Goal: Task Accomplishment & Management: Manage account settings

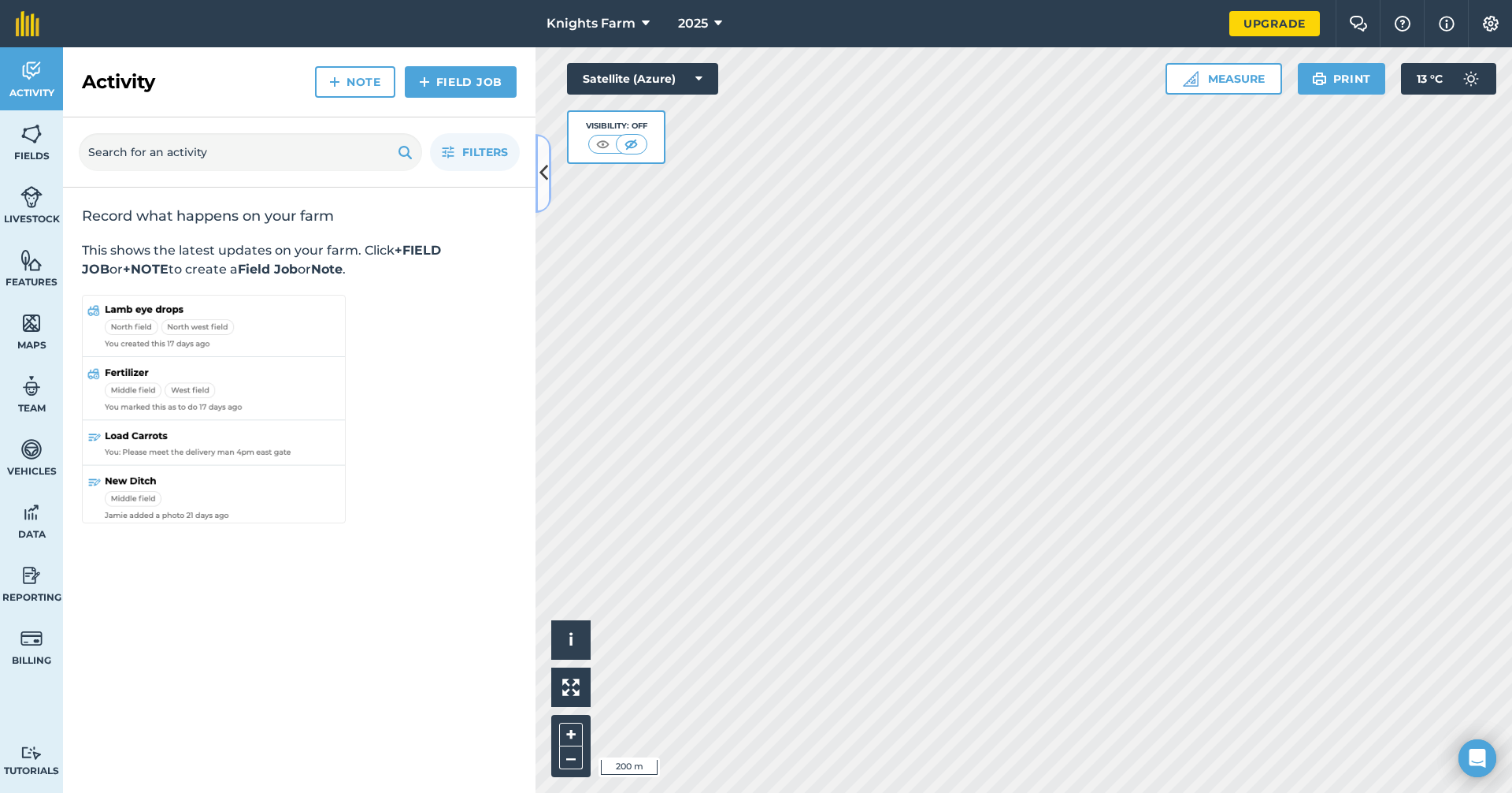
click at [547, 163] on icon at bounding box center [543, 172] width 8 height 27
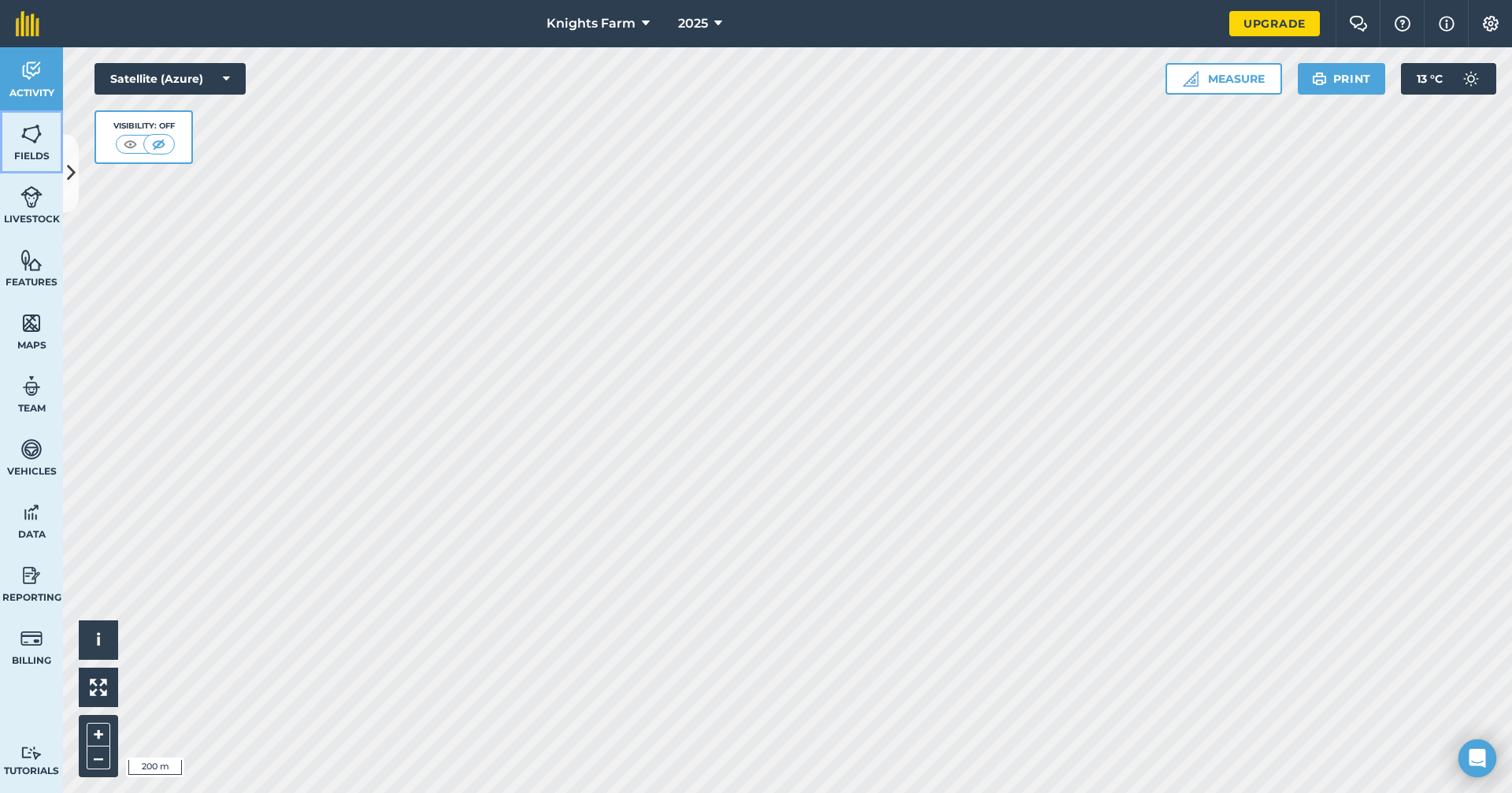
click at [28, 140] on img at bounding box center [31, 134] width 22 height 24
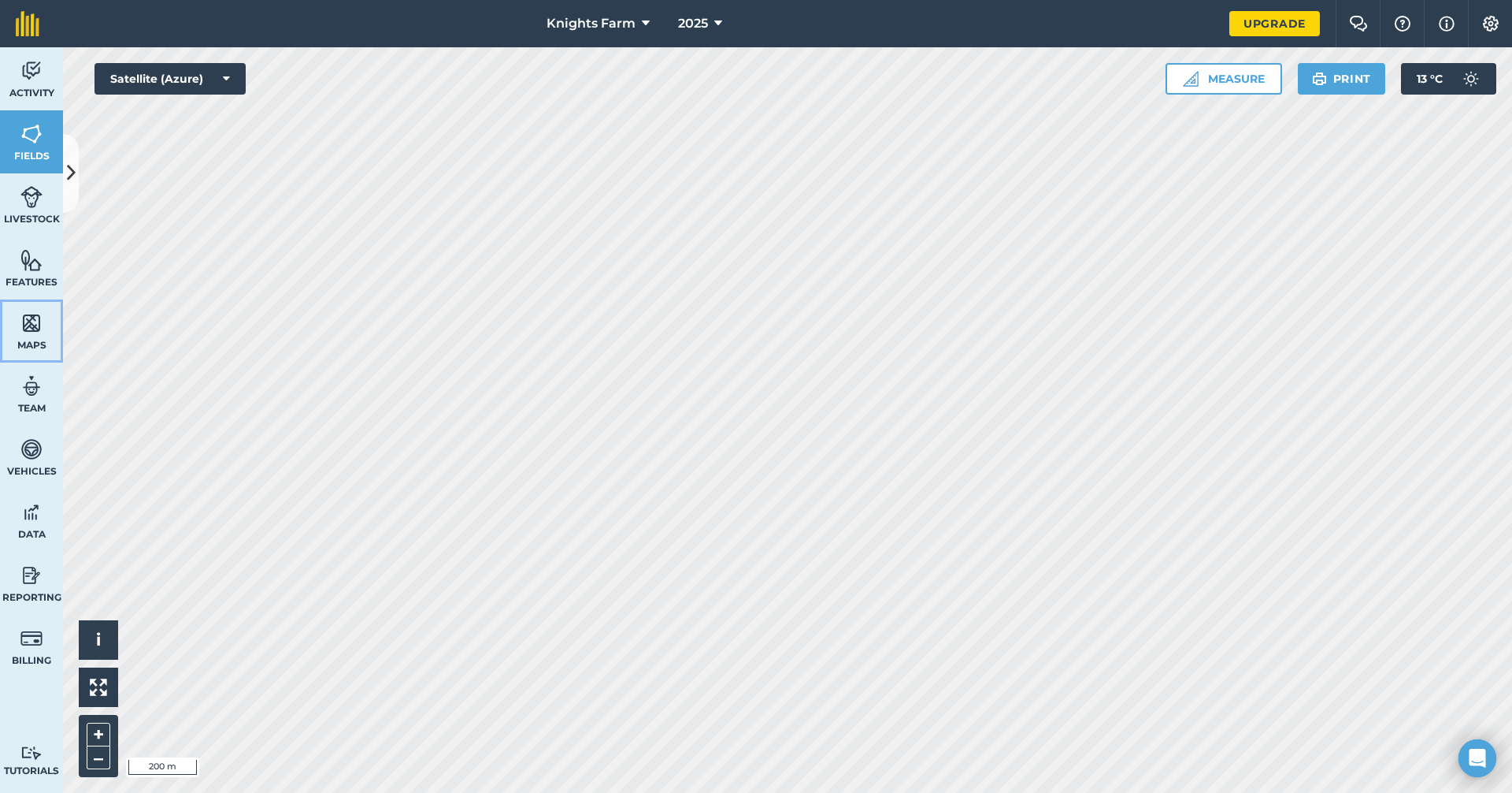
click at [36, 311] on img at bounding box center [31, 322] width 22 height 24
click at [33, 151] on span "Fields" at bounding box center [31, 155] width 63 height 12
click at [65, 171] on button at bounding box center [71, 173] width 16 height 79
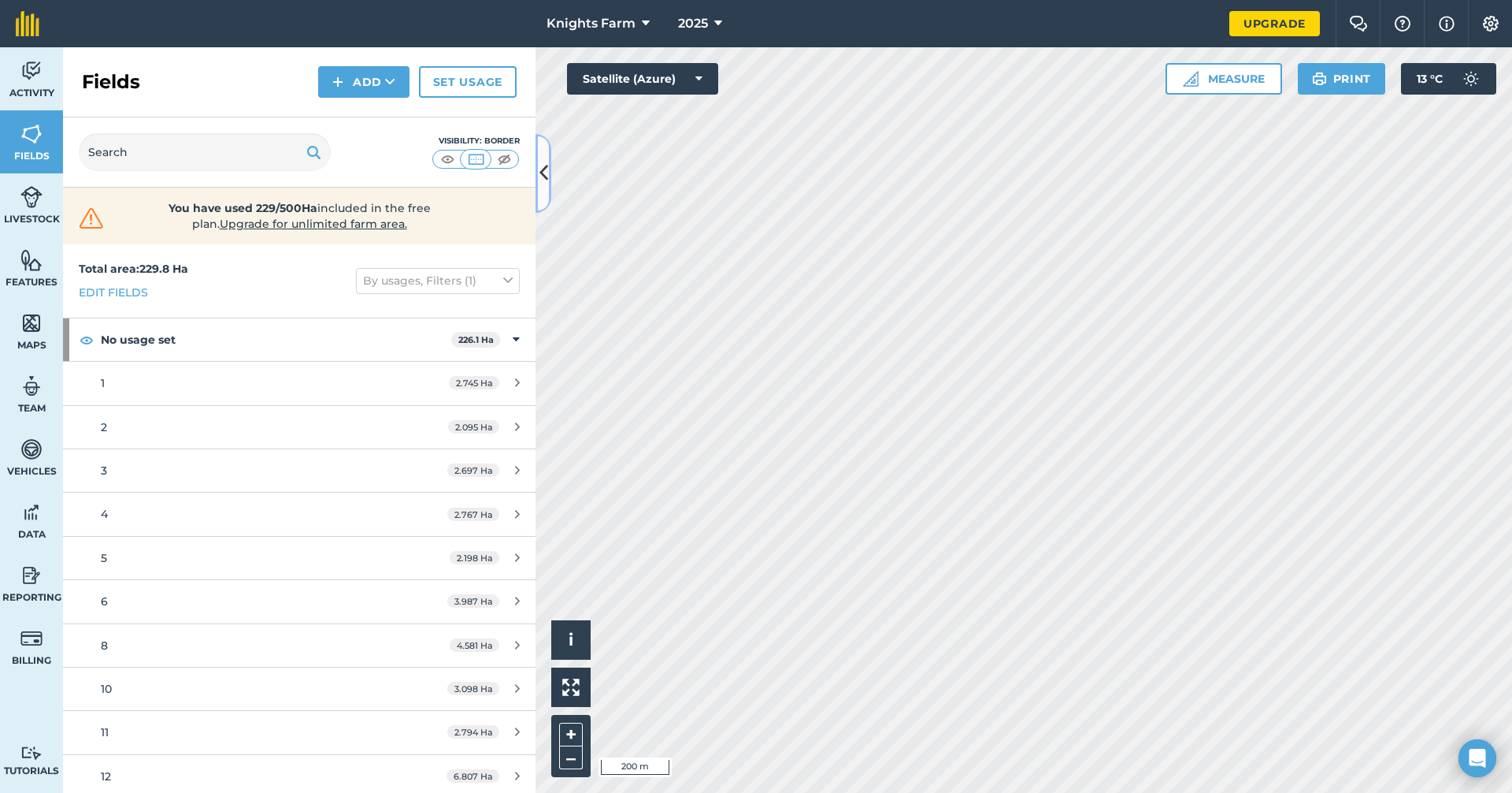
click at [543, 180] on icon at bounding box center [543, 172] width 8 height 27
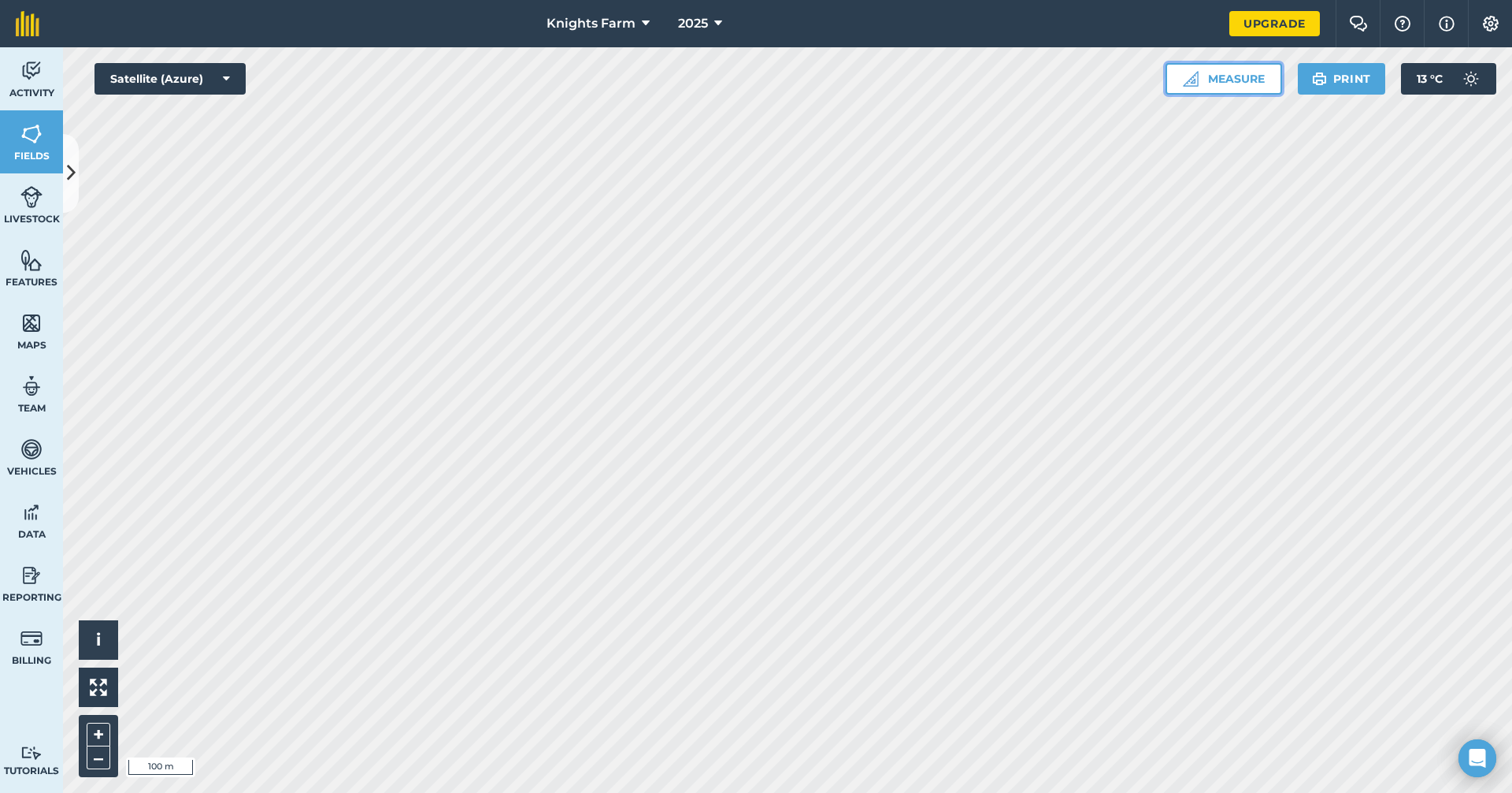
click at [1214, 78] on button "Measure" at bounding box center [1224, 78] width 117 height 31
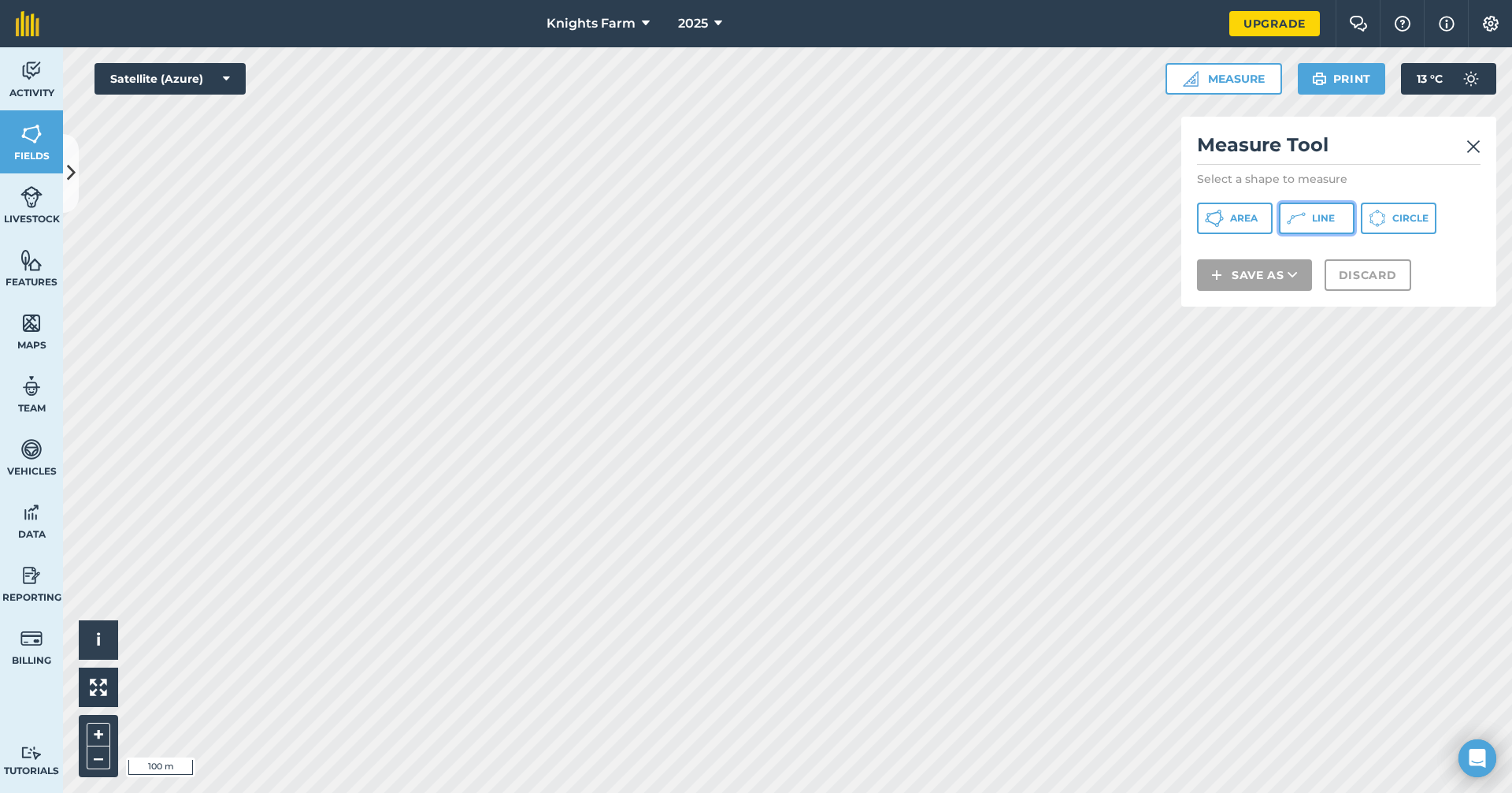
click at [1307, 219] on button "Line" at bounding box center [1317, 218] width 75 height 31
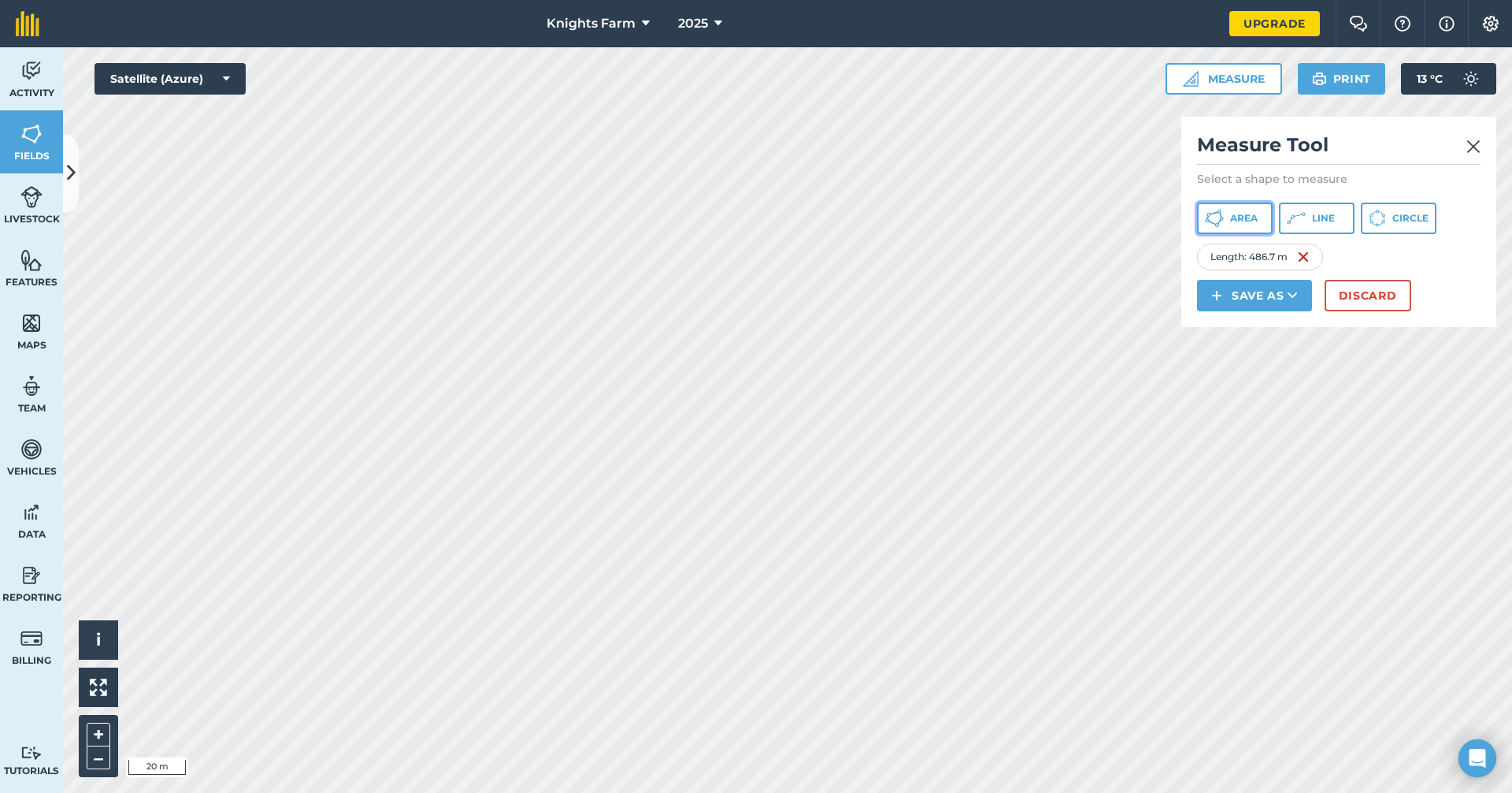
click at [1212, 207] on button "Area" at bounding box center [1235, 218] width 75 height 31
click at [1303, 251] on img at bounding box center [1303, 257] width 12 height 19
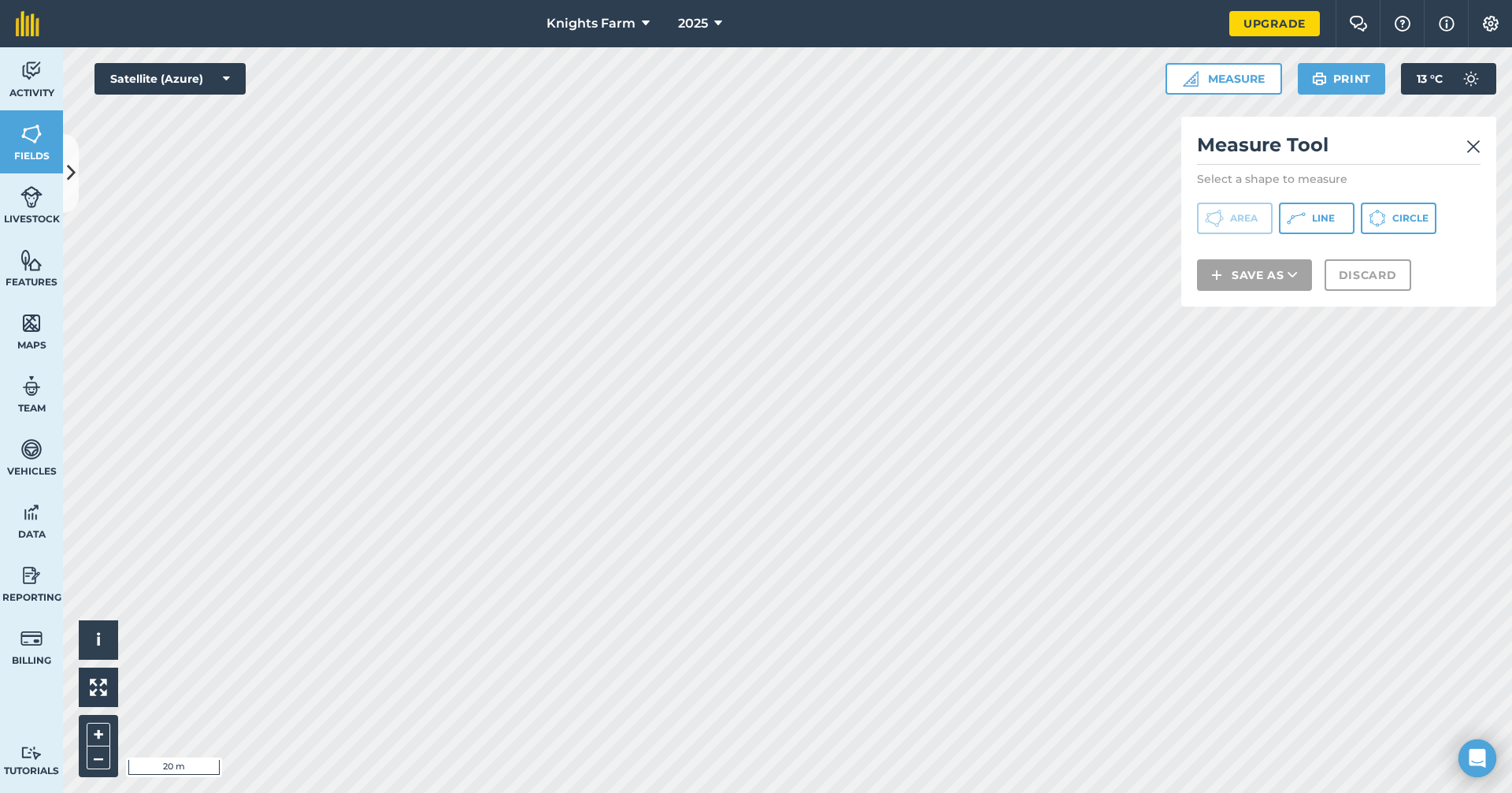
click at [480, 0] on html "Knights Farm 2025 Upgrade Farm Chat Help Info Settings Map printing is not avai…" at bounding box center [756, 396] width 1512 height 793
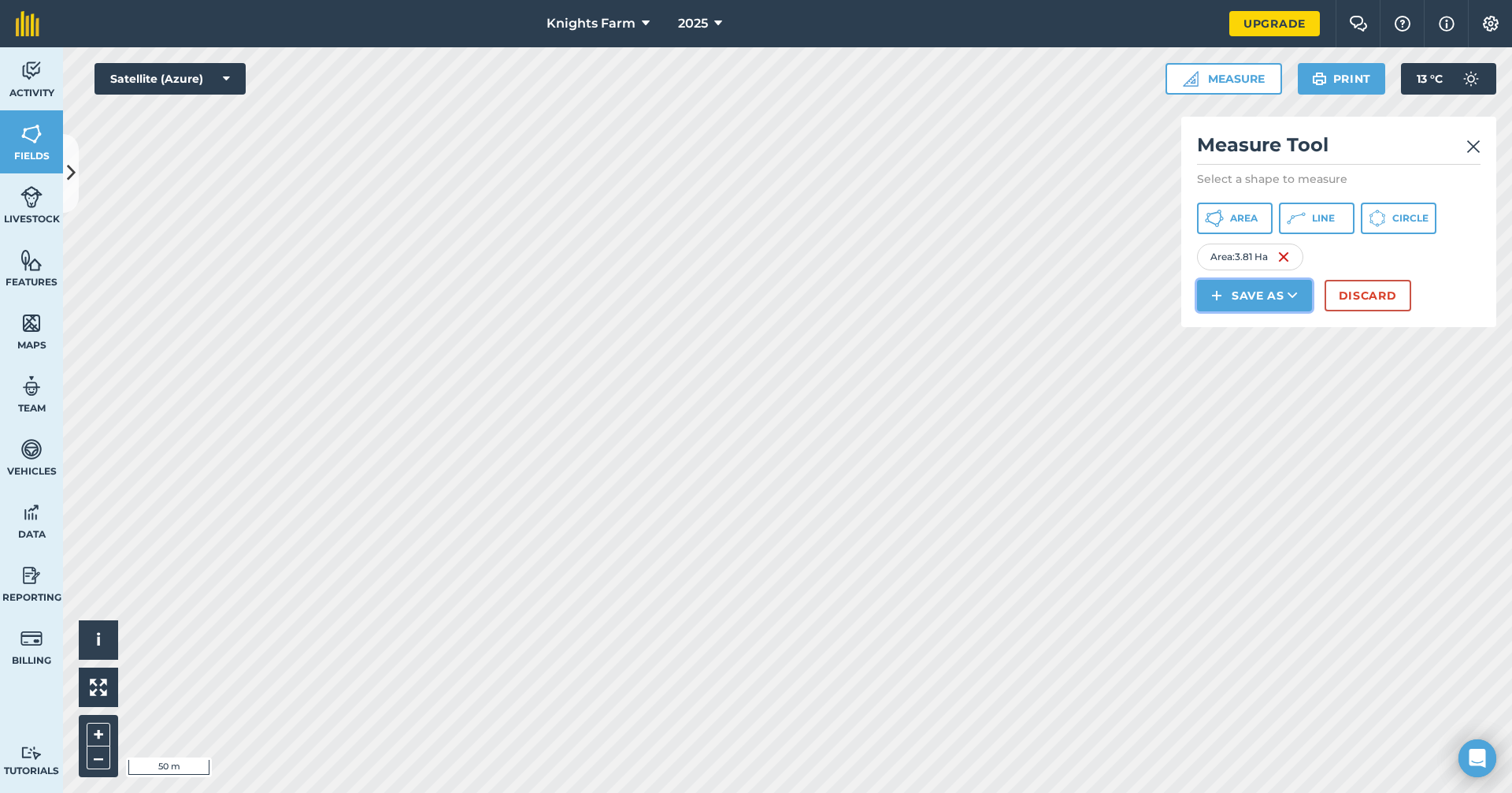
click at [1247, 295] on button "Save as" at bounding box center [1255, 295] width 115 height 31
click at [1267, 335] on link "Field" at bounding box center [1254, 331] width 110 height 35
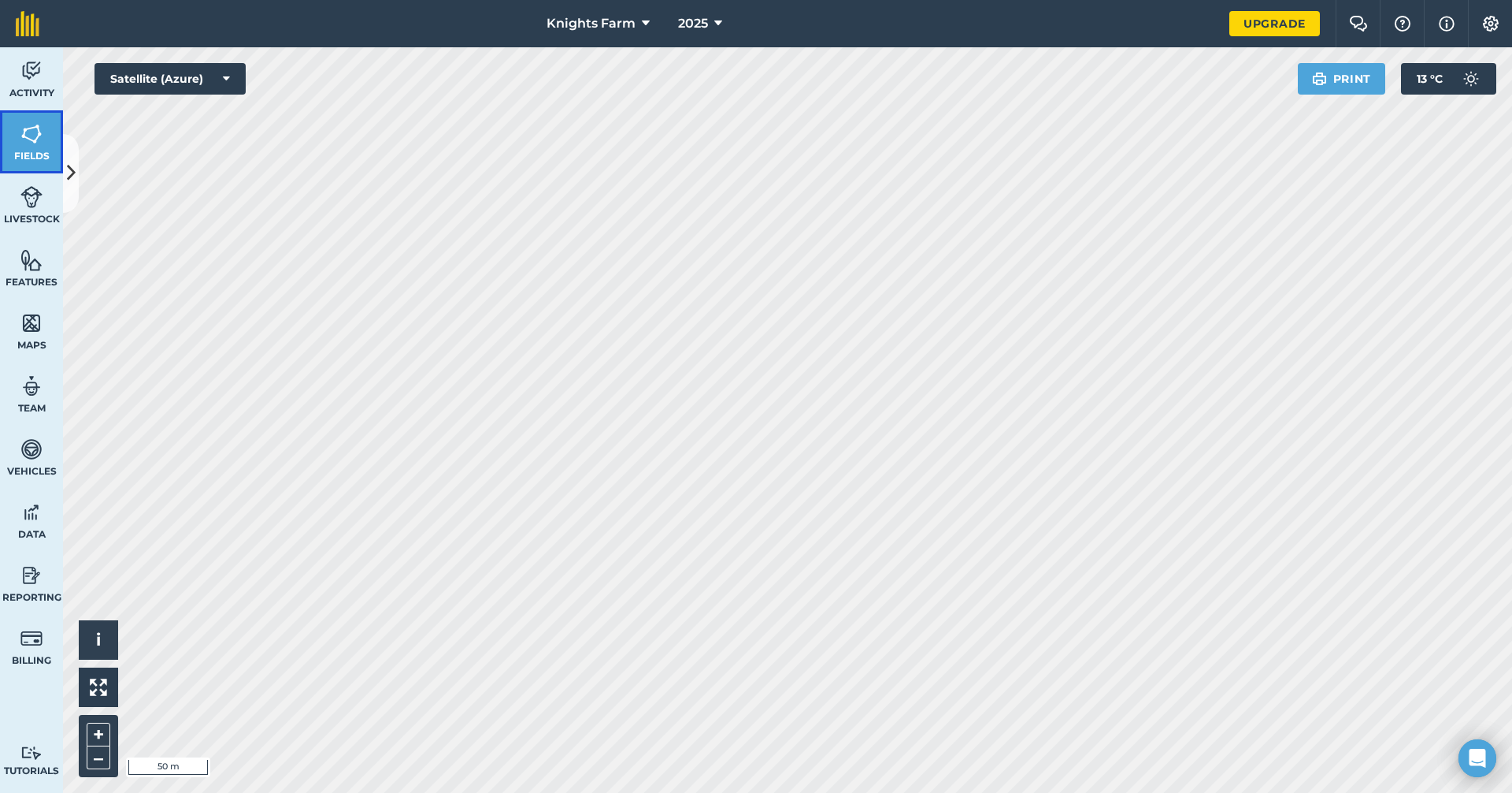
click at [8, 122] on link "Fields" at bounding box center [31, 141] width 63 height 63
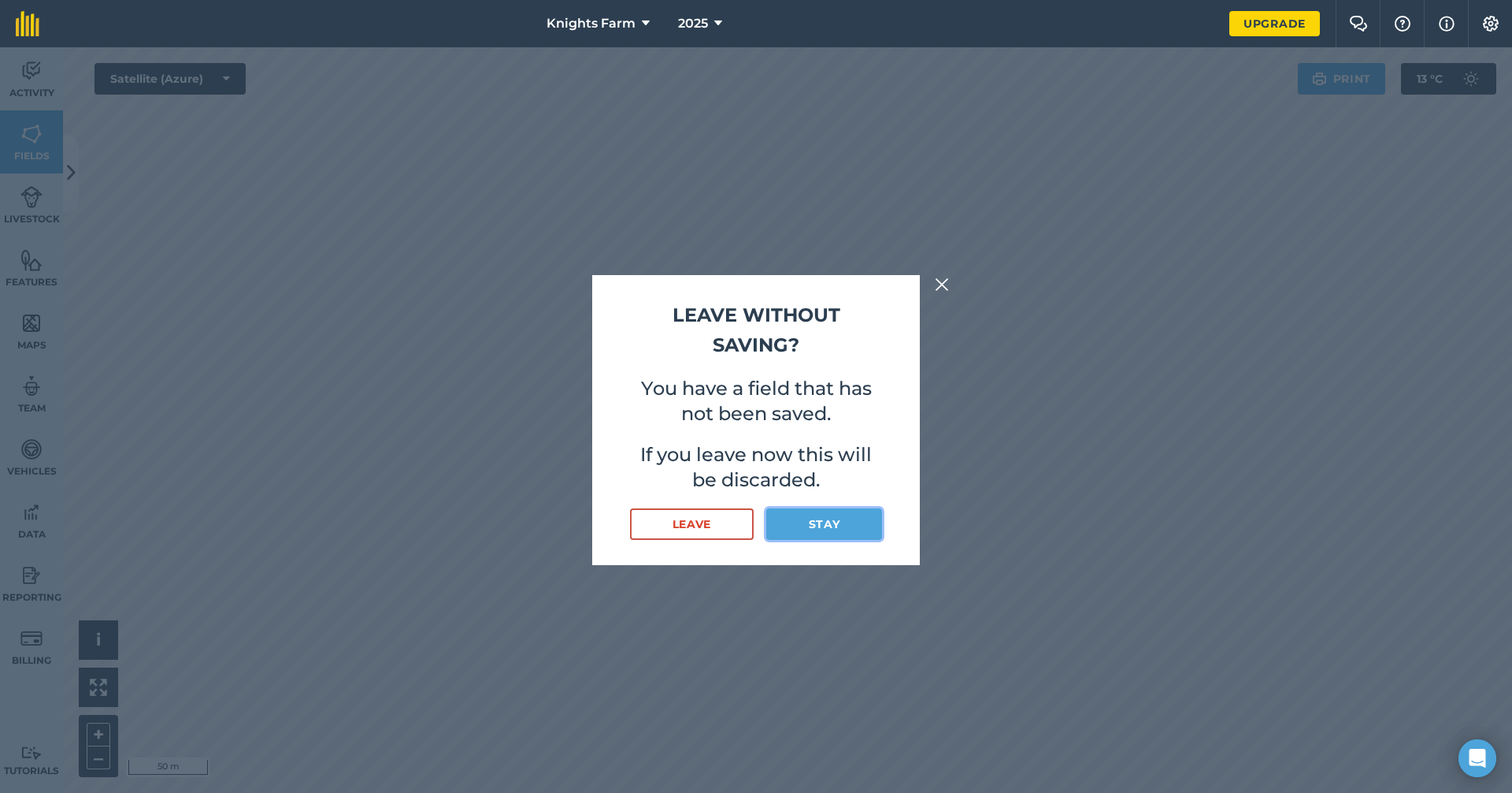
click at [813, 520] on button "Stay" at bounding box center [824, 524] width 116 height 31
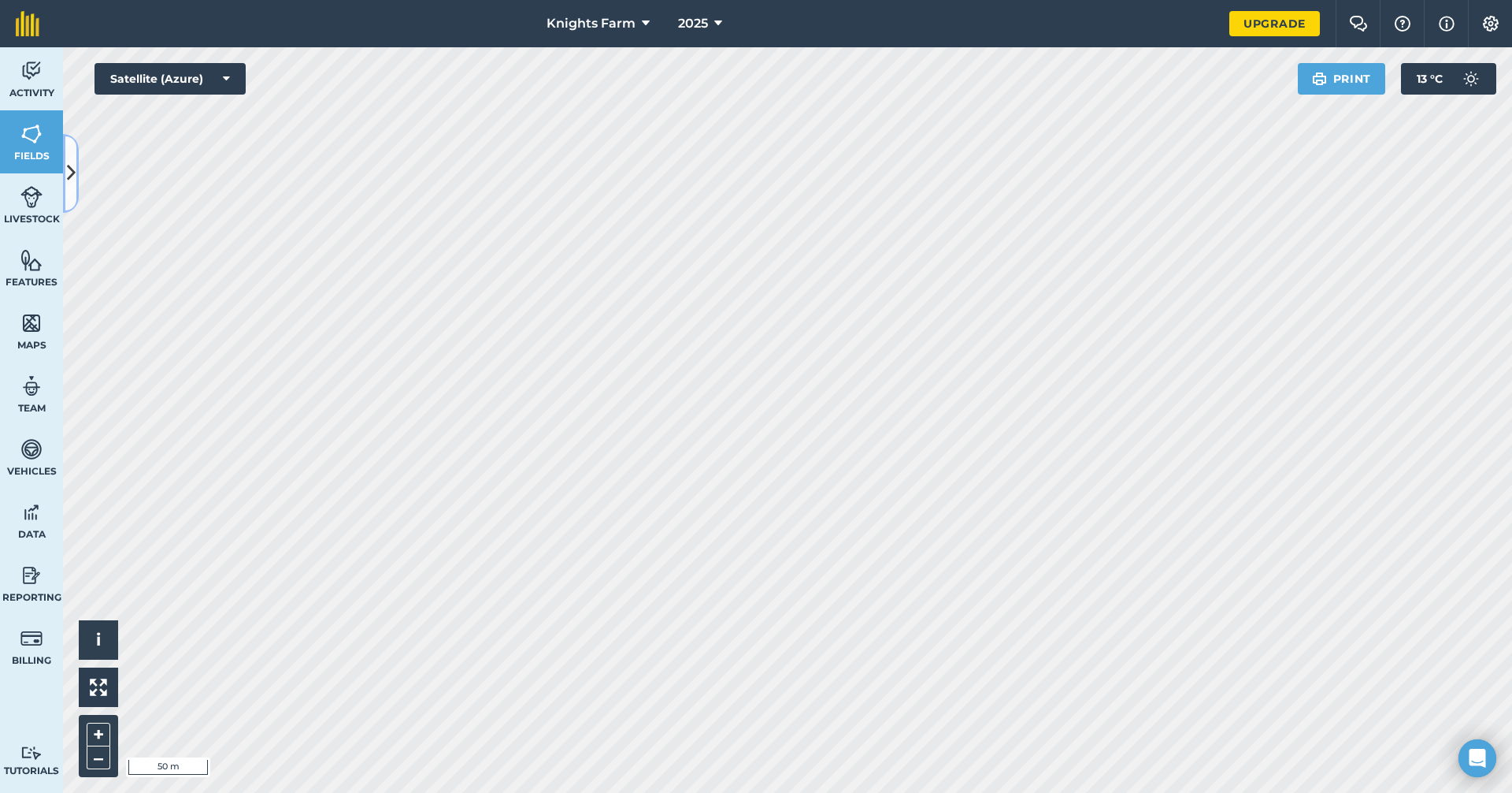
click at [72, 186] on icon at bounding box center [71, 172] width 8 height 27
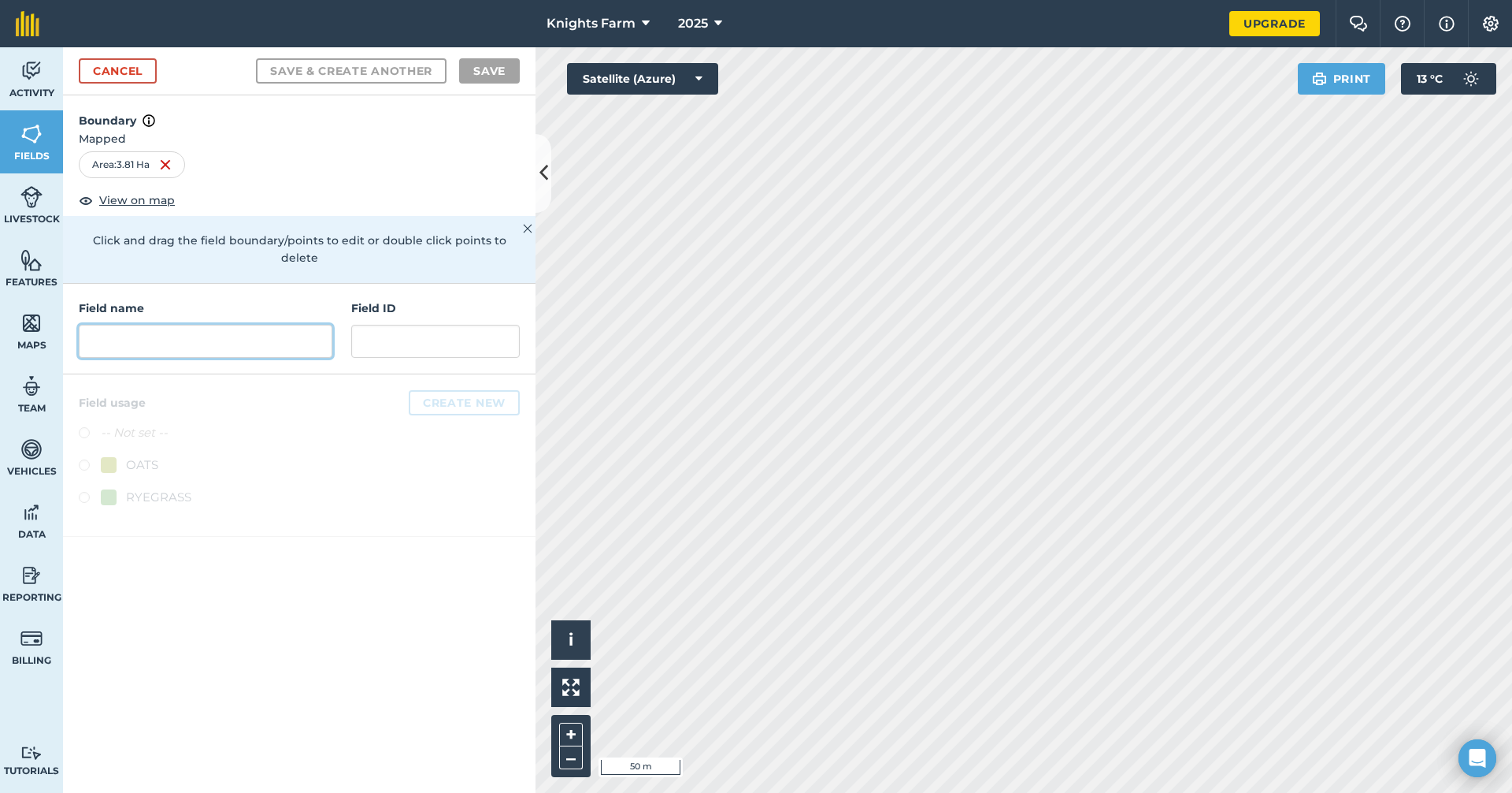
click at [241, 325] on input "text" at bounding box center [205, 341] width 253 height 33
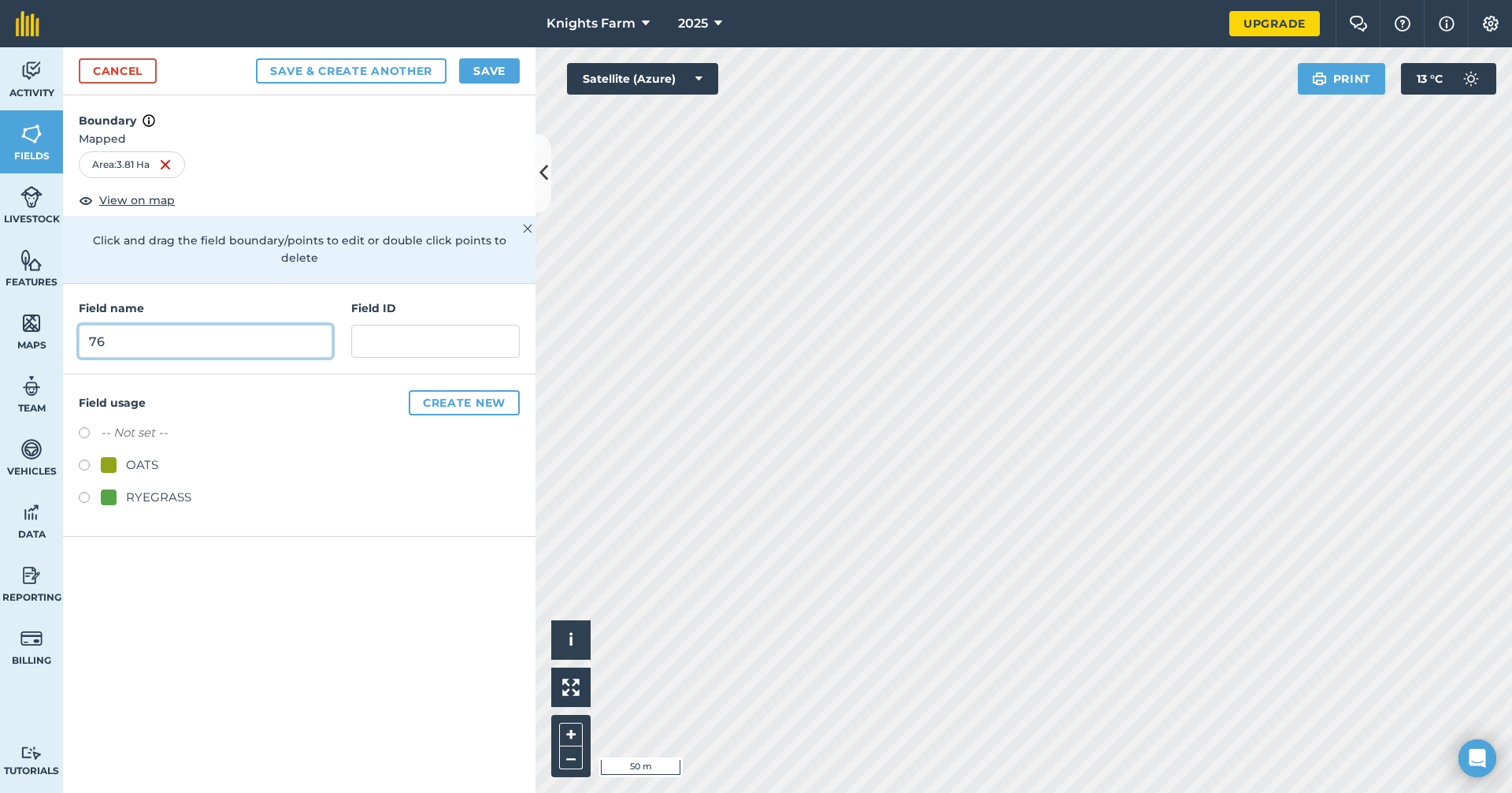
type input "76"
click at [427, 72] on button "Save & Create Another" at bounding box center [351, 71] width 190 height 25
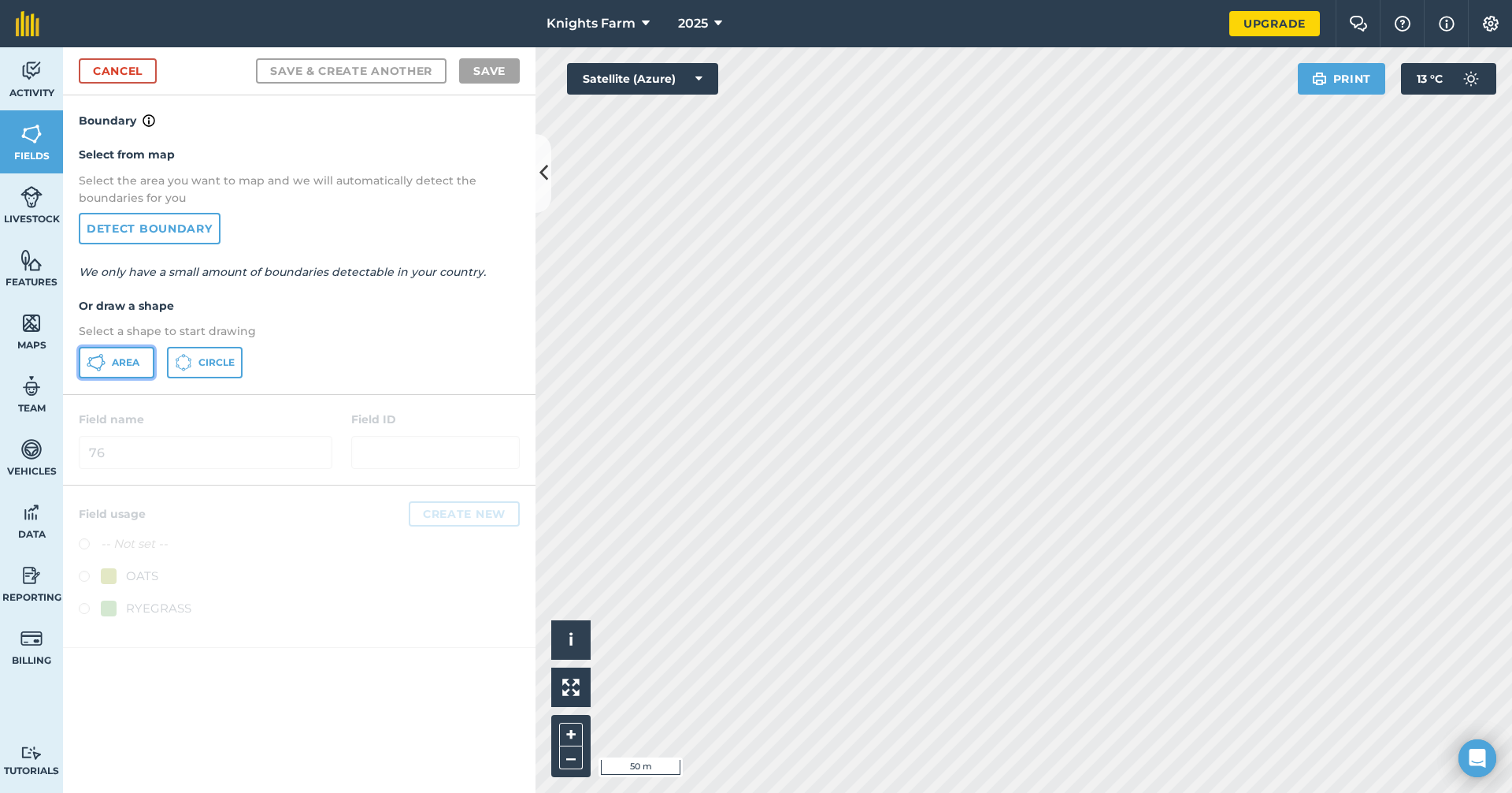
click at [133, 356] on span "Area" at bounding box center [125, 362] width 27 height 12
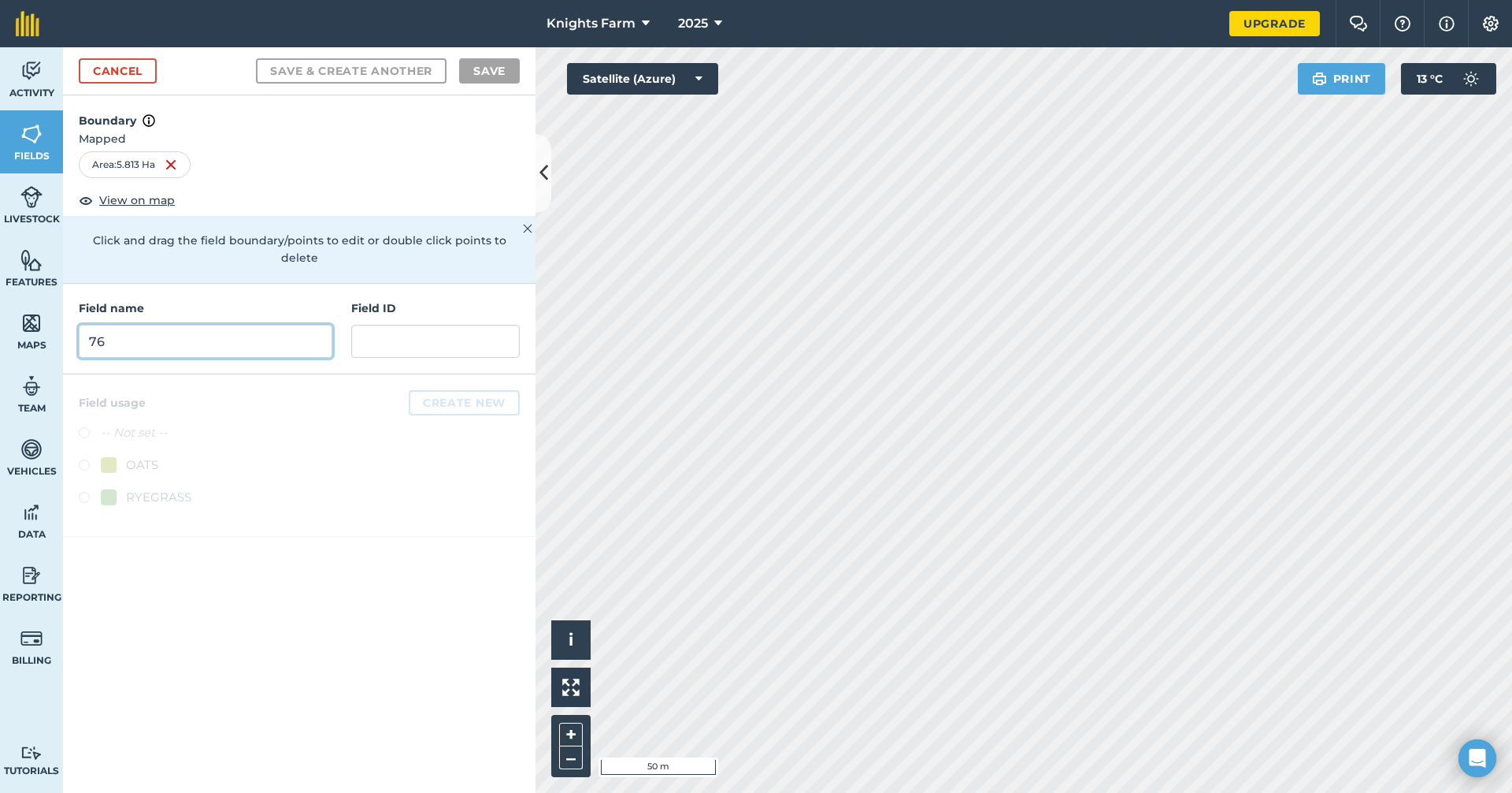
click at [273, 325] on input "76" at bounding box center [205, 341] width 253 height 33
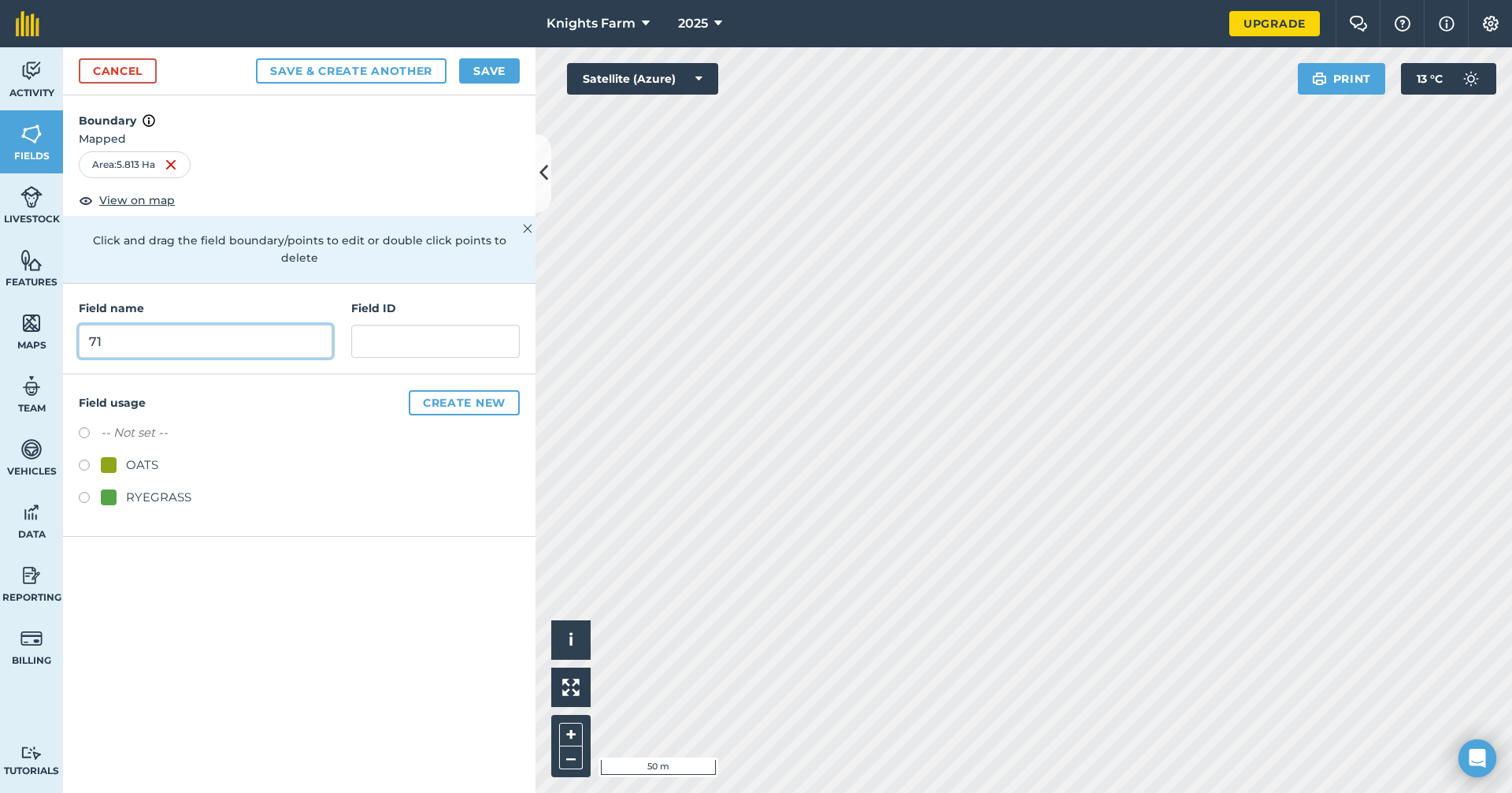
type input "71"
click at [370, 70] on button "Save & Create Another" at bounding box center [351, 71] width 190 height 25
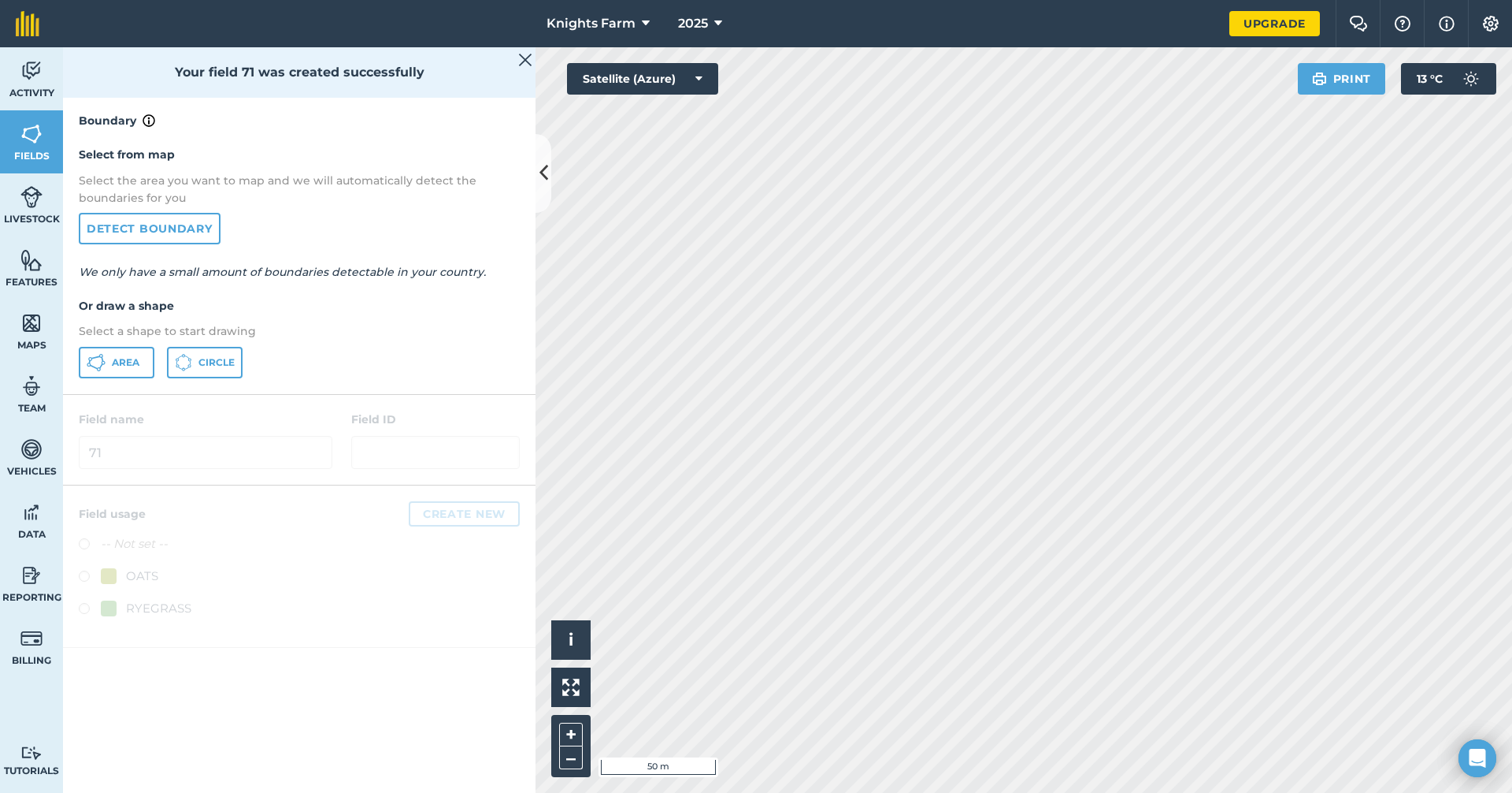
click at [1231, 0] on html "Knights Farm 2025 Upgrade Farm Chat Help Info Settings Map printing is not avai…" at bounding box center [756, 396] width 1512 height 793
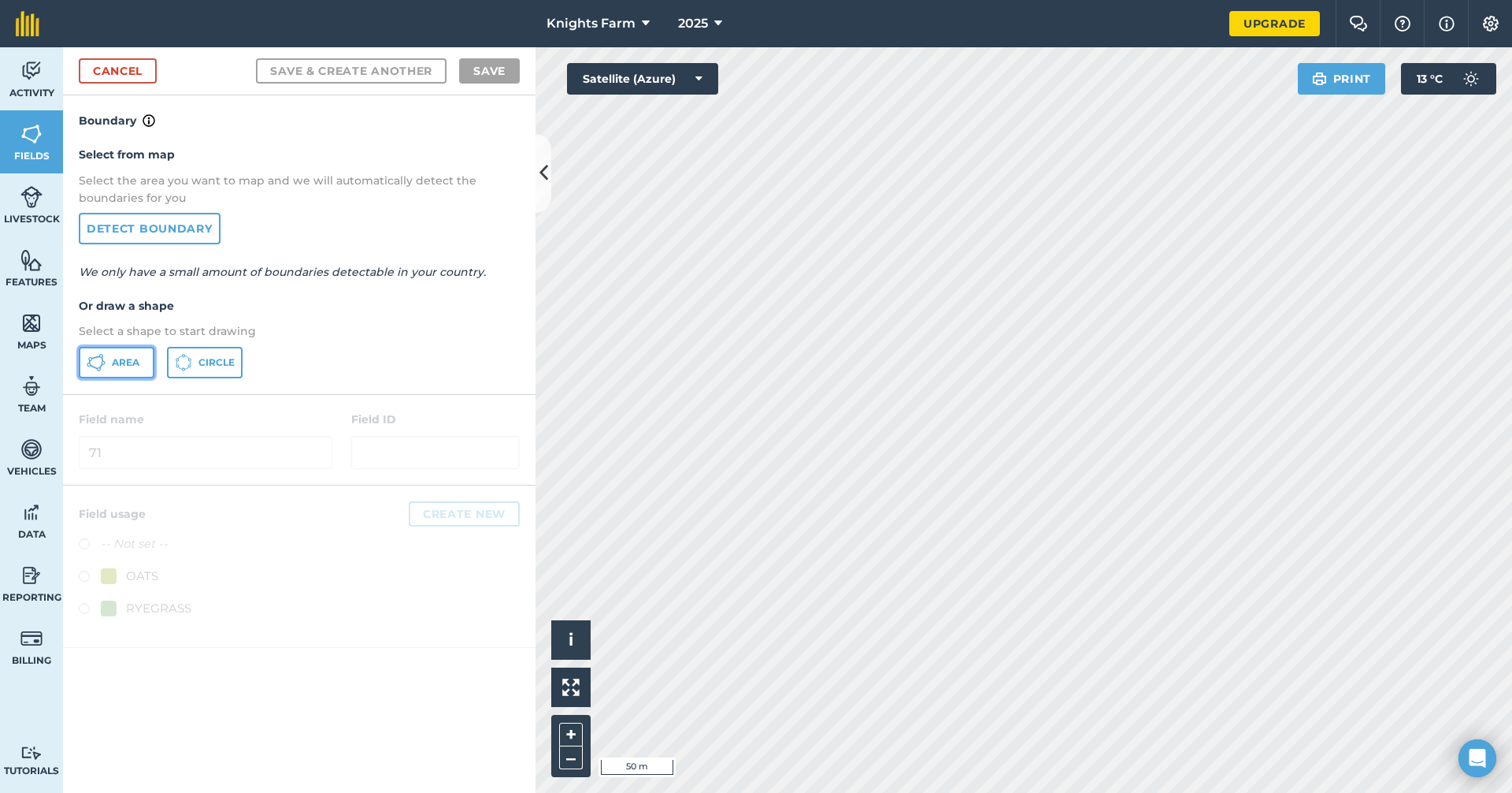
click at [131, 356] on span "Area" at bounding box center [125, 362] width 27 height 12
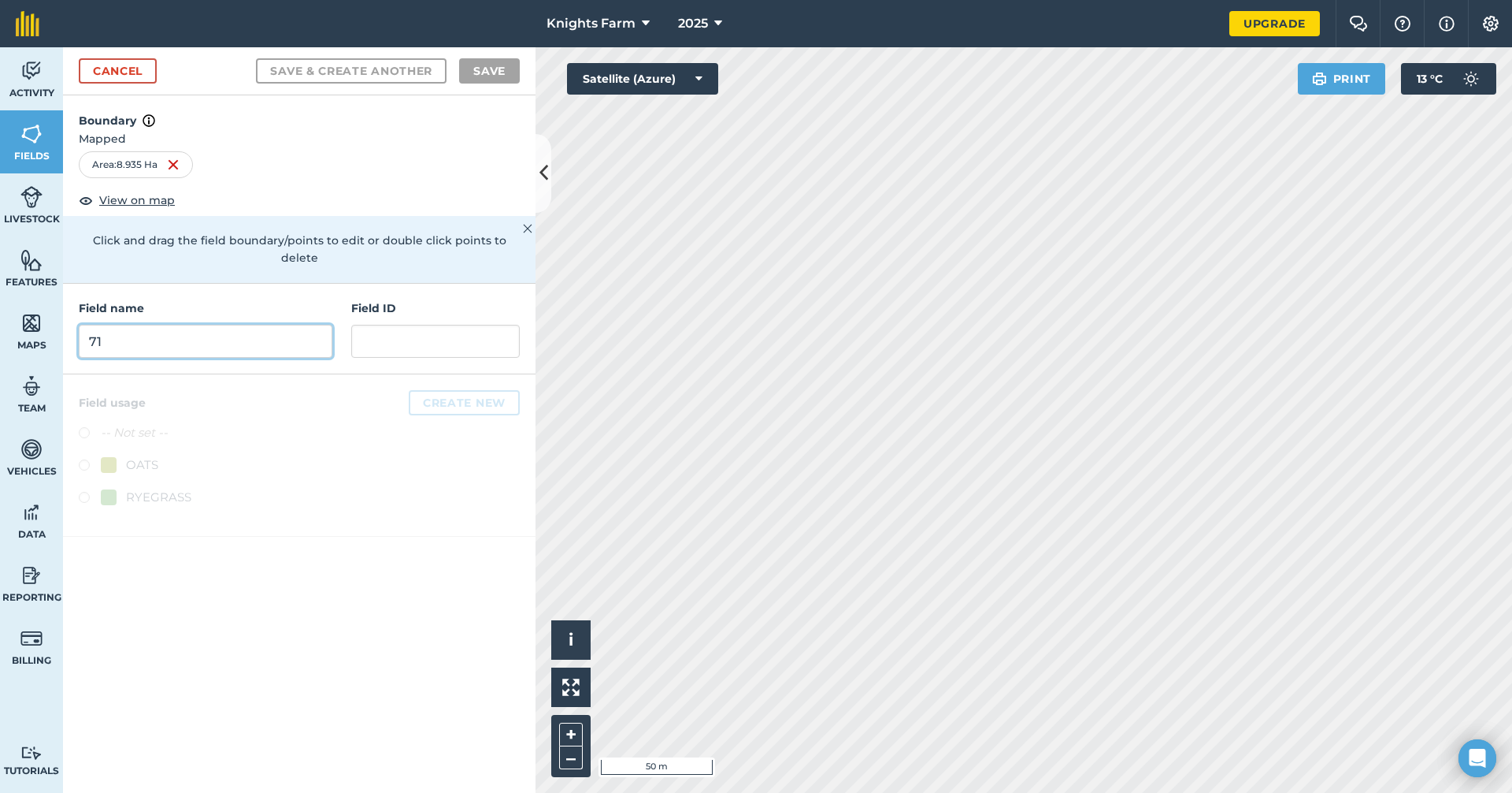
click at [298, 327] on input "71" at bounding box center [205, 341] width 253 height 33
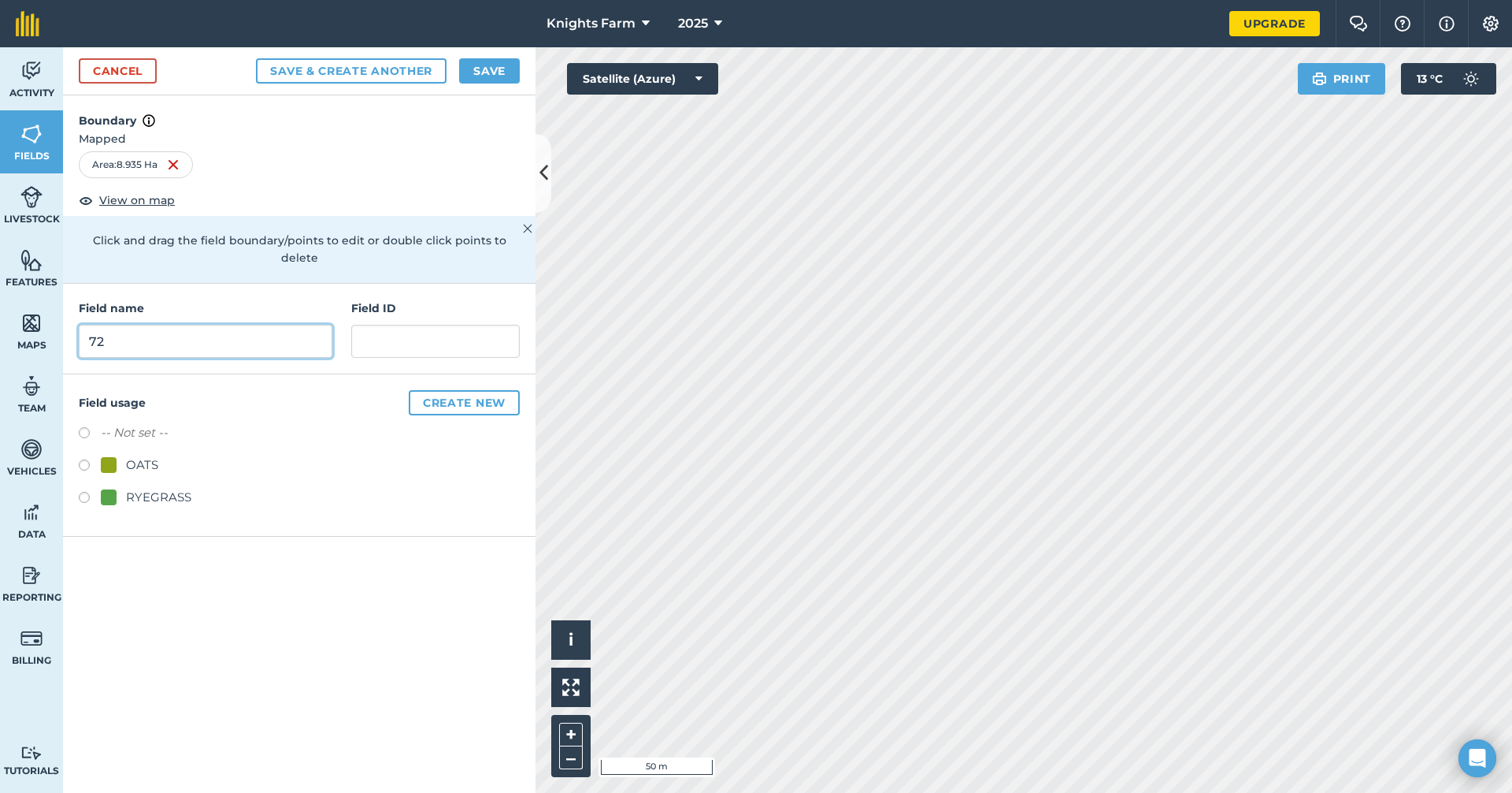
type input "72"
click at [374, 68] on button "Save & Create Another" at bounding box center [351, 71] width 190 height 25
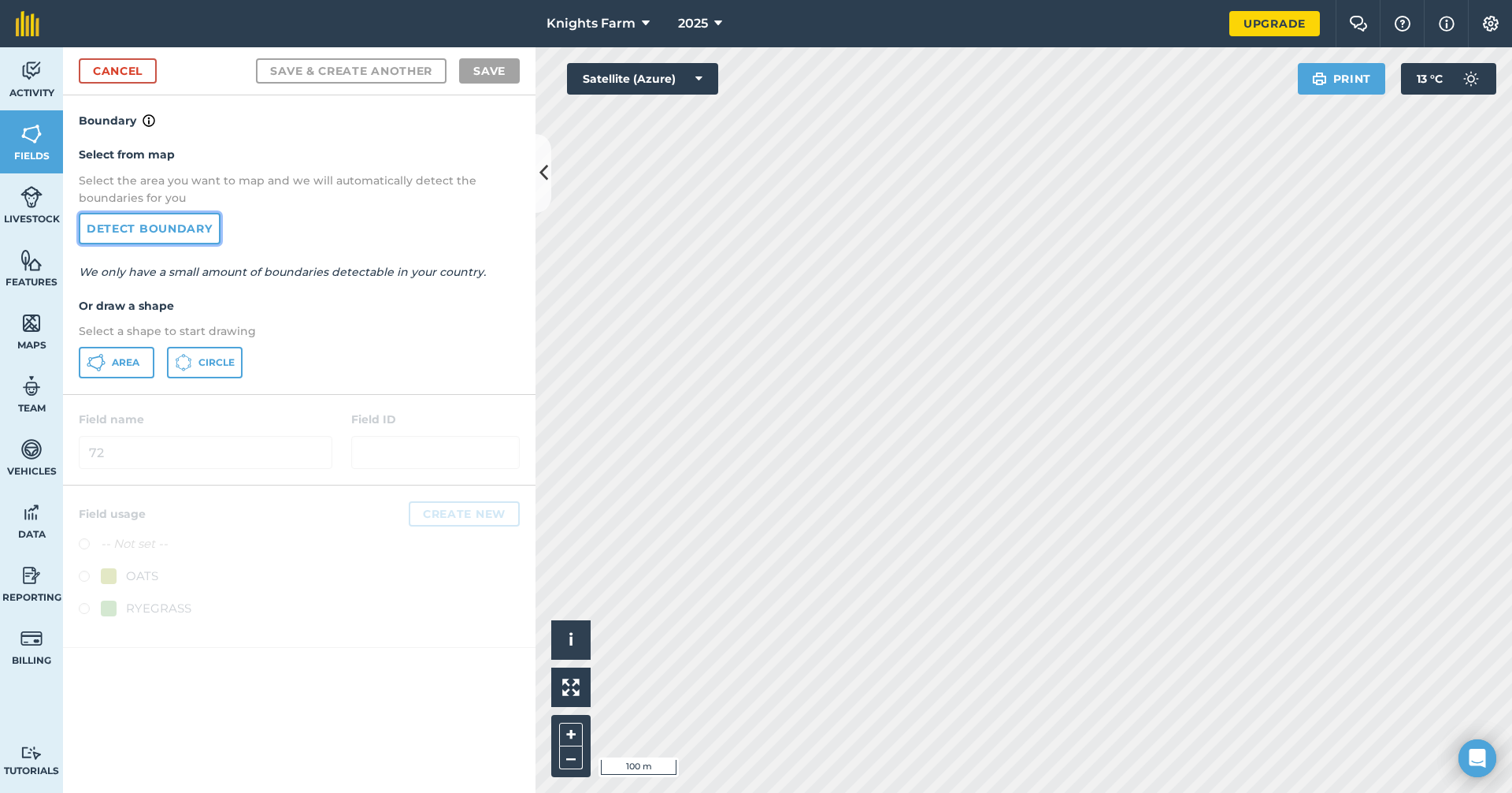
click at [184, 230] on link "Detect boundary" at bounding box center [150, 228] width 142 height 31
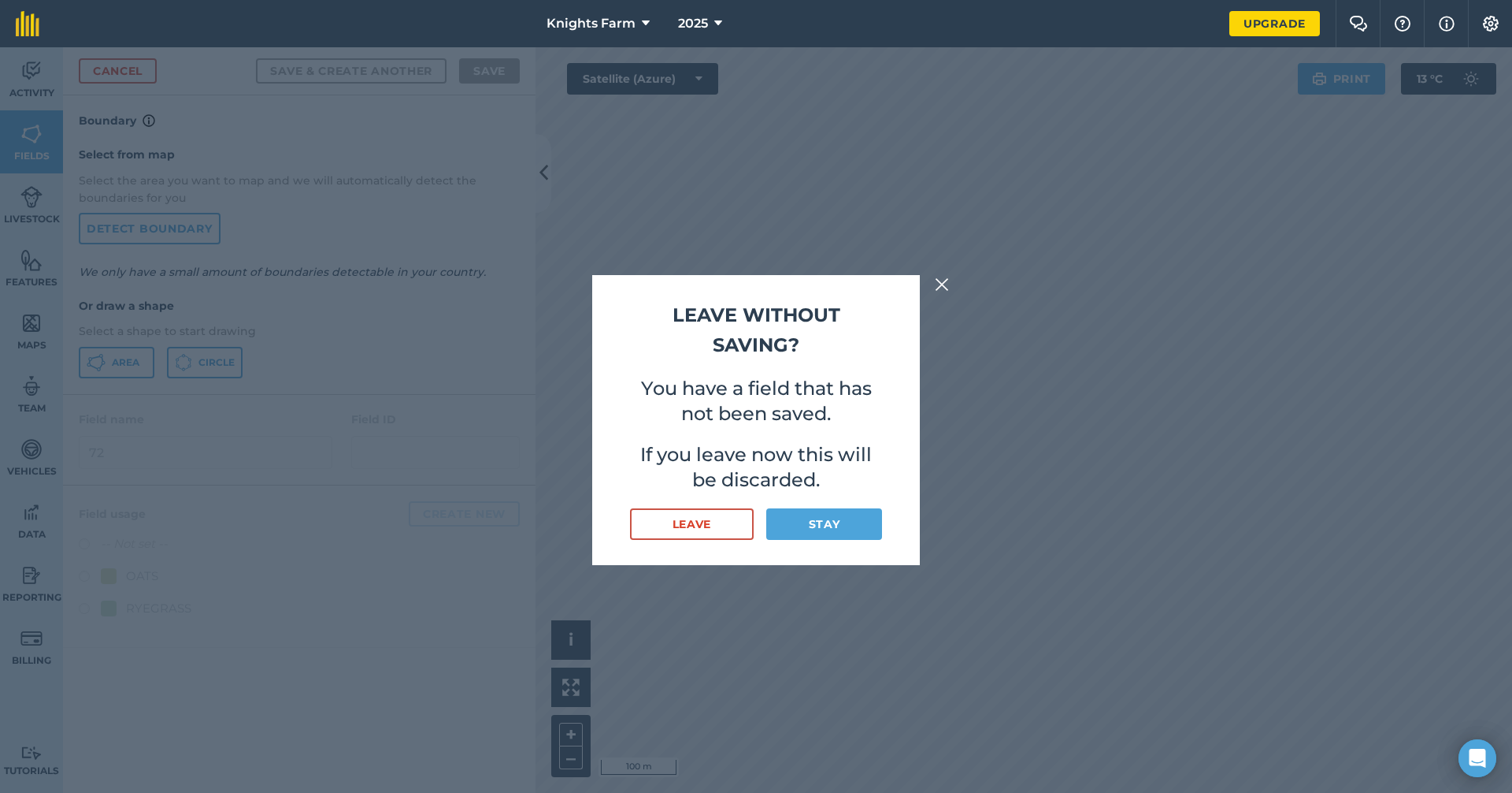
click at [934, 280] on button at bounding box center [941, 284] width 19 height 19
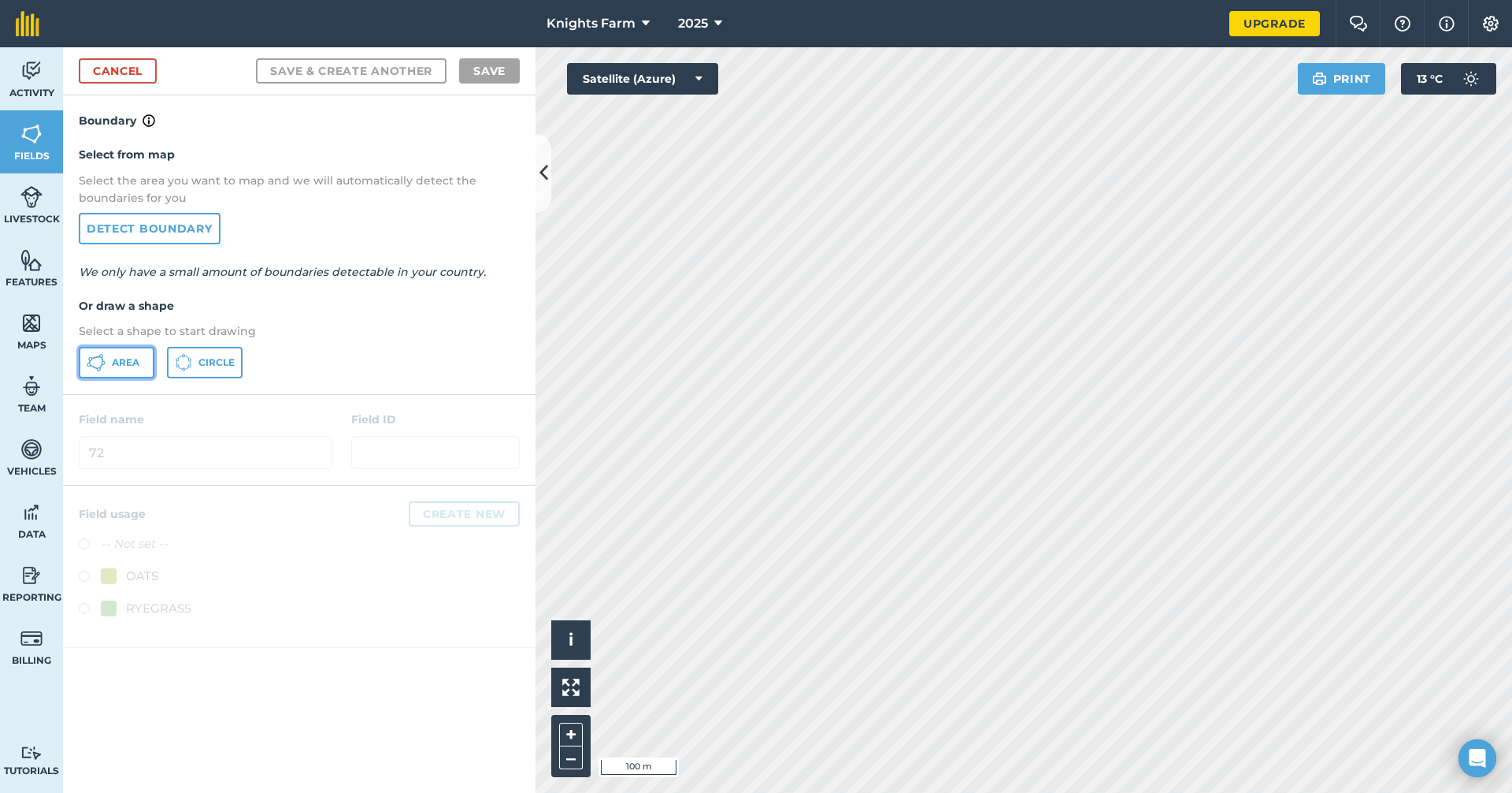
click at [123, 354] on button "Area" at bounding box center [117, 362] width 75 height 31
click at [492, 510] on div "Activity Fields Livestock Features Maps Team Vehicles Data Reporting Billing Tu…" at bounding box center [756, 419] width 1512 height 745
click at [936, 0] on html "Knights Farm 2025 Upgrade Farm Chat Help Info Settings Map printing is not avai…" at bounding box center [756, 396] width 1512 height 793
click at [920, 26] on div "Knights Farm 2025 Upgrade Farm Chat Help Info Settings Map printing is not avai…" at bounding box center [756, 396] width 1512 height 793
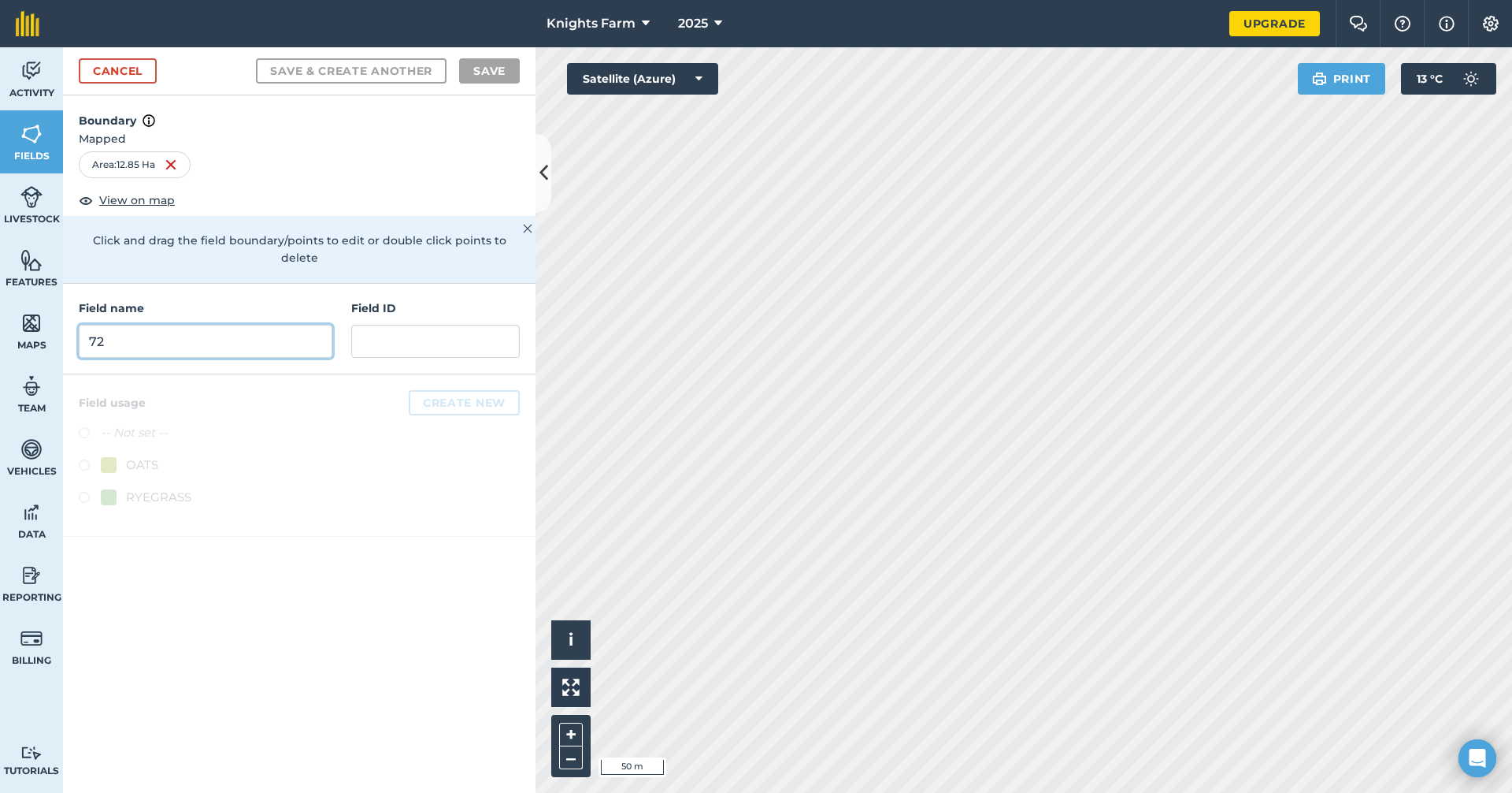
click at [222, 325] on input "72" at bounding box center [205, 341] width 253 height 33
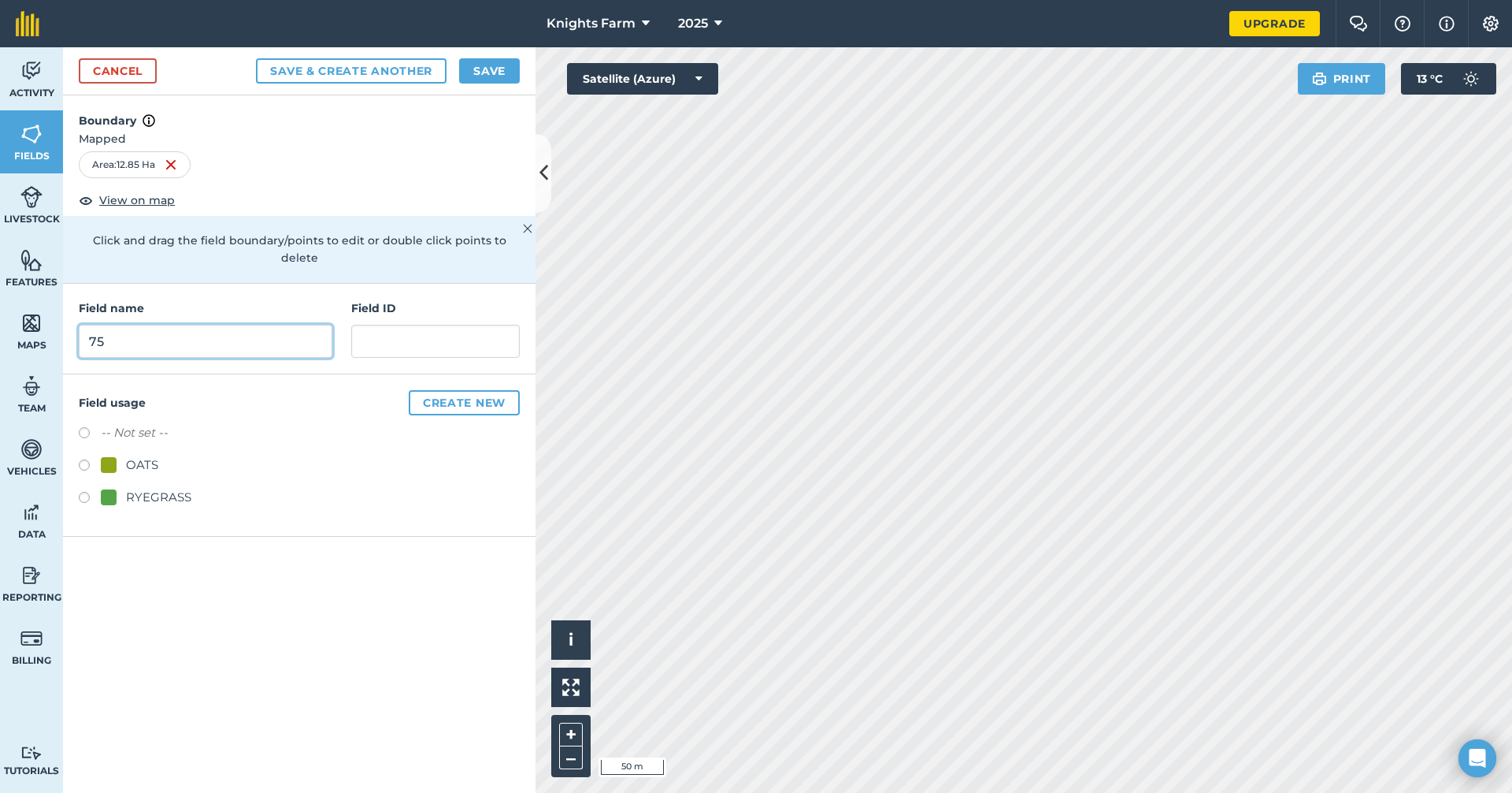
type input "75"
click at [416, 64] on button "Save & Create Another" at bounding box center [351, 71] width 190 height 25
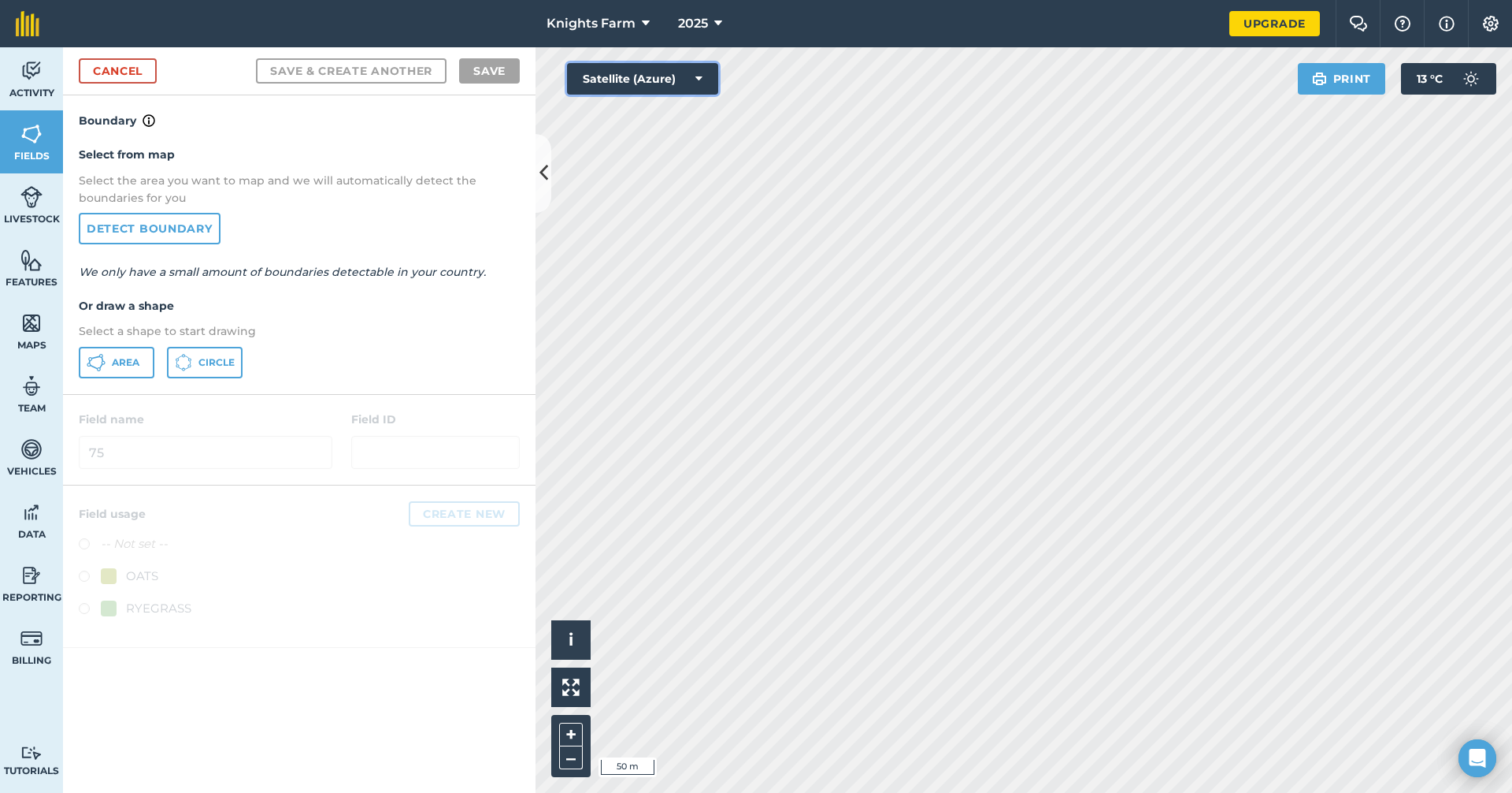
click at [647, 73] on button "Satellite (Azure)" at bounding box center [642, 78] width 152 height 31
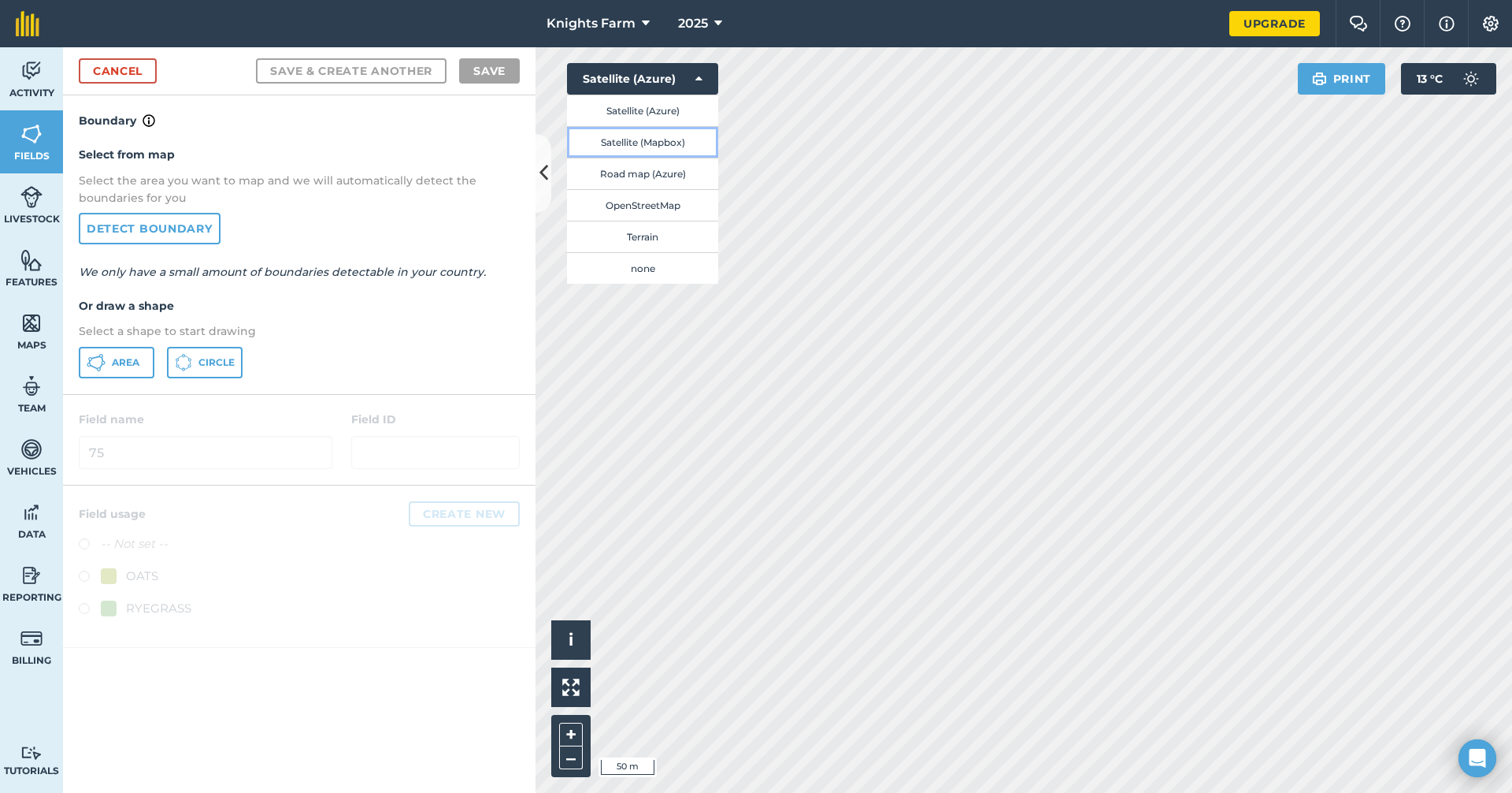
click at [677, 143] on button "Satellite (Mapbox)" at bounding box center [642, 141] width 152 height 31
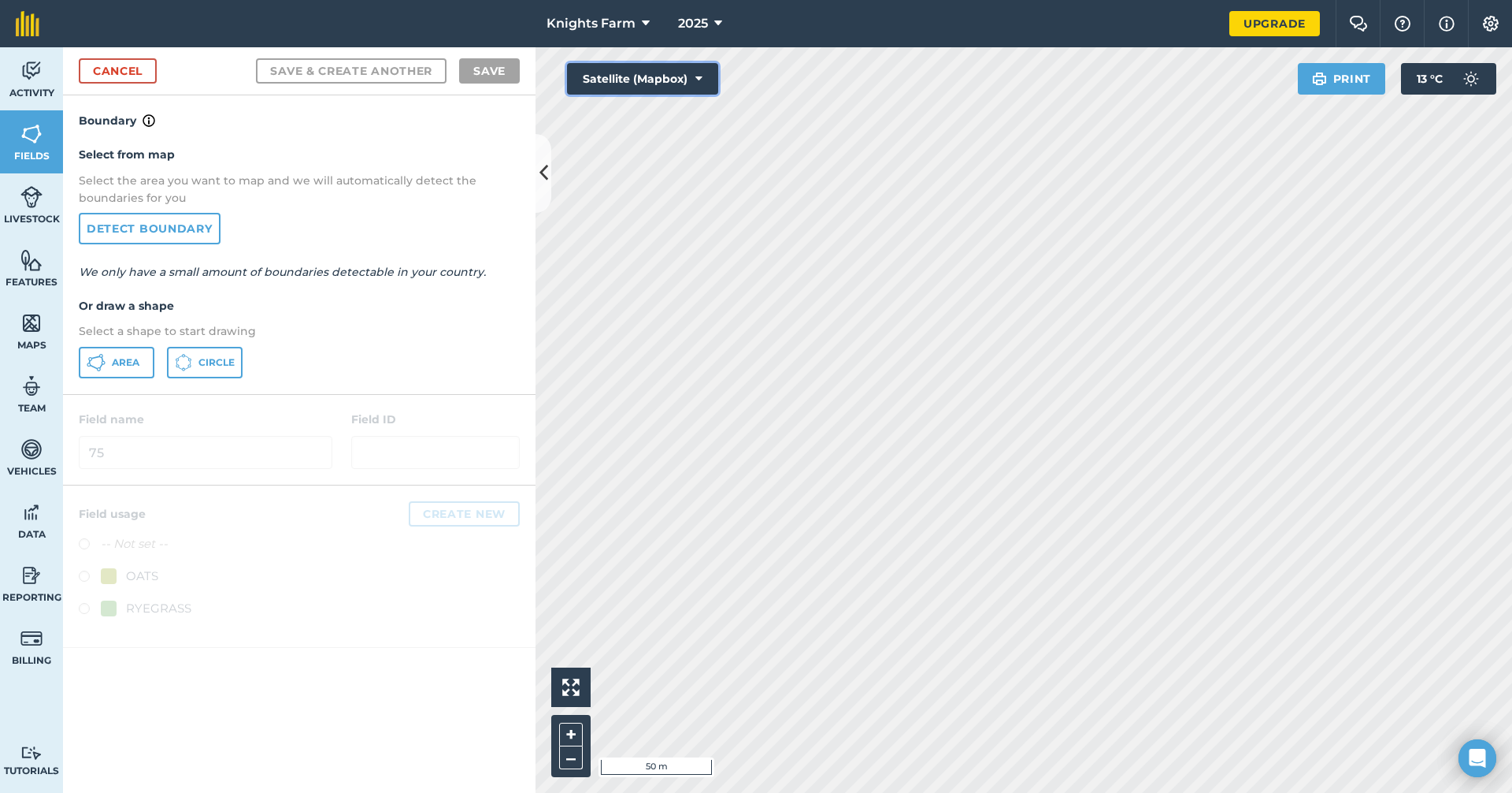
click at [618, 63] on button "Satellite (Mapbox)" at bounding box center [642, 78] width 152 height 31
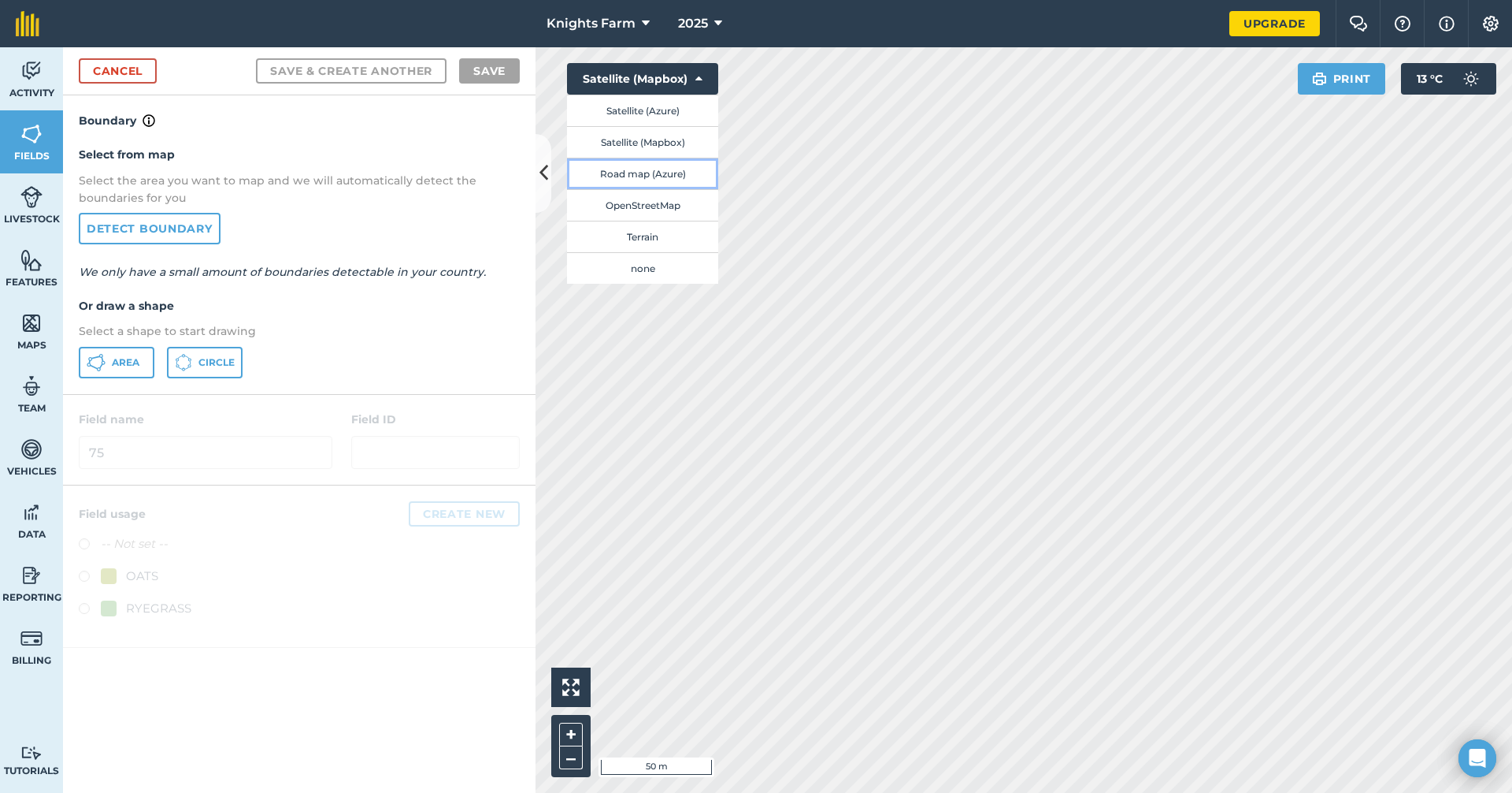
click at [656, 172] on button "Road map (Azure)" at bounding box center [642, 172] width 152 height 31
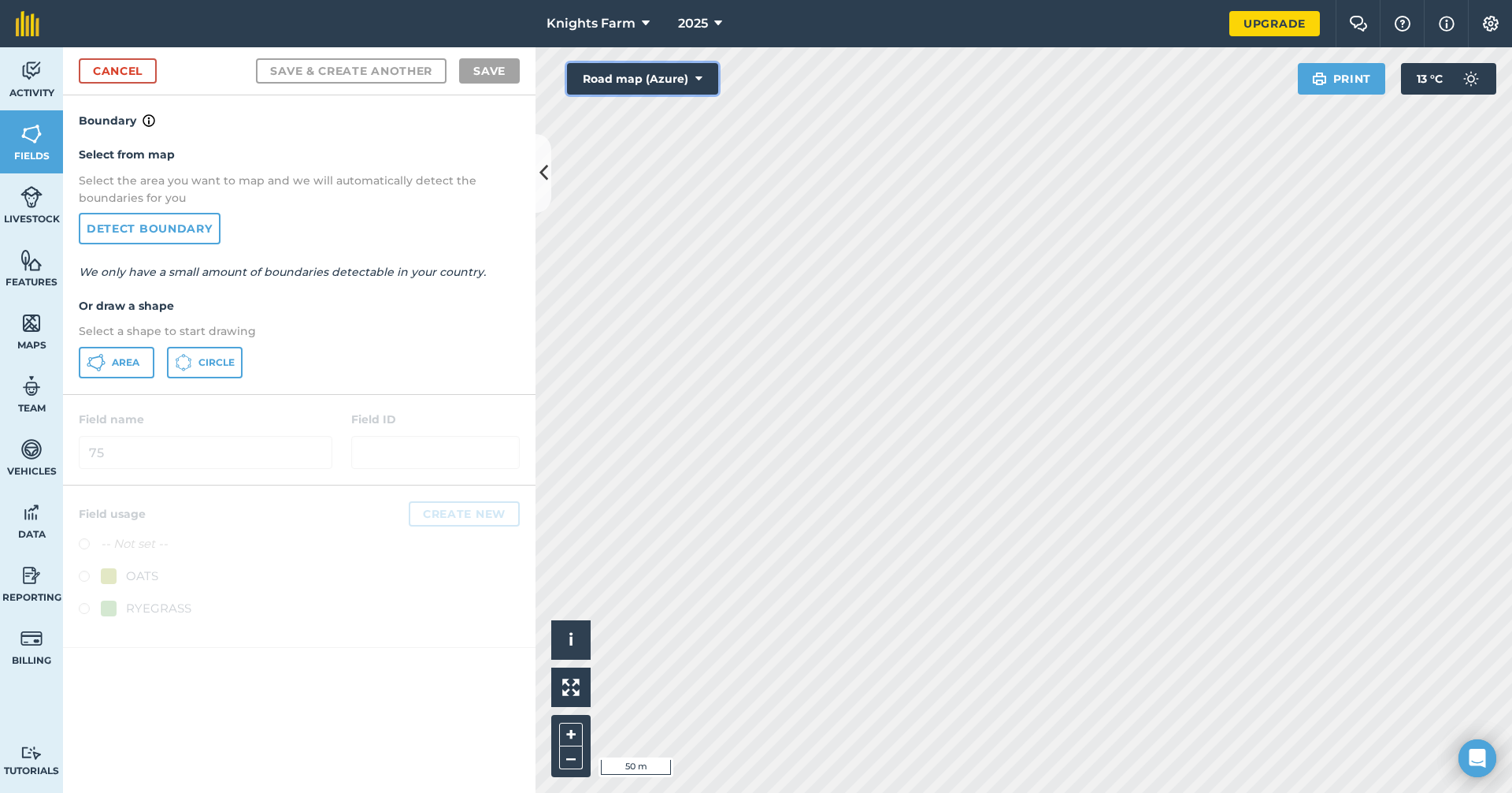
click at [650, 69] on button "Road map (Azure)" at bounding box center [642, 78] width 152 height 31
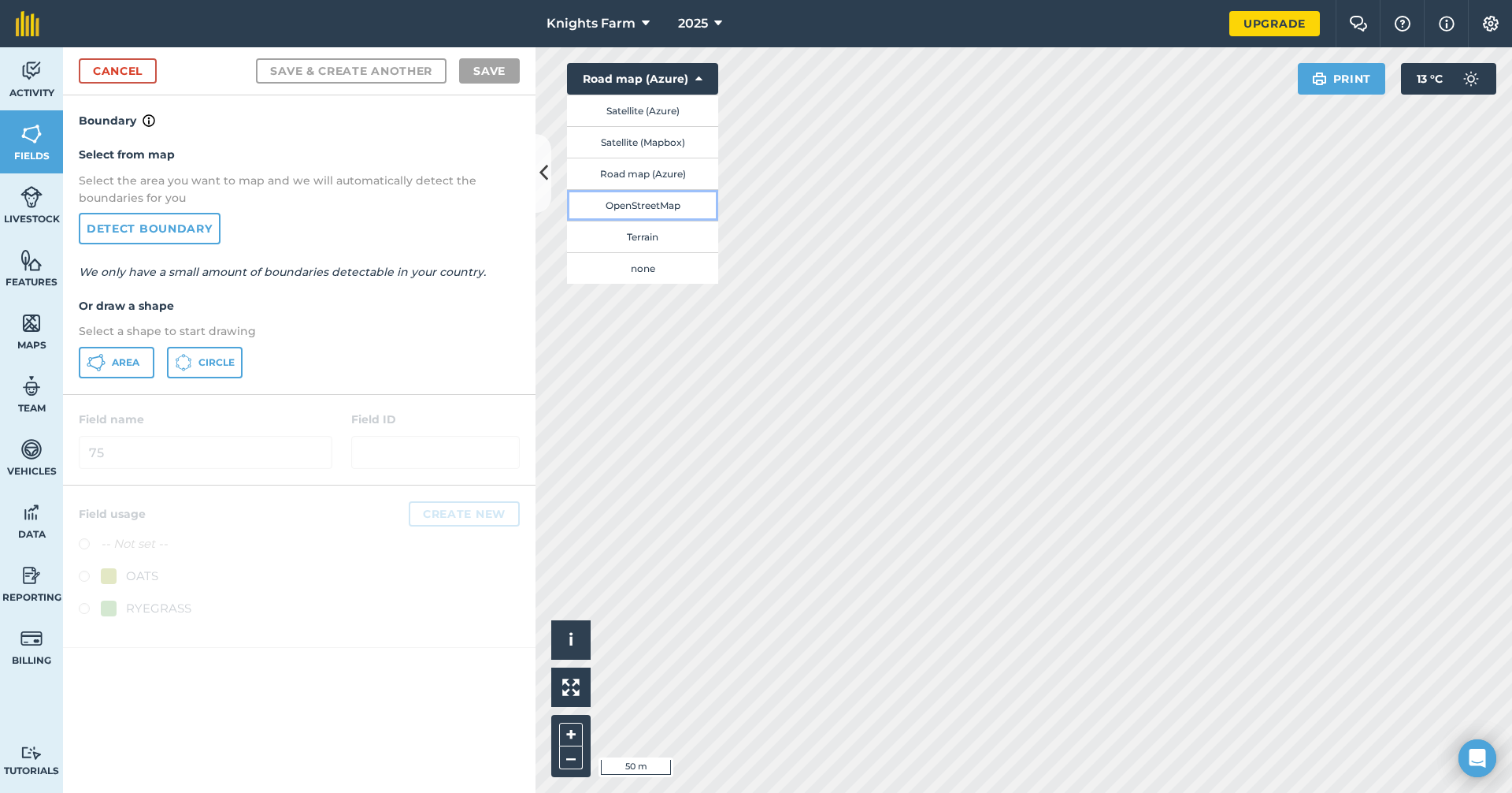
click at [668, 205] on button "OpenStreetMap" at bounding box center [642, 204] width 152 height 31
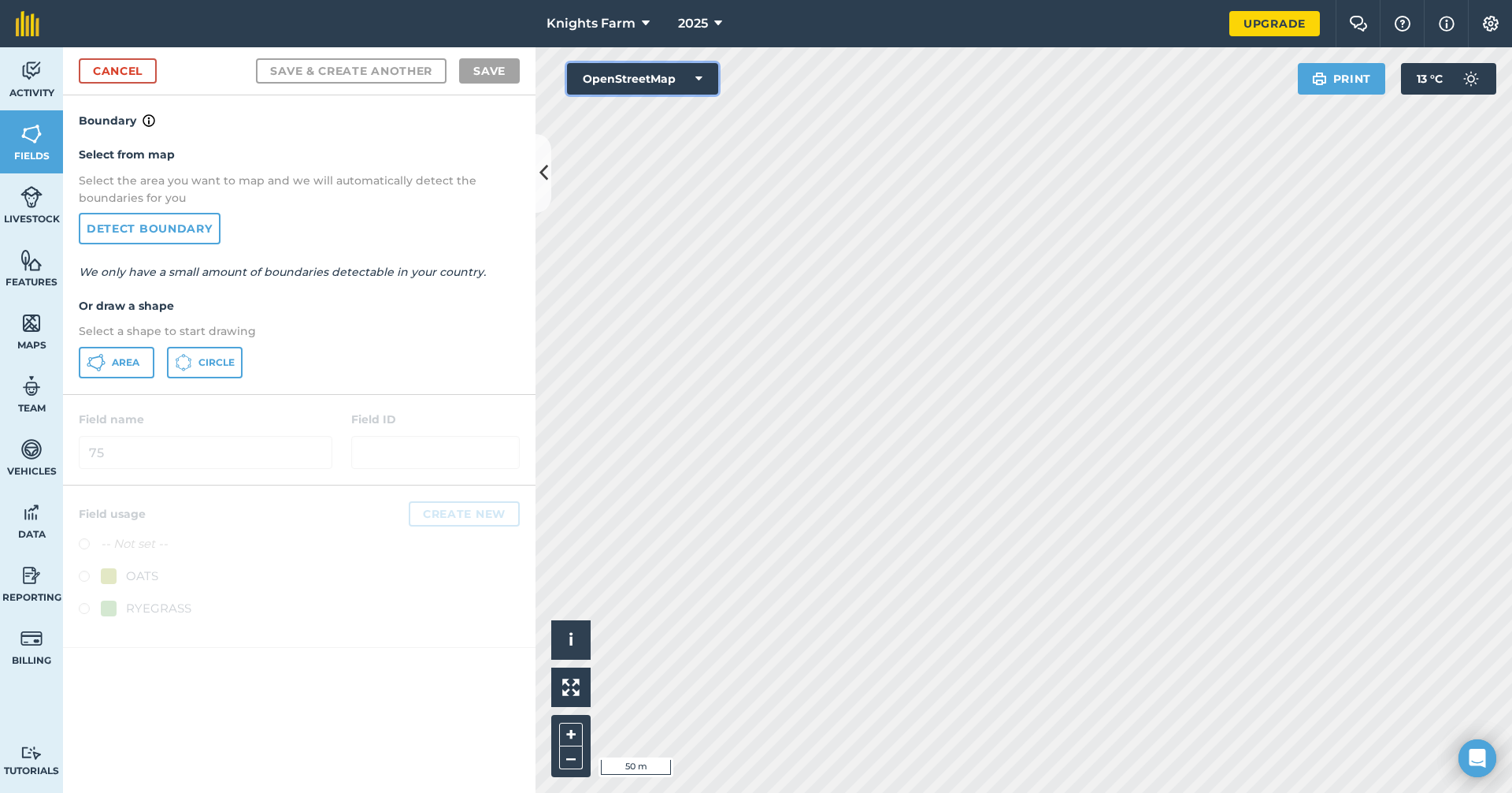
click at [662, 79] on button "OpenStreetMap" at bounding box center [642, 78] width 152 height 31
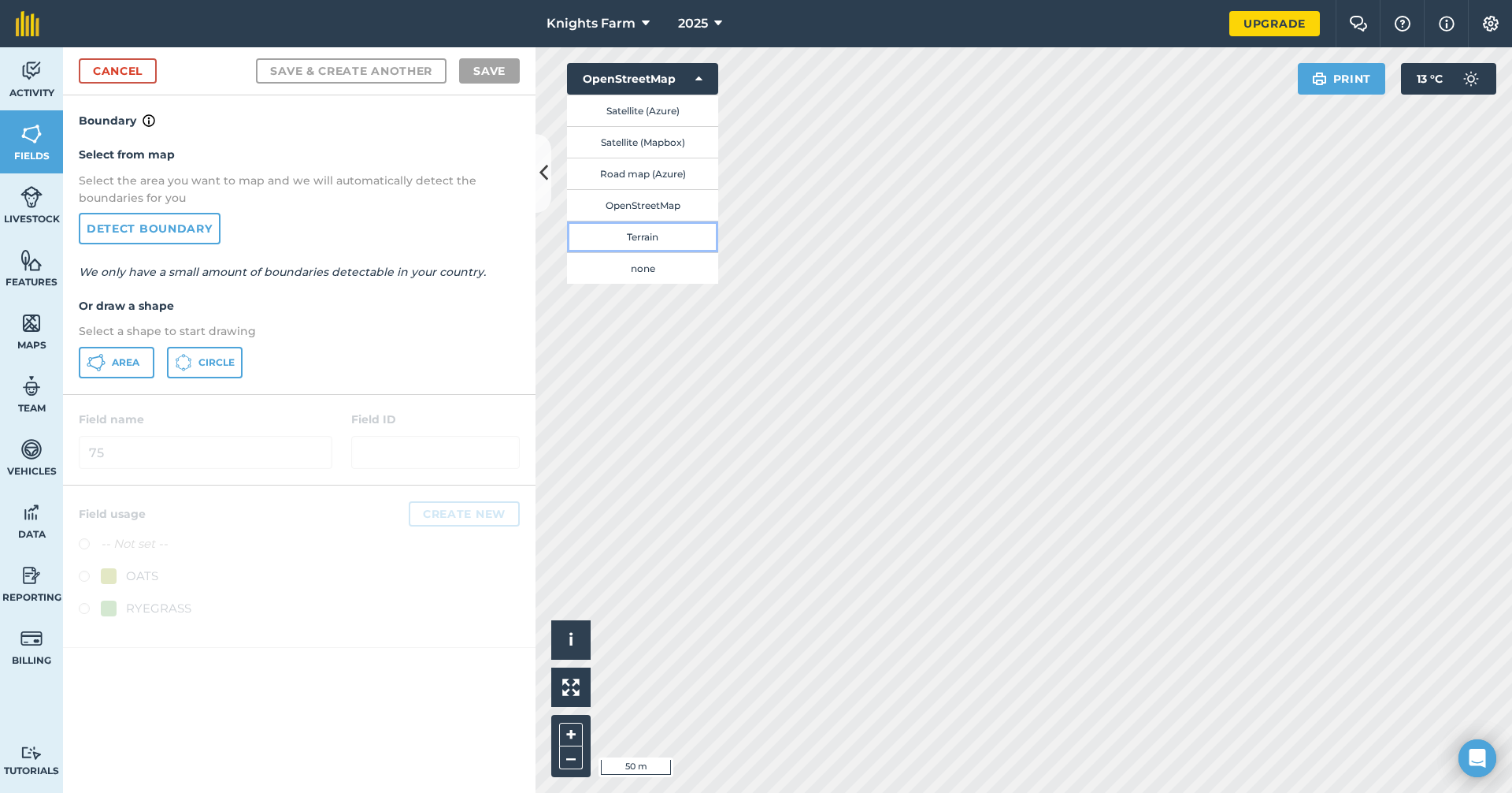
click at [662, 234] on button "Terrain" at bounding box center [642, 235] width 152 height 31
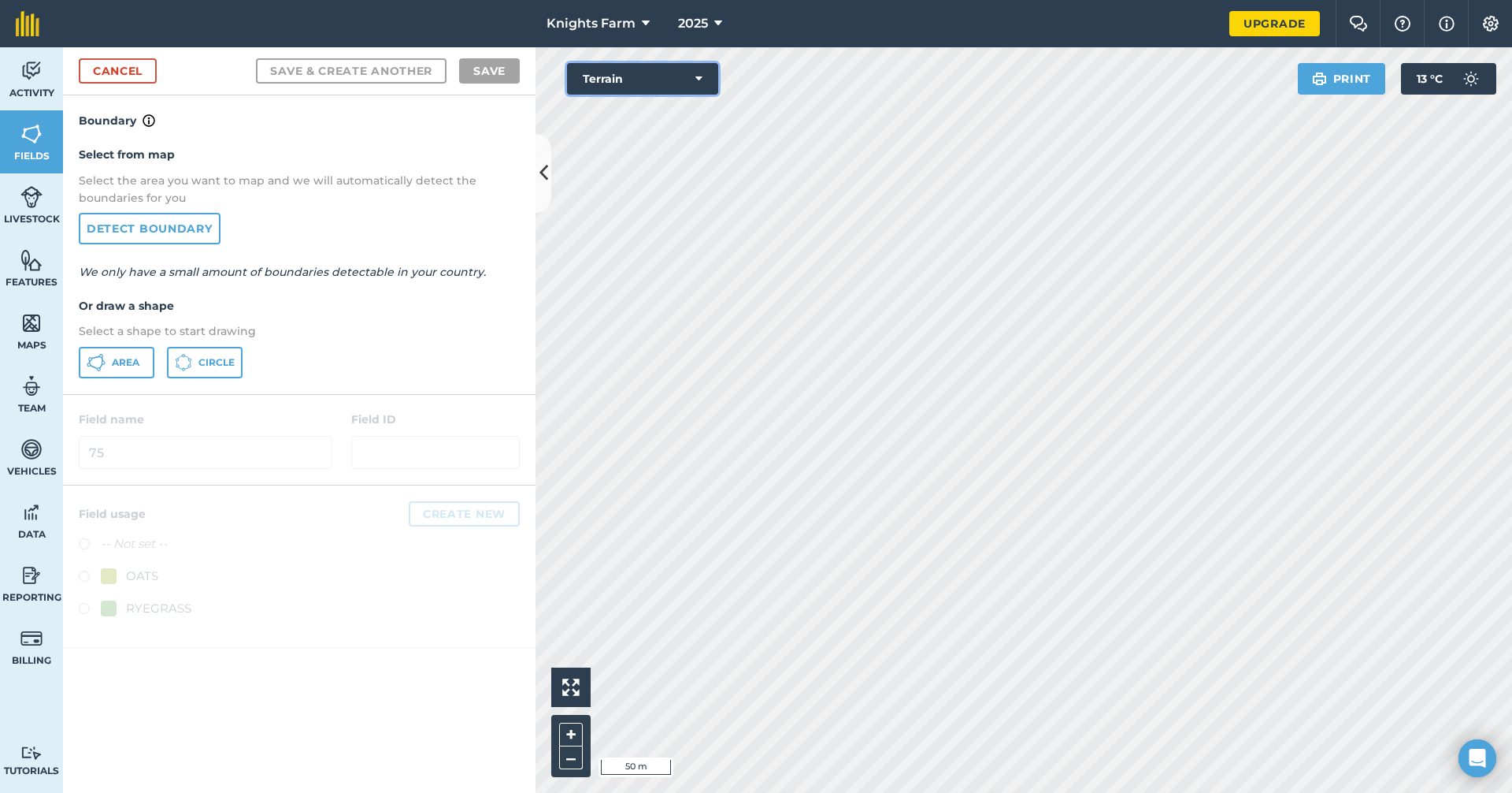
click at [665, 89] on button "Terrain" at bounding box center [642, 78] width 152 height 31
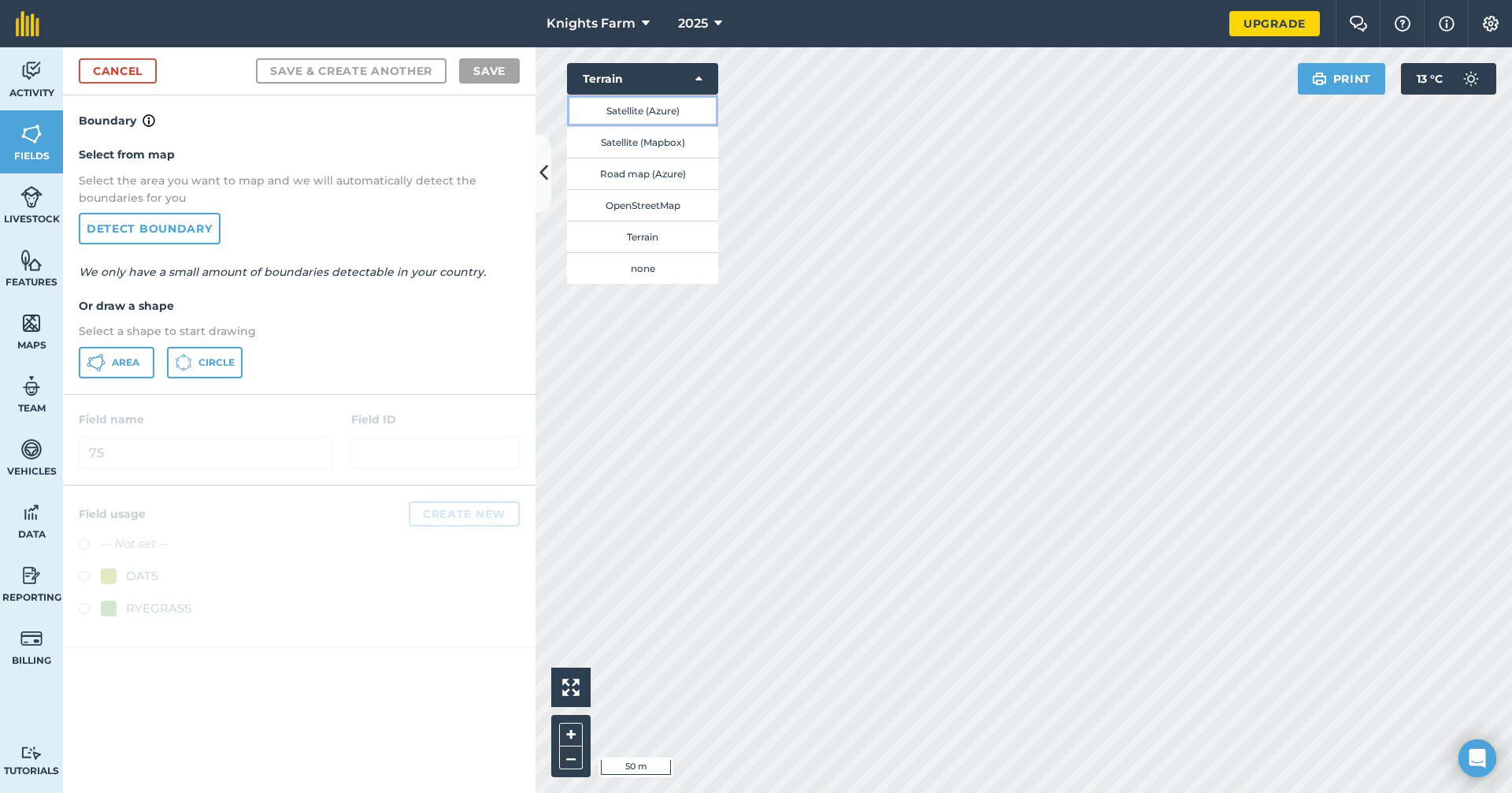
click at [658, 105] on button "Satellite (Azure)" at bounding box center [642, 109] width 152 height 31
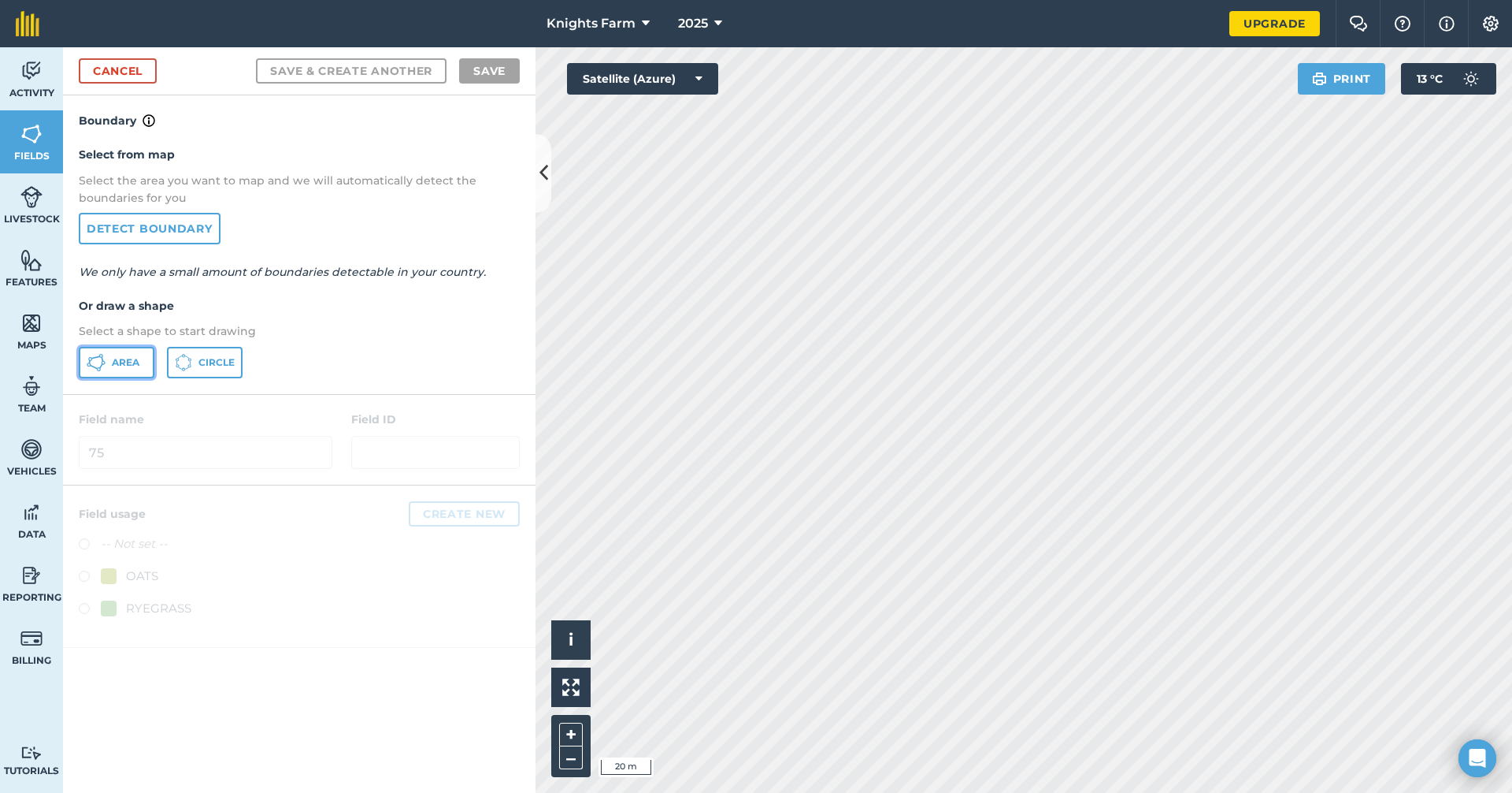
click at [115, 367] on span "Area" at bounding box center [125, 362] width 27 height 12
click at [686, 792] on html "Knights Farm 2025 Upgrade Farm Chat Help Info Settings Map printing is not avai…" at bounding box center [756, 396] width 1512 height 793
click at [1176, 0] on html "Knights Farm 2025 Upgrade Farm Chat Help Info Settings Map printing is not avai…" at bounding box center [756, 396] width 1512 height 793
click at [1271, 13] on div "Knights Farm 2025 Upgrade Farm Chat Help Info Settings Map printing is not avai…" at bounding box center [756, 396] width 1512 height 793
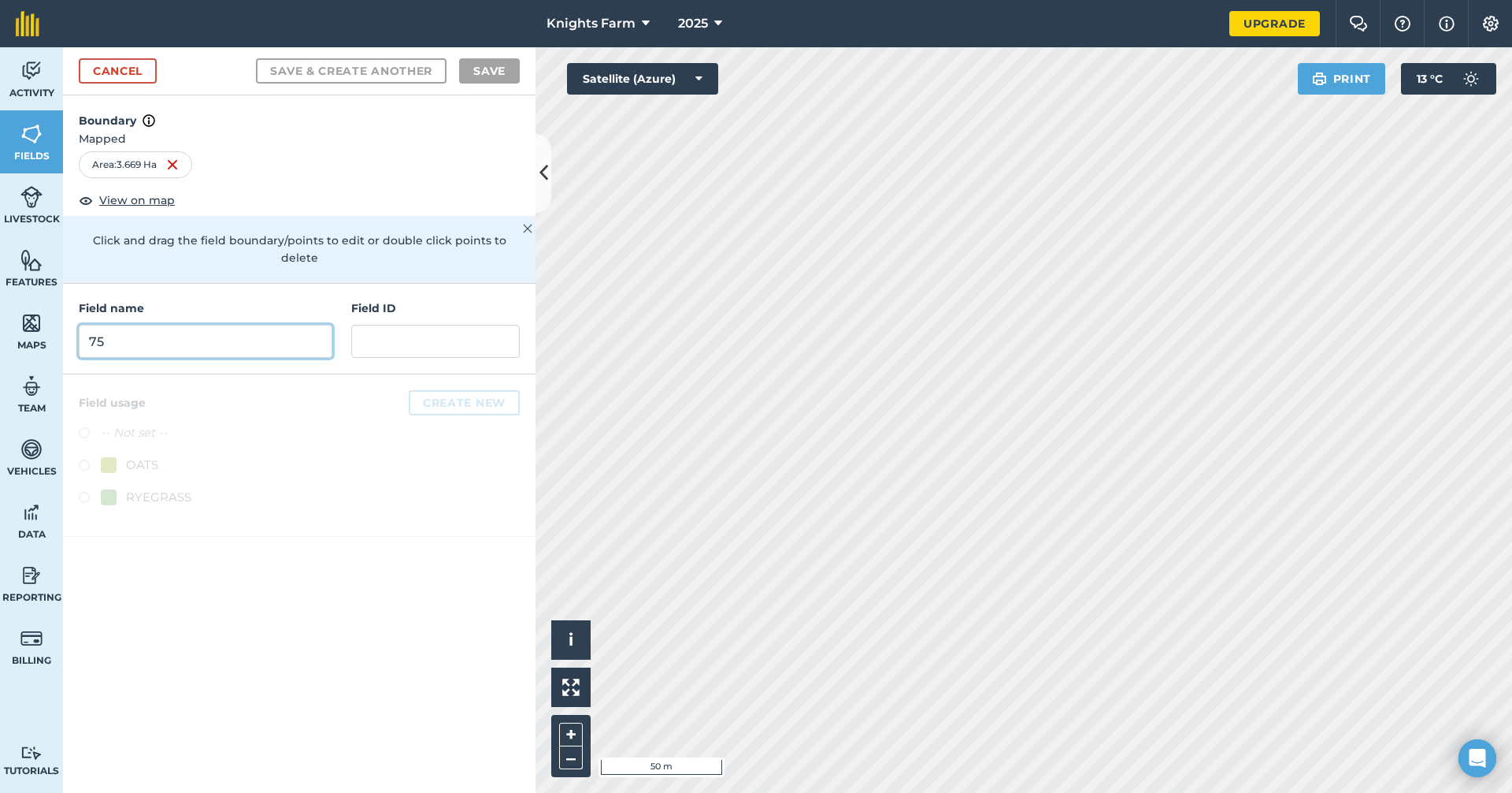
click at [238, 325] on input "75" at bounding box center [205, 341] width 253 height 33
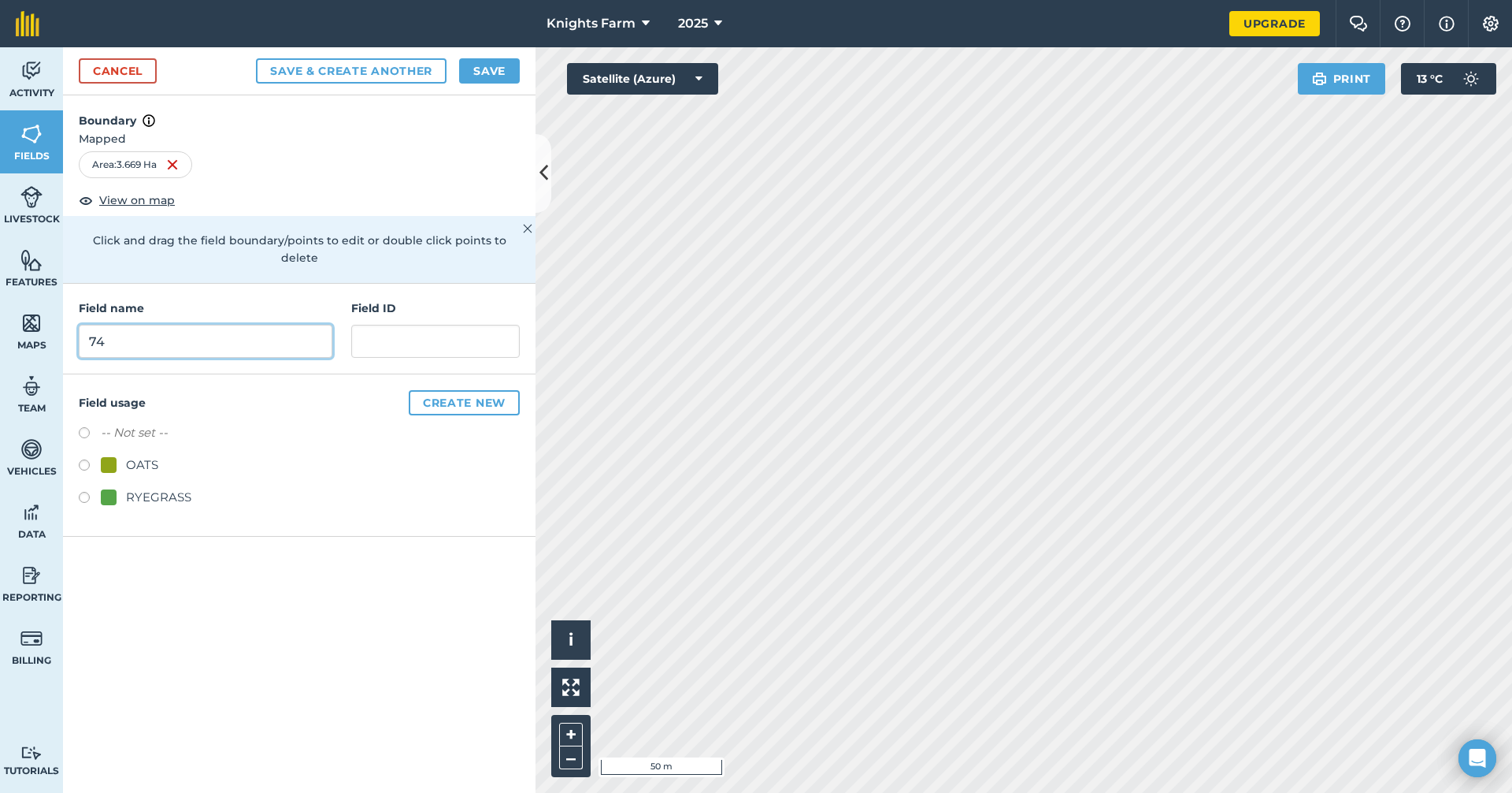
type input "74"
click at [350, 63] on button "Save & Create Another" at bounding box center [351, 71] width 190 height 25
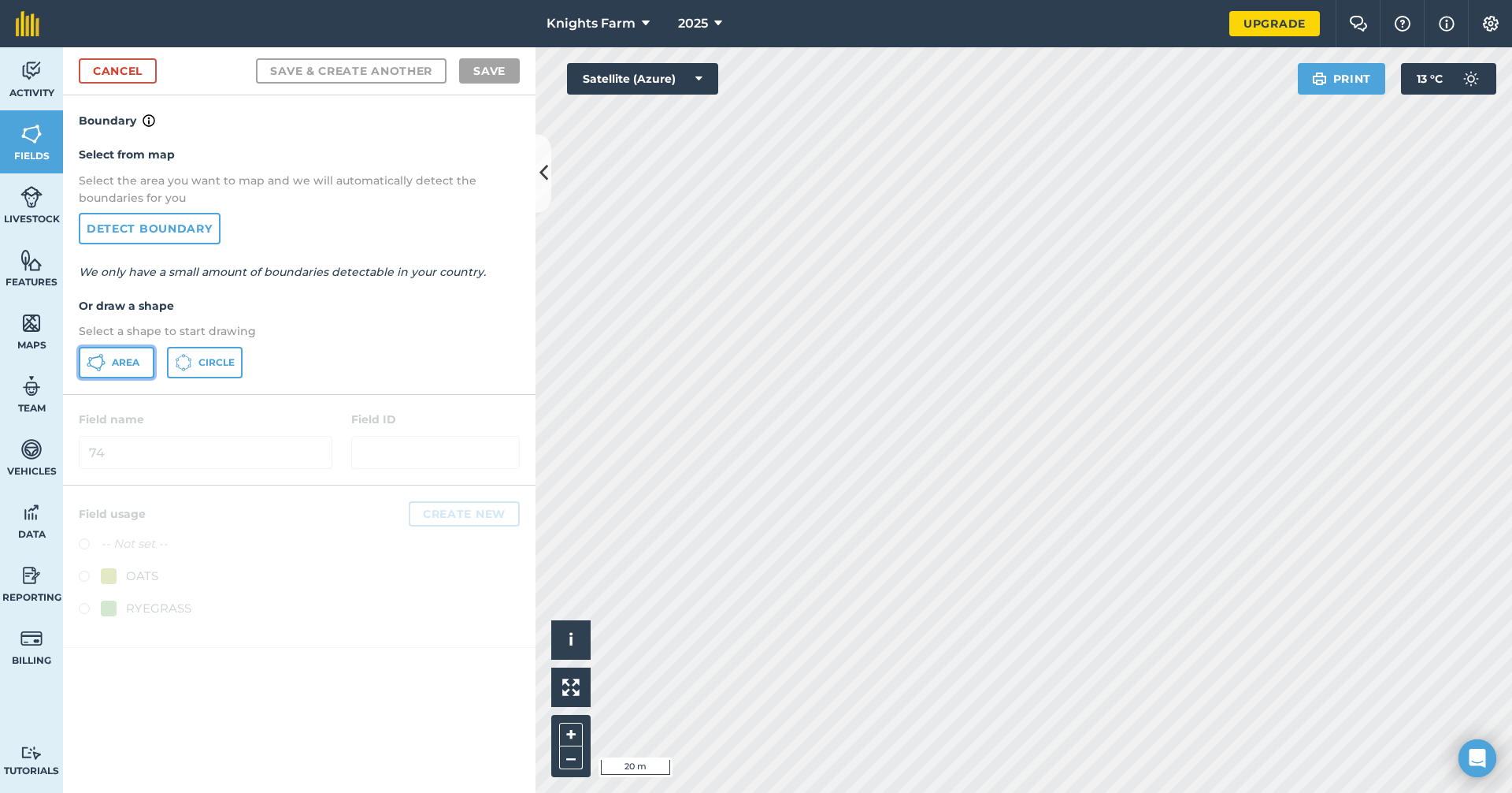
click at [97, 366] on icon at bounding box center [96, 363] width 19 height 19
click at [1275, 792] on html "Knights Farm 2025 Upgrade Farm Chat Help Info Settings Map printing is not avai…" at bounding box center [756, 396] width 1512 height 793
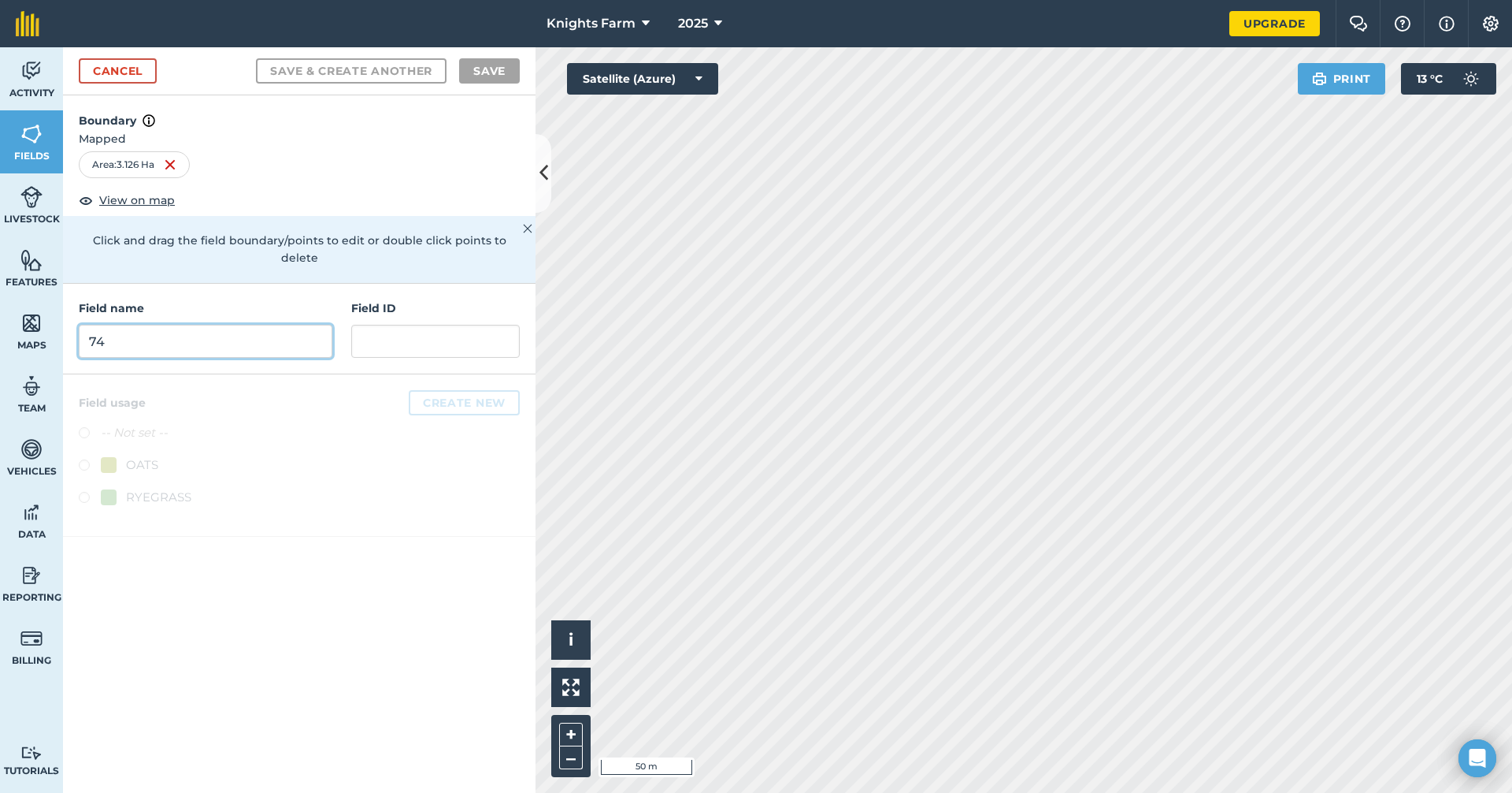
click at [236, 325] on input "74" at bounding box center [205, 341] width 253 height 33
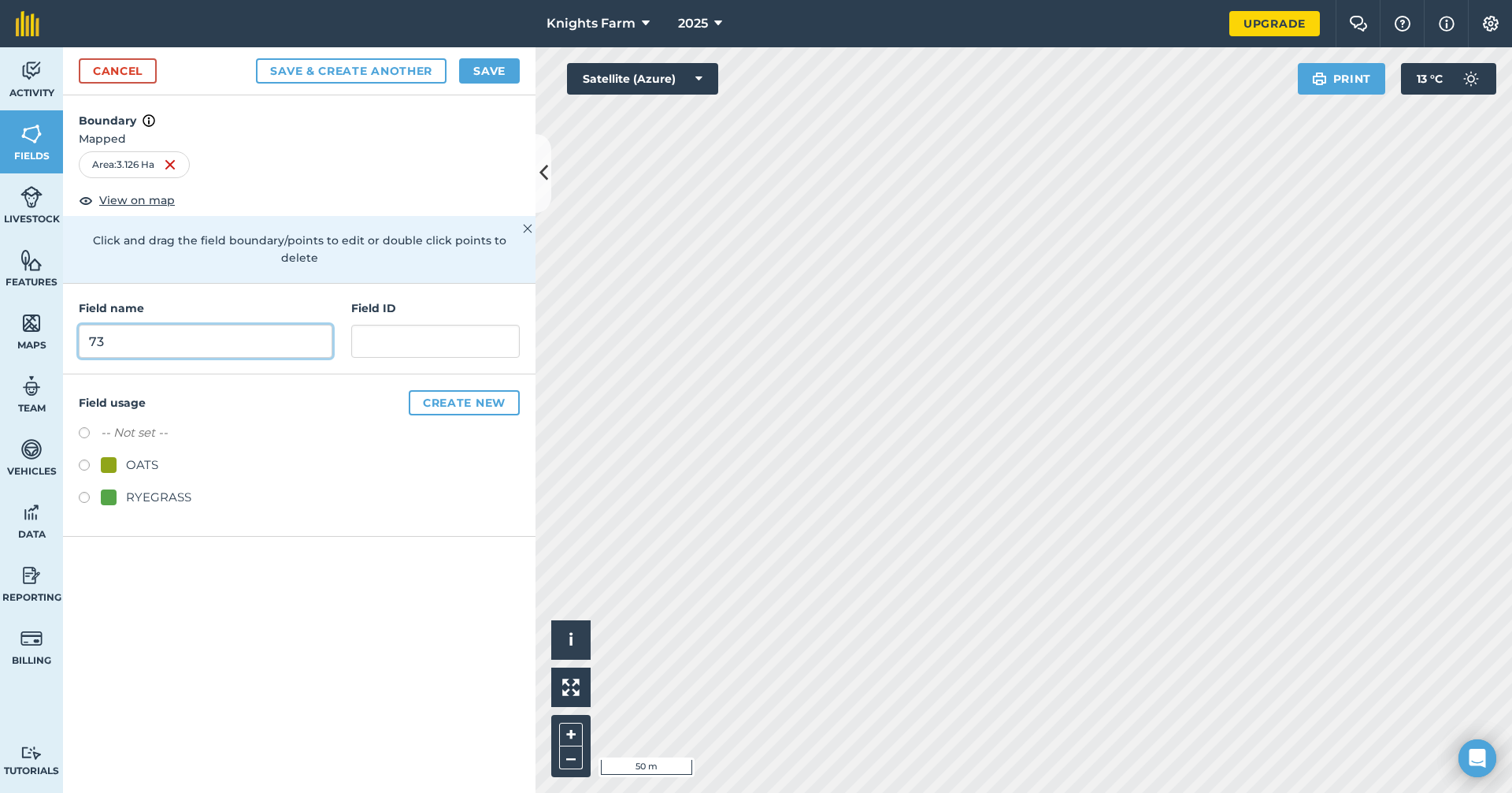
type input "73"
click at [479, 70] on button "Save" at bounding box center [490, 71] width 60 height 25
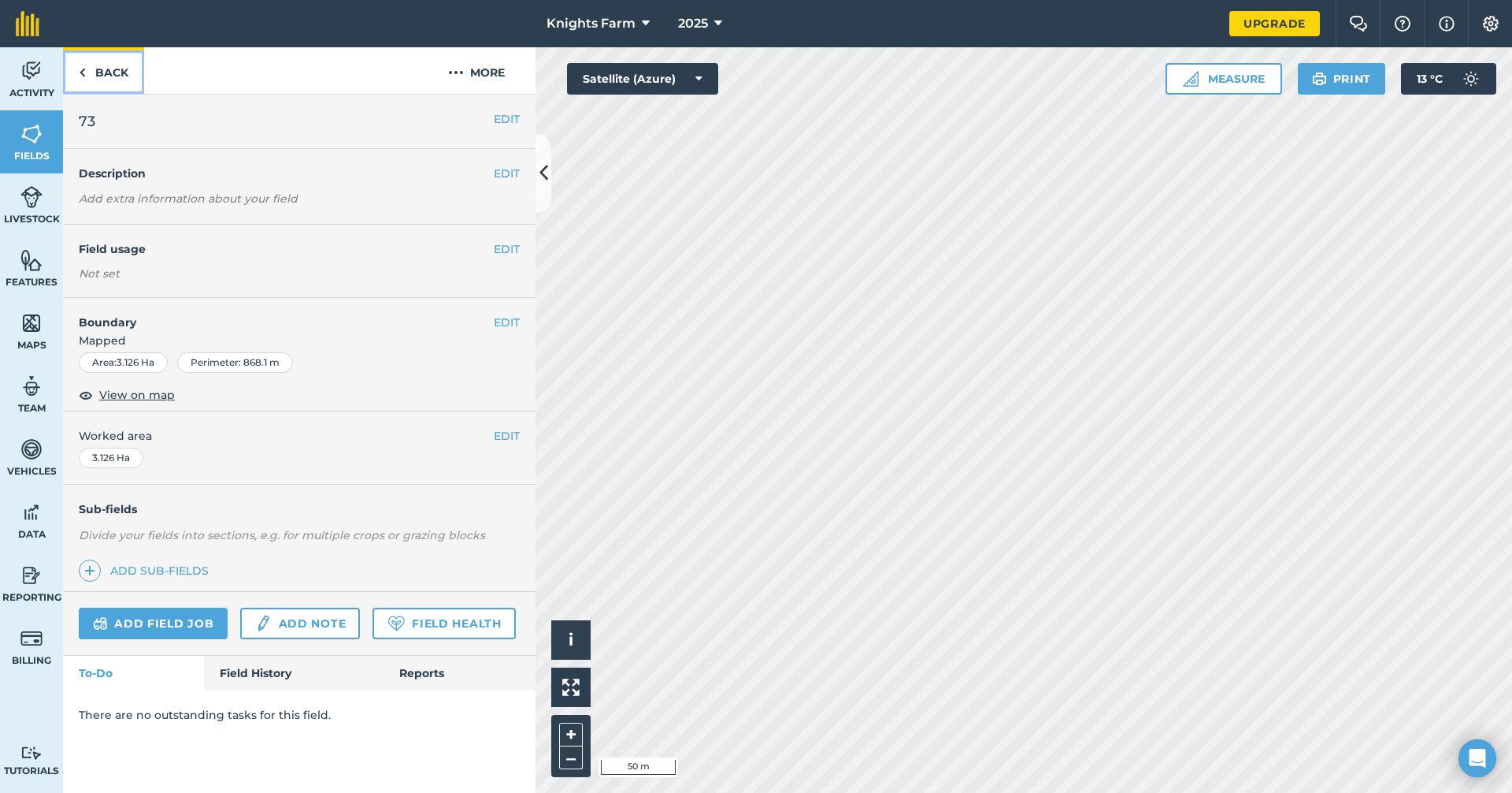
click at [105, 71] on link "Back" at bounding box center [104, 70] width 81 height 46
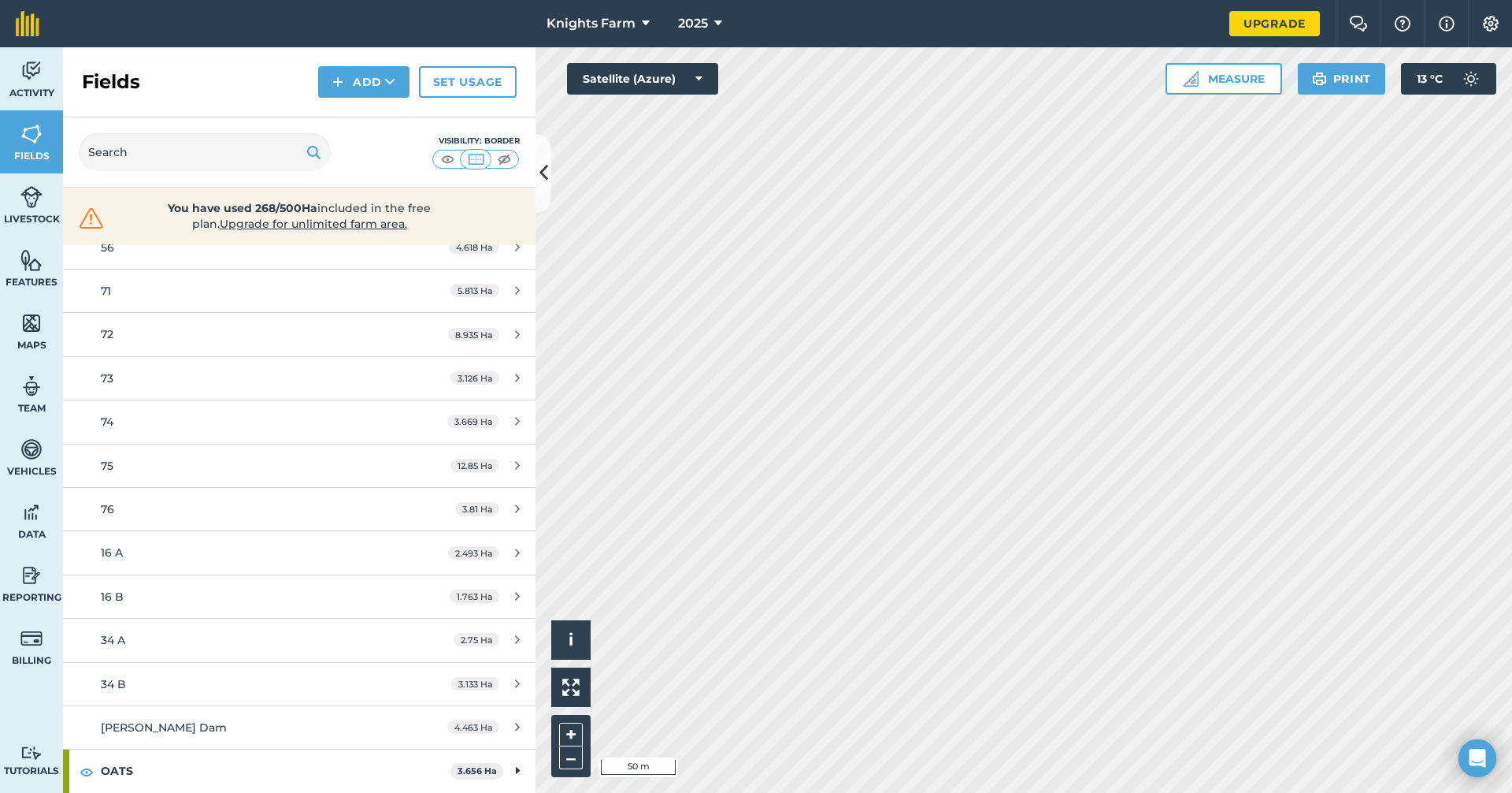
scroll to position [2239, 0]
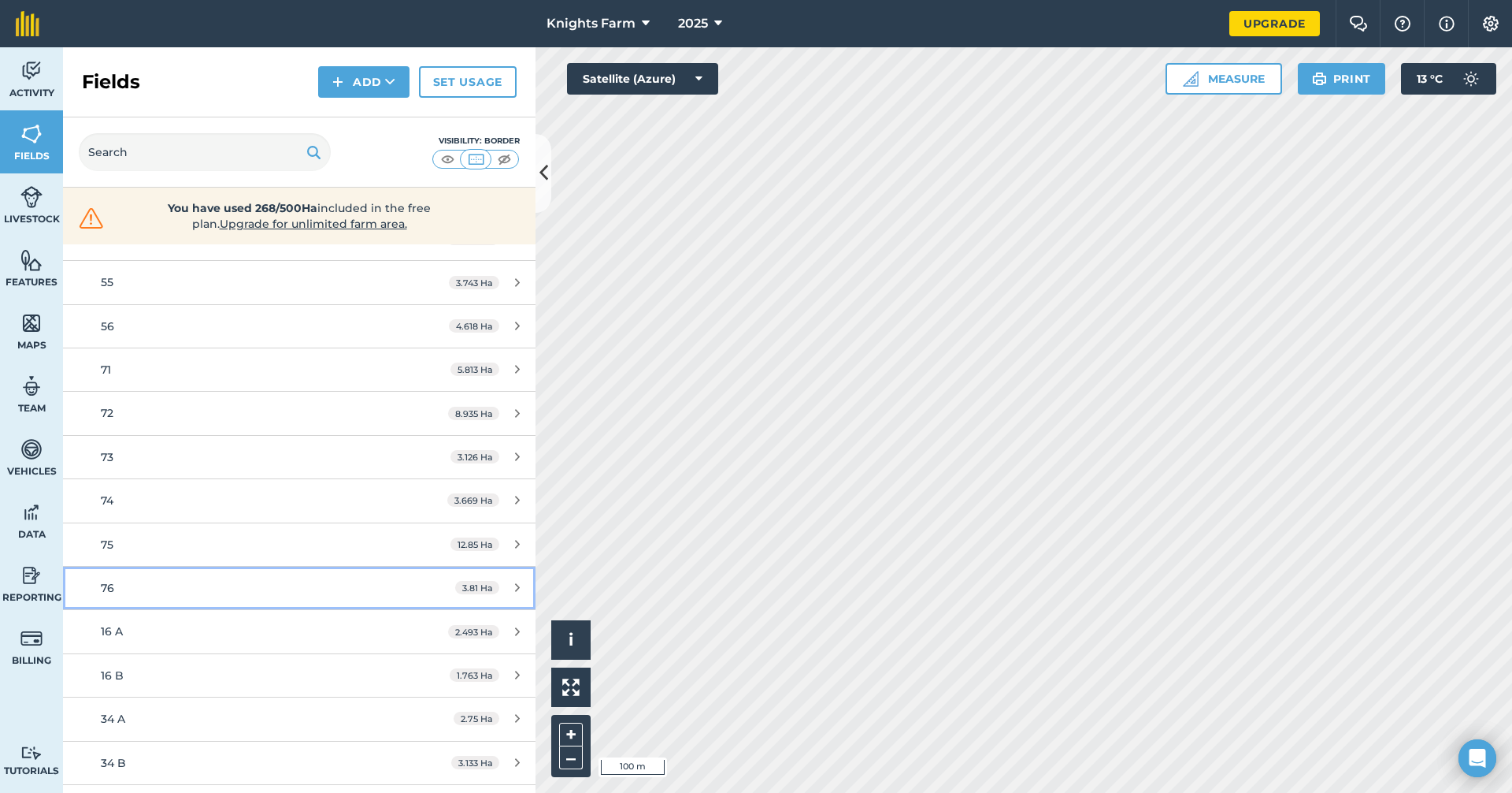
click at [497, 586] on div "3.81 Ha" at bounding box center [488, 587] width 96 height 12
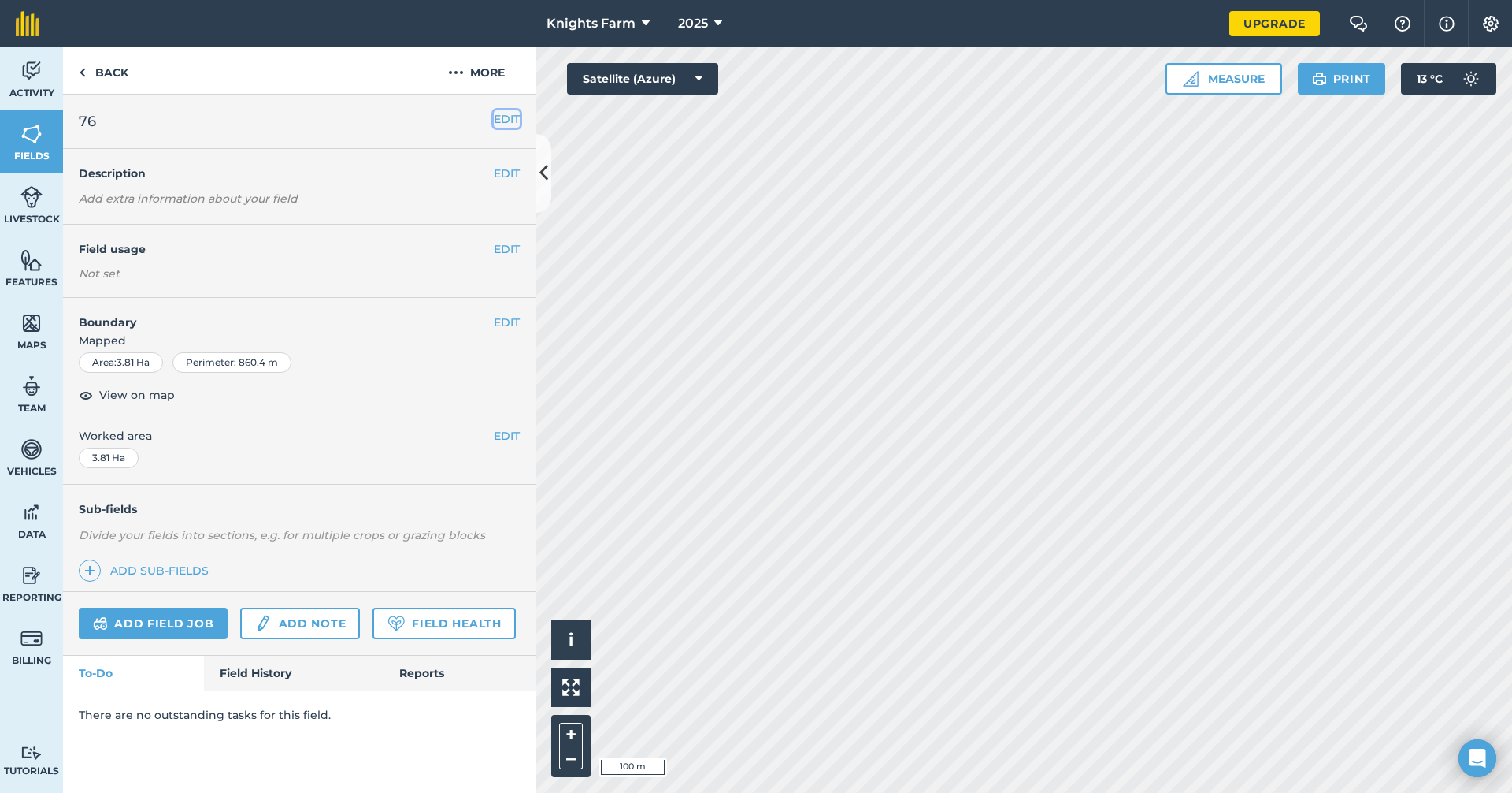
click at [508, 118] on button "EDIT" at bounding box center [507, 119] width 26 height 17
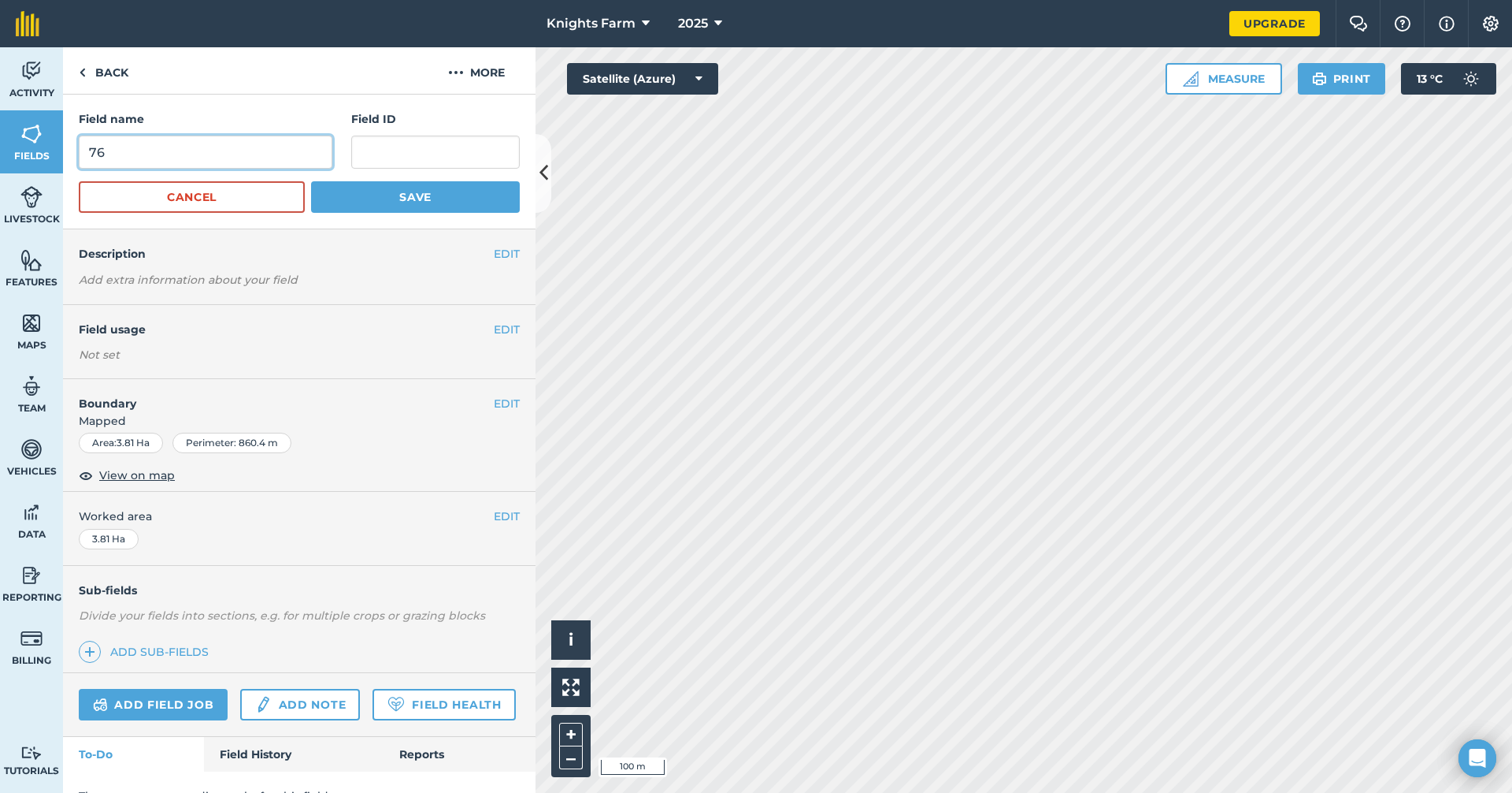
click at [245, 147] on input "76" at bounding box center [205, 152] width 253 height 33
type input "70"
click at [351, 192] on button "Save" at bounding box center [415, 196] width 209 height 31
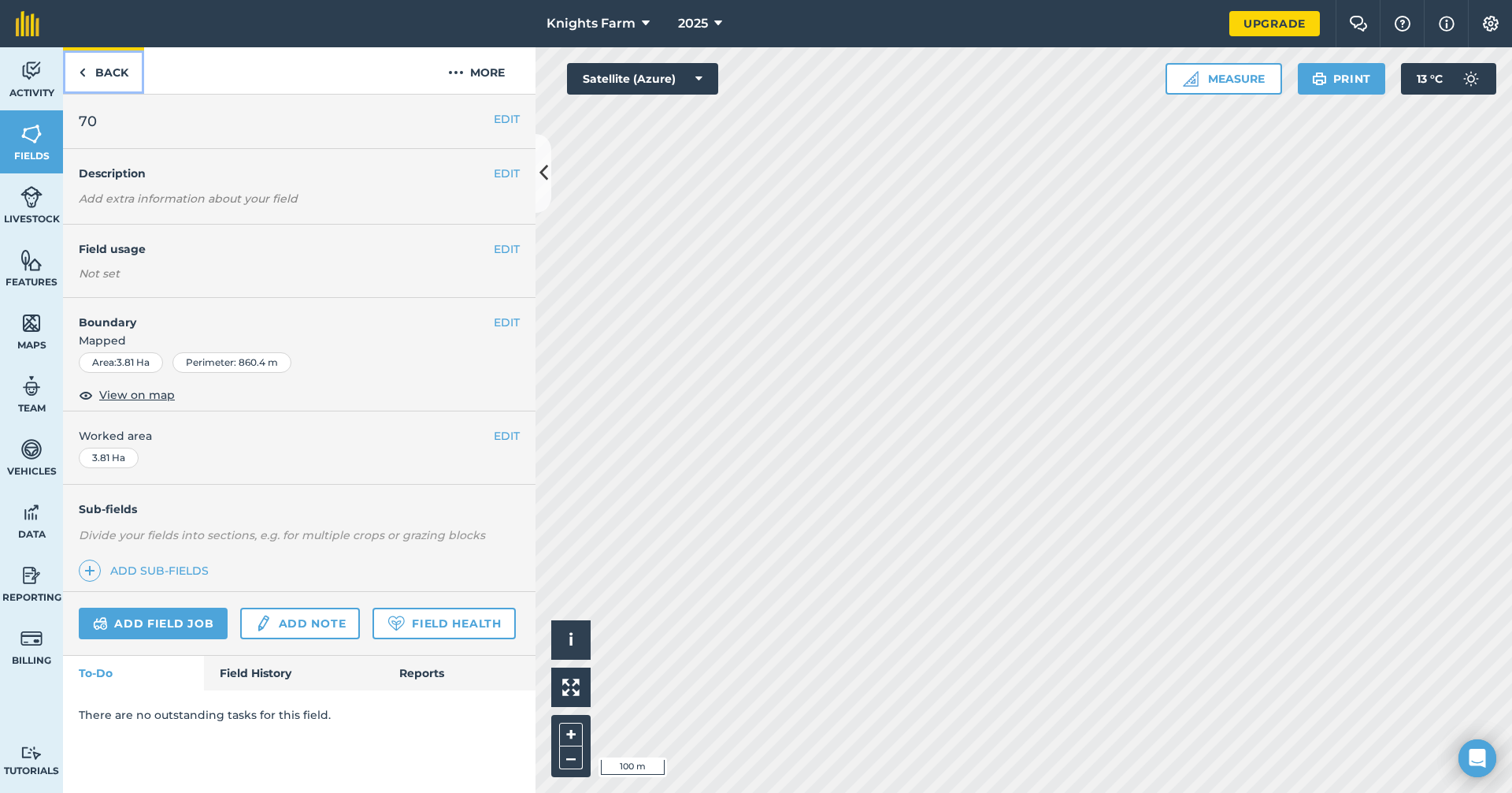
click at [108, 76] on link "Back" at bounding box center [104, 70] width 81 height 46
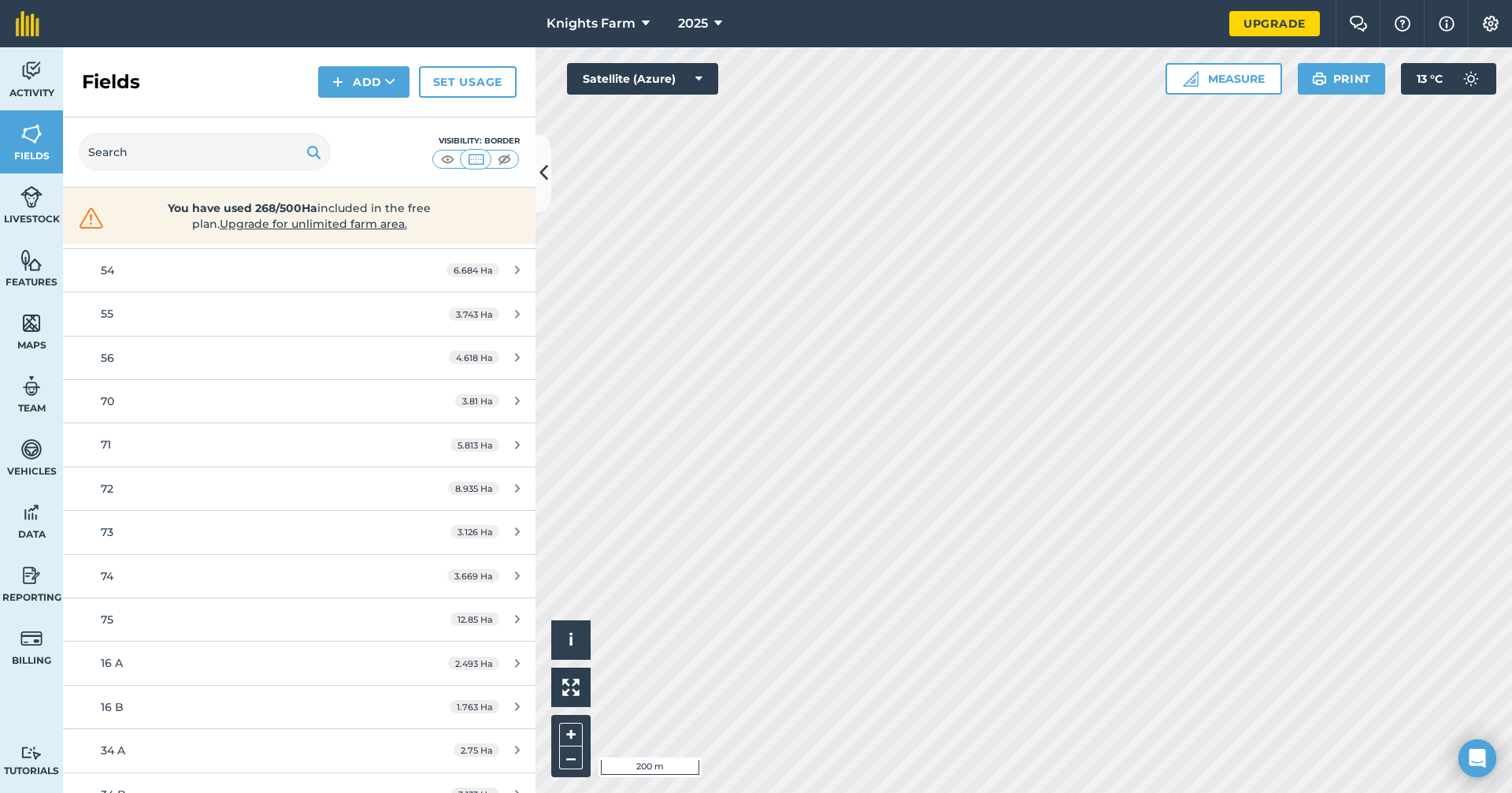
scroll to position [2318, 0]
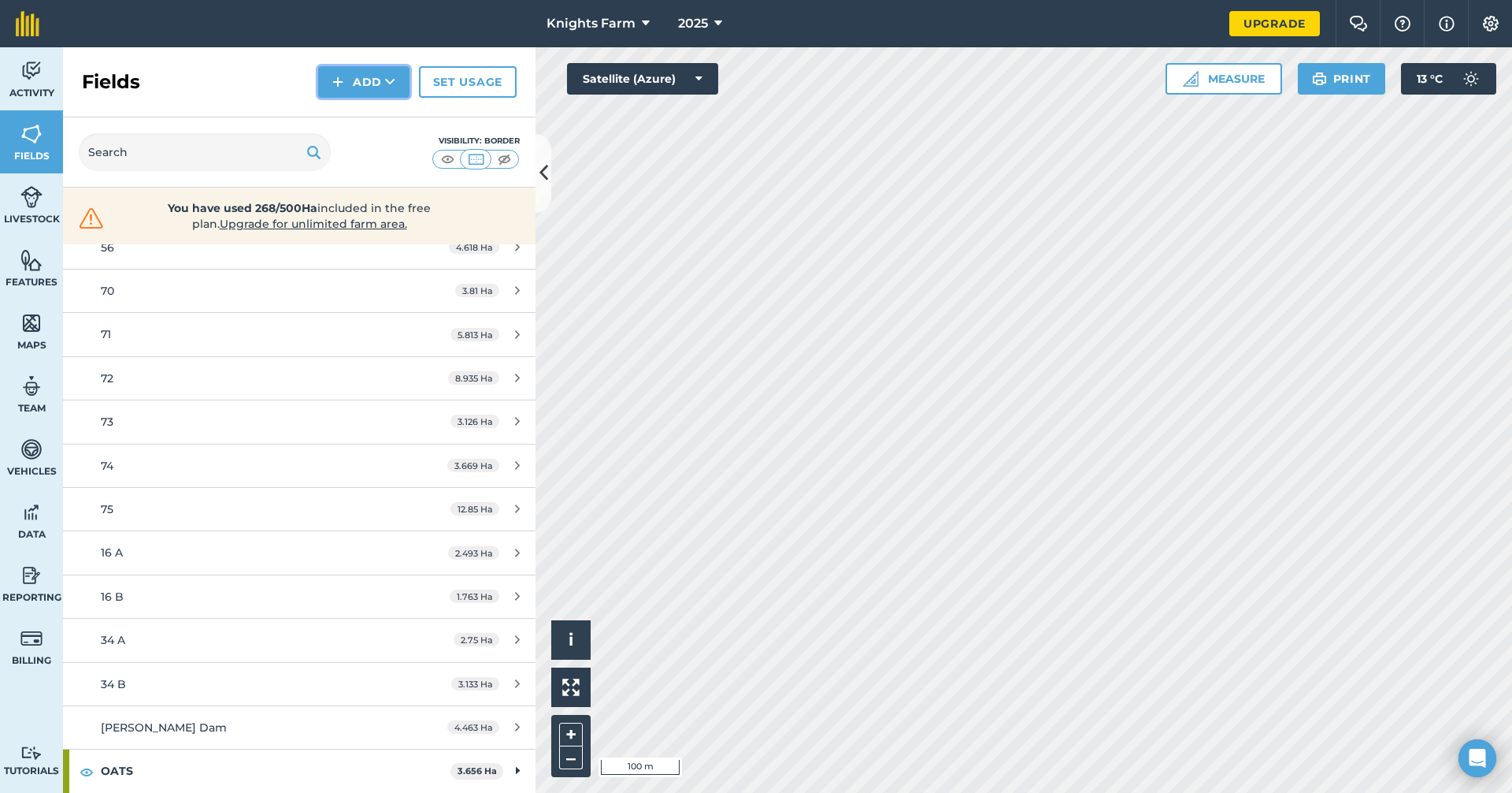
click at [388, 85] on icon at bounding box center [390, 82] width 10 height 16
click at [376, 108] on link "Draw" at bounding box center [363, 117] width 87 height 35
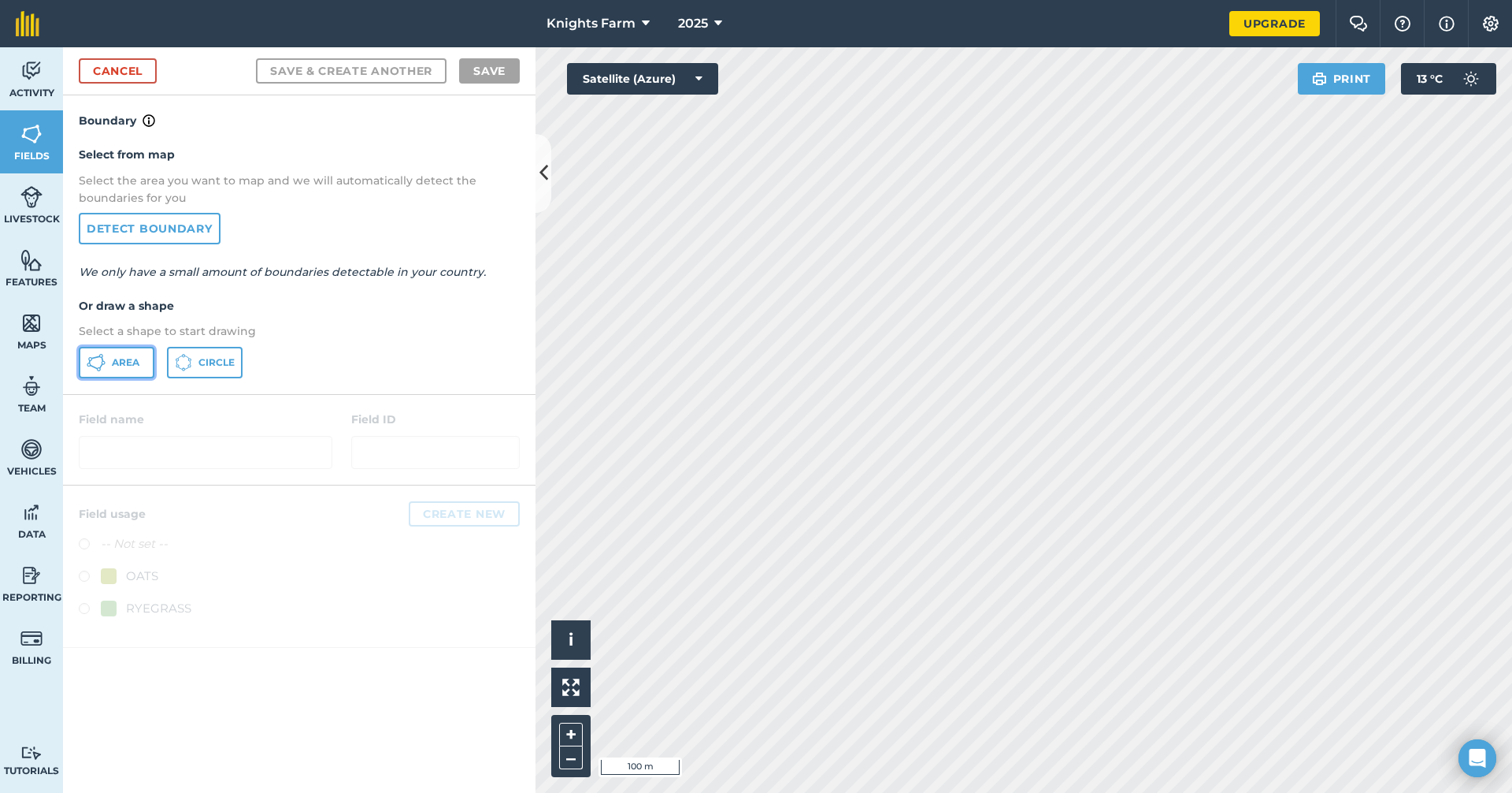
click at [97, 356] on icon at bounding box center [96, 356] width 9 height 3
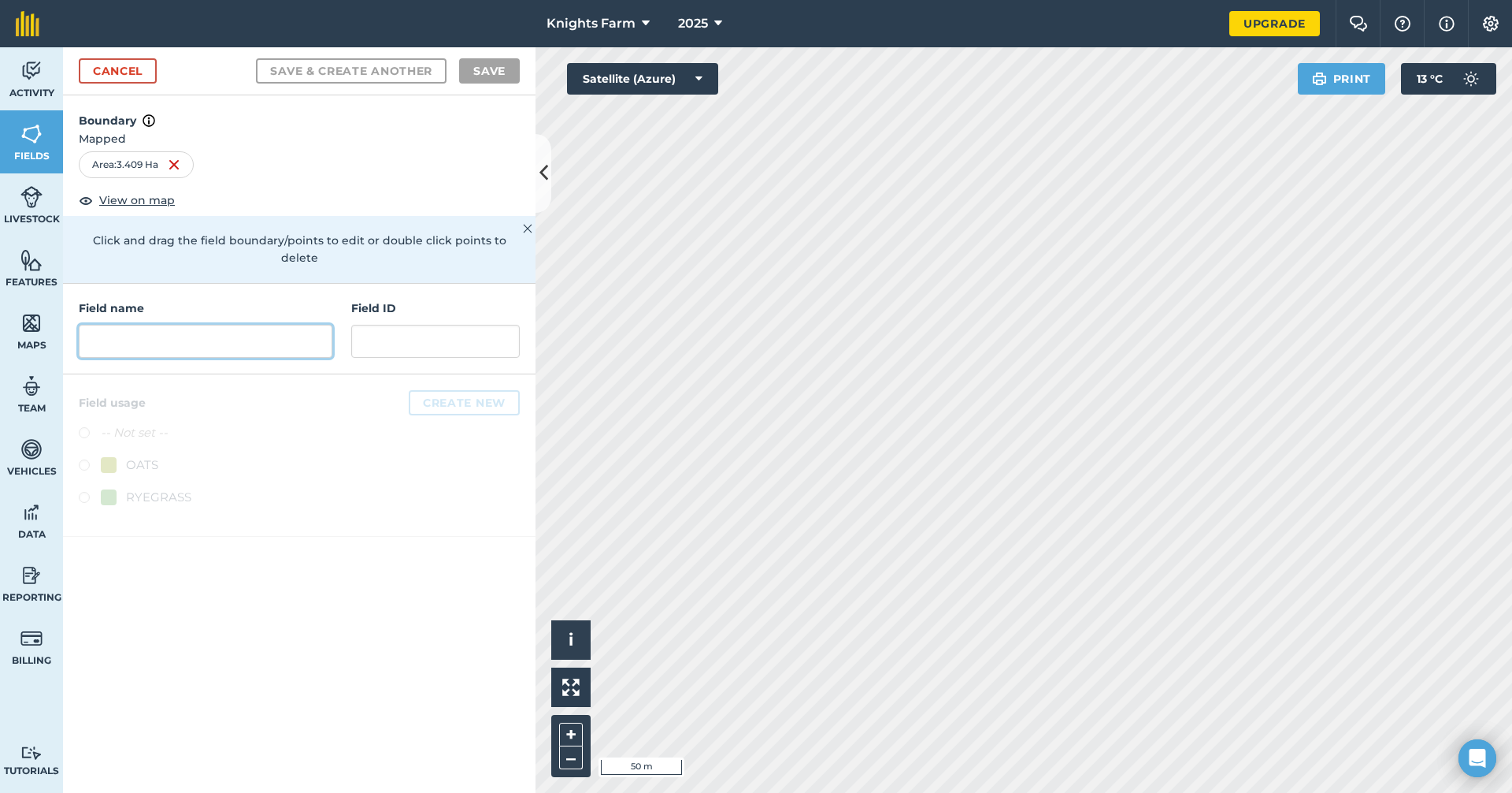
click at [138, 325] on input "text" at bounding box center [205, 341] width 253 height 33
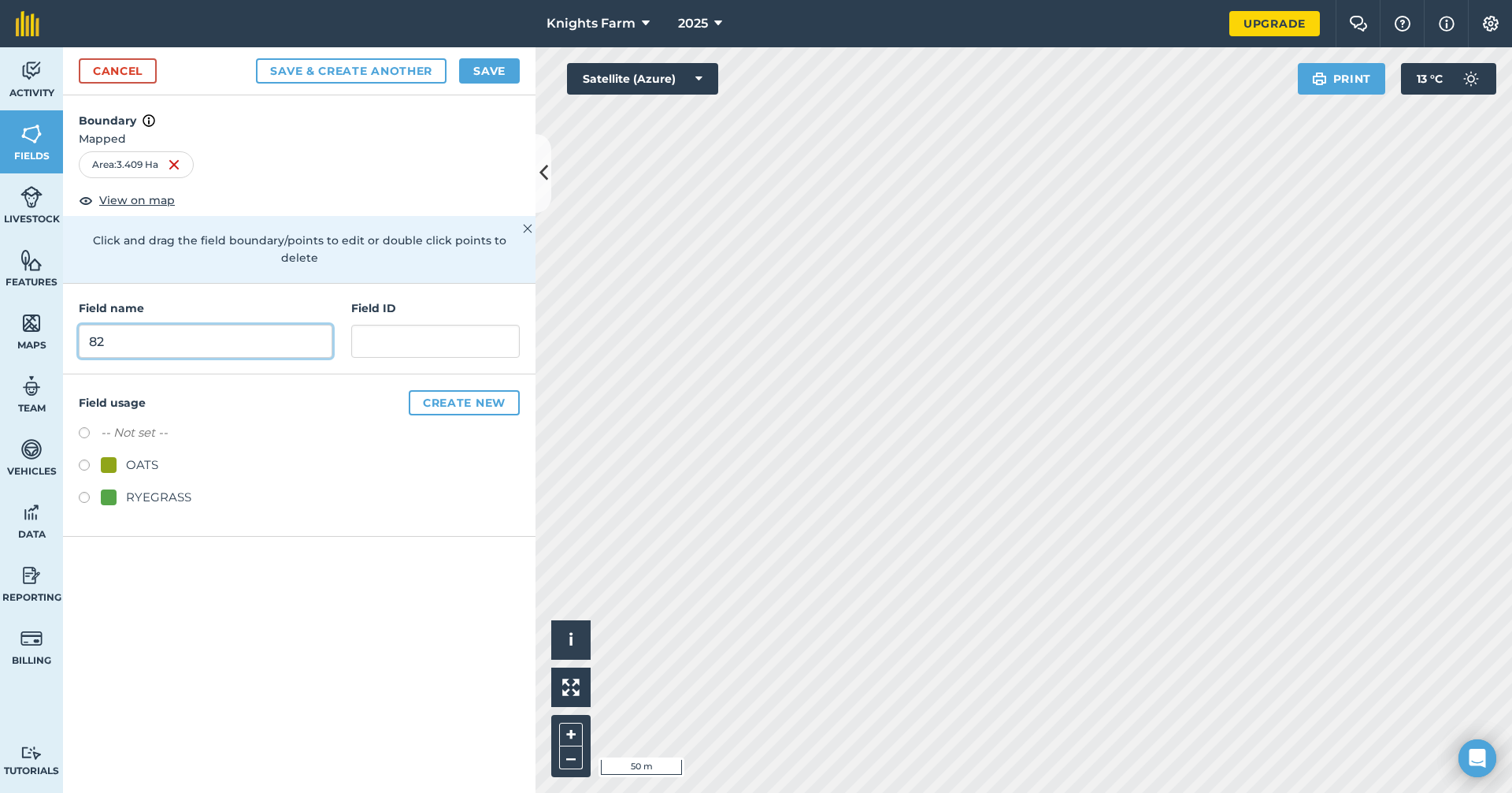
type input "82"
click at [405, 72] on button "Save & Create Another" at bounding box center [351, 71] width 190 height 25
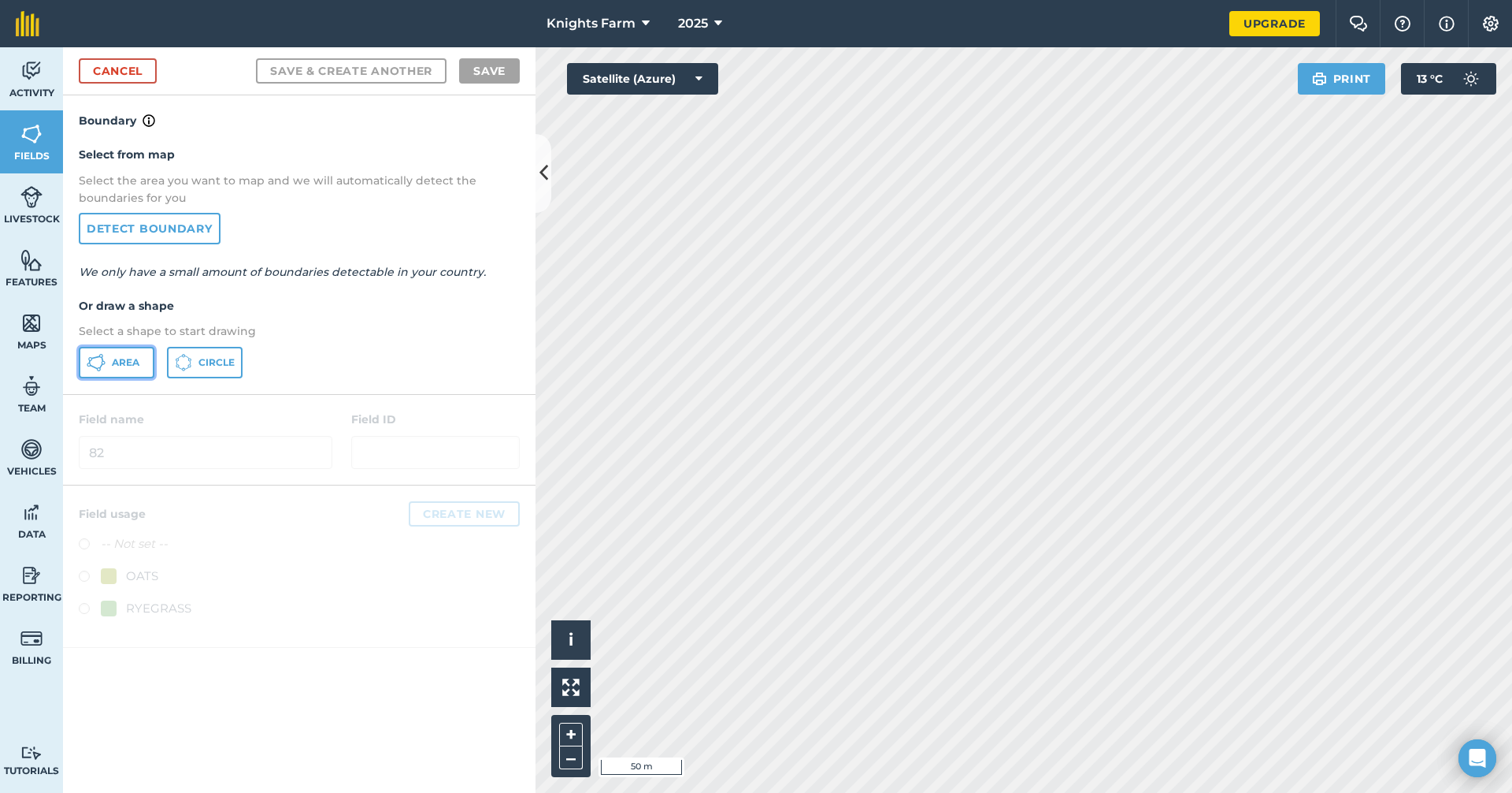
click at [137, 359] on span "Area" at bounding box center [125, 362] width 27 height 12
click at [996, 792] on html "Knights Farm 2025 Upgrade Farm Chat Help Info Settings Map printing is not avai…" at bounding box center [756, 396] width 1512 height 793
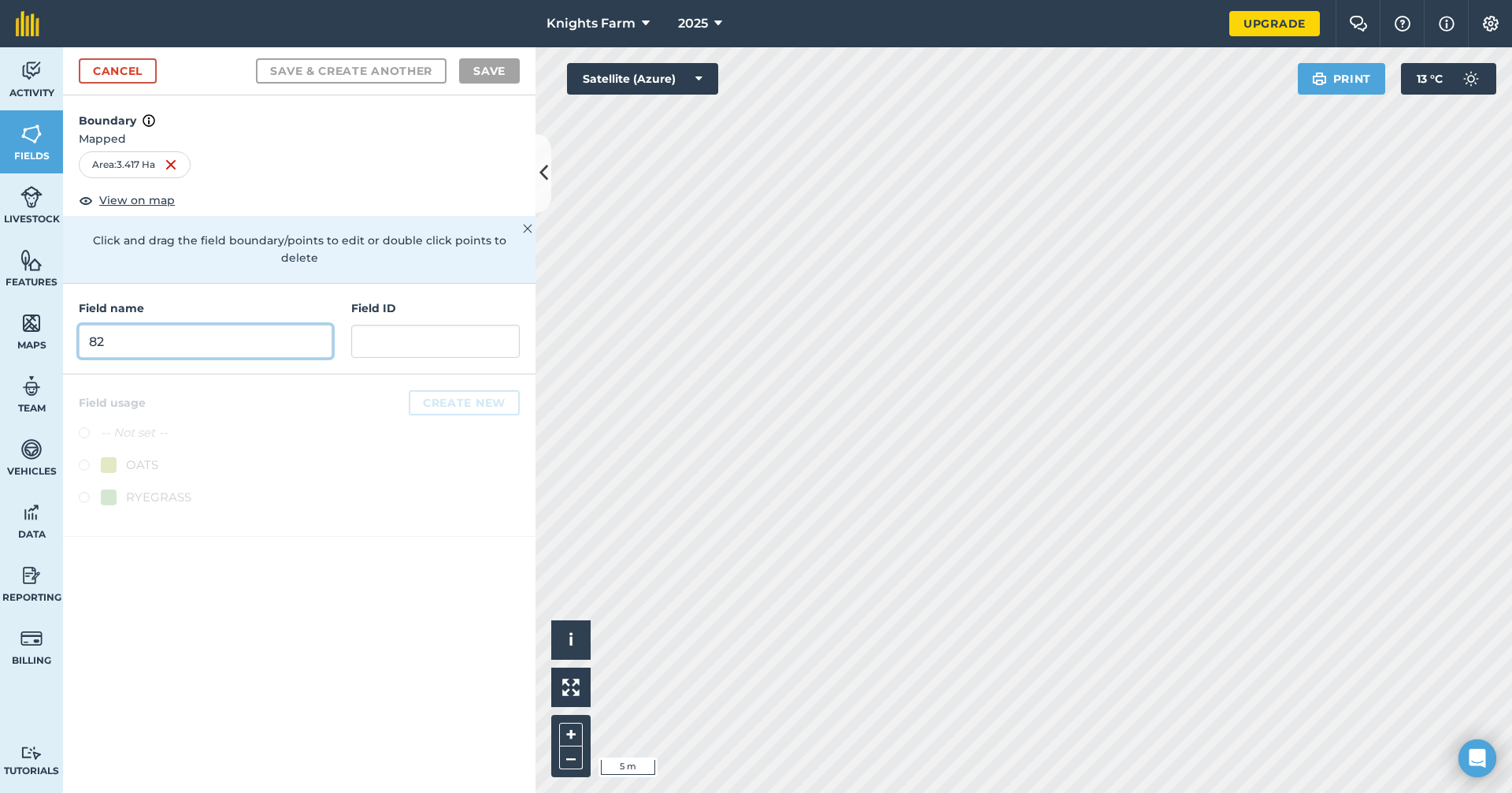
click at [293, 330] on input "82" at bounding box center [205, 341] width 253 height 33
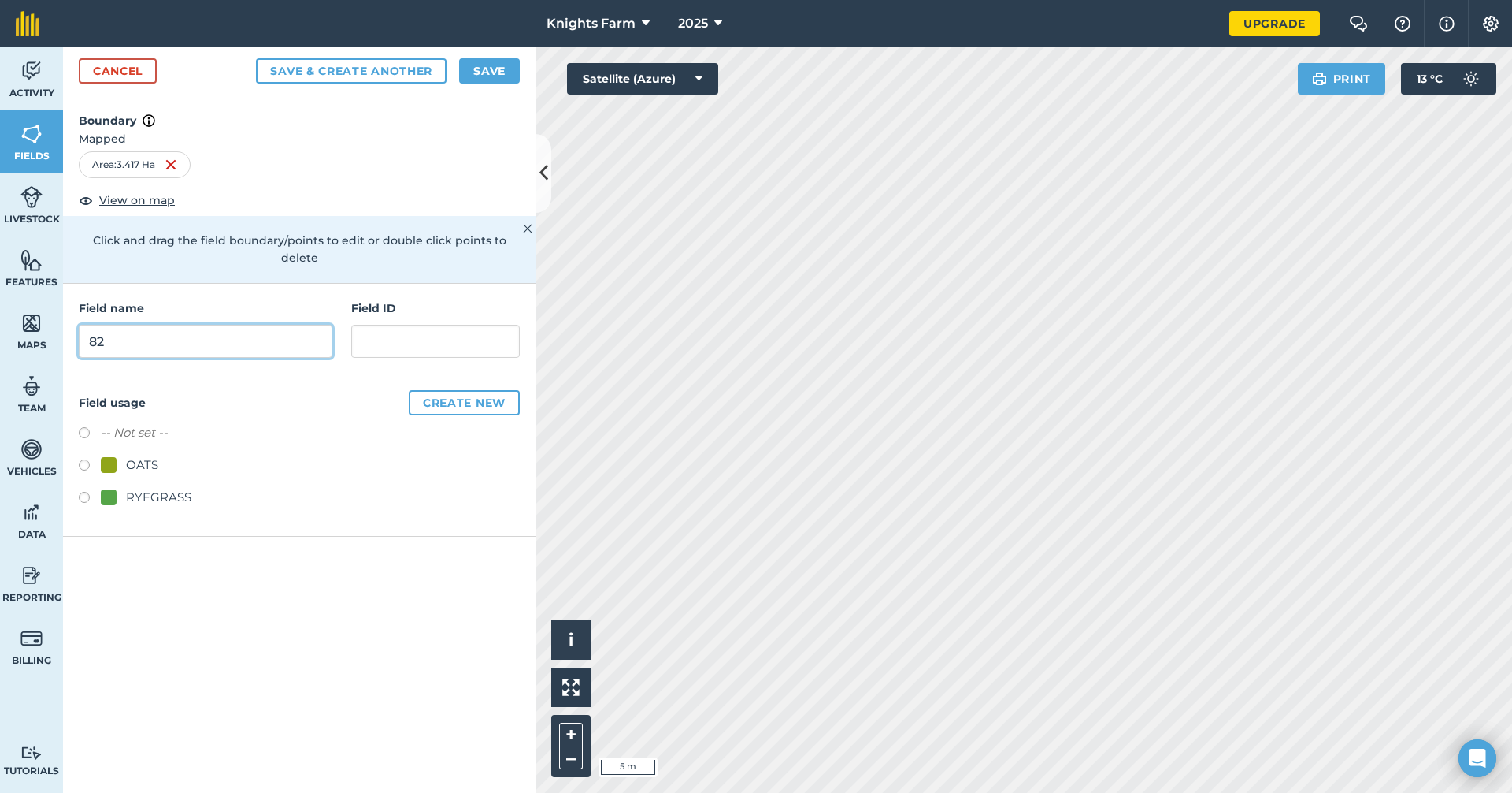
type input "82"
click at [346, 69] on button "Save & Create Another" at bounding box center [351, 71] width 190 height 25
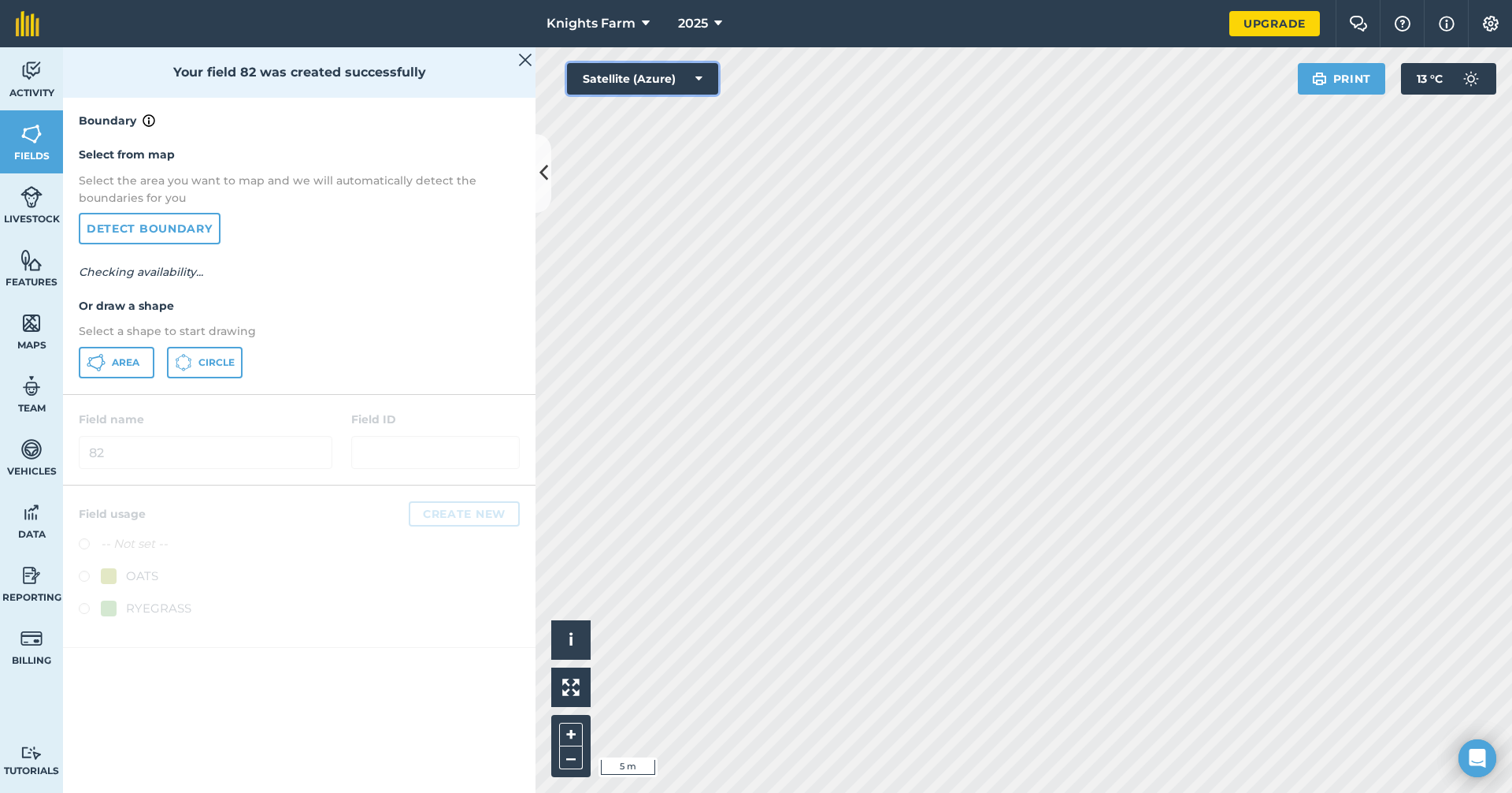
click at [664, 78] on button "Satellite (Azure)" at bounding box center [642, 78] width 152 height 31
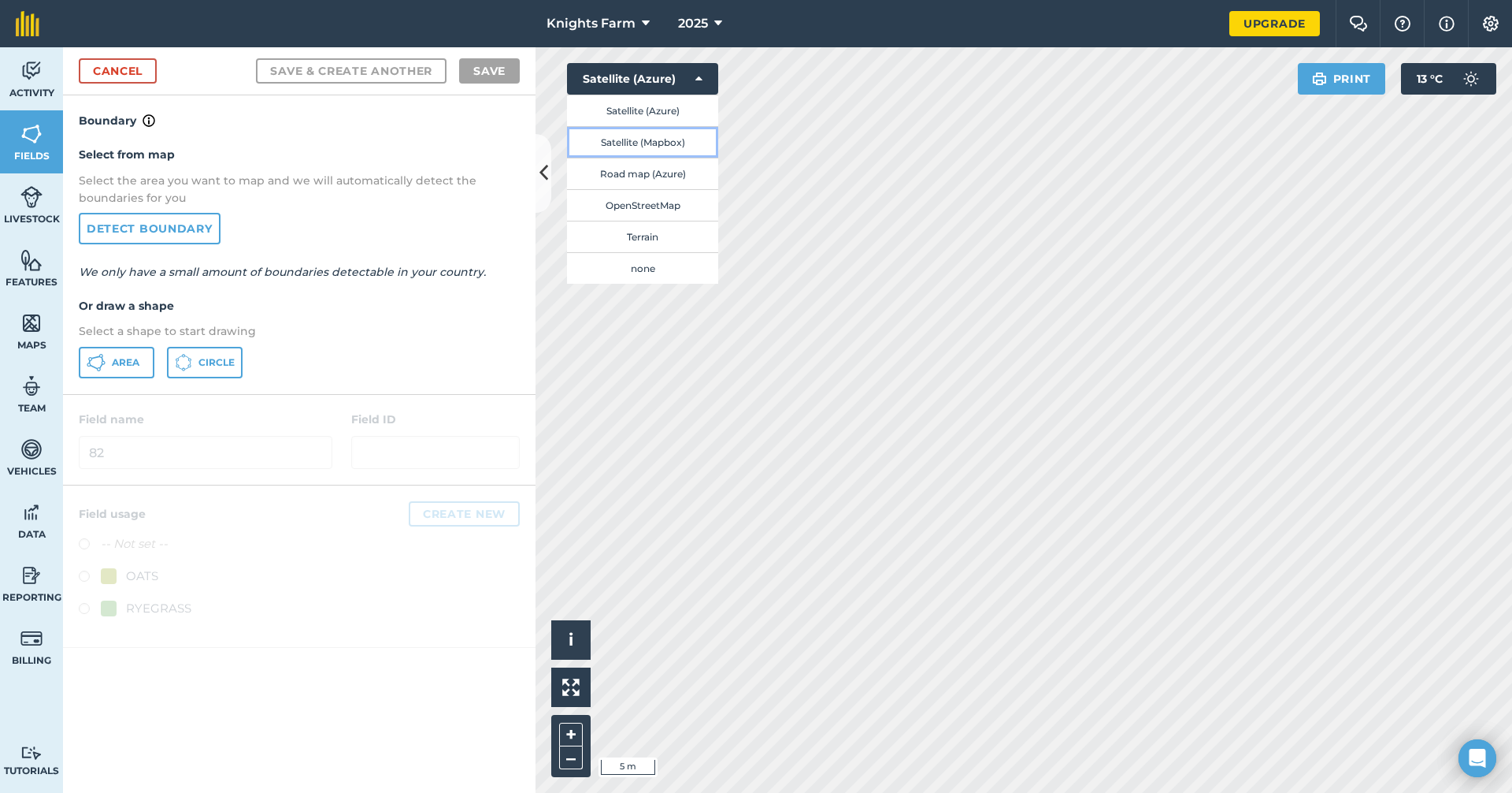
click at [652, 148] on button "Satellite (Mapbox)" at bounding box center [642, 141] width 152 height 31
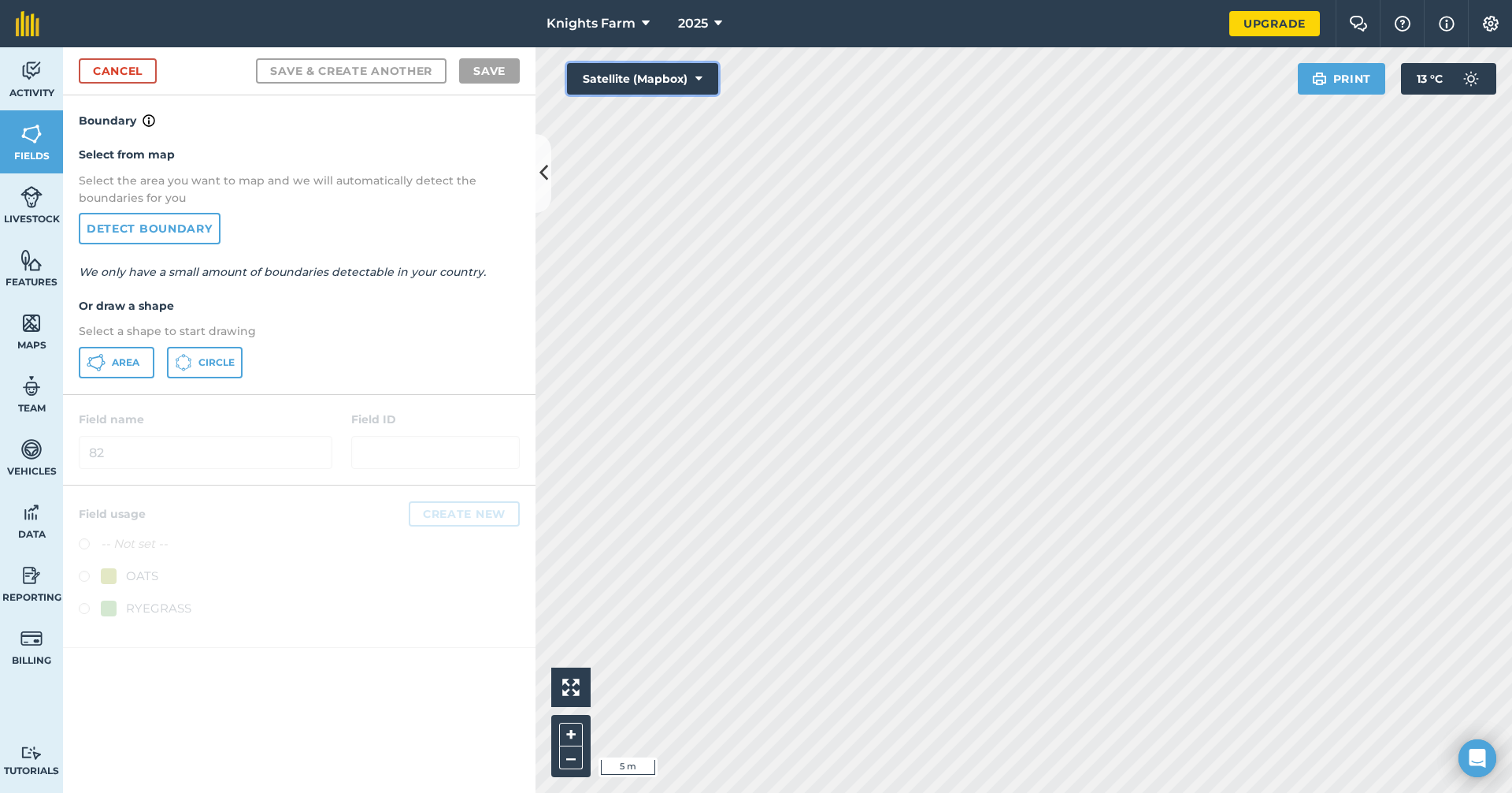
click at [635, 74] on button "Satellite (Mapbox)" at bounding box center [642, 78] width 152 height 31
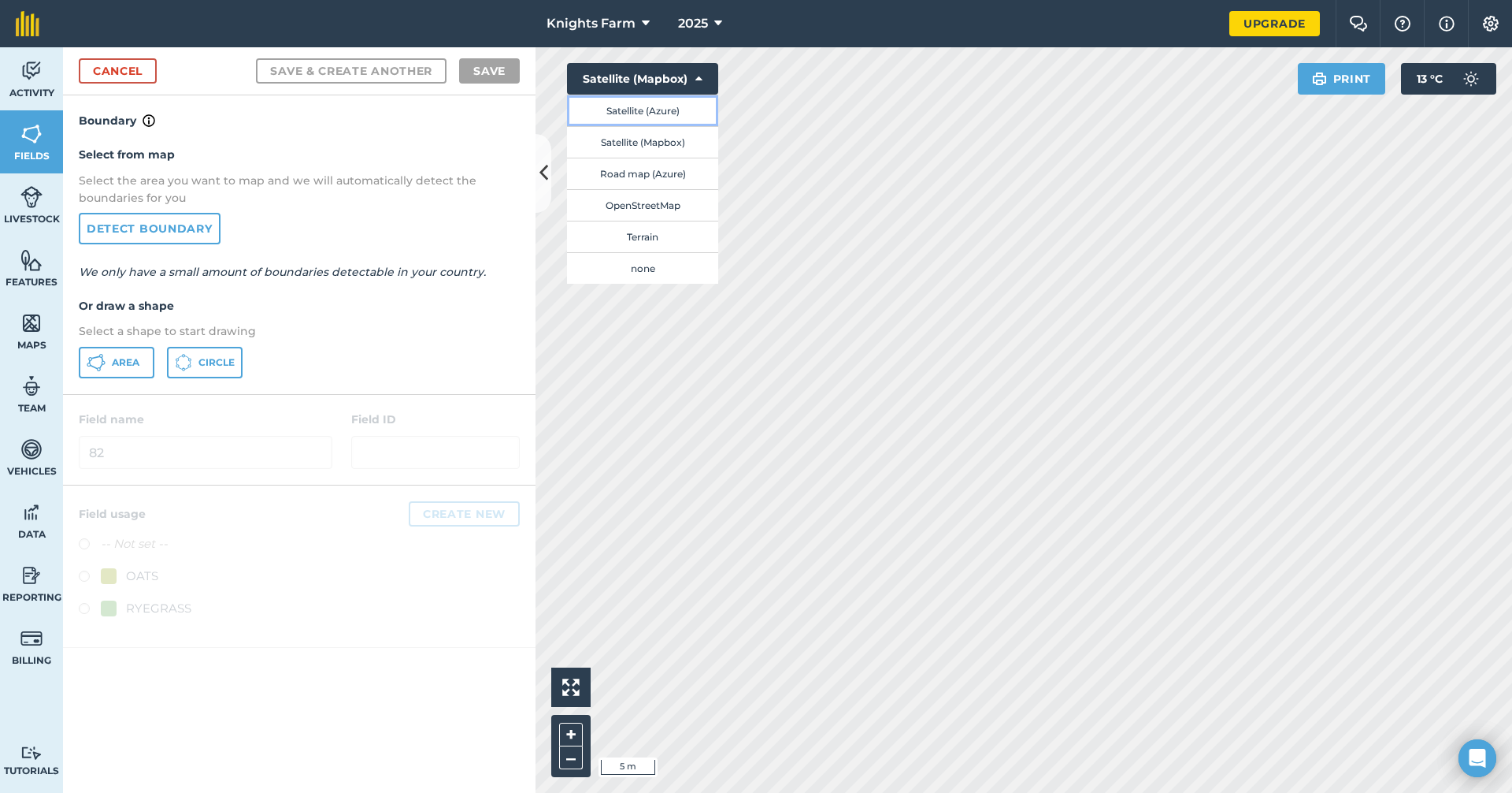
click at [671, 111] on button "Satellite (Azure)" at bounding box center [642, 109] width 152 height 31
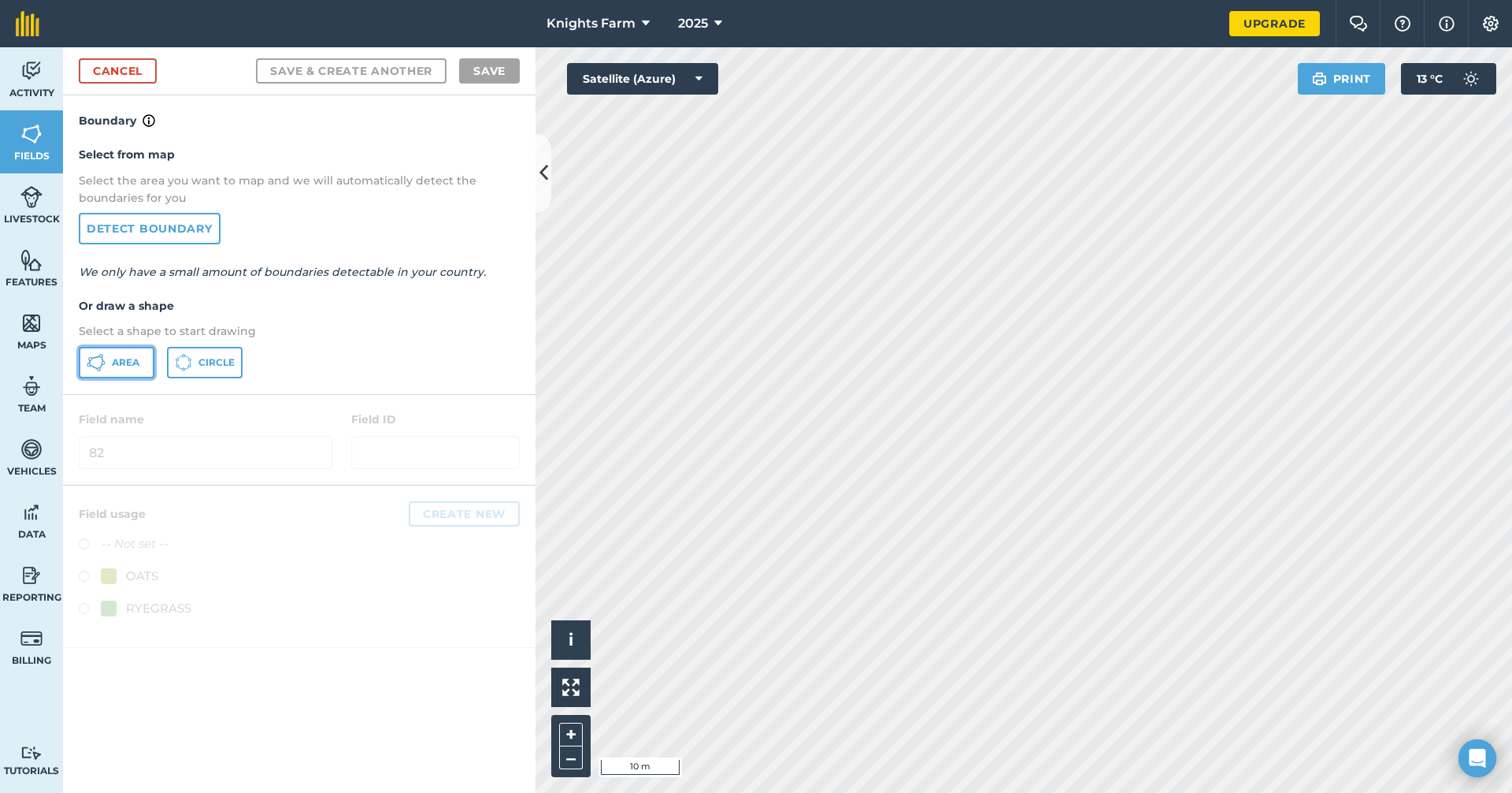
click at [121, 356] on span "Area" at bounding box center [125, 362] width 27 height 12
click at [927, 0] on html "Knights Farm 2025 Upgrade Farm Chat Help Info Settings Map printing is not avai…" at bounding box center [756, 396] width 1512 height 793
click at [1134, 792] on html "Knights Farm 2025 Upgrade Farm Chat Help Info Settings Map printing is not avai…" at bounding box center [756, 396] width 1512 height 793
click at [822, 792] on html "Knights Farm 2025 Upgrade Farm Chat Help Info Settings Map printing is not avai…" at bounding box center [756, 396] width 1512 height 793
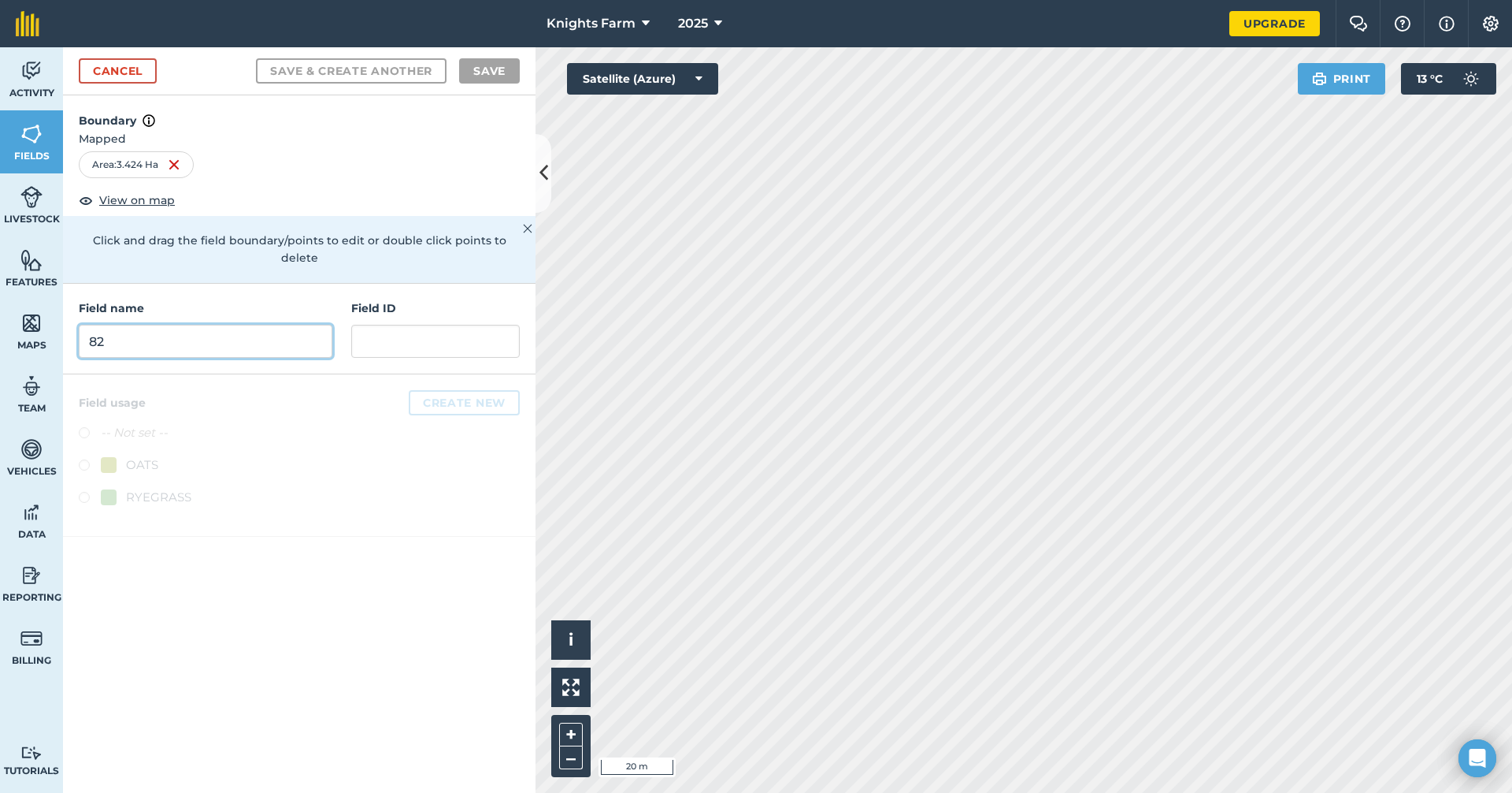
click at [258, 327] on input "82" at bounding box center [205, 341] width 253 height 33
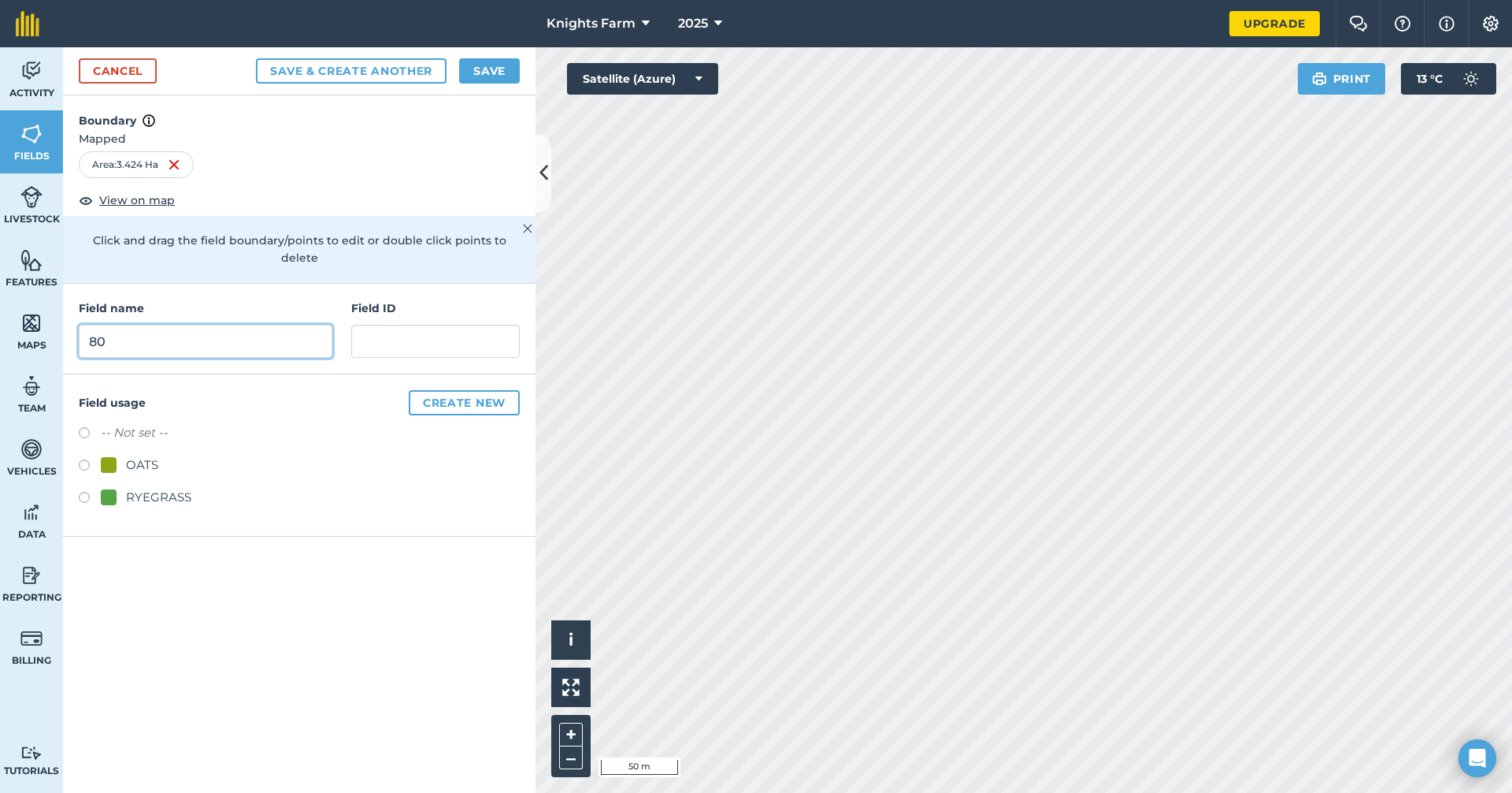
type input "80"
click at [408, 71] on button "Save & Create Another" at bounding box center [351, 71] width 190 height 25
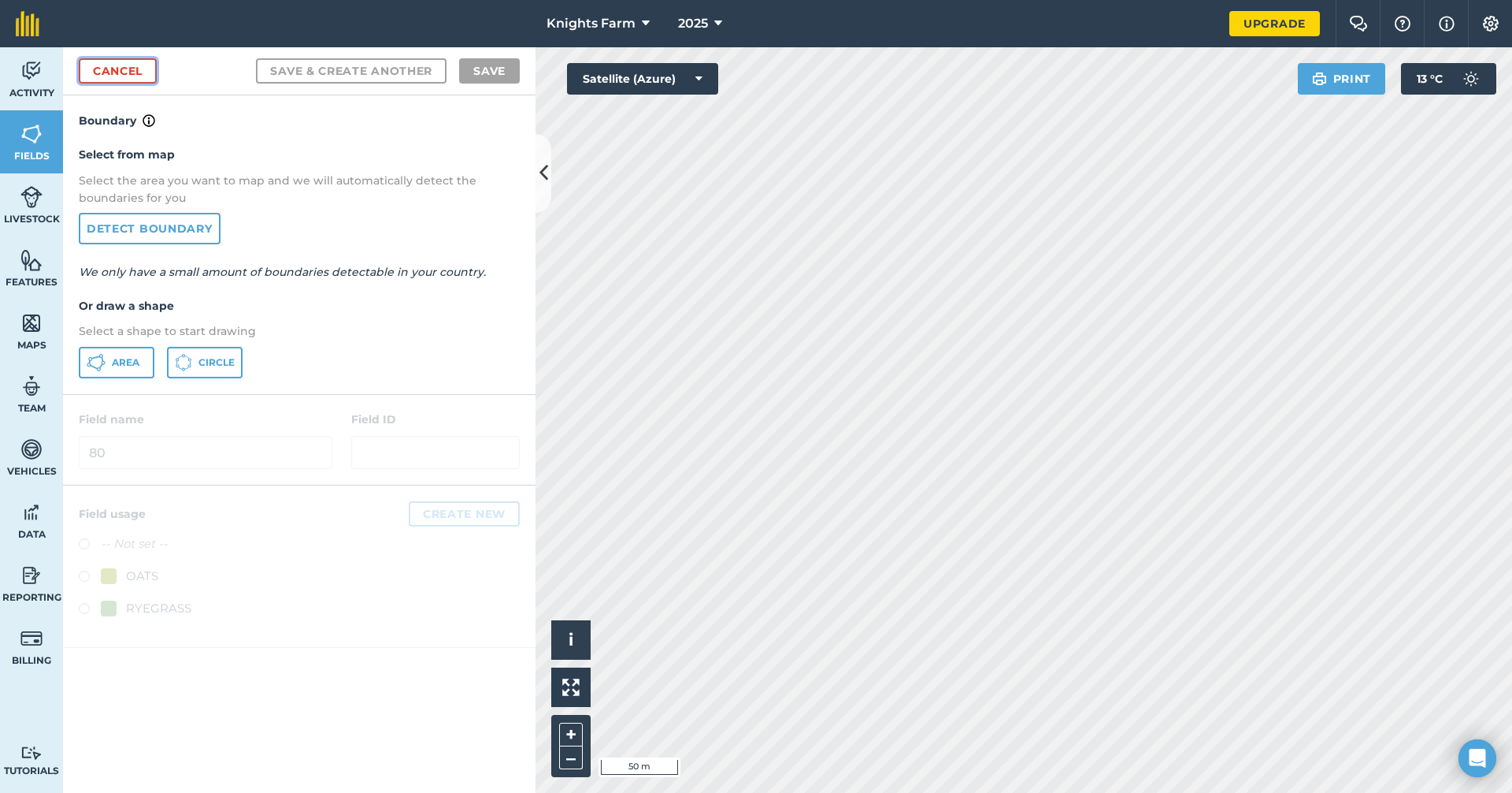
click at [139, 66] on link "Cancel" at bounding box center [118, 71] width 78 height 25
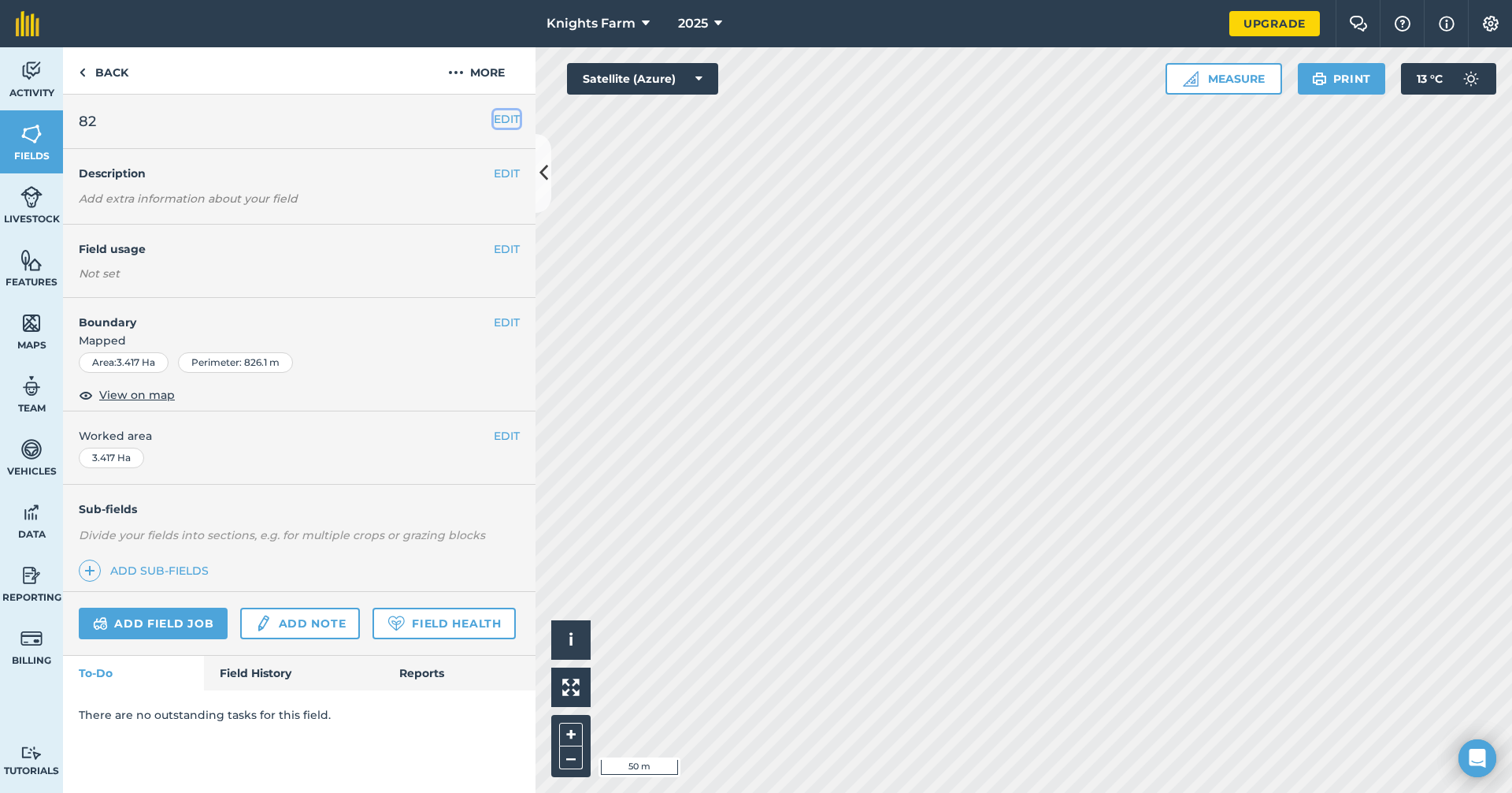
click at [508, 116] on button "EDIT" at bounding box center [507, 119] width 26 height 17
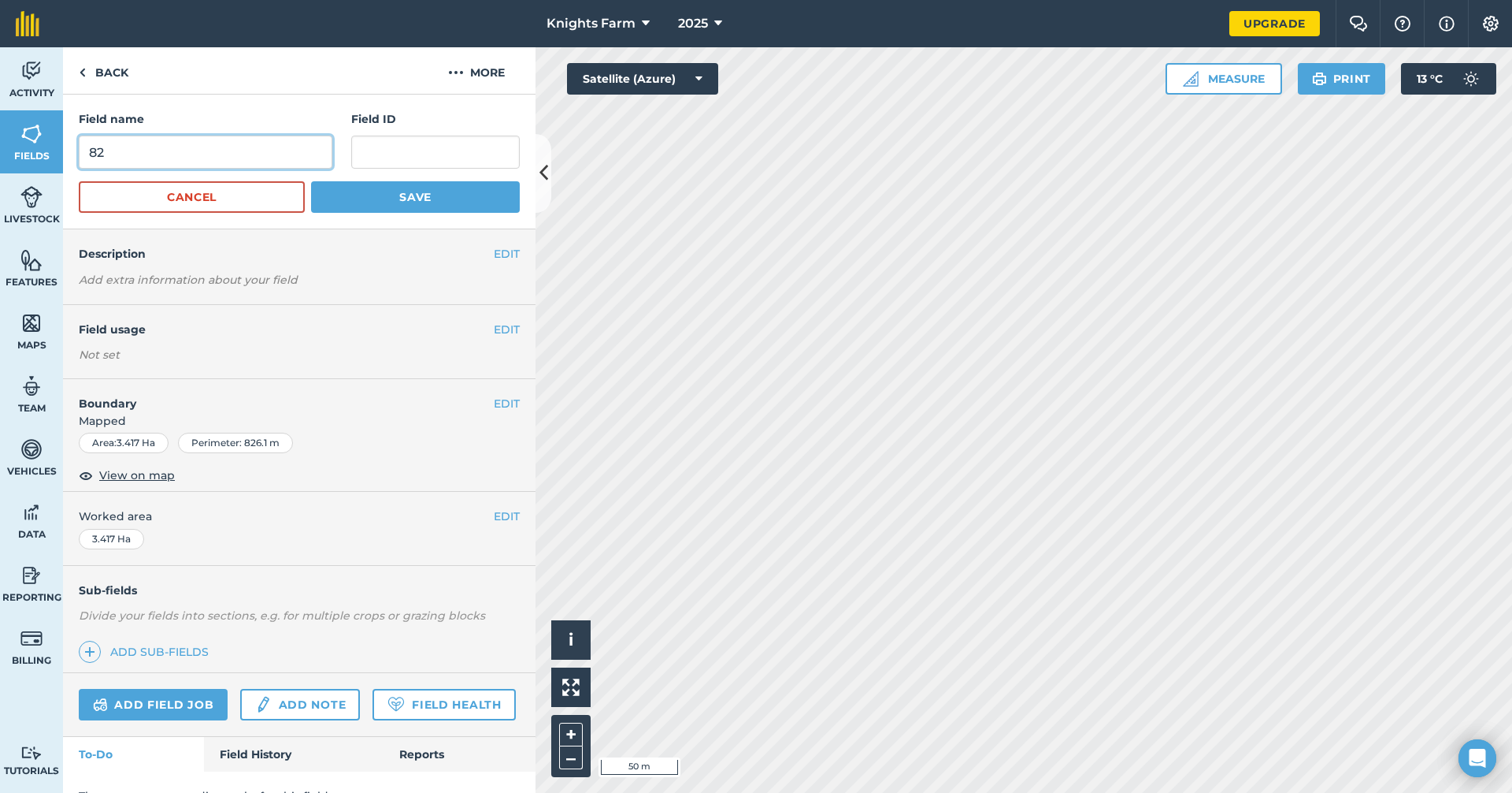
click at [232, 156] on input "82" at bounding box center [205, 152] width 253 height 33
type input "81"
click at [392, 204] on button "Save" at bounding box center [415, 196] width 209 height 31
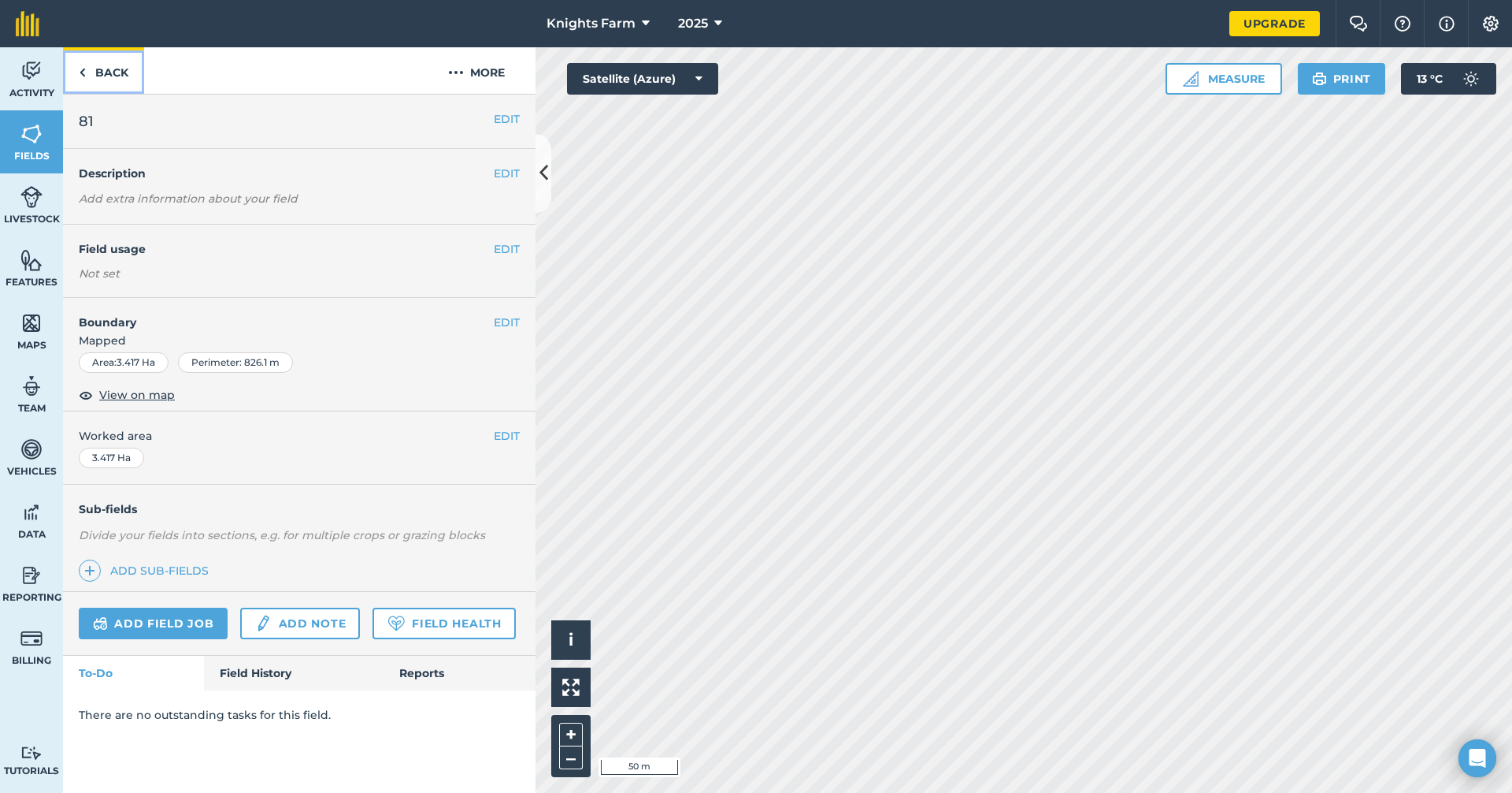
click at [95, 76] on link "Back" at bounding box center [104, 70] width 81 height 46
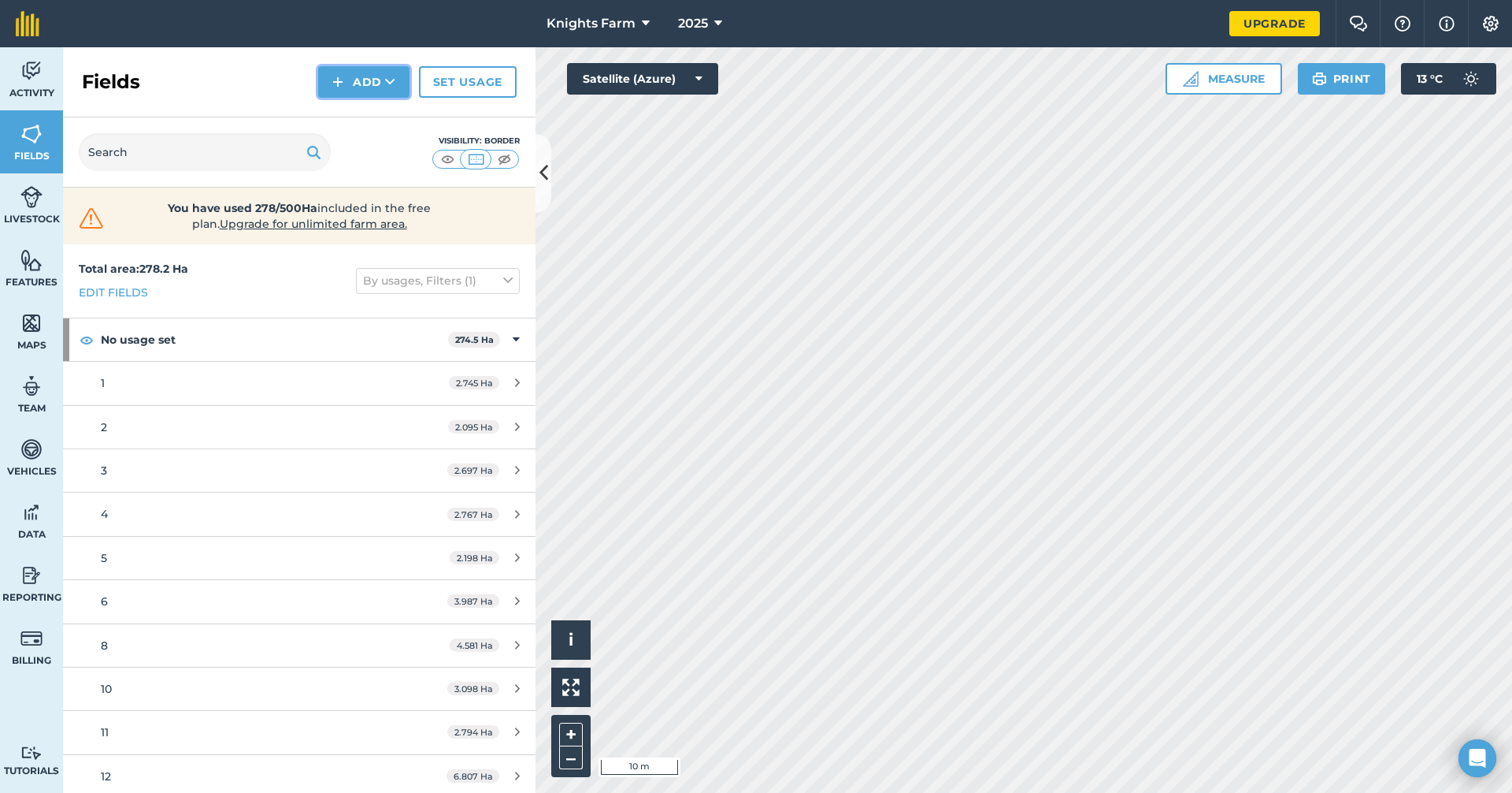
click at [393, 79] on icon at bounding box center [390, 82] width 10 height 16
click at [374, 111] on link "Draw" at bounding box center [363, 117] width 87 height 35
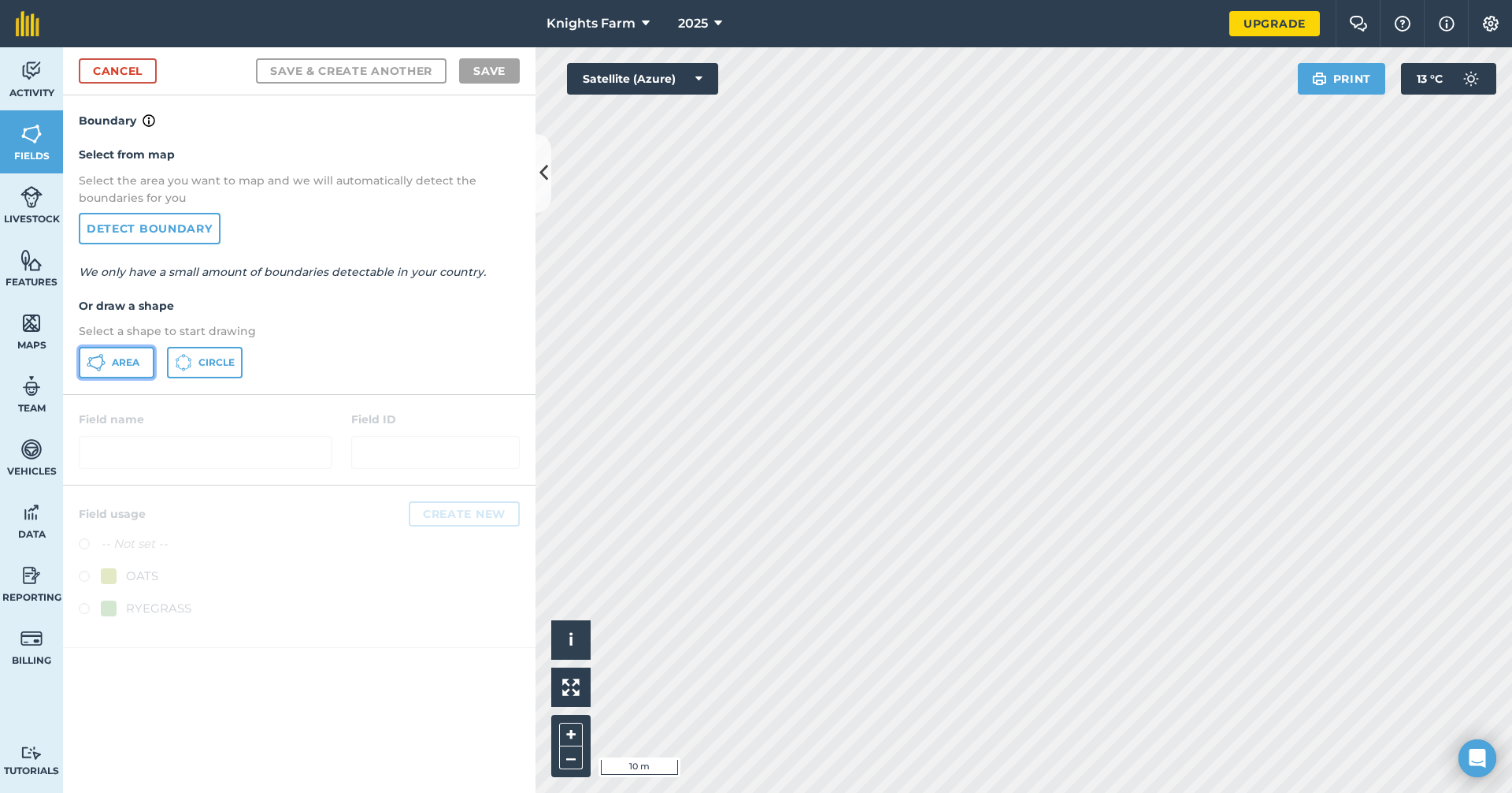
click at [106, 351] on button "Area" at bounding box center [117, 362] width 75 height 31
click at [1109, 792] on html "Knights Farm 2025 Upgrade Farm Chat Help Info Settings Map printing is not avai…" at bounding box center [756, 396] width 1512 height 793
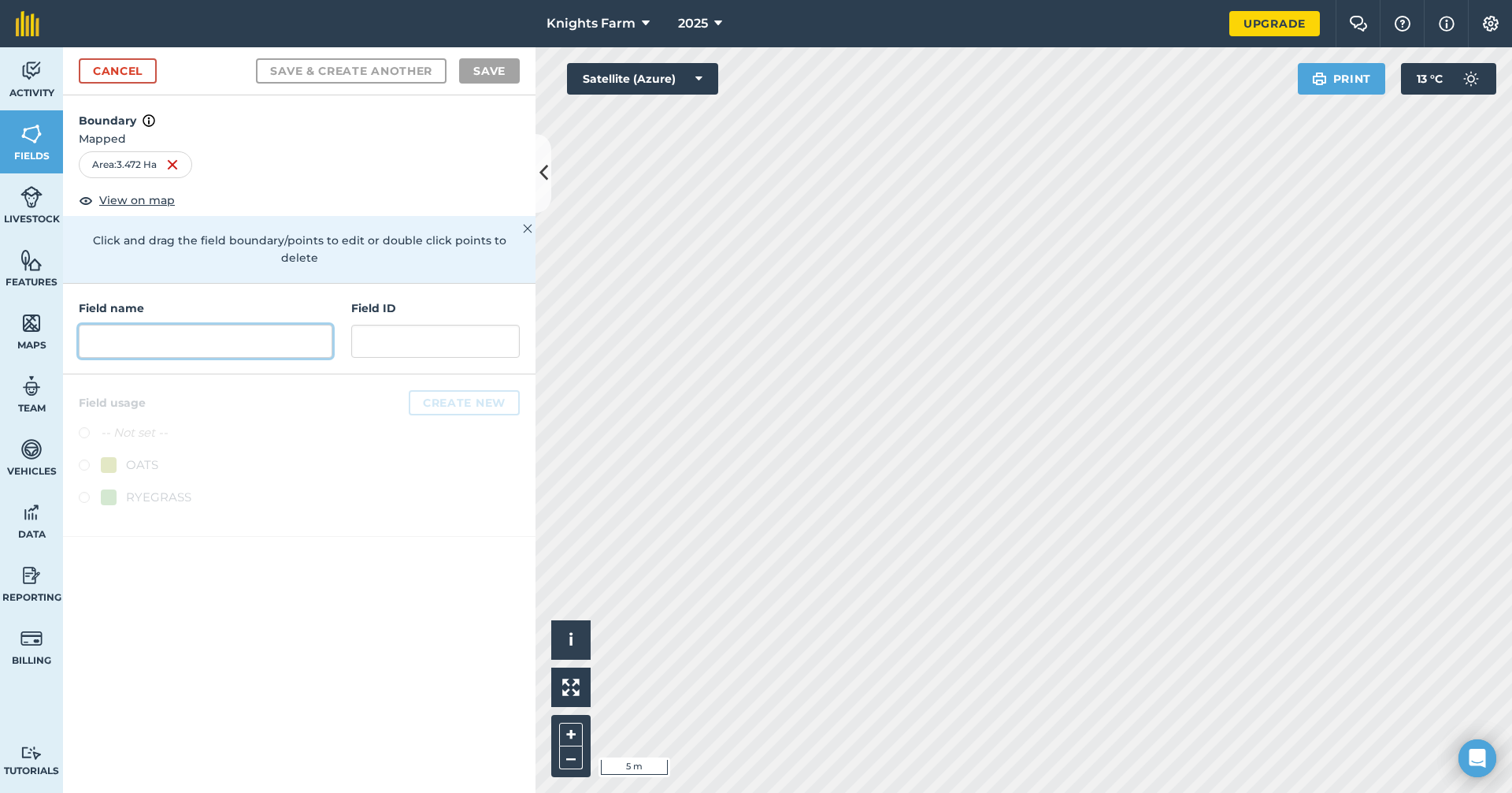
click at [195, 325] on input "text" at bounding box center [205, 341] width 253 height 33
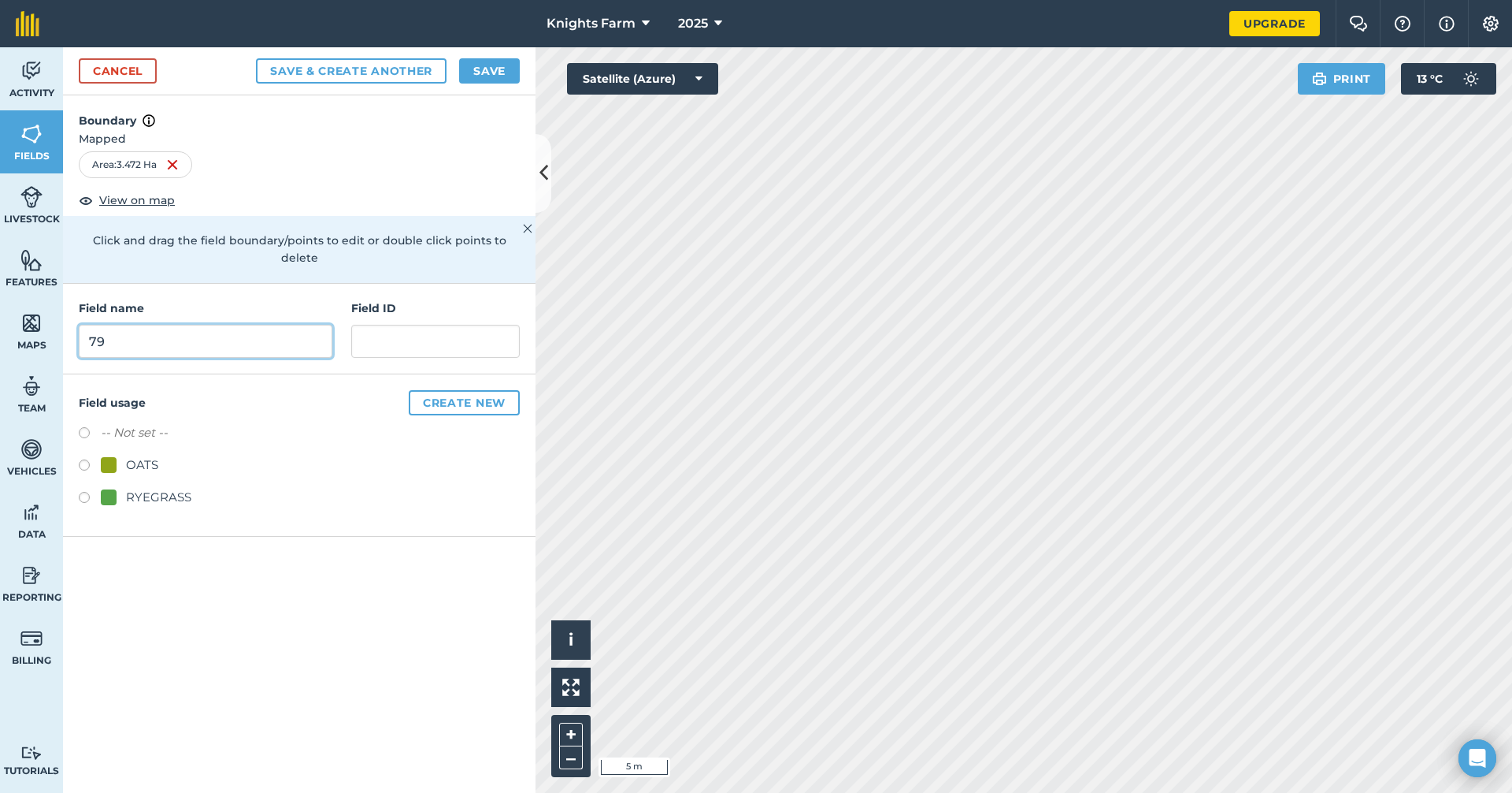
type input "79"
click at [426, 74] on button "Save & Create Another" at bounding box center [351, 71] width 190 height 25
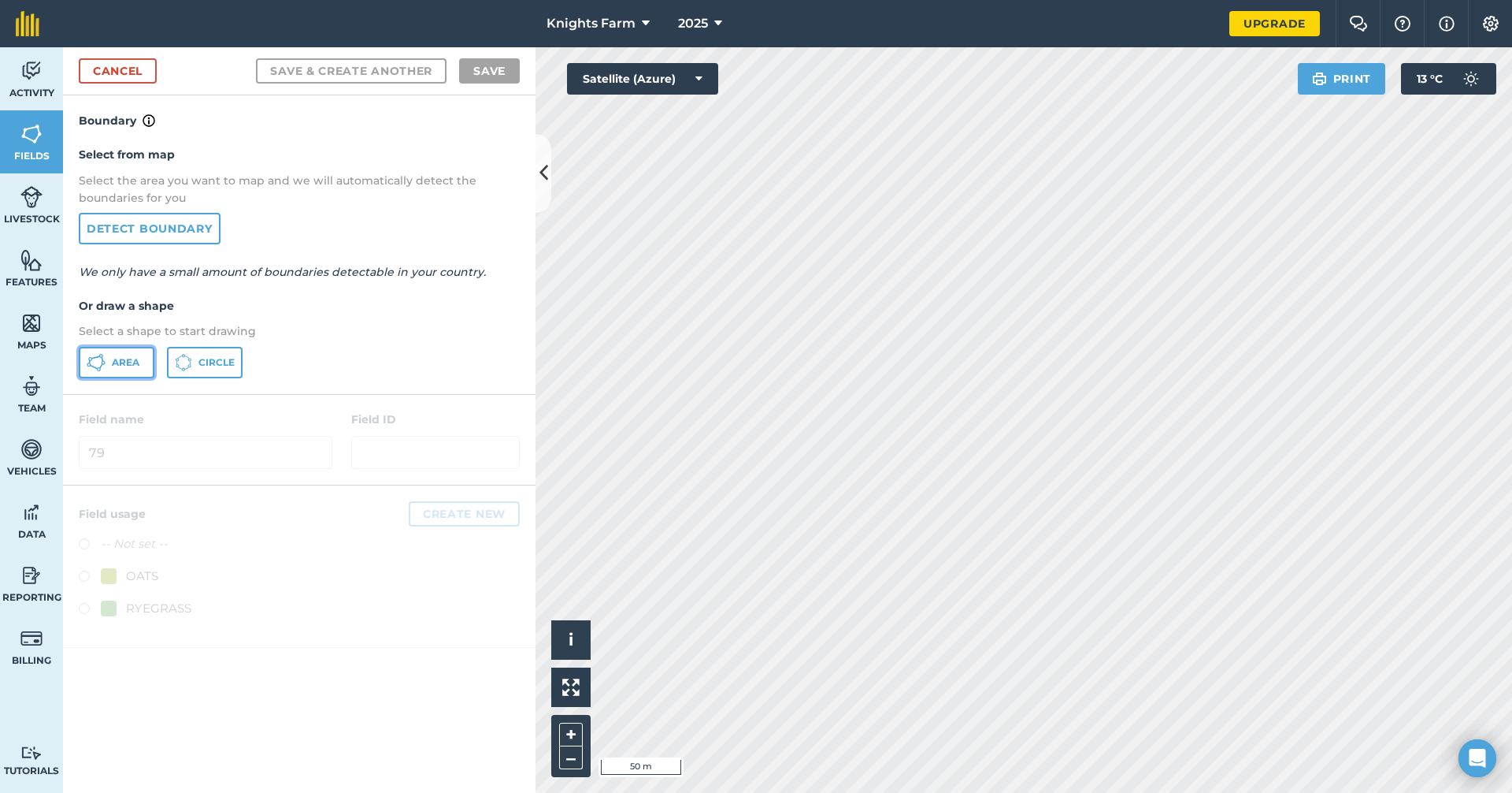
click at [127, 364] on span "Area" at bounding box center [125, 362] width 27 height 12
click at [687, 792] on html "Knights Farm 2025 Upgrade Farm Chat Help Info Settings Map printing is not avai…" at bounding box center [756, 396] width 1512 height 793
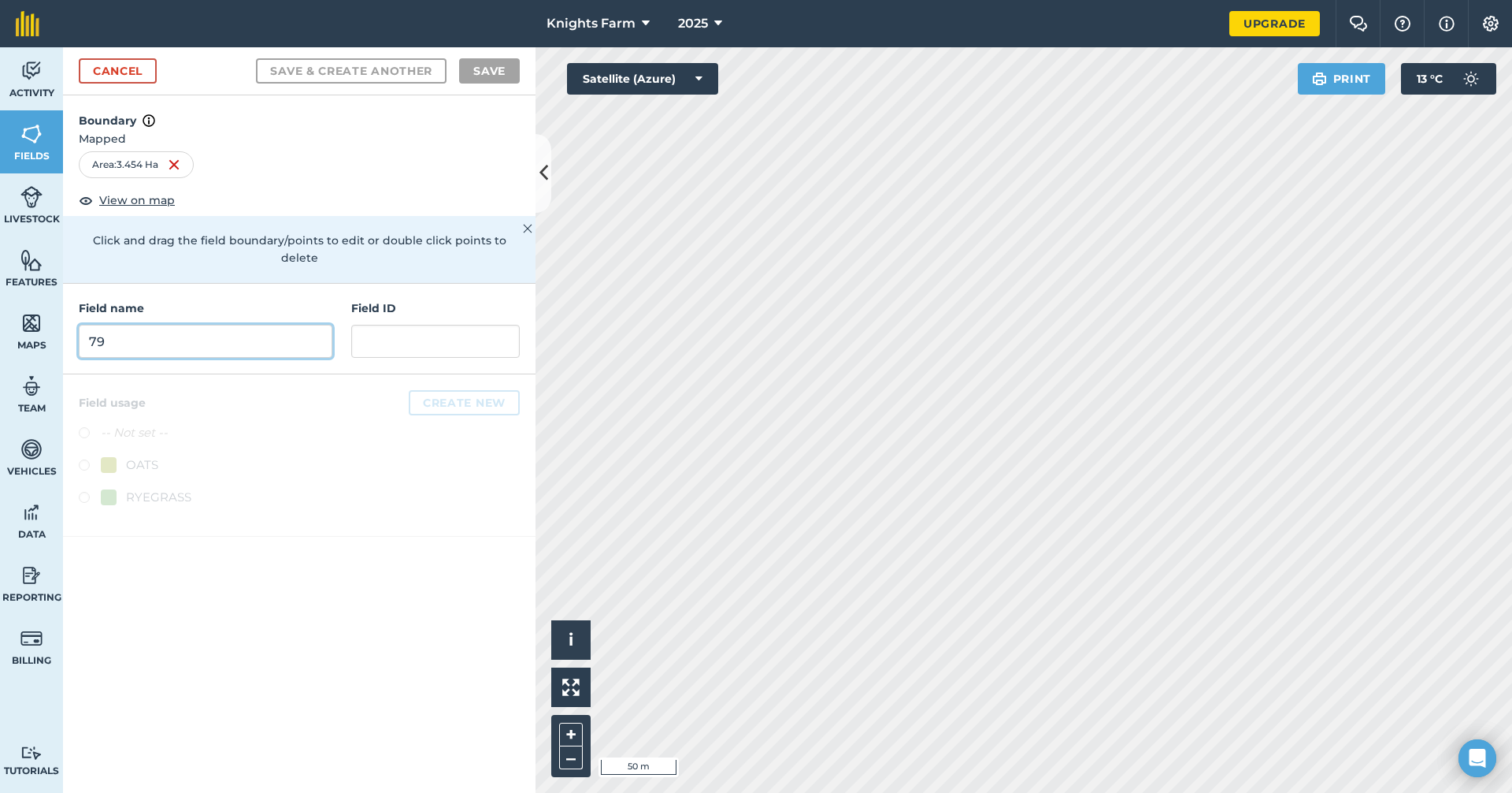
click at [225, 325] on input "79" at bounding box center [205, 341] width 253 height 33
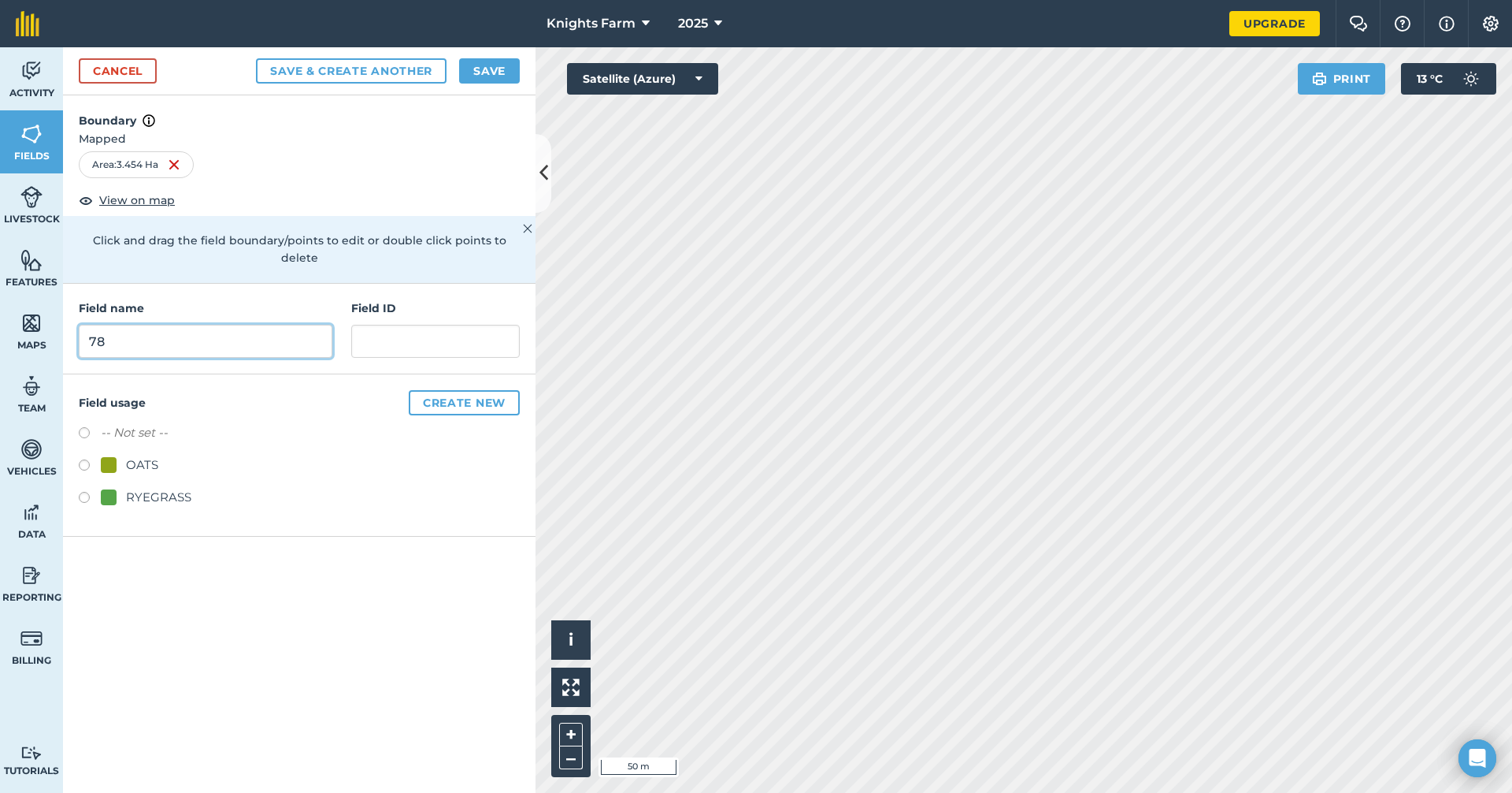
type input "78"
click at [270, 73] on button "Save & Create Another" at bounding box center [351, 71] width 190 height 25
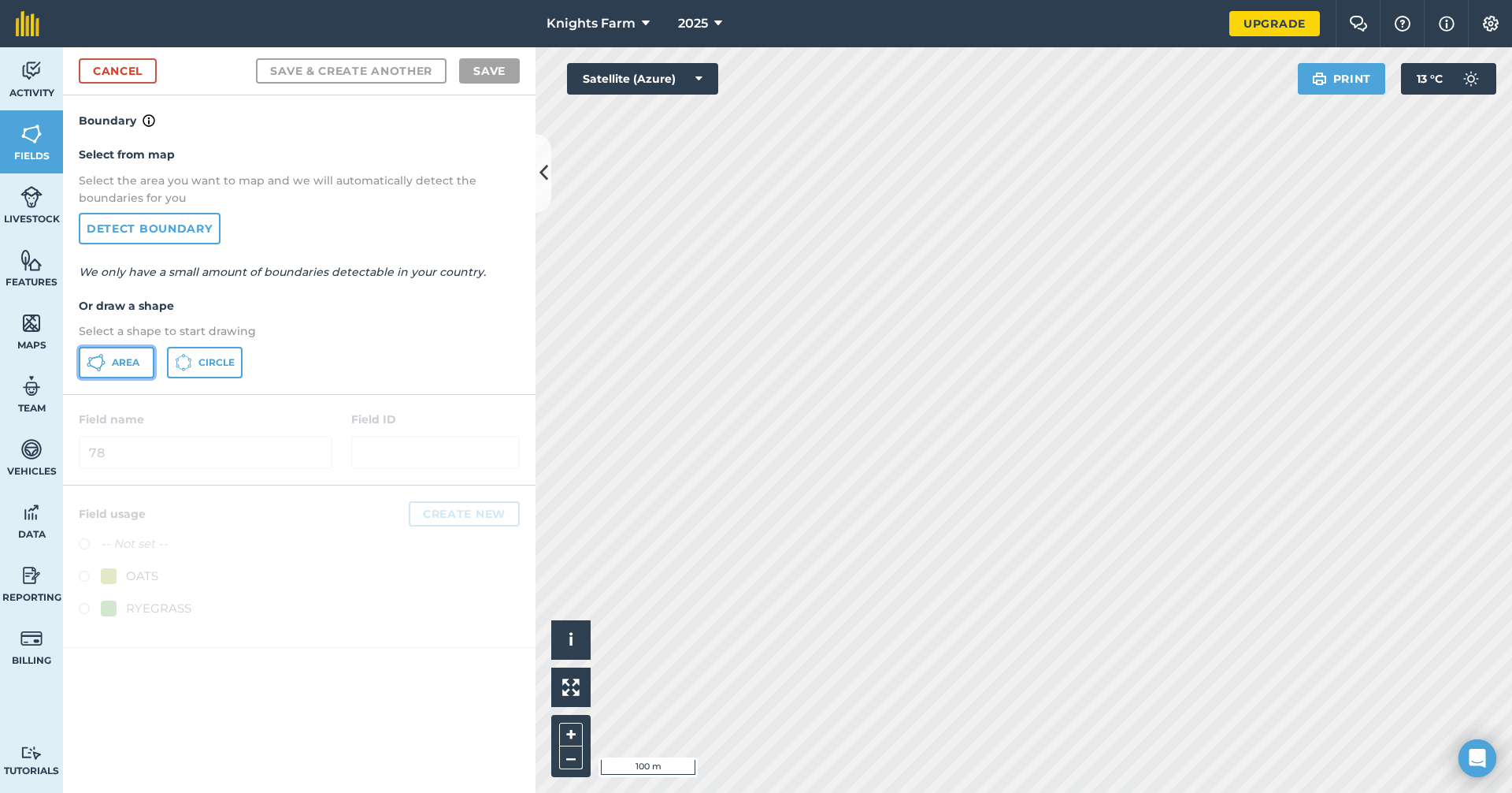
click at [118, 362] on span "Area" at bounding box center [125, 362] width 27 height 12
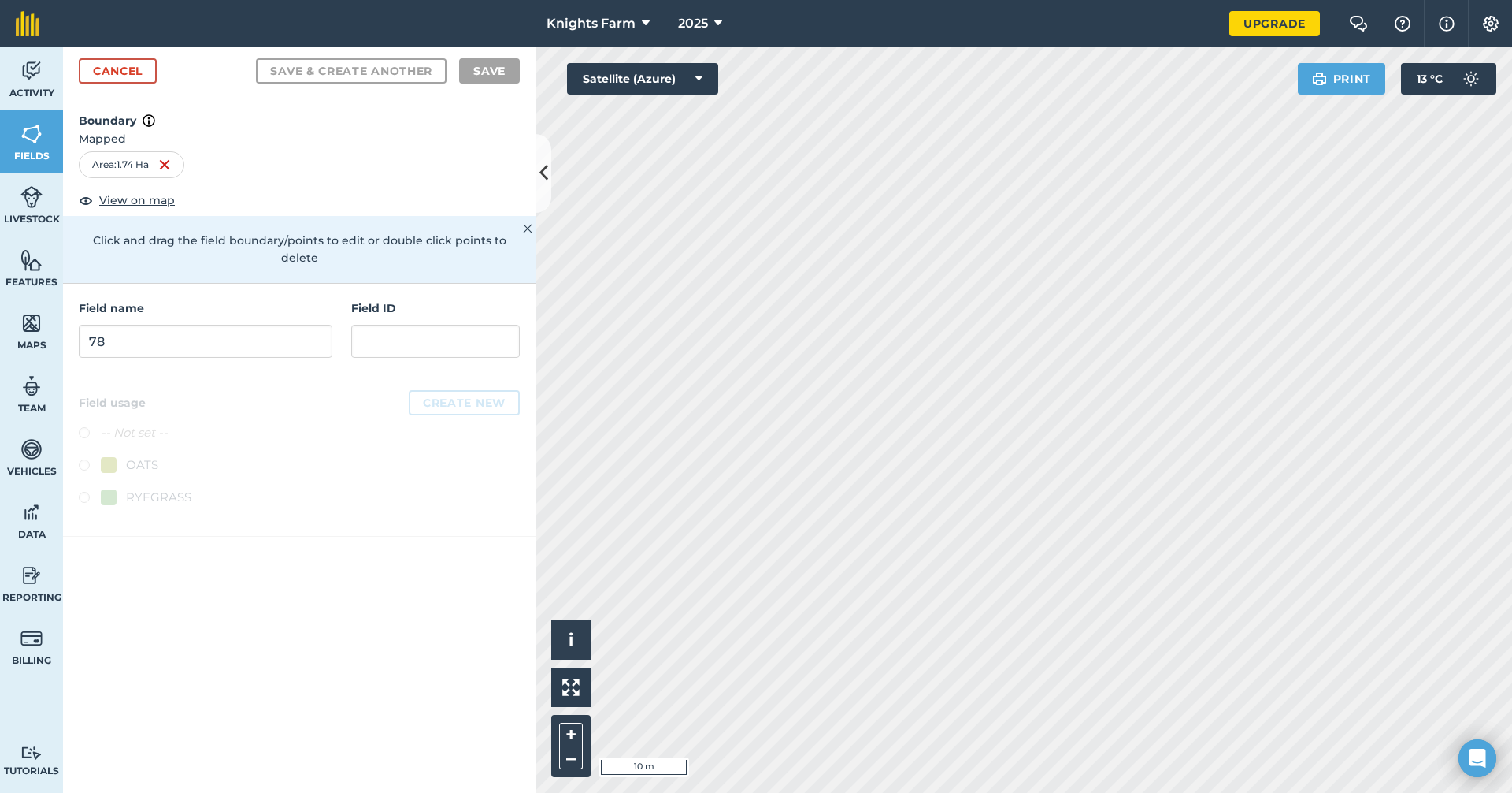
click at [1028, 39] on div "Knights Farm 2025 Upgrade Farm Chat Help Info Settings Map printing is not avai…" at bounding box center [756, 396] width 1512 height 793
click at [247, 325] on input "78" at bounding box center [205, 341] width 253 height 33
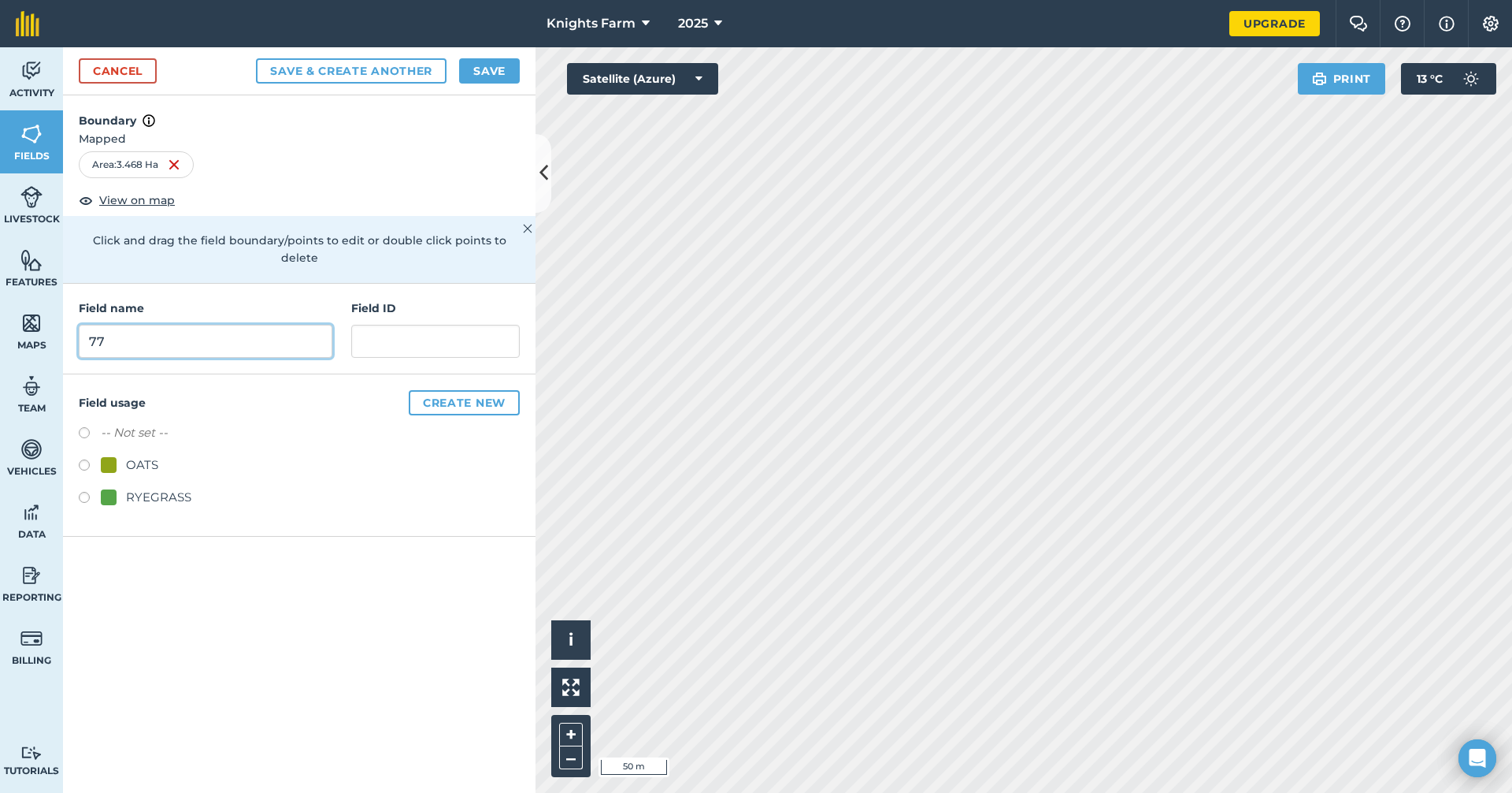
type input "77"
click at [426, 76] on button "Save & Create Another" at bounding box center [351, 71] width 190 height 25
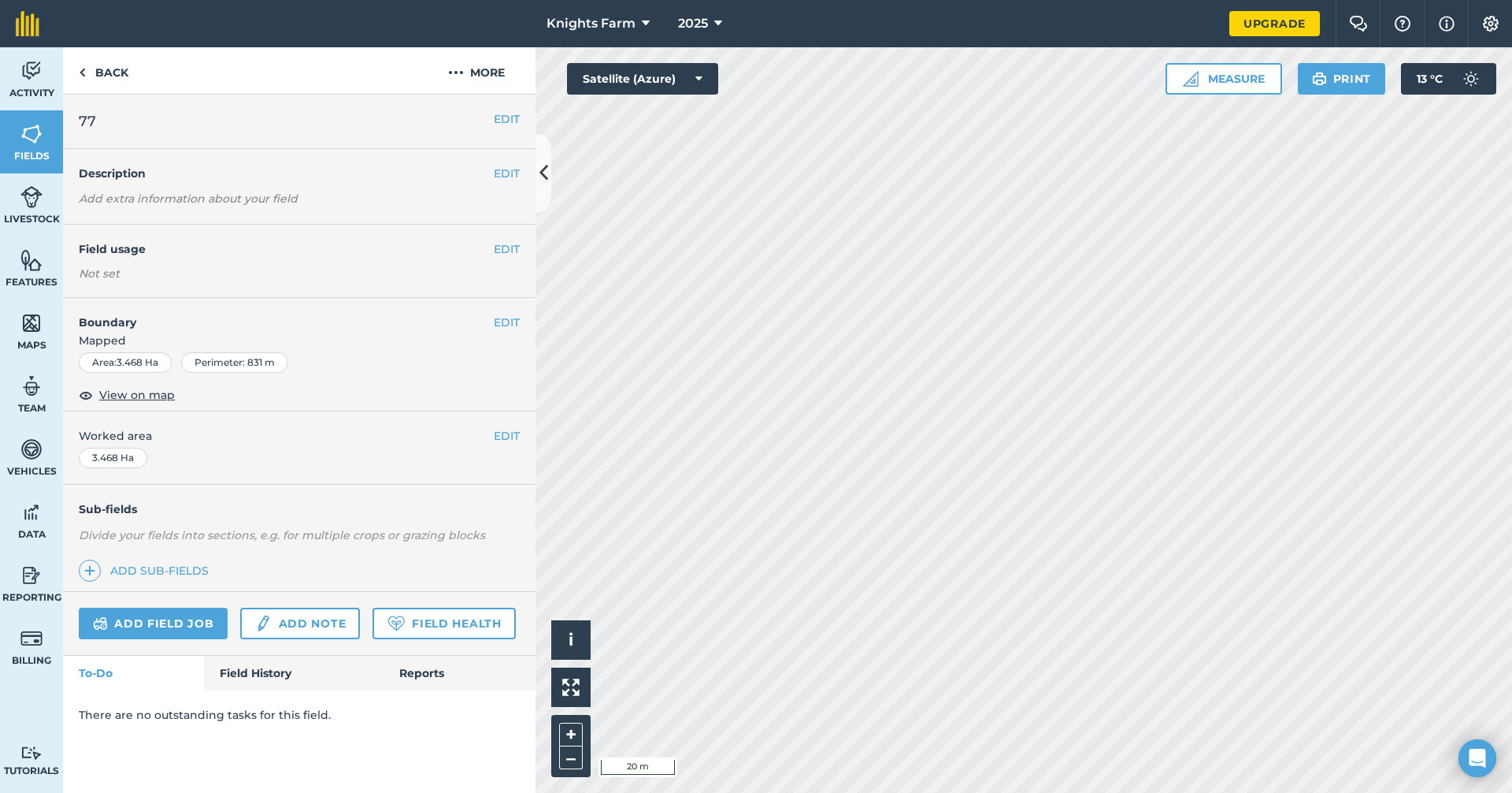
click at [521, 438] on div "EDIT Worked area 3.468 Ha" at bounding box center [299, 448] width 473 height 73
click at [511, 436] on button "EDIT" at bounding box center [507, 435] width 26 height 17
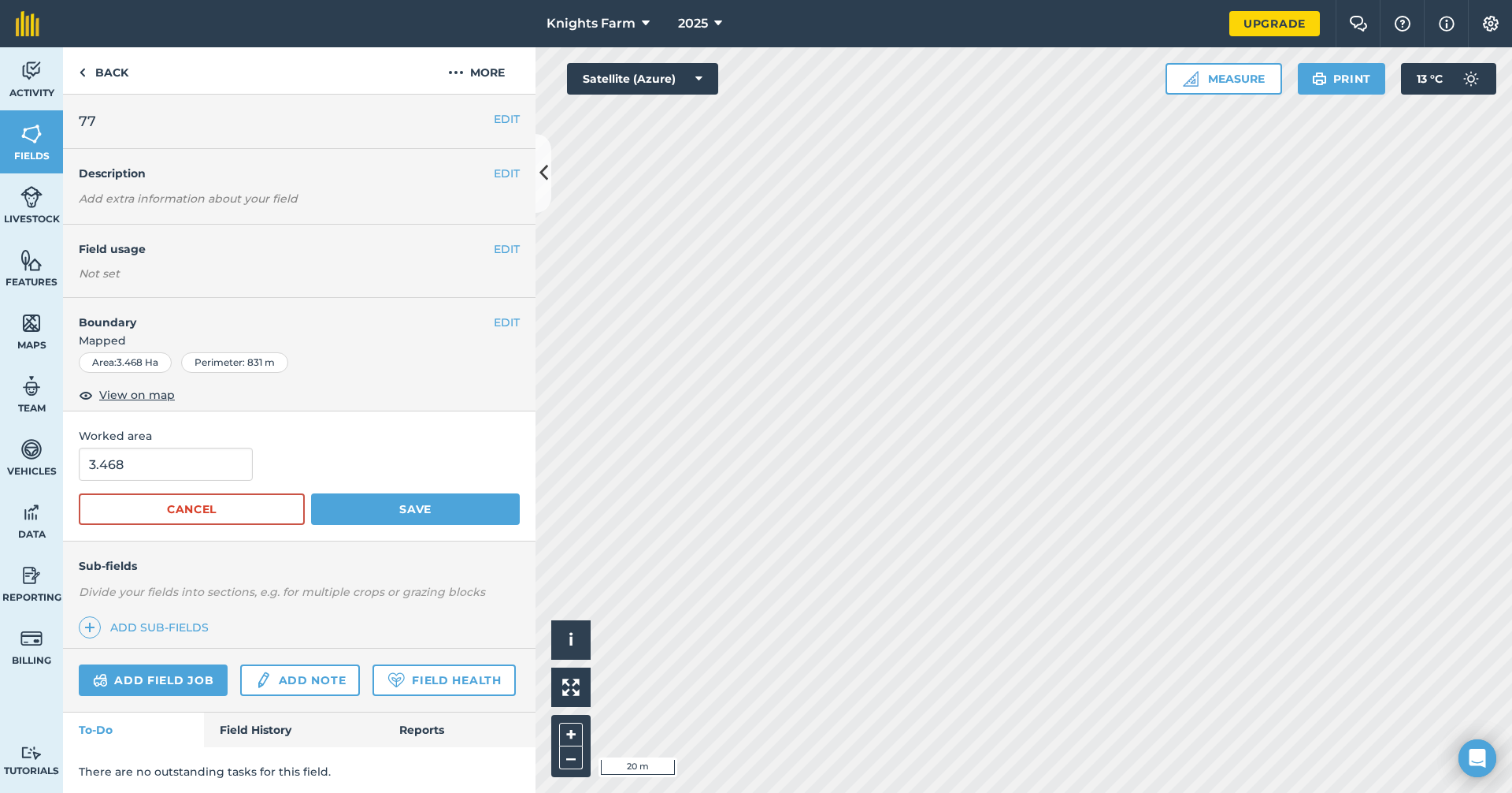
click at [375, 457] on div "3.468" at bounding box center [299, 463] width 441 height 33
click at [498, 317] on button "EDIT" at bounding box center [507, 322] width 26 height 17
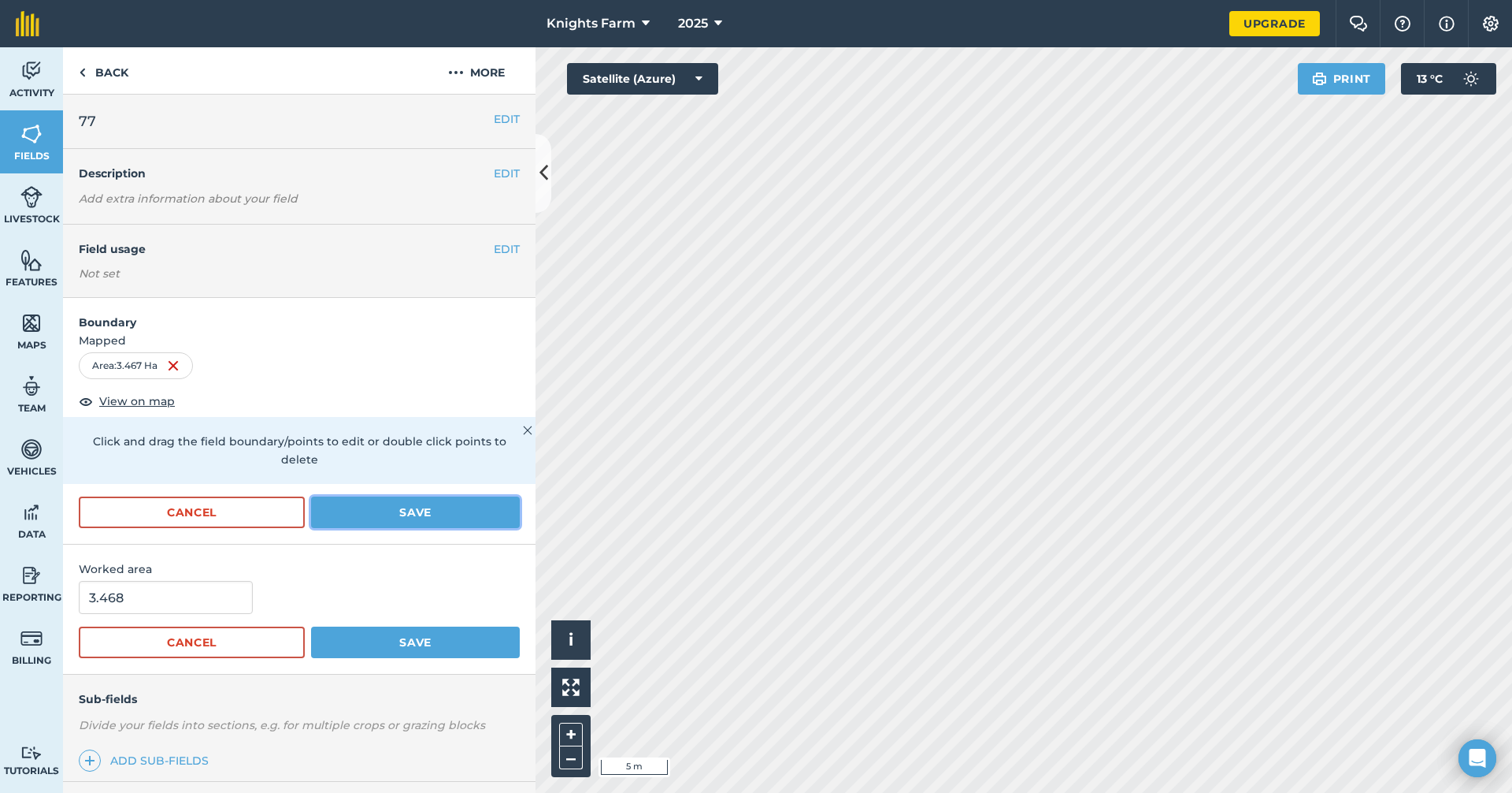
click at [371, 512] on button "Save" at bounding box center [415, 511] width 209 height 31
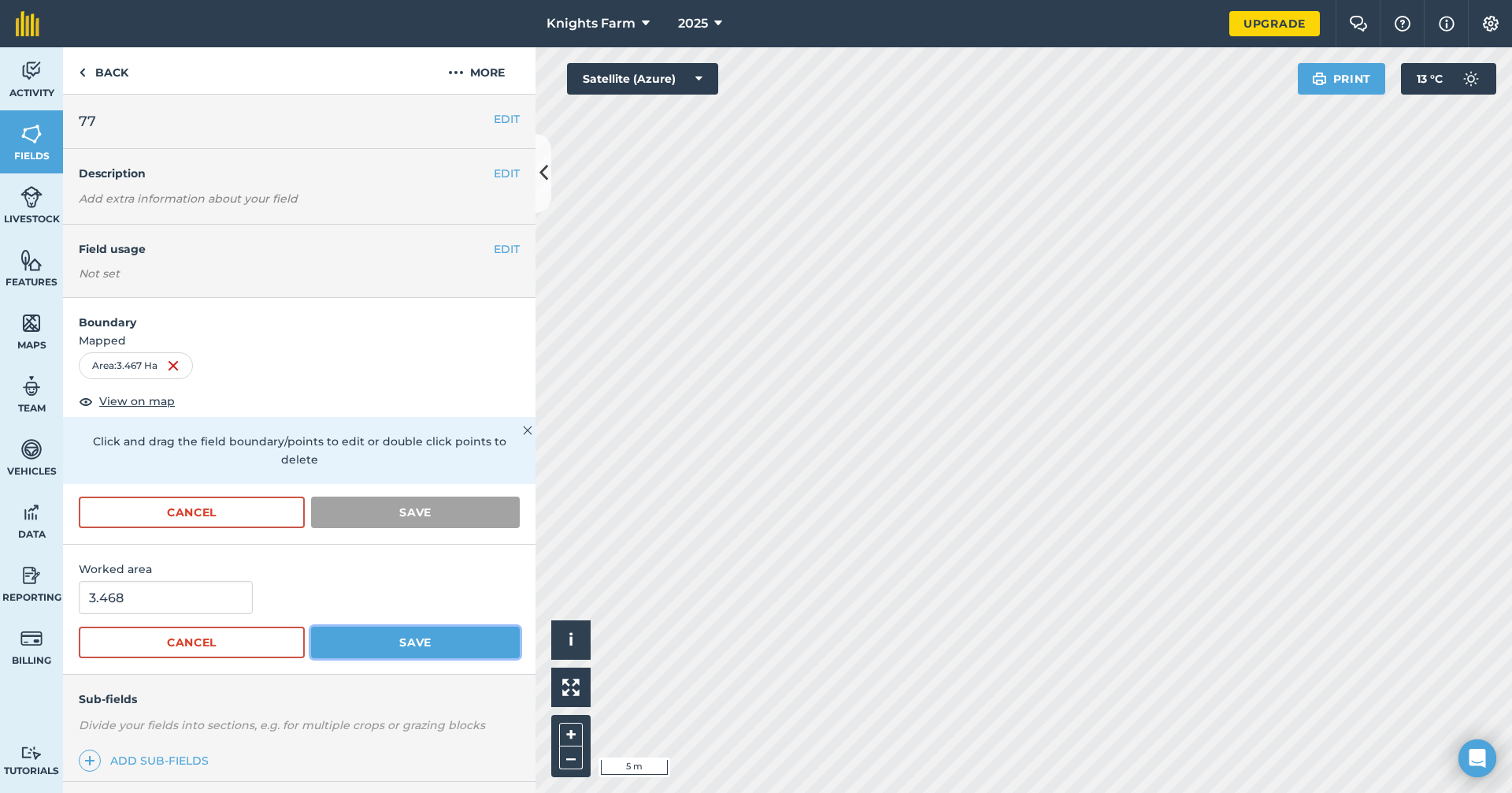
click at [445, 652] on button "Save" at bounding box center [415, 641] width 209 height 31
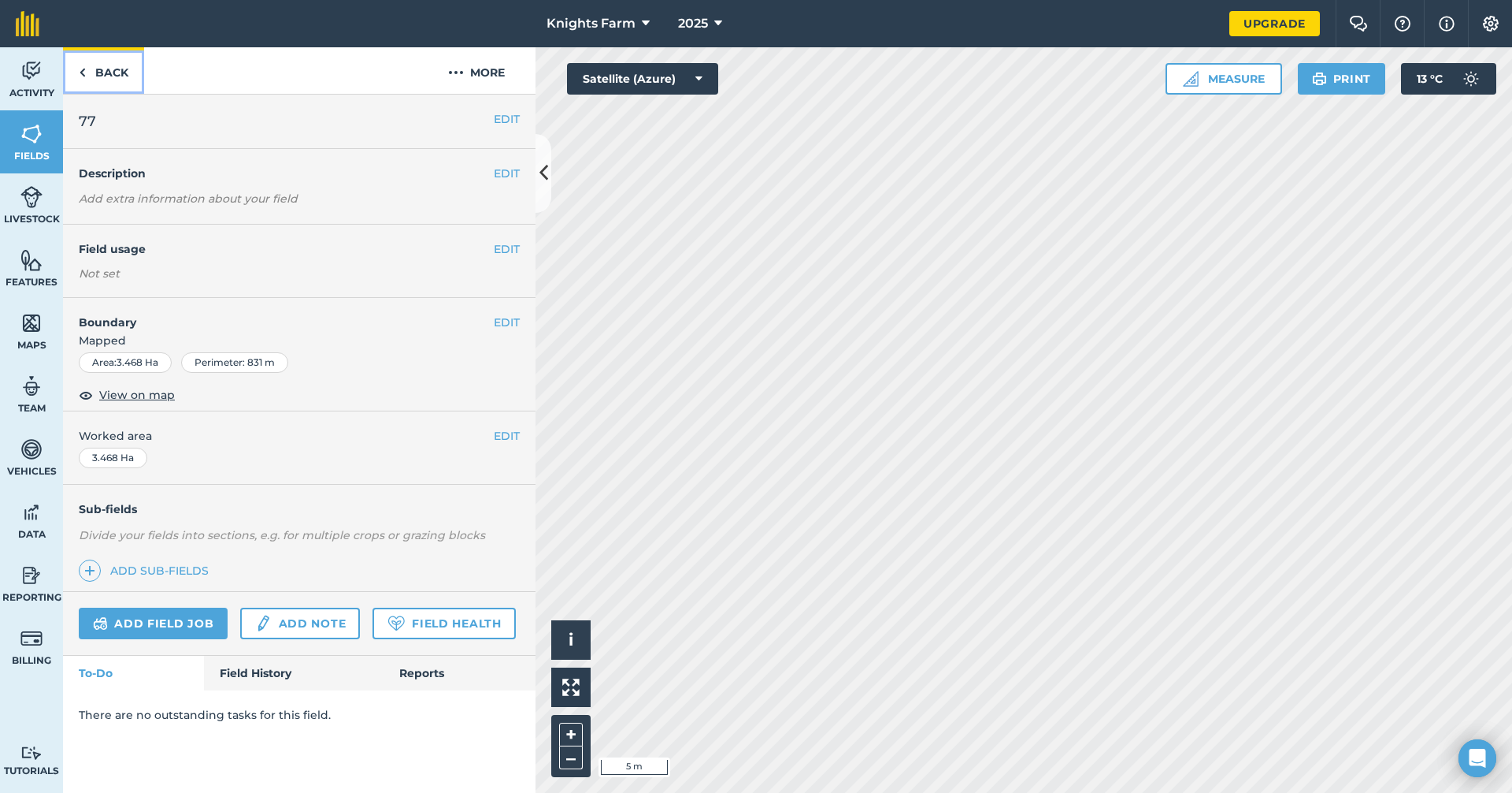
click at [104, 71] on link "Back" at bounding box center [104, 70] width 81 height 46
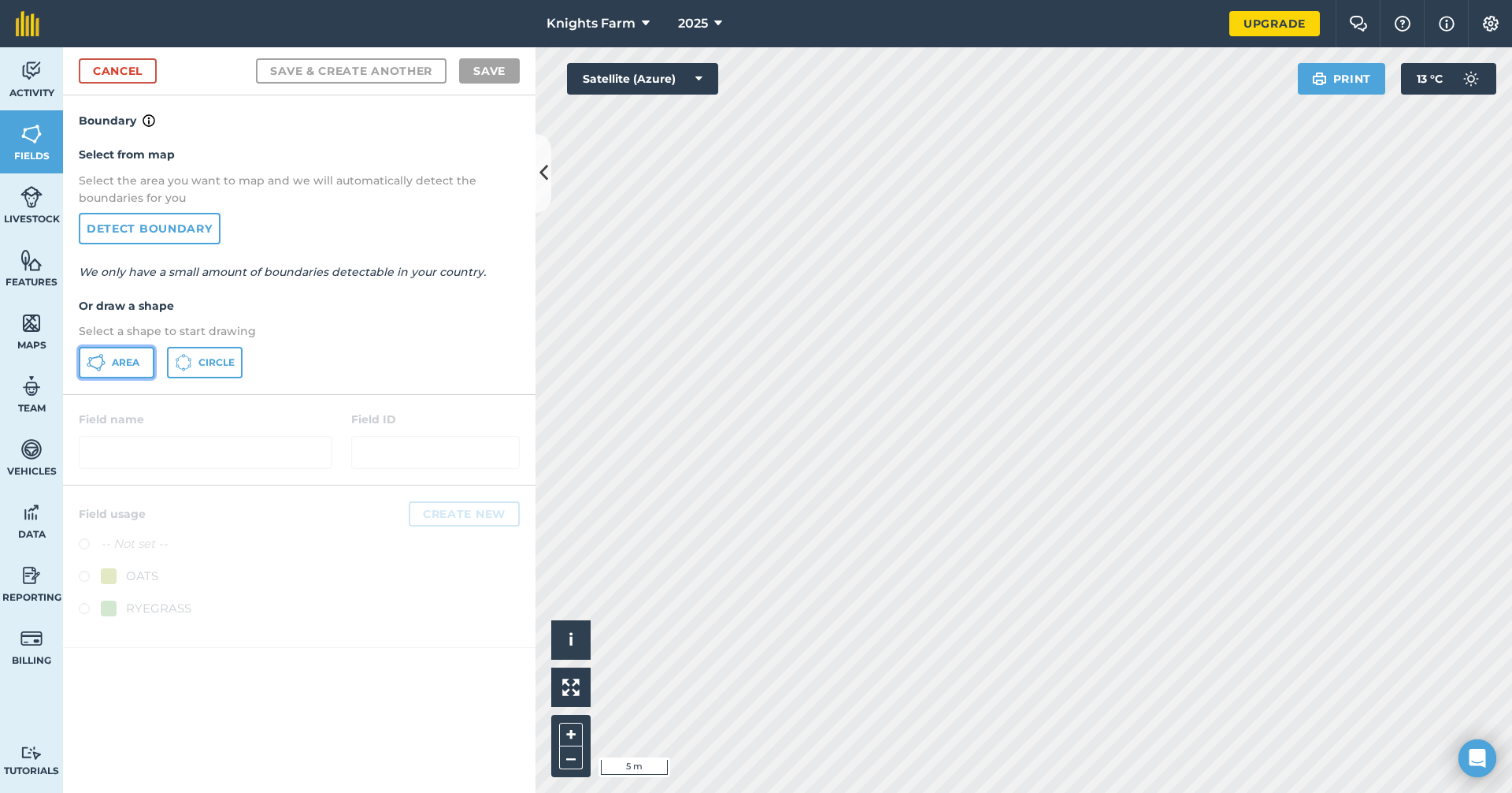
click at [98, 353] on icon at bounding box center [96, 363] width 19 height 19
click at [965, 17] on div "Knights Farm 2025 Upgrade Farm Chat Help Info Settings Map printing is not avai…" at bounding box center [756, 396] width 1512 height 793
click at [802, 0] on html "Knights Farm 2025 Upgrade Farm Chat Help Info Settings Map printing is not avai…" at bounding box center [756, 396] width 1512 height 793
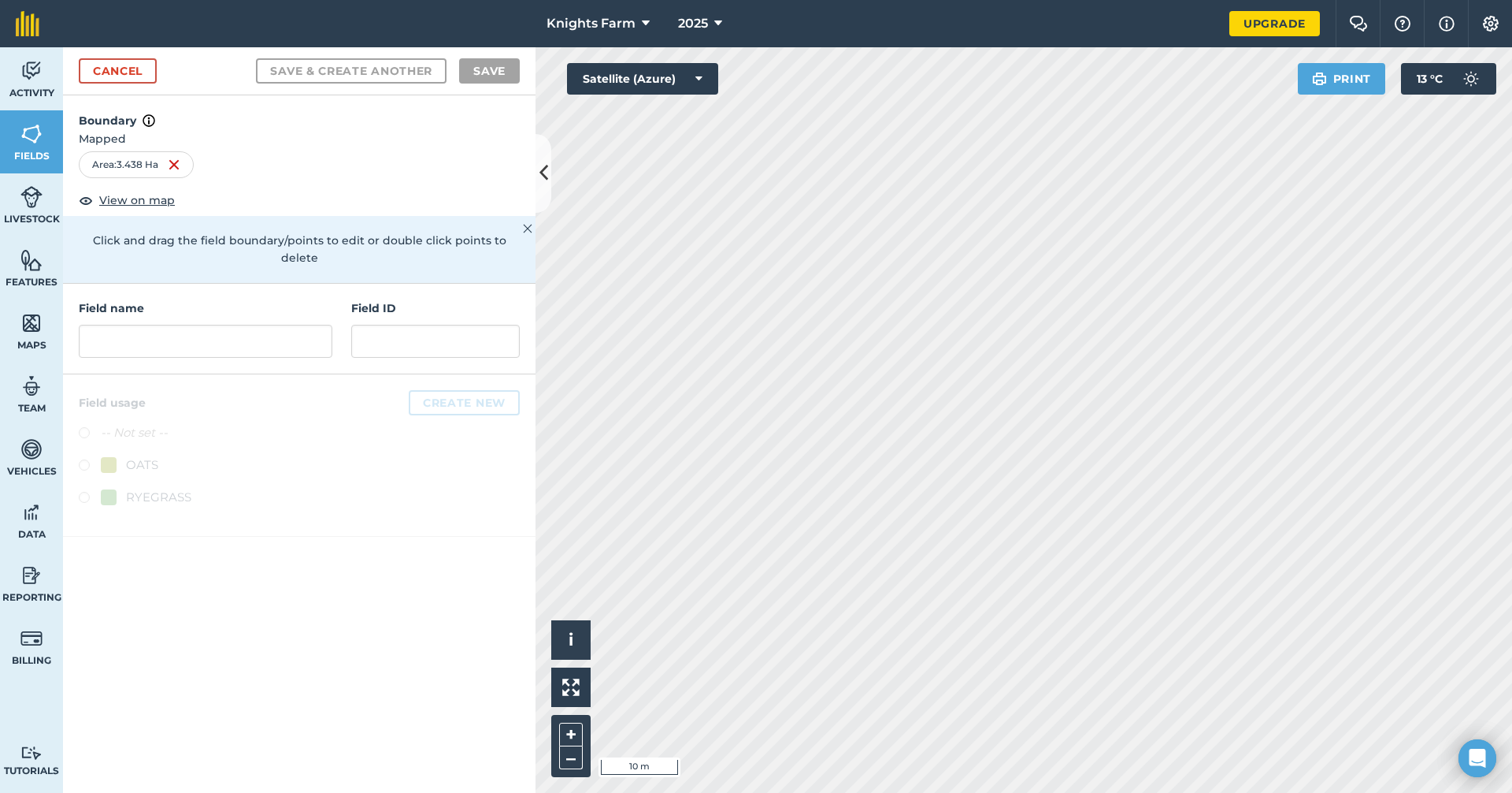
click at [783, 792] on html "Knights Farm 2025 Upgrade Farm Chat Help Info Settings Map printing is not avai…" at bounding box center [756, 396] width 1512 height 793
click at [177, 325] on input "text" at bounding box center [205, 341] width 253 height 33
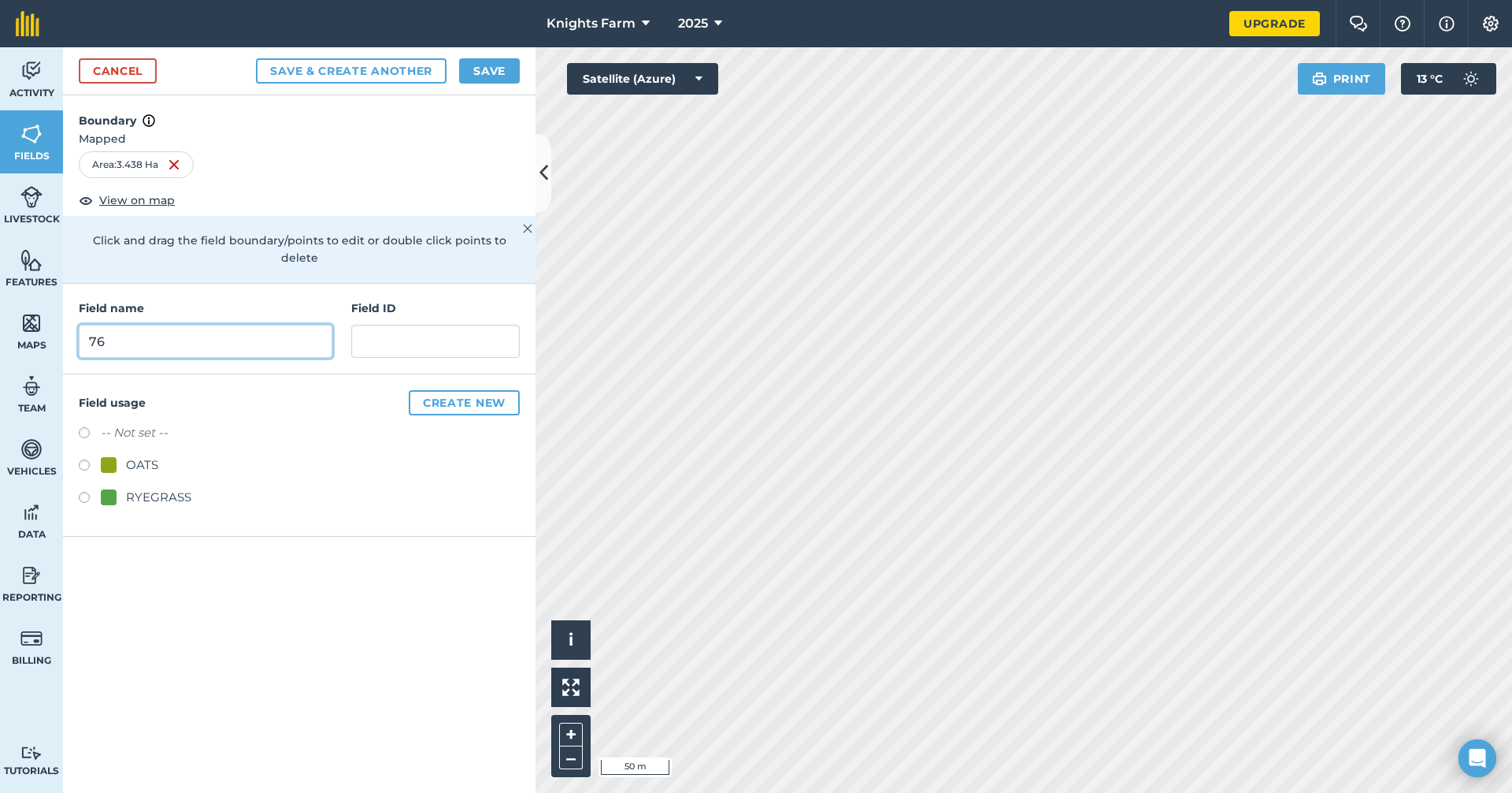
type input "76"
click at [357, 65] on button "Save & Create Another" at bounding box center [351, 71] width 190 height 25
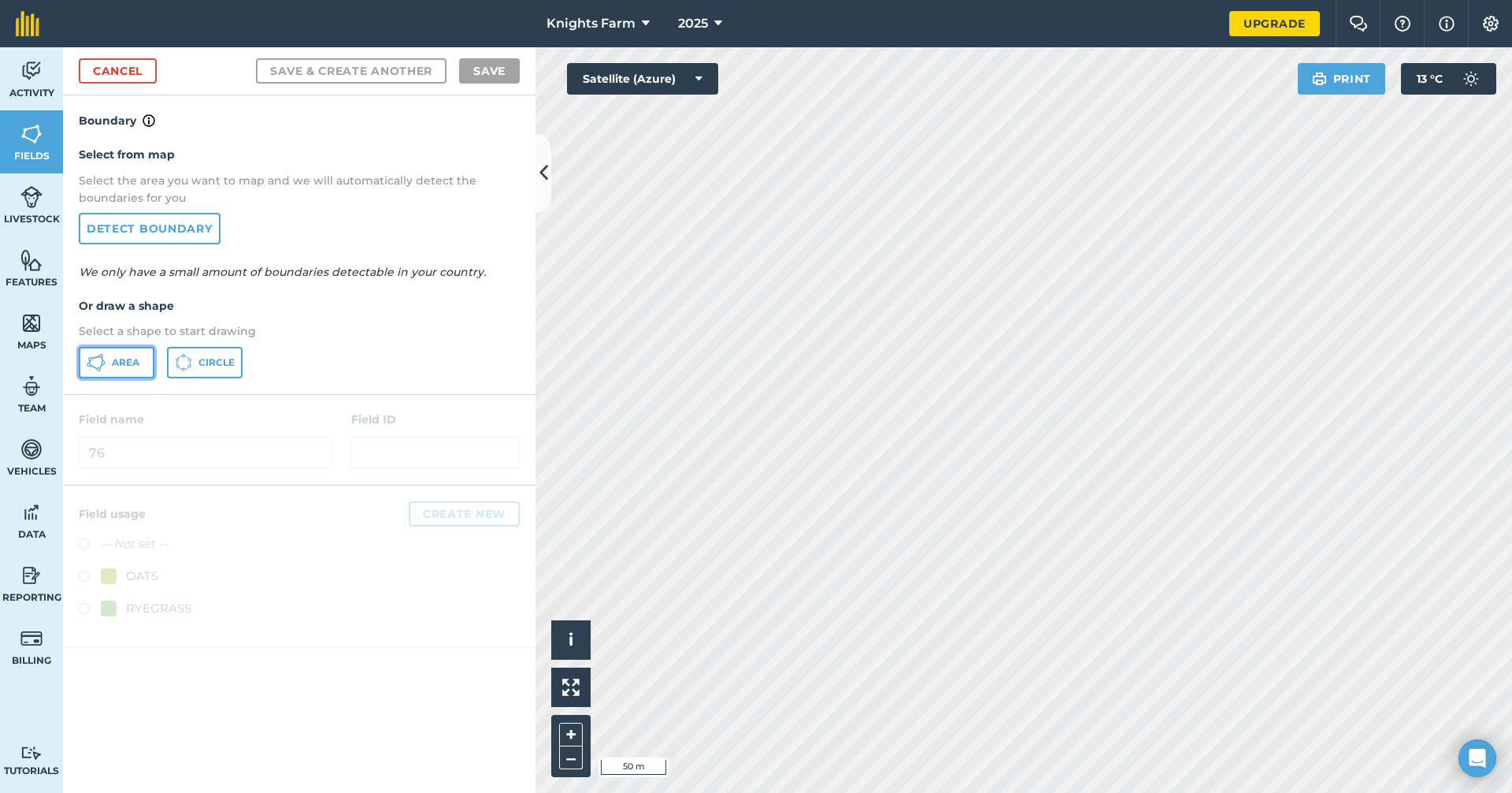
drag, startPoint x: 114, startPoint y: 354, endPoint x: 286, endPoint y: 297, distance: 181.2
click at [114, 353] on button "Area" at bounding box center [117, 362] width 75 height 31
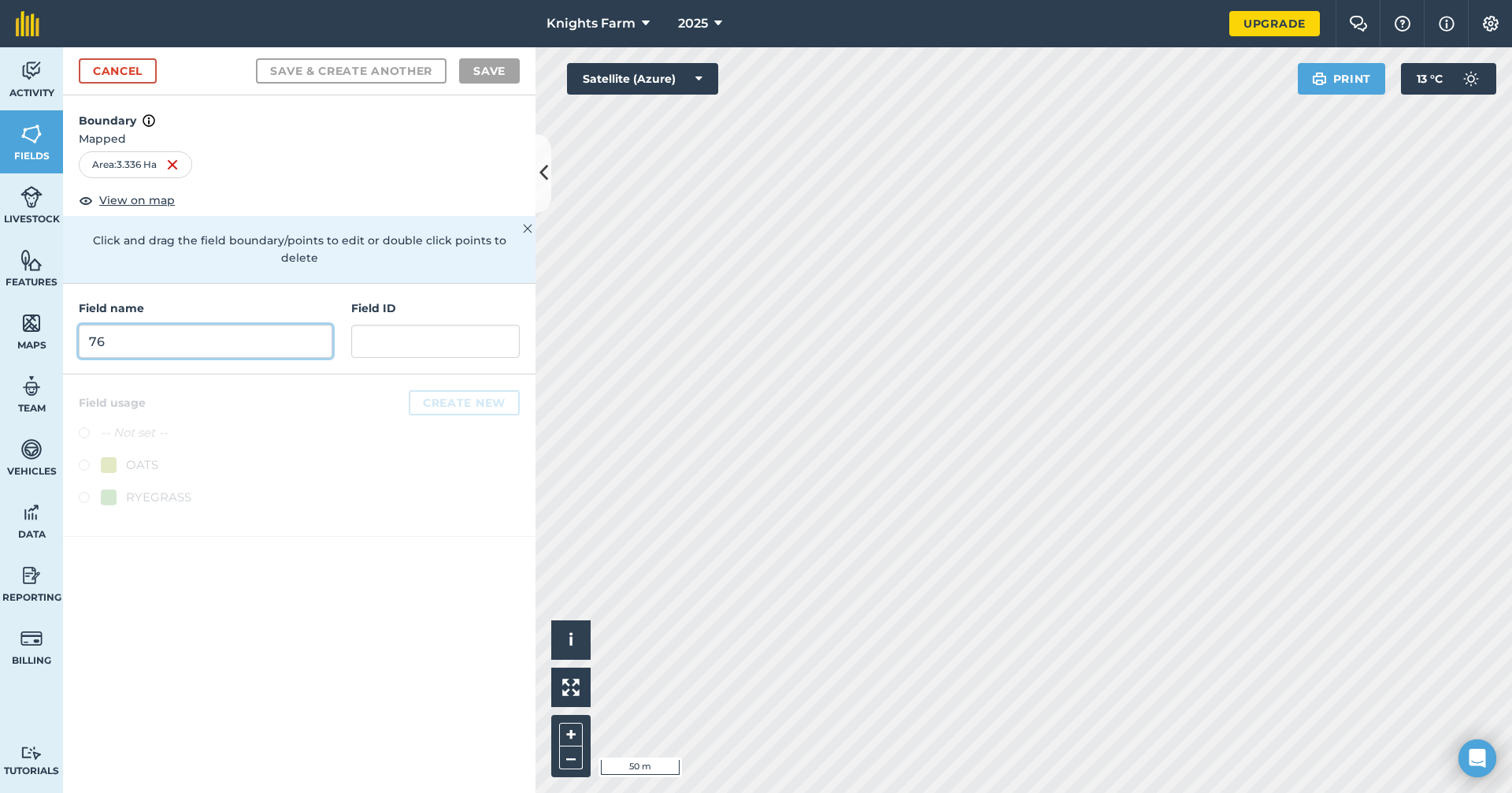
click at [138, 334] on input "76" at bounding box center [205, 341] width 253 height 33
click at [199, 325] on input "76" at bounding box center [205, 341] width 253 height 33
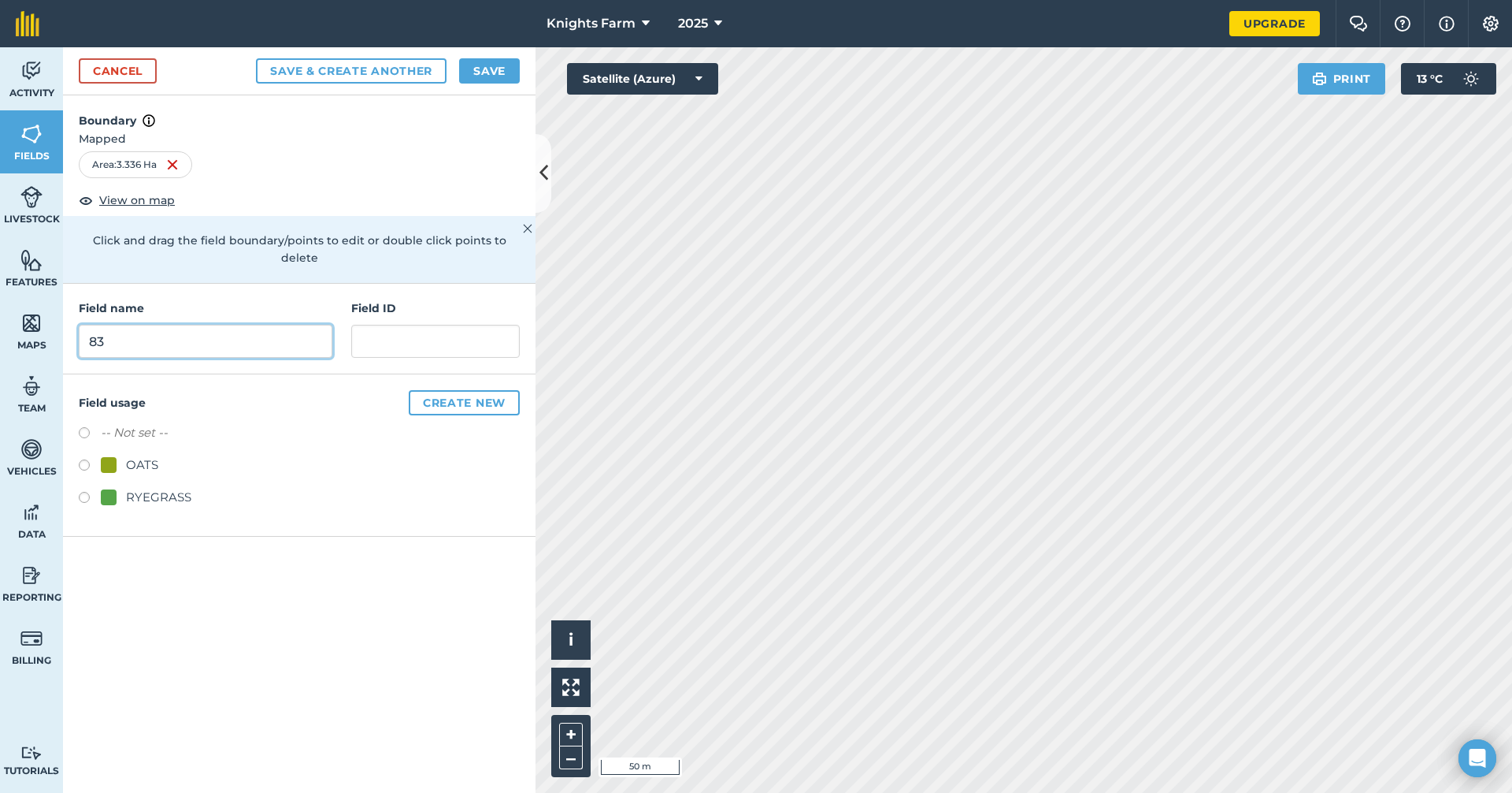
type input "83"
click at [414, 70] on button "Save & Create Another" at bounding box center [351, 71] width 190 height 25
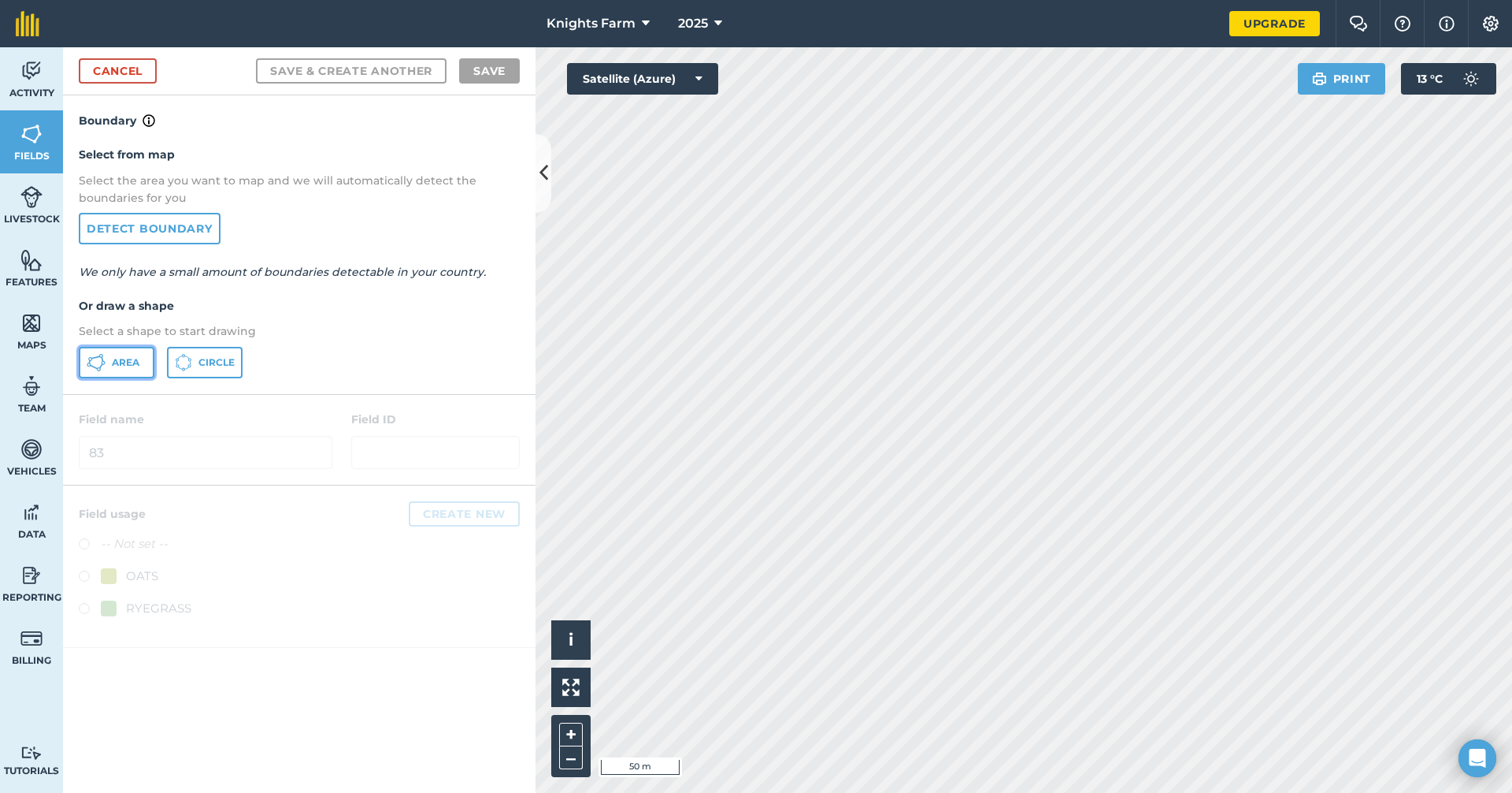
click at [140, 368] on button "Area" at bounding box center [117, 362] width 75 height 31
click at [775, 6] on div "Knights Farm 2025 Upgrade Farm Chat Help Info Settings Map printing is not avai…" at bounding box center [756, 396] width 1512 height 793
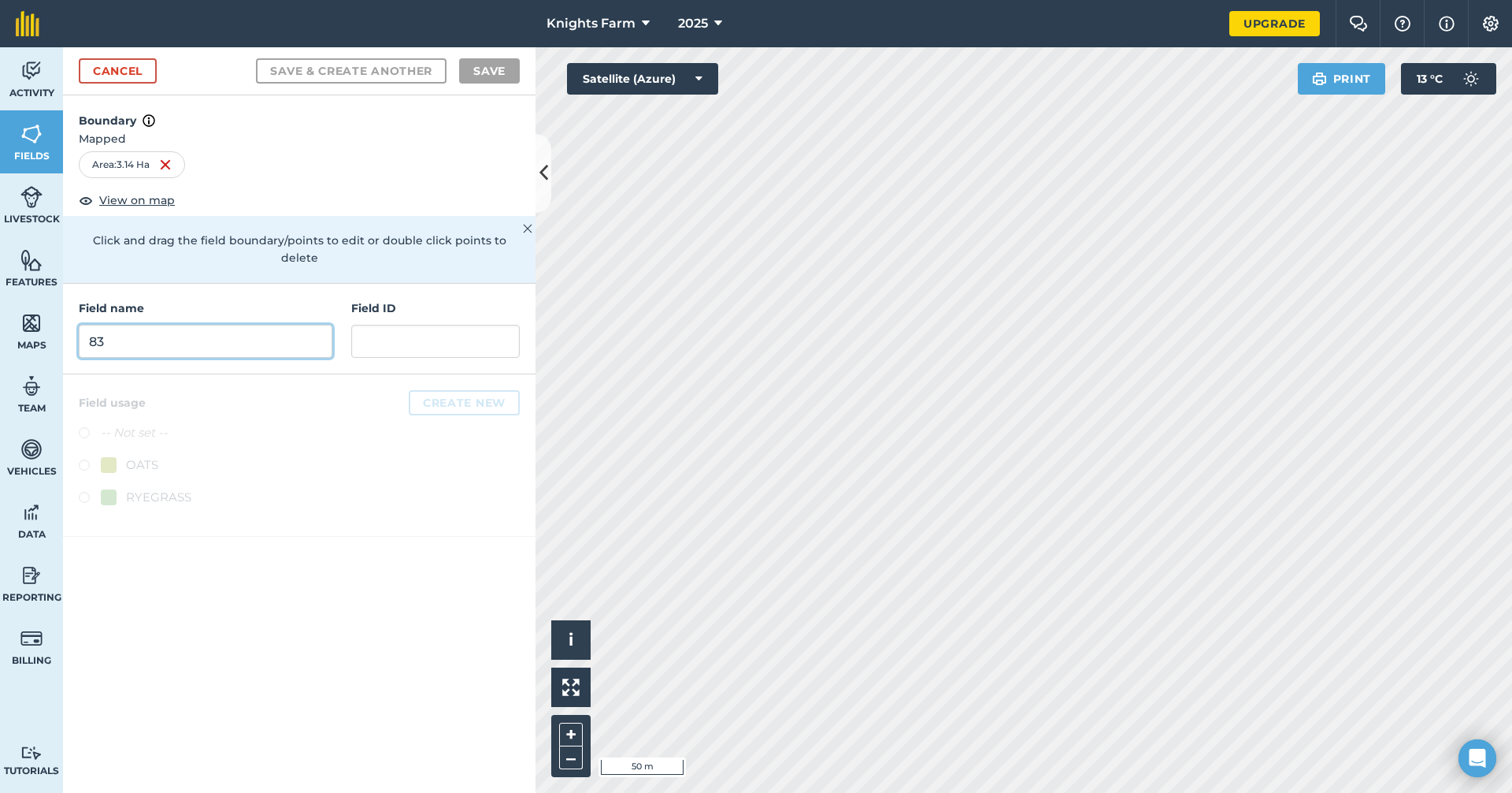
click at [249, 325] on input "83" at bounding box center [205, 341] width 253 height 33
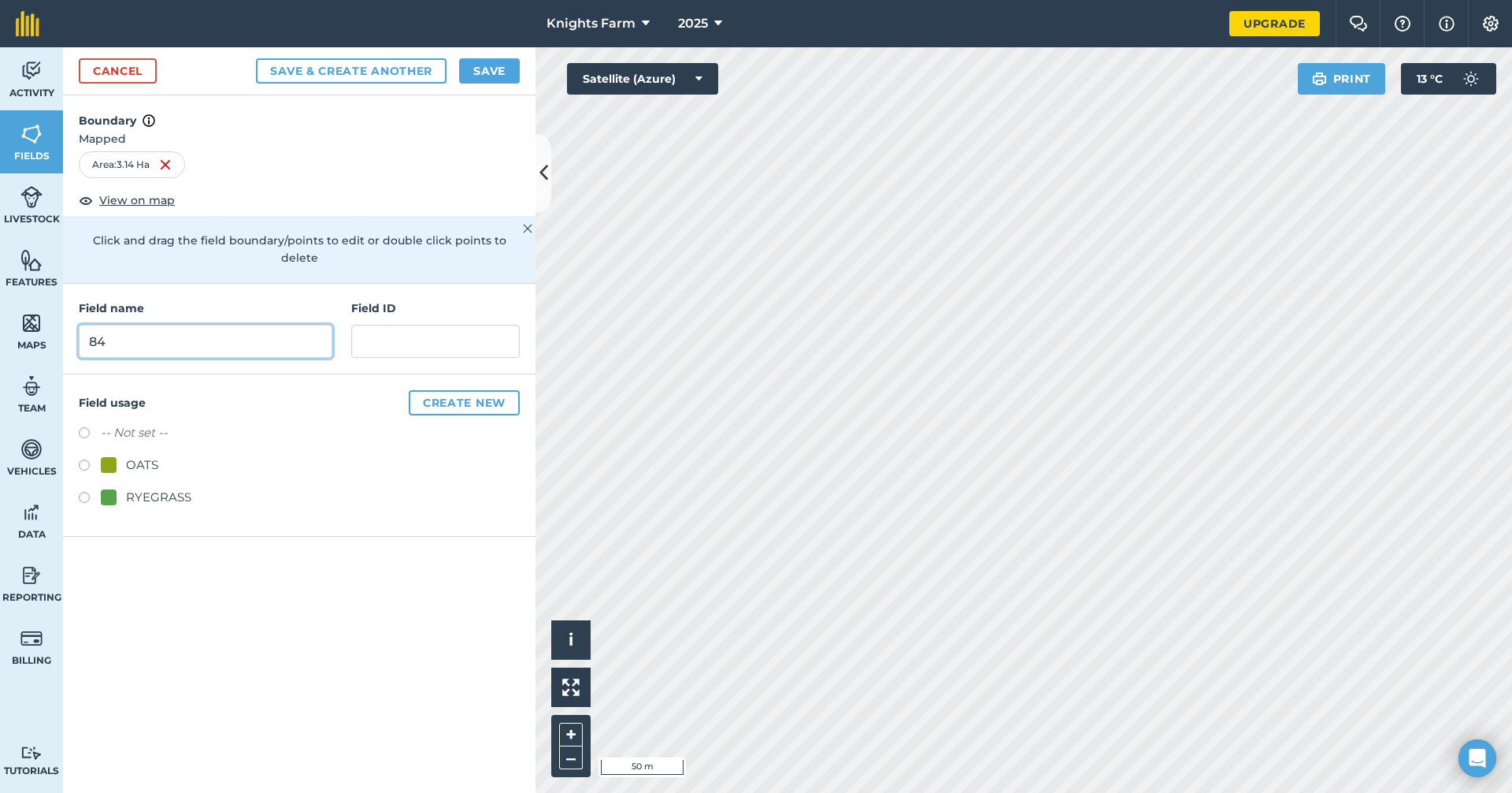
type input "84"
click at [421, 65] on button "Save & Create Another" at bounding box center [351, 71] width 190 height 25
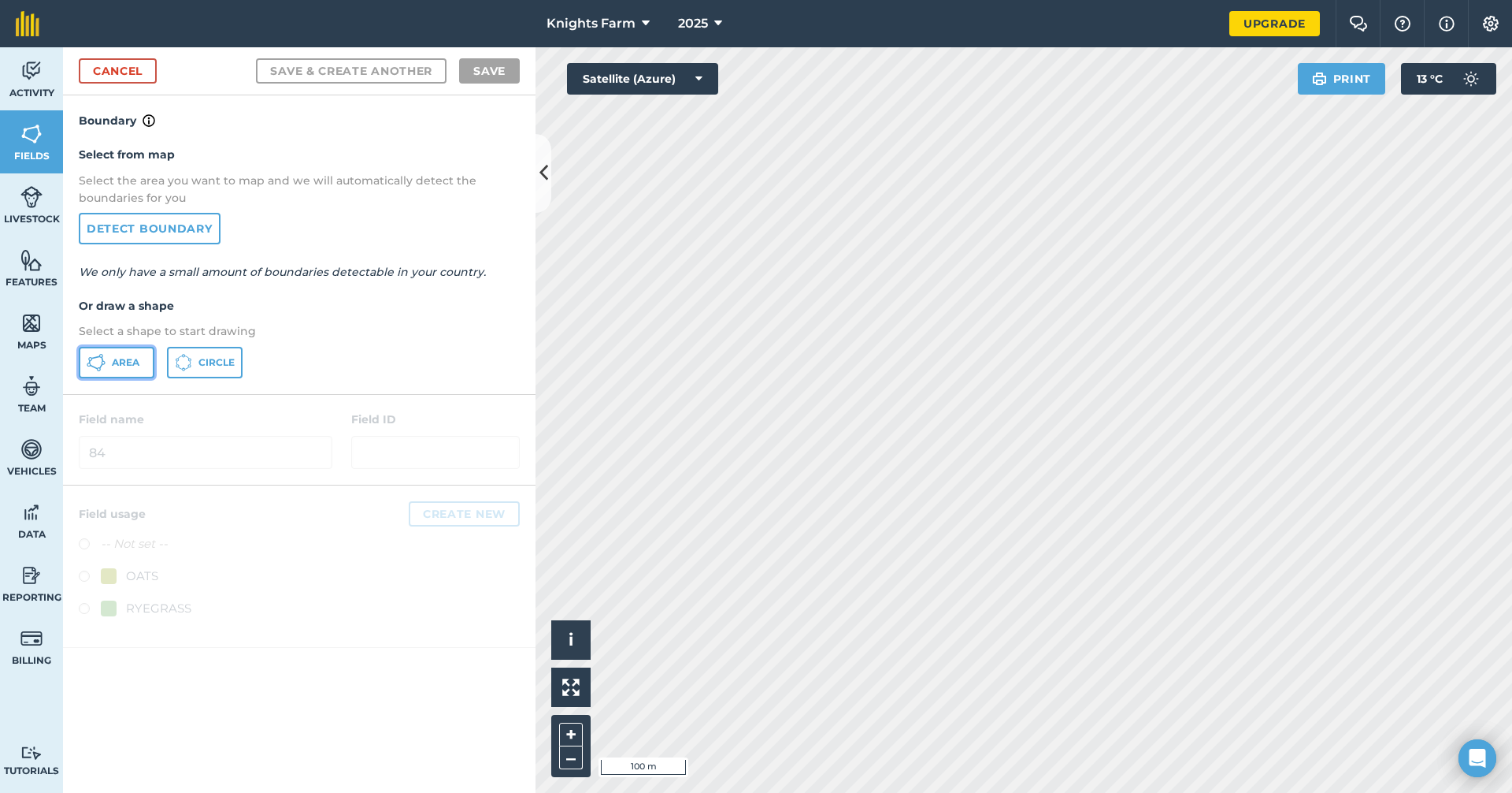
click at [123, 369] on button "Area" at bounding box center [117, 362] width 75 height 31
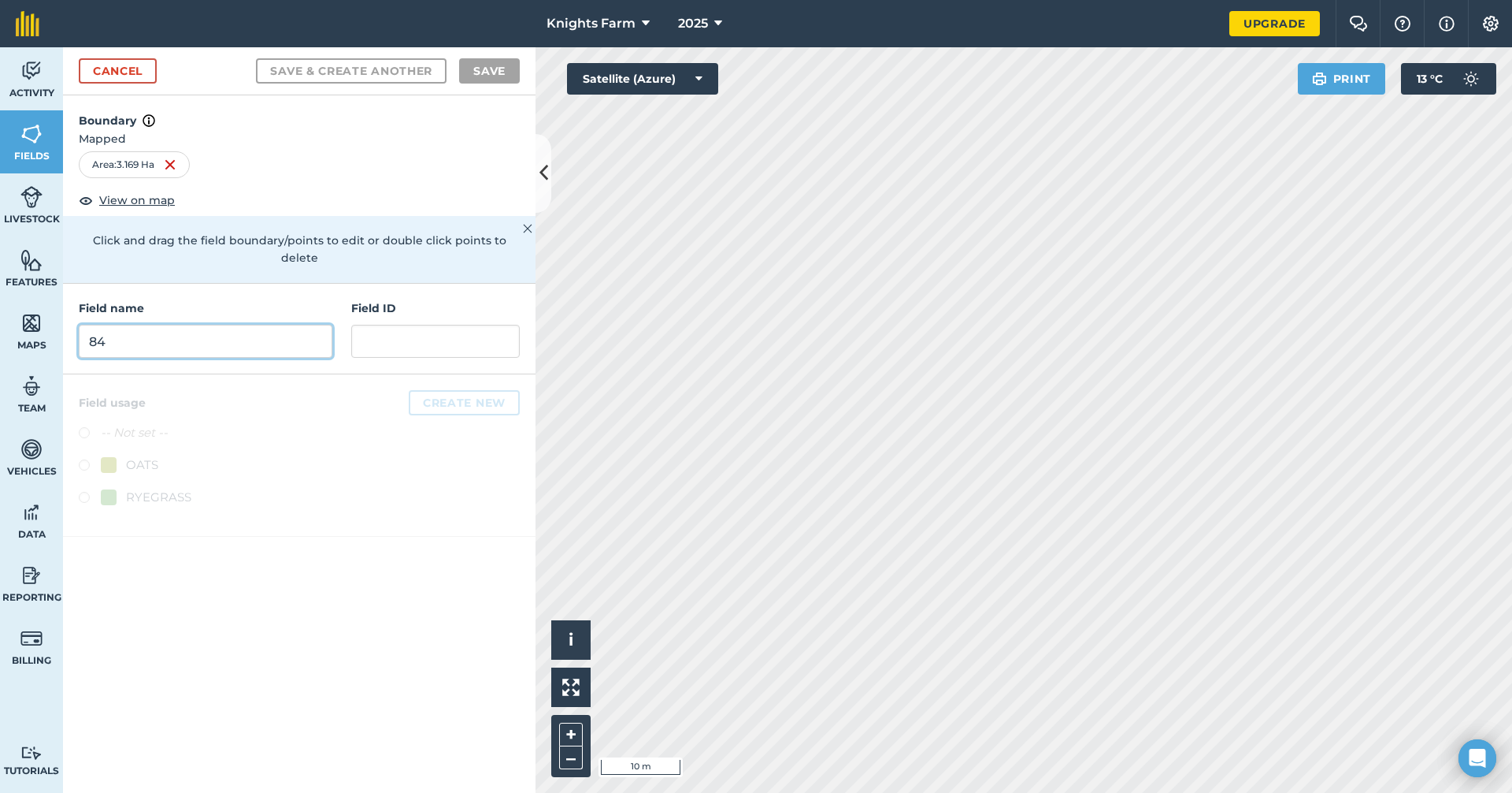
click at [219, 325] on input "84" at bounding box center [205, 341] width 253 height 33
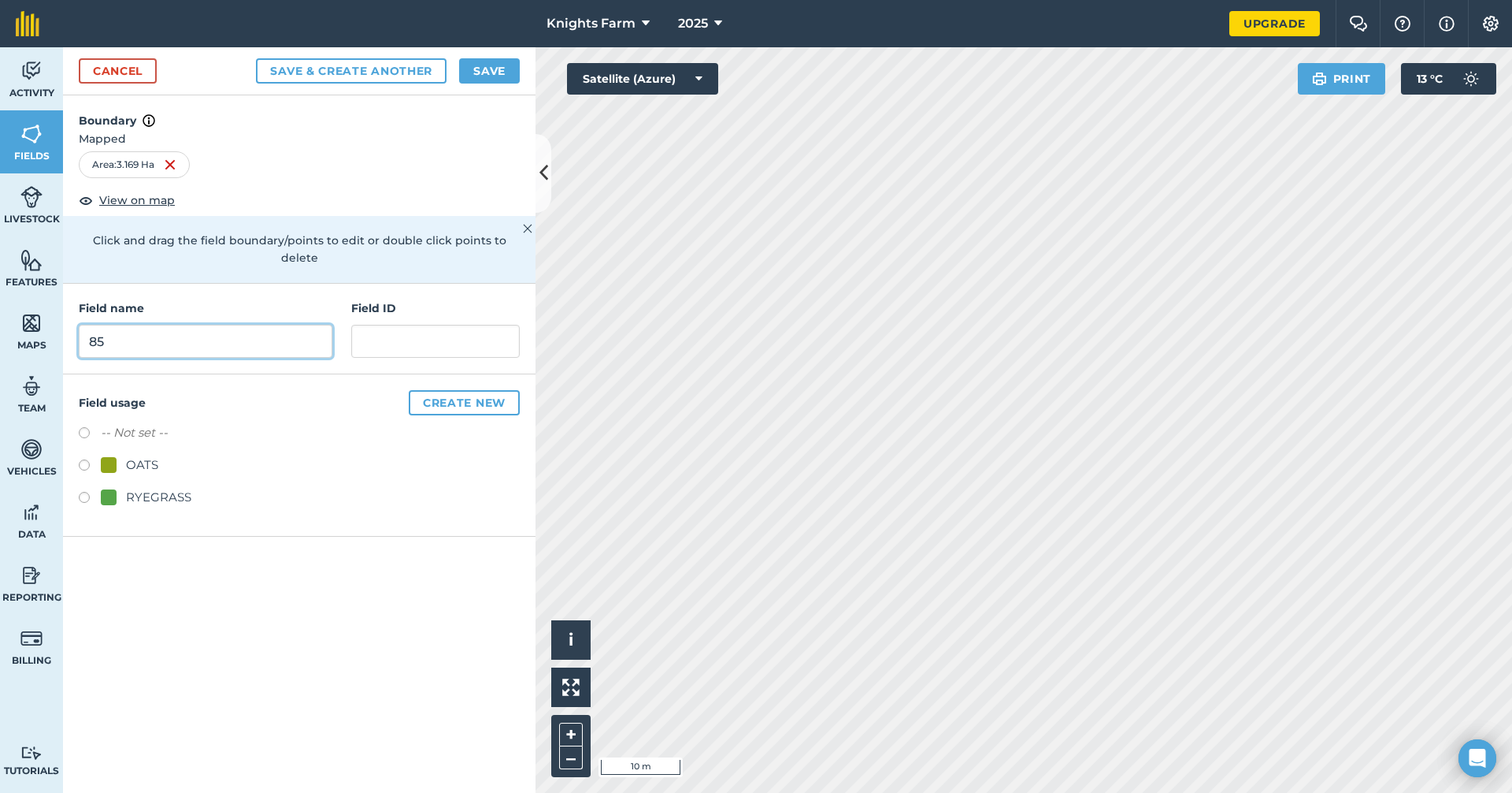
type input "85"
click at [410, 65] on button "Save & Create Another" at bounding box center [351, 71] width 190 height 25
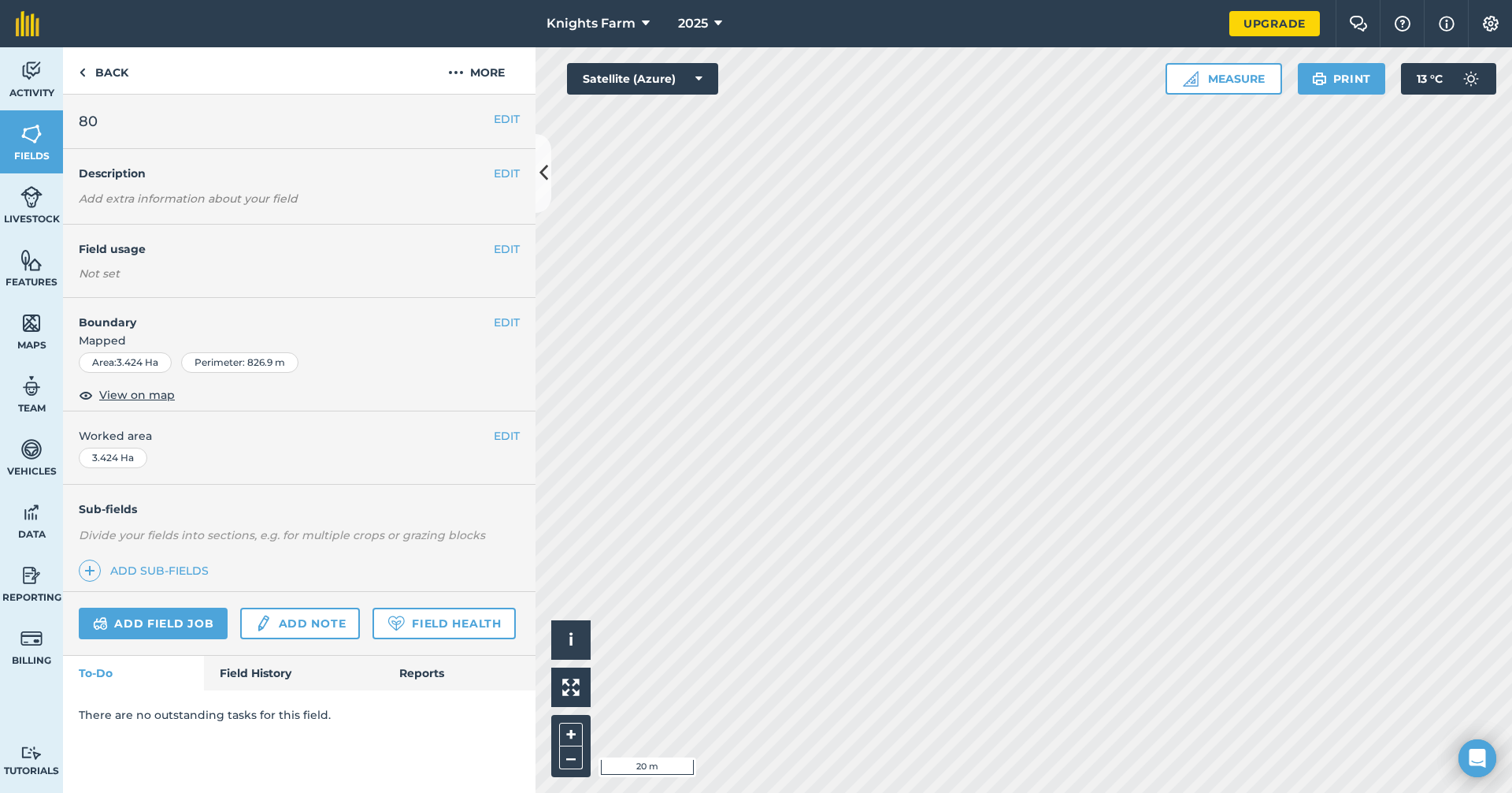
click at [514, 313] on div "EDIT Boundary Mapped Area : 3.424 Ha Perimeter : 826.9 m View on map" at bounding box center [299, 354] width 473 height 113
click at [506, 316] on button "EDIT" at bounding box center [507, 322] width 26 height 17
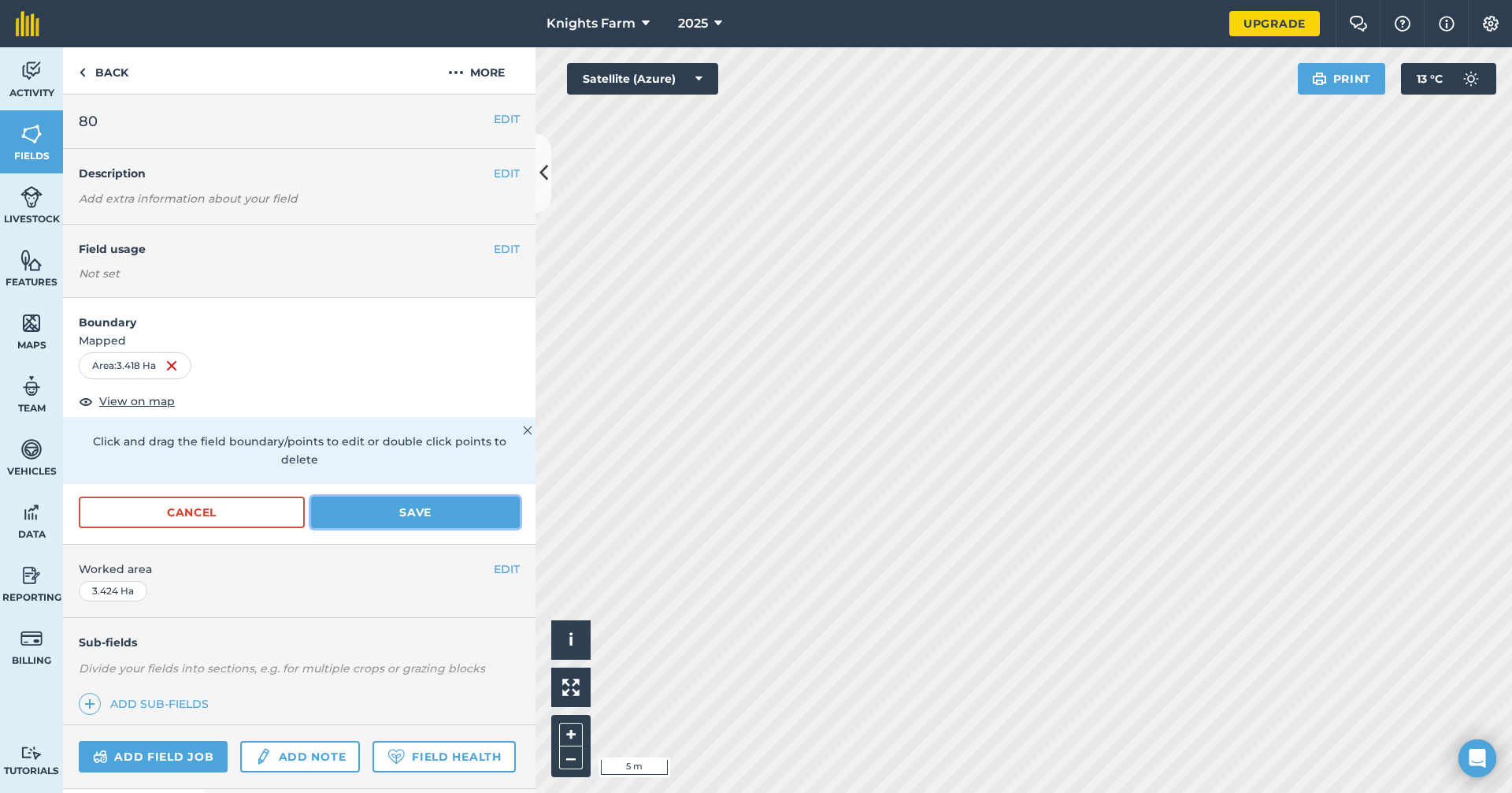
drag, startPoint x: 403, startPoint y: 510, endPoint x: 414, endPoint y: 510, distance: 11.0
click at [404, 510] on button "Save" at bounding box center [415, 511] width 209 height 31
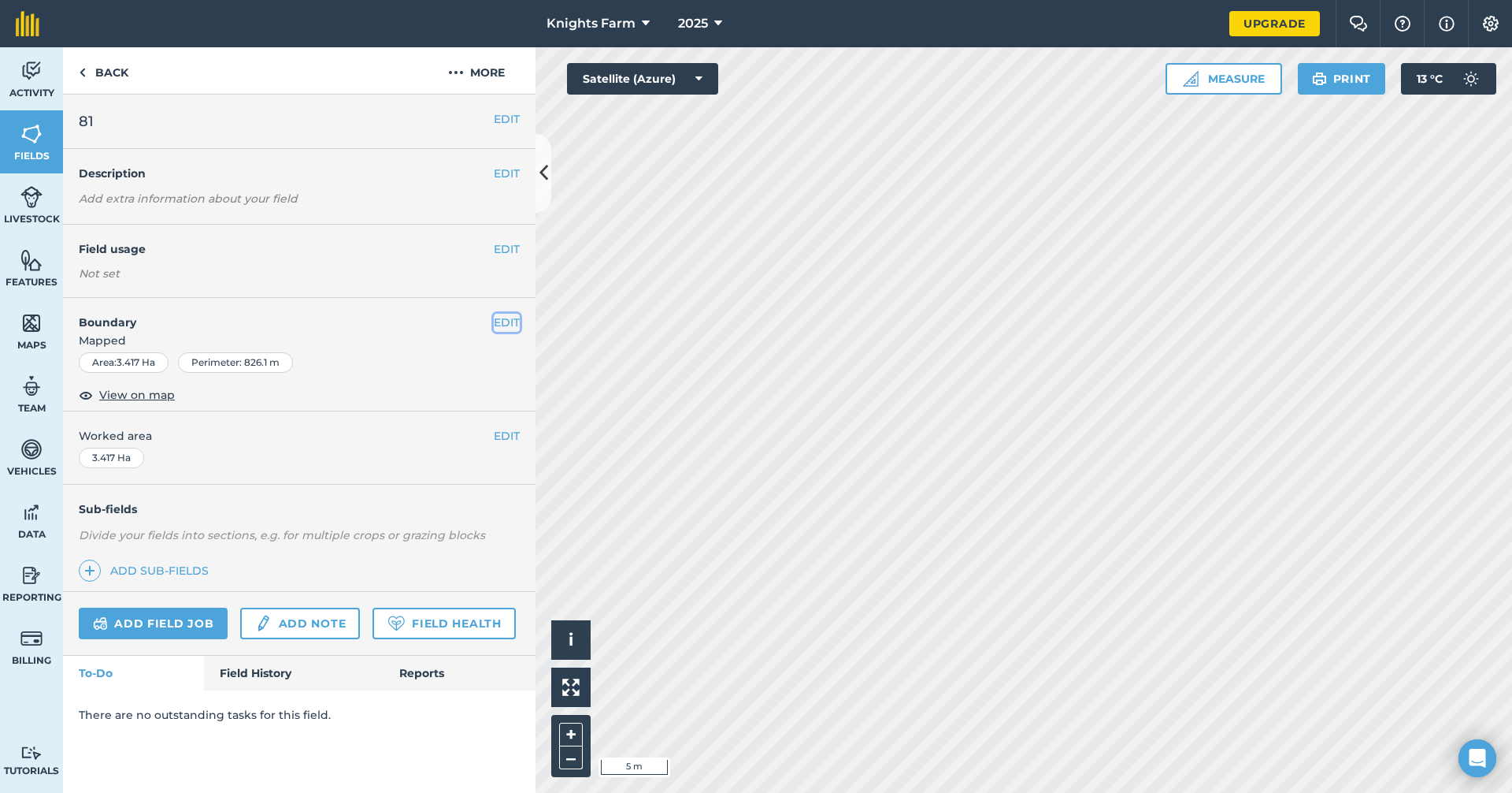
drag, startPoint x: 498, startPoint y: 324, endPoint x: 526, endPoint y: 324, distance: 28.0
click at [499, 324] on button "EDIT" at bounding box center [507, 322] width 26 height 17
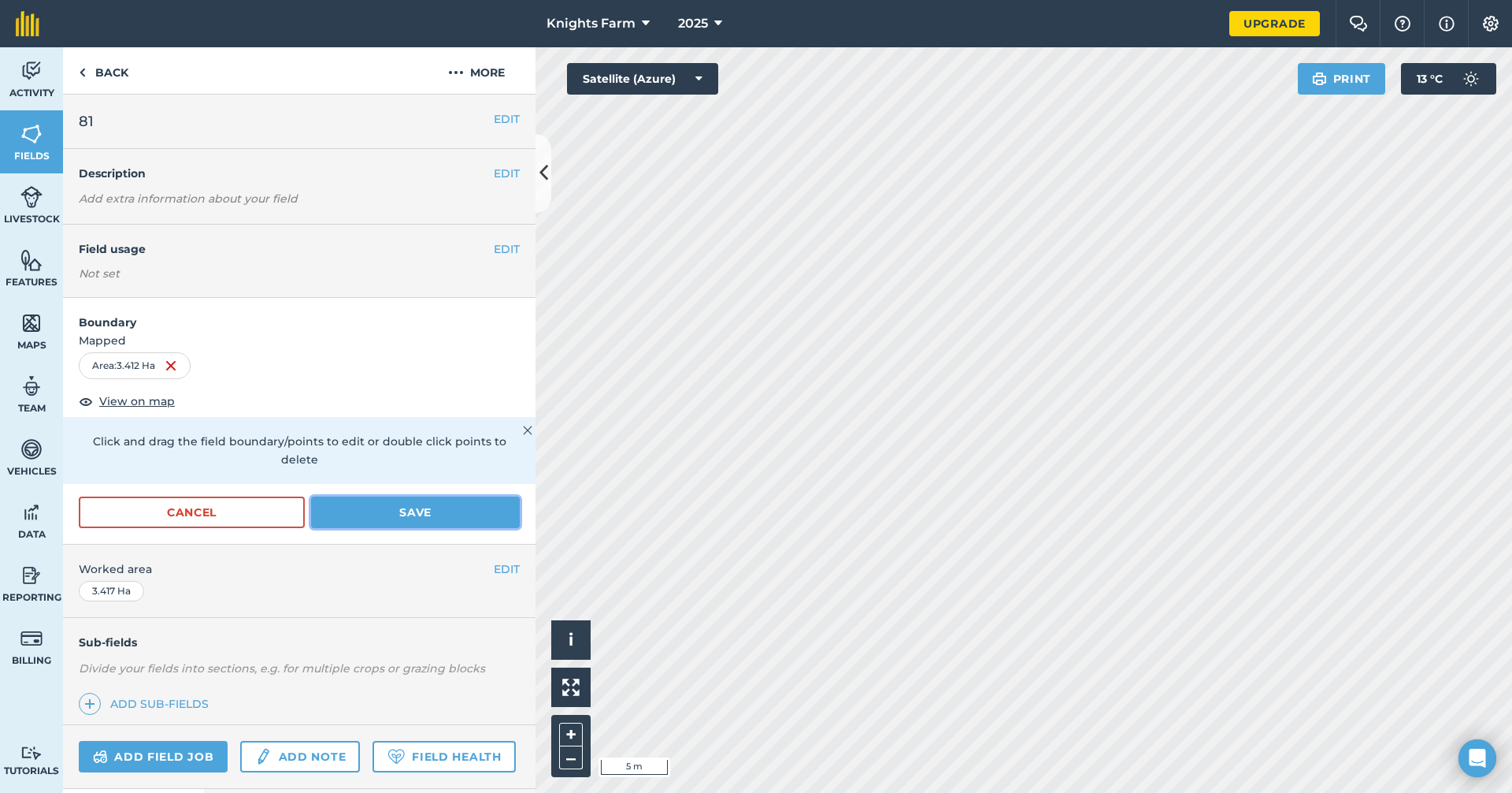
click at [470, 509] on button "Save" at bounding box center [415, 511] width 209 height 31
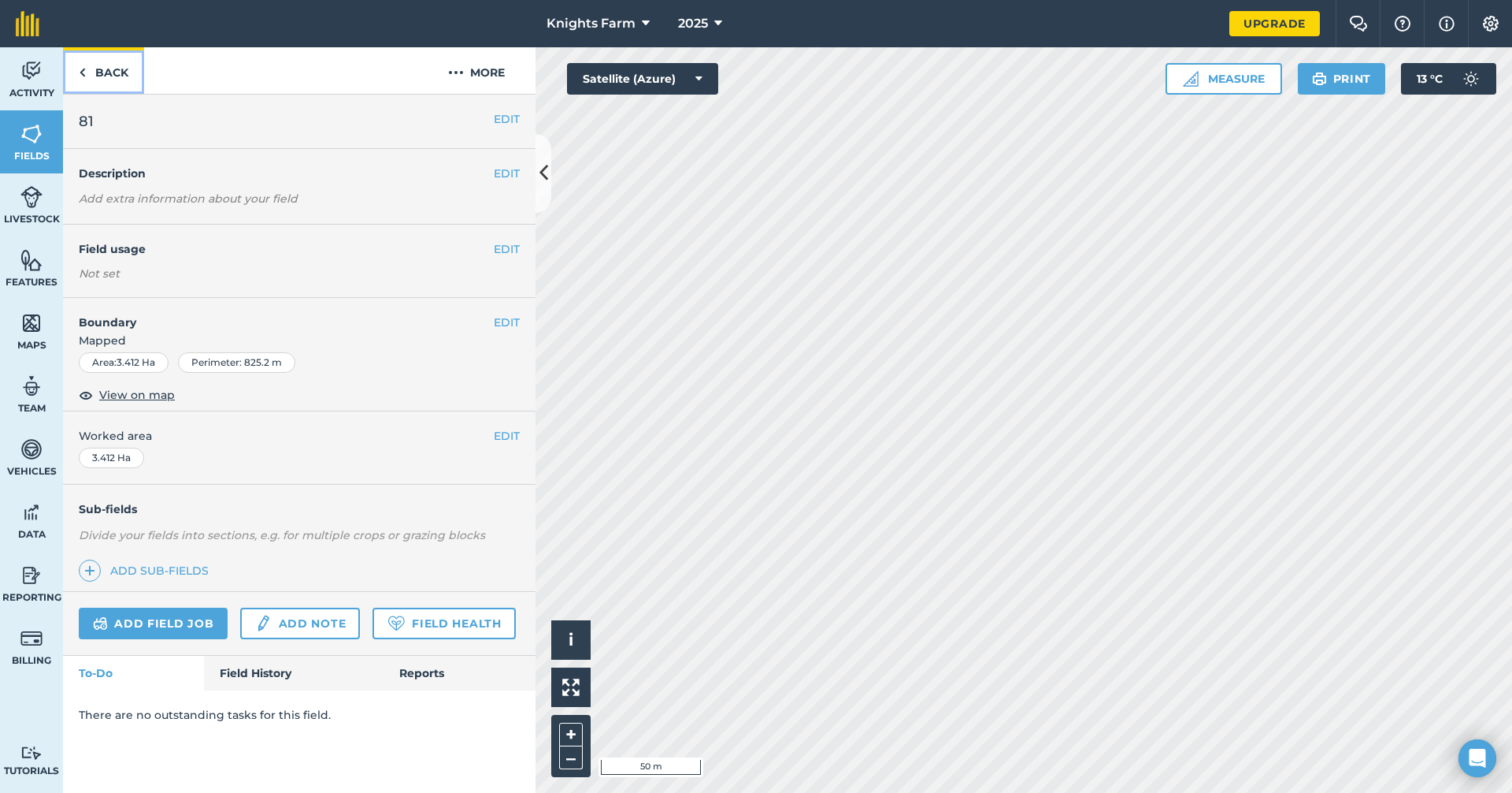
click at [99, 63] on link "Back" at bounding box center [104, 70] width 81 height 46
click at [118, 70] on link "Back" at bounding box center [104, 70] width 81 height 46
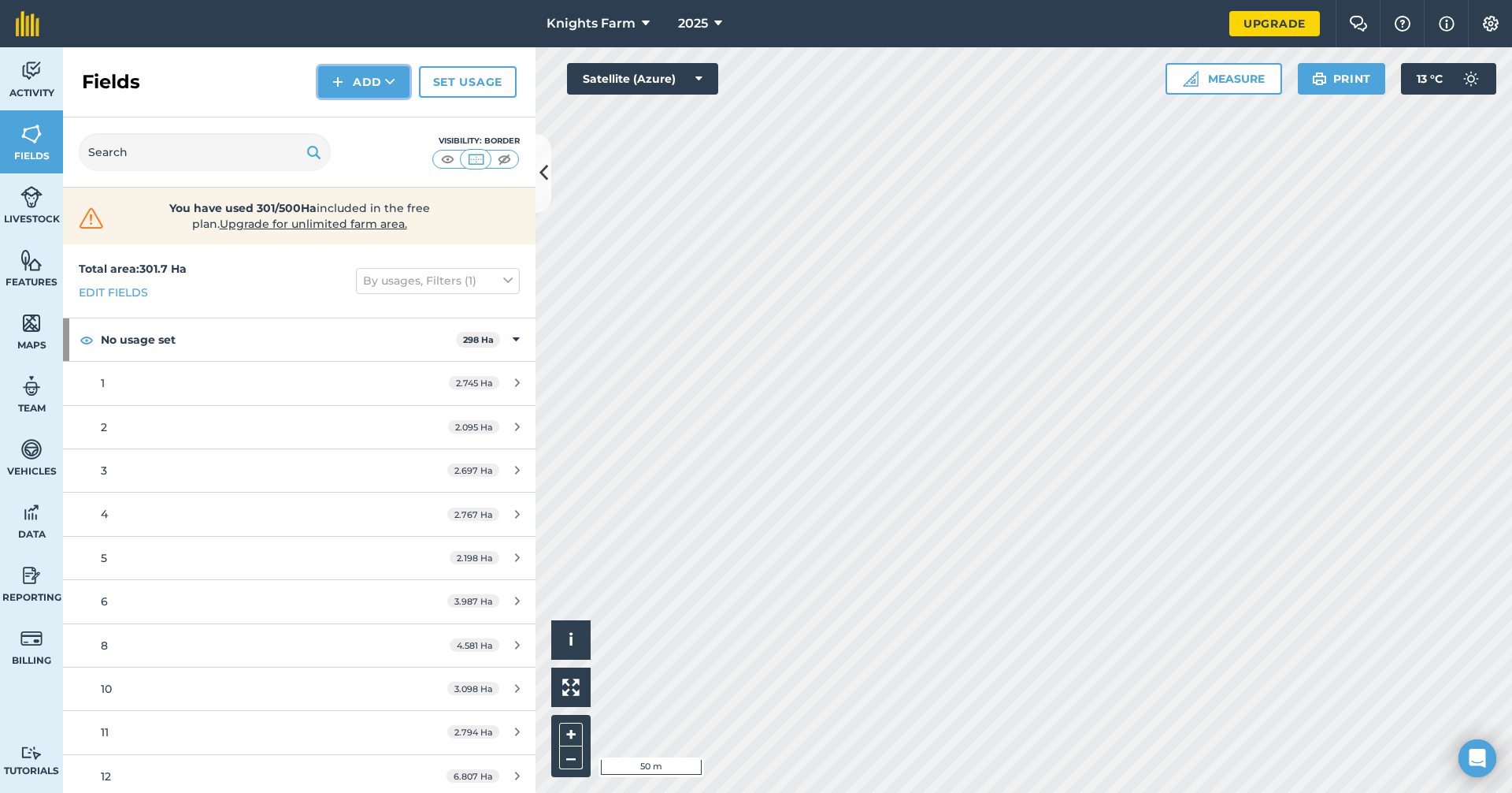
click at [363, 72] on button "Add" at bounding box center [363, 81] width 91 height 31
click at [380, 108] on link "Draw" at bounding box center [363, 117] width 87 height 35
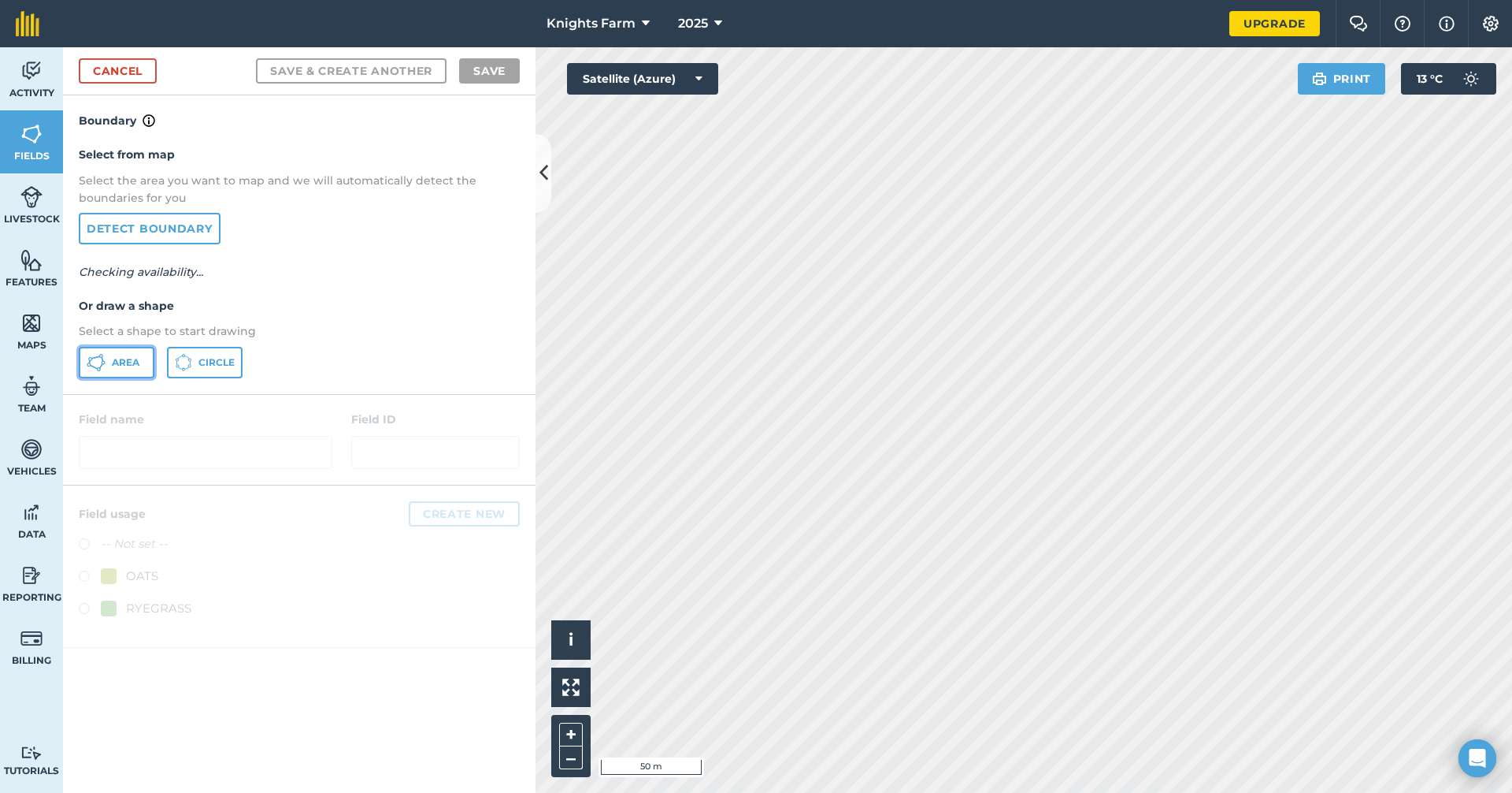
click at [137, 358] on span "Area" at bounding box center [125, 362] width 27 height 12
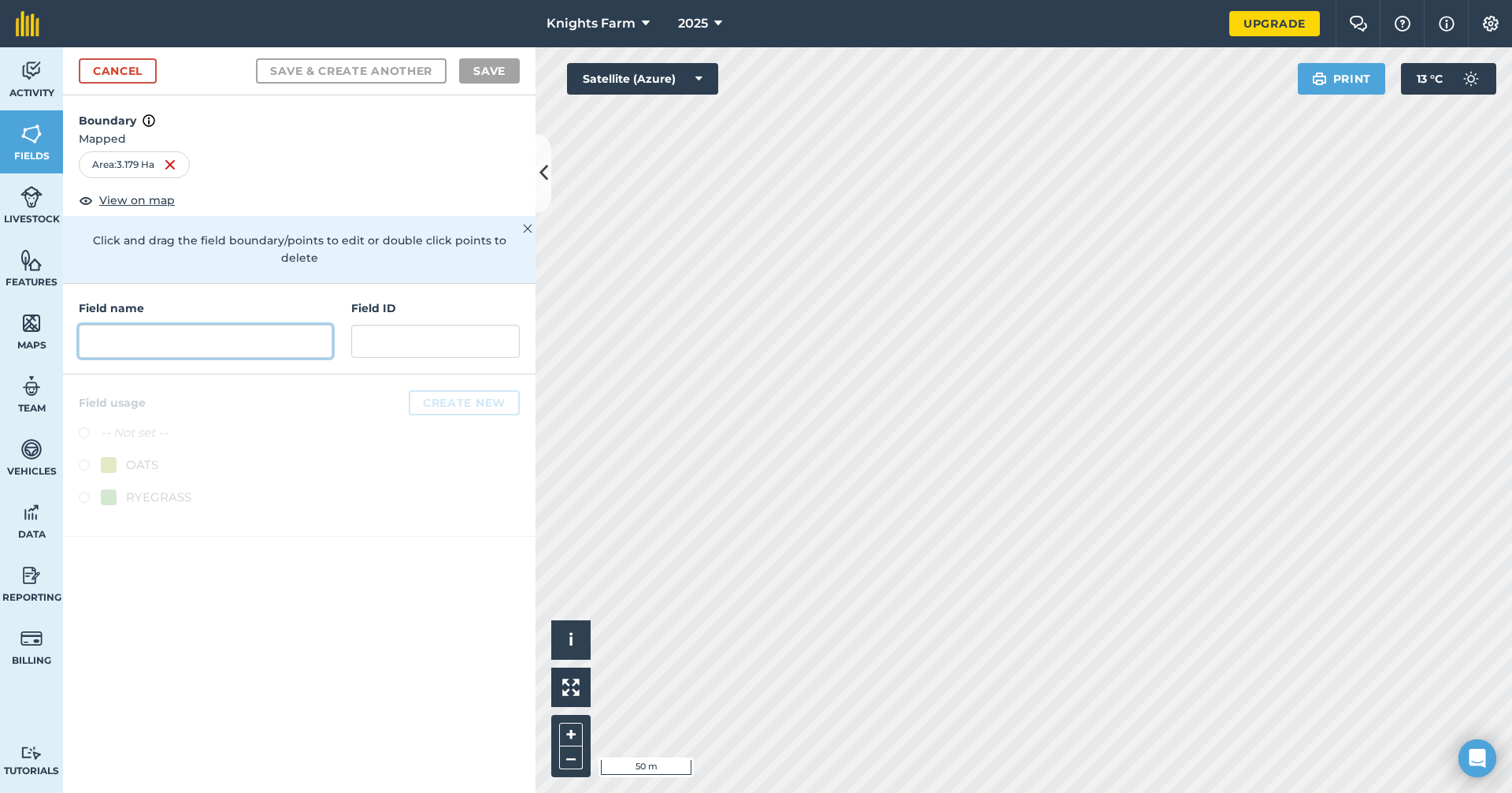
click at [233, 325] on input "text" at bounding box center [205, 341] width 253 height 33
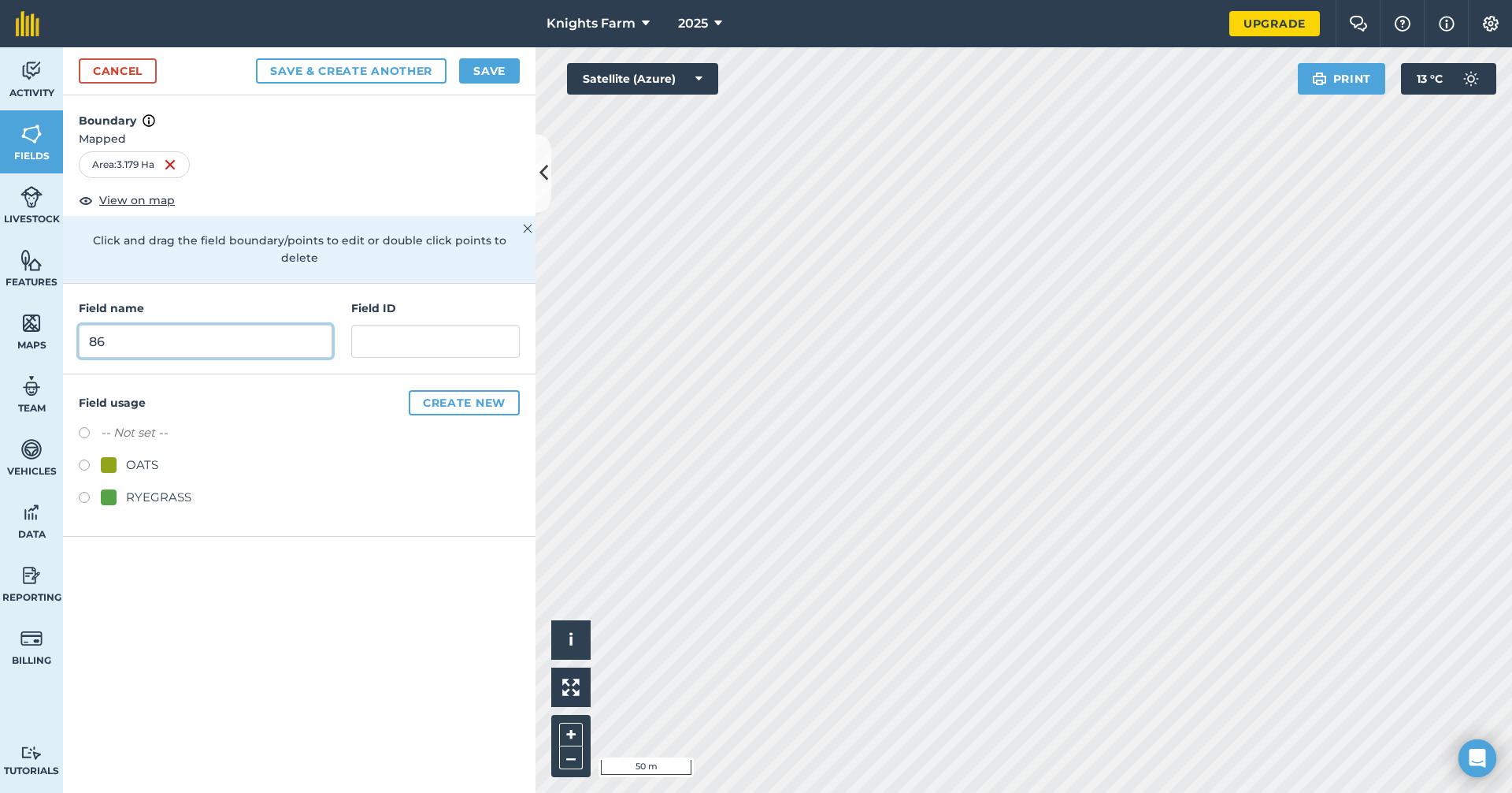
type input "86"
click at [417, 72] on button "Save & Create Another" at bounding box center [351, 71] width 190 height 25
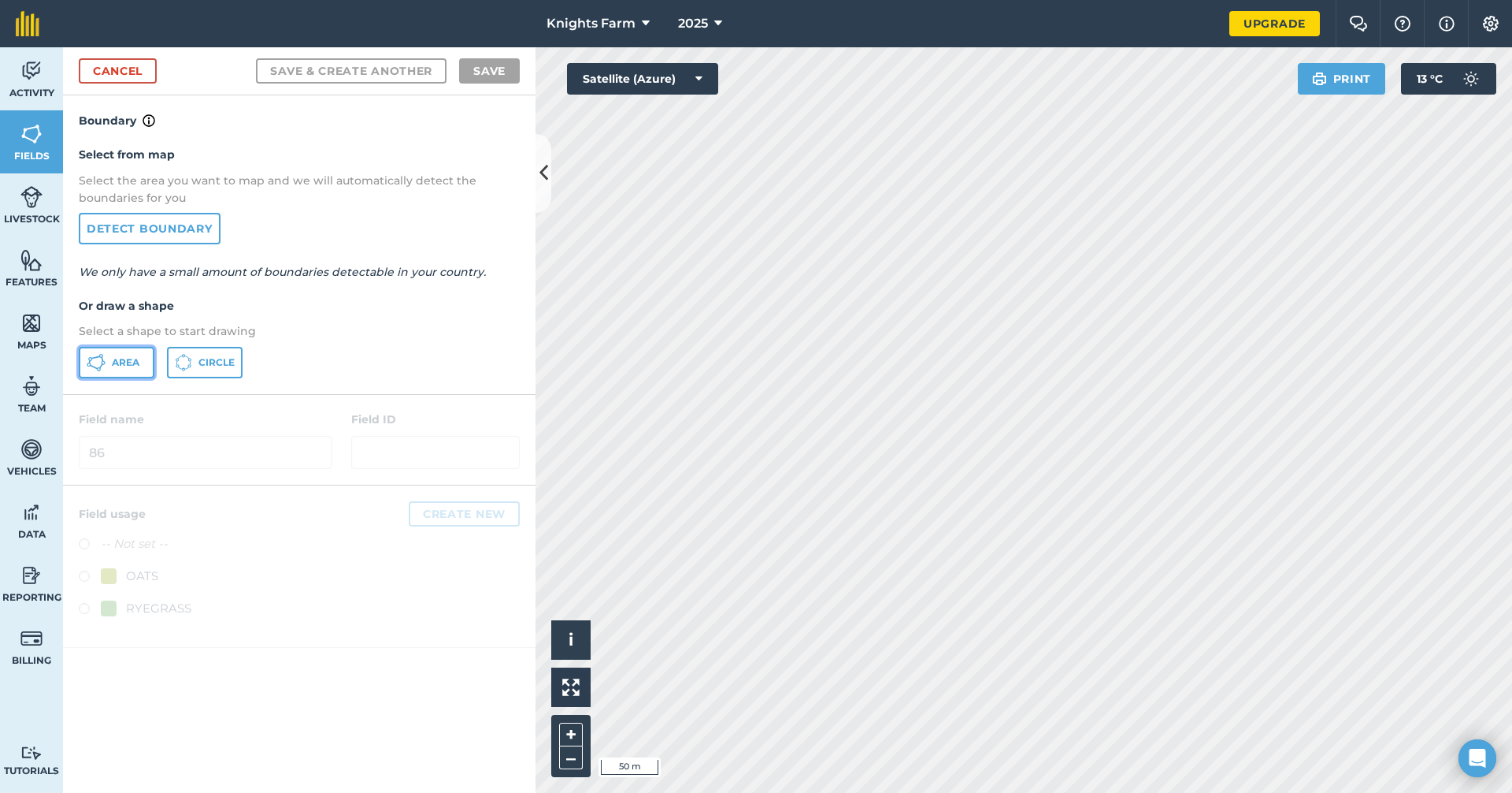
click at [133, 354] on button "Area" at bounding box center [117, 362] width 75 height 31
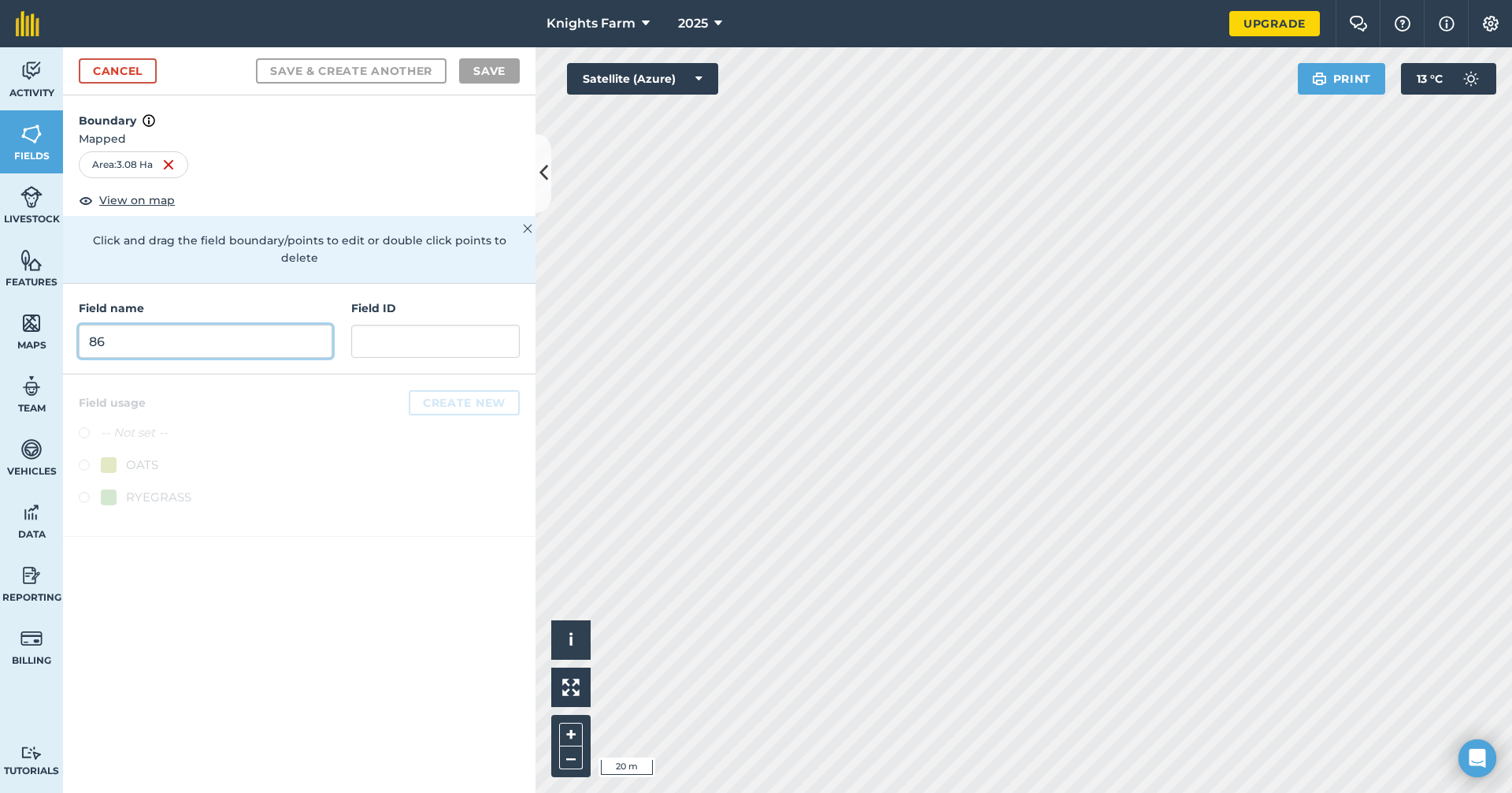
click at [202, 326] on input "86" at bounding box center [205, 341] width 253 height 33
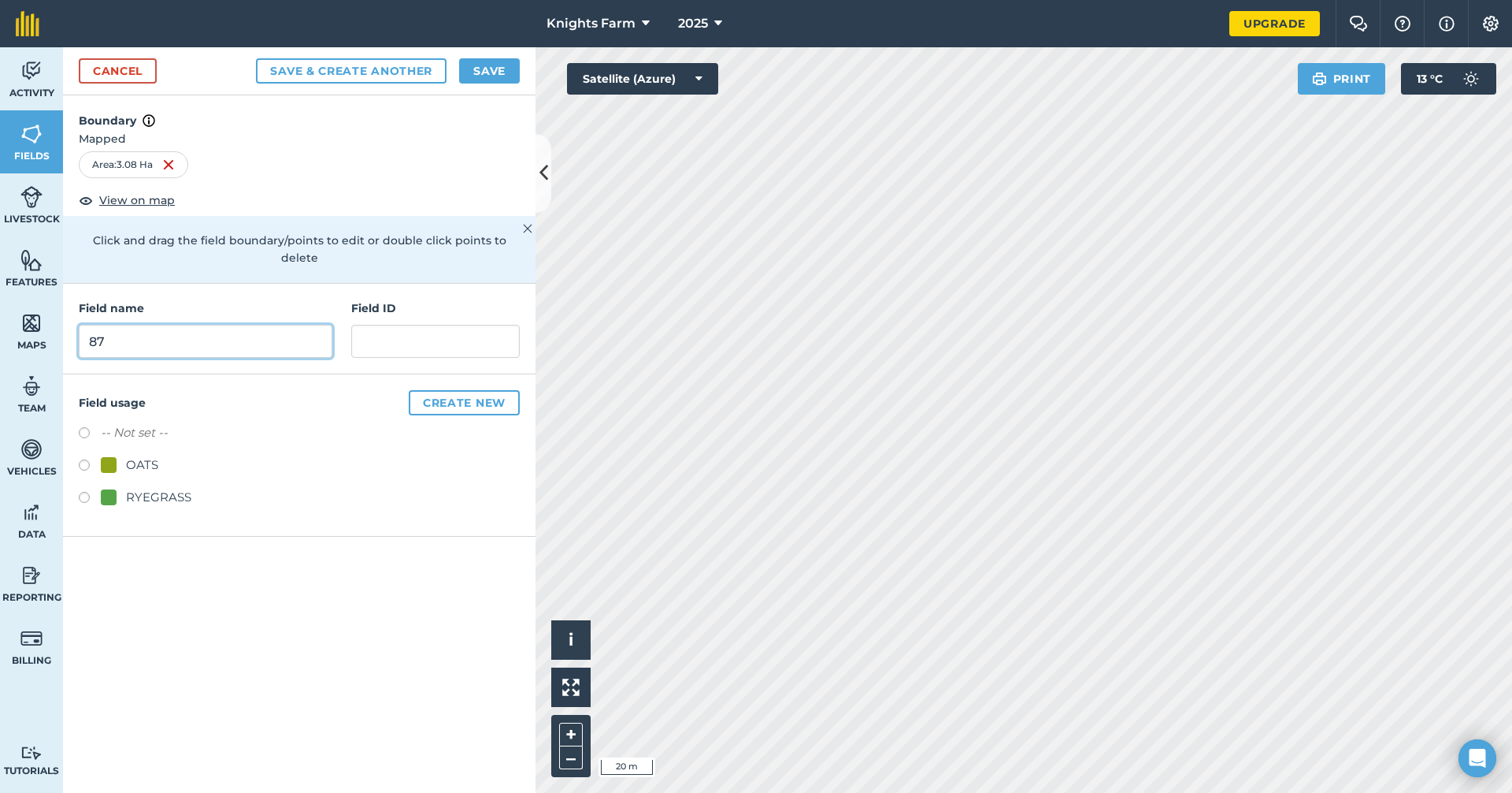
type input "87"
click at [335, 63] on button "Save & Create Another" at bounding box center [351, 71] width 190 height 25
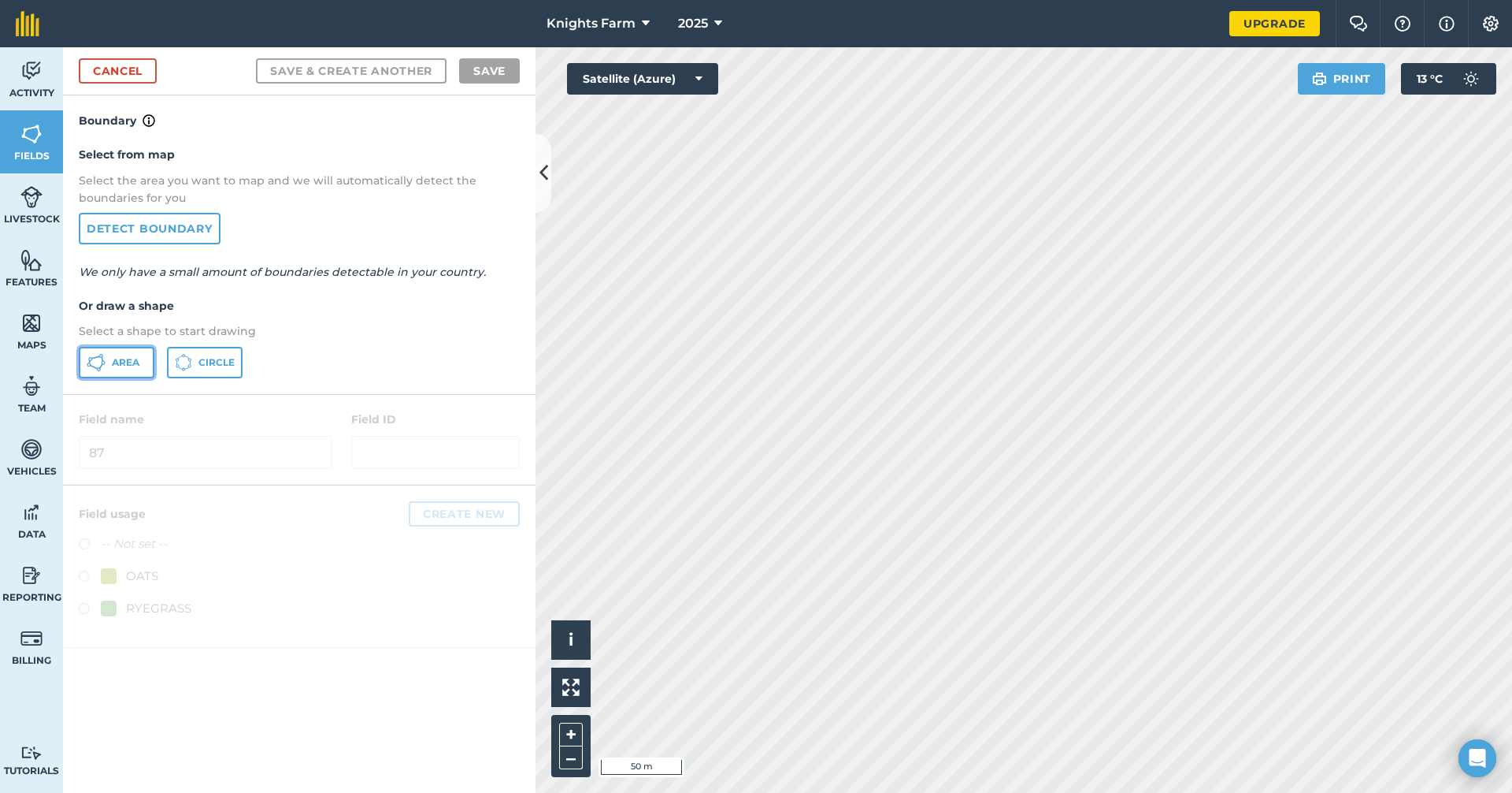
click at [138, 359] on span "Area" at bounding box center [125, 362] width 27 height 12
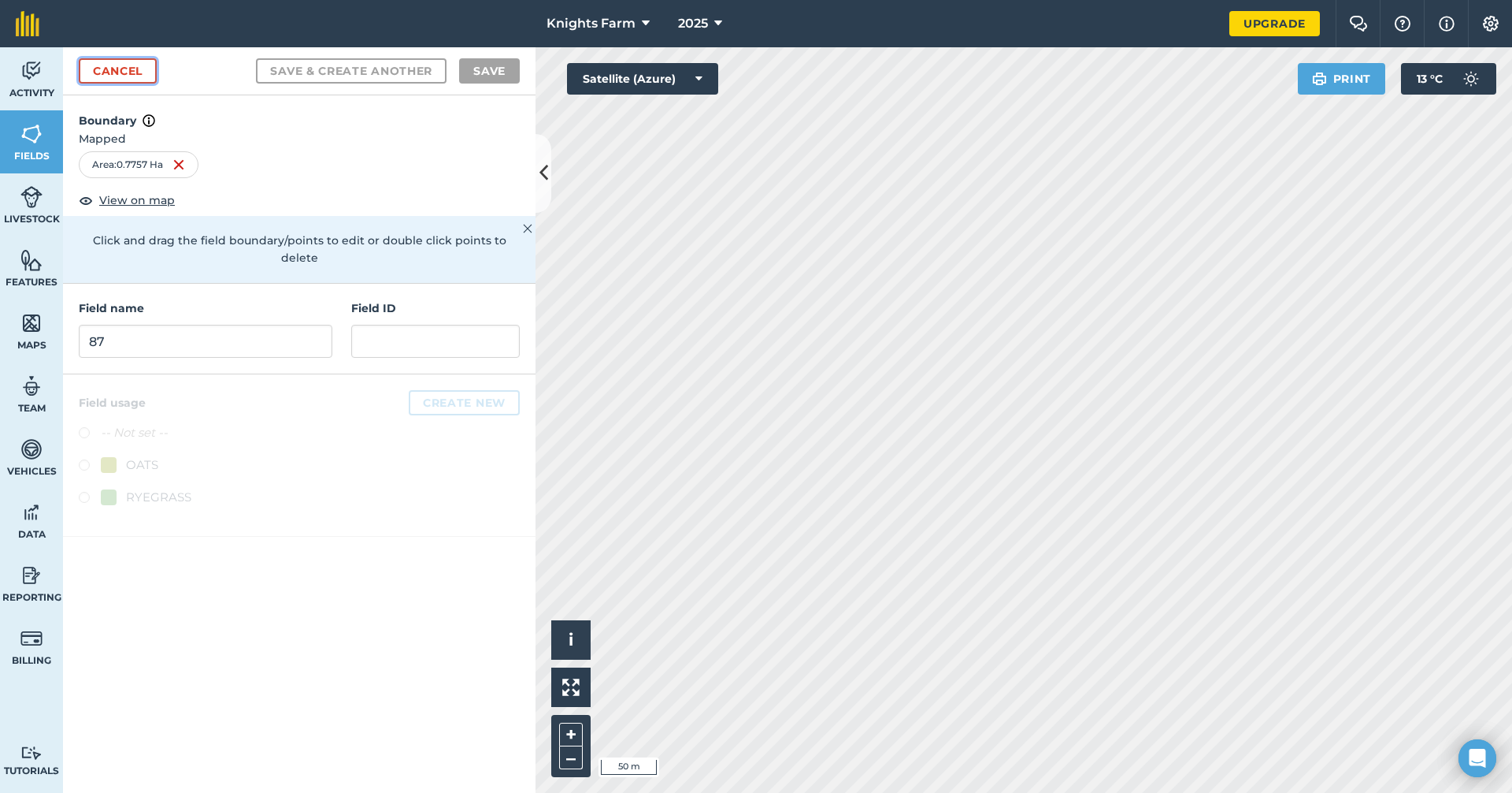
click at [129, 75] on link "Cancel" at bounding box center [118, 71] width 78 height 25
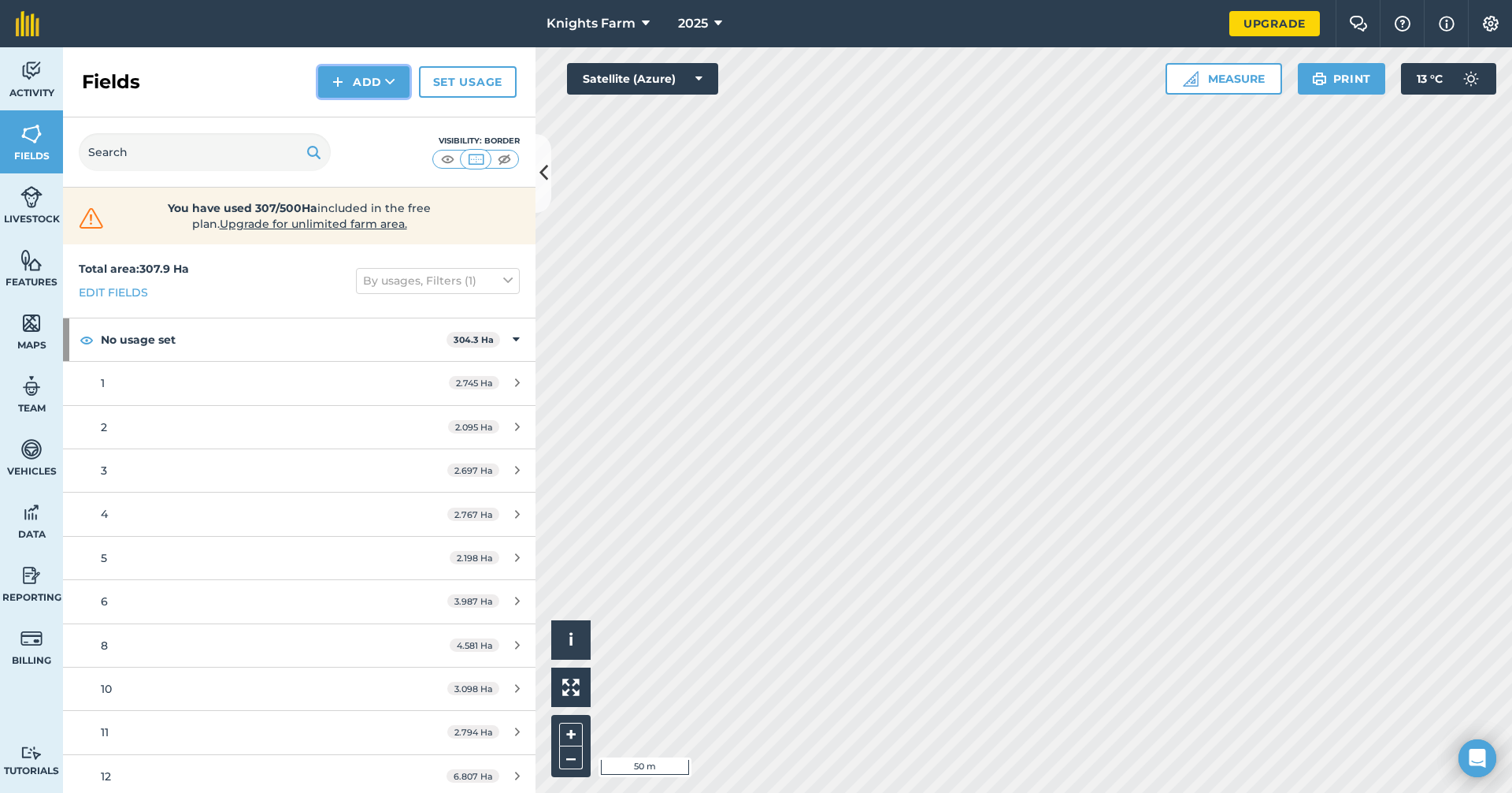
click at [362, 82] on button "Add" at bounding box center [363, 81] width 91 height 31
click at [329, 118] on link "Draw" at bounding box center [363, 117] width 87 height 35
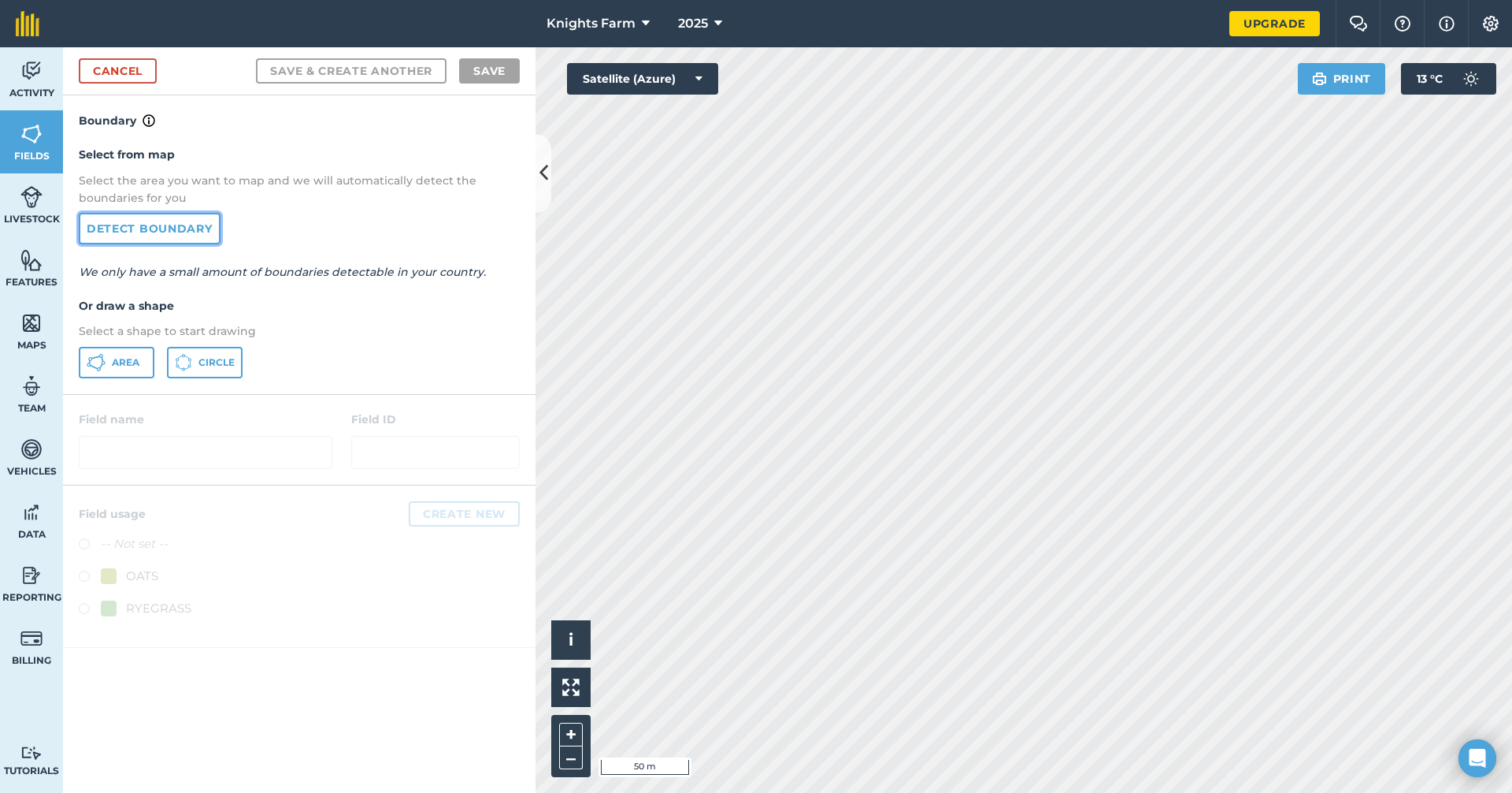
click at [153, 236] on link "Detect boundary" at bounding box center [150, 228] width 142 height 31
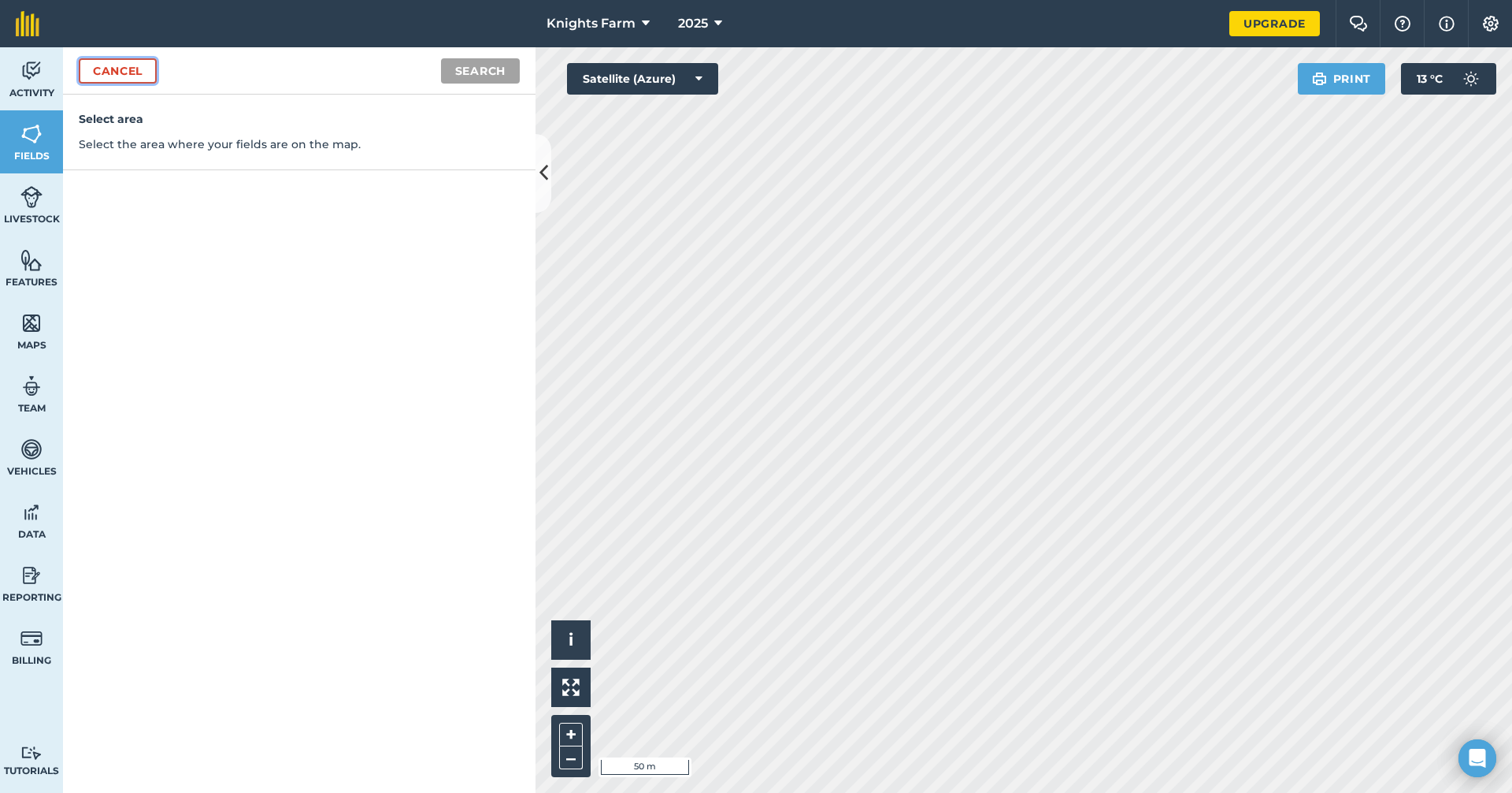
click at [95, 62] on link "Cancel" at bounding box center [118, 71] width 78 height 25
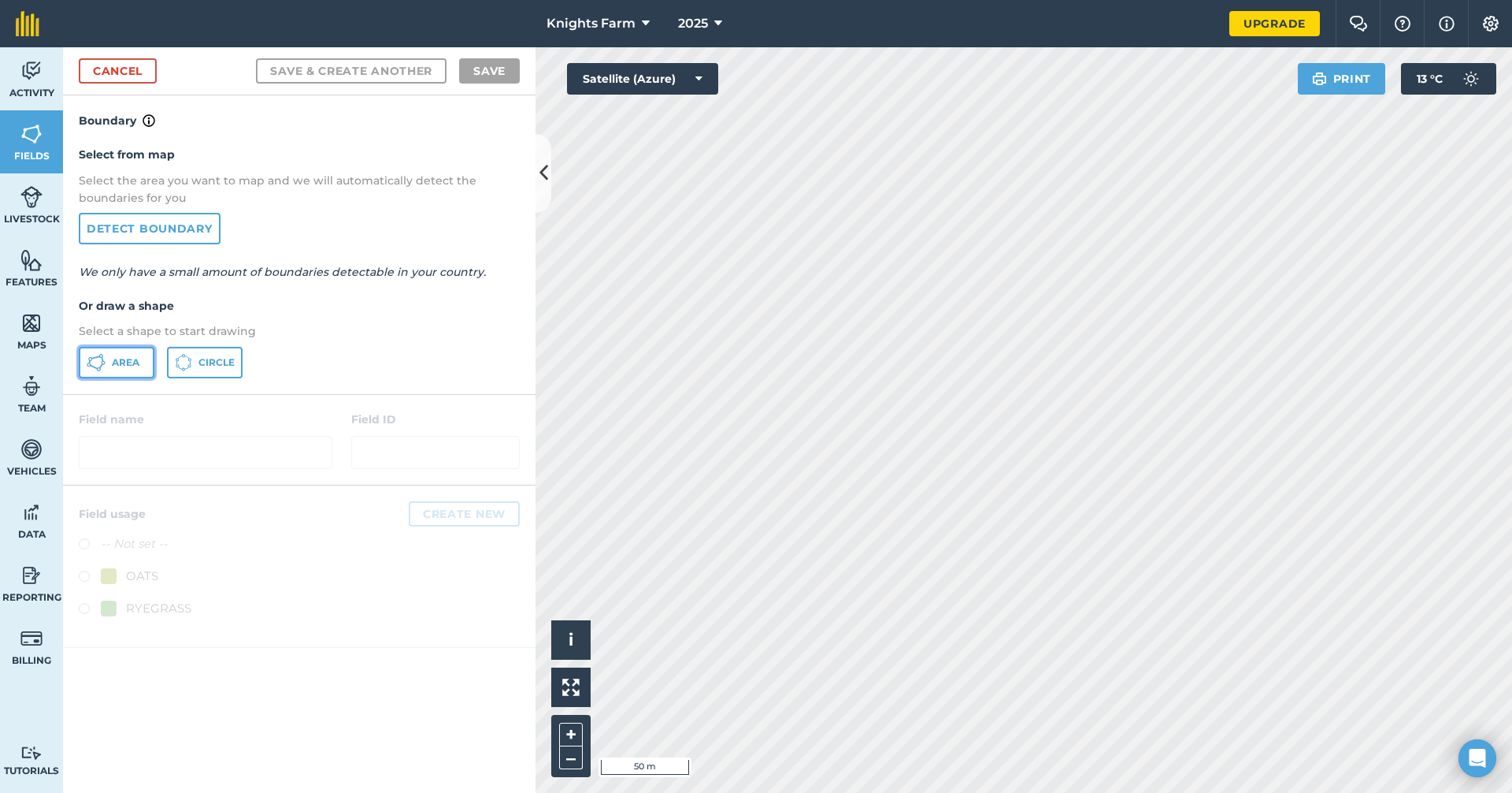
click at [127, 353] on button "Area" at bounding box center [117, 362] width 75 height 31
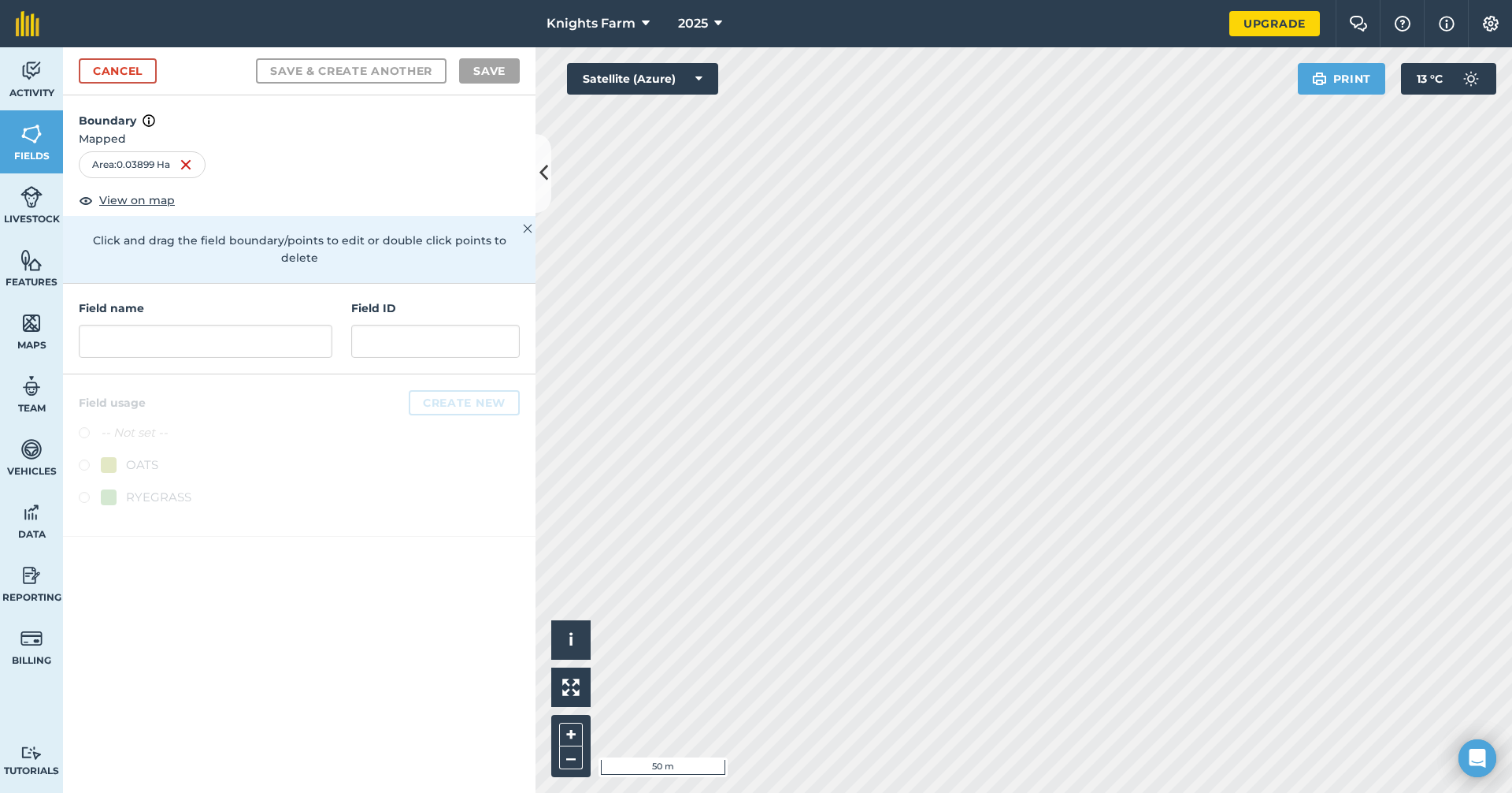
click at [198, 167] on div "Area : 0.03899 Ha" at bounding box center [142, 165] width 127 height 26
click at [189, 159] on img at bounding box center [185, 165] width 12 height 19
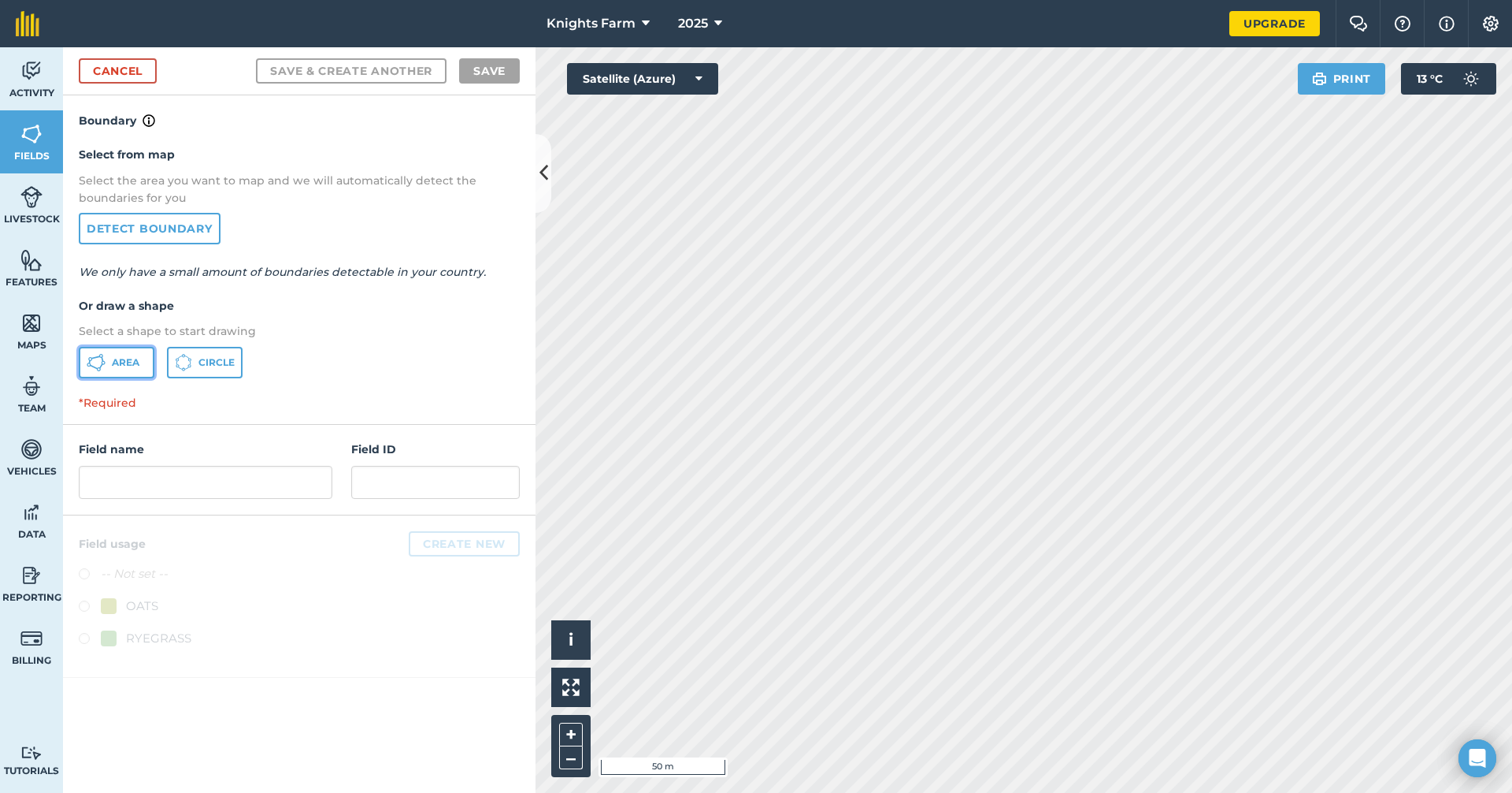
click at [128, 356] on span "Area" at bounding box center [125, 362] width 27 height 12
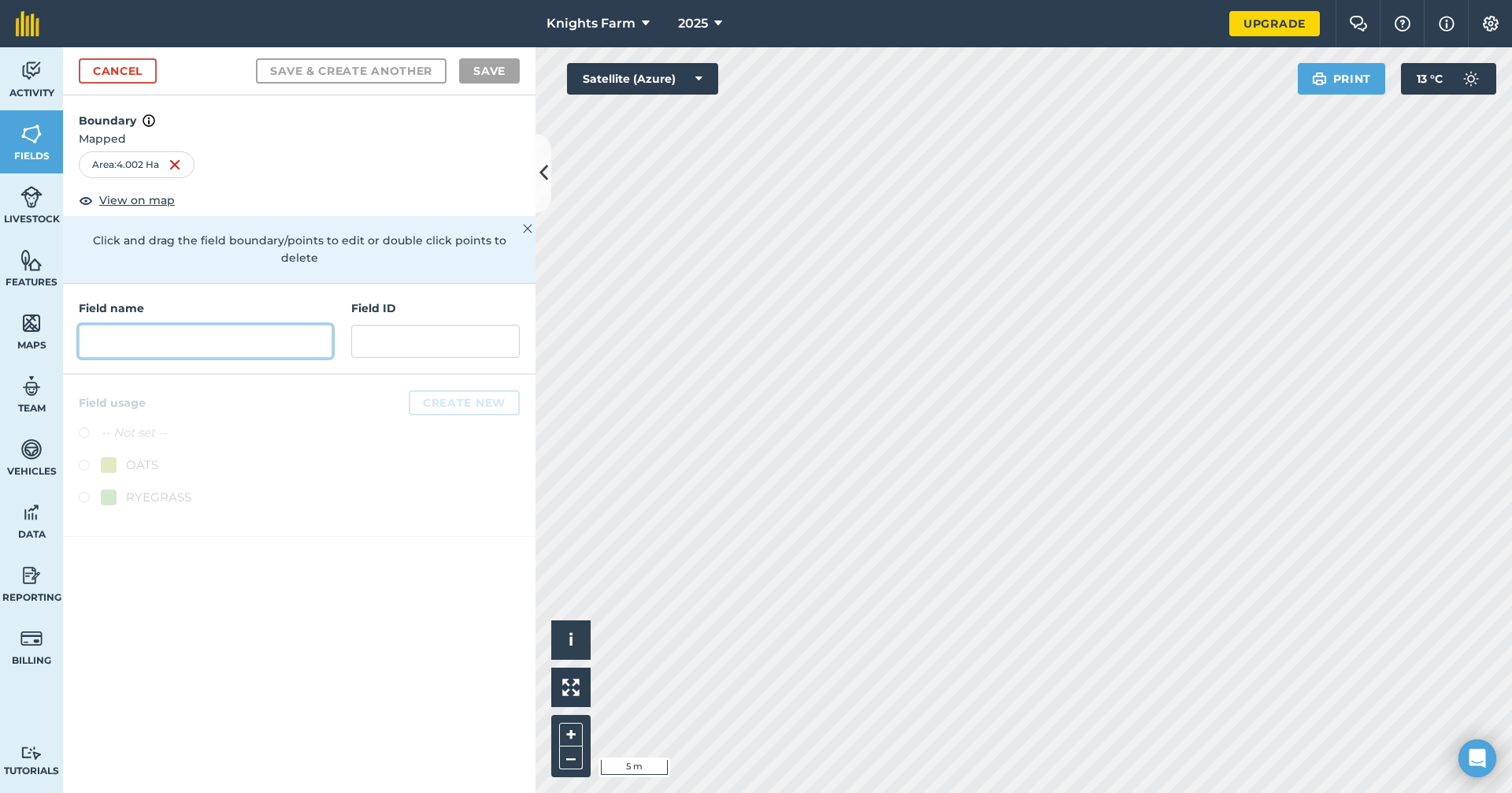
click at [286, 325] on input "text" at bounding box center [205, 341] width 253 height 33
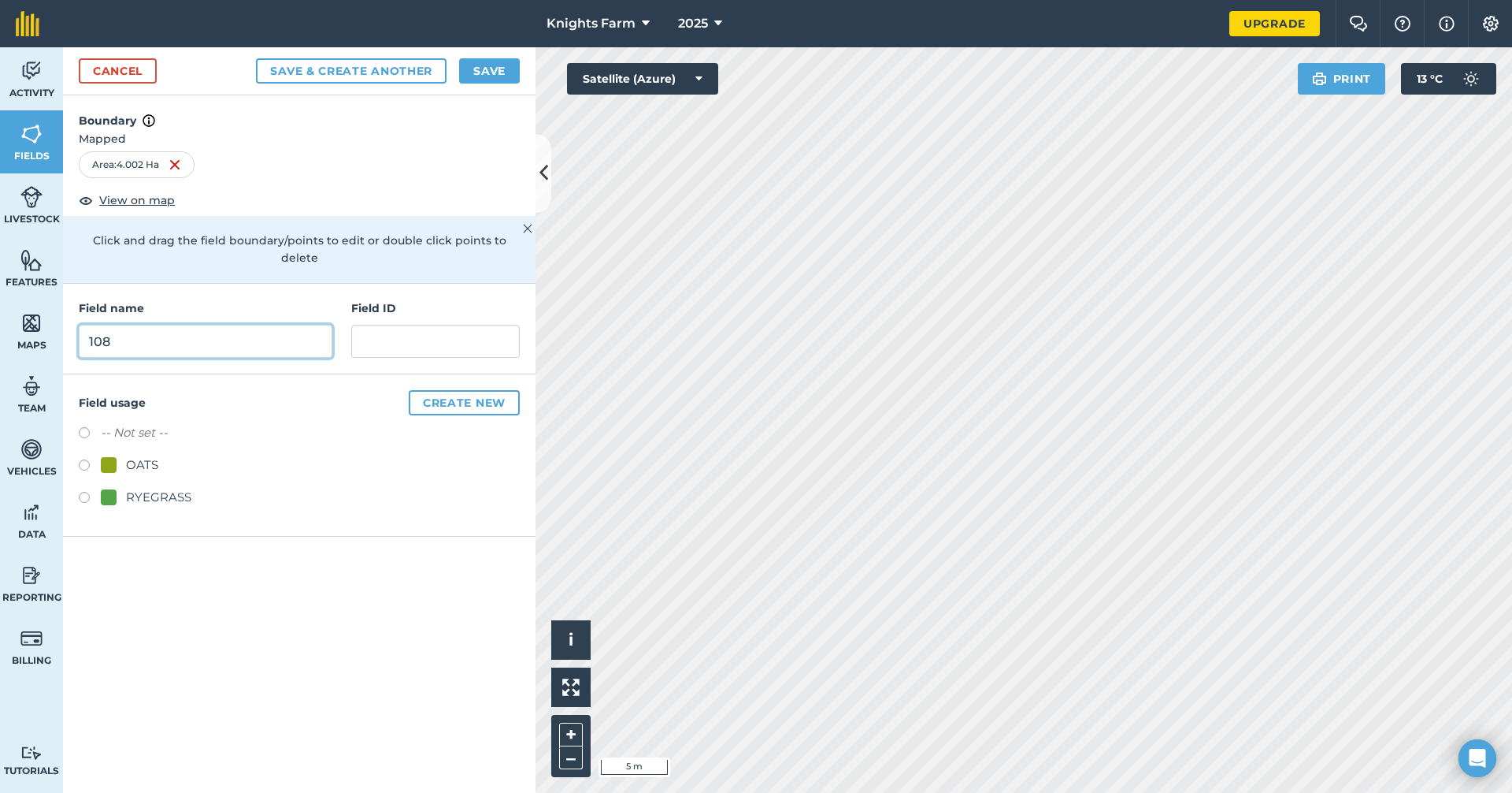
type input "108"
click at [358, 75] on button "Save & Create Another" at bounding box center [351, 71] width 190 height 25
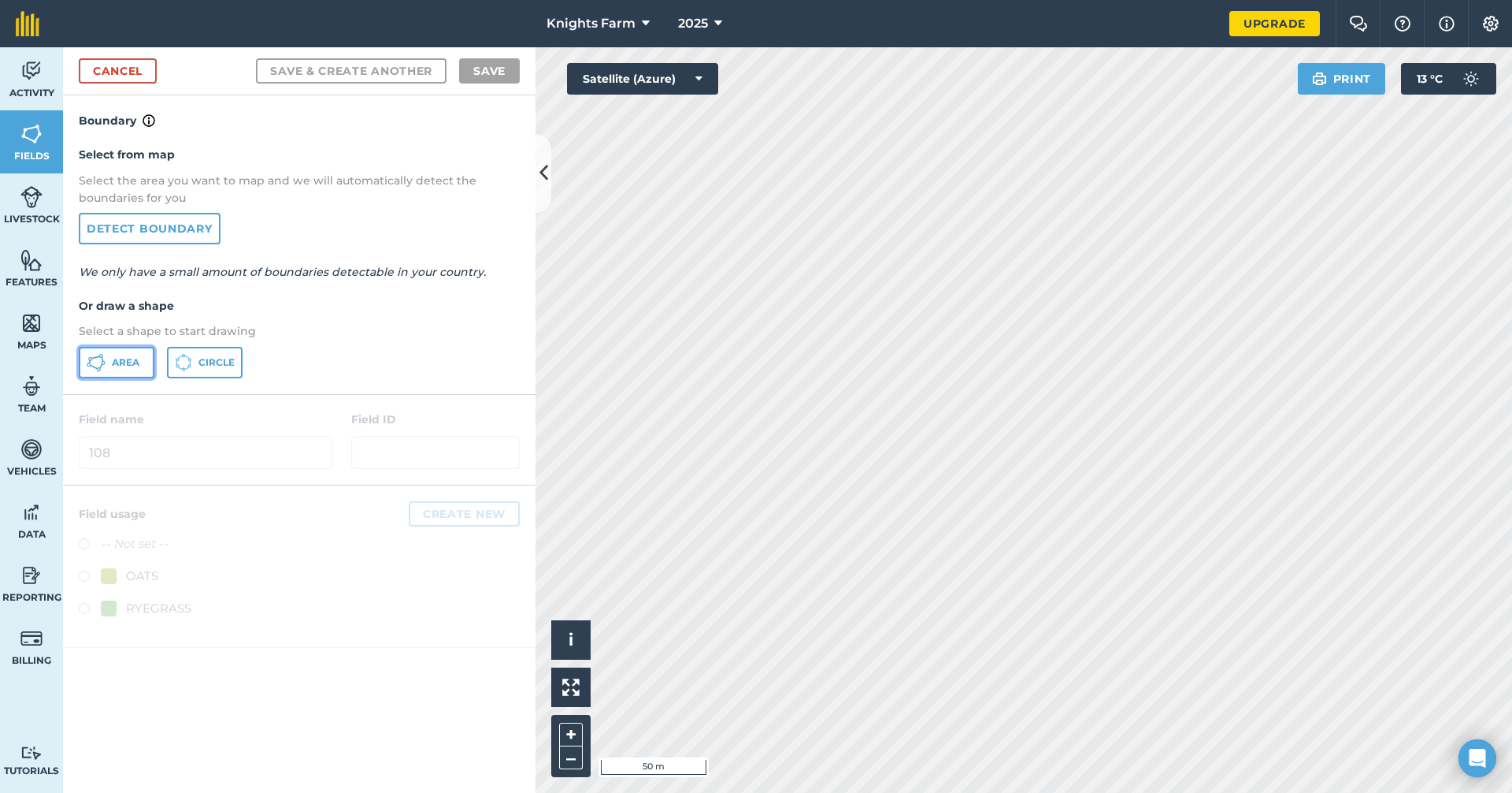
click at [99, 351] on button "Area" at bounding box center [117, 362] width 75 height 31
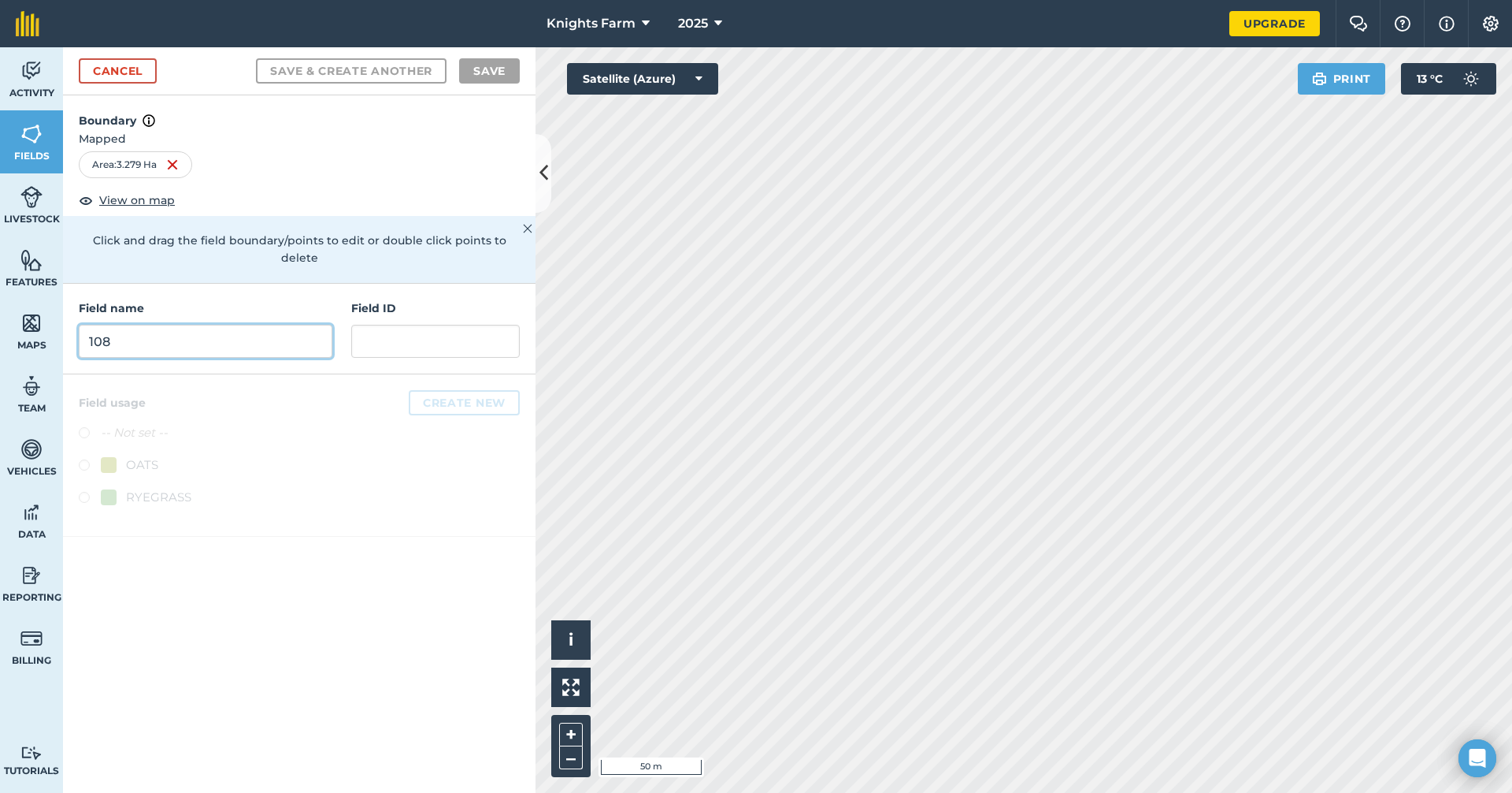
click at [242, 329] on input "108" at bounding box center [205, 341] width 253 height 33
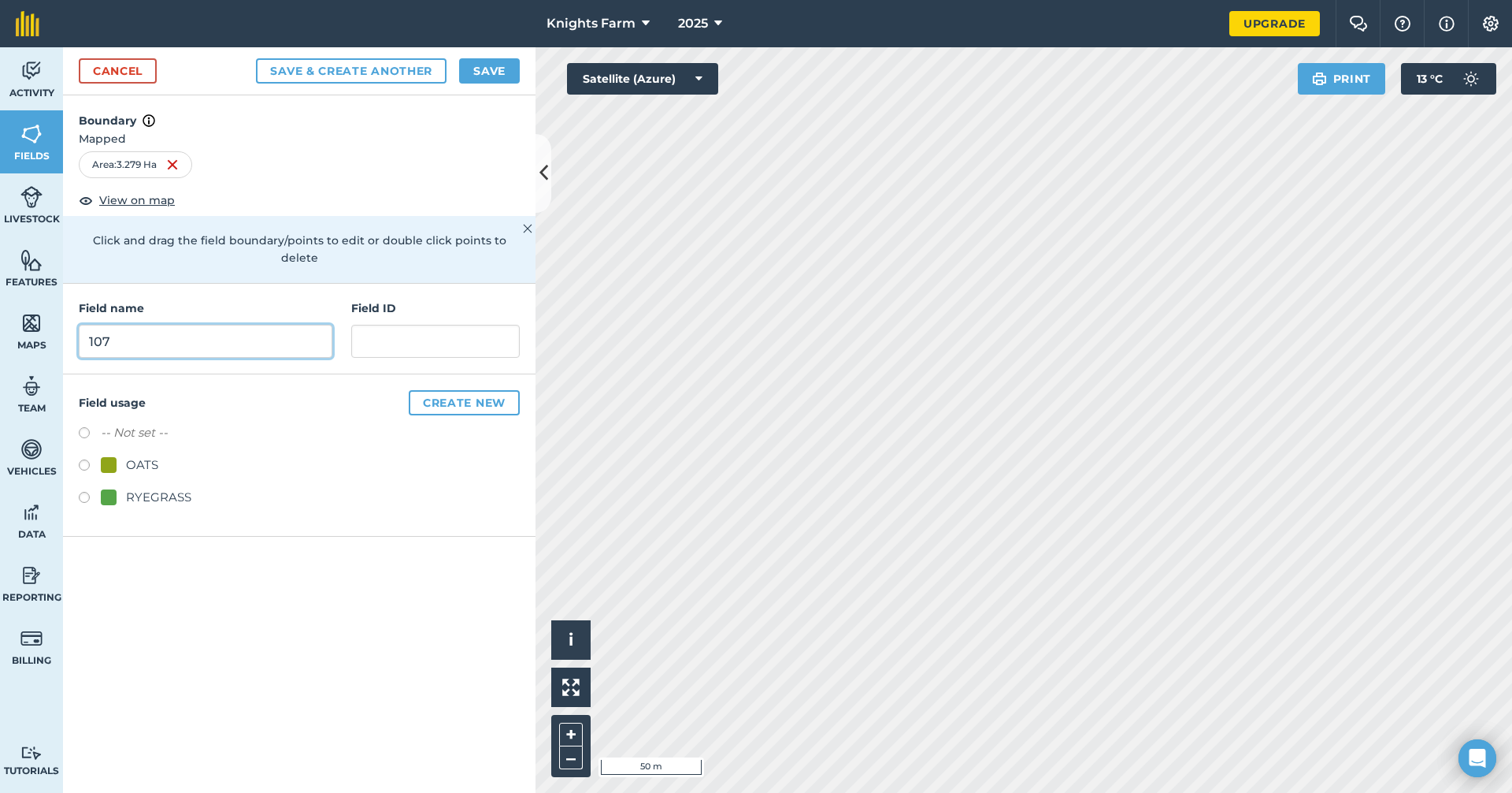
type input "107"
click at [484, 70] on button "Save" at bounding box center [490, 71] width 60 height 25
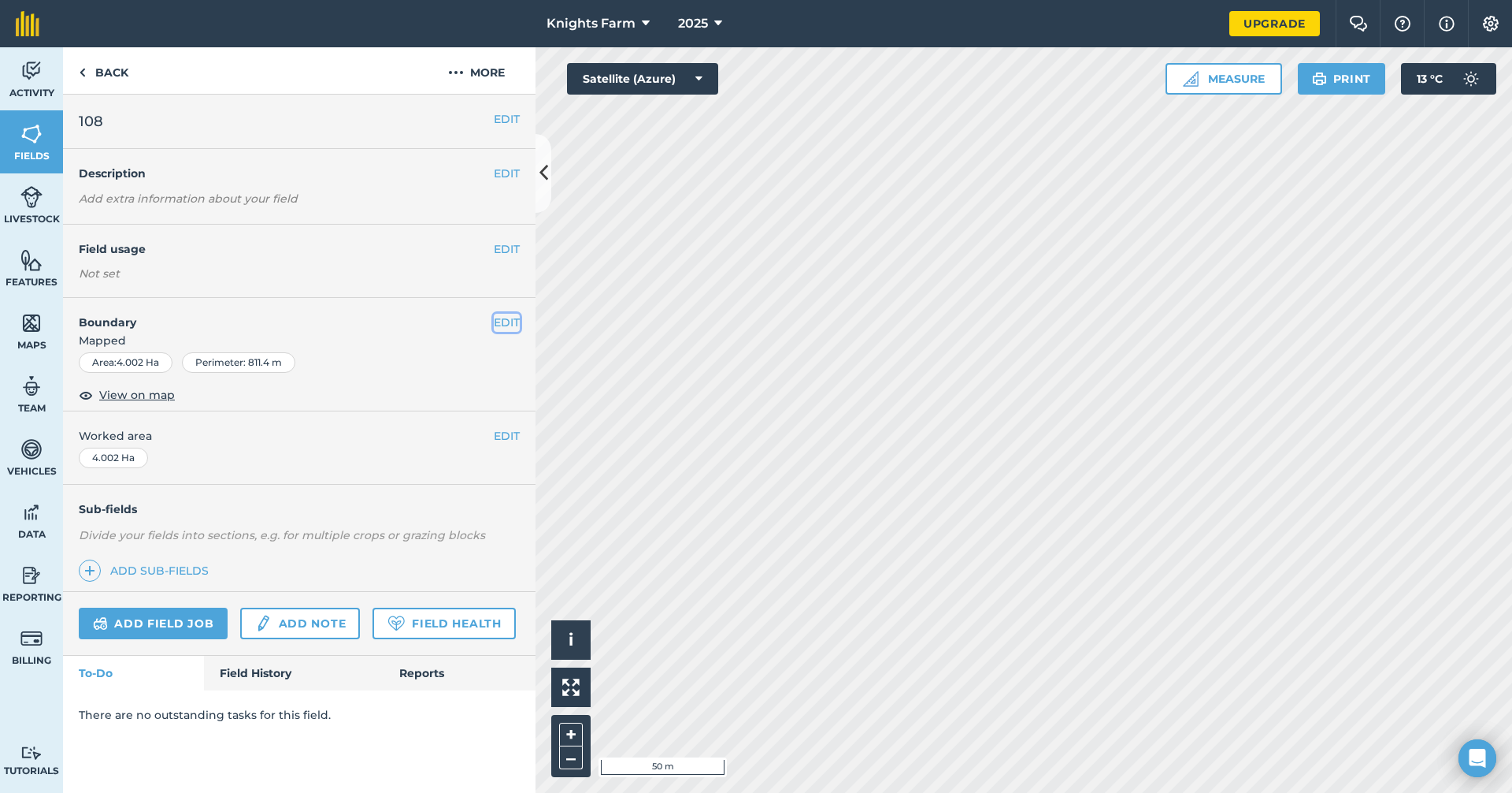
click at [502, 325] on button "EDIT" at bounding box center [507, 322] width 26 height 17
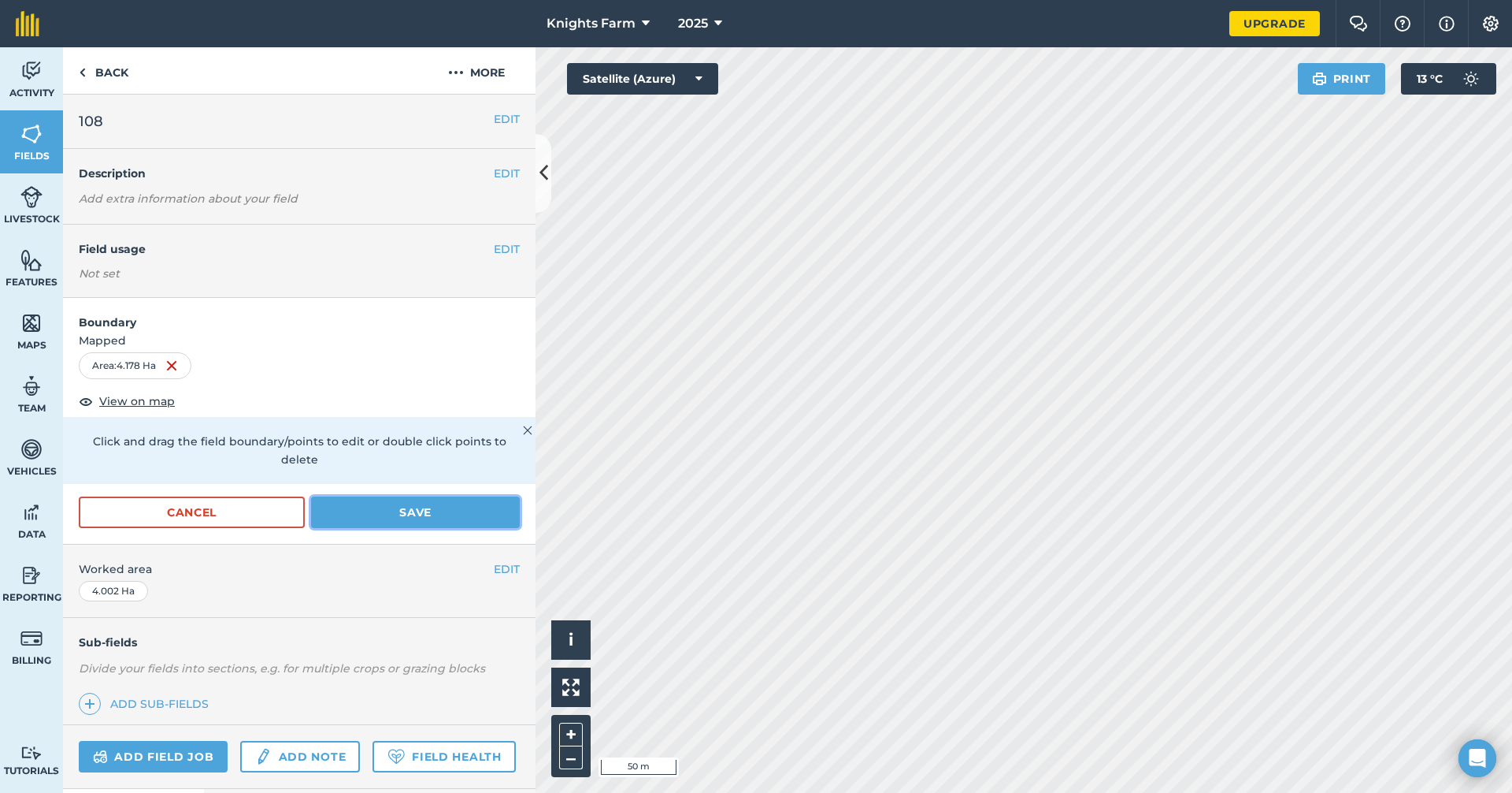
click at [359, 513] on button "Save" at bounding box center [415, 511] width 209 height 31
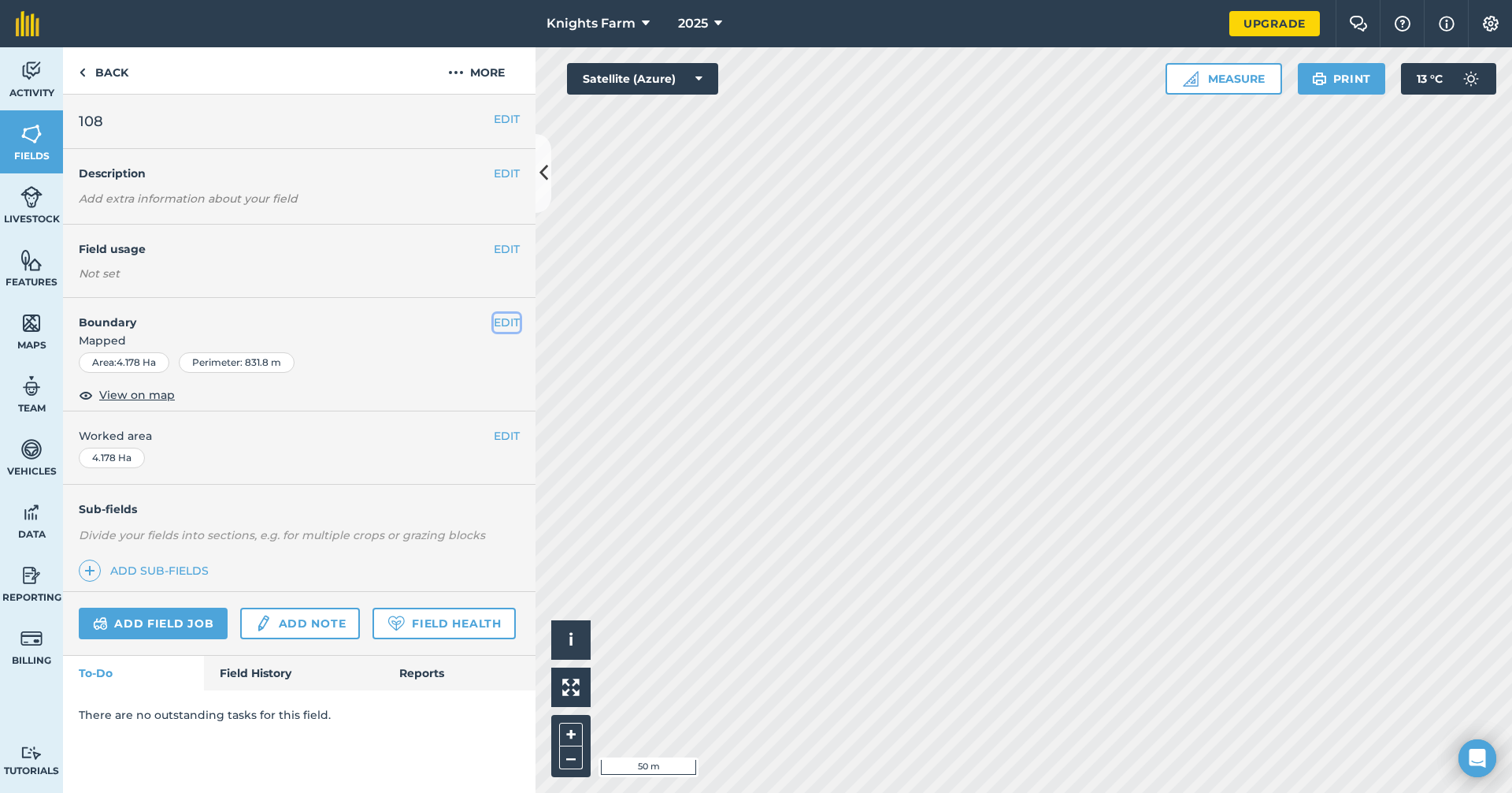
click at [517, 324] on button "EDIT" at bounding box center [507, 322] width 26 height 17
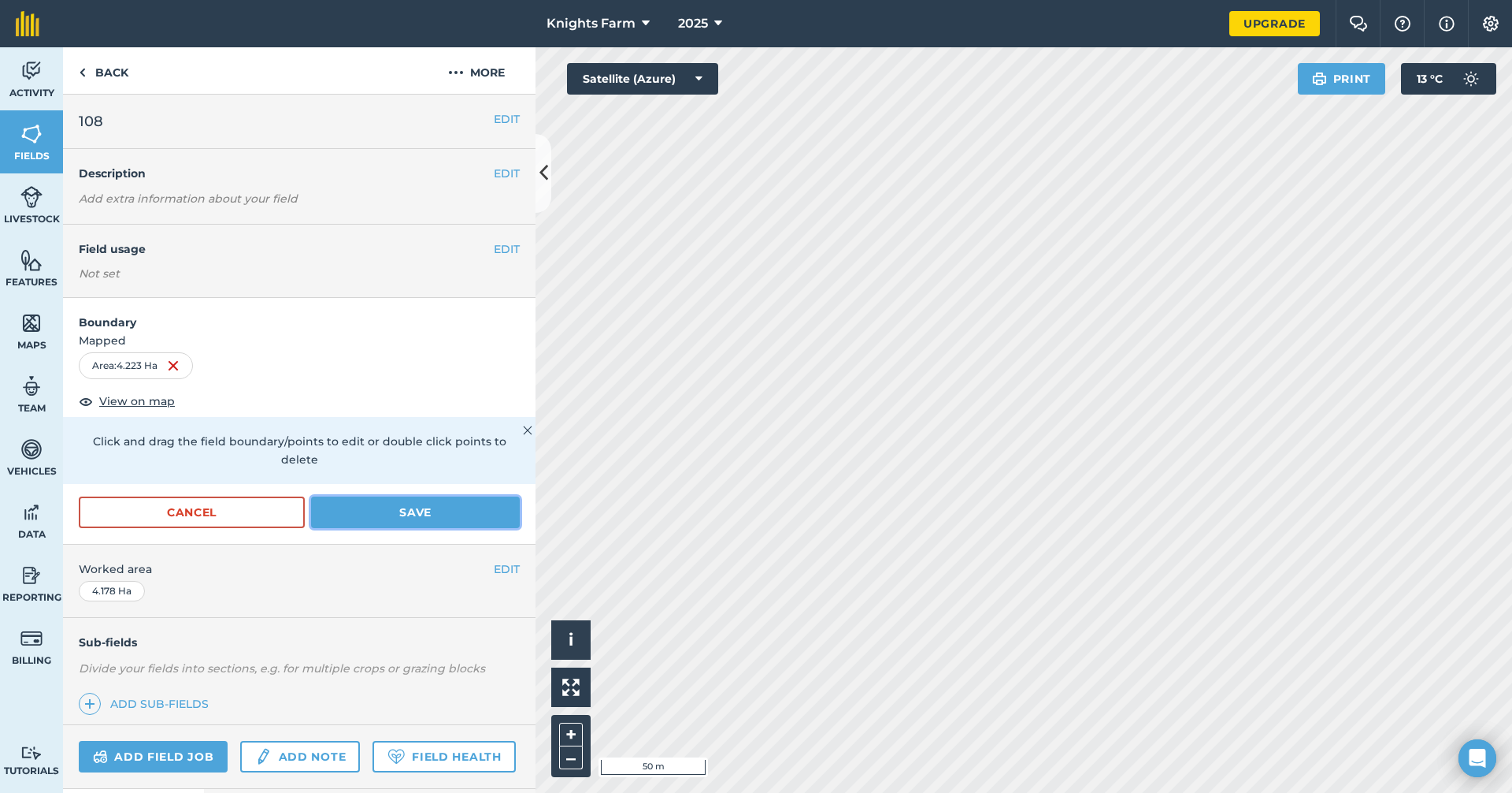
click at [464, 511] on button "Save" at bounding box center [415, 511] width 209 height 31
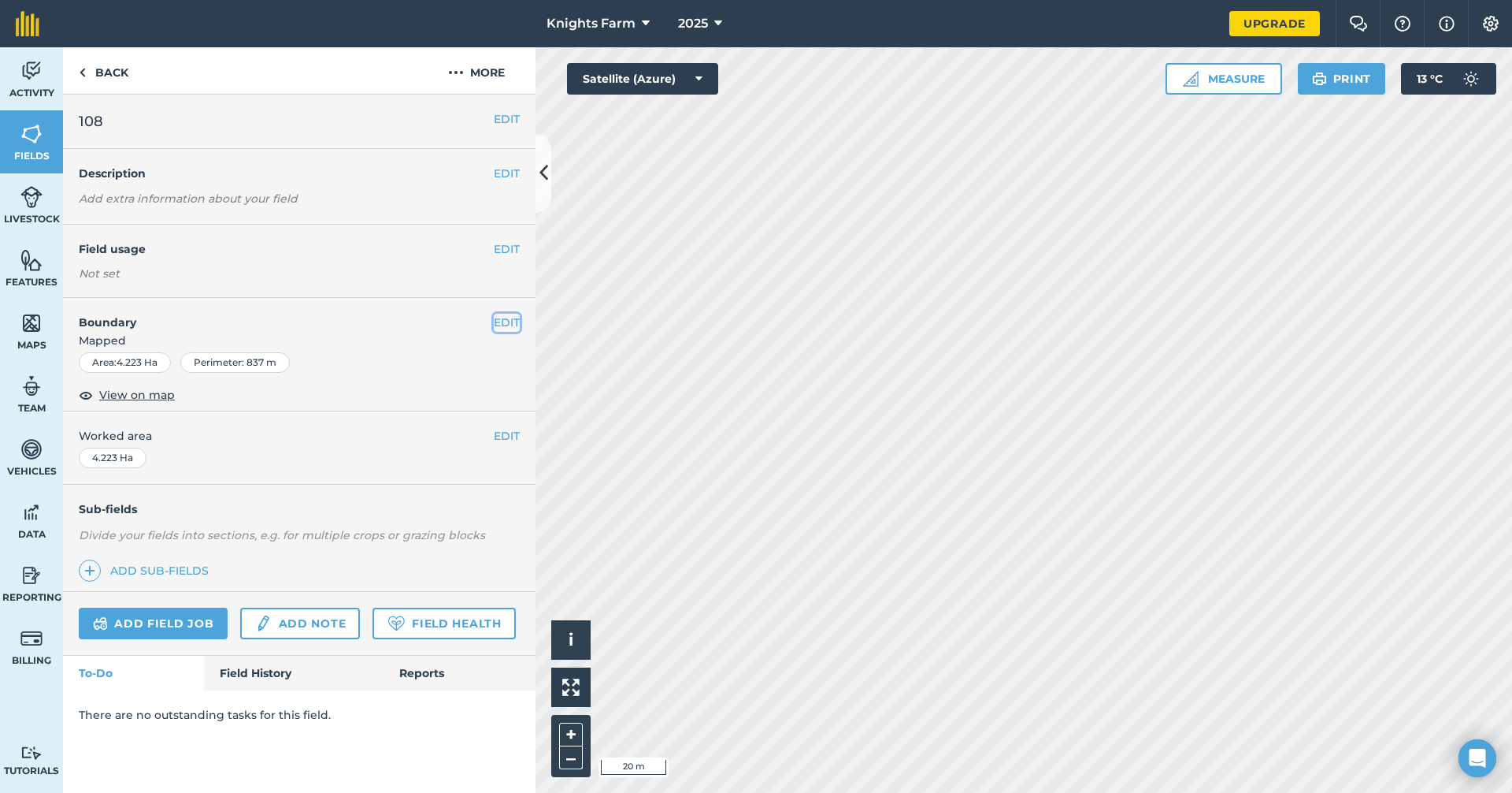
click at [512, 321] on button "EDIT" at bounding box center [507, 322] width 26 height 17
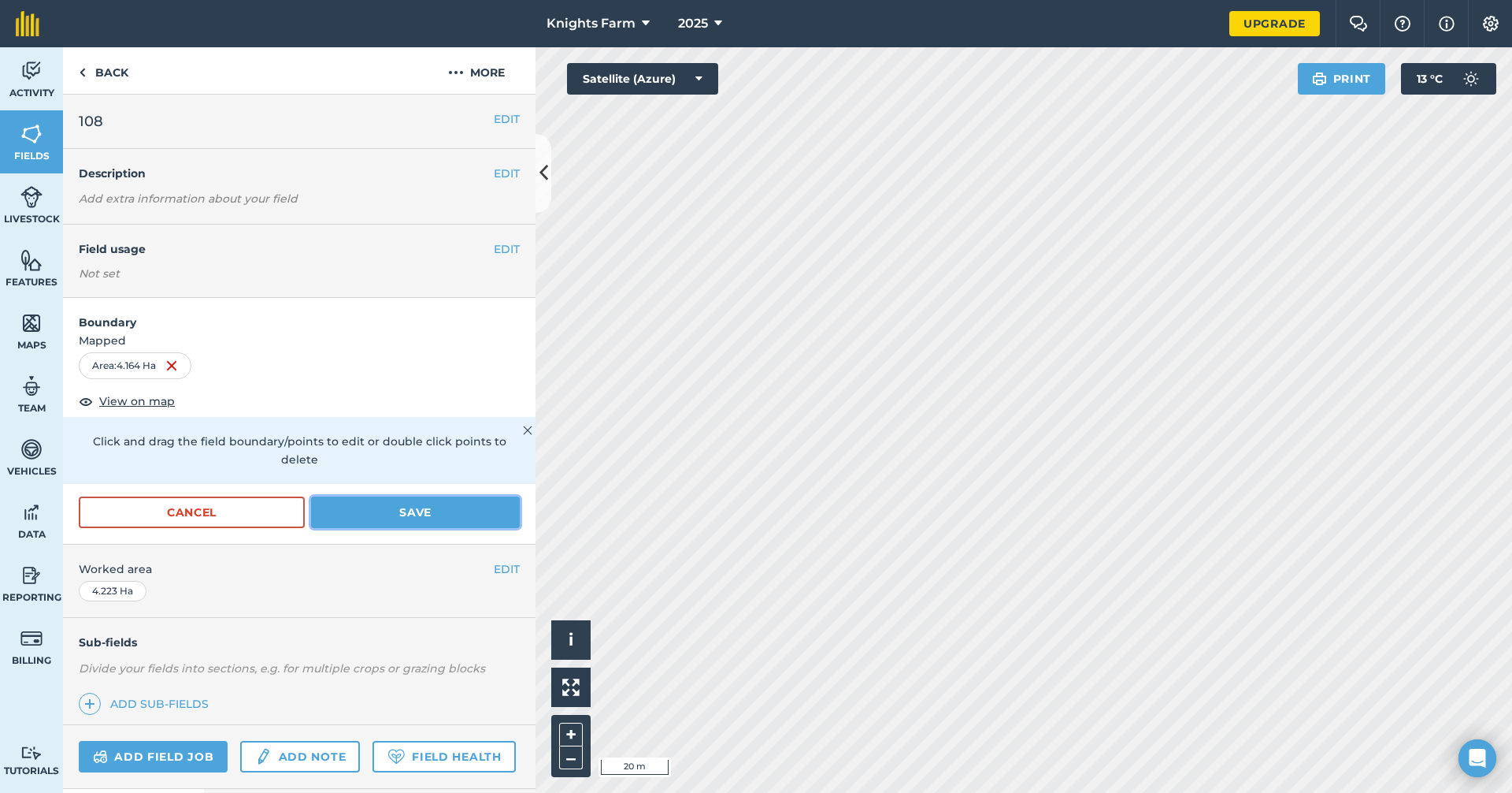
click at [422, 519] on button "Save" at bounding box center [415, 511] width 209 height 31
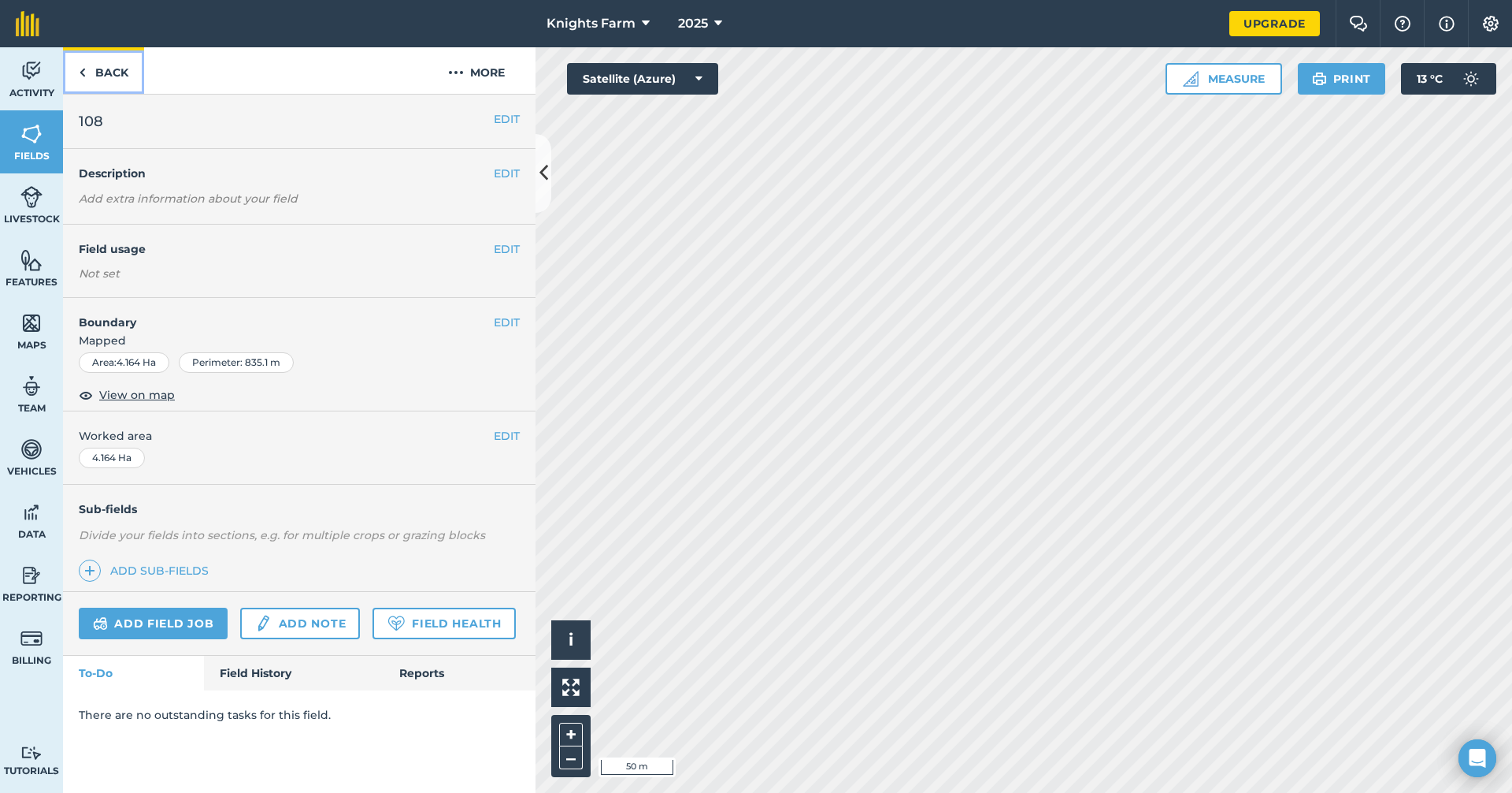
click at [100, 73] on link "Back" at bounding box center [104, 70] width 81 height 46
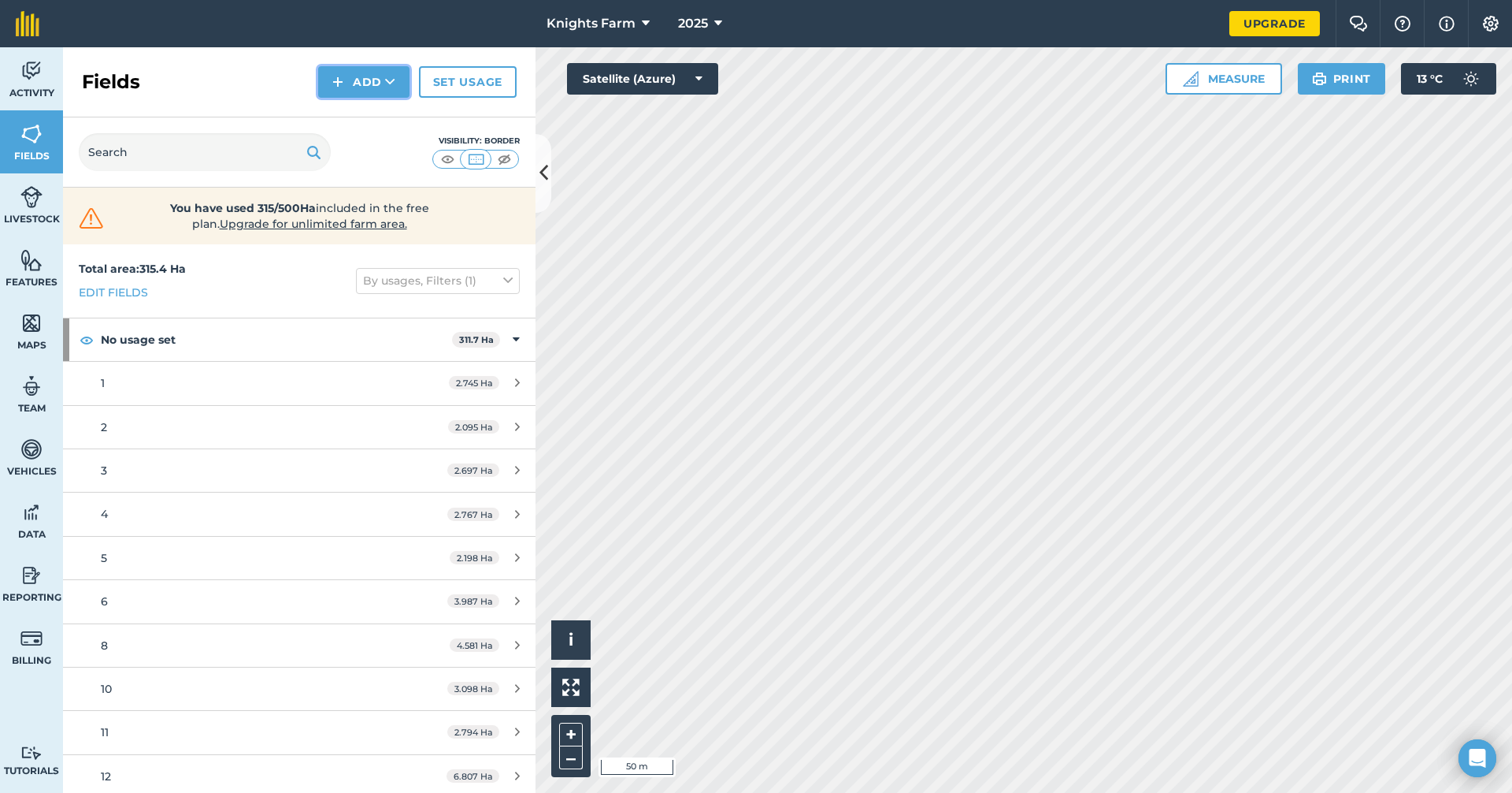
click at [363, 81] on button "Add" at bounding box center [363, 81] width 91 height 31
click at [386, 108] on link "Draw" at bounding box center [363, 117] width 87 height 35
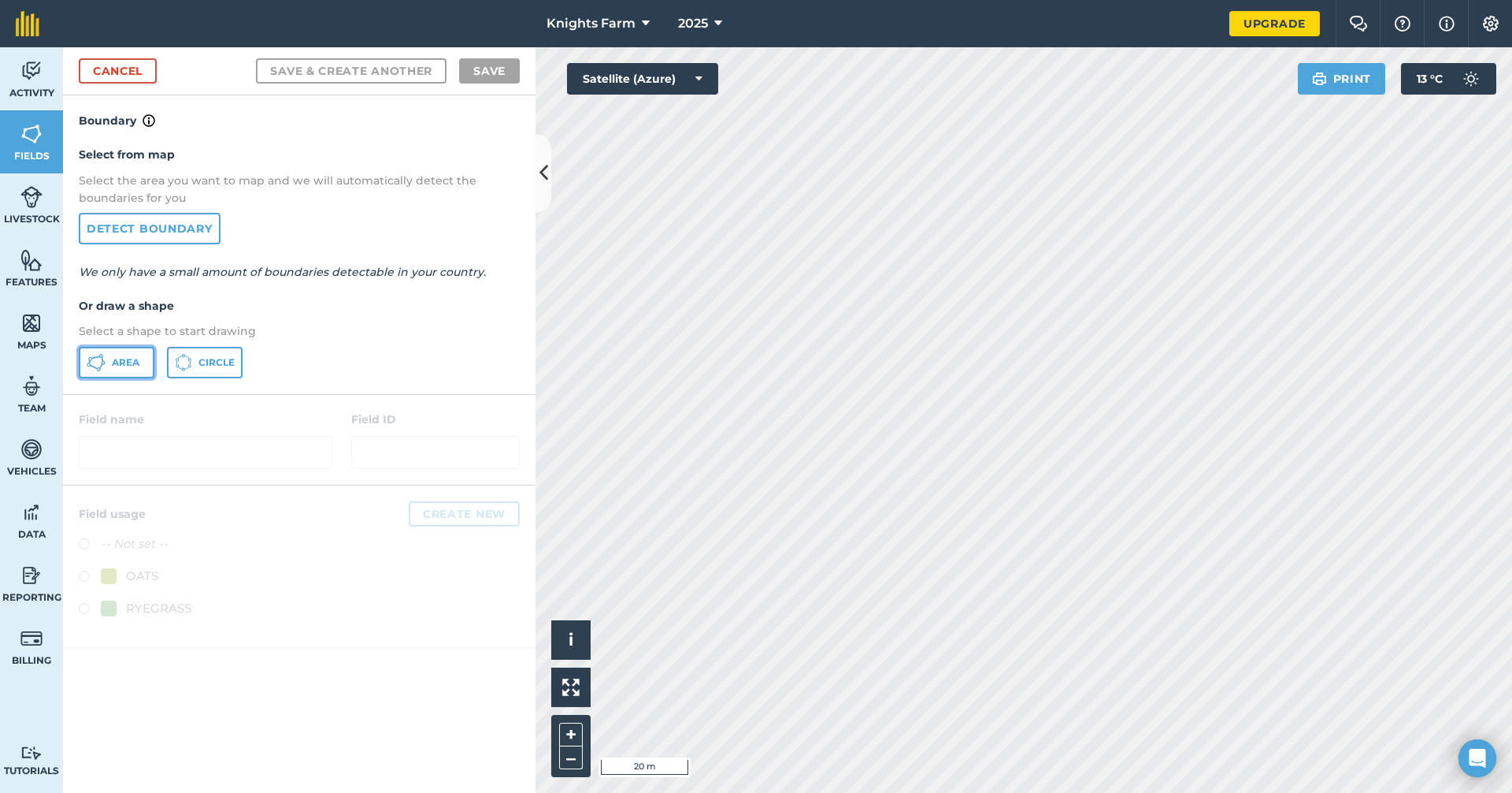
click at [113, 364] on span "Area" at bounding box center [125, 362] width 27 height 12
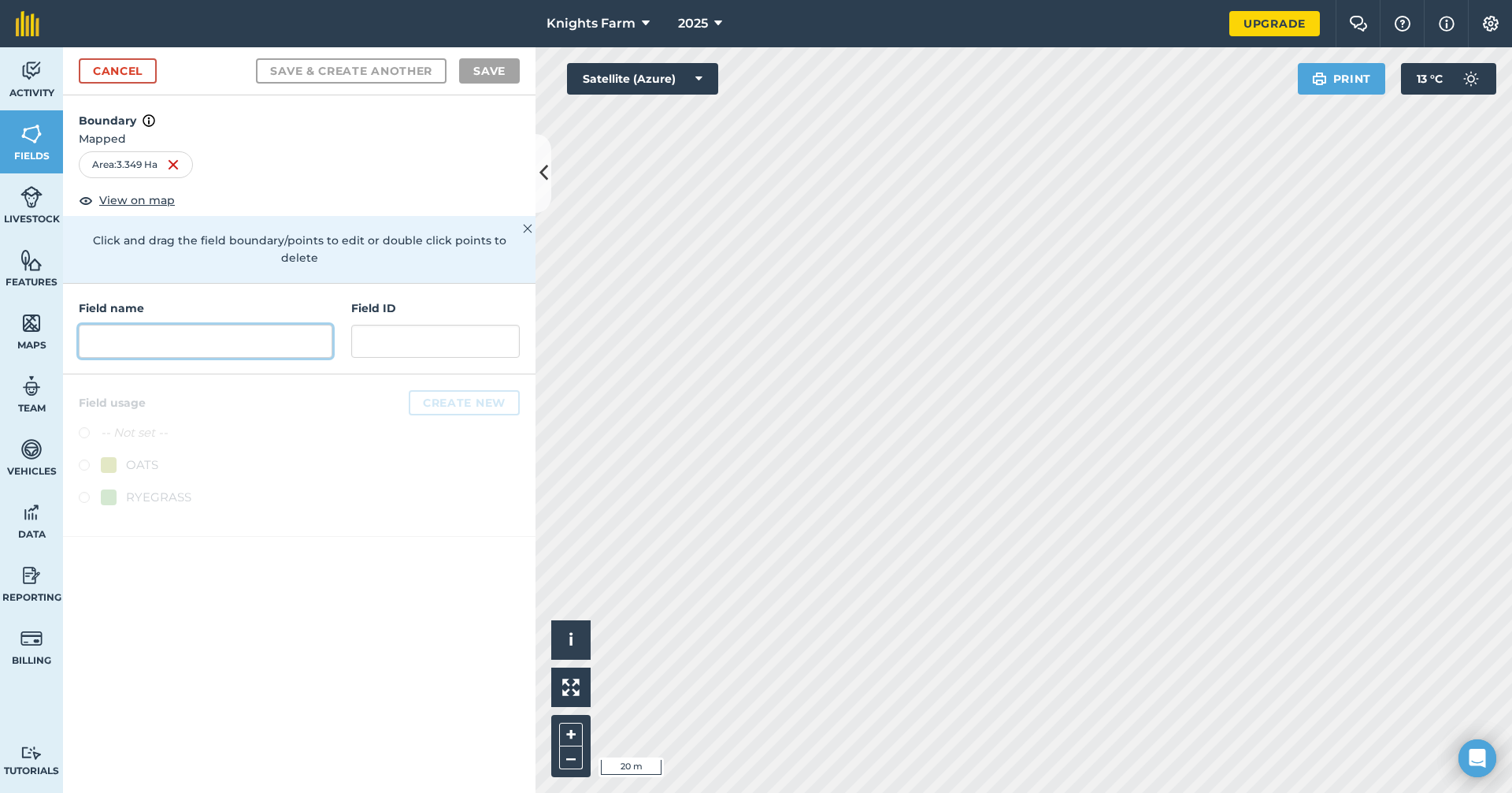
click at [258, 332] on input "text" at bounding box center [205, 341] width 253 height 33
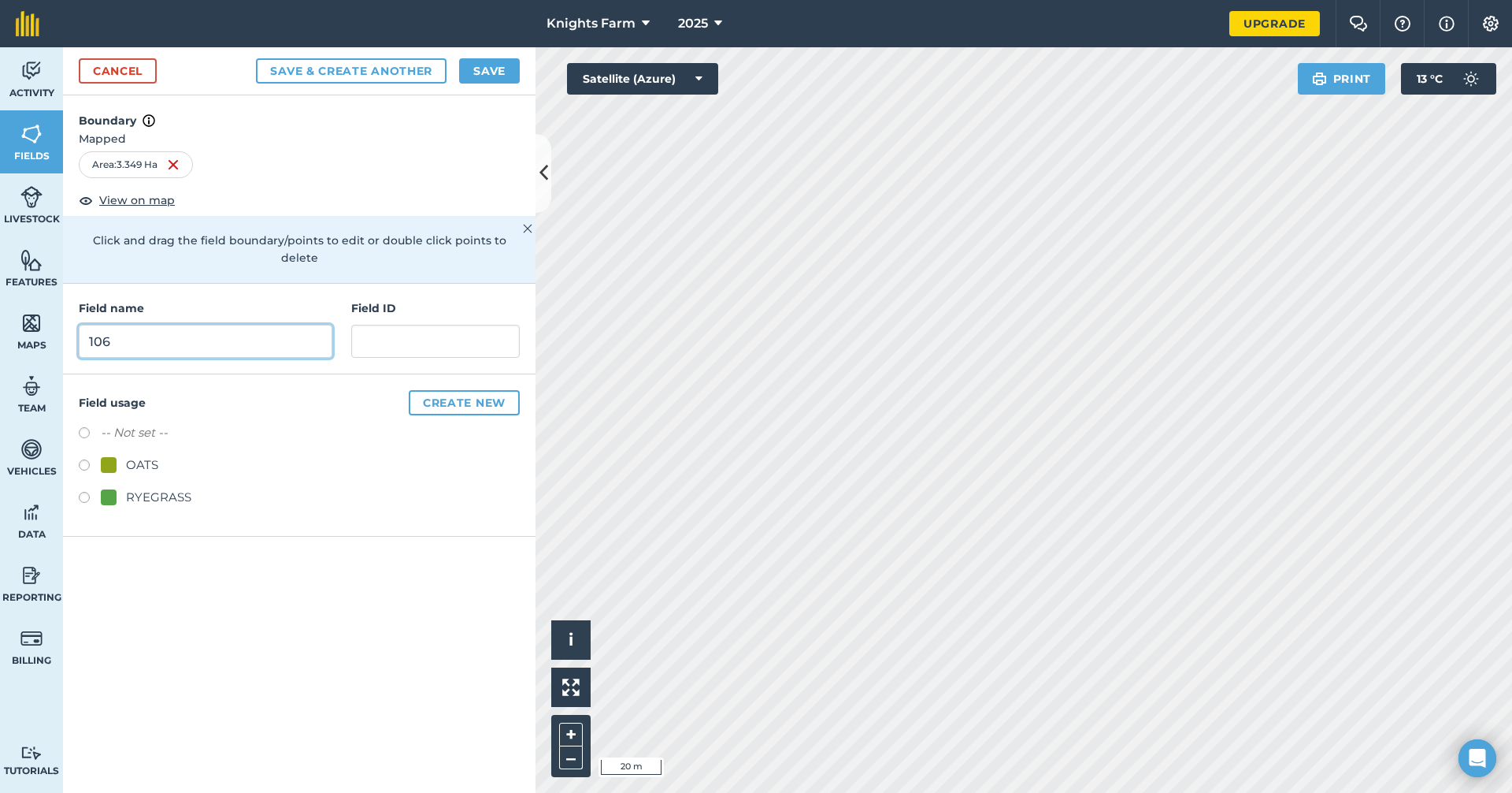
type input "106"
click at [402, 79] on button "Save & Create Another" at bounding box center [351, 71] width 190 height 25
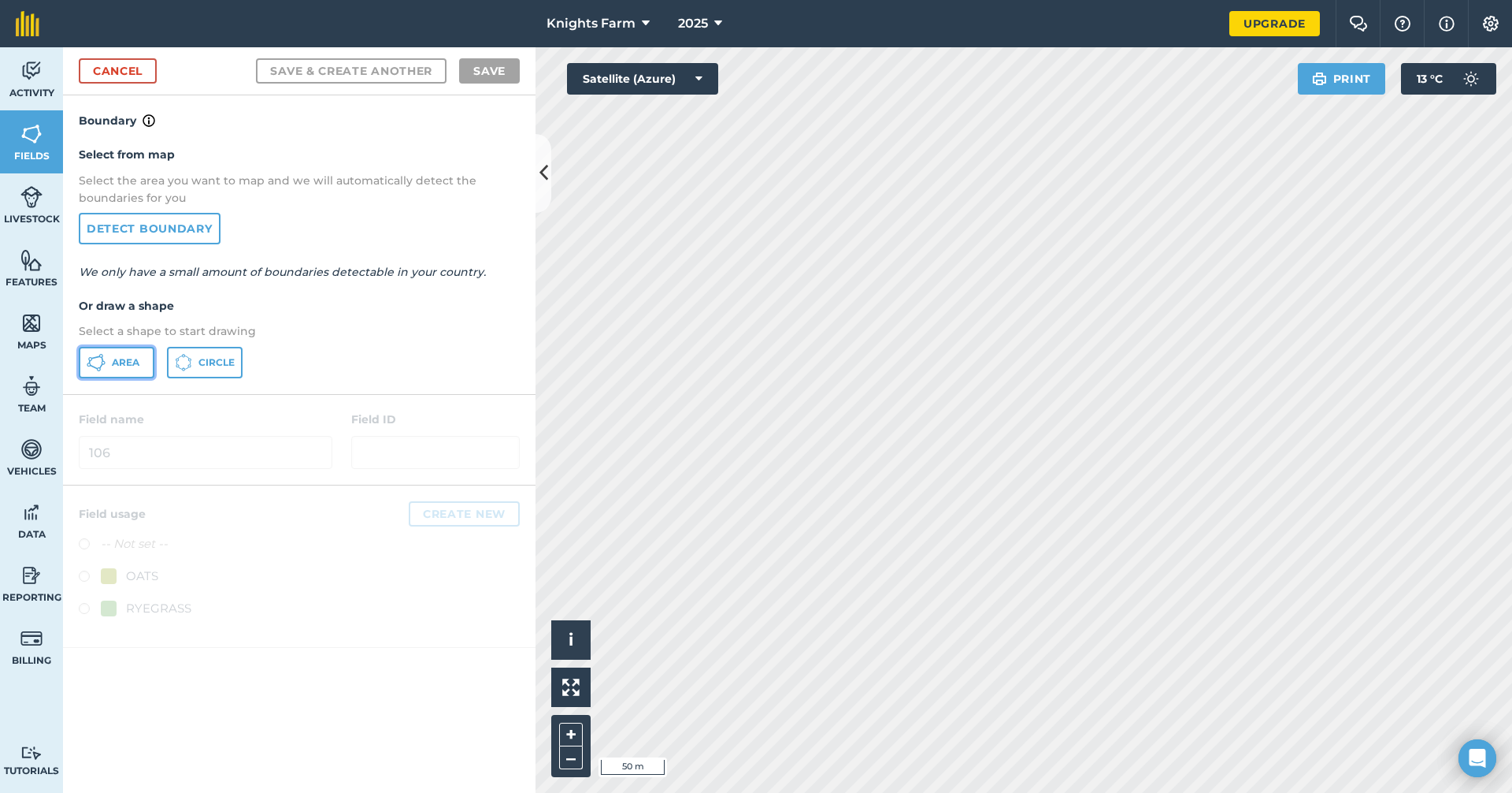
drag, startPoint x: 123, startPoint y: 363, endPoint x: 128, endPoint y: 355, distance: 9.4
click at [122, 359] on span "Area" at bounding box center [125, 362] width 27 height 12
click at [407, 236] on div "Activity Fields Livestock Features Maps Team Vehicles Data Reporting Billing Tu…" at bounding box center [756, 419] width 1512 height 745
drag, startPoint x: 565, startPoint y: 274, endPoint x: 491, endPoint y: 309, distance: 81.9
click at [491, 309] on div "Select from map Select the area you want to map and we will automatically detec…" at bounding box center [299, 261] width 473 height 263
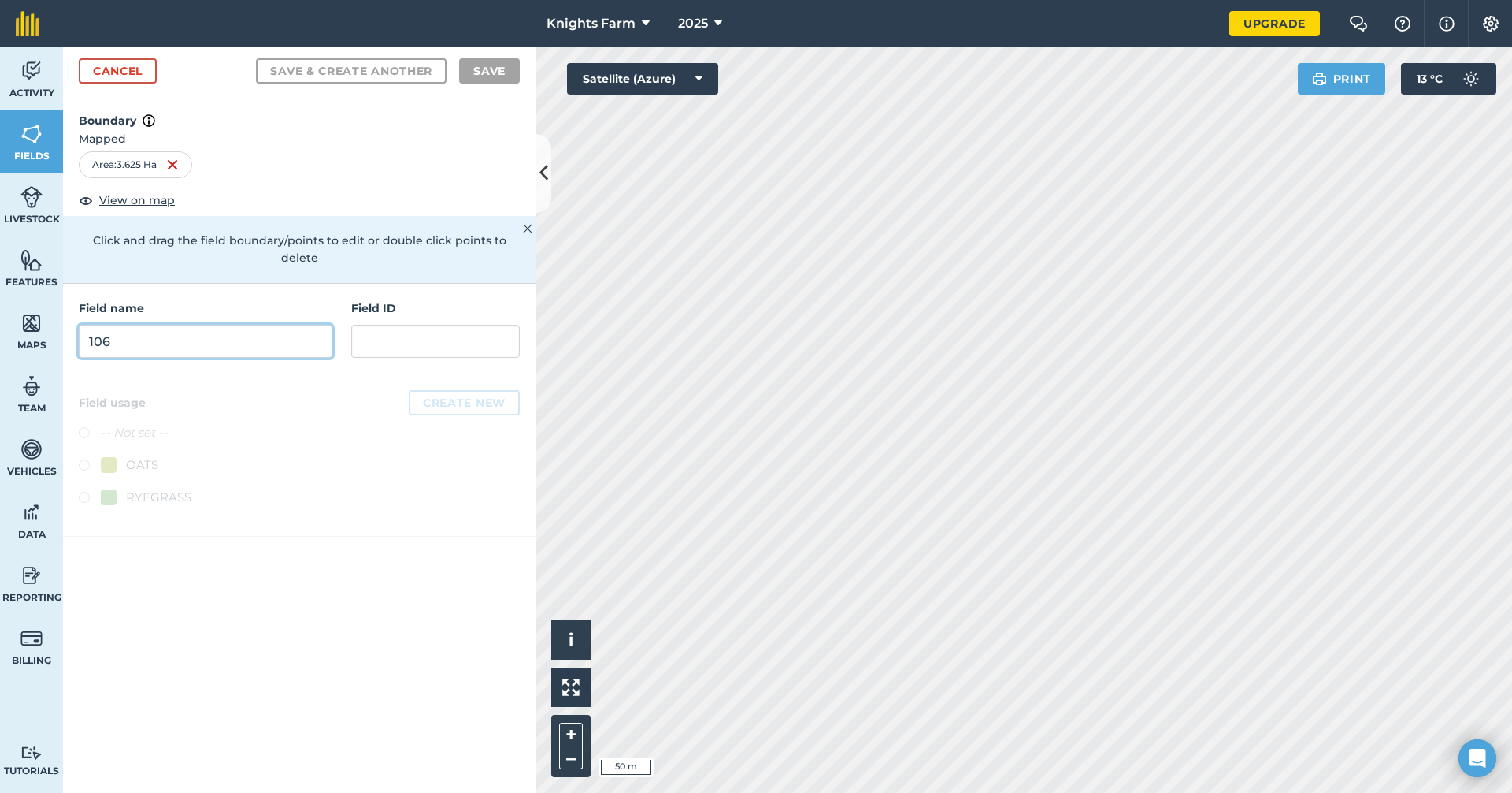
click at [241, 335] on input "106" at bounding box center [205, 341] width 253 height 33
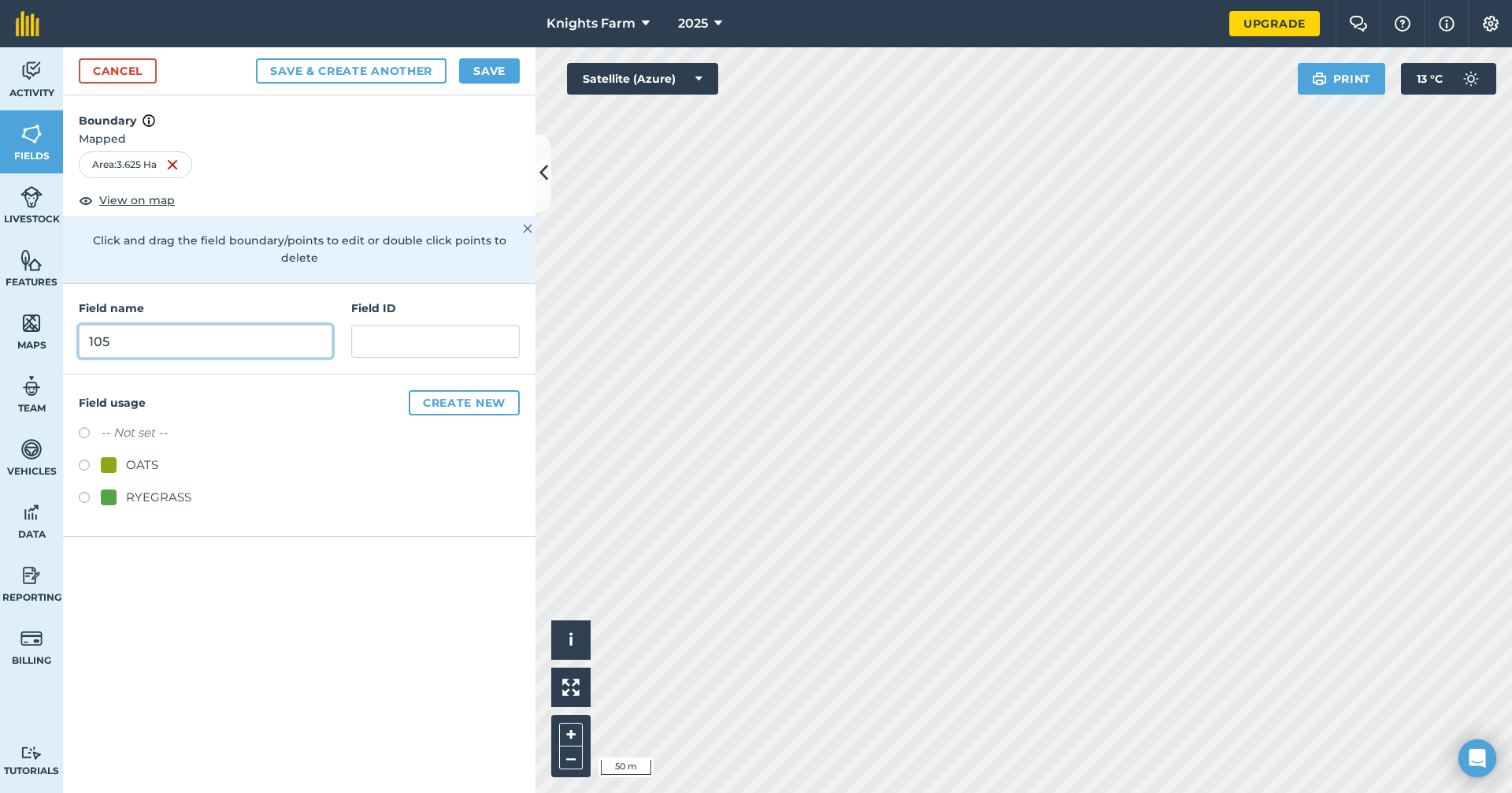
type input "105"
click at [330, 65] on button "Save & Create Another" at bounding box center [351, 71] width 190 height 25
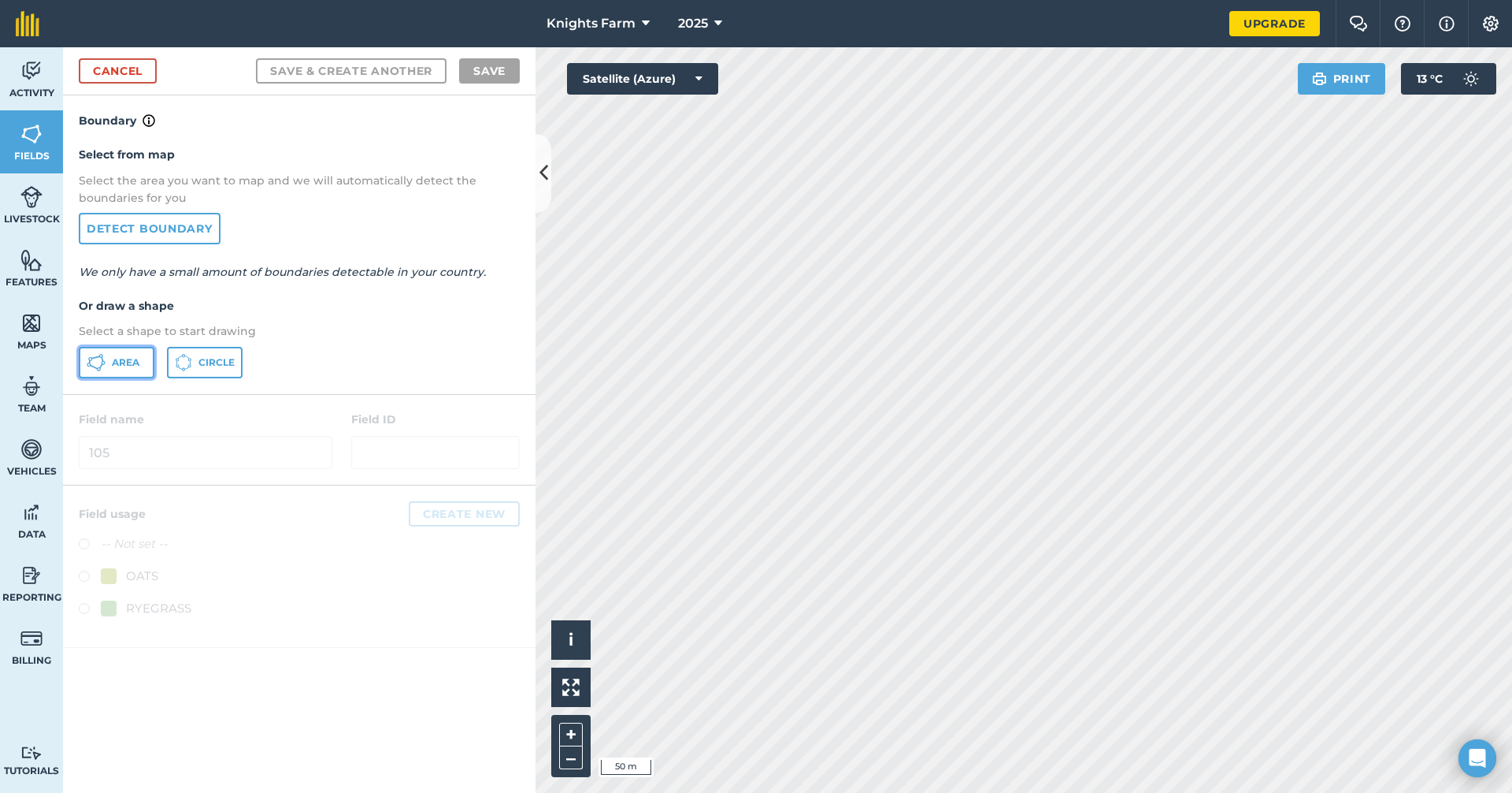
click at [133, 368] on span "Area" at bounding box center [125, 362] width 27 height 12
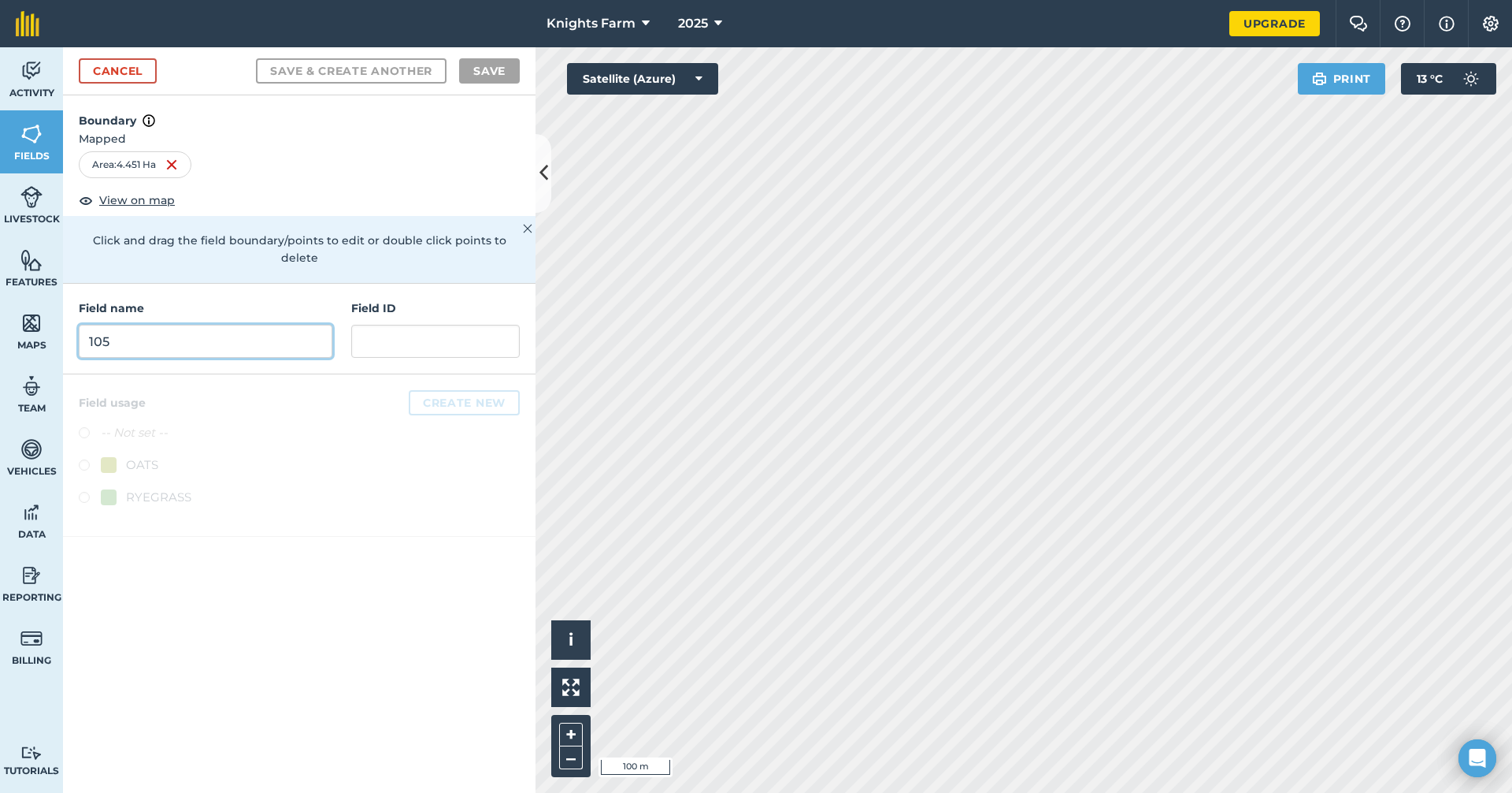
click at [257, 331] on input "105" at bounding box center [205, 341] width 253 height 33
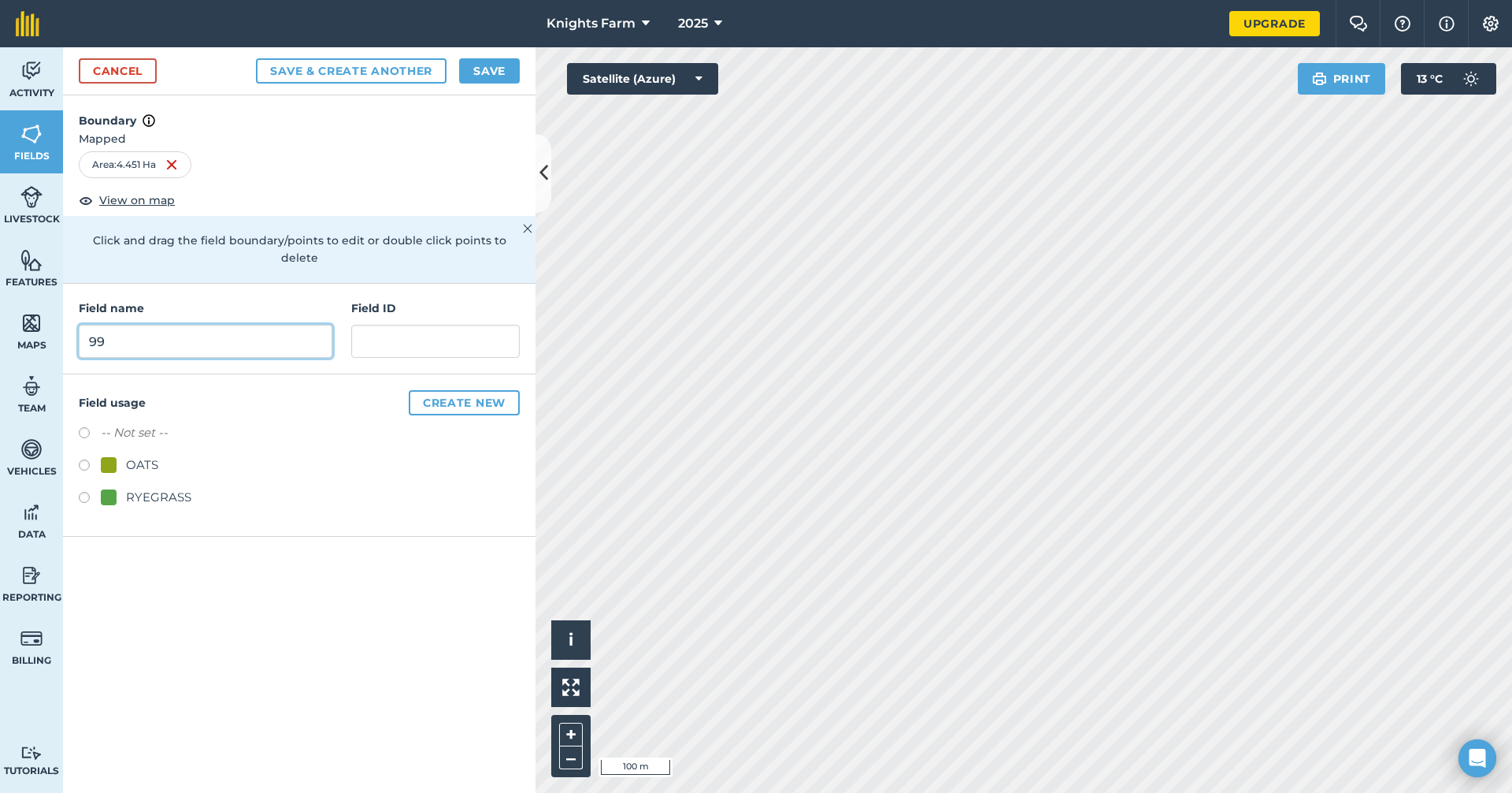
type input "99"
click at [365, 60] on button "Save & Create Another" at bounding box center [351, 71] width 190 height 25
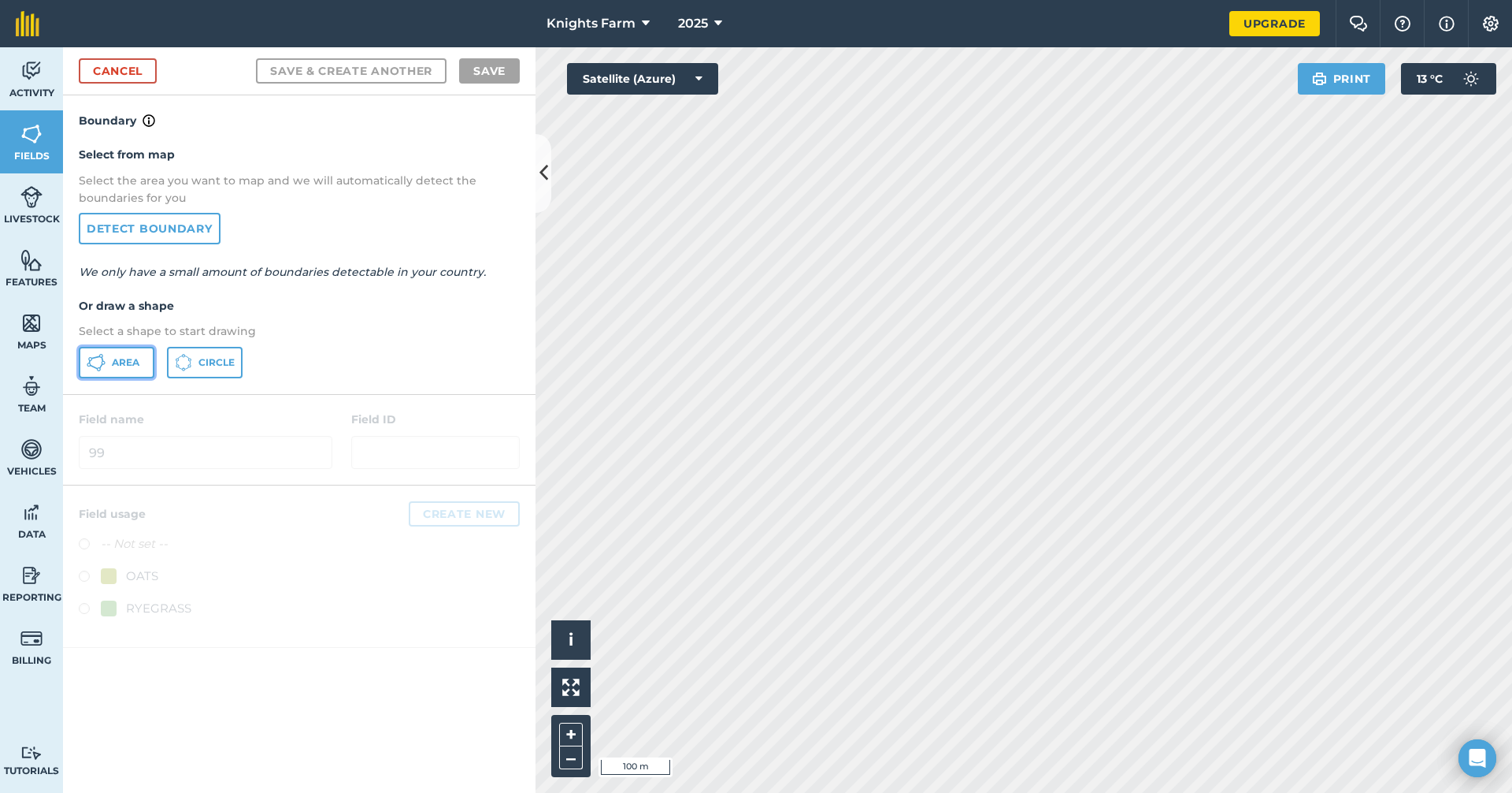
click at [133, 354] on button "Area" at bounding box center [117, 362] width 75 height 31
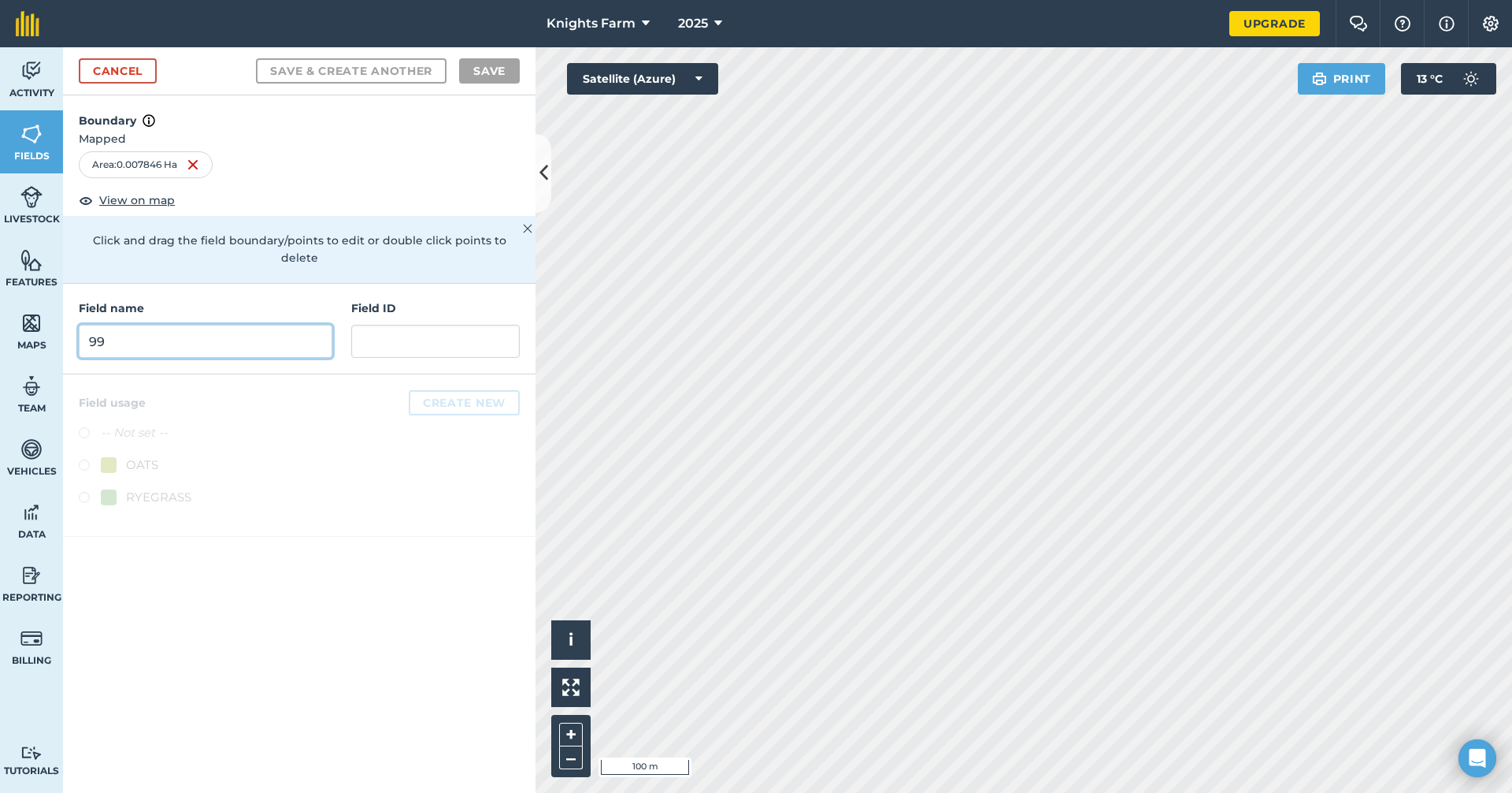
click at [273, 329] on input "99" at bounding box center [205, 341] width 253 height 33
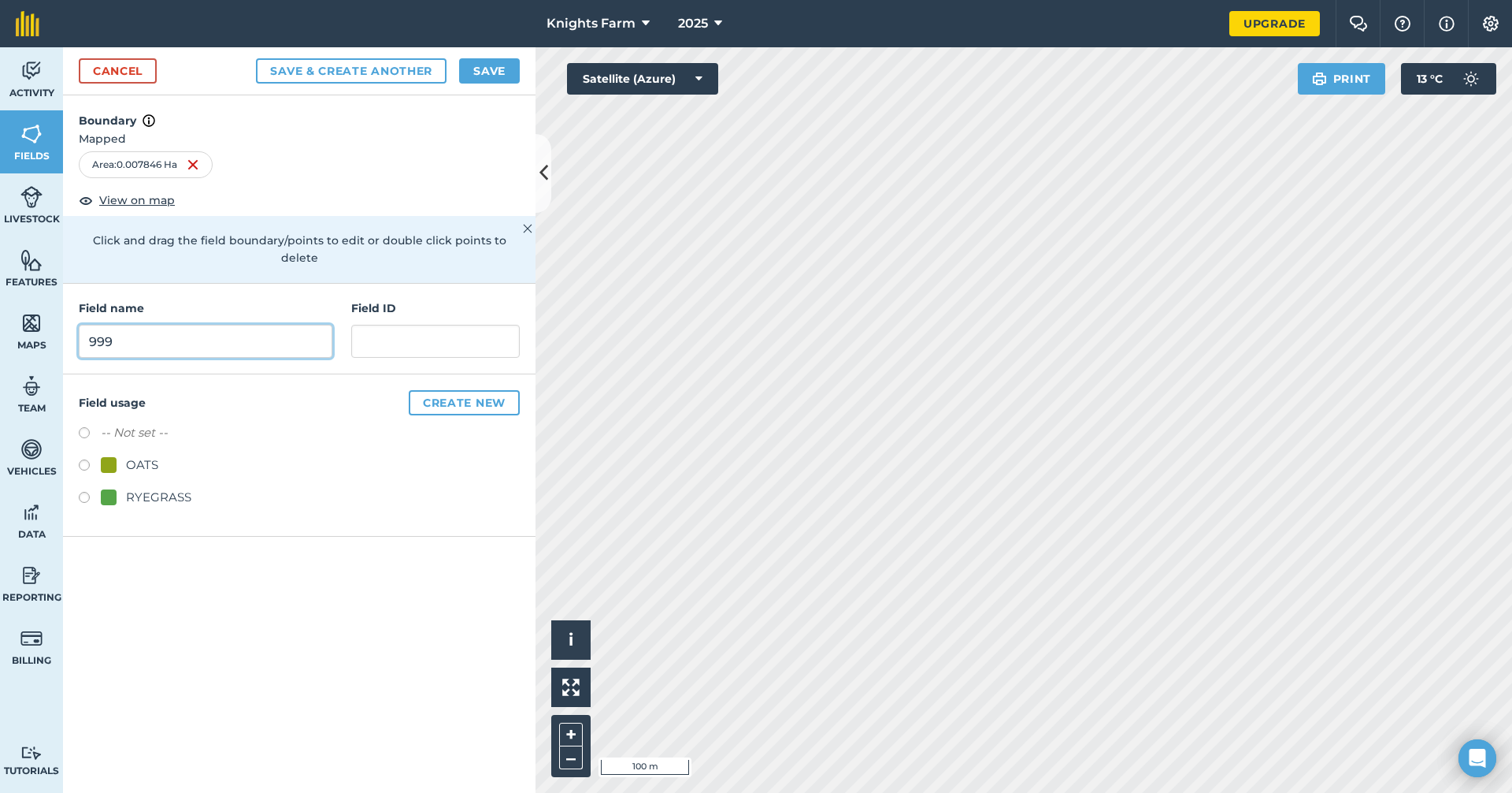
type input "999"
click at [437, 74] on button "Save & Create Another" at bounding box center [351, 71] width 190 height 25
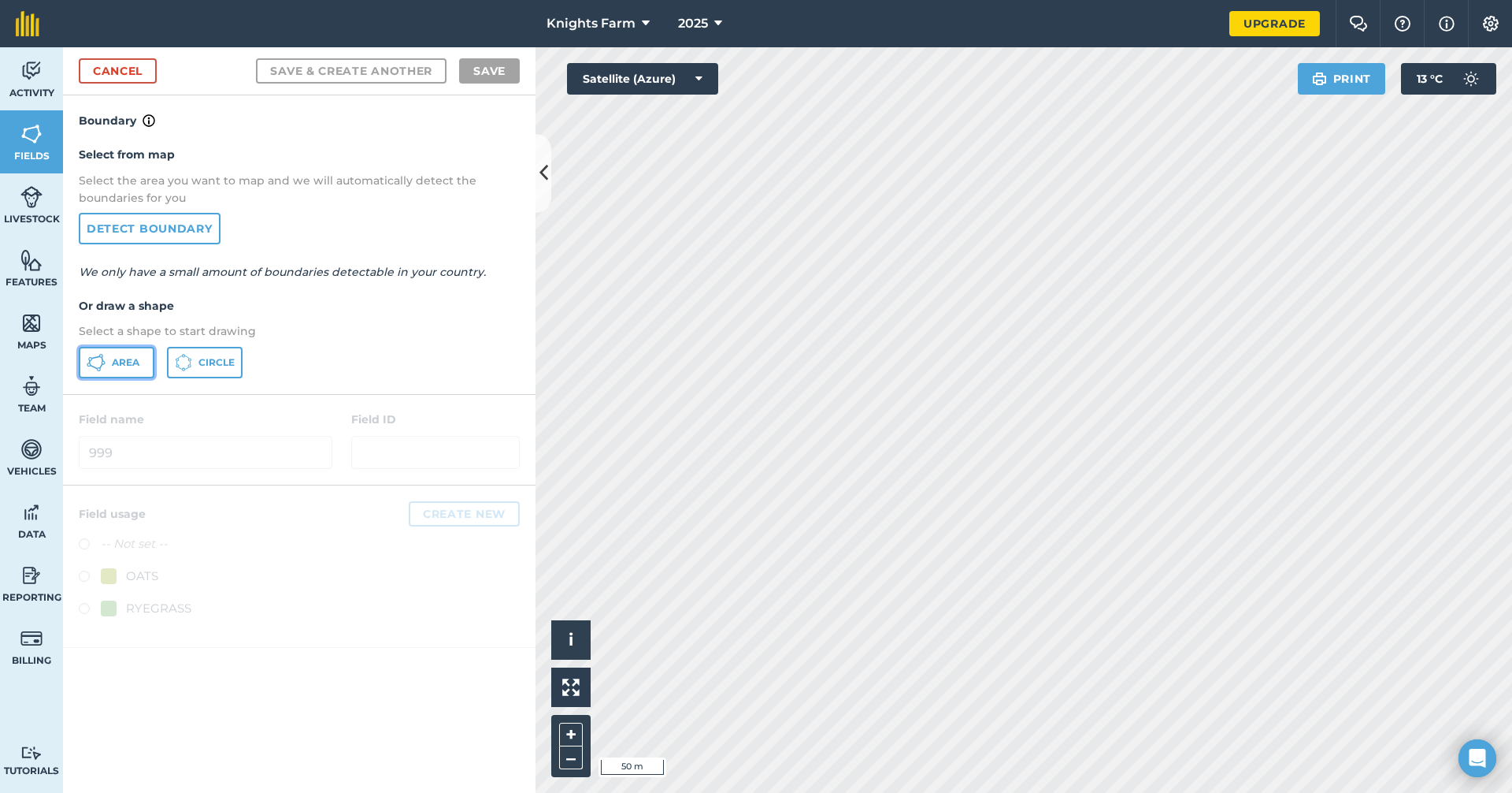
click at [125, 356] on span "Area" at bounding box center [125, 362] width 27 height 12
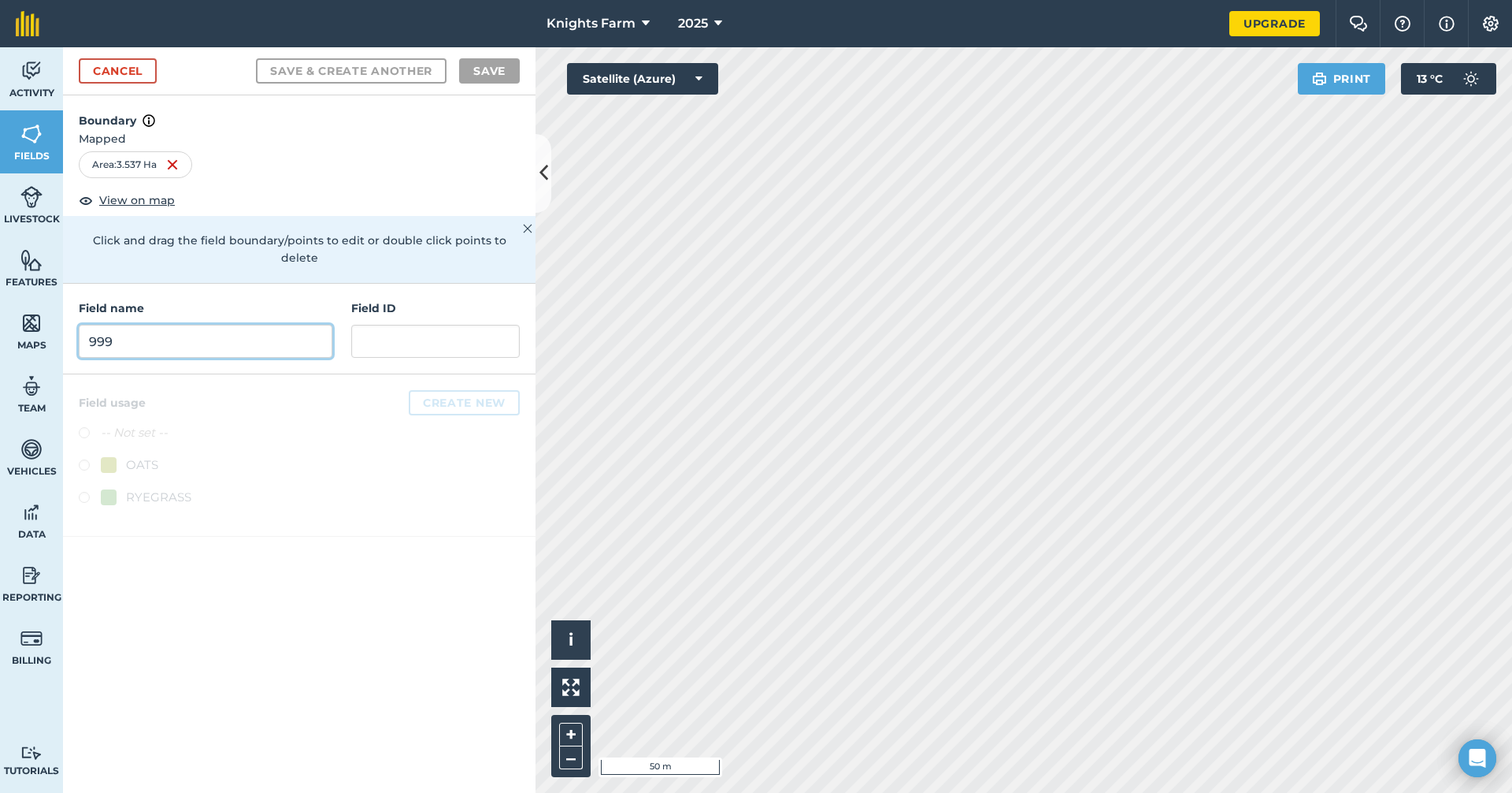
click at [249, 325] on input "999" at bounding box center [205, 341] width 253 height 33
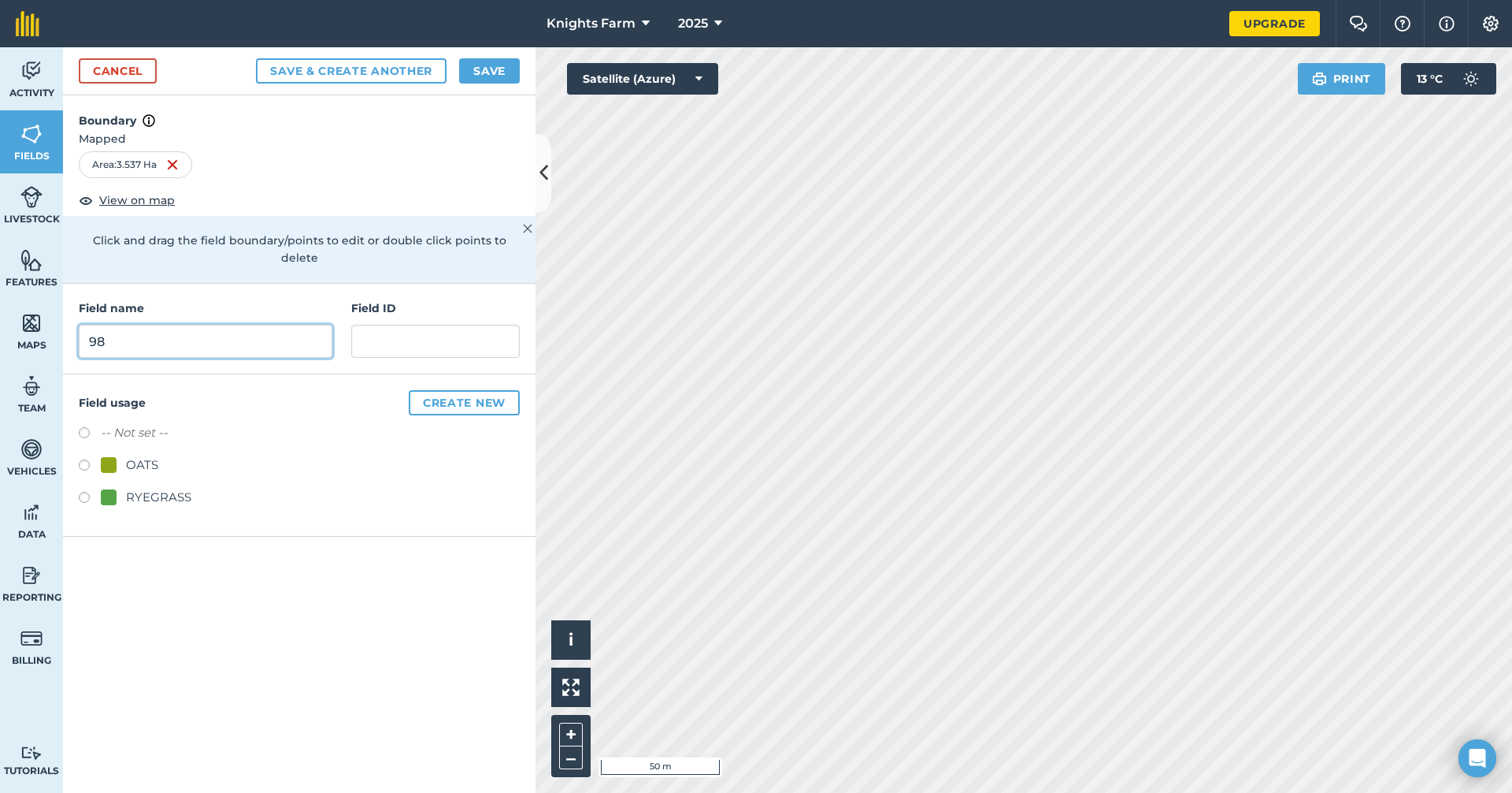
type input "98"
click at [413, 73] on button "Save & Create Another" at bounding box center [351, 71] width 190 height 25
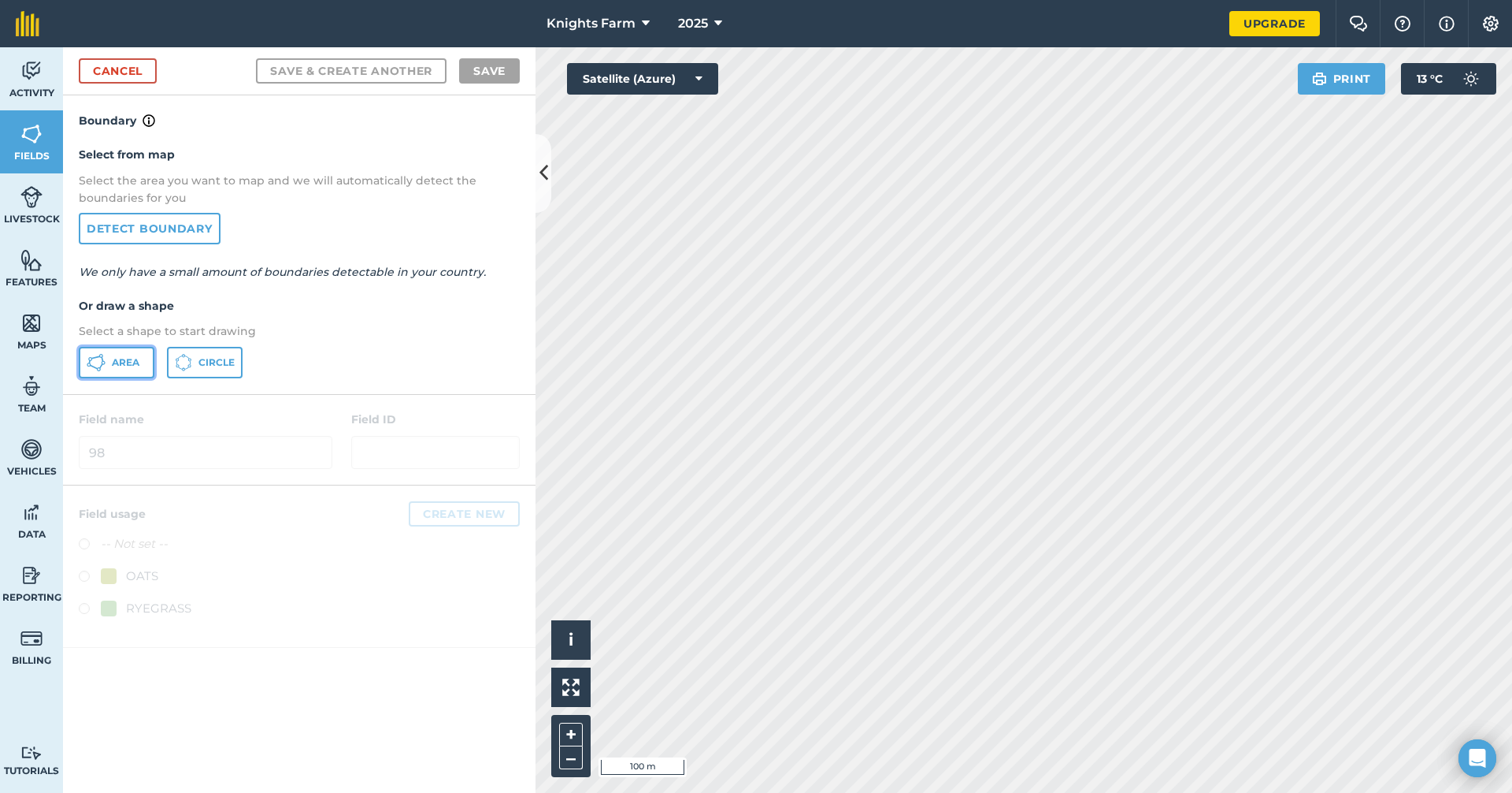
click at [126, 353] on button "Area" at bounding box center [117, 362] width 75 height 31
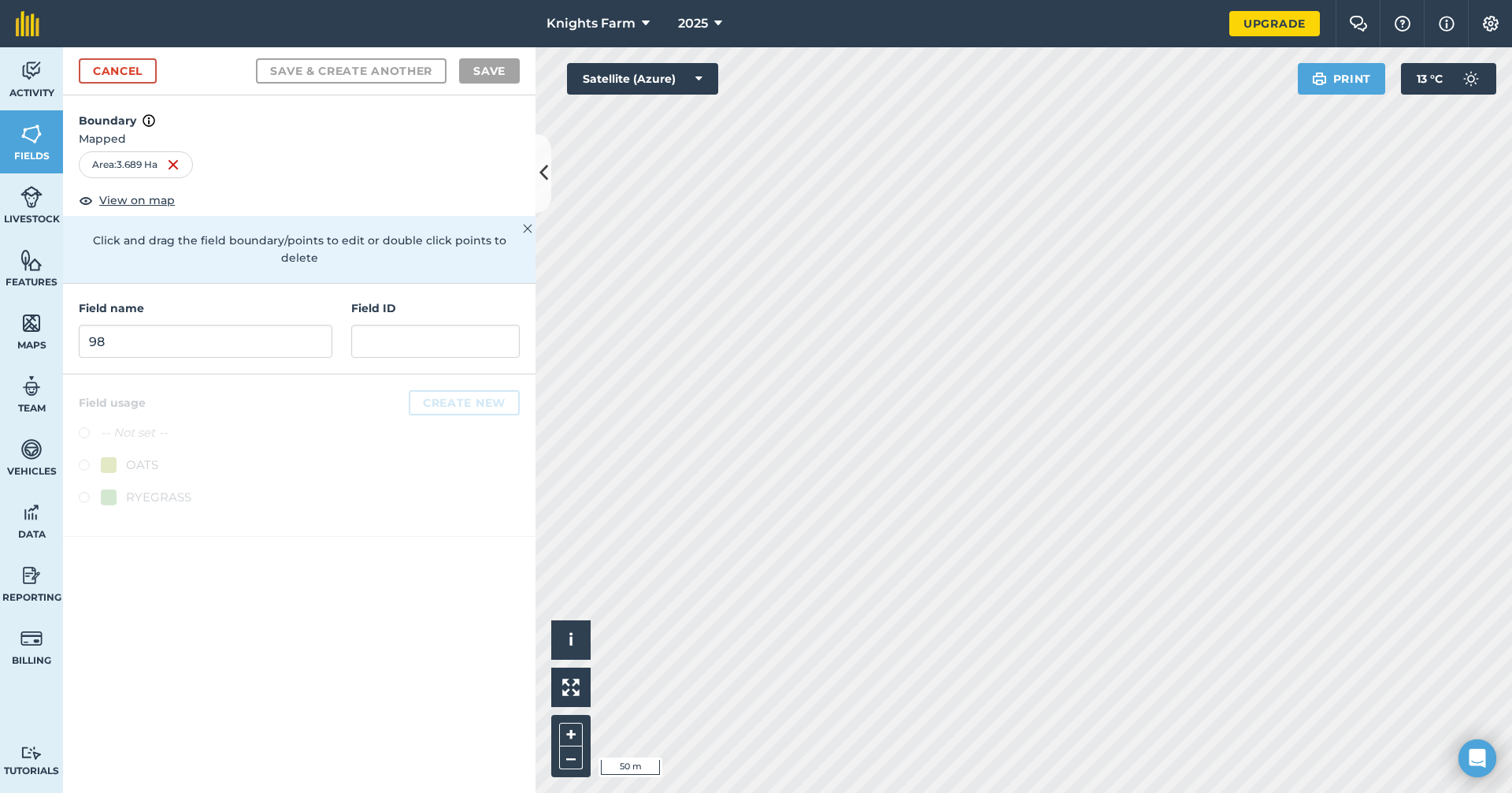
click at [285, 341] on div "Field name 98 Field ID" at bounding box center [299, 329] width 473 height 90
click at [290, 330] on input "98" at bounding box center [205, 341] width 253 height 33
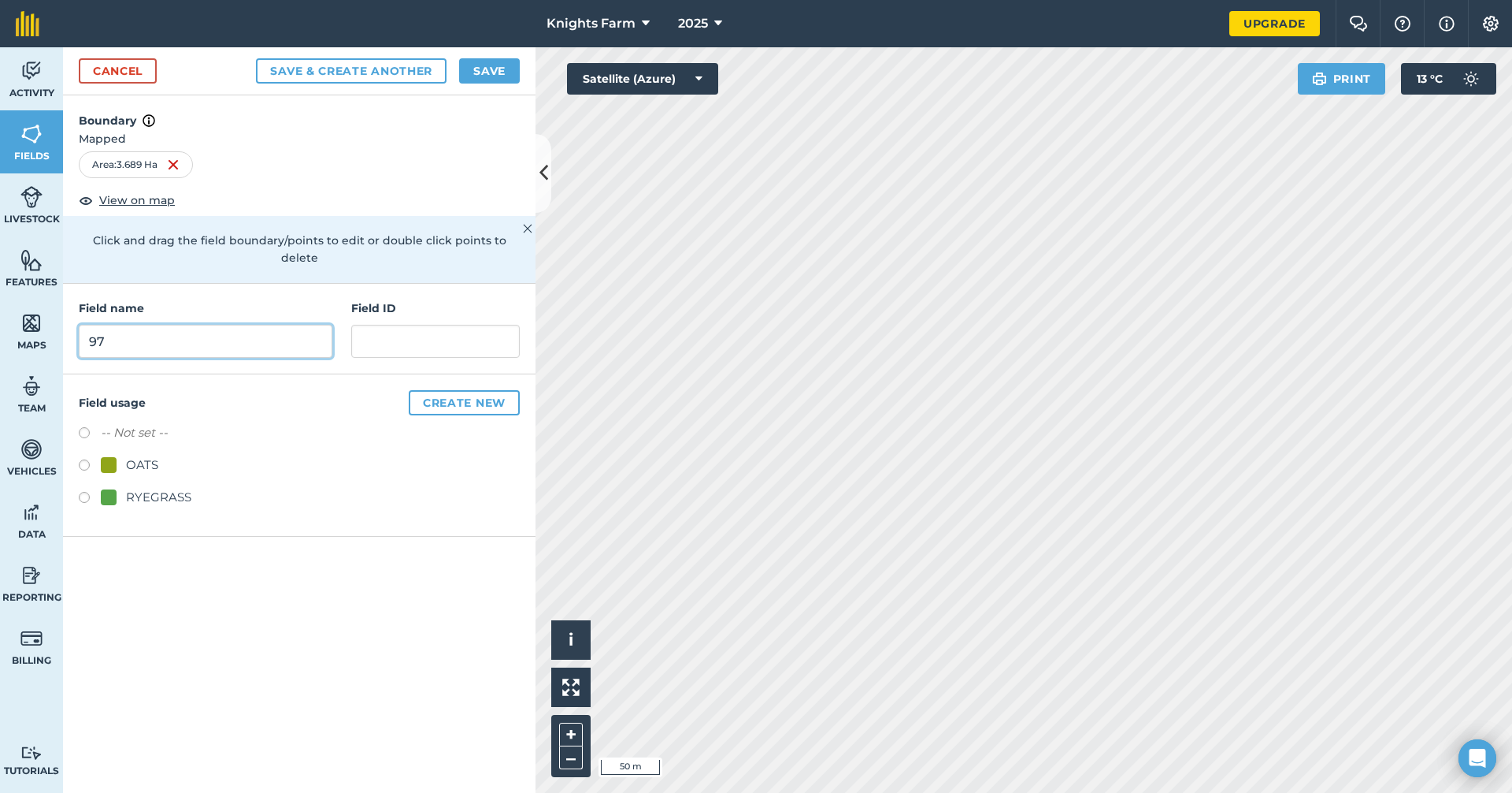
type input "97"
click at [420, 60] on button "Save & Create Another" at bounding box center [351, 71] width 190 height 25
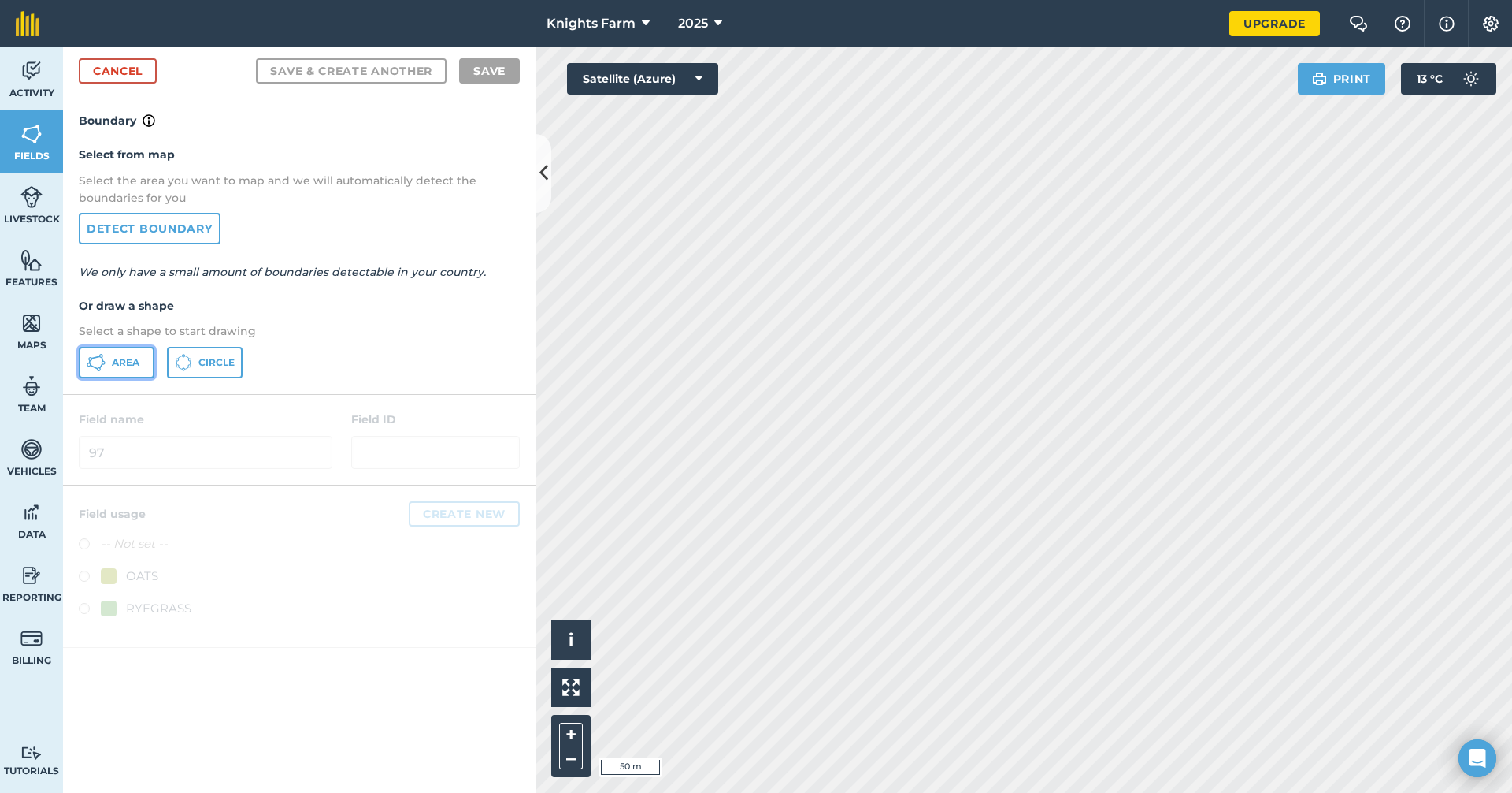
click at [139, 364] on span "Area" at bounding box center [125, 362] width 27 height 12
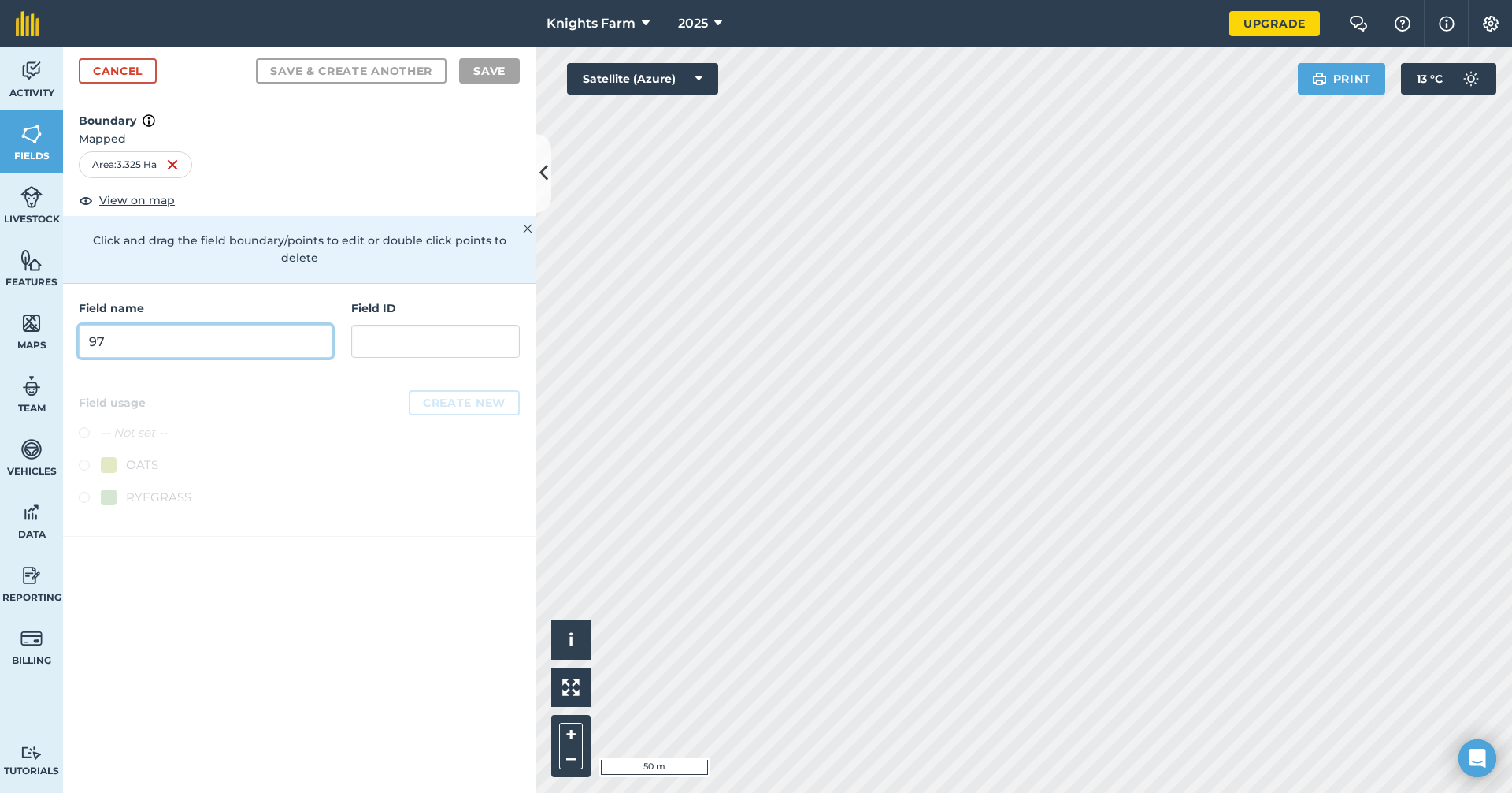
click at [302, 325] on input "97" at bounding box center [205, 341] width 253 height 33
click at [253, 325] on input "97" at bounding box center [205, 341] width 253 height 33
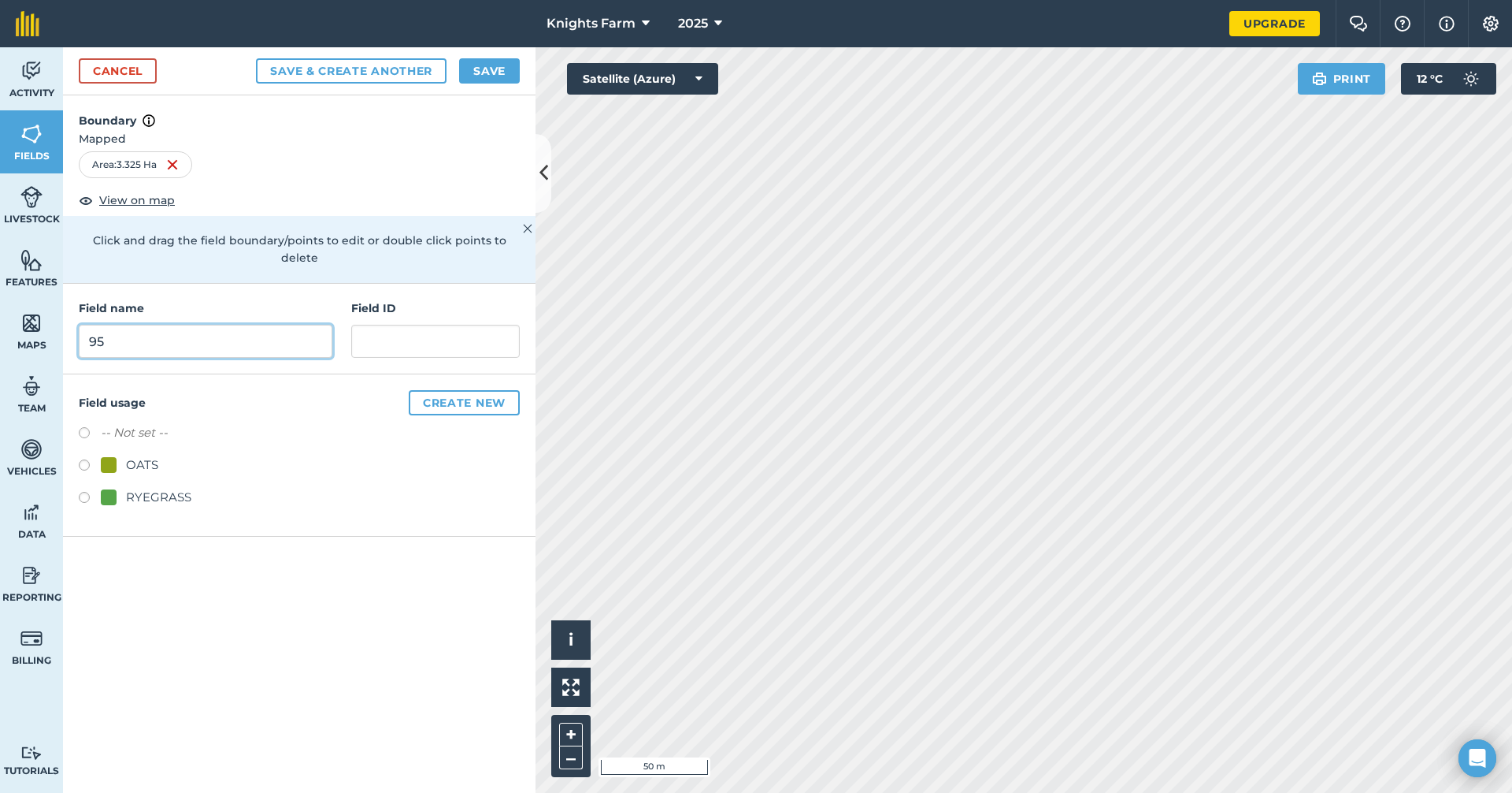
type input "95"
click at [385, 77] on button "Save & Create Another" at bounding box center [351, 71] width 190 height 25
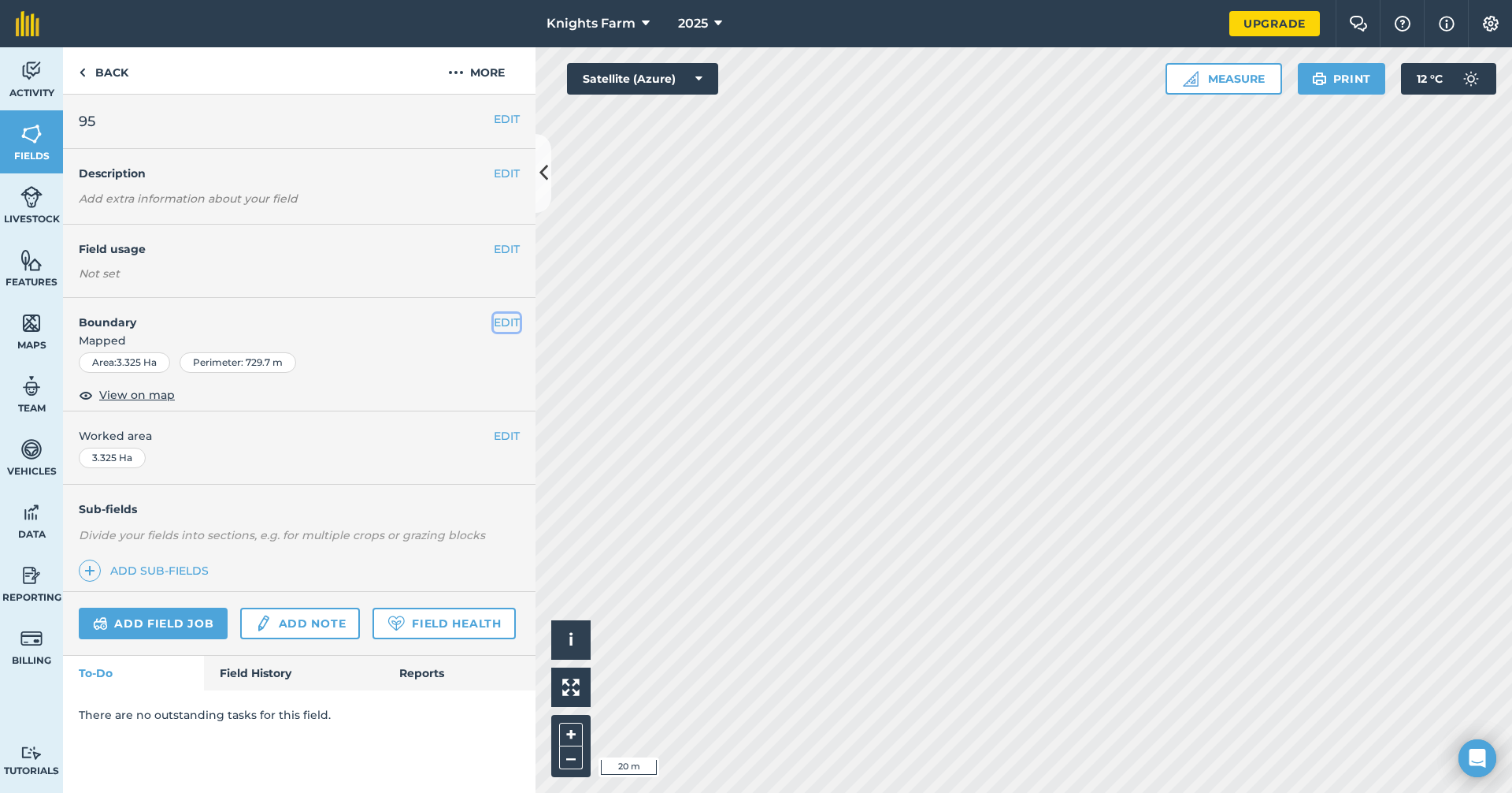
click at [502, 319] on button "EDIT" at bounding box center [507, 322] width 26 height 17
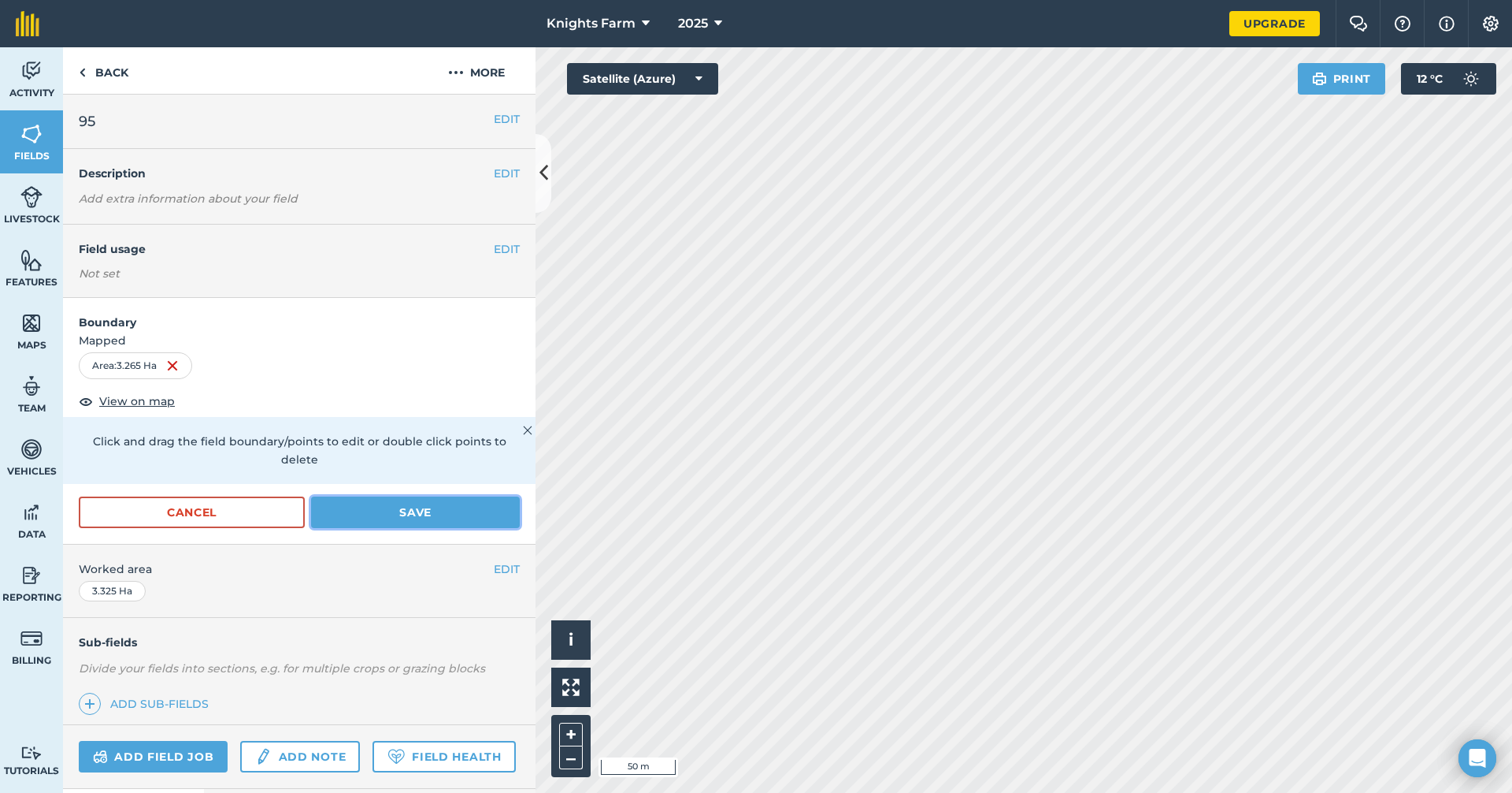
click at [431, 509] on button "Save" at bounding box center [415, 511] width 209 height 31
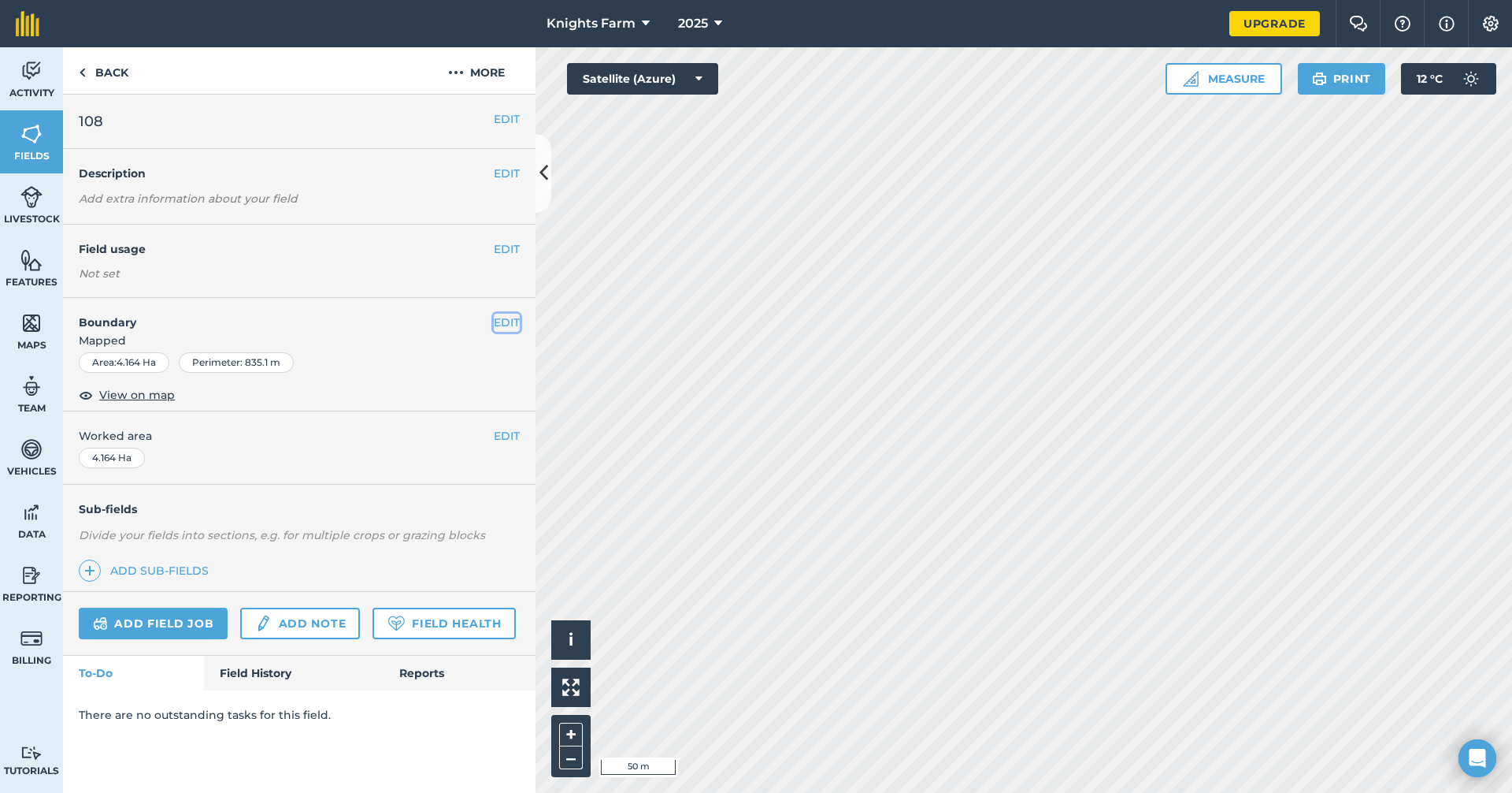
click at [501, 320] on button "EDIT" at bounding box center [507, 322] width 26 height 17
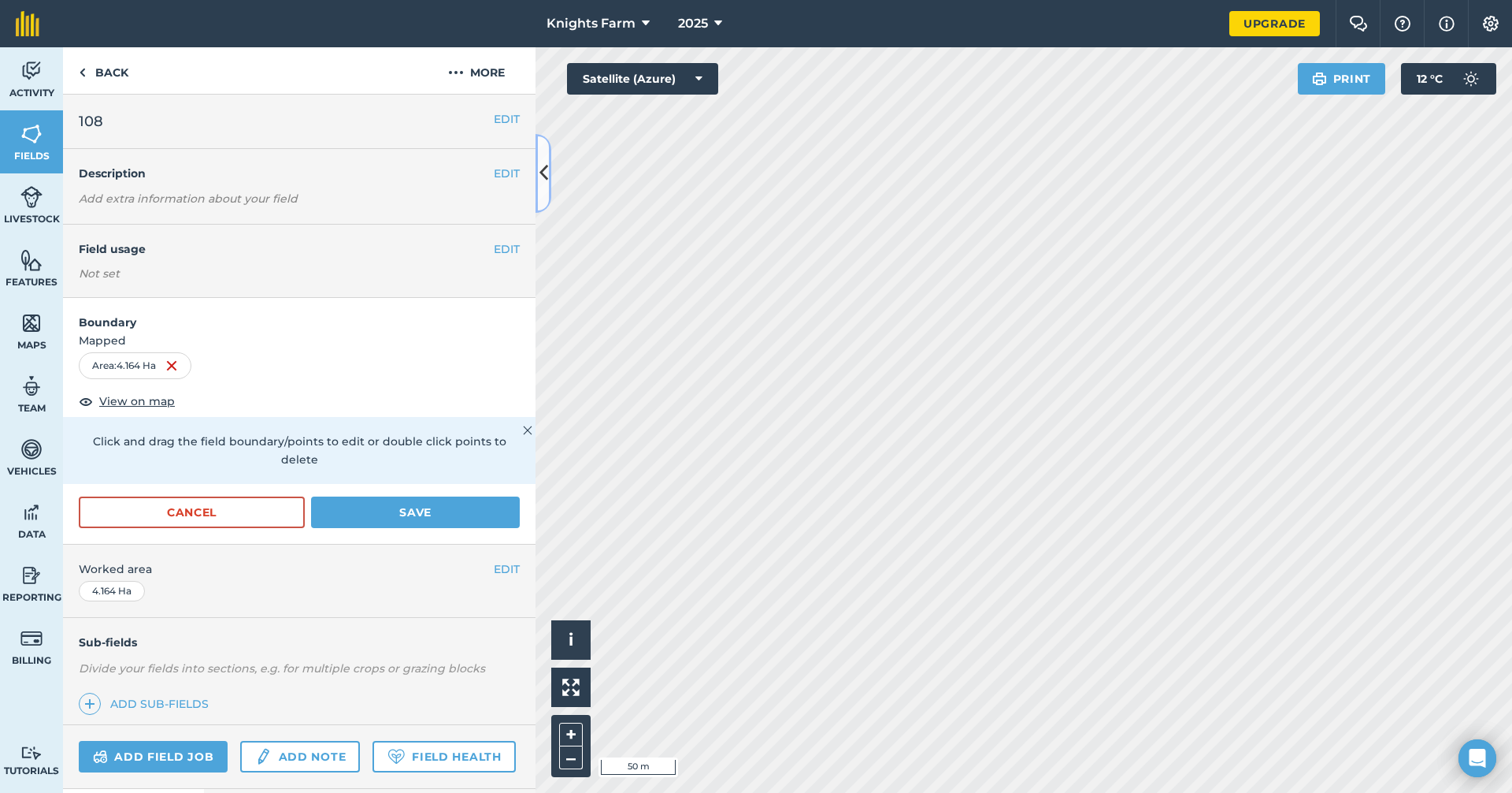
click at [542, 174] on icon at bounding box center [543, 172] width 8 height 27
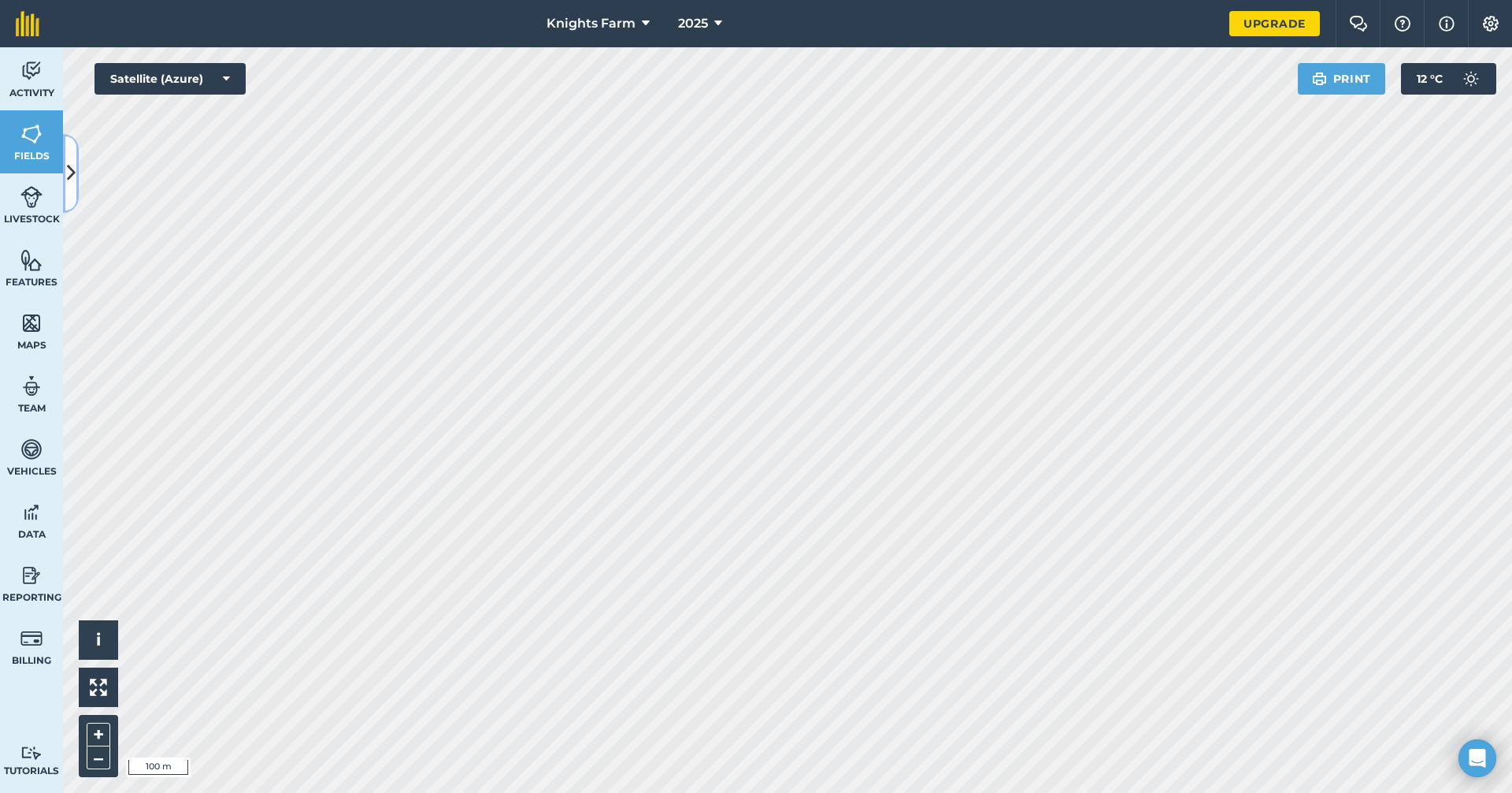
click at [70, 188] on button at bounding box center [71, 173] width 16 height 79
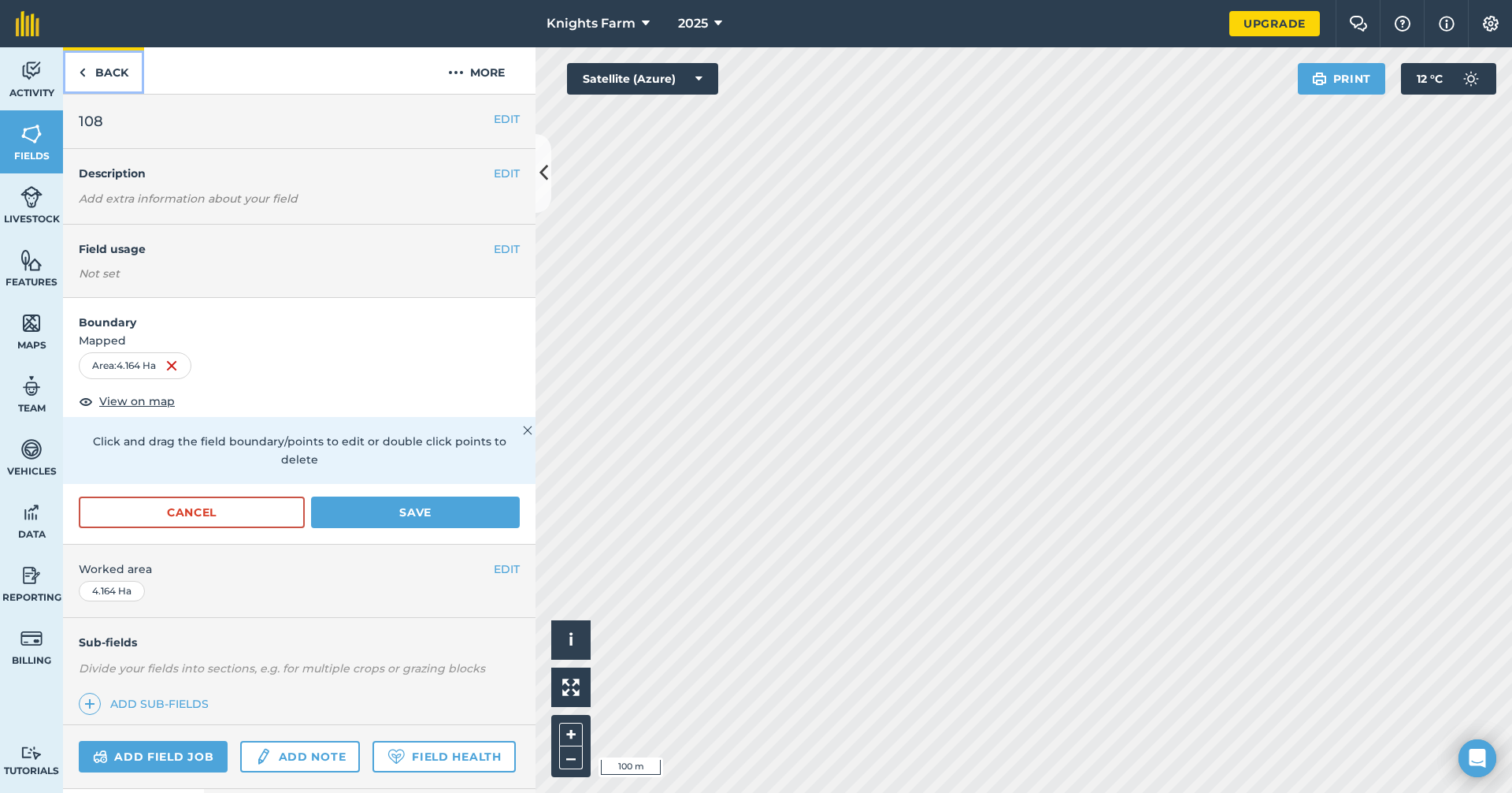
click at [86, 65] on link "Back" at bounding box center [104, 70] width 81 height 46
click at [118, 72] on link "Back" at bounding box center [104, 70] width 81 height 46
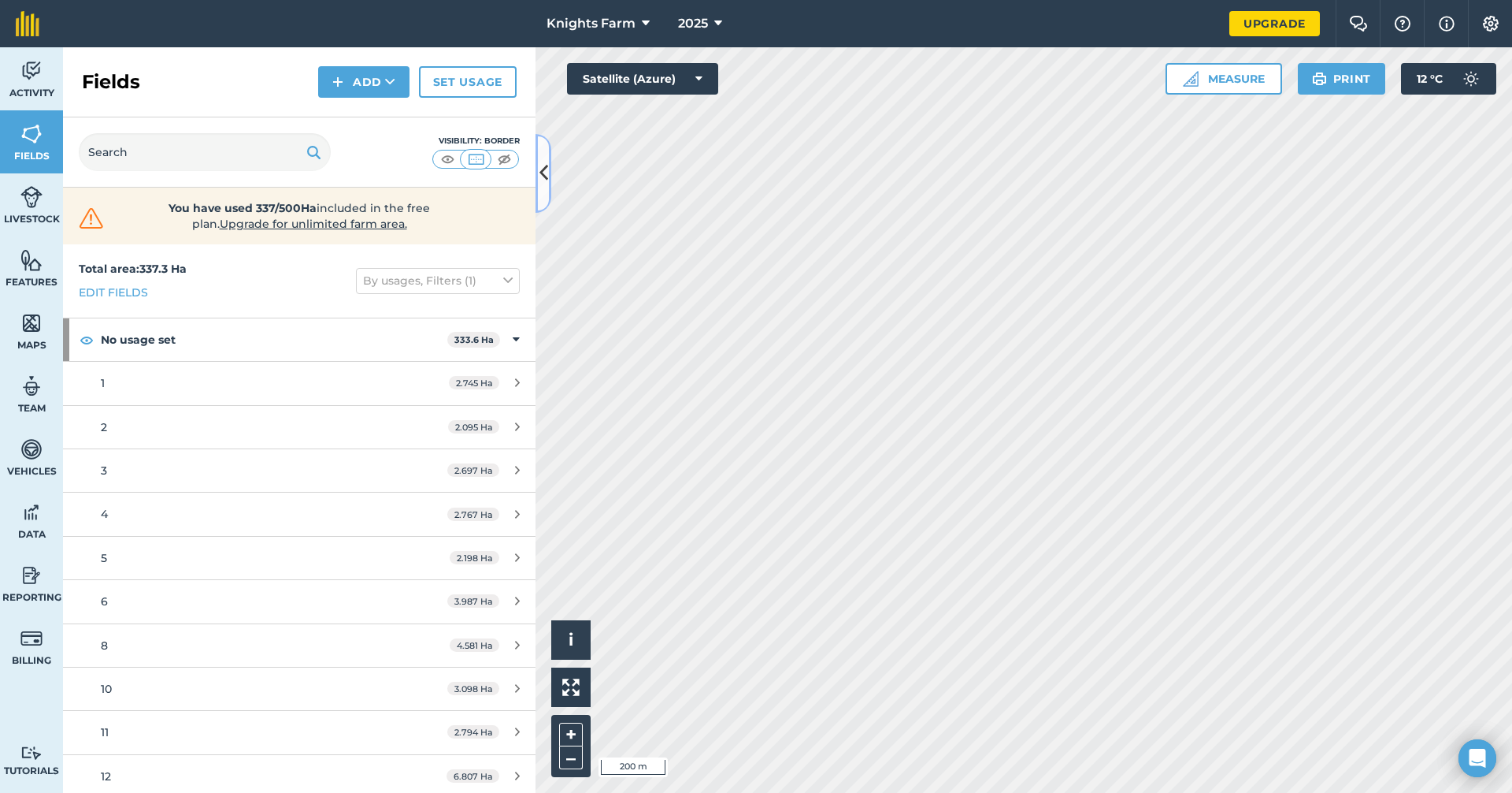
click at [542, 186] on icon at bounding box center [543, 172] width 8 height 27
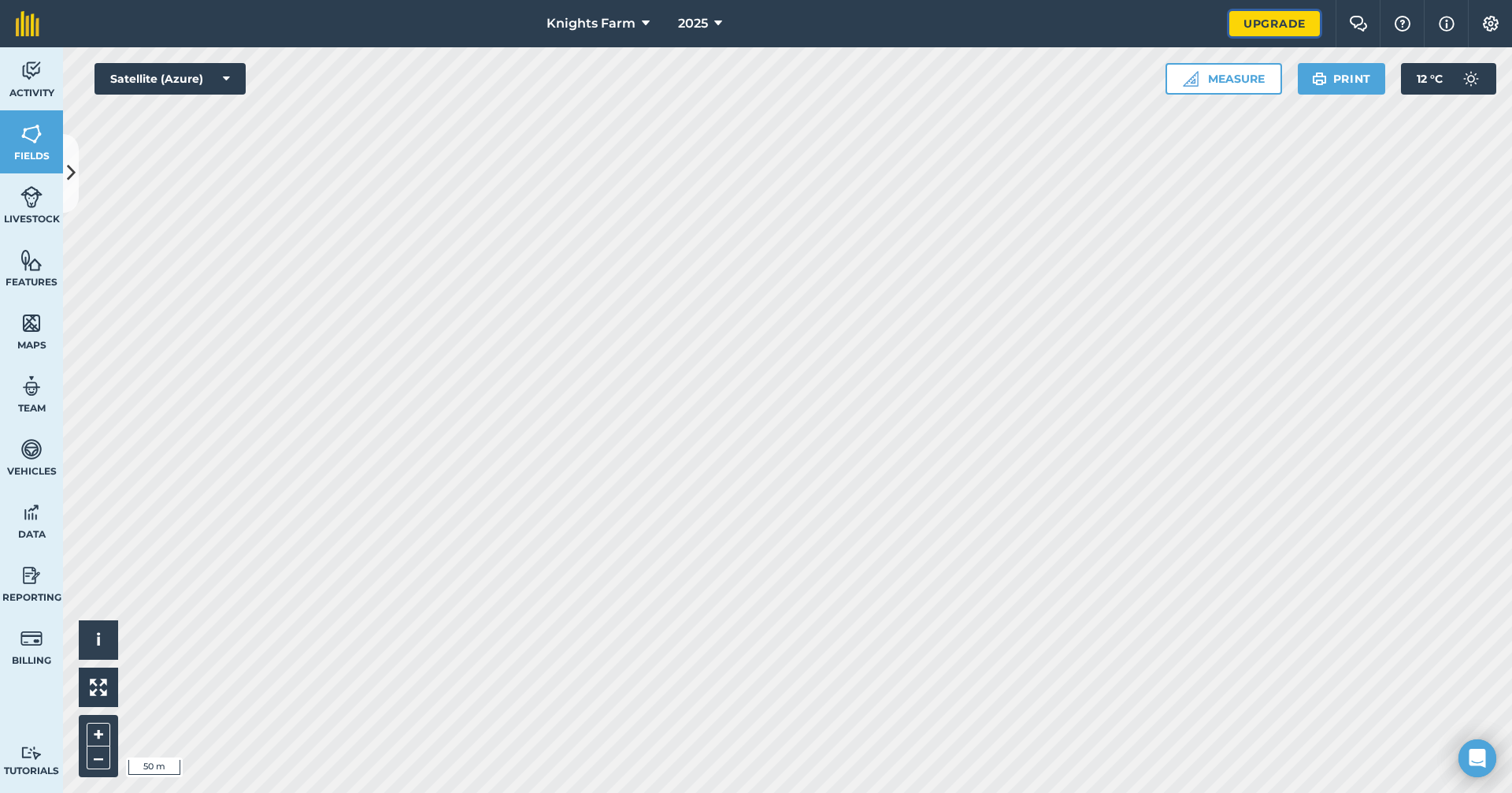
click at [1286, 24] on link "Upgrade" at bounding box center [1275, 24] width 90 height 25
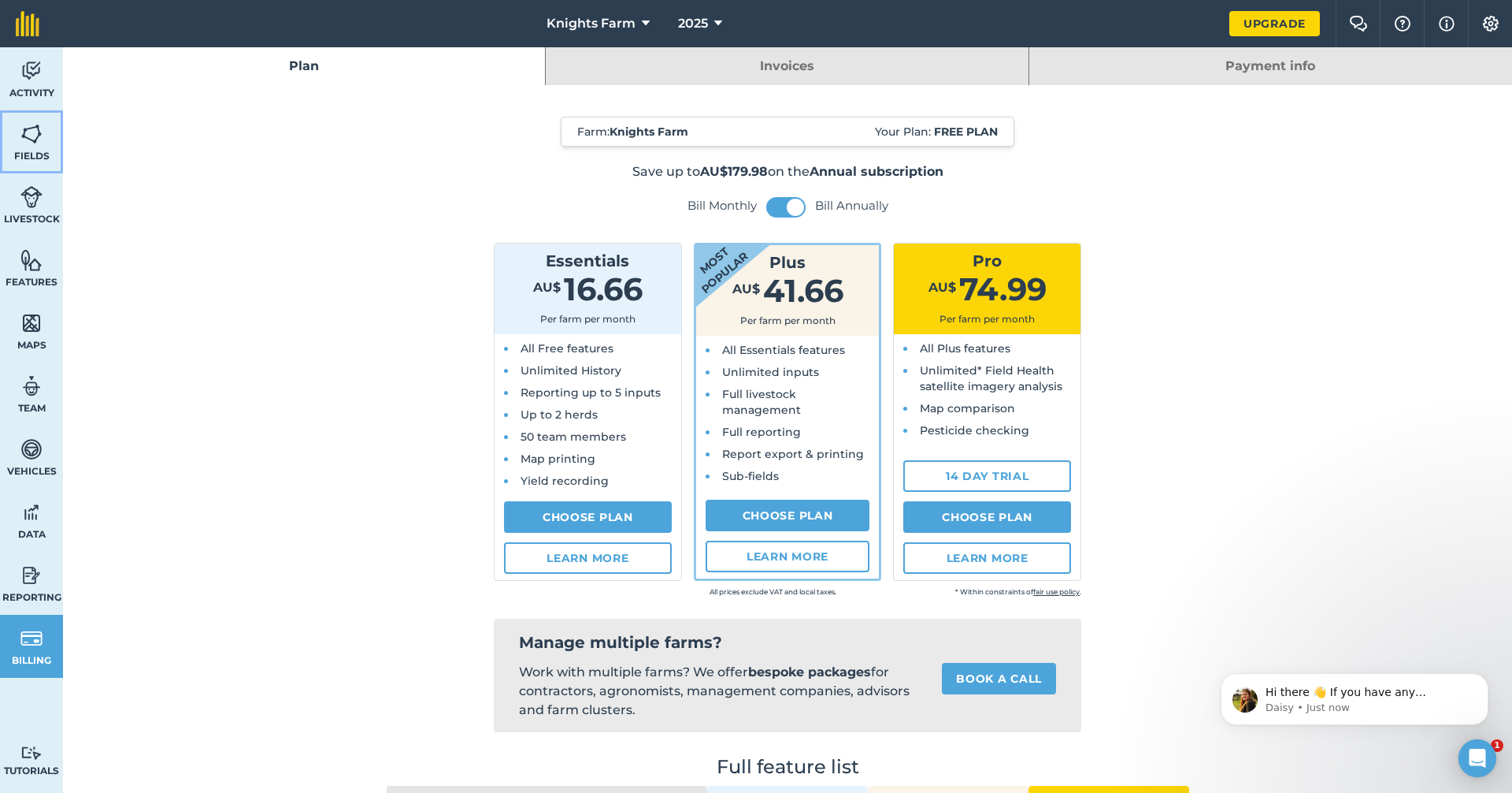
click at [27, 142] on img at bounding box center [31, 134] width 22 height 24
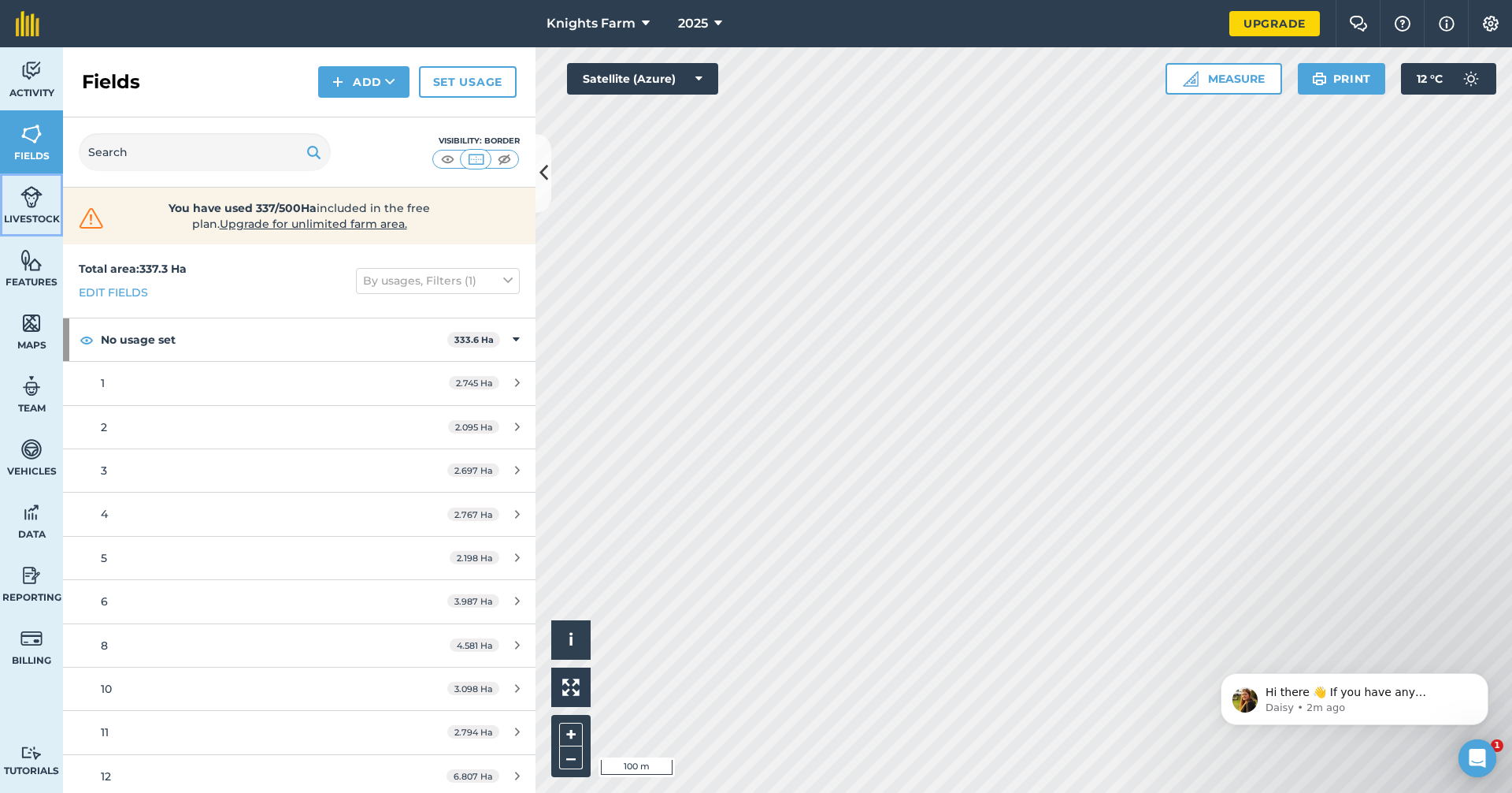
click at [17, 217] on span "Livestock" at bounding box center [31, 218] width 63 height 12
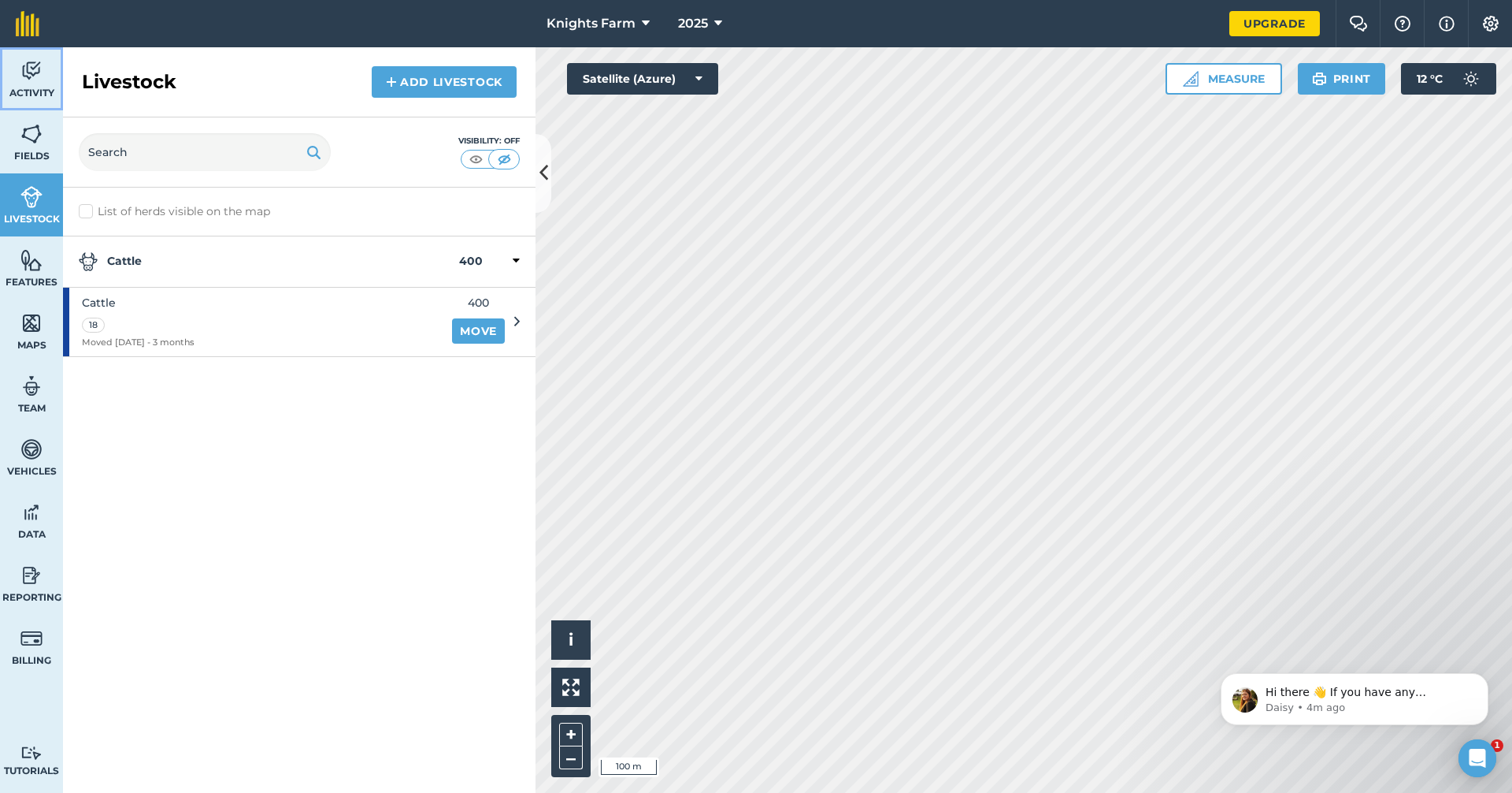
click at [41, 89] on span "Activity" at bounding box center [31, 92] width 63 height 12
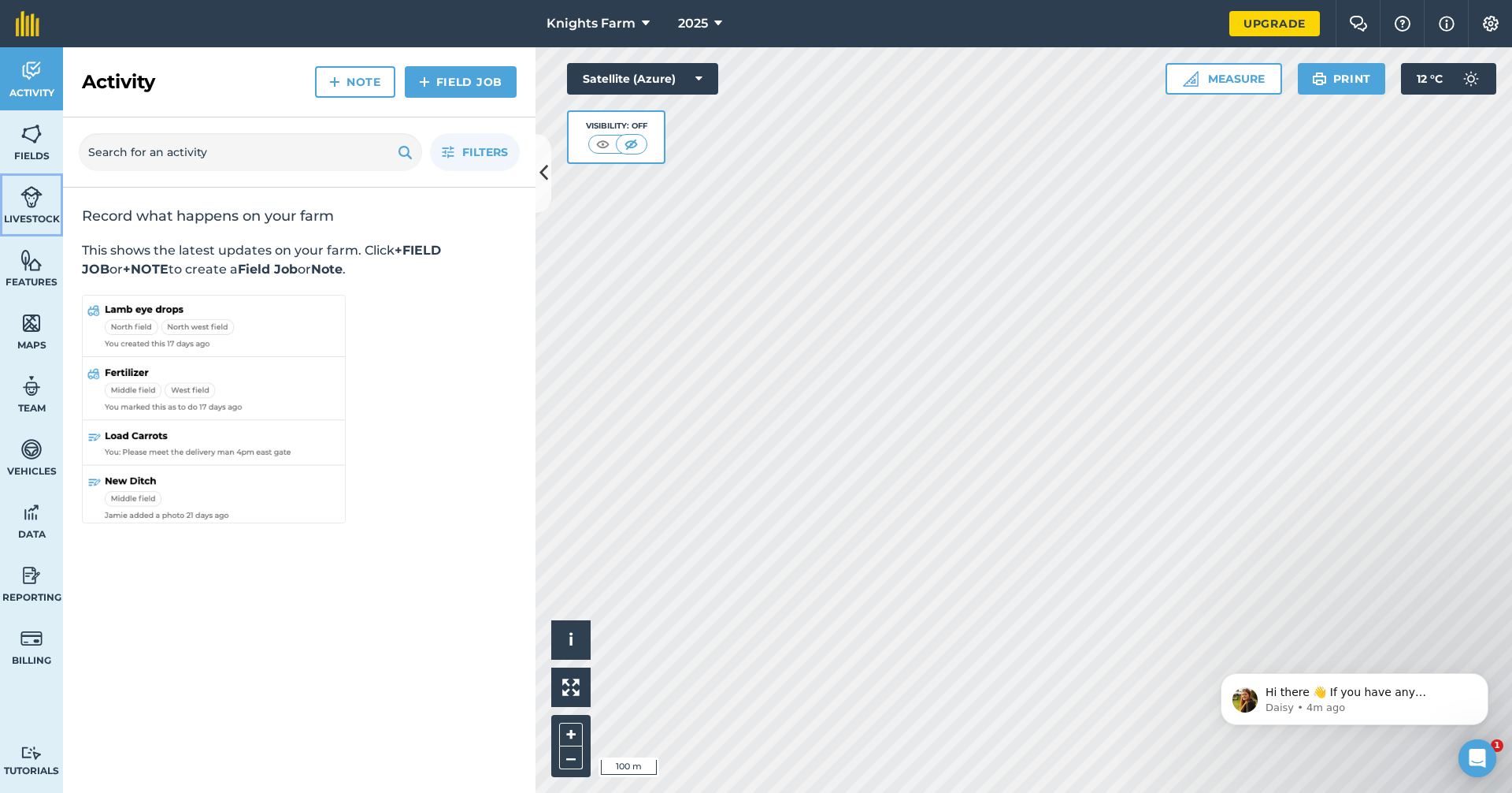
click at [55, 218] on span "Livestock" at bounding box center [31, 218] width 63 height 12
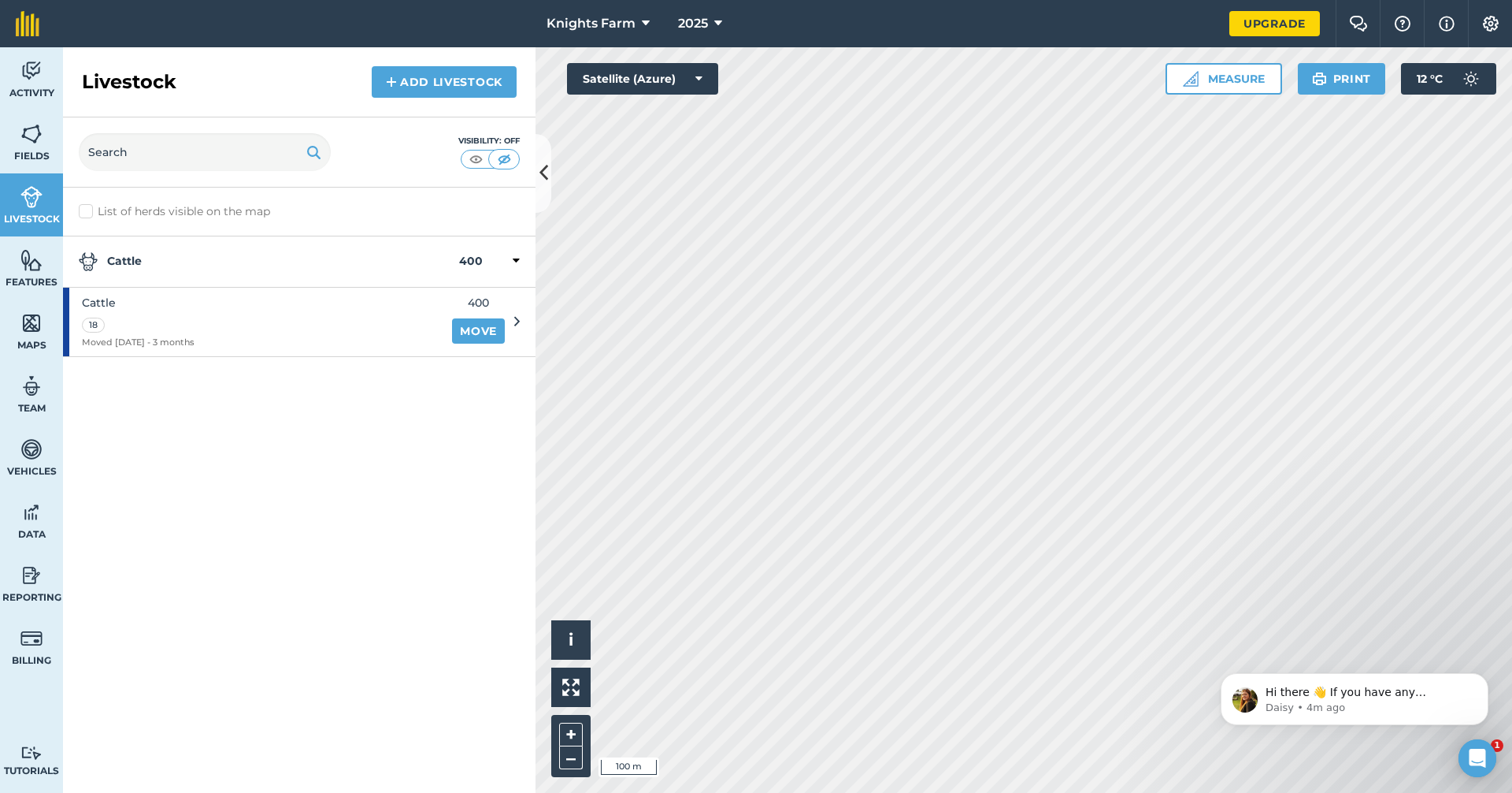
click at [510, 263] on div at bounding box center [501, 262] width 37 height 19
click at [476, 323] on link "Move" at bounding box center [478, 331] width 53 height 25
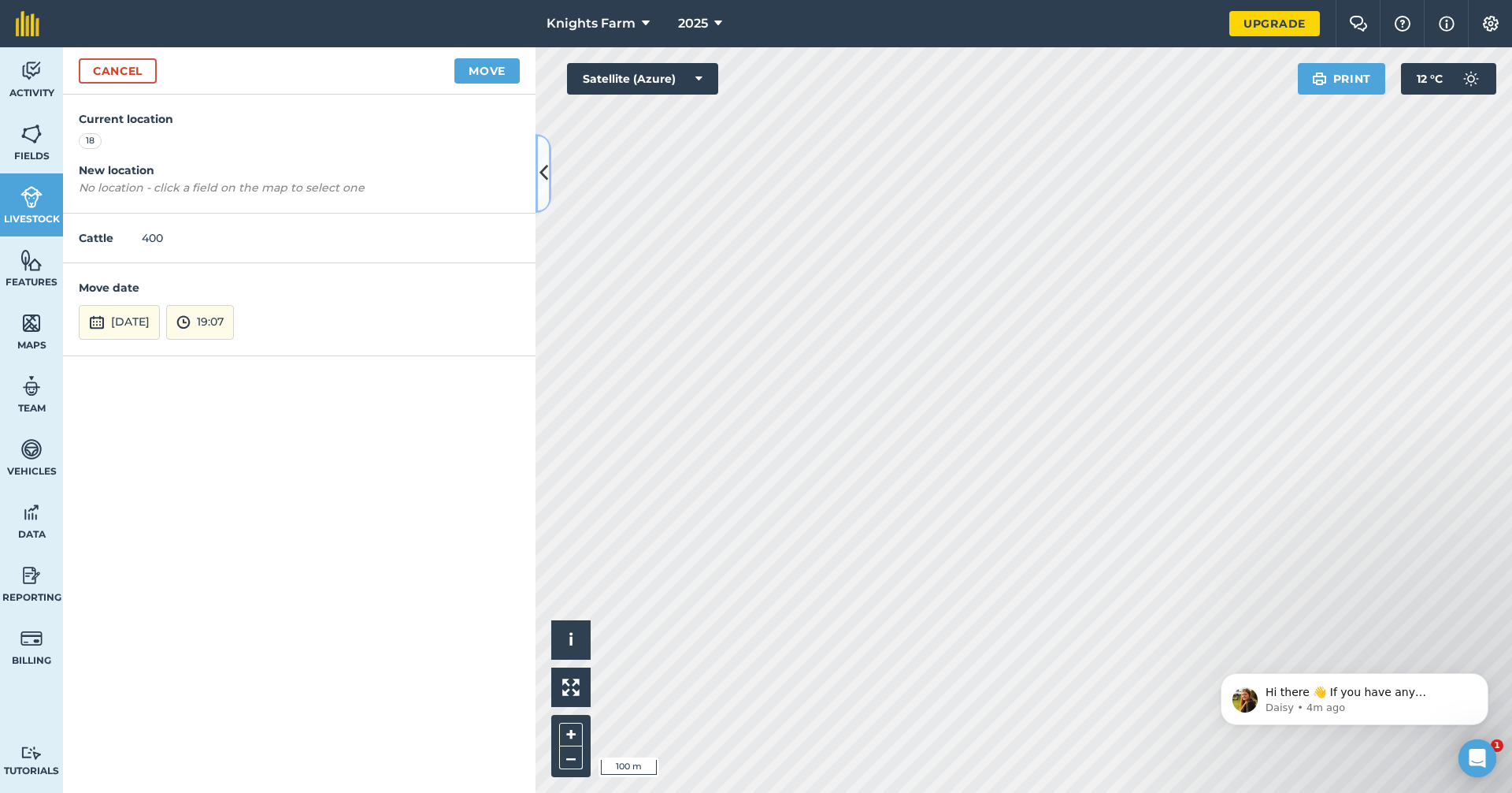
click at [544, 175] on icon at bounding box center [543, 172] width 8 height 27
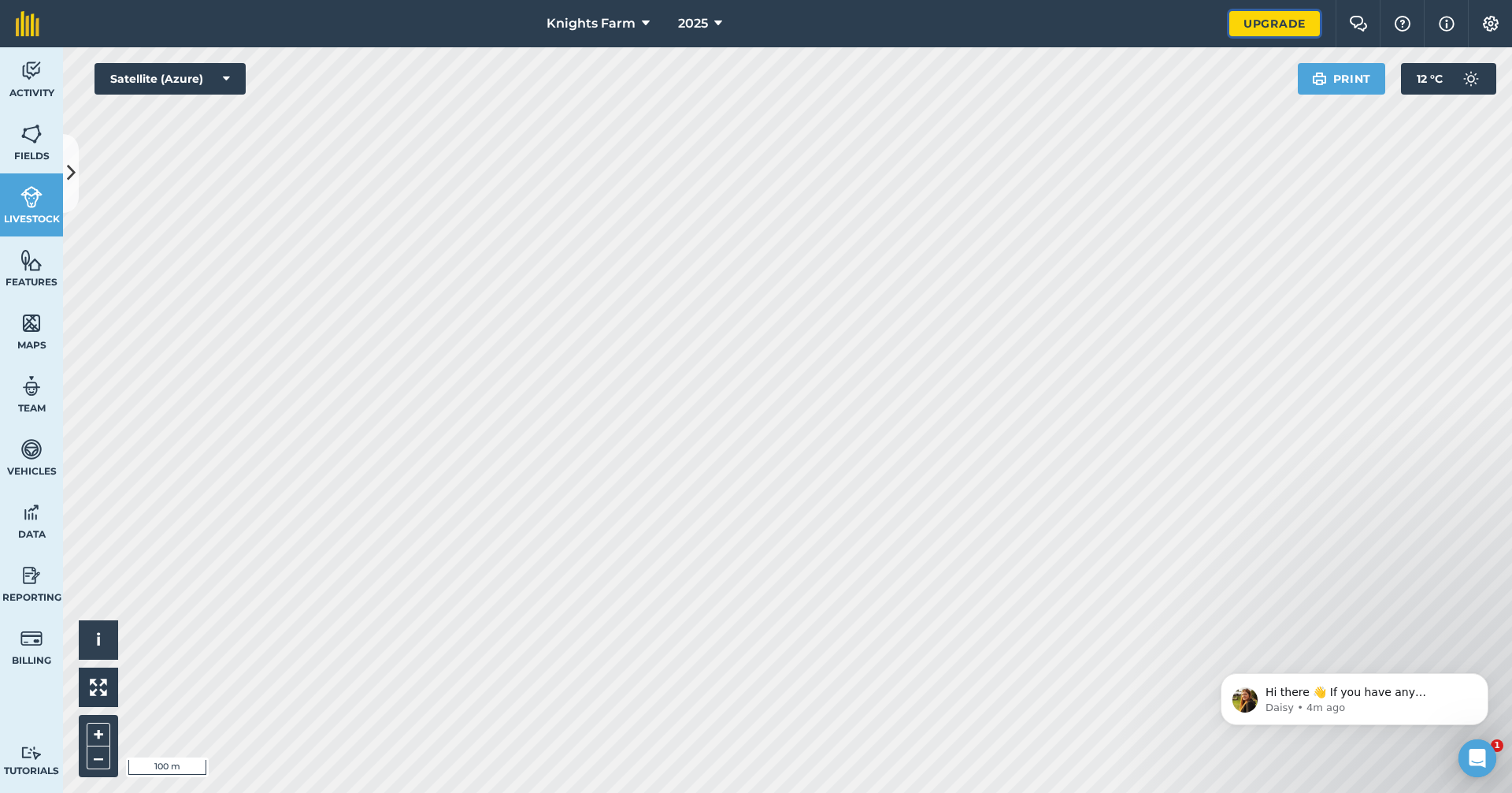
click at [1303, 18] on link "Upgrade" at bounding box center [1275, 24] width 90 height 25
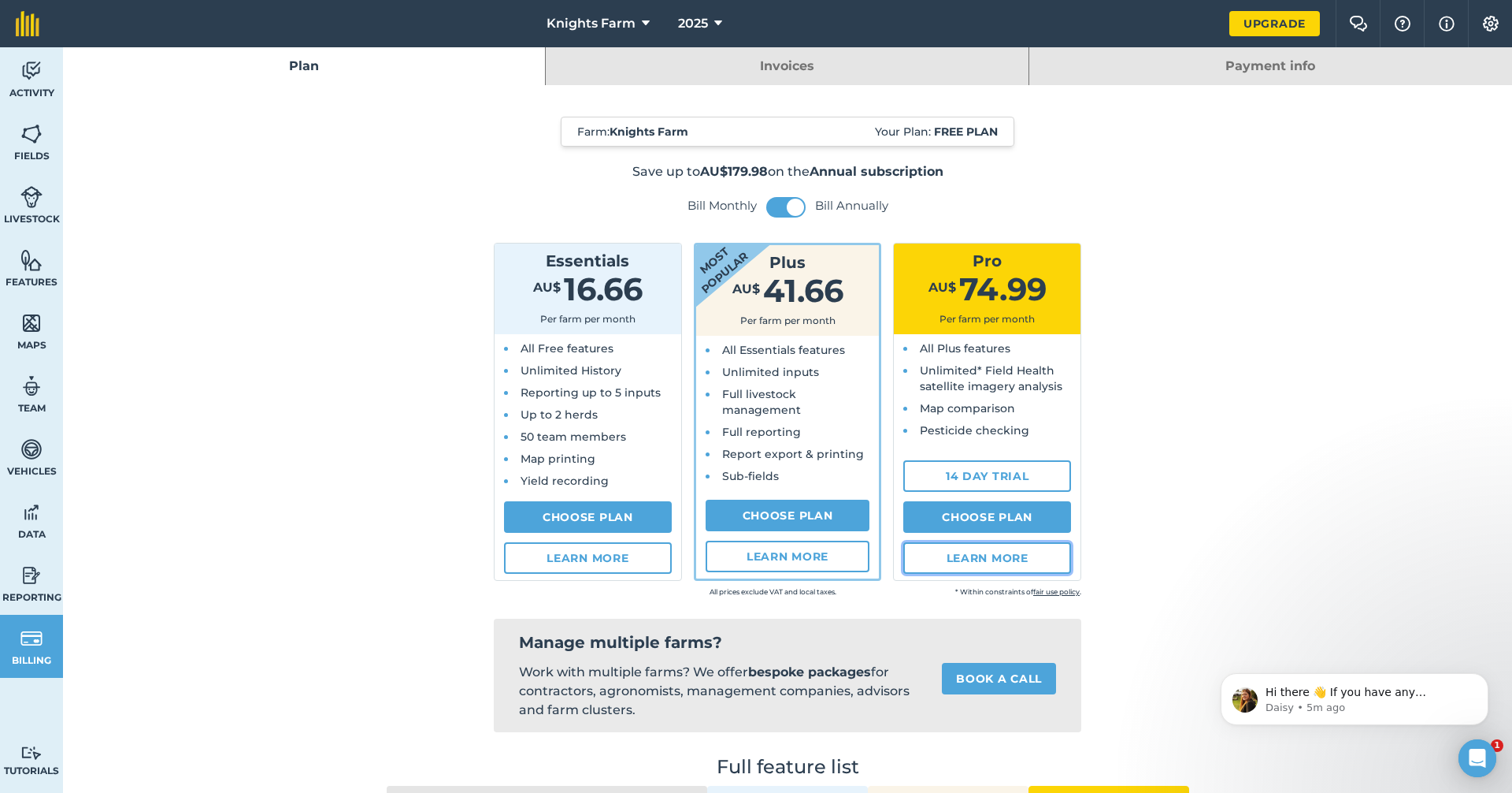
click at [1001, 552] on link "Learn more" at bounding box center [988, 558] width 168 height 31
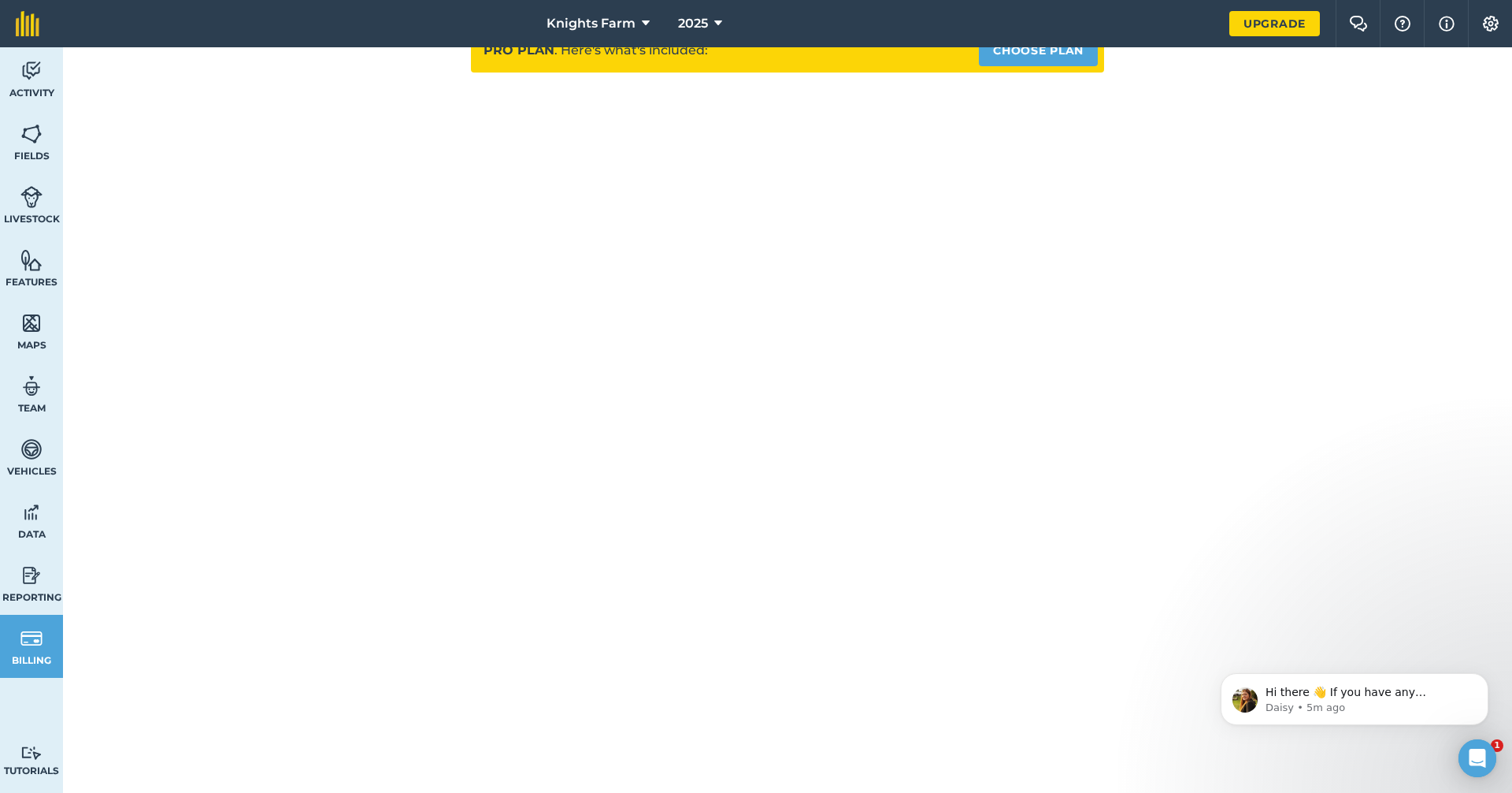
scroll to position [157, 0]
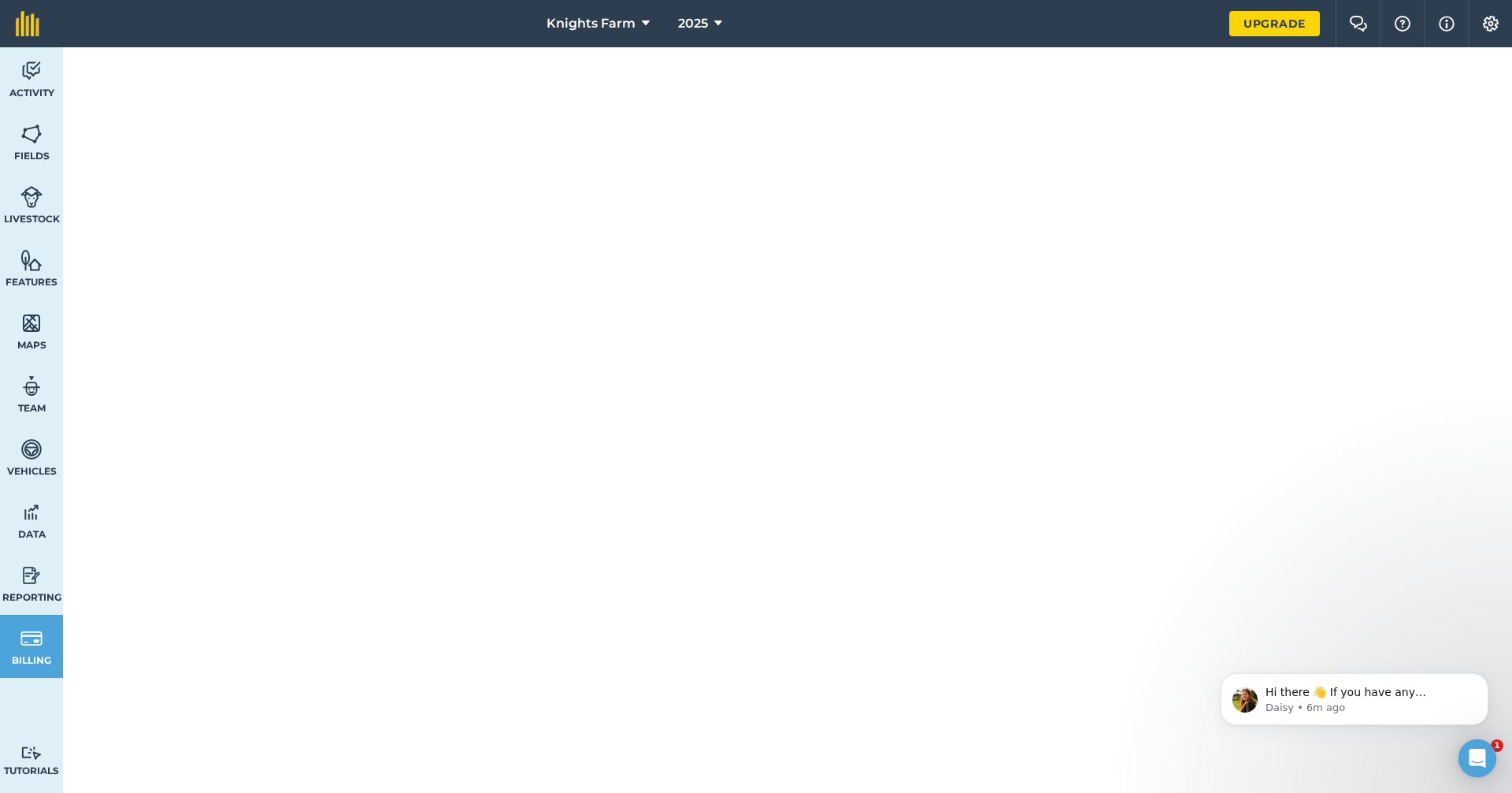
click at [409, 331] on div "Back Pro plan . Here's what's included: Choose Plan" at bounding box center [788, 494] width 850 height 1134
drag, startPoint x: 354, startPoint y: 286, endPoint x: 370, endPoint y: 287, distance: 16.0
click at [354, 285] on div "Back Pro plan . Here's what's included: Choose Plan" at bounding box center [787, 494] width 1449 height 1134
click at [1154, 98] on div "Back Pro plan . Here's what's included: Choose Plan" at bounding box center [788, 494] width 850 height 1134
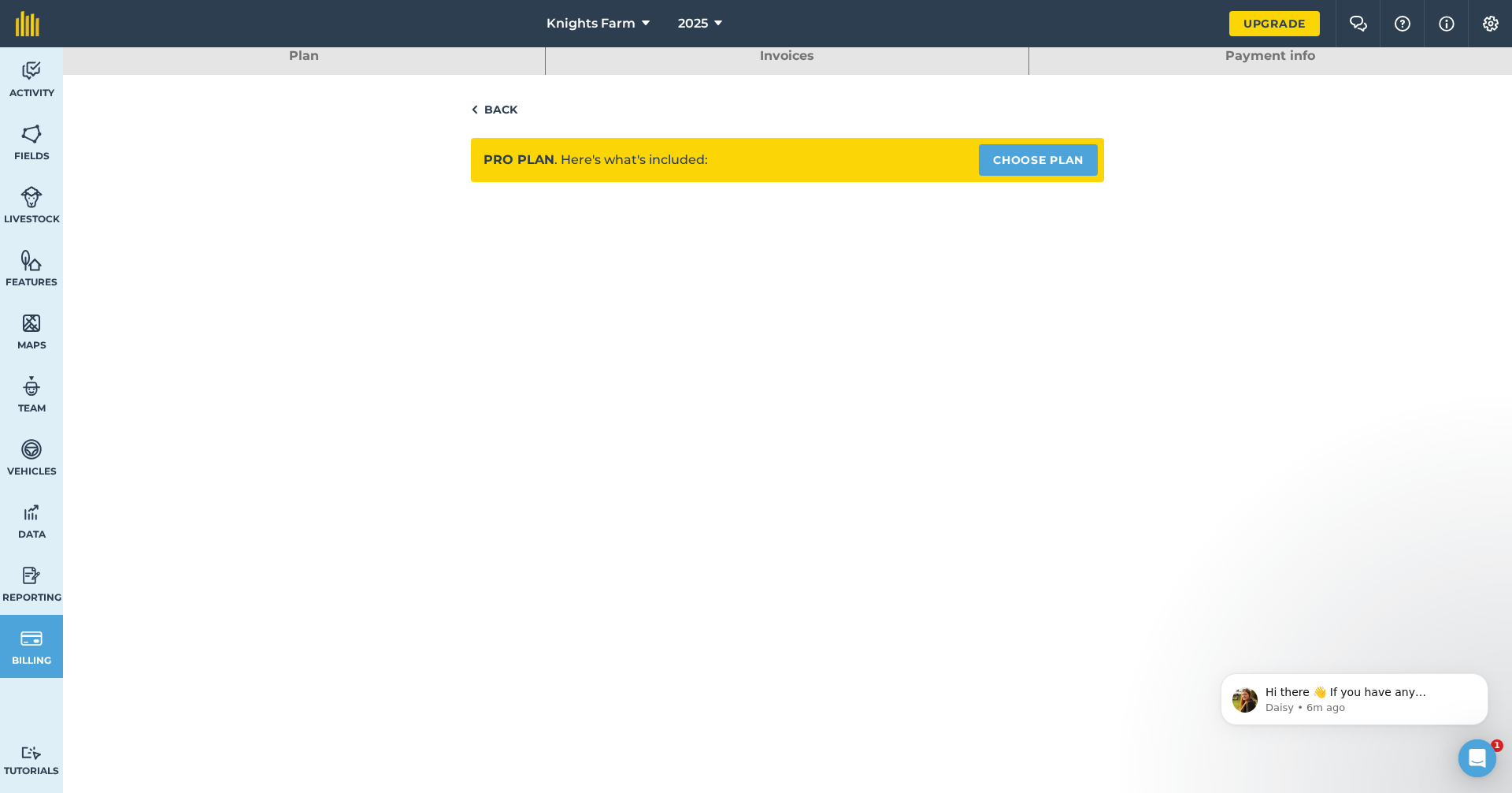
scroll to position [0, 0]
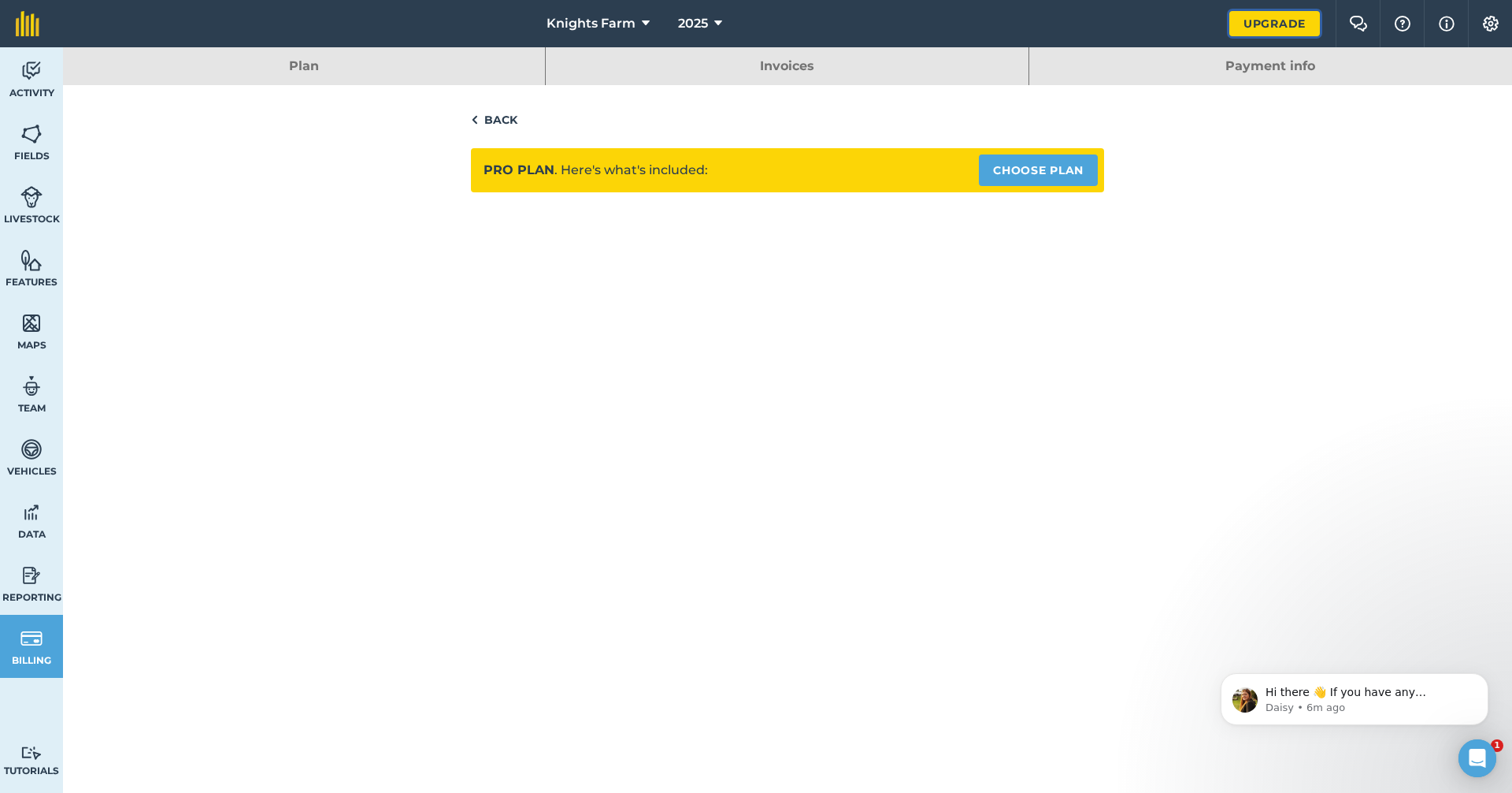
click at [1270, 22] on link "Upgrade" at bounding box center [1275, 24] width 90 height 25
click at [1039, 164] on link "Choose Plan" at bounding box center [1038, 170] width 119 height 31
select select "c333f8ae-3c08-4337-b93a-84218057e287"
select select "AU"
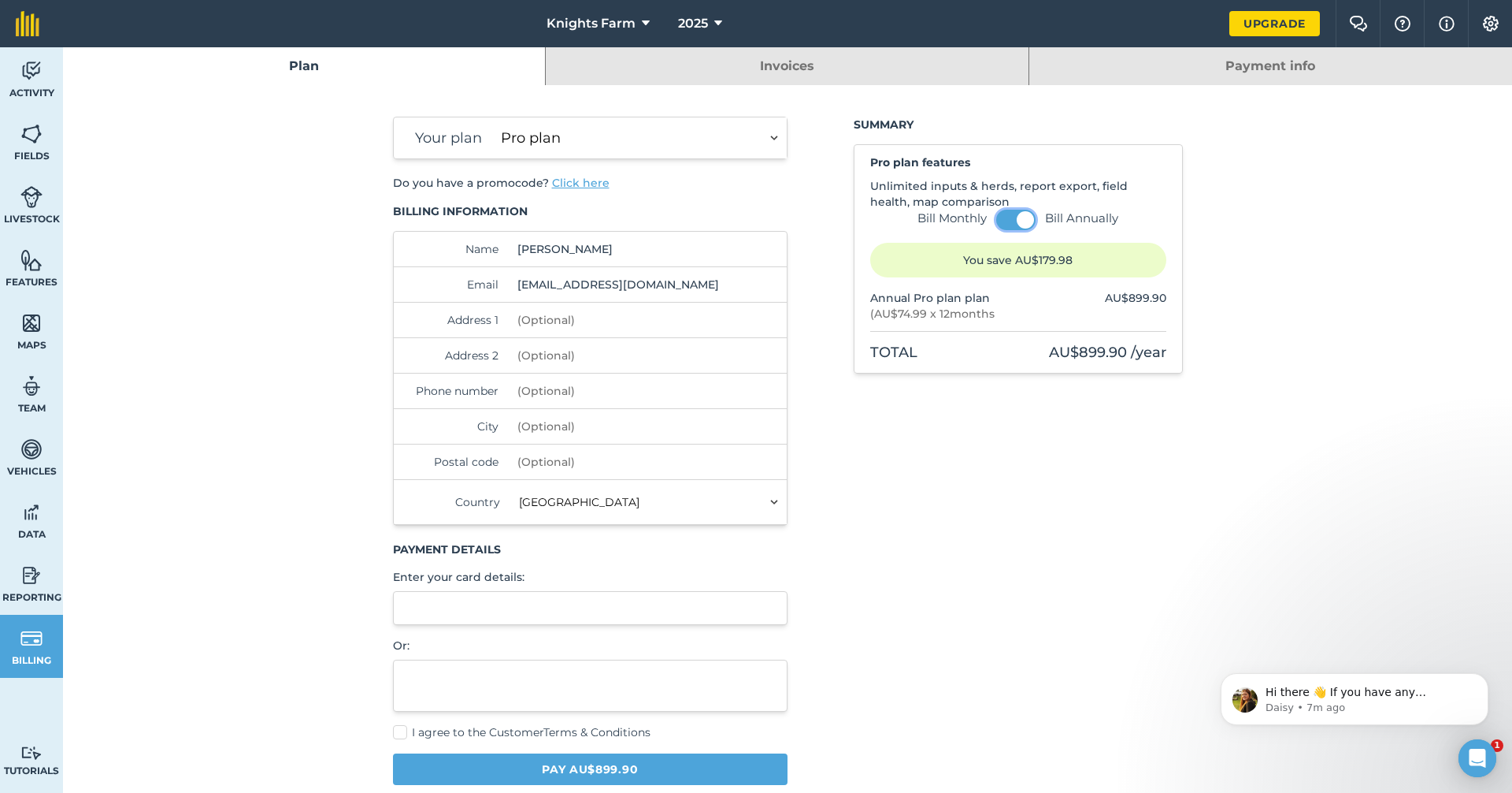
click at [1018, 220] on span at bounding box center [1025, 219] width 17 height 17
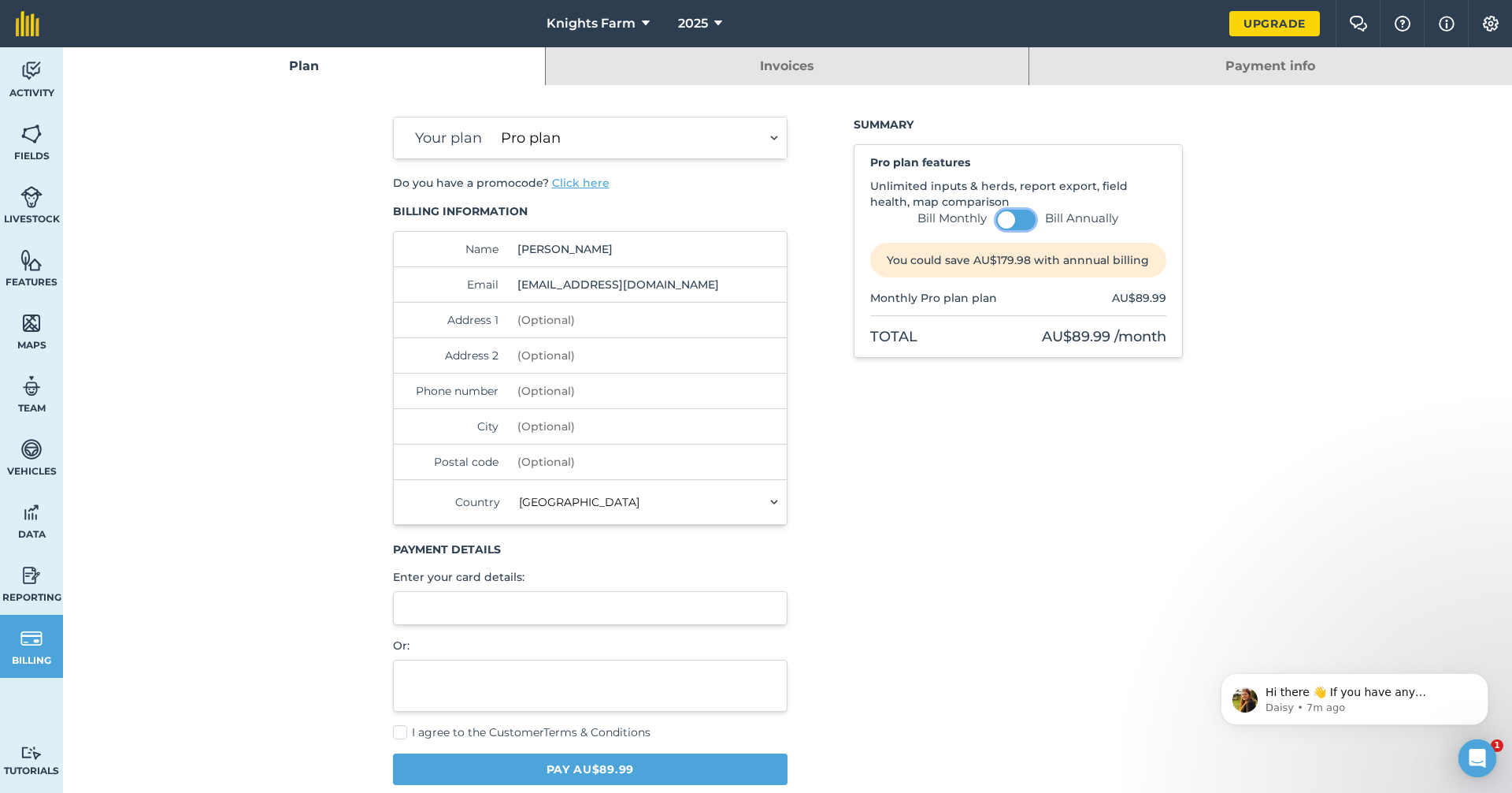
click at [1013, 218] on button at bounding box center [1016, 220] width 40 height 21
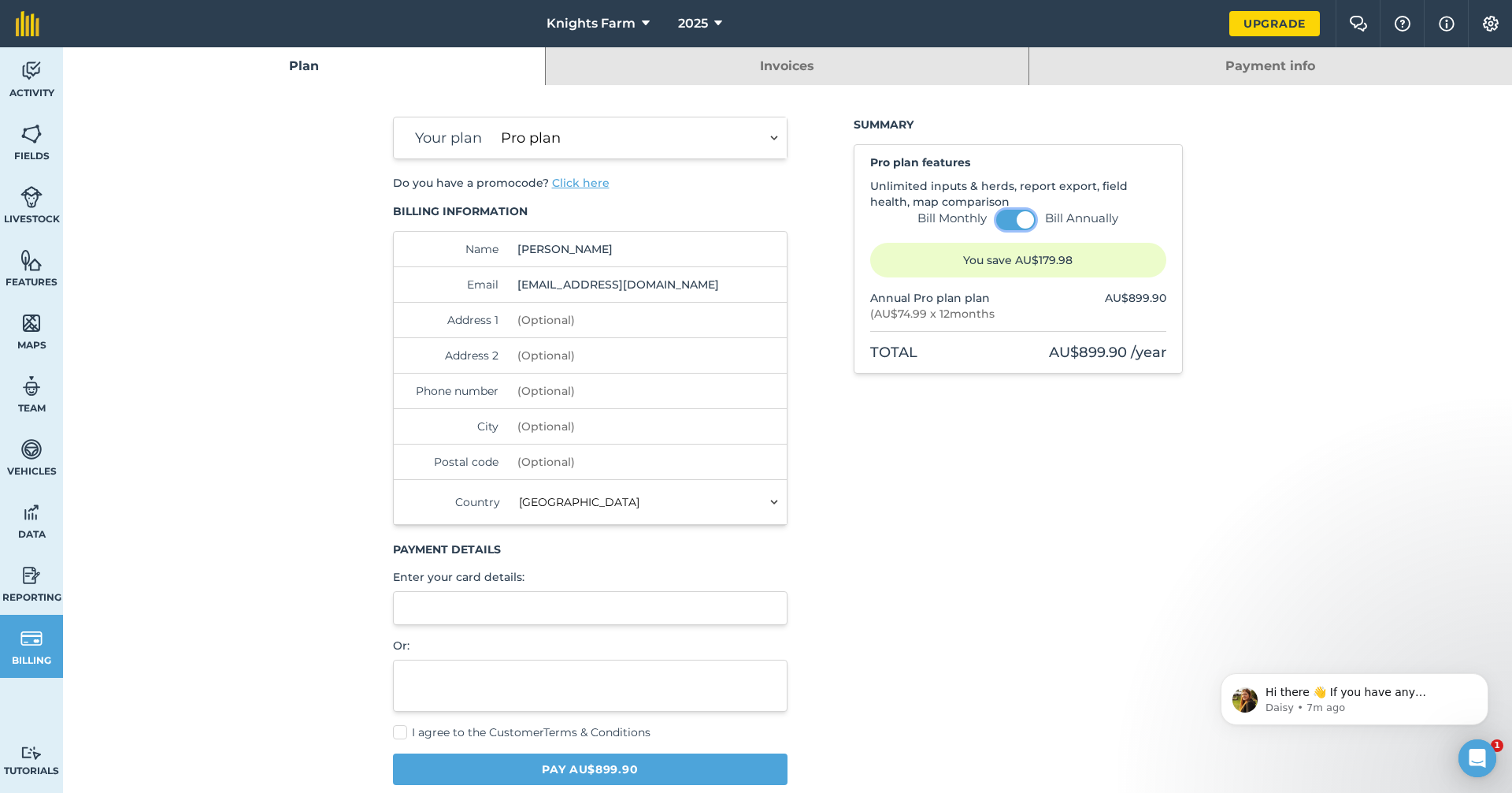
click at [1009, 215] on button at bounding box center [1016, 220] width 40 height 21
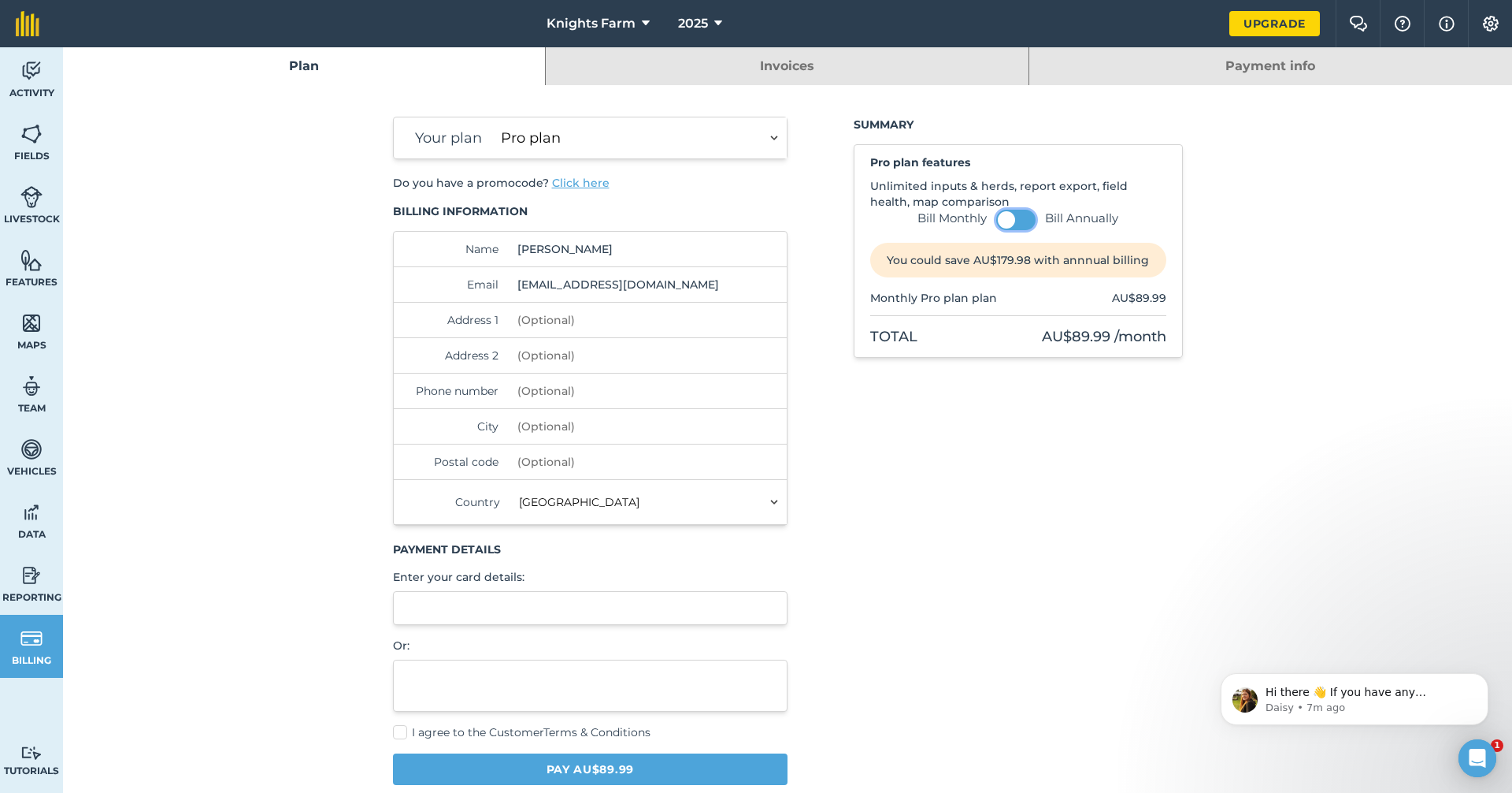
click at [1010, 218] on button at bounding box center [1016, 220] width 40 height 21
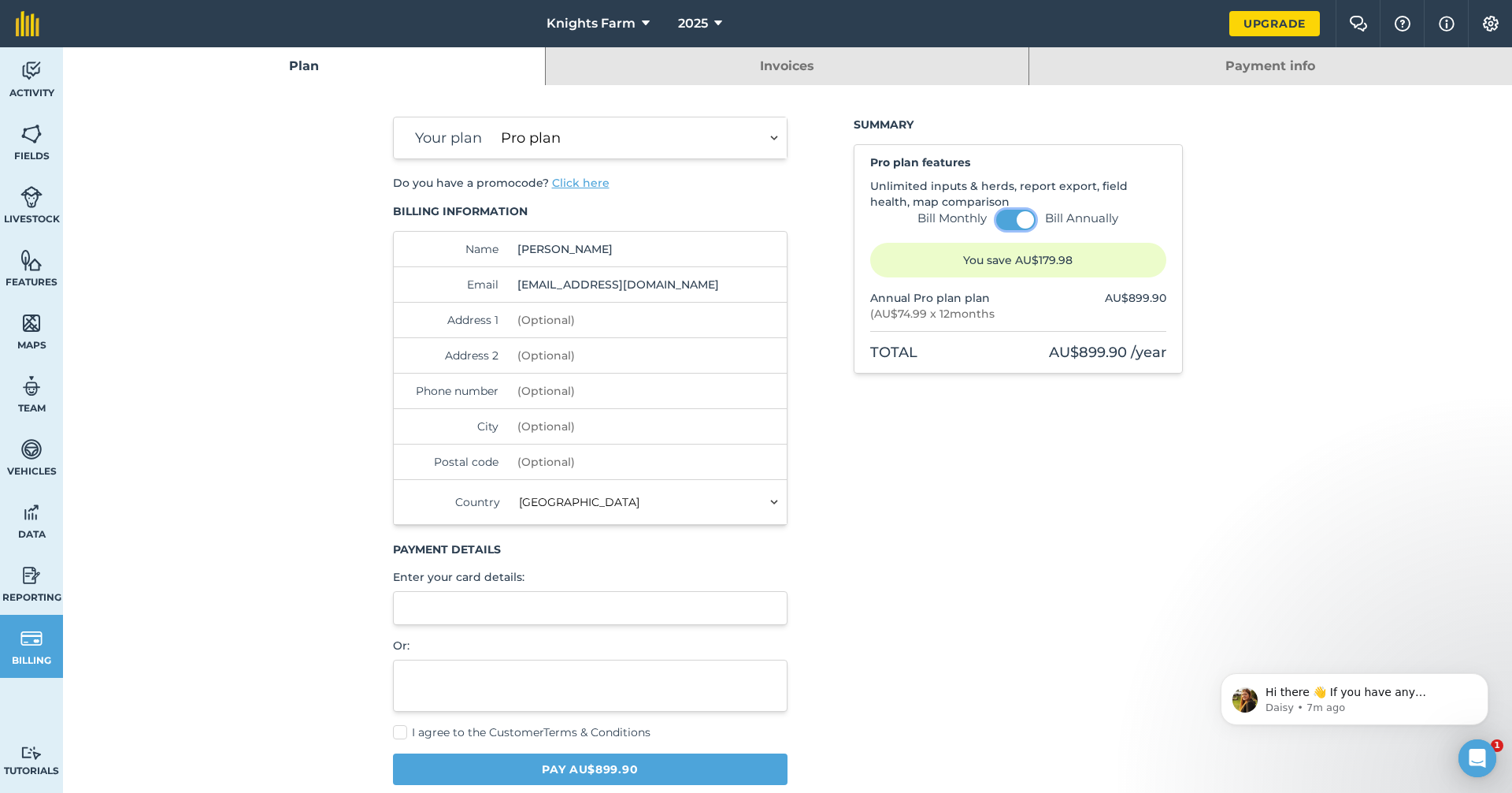
click at [1017, 218] on span at bounding box center [1025, 219] width 17 height 17
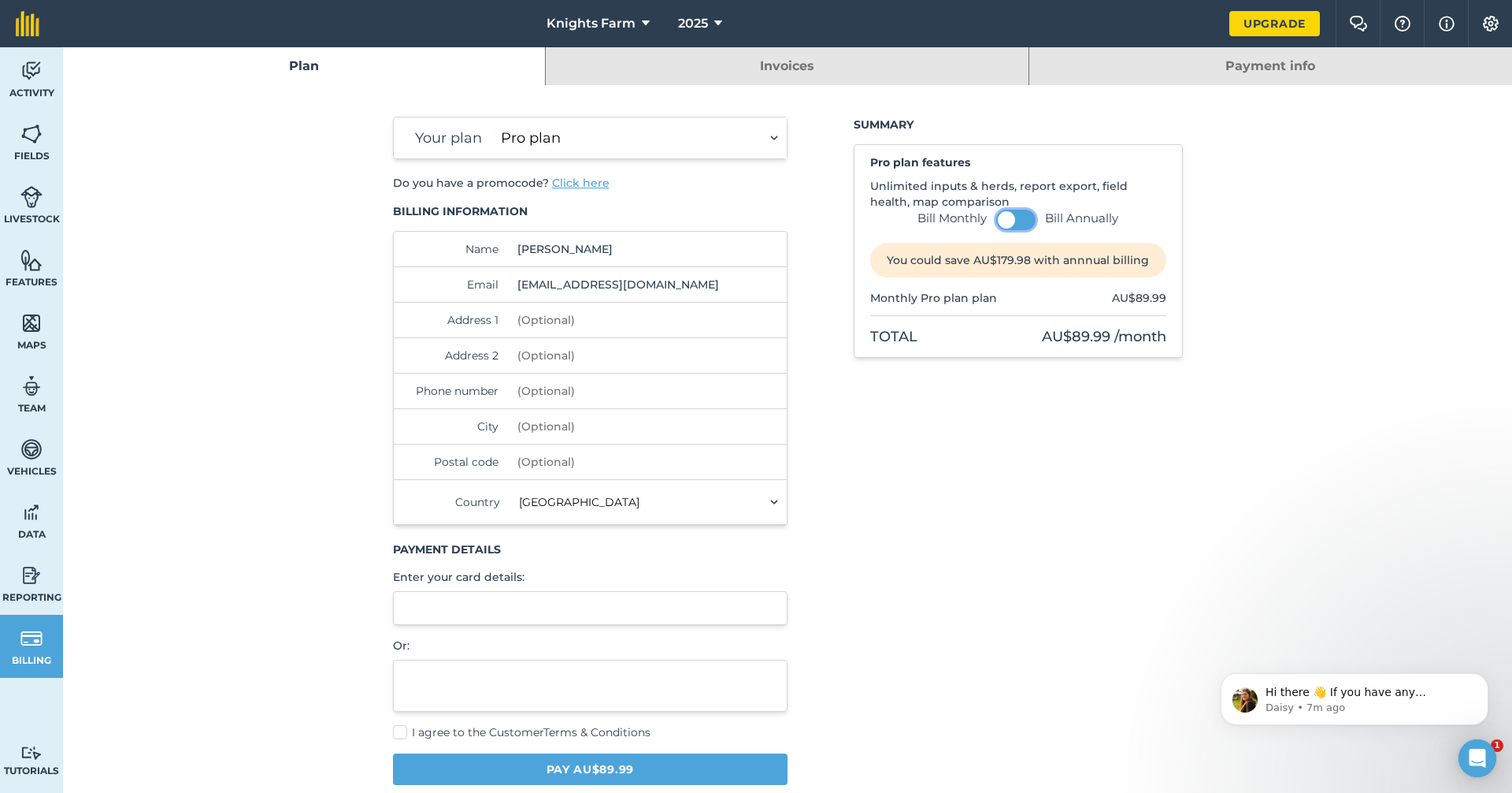
click at [1019, 224] on button at bounding box center [1016, 220] width 40 height 21
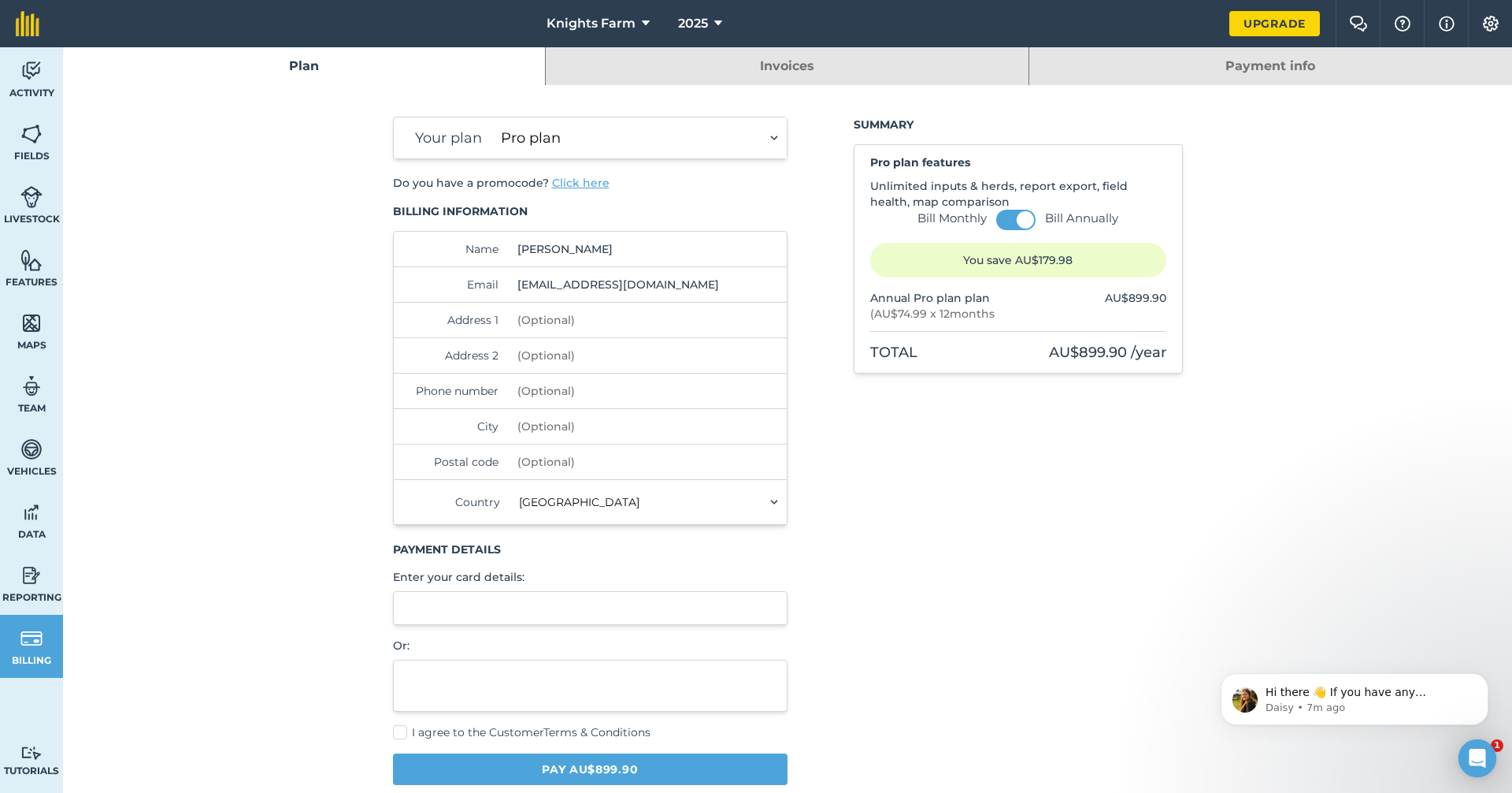
click at [1135, 56] on link "Payment info" at bounding box center [1270, 66] width 483 height 38
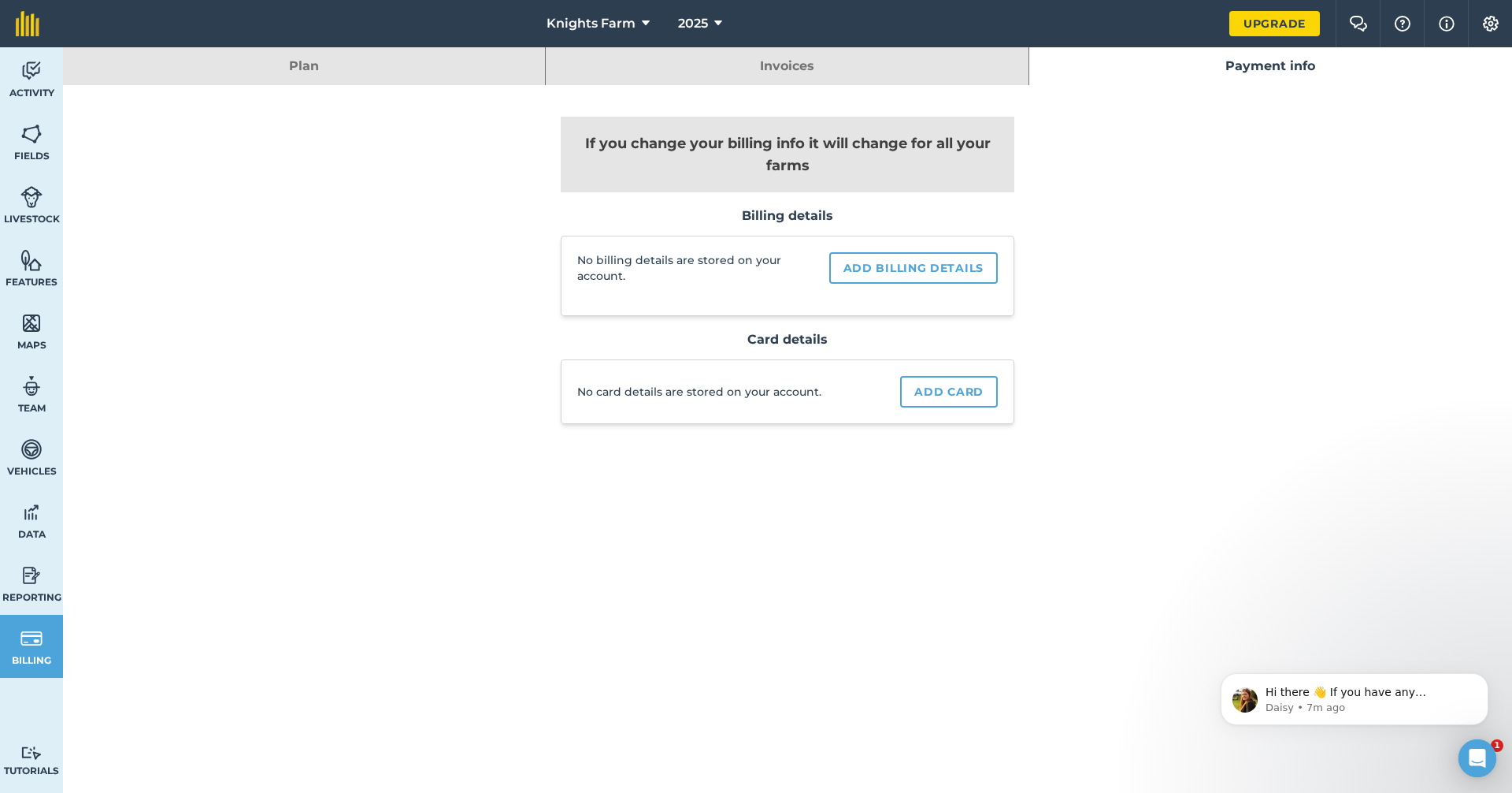
click at [941, 72] on link "Invoices" at bounding box center [787, 66] width 482 height 38
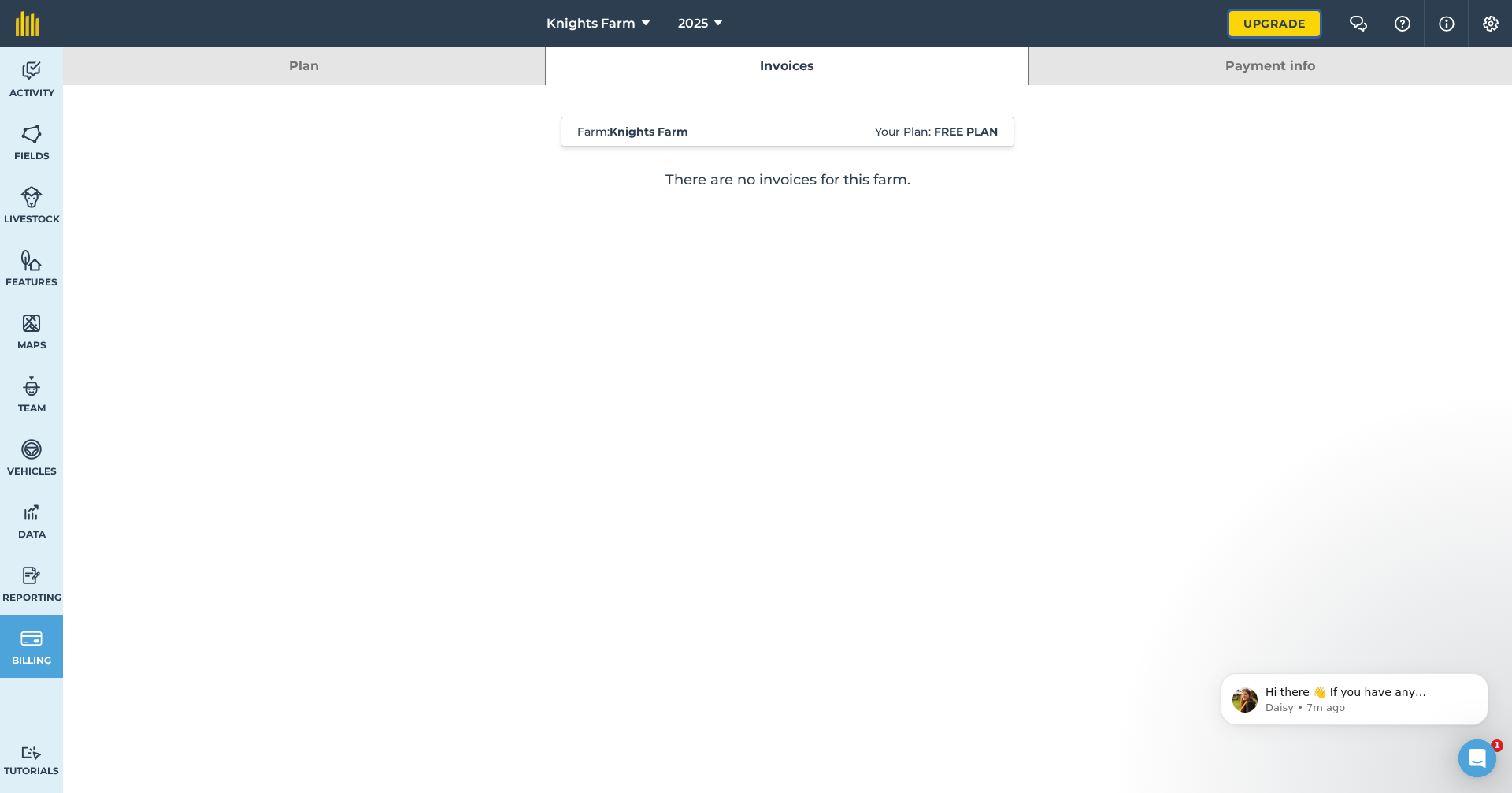
click at [1278, 14] on link "Upgrade" at bounding box center [1275, 24] width 90 height 25
click at [1273, 19] on link "Upgrade" at bounding box center [1275, 24] width 90 height 25
click at [290, 77] on link "Plan" at bounding box center [304, 66] width 482 height 38
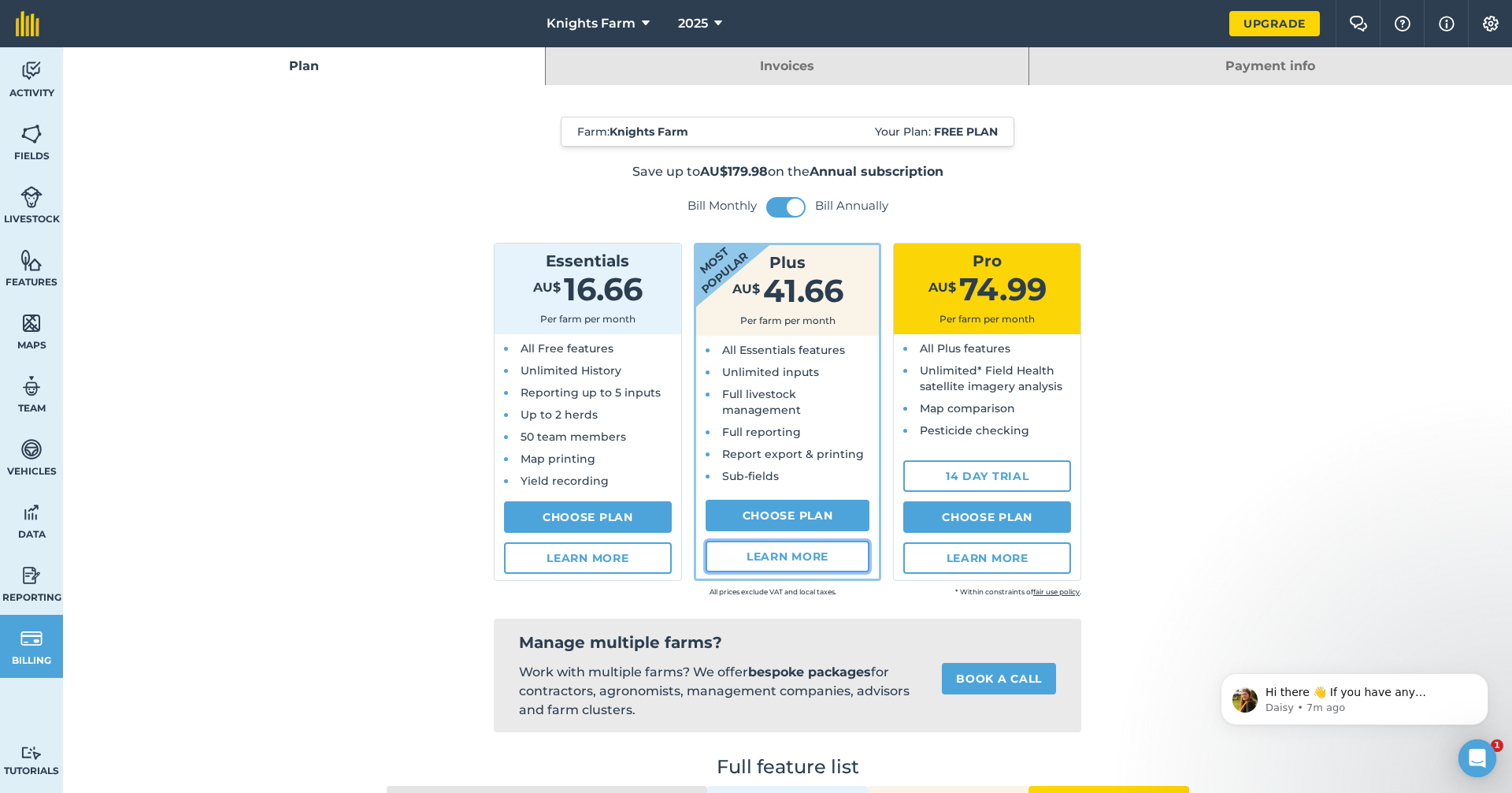
click at [794, 547] on link "Learn more" at bounding box center [788, 556] width 165 height 31
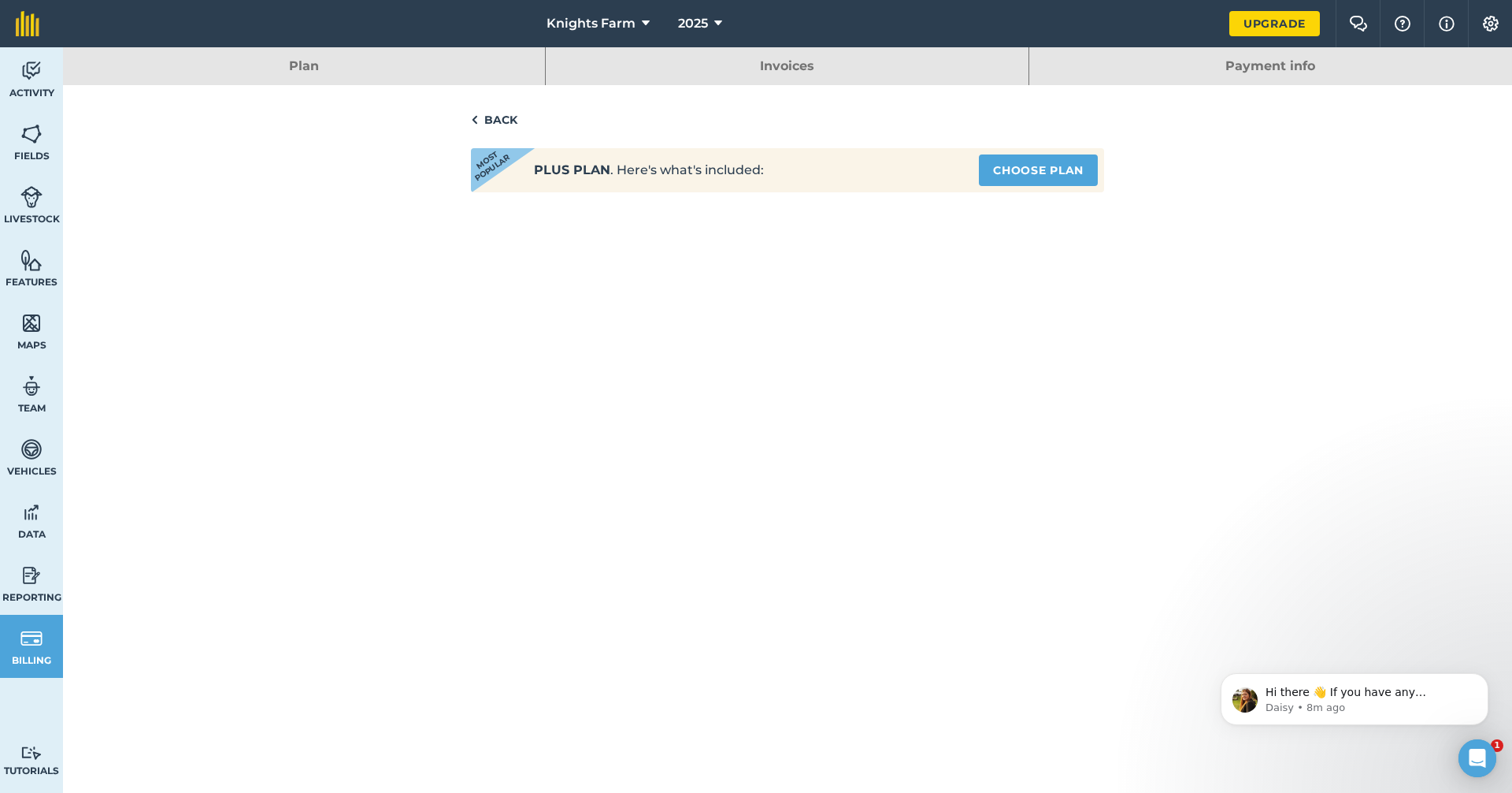
click at [503, 114] on link "Back" at bounding box center [787, 120] width 634 height 19
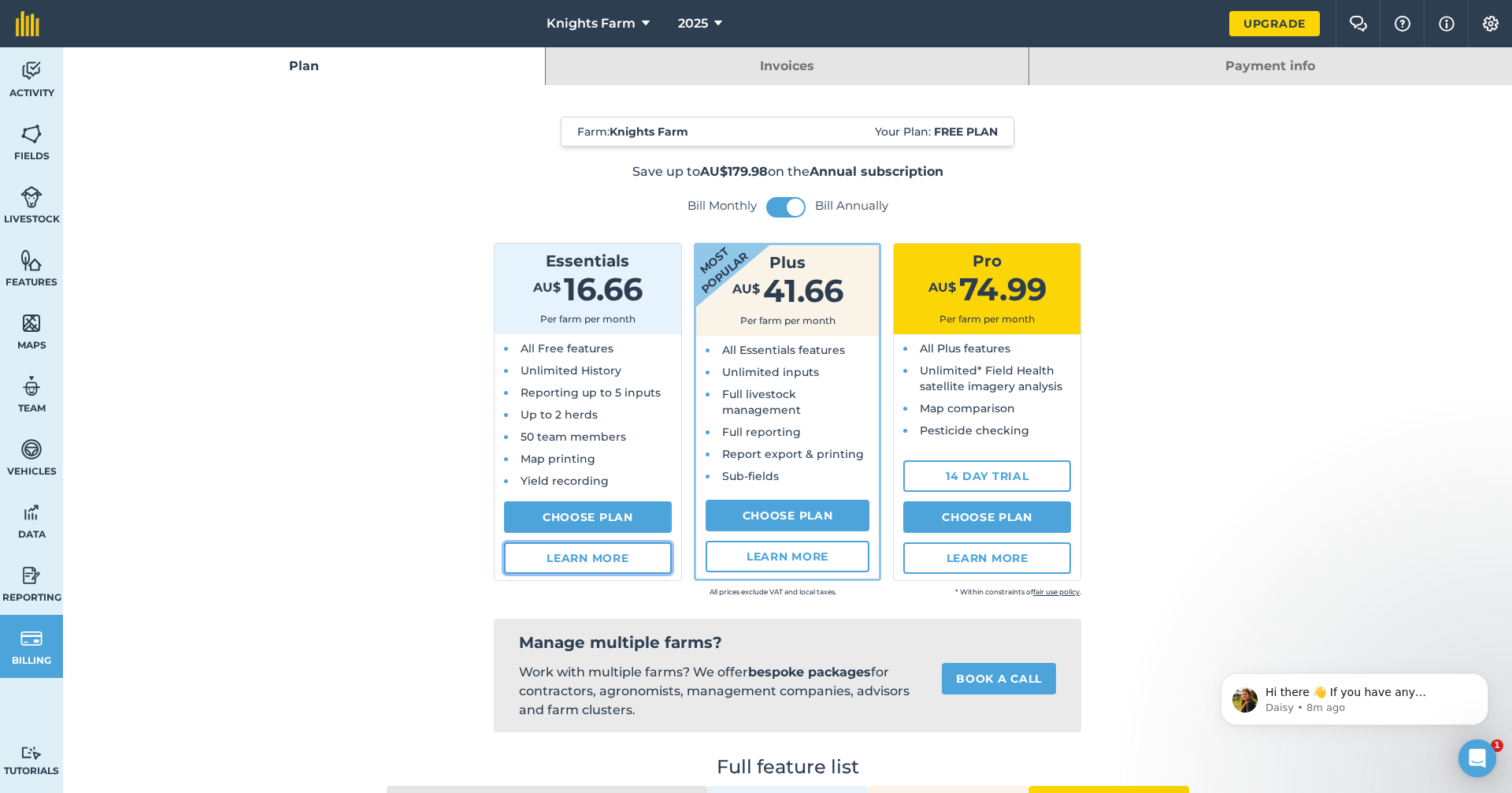
click at [574, 556] on link "Learn more" at bounding box center [587, 558] width 168 height 31
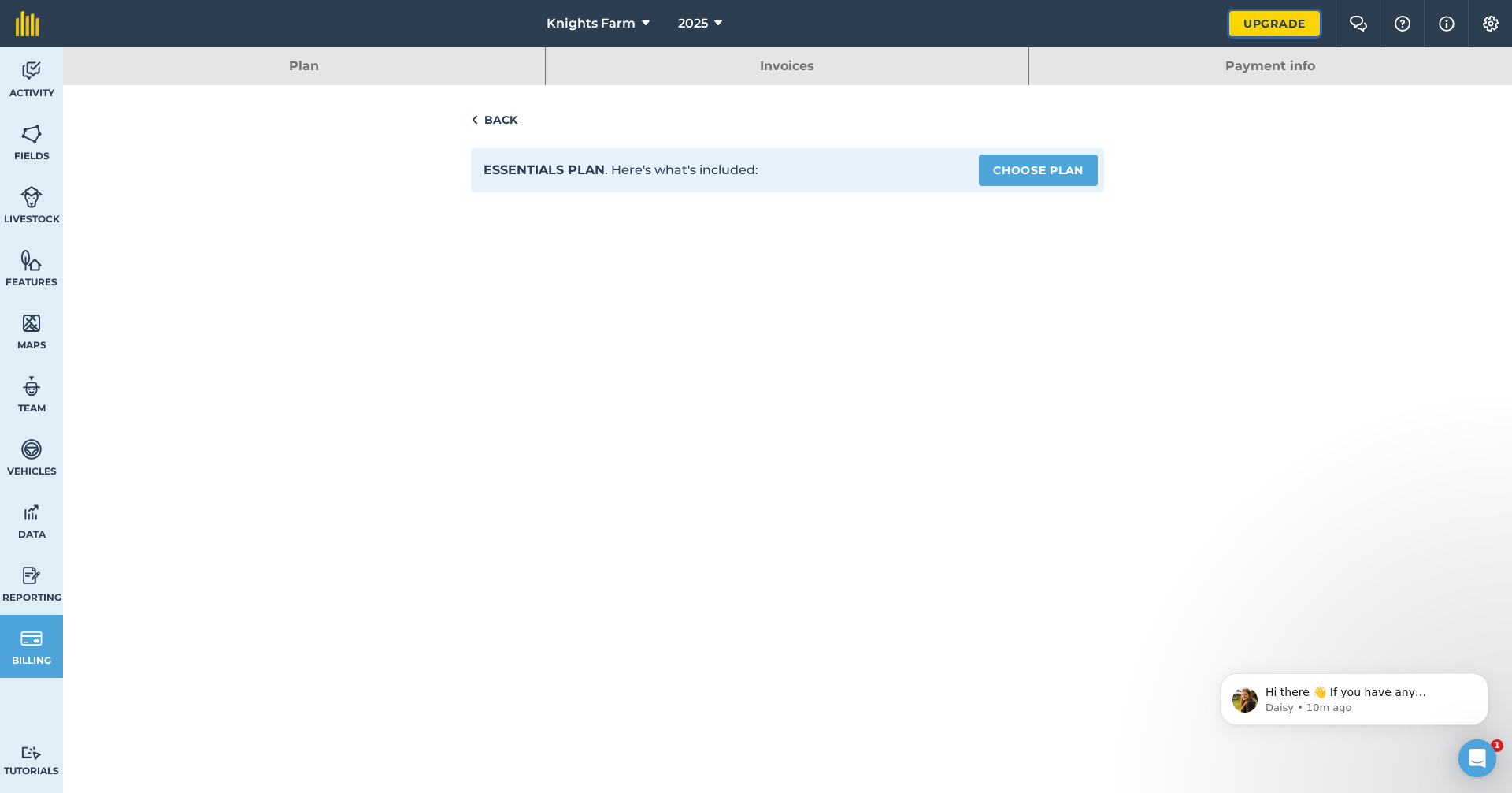
click at [1268, 25] on link "Upgrade" at bounding box center [1275, 24] width 90 height 25
click at [1248, 23] on link "Upgrade" at bounding box center [1275, 24] width 90 height 25
click at [504, 124] on link "Back" at bounding box center [787, 120] width 634 height 19
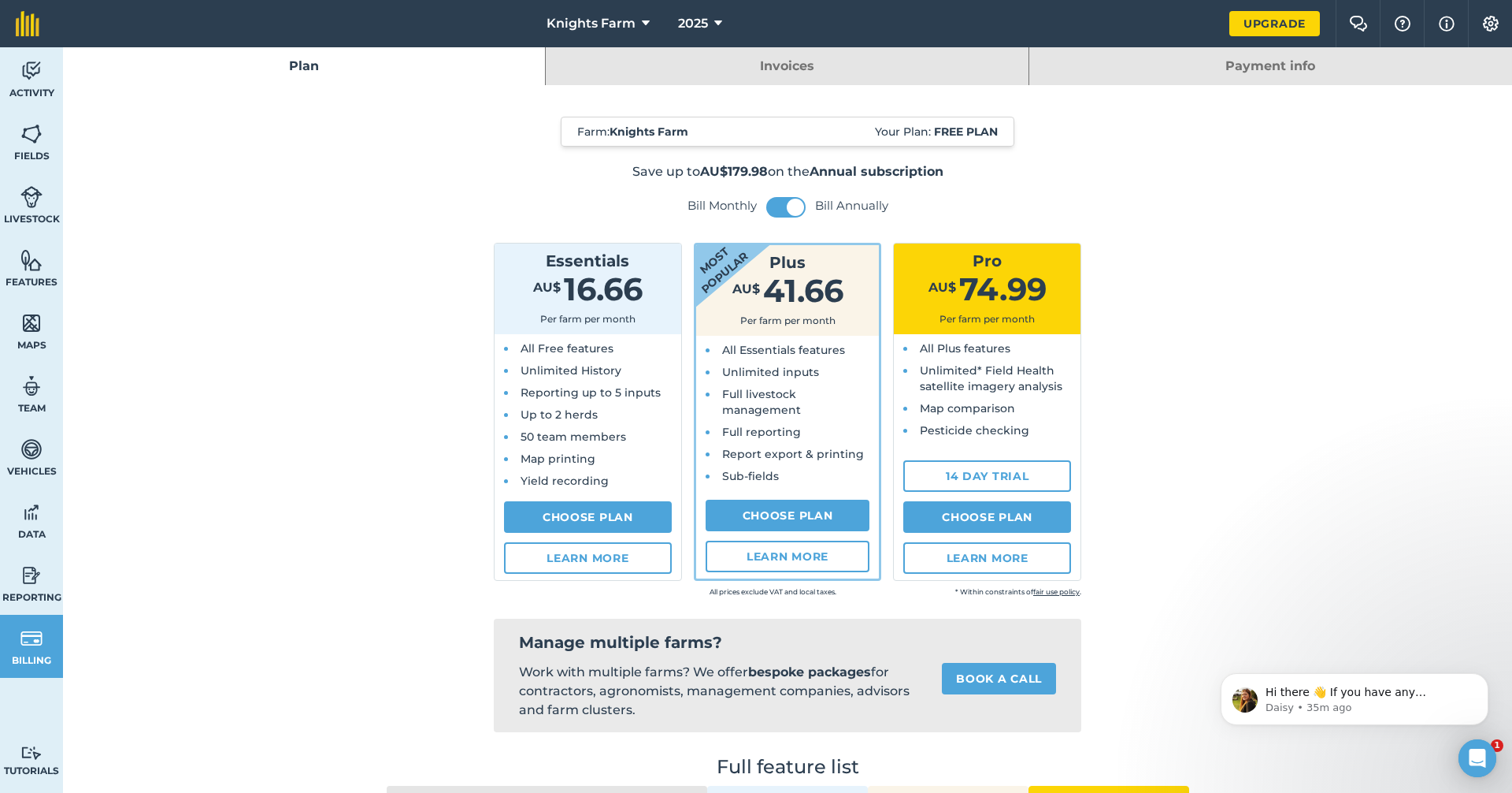
click at [596, 456] on li "Map printing" at bounding box center [592, 459] width 152 height 16
click at [610, 512] on link "Choose Plan" at bounding box center [587, 516] width 168 height 31
select select "AU"
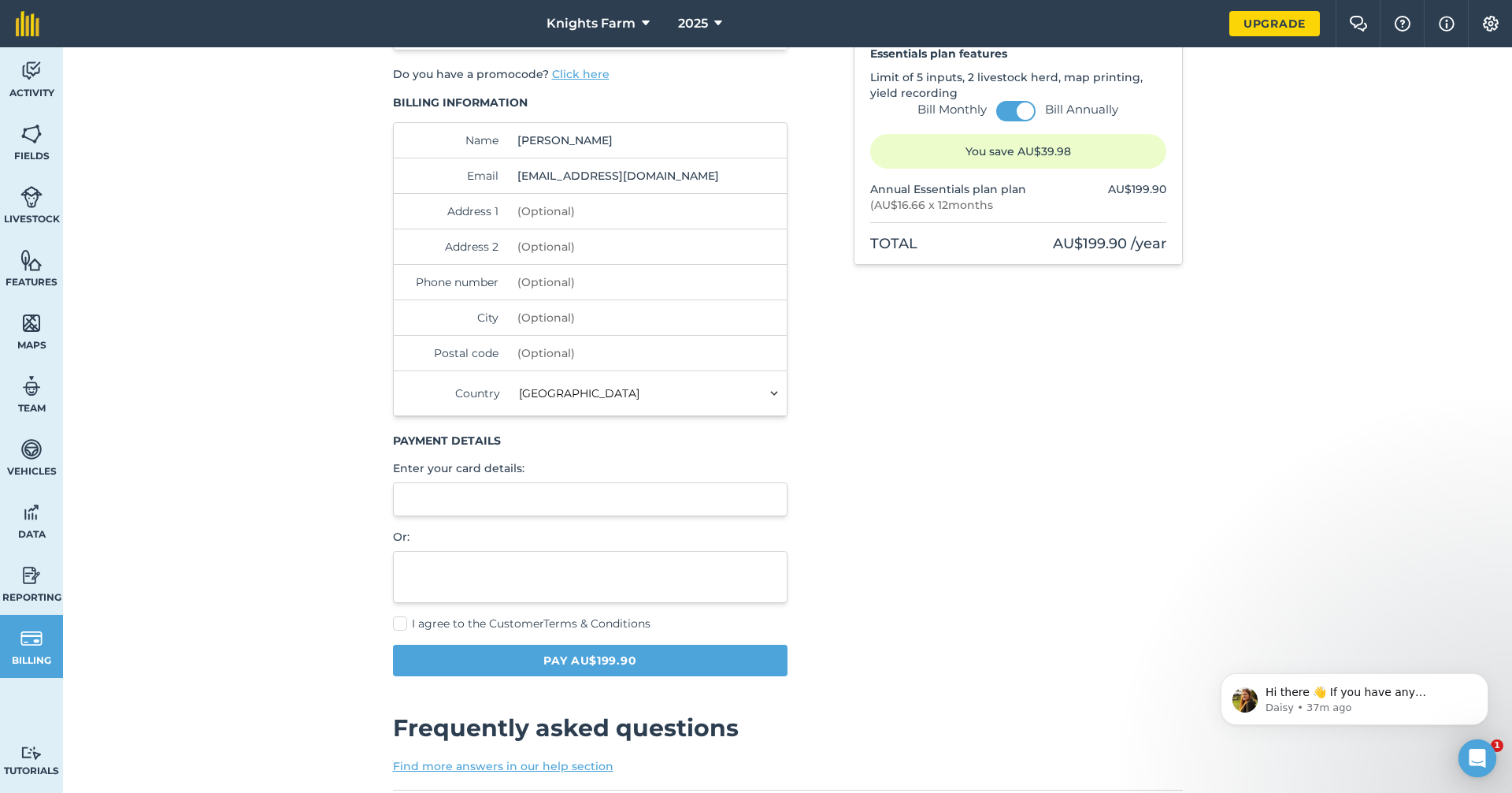
scroll to position [79, 0]
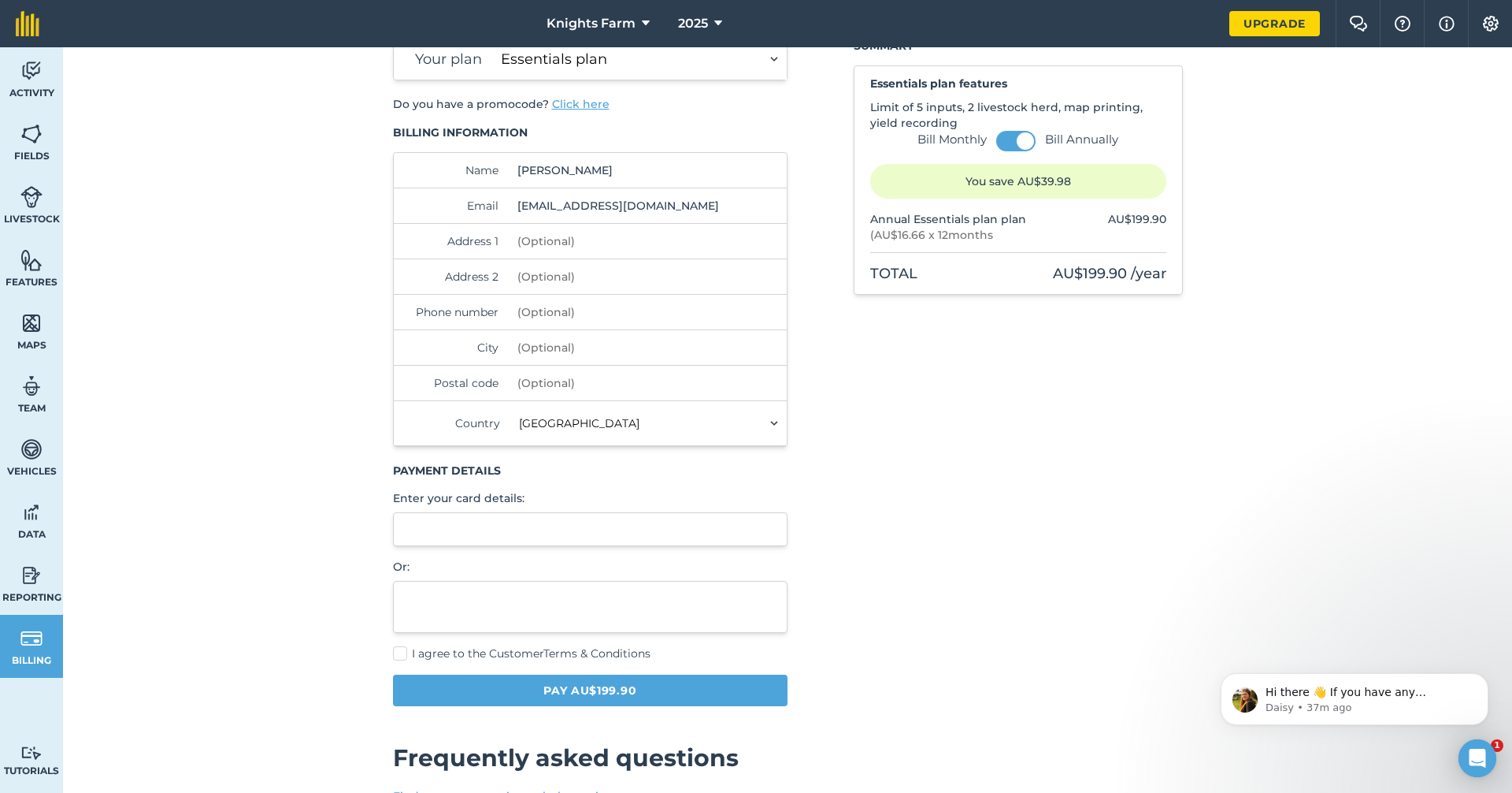
drag, startPoint x: 599, startPoint y: 173, endPoint x: 503, endPoint y: 177, distance: 96.1
click at [461, 182] on div "Name [PERSON_NAME]" at bounding box center [590, 170] width 394 height 36
type input "[PERSON_NAME]"
type input "[STREET_ADDRESS]"
type input "0418483489"
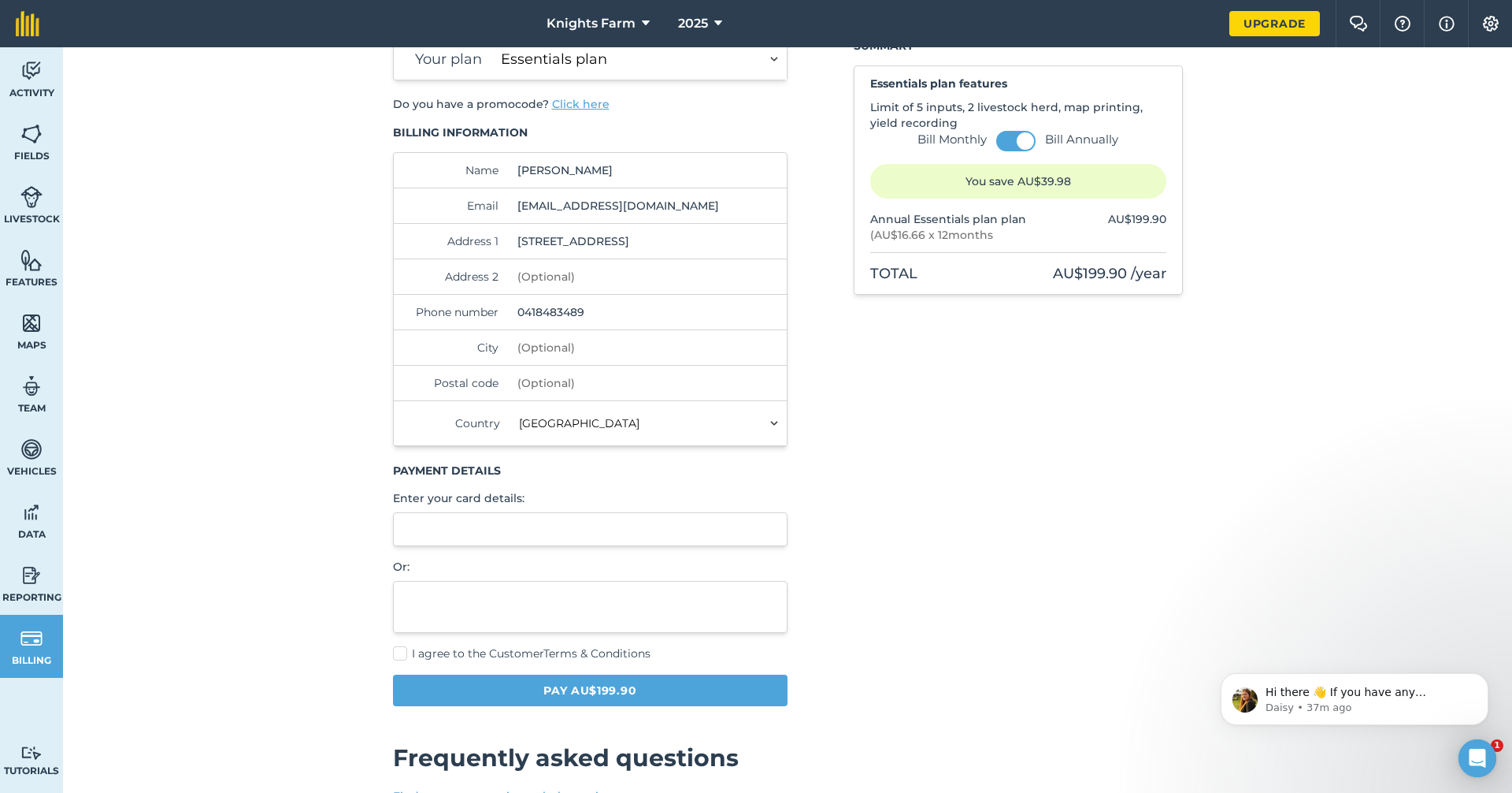
type input "Barongarook west"
type input "3249"
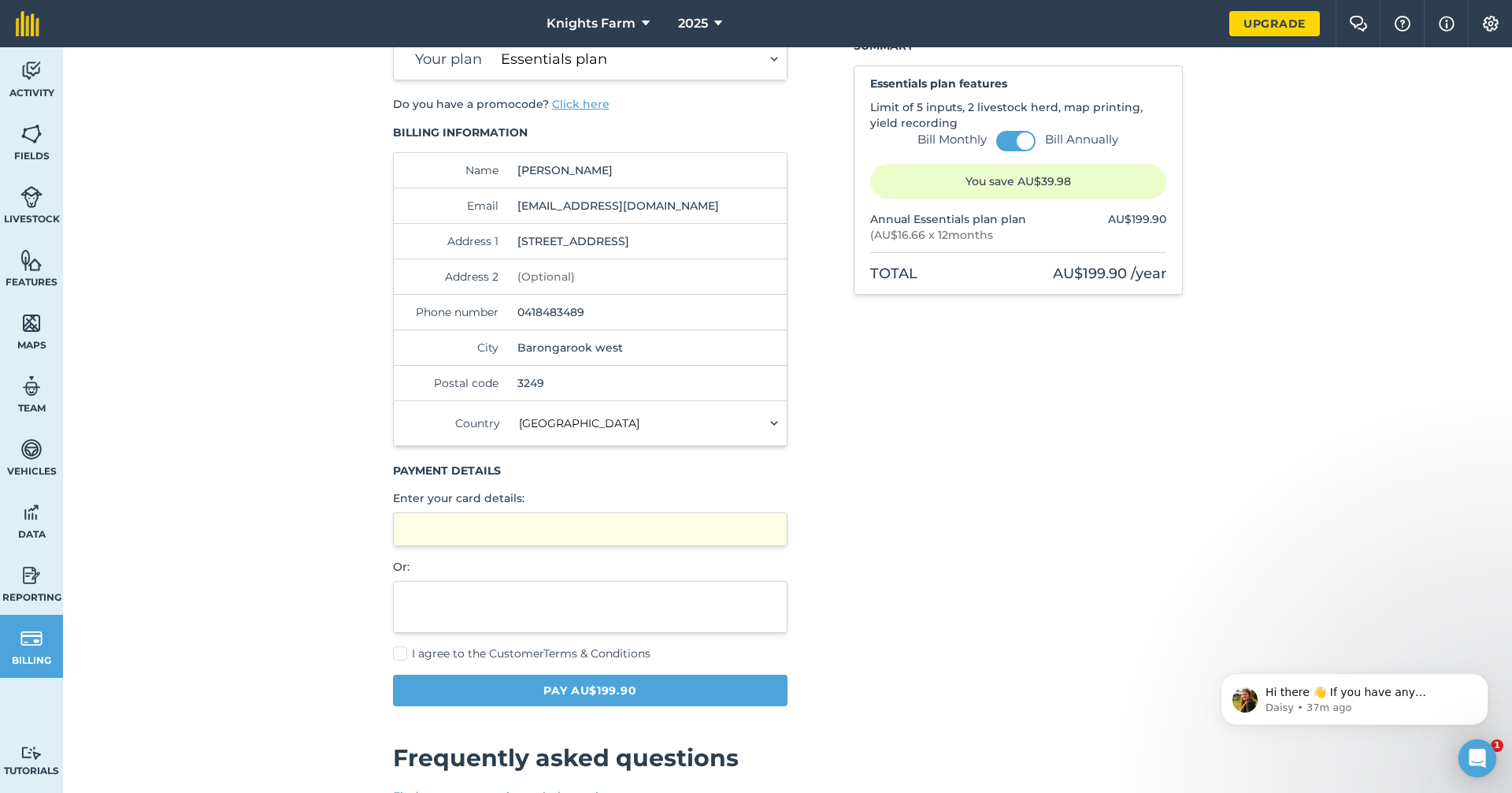
click at [400, 651] on label "I agree to the Customer Terms & Conditions" at bounding box center [590, 654] width 395 height 17
click at [400, 724] on input "I agree to the Customer Terms & Conditions" at bounding box center [397, 729] width 10 height 10
checkbox input "true"
click at [1017, 137] on span at bounding box center [1025, 141] width 17 height 17
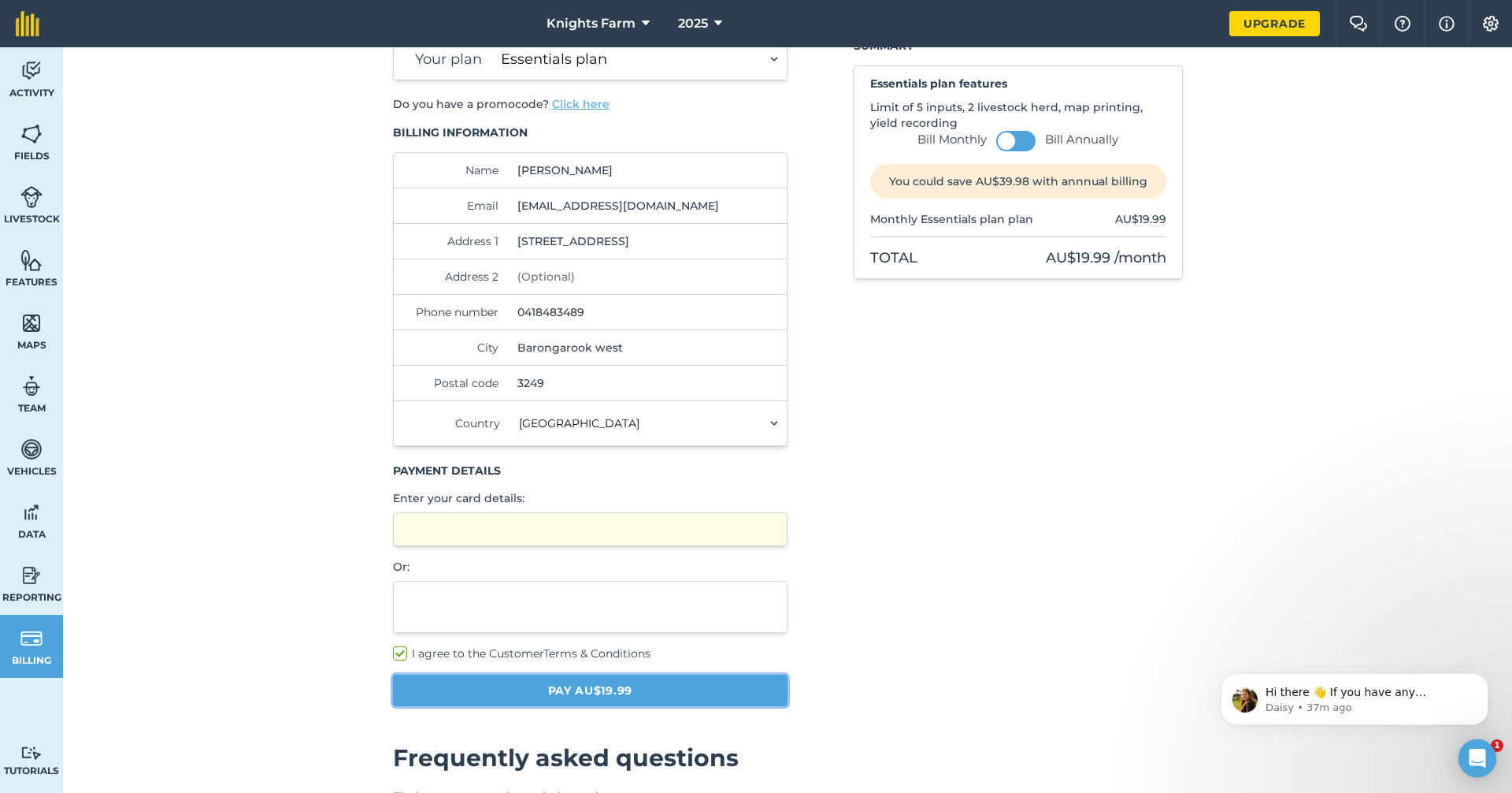
click at [670, 687] on button "Pay AU$19.99" at bounding box center [590, 689] width 395 height 31
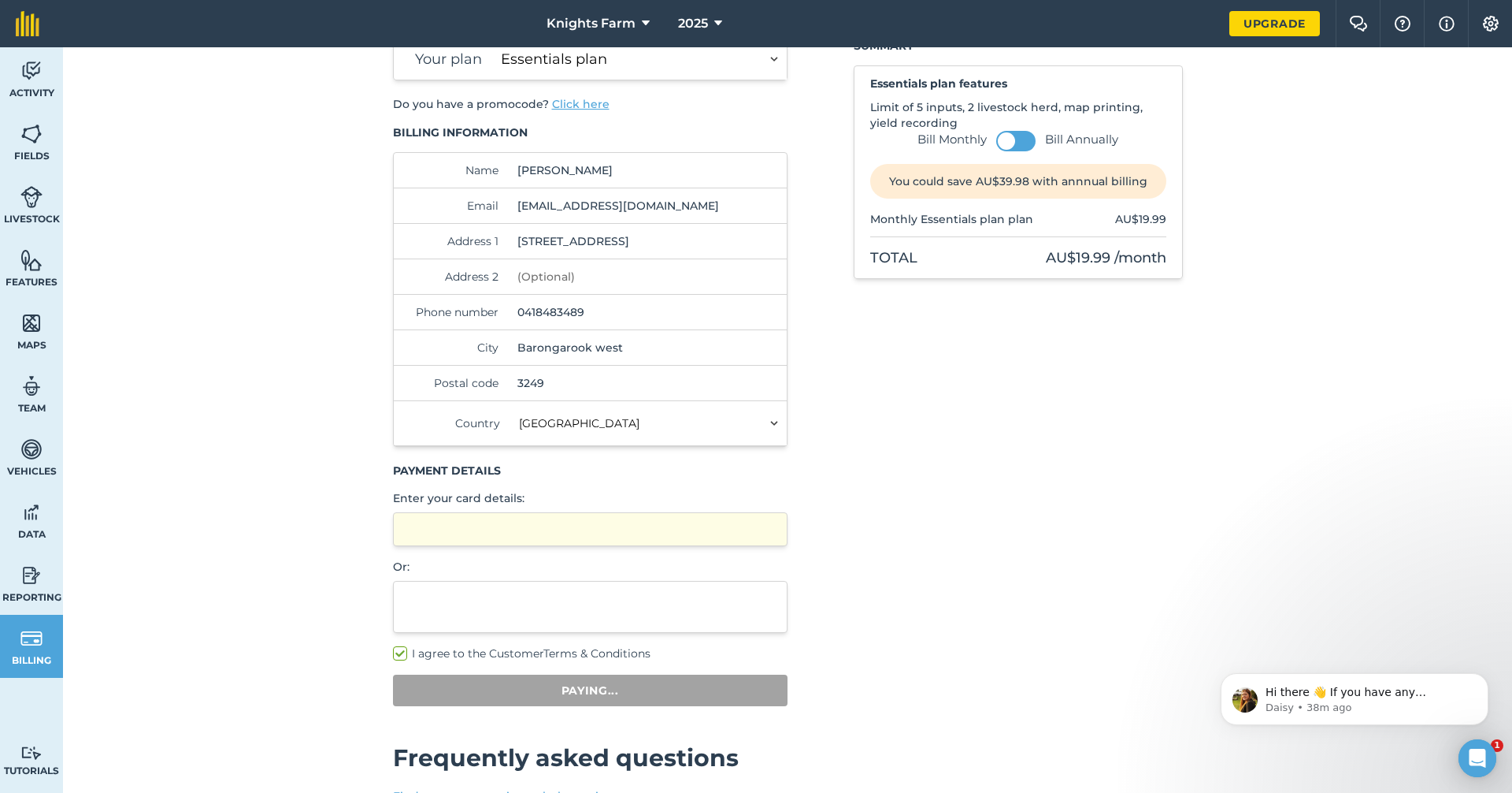
scroll to position [47, 0]
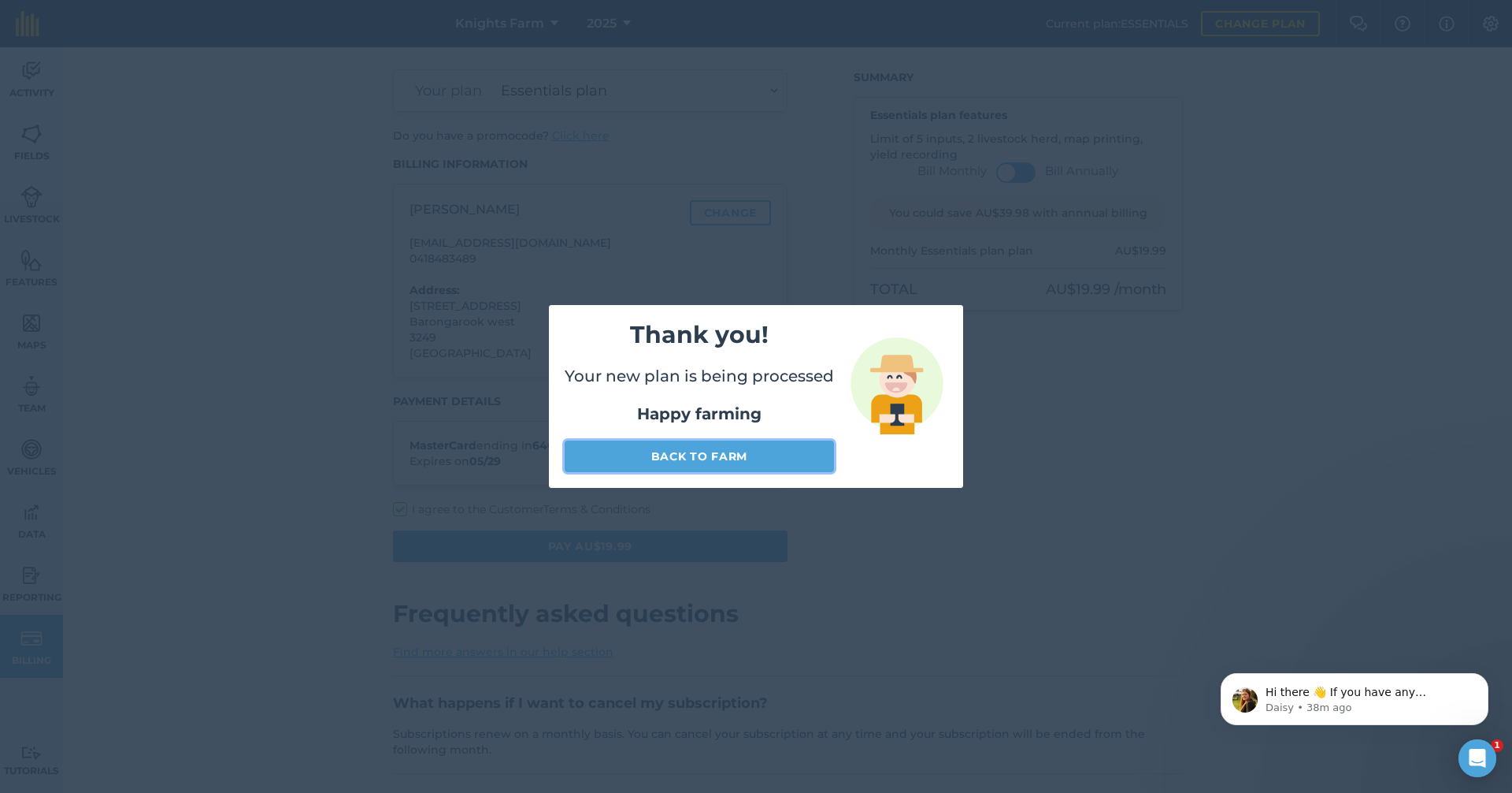
click at [743, 458] on link "Back to farm" at bounding box center [700, 456] width 269 height 31
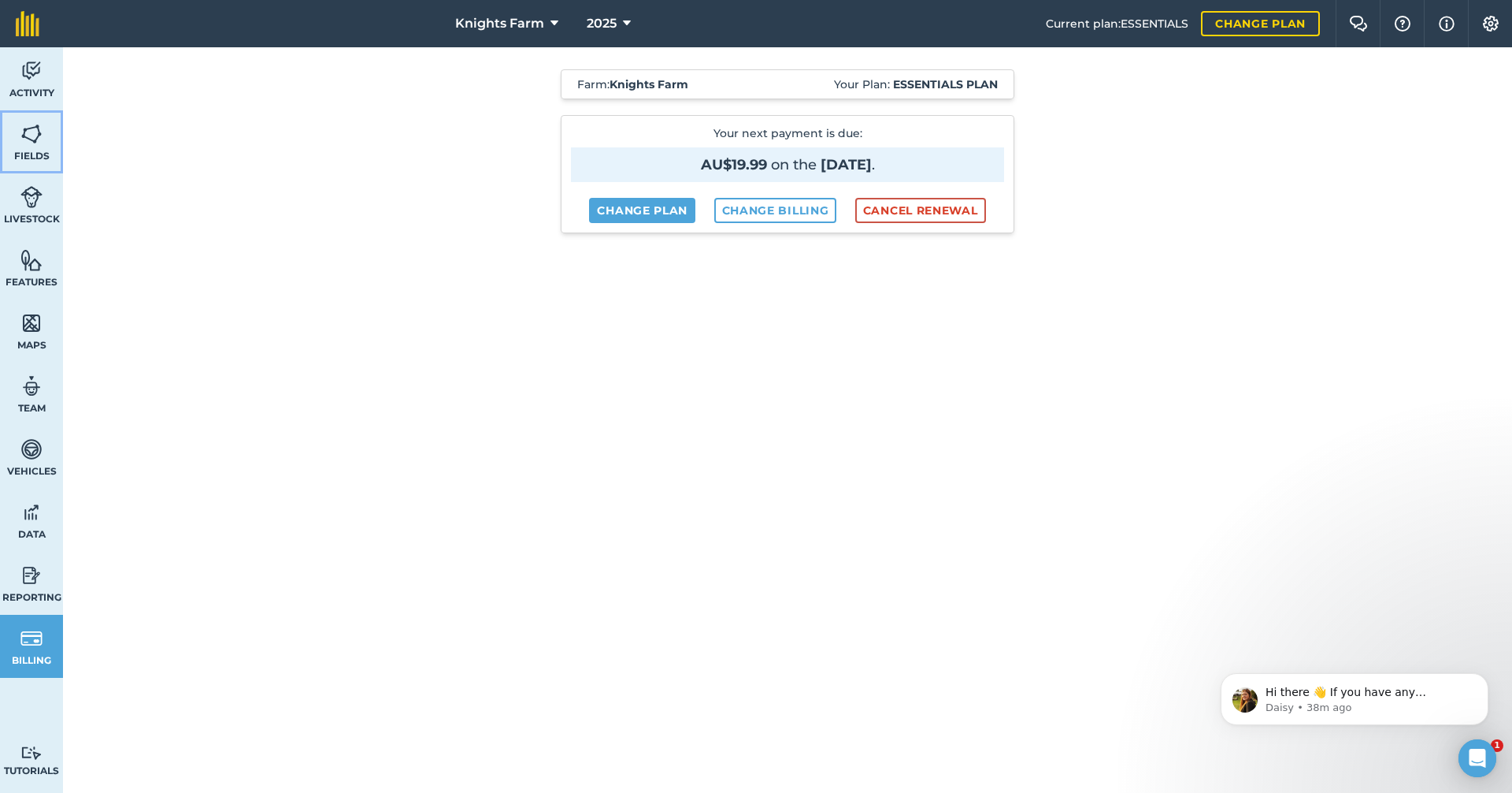
click at [41, 147] on link "Fields" at bounding box center [31, 141] width 63 height 63
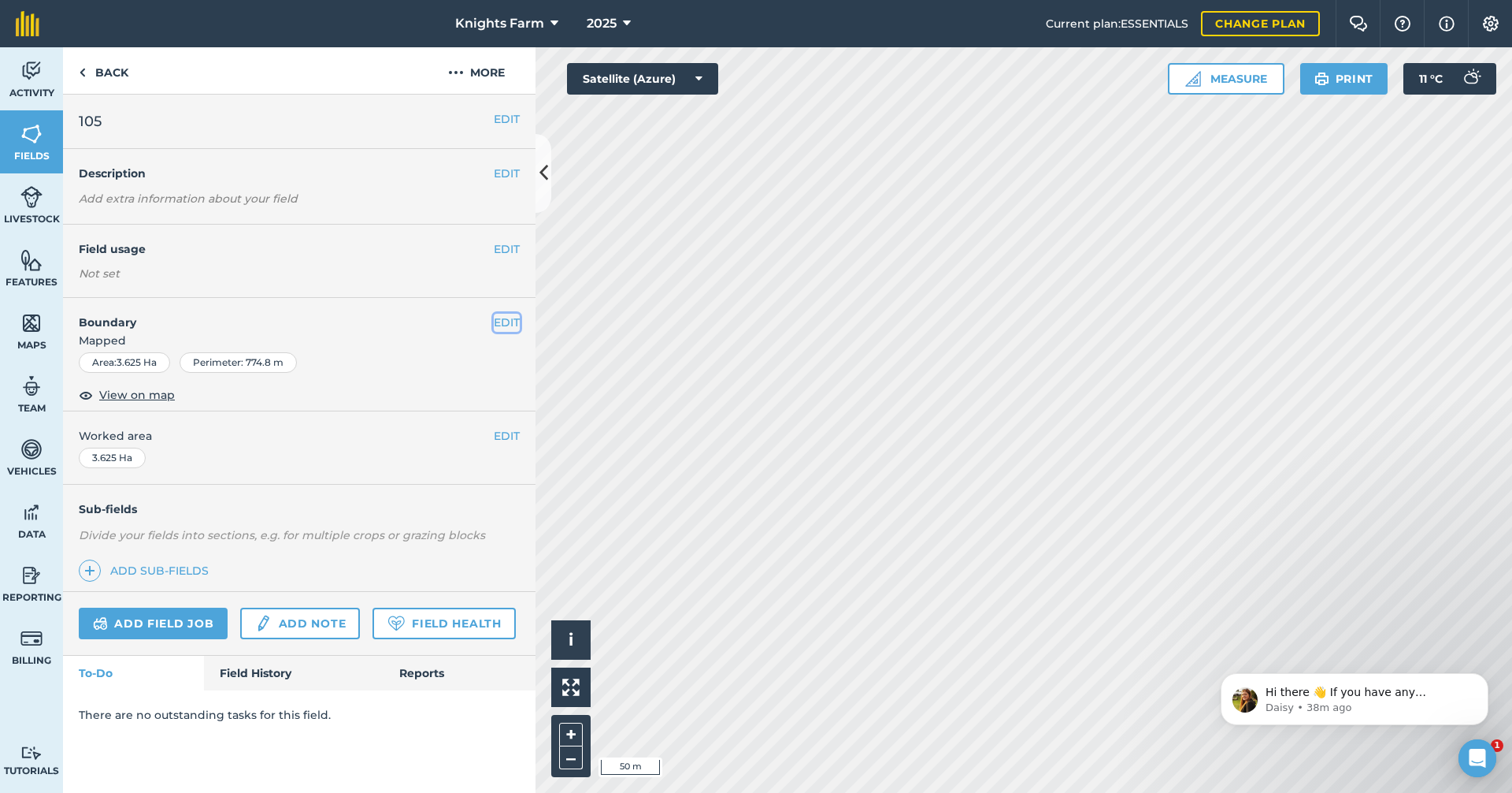
click at [509, 321] on button "EDIT" at bounding box center [507, 322] width 26 height 17
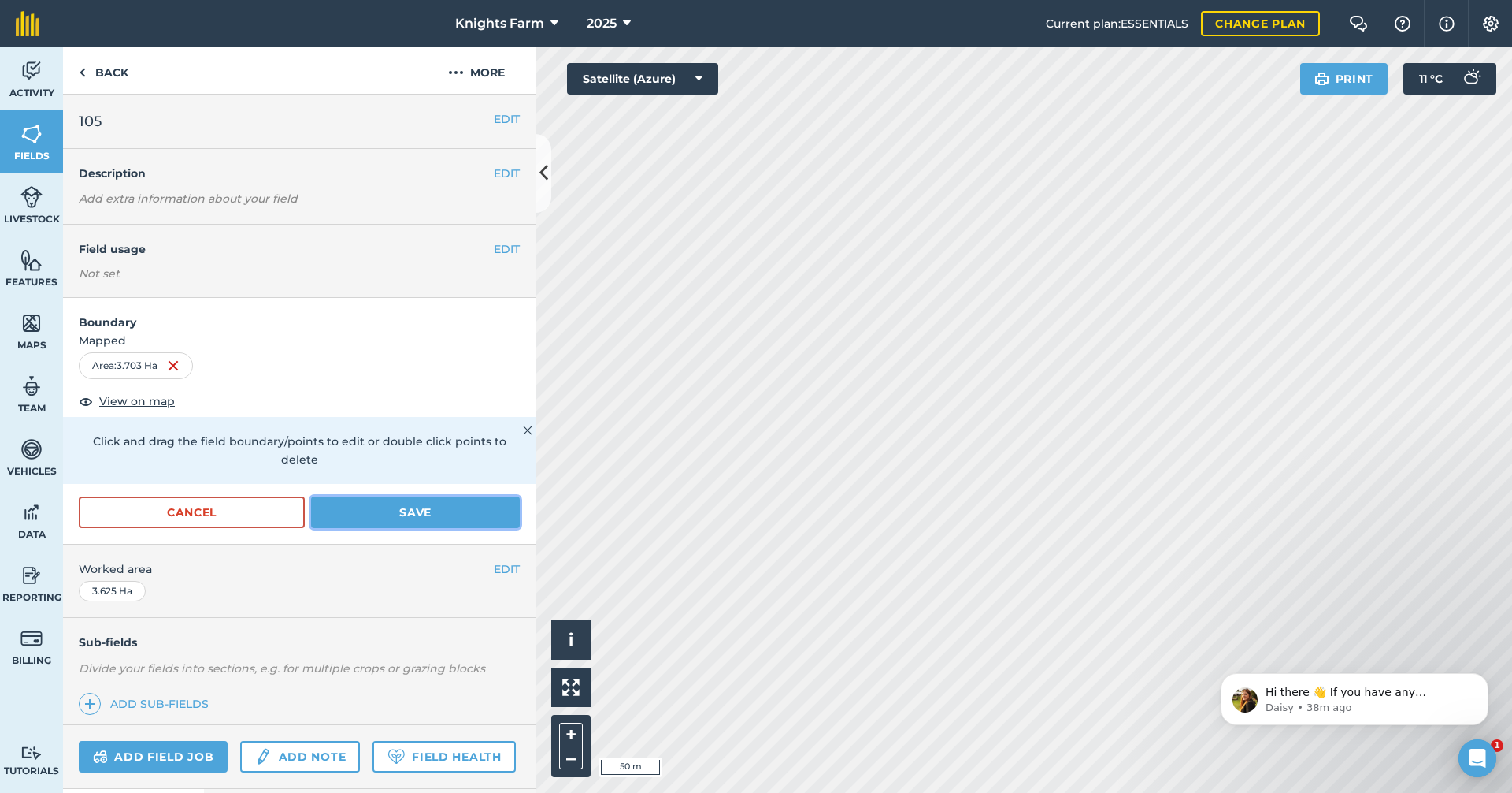
click at [412, 513] on button "Save" at bounding box center [415, 511] width 209 height 31
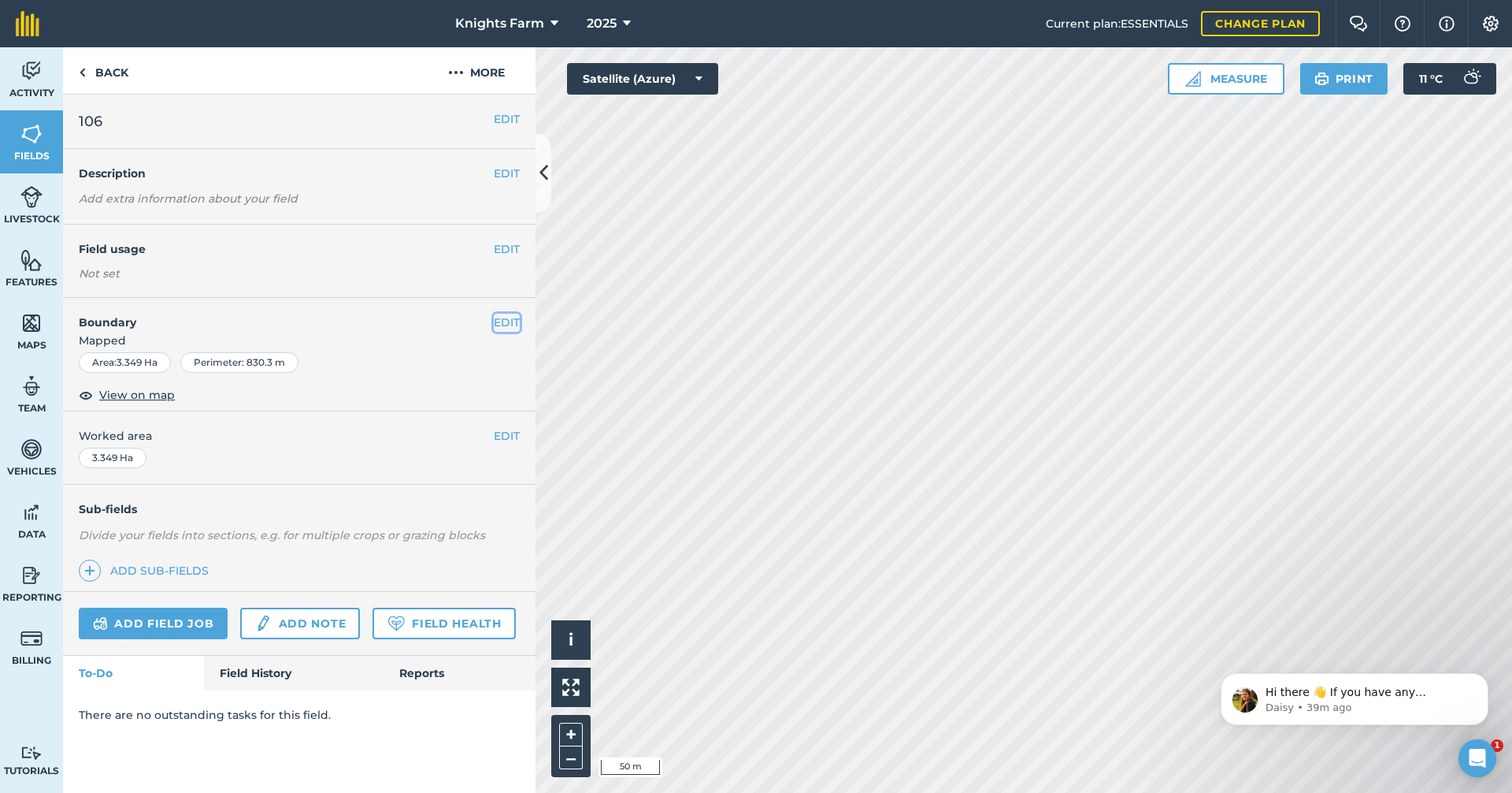
click at [508, 325] on button "EDIT" at bounding box center [507, 322] width 26 height 17
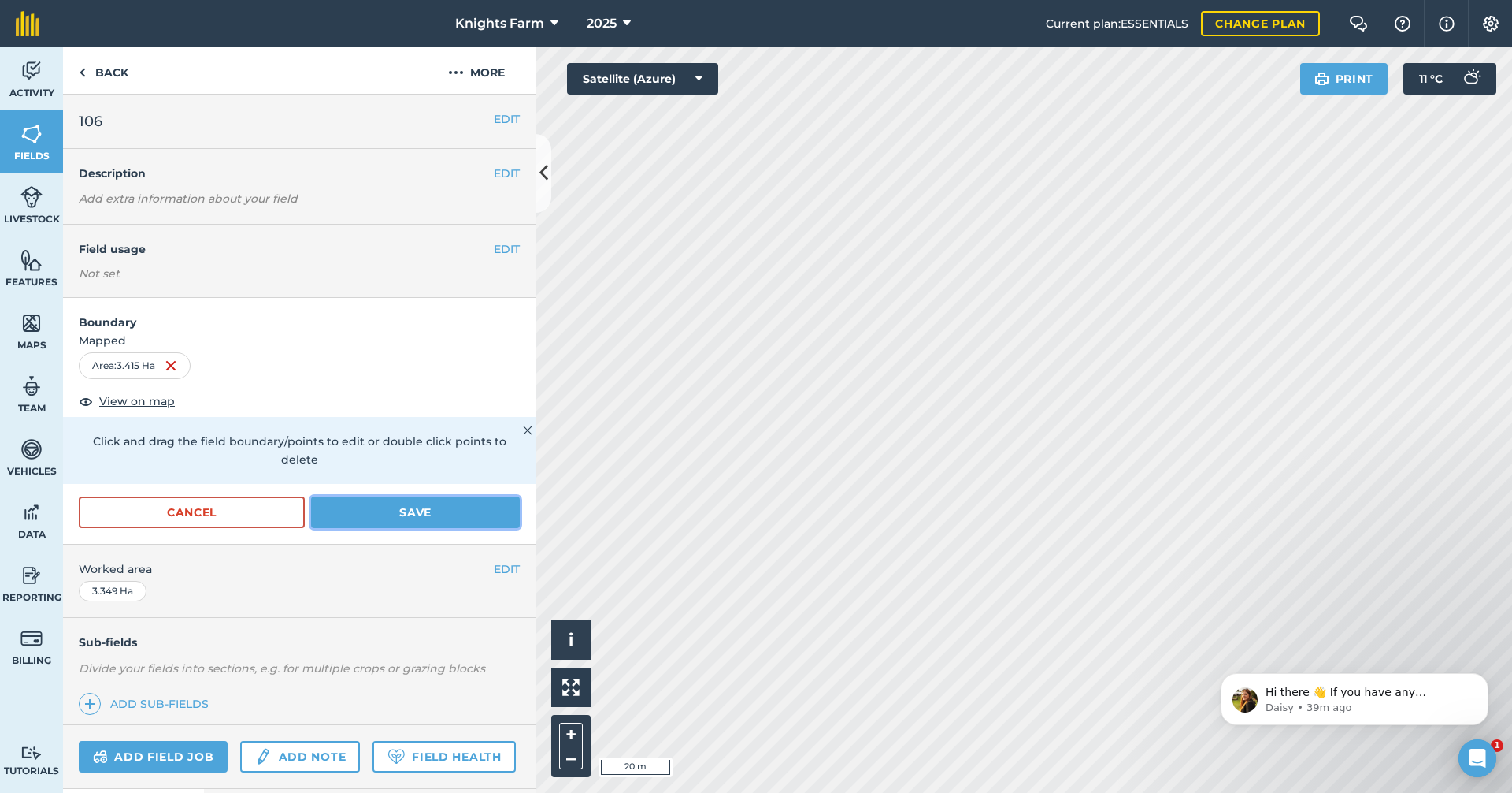
click at [432, 503] on button "Save" at bounding box center [415, 511] width 209 height 31
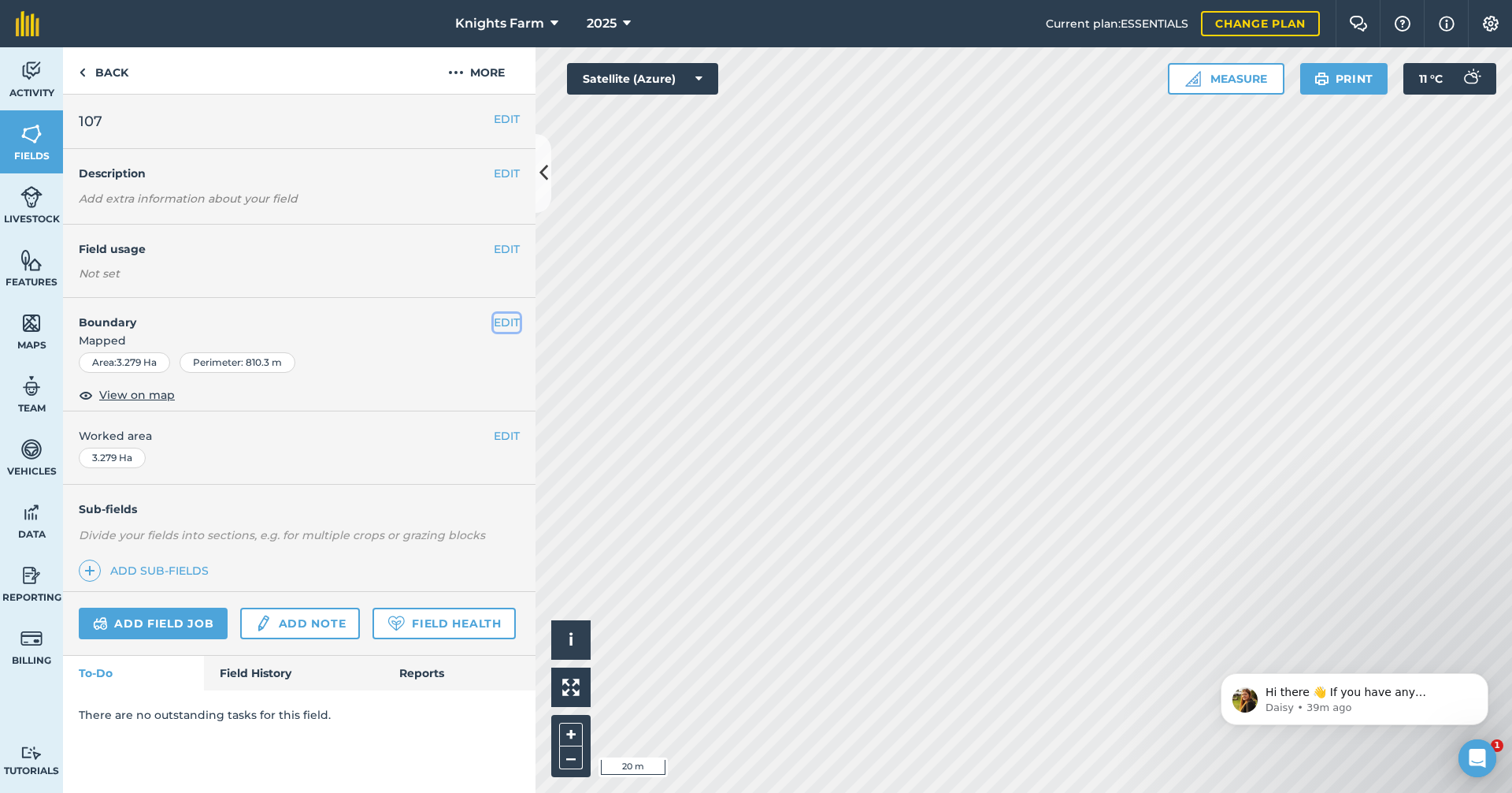
click at [508, 325] on button "EDIT" at bounding box center [507, 322] width 26 height 17
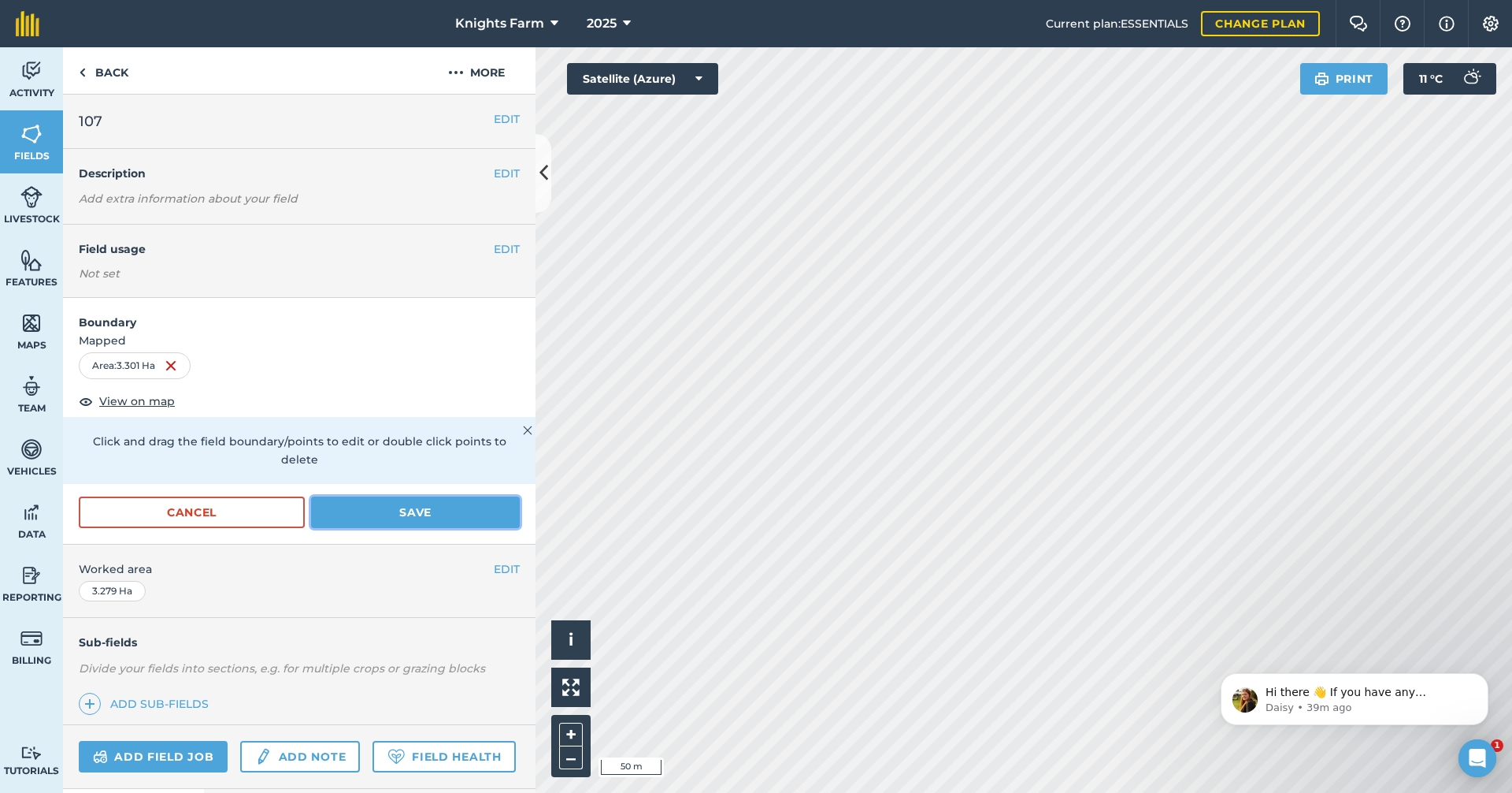
click at [440, 507] on button "Save" at bounding box center [415, 511] width 209 height 31
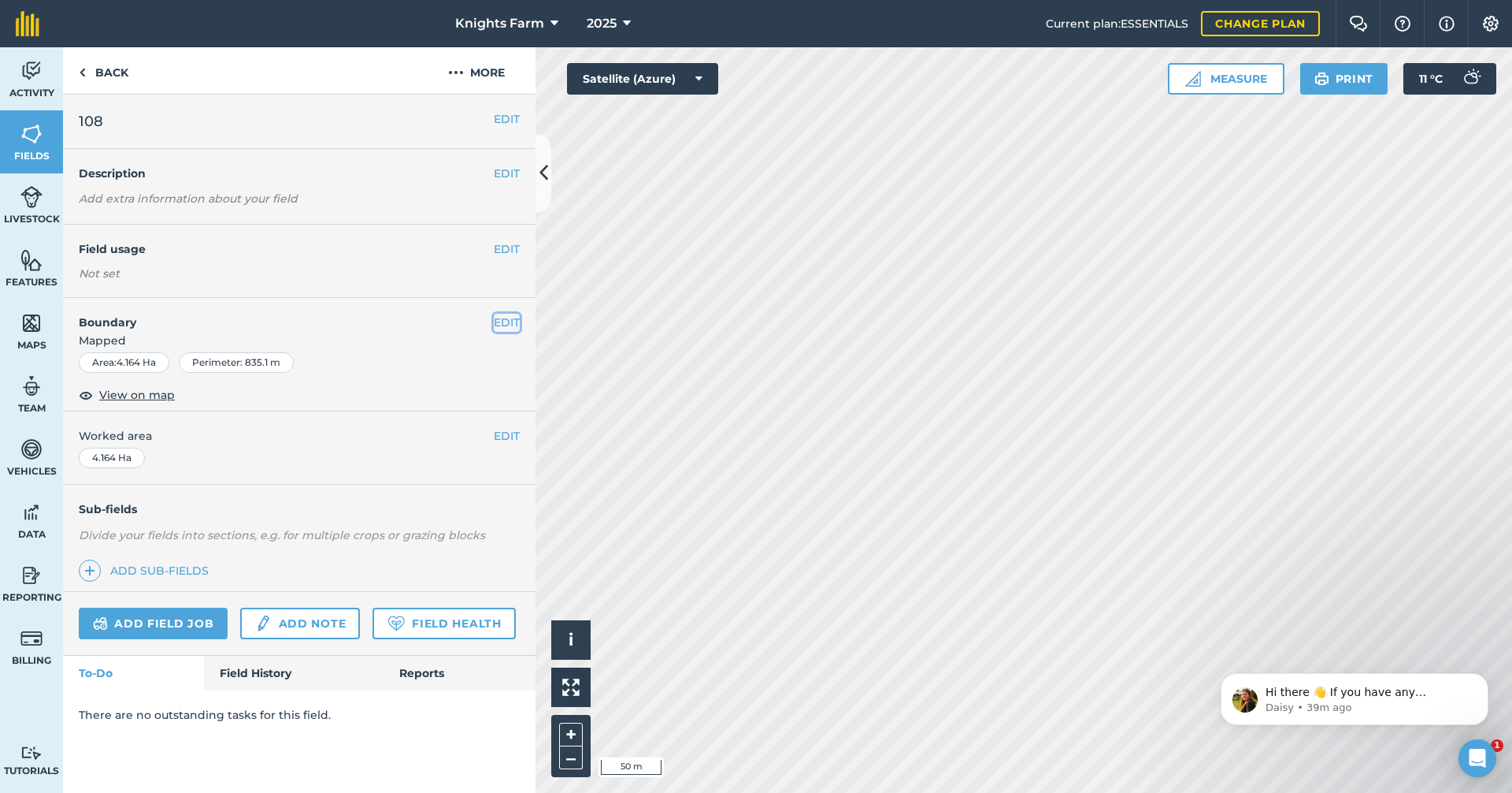
click at [500, 325] on button "EDIT" at bounding box center [507, 322] width 26 height 17
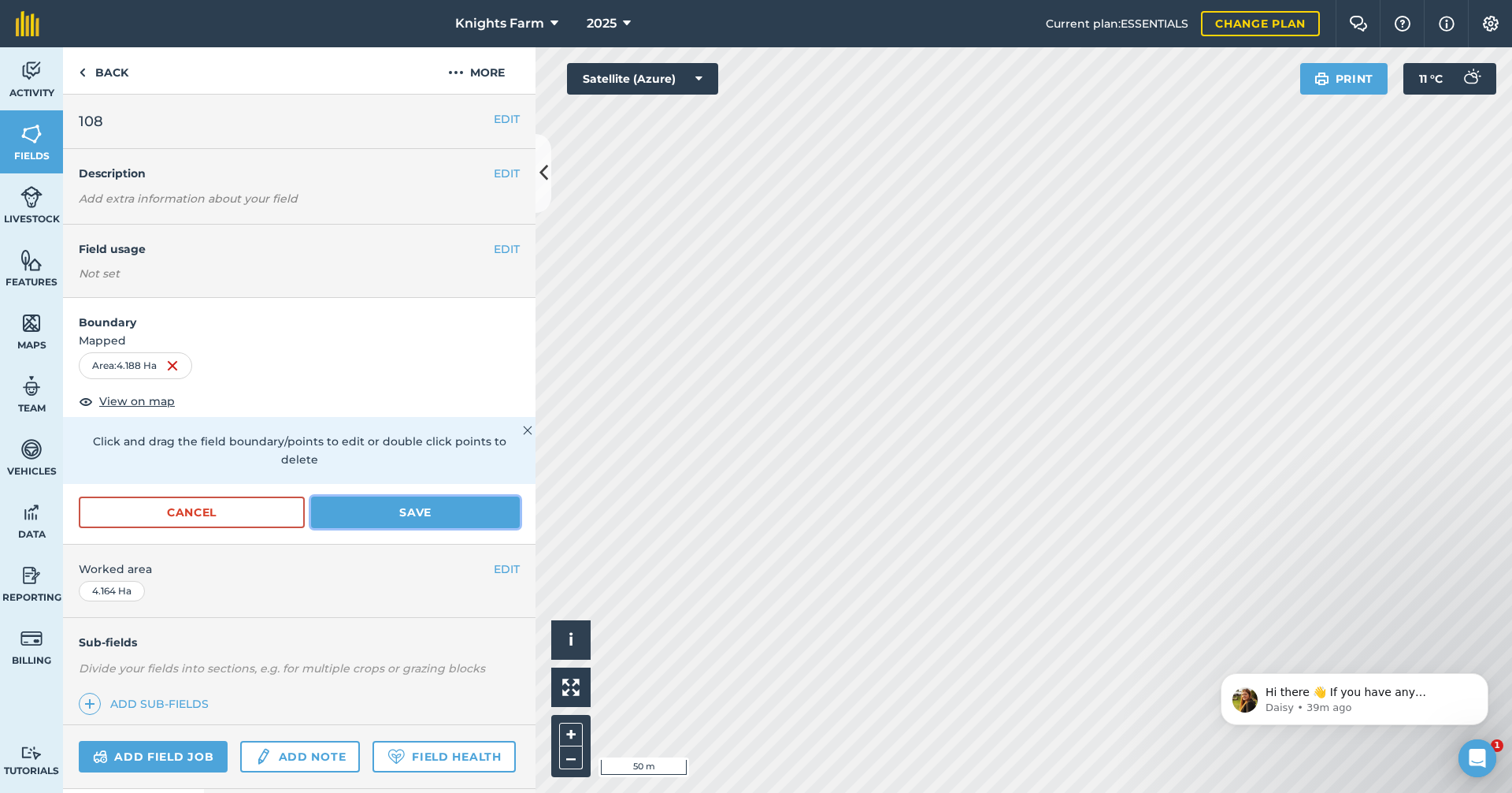
click at [389, 516] on button "Save" at bounding box center [415, 511] width 209 height 31
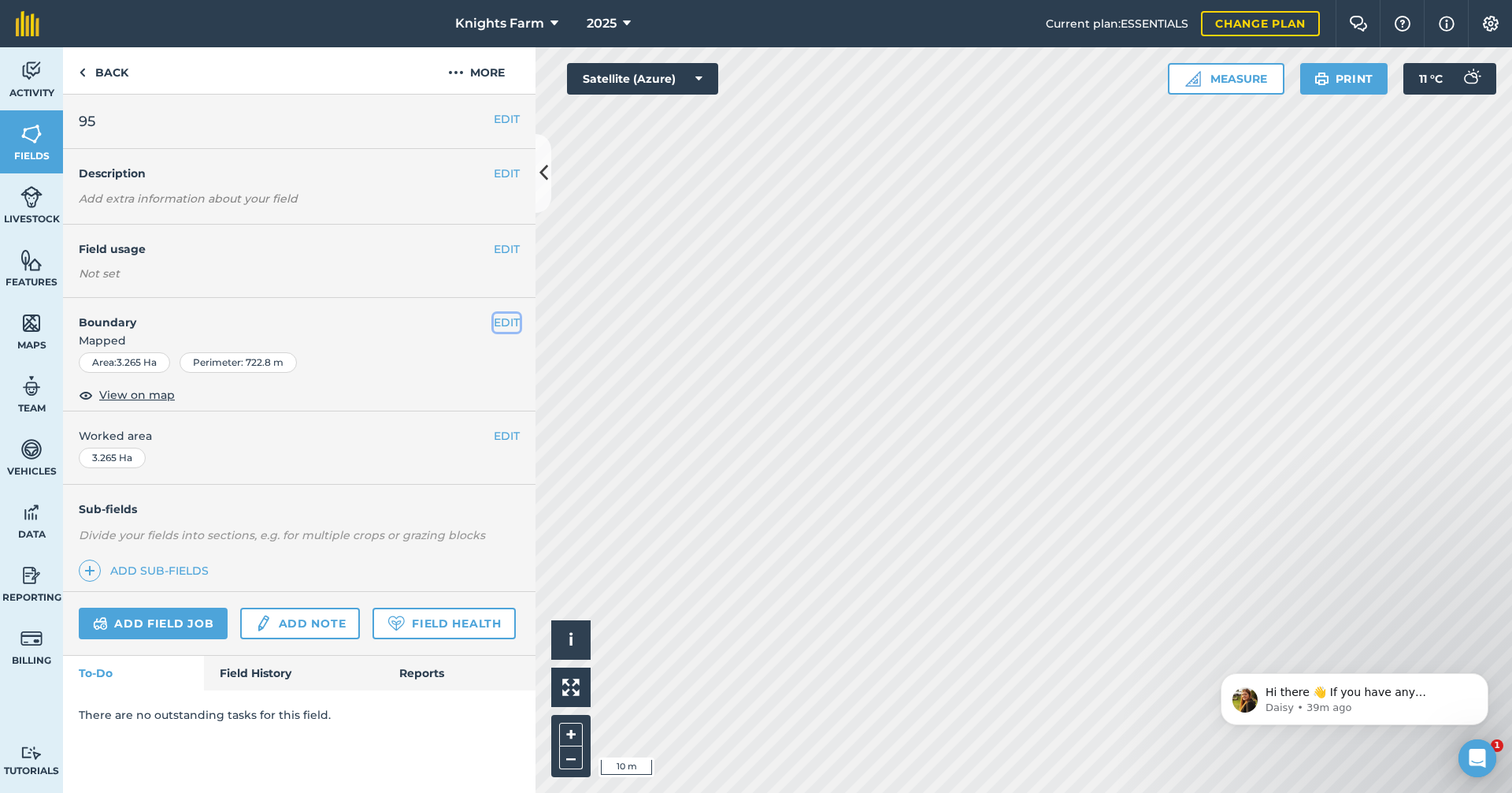
click at [499, 319] on button "EDIT" at bounding box center [507, 322] width 26 height 17
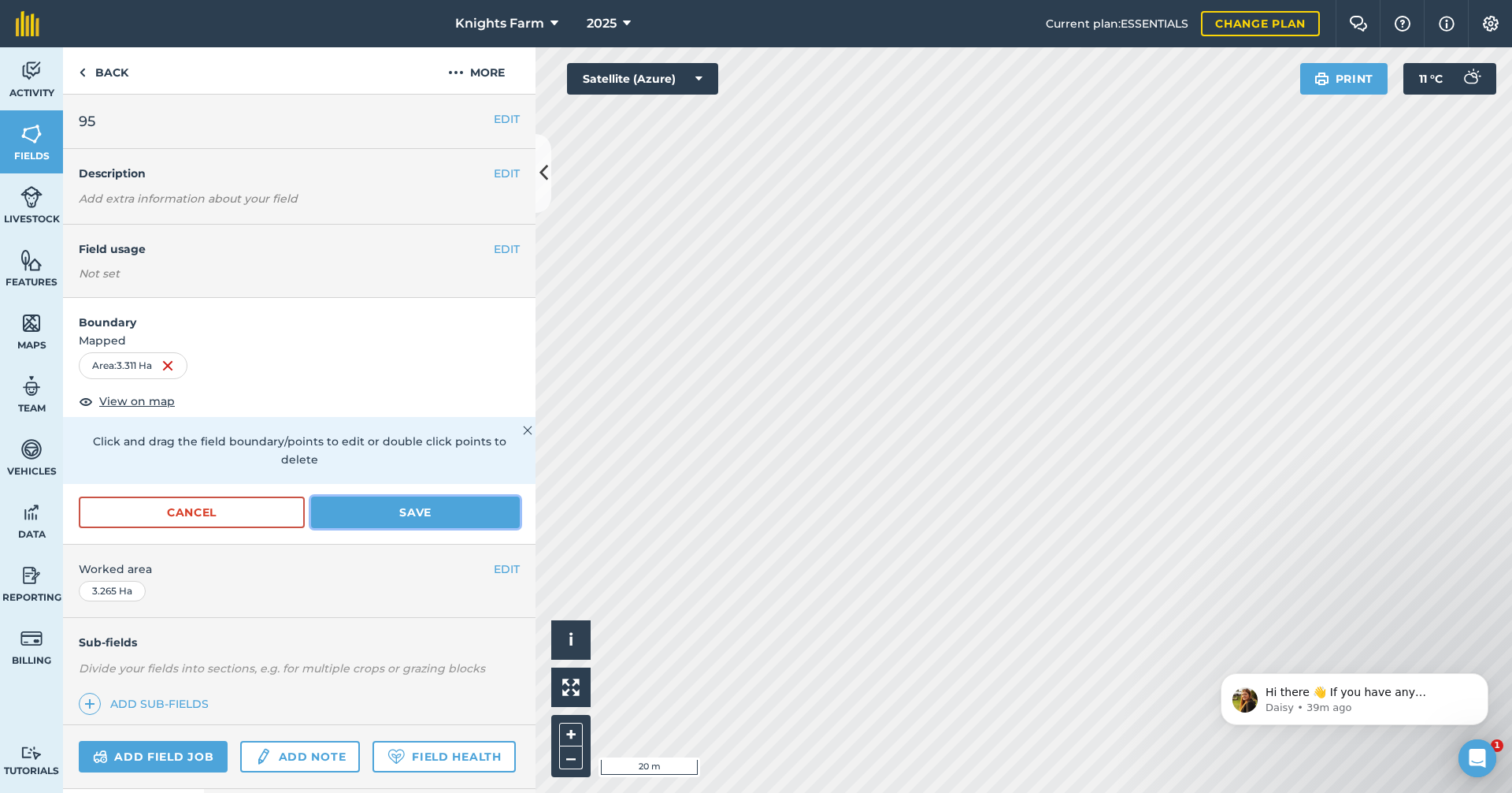
click at [431, 511] on button "Save" at bounding box center [415, 511] width 209 height 31
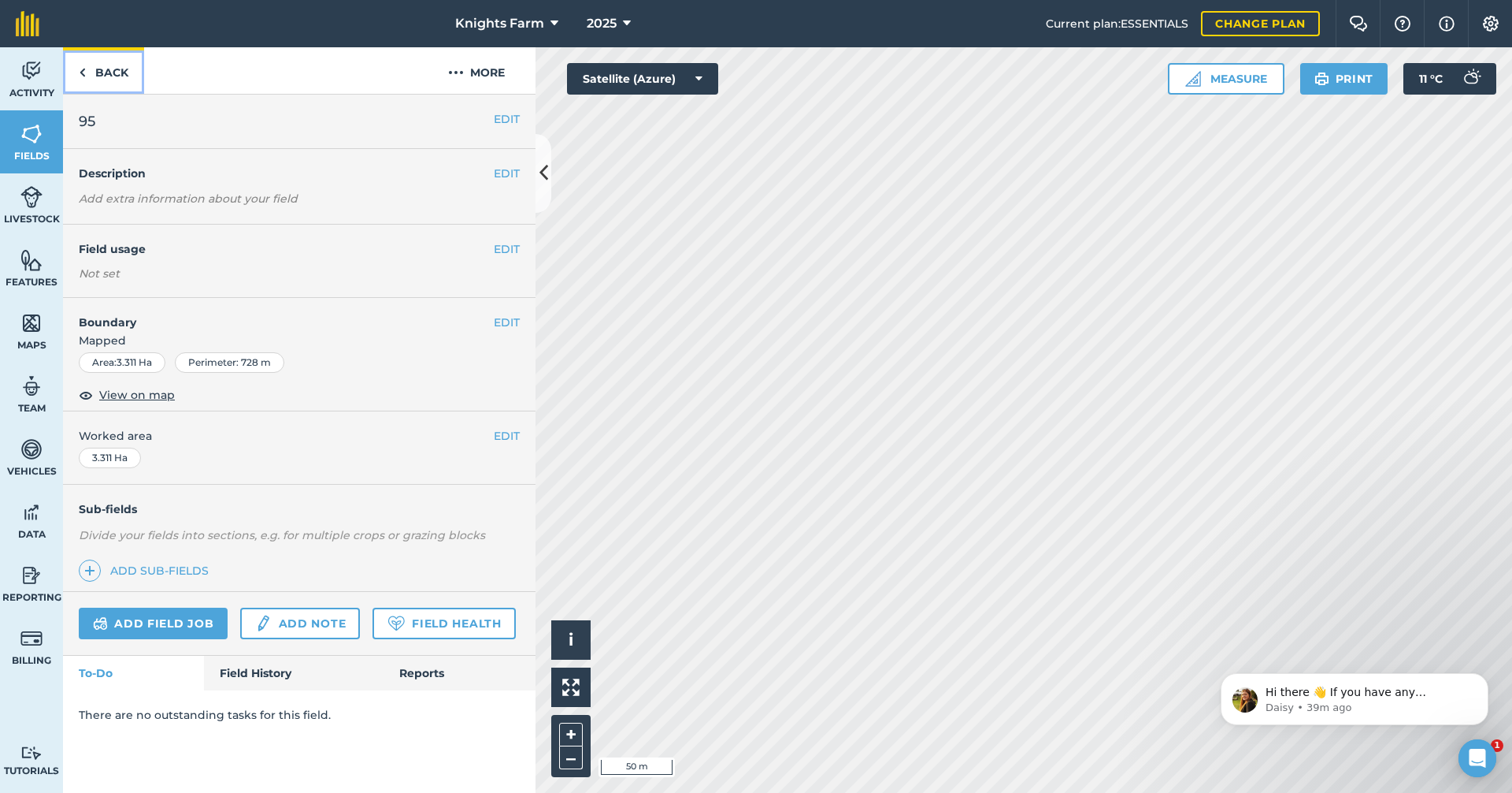
click at [118, 80] on link "Back" at bounding box center [104, 70] width 81 height 46
click at [118, 81] on link "Back" at bounding box center [104, 70] width 81 height 46
click at [516, 316] on button "EDIT" at bounding box center [507, 322] width 26 height 17
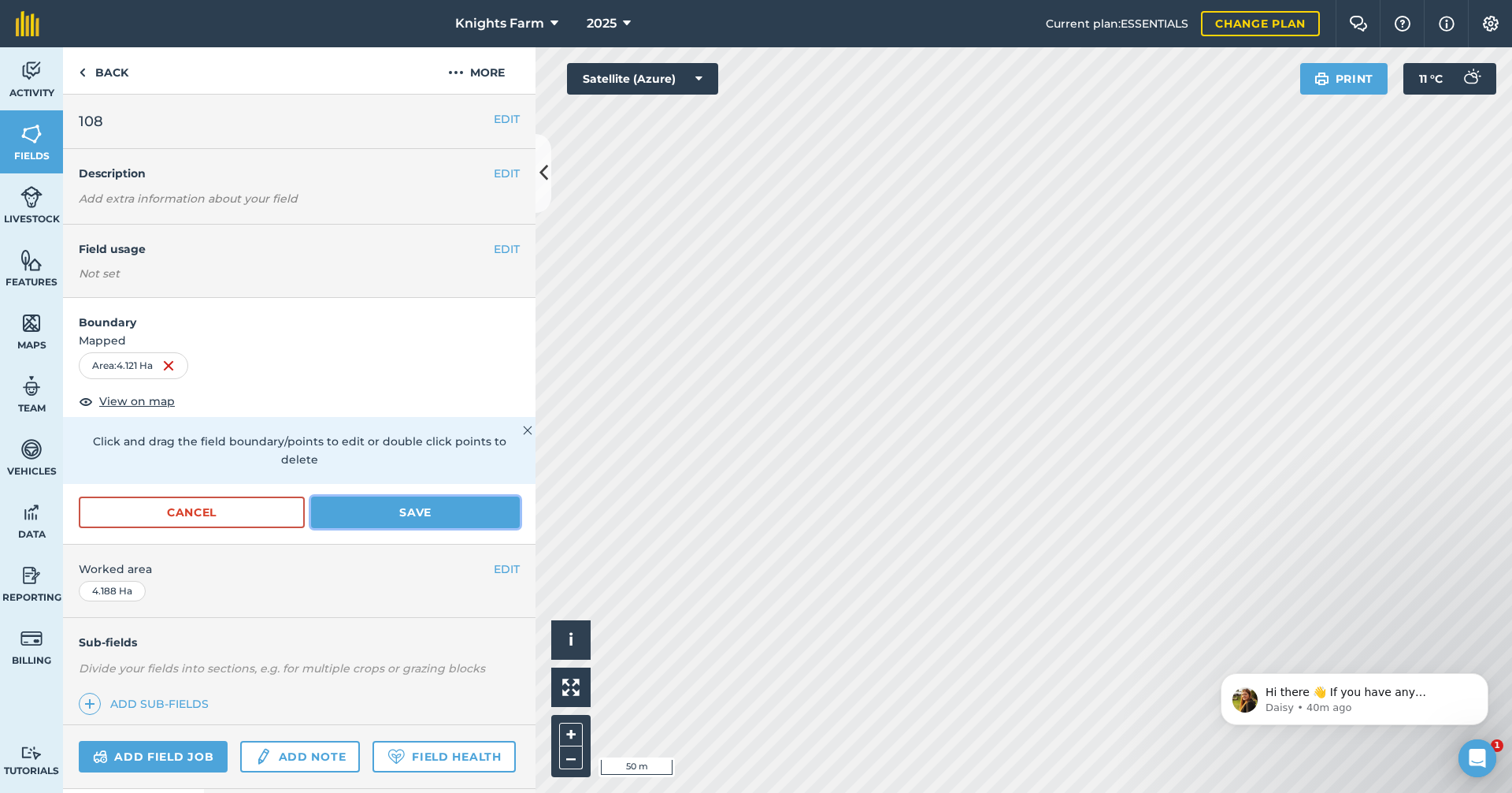
click at [453, 510] on button "Save" at bounding box center [415, 511] width 209 height 31
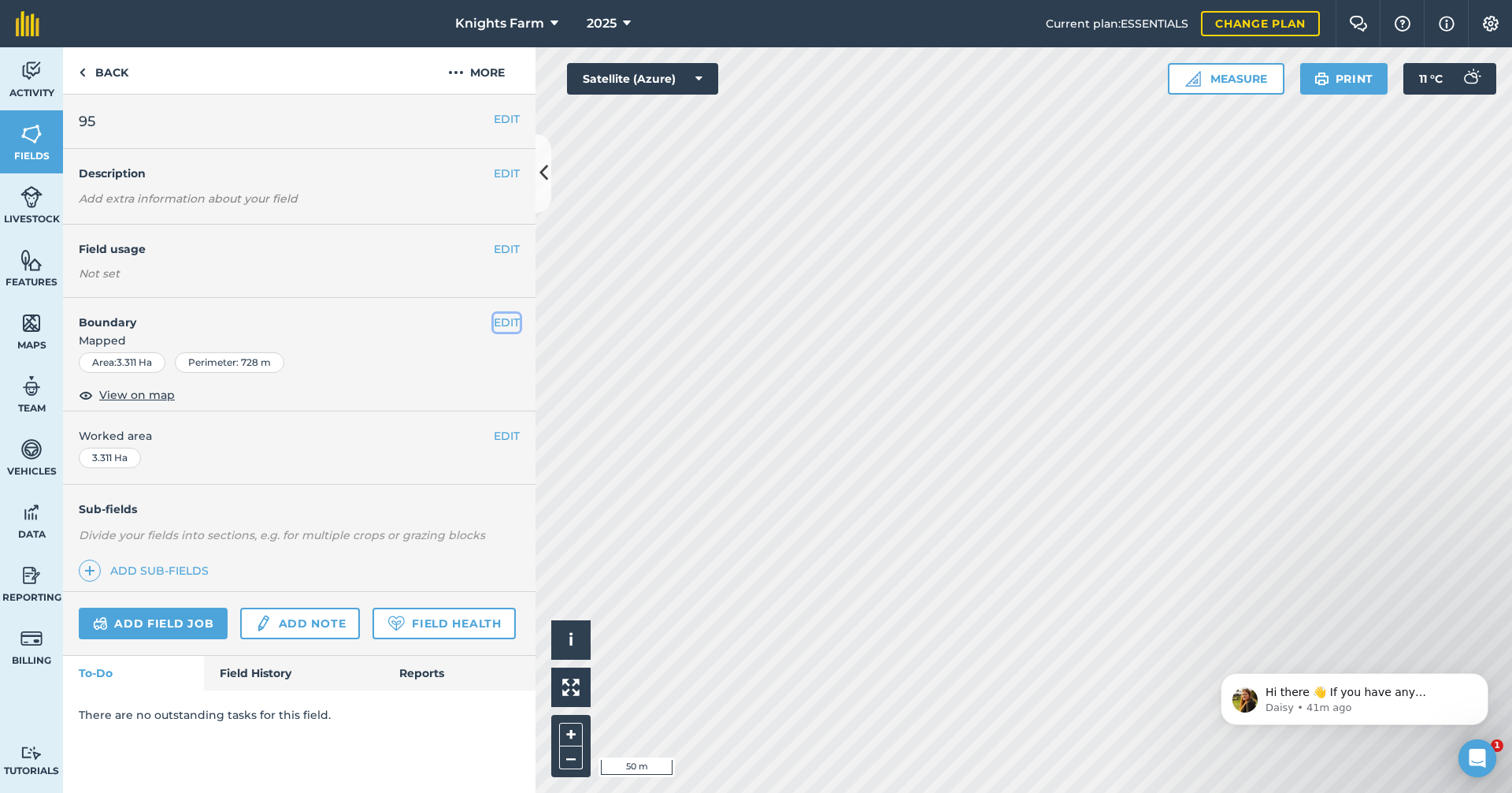
click at [497, 325] on button "EDIT" at bounding box center [507, 322] width 26 height 17
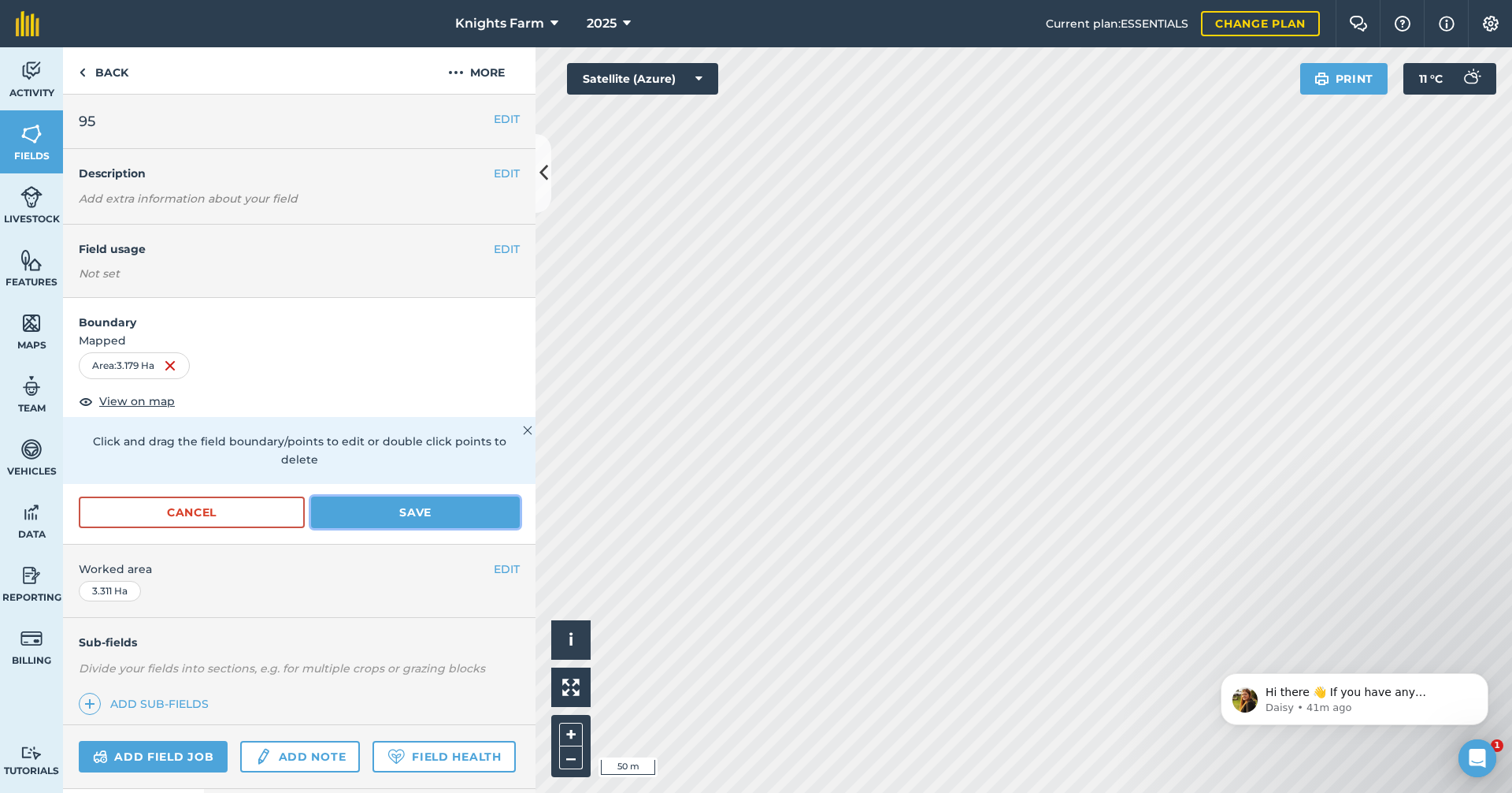
click at [397, 502] on button "Save" at bounding box center [415, 511] width 209 height 31
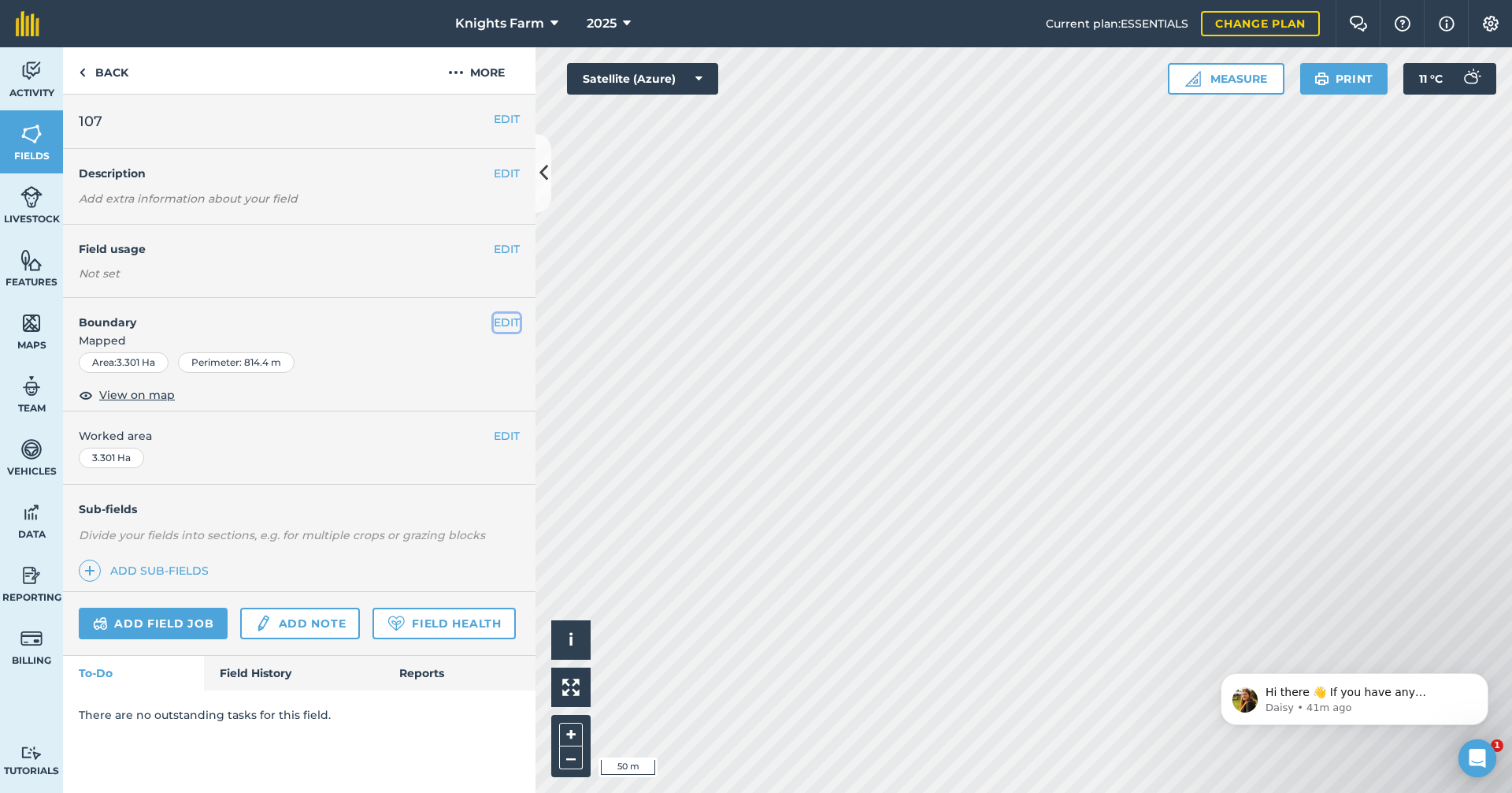
click at [505, 318] on button "EDIT" at bounding box center [507, 322] width 26 height 17
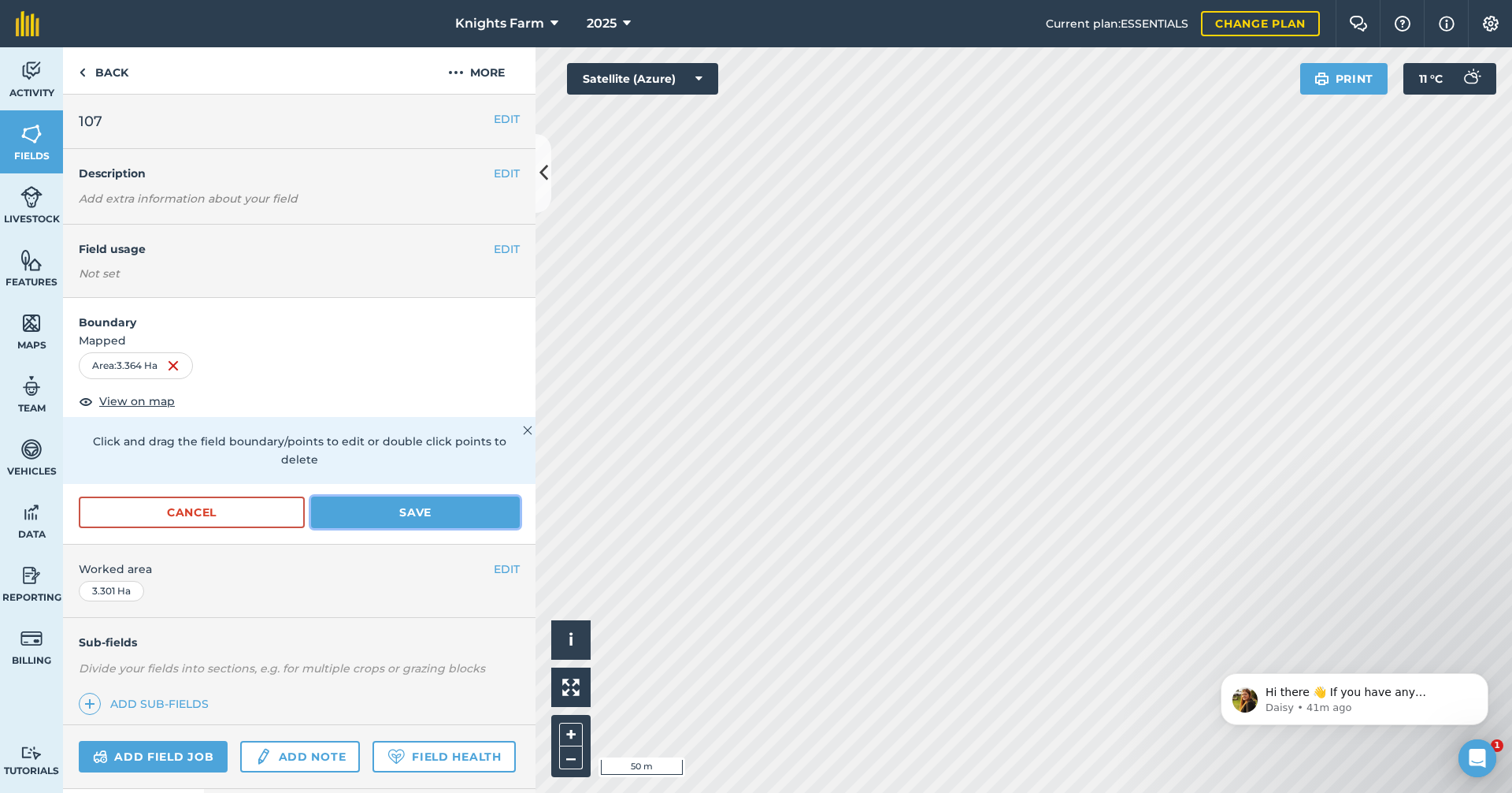
click at [431, 515] on button "Save" at bounding box center [415, 511] width 209 height 31
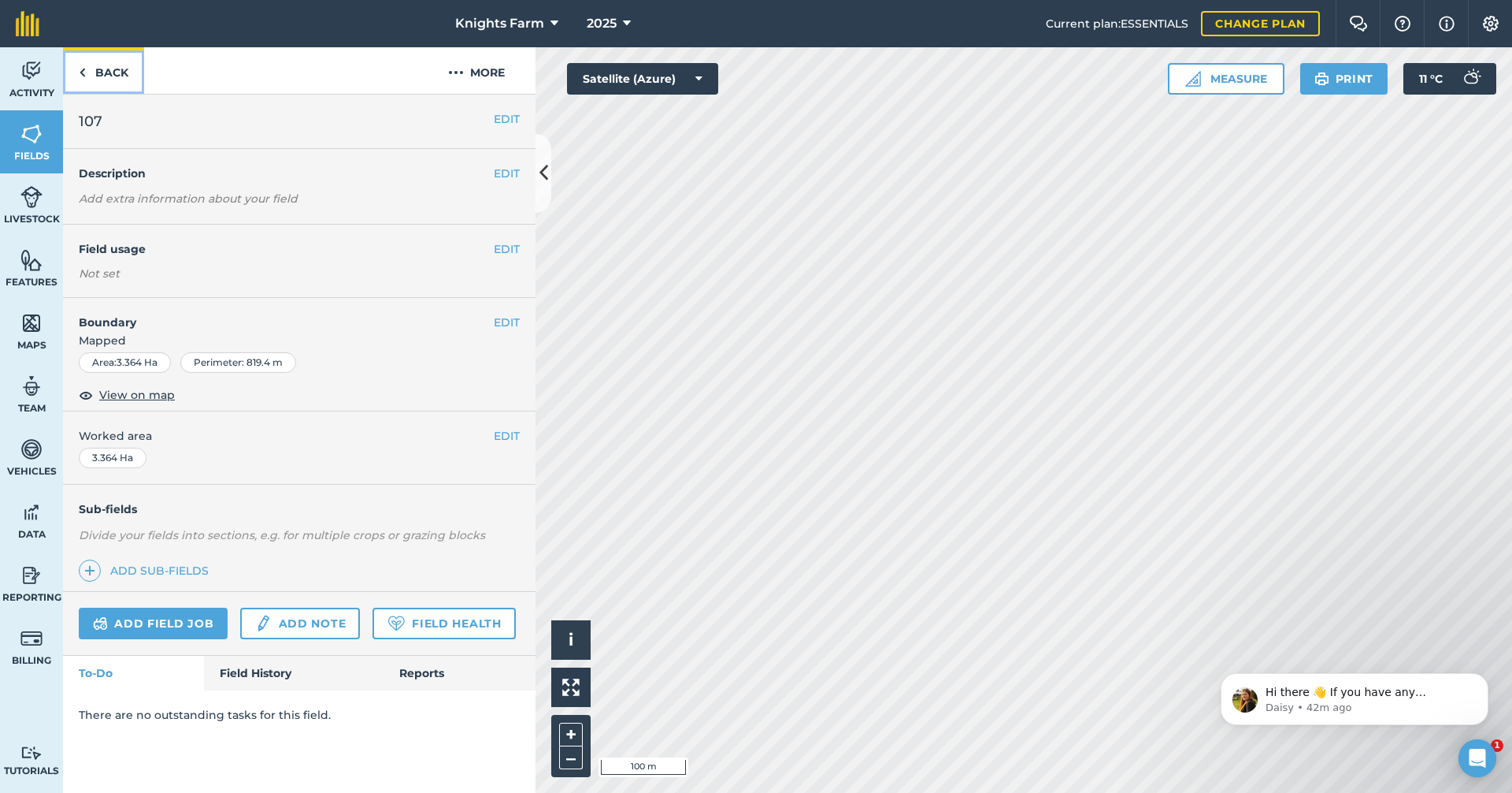
click at [92, 73] on link "Back" at bounding box center [104, 70] width 81 height 46
click at [109, 66] on link "Back" at bounding box center [104, 70] width 81 height 46
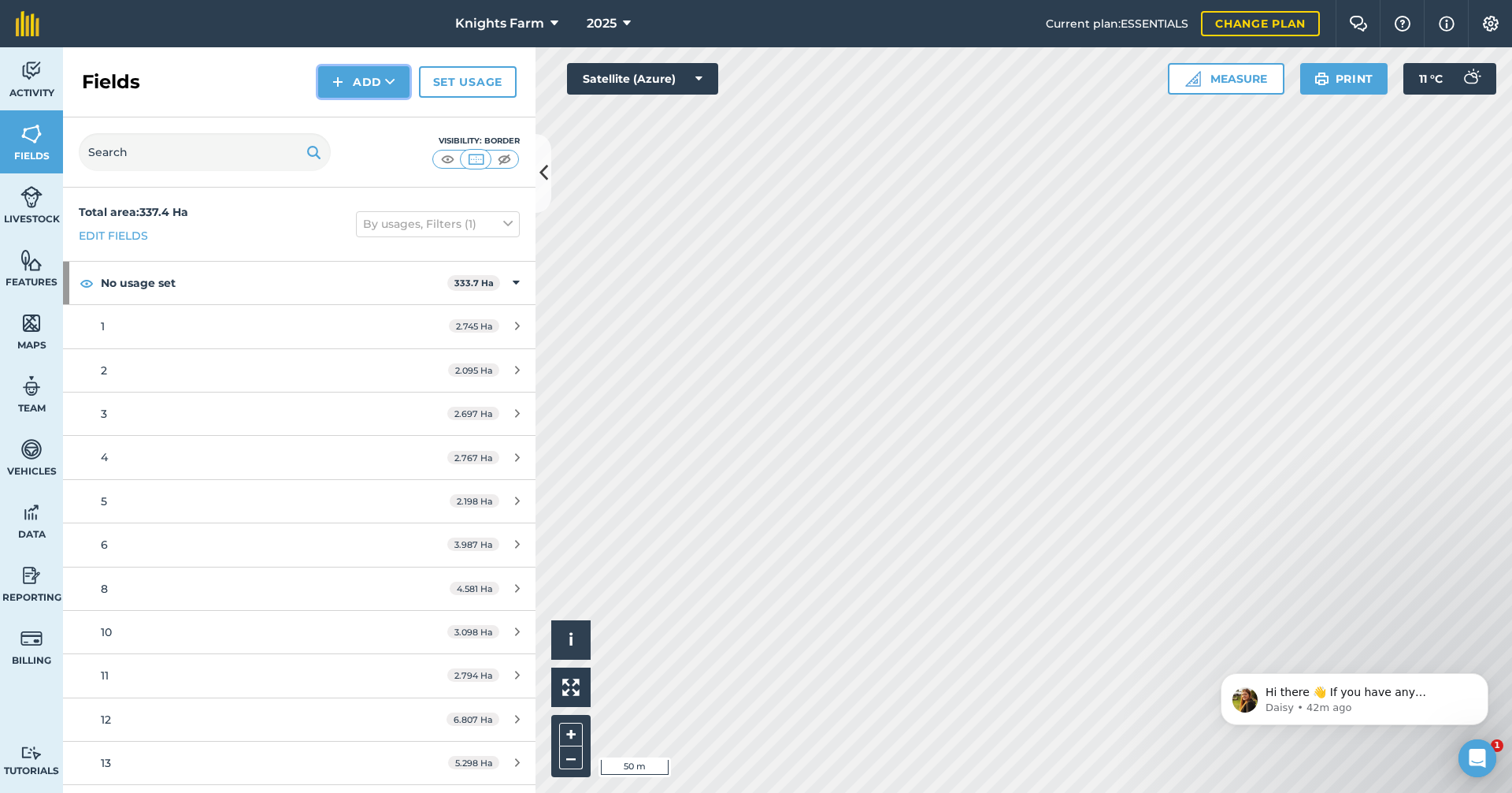
click at [382, 85] on button "Add" at bounding box center [363, 81] width 91 height 31
click at [383, 116] on link "Draw" at bounding box center [363, 117] width 87 height 35
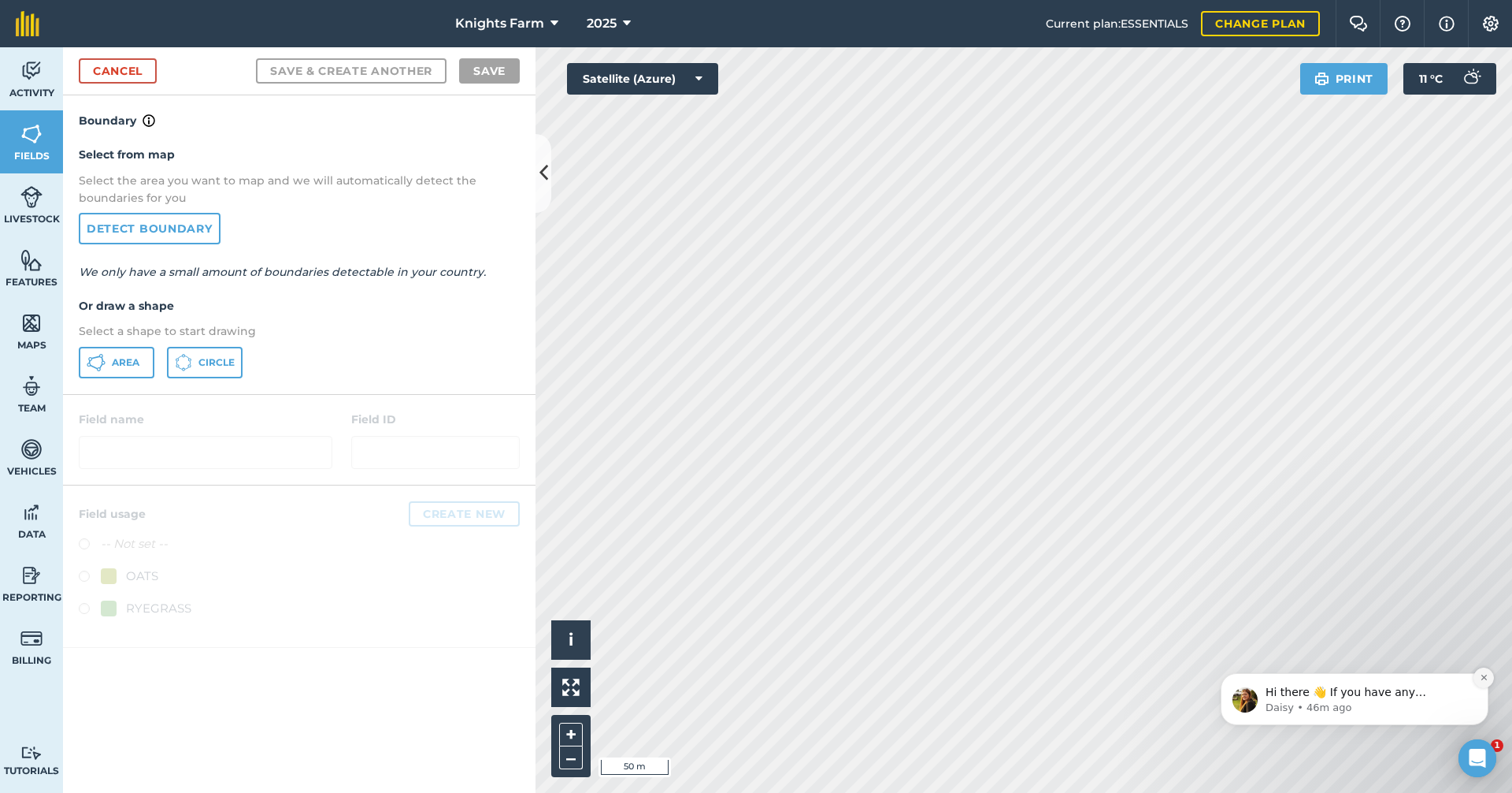
click at [1486, 674] on icon "Dismiss notification" at bounding box center [1484, 676] width 8 height 8
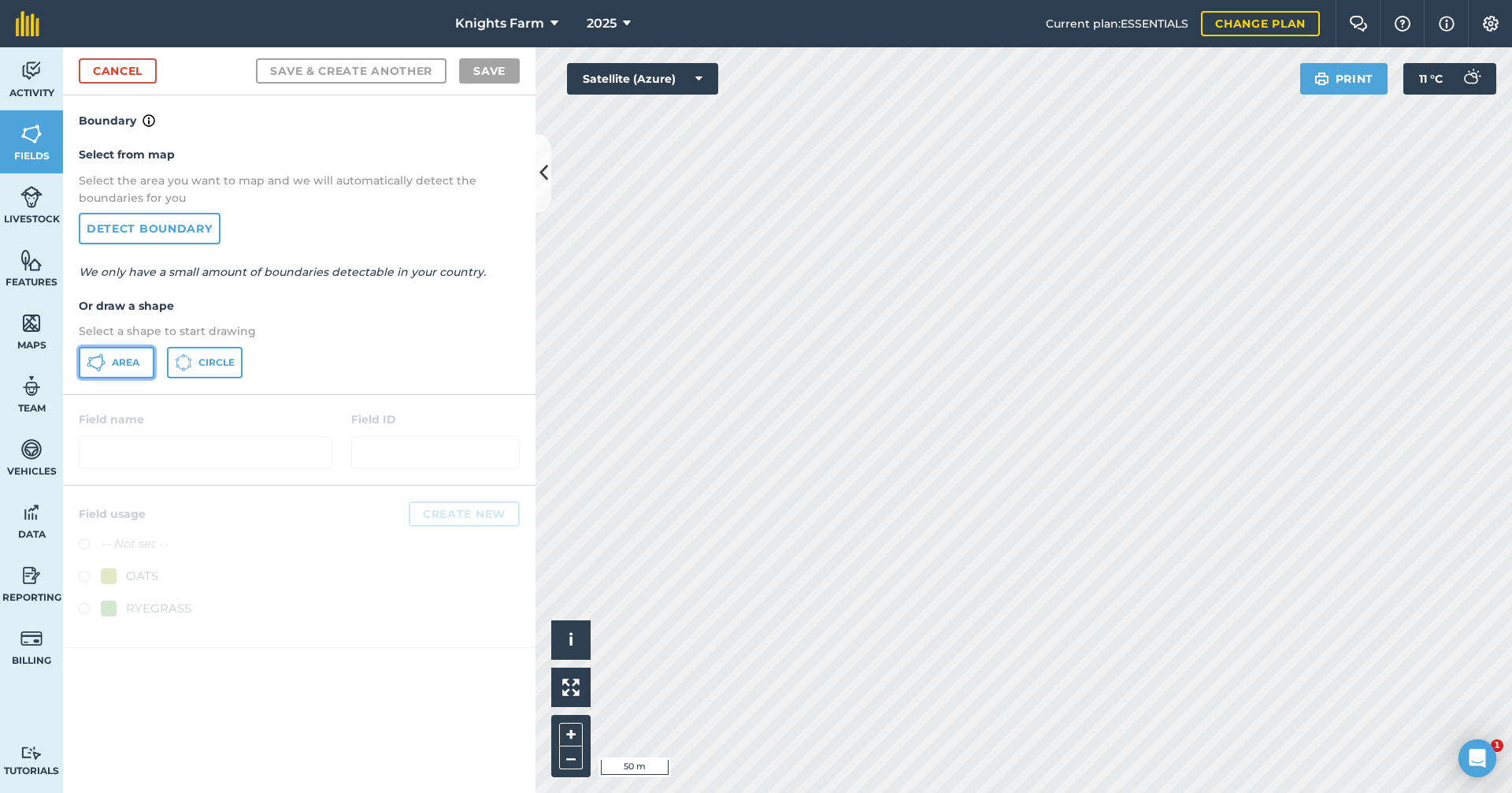
click at [131, 359] on span "Area" at bounding box center [125, 362] width 27 height 12
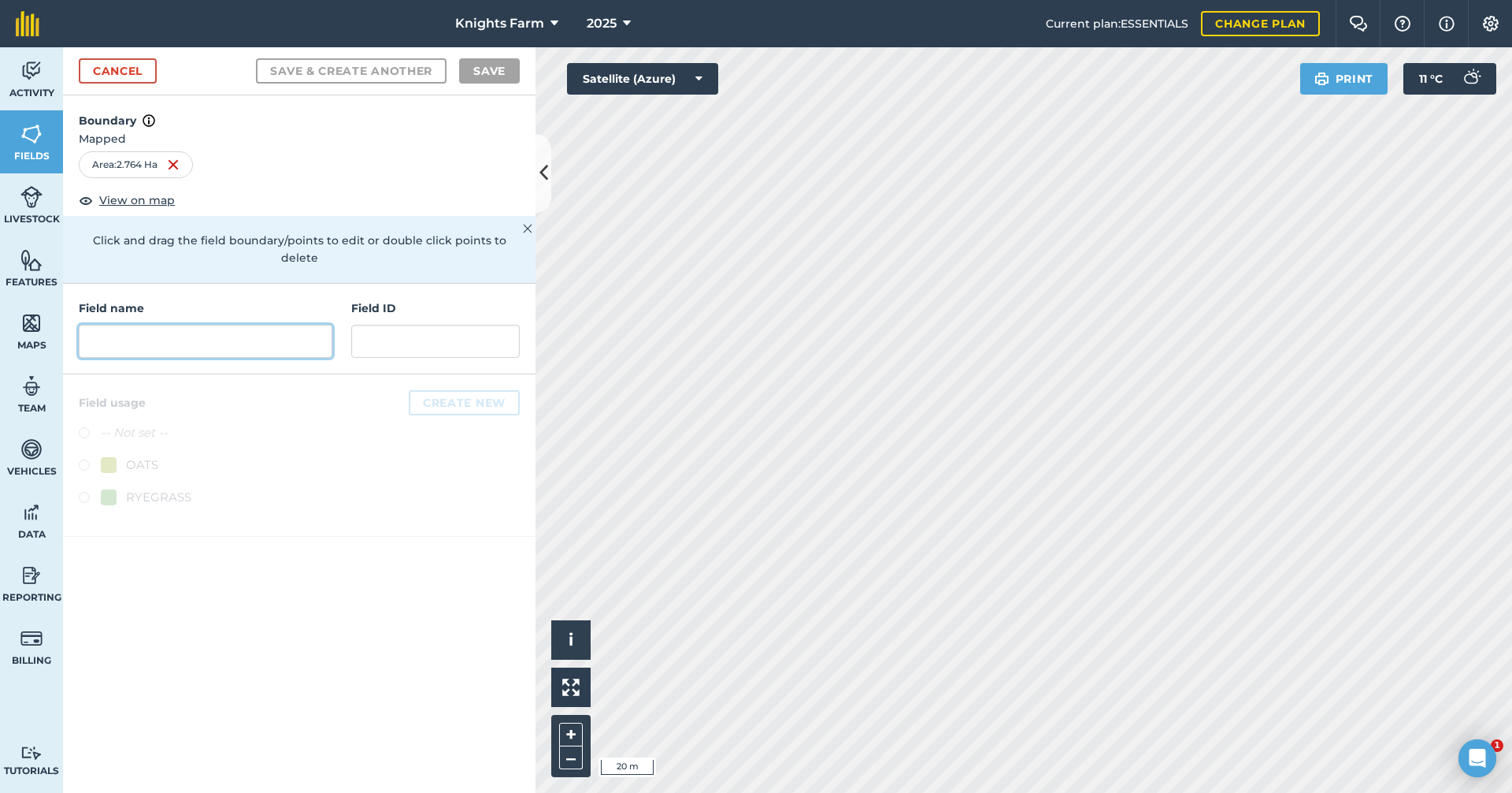
click at [279, 325] on input "text" at bounding box center [205, 341] width 253 height 33
click at [209, 325] on input "text" at bounding box center [205, 341] width 253 height 33
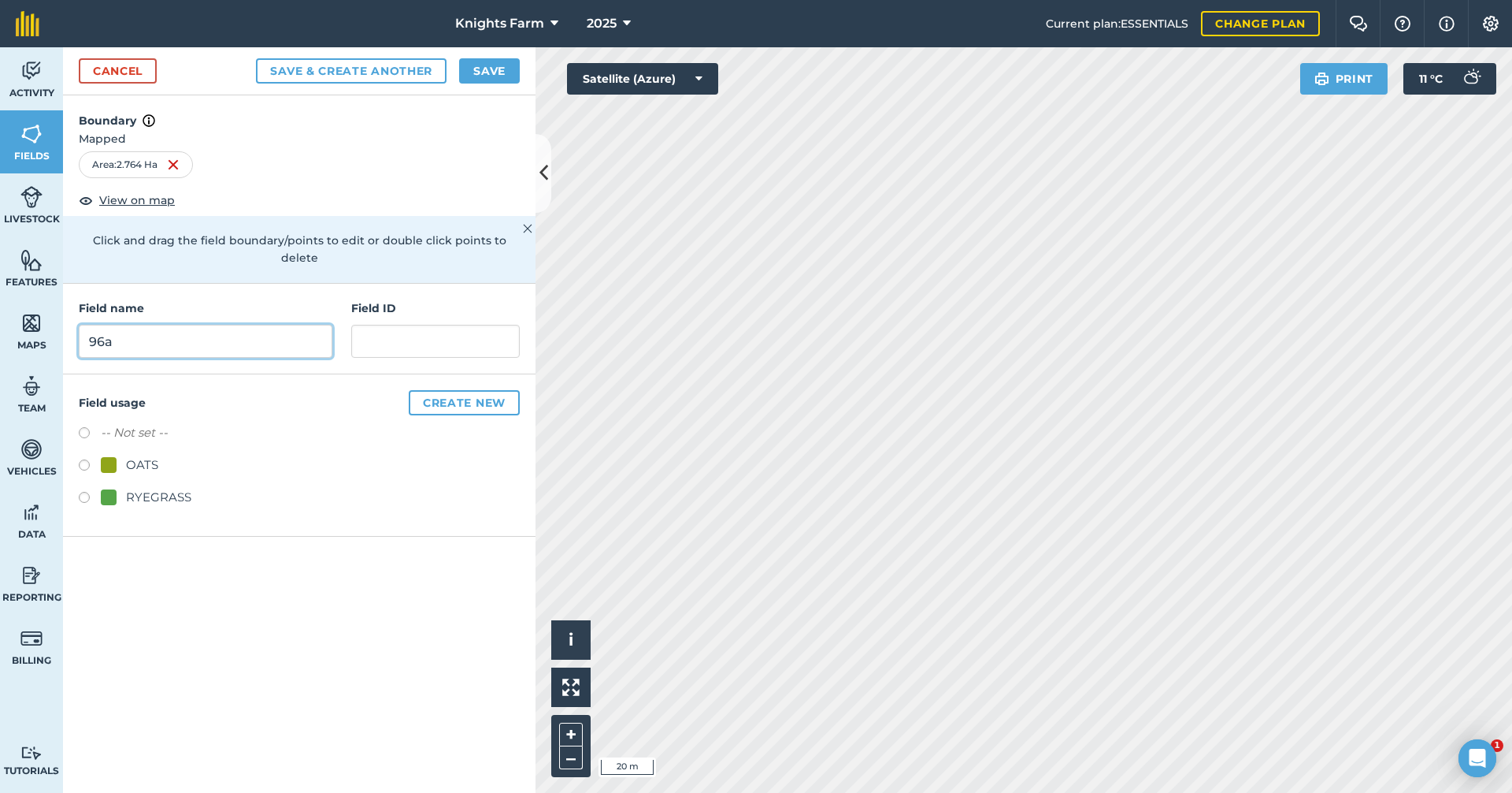
type input "96a"
click at [378, 69] on button "Save & Create Another" at bounding box center [351, 71] width 190 height 25
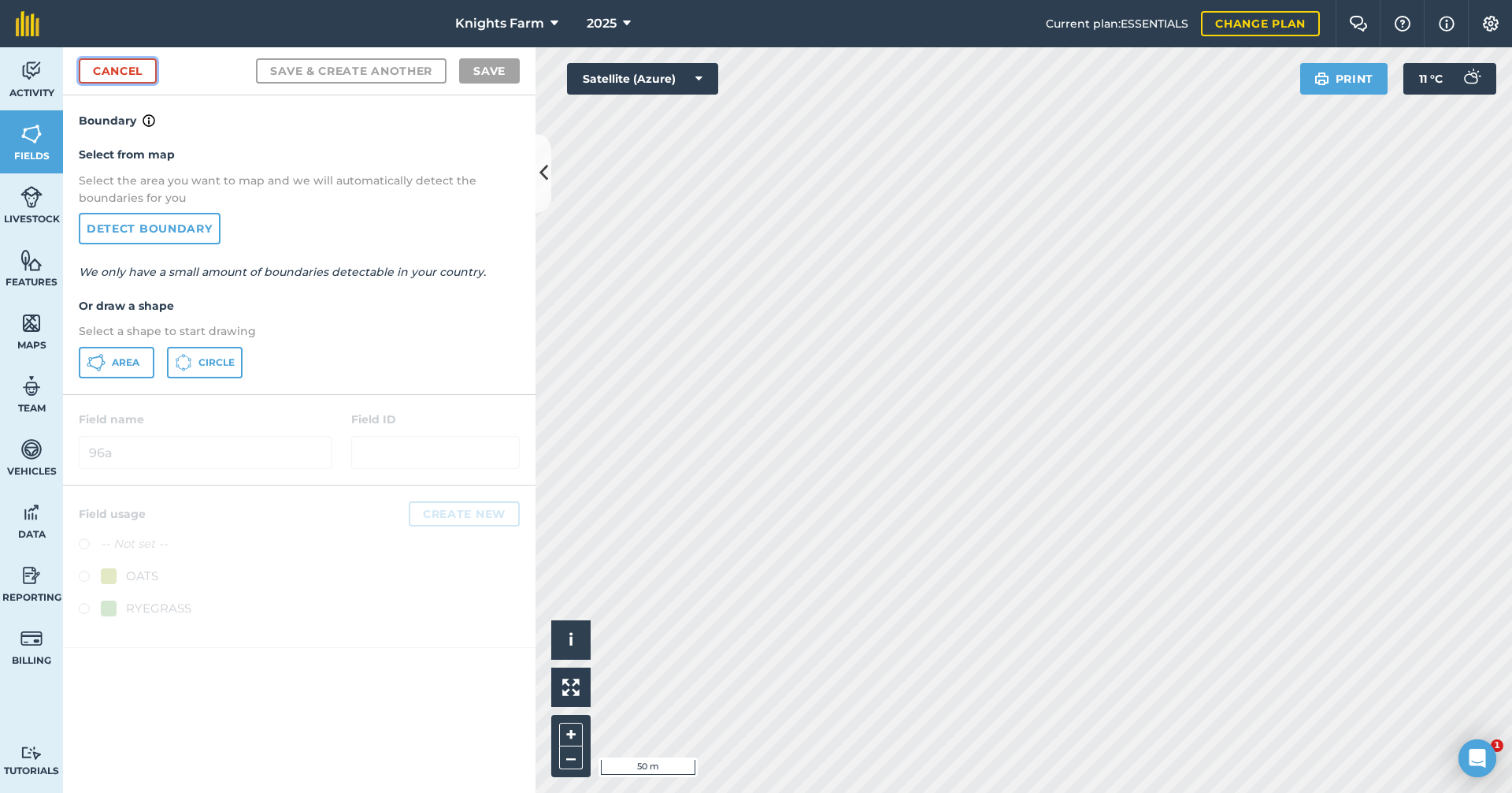
click at [142, 72] on link "Cancel" at bounding box center [118, 71] width 78 height 25
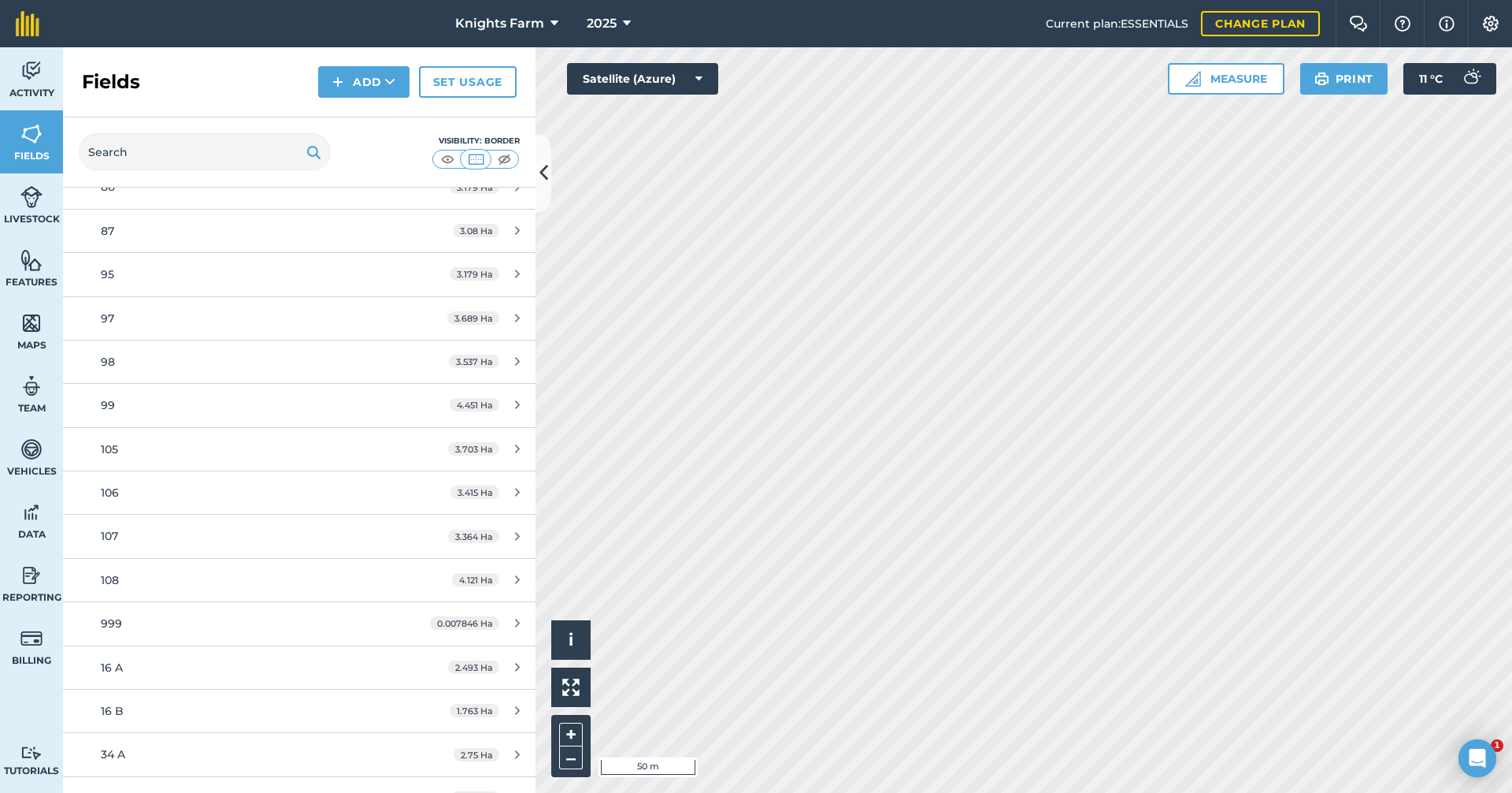
scroll to position [2985, 0]
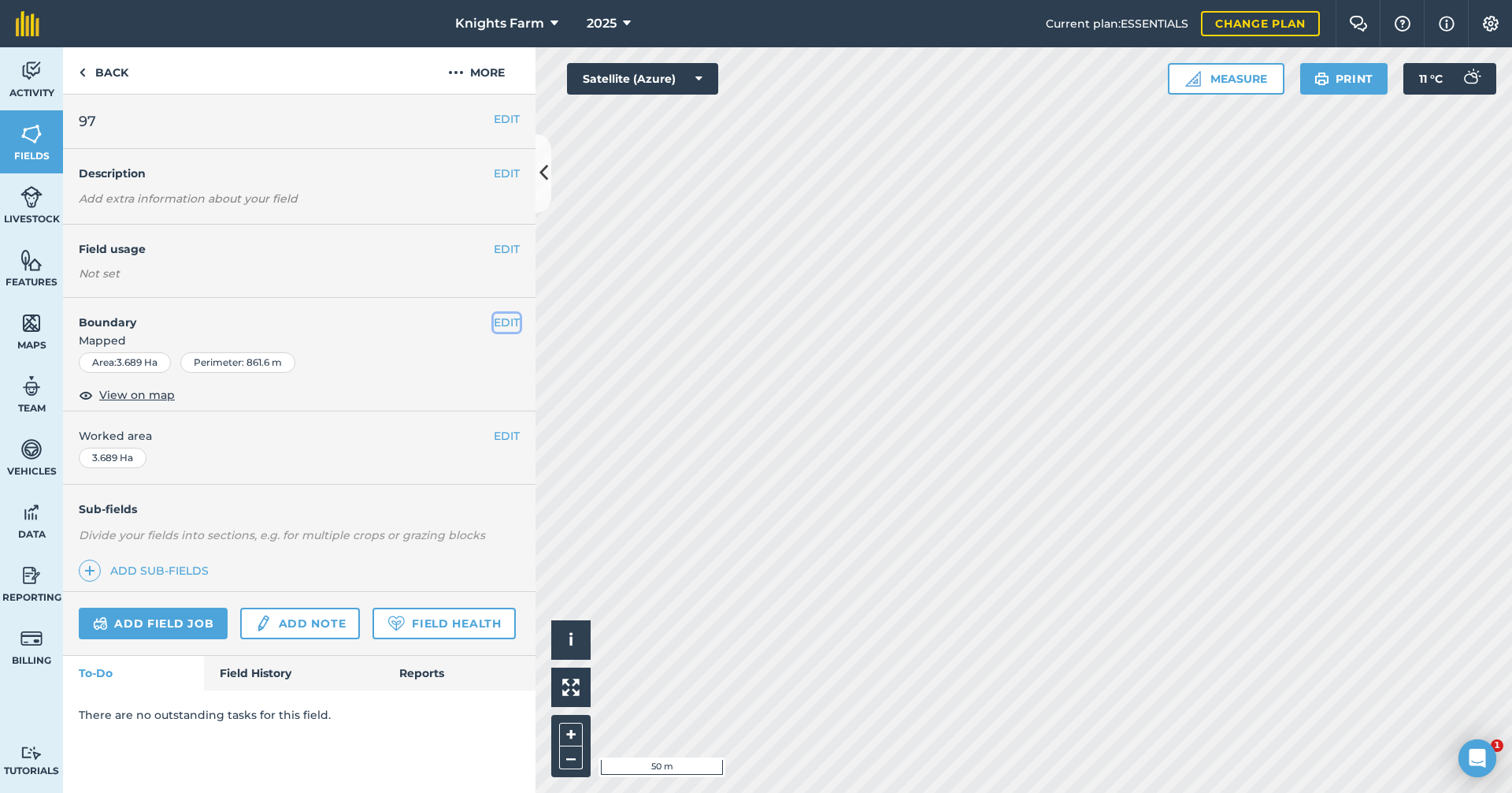
click at [512, 318] on button "EDIT" at bounding box center [507, 322] width 26 height 17
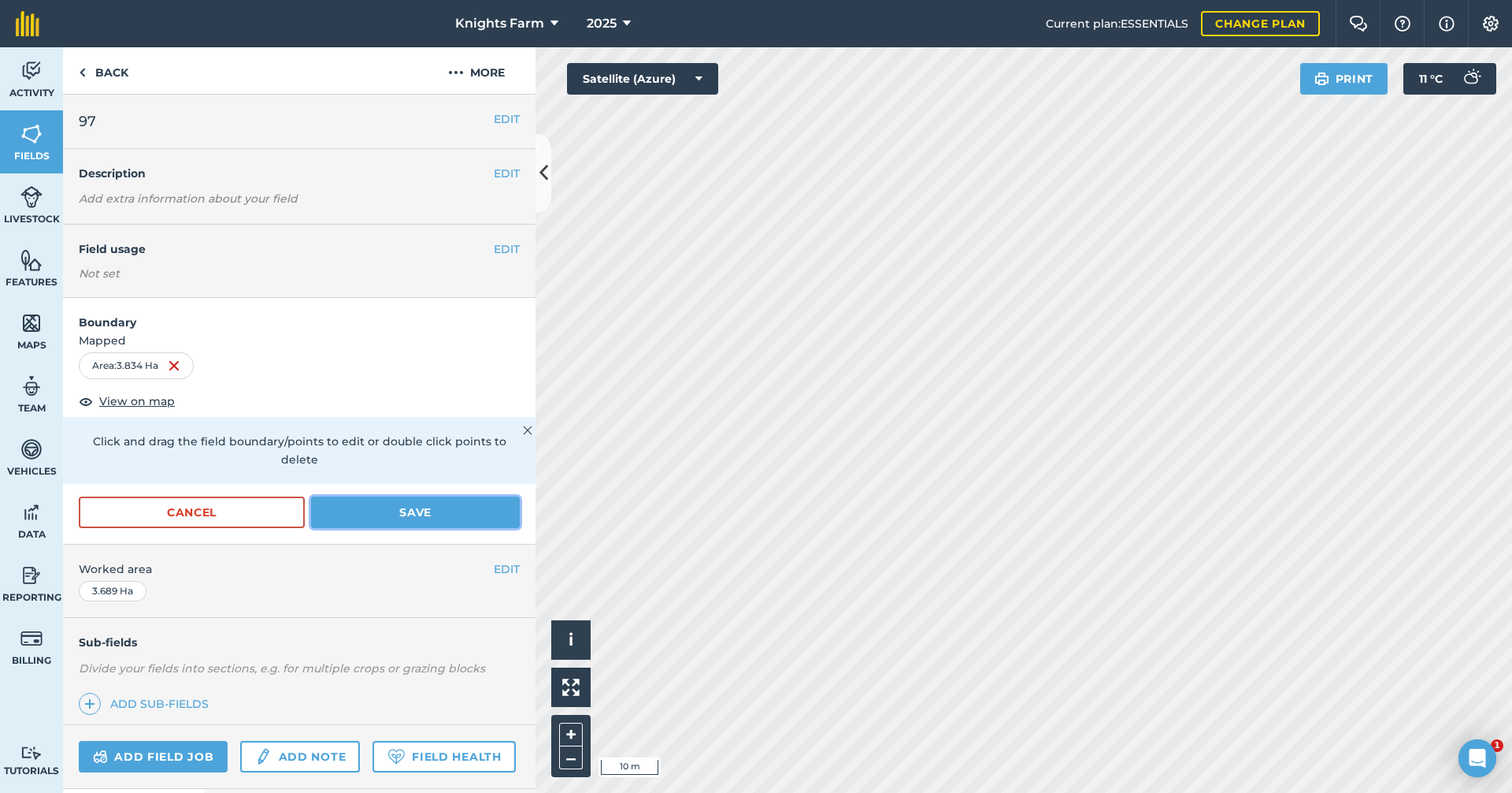
click at [417, 515] on button "Save" at bounding box center [415, 511] width 209 height 31
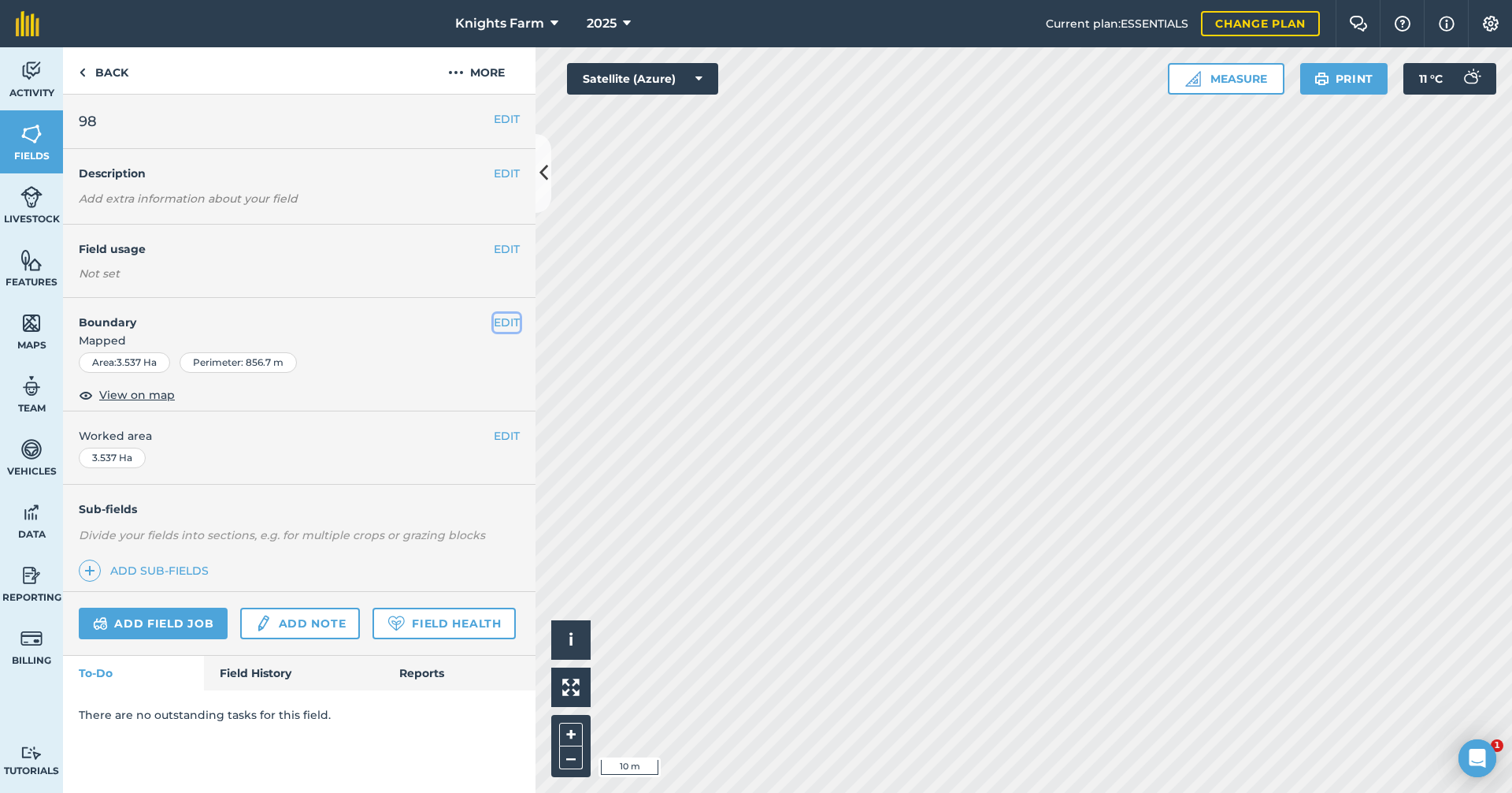
click at [507, 320] on button "EDIT" at bounding box center [507, 322] width 26 height 17
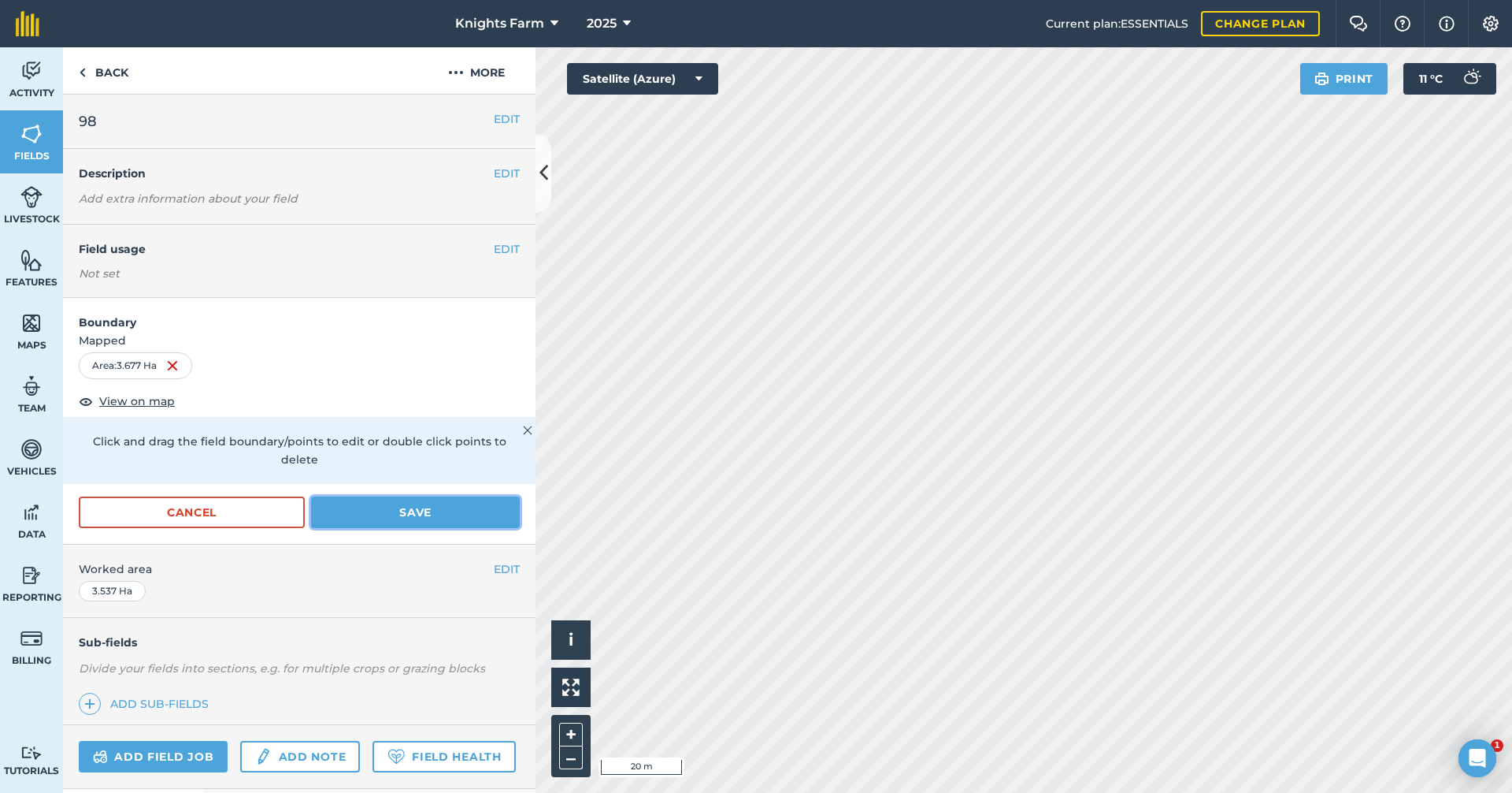
click at [446, 513] on button "Save" at bounding box center [415, 511] width 209 height 31
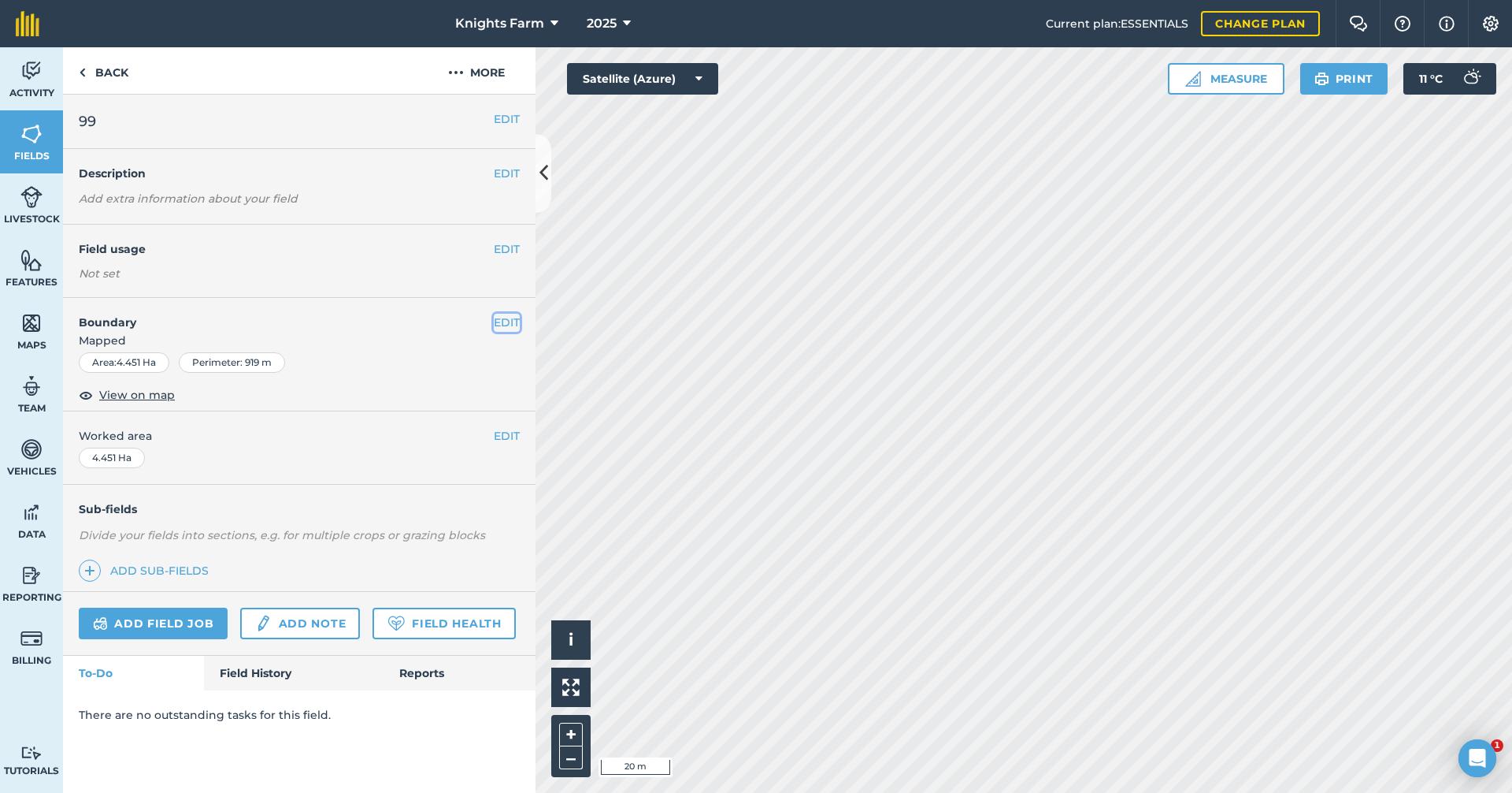
click at [507, 320] on button "EDIT" at bounding box center [507, 322] width 26 height 17
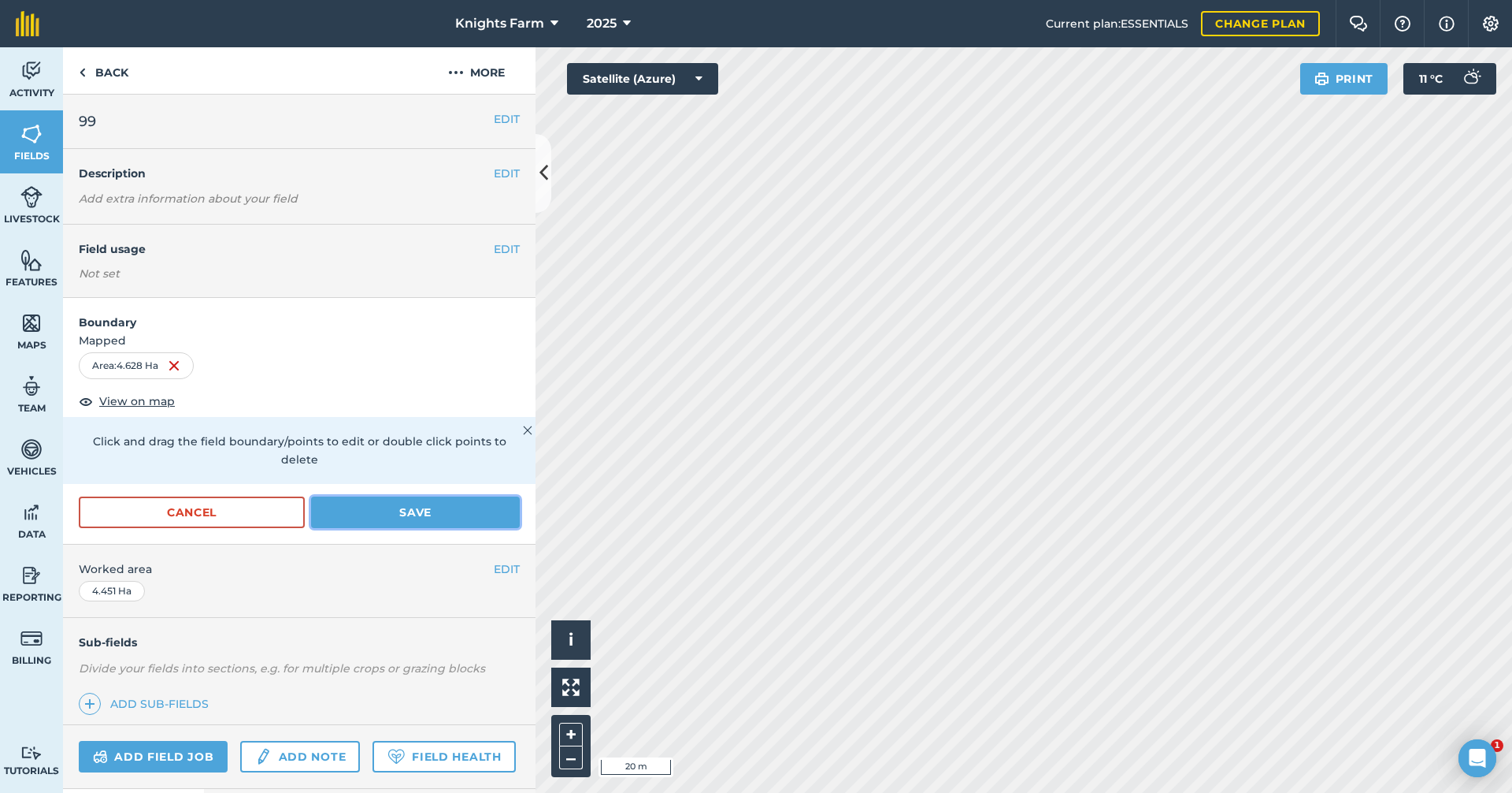
click at [433, 526] on button "Save" at bounding box center [415, 511] width 209 height 31
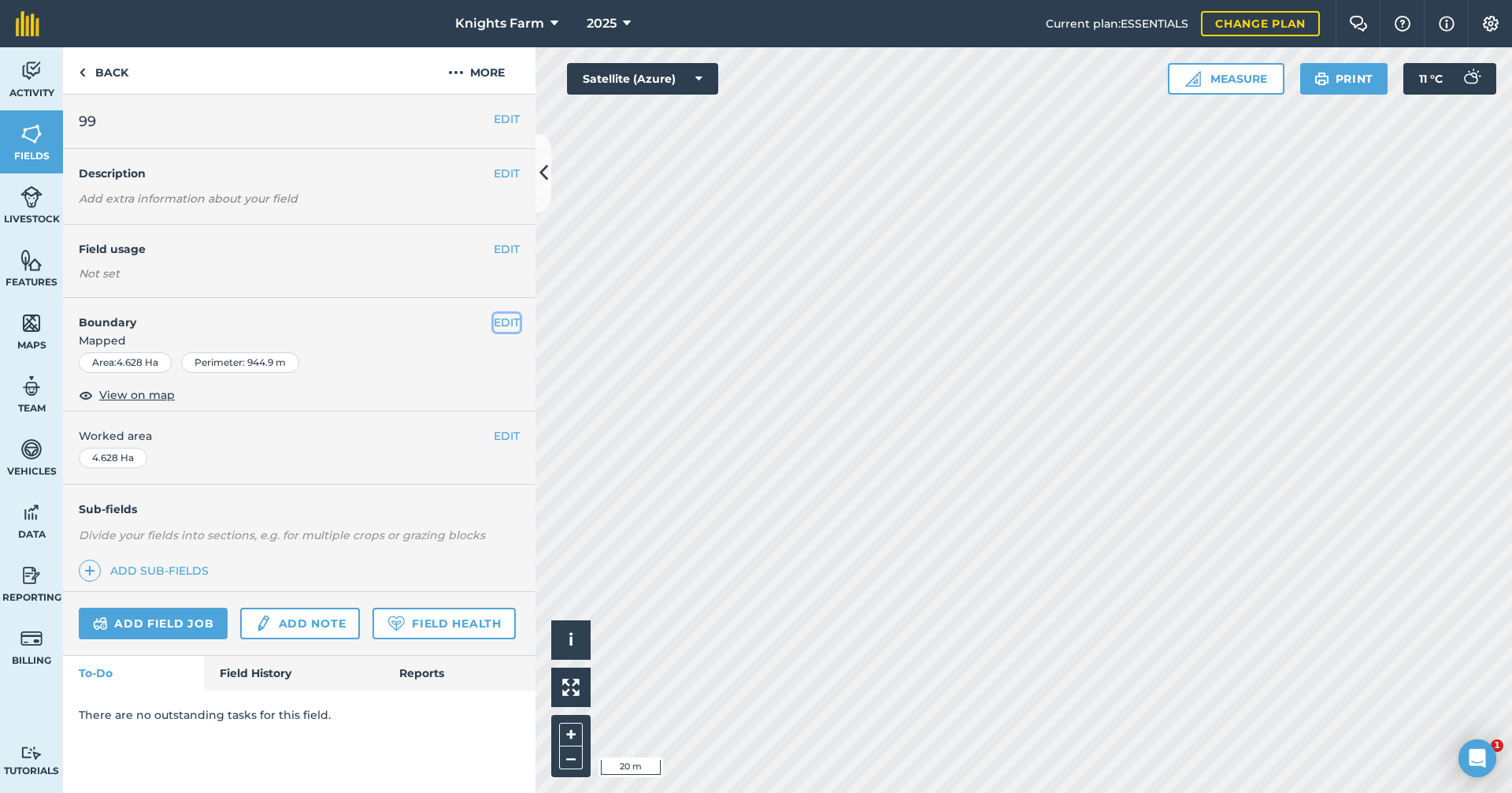
click at [507, 318] on button "EDIT" at bounding box center [507, 322] width 26 height 17
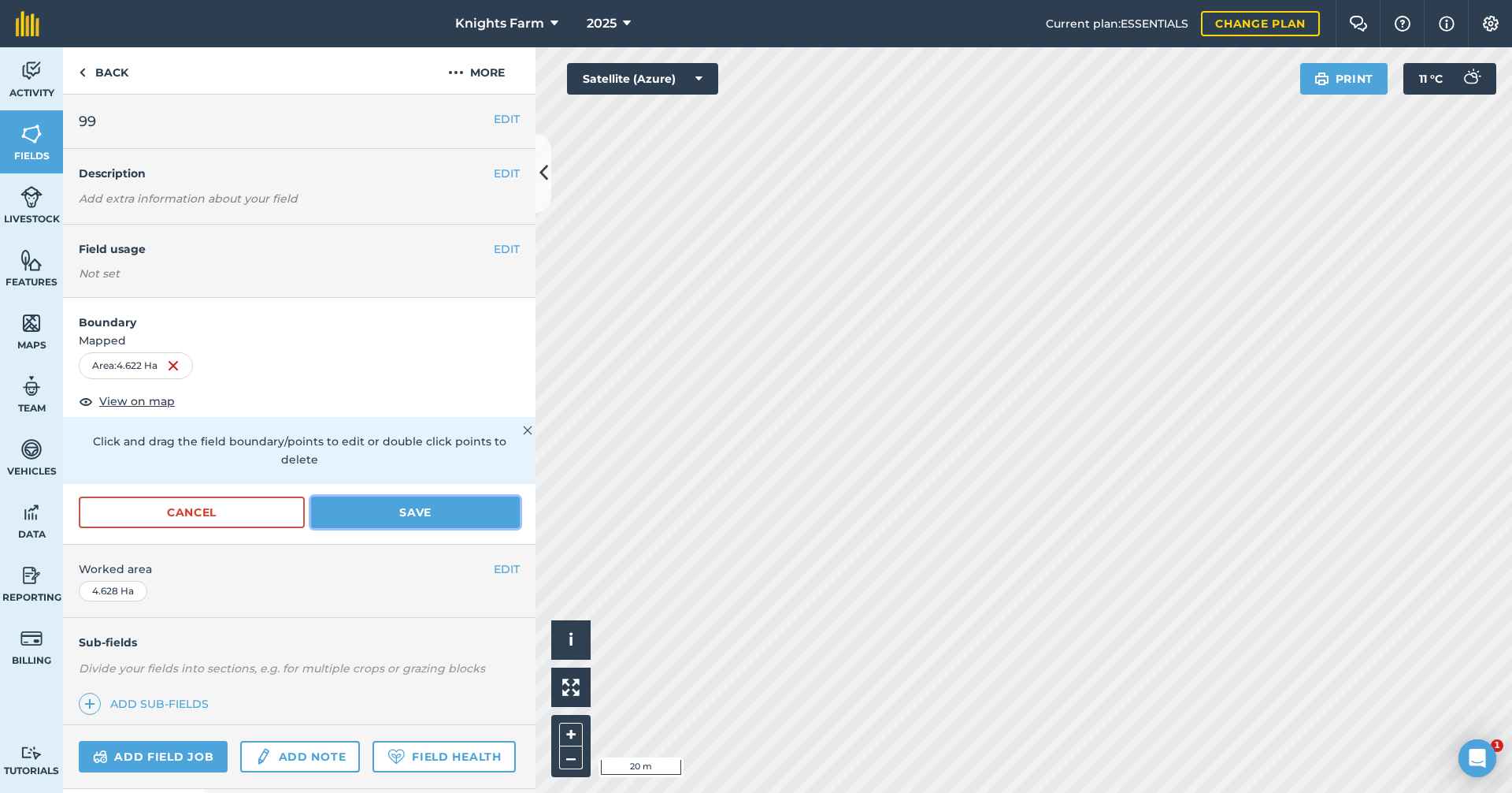
click at [465, 499] on button "Save" at bounding box center [415, 511] width 209 height 31
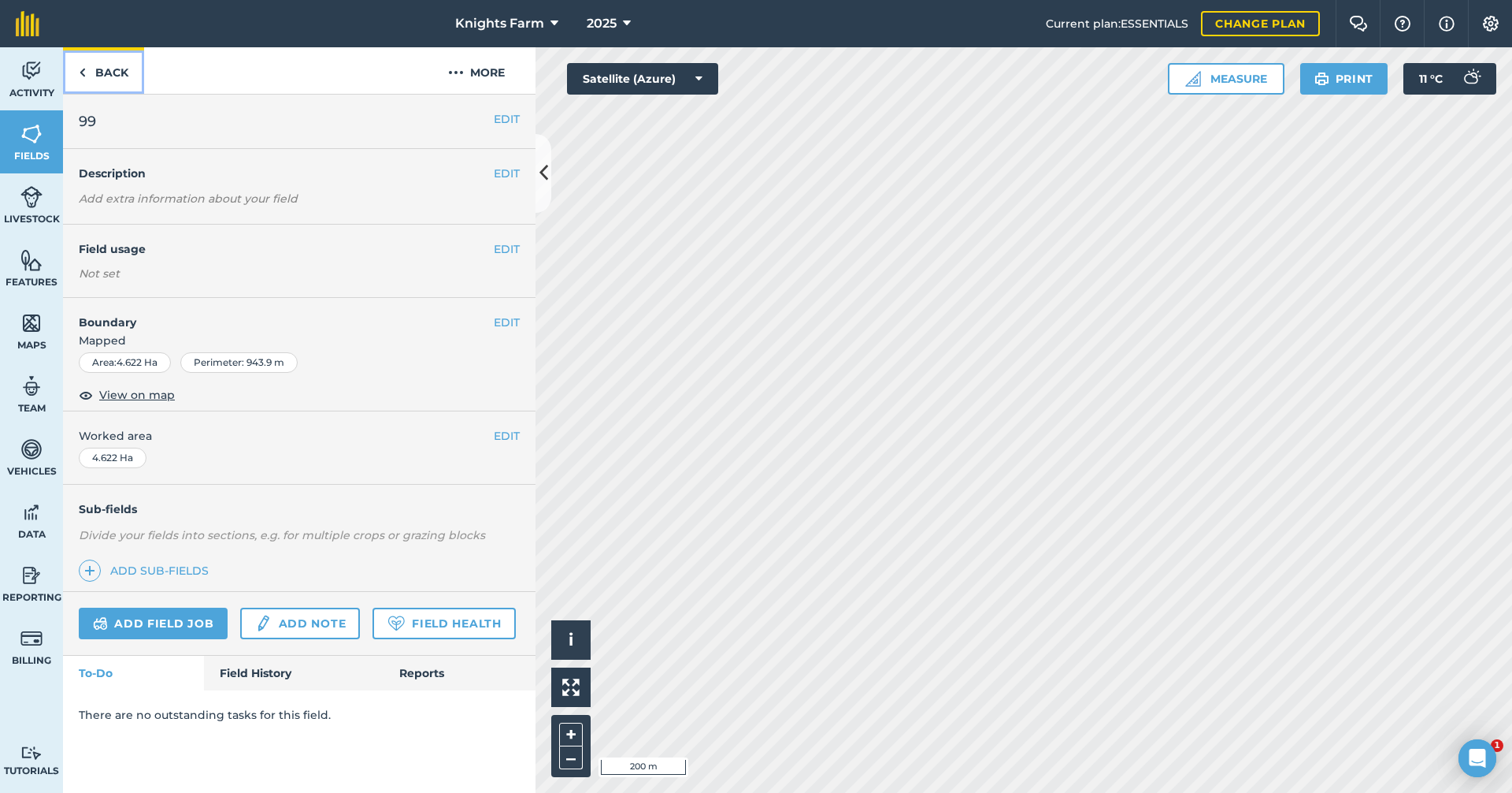
click at [120, 60] on link "Back" at bounding box center [104, 70] width 81 height 46
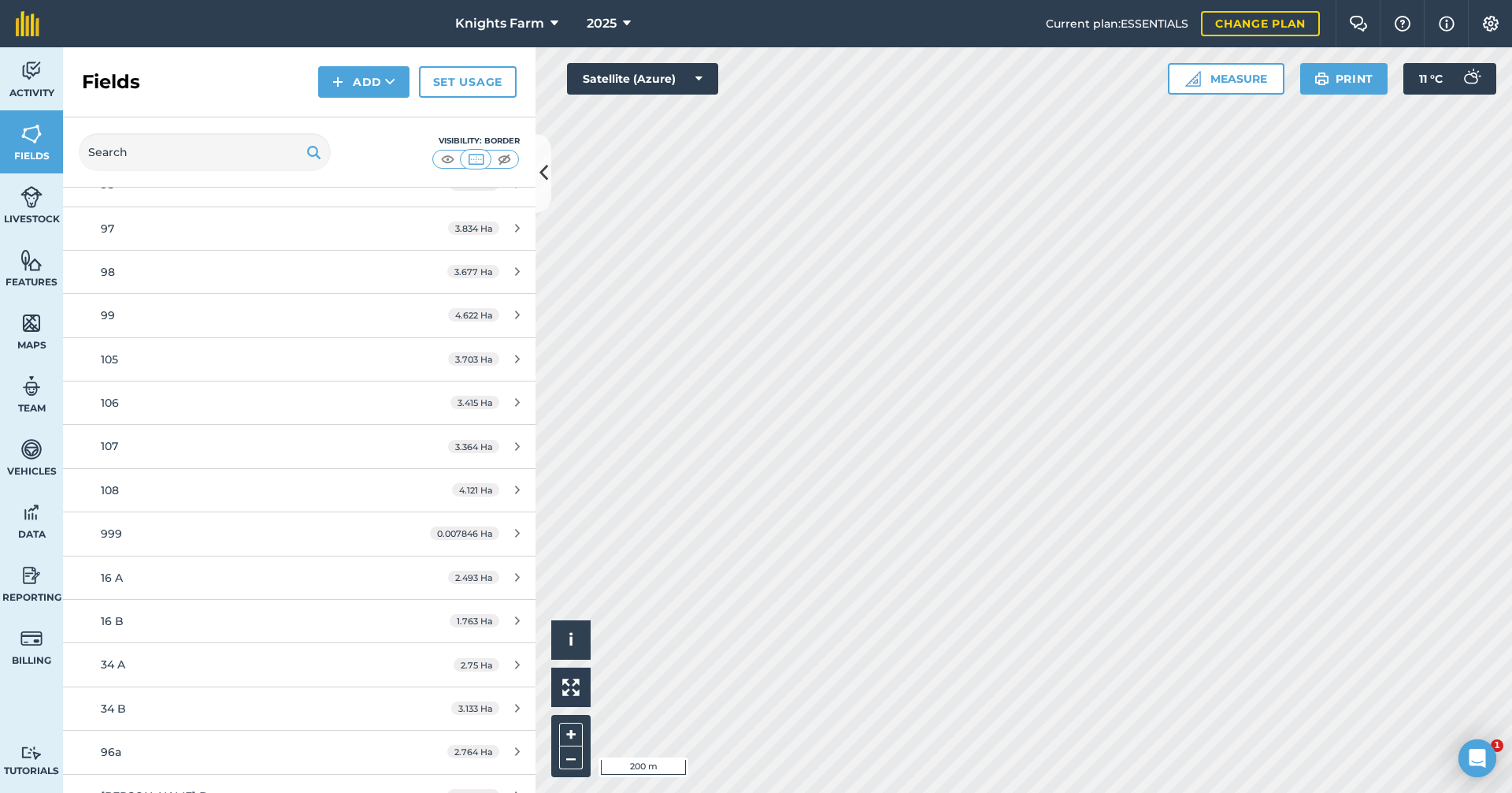
scroll to position [3221, 0]
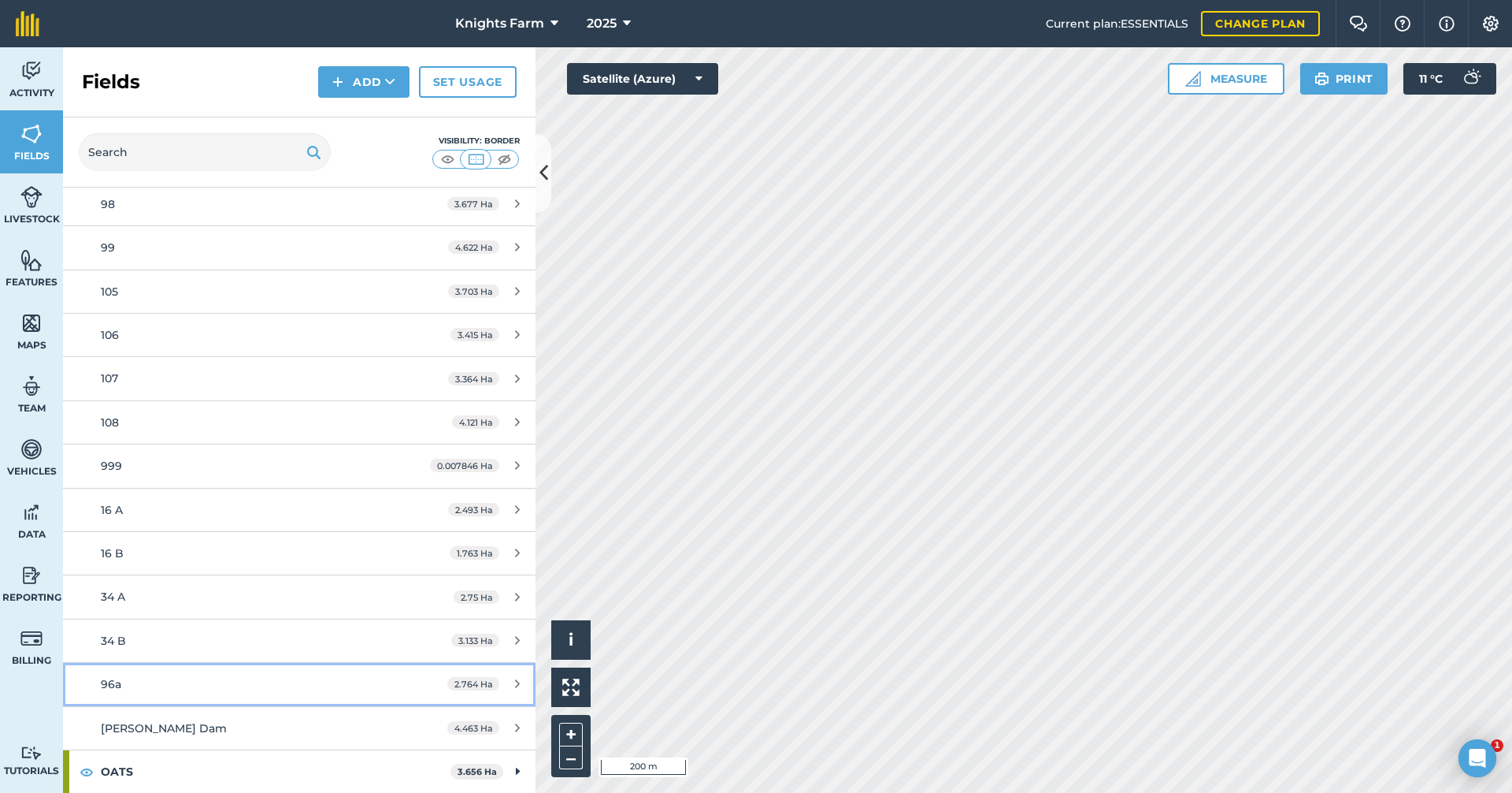
click at [495, 675] on link "96a 2.764 Ha" at bounding box center [299, 684] width 473 height 42
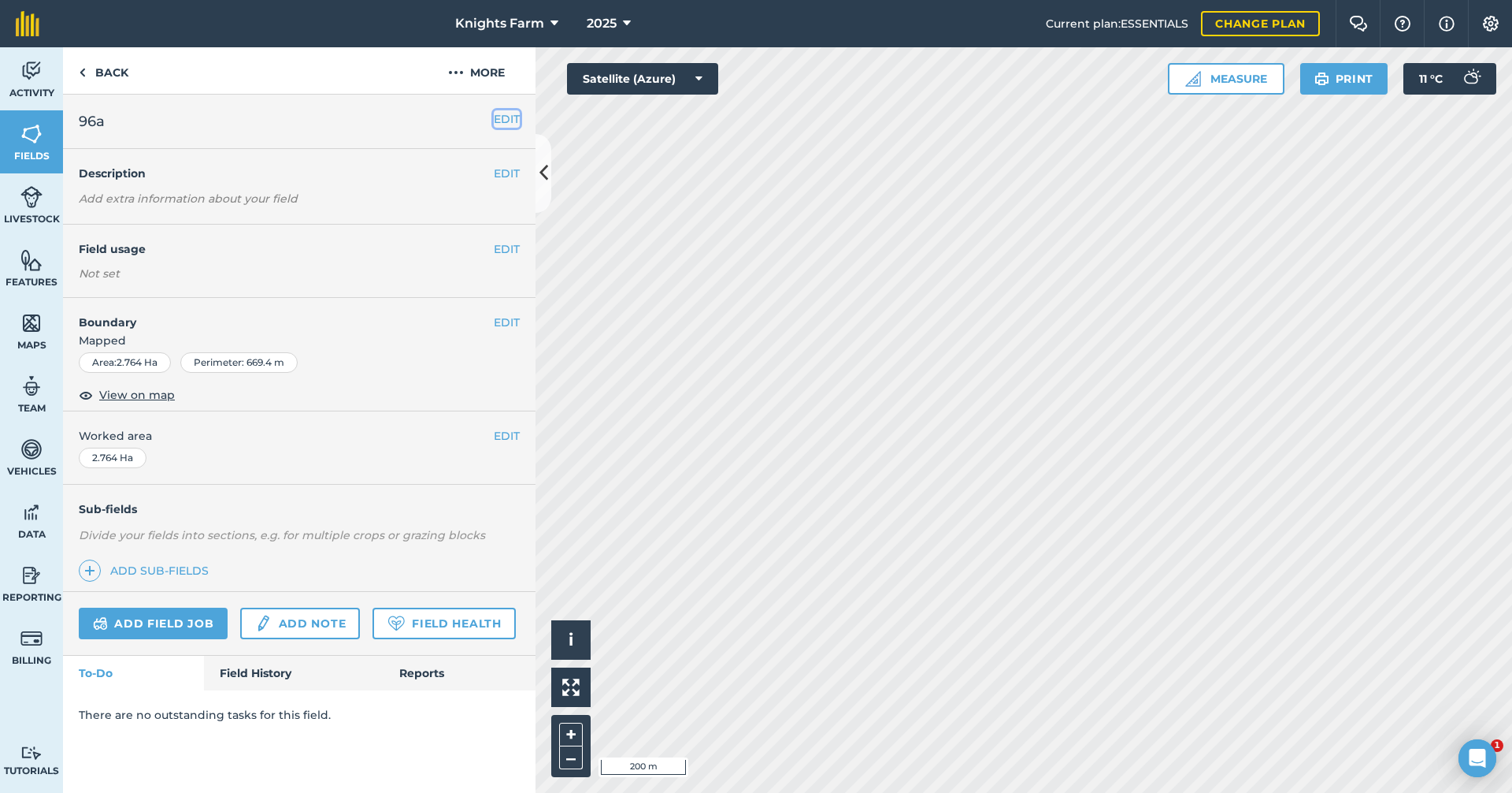
click at [497, 119] on button "EDIT" at bounding box center [507, 119] width 26 height 17
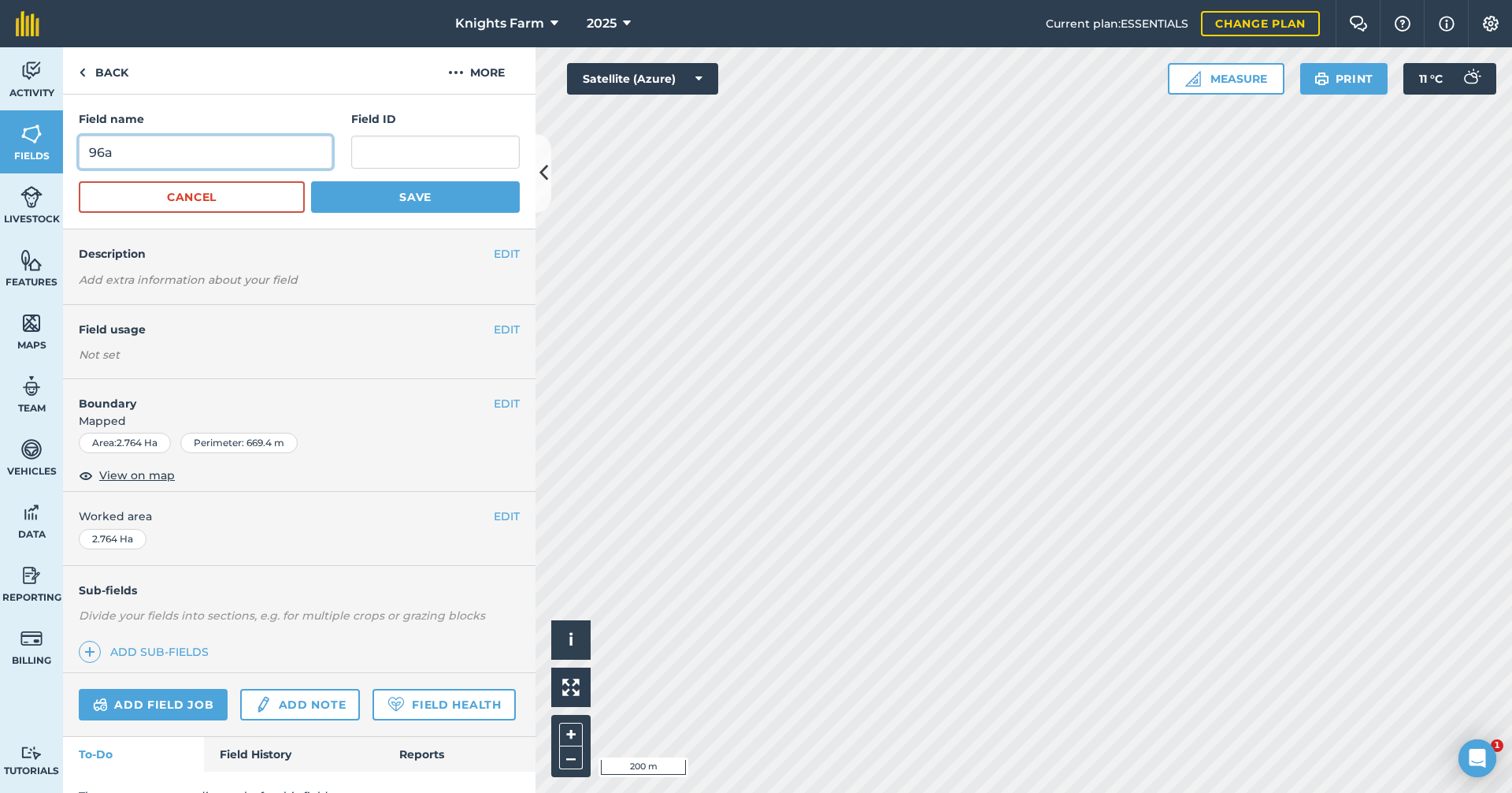
click at [224, 138] on input "96a" at bounding box center [205, 152] width 253 height 33
type input "96"
click at [455, 184] on button "Save" at bounding box center [415, 196] width 209 height 31
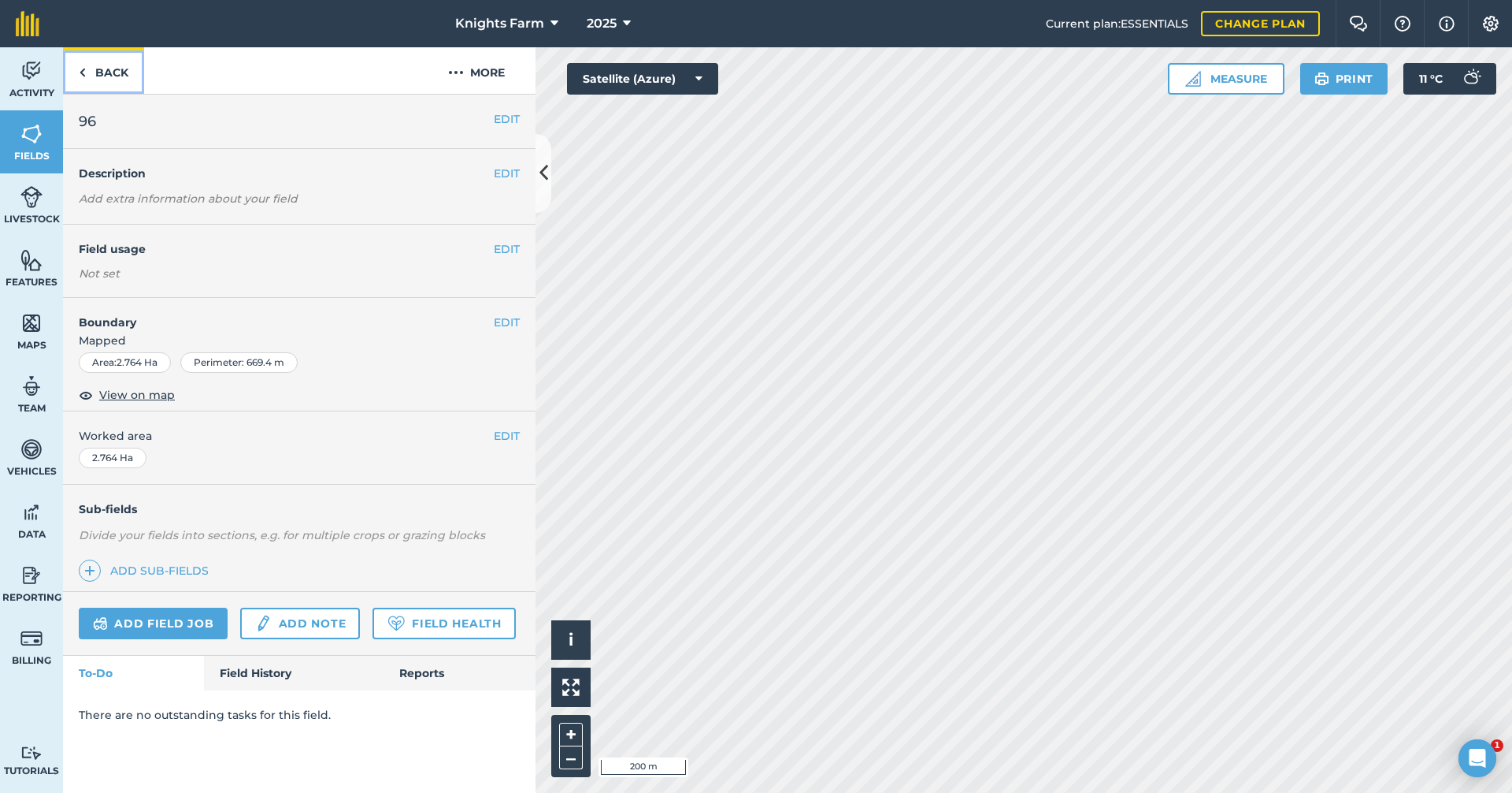
click at [112, 74] on link "Back" at bounding box center [104, 70] width 81 height 46
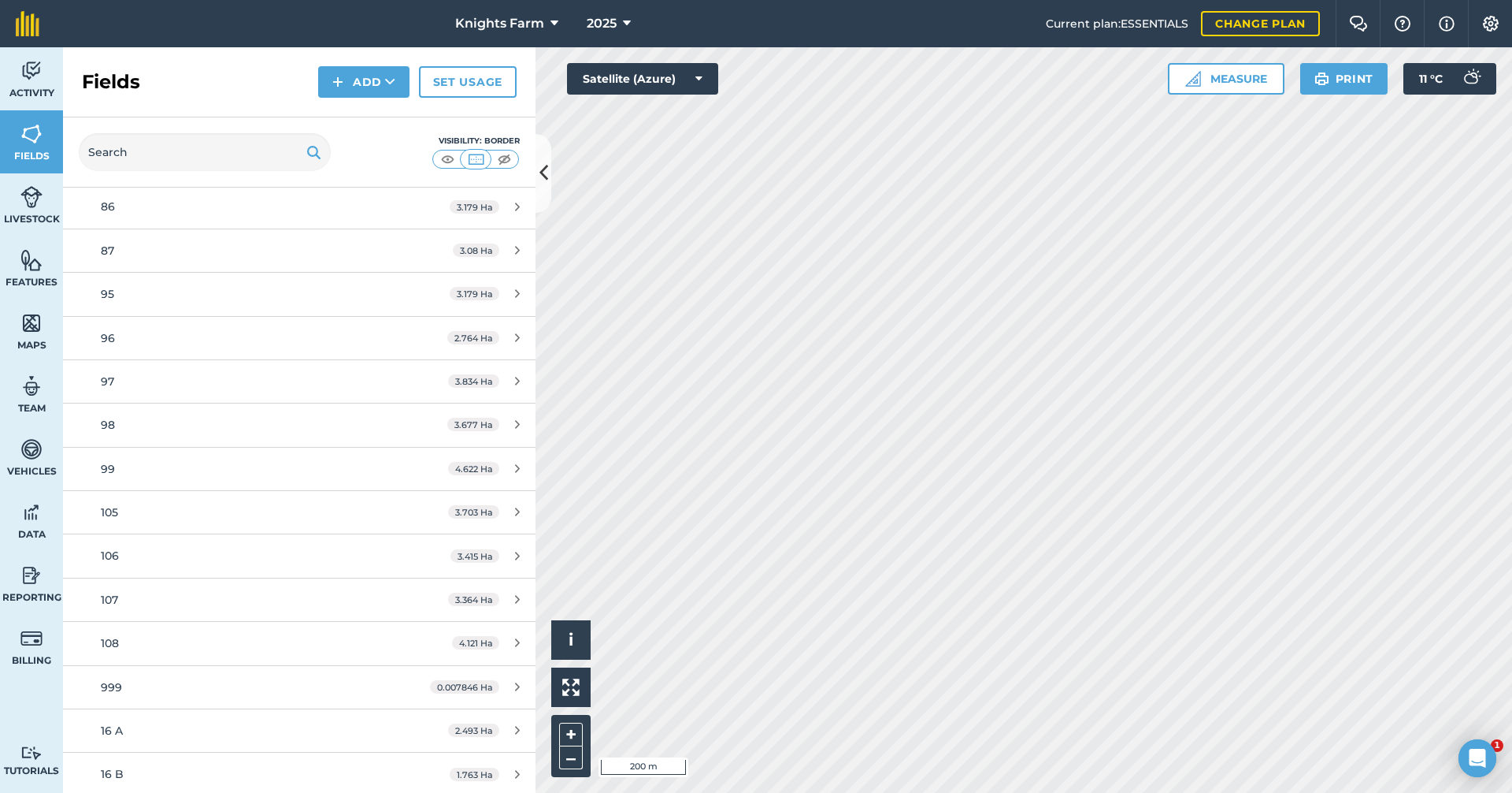
scroll to position [3221, 0]
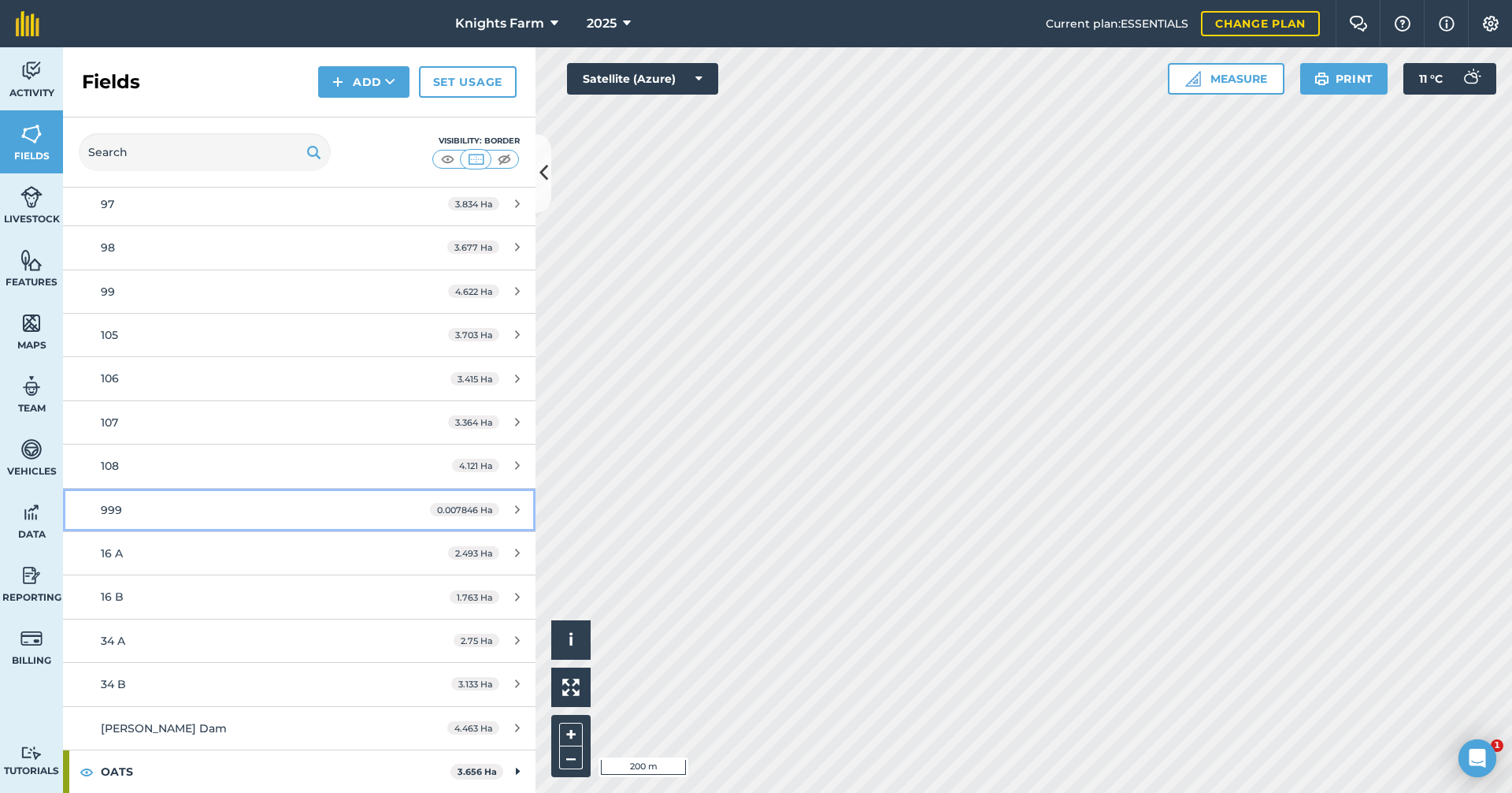
click at [510, 508] on div "0.007846 Ha" at bounding box center [475, 510] width 121 height 12
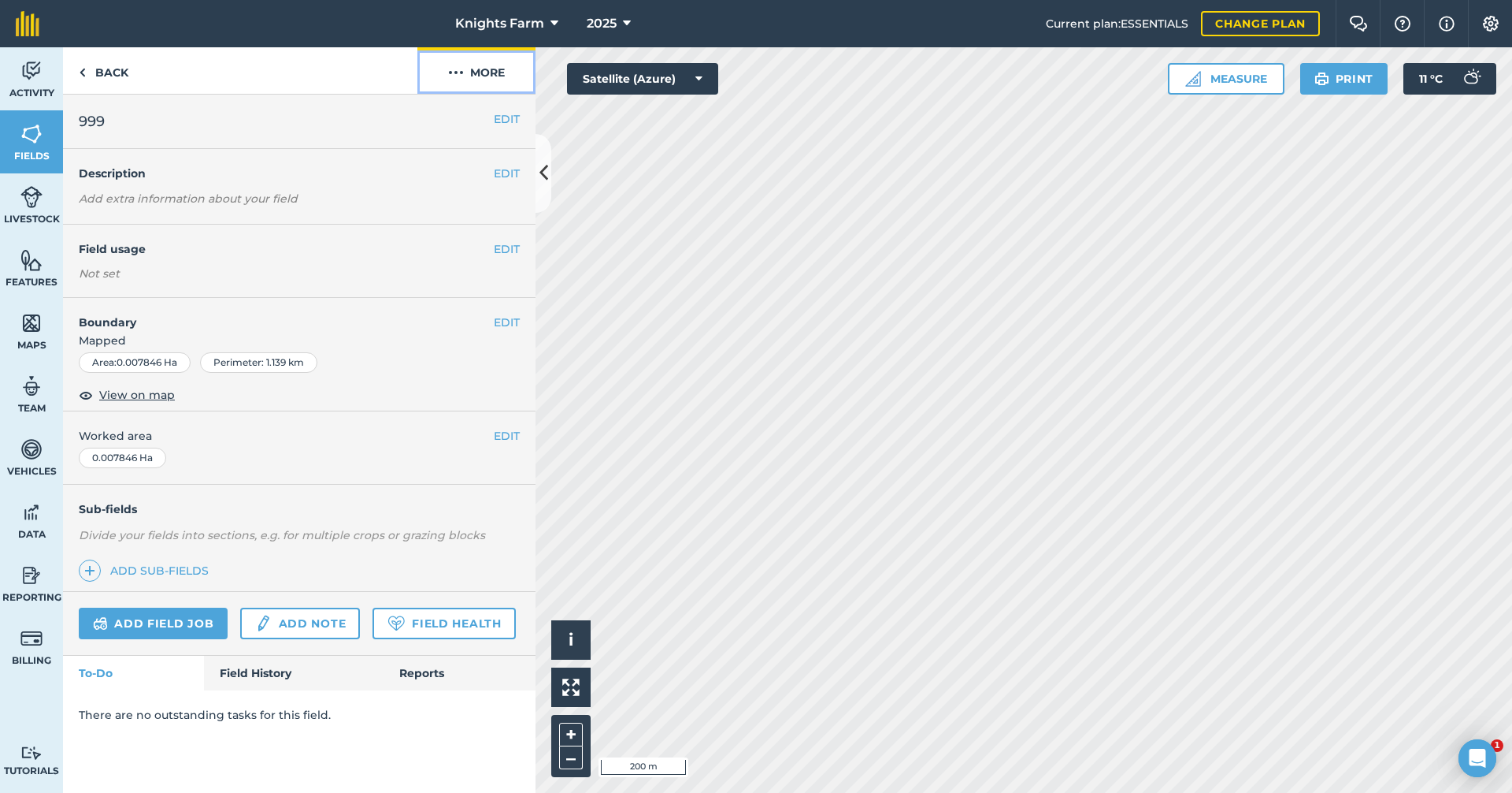
click at [477, 74] on button "More" at bounding box center [475, 70] width 118 height 46
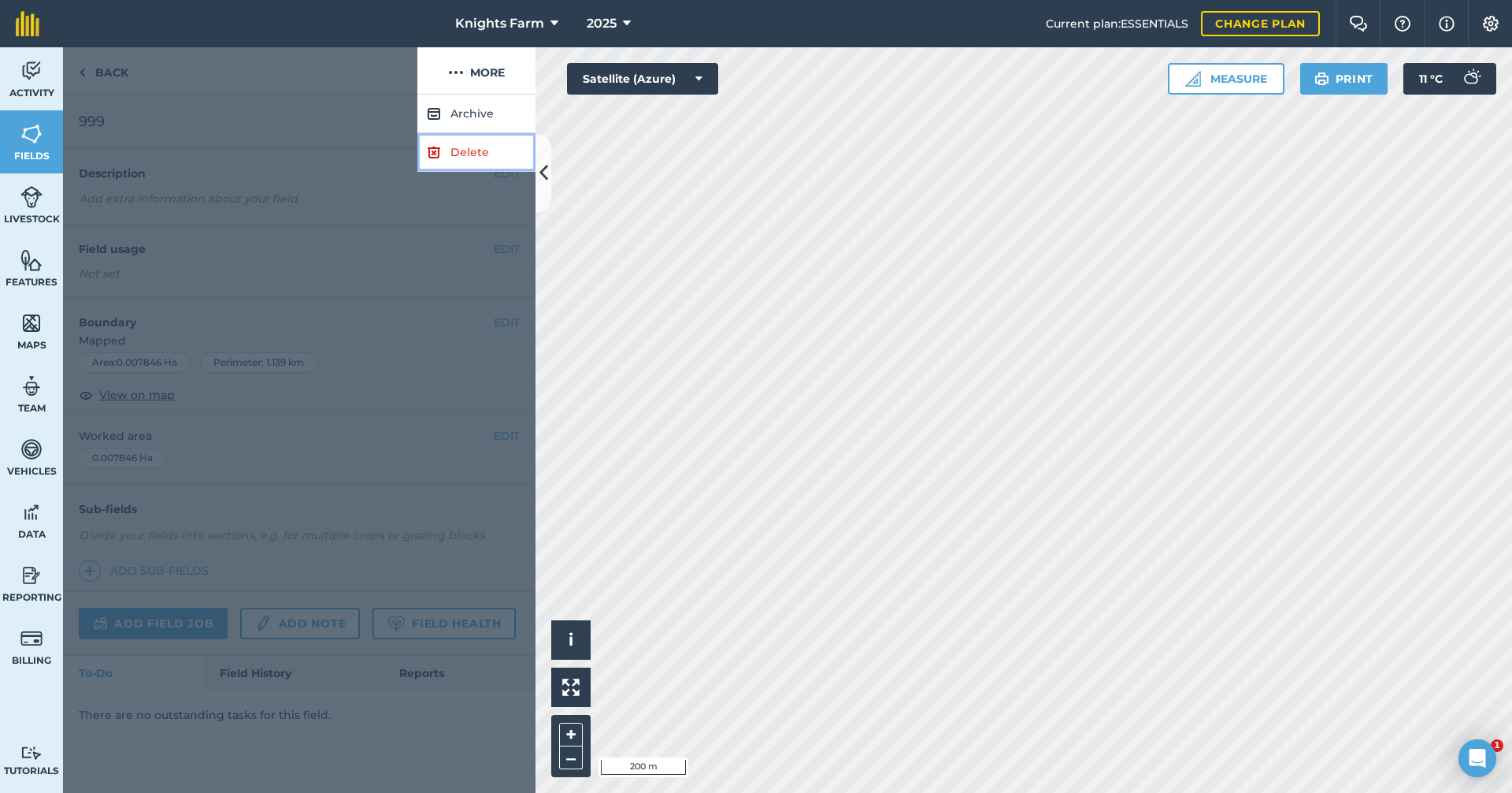
click at [462, 152] on link "Delete" at bounding box center [475, 152] width 118 height 39
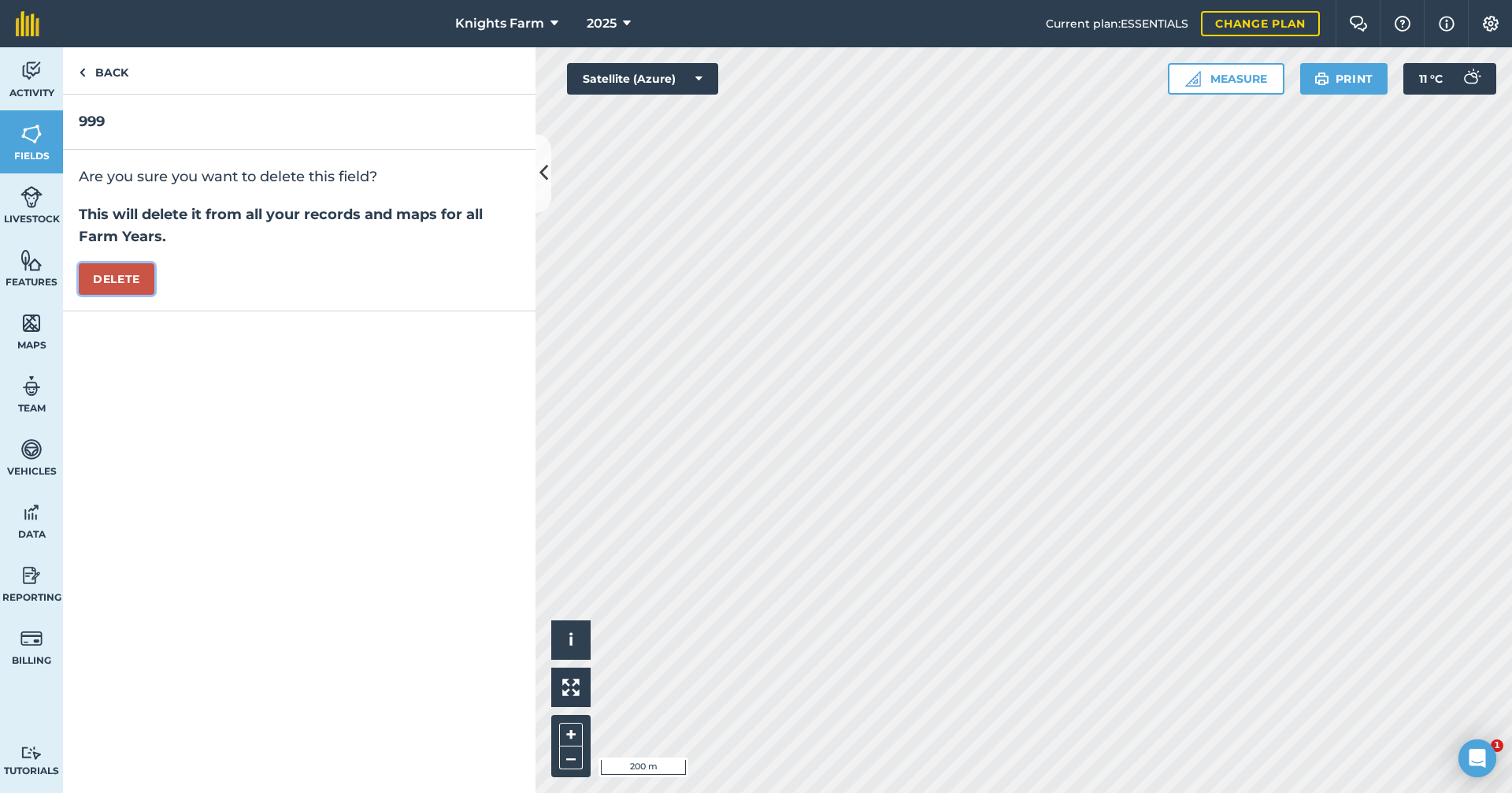
click at [137, 272] on button "Delete" at bounding box center [117, 278] width 75 height 31
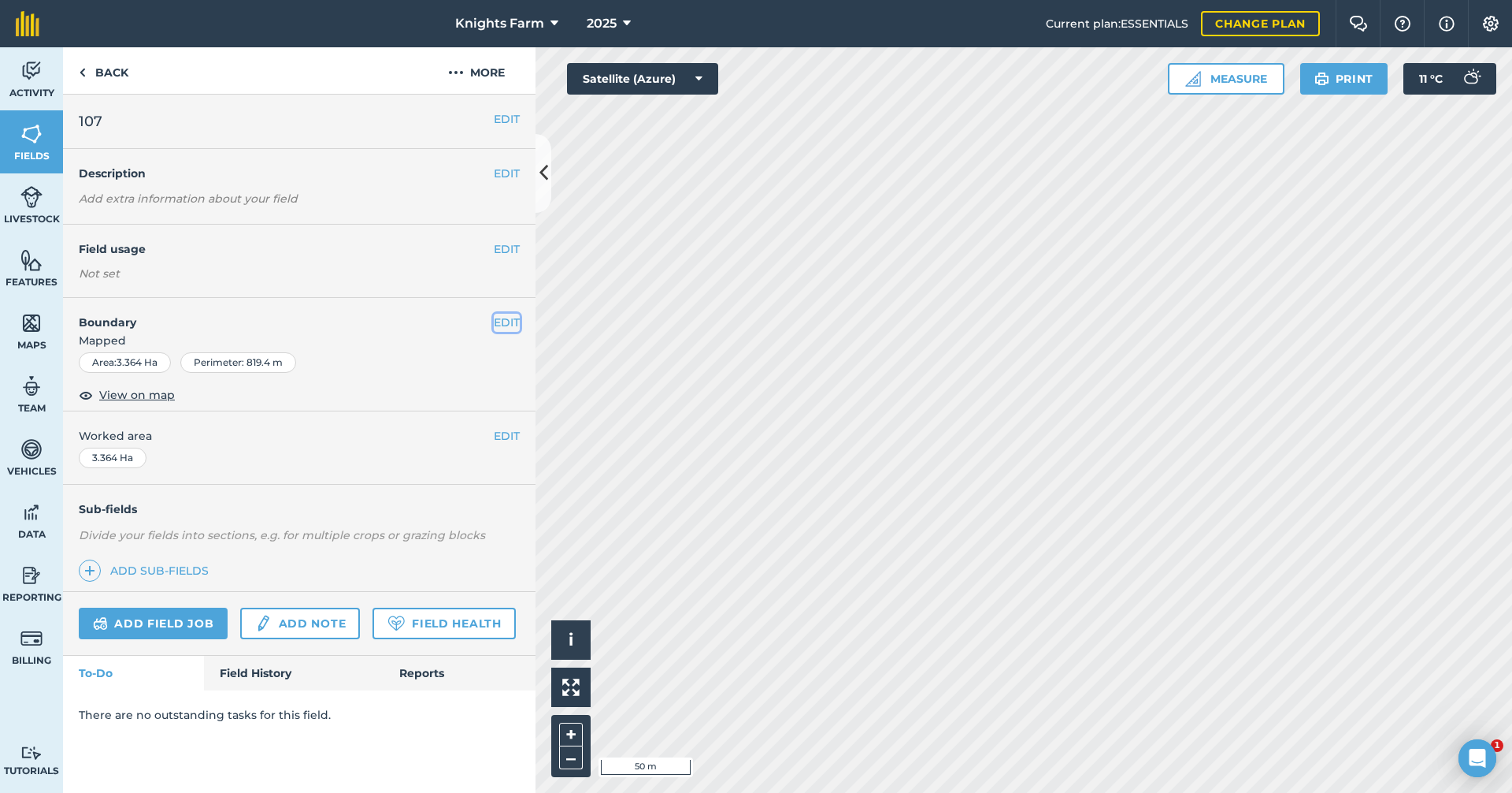
click at [499, 324] on button "EDIT" at bounding box center [507, 322] width 26 height 17
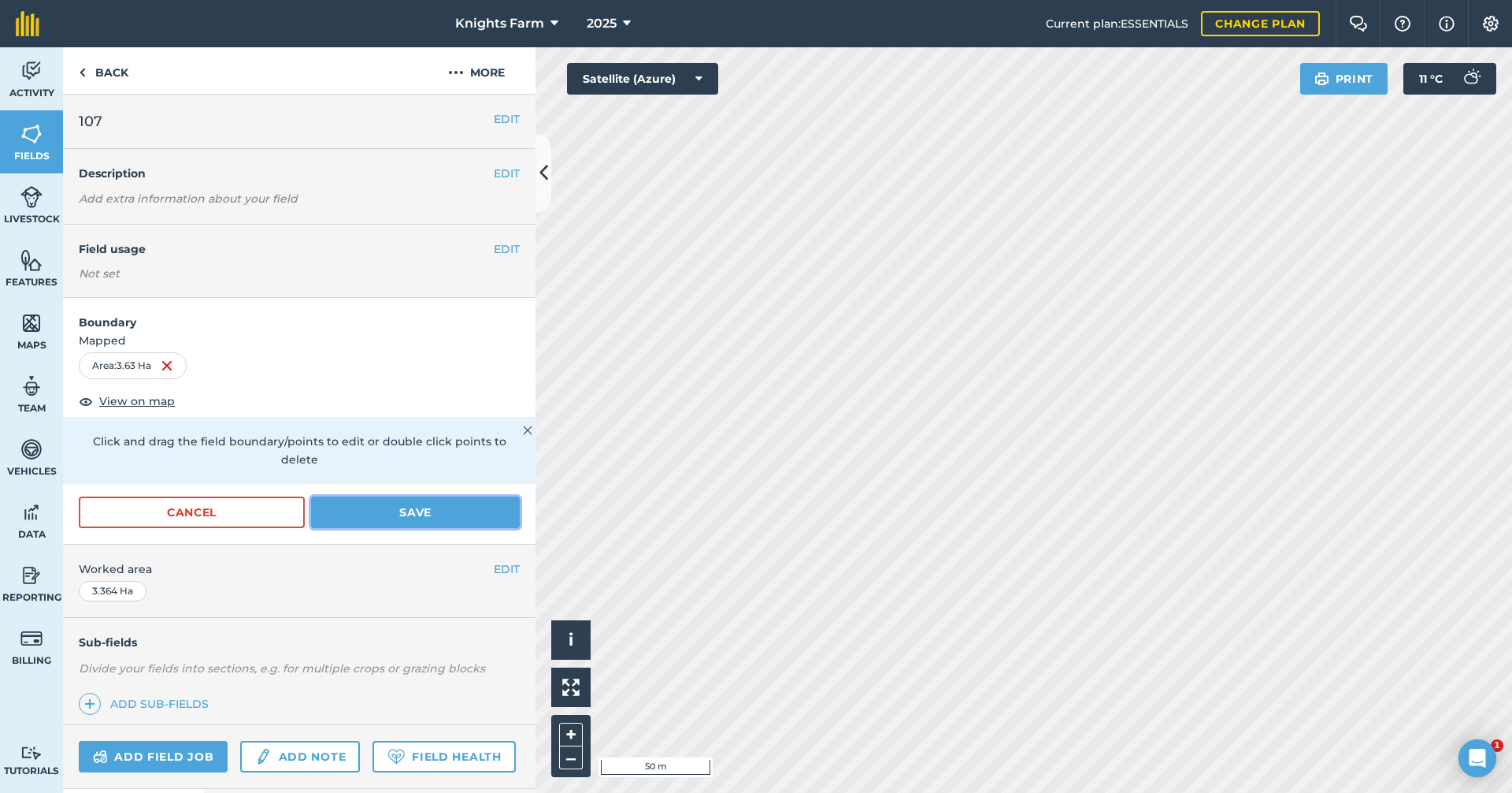
click at [381, 509] on button "Save" at bounding box center [415, 511] width 209 height 31
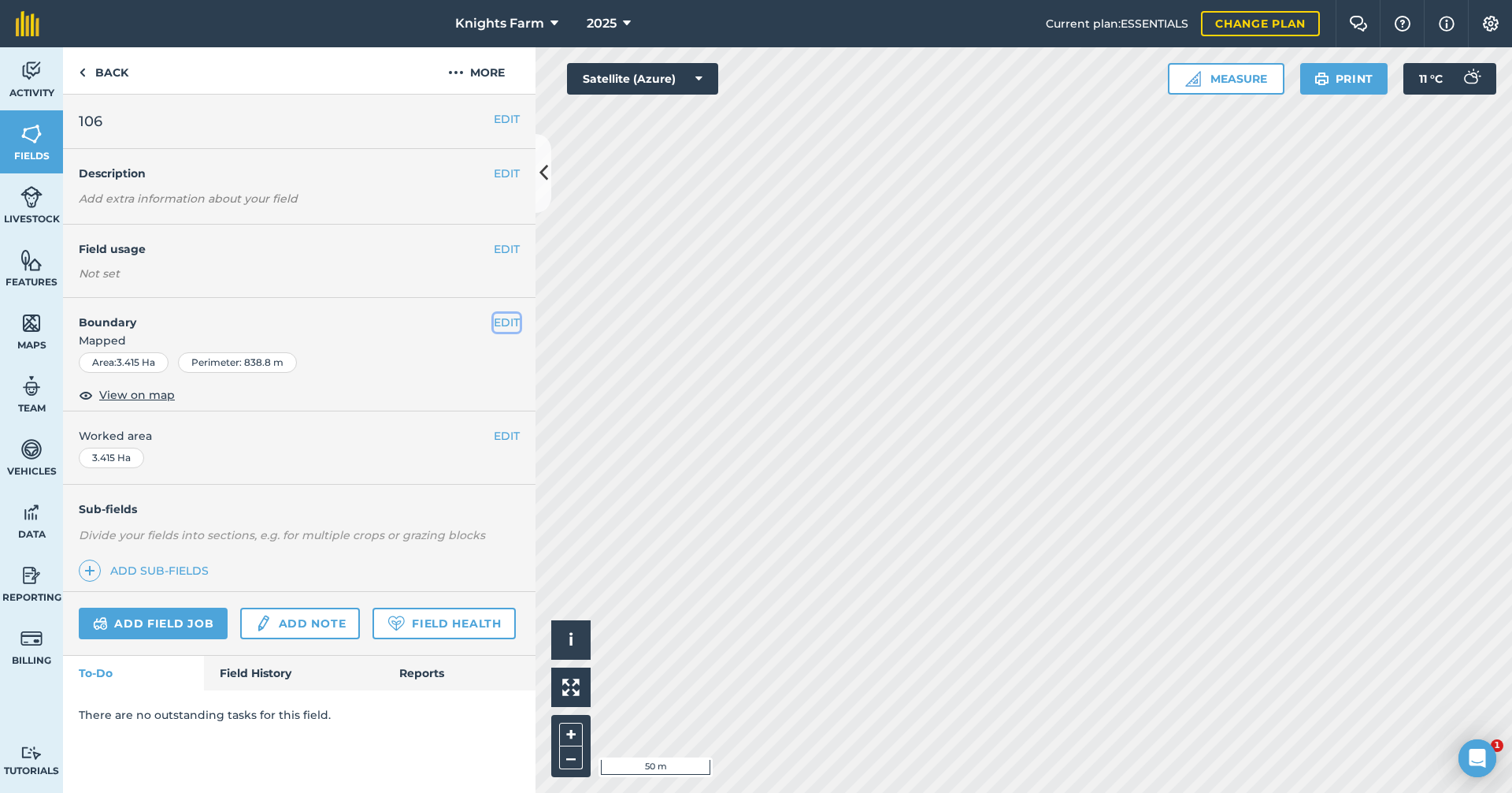
click at [502, 320] on button "EDIT" at bounding box center [507, 322] width 26 height 17
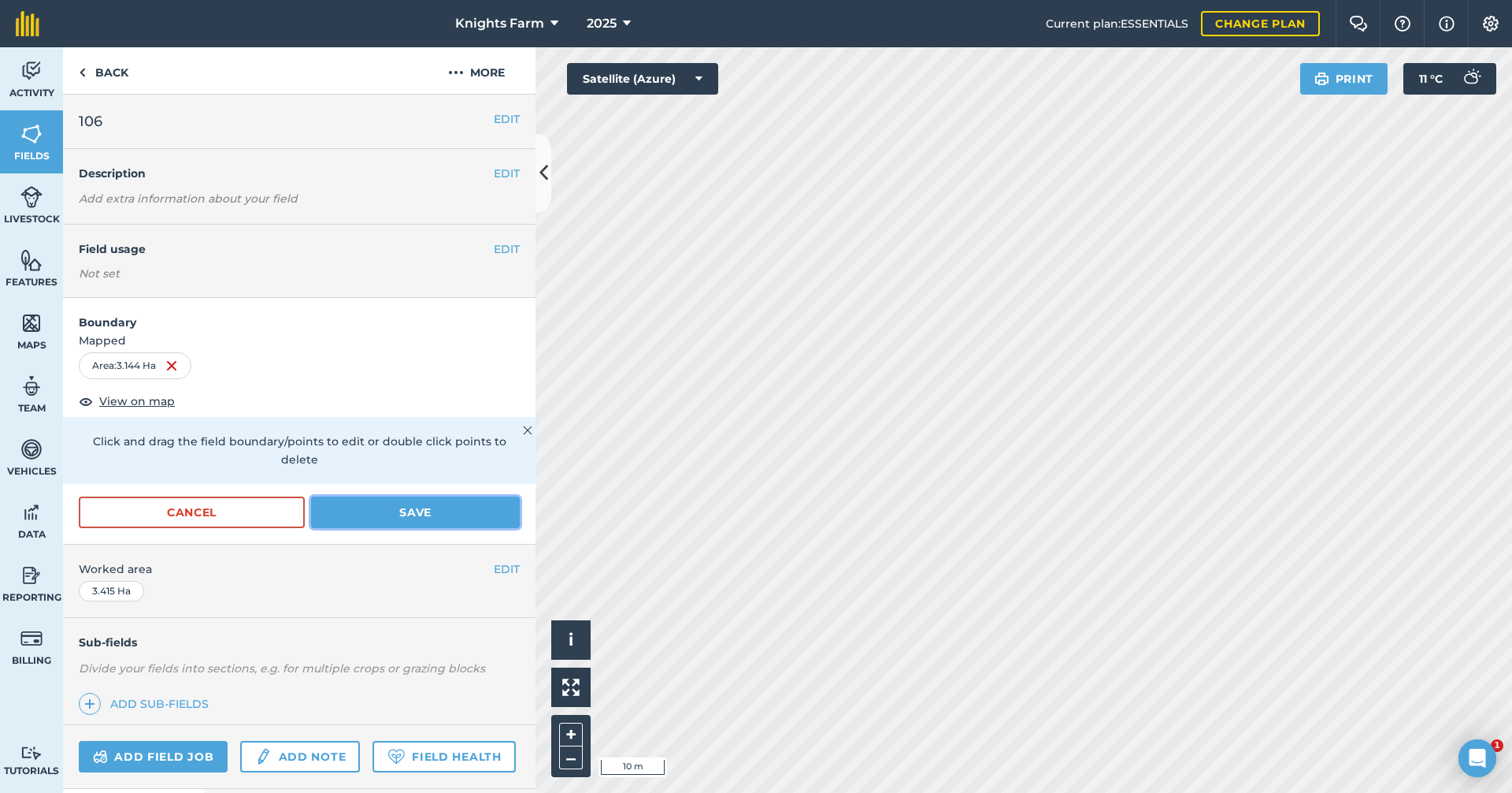
click at [496, 512] on button "Save" at bounding box center [415, 511] width 209 height 31
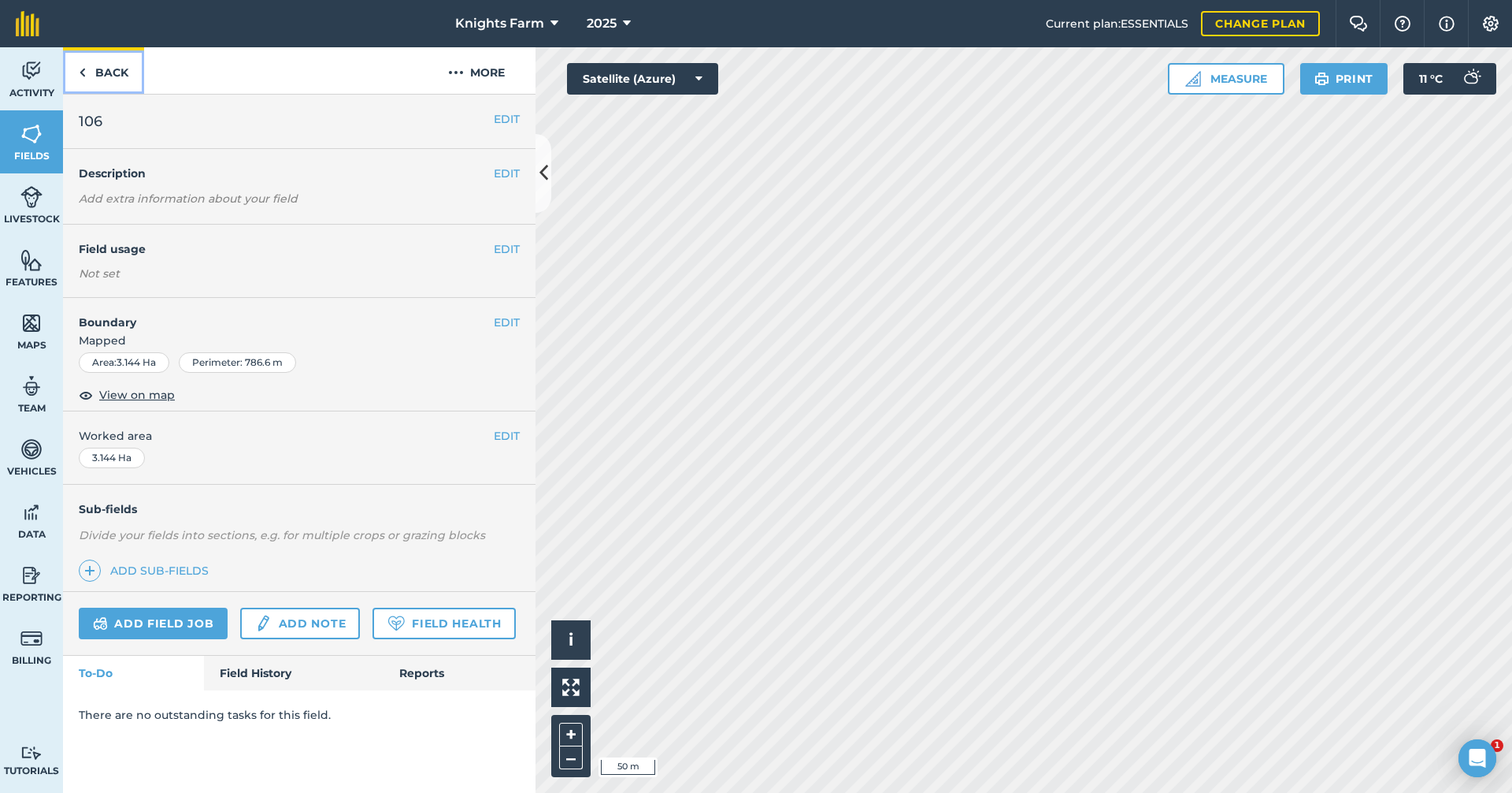
click at [108, 87] on link "Back" at bounding box center [104, 70] width 81 height 46
click at [123, 74] on link "Back" at bounding box center [104, 70] width 81 height 46
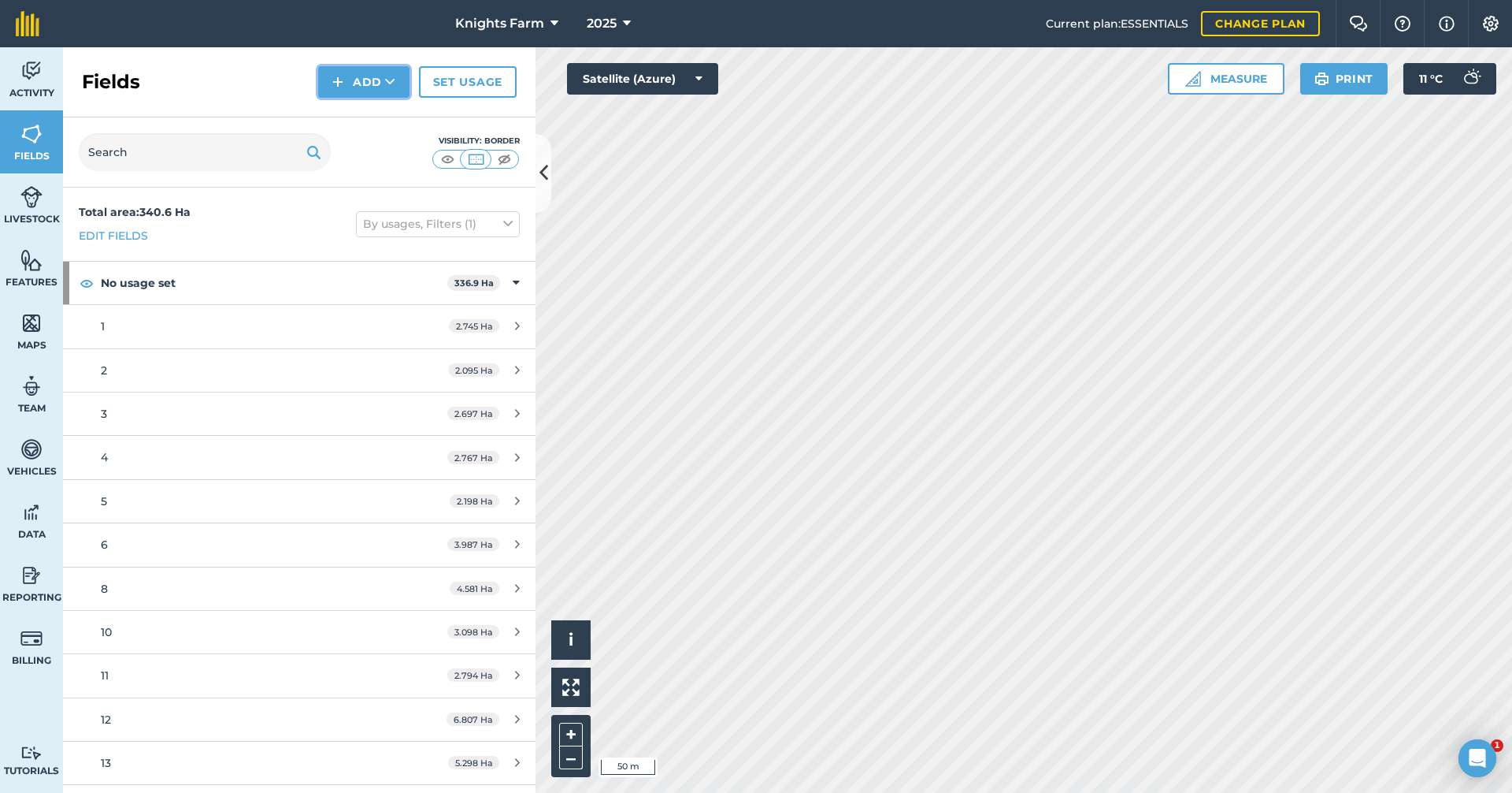
click at [391, 75] on icon at bounding box center [390, 82] width 10 height 16
click at [366, 110] on link "Draw" at bounding box center [363, 117] width 87 height 35
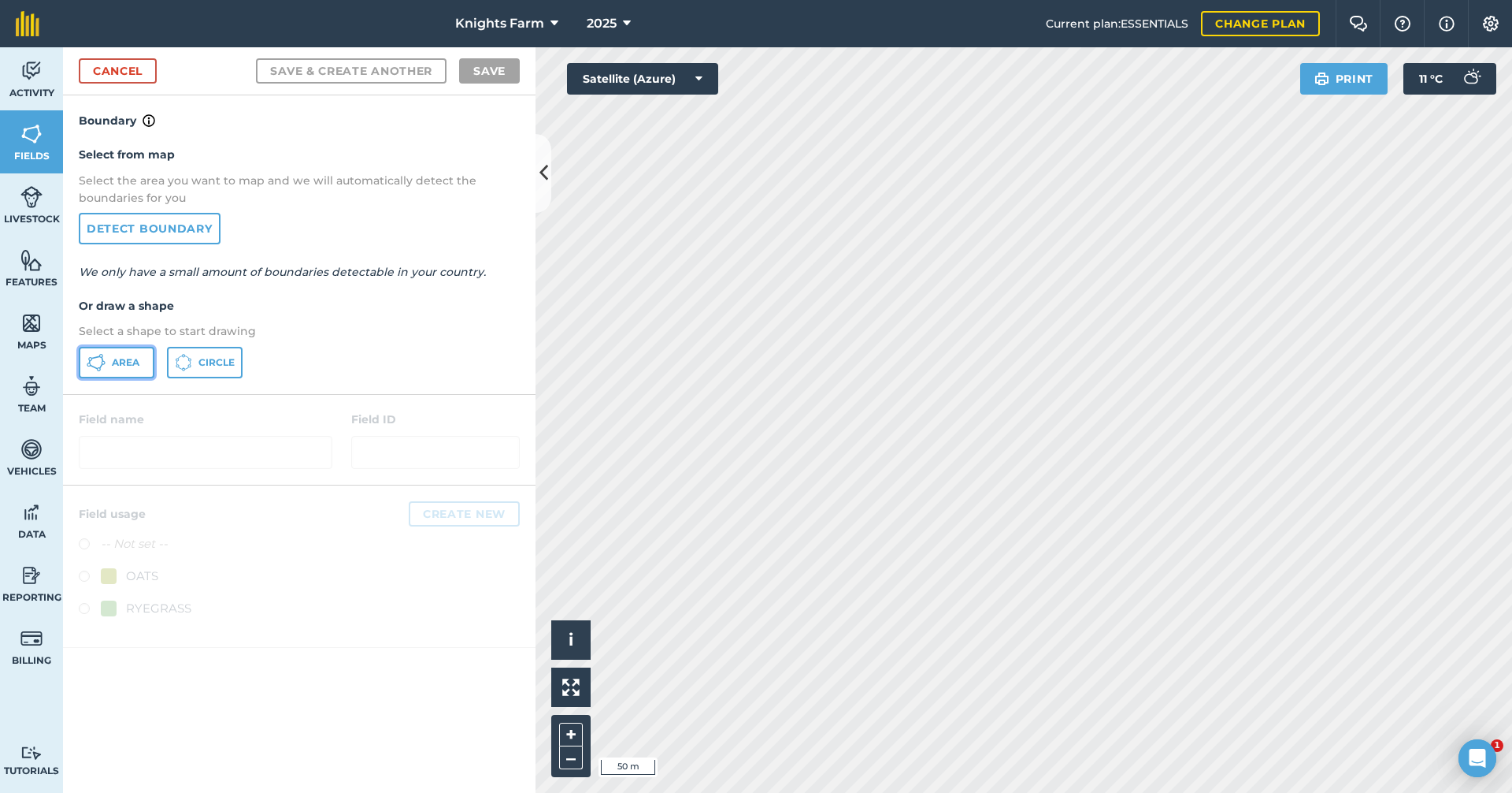
click at [117, 367] on span "Area" at bounding box center [125, 362] width 27 height 12
click at [772, 792] on html "Knights Farm 2025 Current plan : ESSENTIALS Change plan Farm Chat Help Info Set…" at bounding box center [756, 396] width 1512 height 793
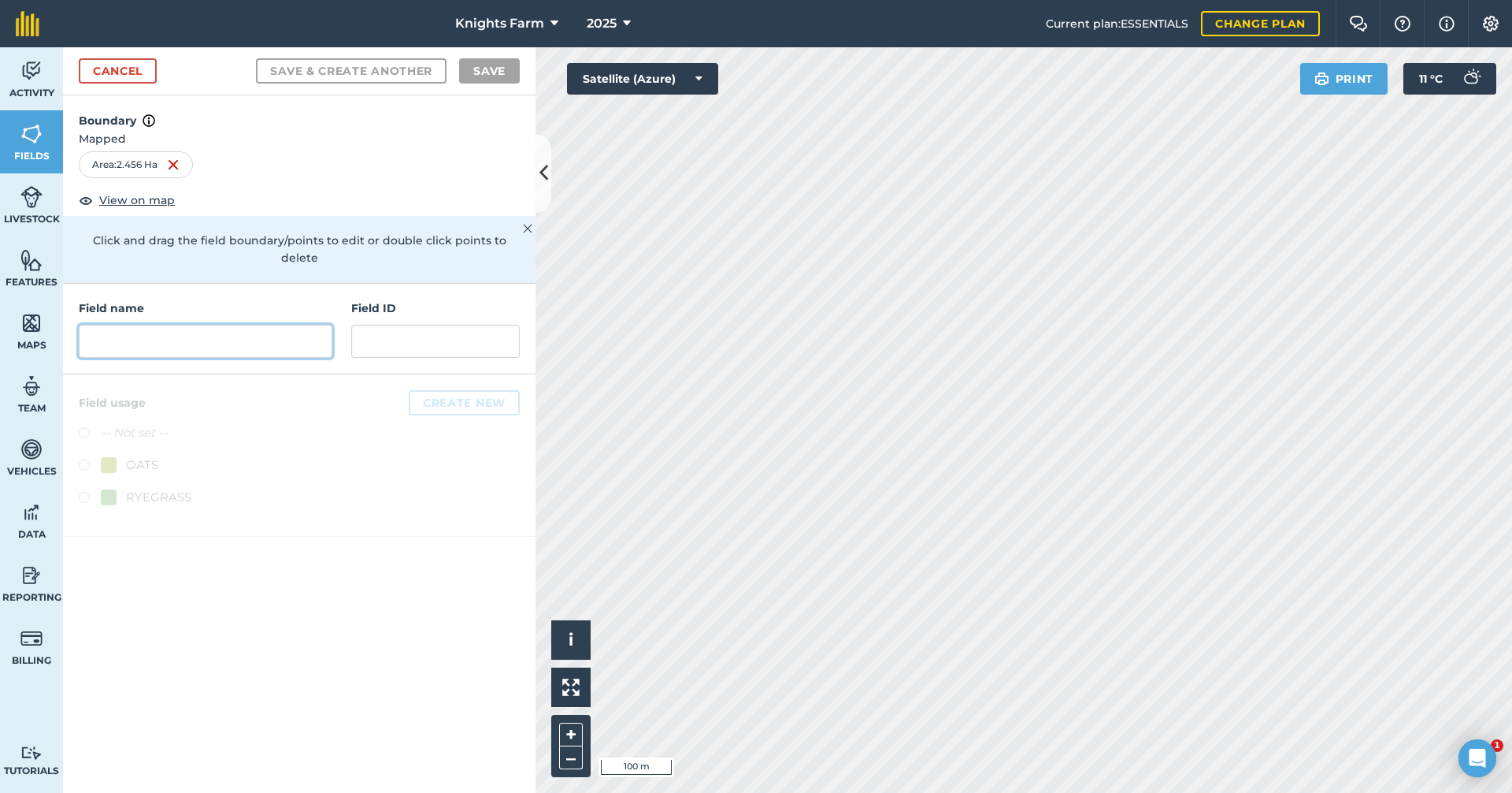
click at [277, 332] on input "text" at bounding box center [205, 341] width 253 height 33
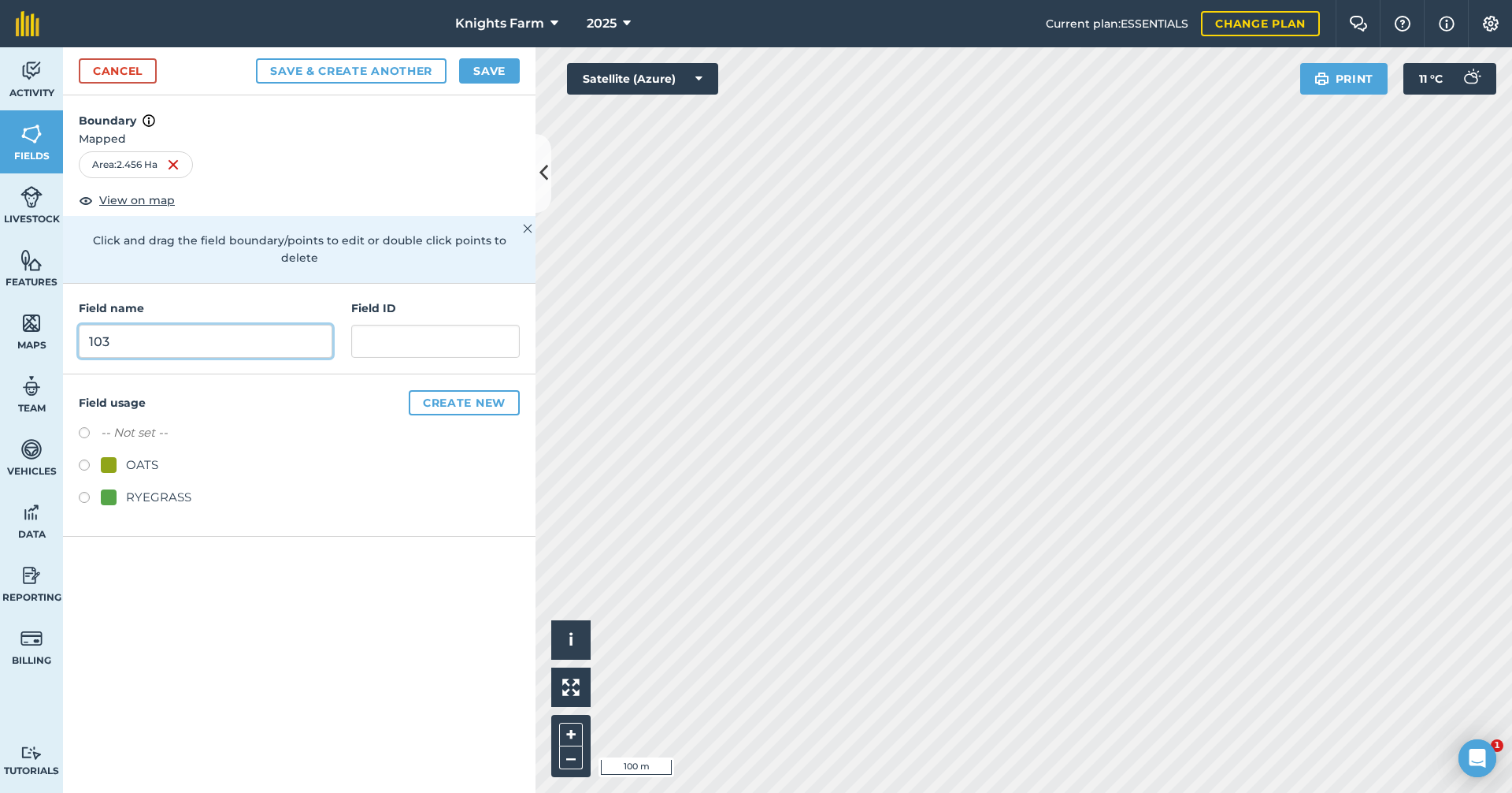
type input "103"
click at [484, 67] on button "Save" at bounding box center [490, 71] width 60 height 25
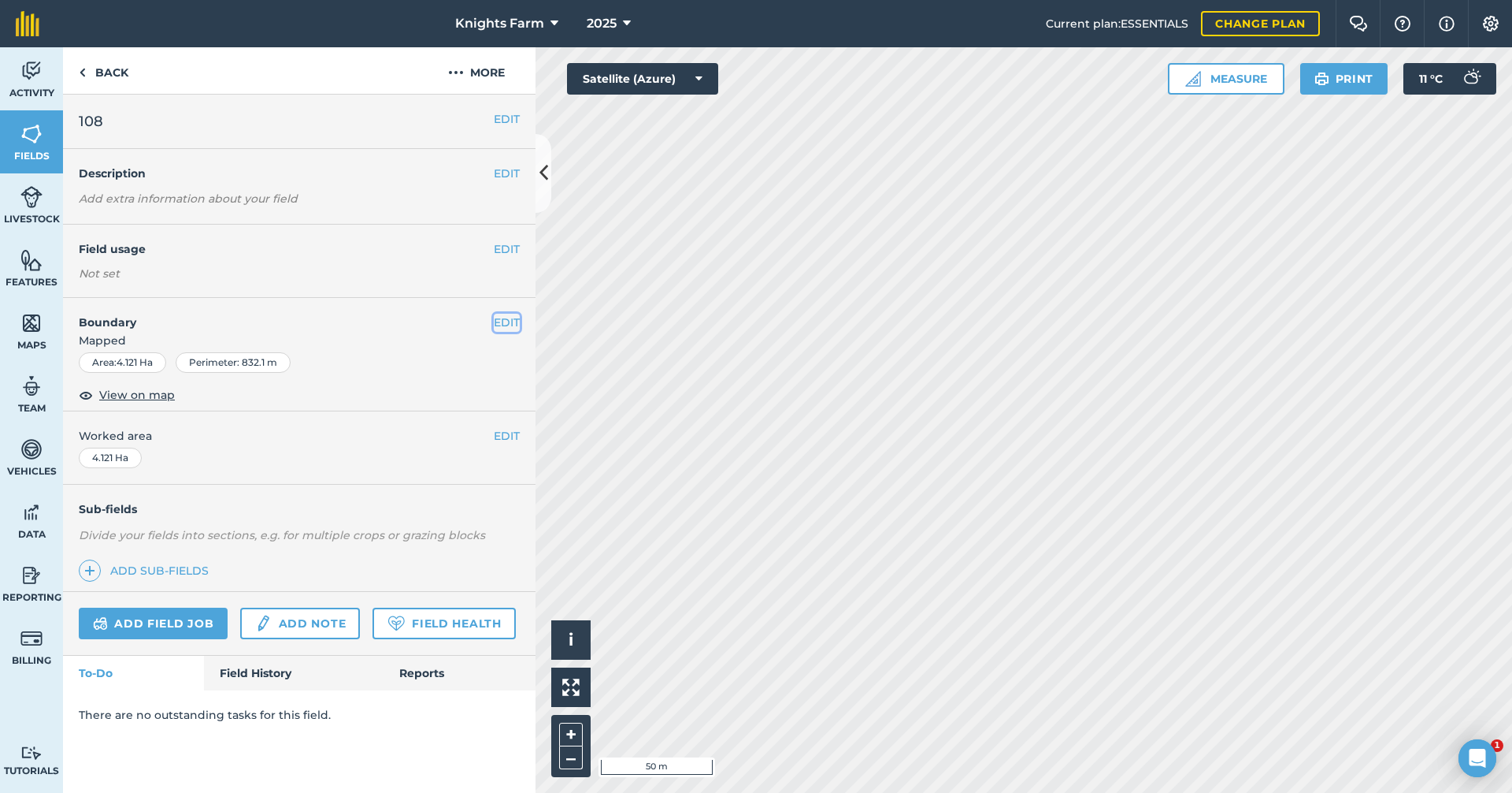
click at [509, 320] on button "EDIT" at bounding box center [507, 322] width 26 height 17
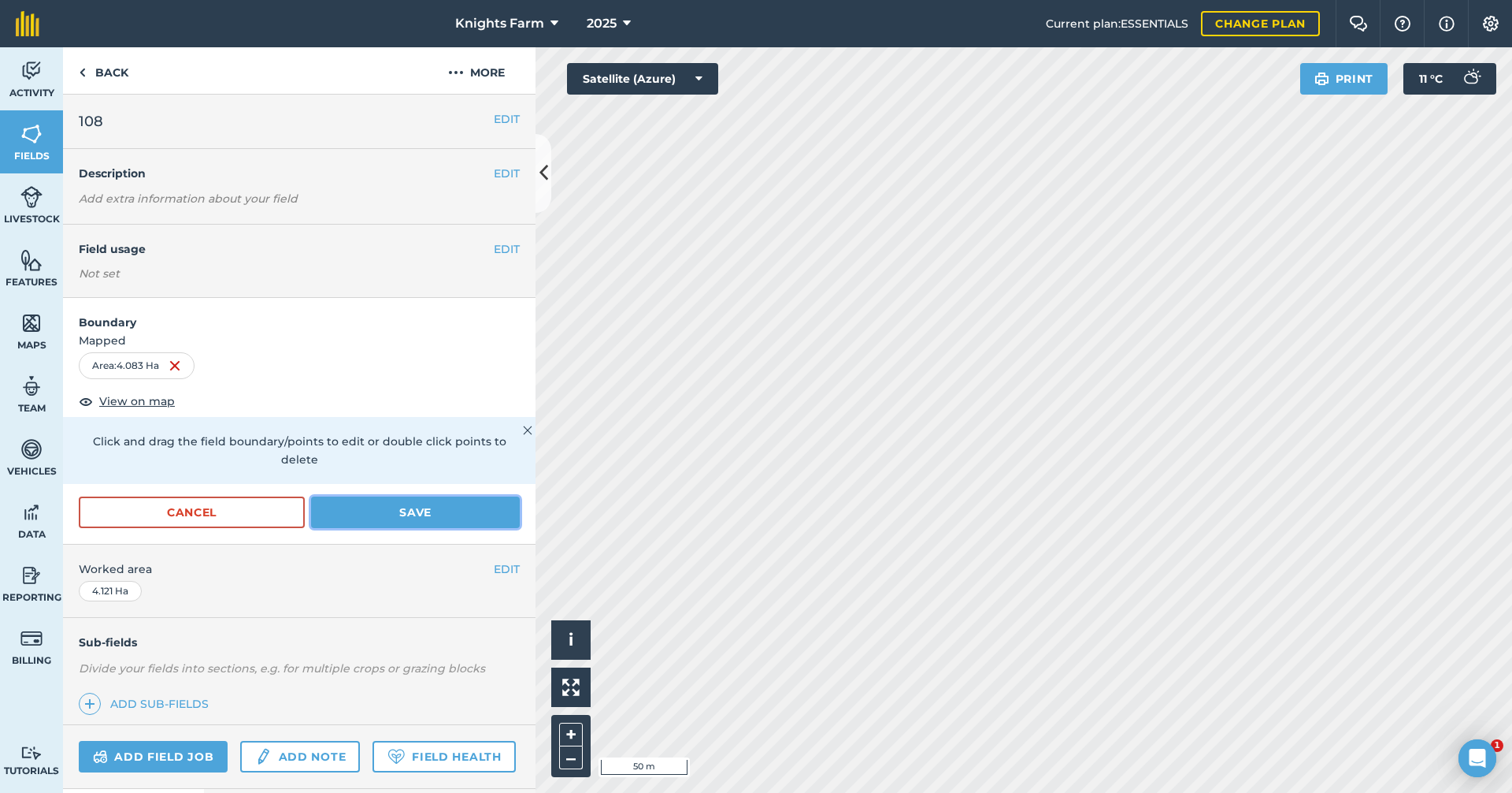
click at [453, 510] on button "Save" at bounding box center [415, 511] width 209 height 31
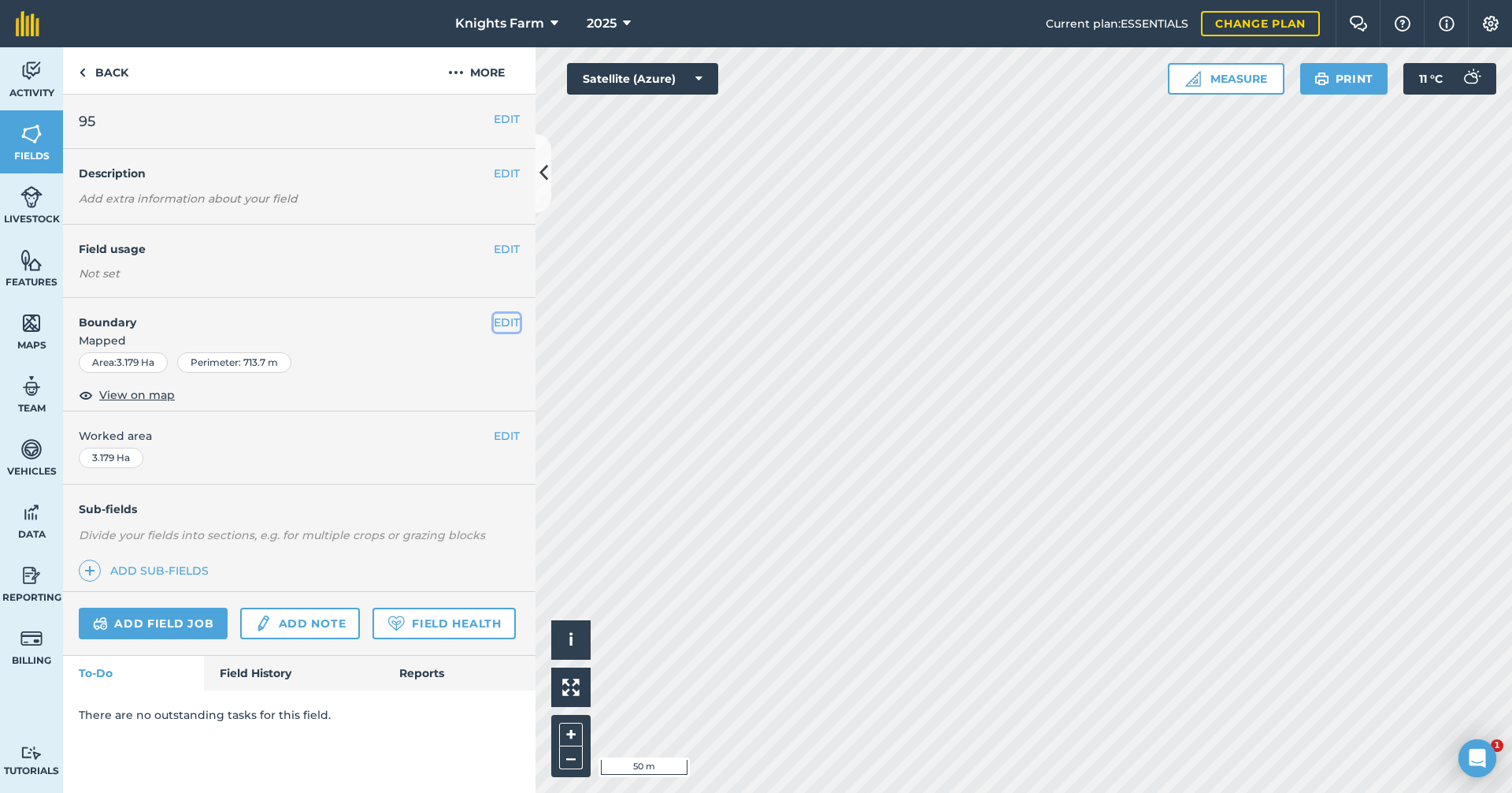
click at [505, 320] on button "EDIT" at bounding box center [507, 322] width 26 height 17
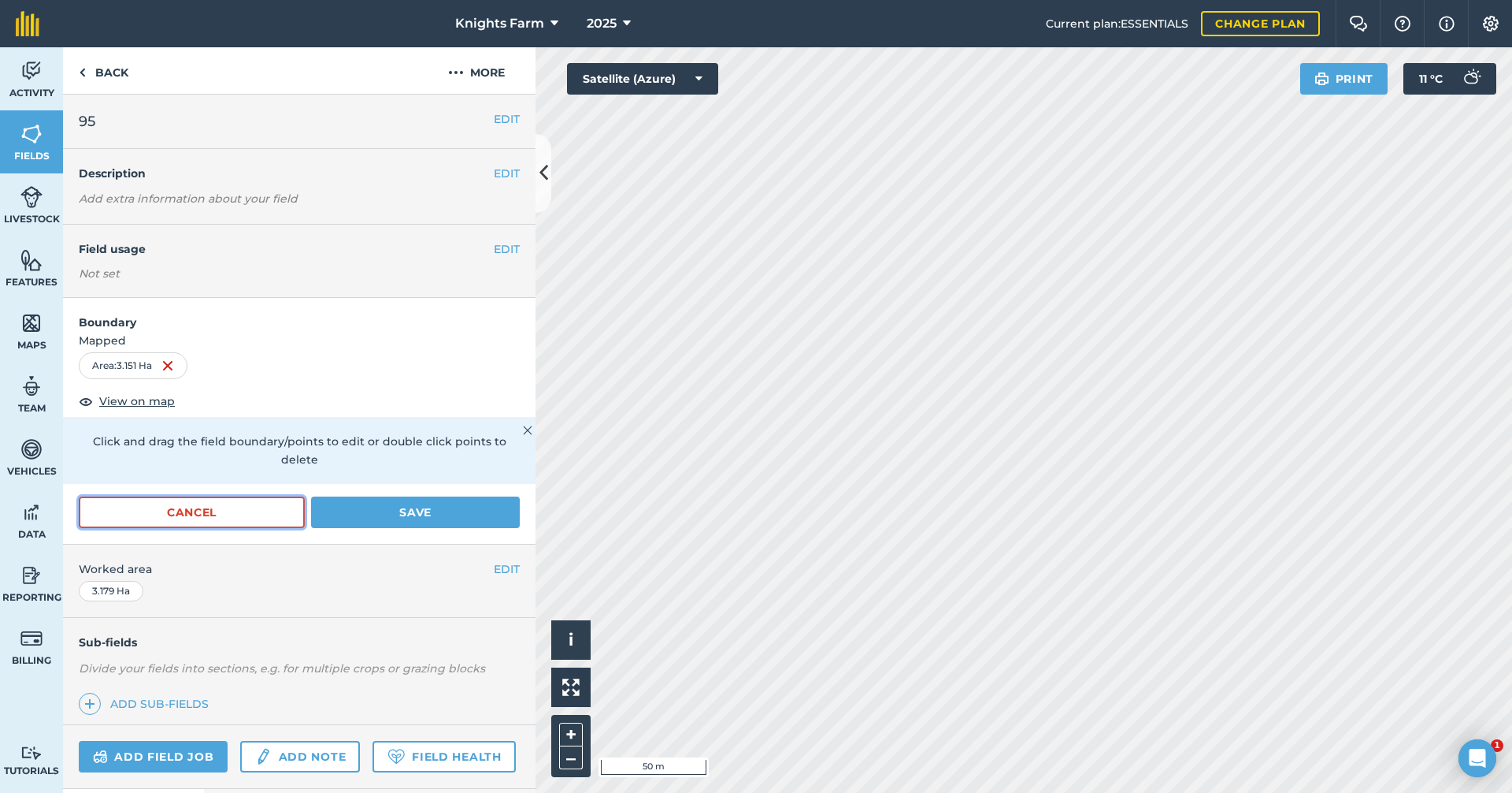
click at [266, 505] on button "Cancel" at bounding box center [192, 511] width 226 height 31
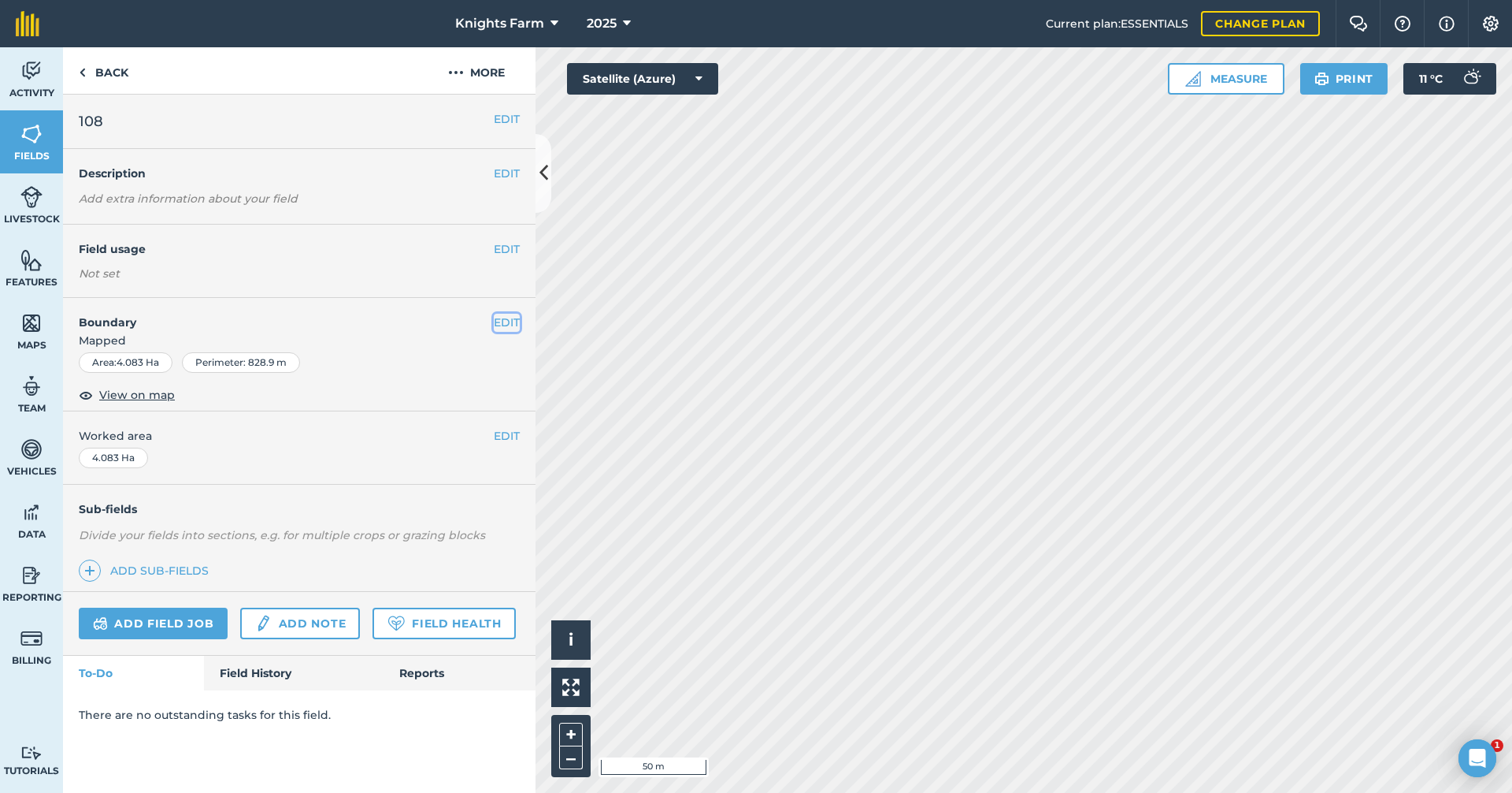
click at [515, 317] on button "EDIT" at bounding box center [507, 322] width 26 height 17
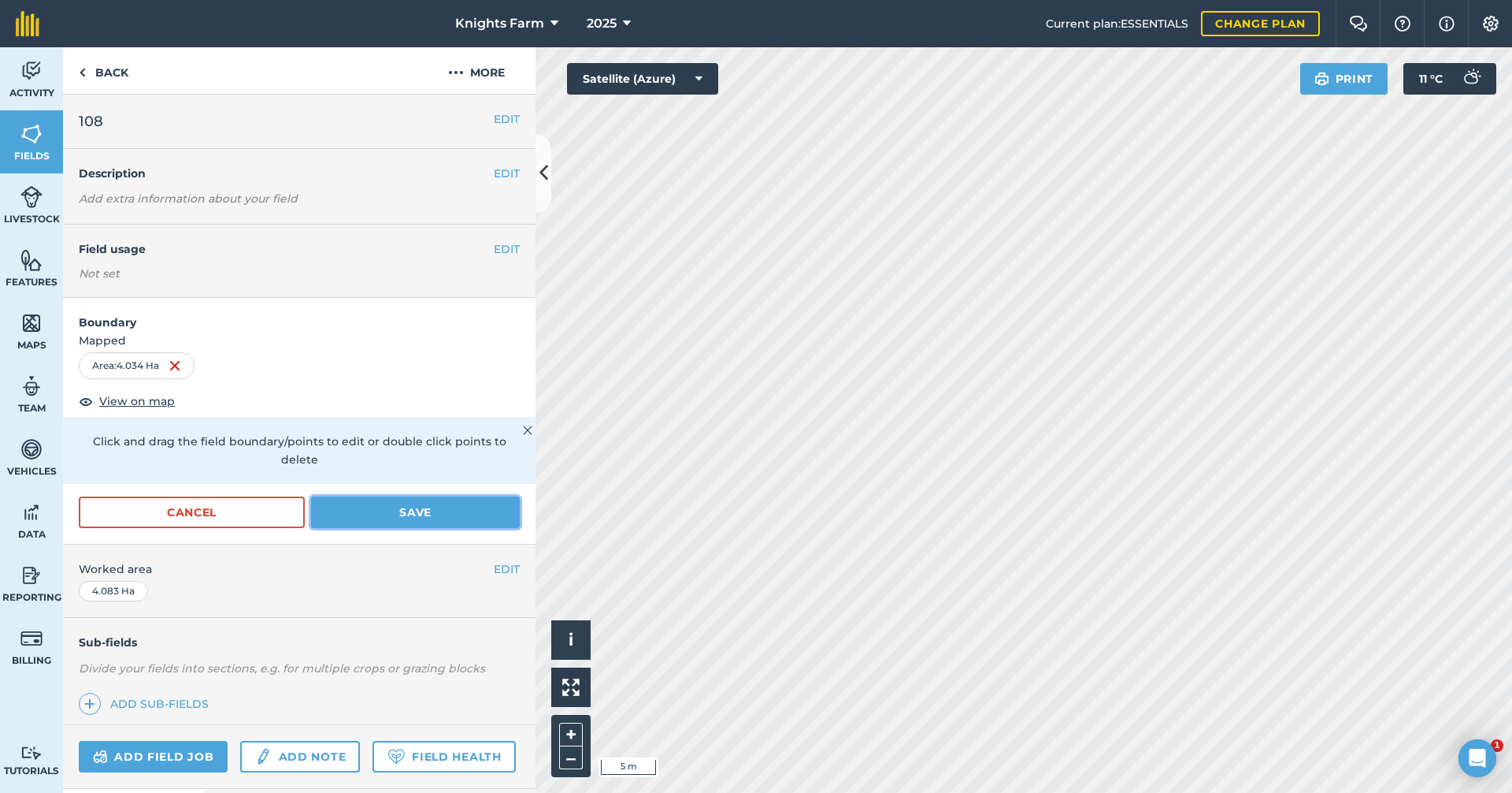
click at [468, 507] on button "Save" at bounding box center [415, 511] width 209 height 31
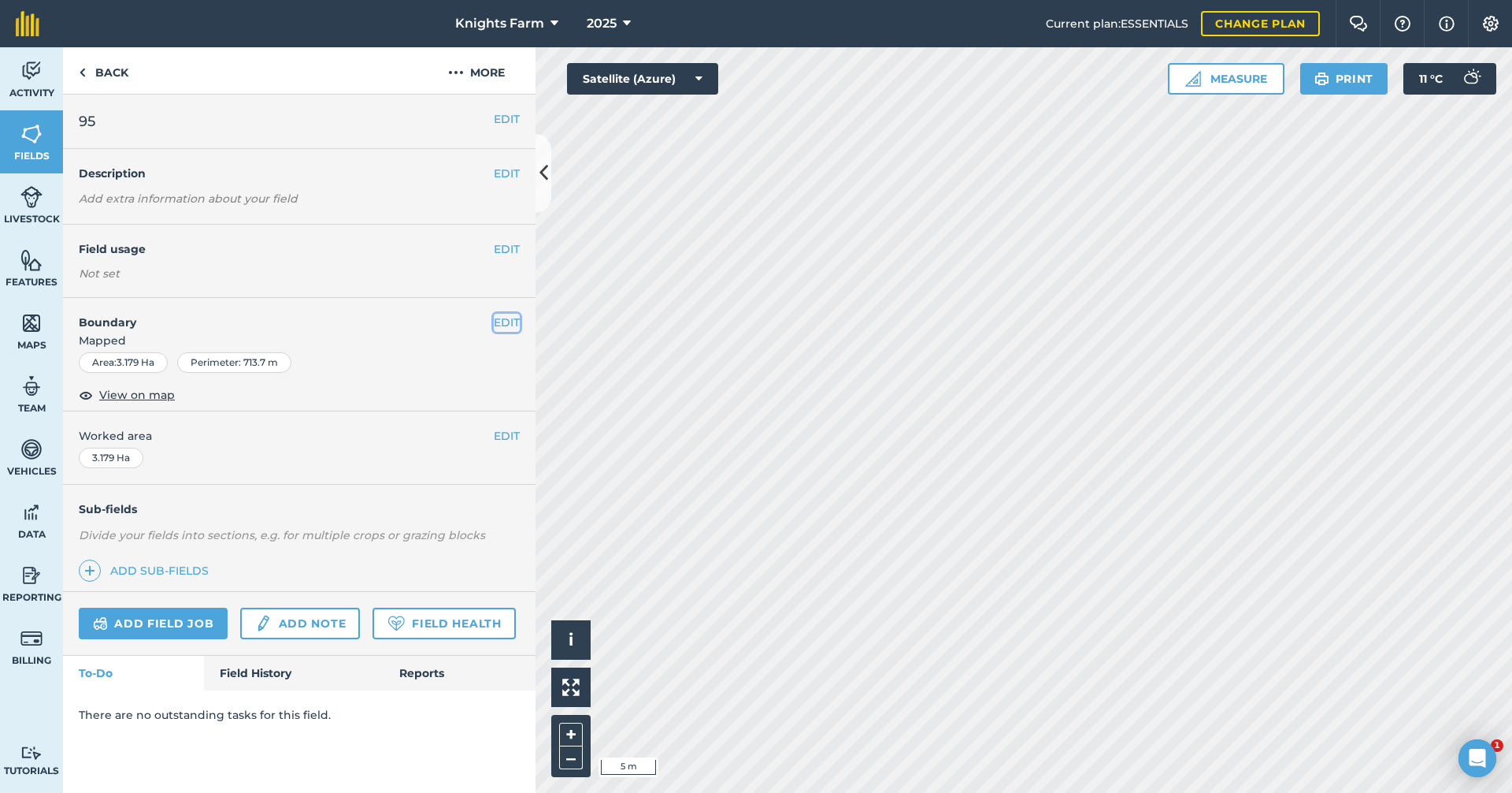
click at [511, 331] on button "EDIT" at bounding box center [507, 322] width 26 height 17
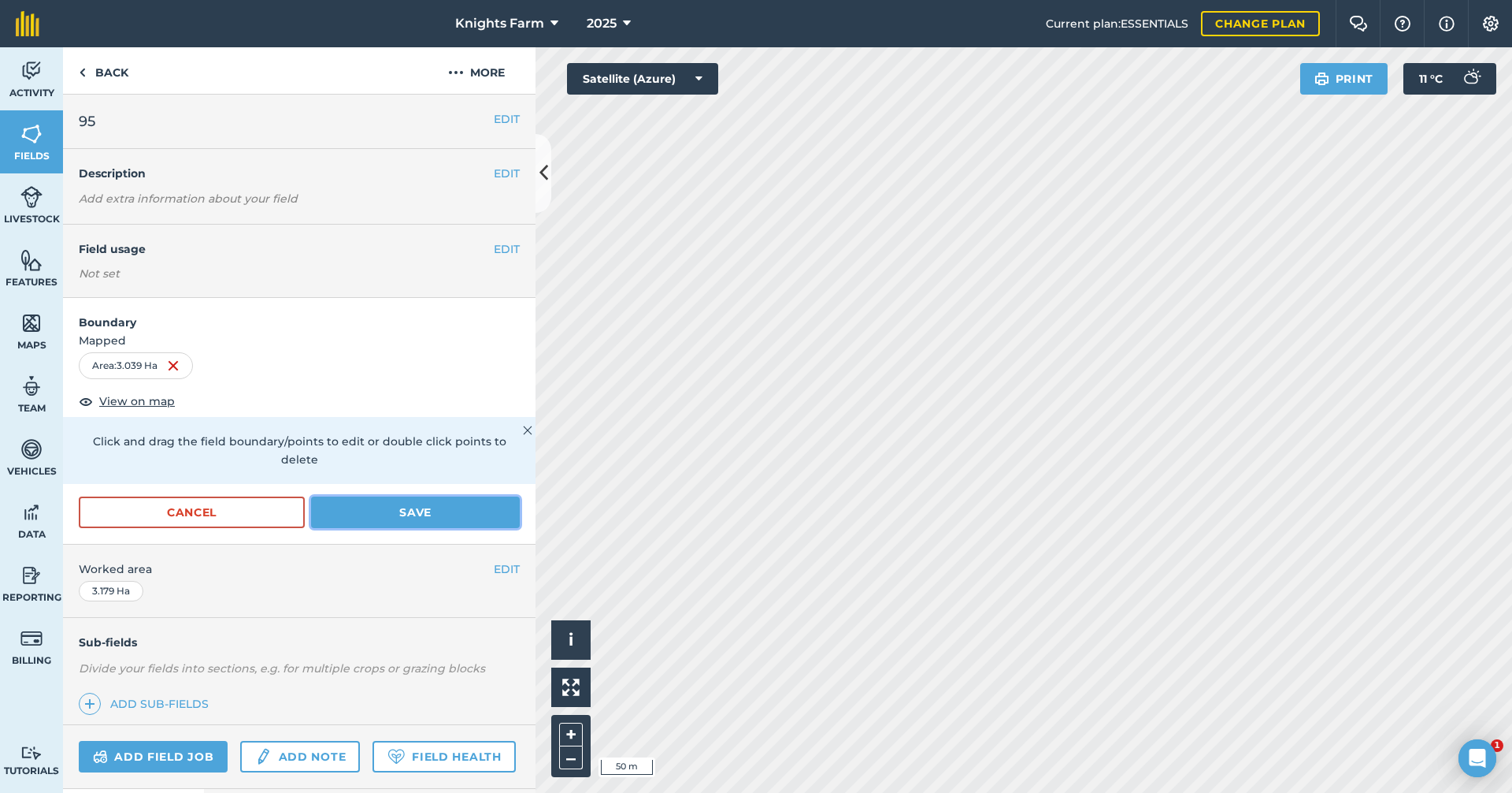
click at [410, 506] on button "Save" at bounding box center [415, 511] width 209 height 31
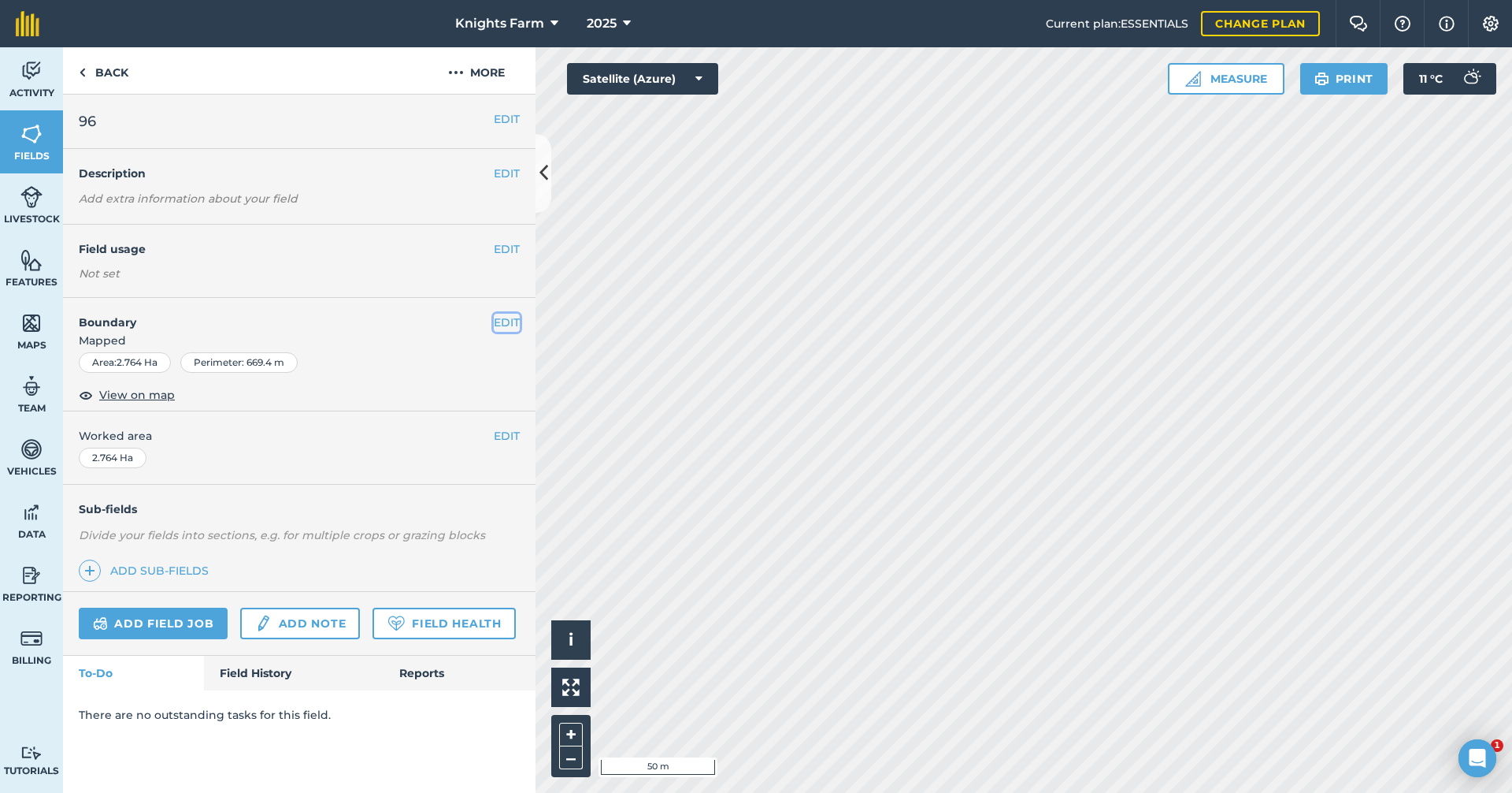
click at [518, 314] on button "EDIT" at bounding box center [507, 322] width 26 height 17
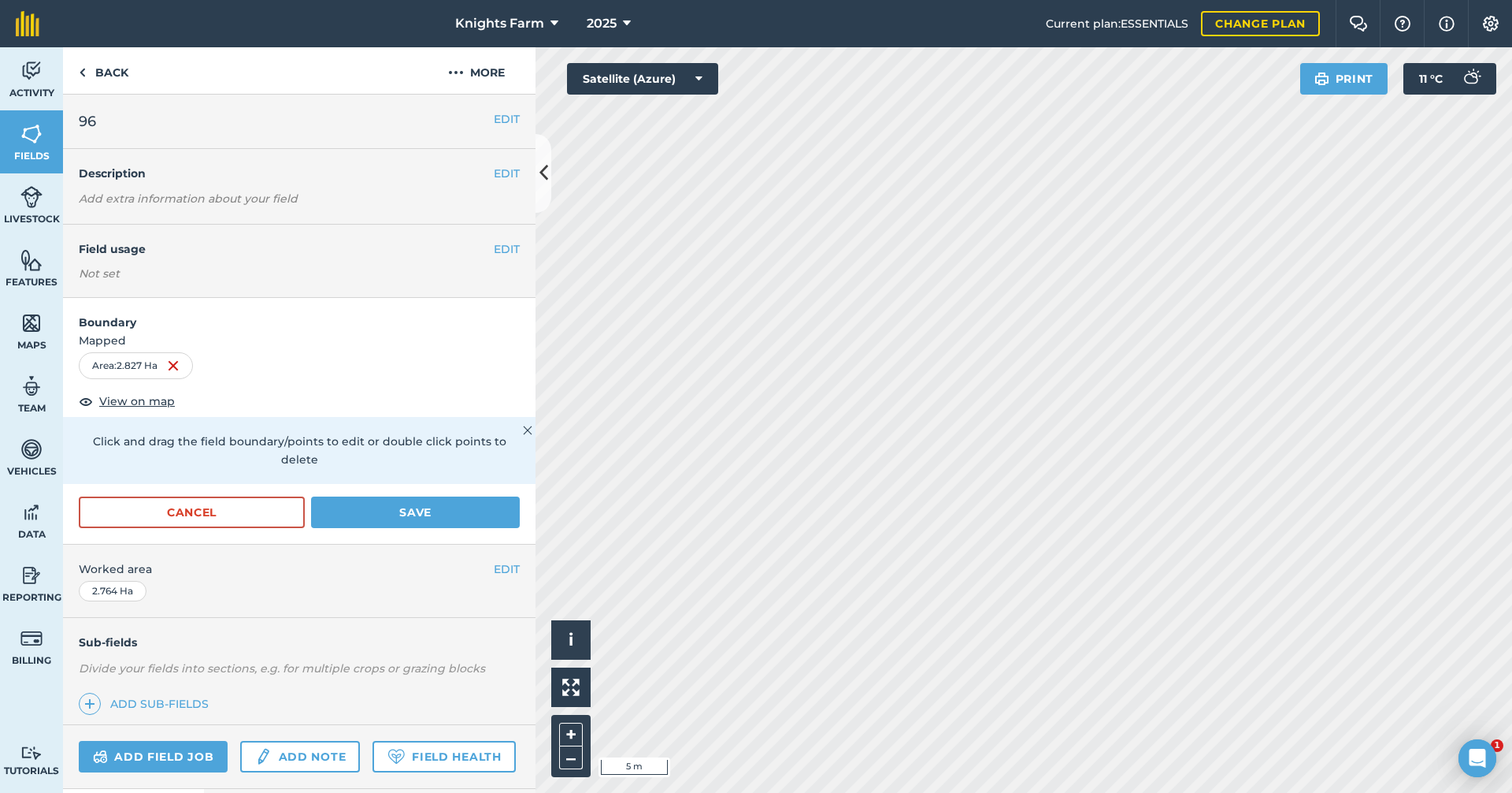
click at [484, 365] on div "Activity Fields Livestock Features Maps Team Vehicles Data Reporting Billing Tu…" at bounding box center [756, 419] width 1512 height 745
click at [455, 507] on button "Save" at bounding box center [415, 511] width 209 height 31
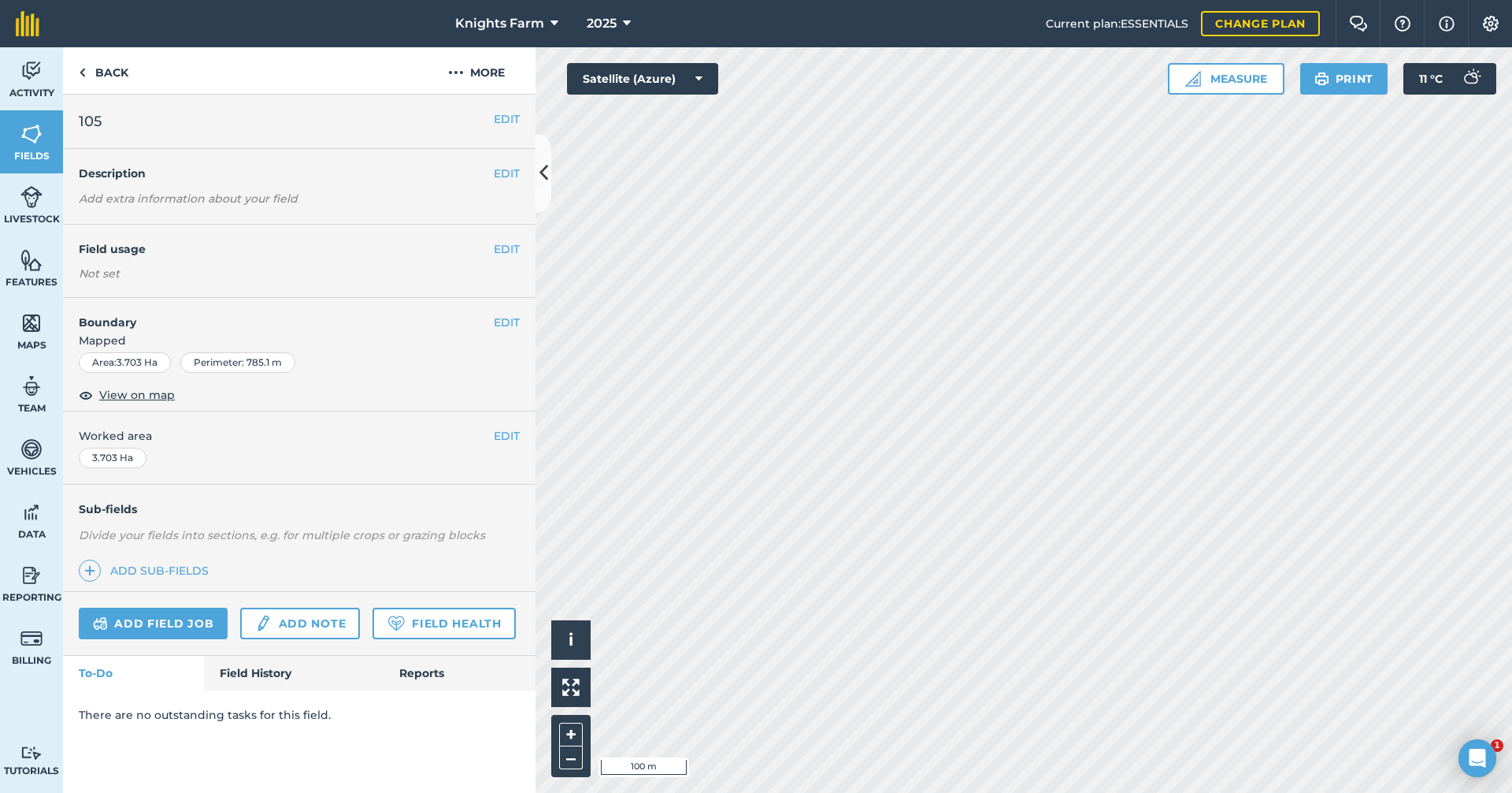
click at [520, 314] on div "EDIT Boundary Mapped Area : 3.703 Ha Perimeter : 785.1 m View on map" at bounding box center [299, 354] width 473 height 113
click at [508, 325] on button "EDIT" at bounding box center [507, 322] width 26 height 17
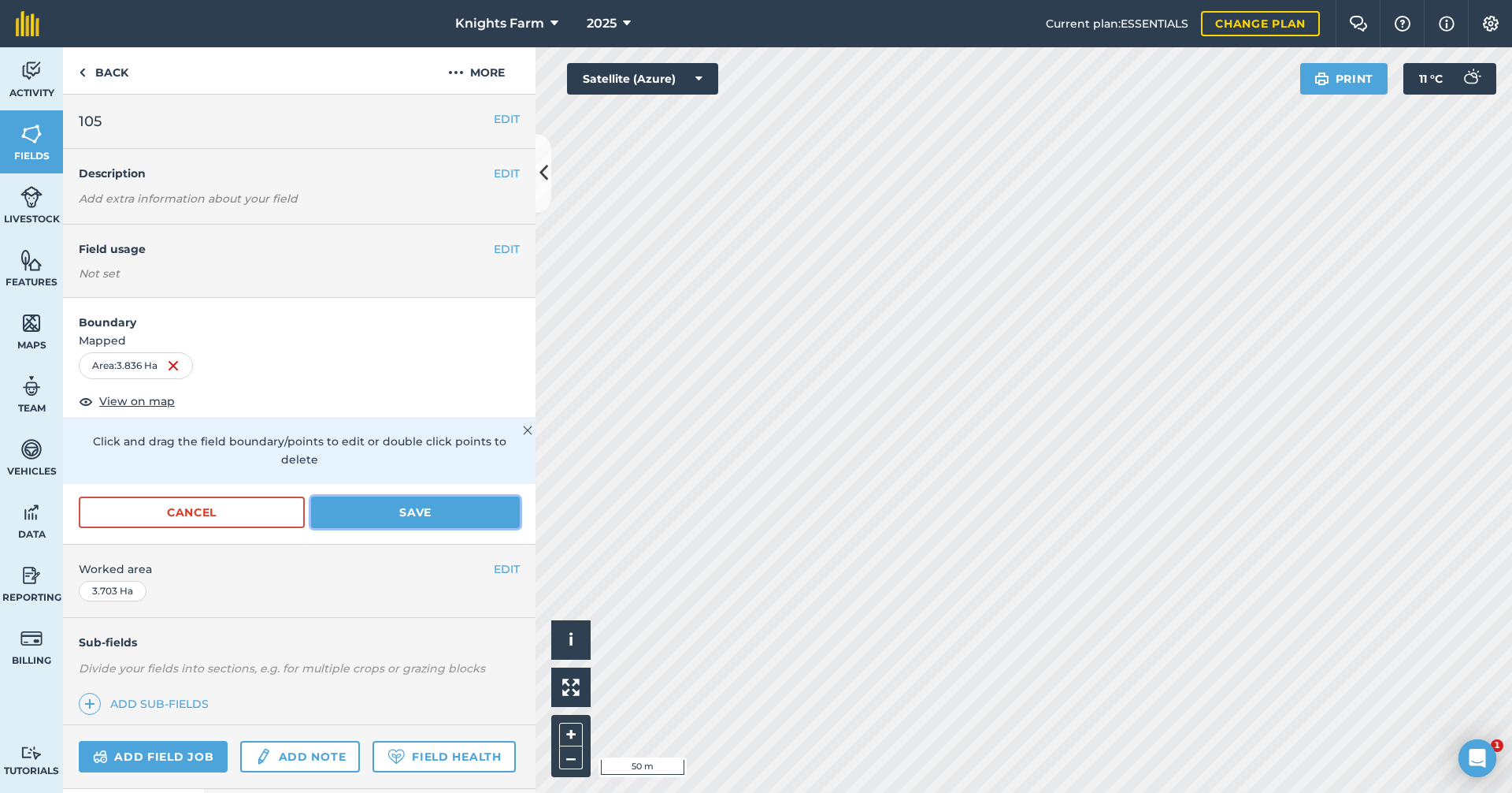
click at [366, 518] on button "Save" at bounding box center [415, 511] width 209 height 31
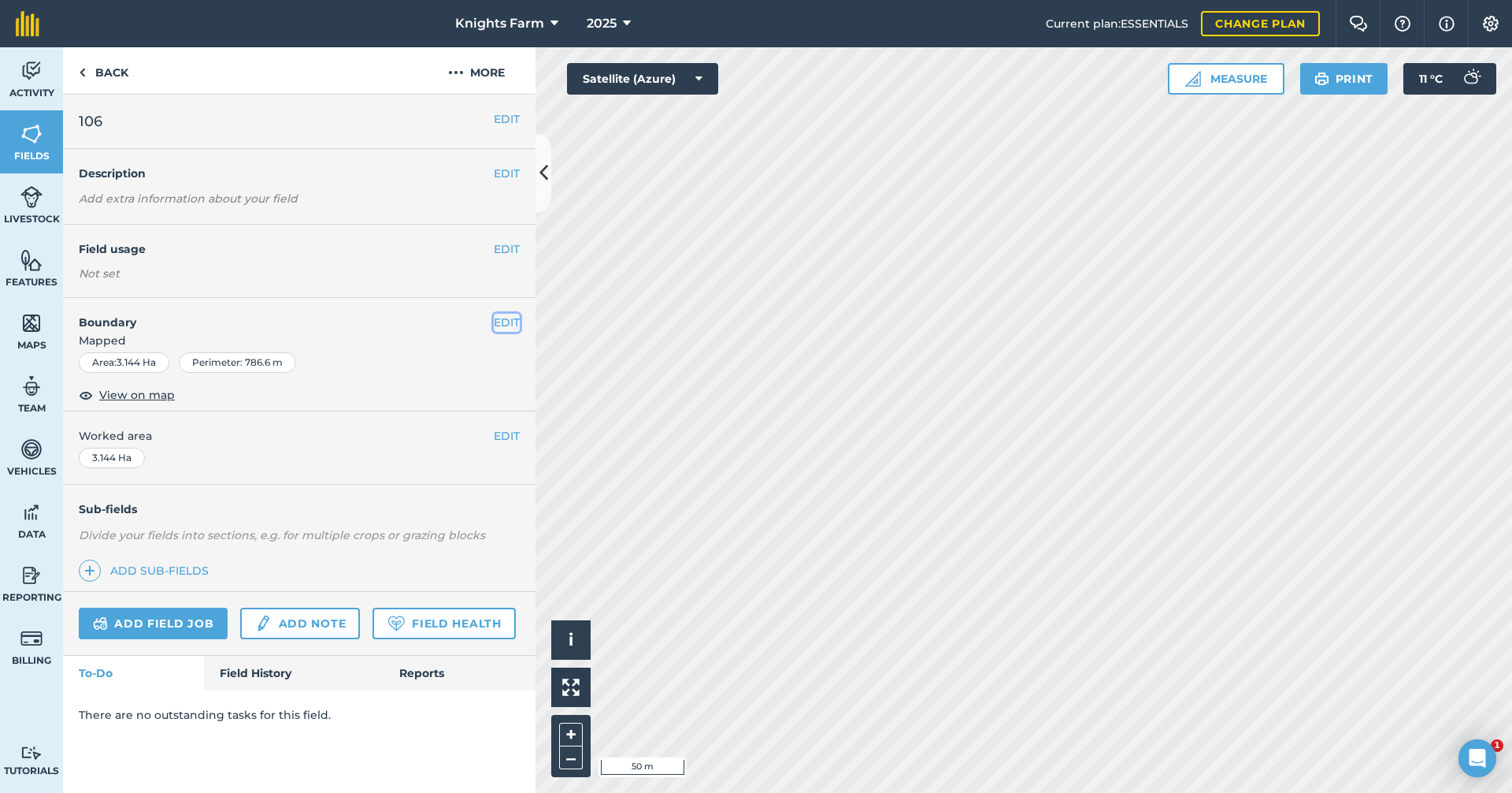
click at [505, 323] on button "EDIT" at bounding box center [507, 322] width 26 height 17
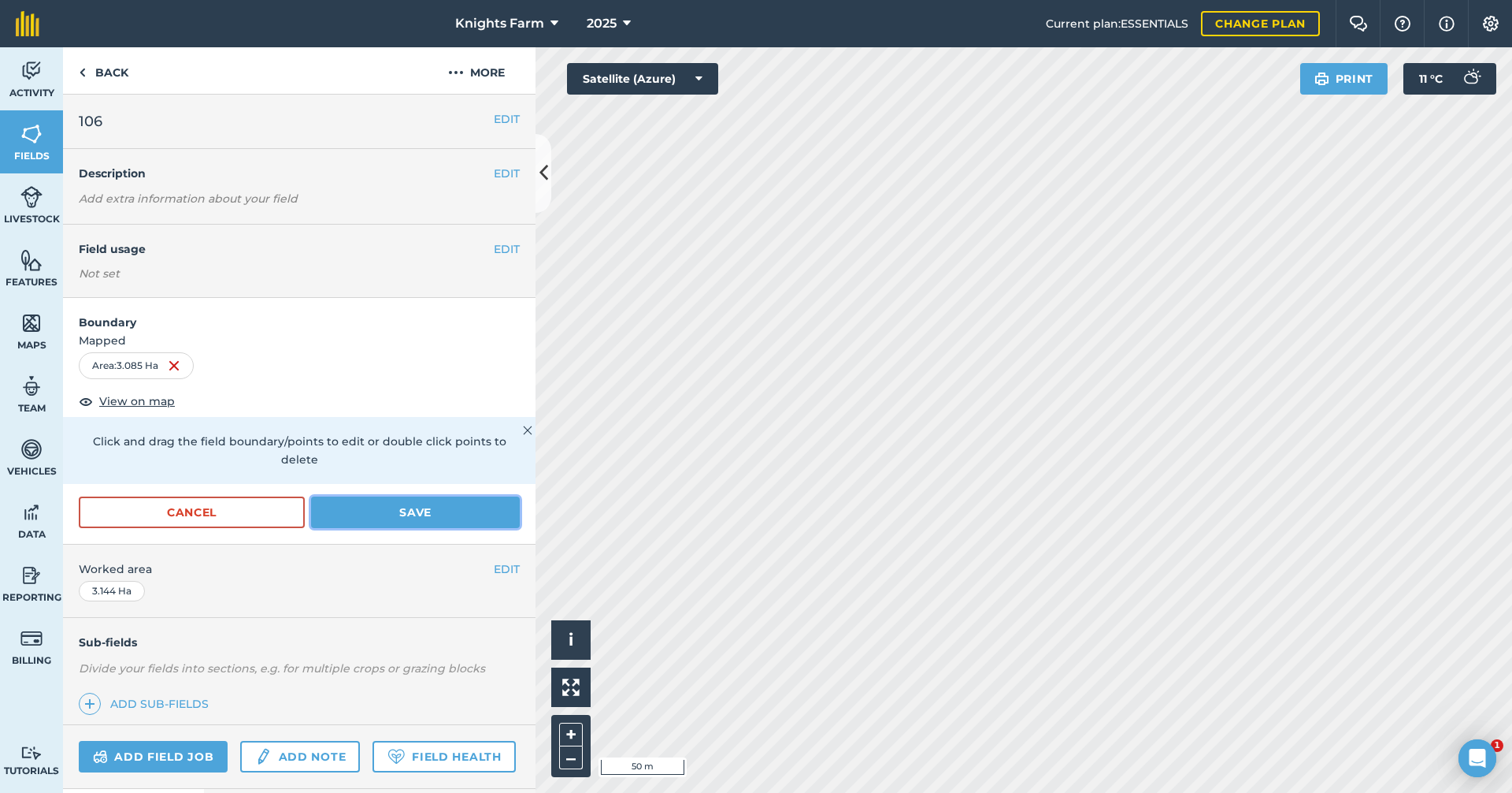
click at [433, 511] on button "Save" at bounding box center [415, 511] width 209 height 31
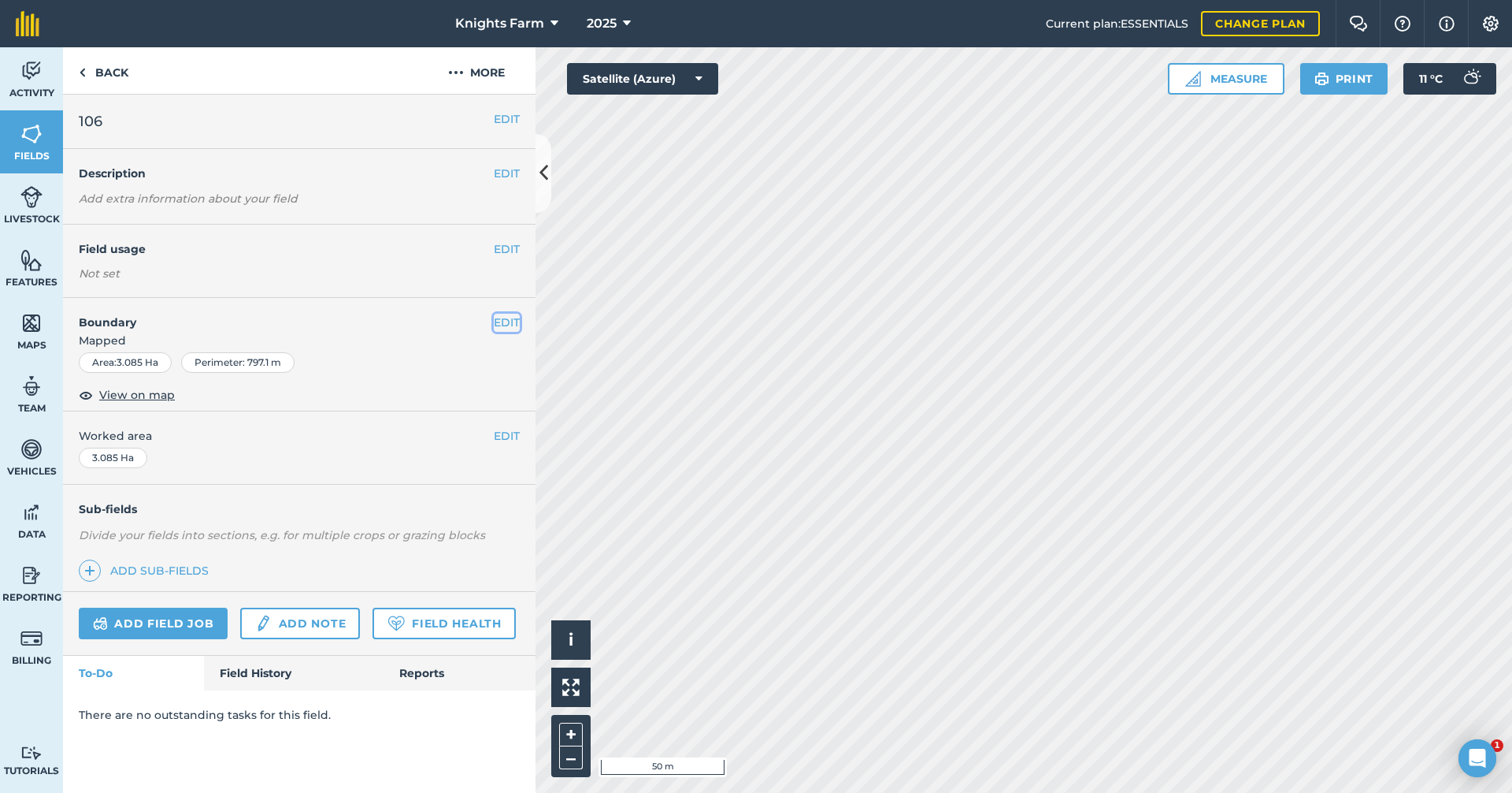
click at [508, 325] on button "EDIT" at bounding box center [507, 322] width 26 height 17
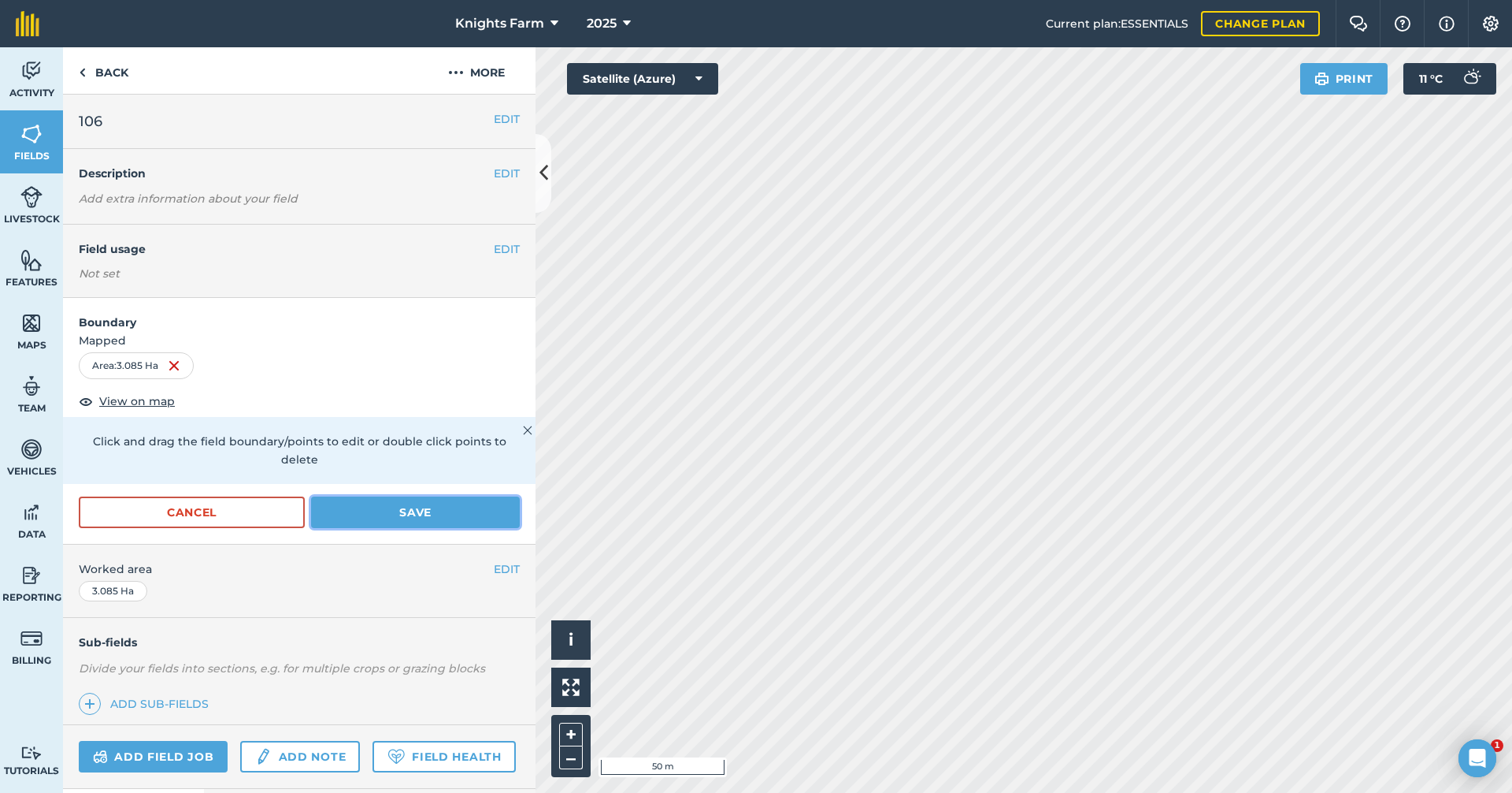
click at [345, 516] on button "Save" at bounding box center [415, 511] width 209 height 31
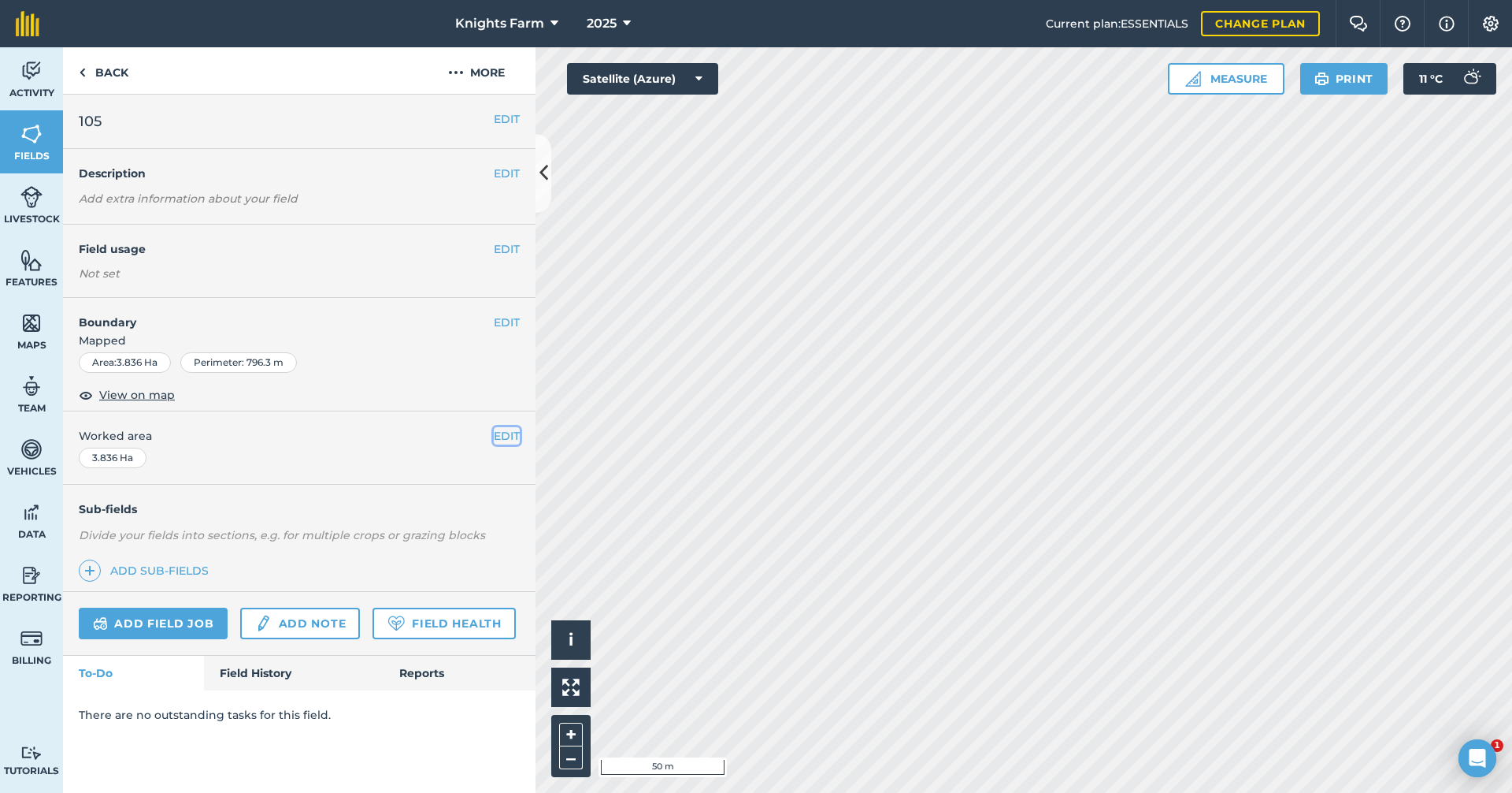
click at [504, 430] on button "EDIT" at bounding box center [507, 435] width 26 height 17
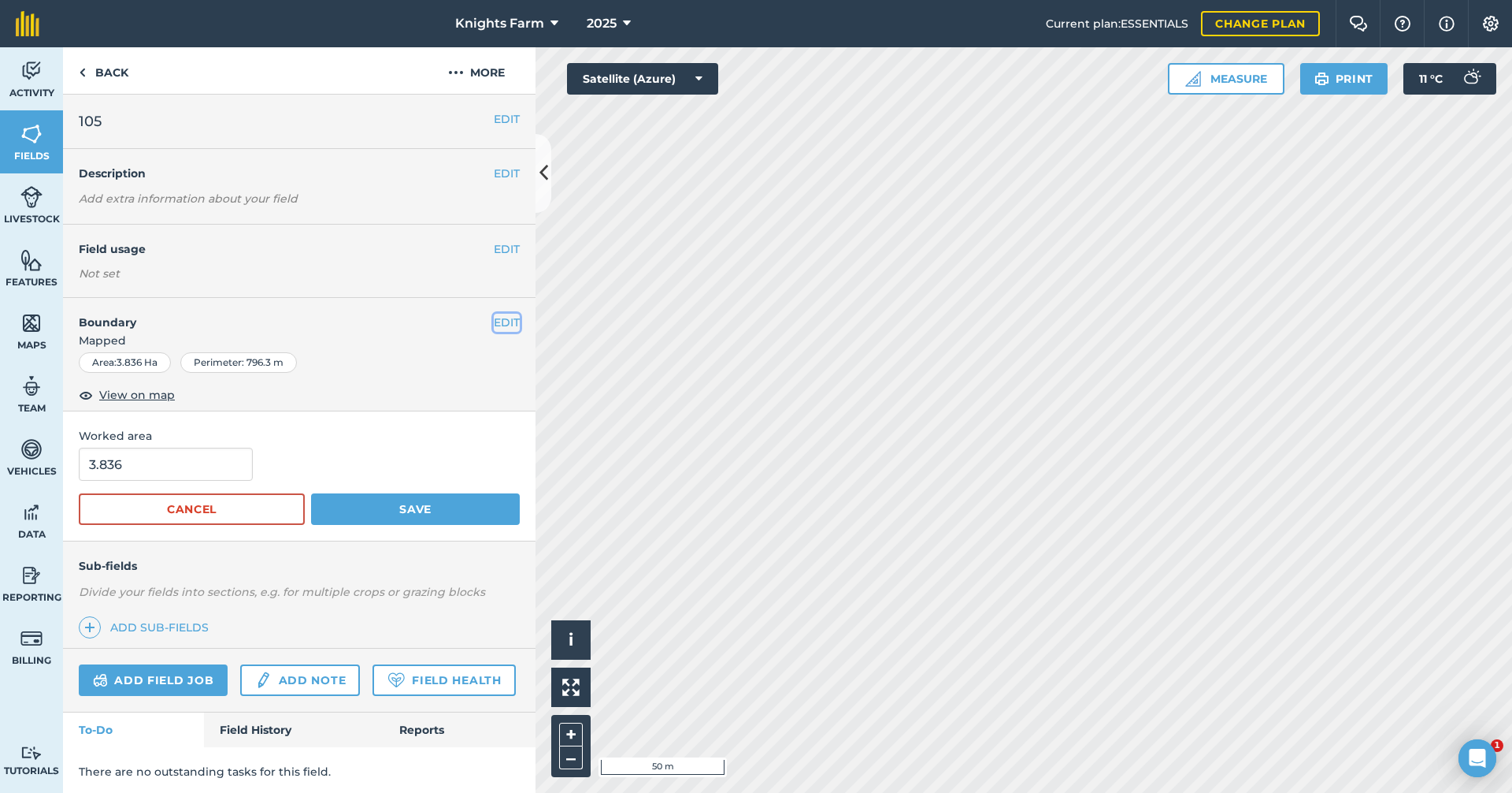
click at [494, 316] on button "EDIT" at bounding box center [507, 322] width 26 height 17
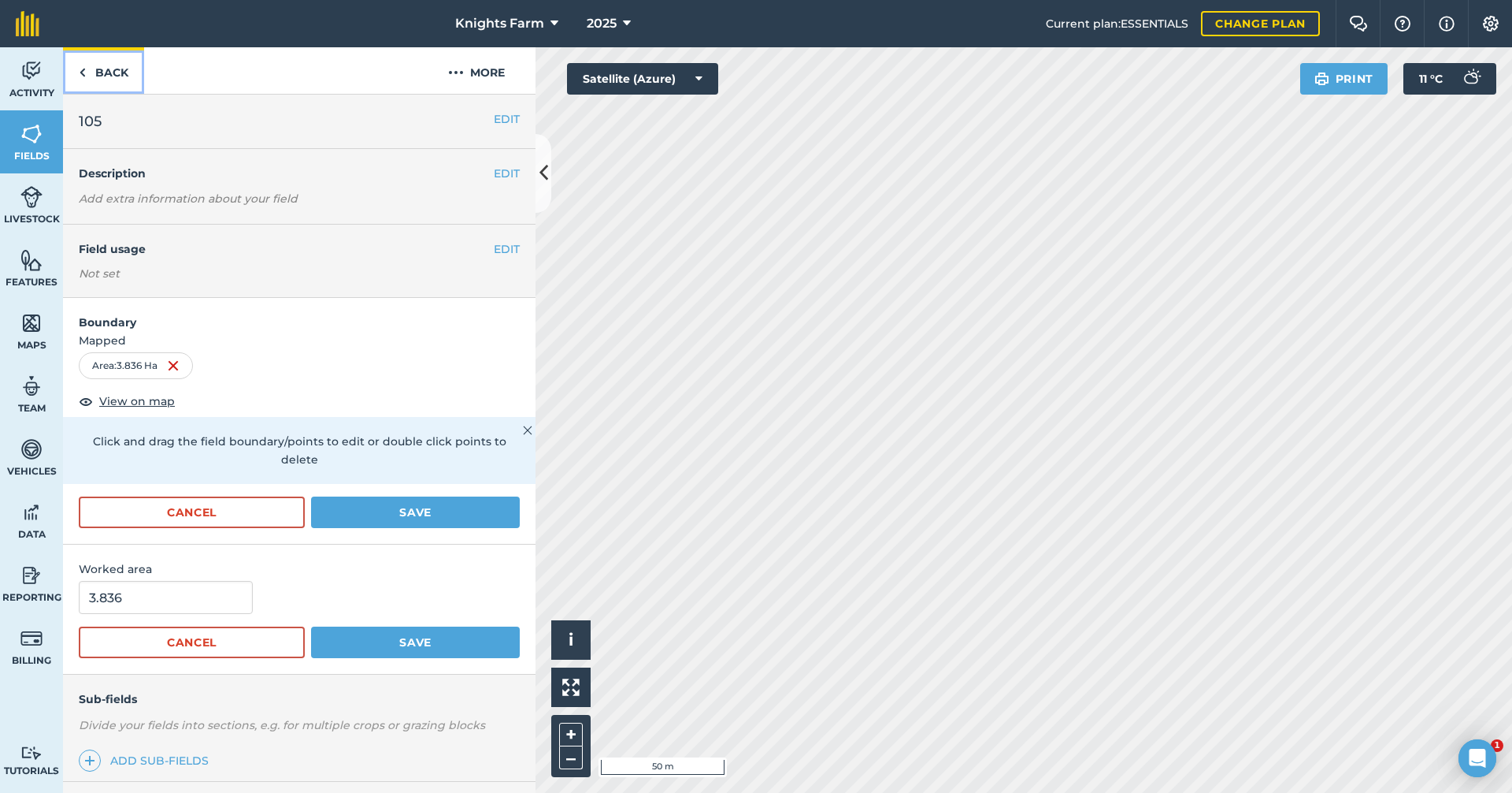
click at [113, 70] on link "Back" at bounding box center [104, 70] width 81 height 46
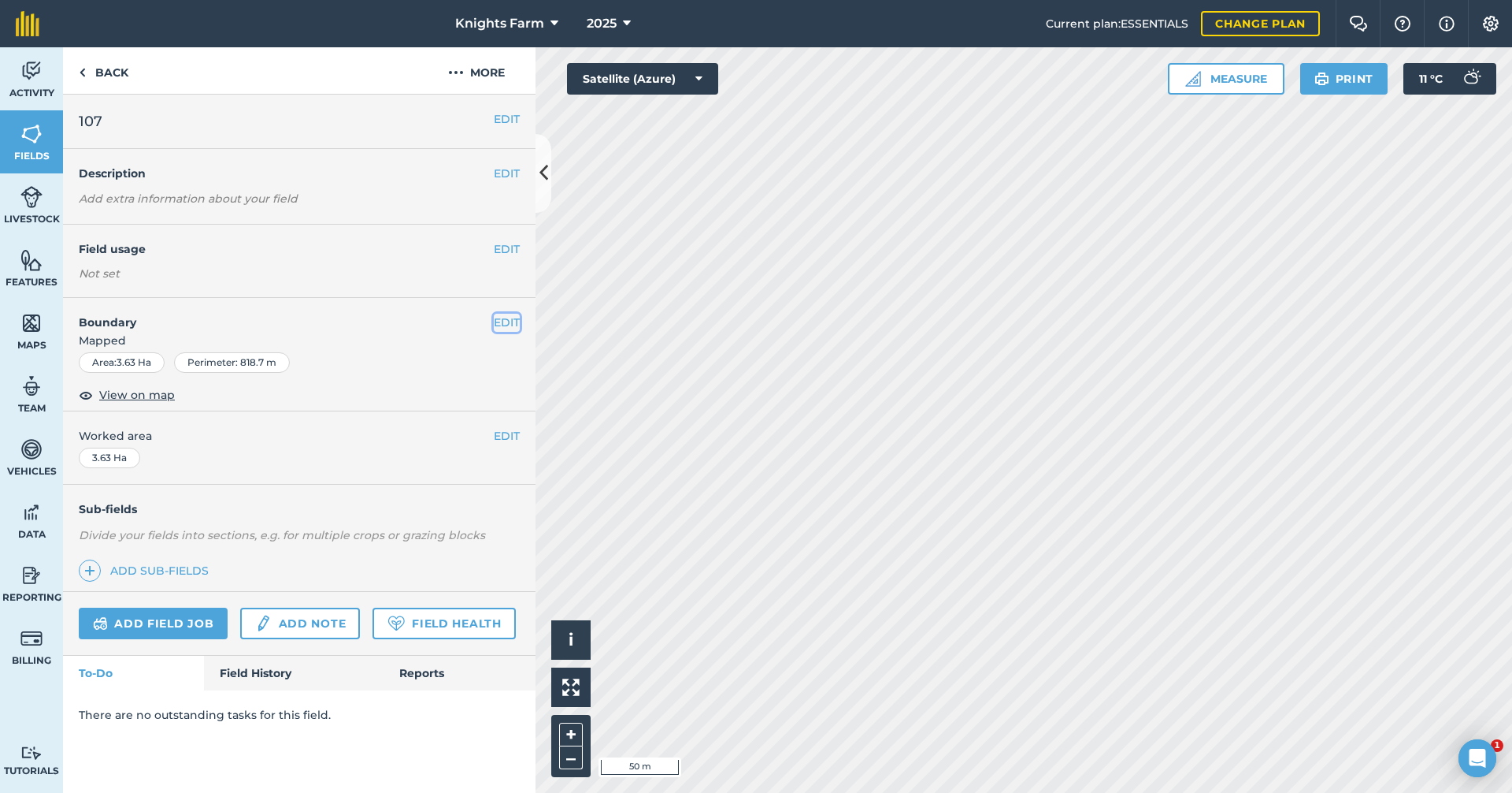
click at [507, 319] on button "EDIT" at bounding box center [507, 322] width 26 height 17
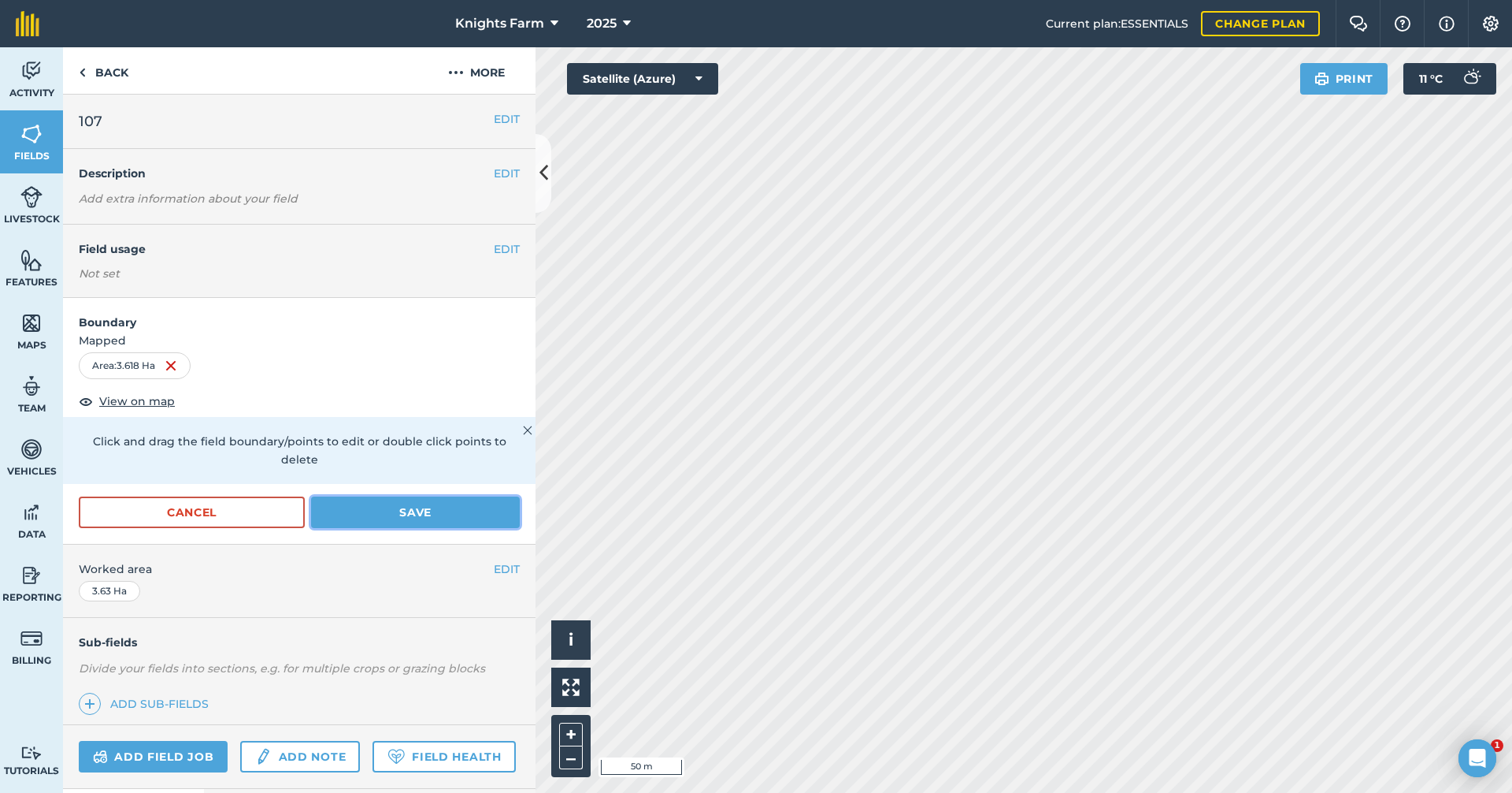
click at [416, 516] on button "Save" at bounding box center [415, 511] width 209 height 31
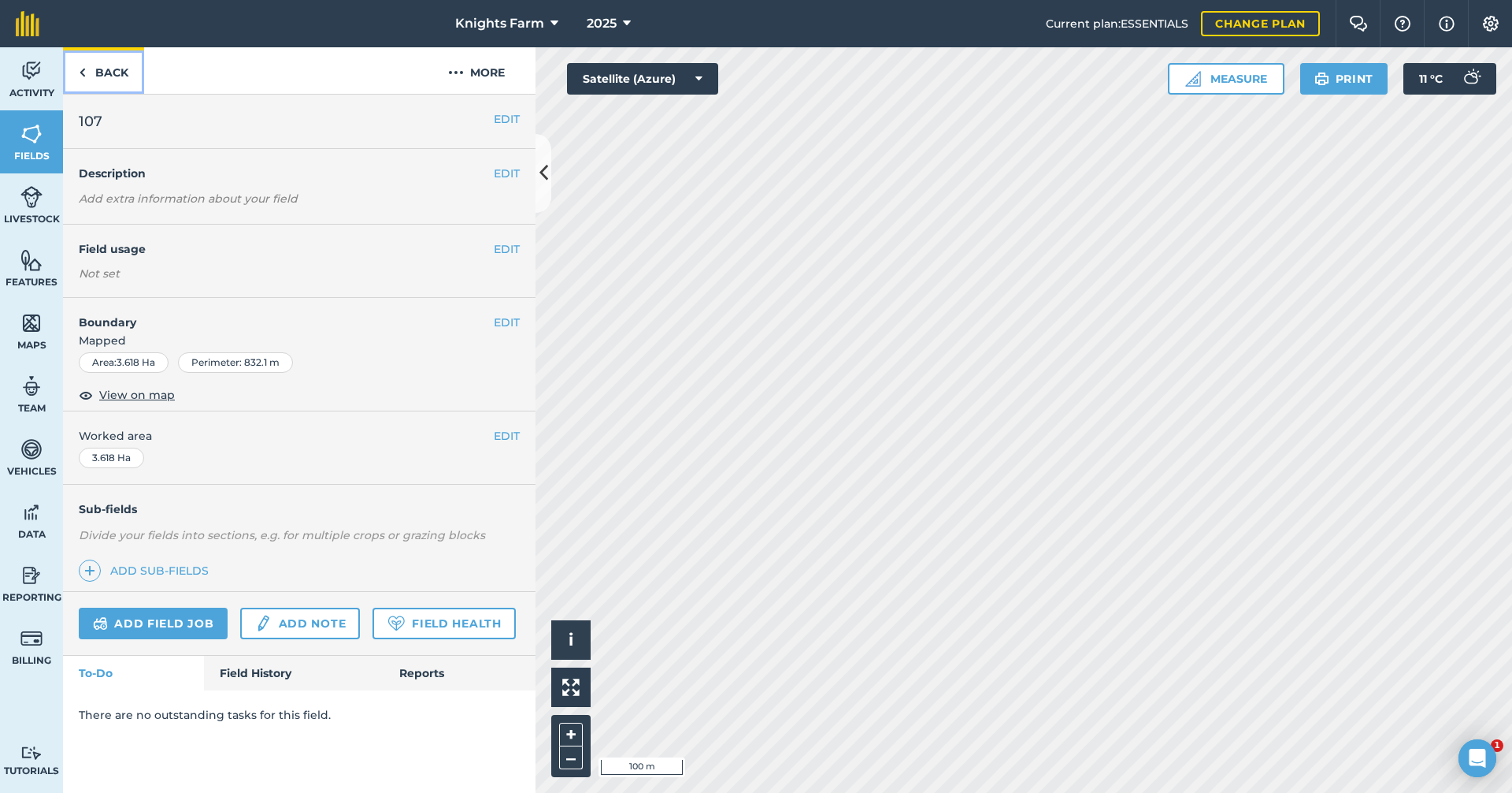
click at [125, 85] on link "Back" at bounding box center [104, 70] width 81 height 46
click at [133, 84] on link "Back" at bounding box center [104, 70] width 81 height 46
click at [517, 318] on button "EDIT" at bounding box center [507, 322] width 26 height 17
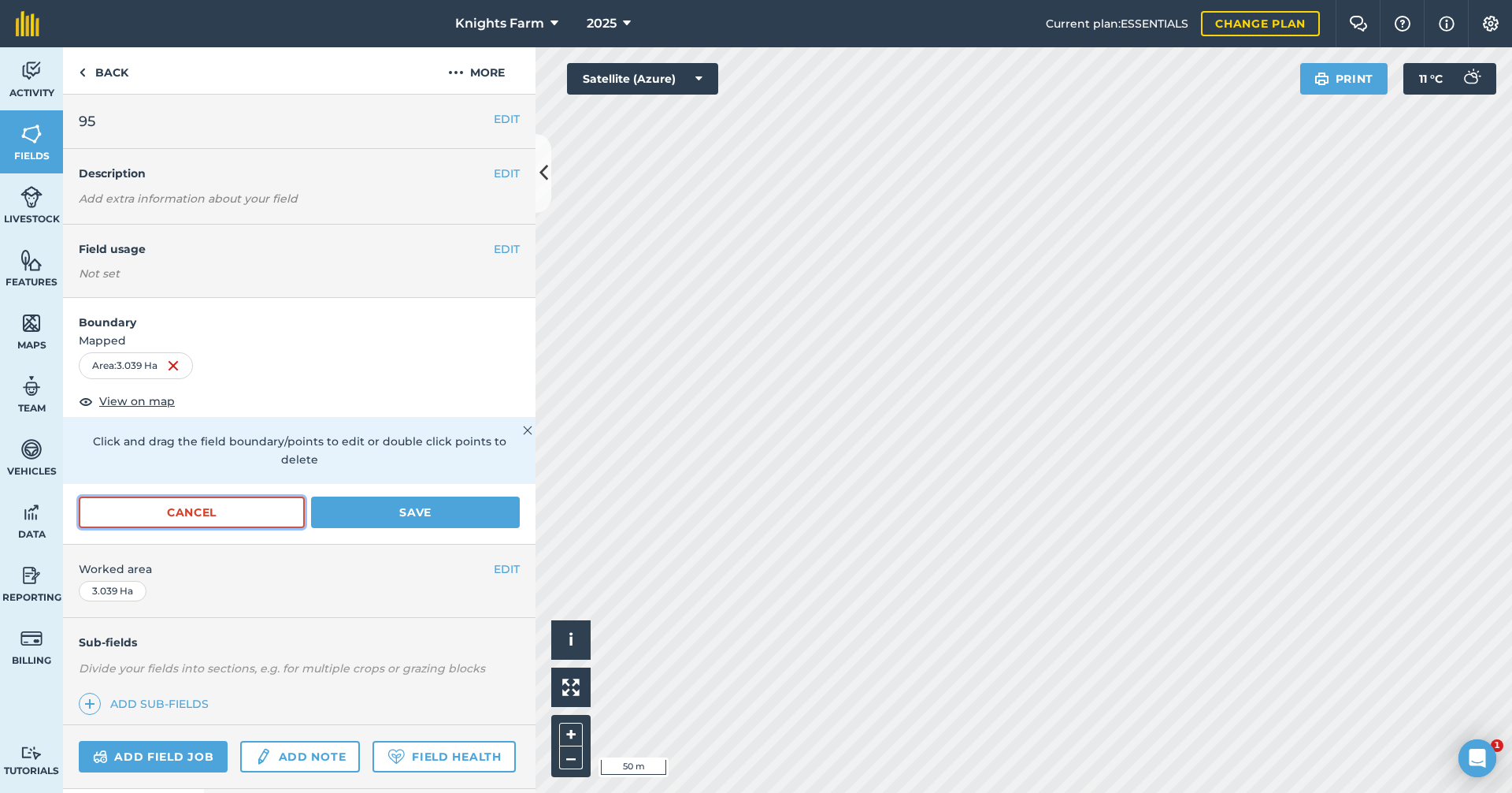
click at [154, 498] on button "Cancel" at bounding box center [192, 511] width 226 height 31
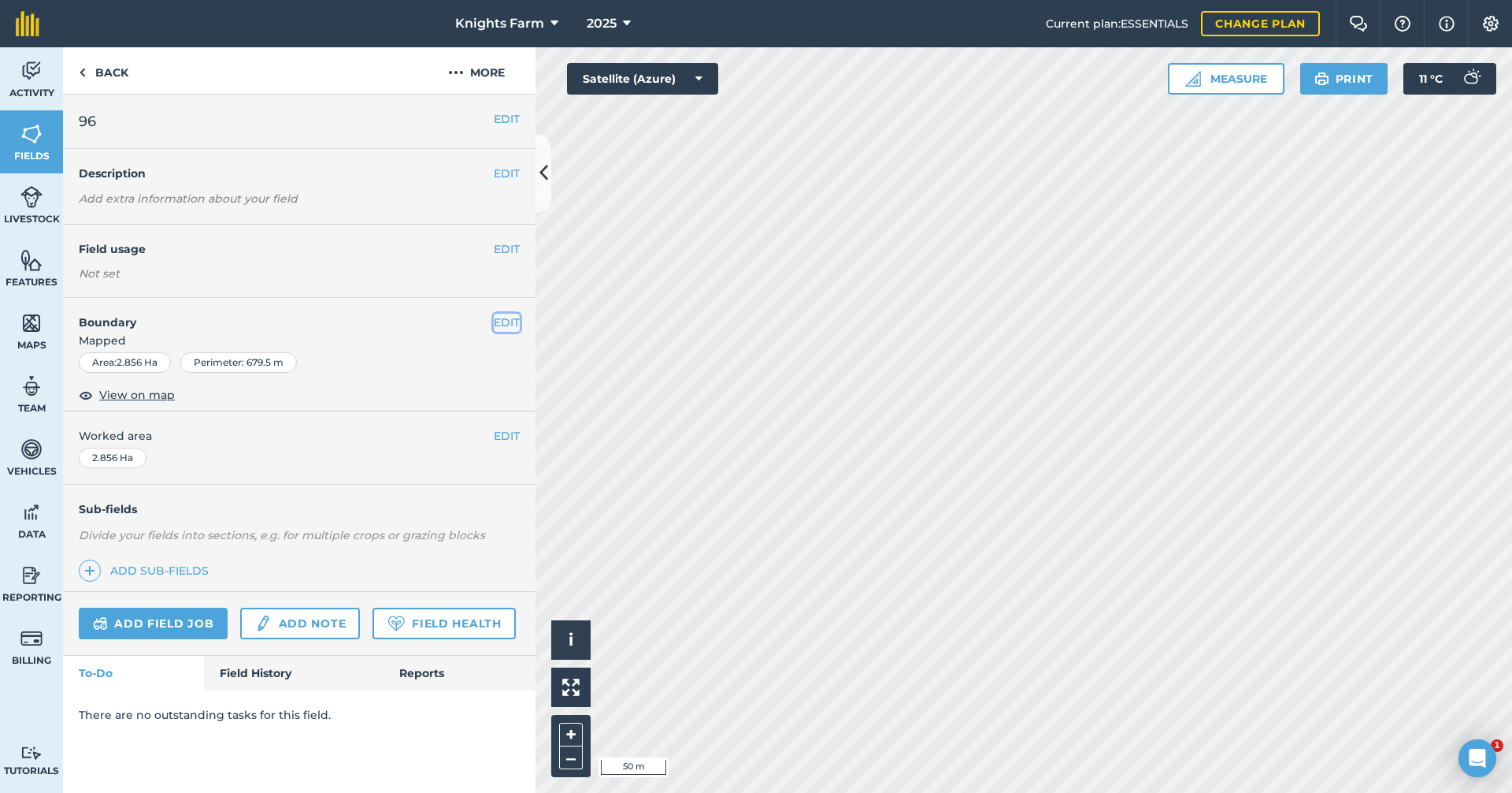
click at [504, 316] on button "EDIT" at bounding box center [507, 322] width 26 height 17
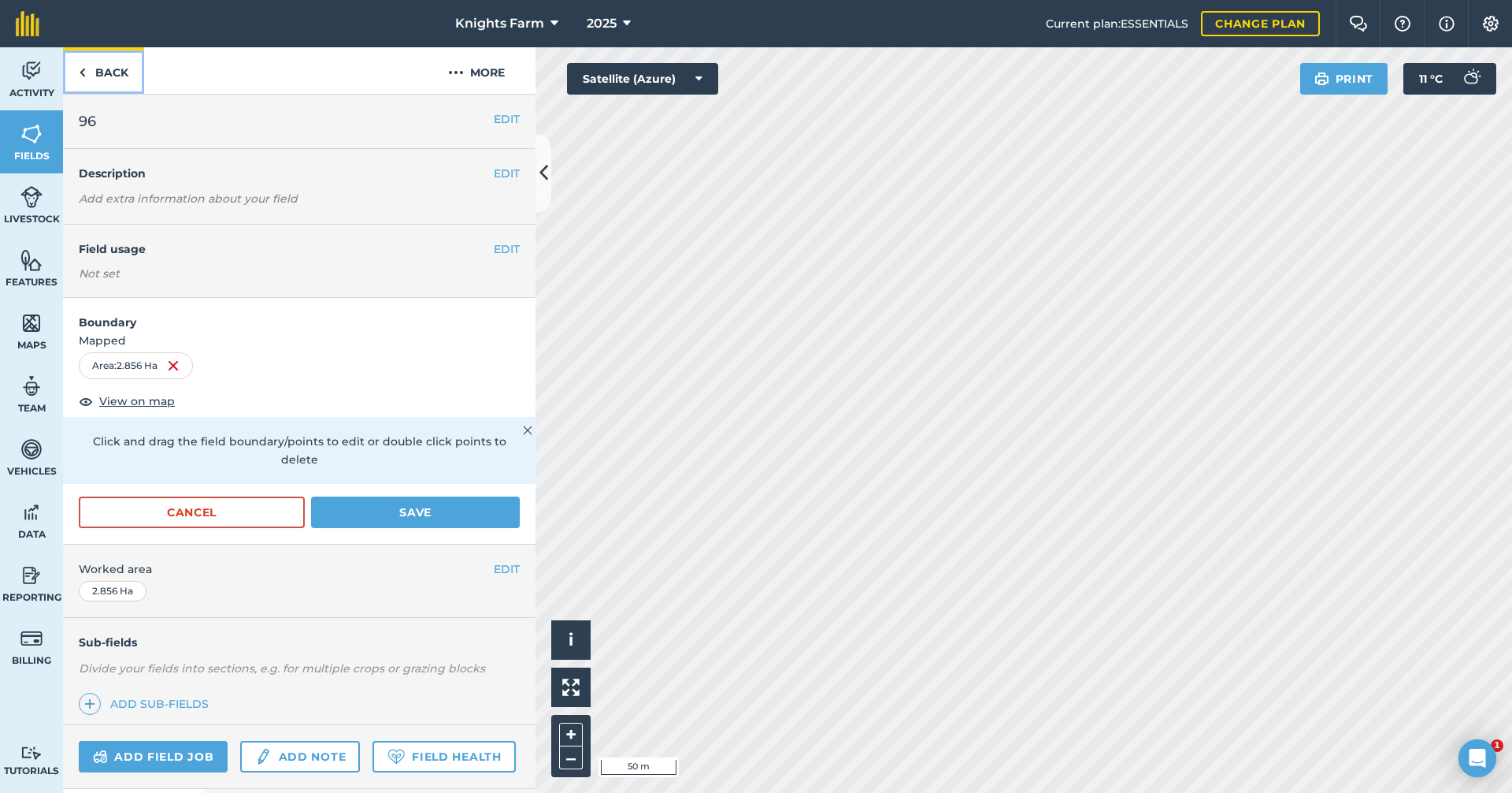
click at [118, 55] on link "Back" at bounding box center [104, 70] width 81 height 46
click at [93, 61] on link "Back" at bounding box center [104, 70] width 81 height 46
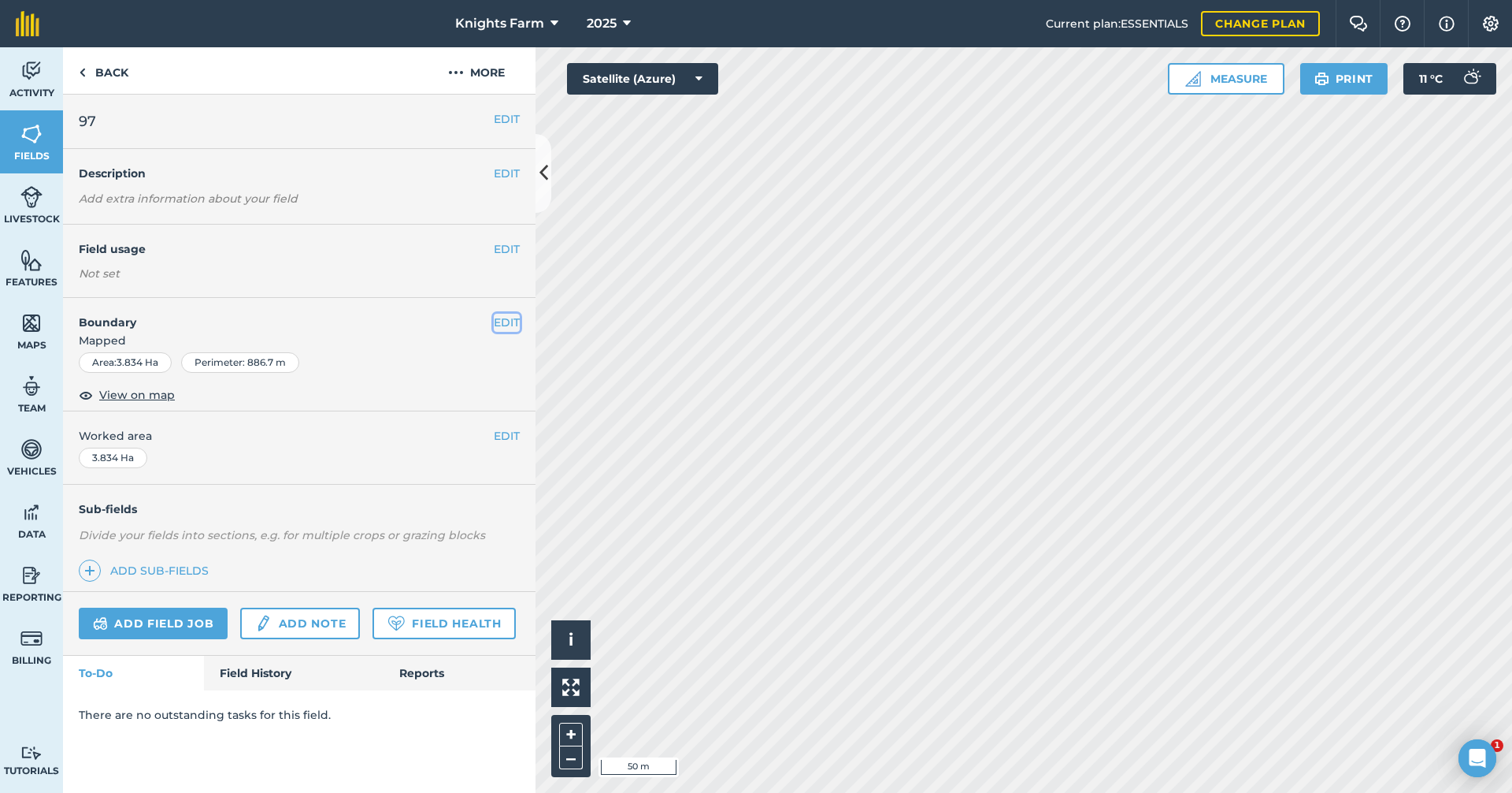
click at [514, 316] on button "EDIT" at bounding box center [507, 322] width 26 height 17
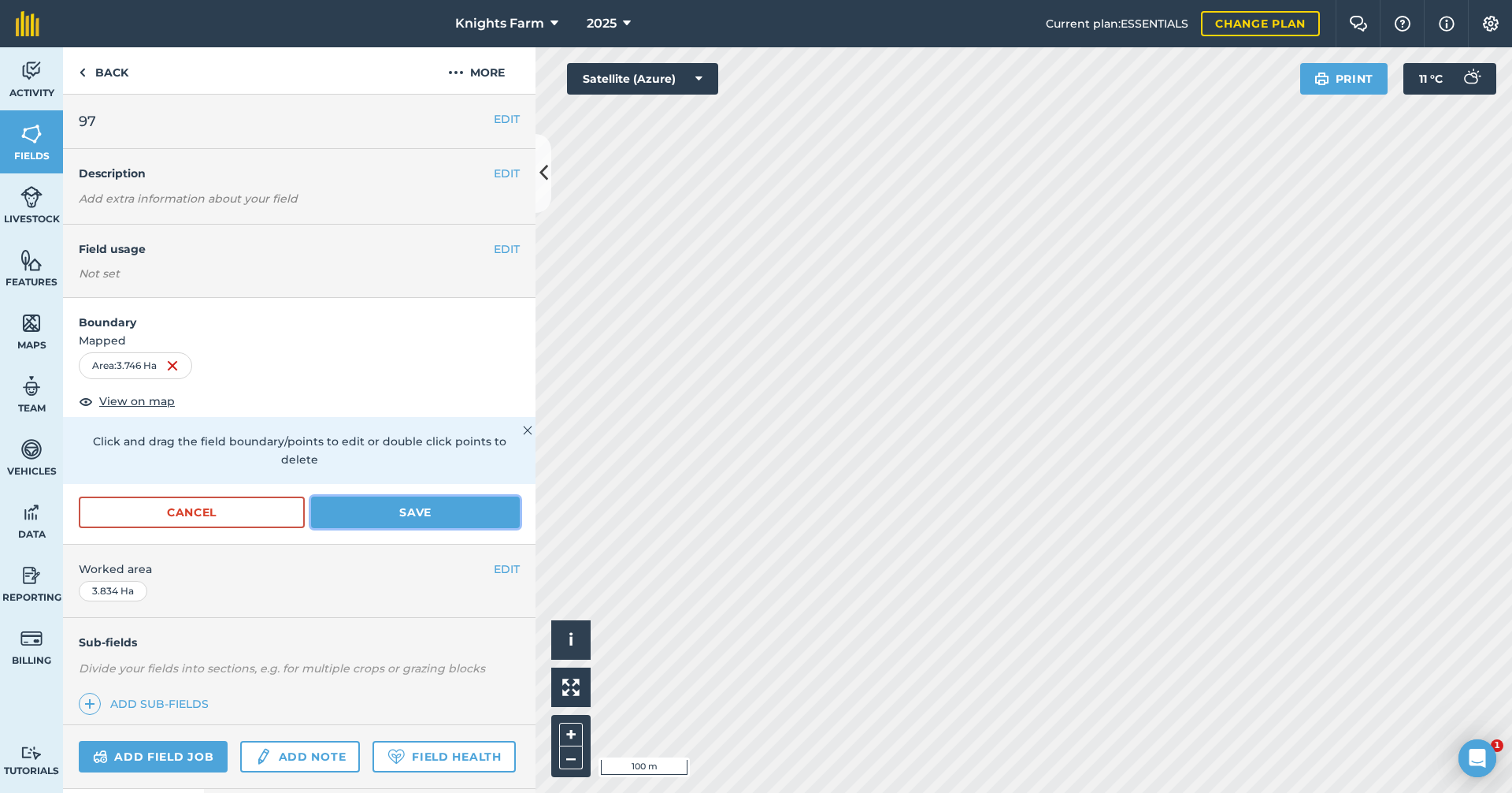
click at [450, 513] on button "Save" at bounding box center [415, 511] width 209 height 31
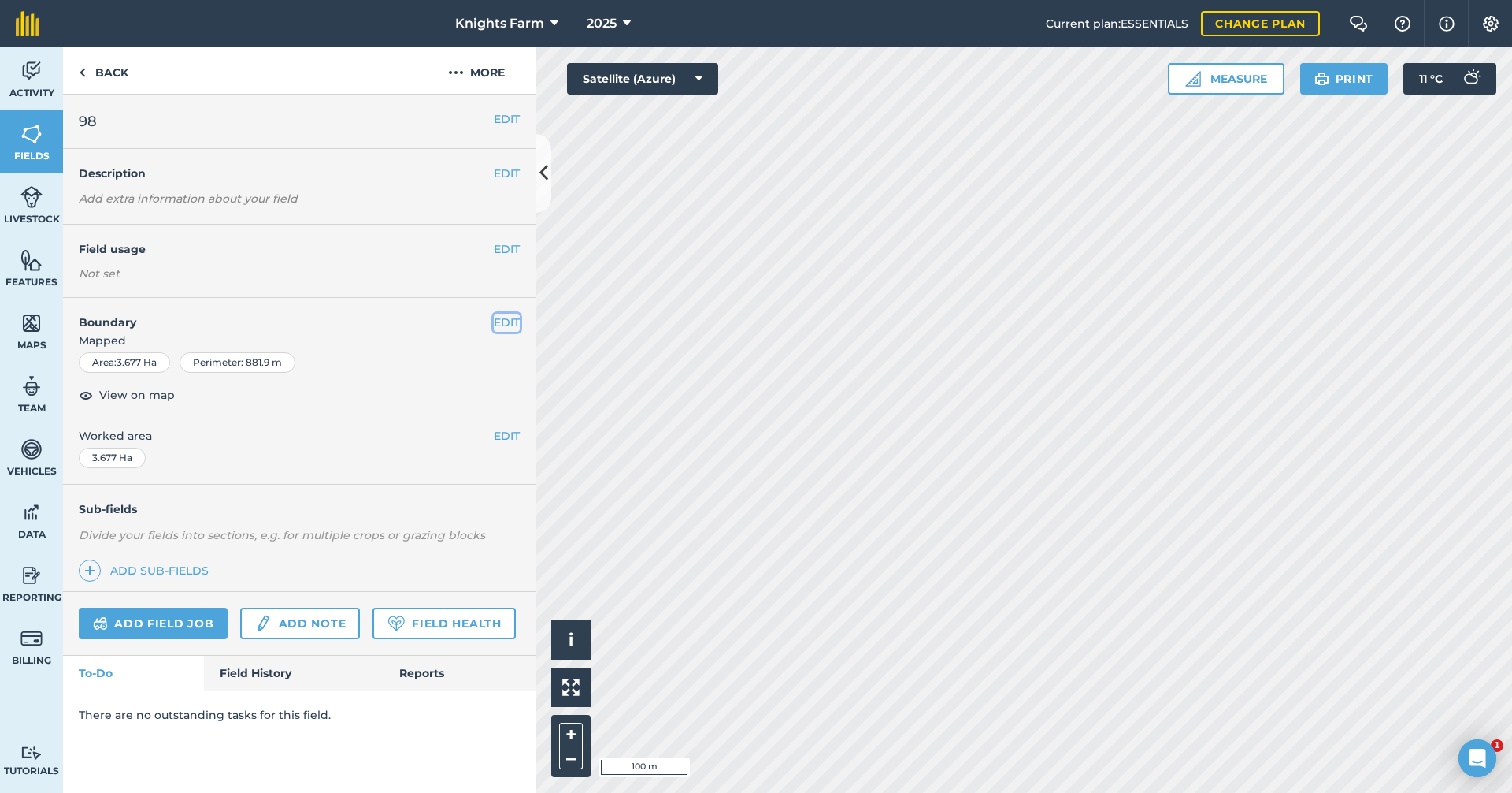
click at [500, 320] on button "EDIT" at bounding box center [507, 322] width 26 height 17
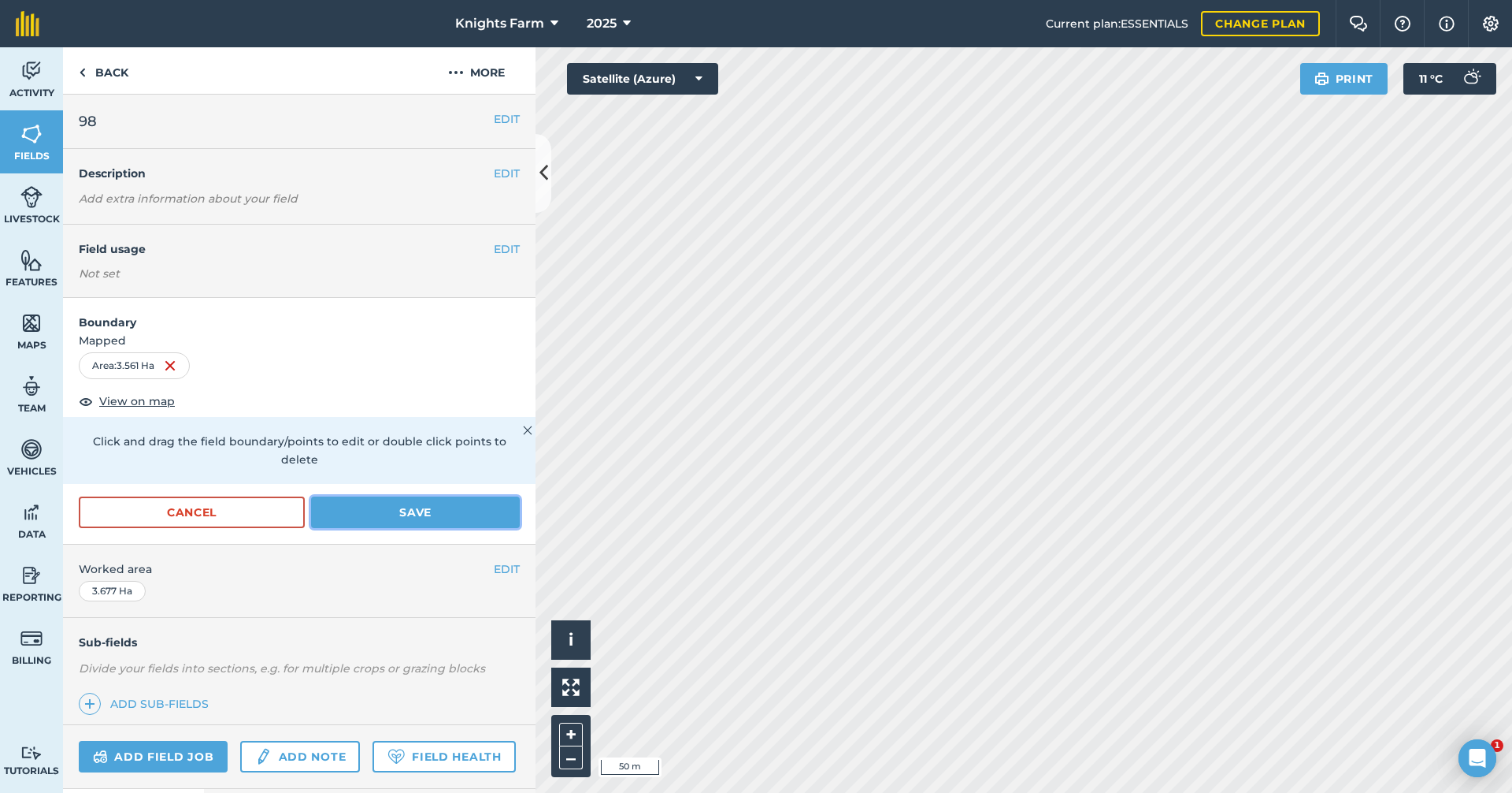
click at [446, 499] on button "Save" at bounding box center [415, 511] width 209 height 31
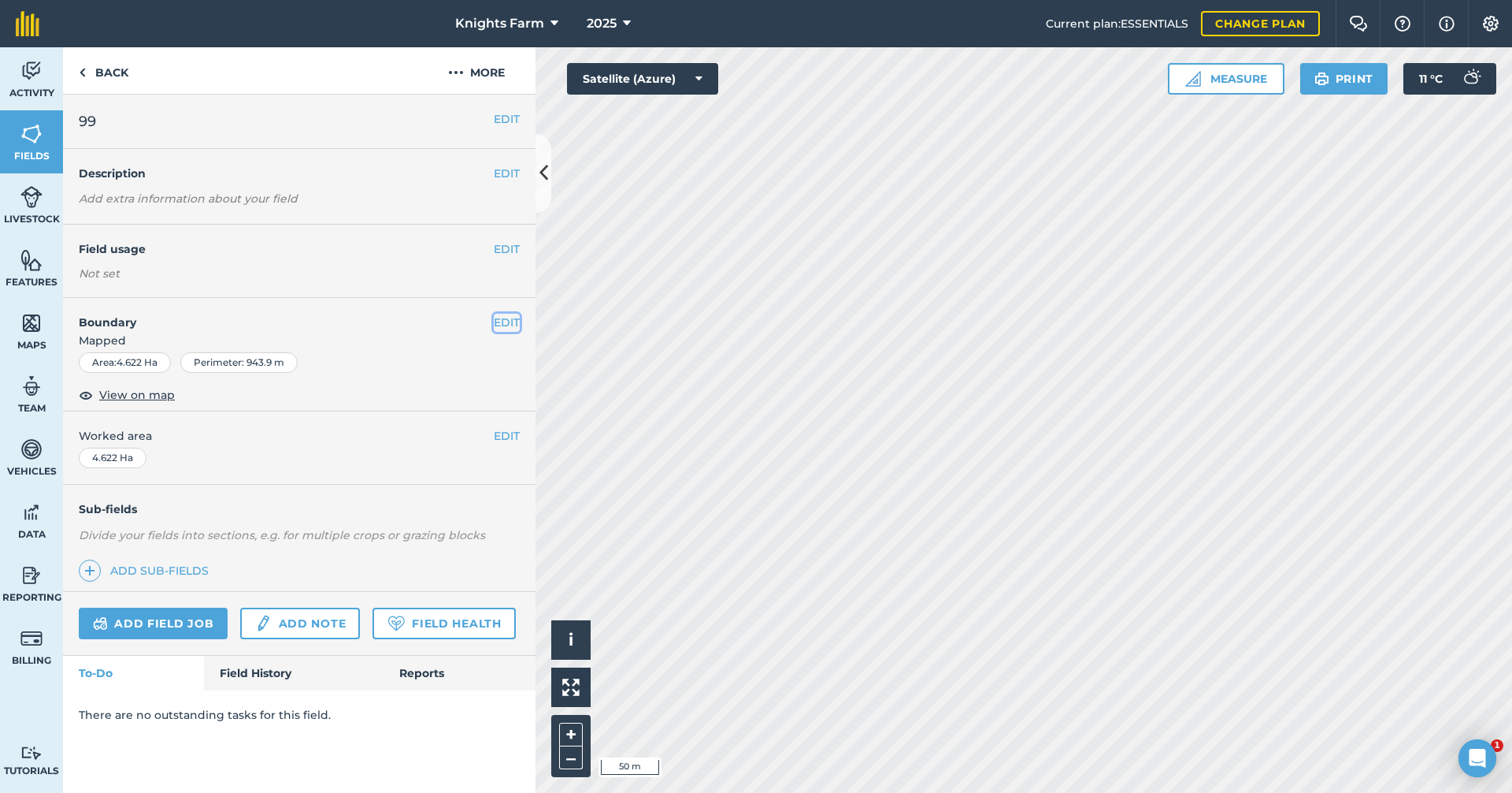
click at [513, 327] on button "EDIT" at bounding box center [507, 322] width 26 height 17
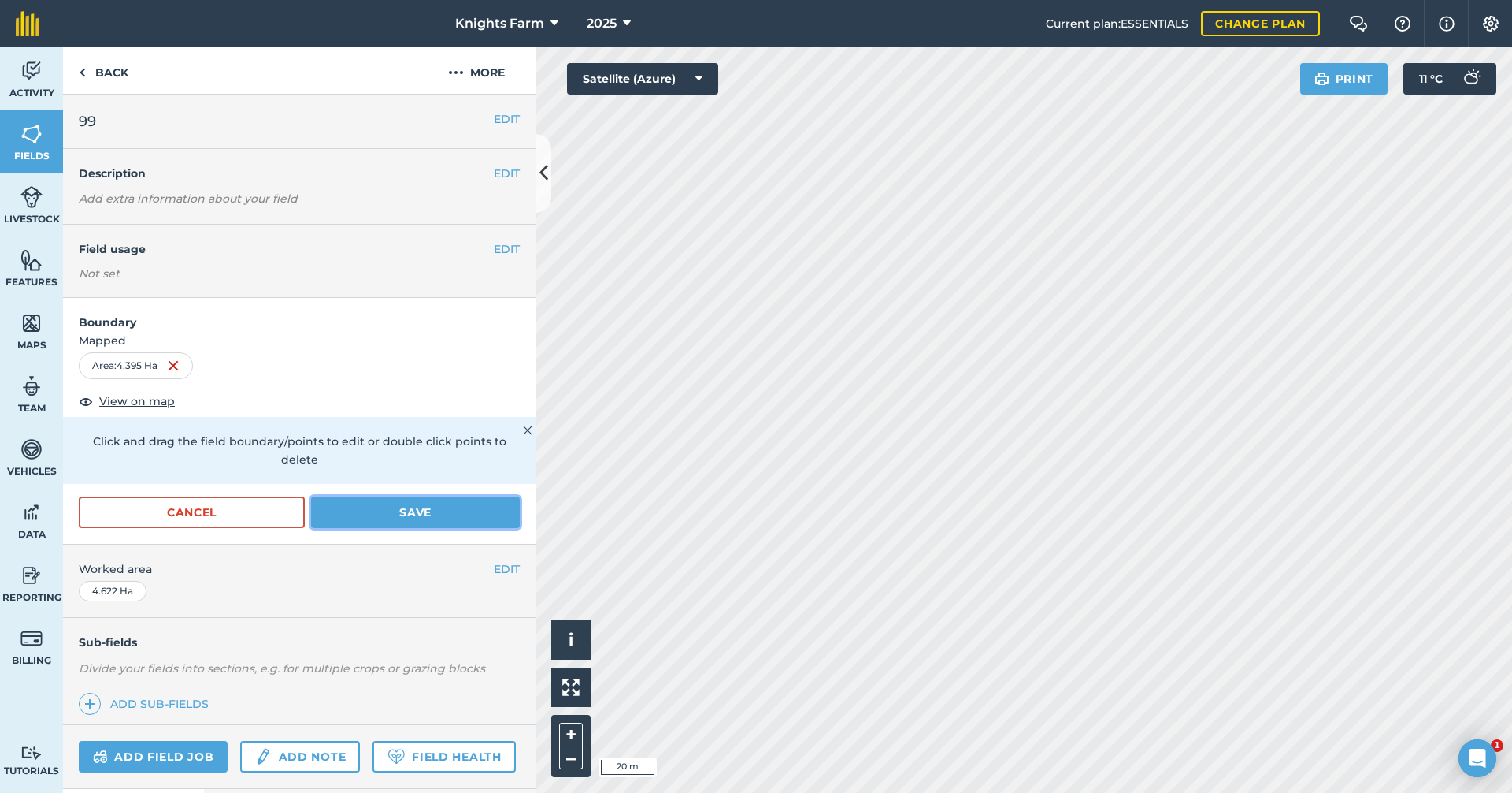
click at [422, 502] on button "Save" at bounding box center [415, 511] width 209 height 31
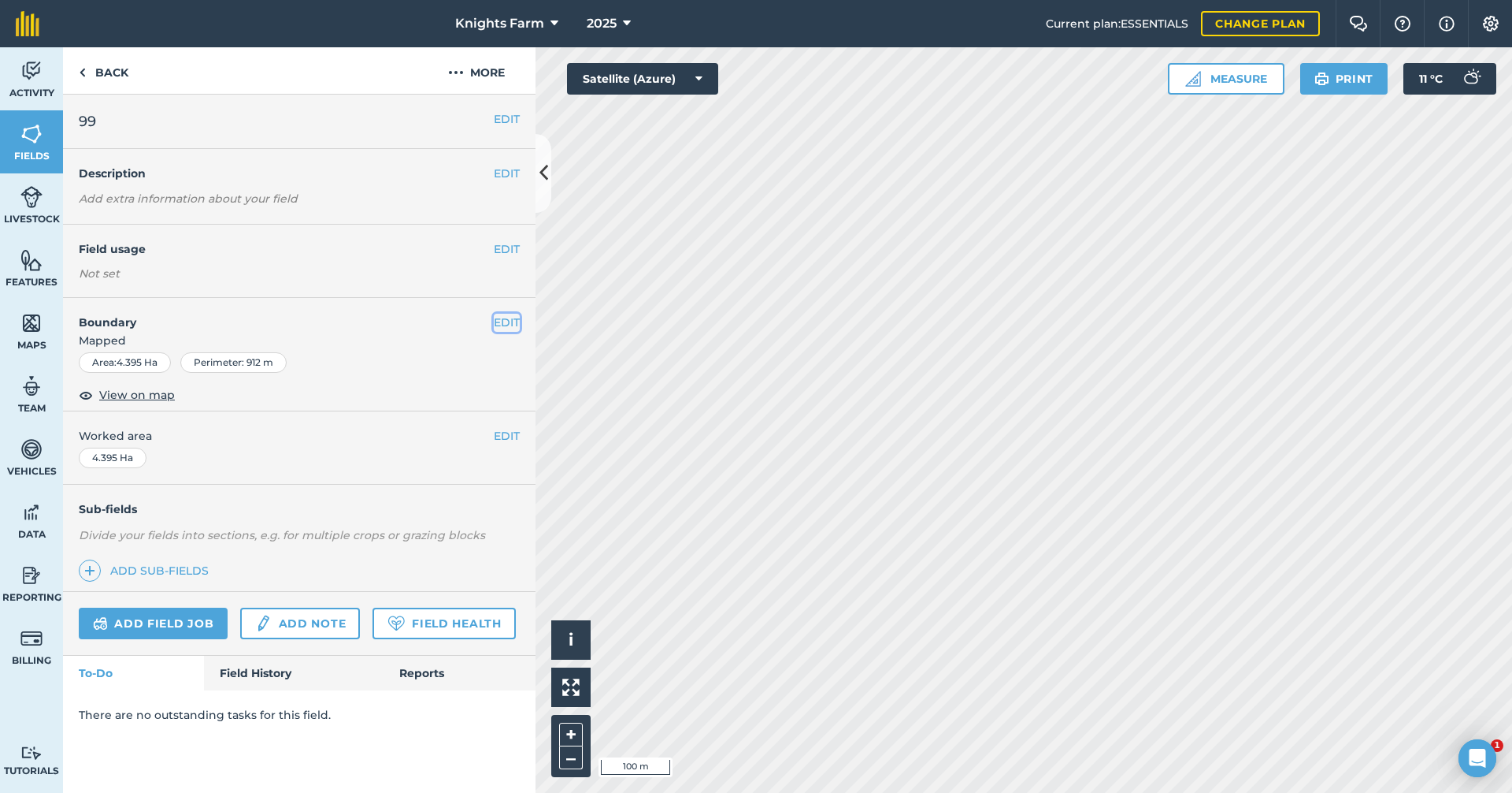
click at [507, 325] on button "EDIT" at bounding box center [507, 322] width 26 height 17
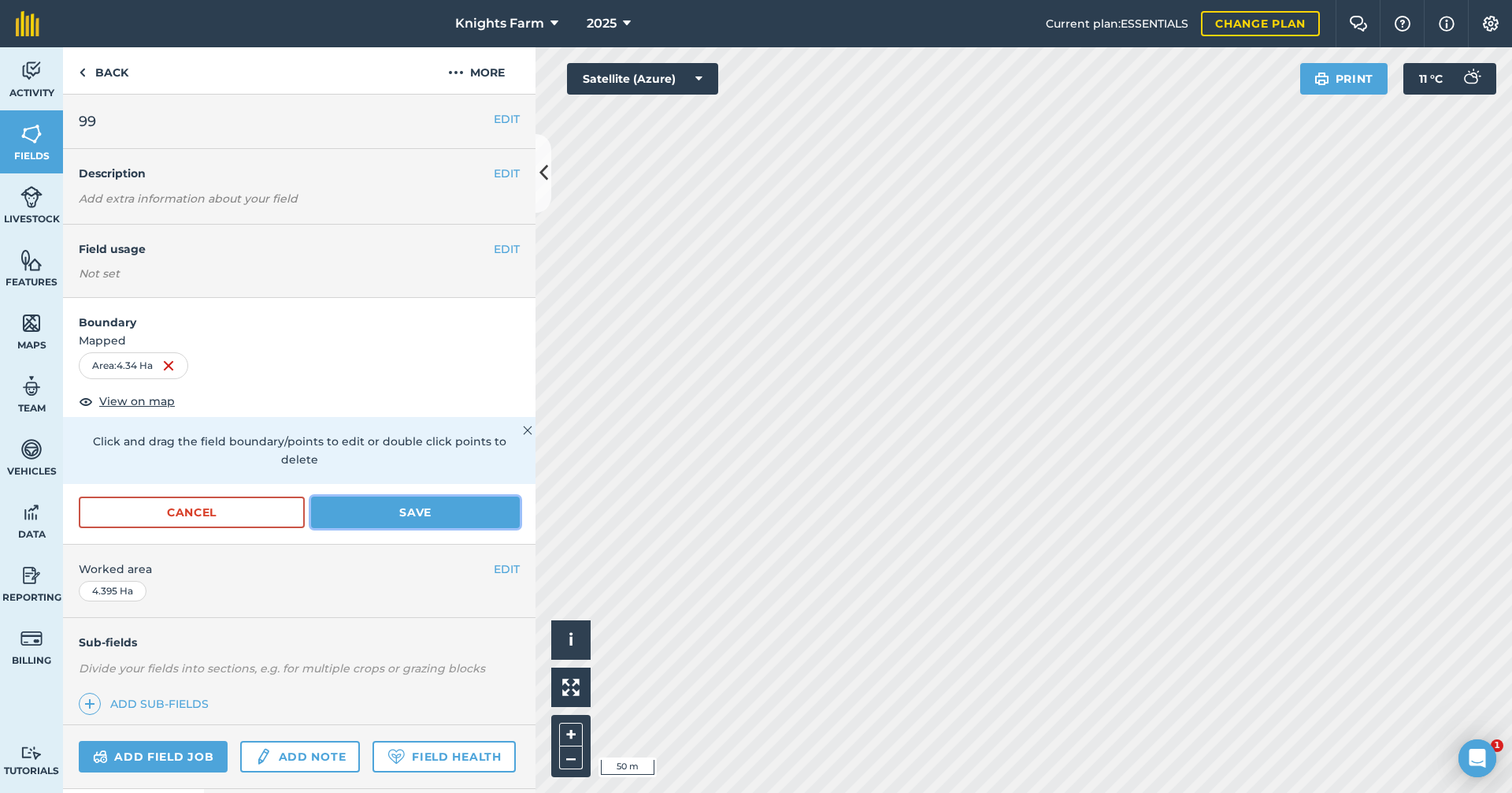
click at [426, 510] on button "Save" at bounding box center [415, 511] width 209 height 31
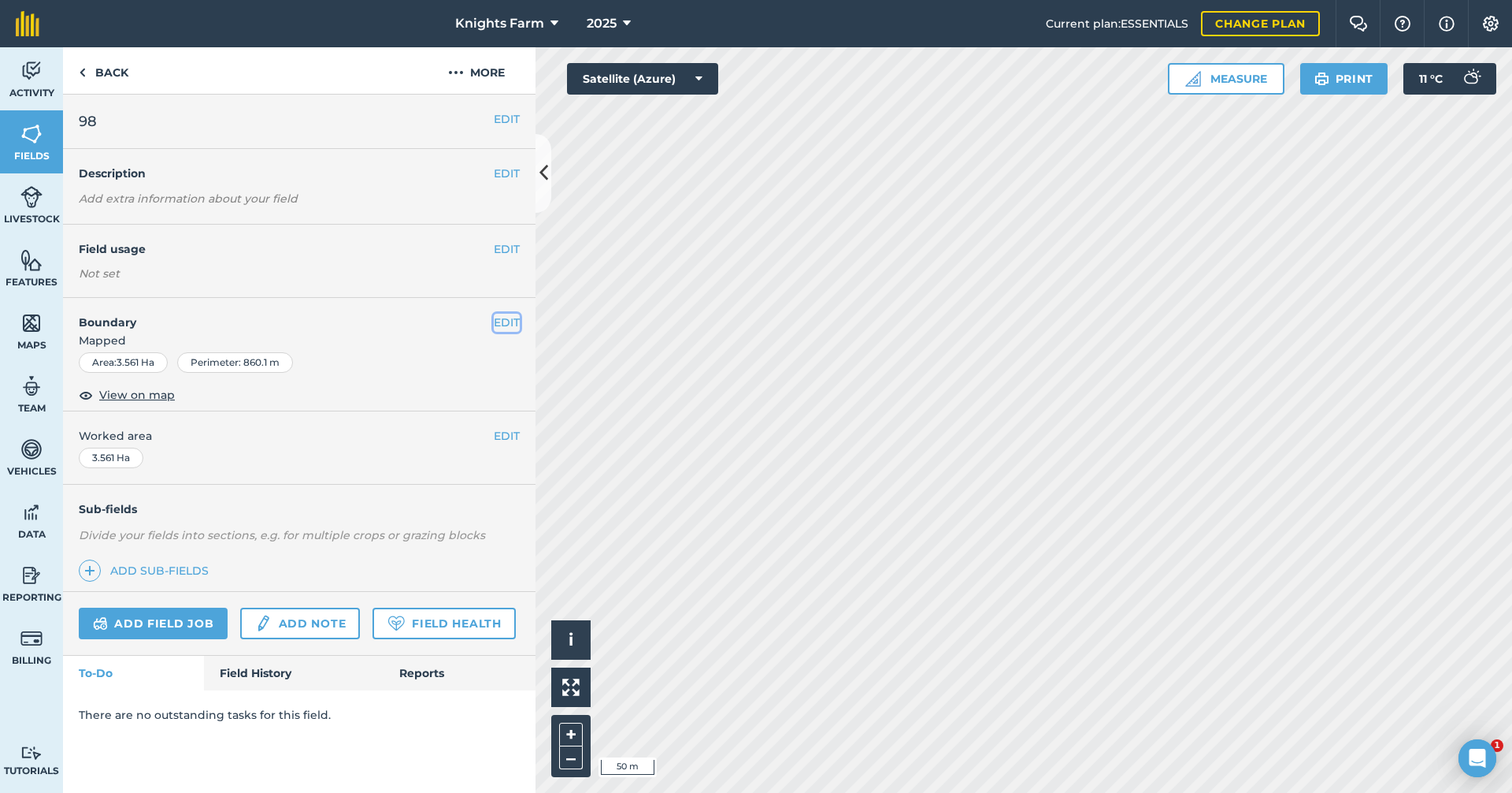
click at [505, 324] on button "EDIT" at bounding box center [507, 322] width 26 height 17
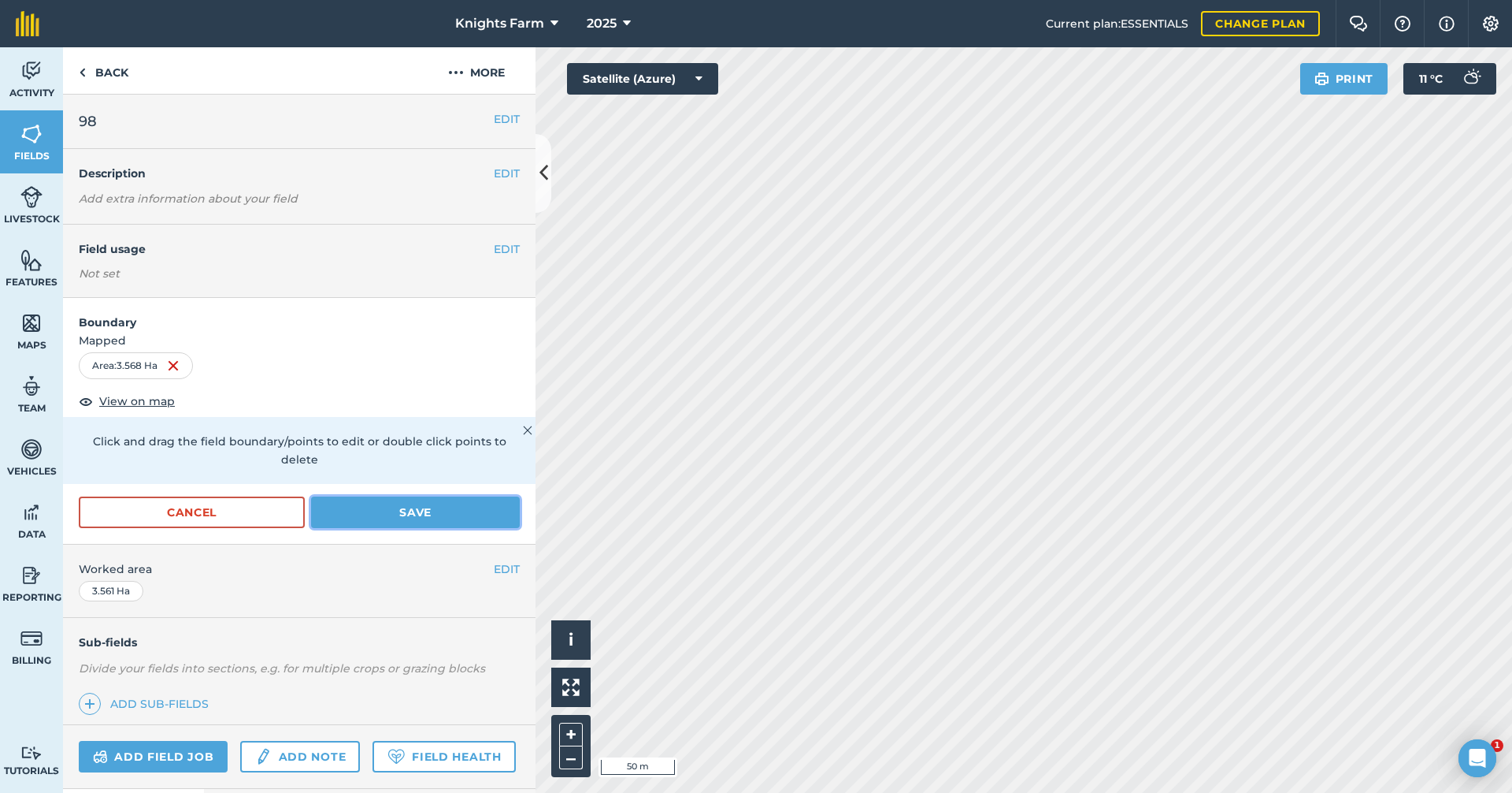
click at [453, 508] on button "Save" at bounding box center [415, 511] width 209 height 31
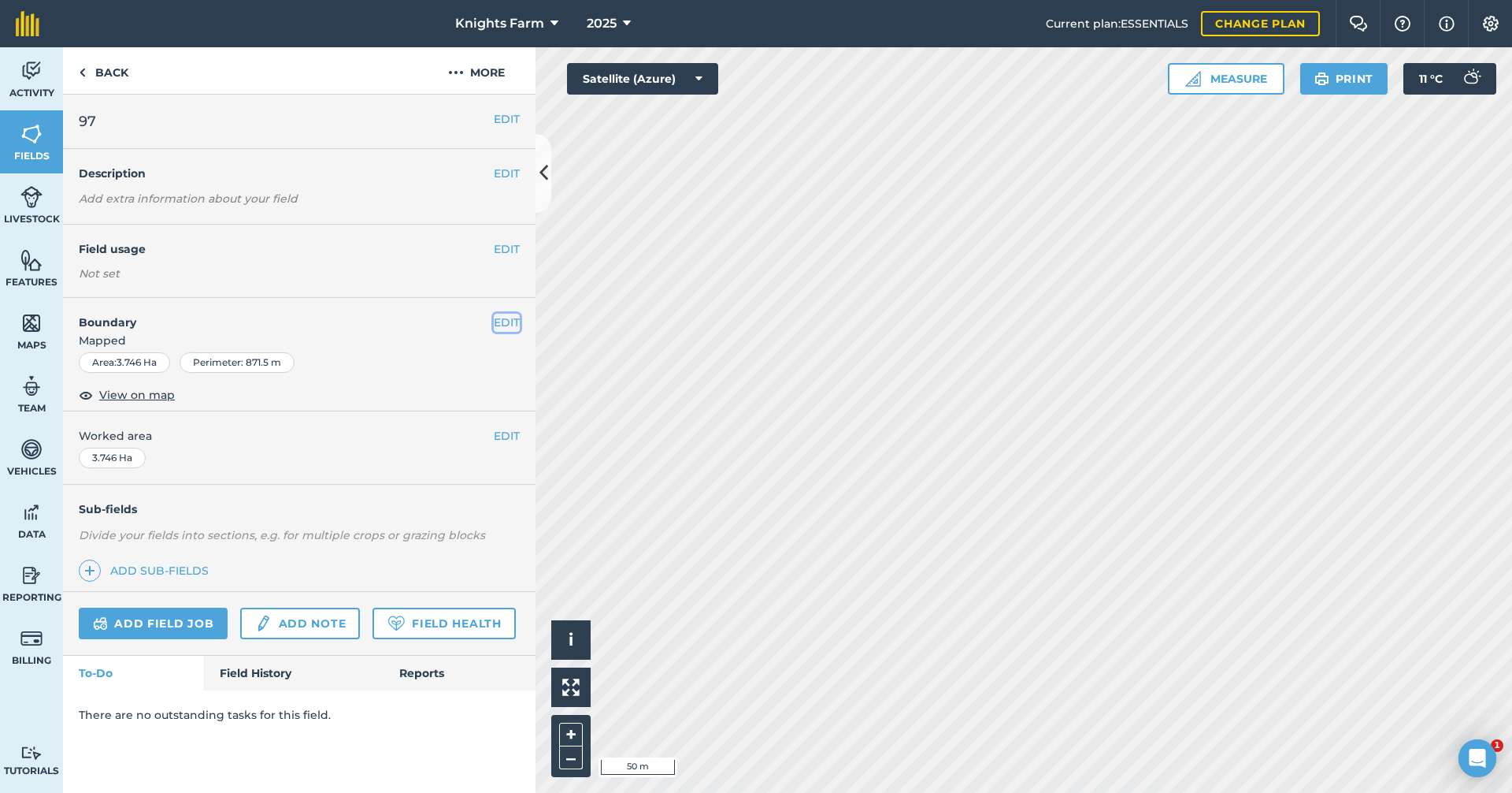
click at [512, 320] on button "EDIT" at bounding box center [507, 322] width 26 height 17
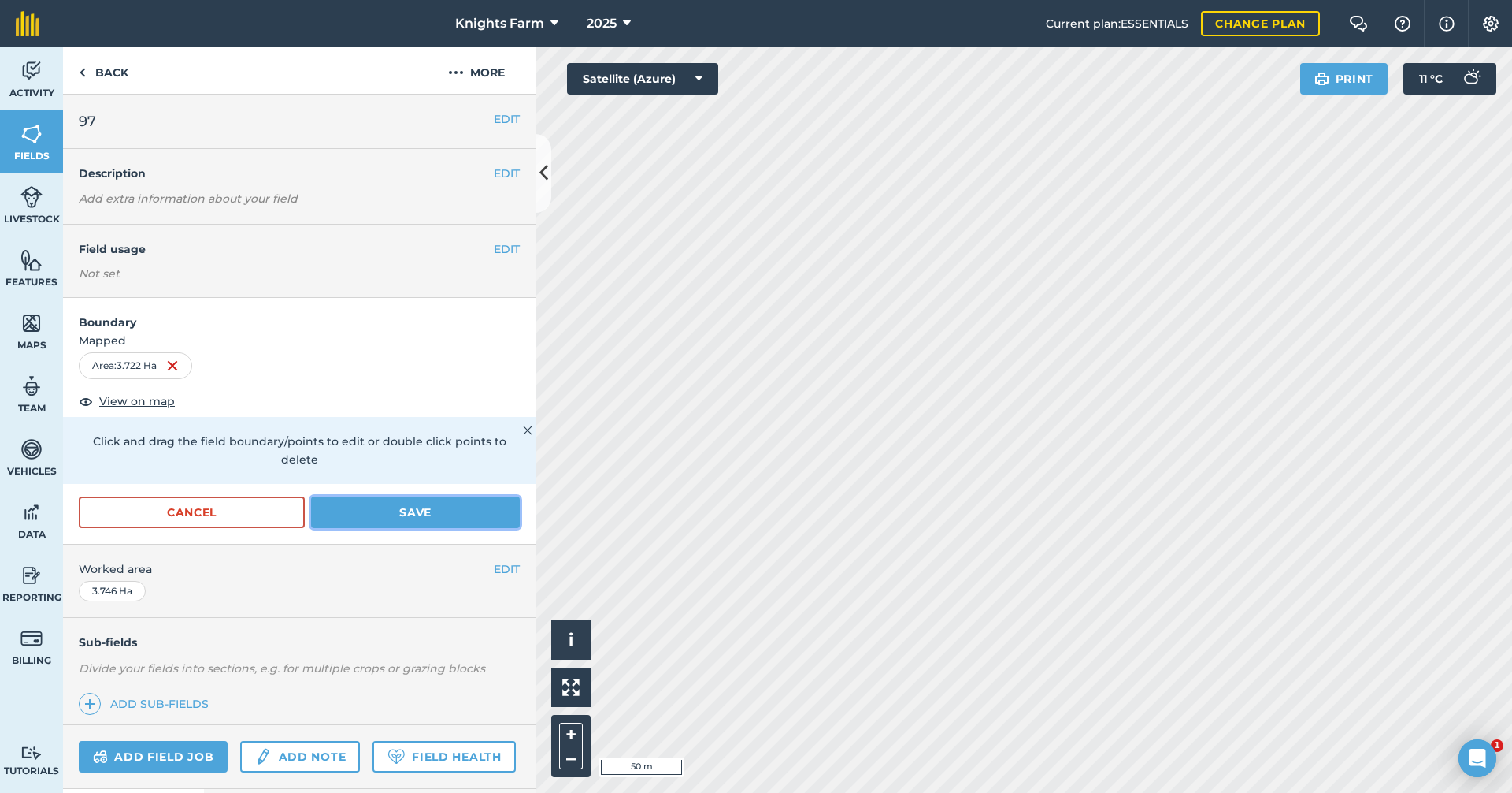
click at [438, 507] on button "Save" at bounding box center [415, 511] width 209 height 31
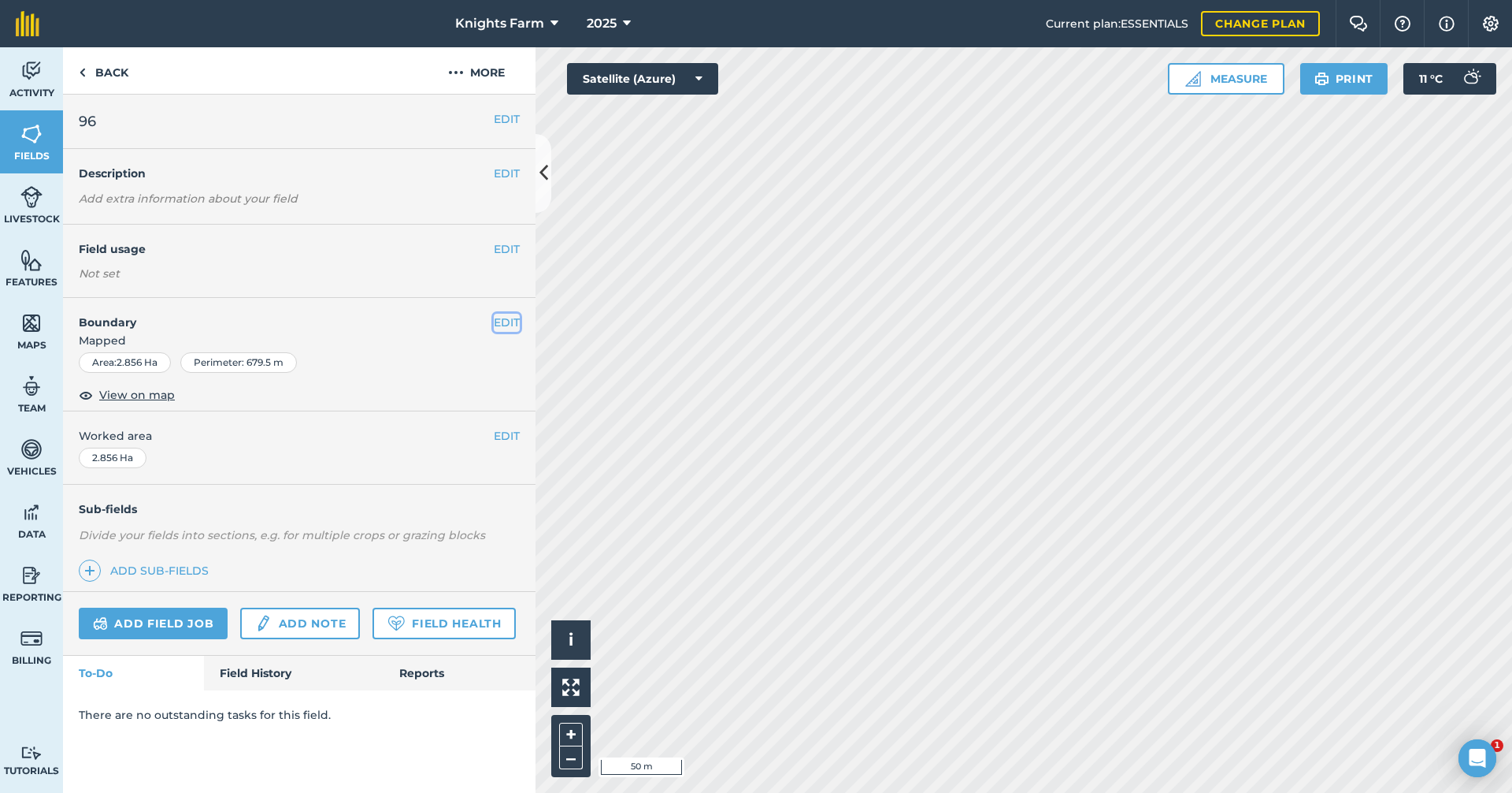
click at [508, 323] on button "EDIT" at bounding box center [507, 322] width 26 height 17
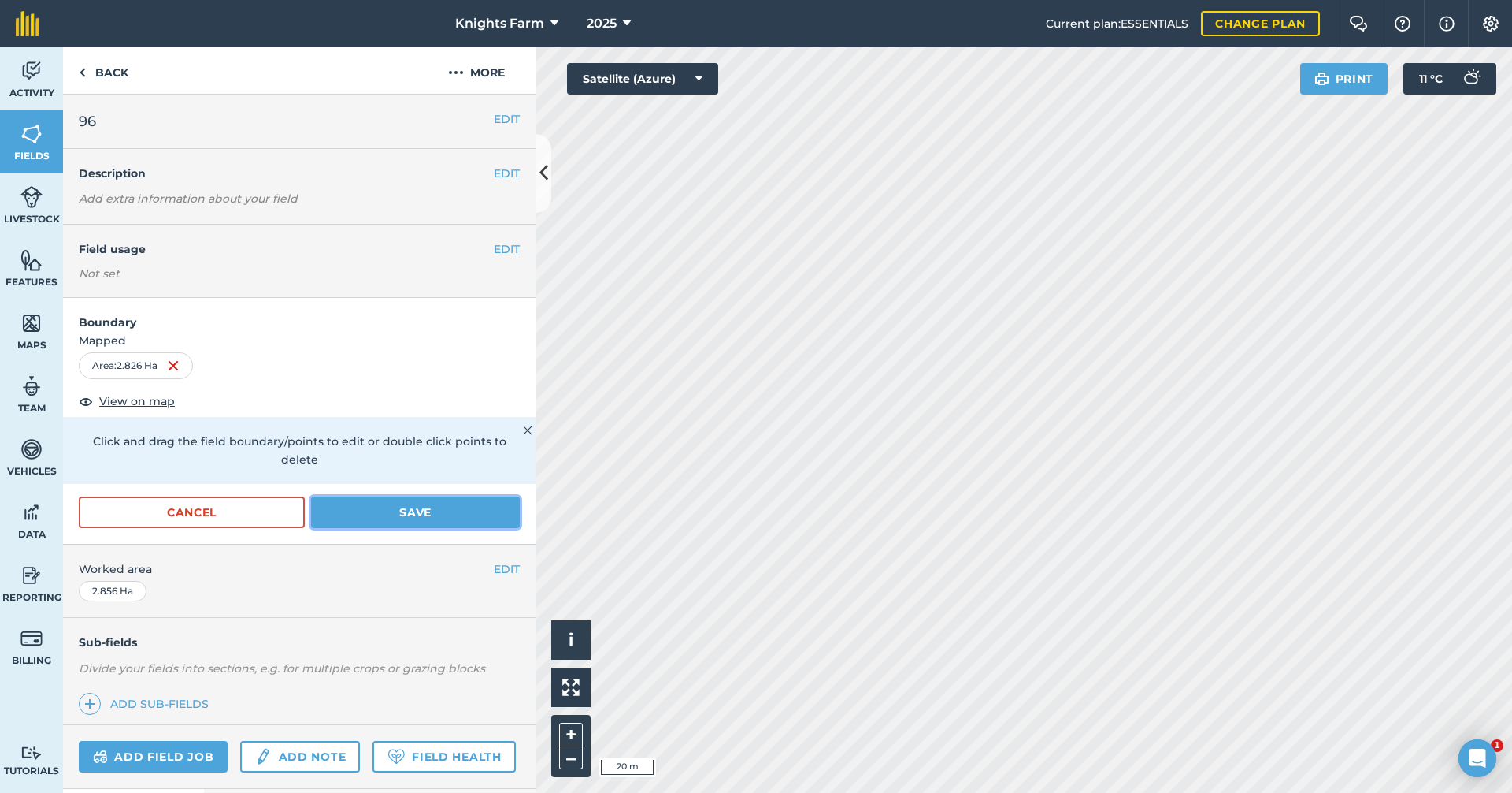
click at [432, 511] on button "Save" at bounding box center [415, 511] width 209 height 31
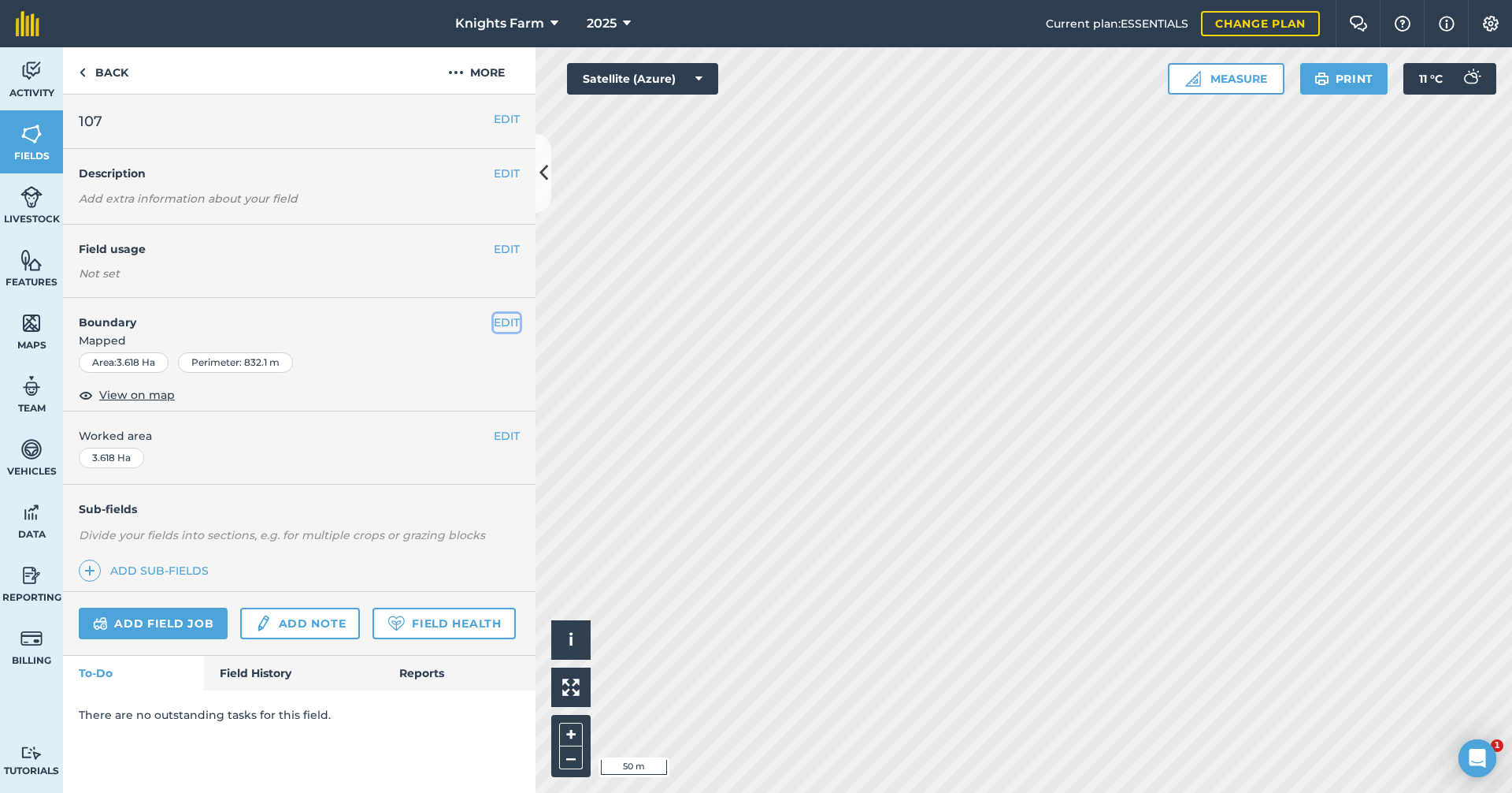
click at [508, 320] on button "EDIT" at bounding box center [507, 322] width 26 height 17
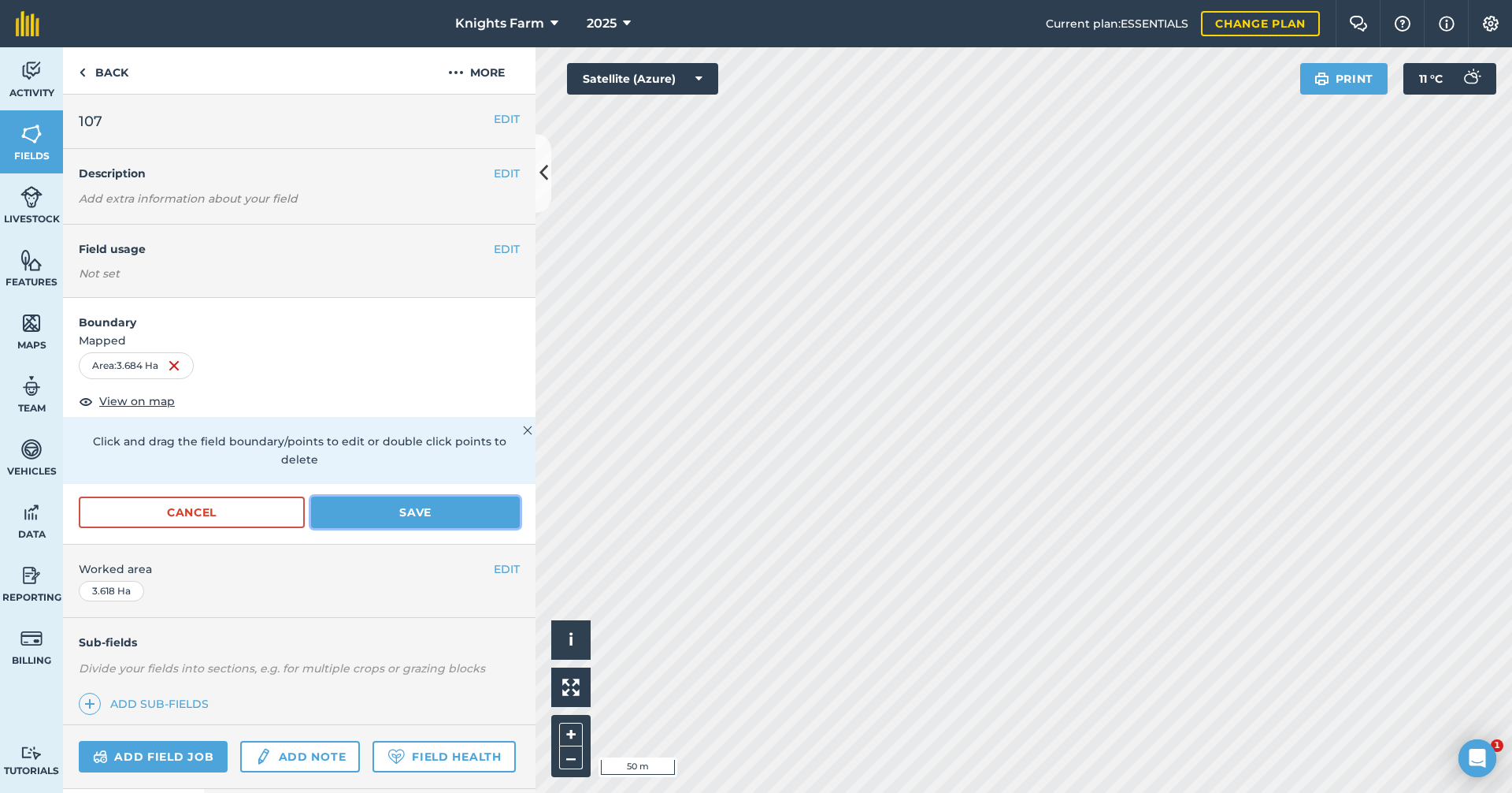
click at [438, 503] on button "Save" at bounding box center [415, 511] width 209 height 31
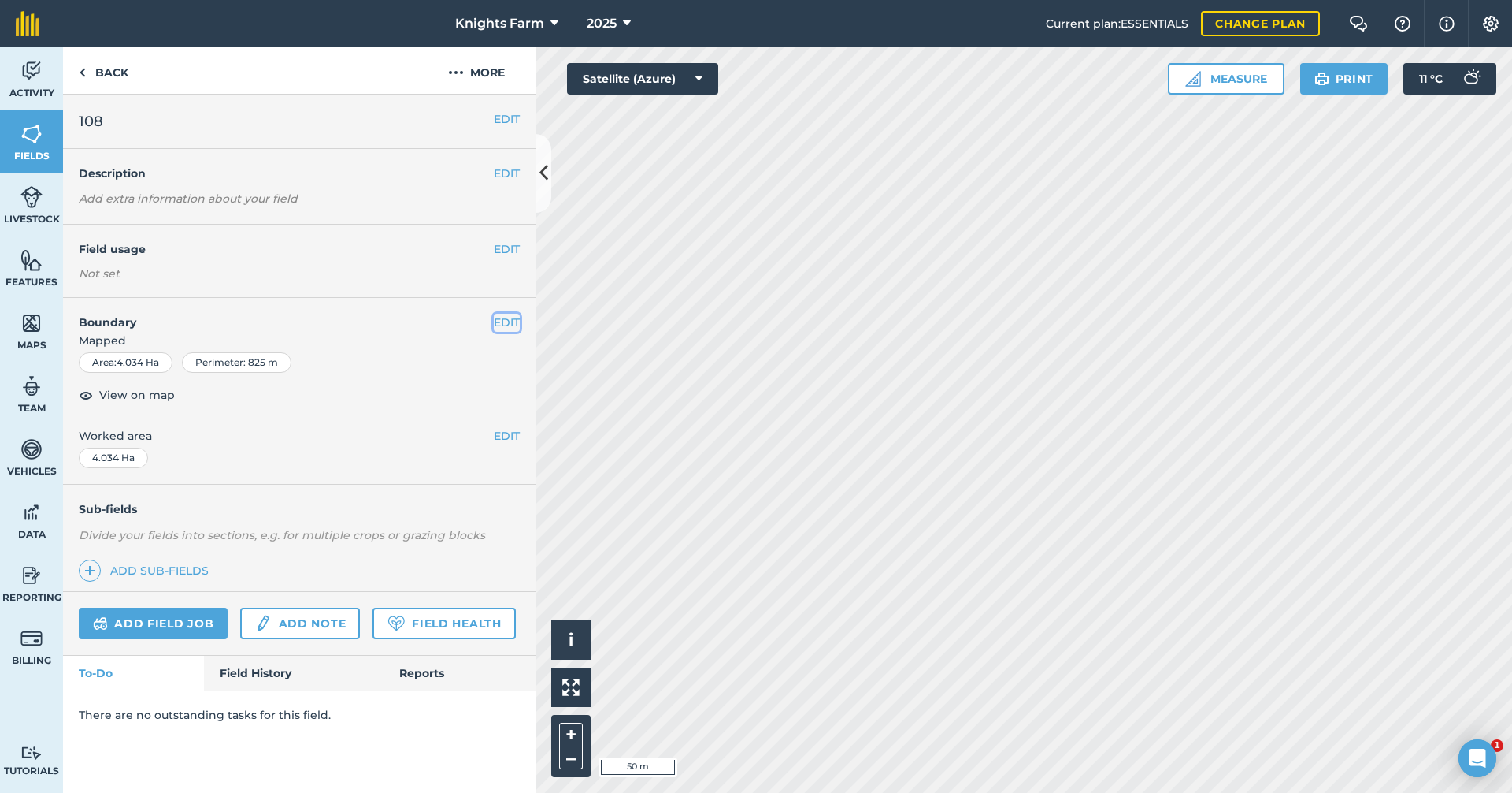
click at [505, 323] on button "EDIT" at bounding box center [507, 322] width 26 height 17
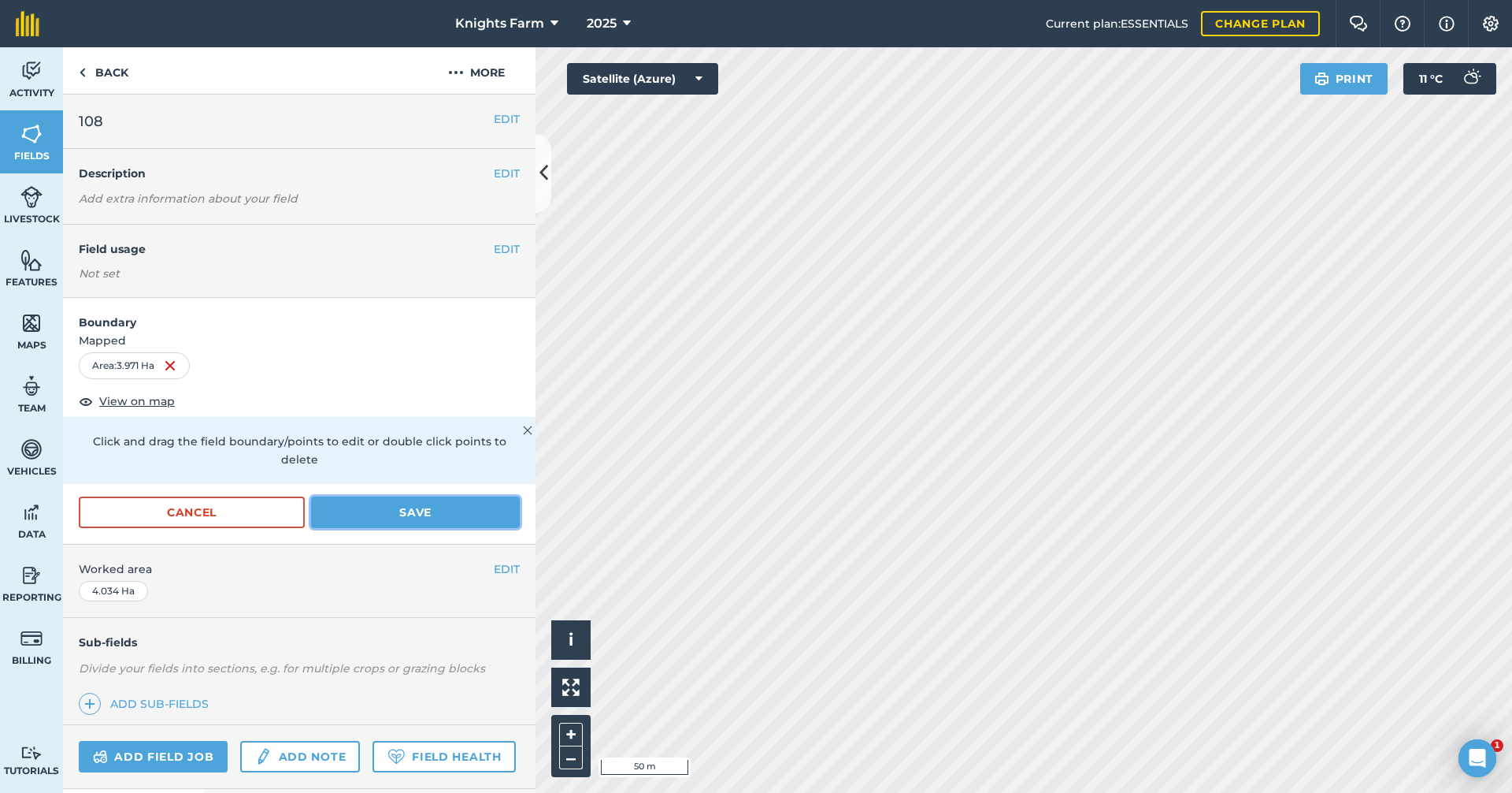
click at [403, 510] on button "Save" at bounding box center [415, 511] width 209 height 31
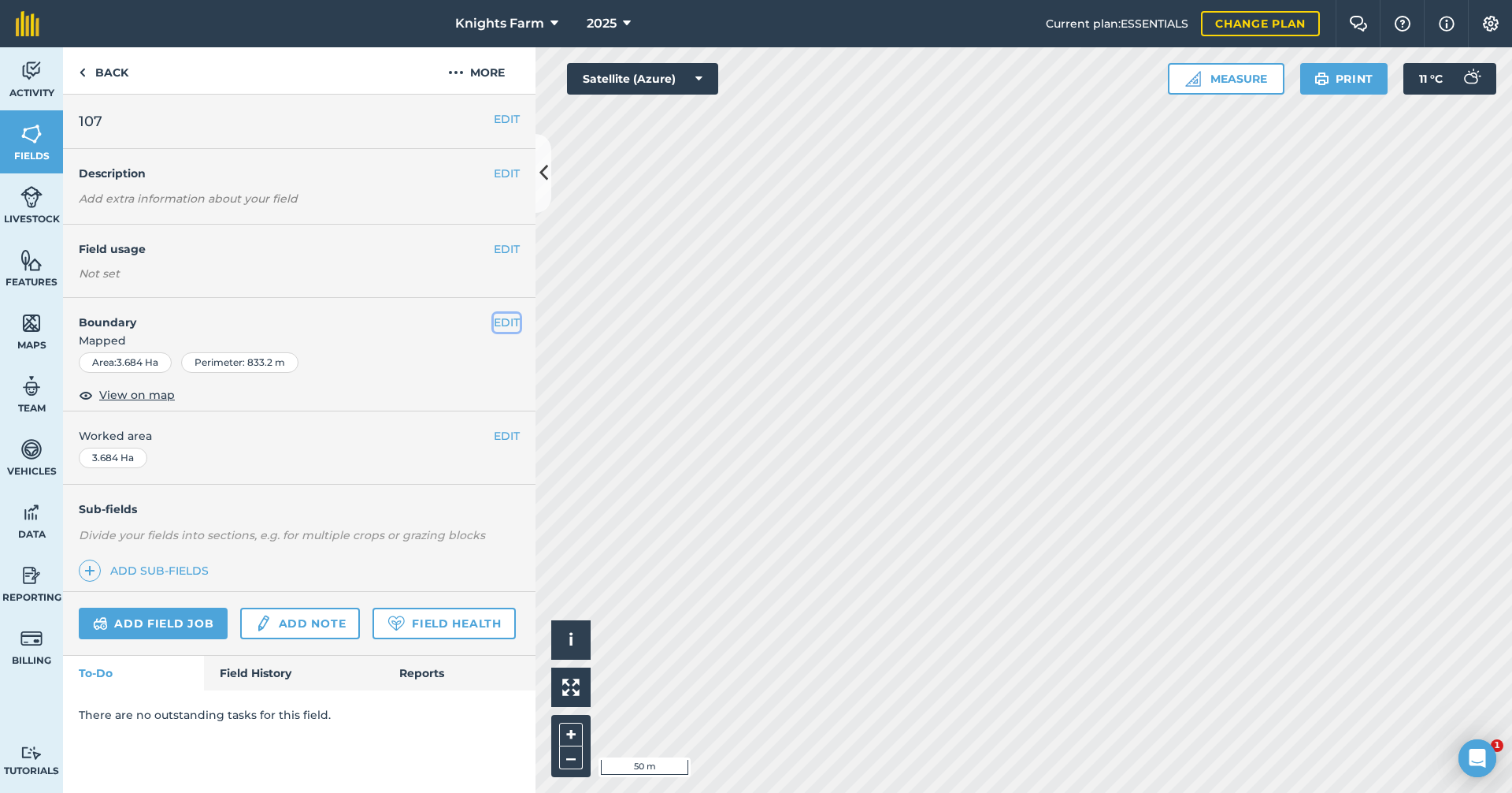
click at [507, 322] on button "EDIT" at bounding box center [507, 322] width 26 height 17
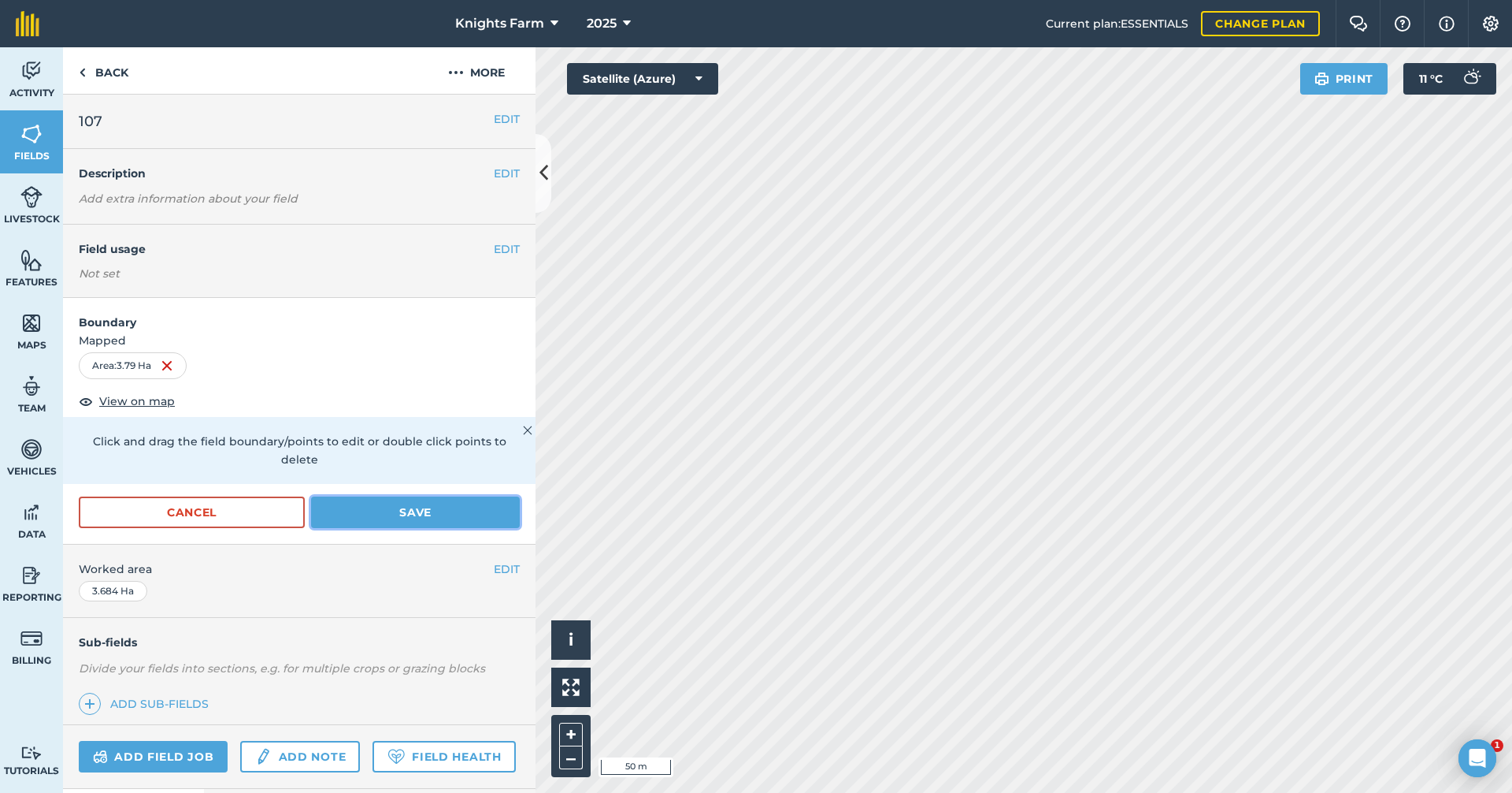
click at [458, 510] on button "Save" at bounding box center [415, 511] width 209 height 31
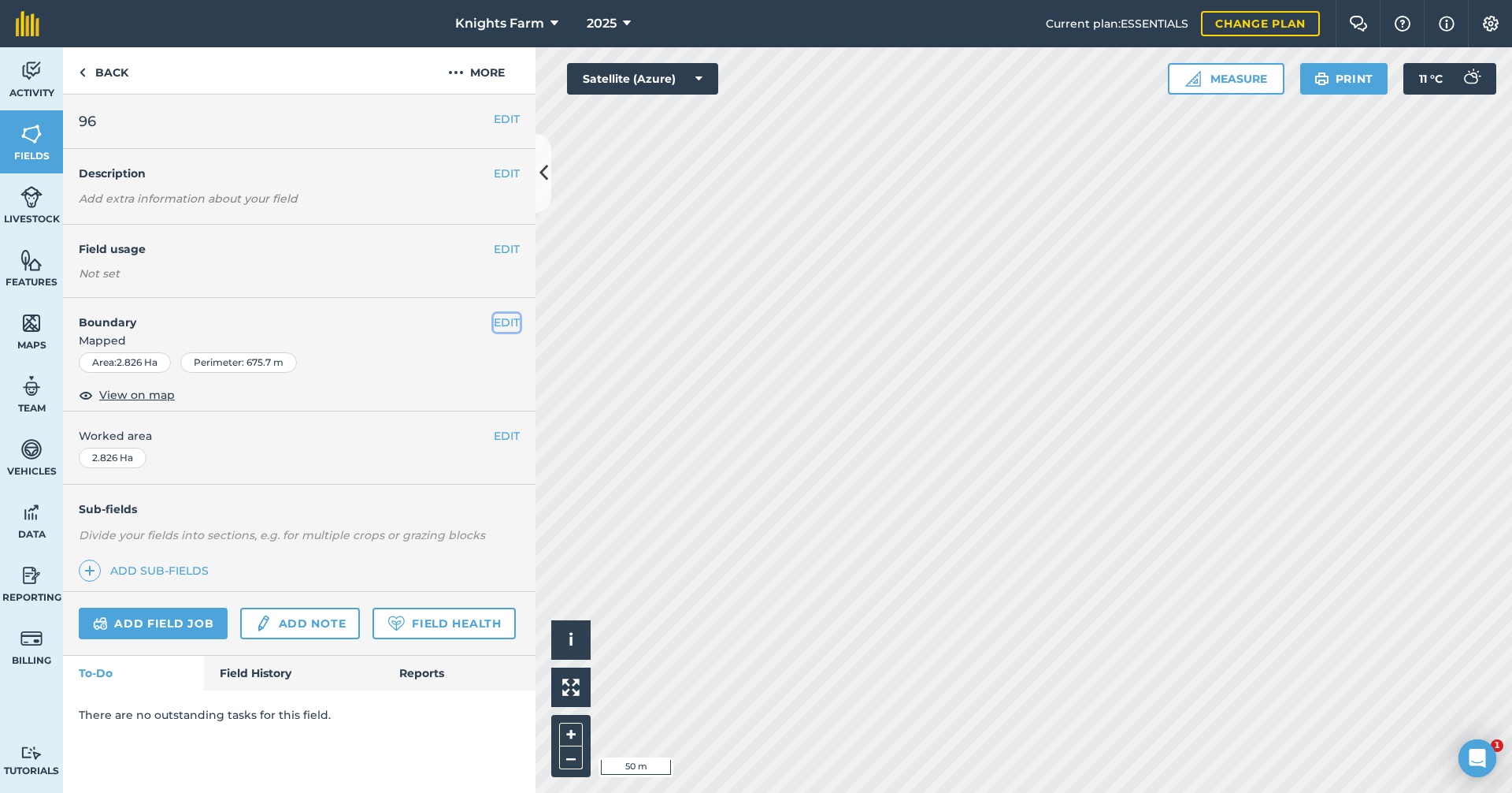
click at [494, 315] on button "EDIT" at bounding box center [507, 322] width 26 height 17
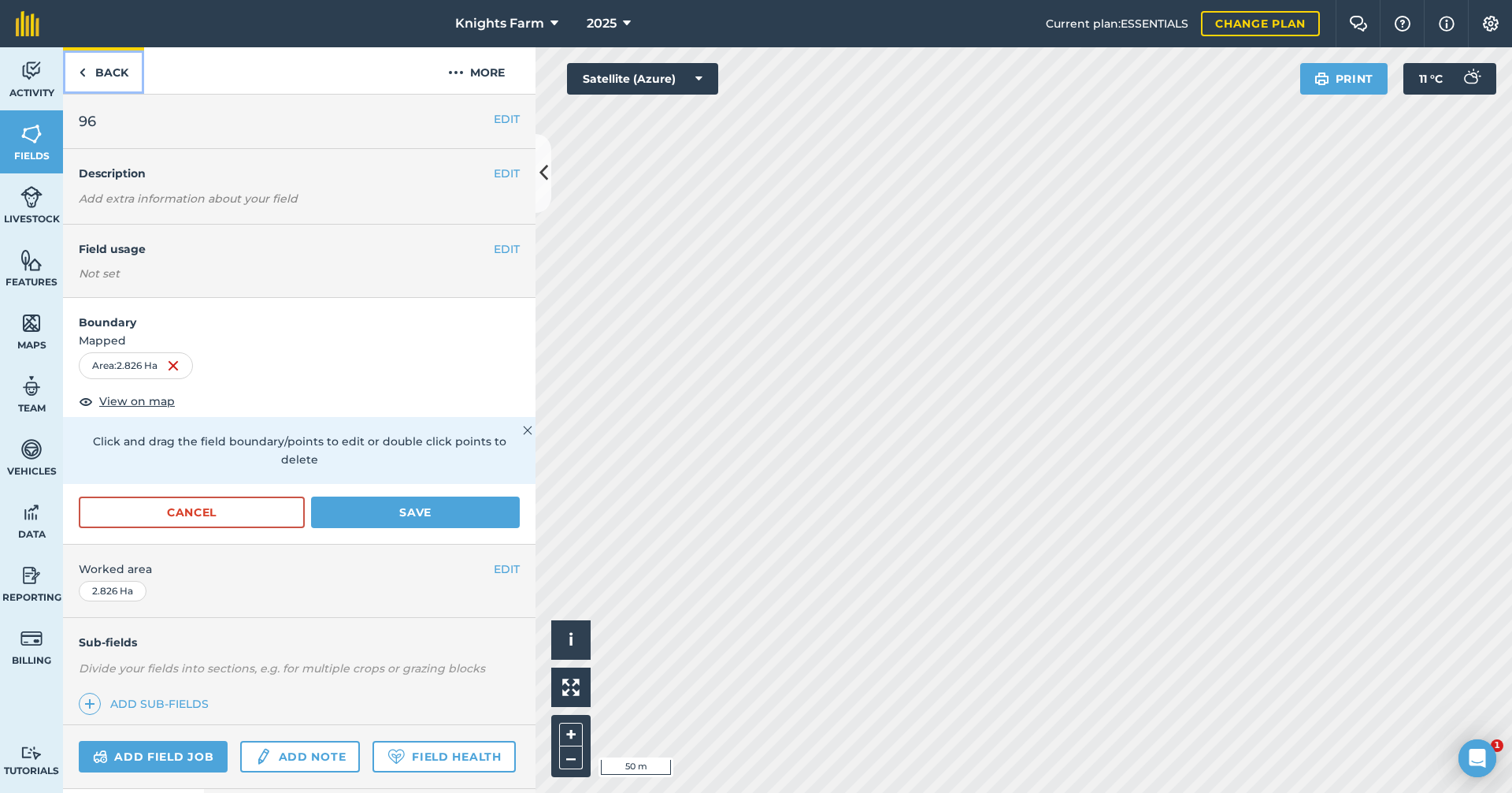
click at [73, 65] on link "Back" at bounding box center [104, 70] width 81 height 46
click at [125, 62] on link "Back" at bounding box center [104, 70] width 81 height 46
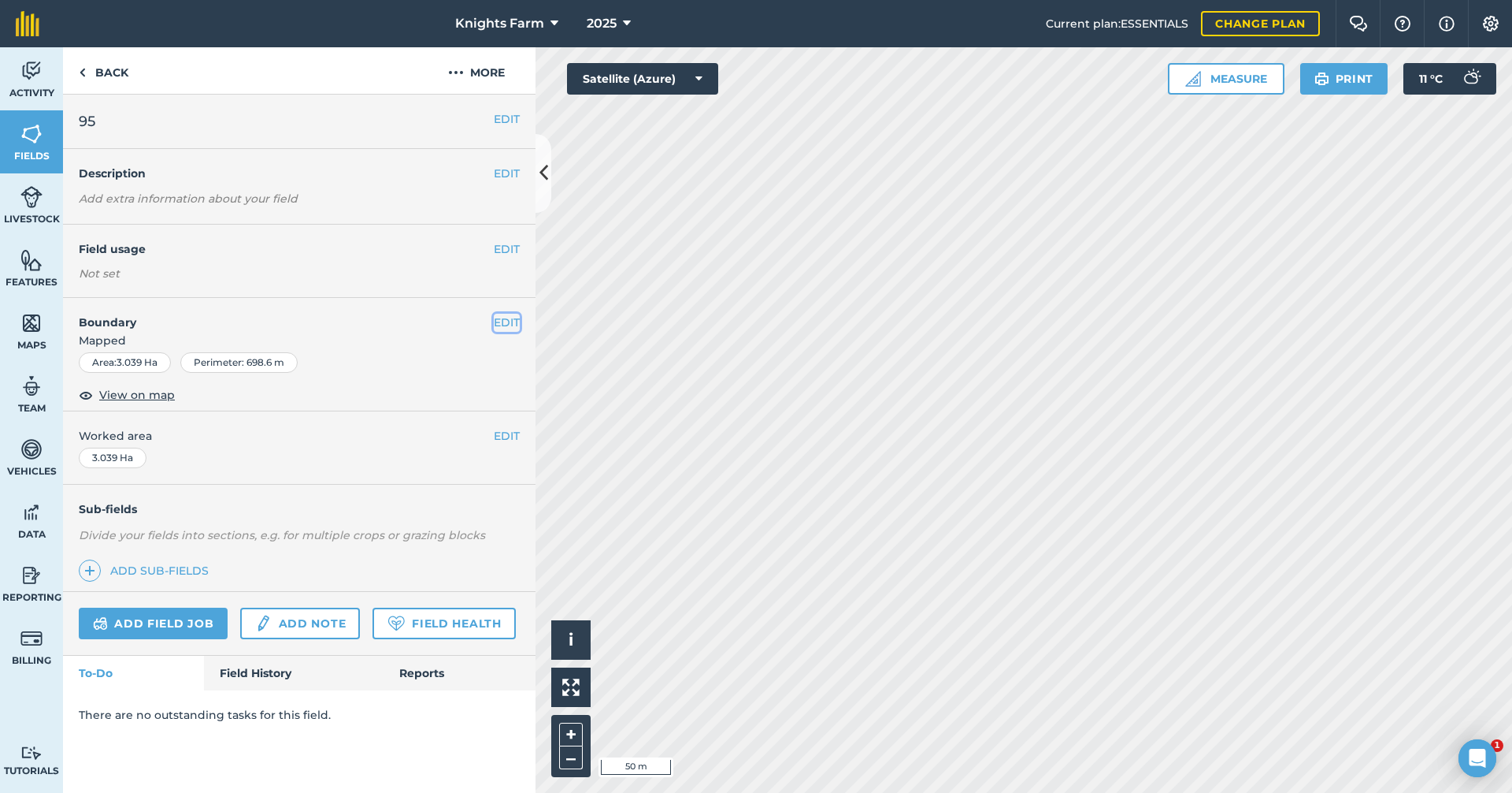
click at [508, 321] on button "EDIT" at bounding box center [507, 322] width 26 height 17
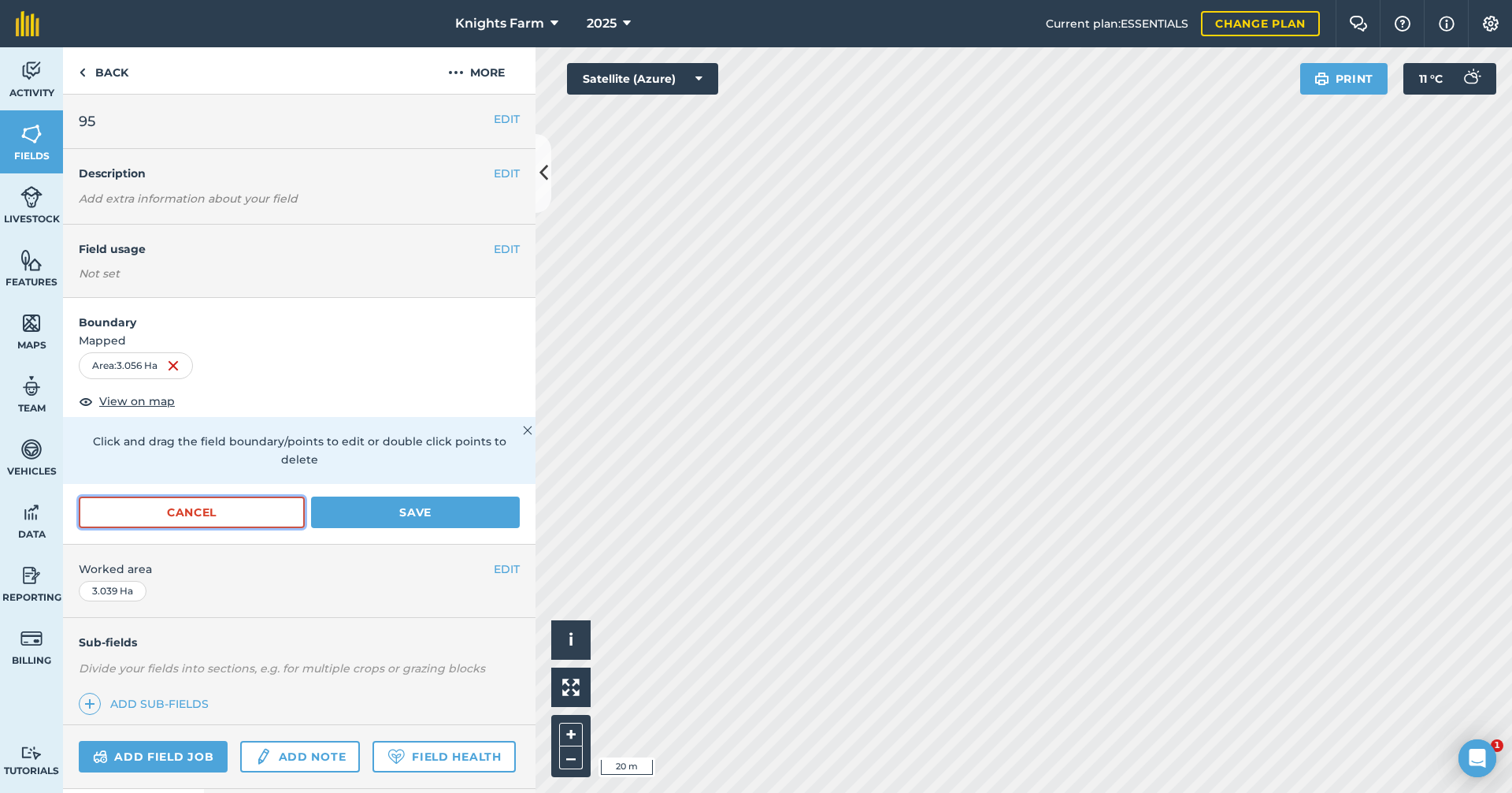
click at [265, 508] on button "Cancel" at bounding box center [192, 511] width 226 height 31
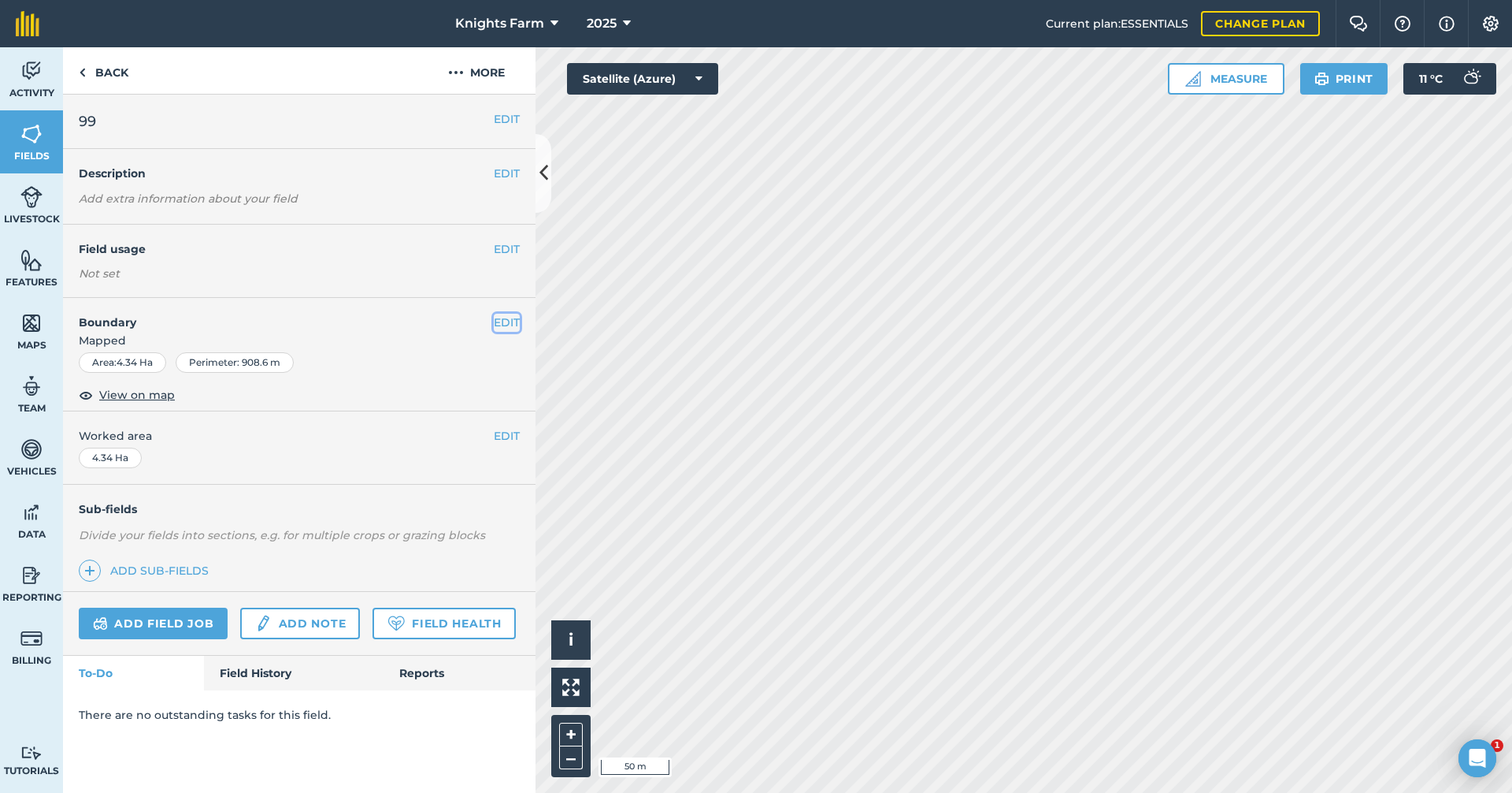
click at [504, 317] on button "EDIT" at bounding box center [507, 322] width 26 height 17
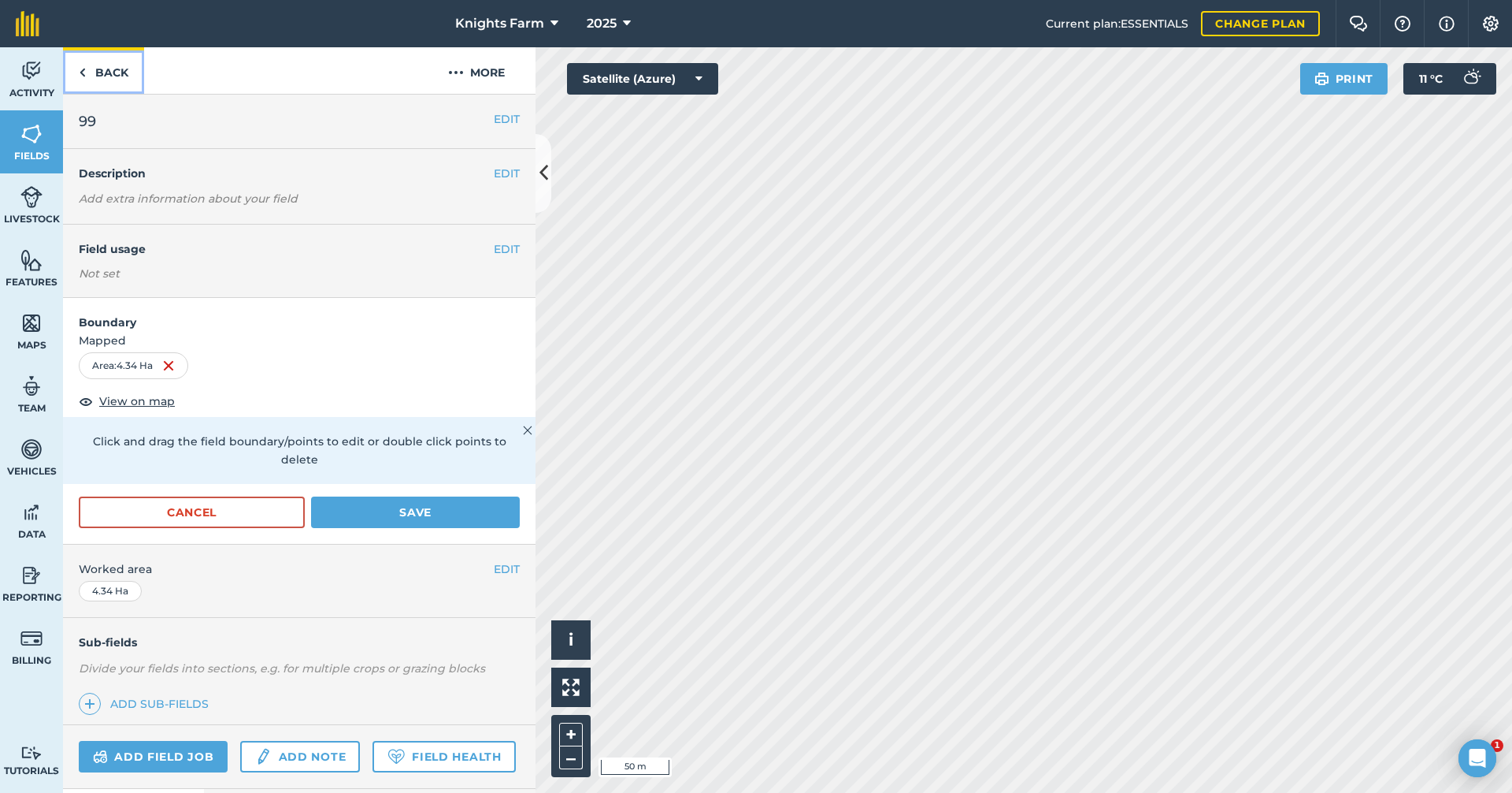
click at [99, 68] on link "Back" at bounding box center [104, 70] width 81 height 46
click at [109, 74] on link "Back" at bounding box center [104, 70] width 81 height 46
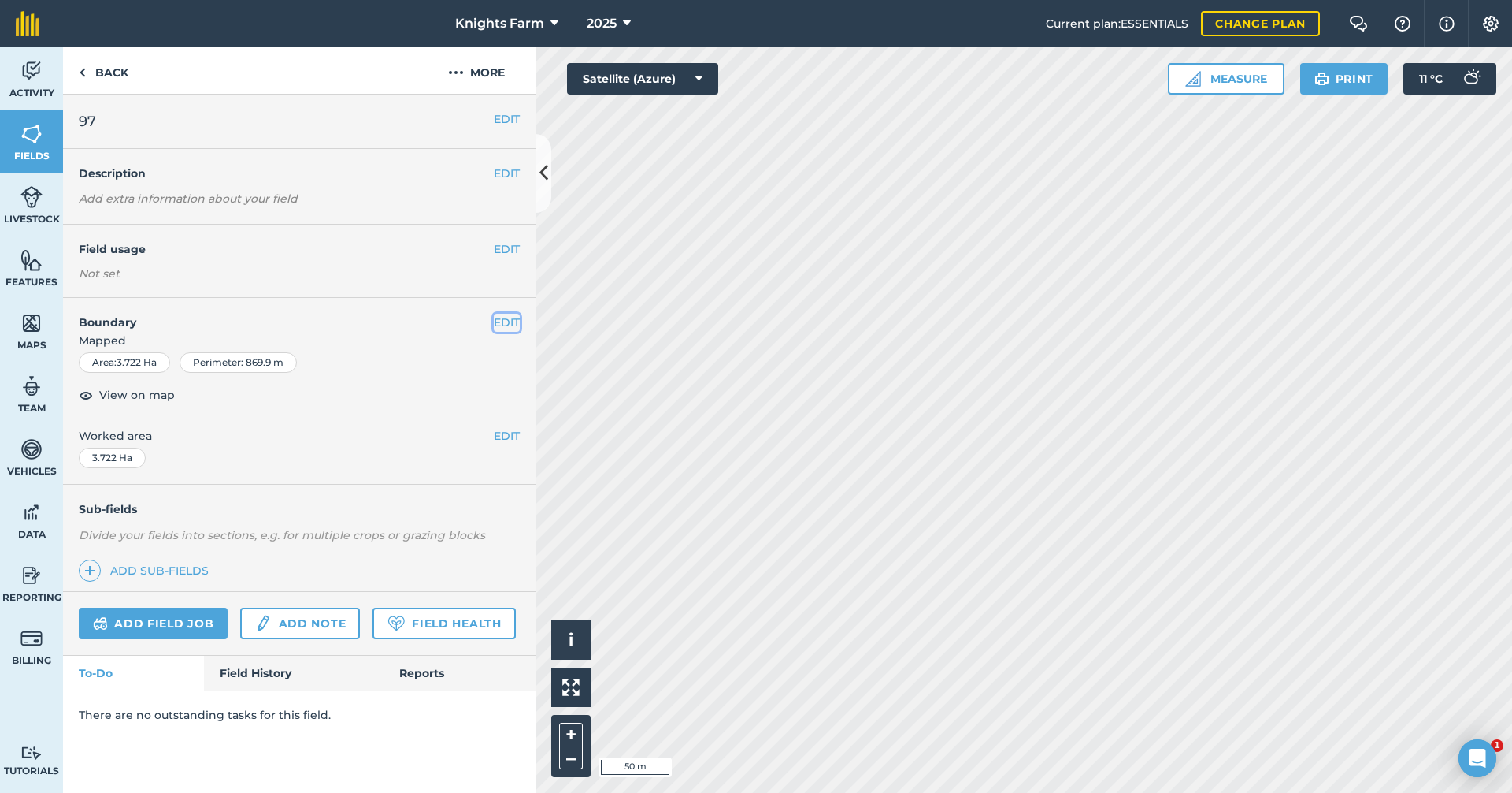
click at [515, 320] on button "EDIT" at bounding box center [507, 322] width 26 height 17
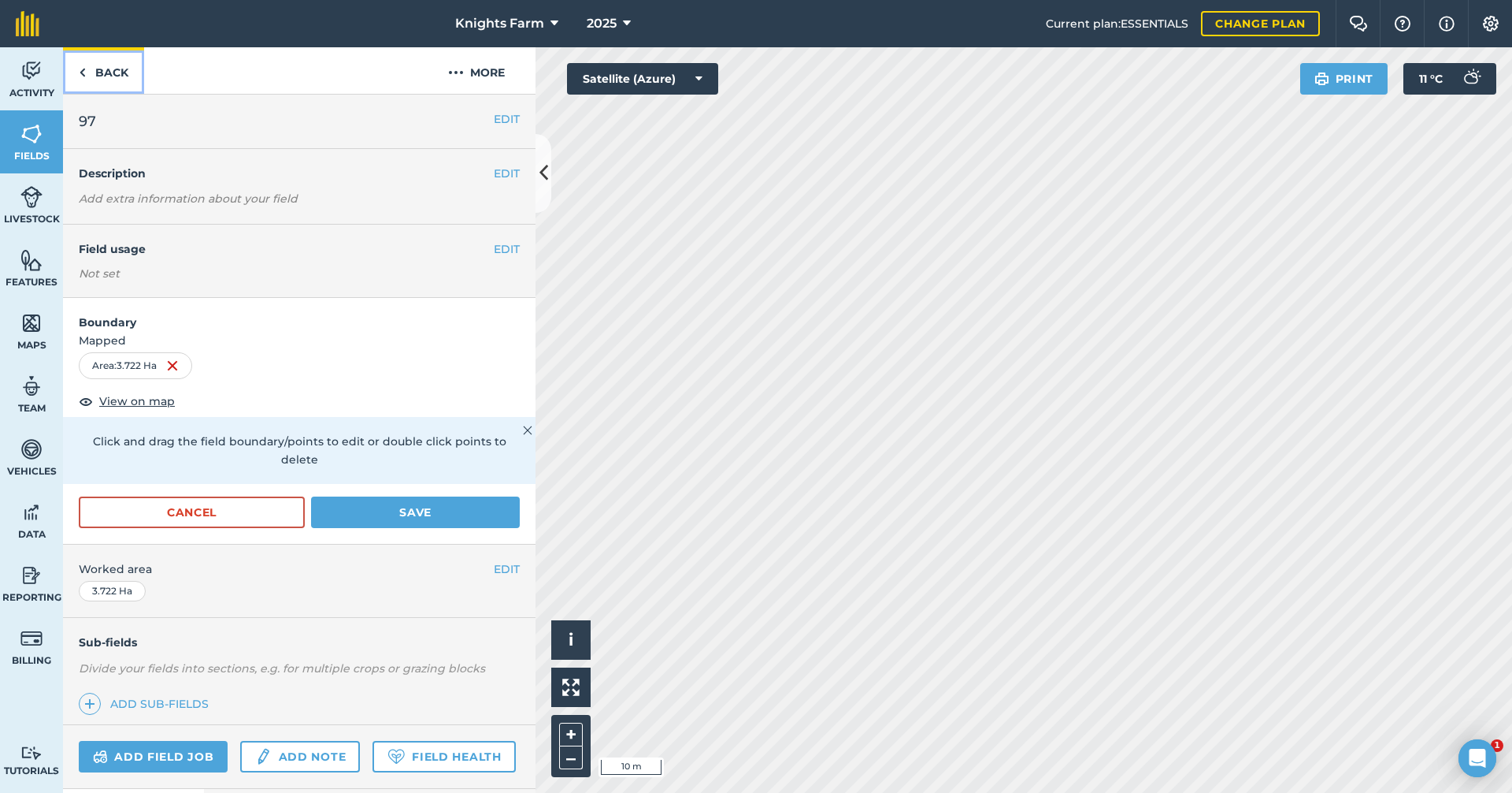
click at [94, 76] on link "Back" at bounding box center [104, 70] width 81 height 46
click at [128, 77] on link "Back" at bounding box center [104, 70] width 81 height 46
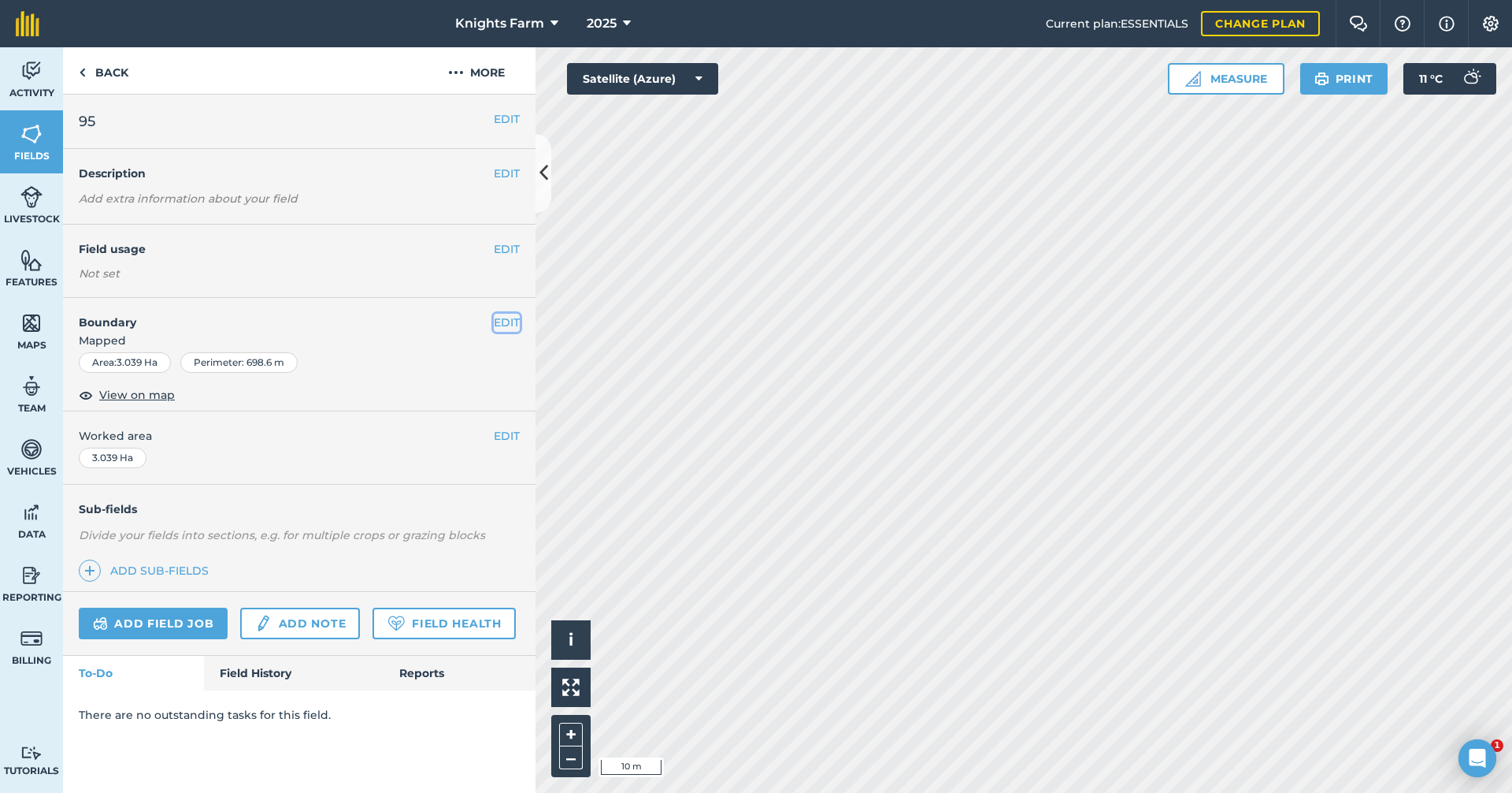
click at [505, 327] on button "EDIT" at bounding box center [507, 322] width 26 height 17
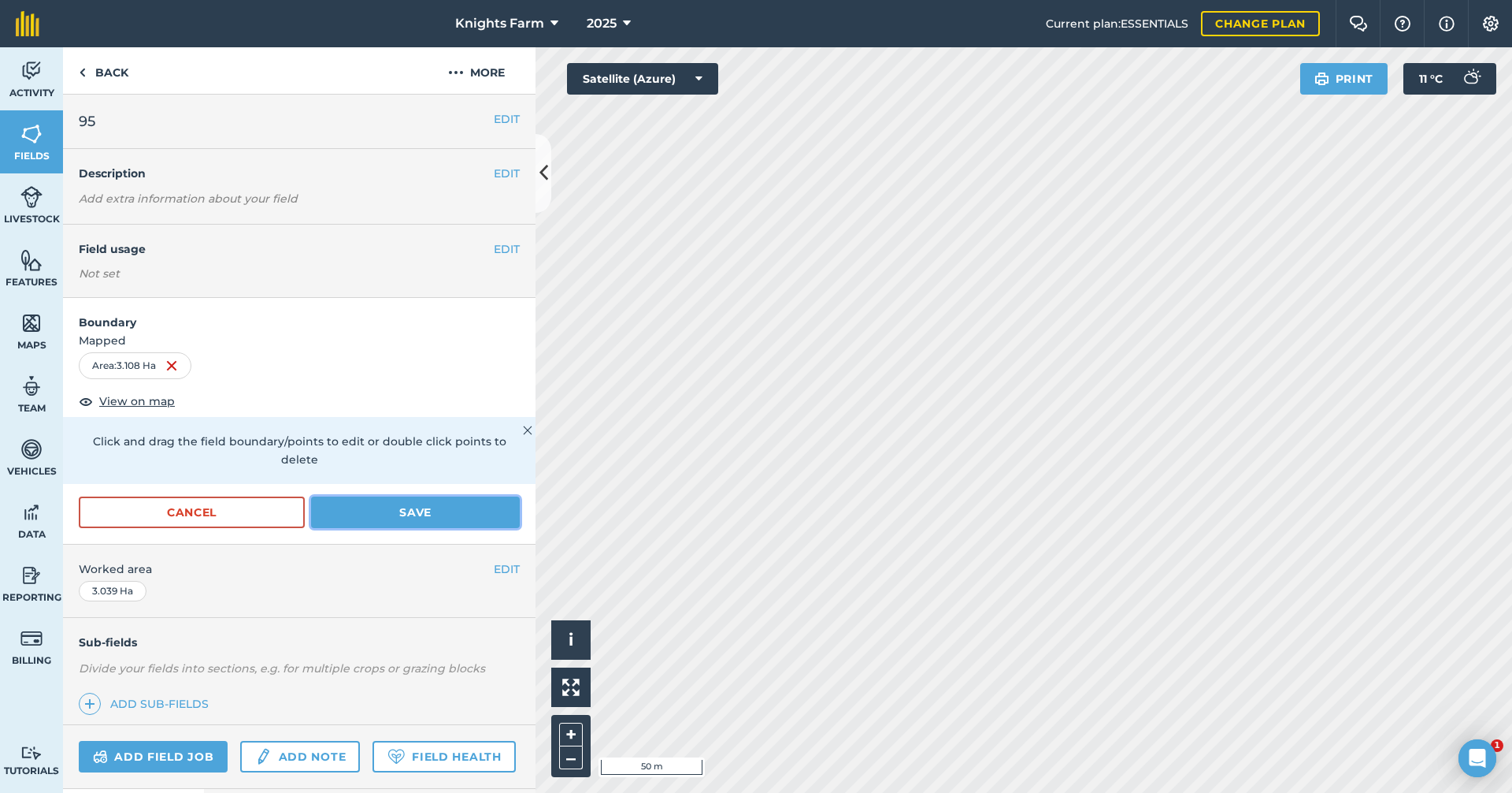
click at [455, 504] on button "Save" at bounding box center [415, 511] width 209 height 31
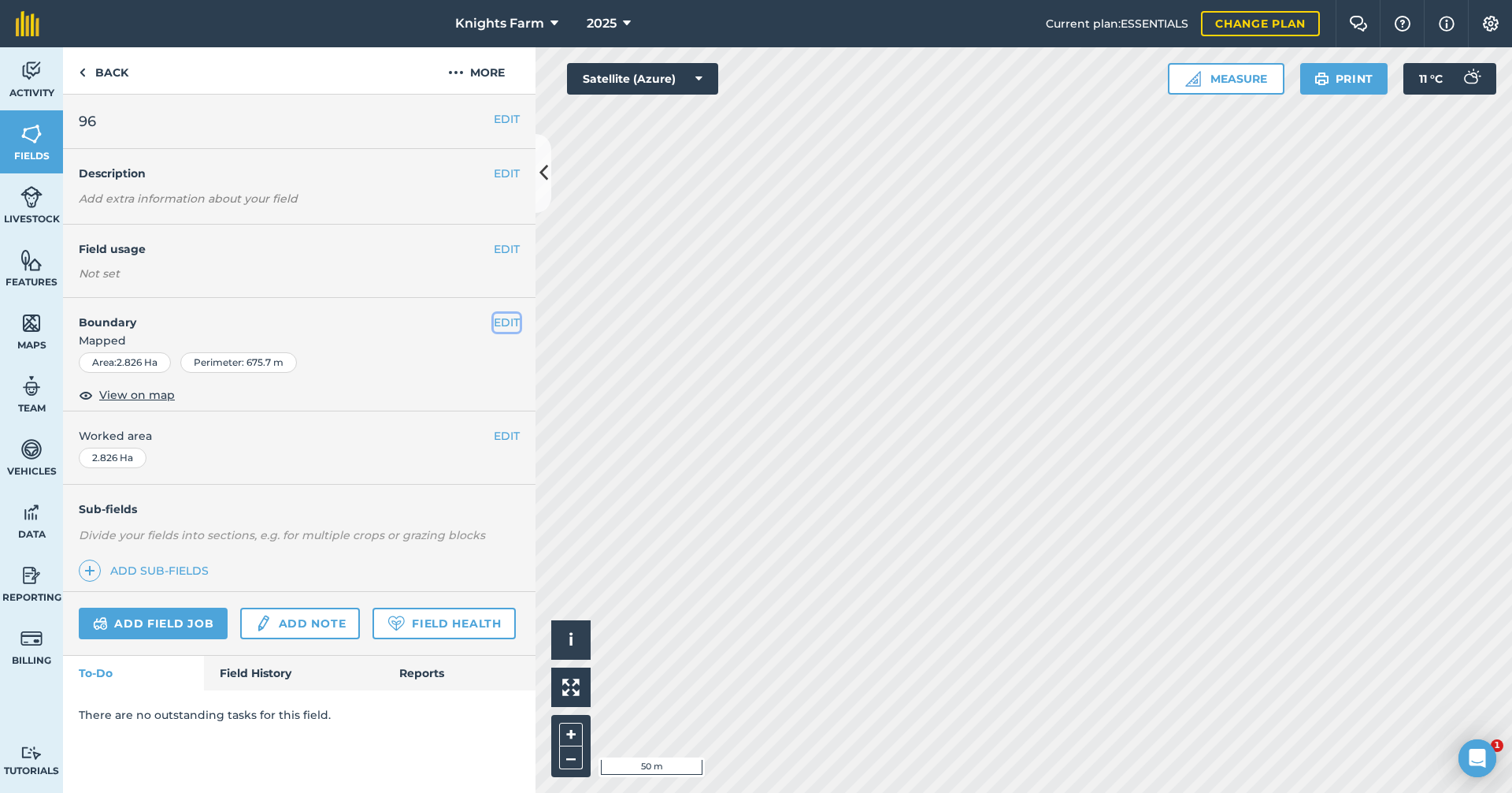
click at [514, 318] on button "EDIT" at bounding box center [507, 322] width 26 height 17
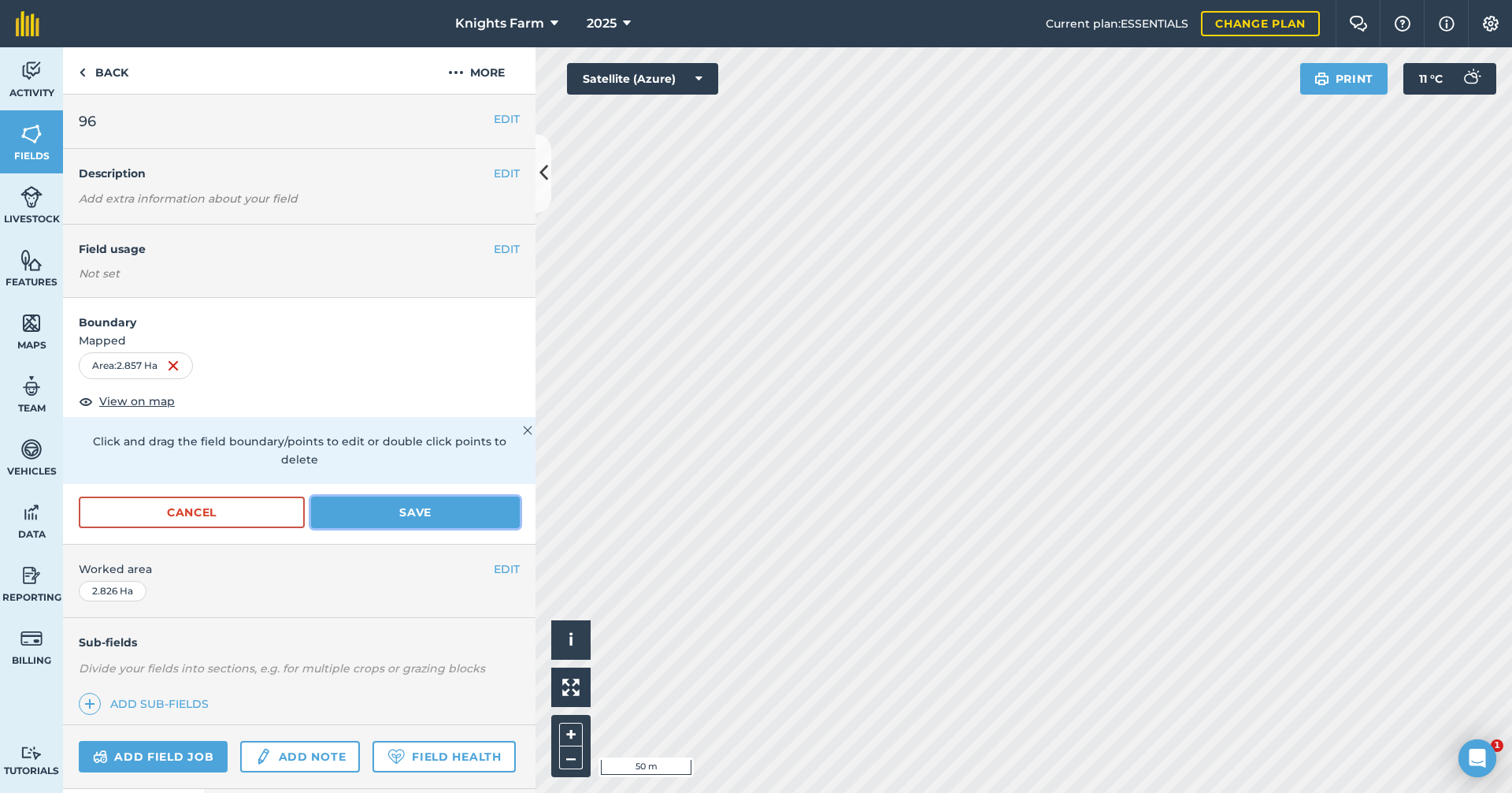
click at [417, 507] on button "Save" at bounding box center [415, 511] width 209 height 31
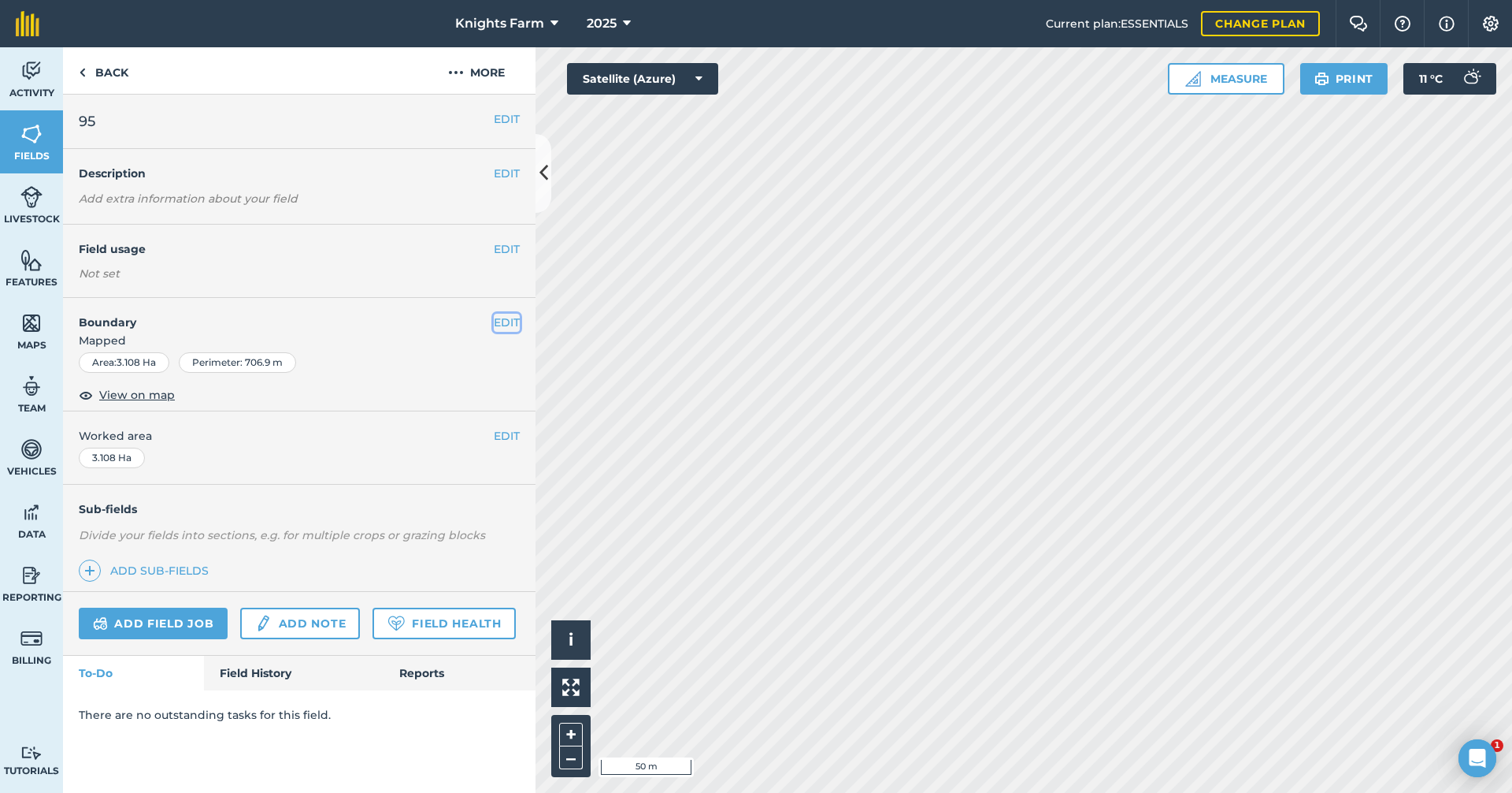
click at [504, 319] on button "EDIT" at bounding box center [507, 322] width 26 height 17
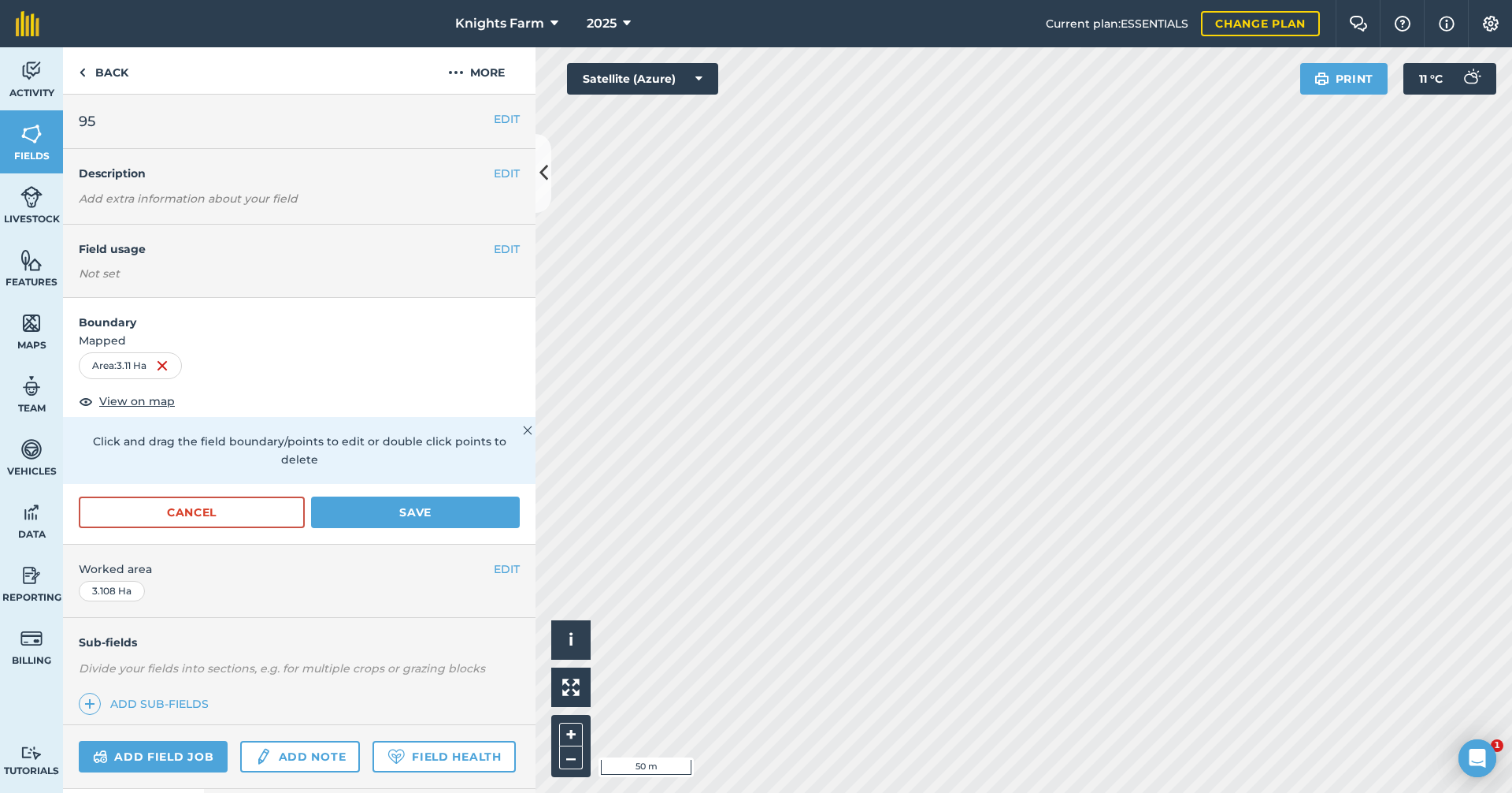
click at [436, 528] on div "Cancel Save" at bounding box center [299, 520] width 473 height 47
click at [441, 524] on button "Save" at bounding box center [415, 511] width 209 height 31
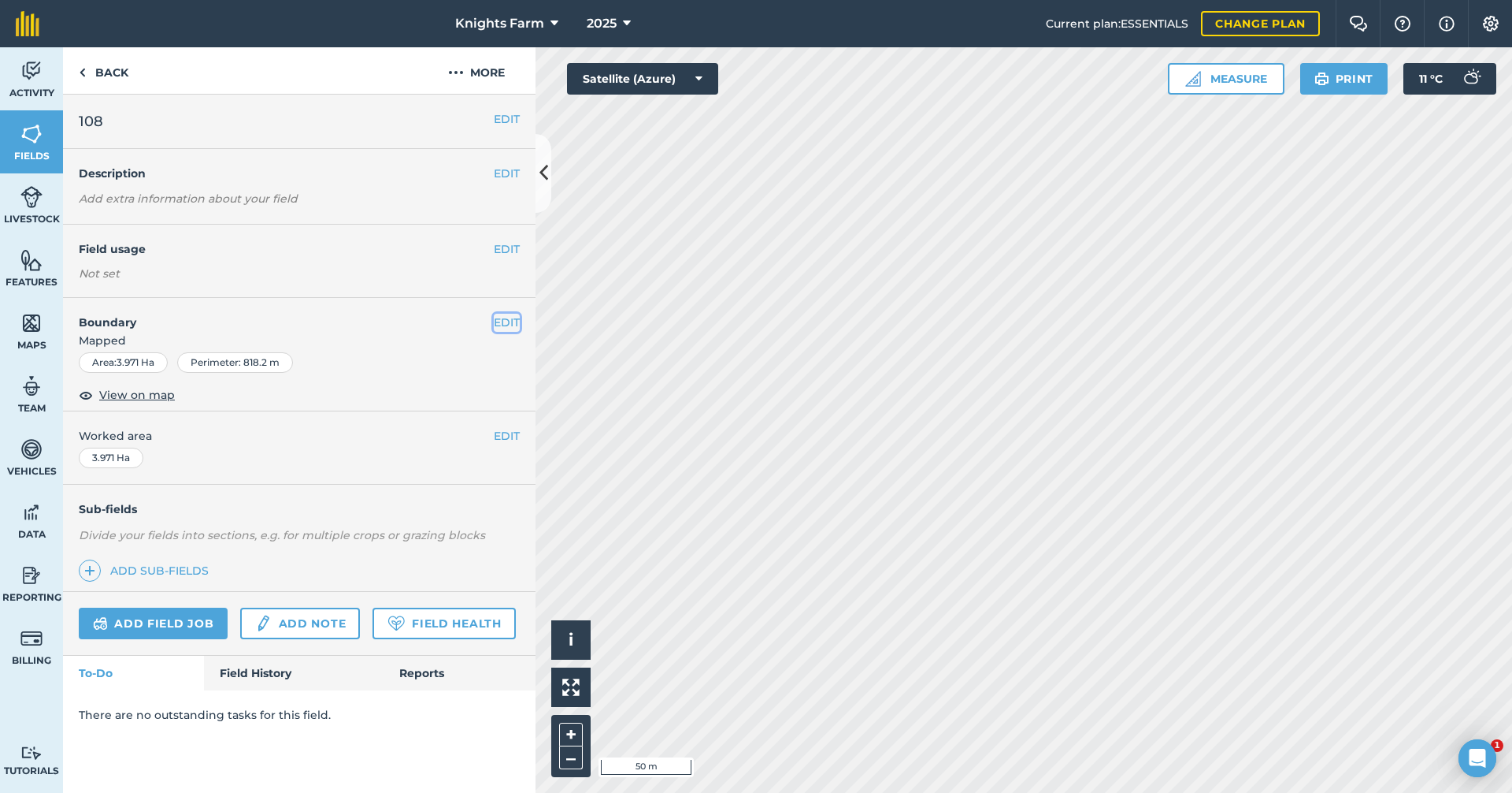
click at [502, 319] on button "EDIT" at bounding box center [507, 322] width 26 height 17
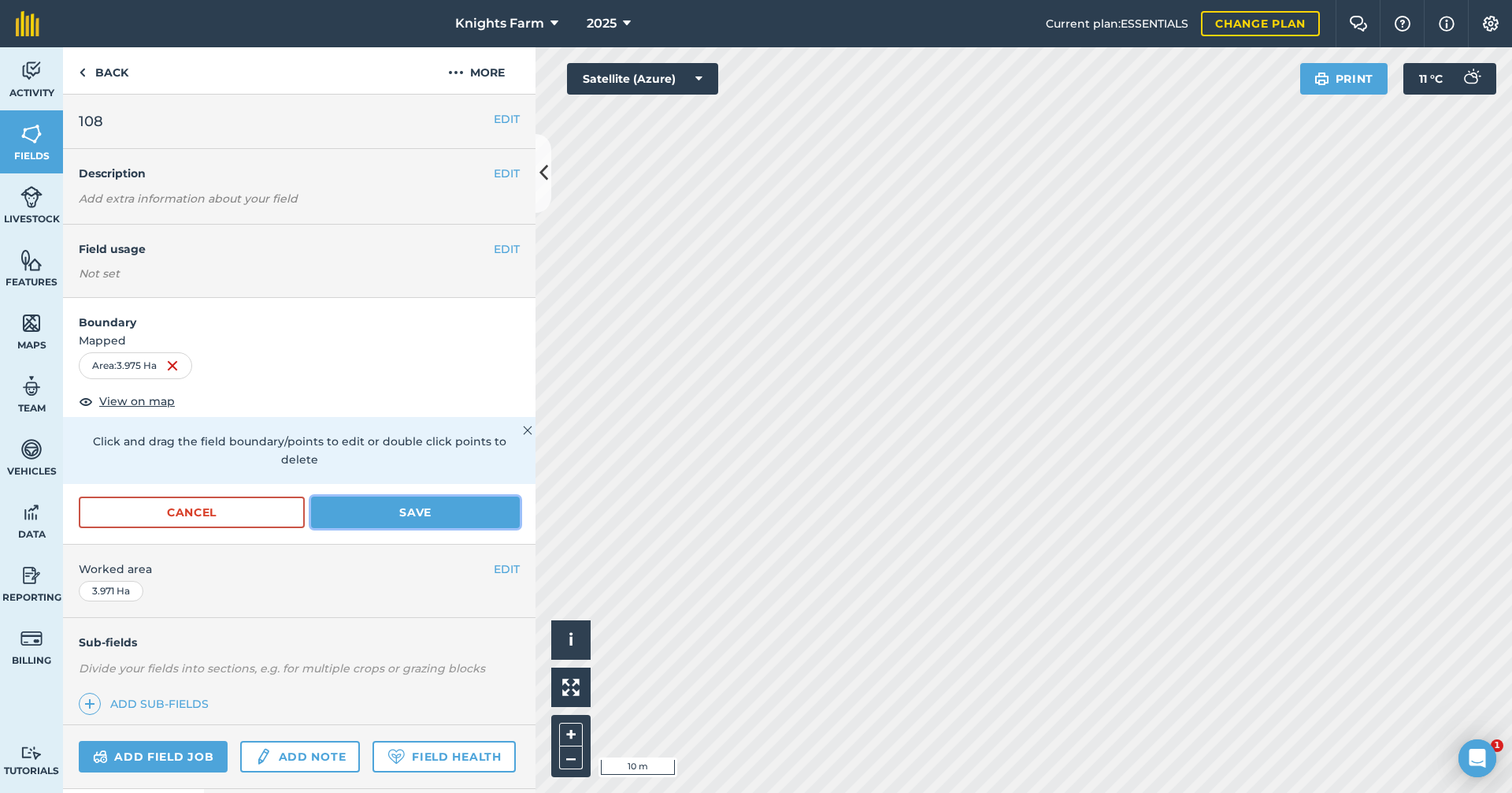
click at [434, 526] on button "Save" at bounding box center [415, 511] width 209 height 31
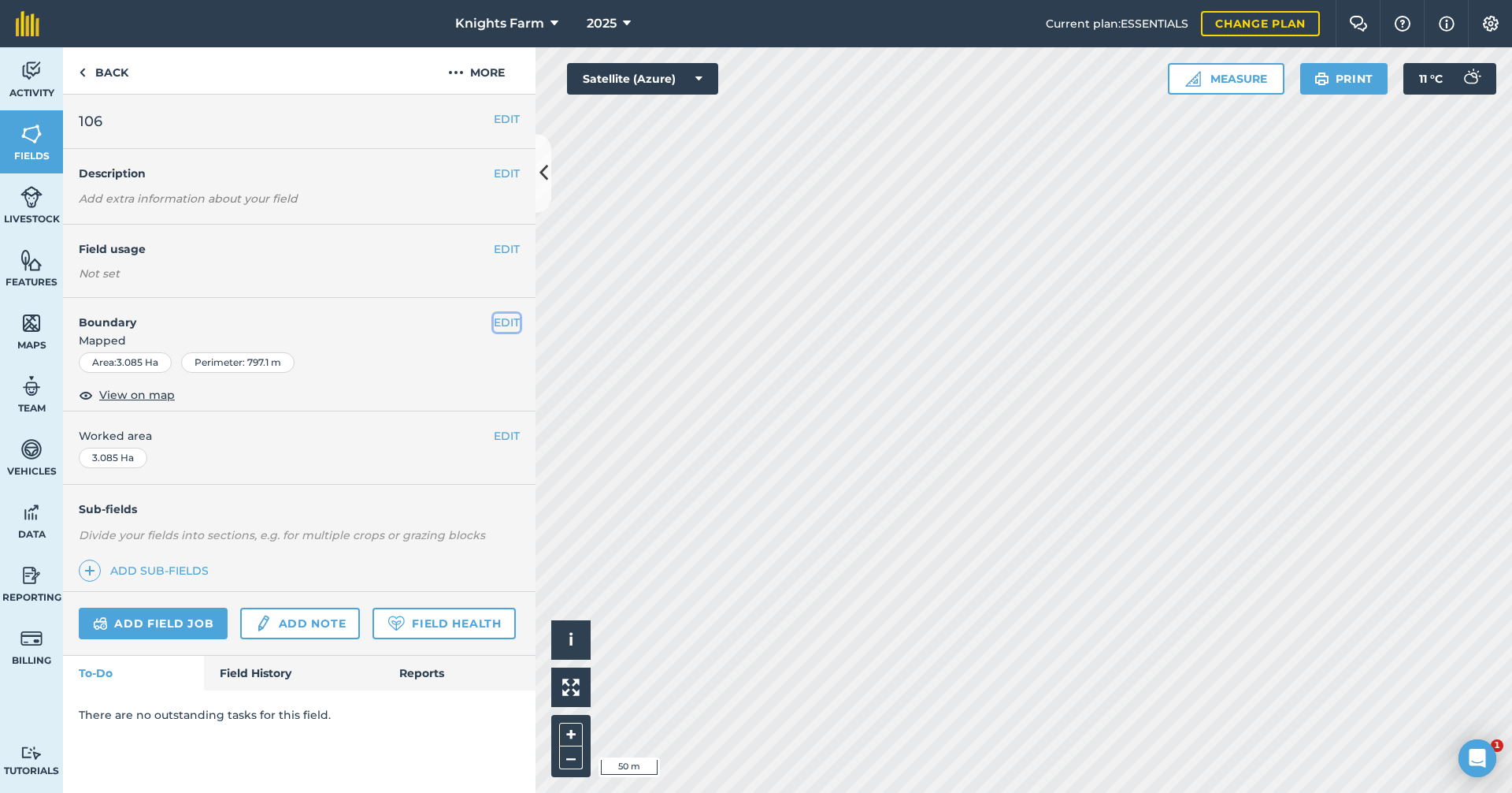
click at [507, 330] on button "EDIT" at bounding box center [507, 322] width 26 height 17
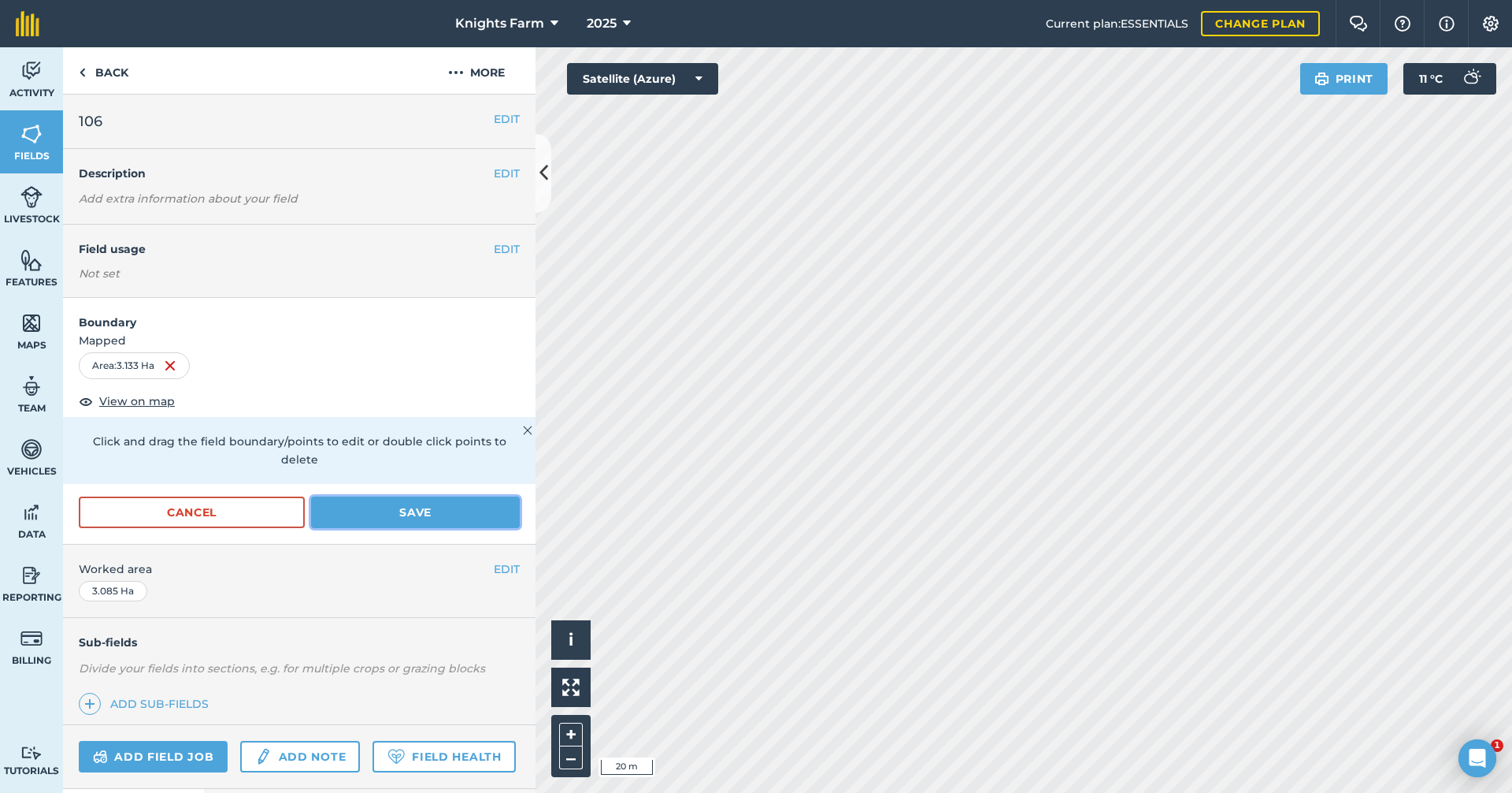
click at [438, 506] on button "Save" at bounding box center [415, 511] width 209 height 31
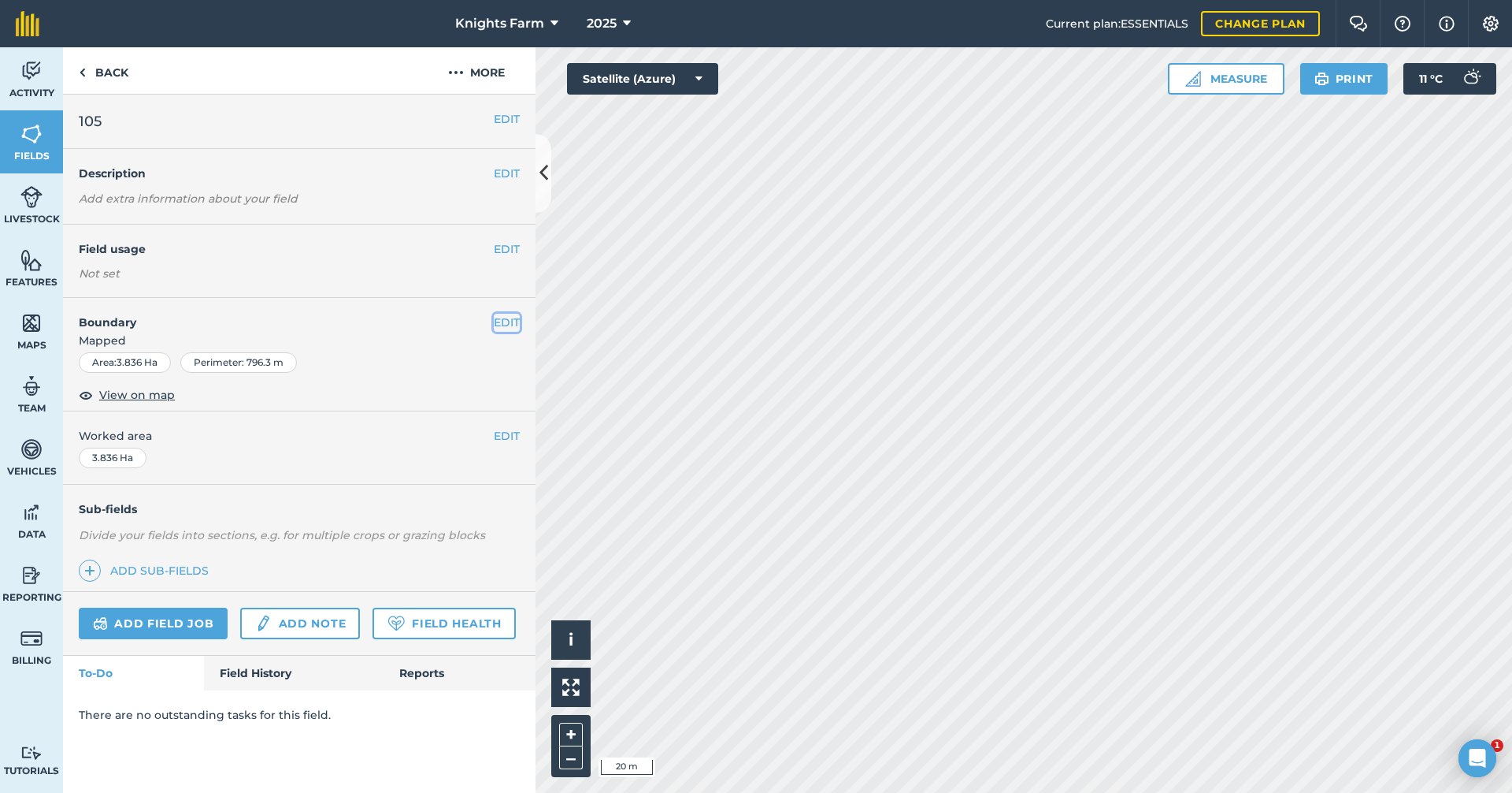
click at [507, 321] on button "EDIT" at bounding box center [507, 322] width 26 height 17
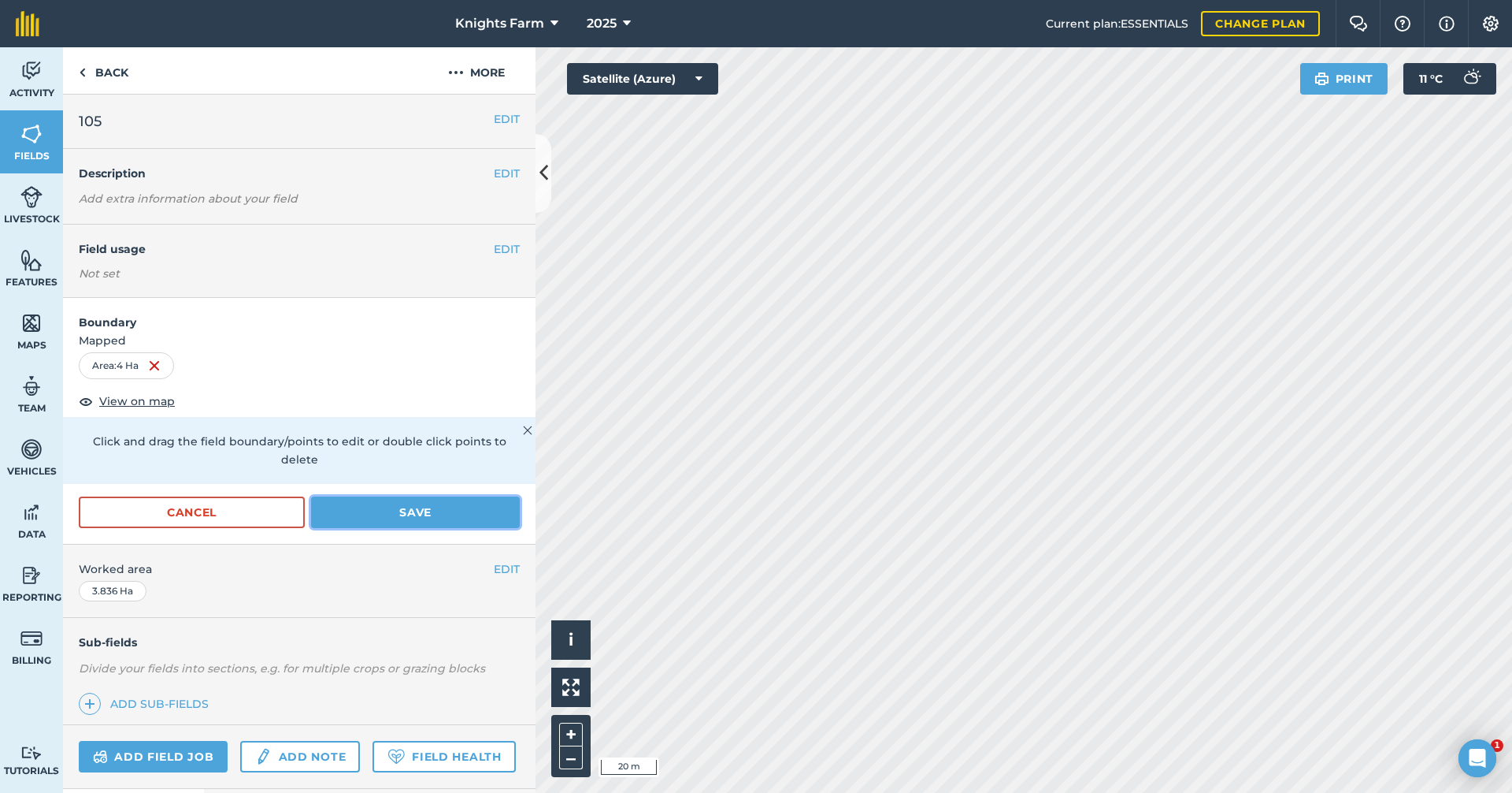
click at [464, 509] on button "Save" at bounding box center [415, 511] width 209 height 31
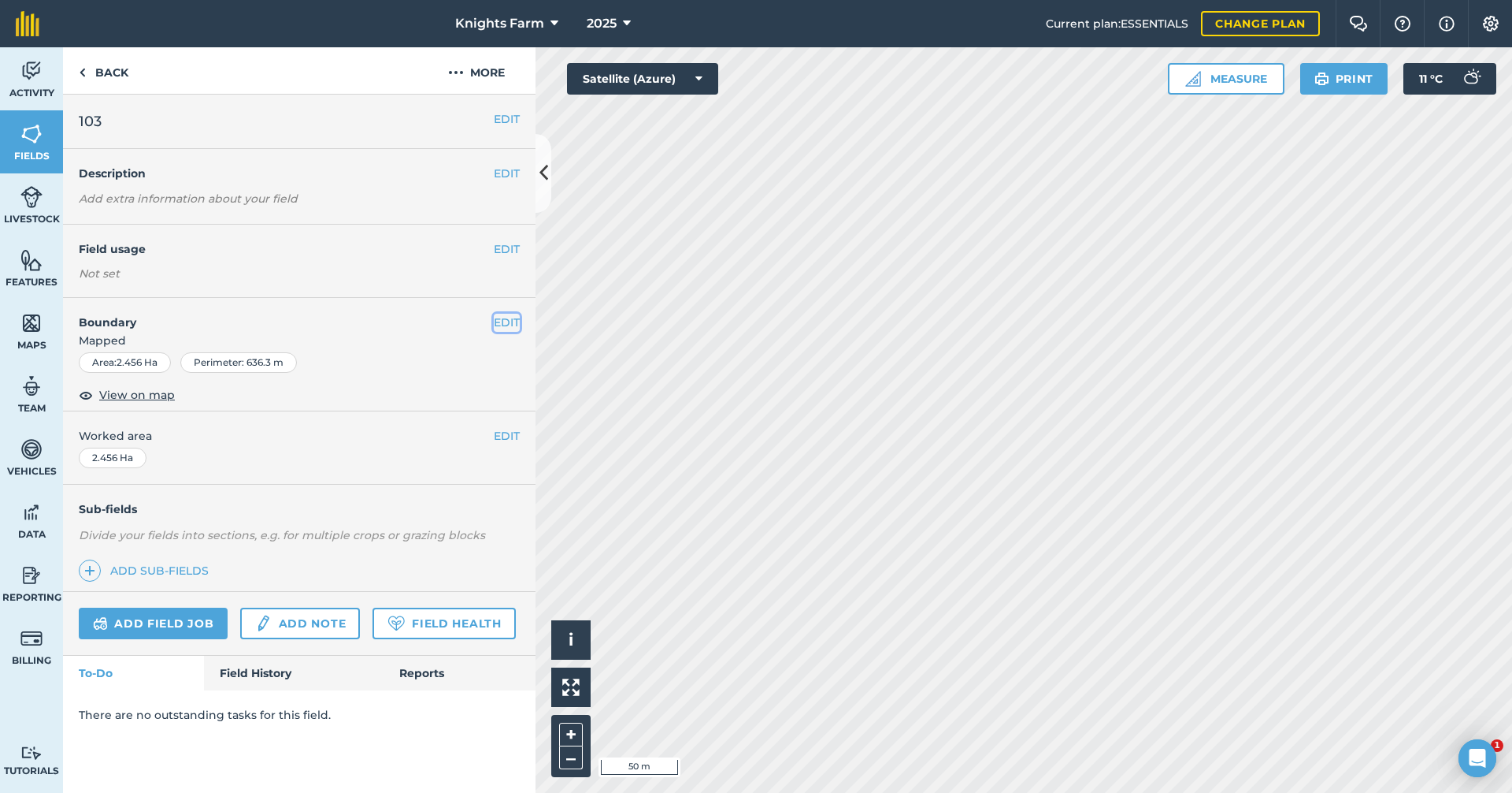
click at [506, 316] on button "EDIT" at bounding box center [507, 322] width 26 height 17
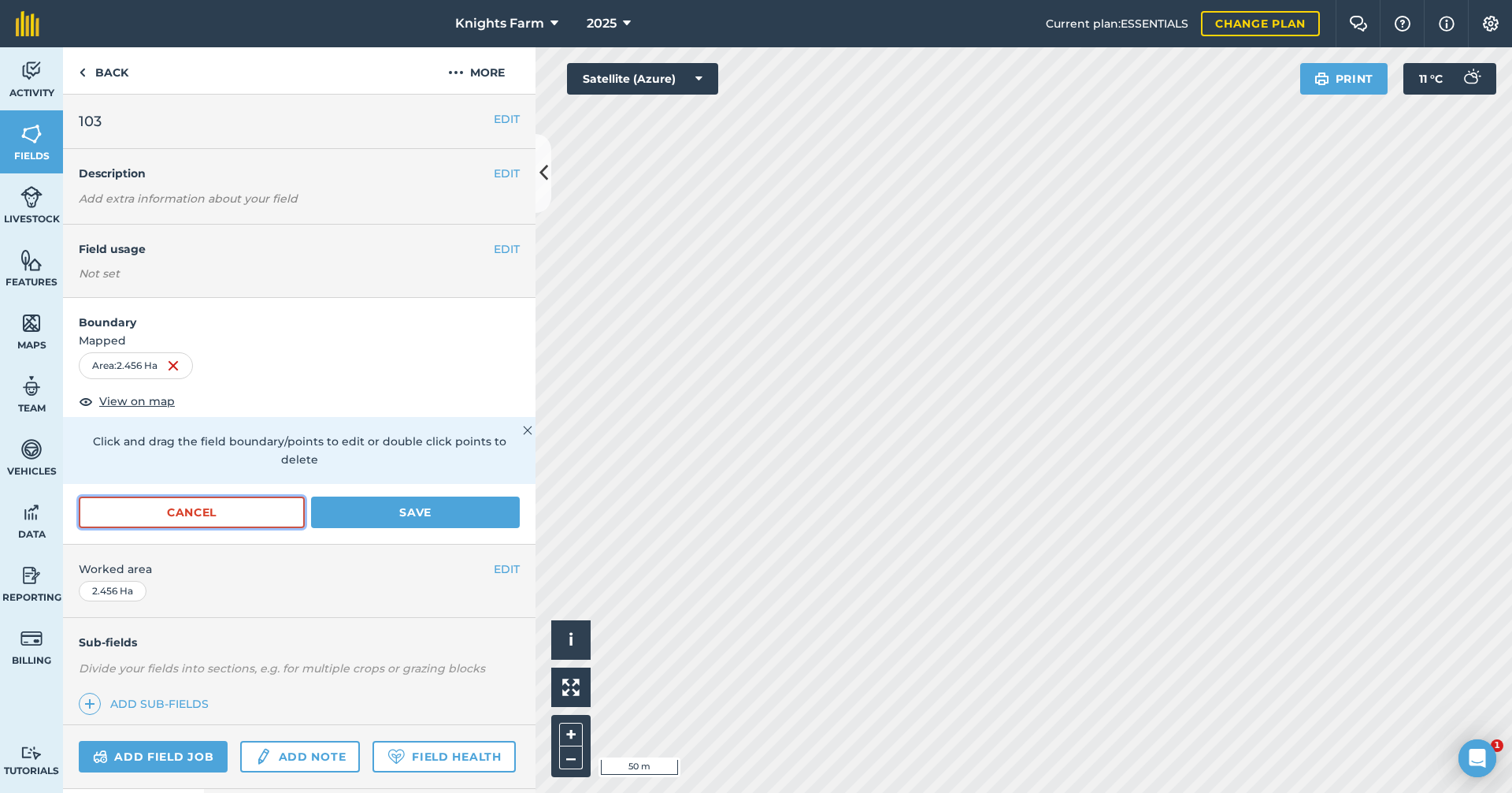
click at [248, 507] on button "Cancel" at bounding box center [192, 511] width 226 height 31
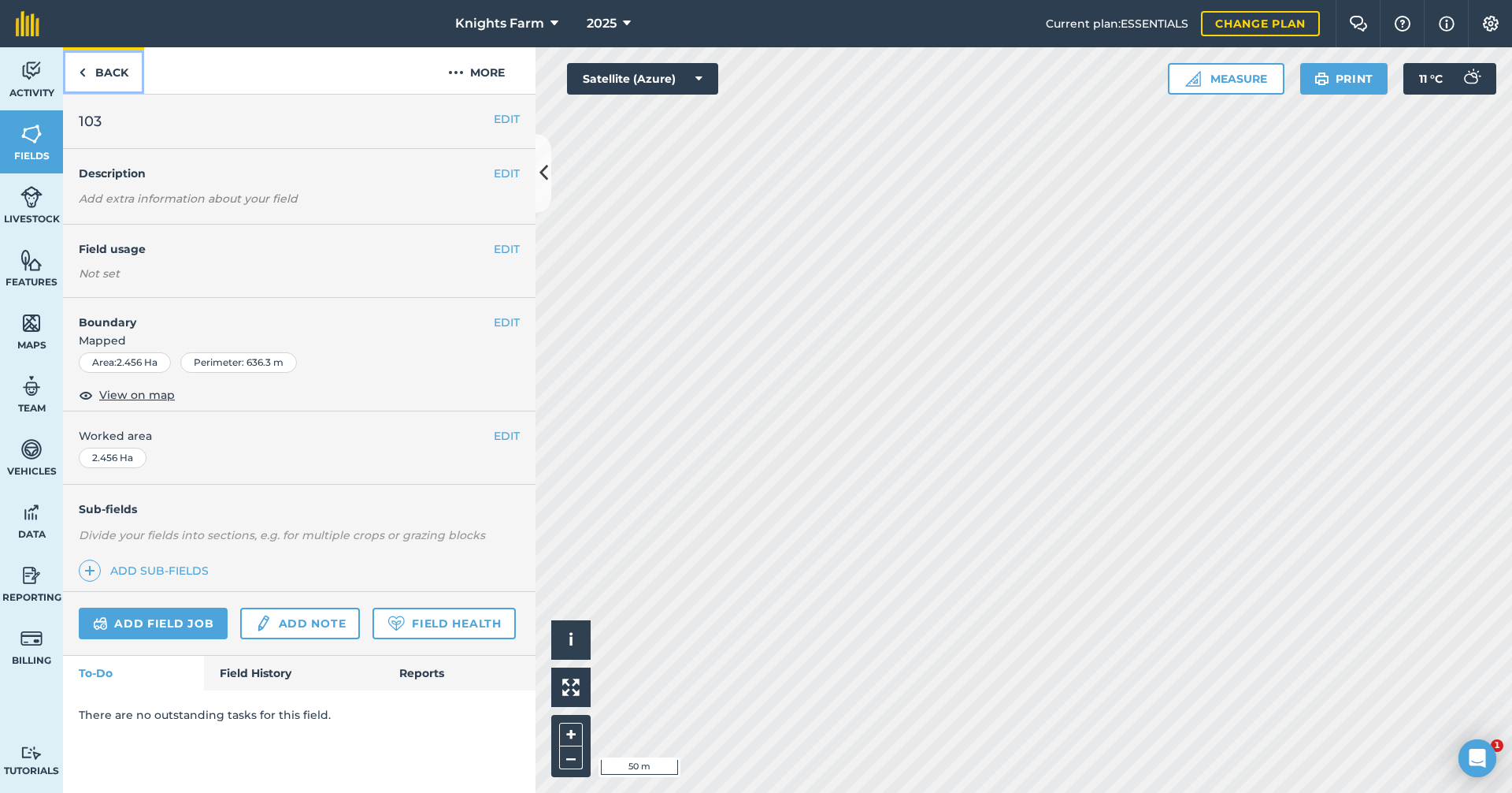
click at [116, 65] on link "Back" at bounding box center [104, 70] width 81 height 46
click at [137, 73] on link "Back" at bounding box center [104, 70] width 81 height 46
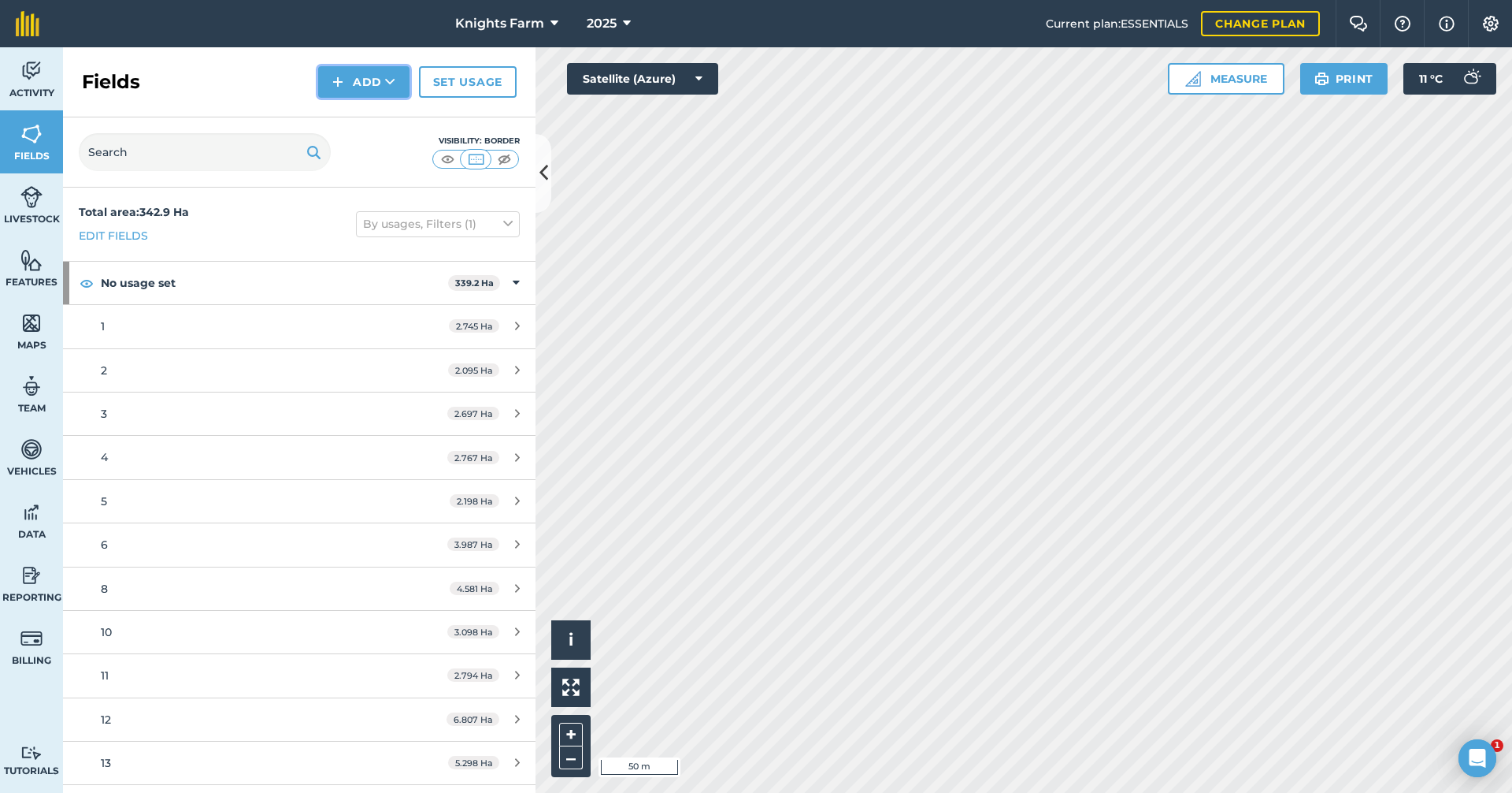
click at [366, 74] on button "Add" at bounding box center [363, 81] width 91 height 31
click at [366, 113] on link "Draw" at bounding box center [363, 117] width 87 height 35
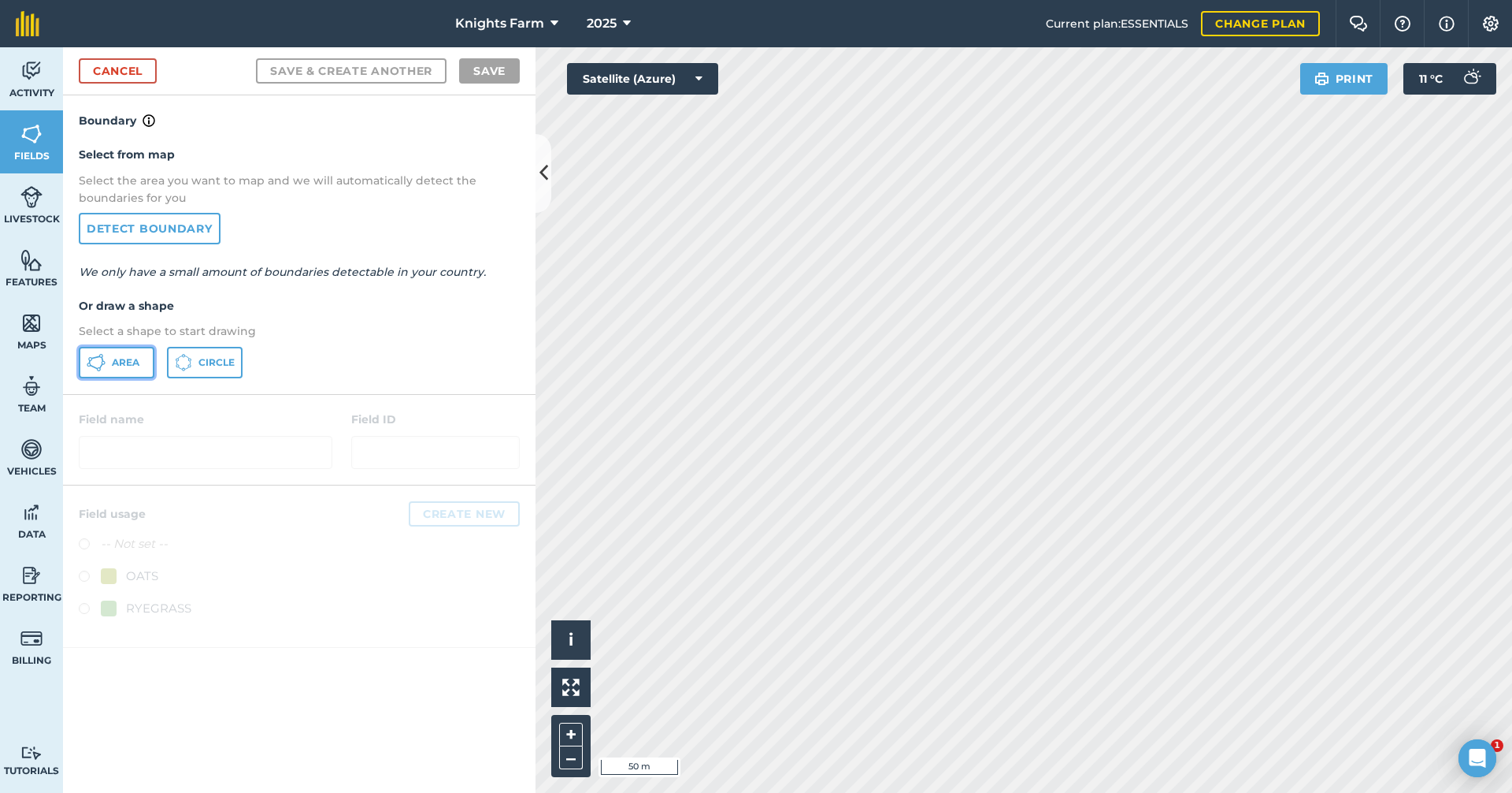
click at [128, 354] on button "Area" at bounding box center [117, 362] width 75 height 31
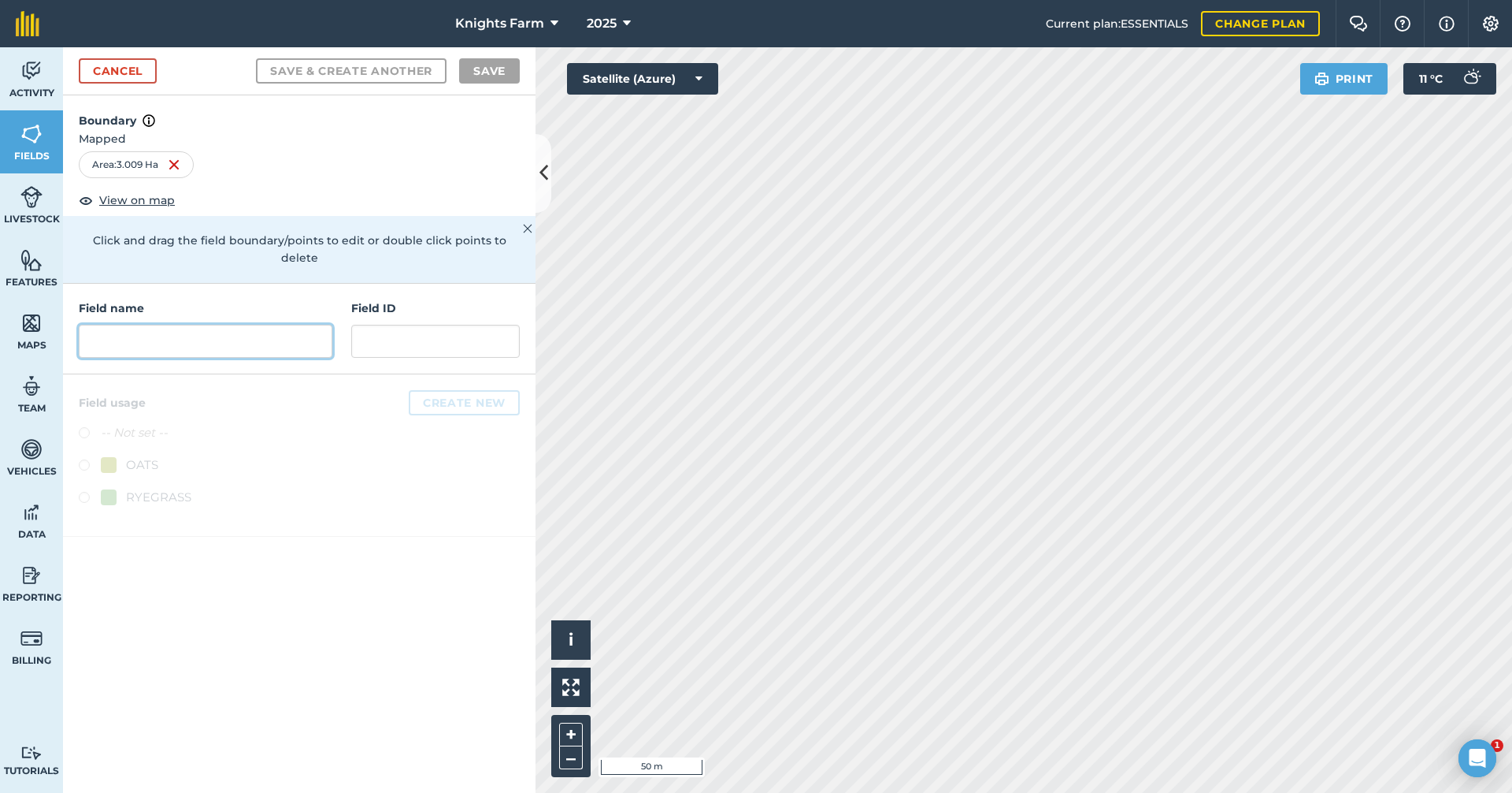
click at [175, 327] on input "text" at bounding box center [205, 341] width 253 height 33
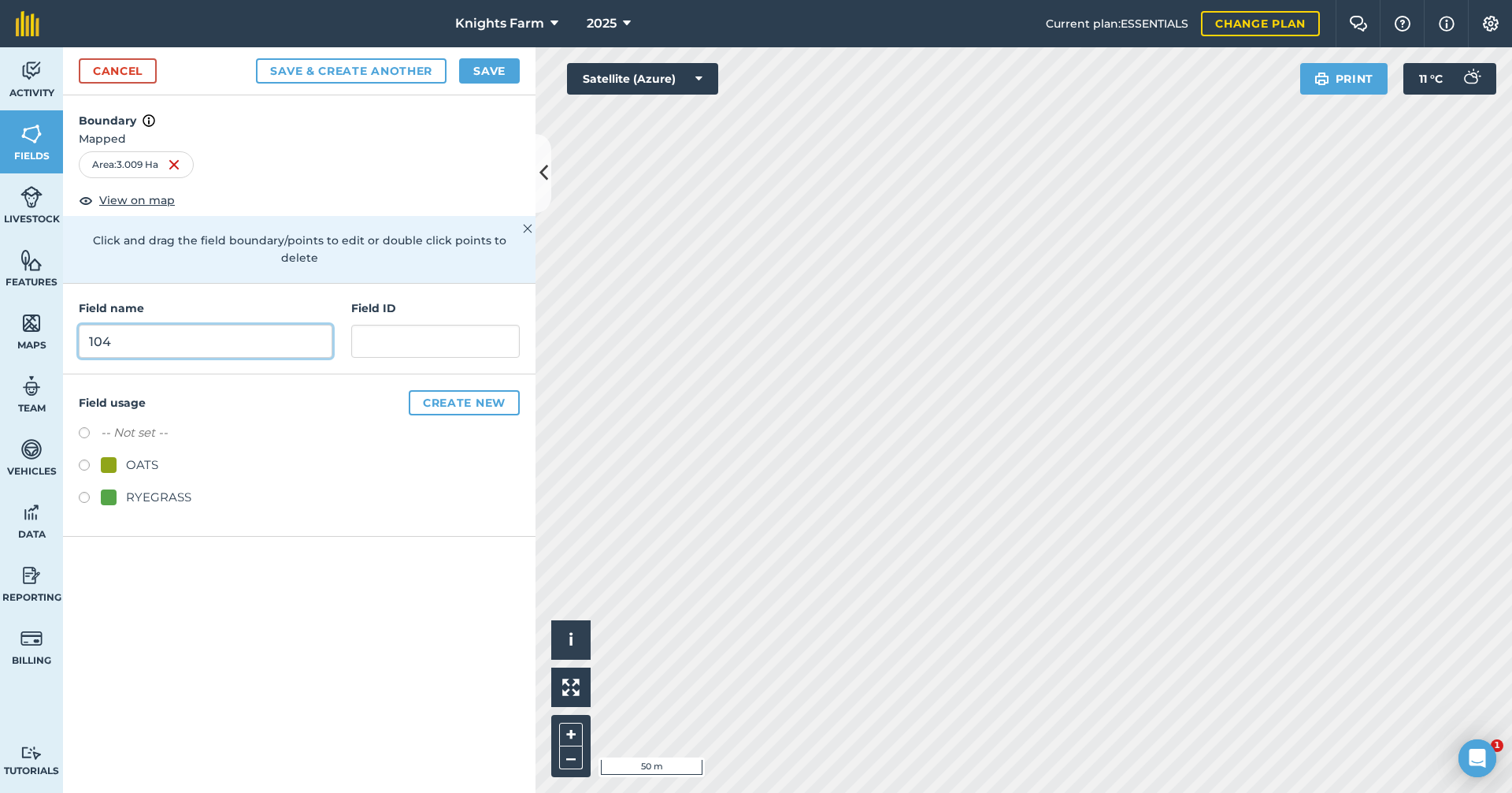
type input "104"
click at [337, 65] on button "Save & Create Another" at bounding box center [351, 71] width 190 height 25
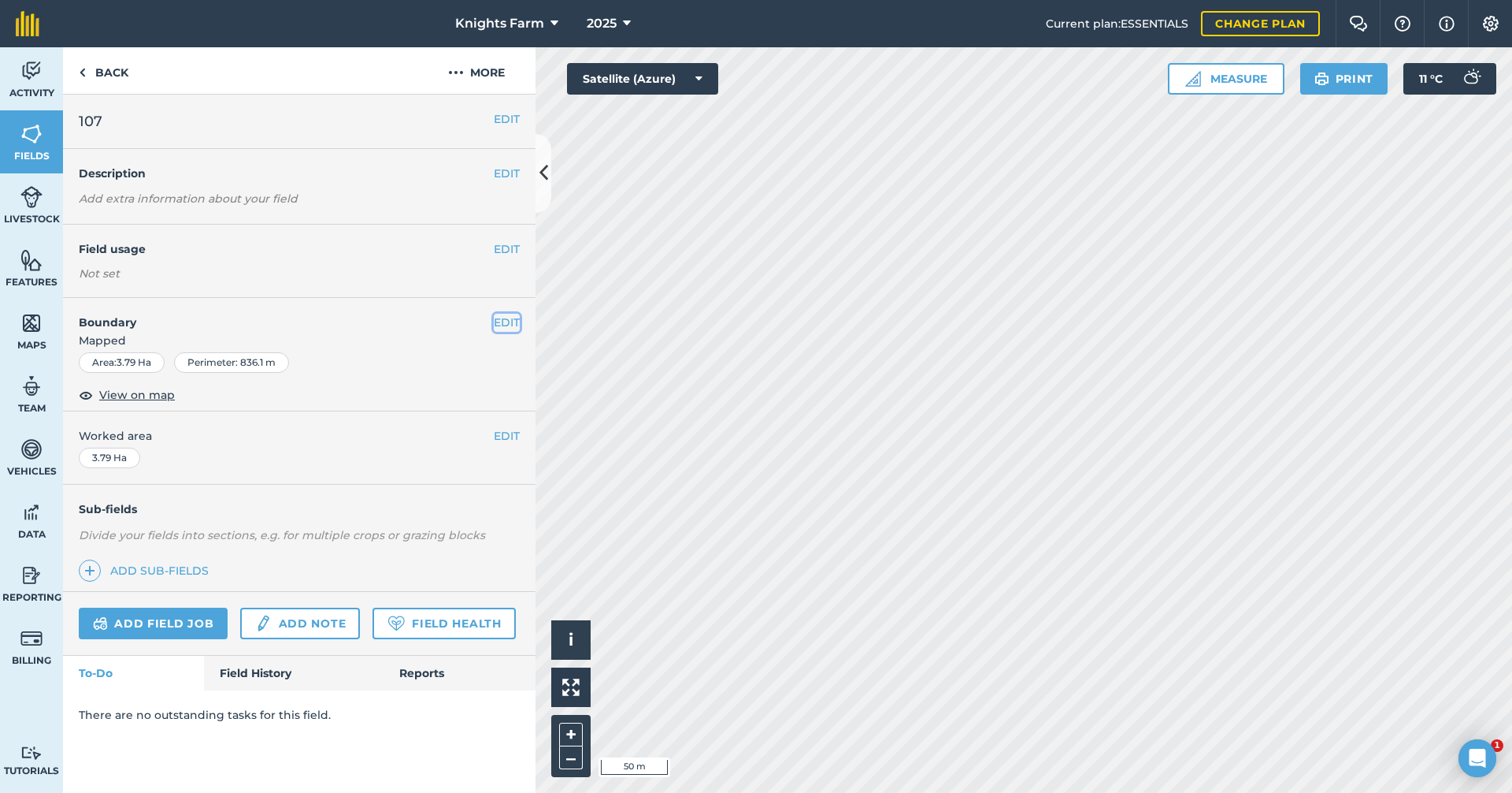
click at [499, 316] on button "EDIT" at bounding box center [507, 322] width 26 height 17
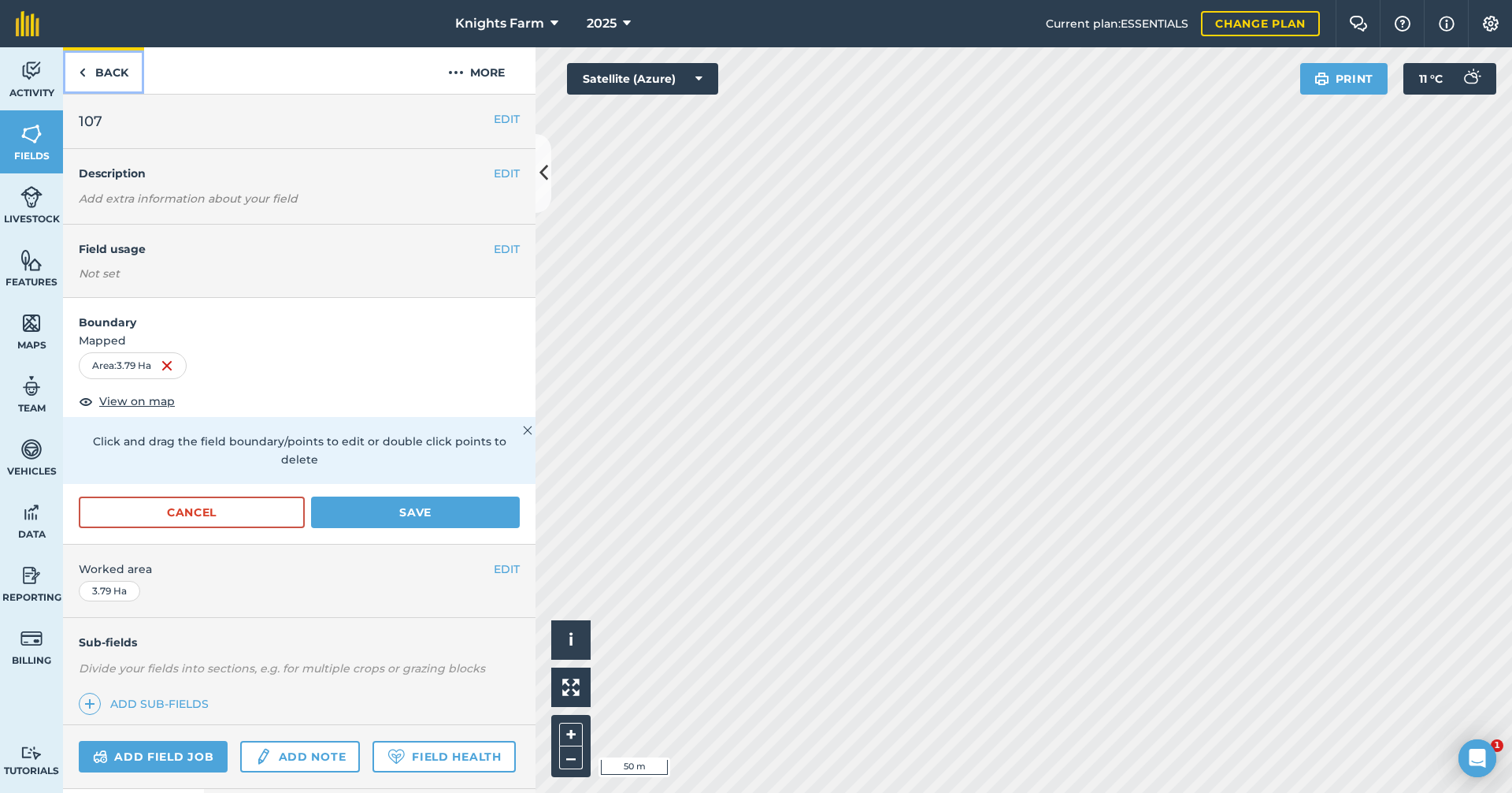
click at [121, 69] on link "Back" at bounding box center [104, 70] width 81 height 46
click at [110, 65] on link "Back" at bounding box center [104, 70] width 81 height 46
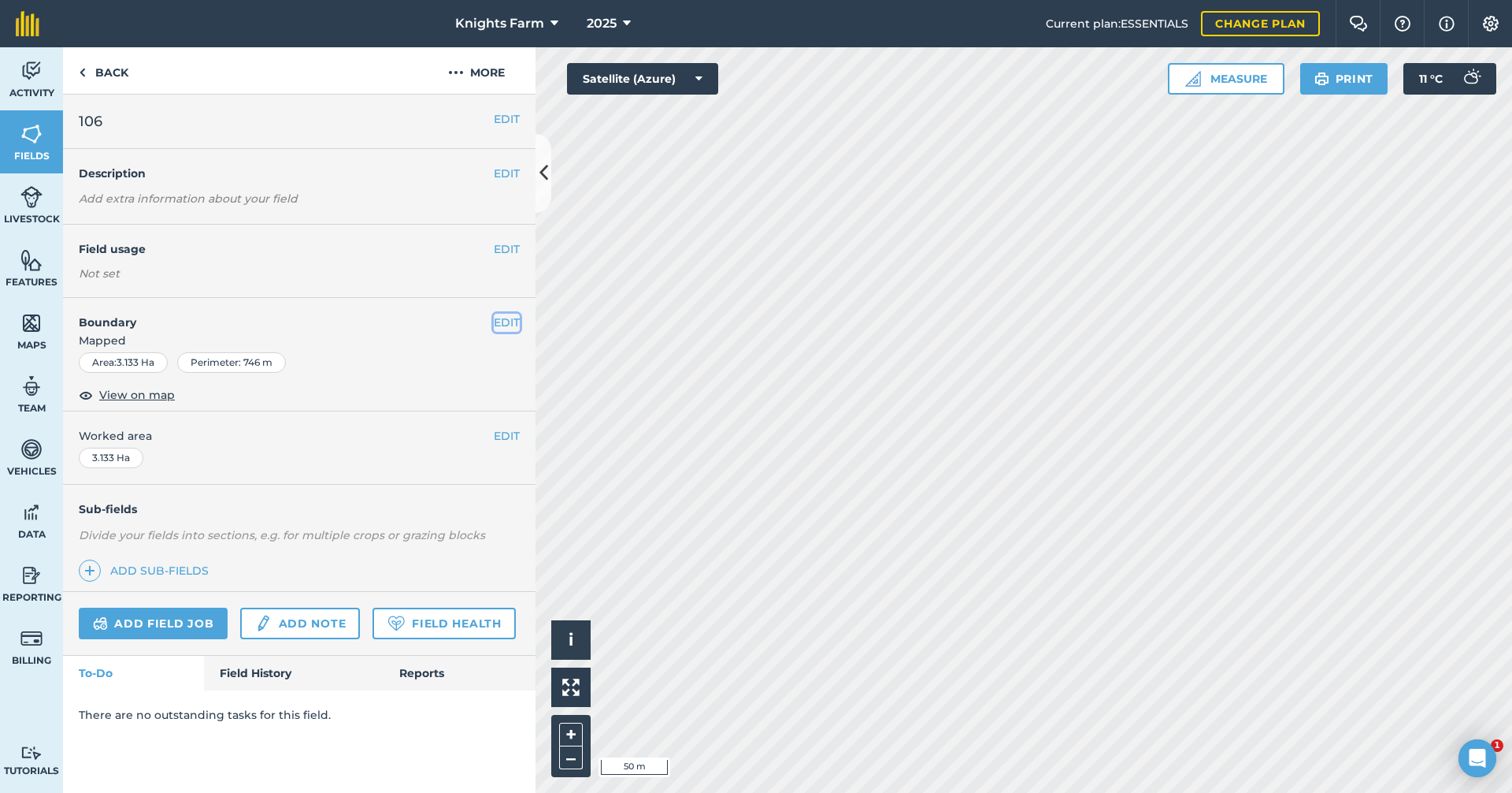
click at [508, 322] on button "EDIT" at bounding box center [507, 322] width 26 height 17
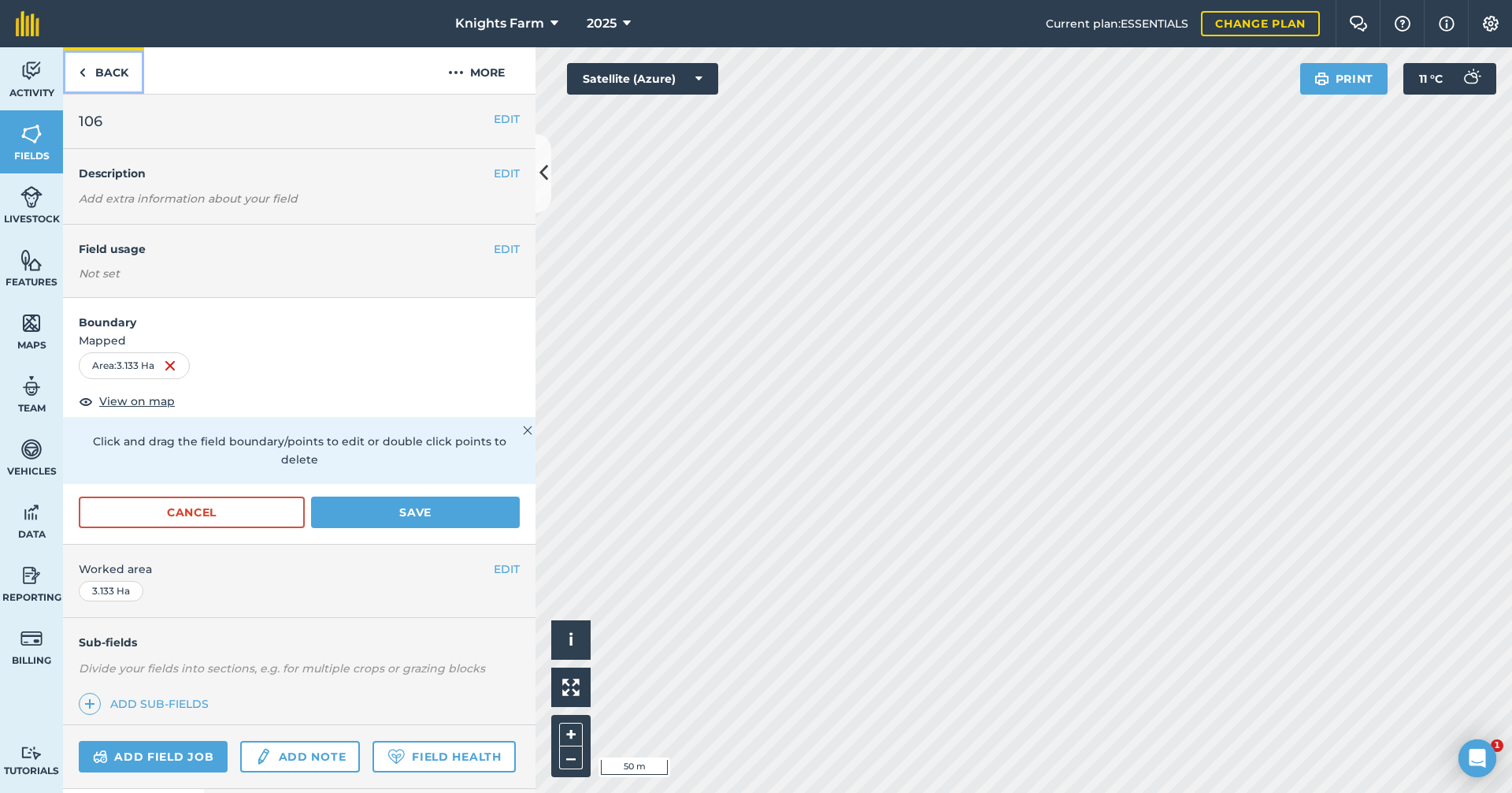
click at [123, 74] on link "Back" at bounding box center [104, 70] width 81 height 46
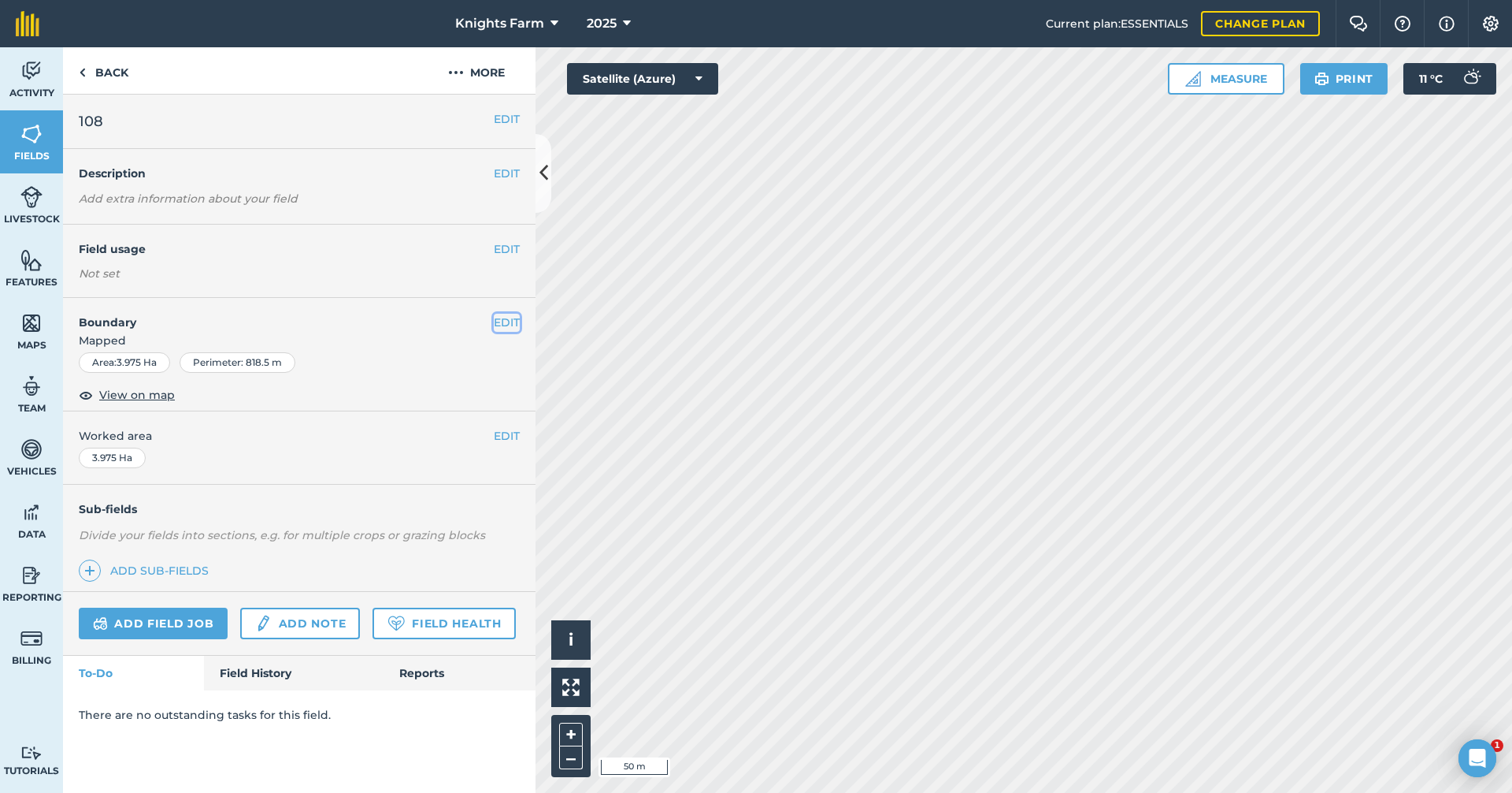
click at [507, 323] on button "EDIT" at bounding box center [507, 322] width 26 height 17
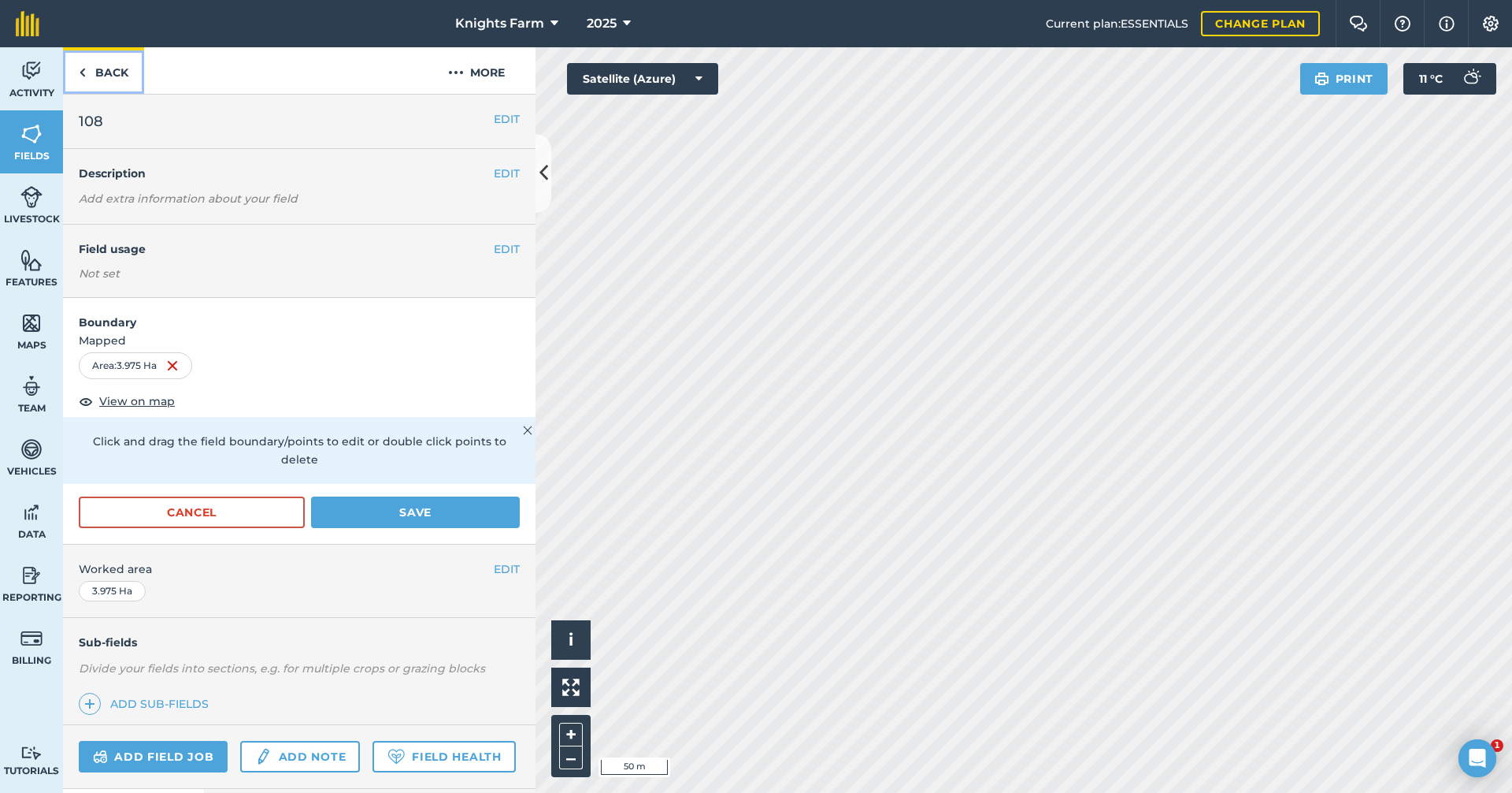
click at [75, 73] on link "Back" at bounding box center [104, 70] width 81 height 46
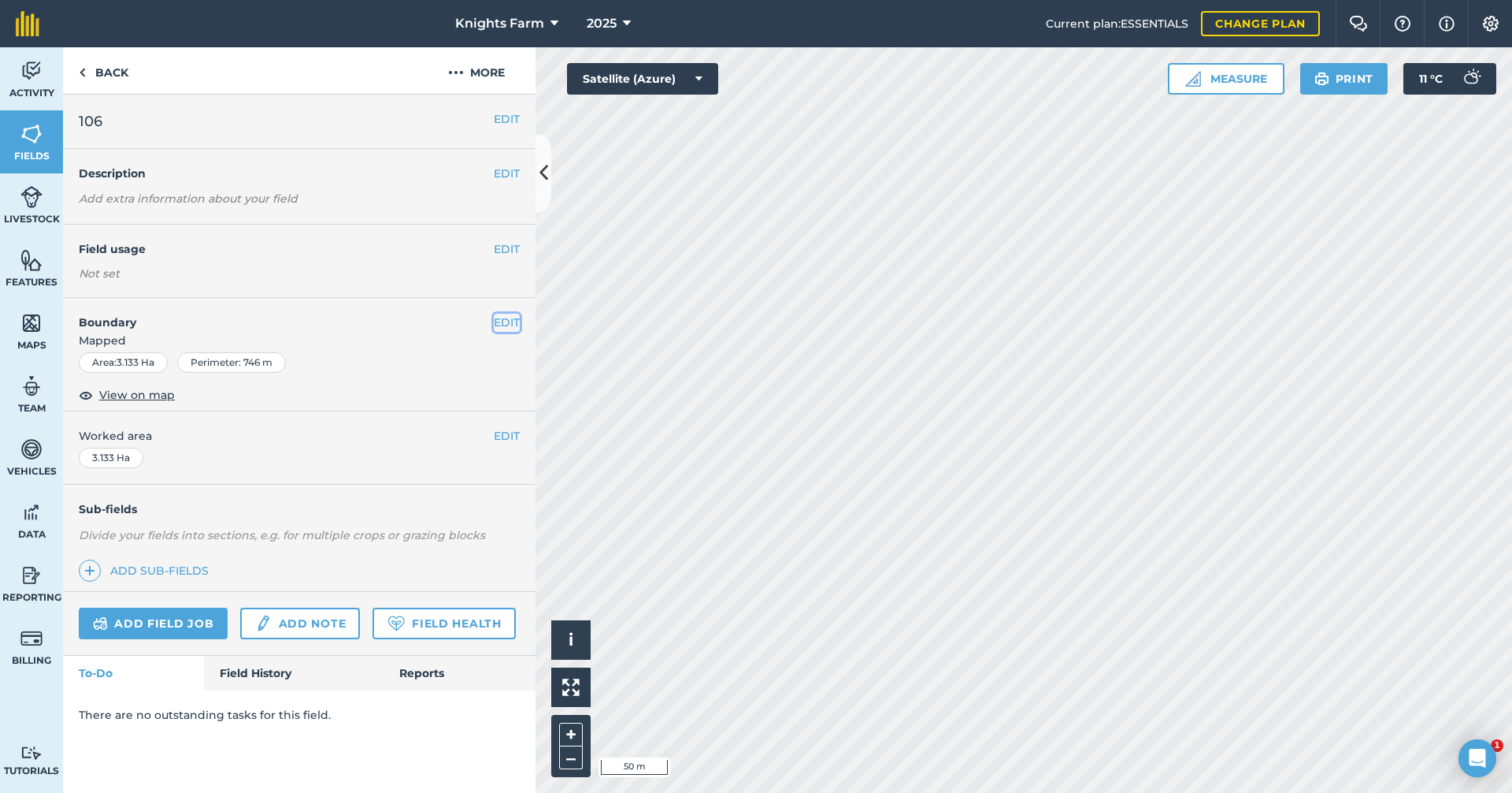
click at [504, 317] on button "EDIT" at bounding box center [507, 322] width 26 height 17
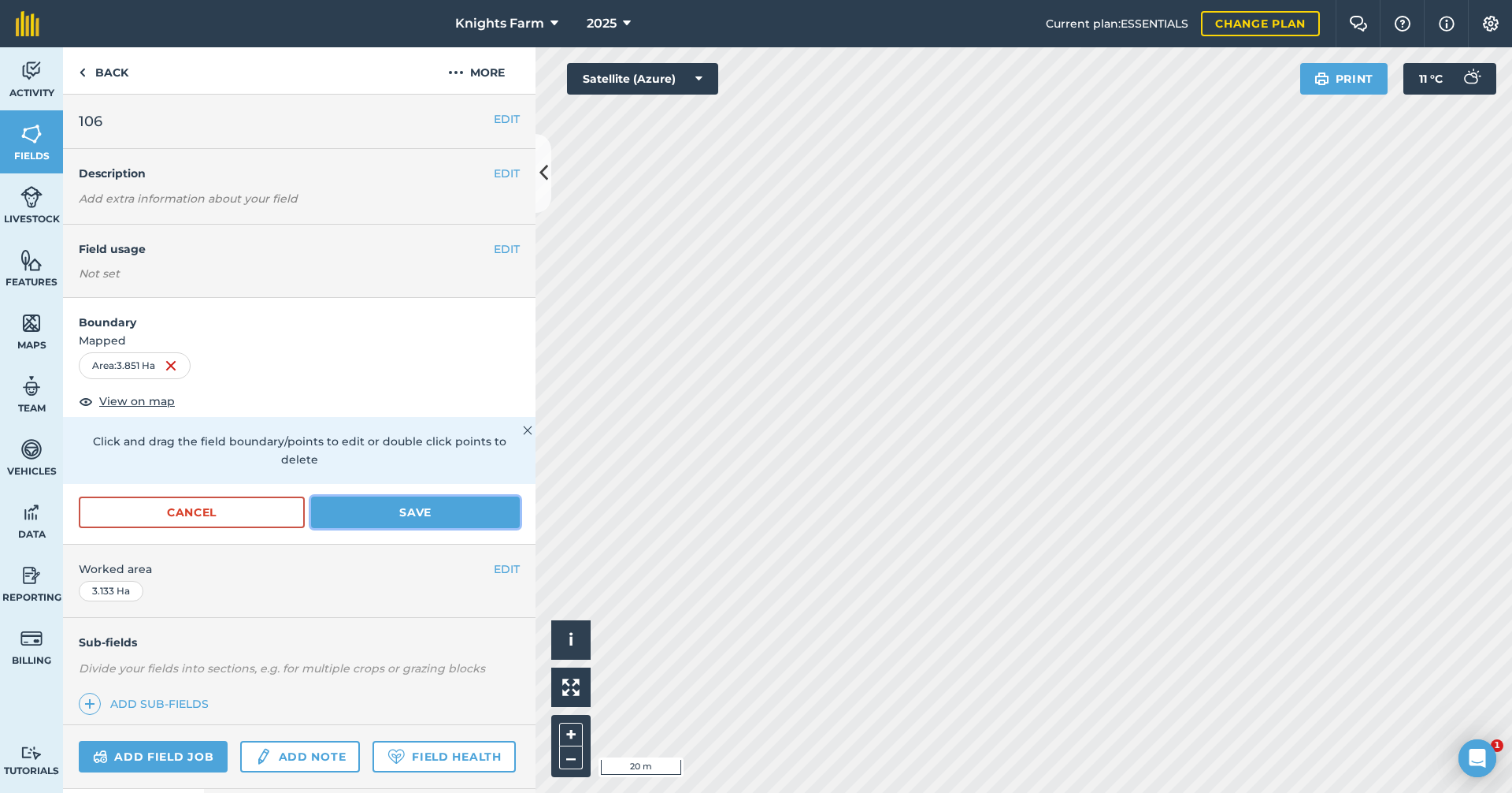
click at [420, 504] on button "Save" at bounding box center [415, 511] width 209 height 31
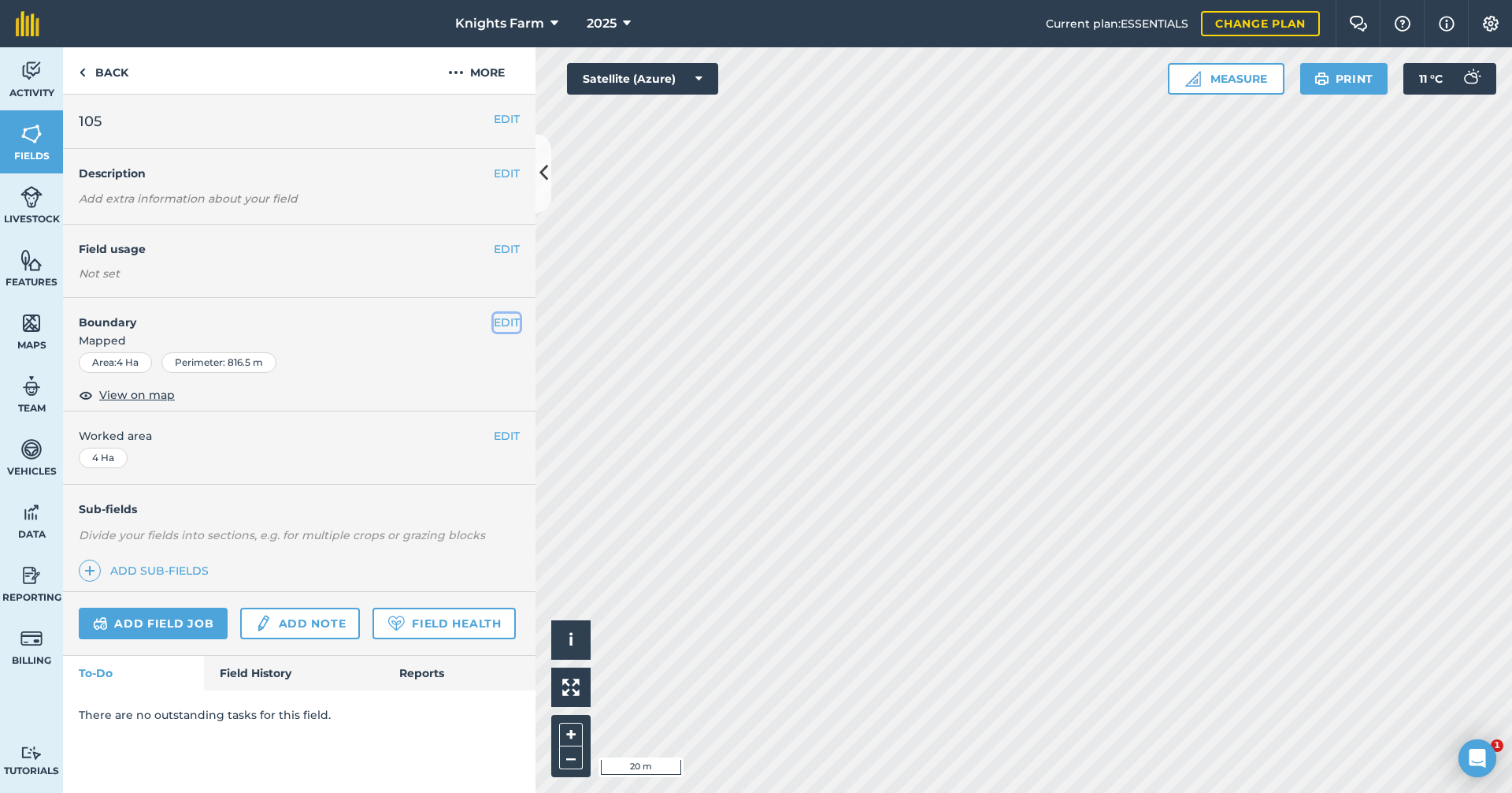
click at [506, 323] on button "EDIT" at bounding box center [507, 322] width 26 height 17
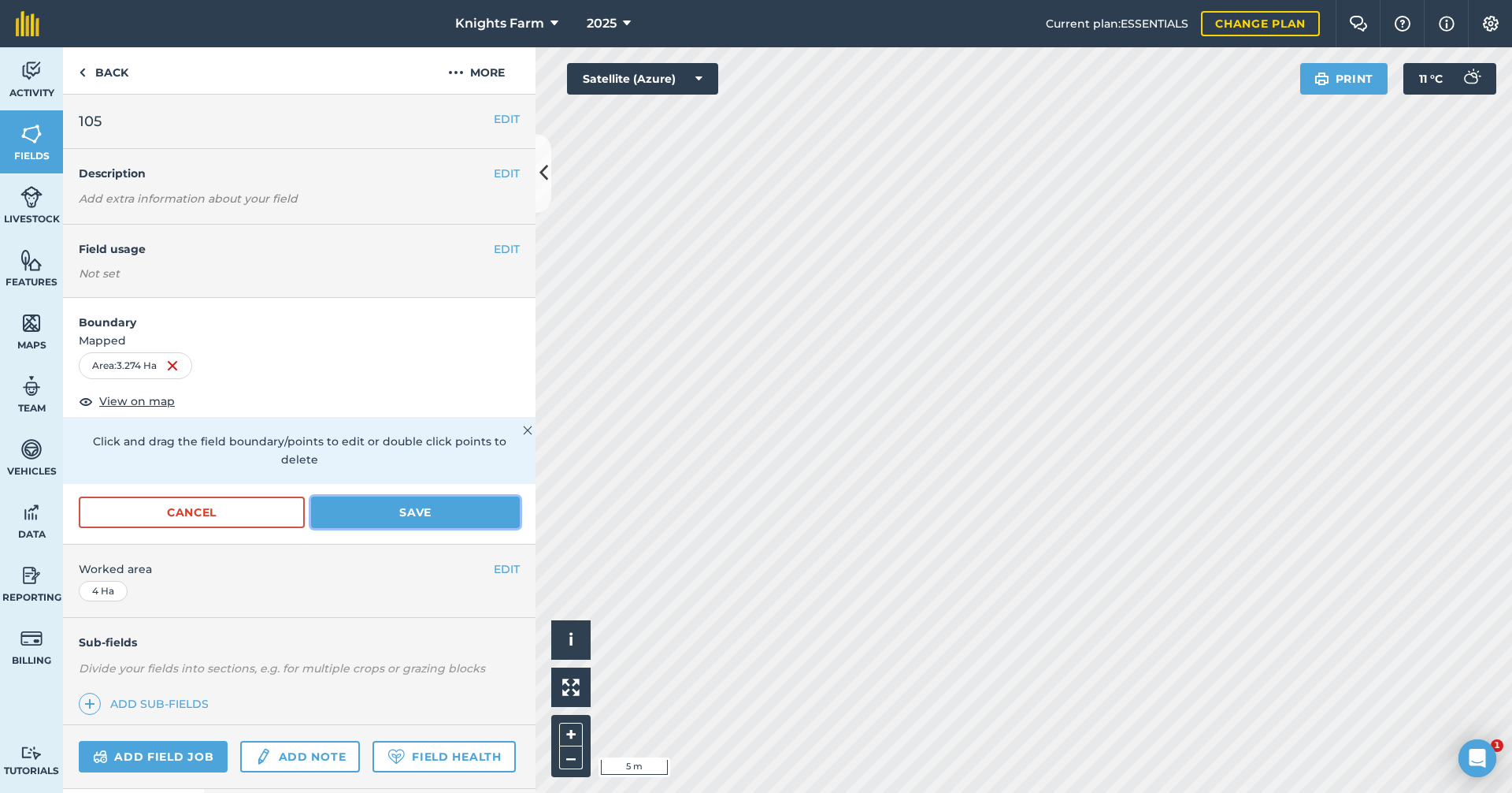
click at [481, 522] on button "Save" at bounding box center [415, 511] width 209 height 31
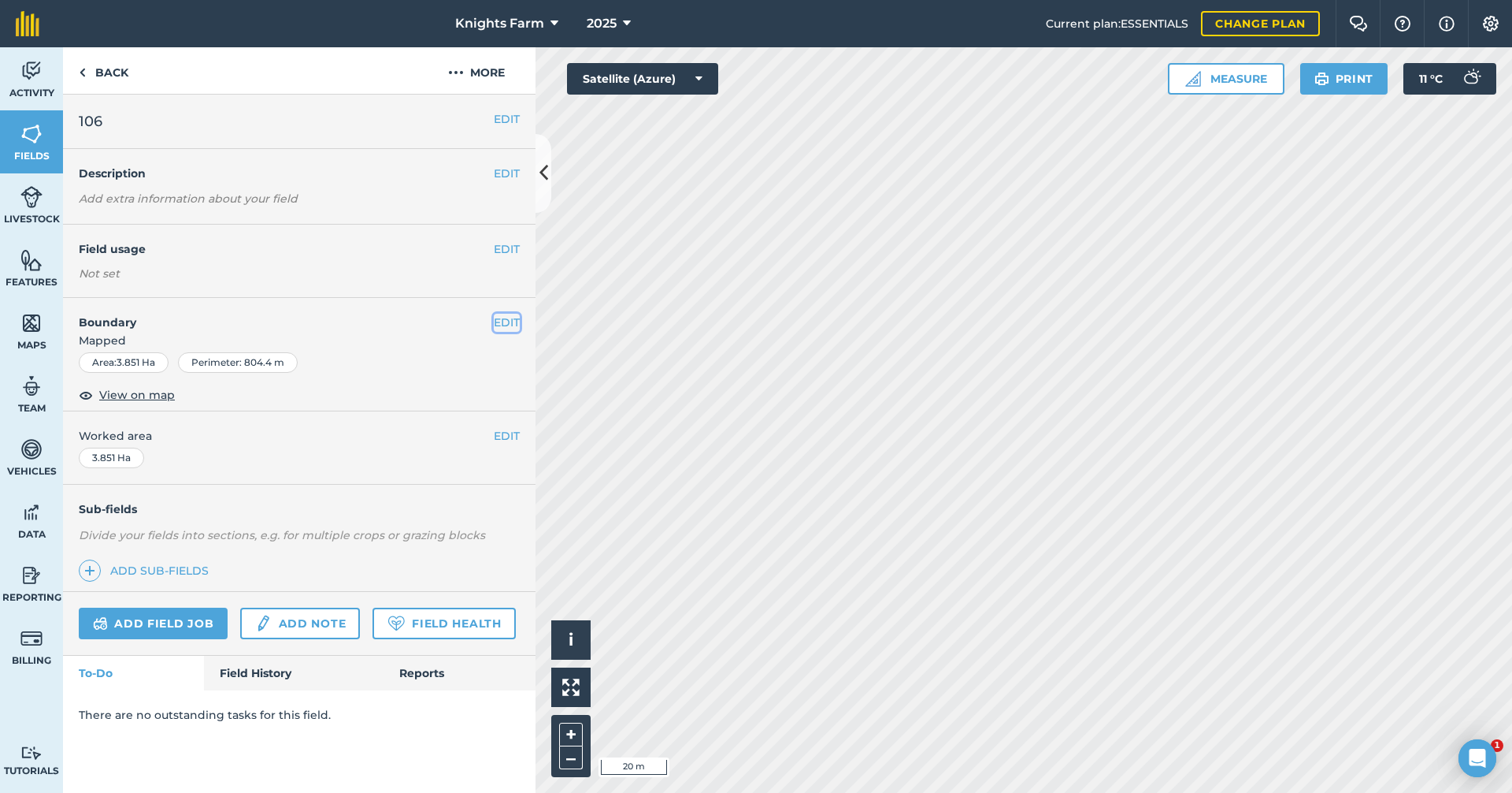
click at [512, 320] on button "EDIT" at bounding box center [507, 322] width 26 height 17
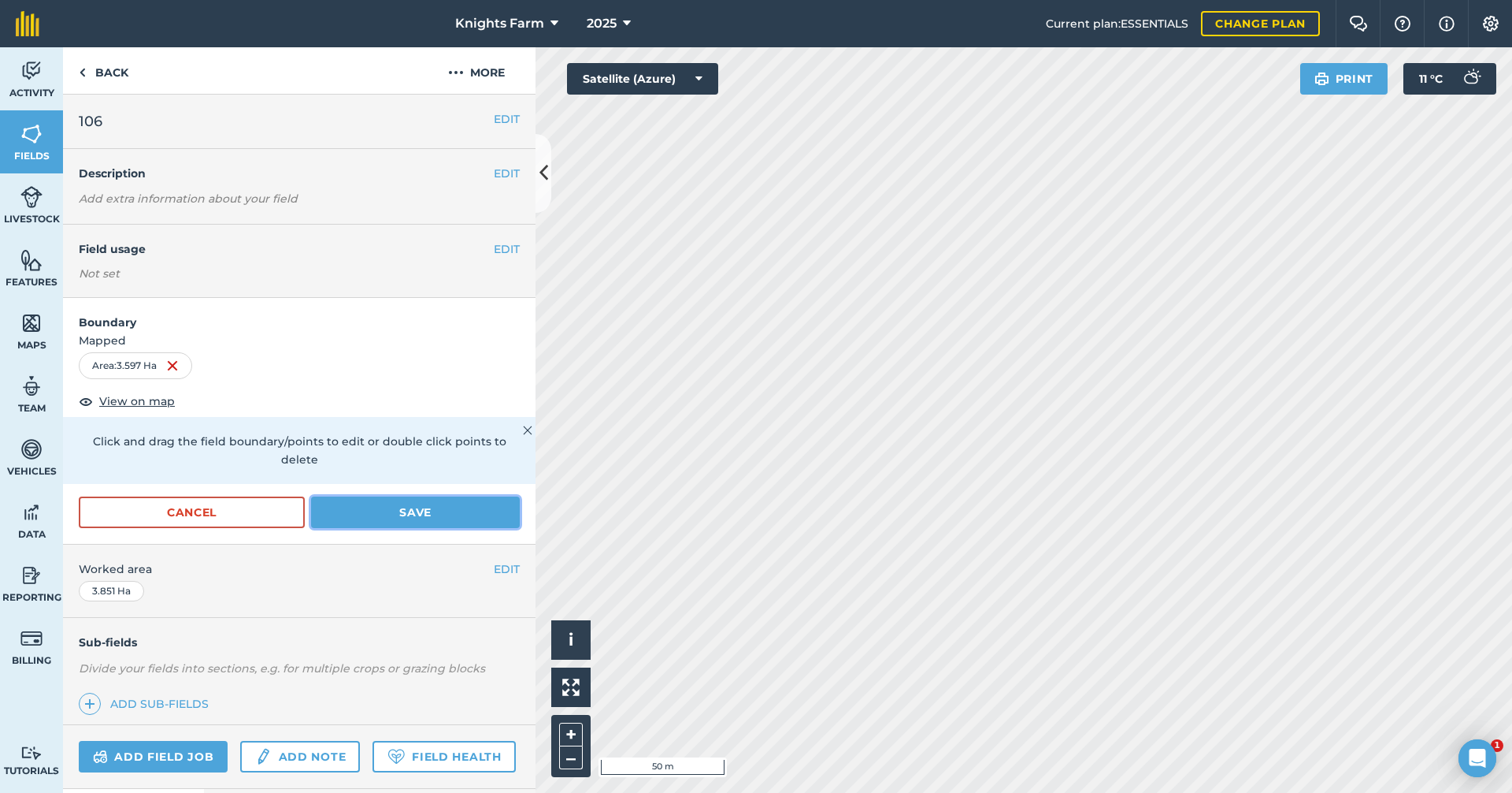
click at [436, 501] on button "Save" at bounding box center [415, 511] width 209 height 31
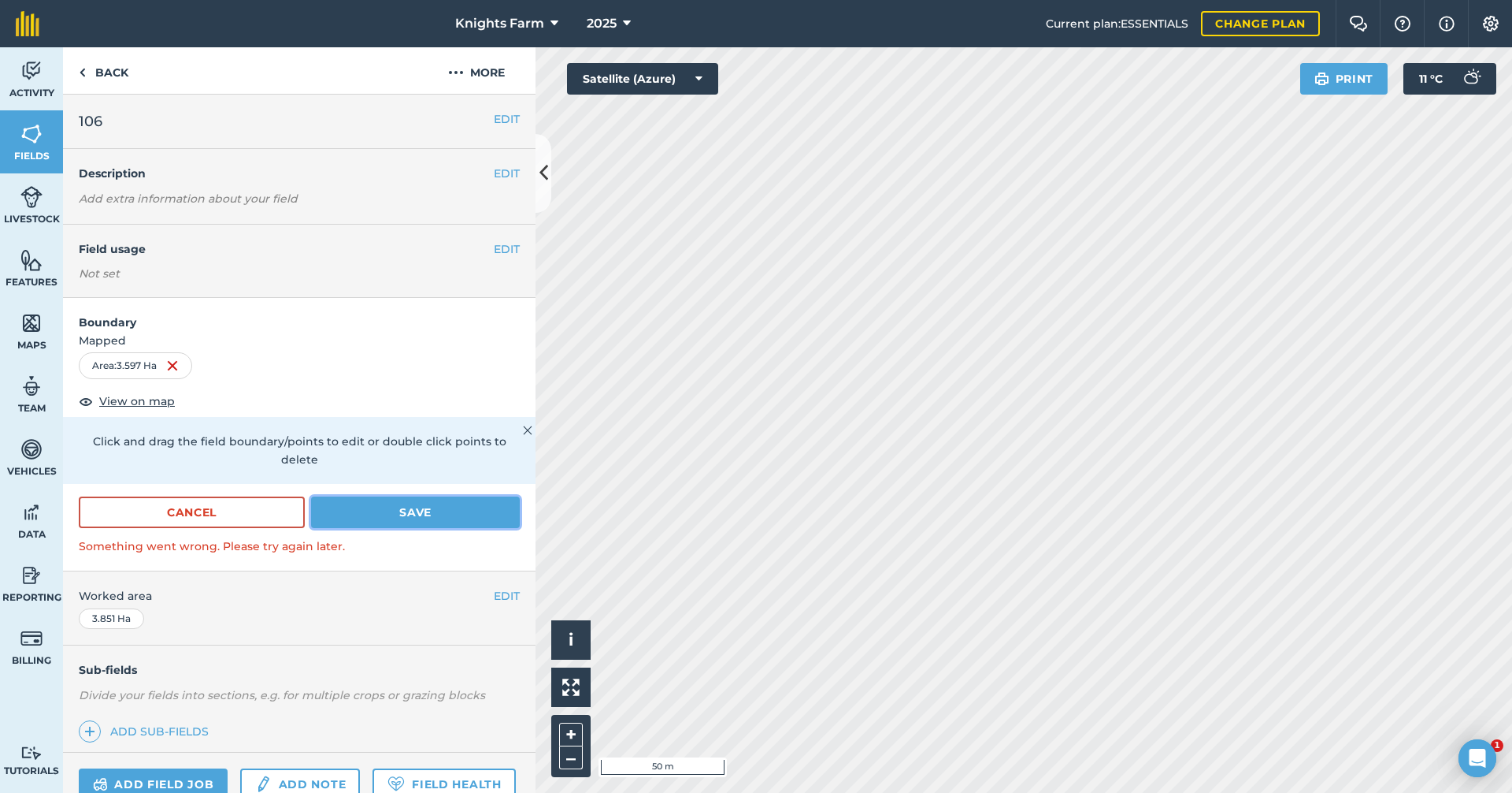
click at [417, 504] on button "Save" at bounding box center [415, 511] width 209 height 31
click at [415, 515] on button "Save" at bounding box center [415, 511] width 209 height 31
click at [441, 516] on button "Save" at bounding box center [415, 511] width 209 height 31
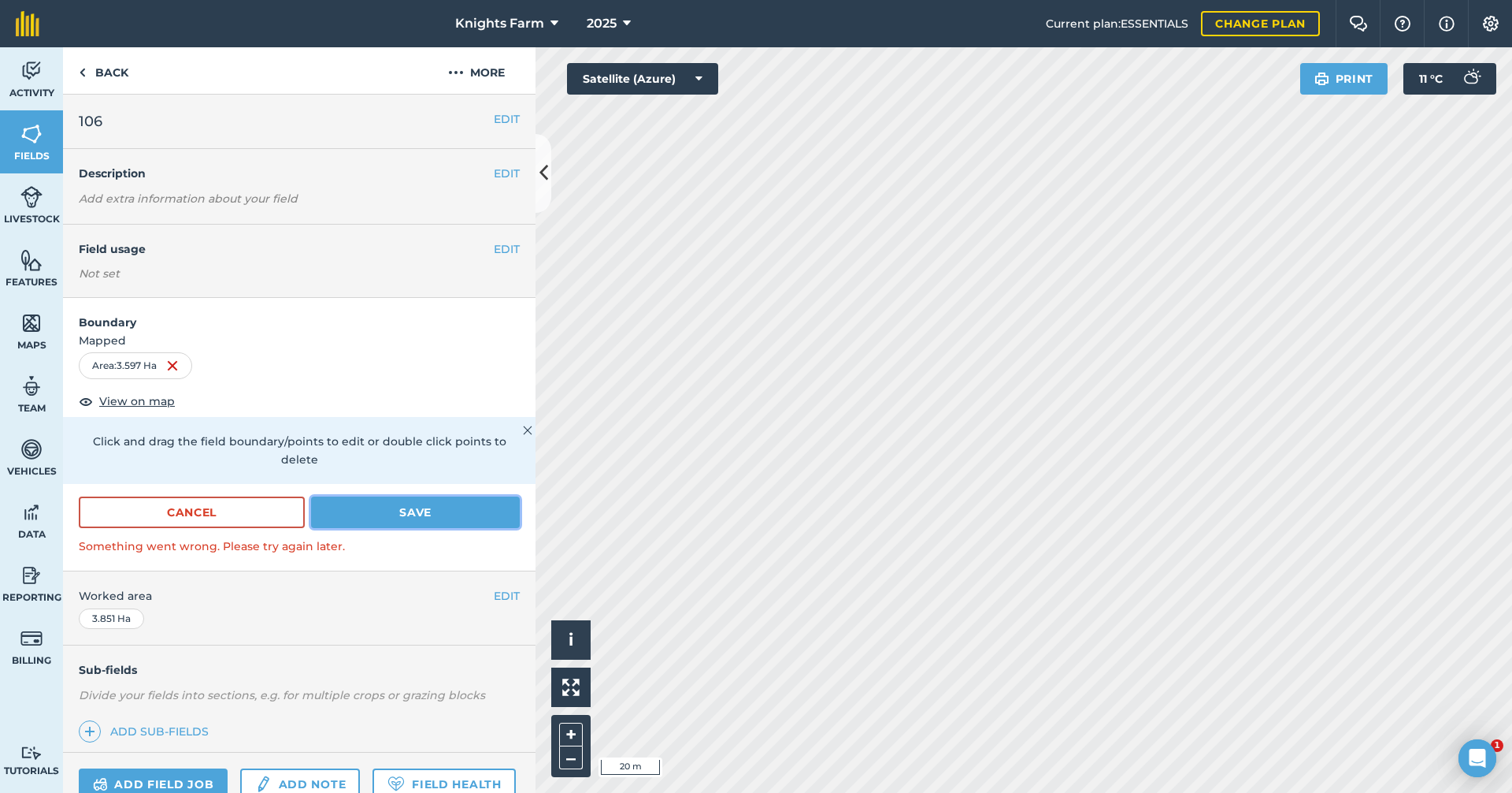
click at [442, 504] on button "Save" at bounding box center [415, 511] width 209 height 31
click at [443, 507] on button "Save" at bounding box center [415, 511] width 209 height 31
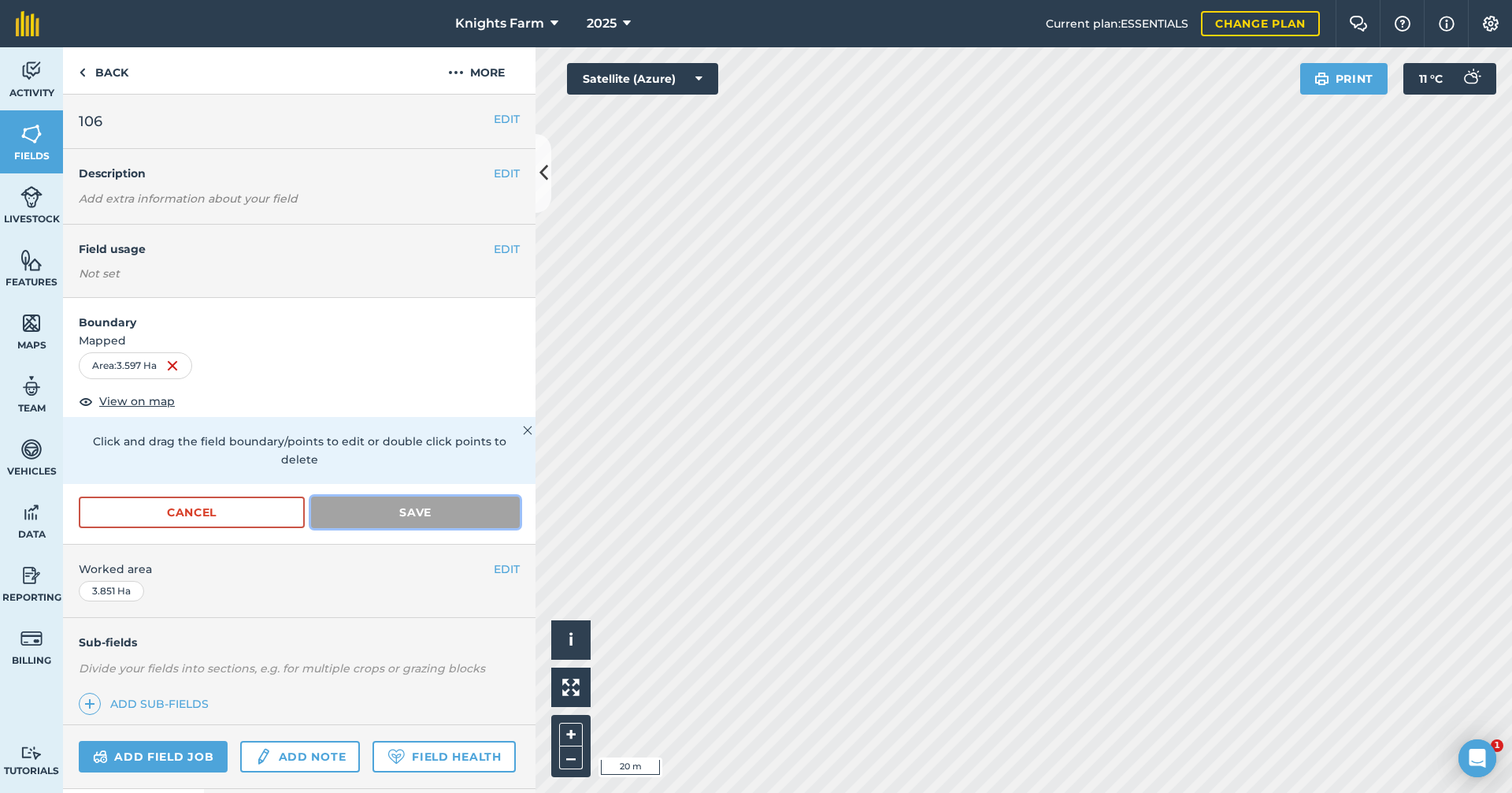
click at [443, 507] on button "Save" at bounding box center [415, 511] width 209 height 31
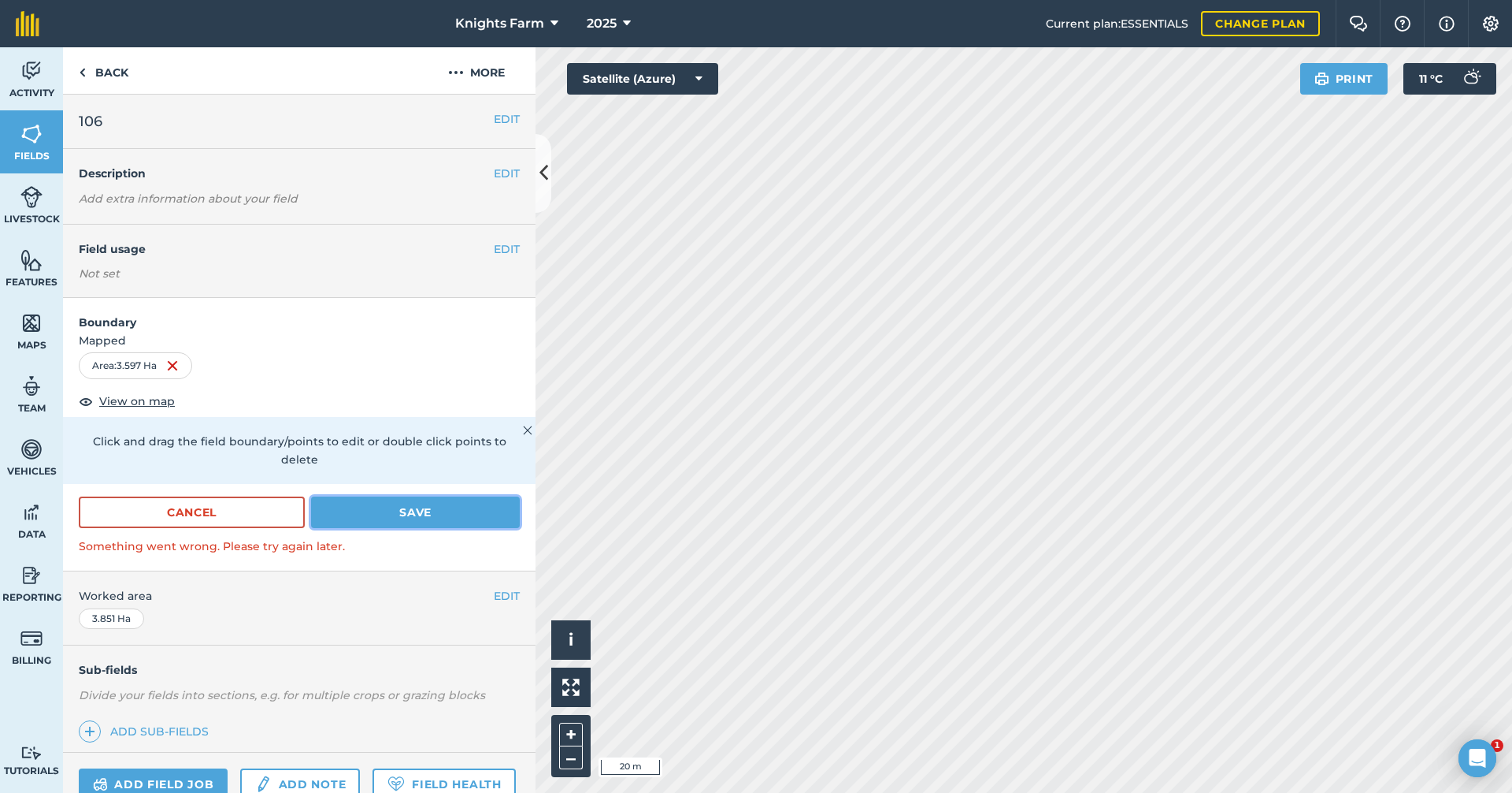
click at [443, 507] on button "Save" at bounding box center [415, 511] width 209 height 31
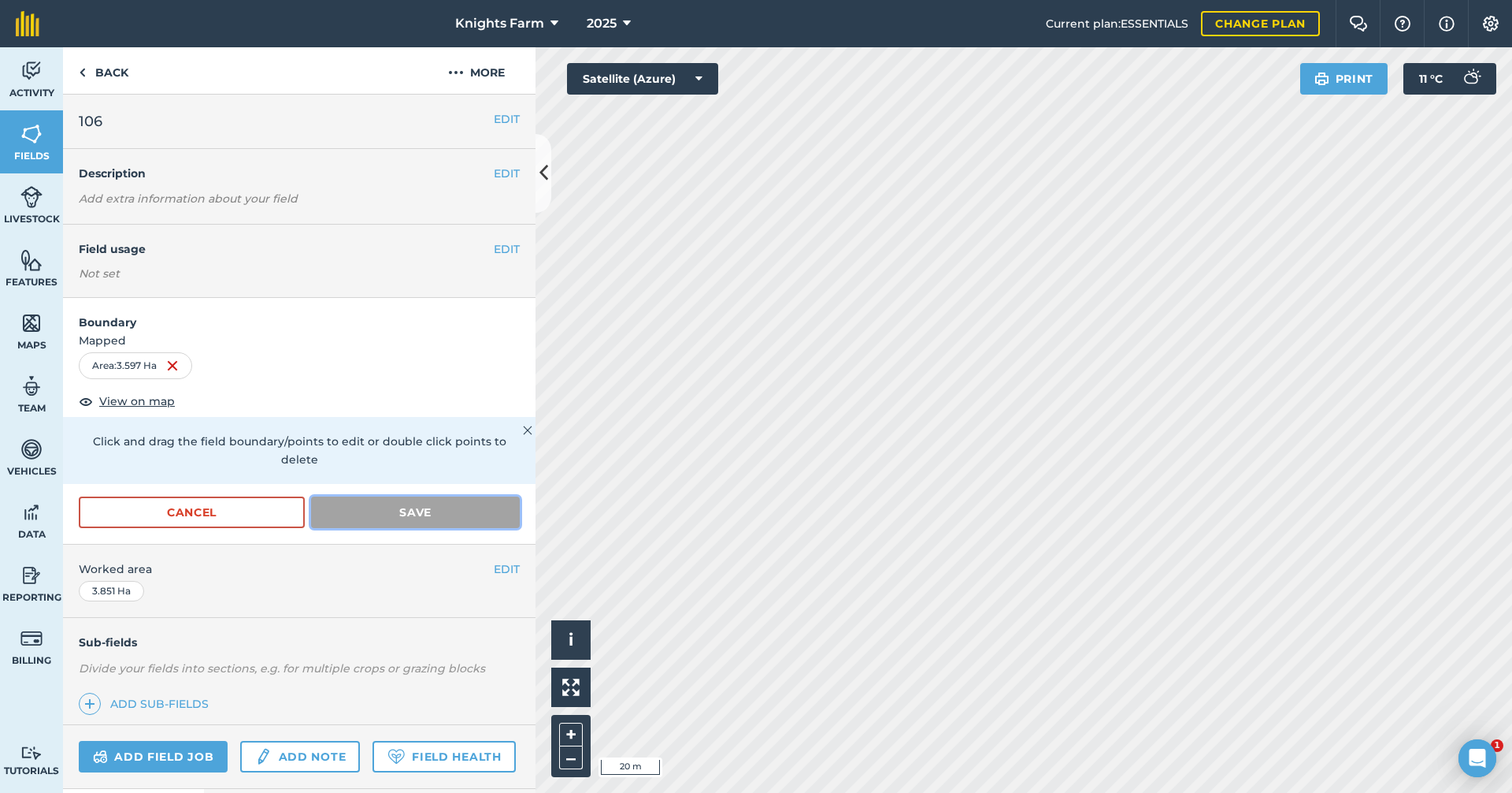
click at [443, 507] on button "Save" at bounding box center [415, 511] width 209 height 31
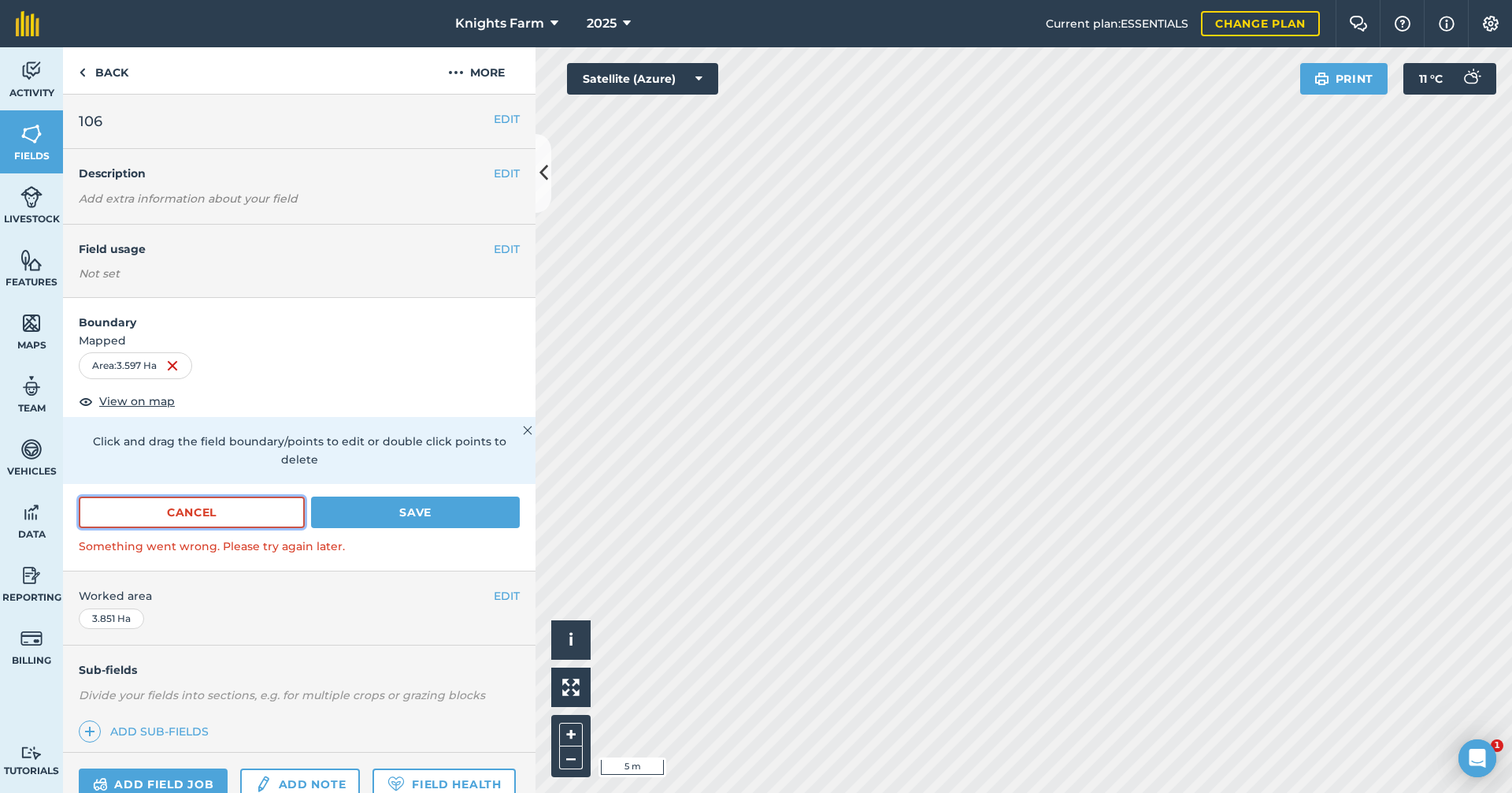
click at [224, 508] on button "Cancel" at bounding box center [192, 511] width 226 height 31
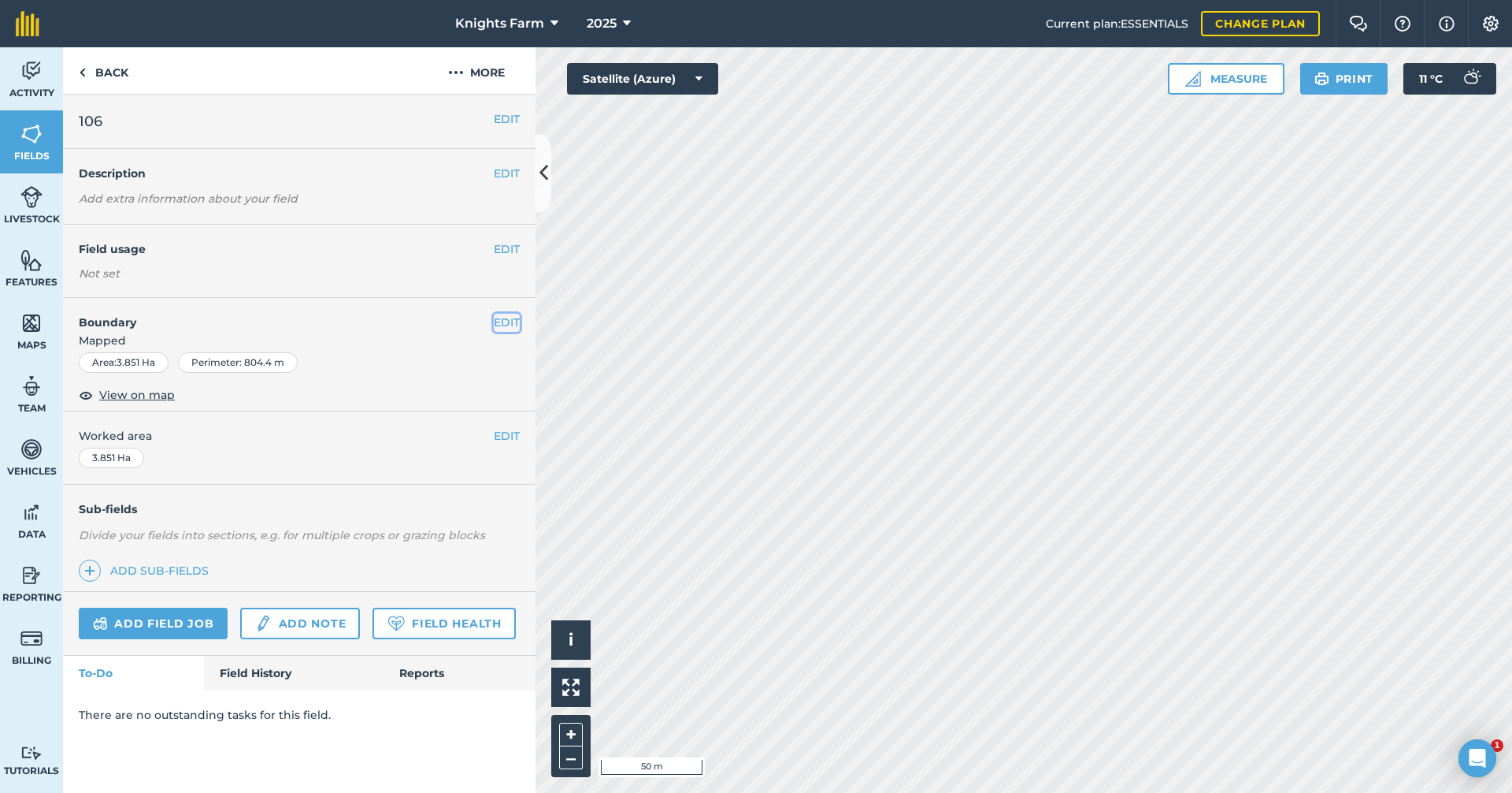
click at [498, 322] on button "EDIT" at bounding box center [507, 322] width 26 height 17
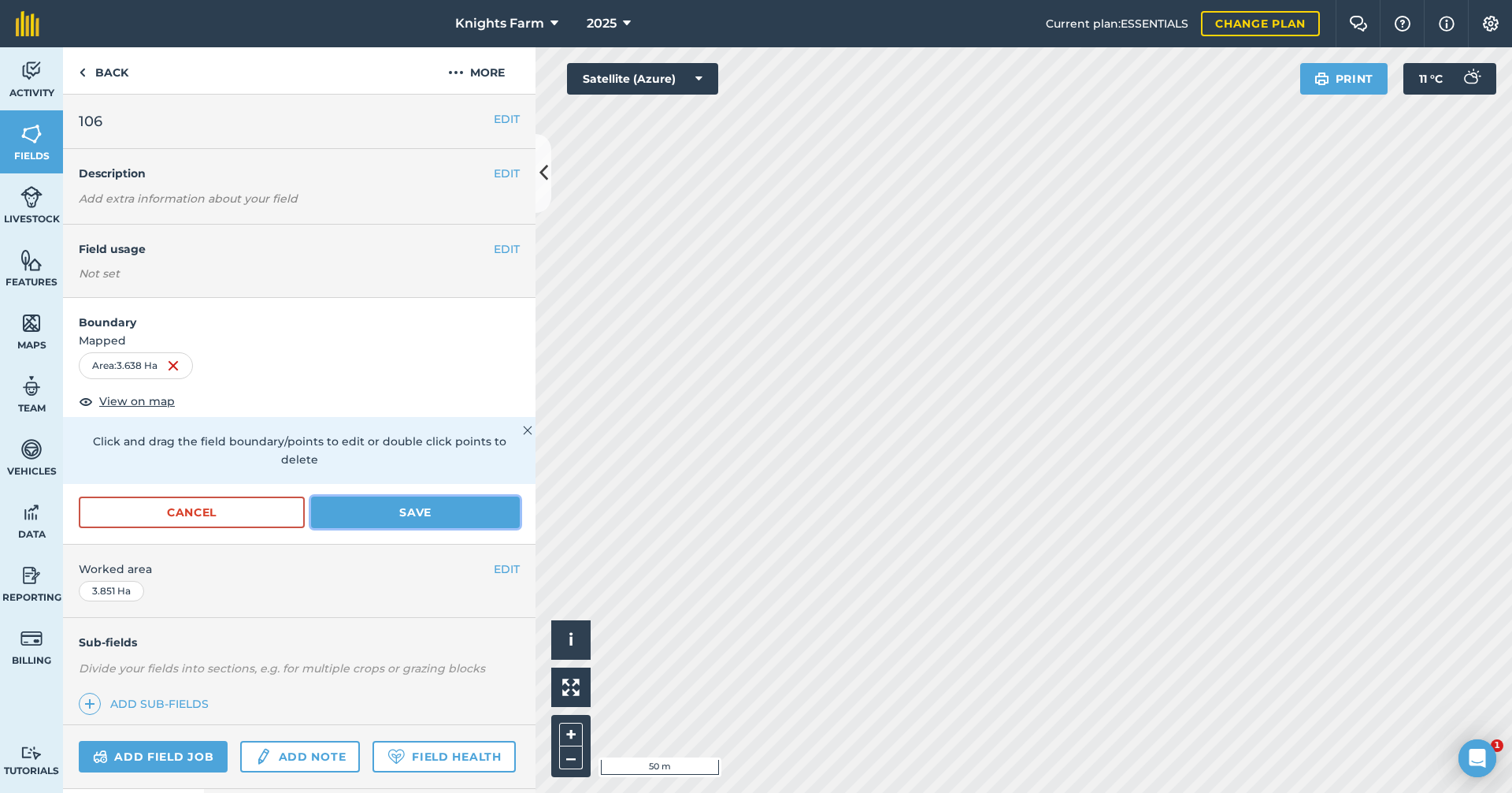
click at [480, 509] on button "Save" at bounding box center [415, 511] width 209 height 31
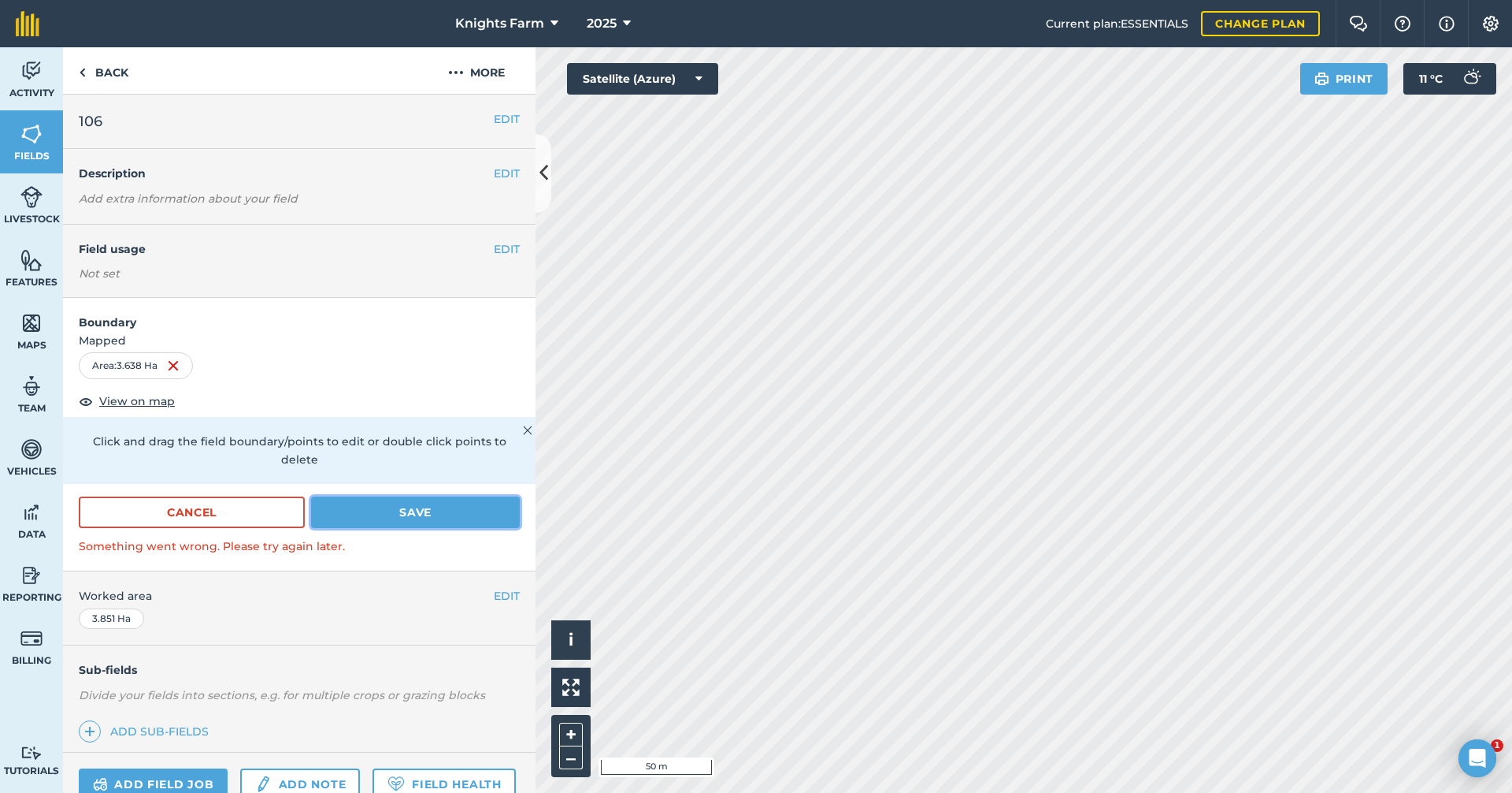
click at [423, 503] on button "Save" at bounding box center [415, 511] width 209 height 31
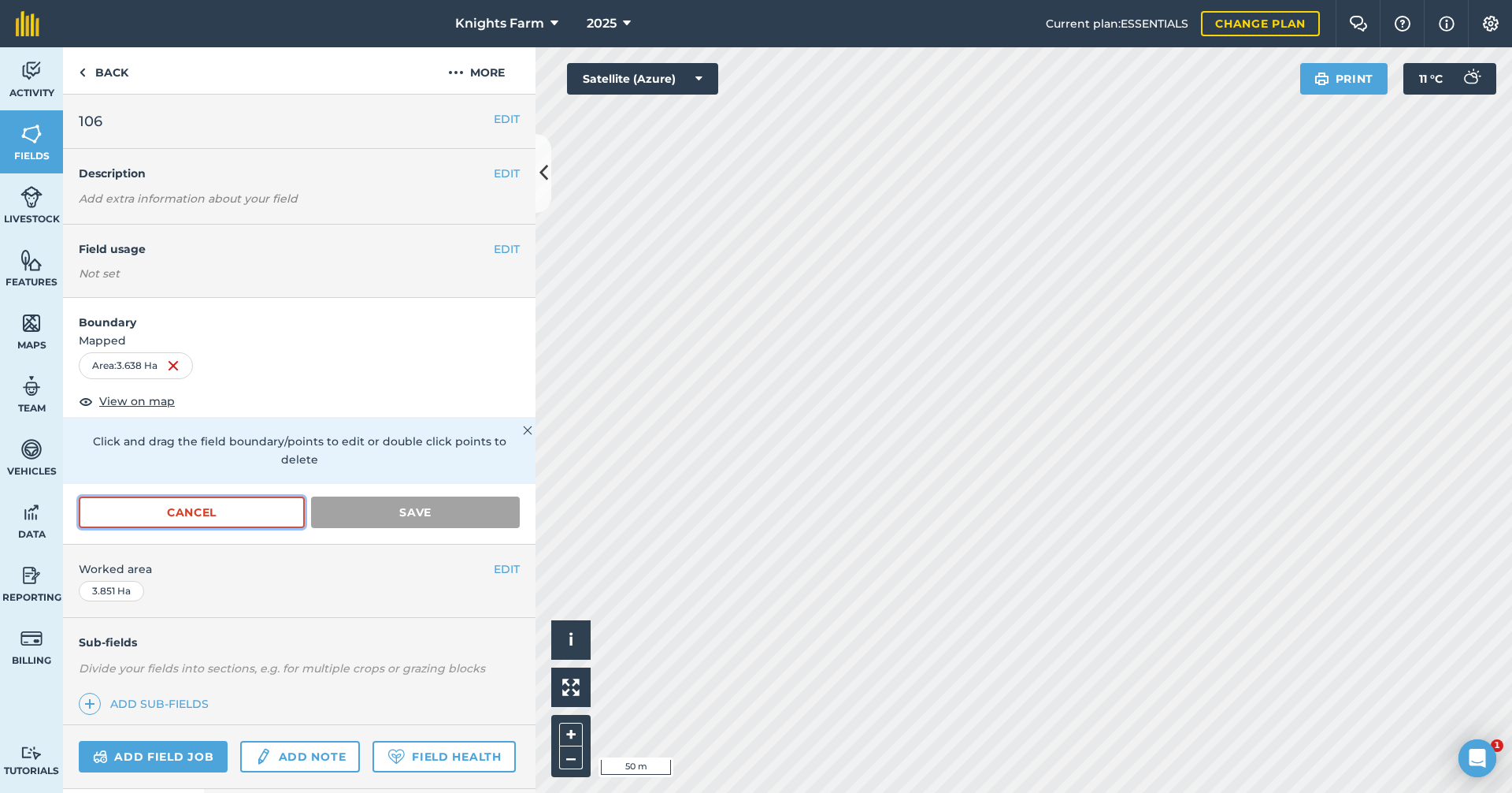
click at [257, 511] on button "Cancel" at bounding box center [192, 511] width 226 height 31
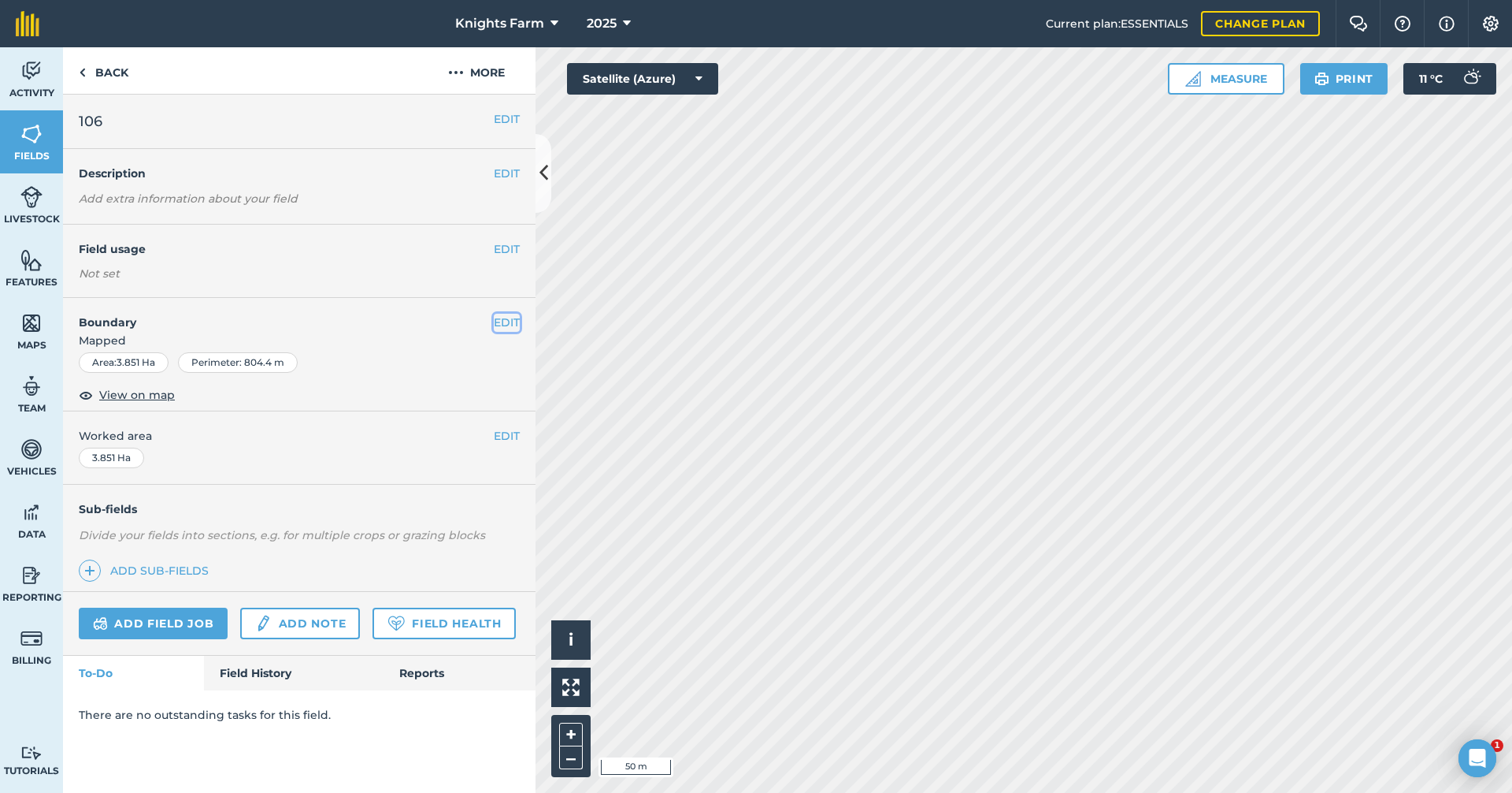
click at [512, 316] on button "EDIT" at bounding box center [507, 322] width 26 height 17
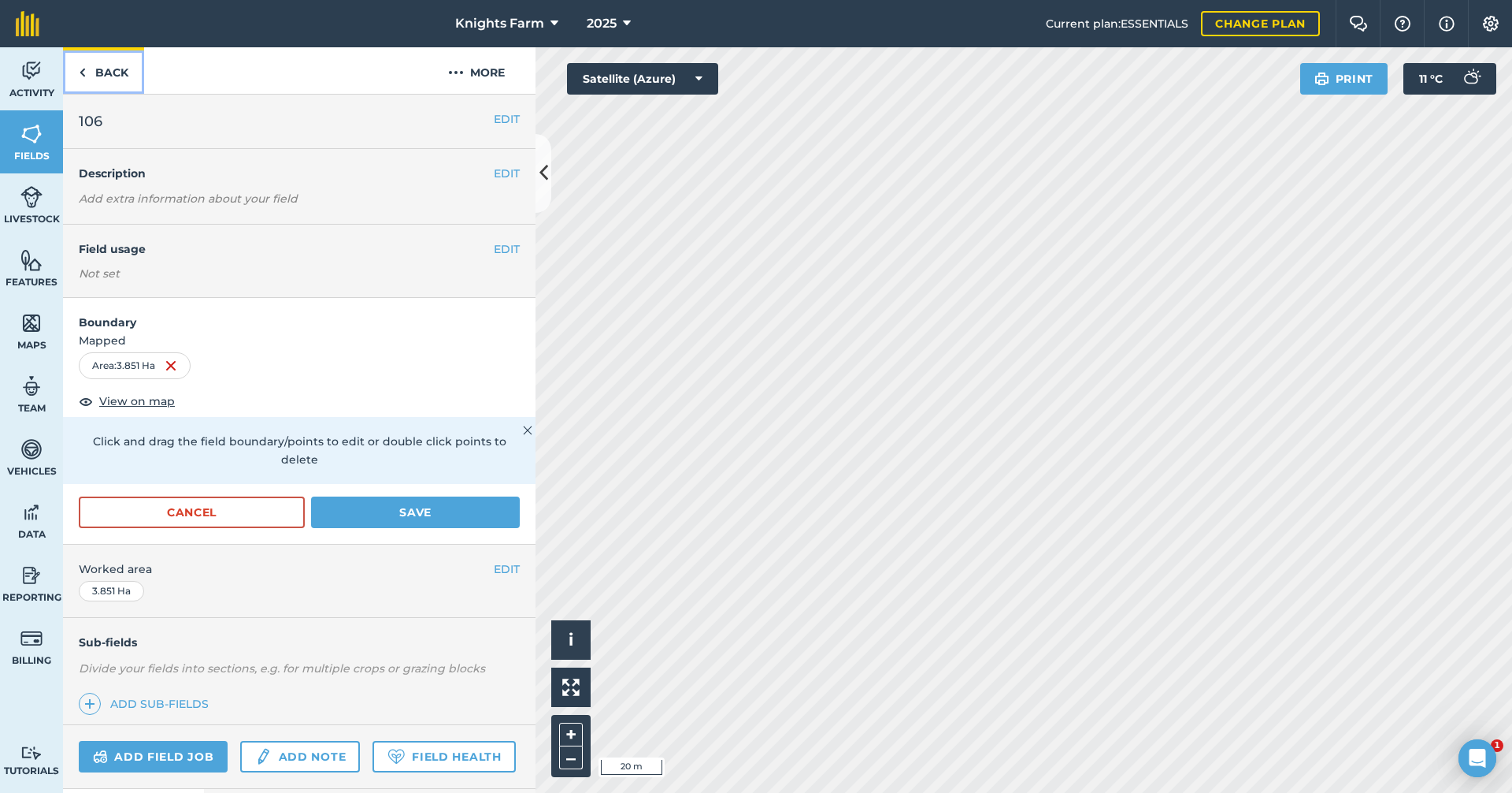
click at [117, 67] on link "Back" at bounding box center [104, 70] width 81 height 46
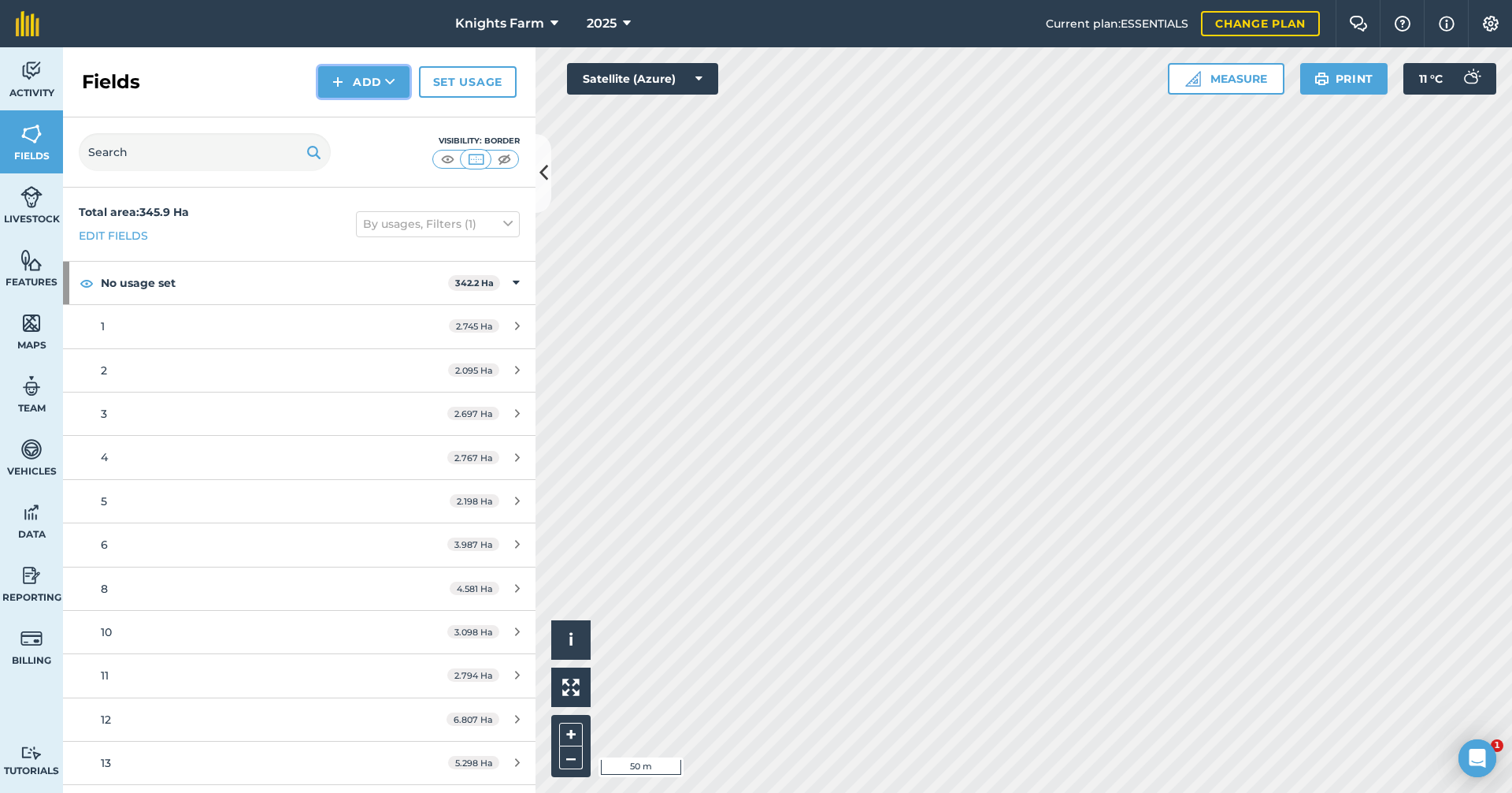
click at [361, 85] on button "Add" at bounding box center [363, 81] width 91 height 31
click at [374, 119] on link "Draw" at bounding box center [363, 117] width 87 height 35
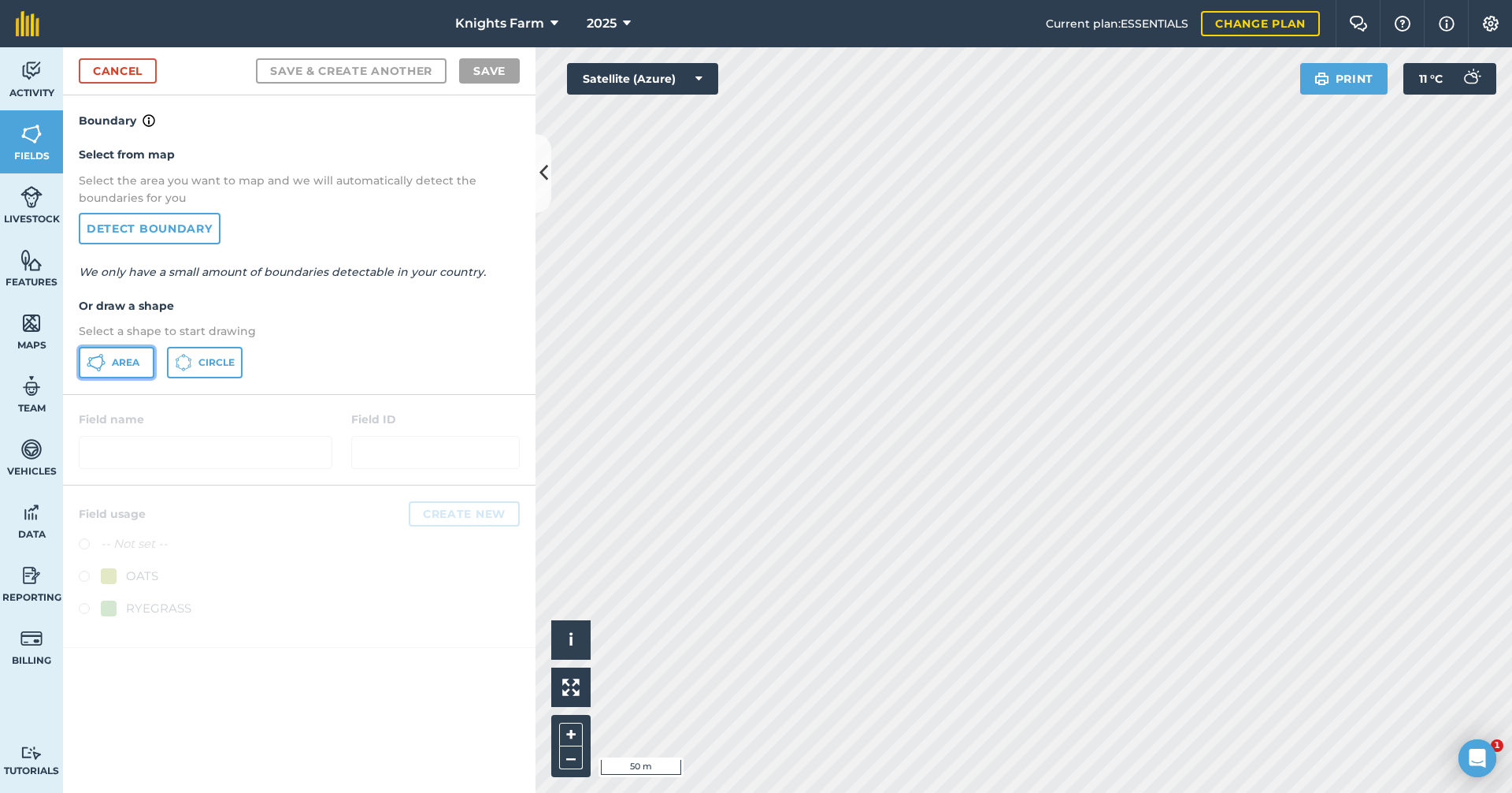
click at [138, 358] on span "Area" at bounding box center [125, 362] width 27 height 12
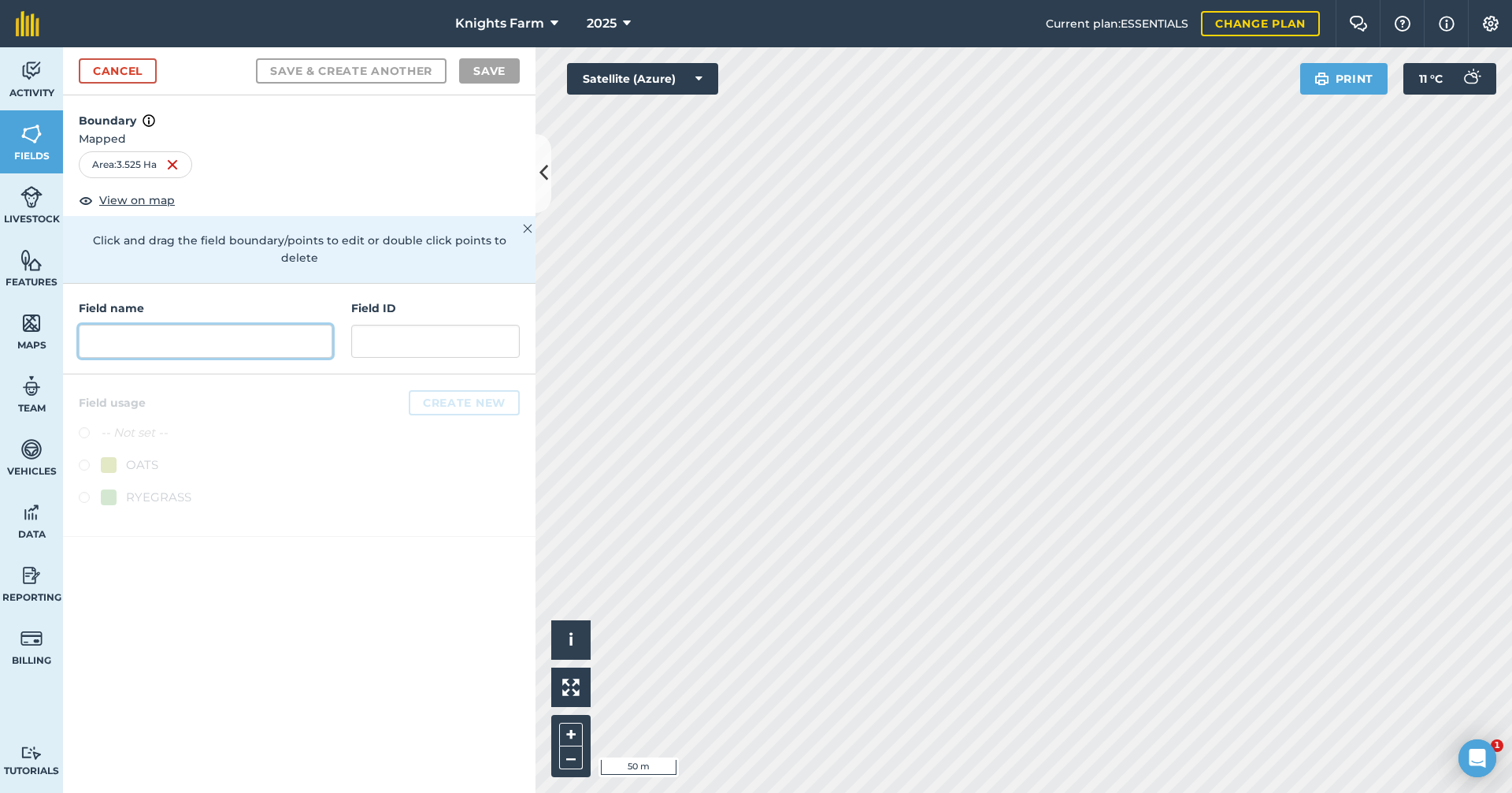
click at [269, 331] on input "text" at bounding box center [205, 341] width 253 height 33
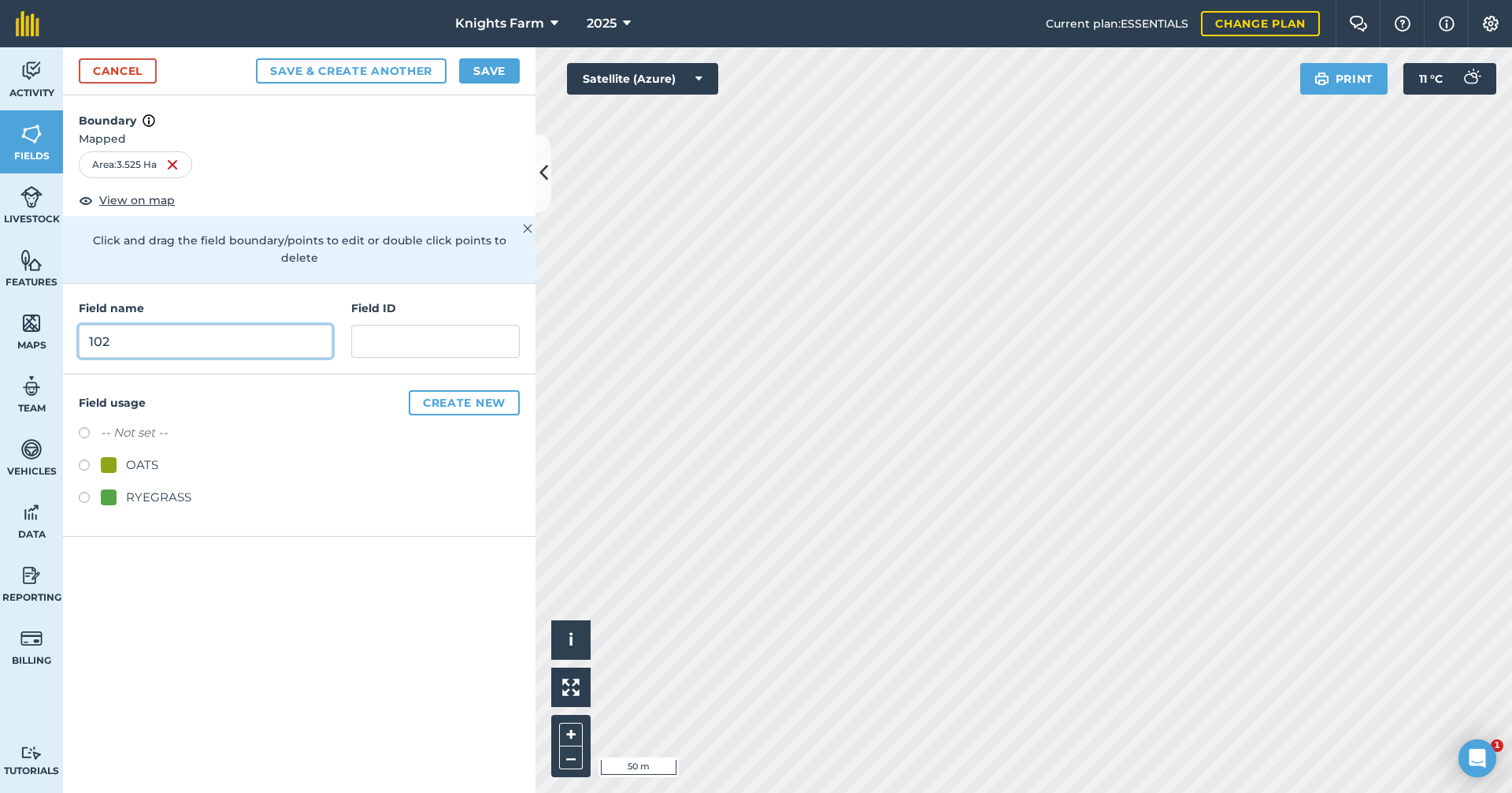
type input "102"
click at [325, 56] on div "Cancel Save & Create Another Save" at bounding box center [299, 71] width 473 height 48
click at [326, 66] on button "Save & Create Another" at bounding box center [351, 71] width 190 height 25
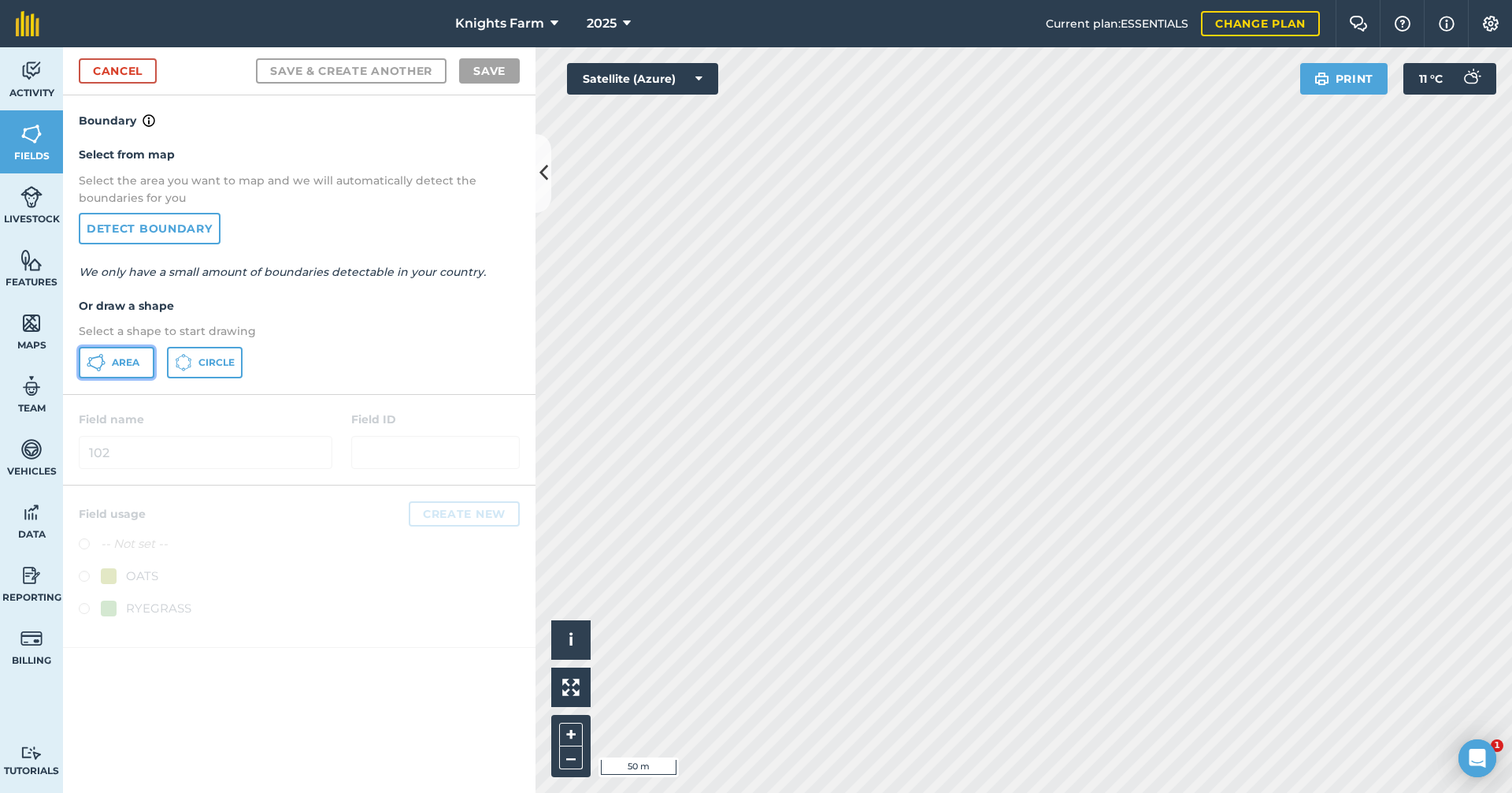
click at [117, 364] on span "Area" at bounding box center [125, 362] width 27 height 12
click at [762, 0] on html "Knights Farm 2025 Current plan : ESSENTIALS Change plan Farm Chat Help Info Set…" at bounding box center [756, 396] width 1512 height 793
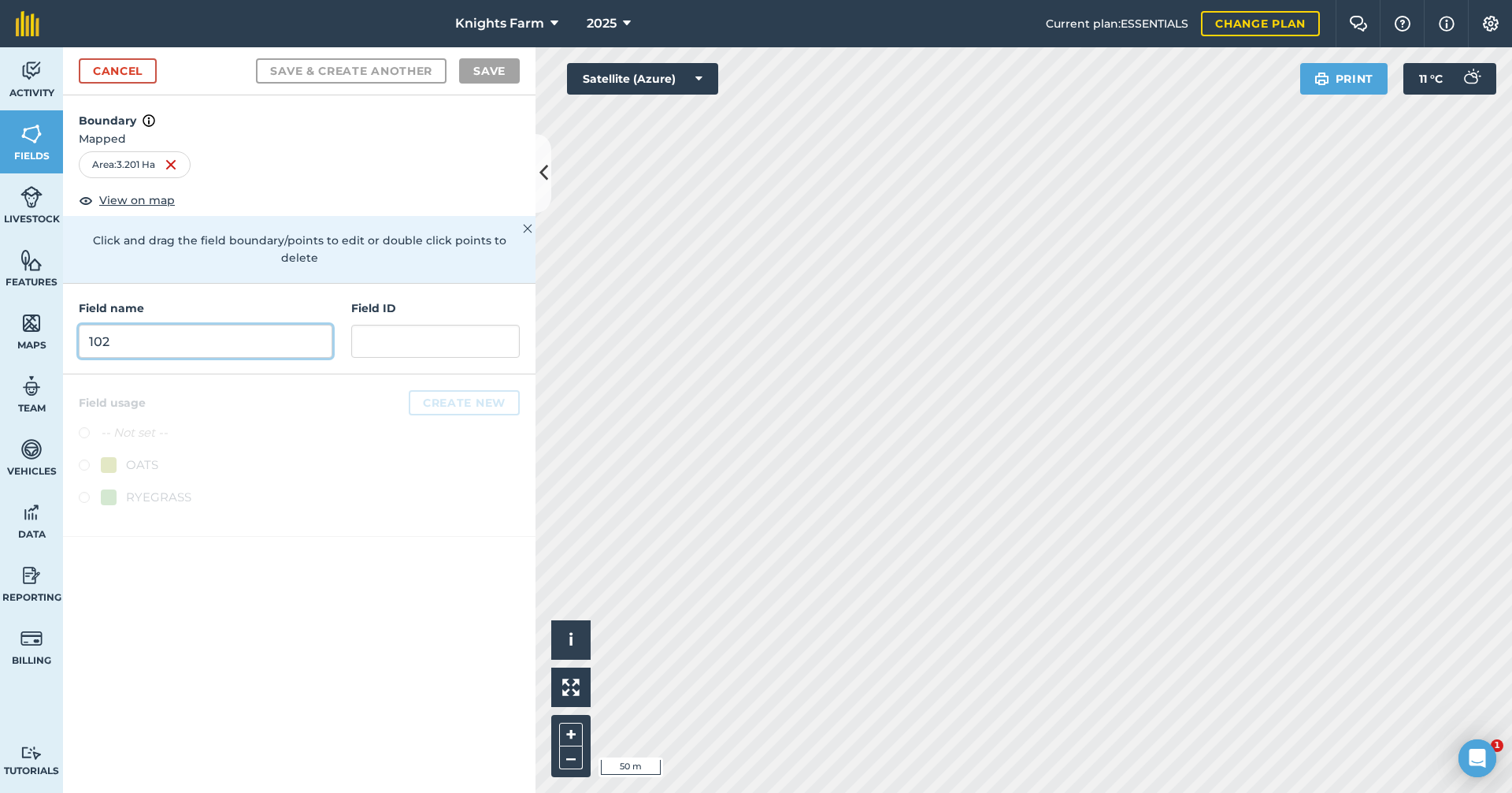
click at [161, 327] on input "102" at bounding box center [205, 341] width 253 height 33
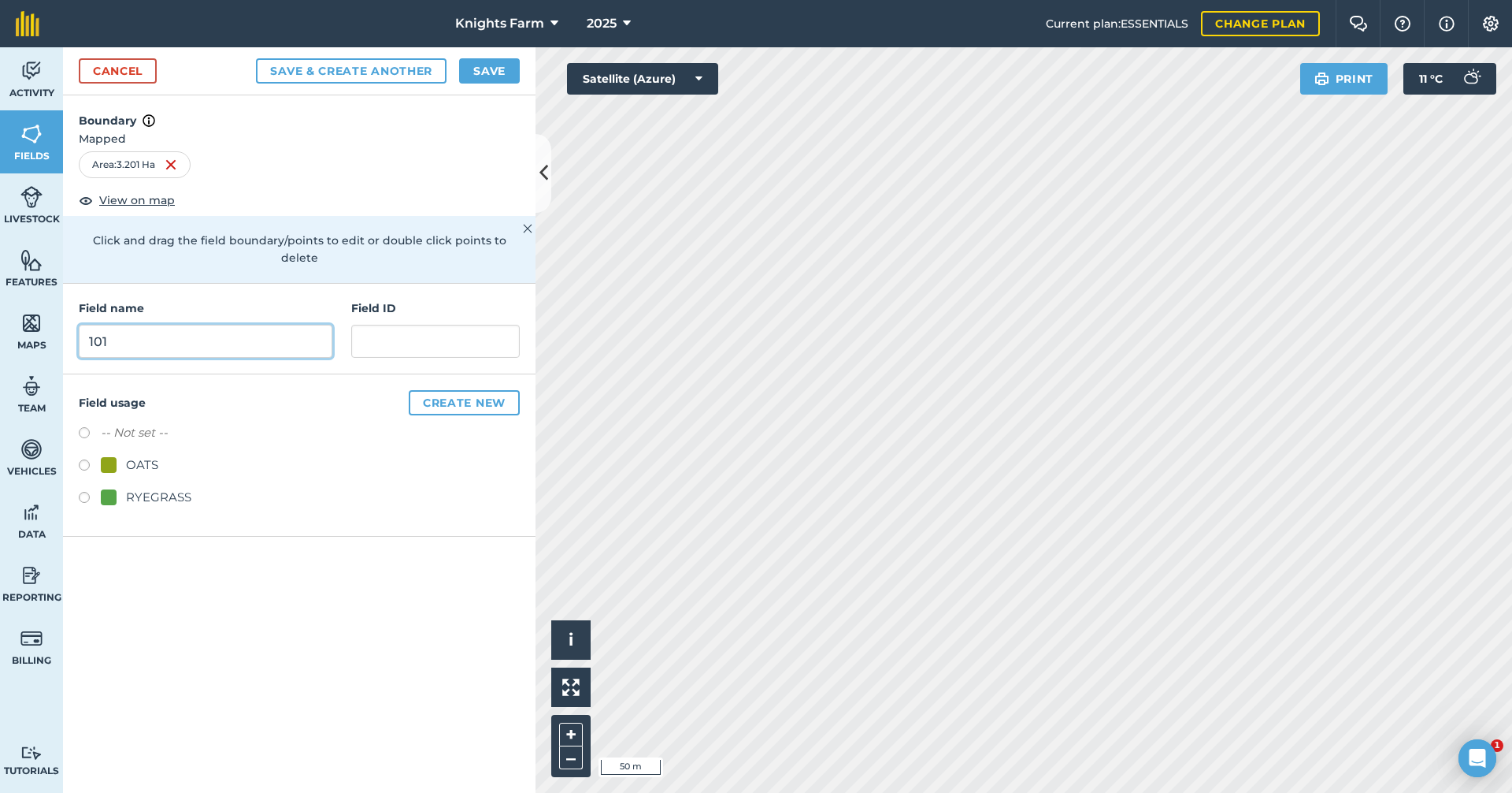
type input "101"
click at [431, 67] on button "Save & Create Another" at bounding box center [351, 71] width 190 height 25
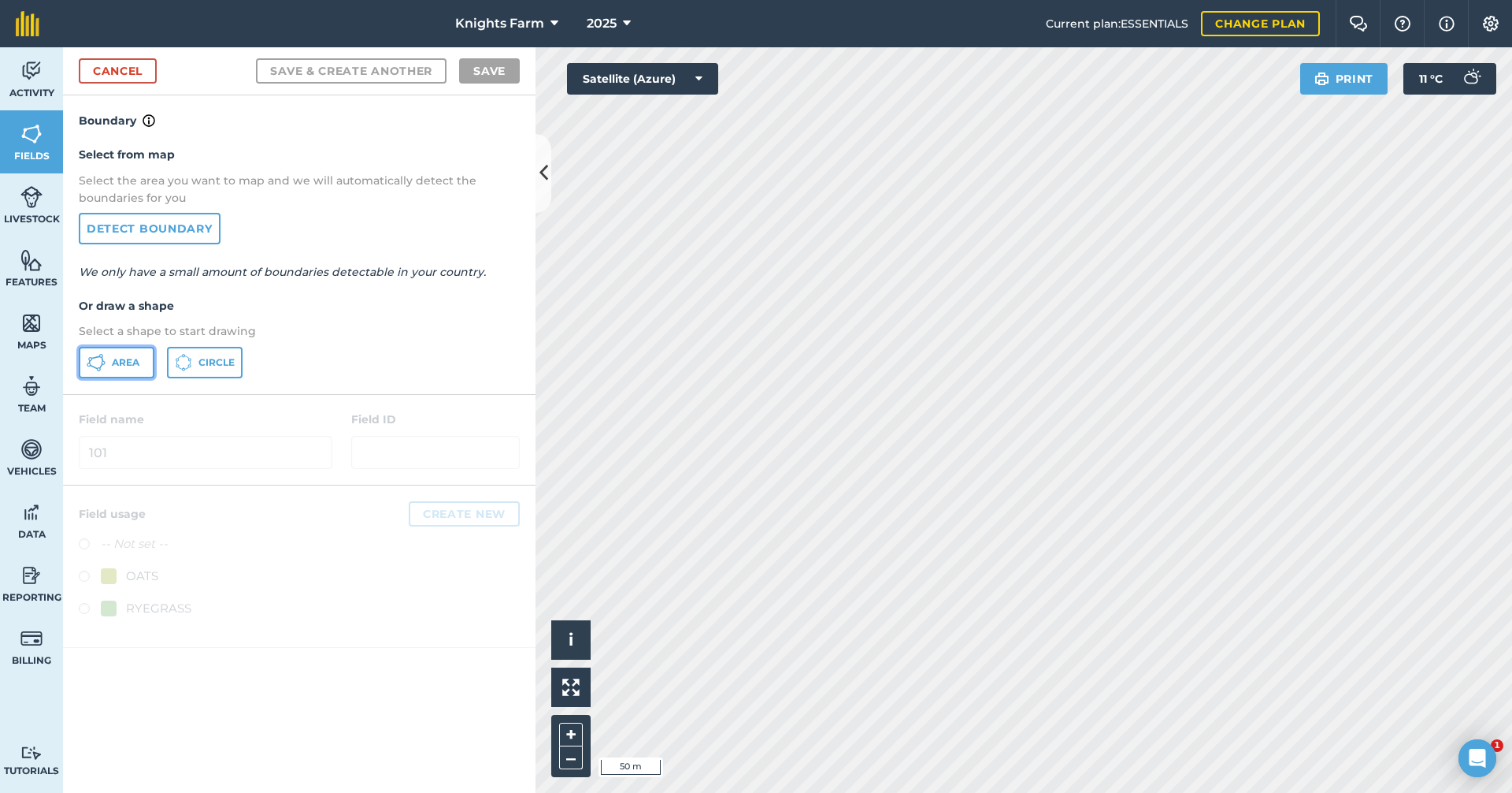
click at [147, 358] on button "Area" at bounding box center [117, 362] width 75 height 31
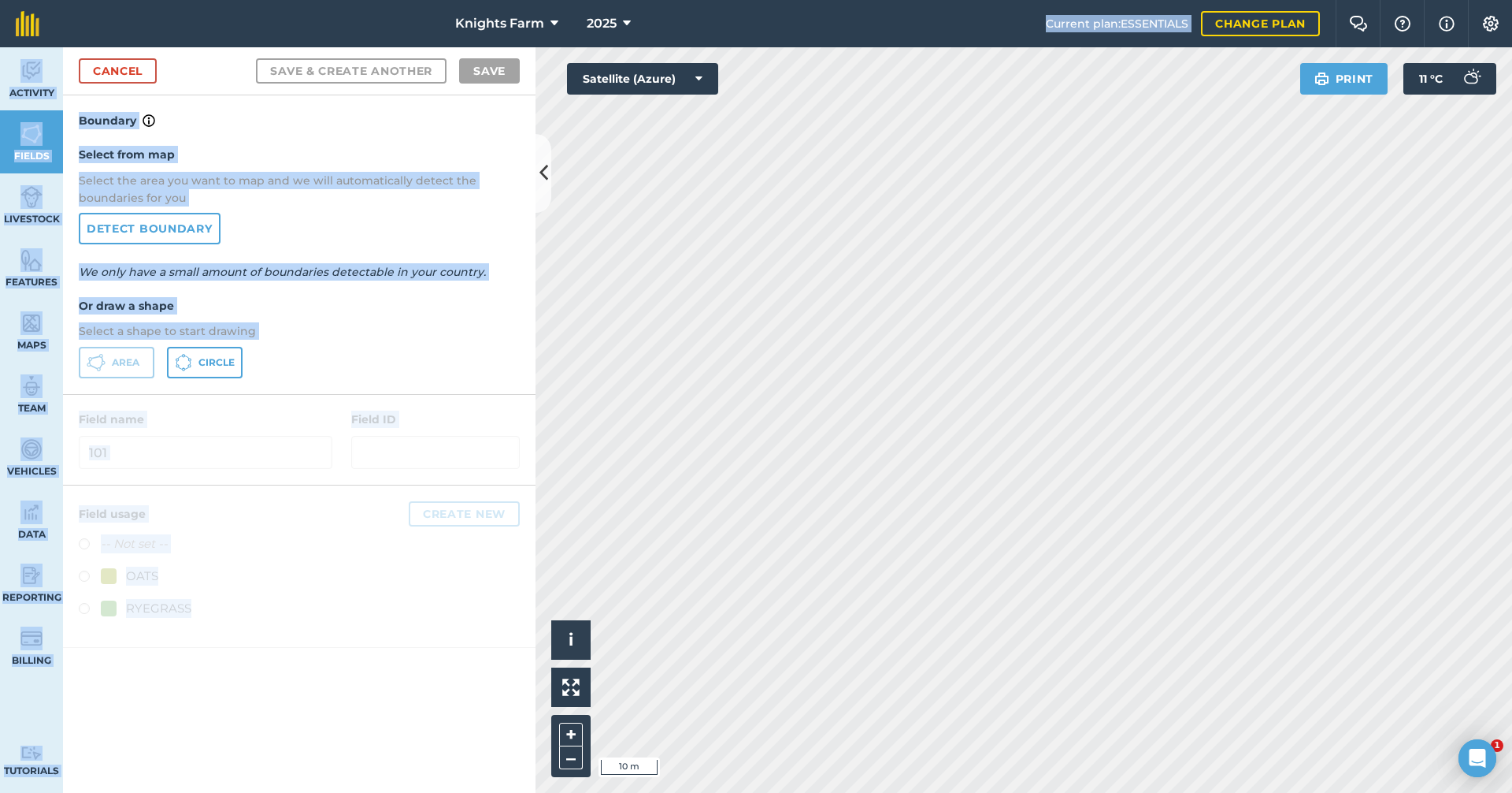
click at [973, 466] on div "Knights Farm 2025 Current plan : ESSENTIALS Change plan Farm Chat Help Info Set…" at bounding box center [756, 396] width 1512 height 793
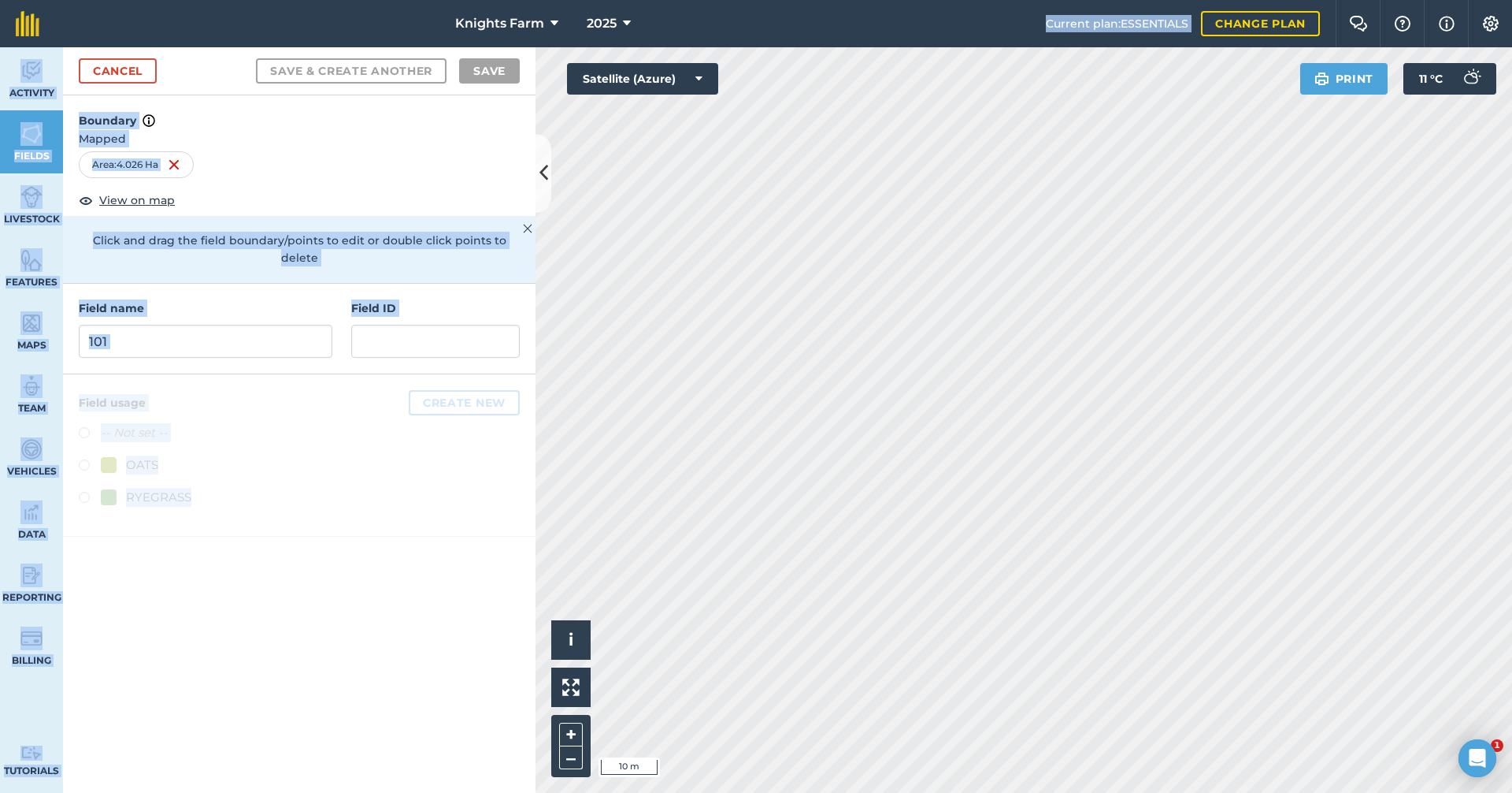
click at [380, 184] on div "Area : 4.026 Ha" at bounding box center [299, 168] width 473 height 33
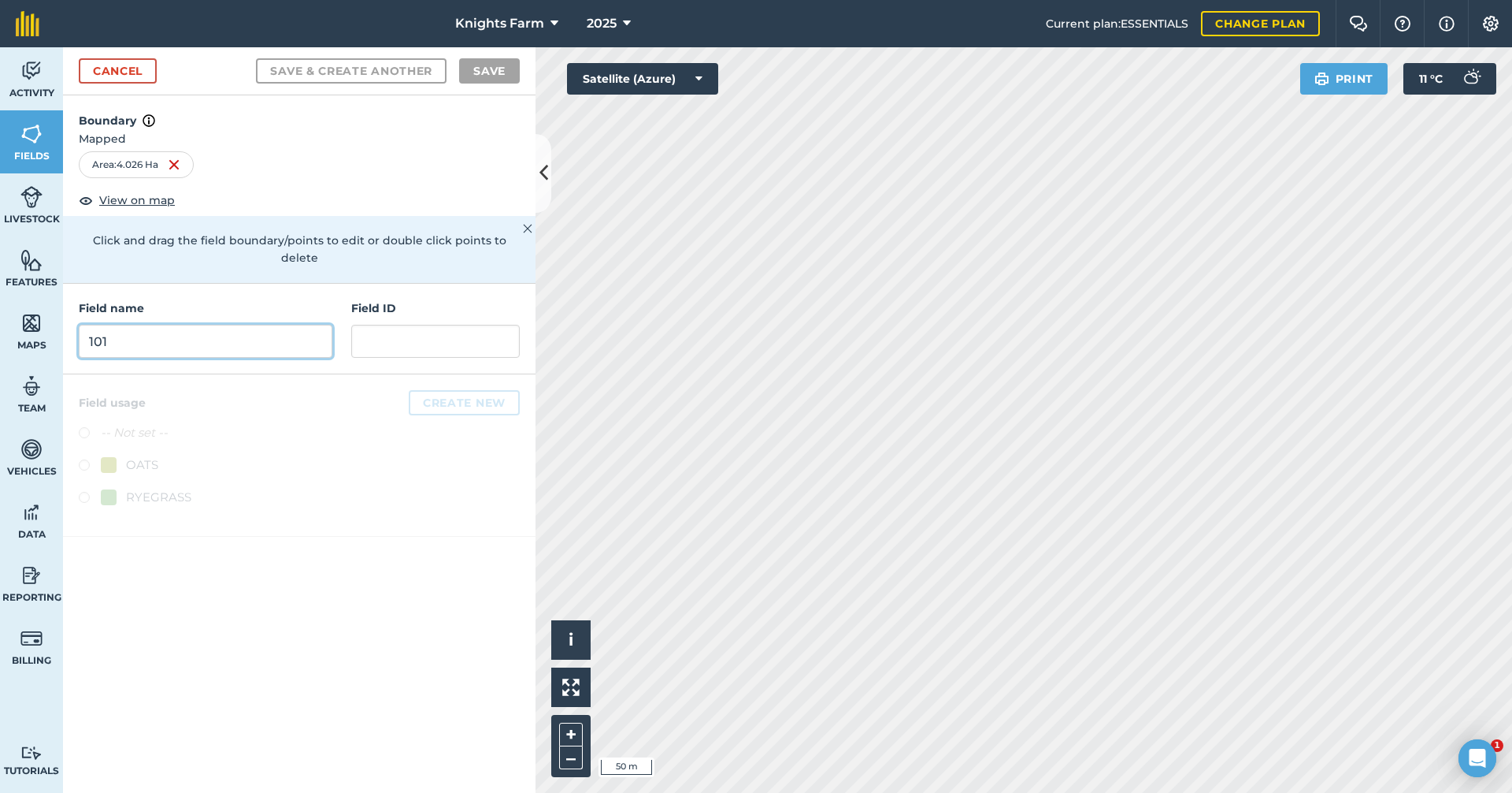
click at [223, 325] on input "101" at bounding box center [205, 341] width 253 height 33
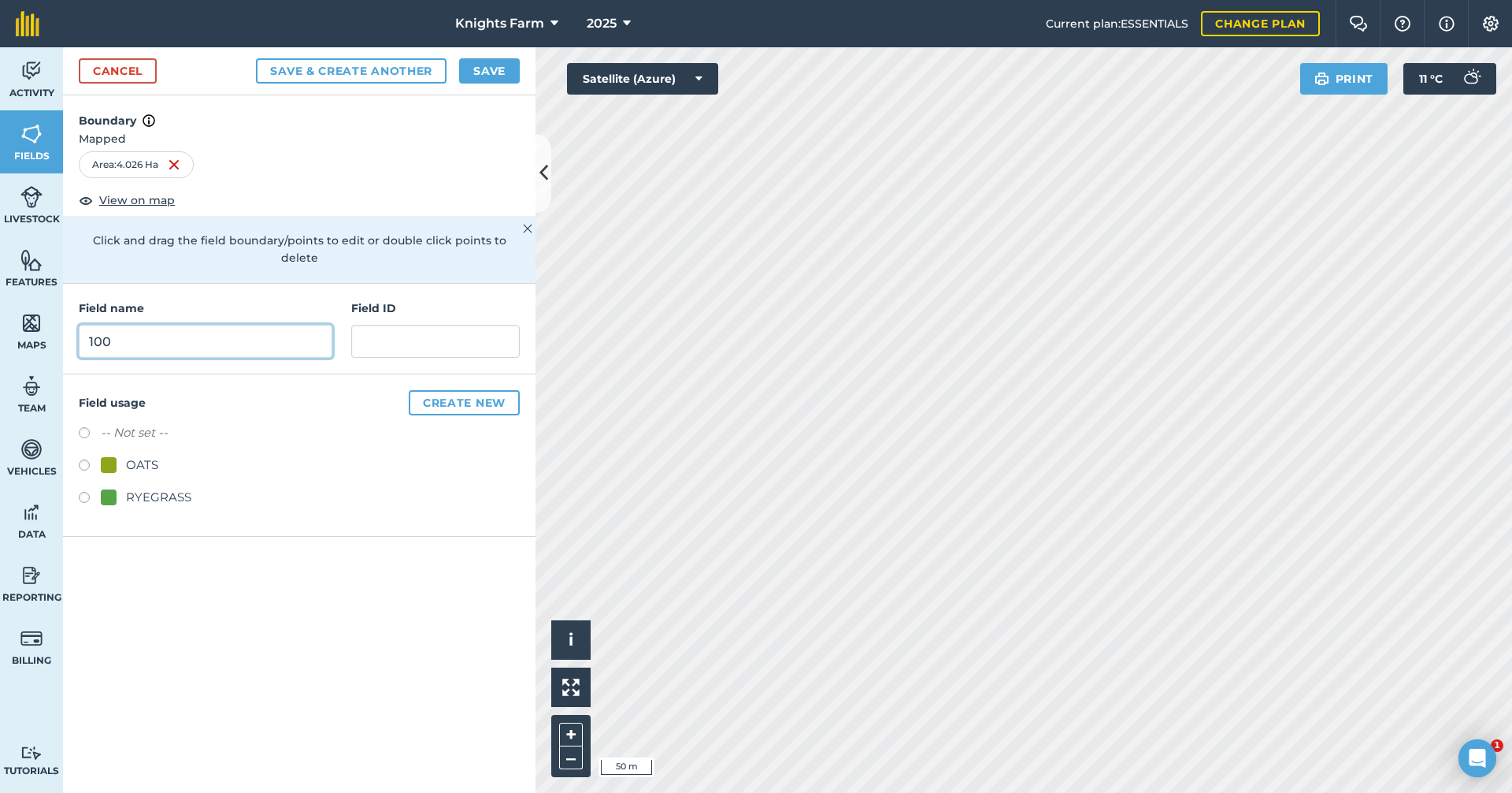
type input "100"
click at [483, 71] on button "Save" at bounding box center [490, 71] width 60 height 25
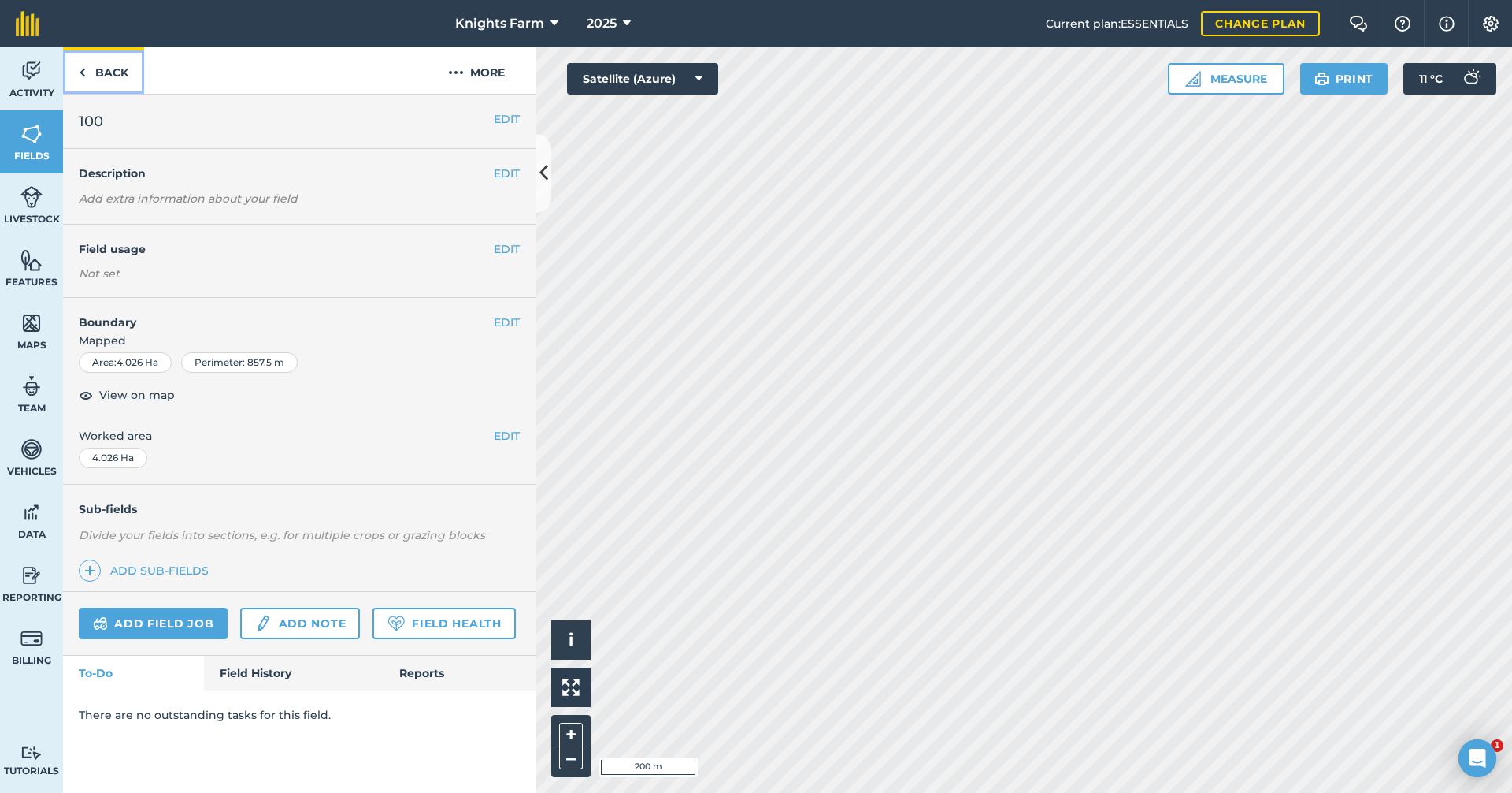
click at [106, 69] on link "Back" at bounding box center [104, 70] width 81 height 46
click at [494, 318] on button "EDIT" at bounding box center [507, 322] width 26 height 17
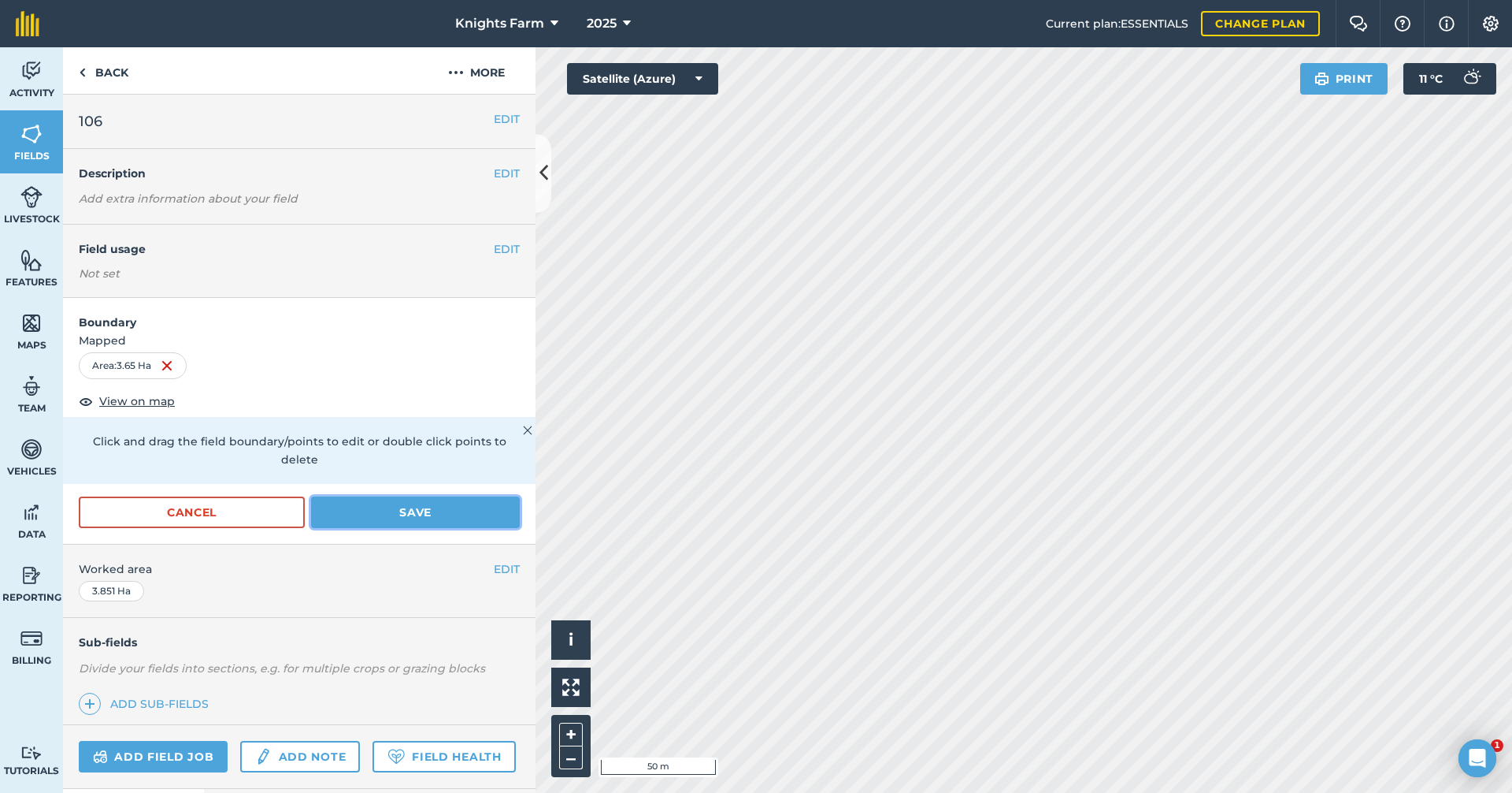
click at [369, 517] on button "Save" at bounding box center [415, 511] width 209 height 31
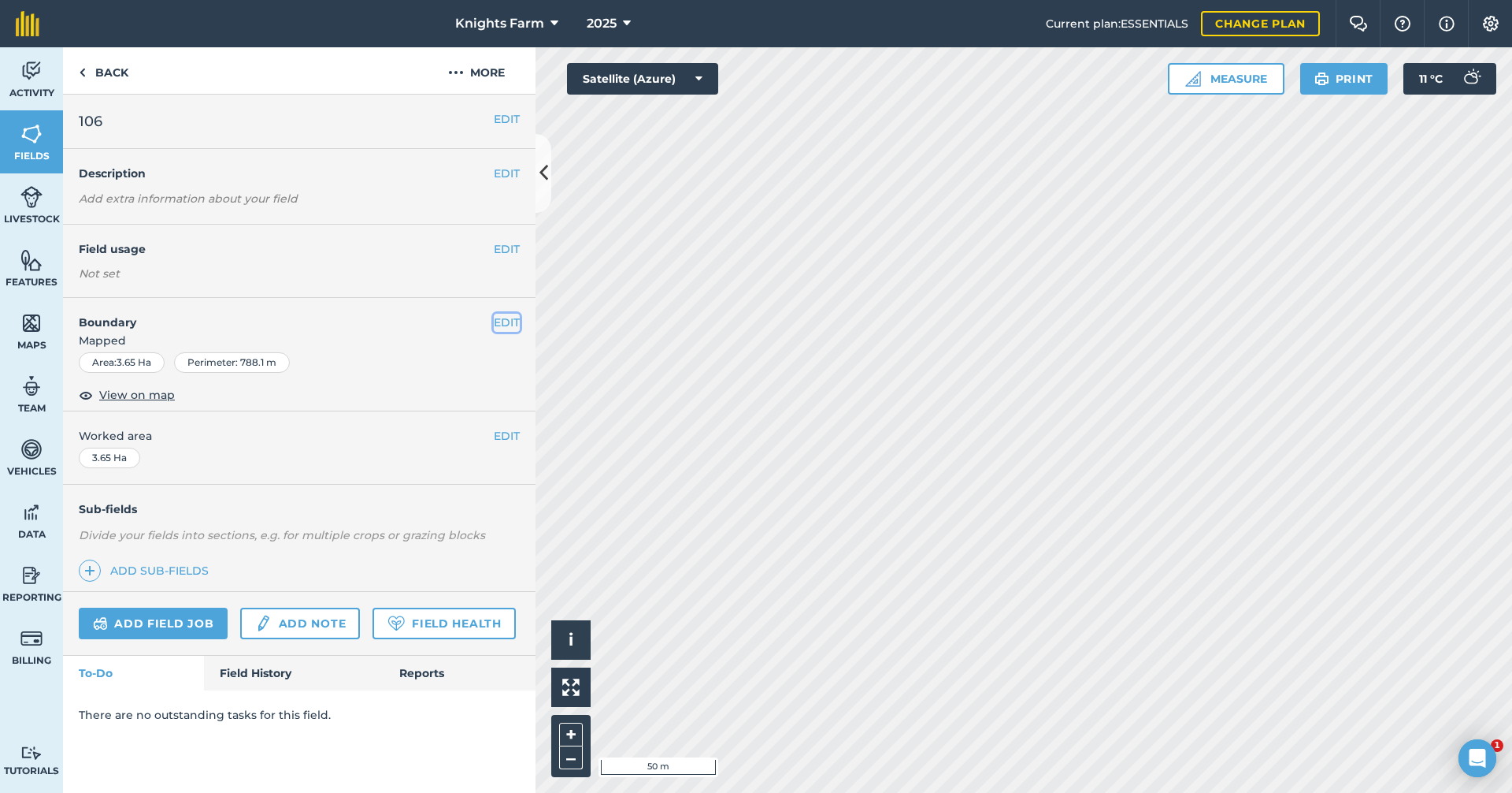
click at [513, 320] on button "EDIT" at bounding box center [507, 322] width 26 height 17
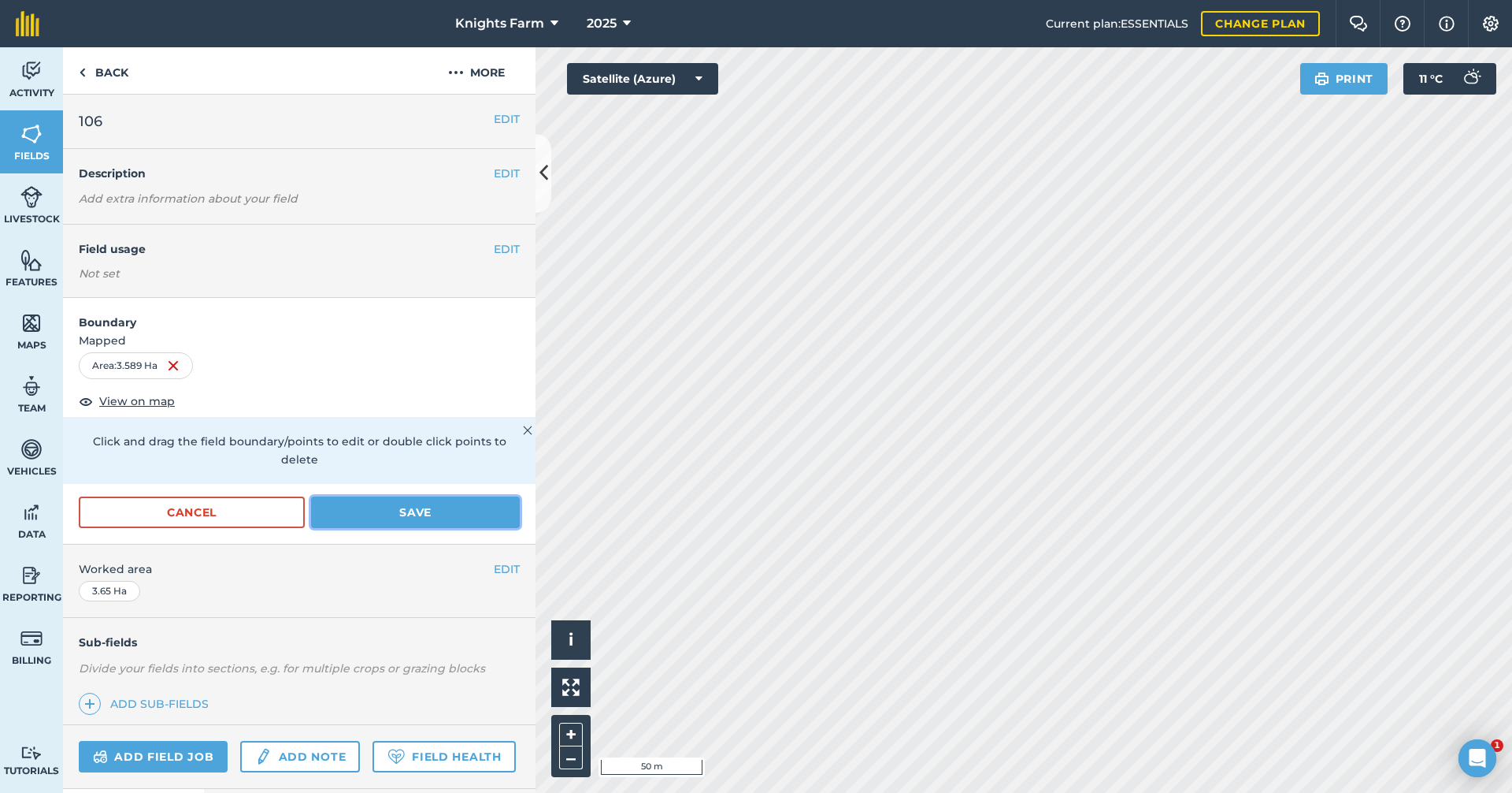
click at [465, 516] on button "Save" at bounding box center [415, 511] width 209 height 31
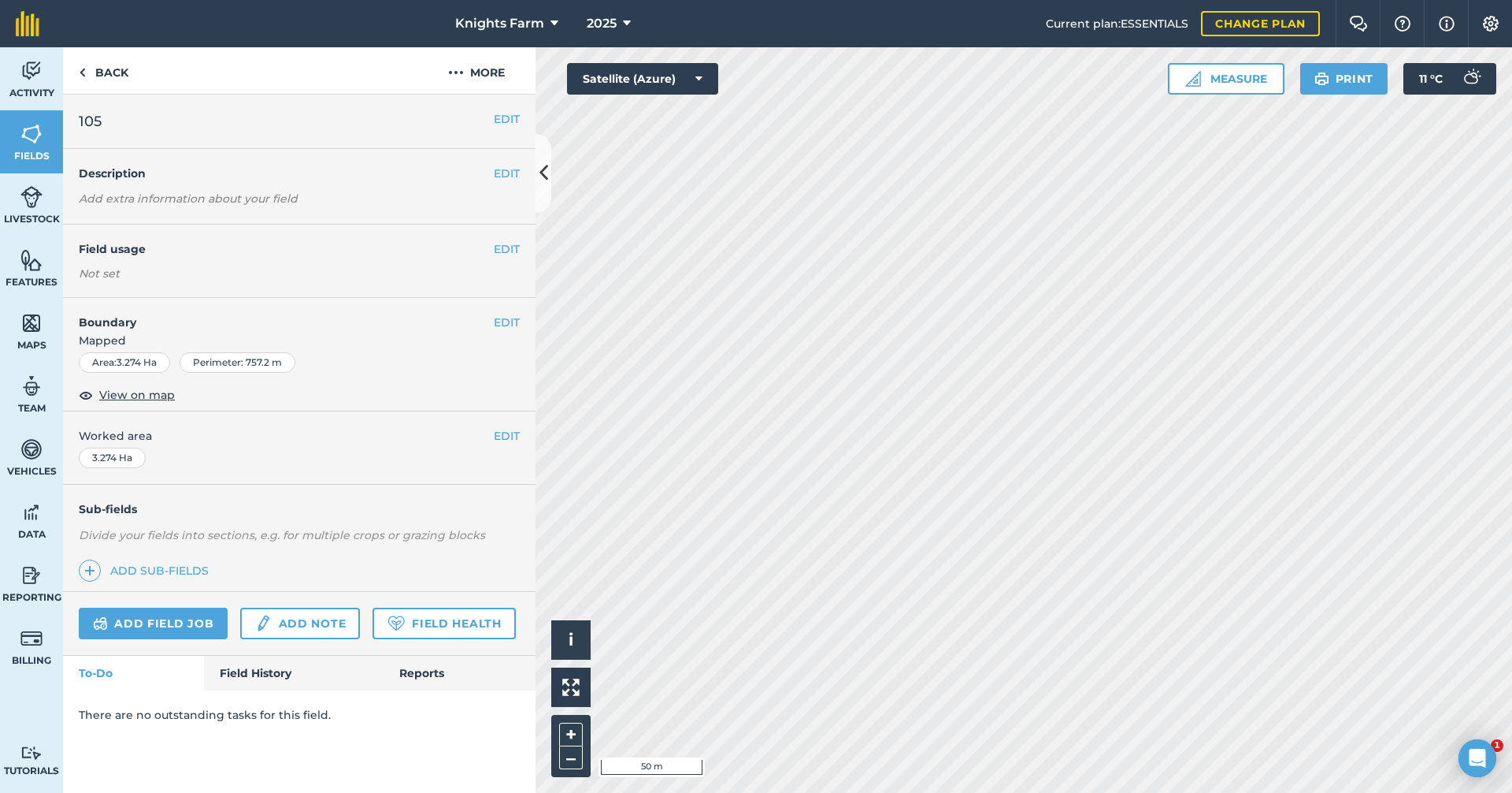
click at [521, 316] on div "EDIT Boundary Mapped Area : 3.274 Ha Perimeter : 757.2 m View on map" at bounding box center [299, 354] width 473 height 113
click at [513, 316] on button "EDIT" at bounding box center [507, 322] width 26 height 17
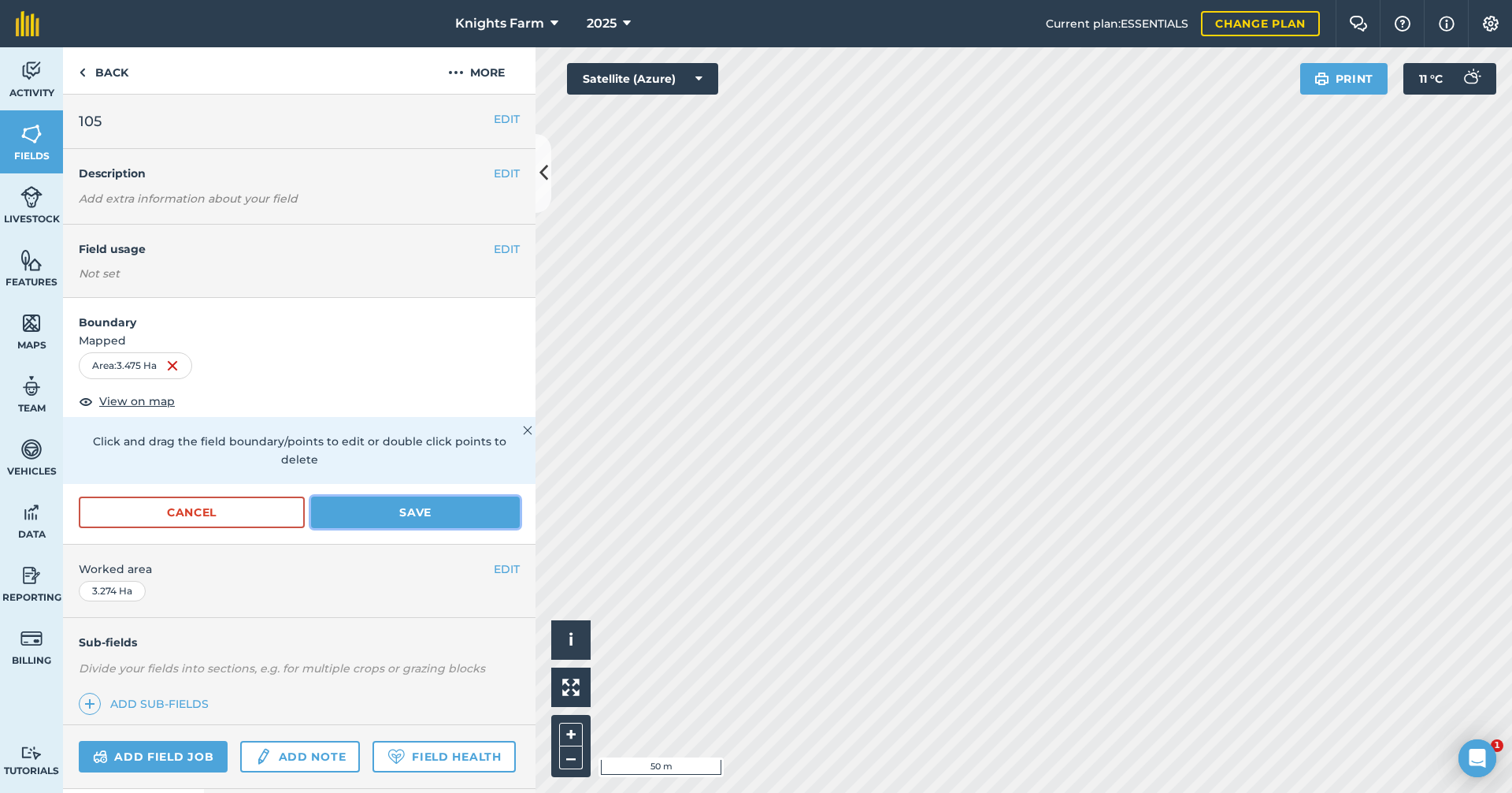
click at [462, 502] on button "Save" at bounding box center [415, 511] width 209 height 31
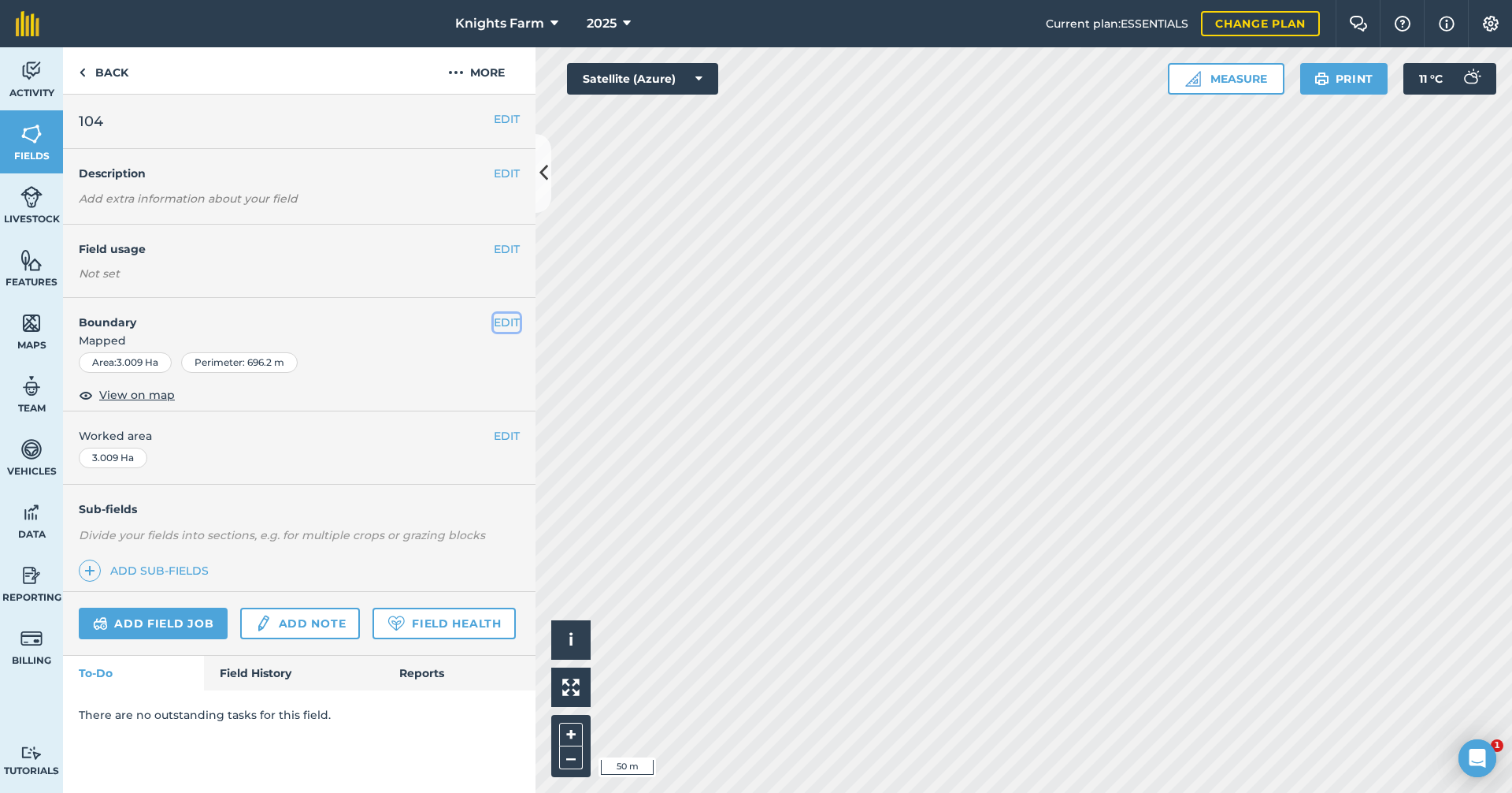
click at [496, 325] on button "EDIT" at bounding box center [507, 322] width 26 height 17
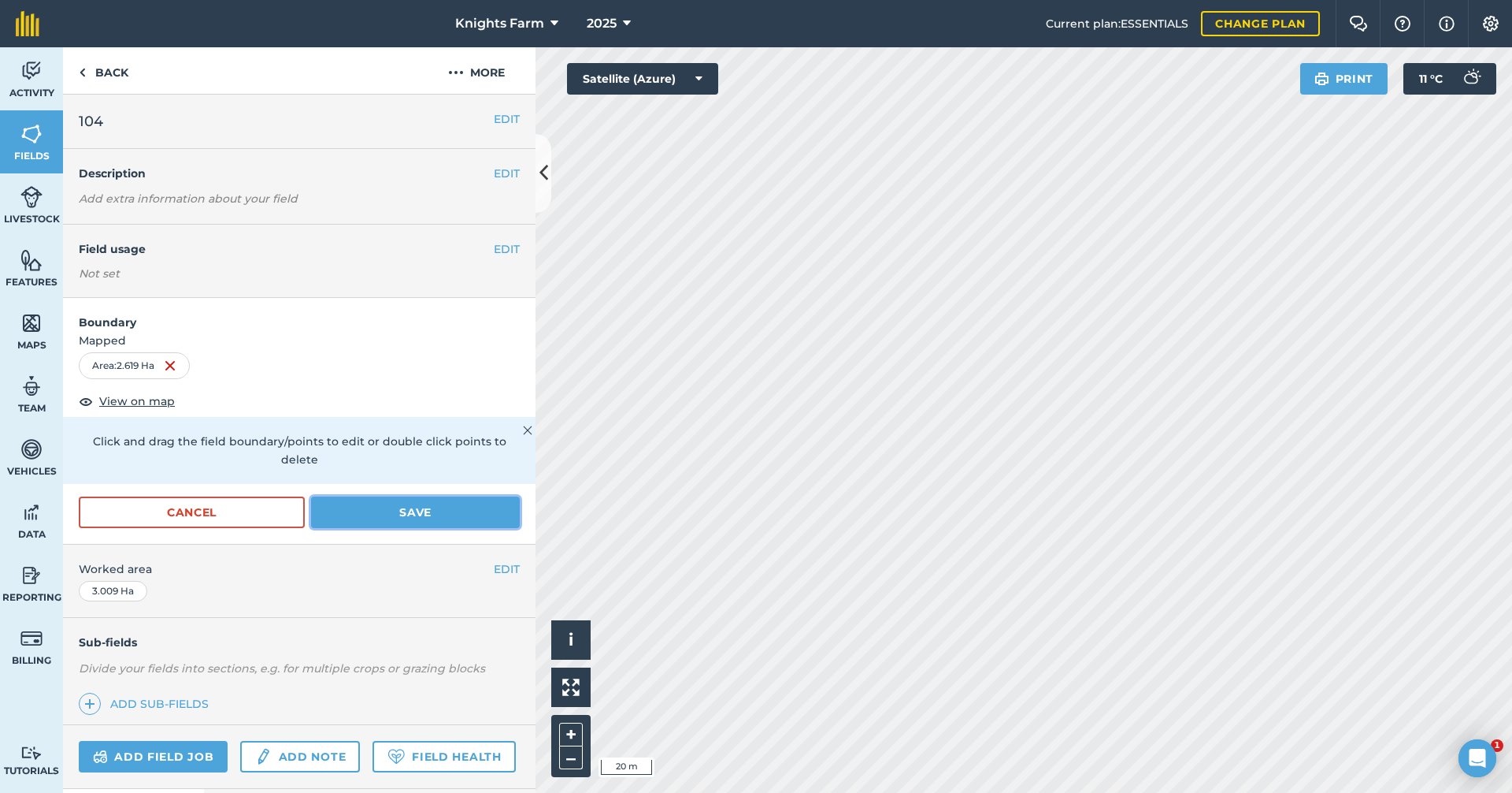
click at [412, 513] on button "Save" at bounding box center [415, 511] width 209 height 31
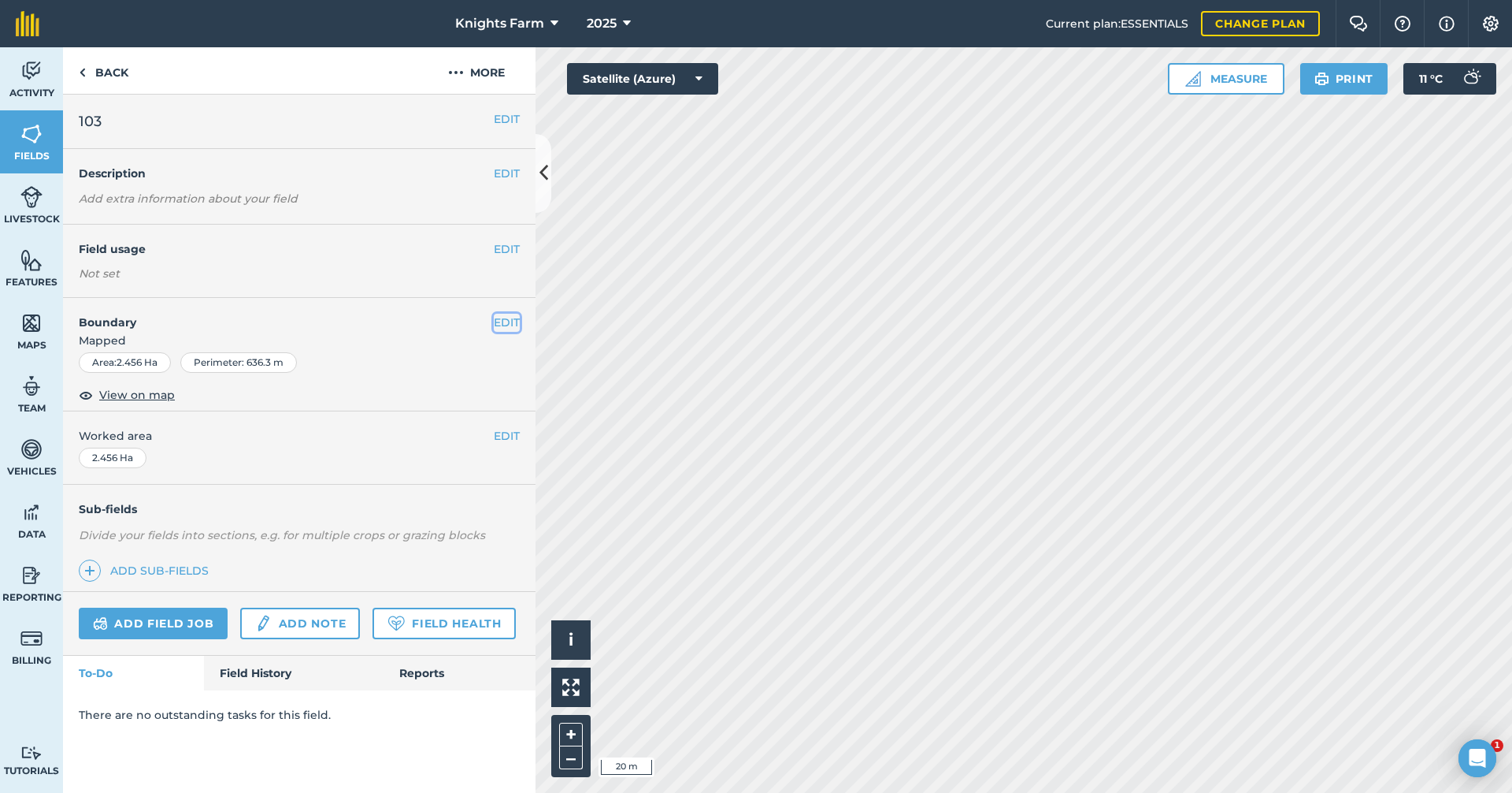
click at [496, 320] on button "EDIT" at bounding box center [507, 322] width 26 height 17
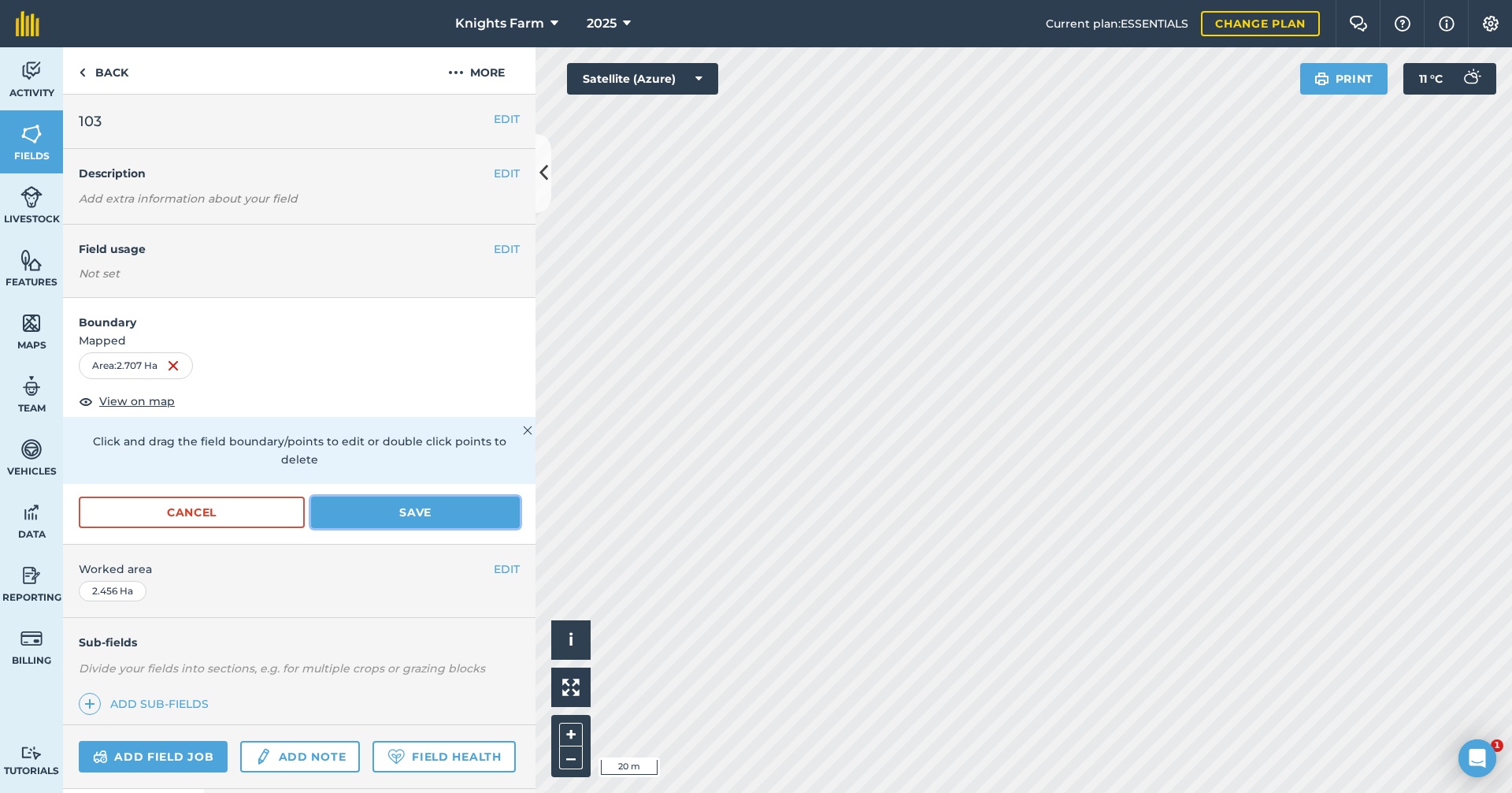
click at [418, 510] on button "Save" at bounding box center [415, 511] width 209 height 31
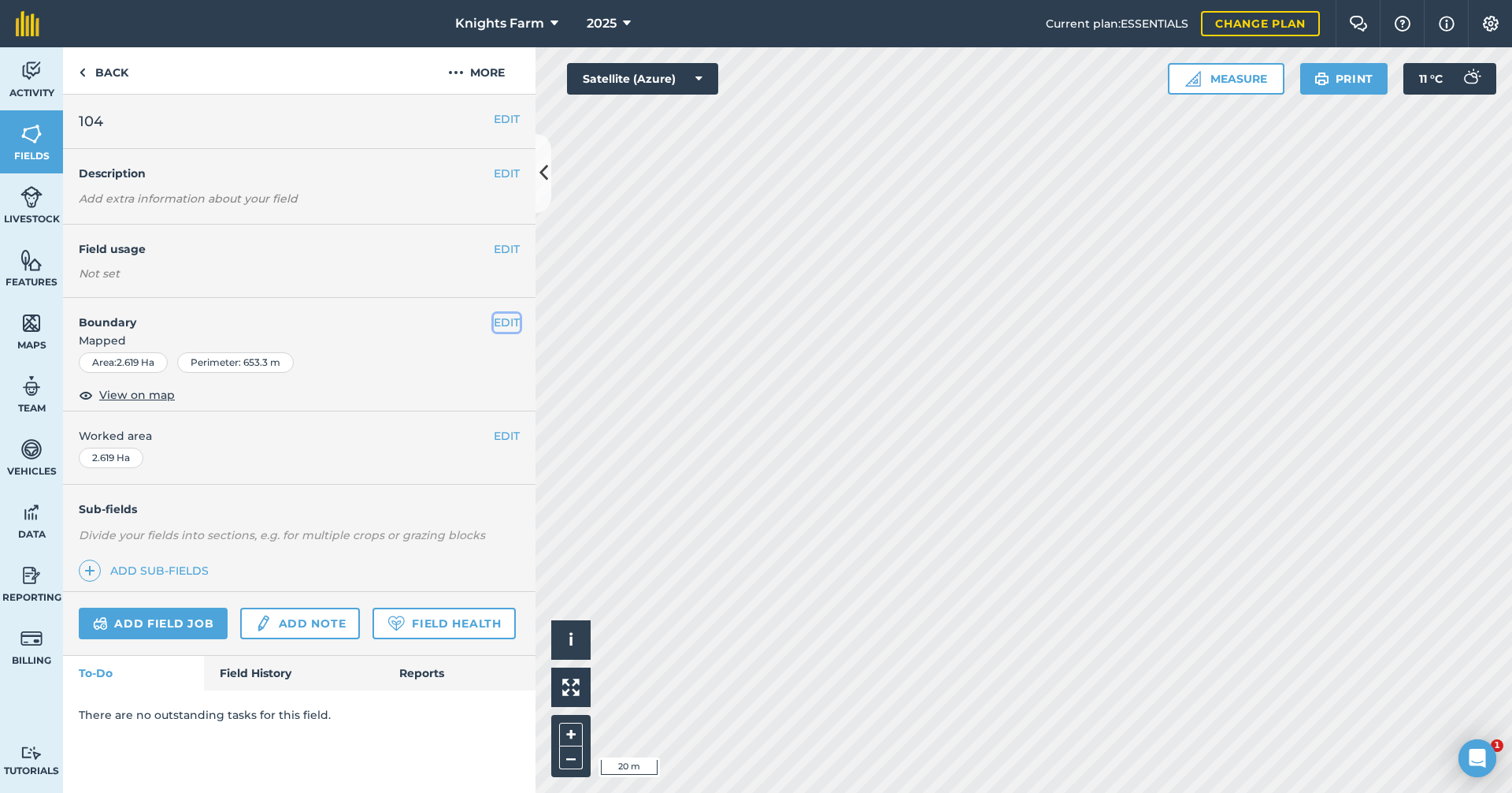
drag, startPoint x: 511, startPoint y: 324, endPoint x: 524, endPoint y: 320, distance: 13.6
click at [511, 324] on button "EDIT" at bounding box center [507, 322] width 26 height 17
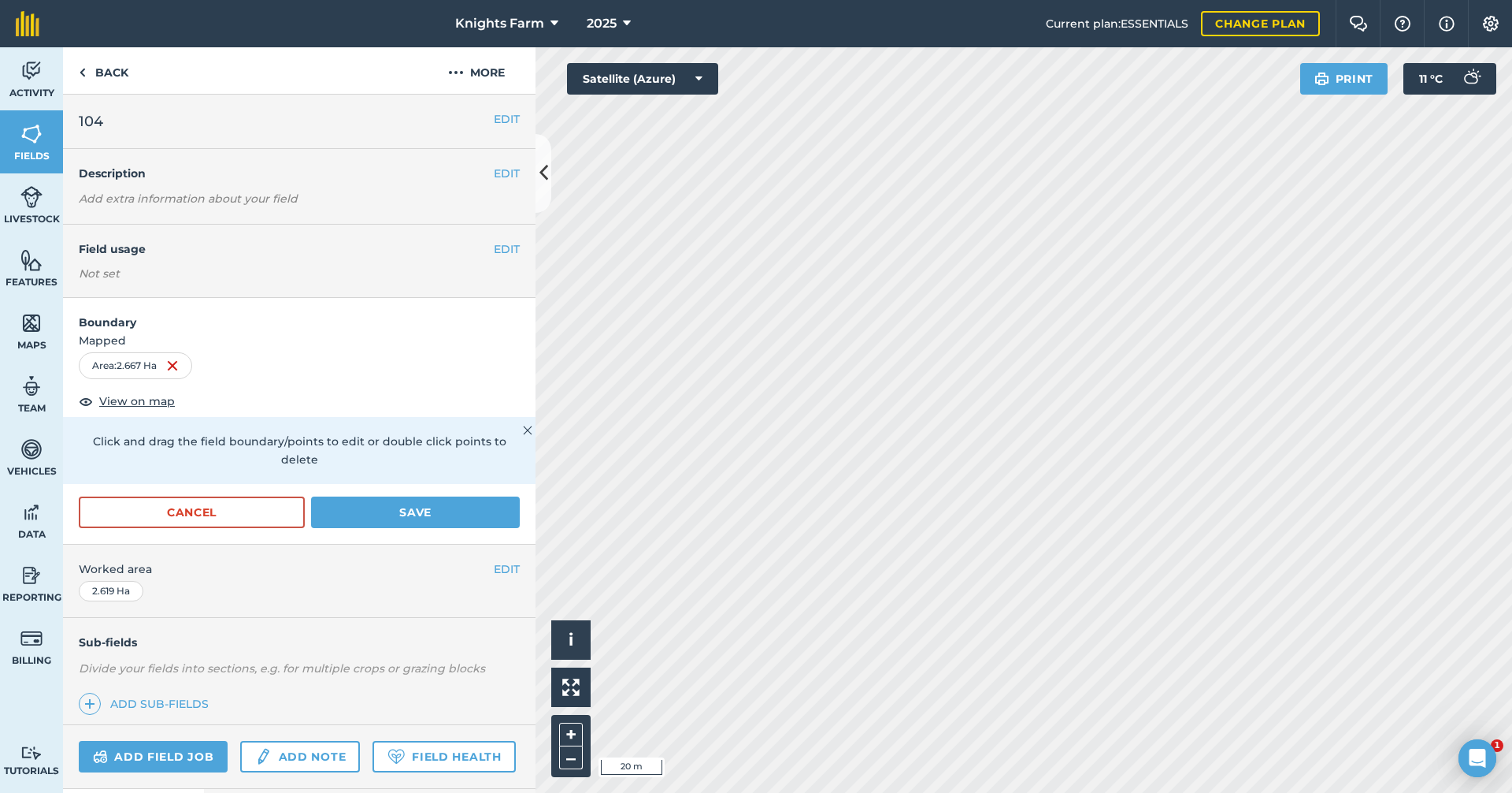
click at [1213, 792] on html "Knights Farm 2025 Current plan : ESSENTIALS Change plan Farm Chat Help Info Set…" at bounding box center [756, 396] width 1512 height 793
click at [481, 516] on button "Save" at bounding box center [415, 511] width 209 height 31
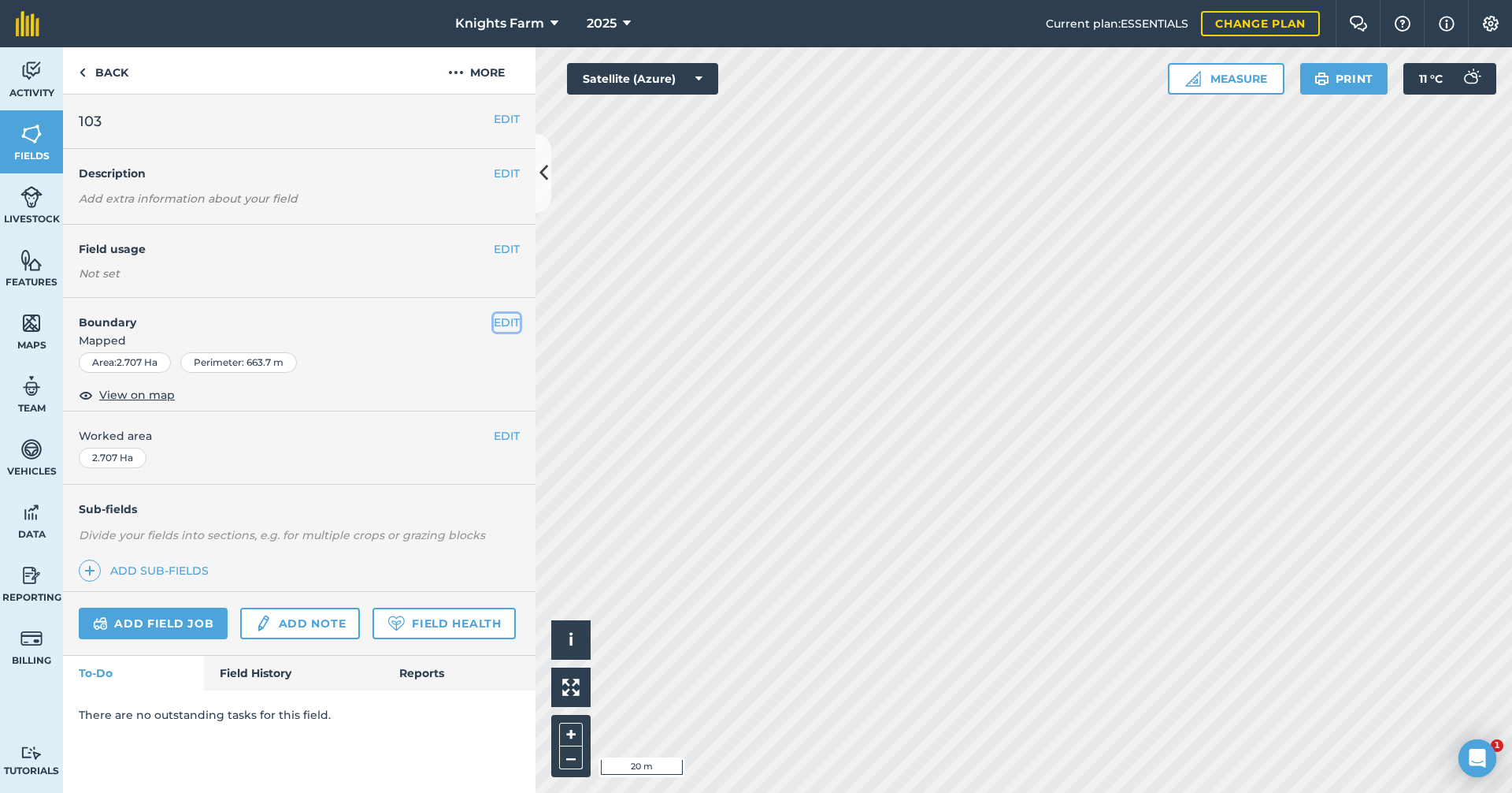
click at [508, 317] on button "EDIT" at bounding box center [507, 322] width 26 height 17
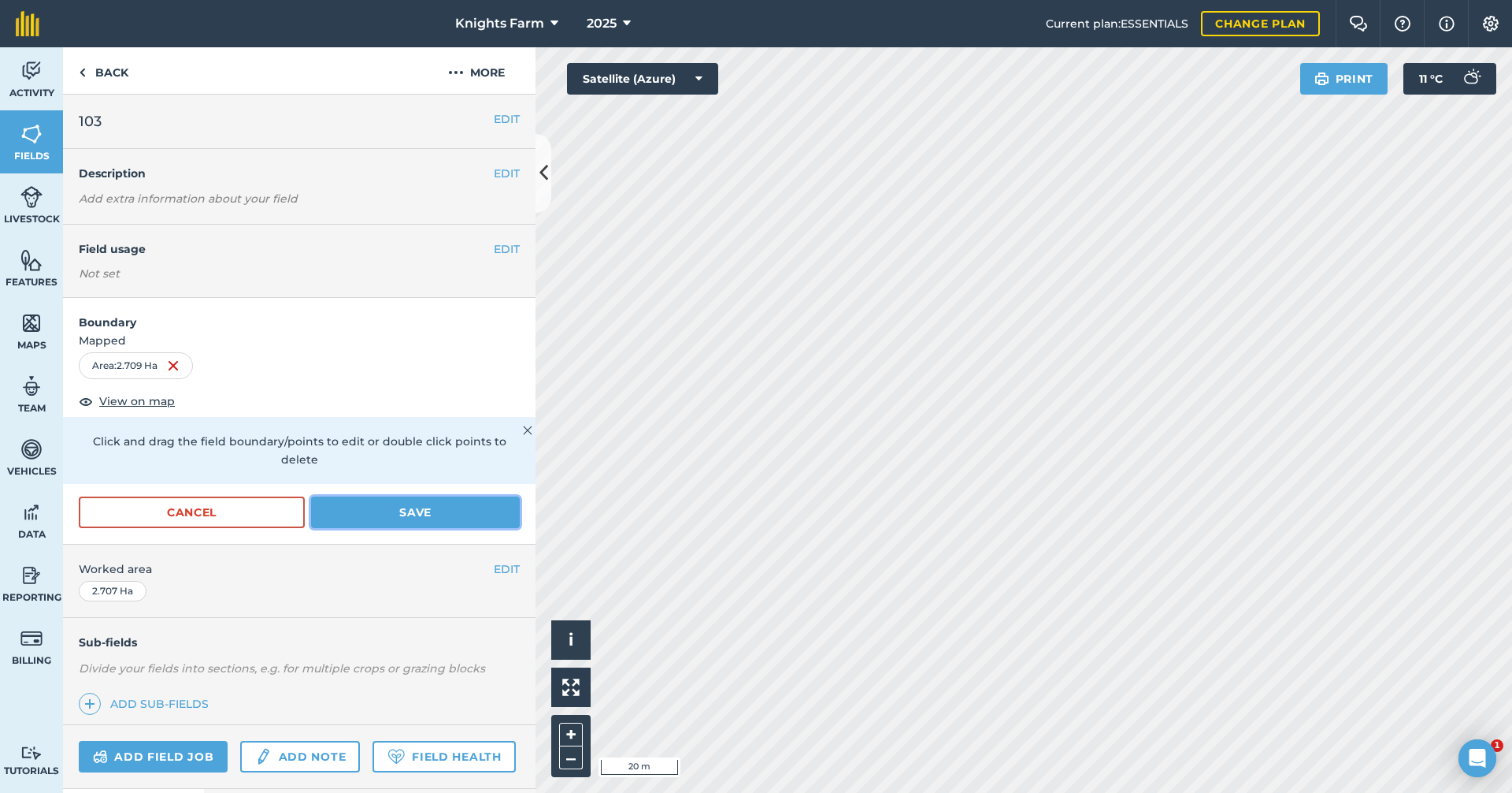
click at [494, 509] on button "Save" at bounding box center [415, 511] width 209 height 31
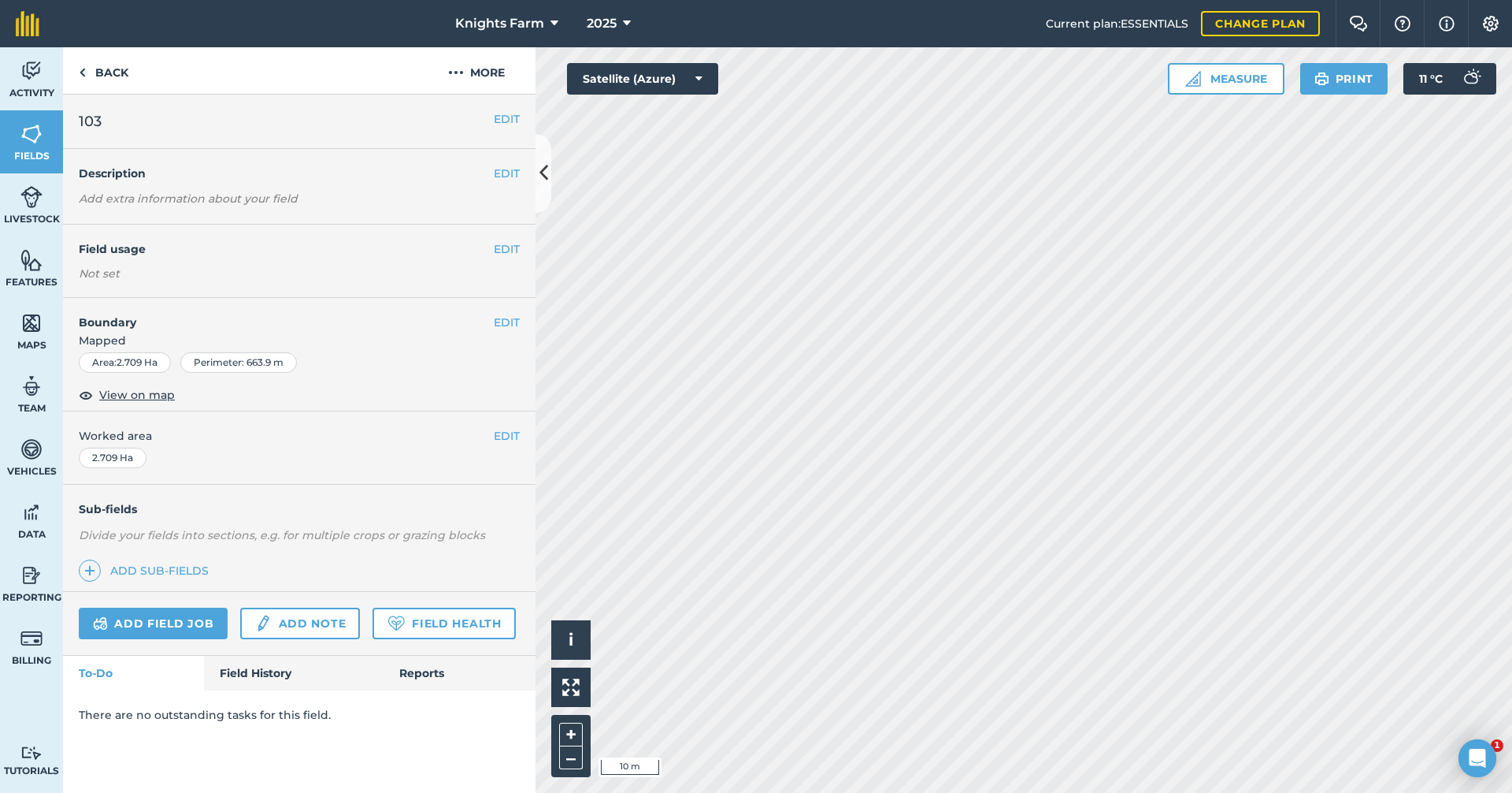
click at [508, 313] on div "EDIT Boundary Mapped Area : 2.709 Ha Perimeter : 663.9 m View on map" at bounding box center [299, 354] width 473 height 113
click at [504, 312] on div "EDIT Boundary Mapped Area : 2.709 Ha Perimeter : 663.9 m View on map" at bounding box center [299, 354] width 473 height 113
click at [512, 321] on button "EDIT" at bounding box center [507, 322] width 26 height 17
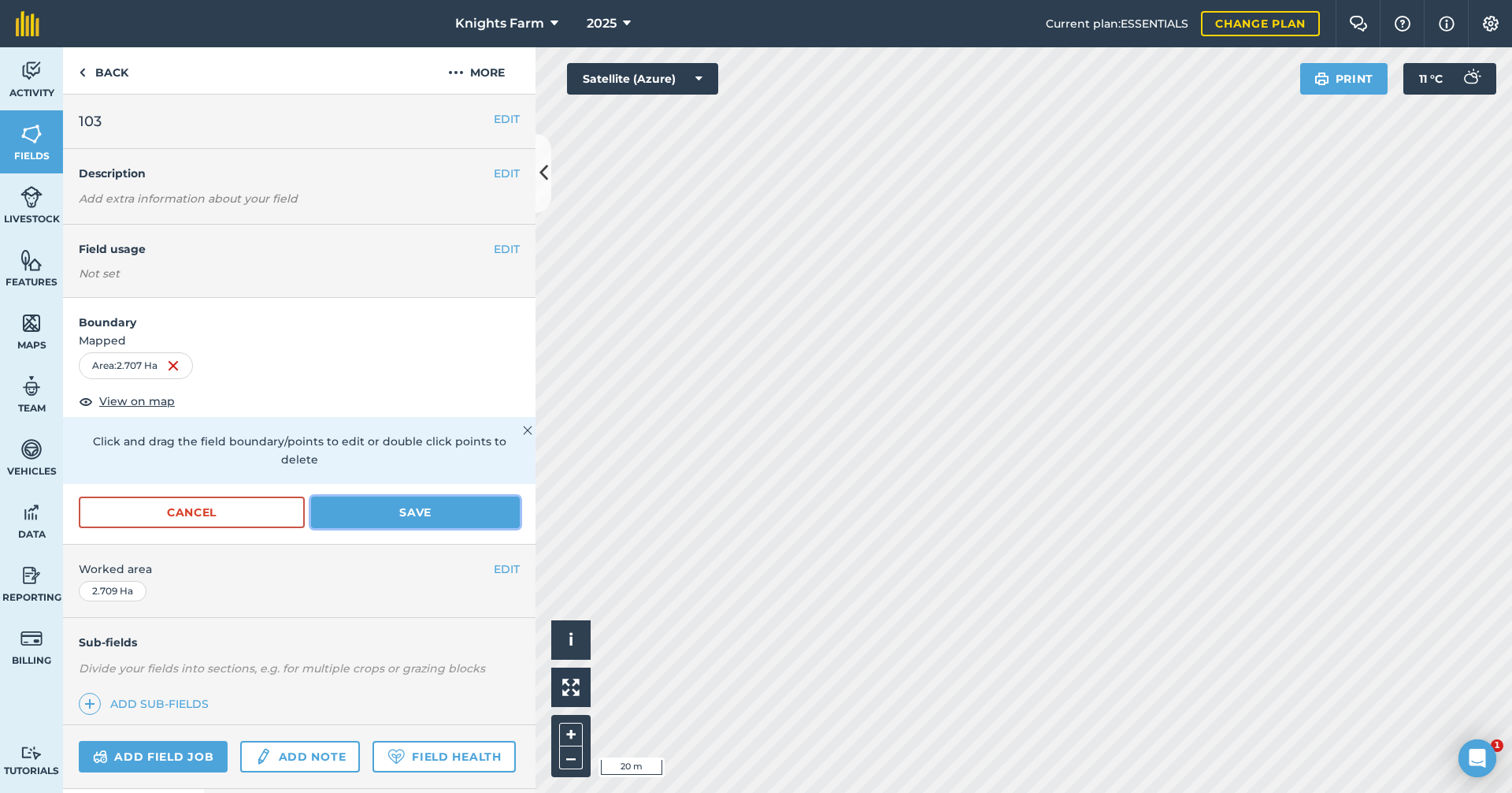
click at [469, 504] on button "Save" at bounding box center [415, 511] width 209 height 31
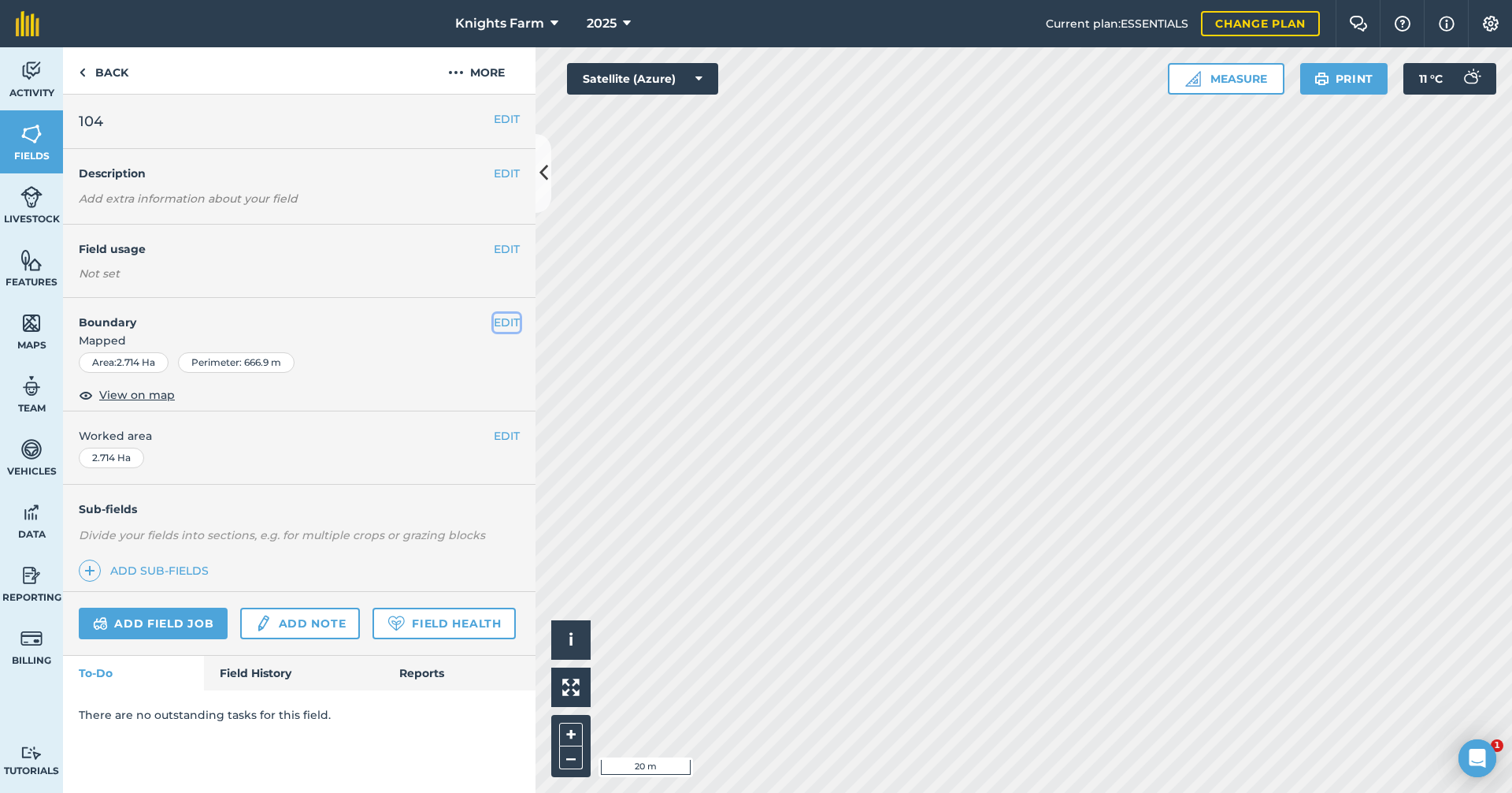
click at [502, 322] on button "EDIT" at bounding box center [507, 322] width 26 height 17
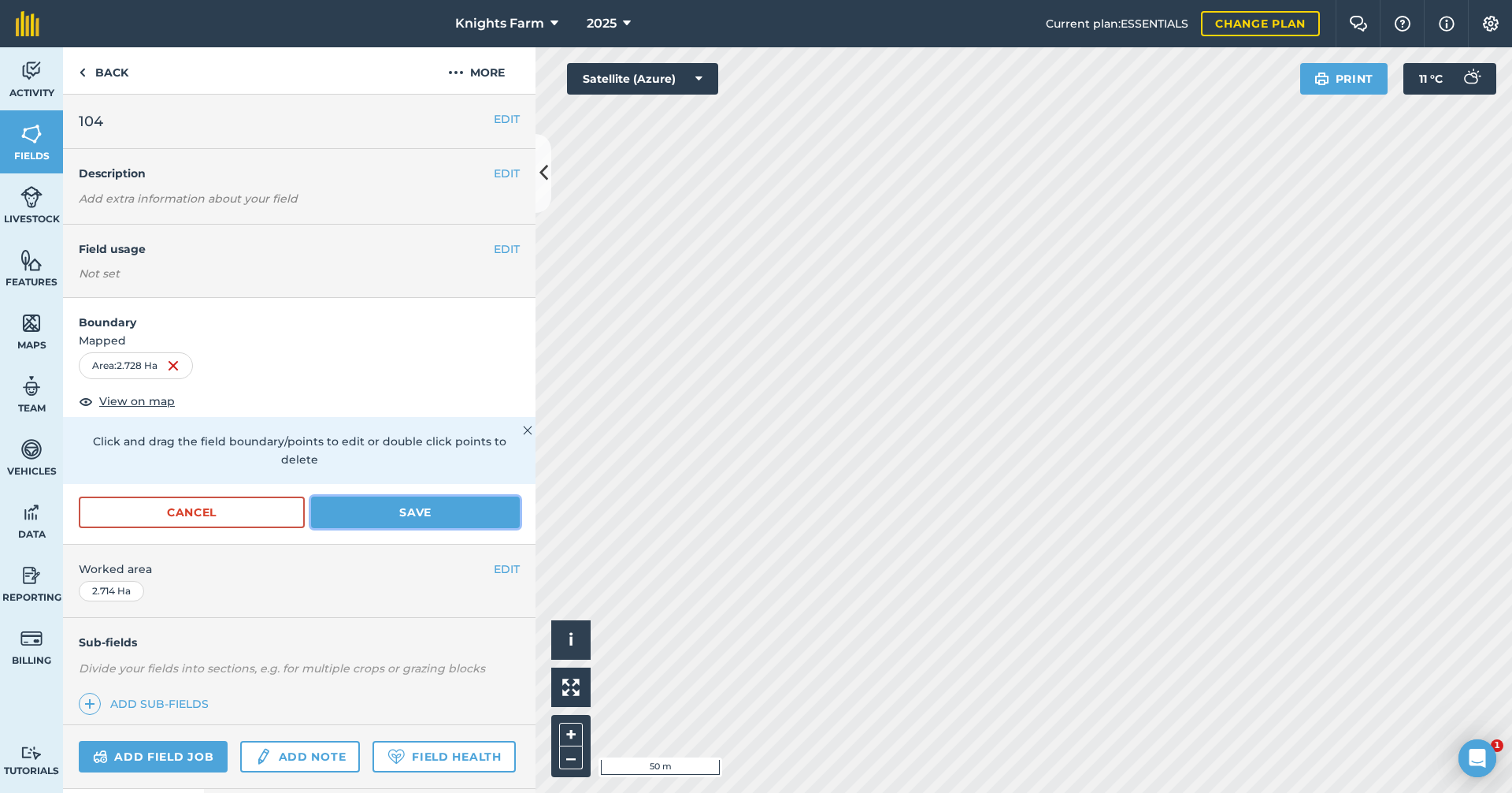
click at [419, 509] on button "Save" at bounding box center [415, 511] width 209 height 31
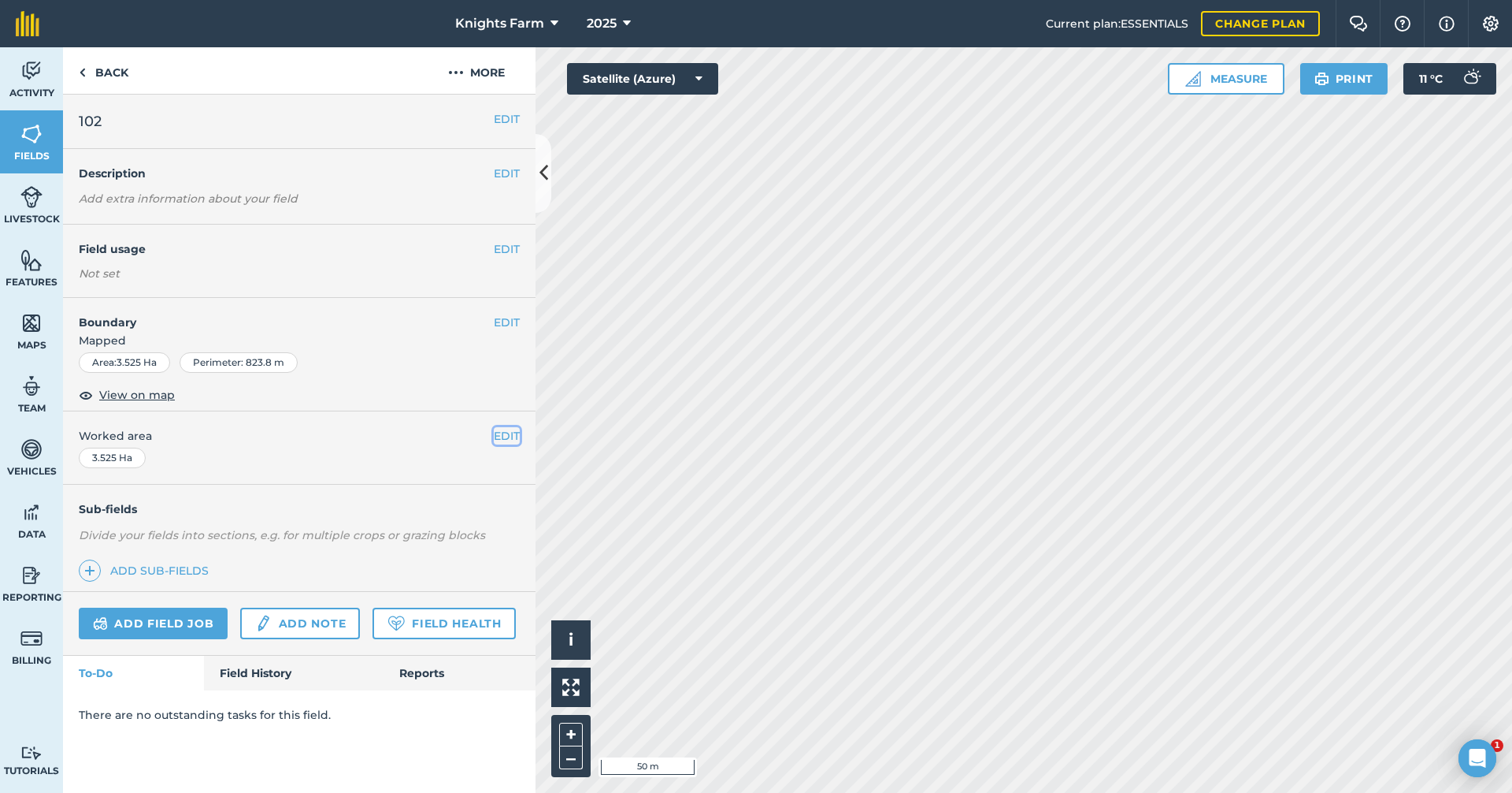
click at [512, 435] on button "EDIT" at bounding box center [507, 435] width 26 height 17
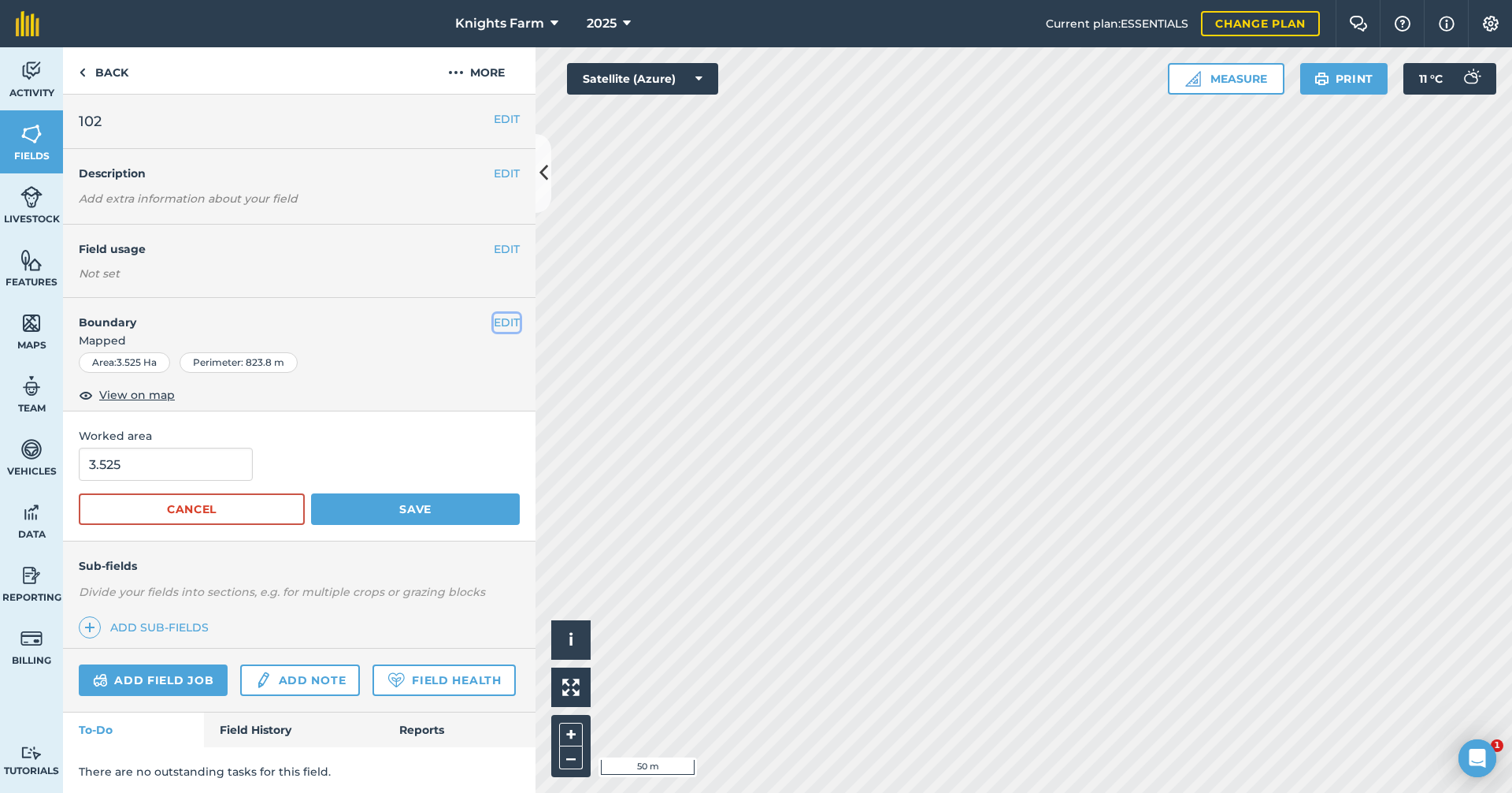
click at [494, 318] on button "EDIT" at bounding box center [507, 322] width 26 height 17
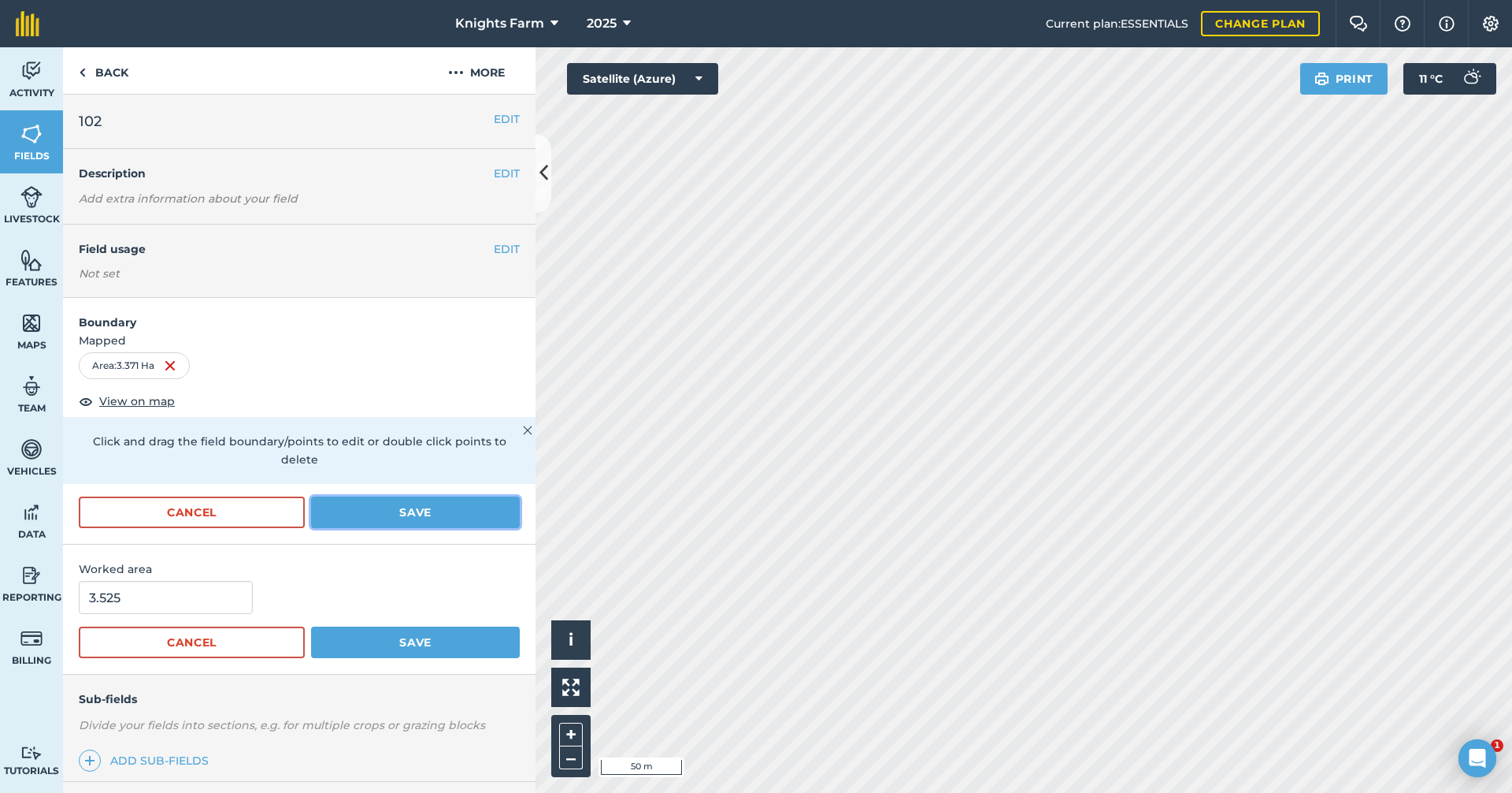
click at [467, 509] on button "Save" at bounding box center [415, 511] width 209 height 31
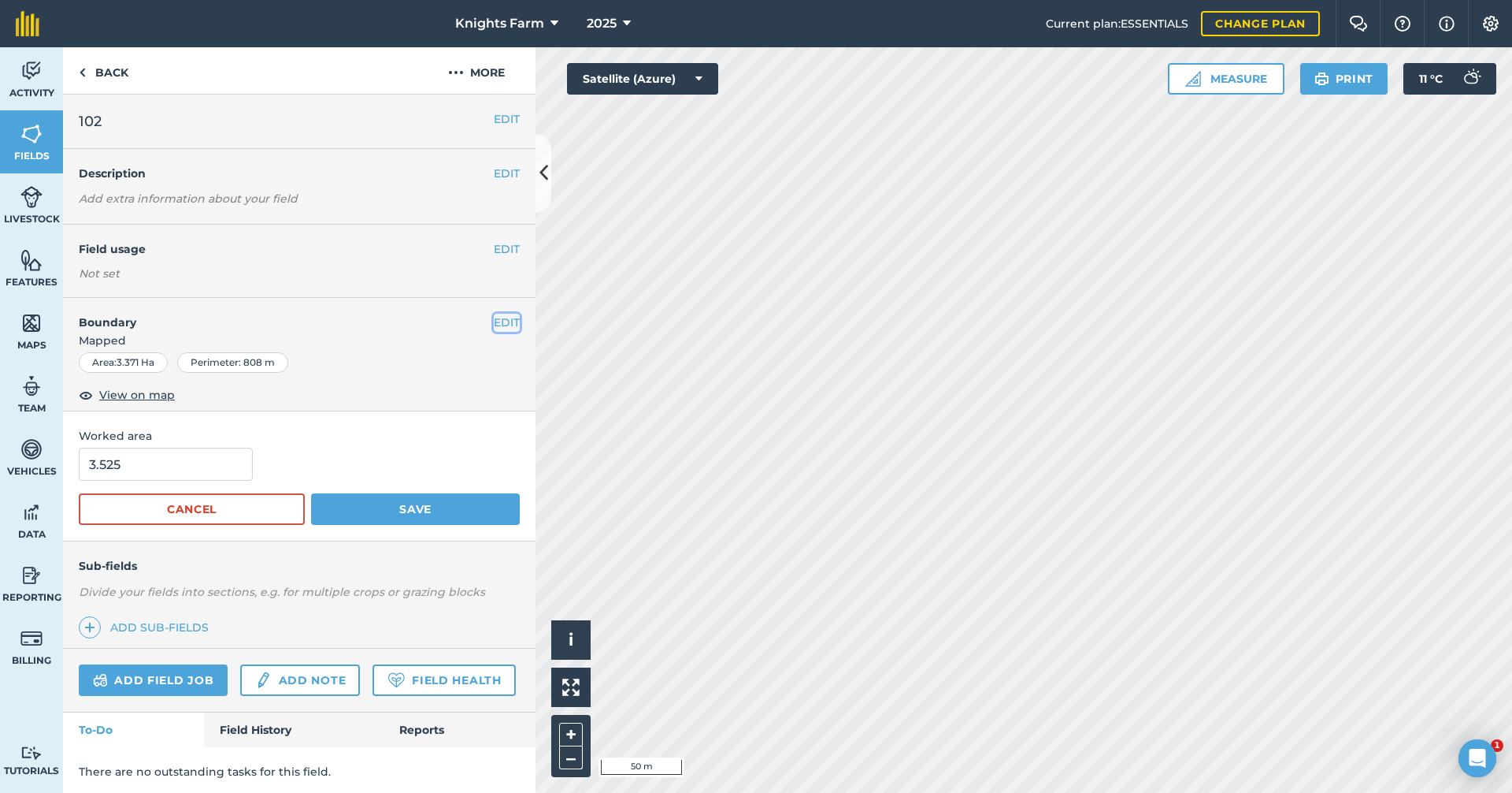
click at [495, 316] on button "EDIT" at bounding box center [507, 322] width 26 height 17
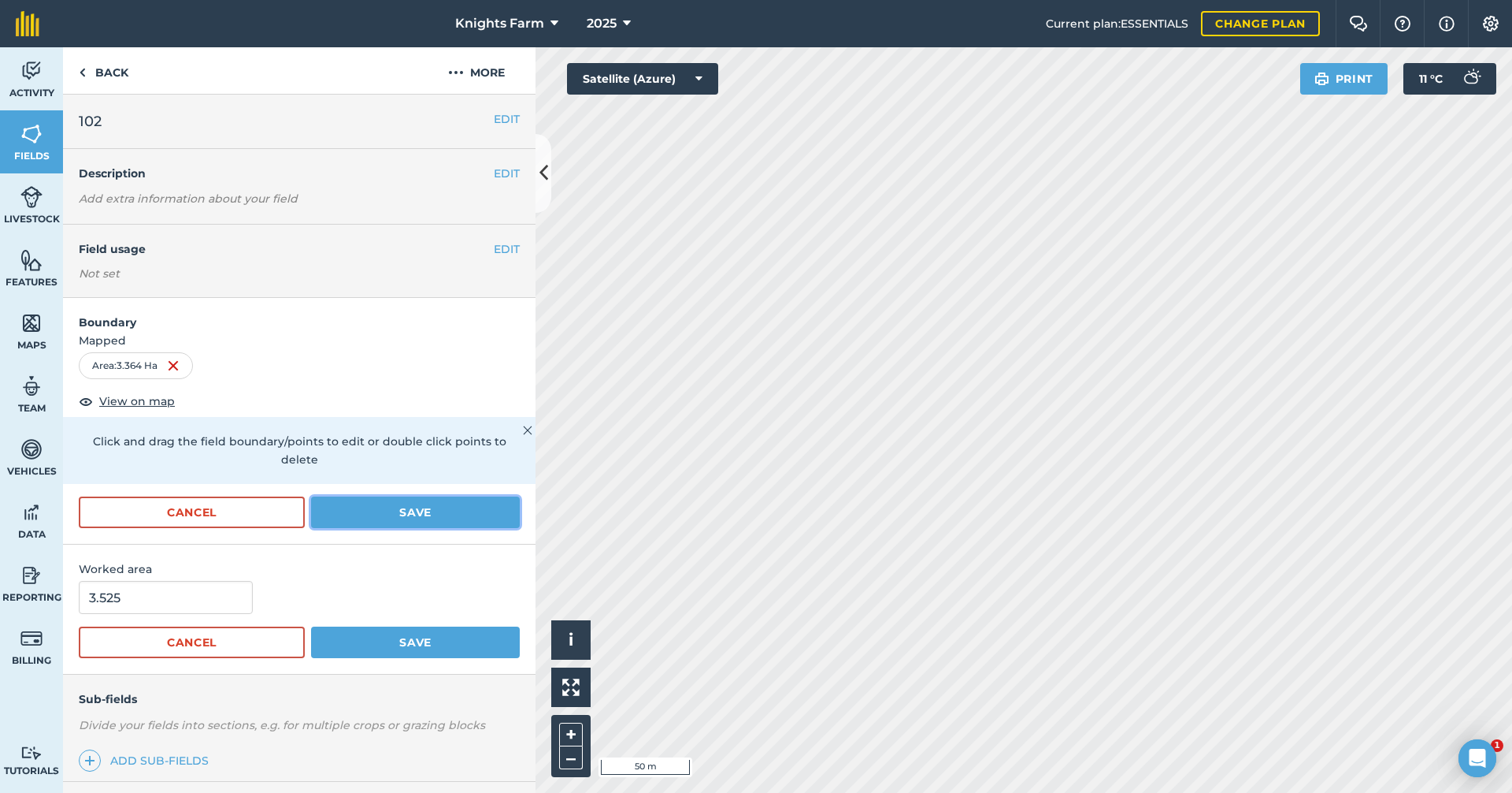
click at [463, 518] on button "Save" at bounding box center [415, 511] width 209 height 31
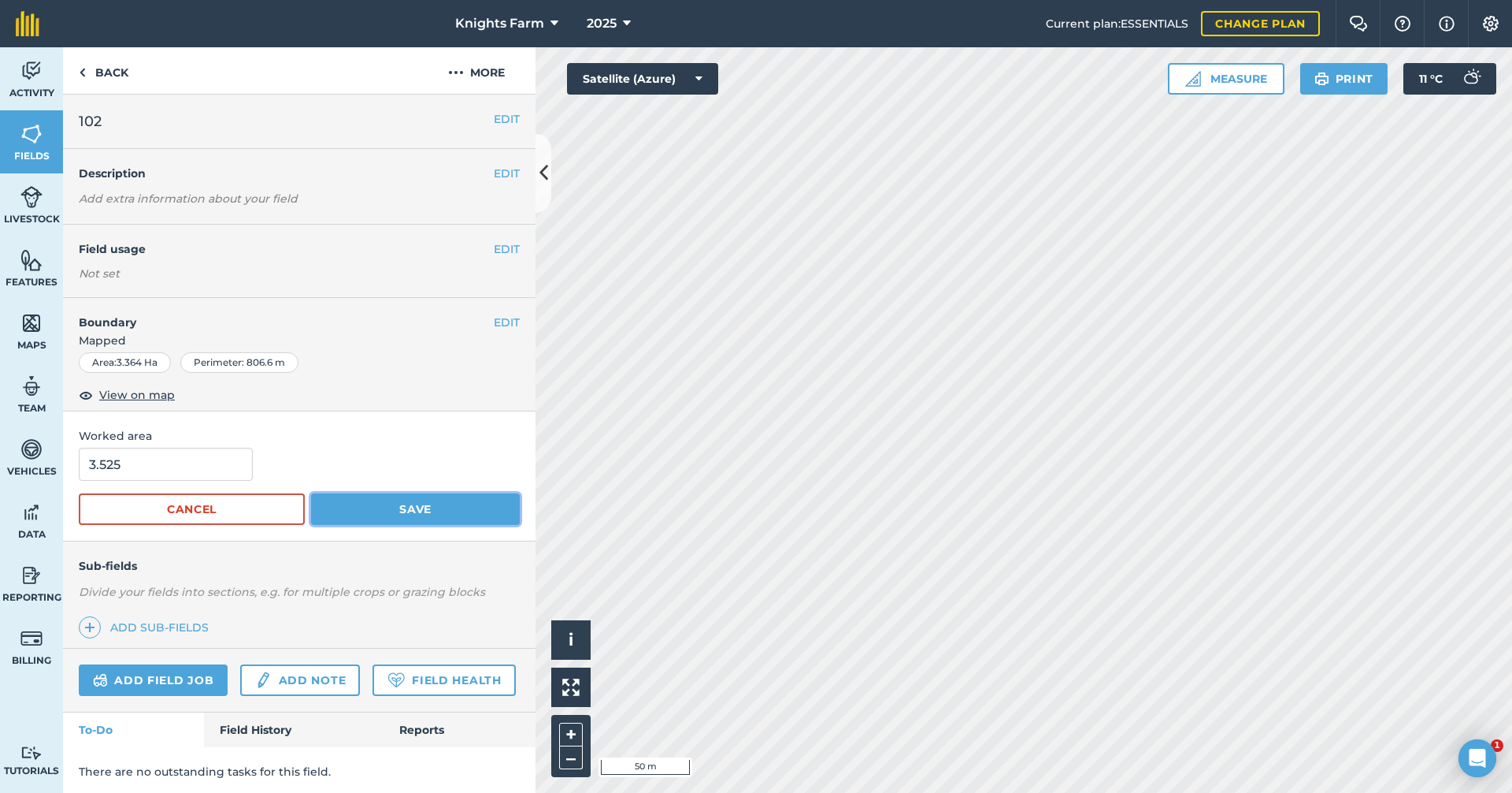
drag, startPoint x: 406, startPoint y: 510, endPoint x: 425, endPoint y: 505, distance: 19.6
click at [407, 510] on button "Save" at bounding box center [415, 509] width 209 height 31
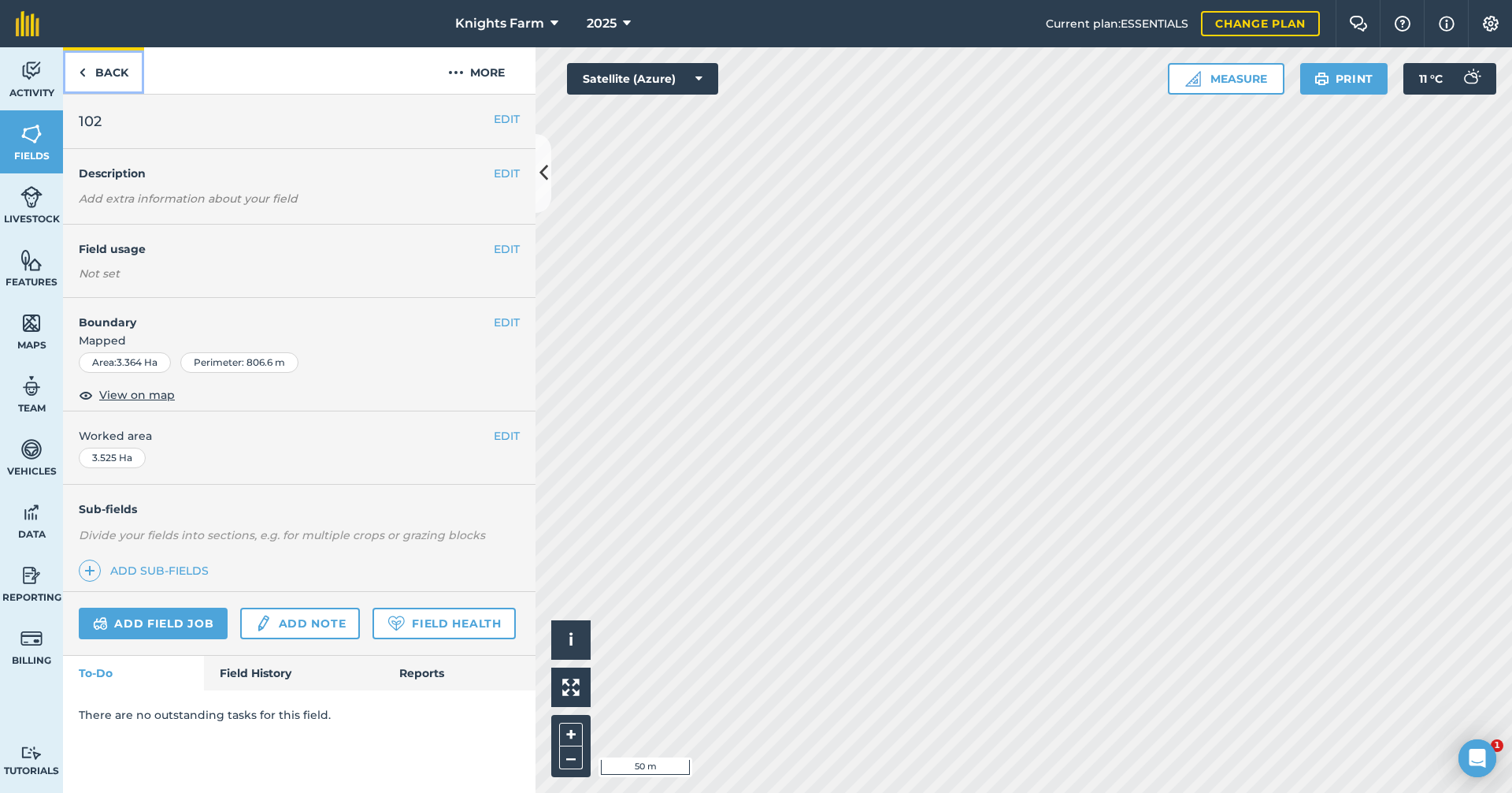
drag, startPoint x: 115, startPoint y: 65, endPoint x: 139, endPoint y: 74, distance: 25.6
click at [115, 65] on link "Back" at bounding box center [104, 70] width 81 height 46
click at [116, 67] on link "Back" at bounding box center [104, 70] width 81 height 46
click at [505, 326] on button "EDIT" at bounding box center [507, 322] width 26 height 17
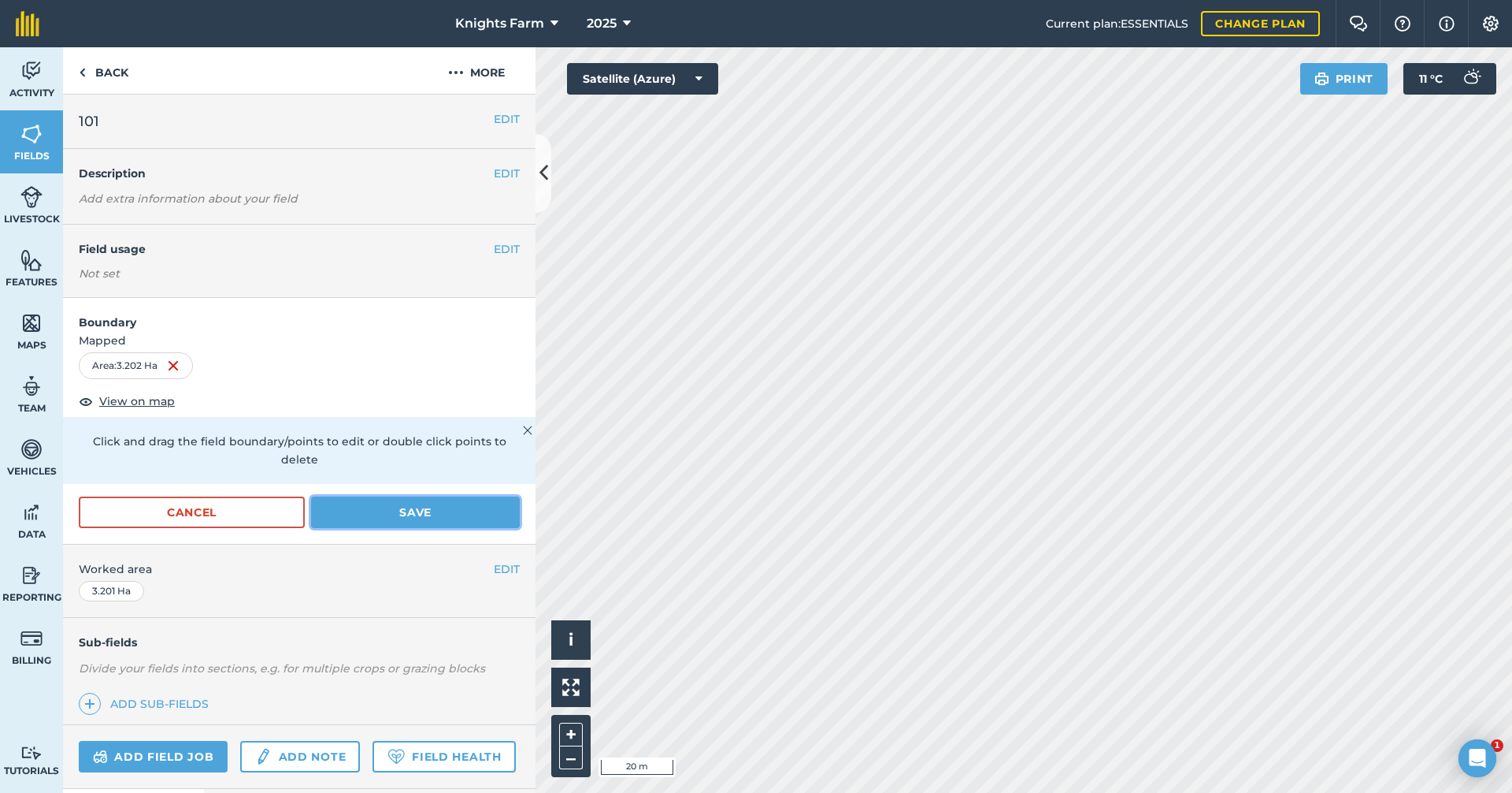
click at [465, 500] on button "Save" at bounding box center [415, 511] width 209 height 31
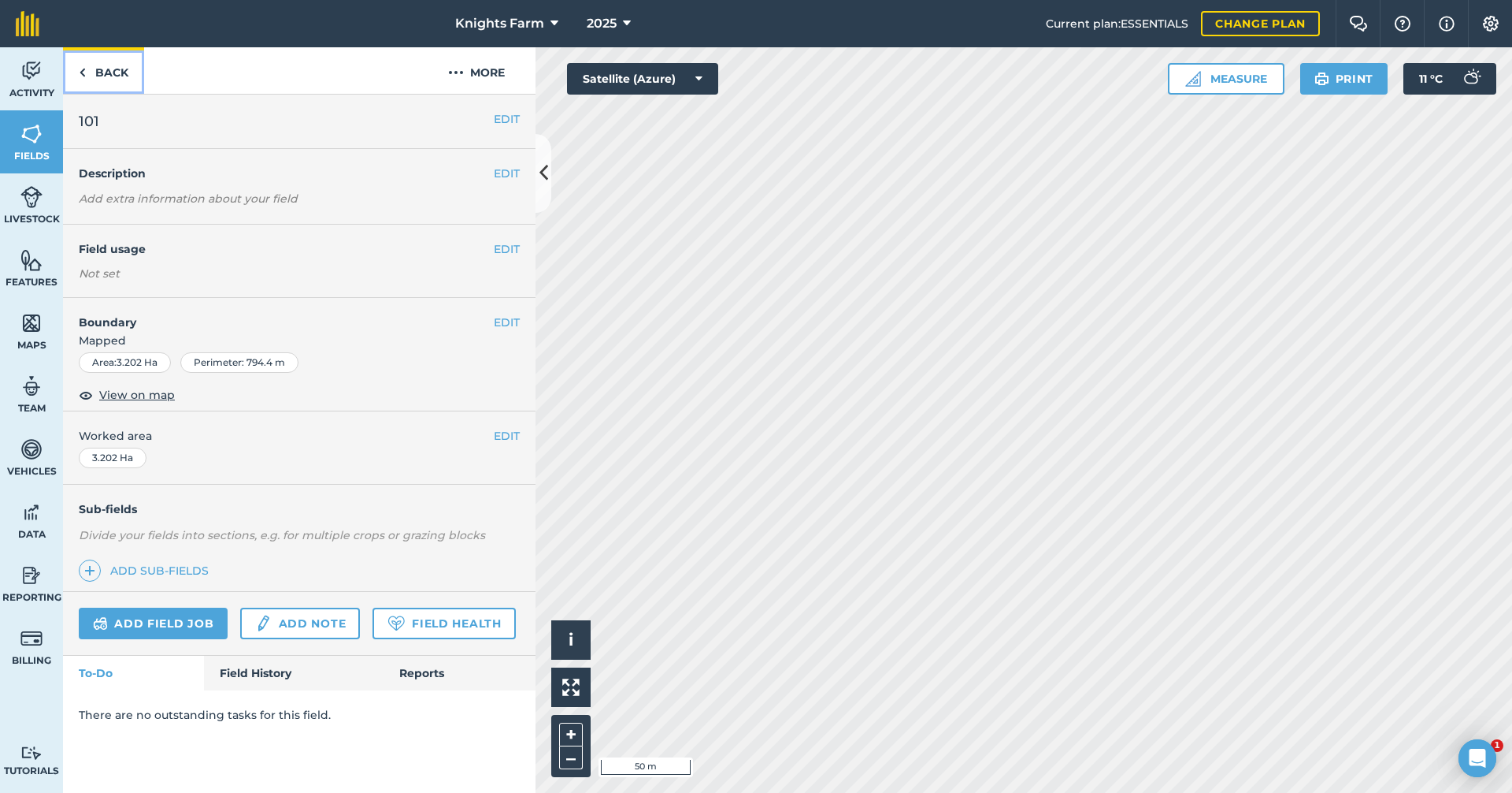
click at [113, 68] on link "Back" at bounding box center [104, 70] width 81 height 46
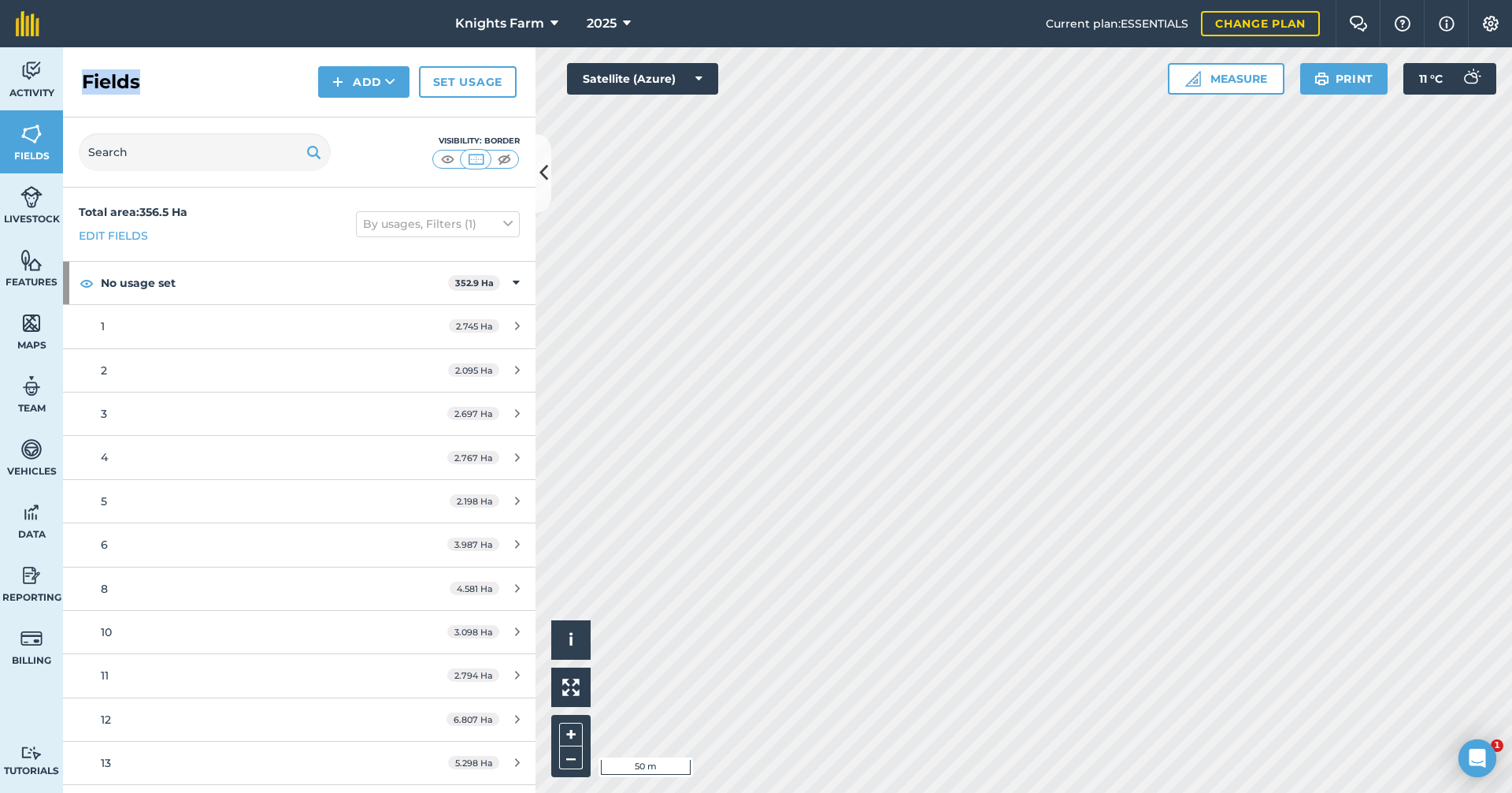
click at [113, 68] on div "Fields Add Set usage" at bounding box center [299, 82] width 473 height 70
click at [352, 152] on div "Visibility: Border" at bounding box center [299, 153] width 473 height 70
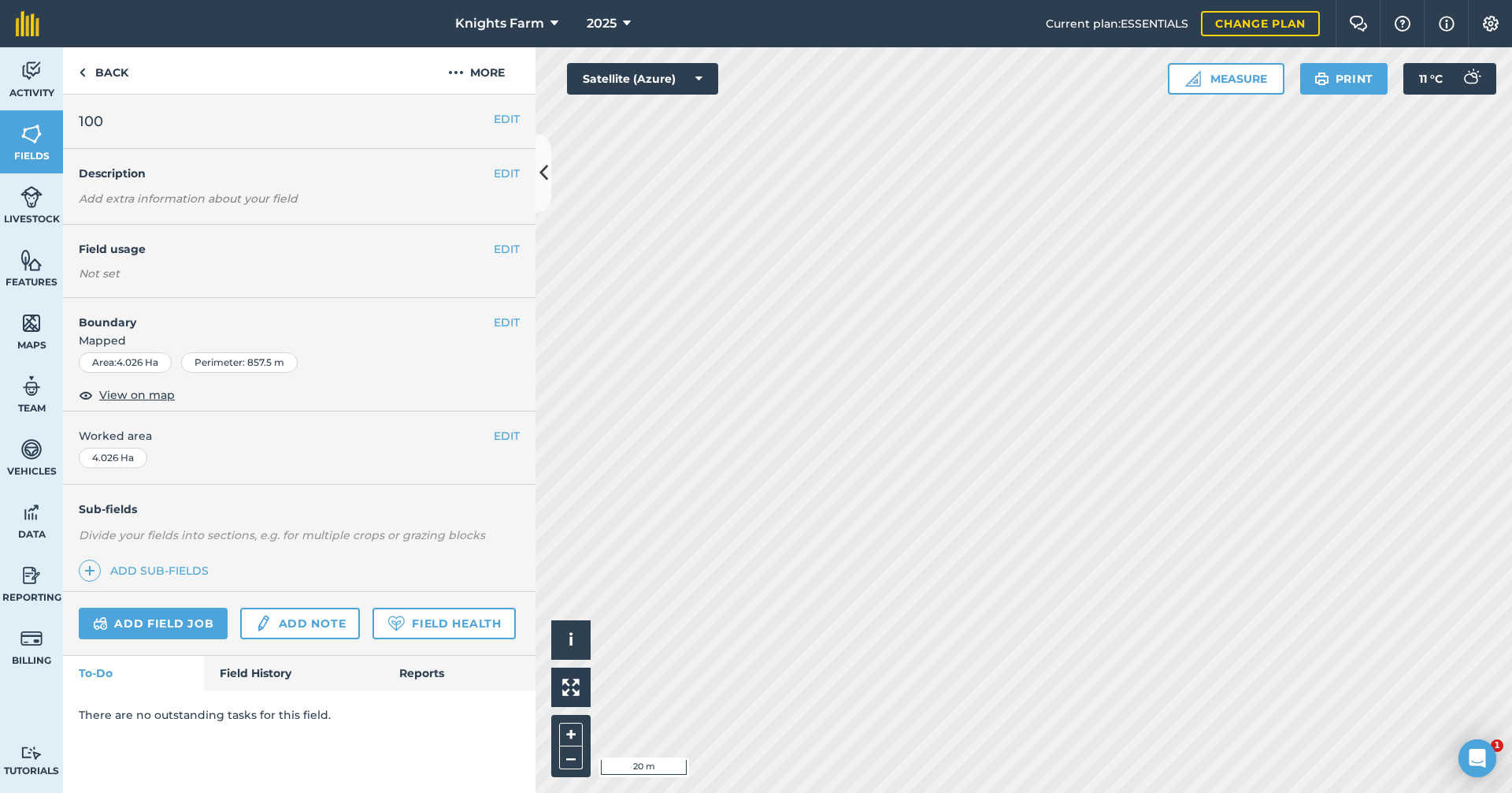
click at [492, 313] on h4 "Boundary" at bounding box center [279, 314] width 431 height 33
click at [510, 320] on button "EDIT" at bounding box center [507, 322] width 26 height 17
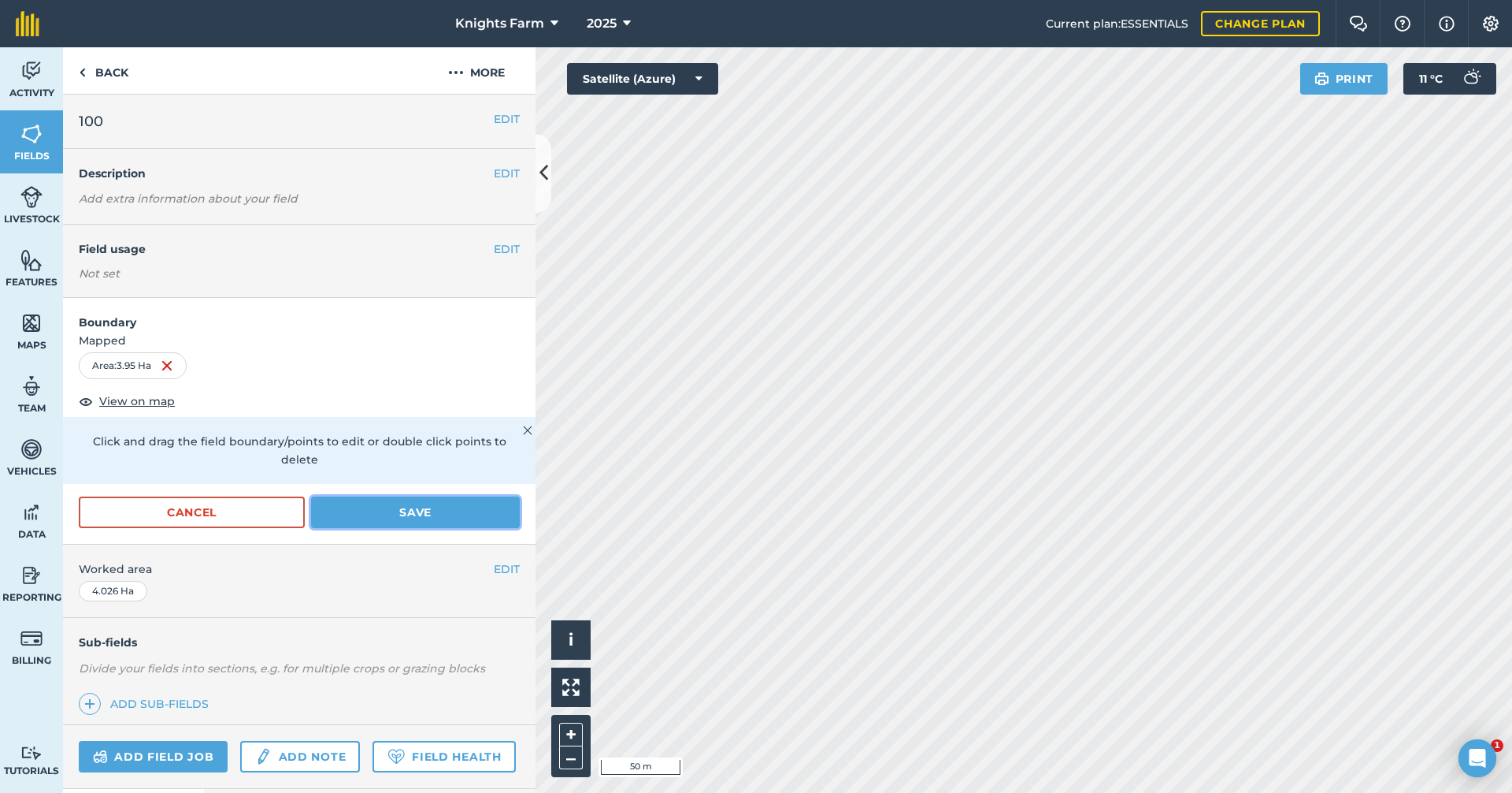
click at [470, 518] on button "Save" at bounding box center [415, 511] width 209 height 31
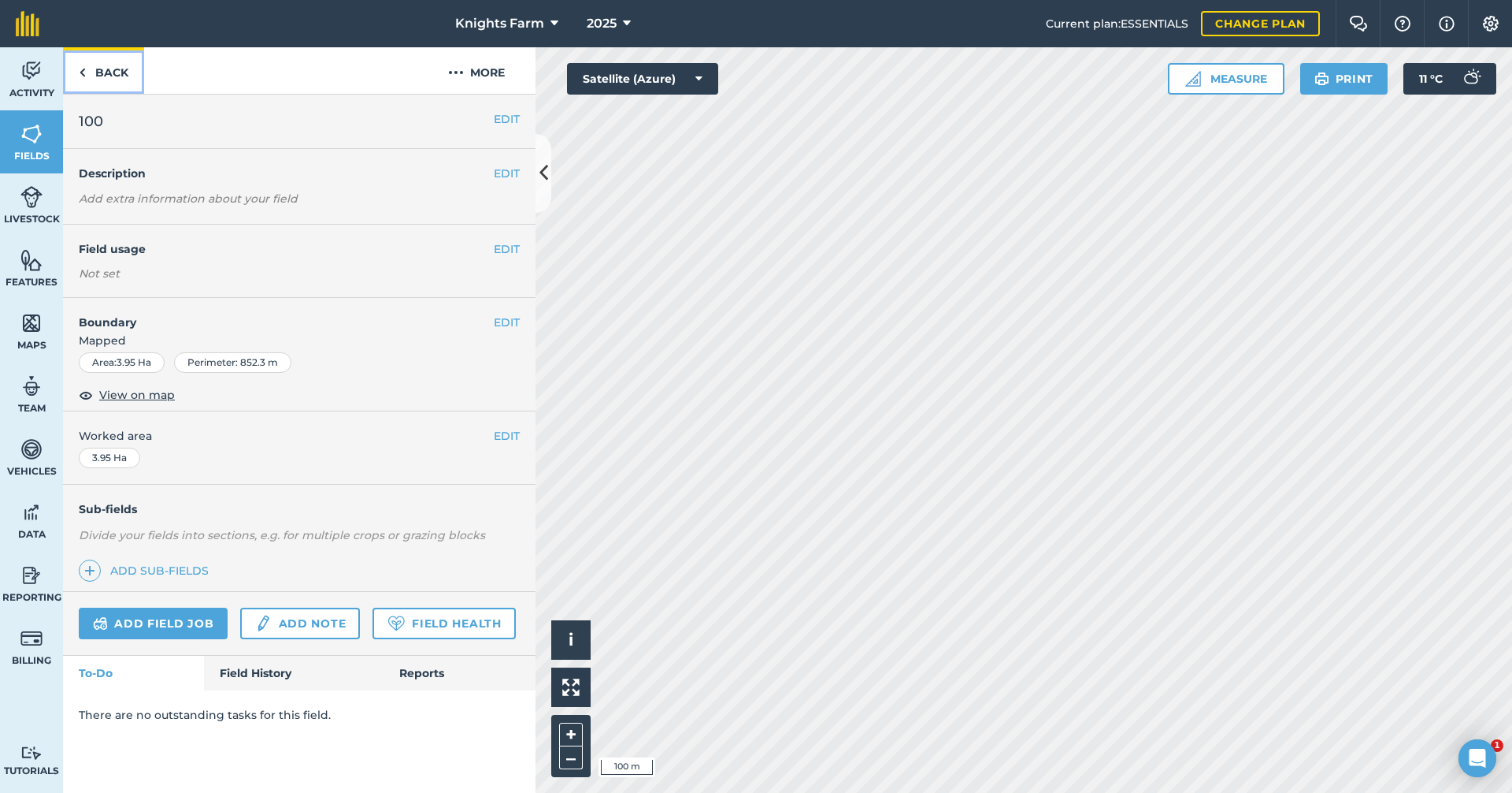
click at [133, 73] on link "Back" at bounding box center [104, 70] width 81 height 46
click at [502, 314] on button "EDIT" at bounding box center [507, 322] width 26 height 17
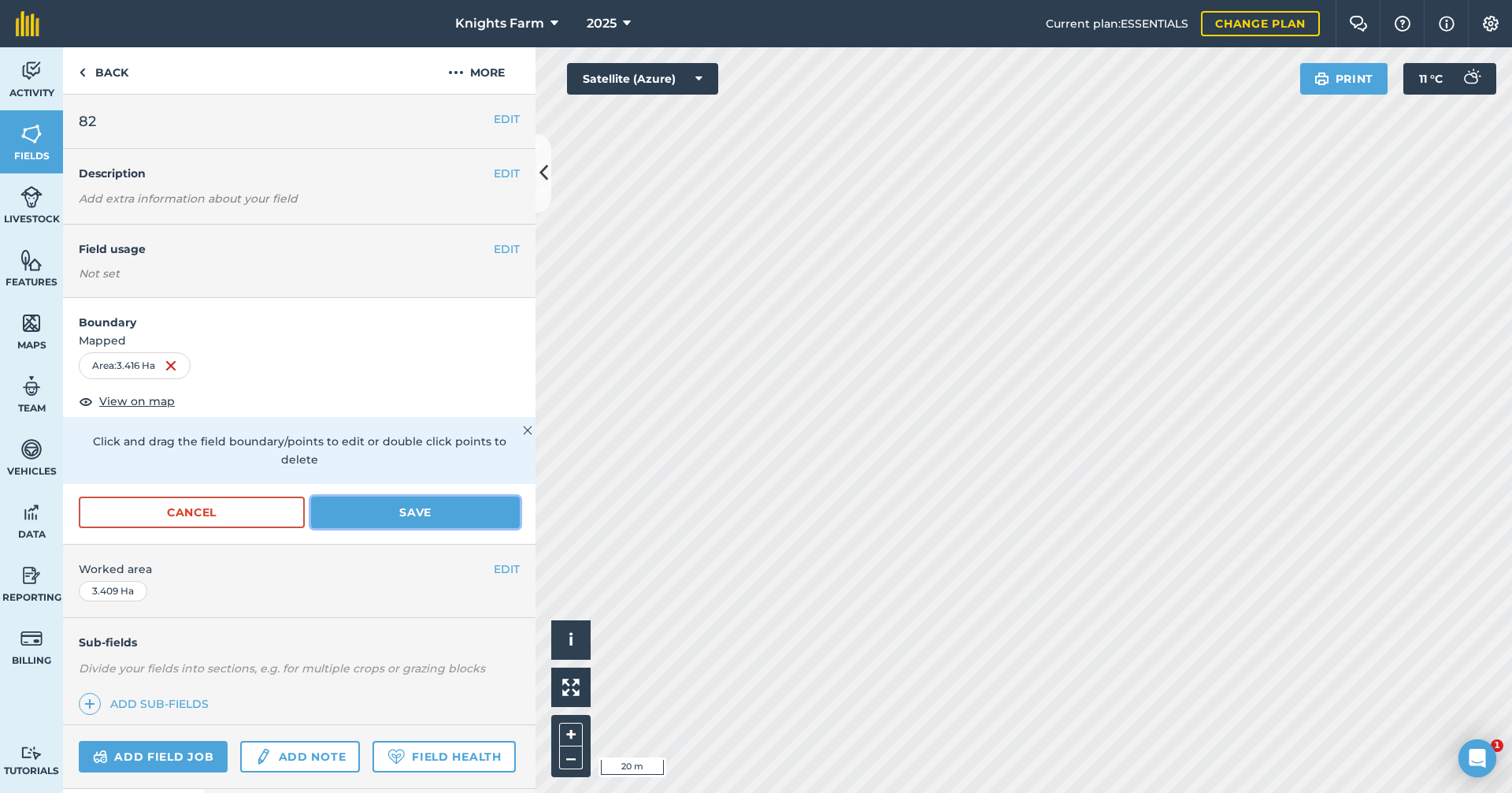
click at [464, 505] on button "Save" at bounding box center [415, 511] width 209 height 31
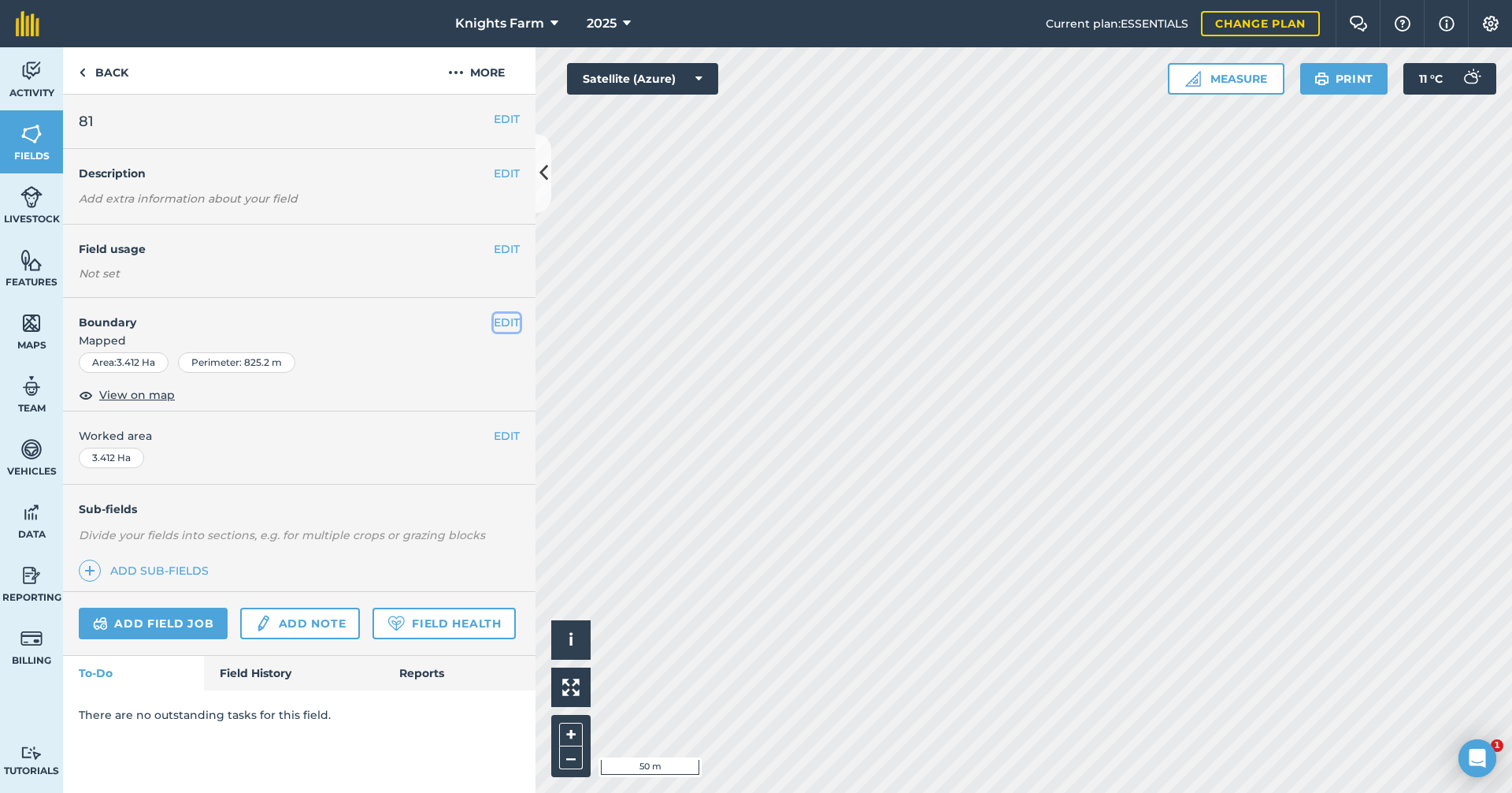
click at [512, 323] on button "EDIT" at bounding box center [507, 322] width 26 height 17
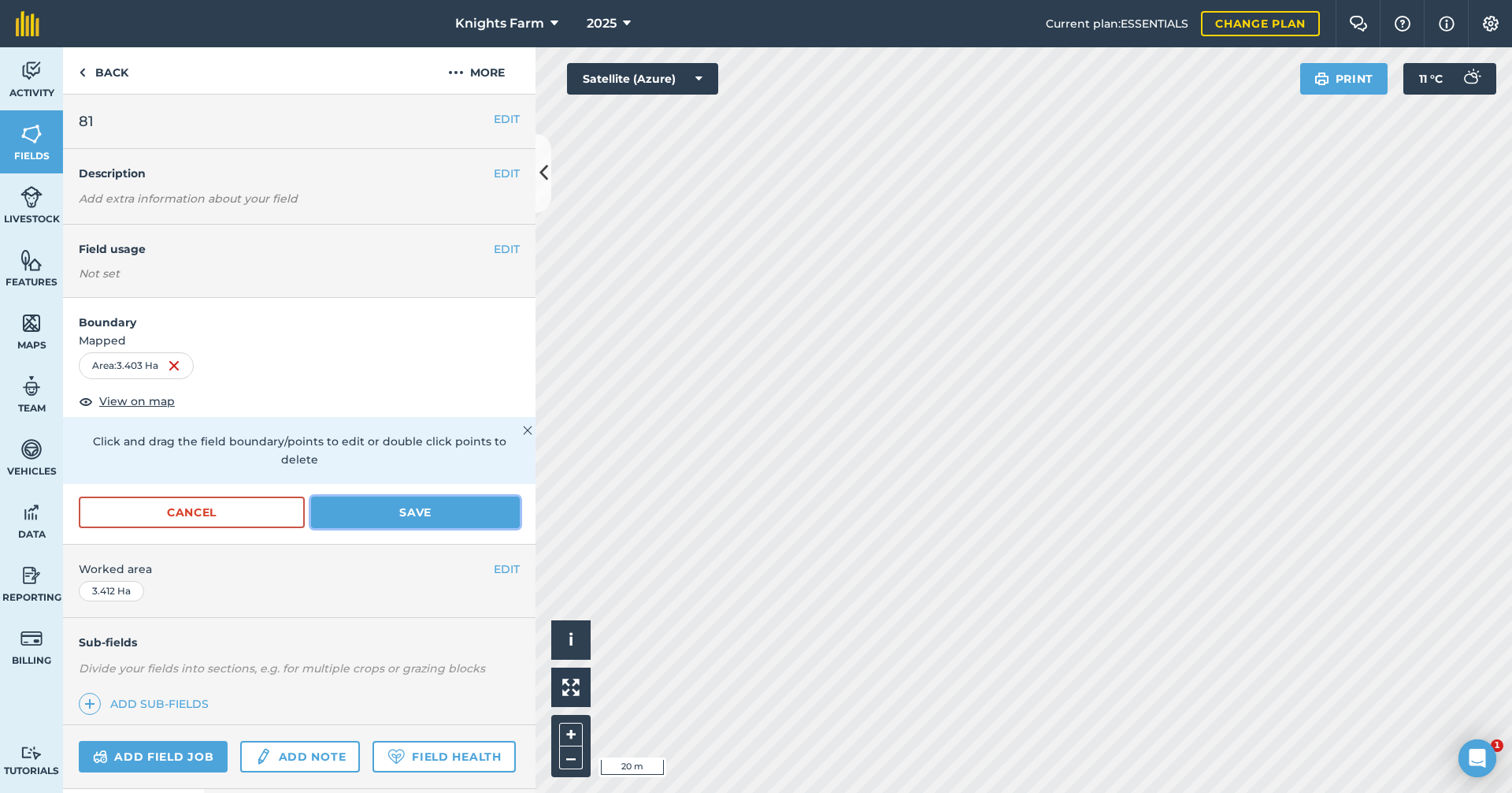
click at [443, 501] on button "Save" at bounding box center [415, 511] width 209 height 31
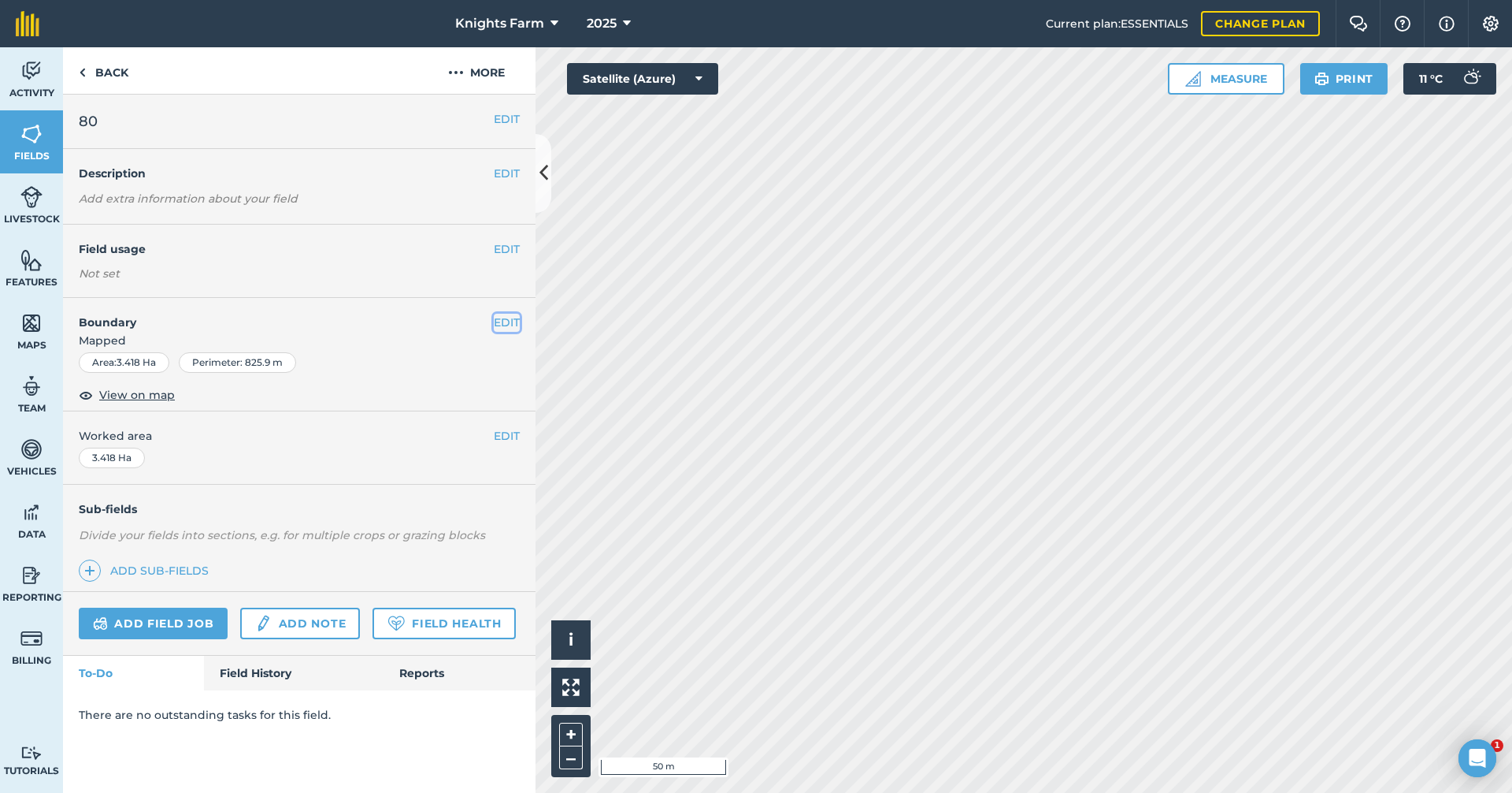
click at [508, 322] on button "EDIT" at bounding box center [507, 322] width 26 height 17
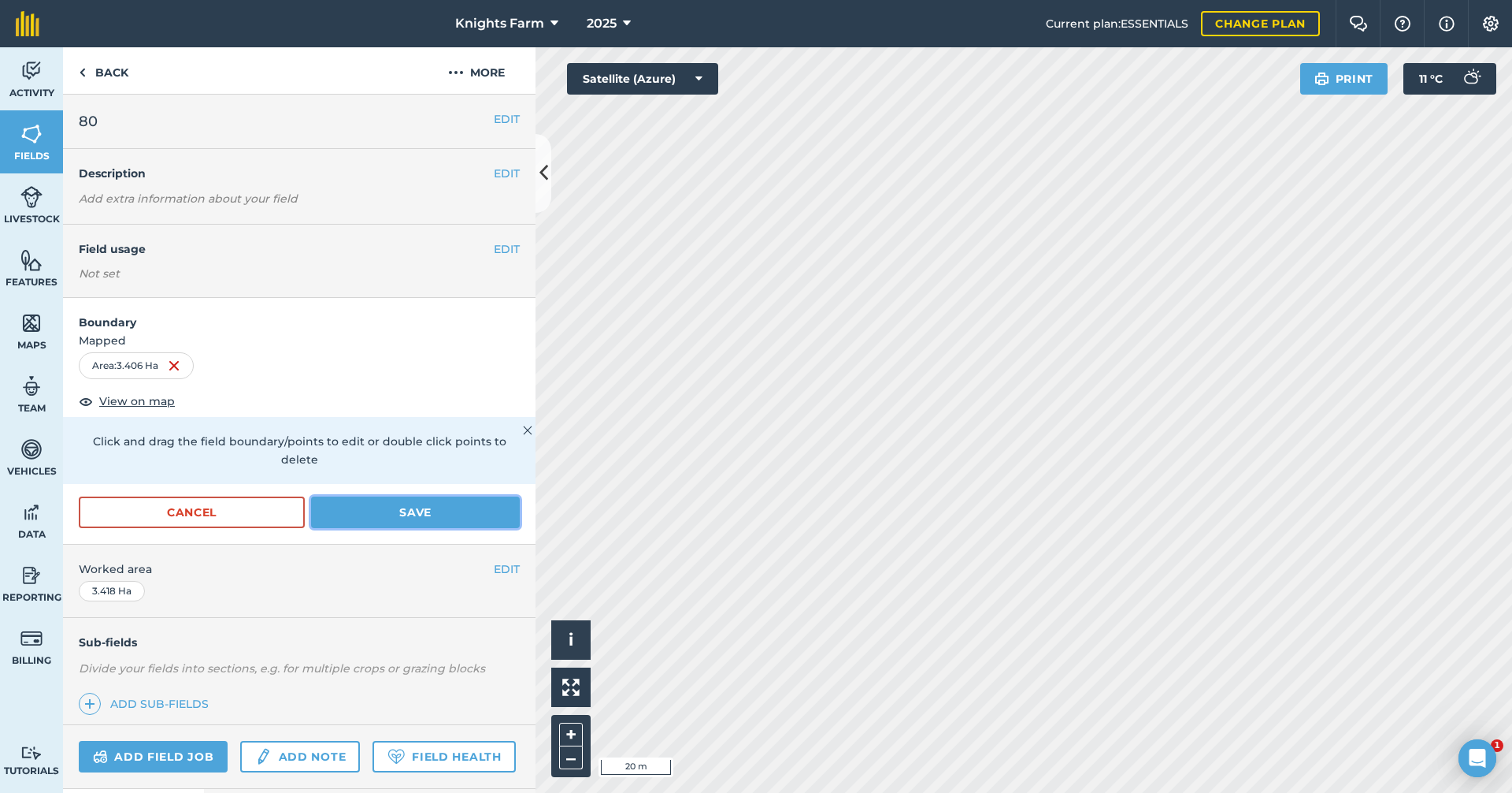
click at [410, 503] on button "Save" at bounding box center [415, 511] width 209 height 31
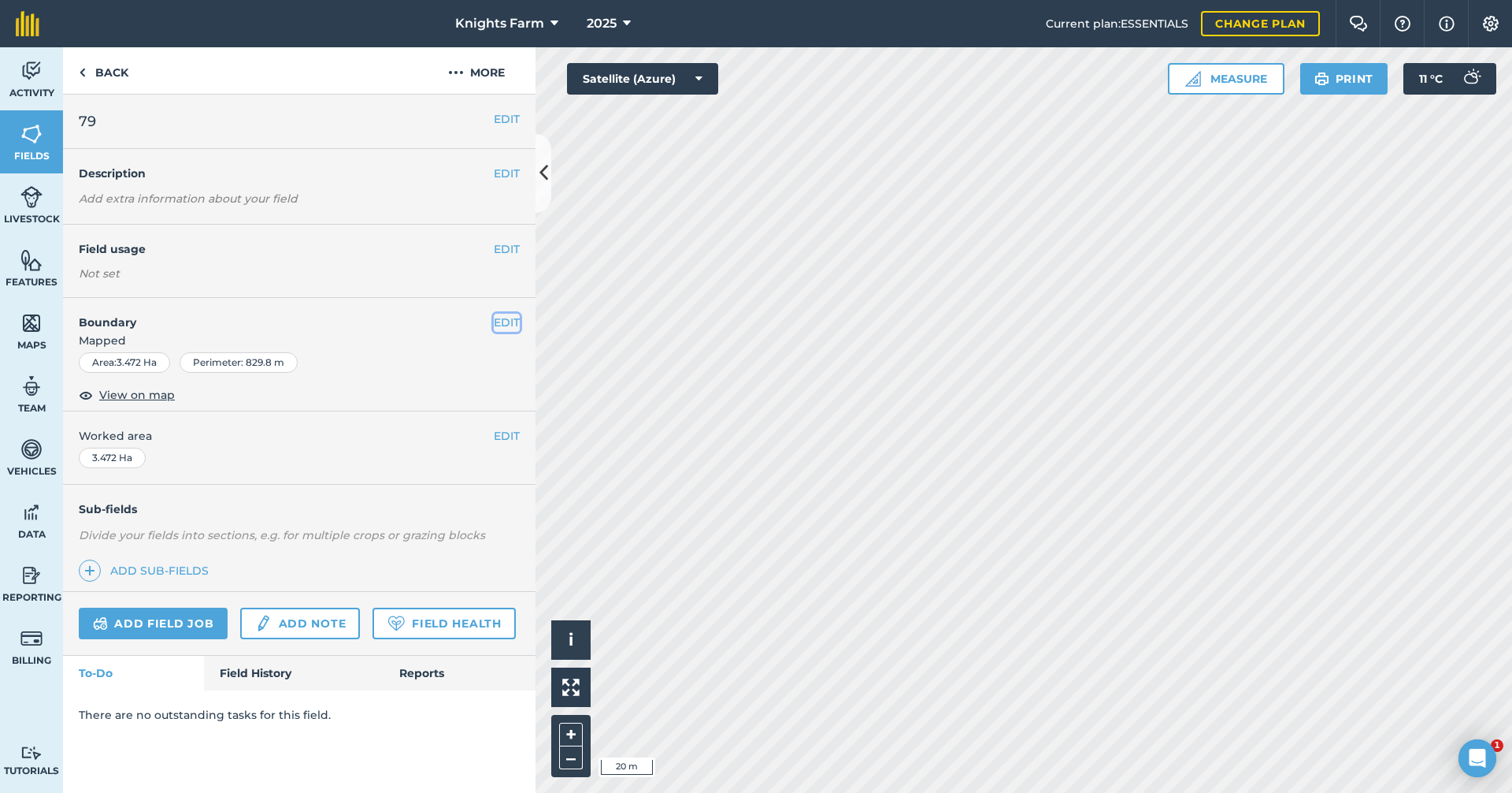
click at [508, 316] on button "EDIT" at bounding box center [507, 322] width 26 height 17
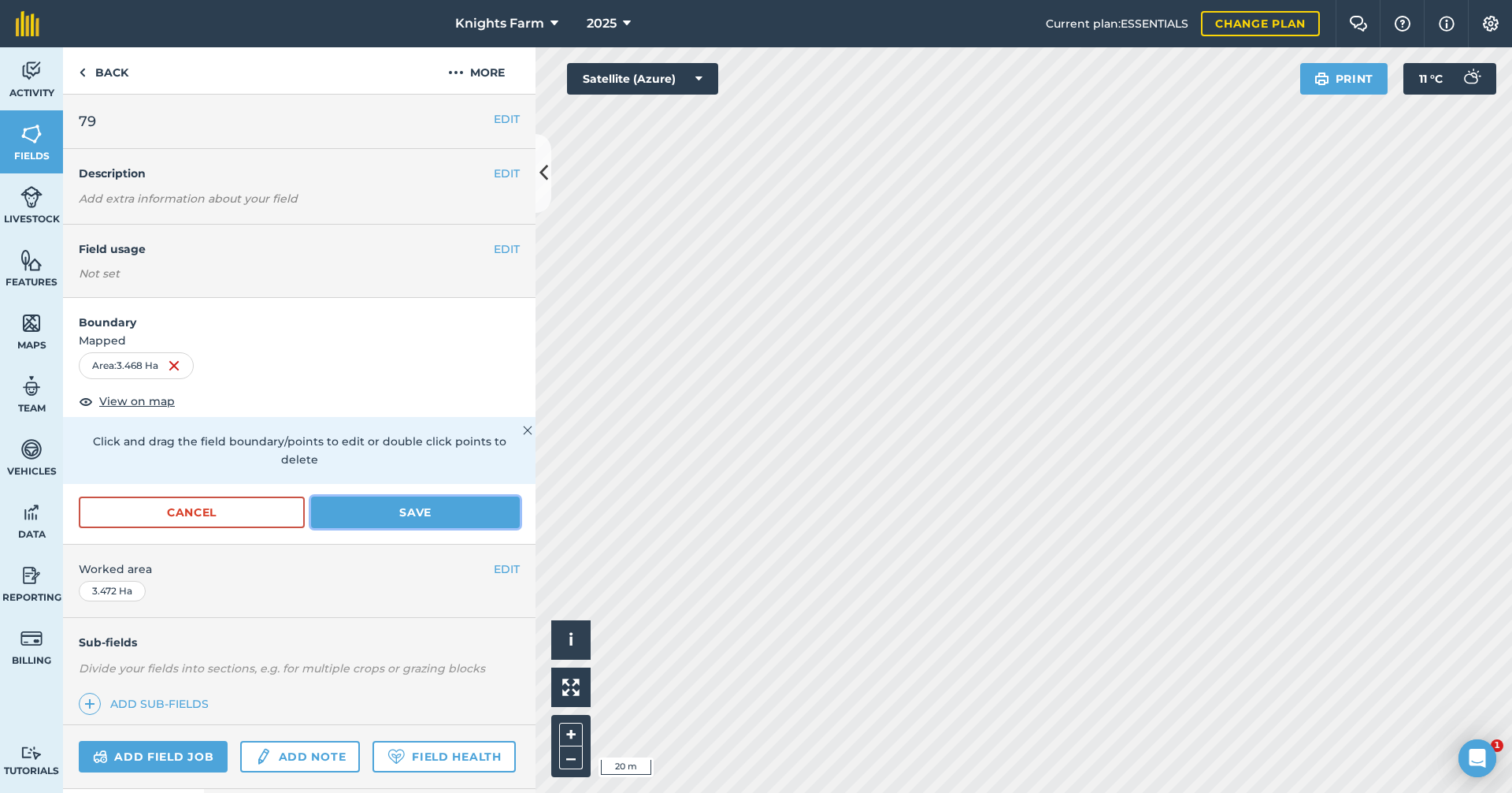
click at [402, 504] on button "Save" at bounding box center [415, 511] width 209 height 31
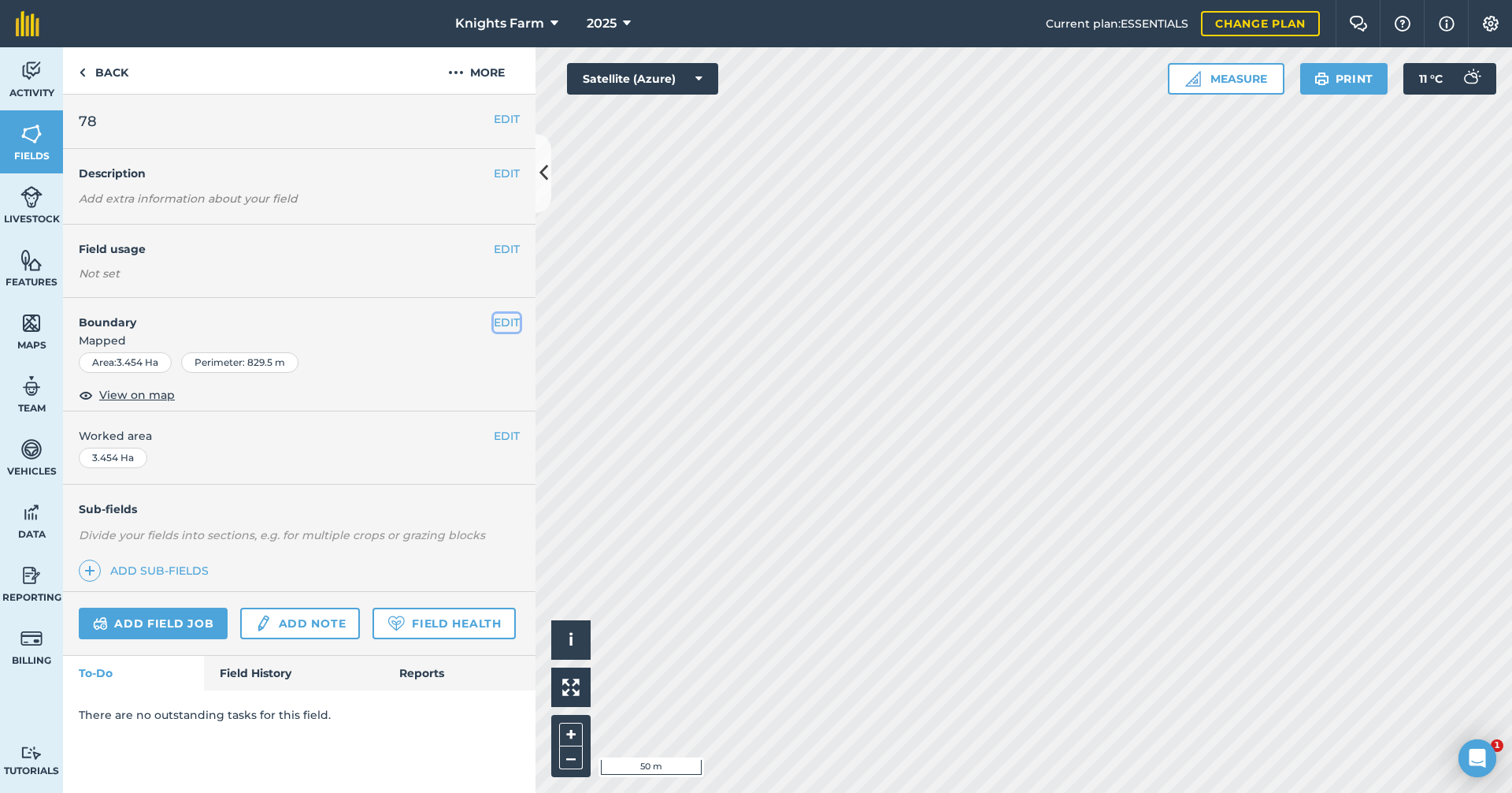
click at [494, 317] on button "EDIT" at bounding box center [507, 322] width 26 height 17
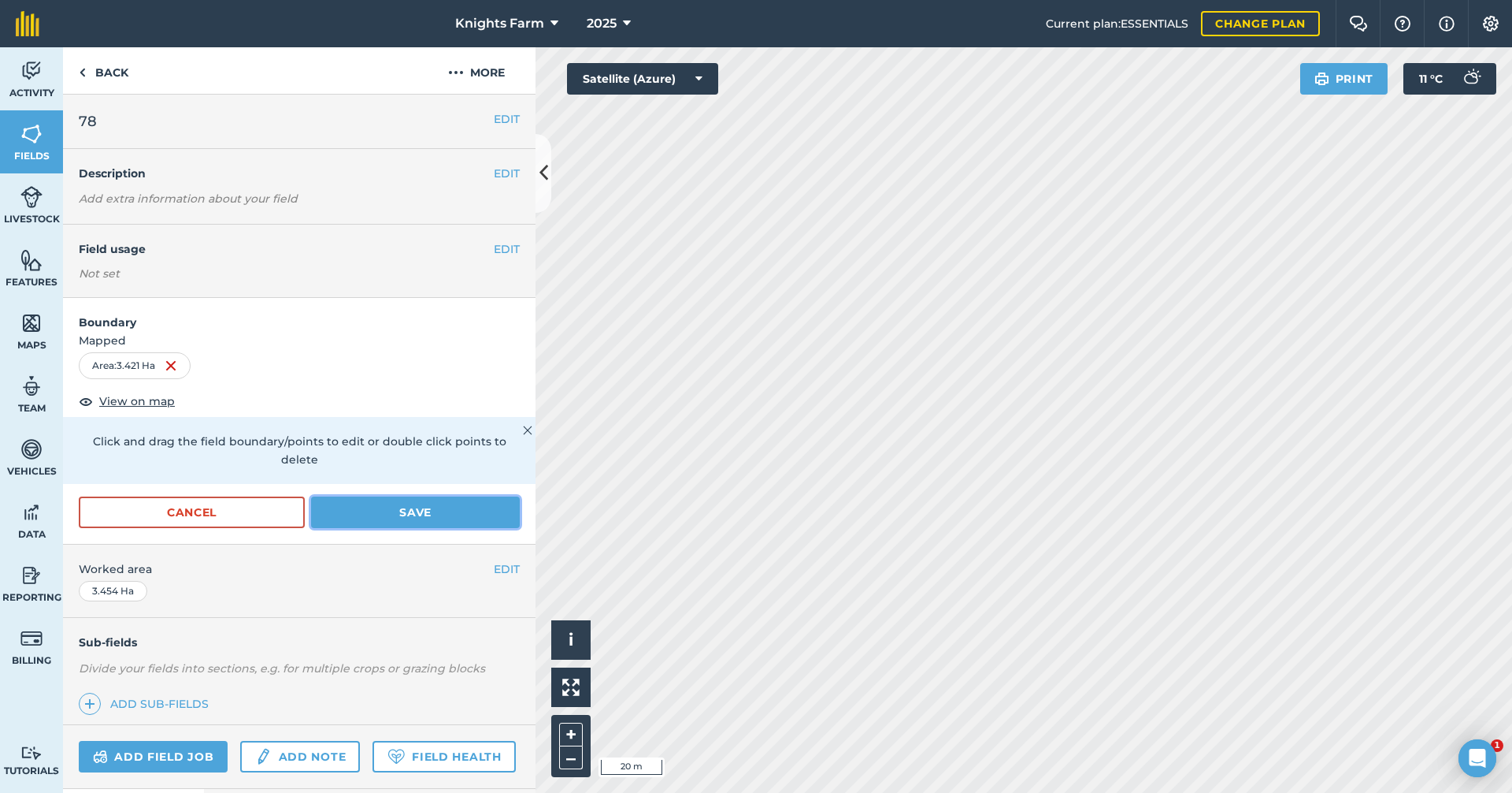
click at [459, 521] on button "Save" at bounding box center [415, 511] width 209 height 31
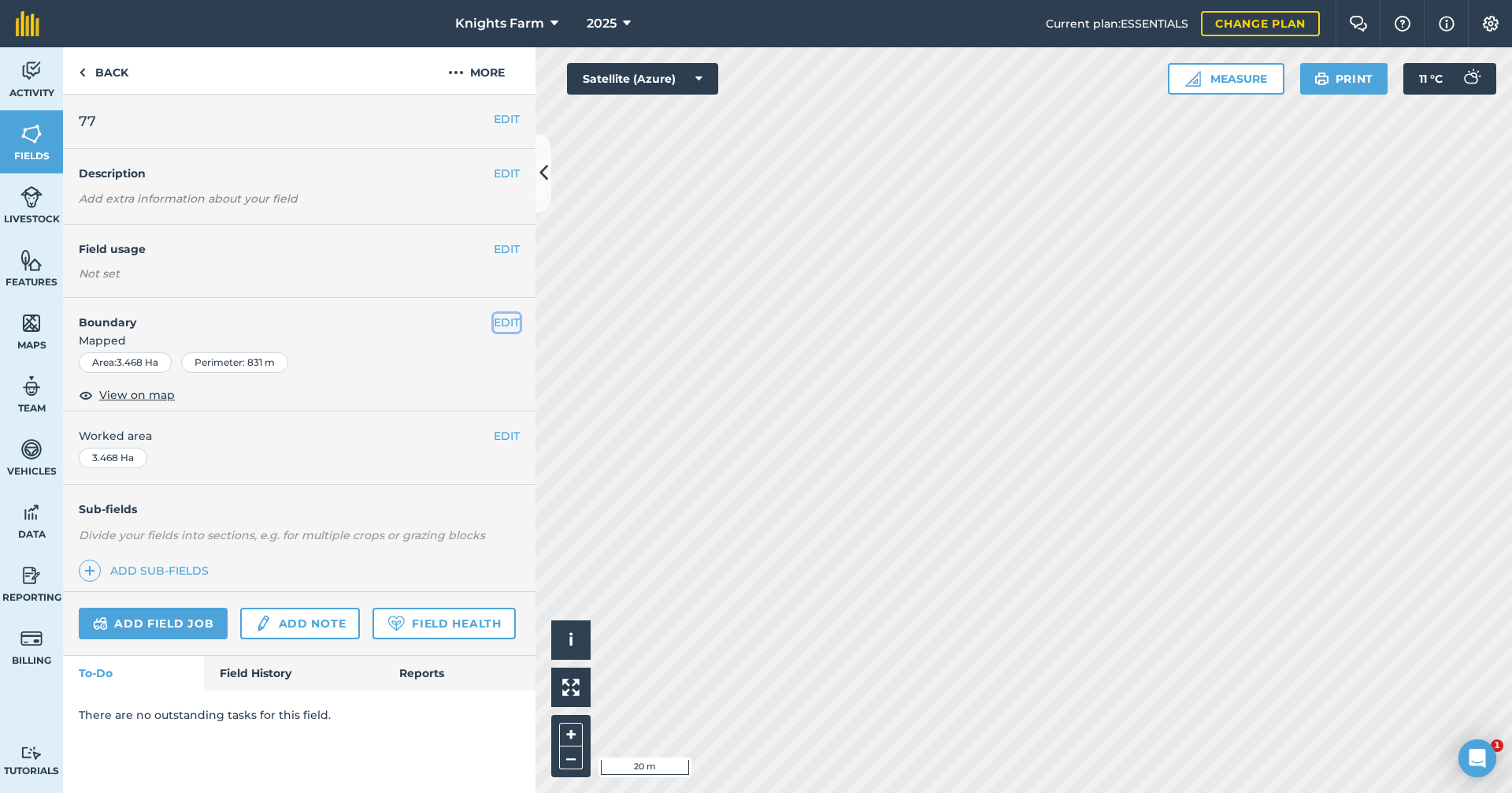
click at [511, 320] on button "EDIT" at bounding box center [507, 322] width 26 height 17
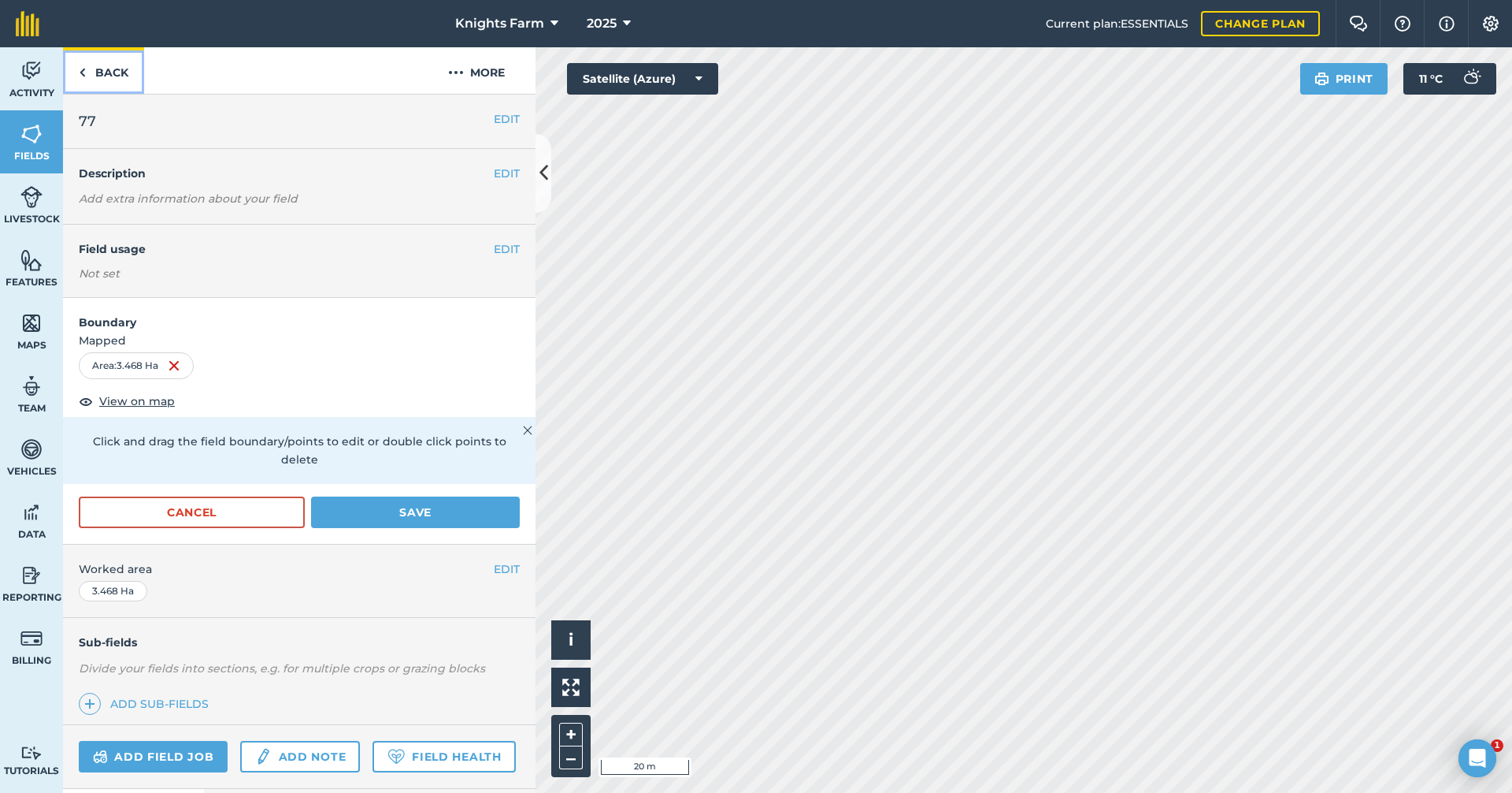
click at [101, 72] on link "Back" at bounding box center [104, 70] width 81 height 46
click at [136, 72] on link "Back" at bounding box center [104, 70] width 81 height 46
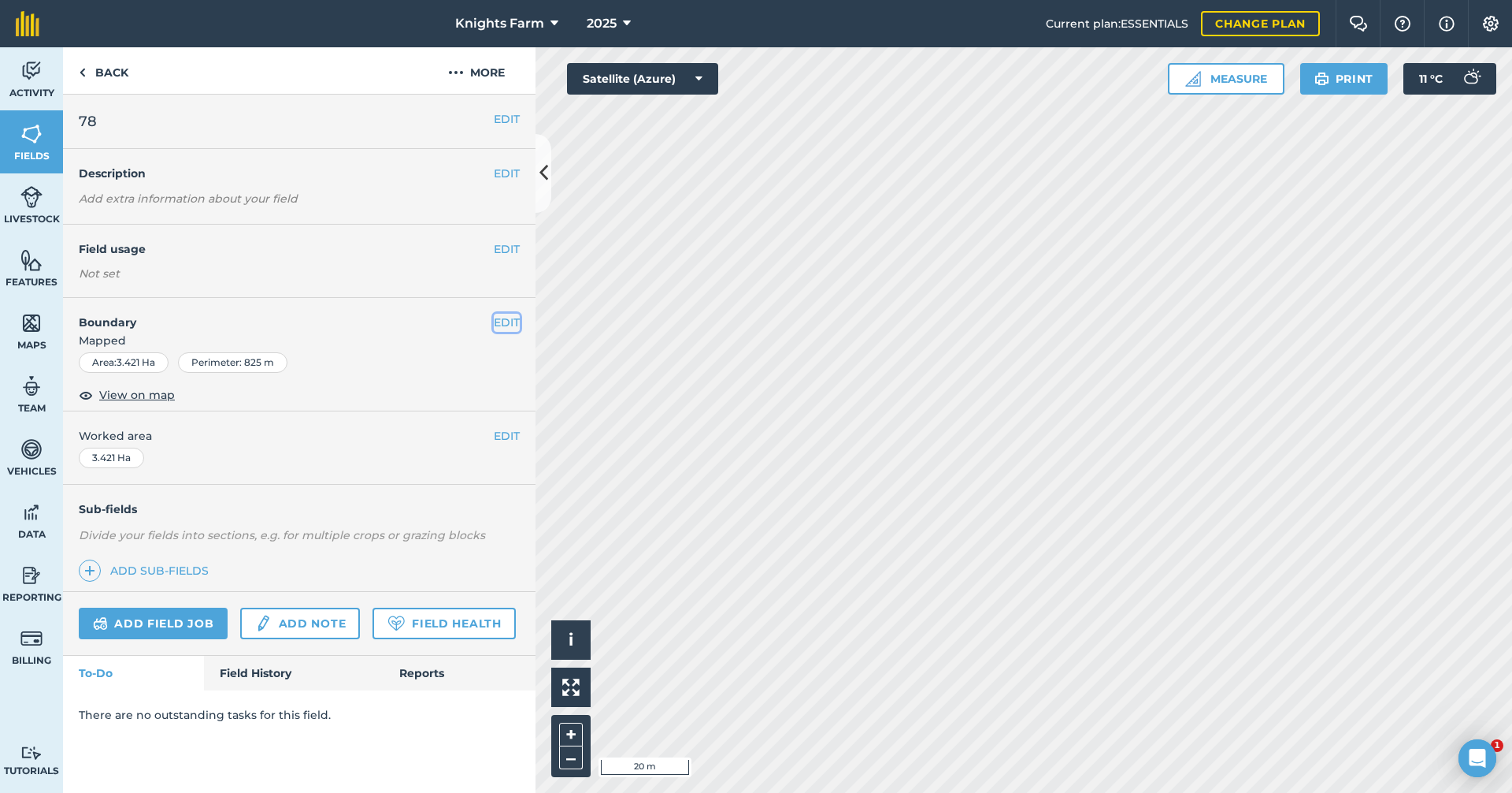
click at [510, 331] on button "EDIT" at bounding box center [507, 322] width 26 height 17
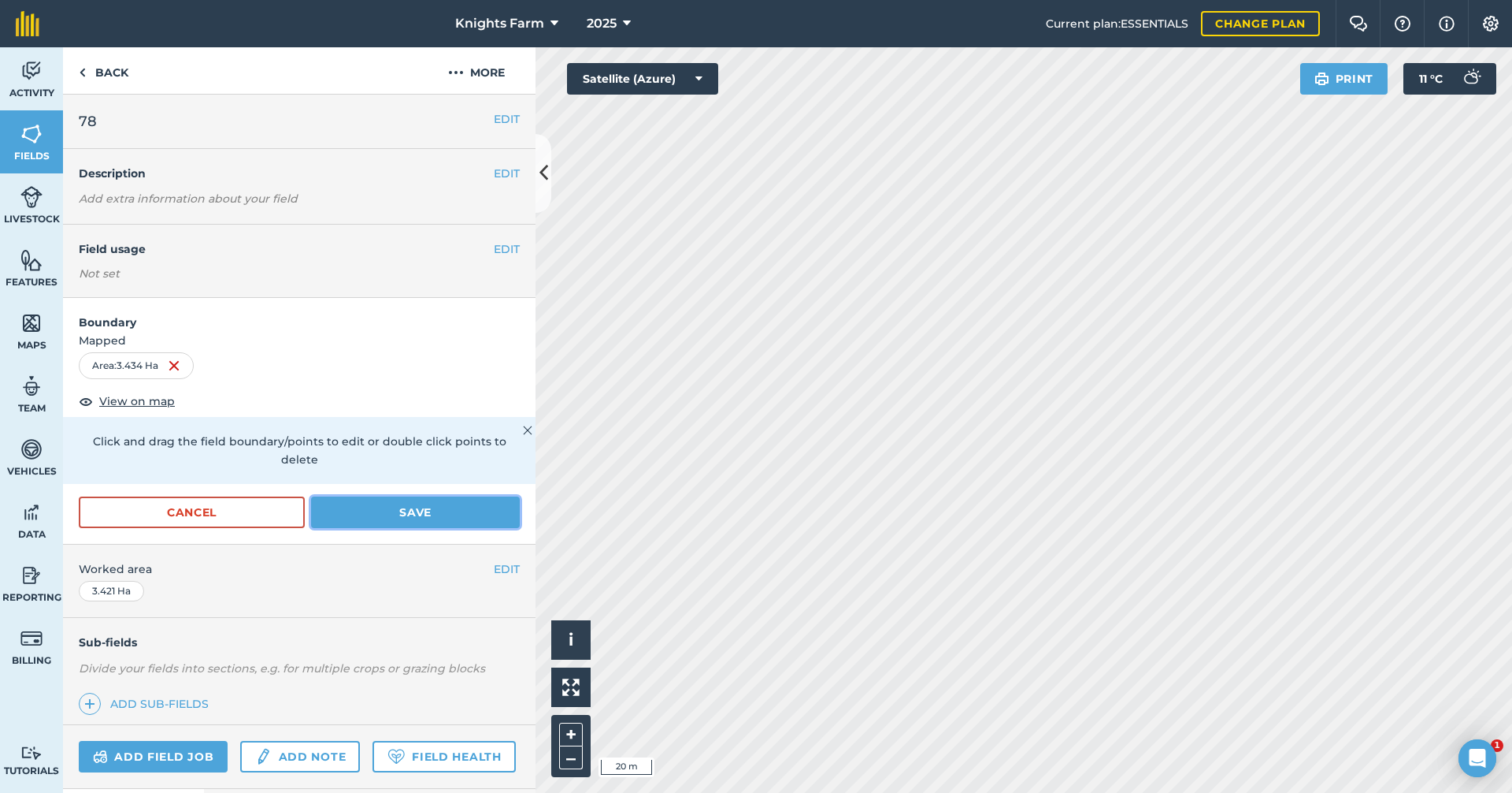
click at [413, 513] on button "Save" at bounding box center [415, 511] width 209 height 31
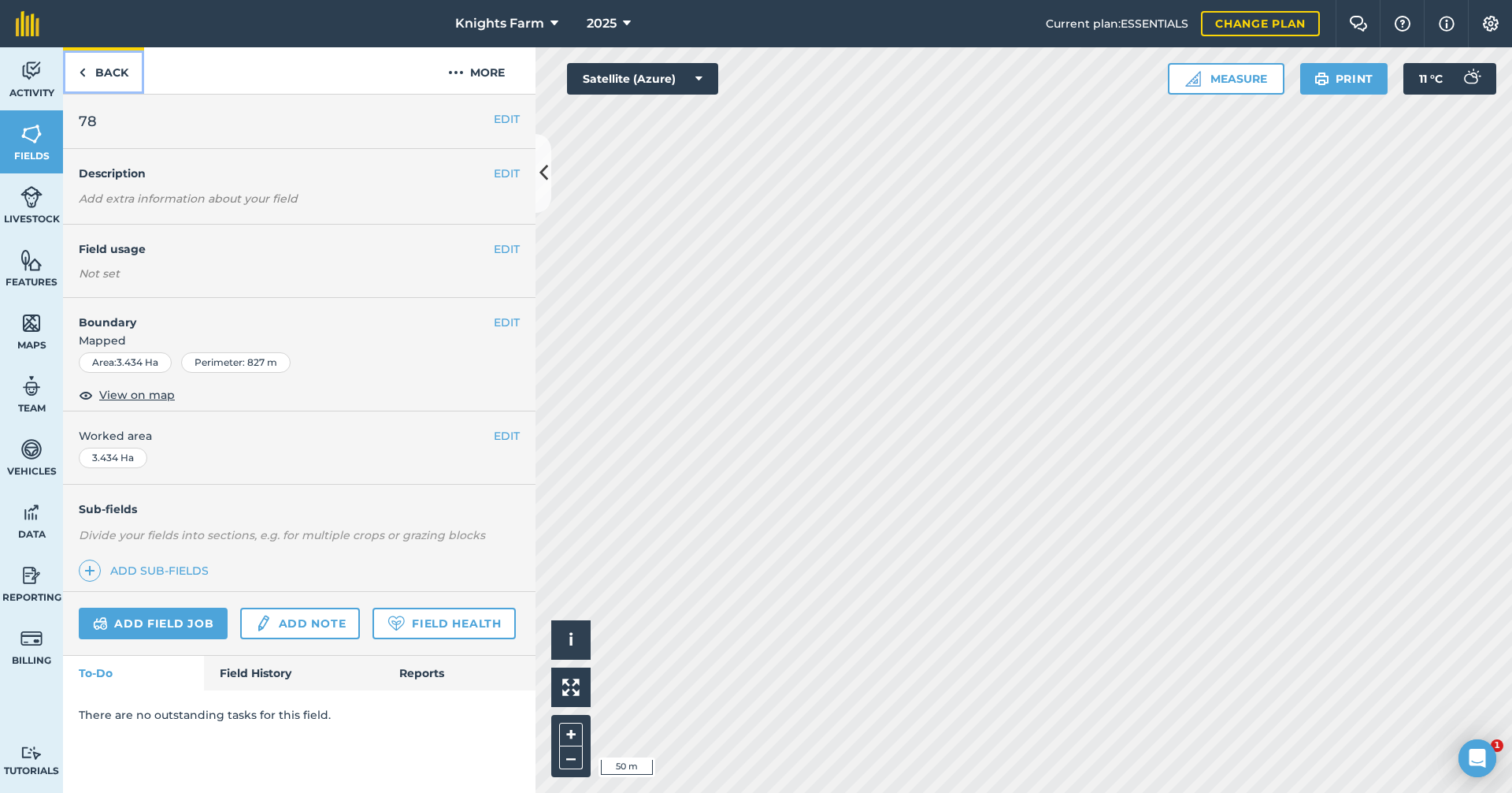
click at [99, 88] on link "Back" at bounding box center [104, 70] width 81 height 46
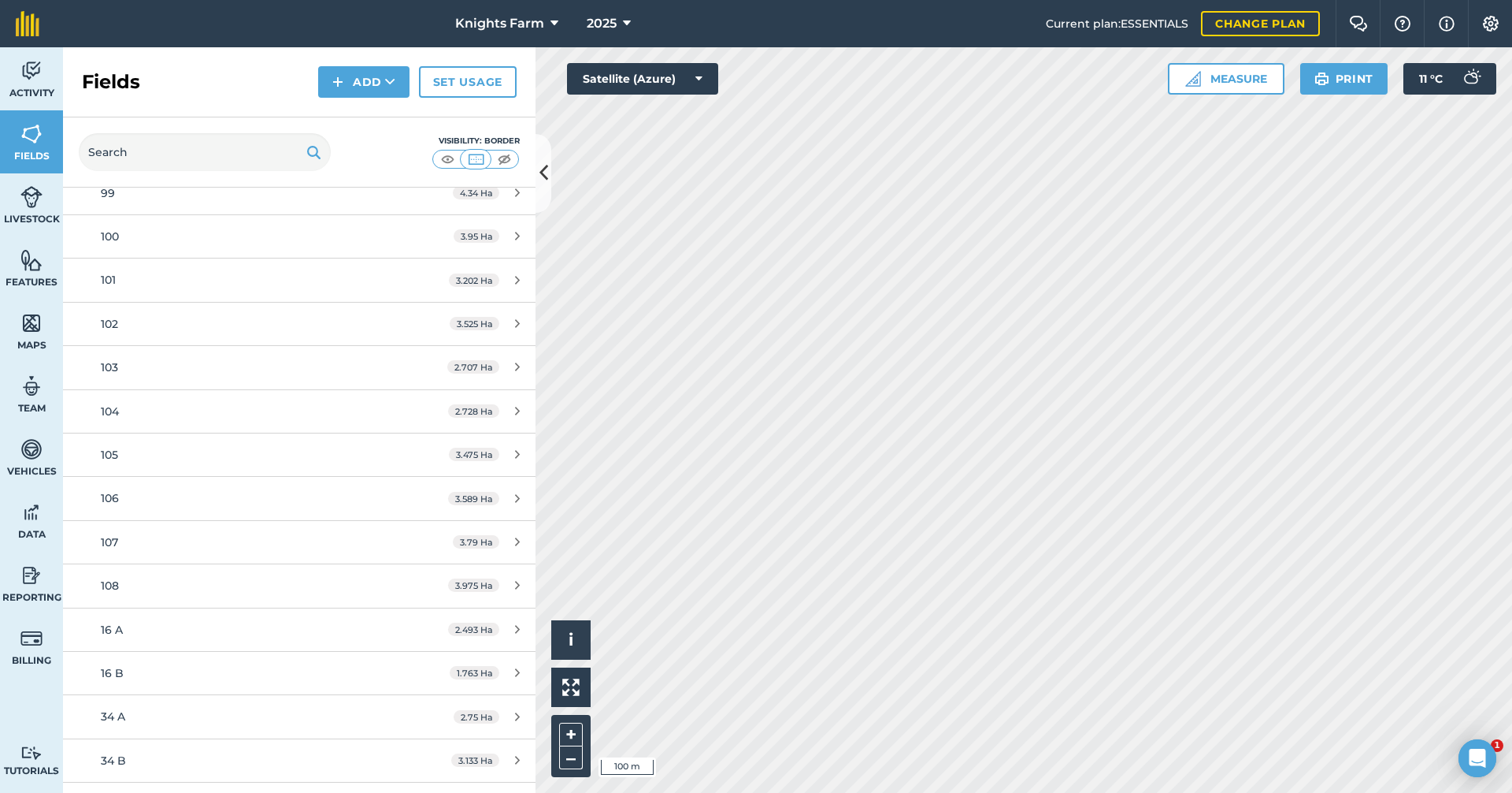
scroll to position [3396, 0]
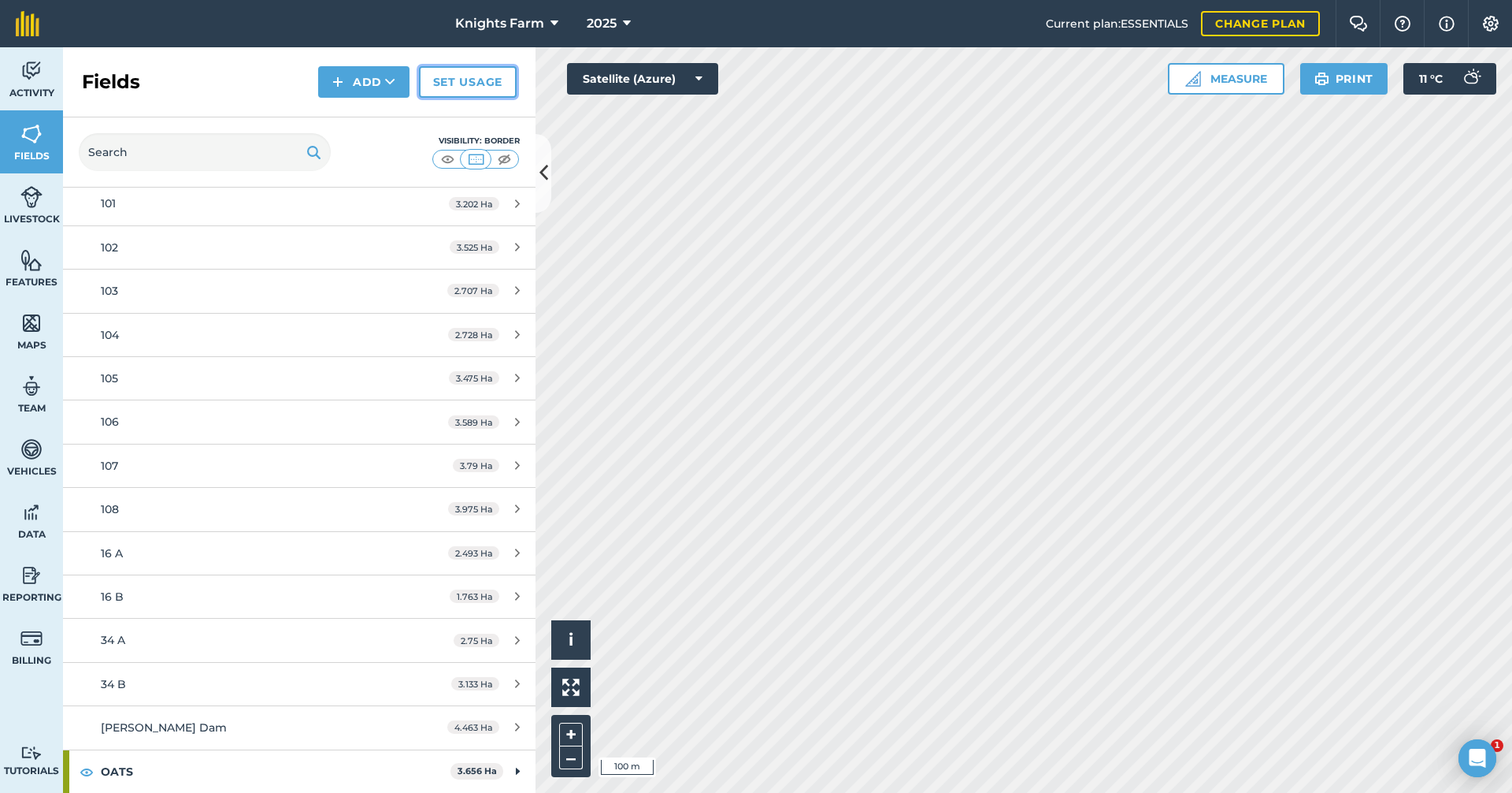
click at [460, 81] on link "Set usage" at bounding box center [468, 81] width 98 height 31
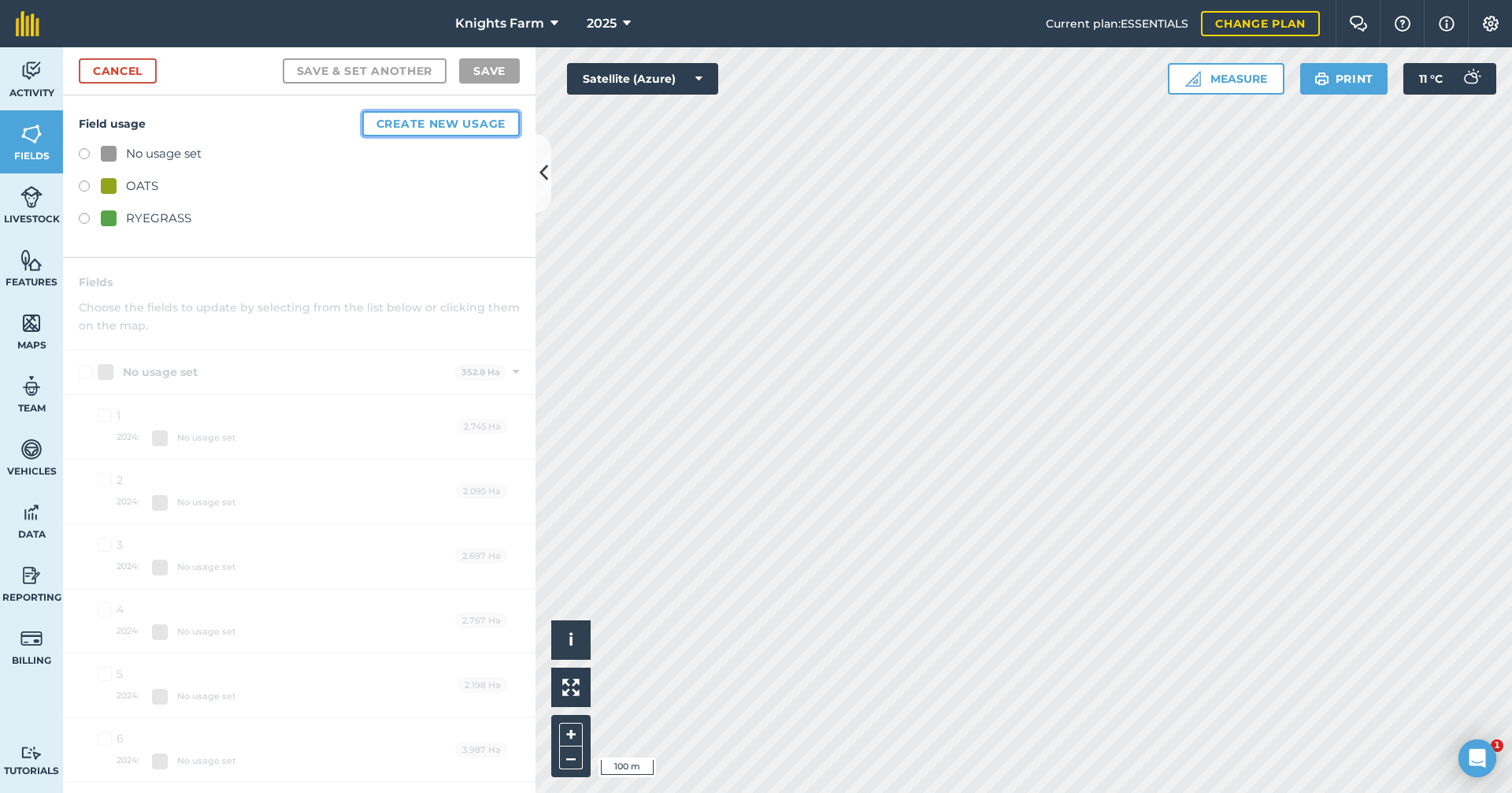
click at [412, 124] on button "Create new usage" at bounding box center [441, 123] width 157 height 25
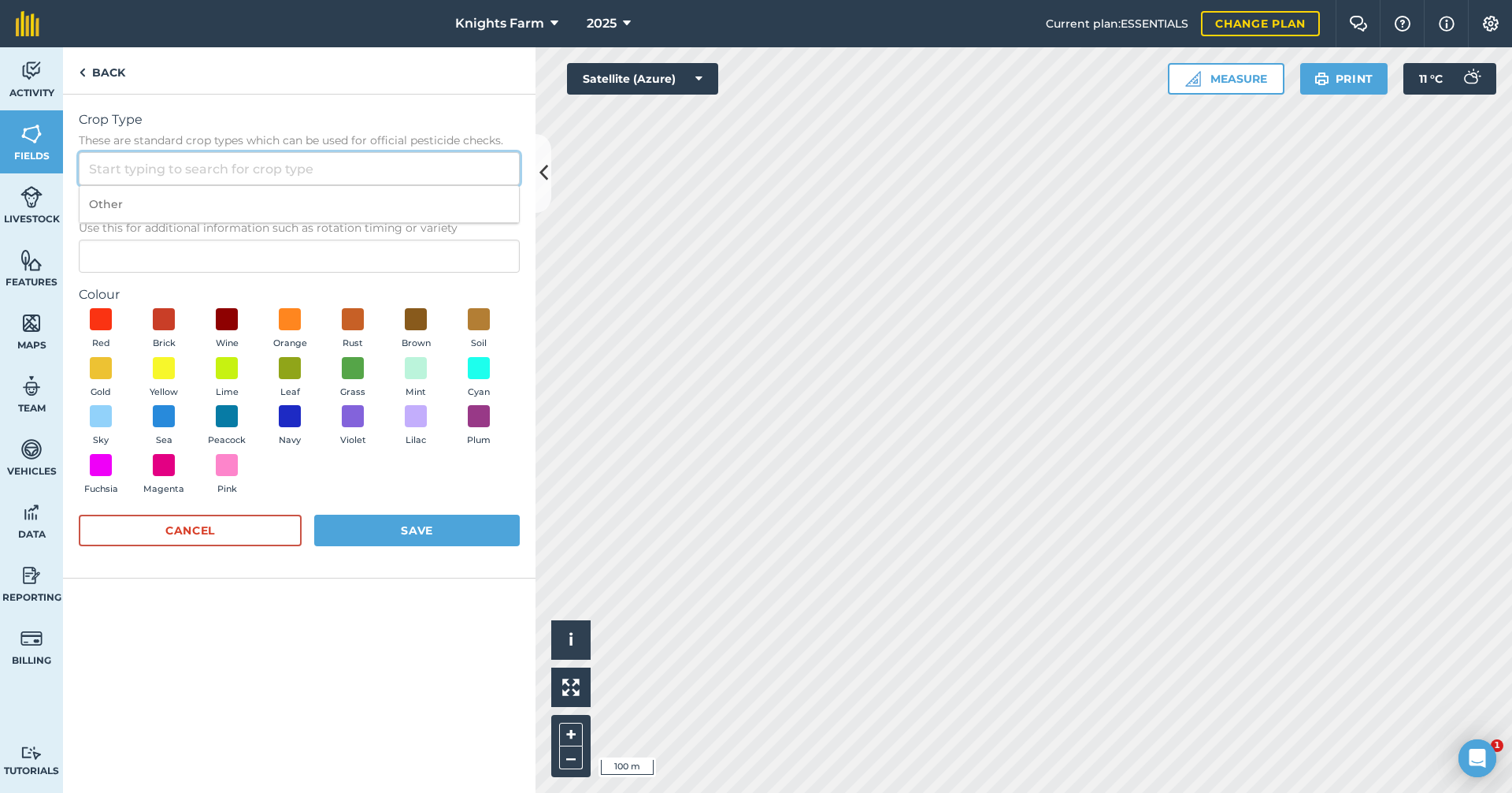
click at [279, 166] on input "Crop Type These are standard crop types which can be used for official pesticid…" at bounding box center [299, 168] width 441 height 33
click at [330, 232] on span "Use this for additional information such as rotation timing or variety" at bounding box center [299, 227] width 441 height 16
click at [330, 239] on input "Description Optional Use this for additional information such as rotation timin…" at bounding box center [299, 255] width 441 height 33
click at [321, 176] on input "Crop Type These are standard crop types which can be used for official pesticid…" at bounding box center [299, 168] width 441 height 33
click at [137, 278] on form "Crop Type These are standard crop types which can be used for official pesticid…" at bounding box center [299, 335] width 441 height 451
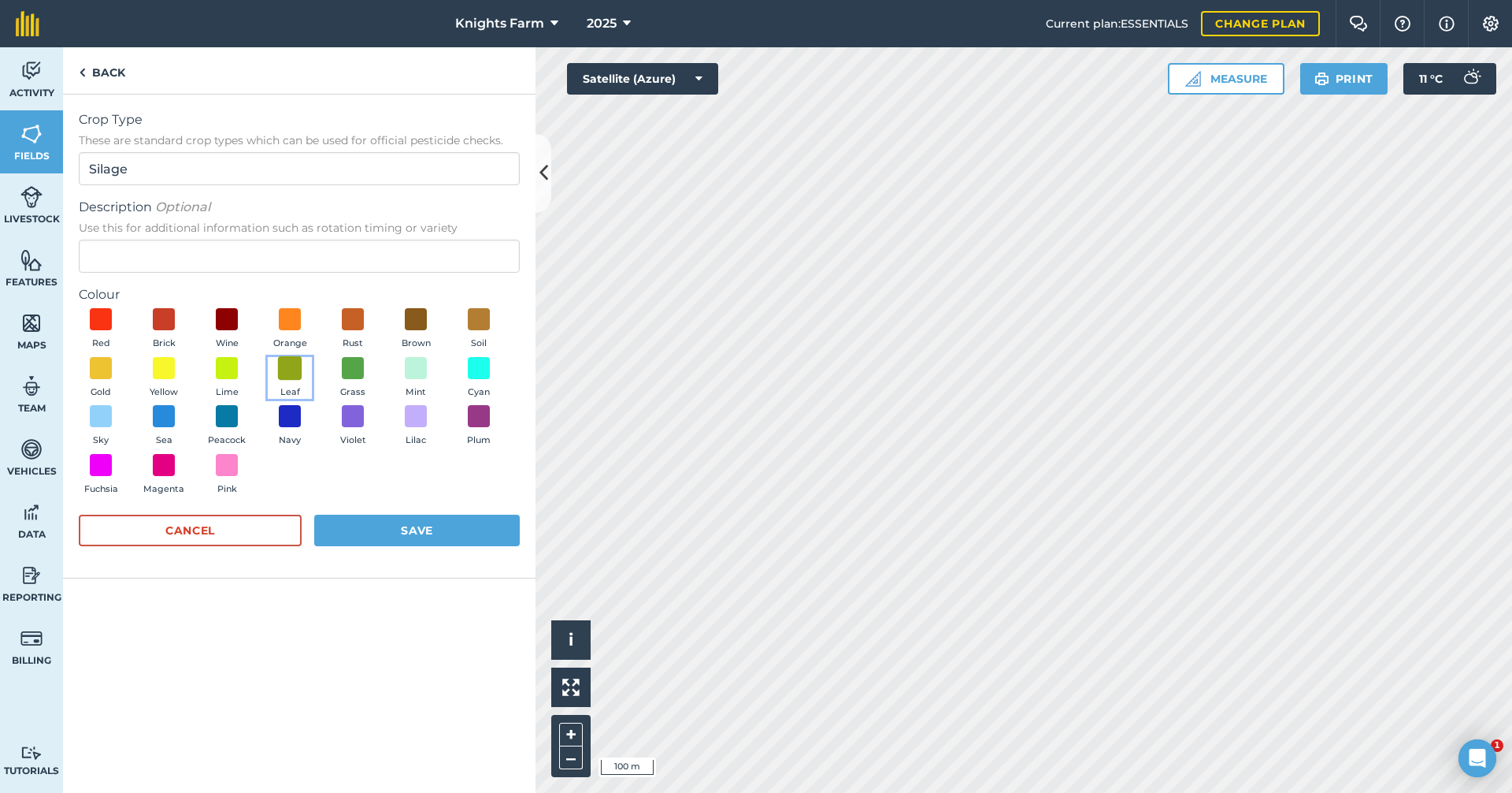
click at [293, 361] on span at bounding box center [290, 367] width 24 height 24
click at [449, 521] on button "Save" at bounding box center [417, 529] width 205 height 31
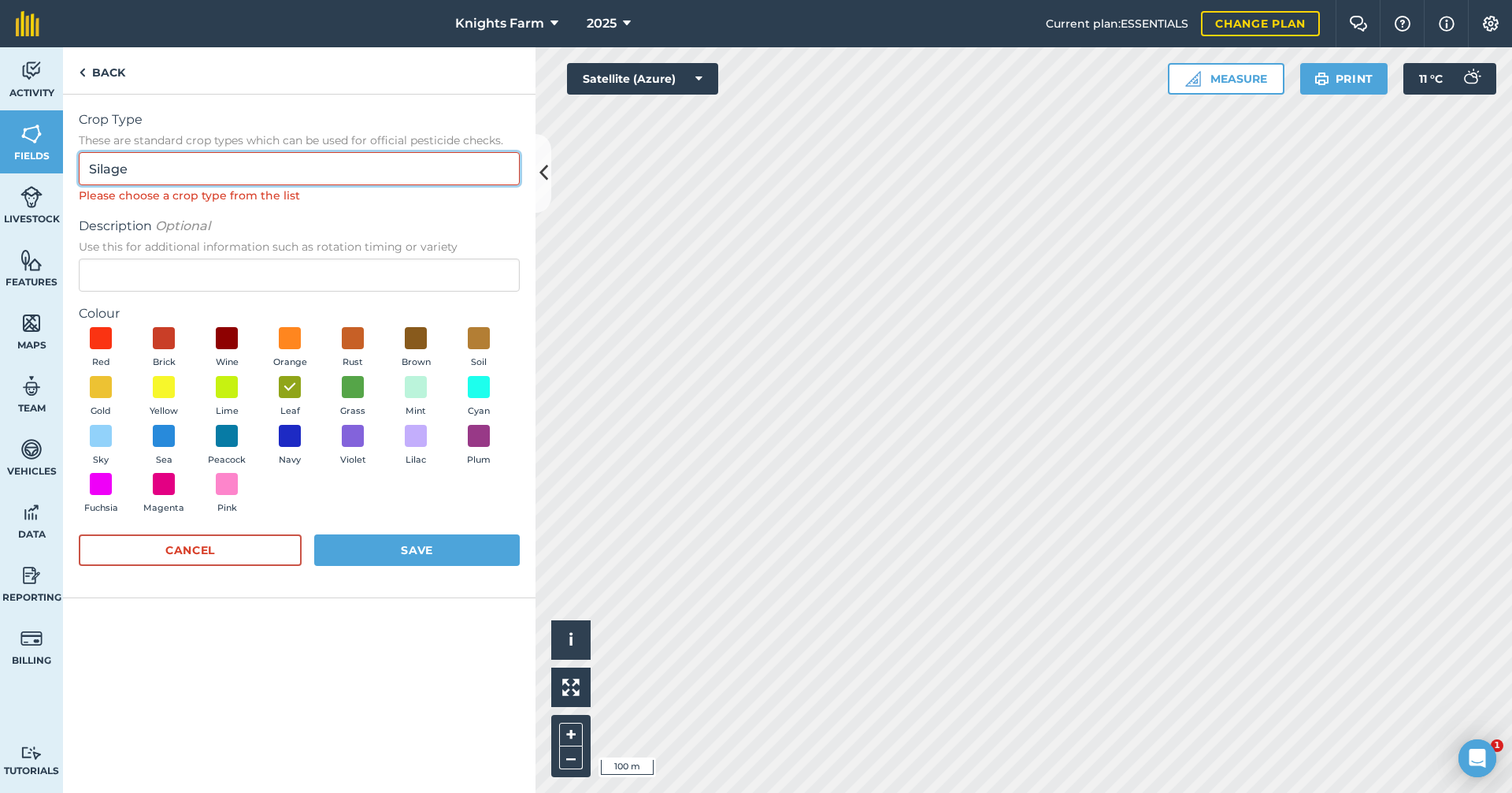
click at [270, 167] on input "Silage" at bounding box center [299, 168] width 441 height 33
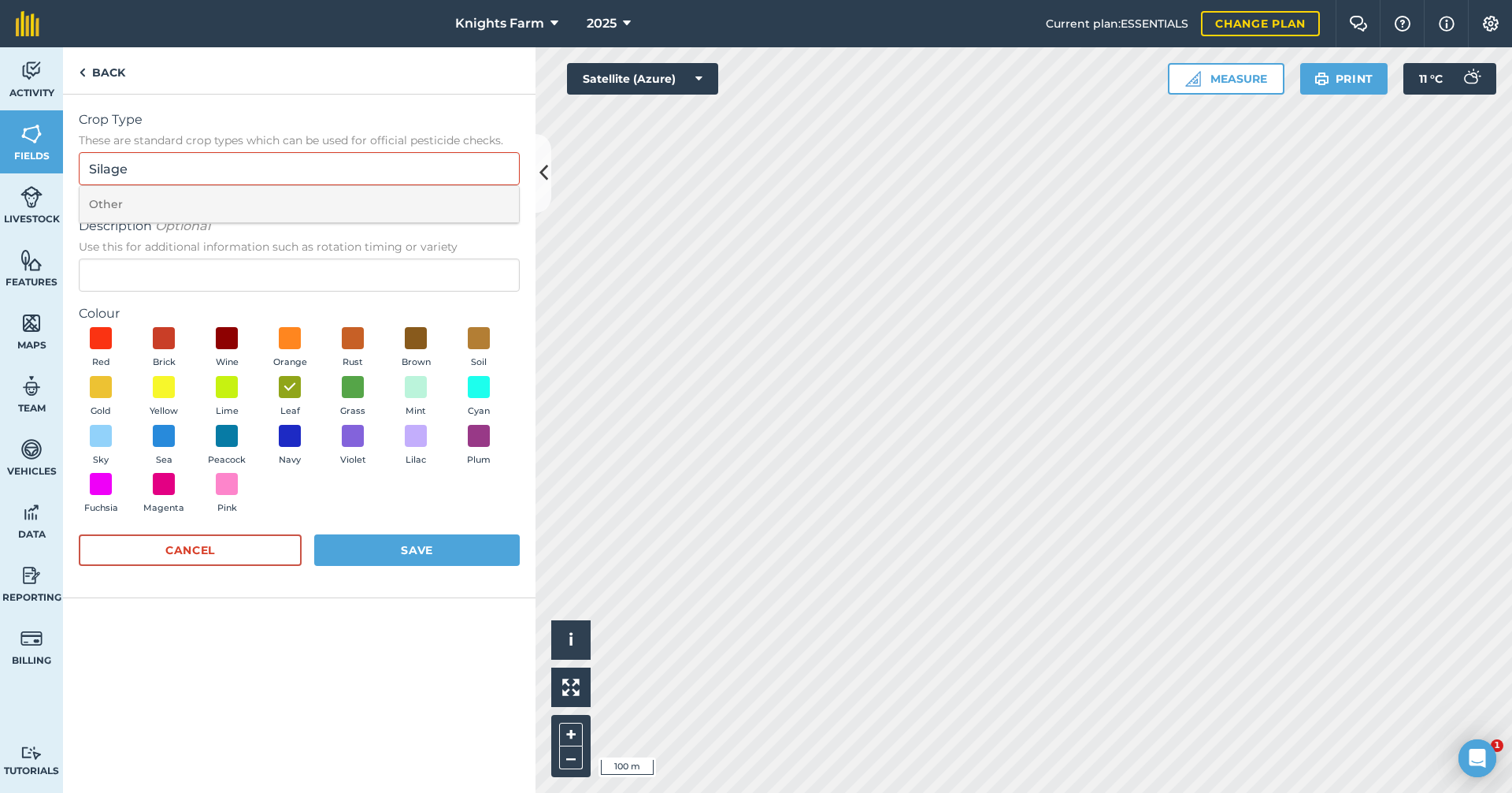
click at [220, 198] on li "Other" at bounding box center [298, 203] width 440 height 37
type input "Other"
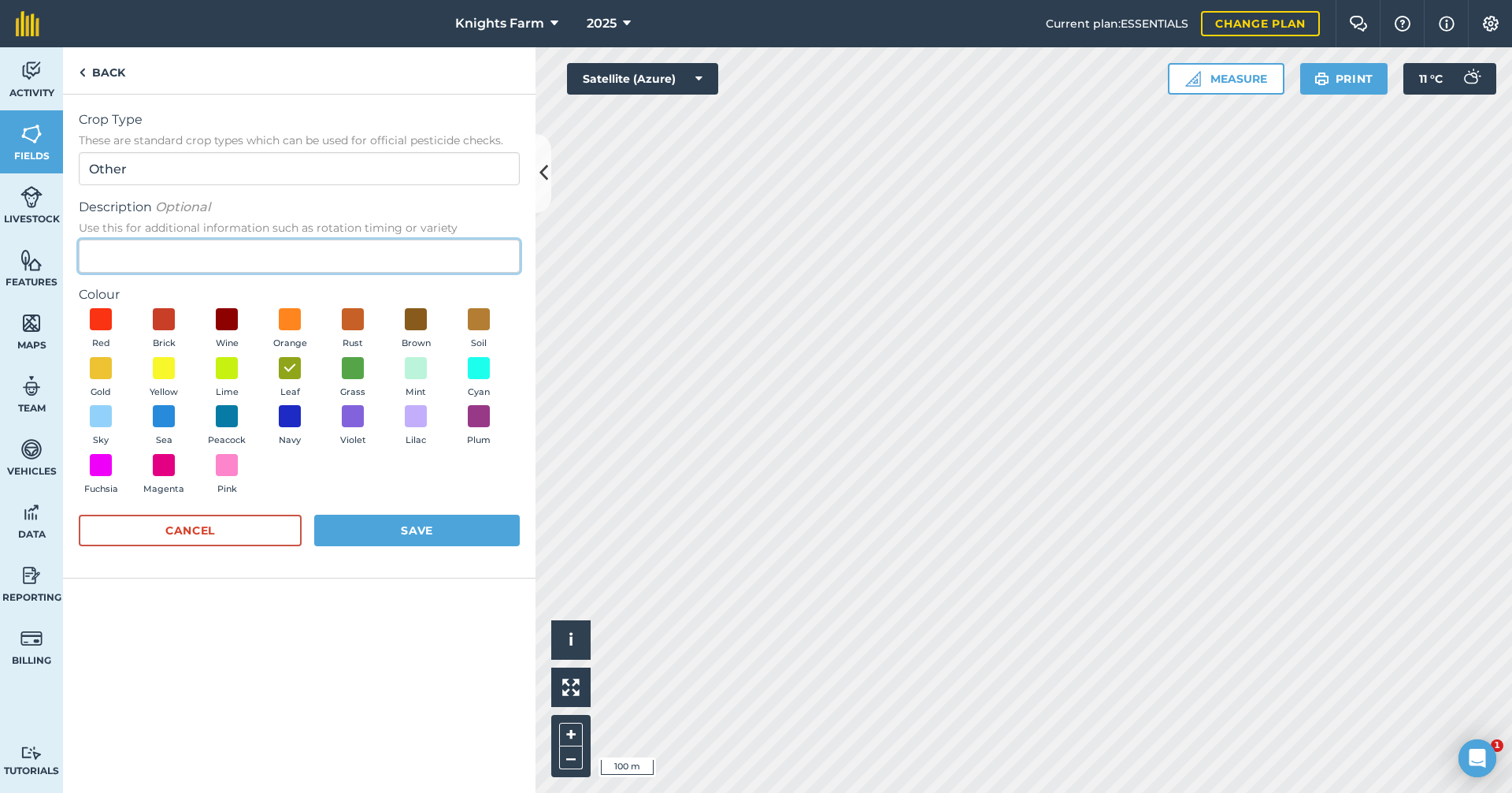
click at [210, 244] on input "Description Optional Use this for additional information such as rotation timin…" at bounding box center [299, 255] width 441 height 33
type input "Silage"
click at [448, 534] on button "Save" at bounding box center [417, 529] width 205 height 31
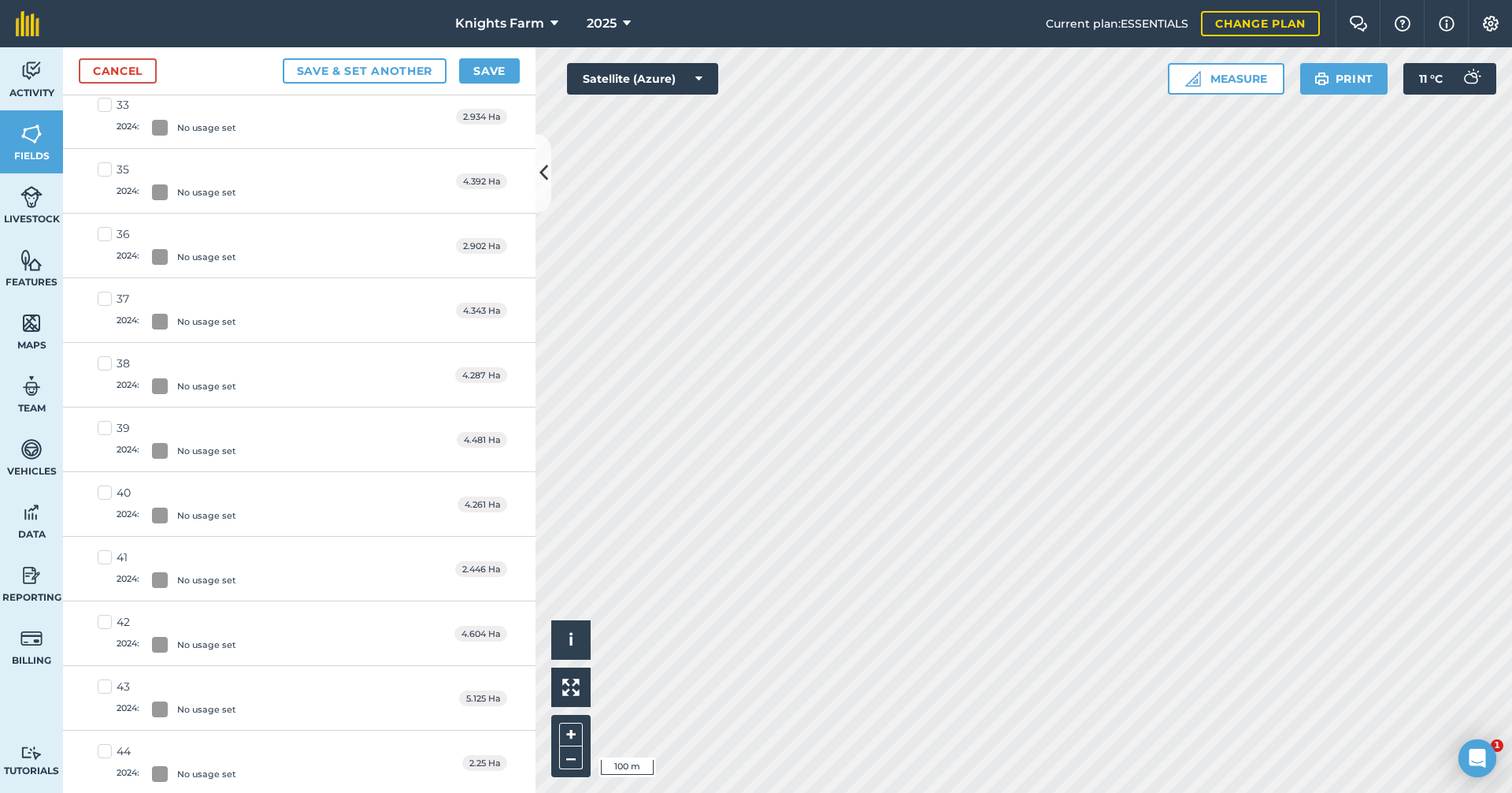
scroll to position [2048, 0]
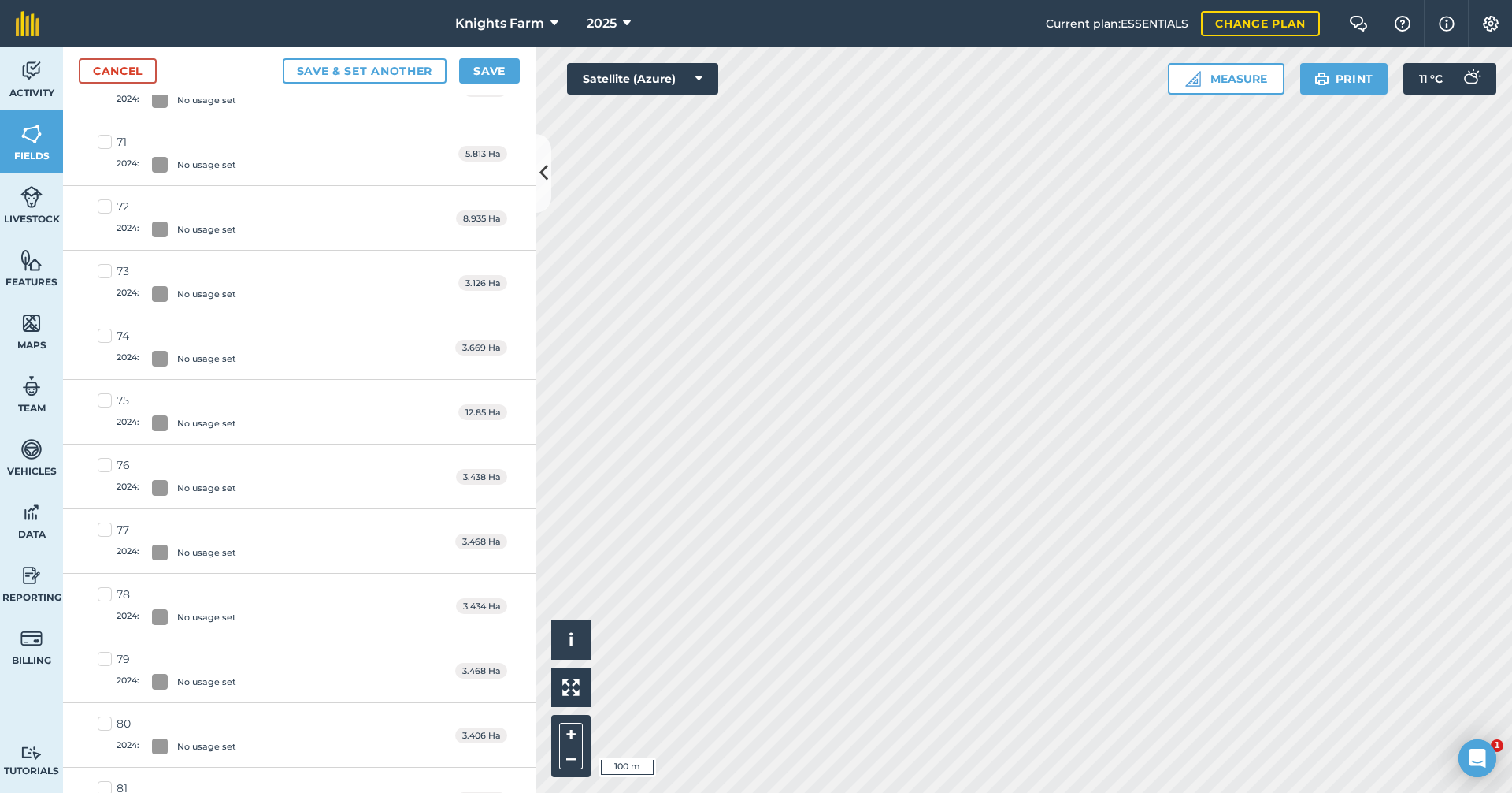
click at [104, 267] on label "73 2024 : No usage set" at bounding box center [167, 282] width 138 height 39
click at [104, 267] on input "73 2024 : No usage set" at bounding box center [103, 267] width 10 height 10
checkbox input "true"
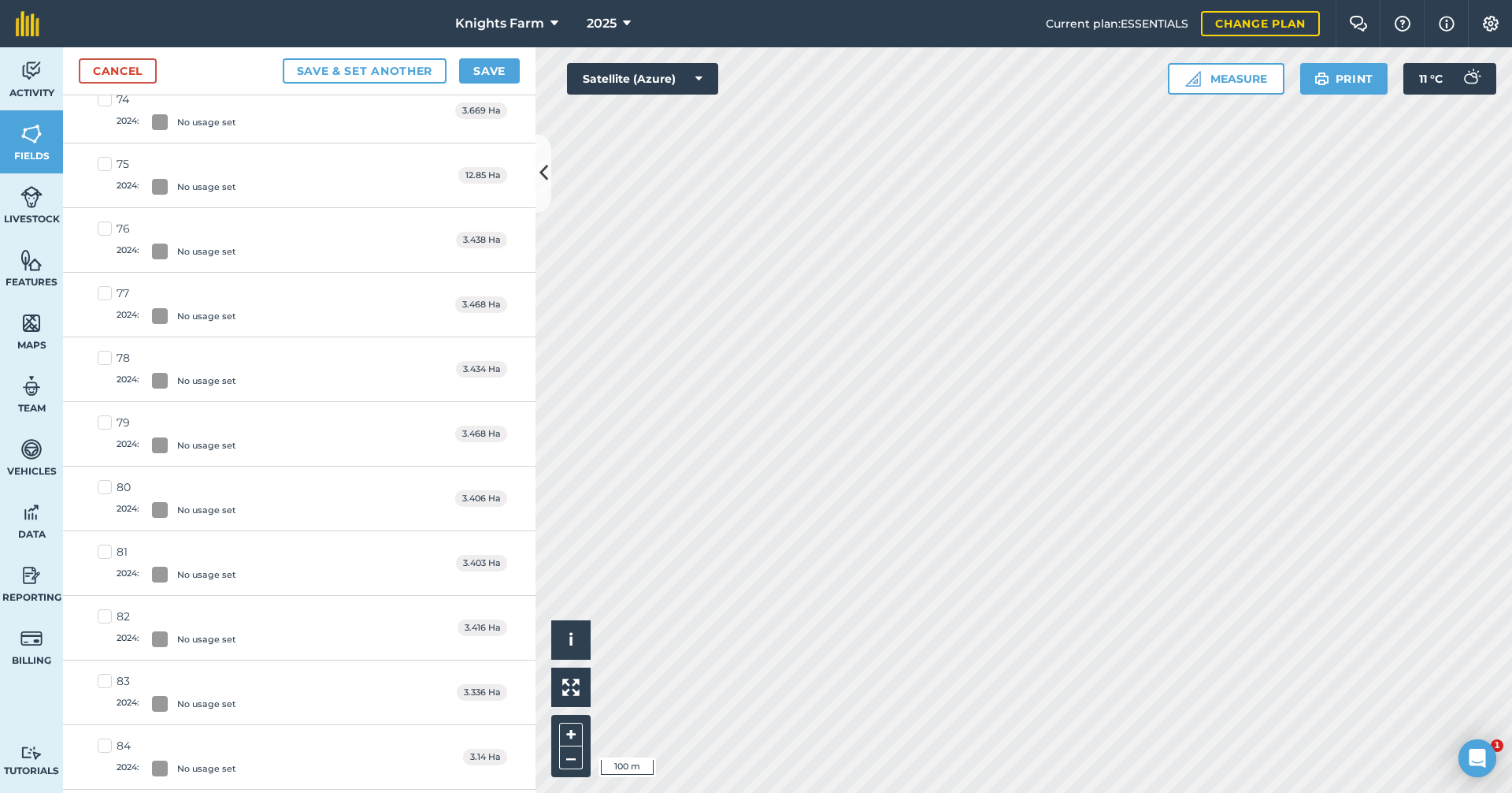
click at [105, 620] on label "82 2024 : No usage set" at bounding box center [167, 627] width 138 height 39
click at [105, 619] on input "82 2024 : No usage set" at bounding box center [103, 613] width 10 height 10
checkbox input "true"
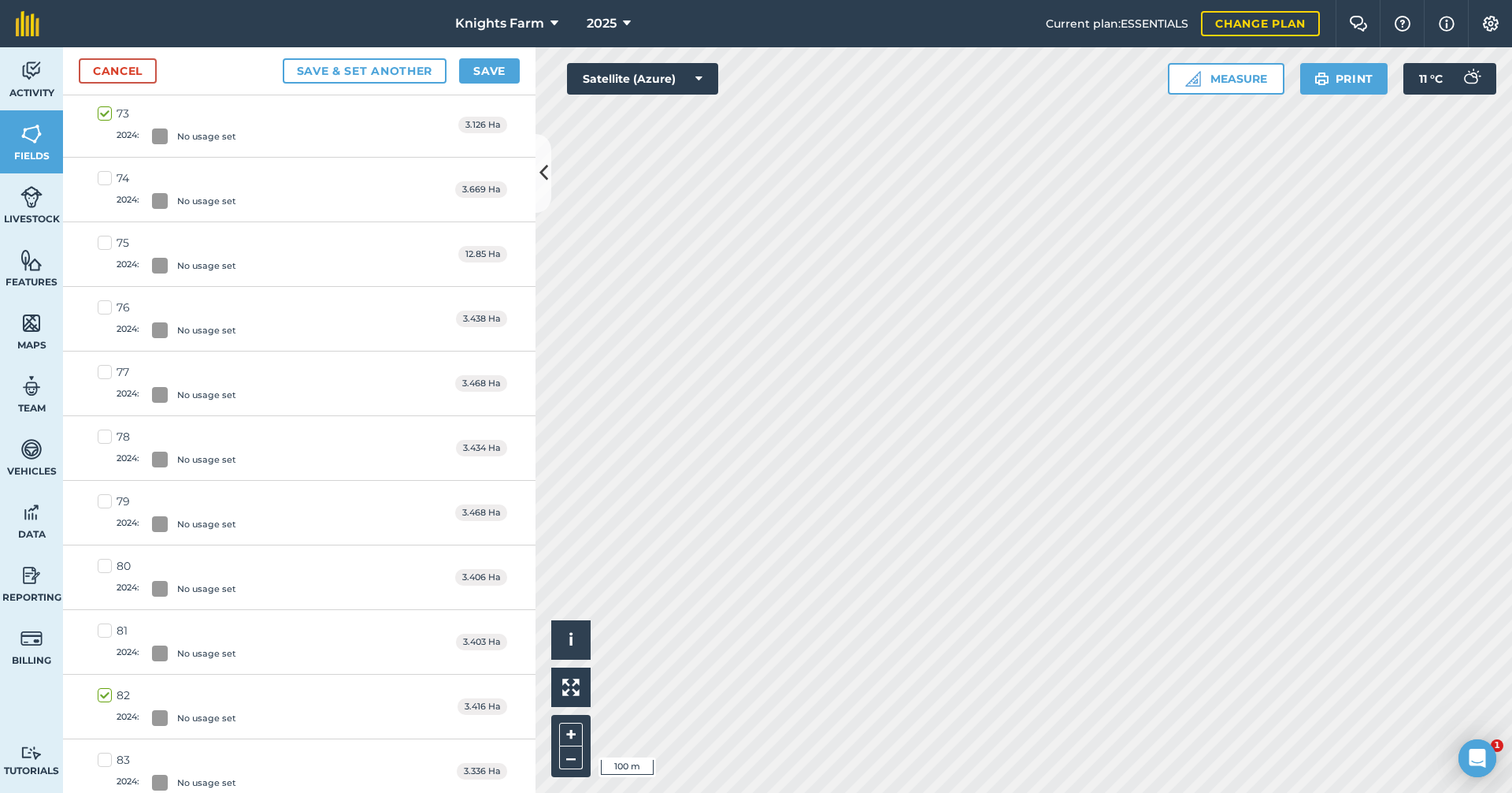
click at [103, 432] on label "78 2024 : No usage set" at bounding box center [167, 447] width 138 height 39
click at [103, 432] on input "78 2024 : No usage set" at bounding box center [103, 433] width 10 height 10
checkbox input "true"
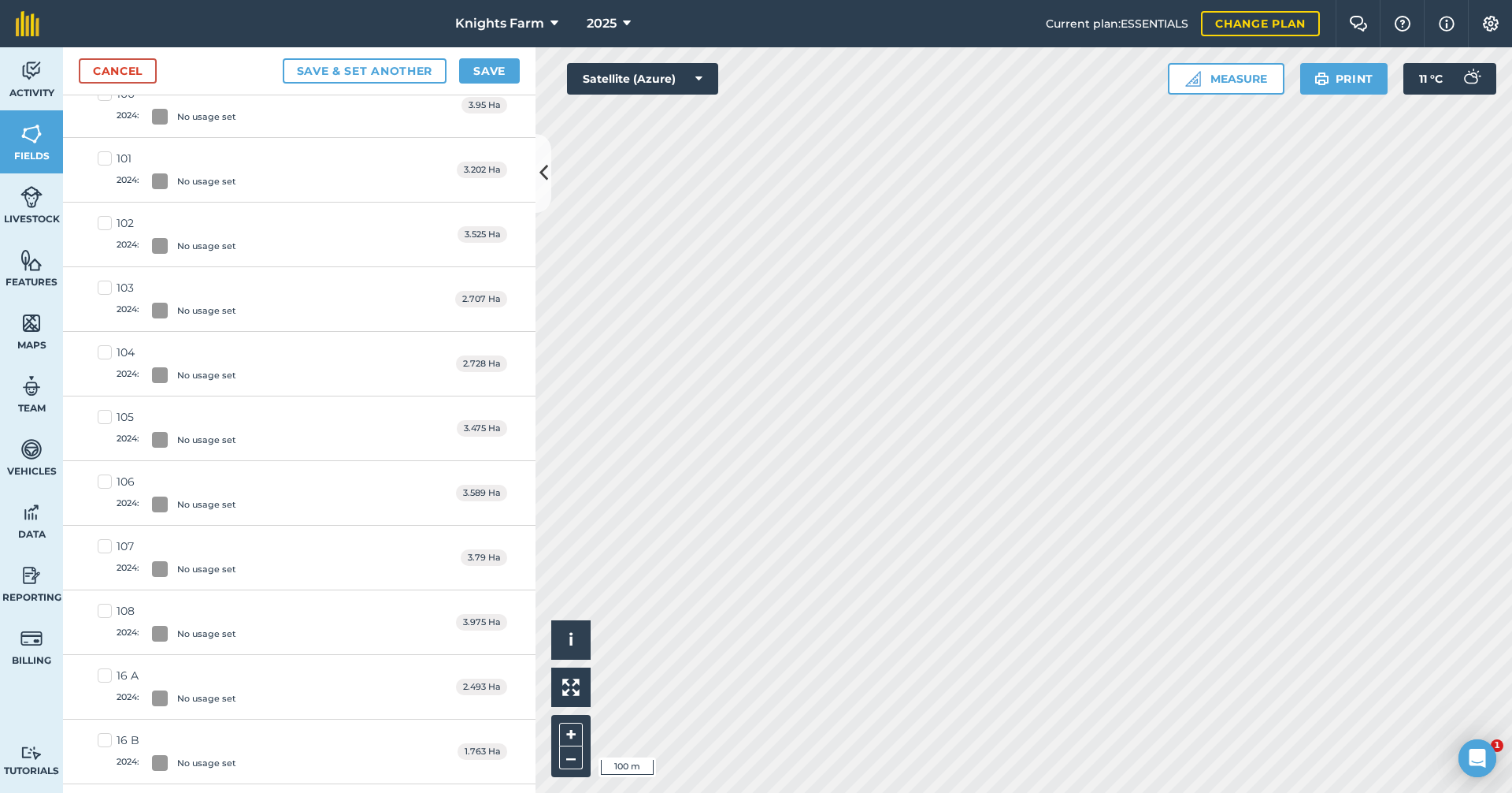
scroll to position [5025, 0]
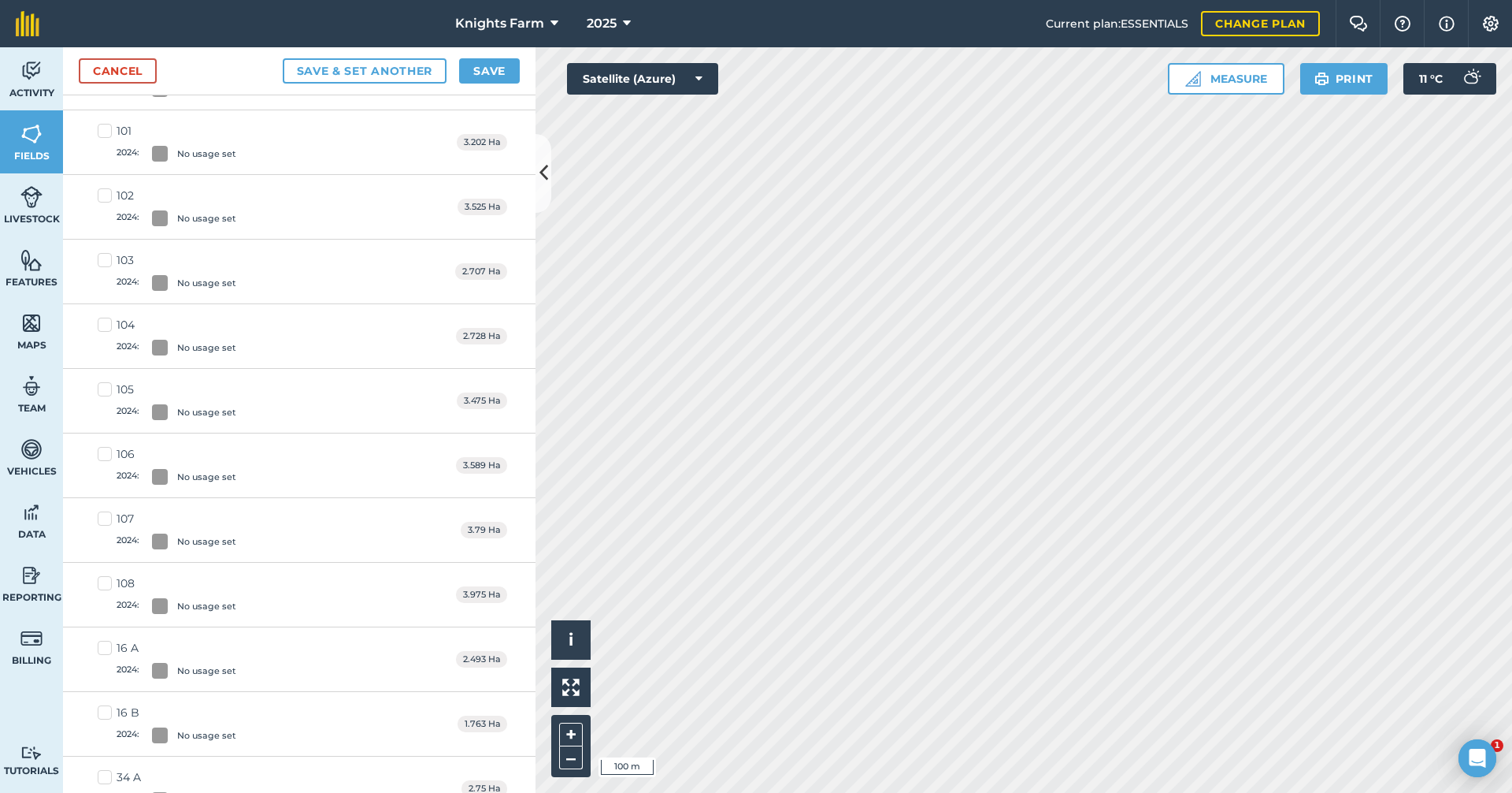
click at [105, 585] on label "108 2024 : No usage set" at bounding box center [167, 594] width 138 height 39
click at [105, 585] on input "108 2024 : No usage set" at bounding box center [103, 580] width 10 height 10
checkbox input "true"
click at [100, 379] on label "76 2024 : No usage set" at bounding box center [167, 397] width 138 height 39
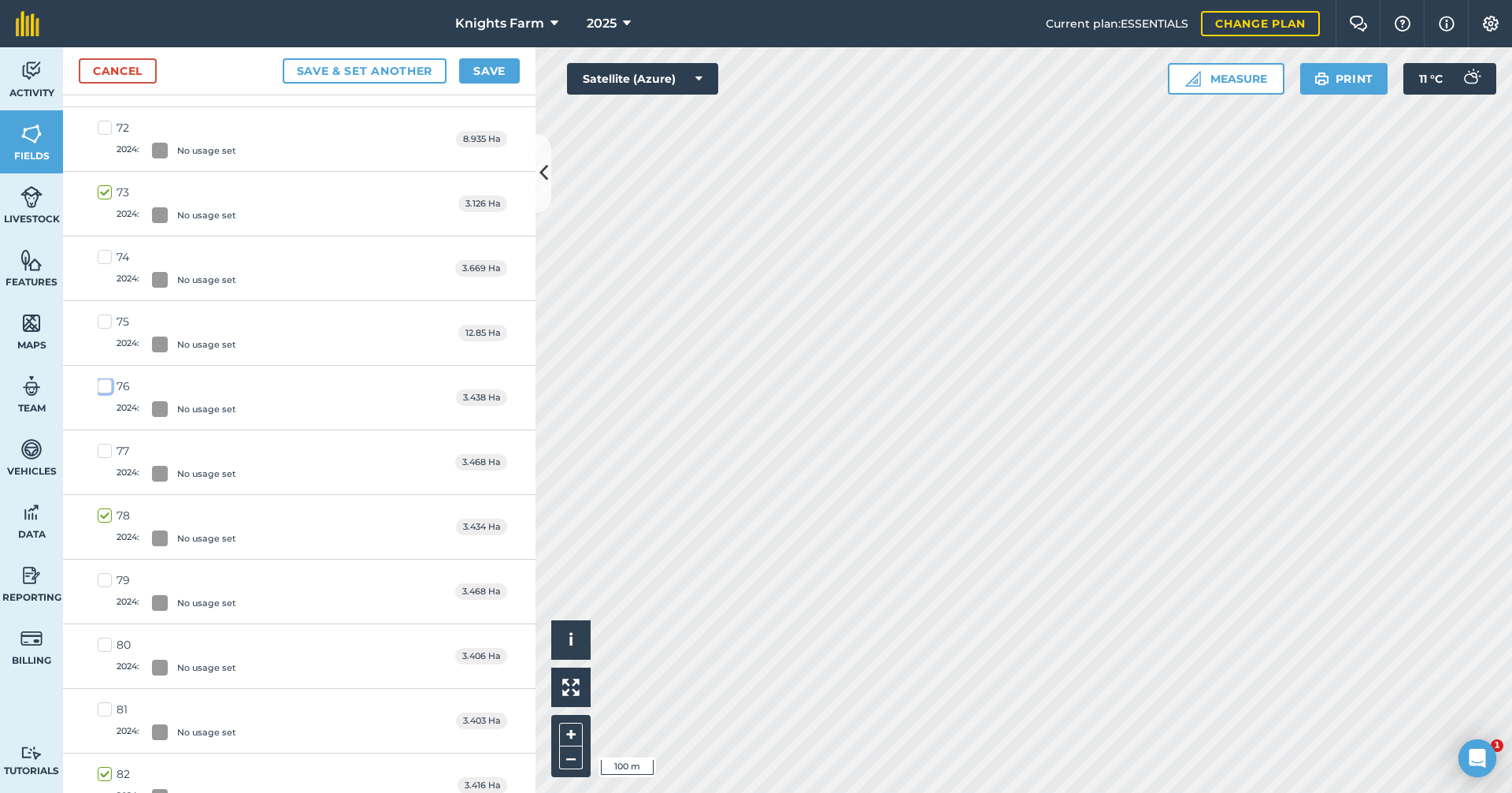
click at [100, 379] on input "76 2024 : No usage set" at bounding box center [103, 383] width 10 height 10
click at [168, 406] on div at bounding box center [159, 409] width 16 height 16
click at [108, 388] on input "76 2024 : No usage set" at bounding box center [103, 383] width 10 height 10
click at [110, 380] on label "76 2024 : No usage set" at bounding box center [167, 397] width 138 height 39
click at [108, 380] on input "76 2024 : No usage set" at bounding box center [103, 383] width 10 height 10
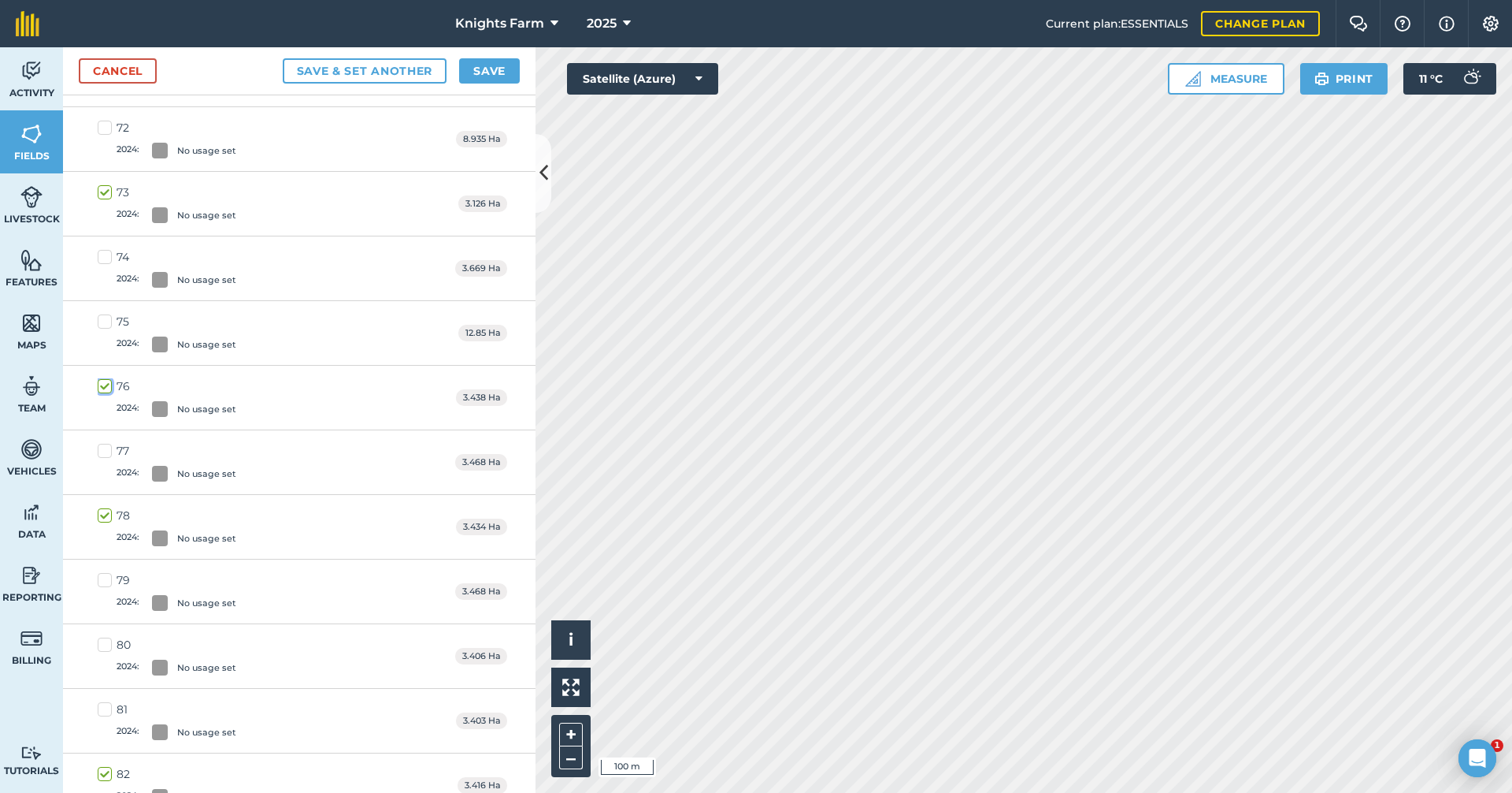
checkbox input "true"
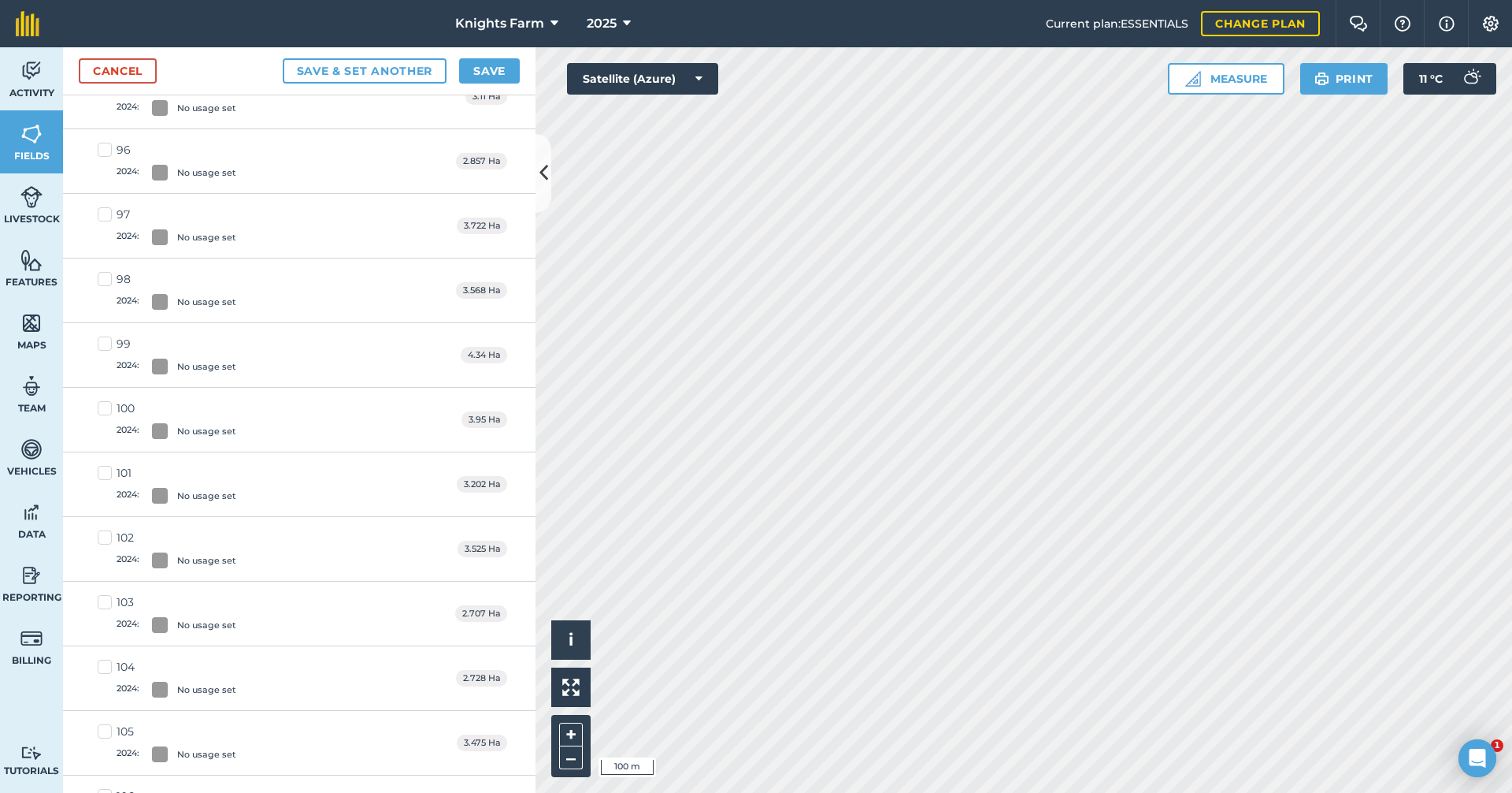
scroll to position [4710, 0]
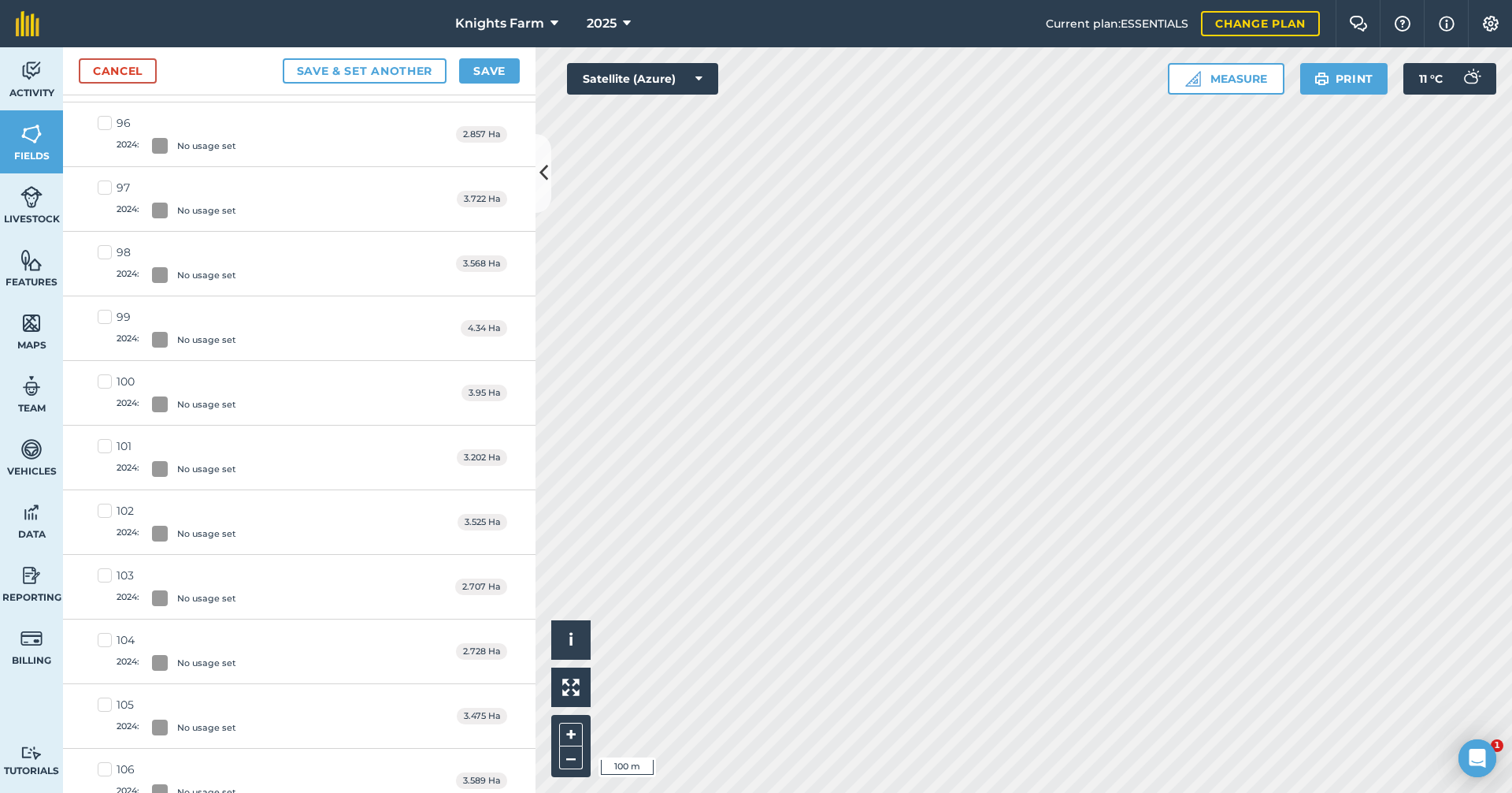
click at [108, 636] on label "104 2024 : No usage set" at bounding box center [167, 651] width 138 height 39
click at [108, 636] on input "104 2024 : No usage set" at bounding box center [103, 637] width 10 height 10
checkbox input "true"
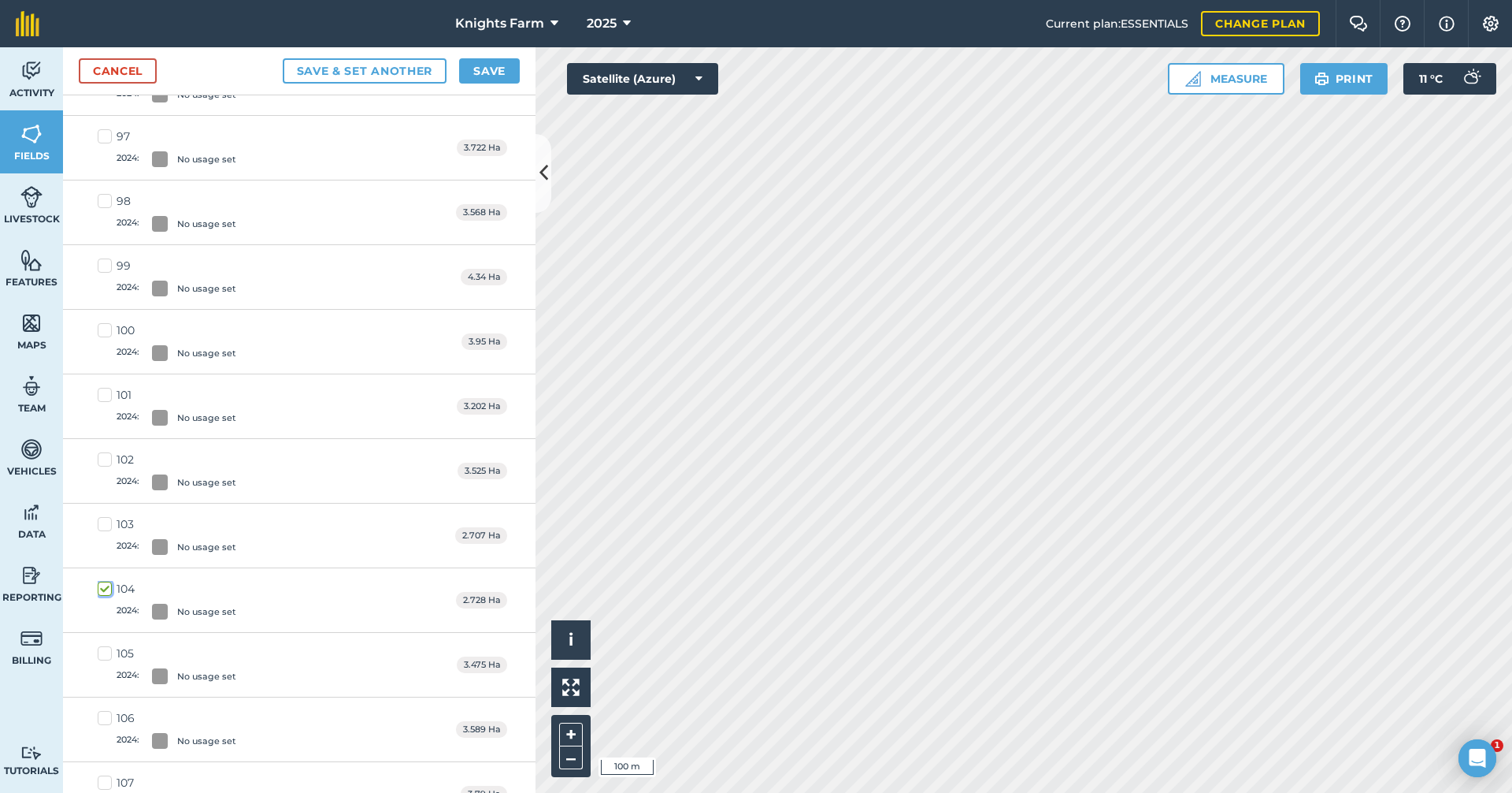
scroll to position [4789, 0]
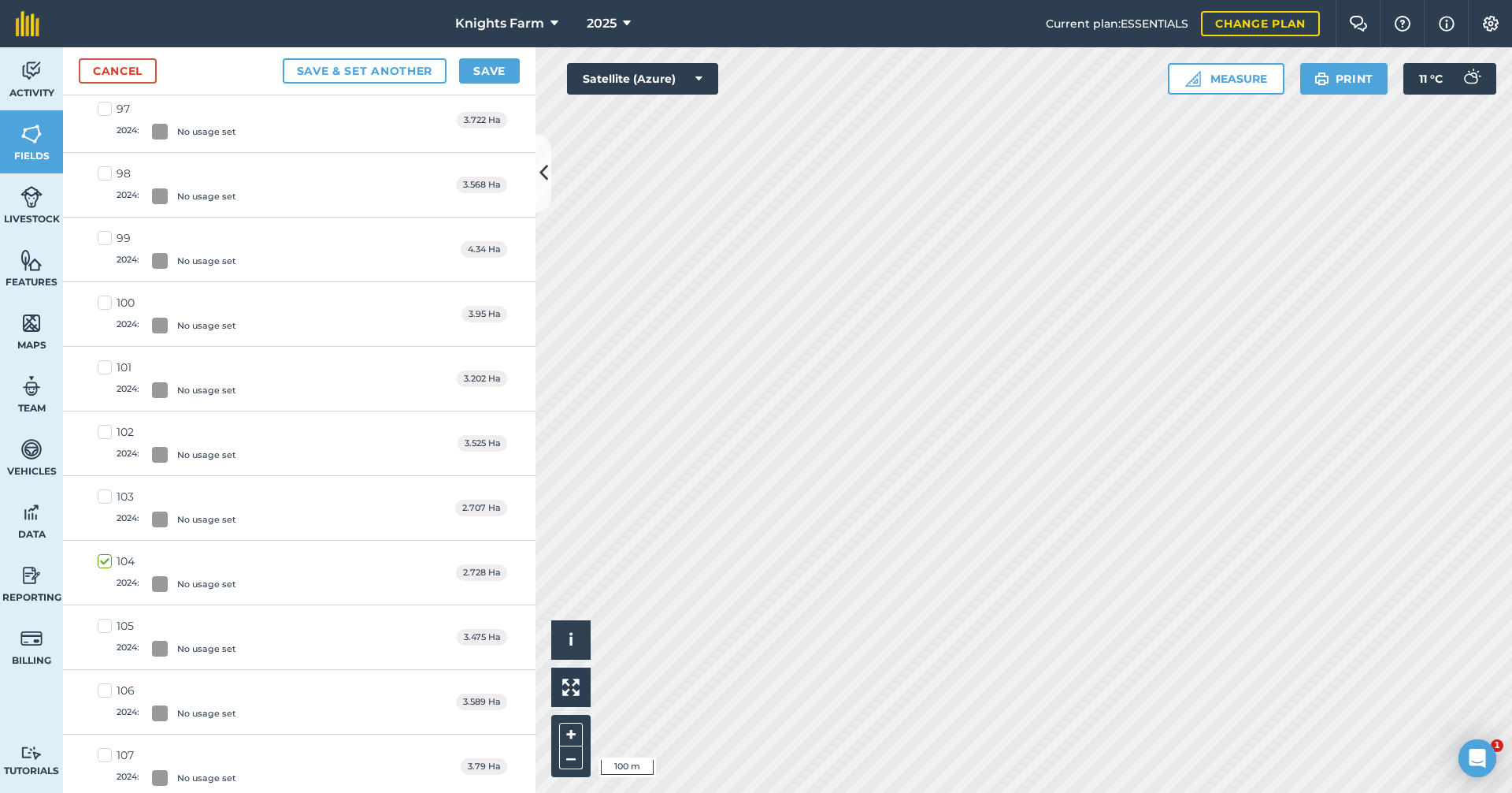
click at [104, 429] on label "102 2024 : No usage set" at bounding box center [167, 443] width 138 height 39
click at [104, 429] on input "102 2024 : No usage set" at bounding box center [103, 429] width 10 height 10
checkbox input "true"
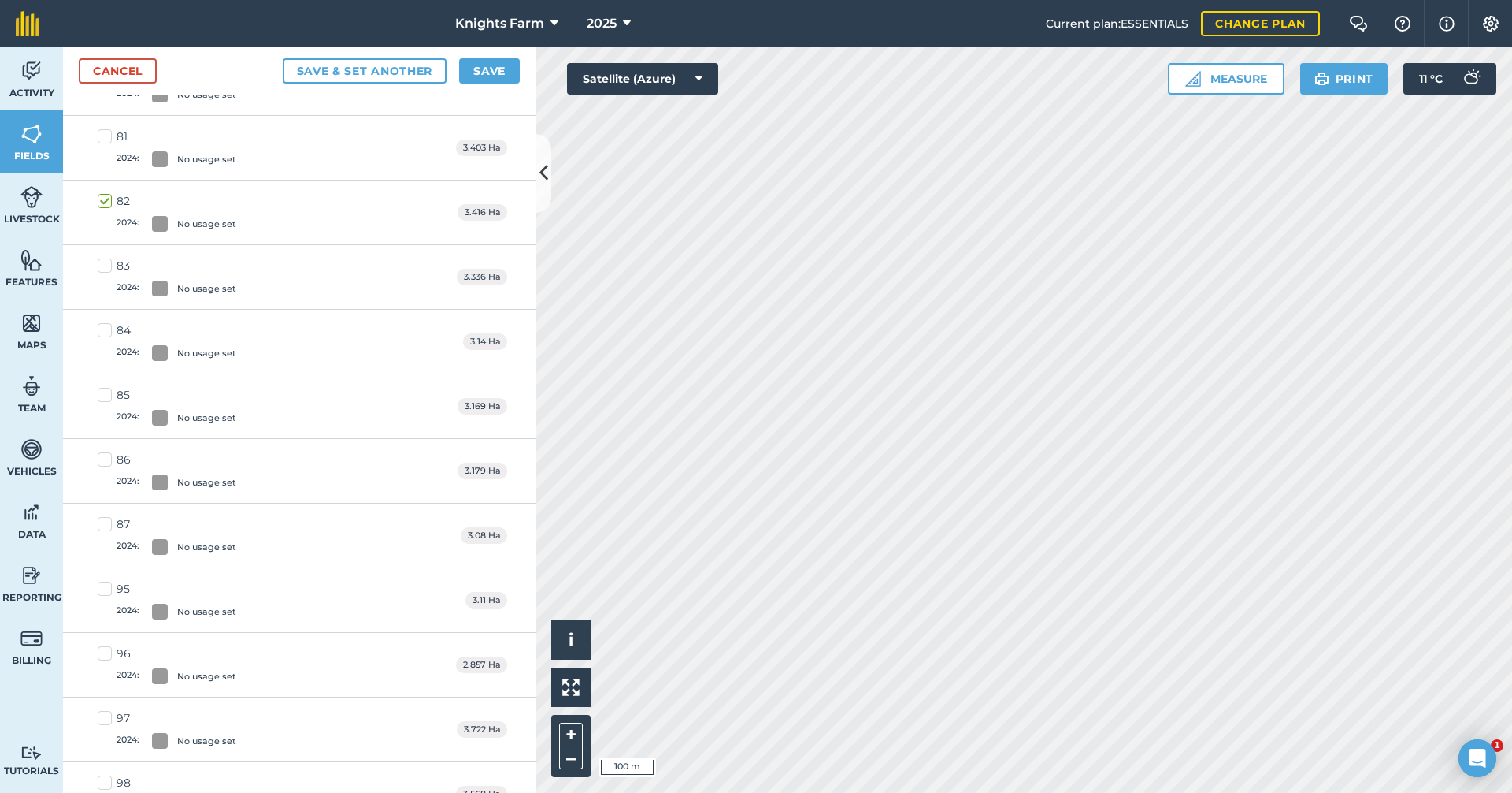
scroll to position [4158, 0]
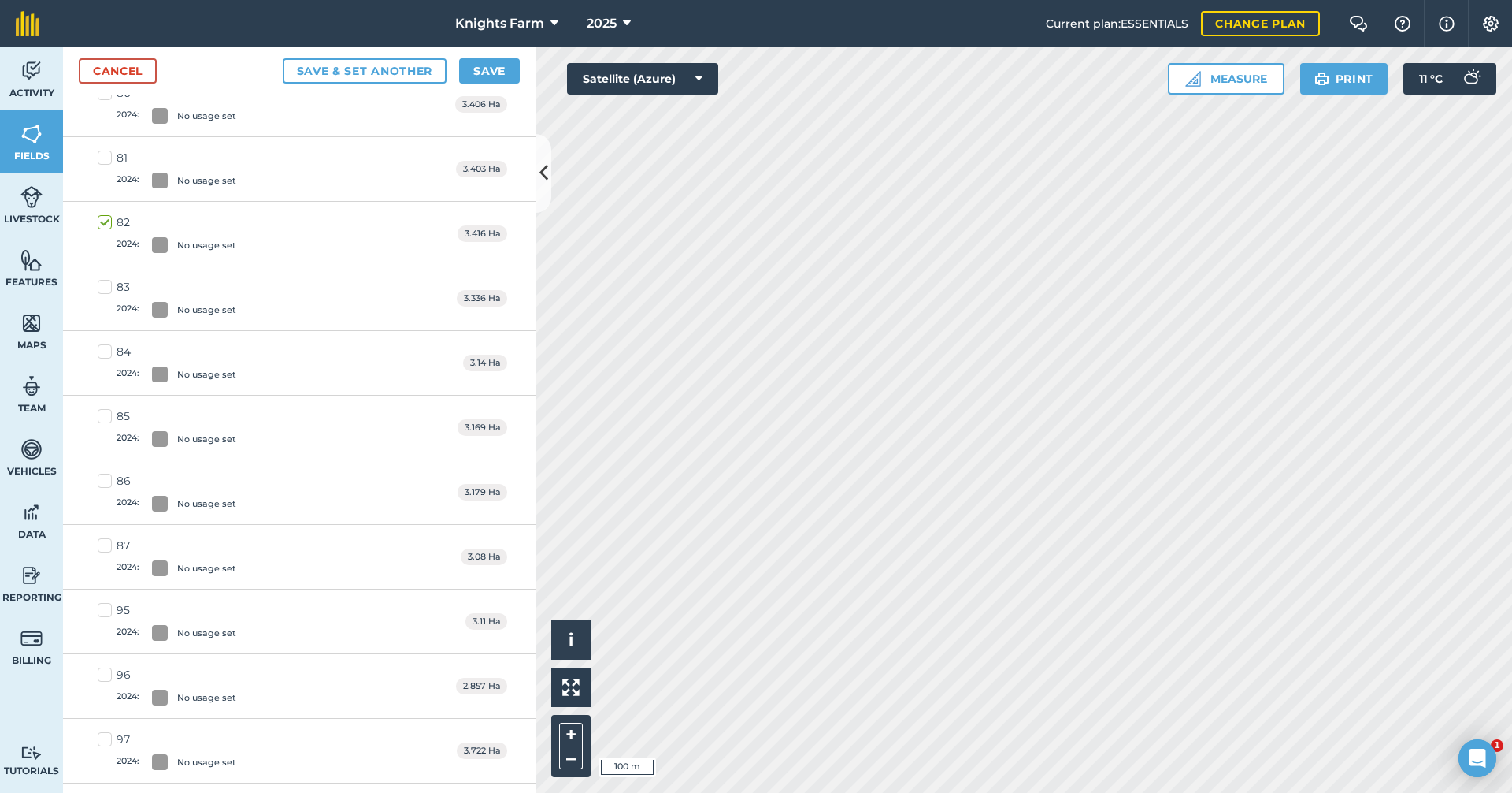
click at [100, 290] on label "83 2024 : No usage set" at bounding box center [167, 298] width 138 height 39
click at [100, 289] on input "83 2024 : No usage set" at bounding box center [103, 283] width 10 height 10
checkbox input "true"
click at [105, 347] on label "84 2024 : No usage set" at bounding box center [167, 363] width 138 height 39
click at [105, 347] on input "84 2024 : No usage set" at bounding box center [103, 348] width 10 height 10
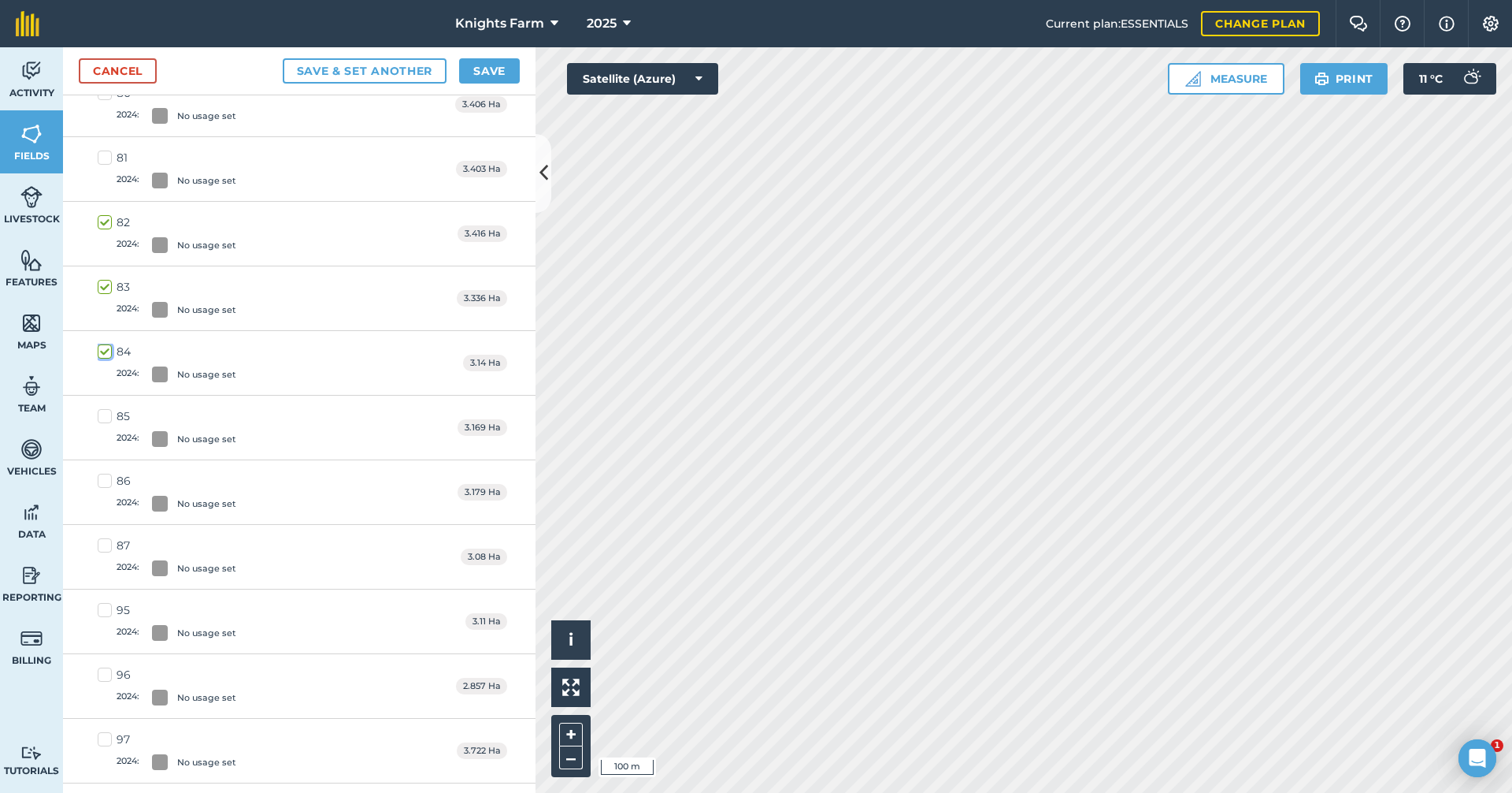
checkbox input "true"
click at [104, 413] on label "85 2024 : No usage set" at bounding box center [167, 427] width 138 height 39
click at [104, 413] on input "85 2024 : No usage set" at bounding box center [103, 413] width 10 height 10
checkbox input "true"
click at [102, 477] on label "86 2024 : No usage set" at bounding box center [167, 492] width 138 height 39
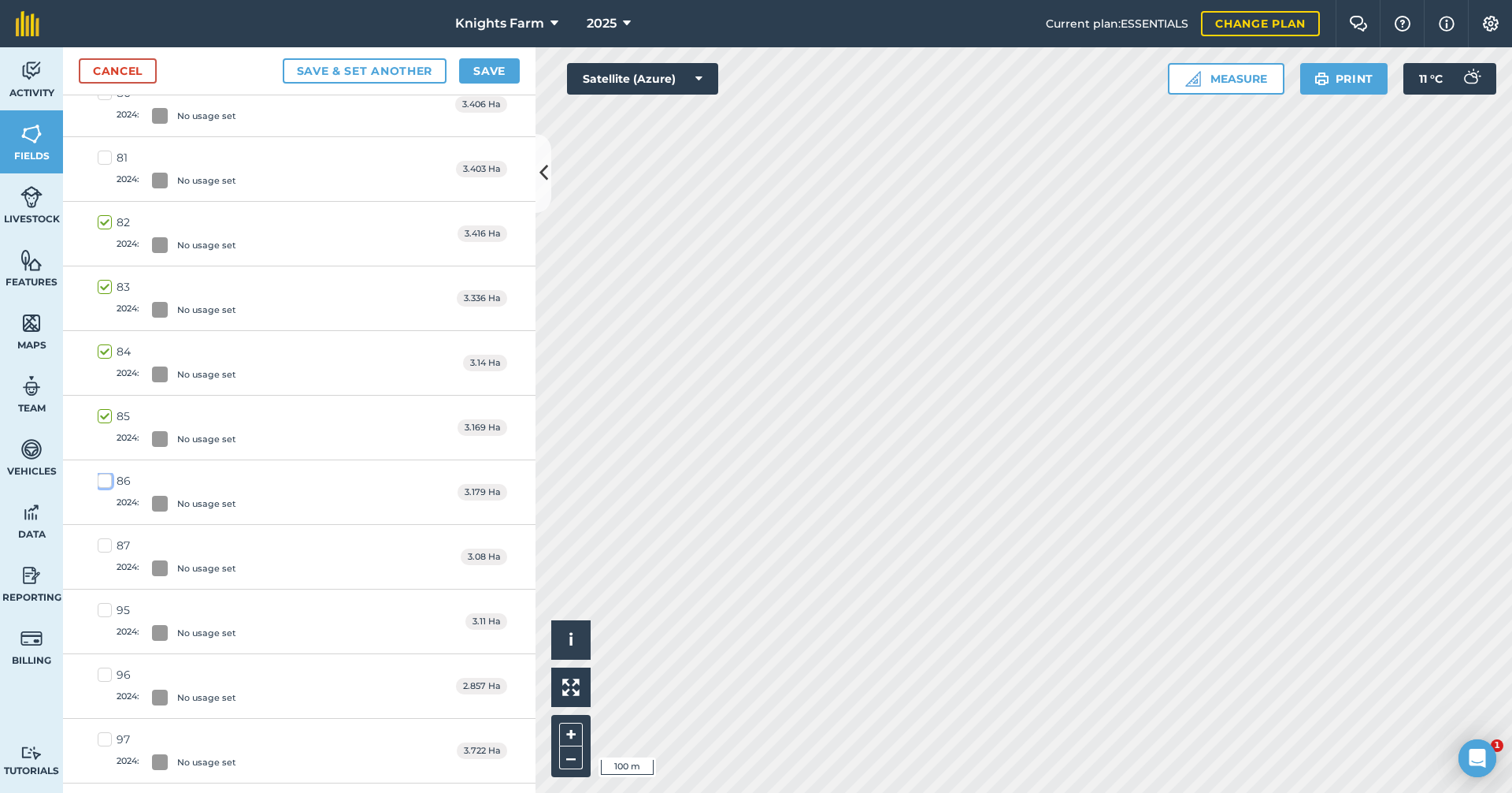
click at [102, 477] on input "86 2024 : No usage set" at bounding box center [103, 477] width 10 height 10
checkbox input "true"
click at [474, 62] on button "Save" at bounding box center [490, 71] width 60 height 25
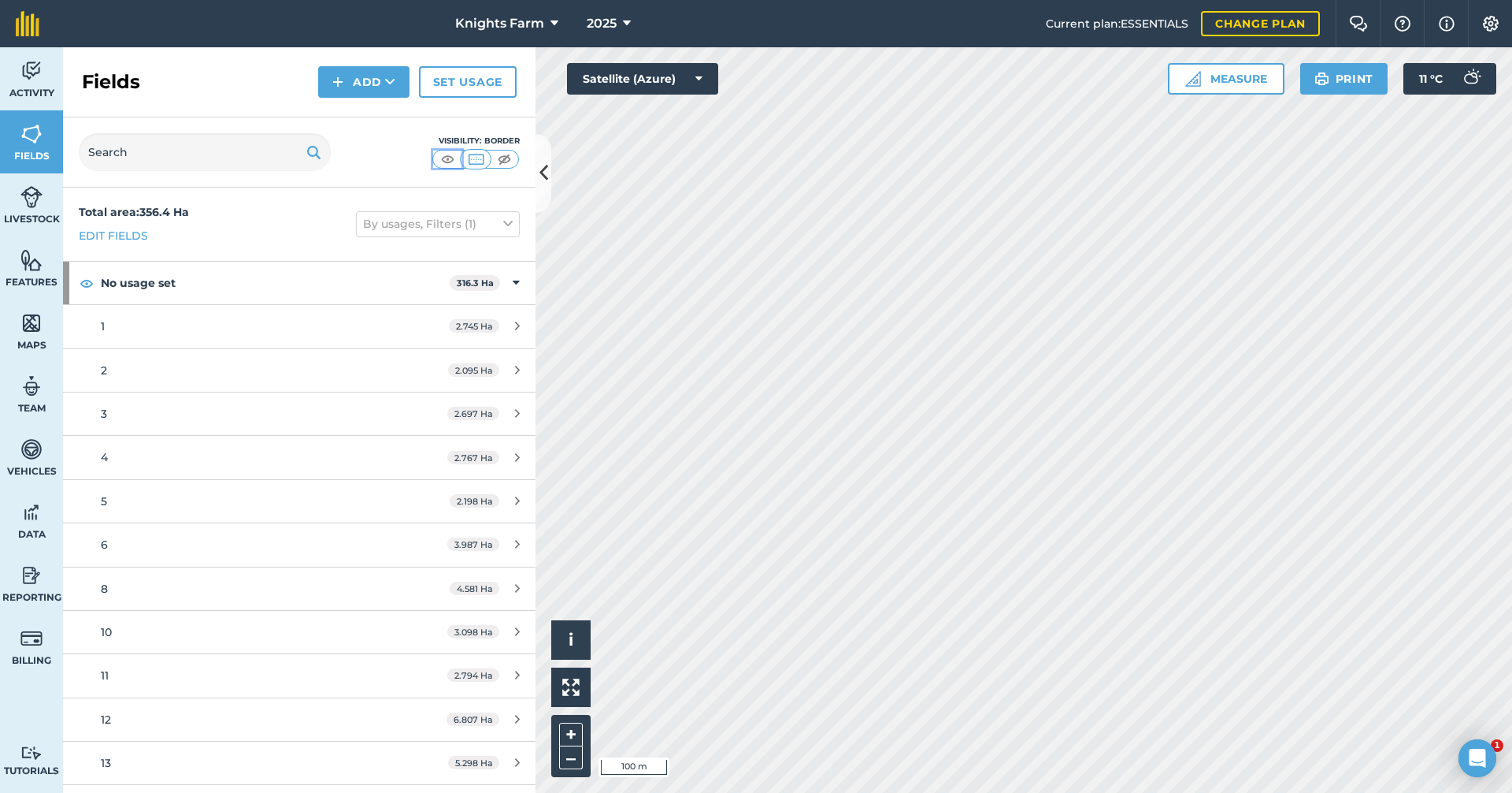
click at [445, 156] on img at bounding box center [447, 159] width 20 height 16
click at [95, 288] on div "No usage set 316.3 Ha" at bounding box center [299, 283] width 473 height 42
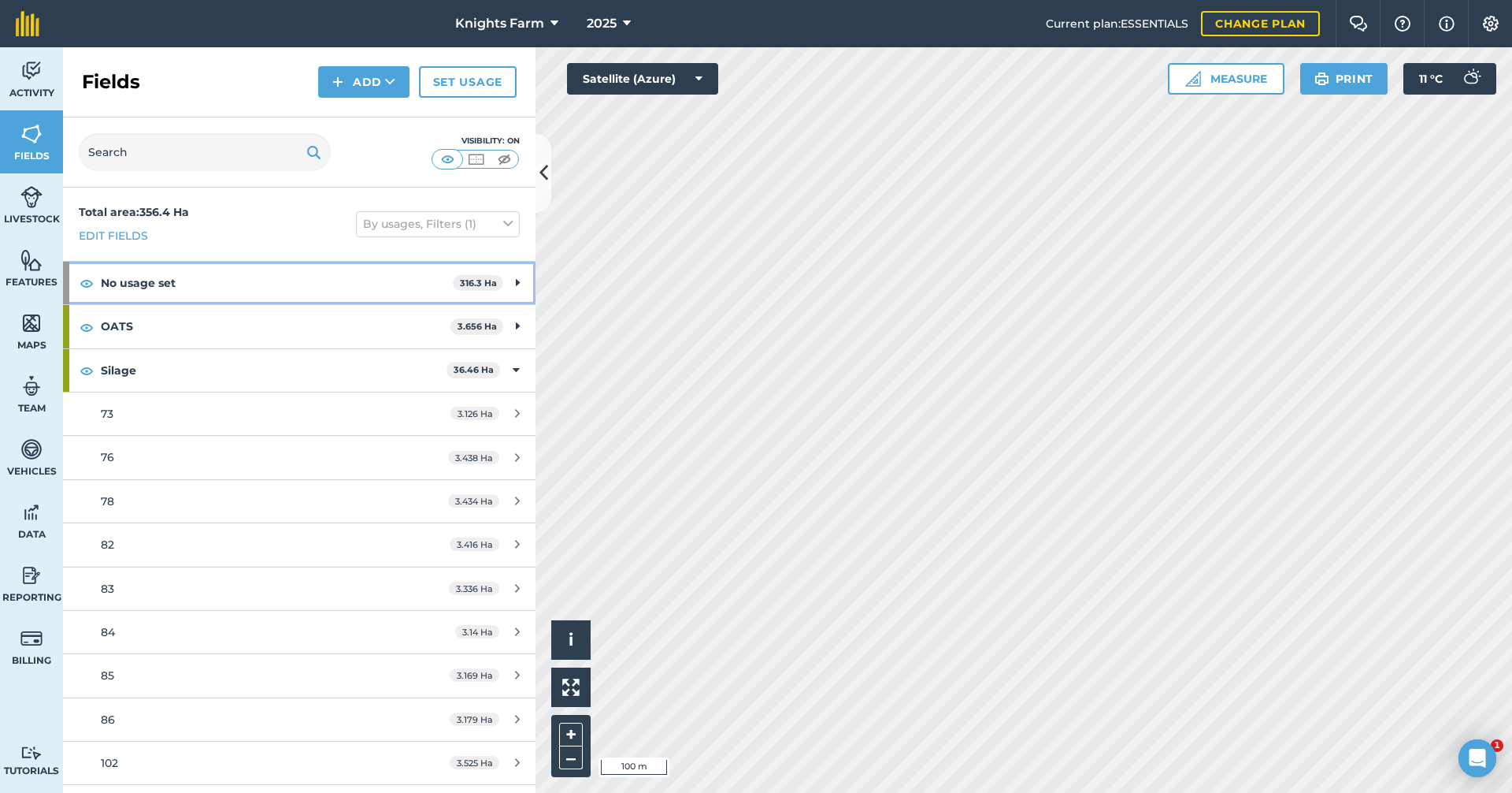
click at [95, 278] on div "No usage set 316.3 Ha" at bounding box center [299, 283] width 473 height 42
click at [154, 276] on strong "No usage set" at bounding box center [275, 283] width 349 height 42
click at [149, 325] on strong "OATS" at bounding box center [275, 326] width 349 height 42
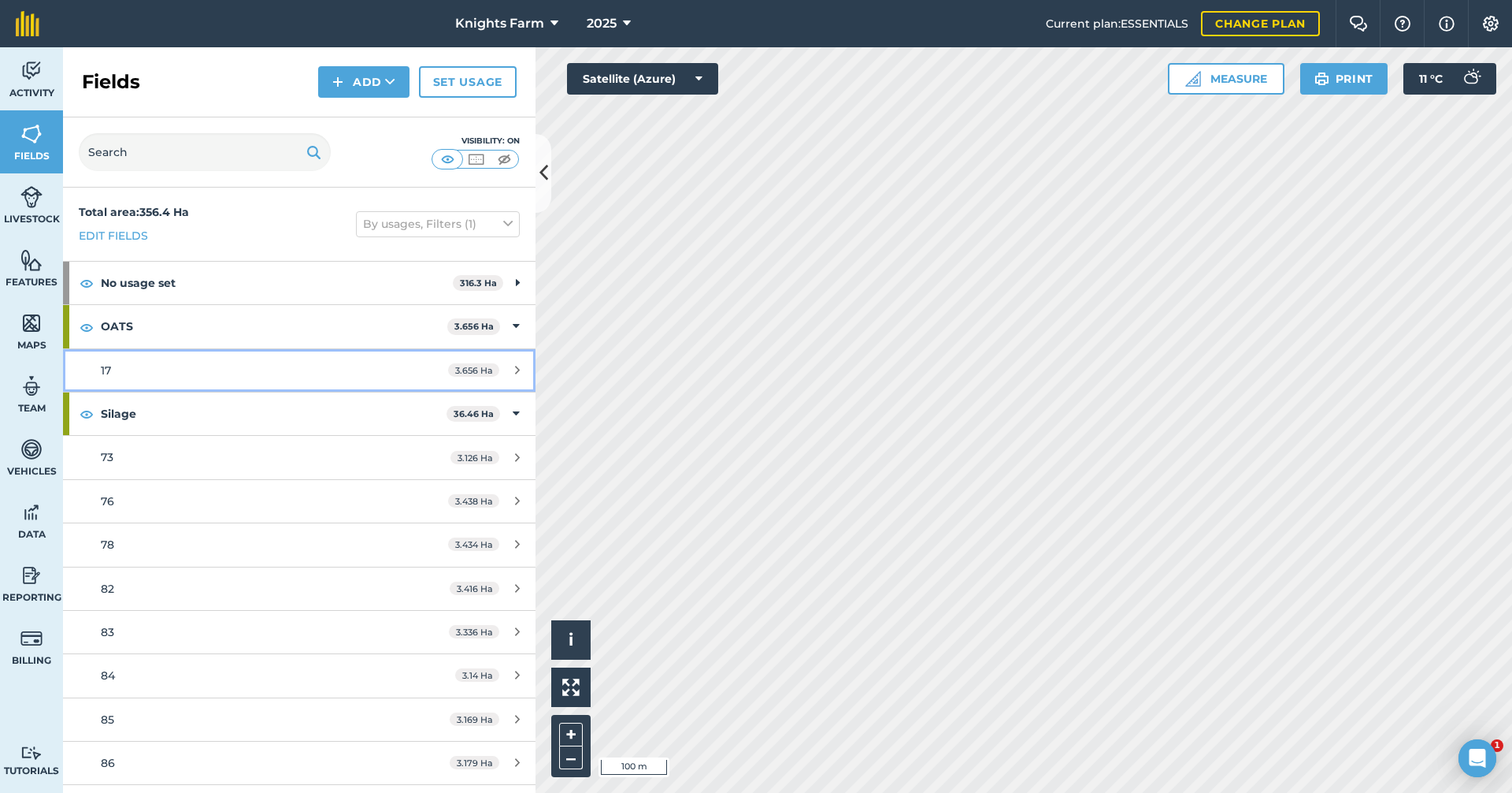
click at [498, 370] on div "3.656 Ha" at bounding box center [484, 369] width 104 height 12
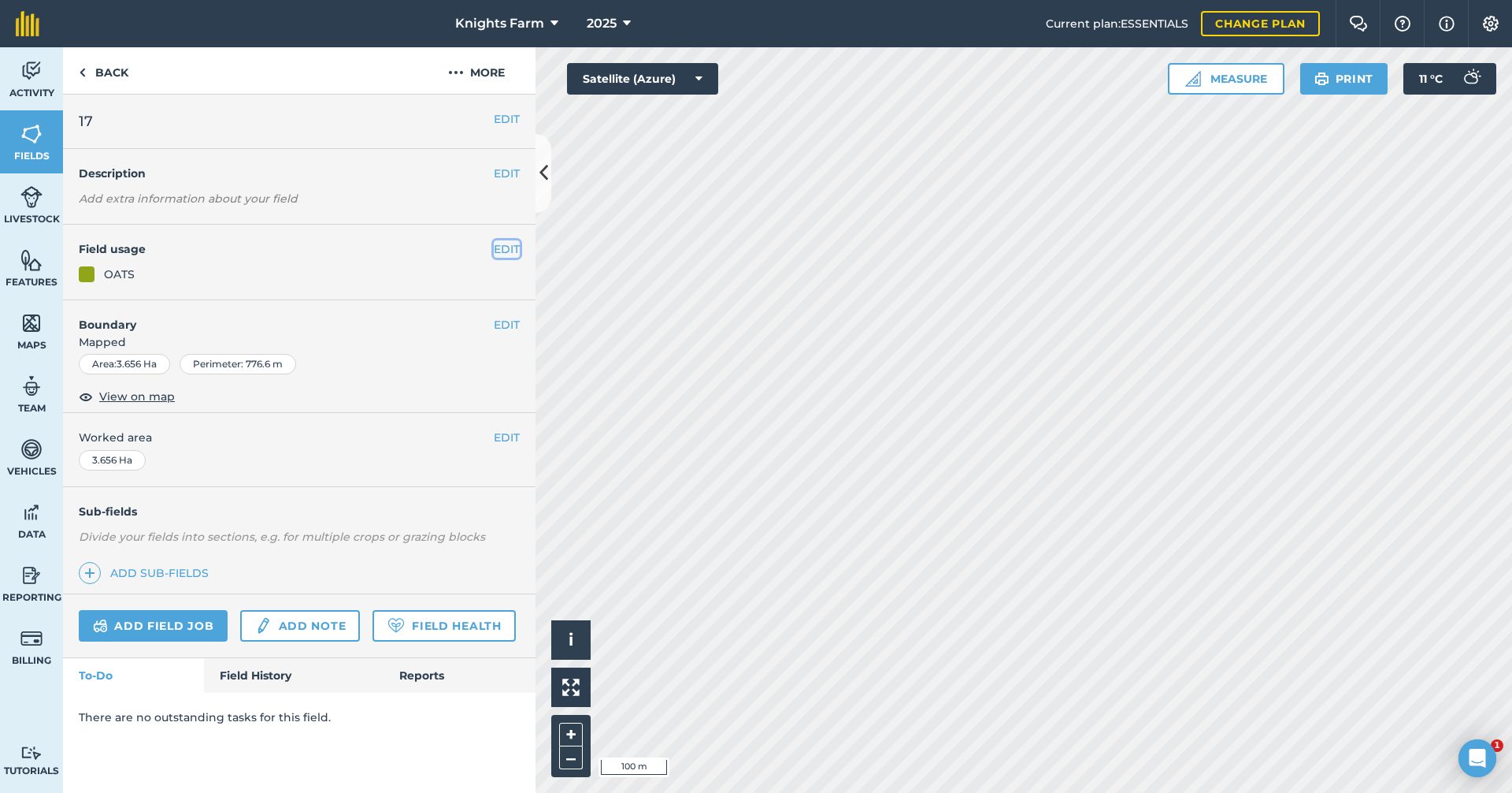
click at [500, 242] on button "EDIT" at bounding box center [507, 249] width 26 height 17
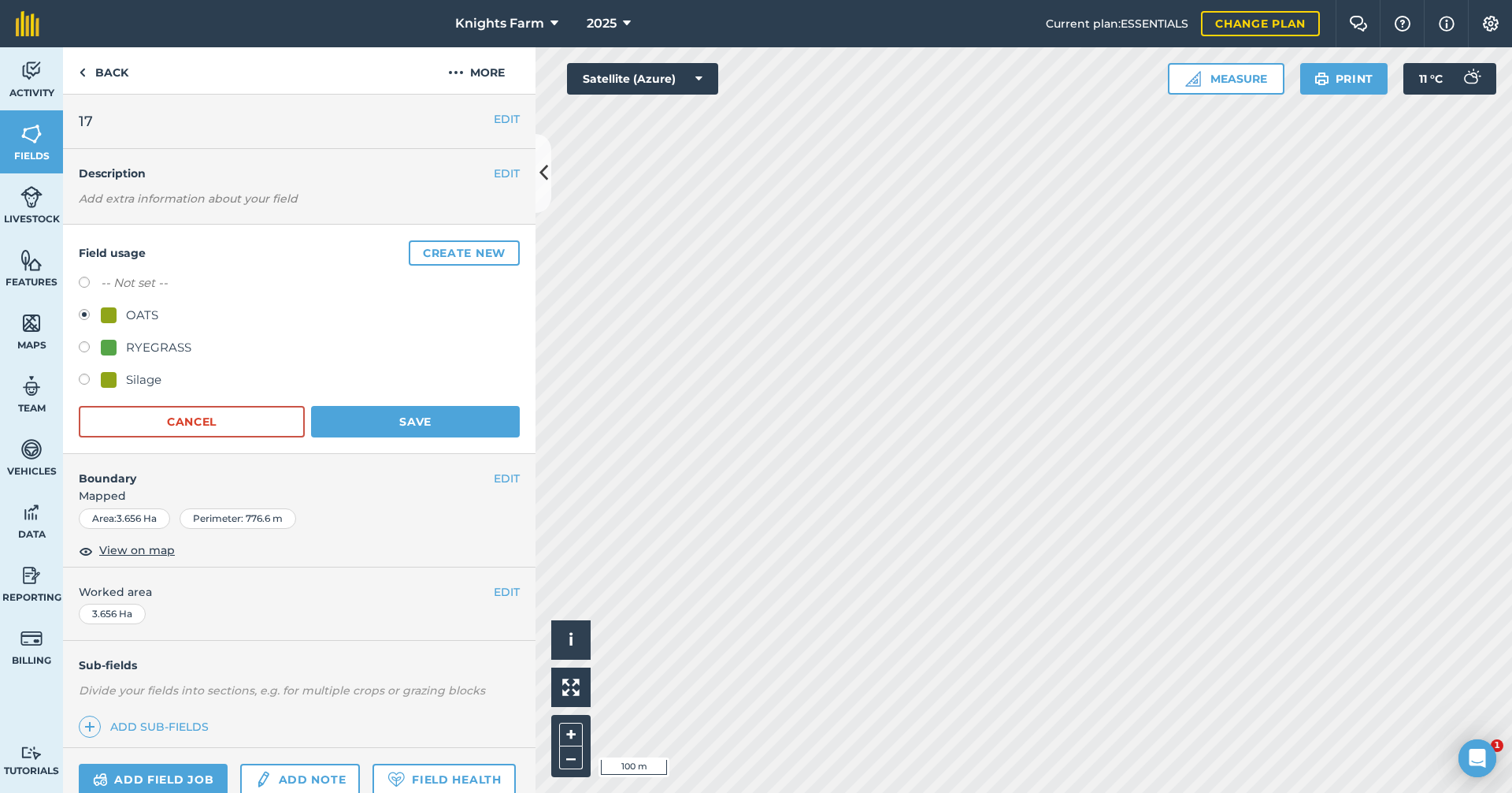
click at [93, 282] on label at bounding box center [89, 284] width 22 height 16
radio input "true"
radio input "false"
click at [433, 412] on button "Save" at bounding box center [415, 421] width 209 height 31
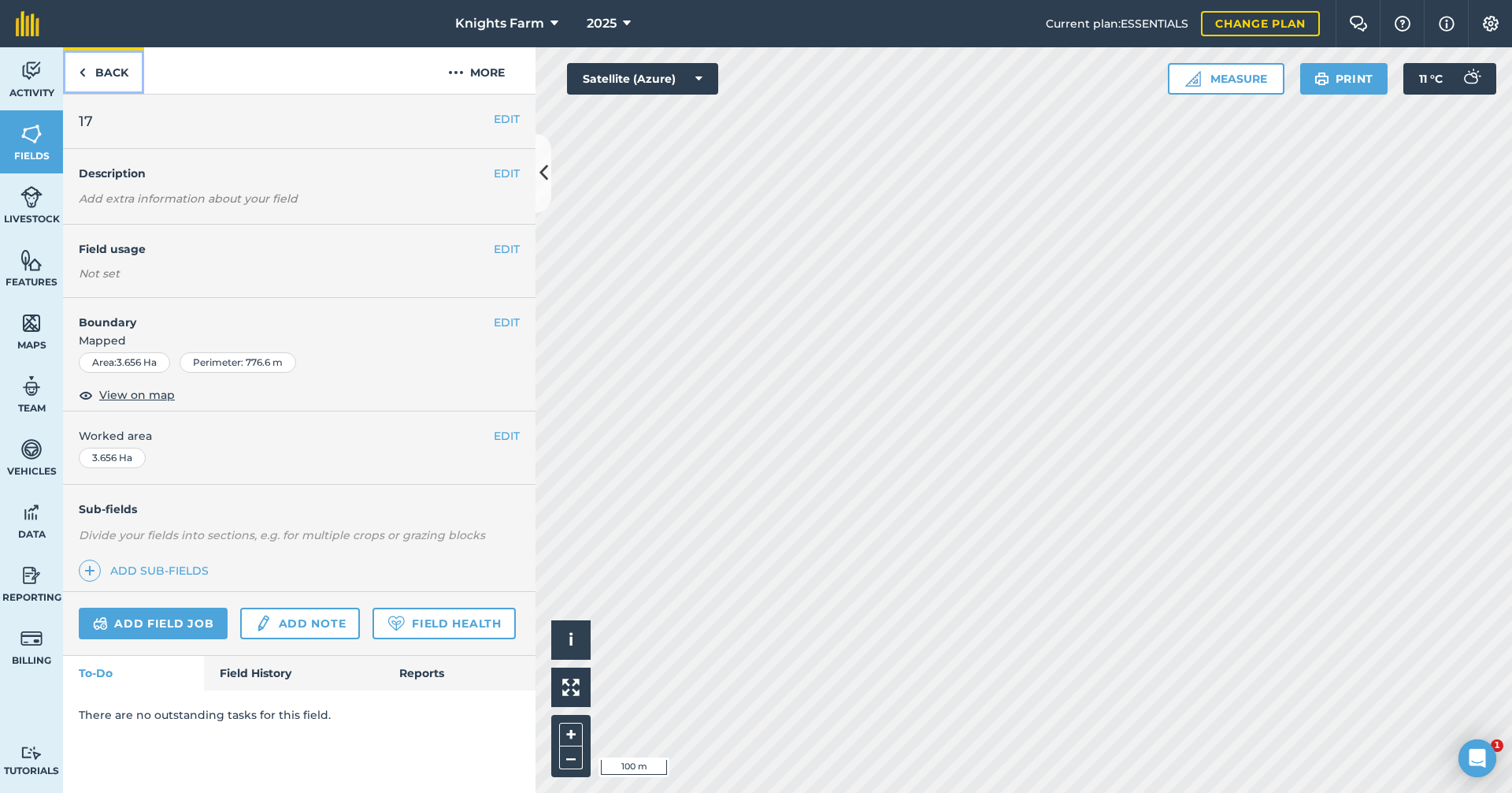
click at [108, 70] on link "Back" at bounding box center [104, 70] width 81 height 46
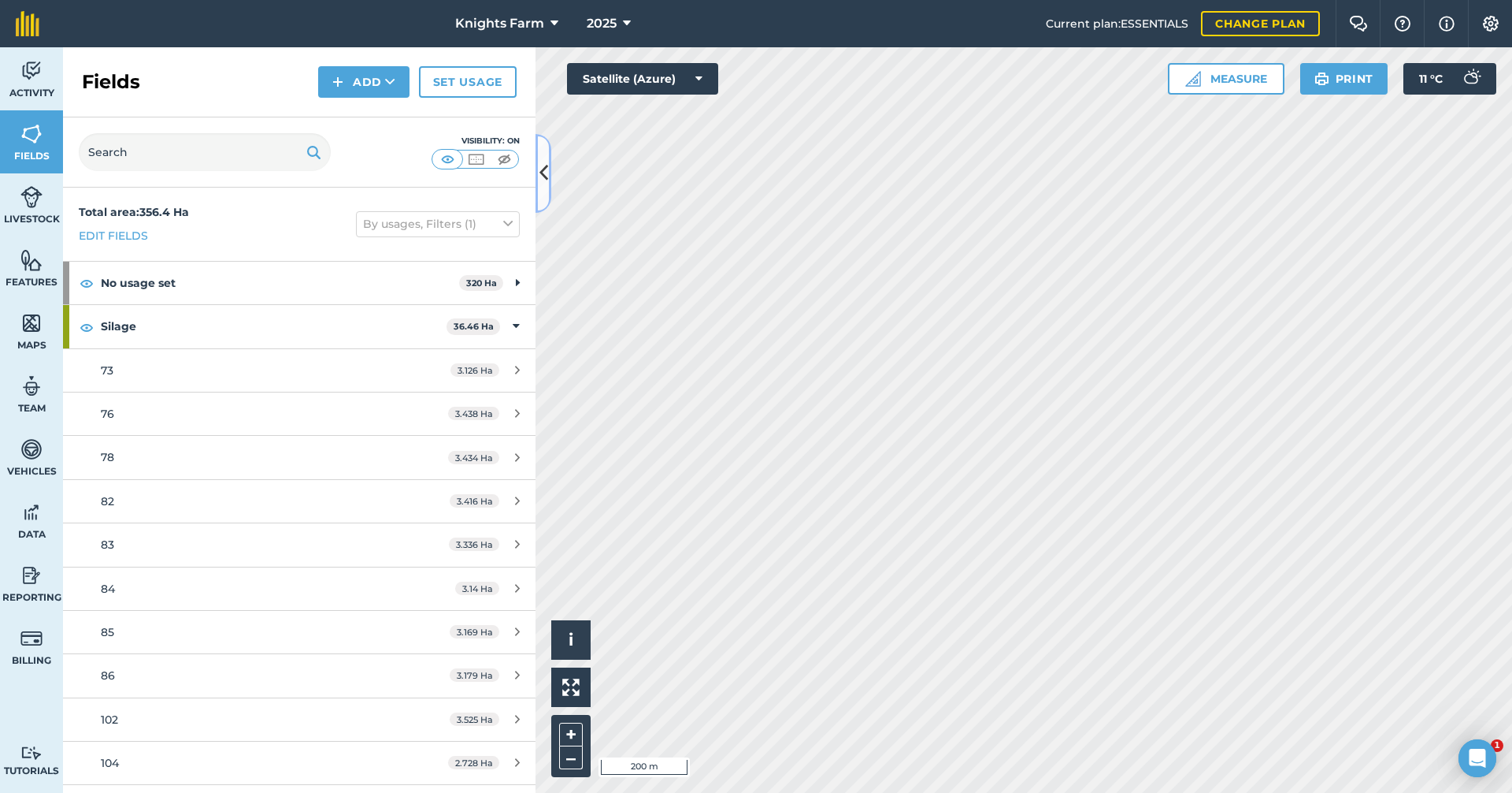
click at [539, 176] on icon at bounding box center [543, 172] width 8 height 27
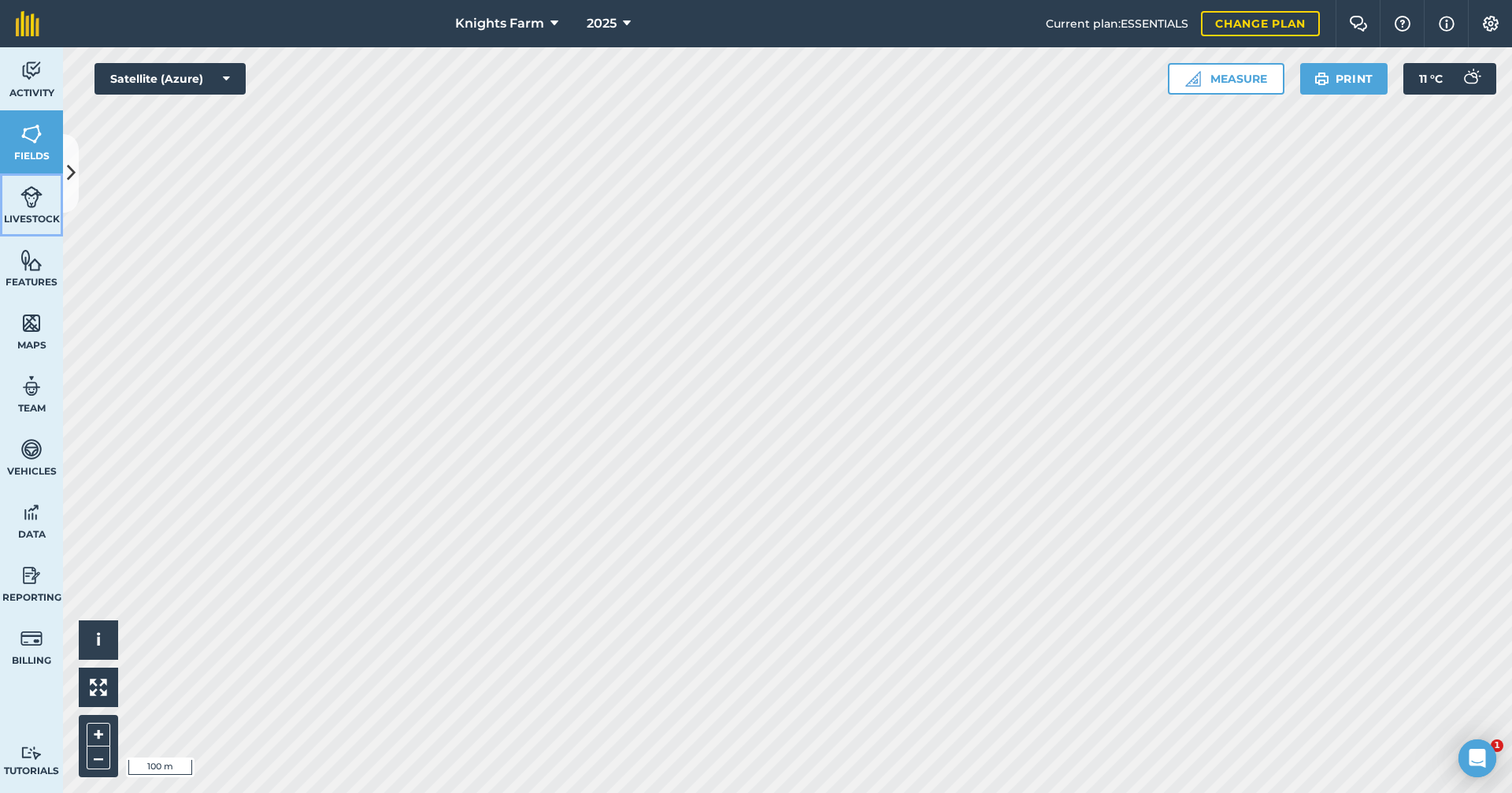
click at [18, 196] on link "Livestock" at bounding box center [31, 204] width 63 height 63
click at [72, 185] on icon at bounding box center [71, 172] width 8 height 27
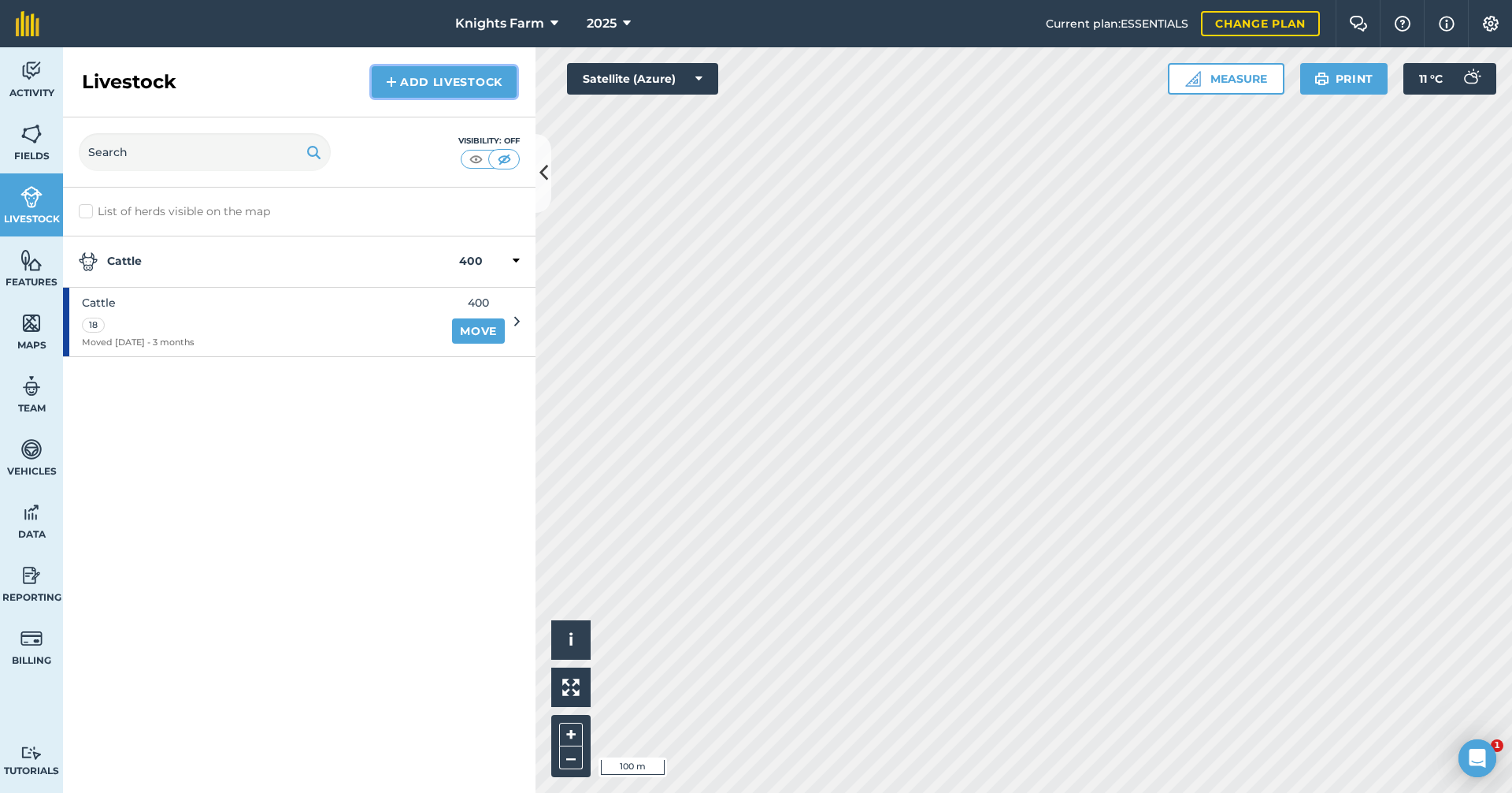
click at [442, 81] on link "Add Livestock" at bounding box center [444, 81] width 145 height 31
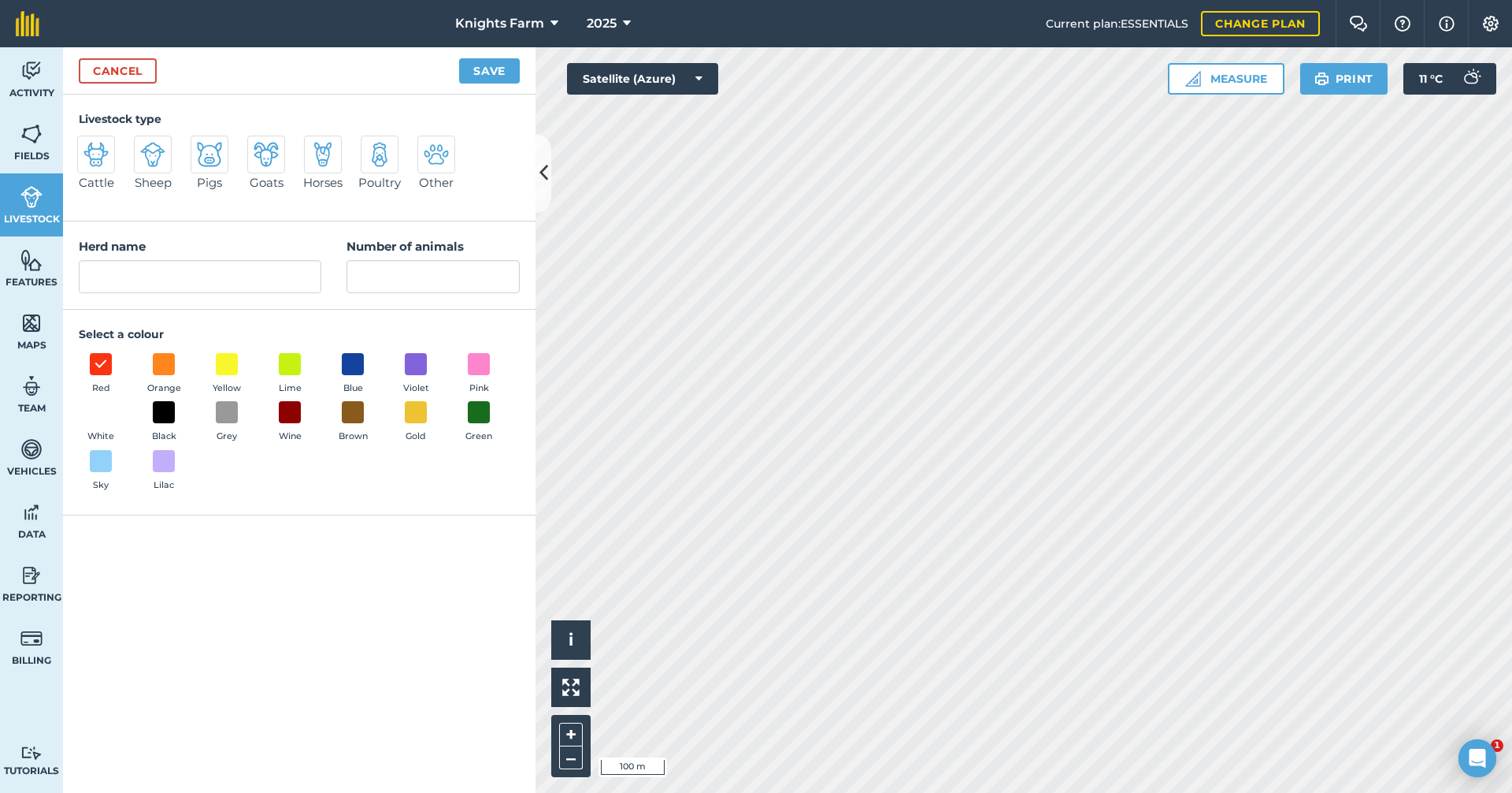
click at [105, 157] on img at bounding box center [96, 154] width 25 height 25
click at [89, 146] on input "Cattle" at bounding box center [84, 140] width 10 height 10
radio input "true"
click at [209, 272] on input "Cattle" at bounding box center [201, 276] width 243 height 33
drag, startPoint x: 137, startPoint y: 274, endPoint x: 93, endPoint y: 273, distance: 44.0
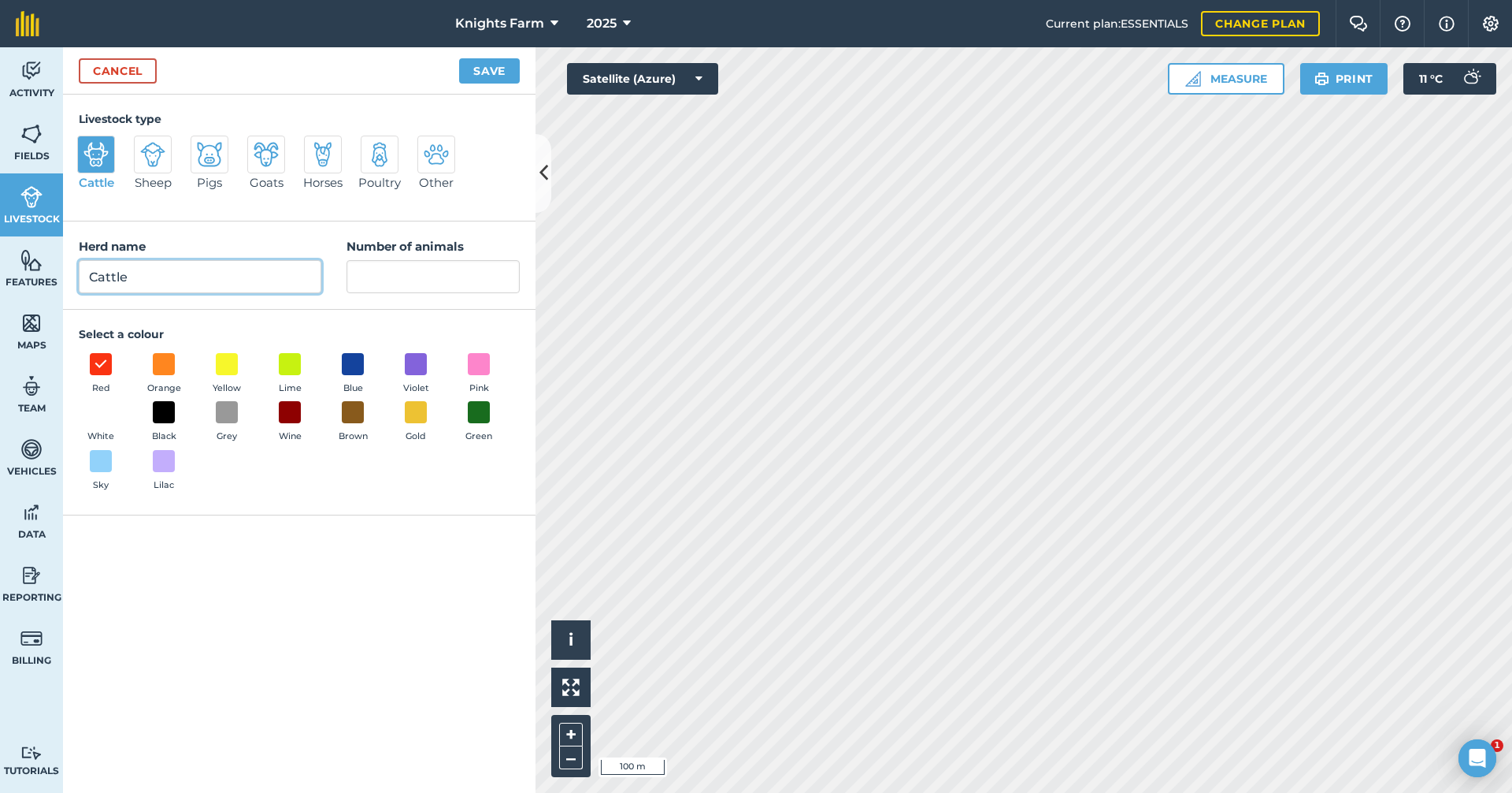
click at [93, 273] on input "Cattle" at bounding box center [201, 276] width 243 height 33
click at [150, 274] on input "Cattle" at bounding box center [201, 276] width 243 height 33
click at [91, 272] on input "Cattle" at bounding box center [201, 276] width 243 height 33
click at [271, 286] on input "Ondit Cattle" at bounding box center [201, 276] width 243 height 33
click at [147, 274] on input "Ondit Hefers" at bounding box center [201, 276] width 243 height 33
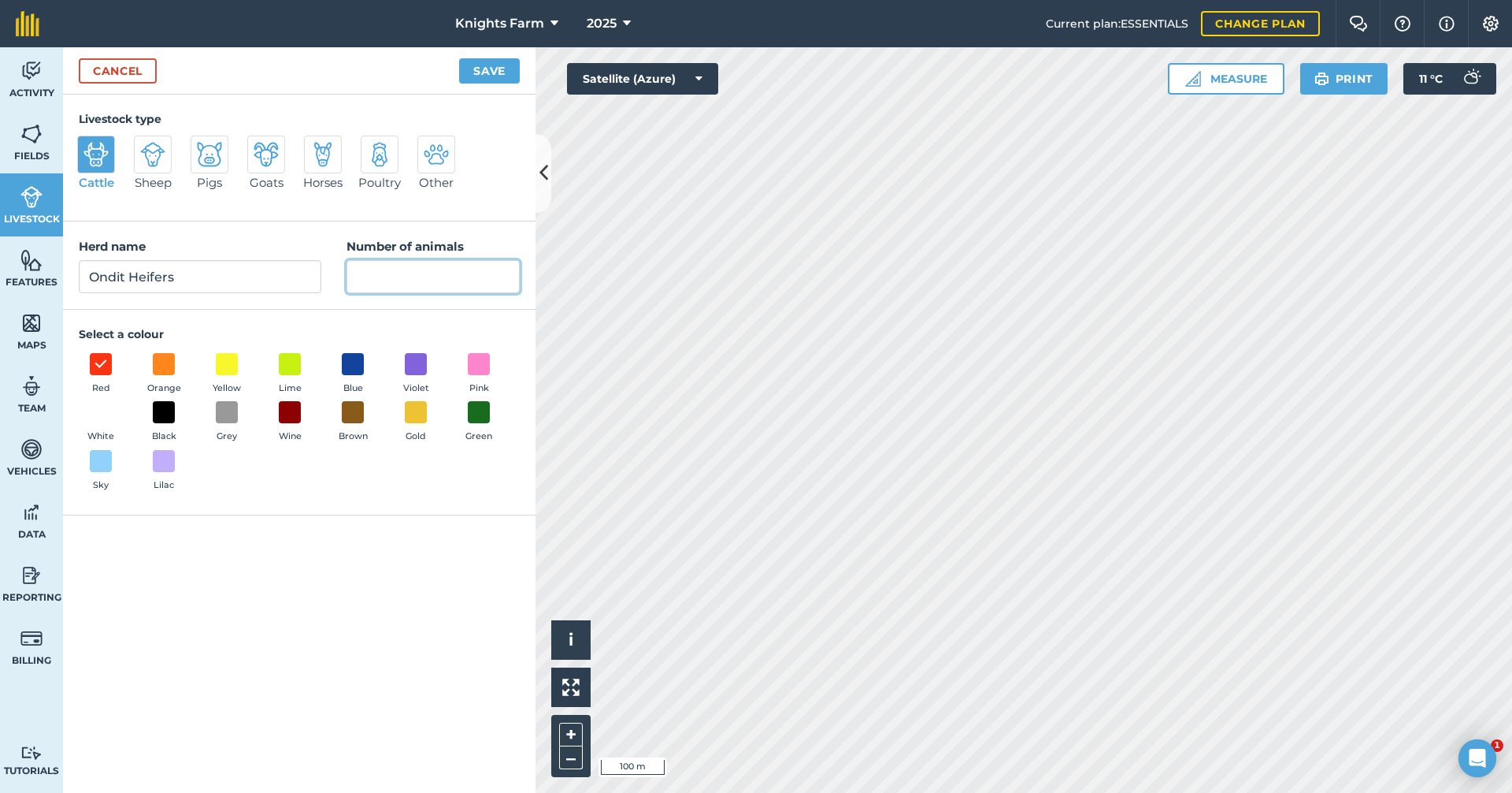
click at [398, 274] on input "Number of animals" at bounding box center [433, 276] width 173 height 33
click at [246, 272] on input "Ondit Heifers" at bounding box center [201, 276] width 243 height 33
type input "Ondit Heifers (19 weeks)"
click at [380, 268] on input "Number of animals" at bounding box center [433, 276] width 173 height 33
type input "90"
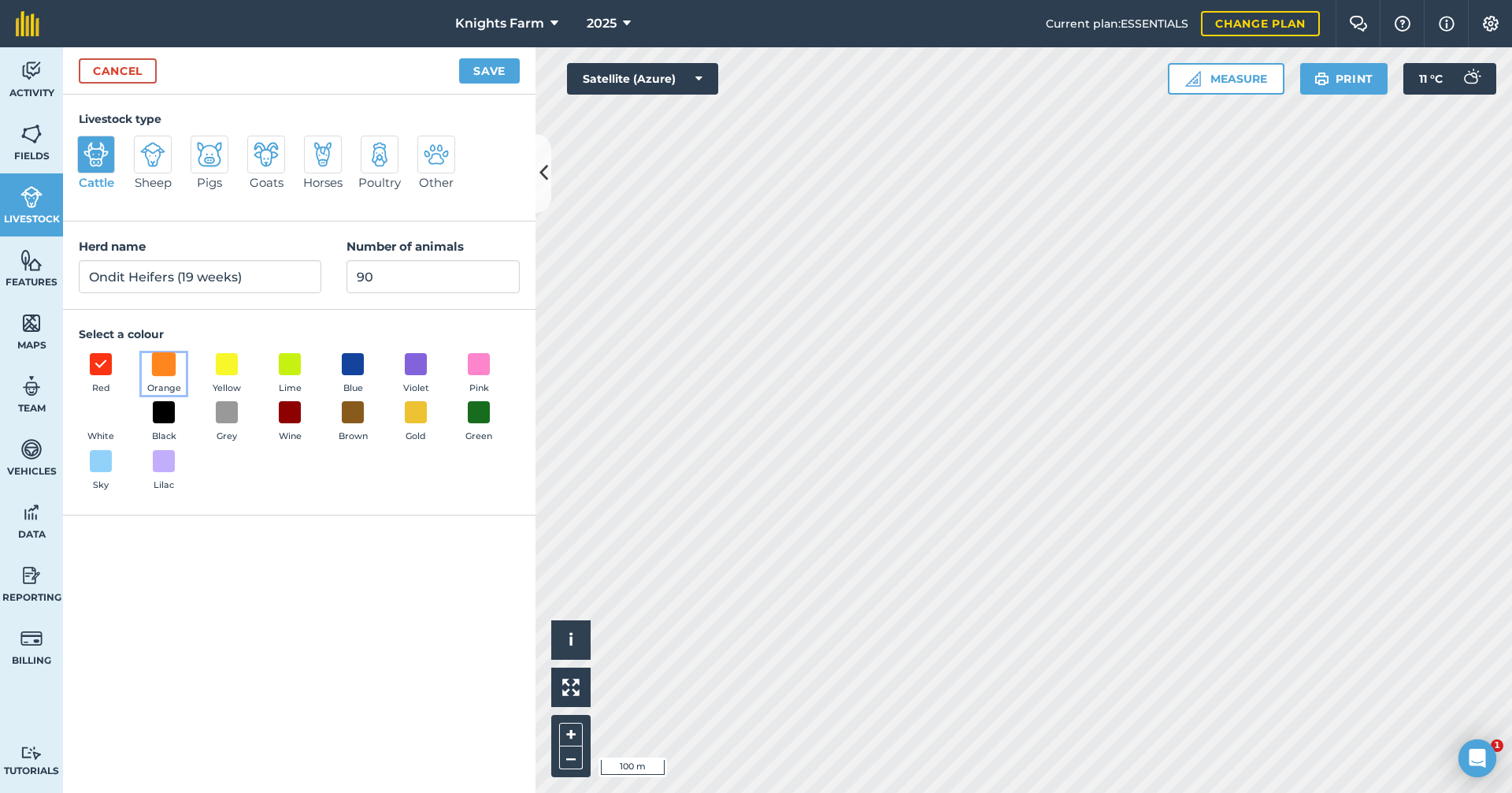
click at [168, 356] on span at bounding box center [164, 364] width 24 height 24
click at [513, 69] on button "Save" at bounding box center [490, 71] width 60 height 25
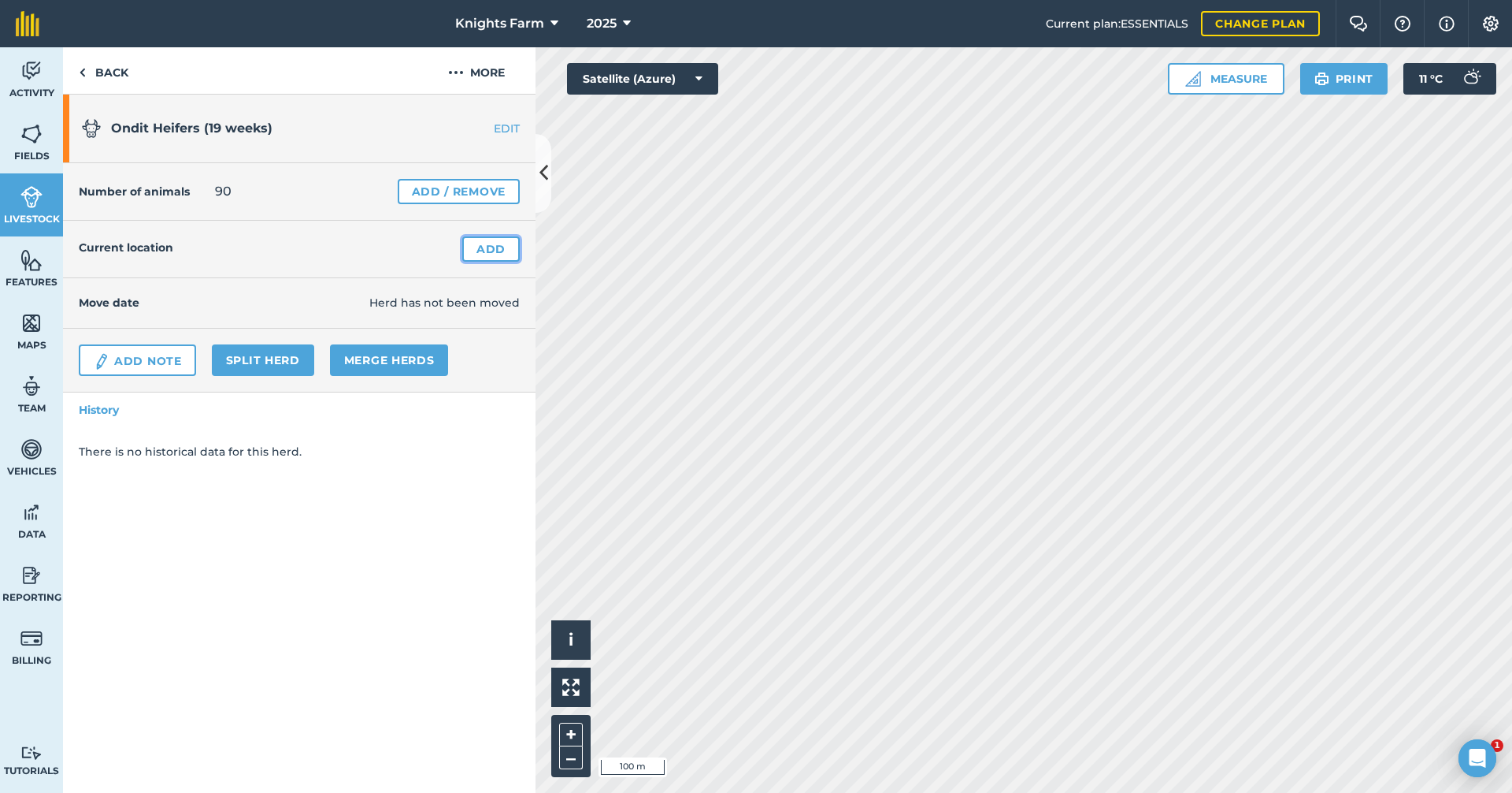
click at [504, 238] on link "Add" at bounding box center [491, 249] width 57 height 25
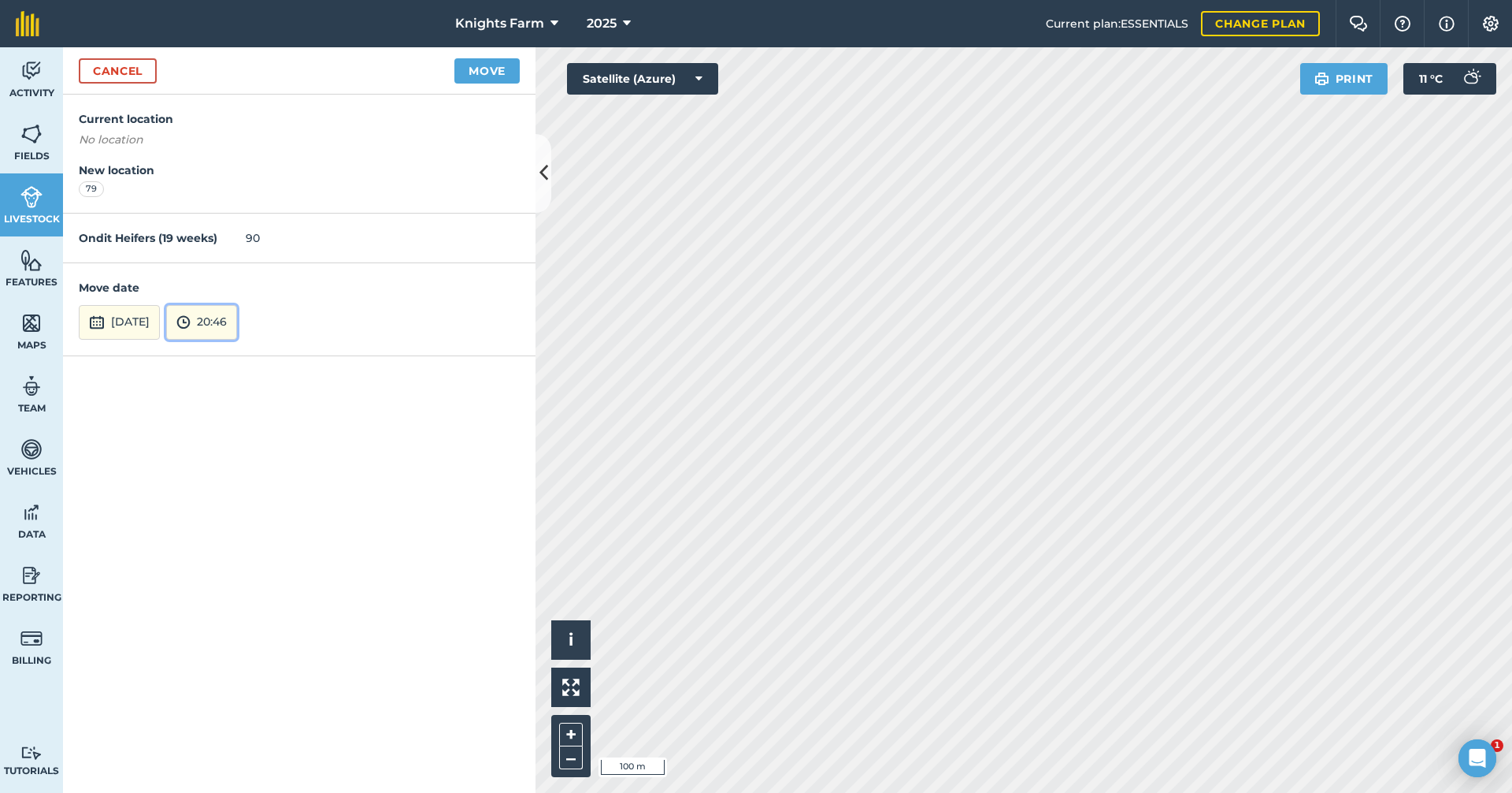
click at [237, 325] on button "20:46" at bounding box center [201, 322] width 71 height 35
click at [241, 210] on button "10:30" at bounding box center [203, 220] width 74 height 25
click at [233, 316] on button "10:30" at bounding box center [201, 322] width 68 height 35
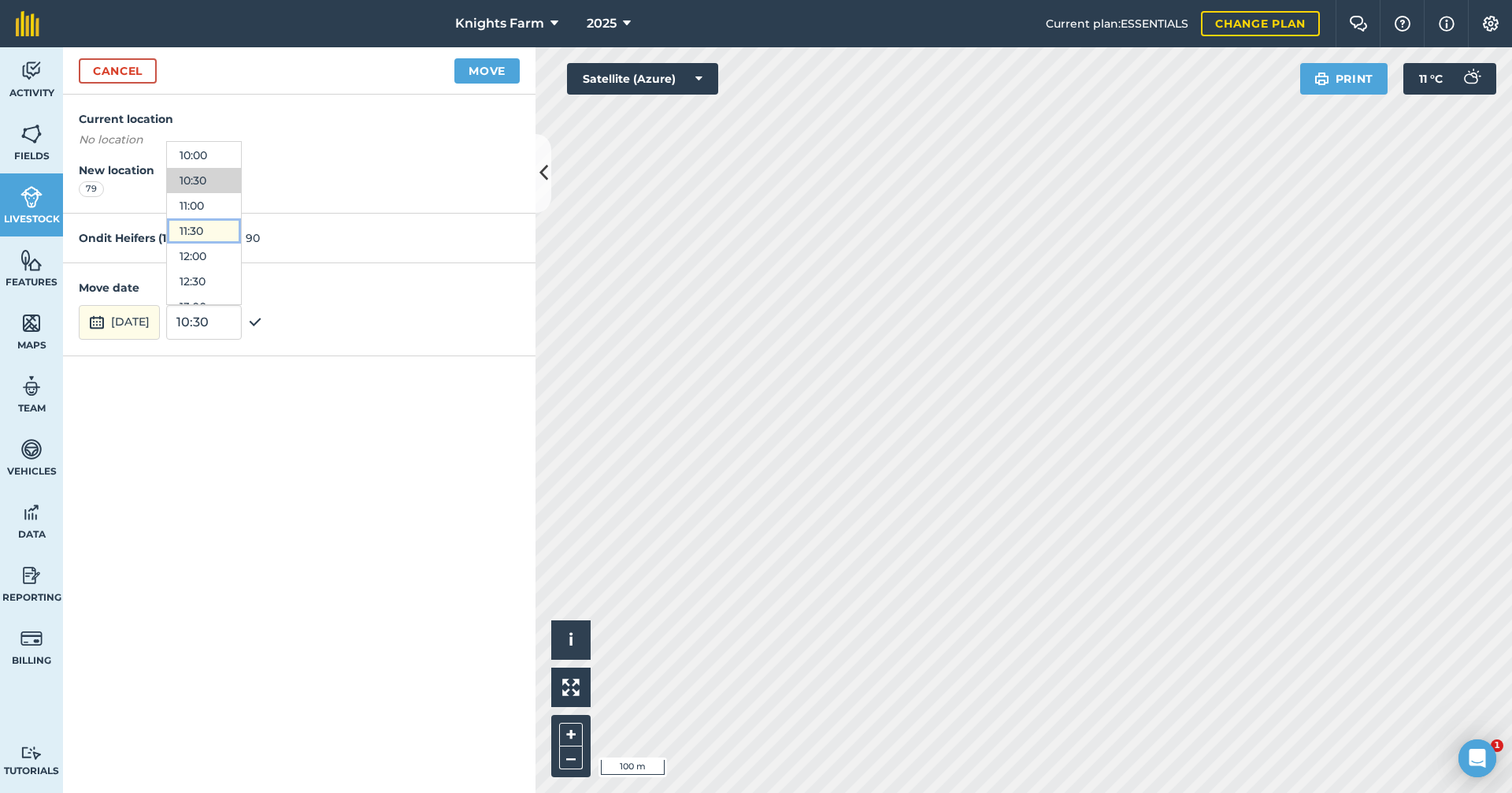
click at [241, 223] on button "11:30" at bounding box center [203, 231] width 74 height 25
click at [464, 66] on button "Move" at bounding box center [487, 71] width 65 height 25
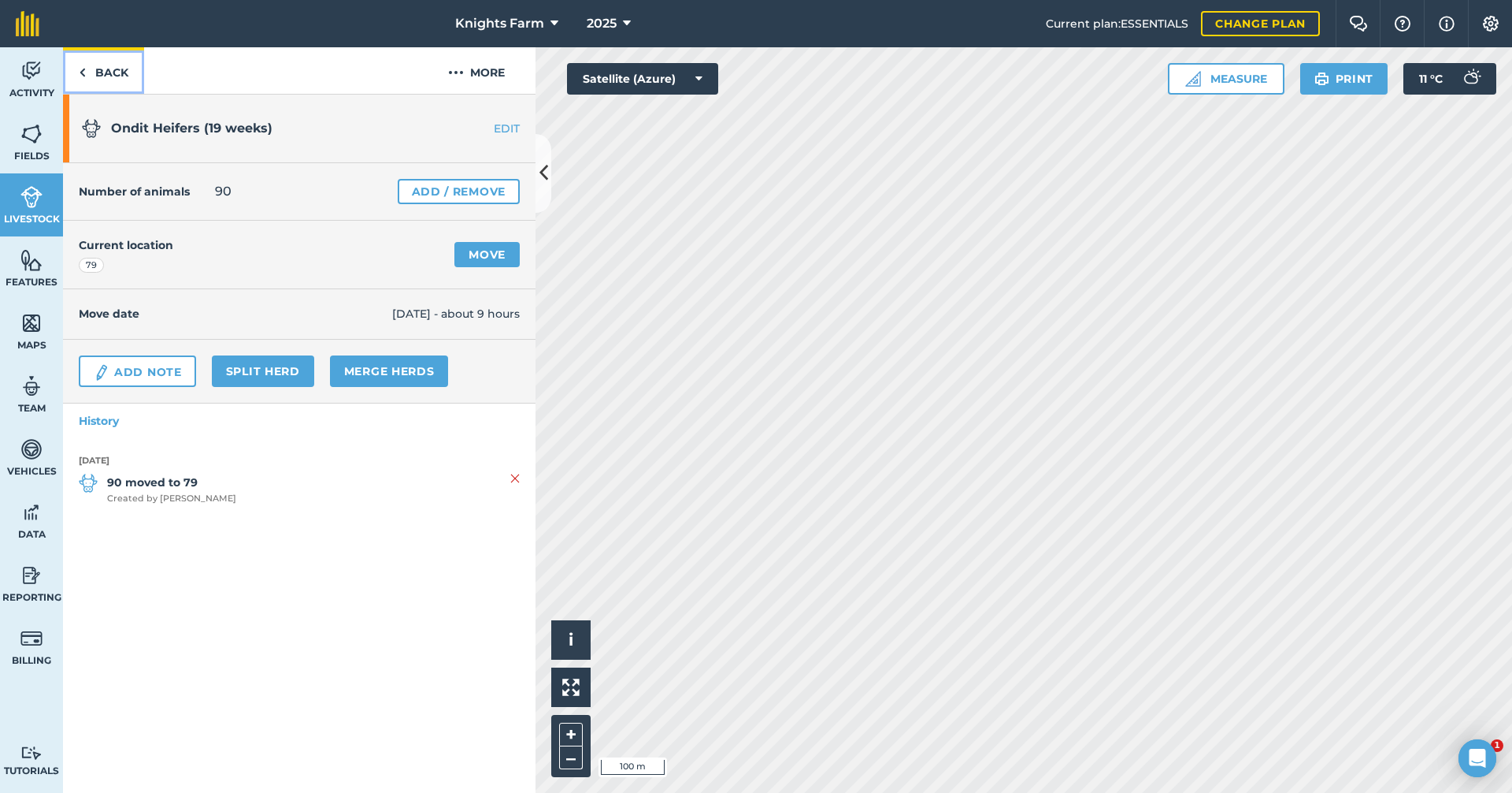
click at [114, 70] on link "Back" at bounding box center [104, 70] width 81 height 46
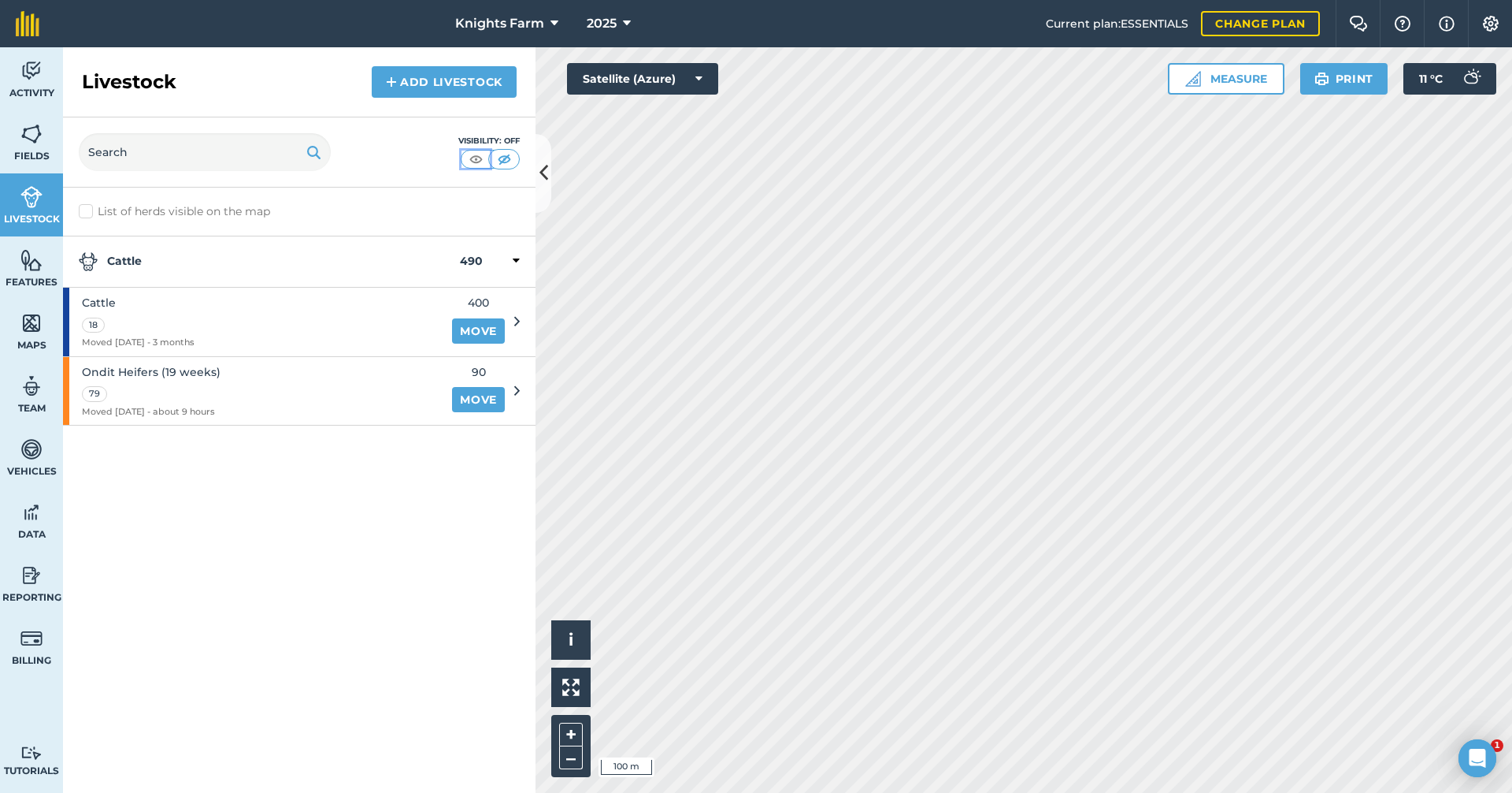
click at [483, 154] on img at bounding box center [475, 159] width 20 height 16
click at [37, 146] on link "Fields" at bounding box center [31, 141] width 63 height 63
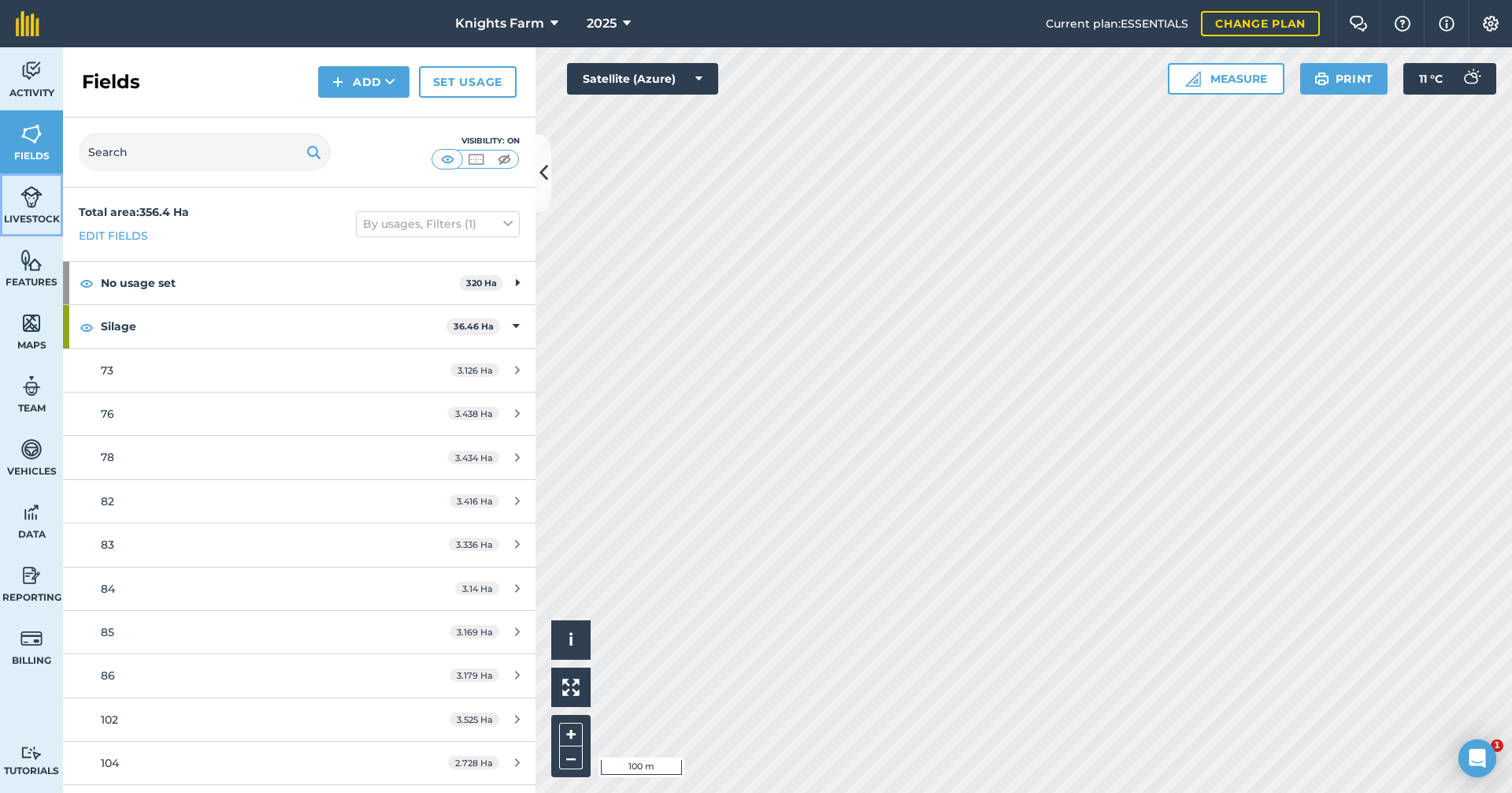
click at [45, 207] on link "Livestock" at bounding box center [31, 204] width 63 height 63
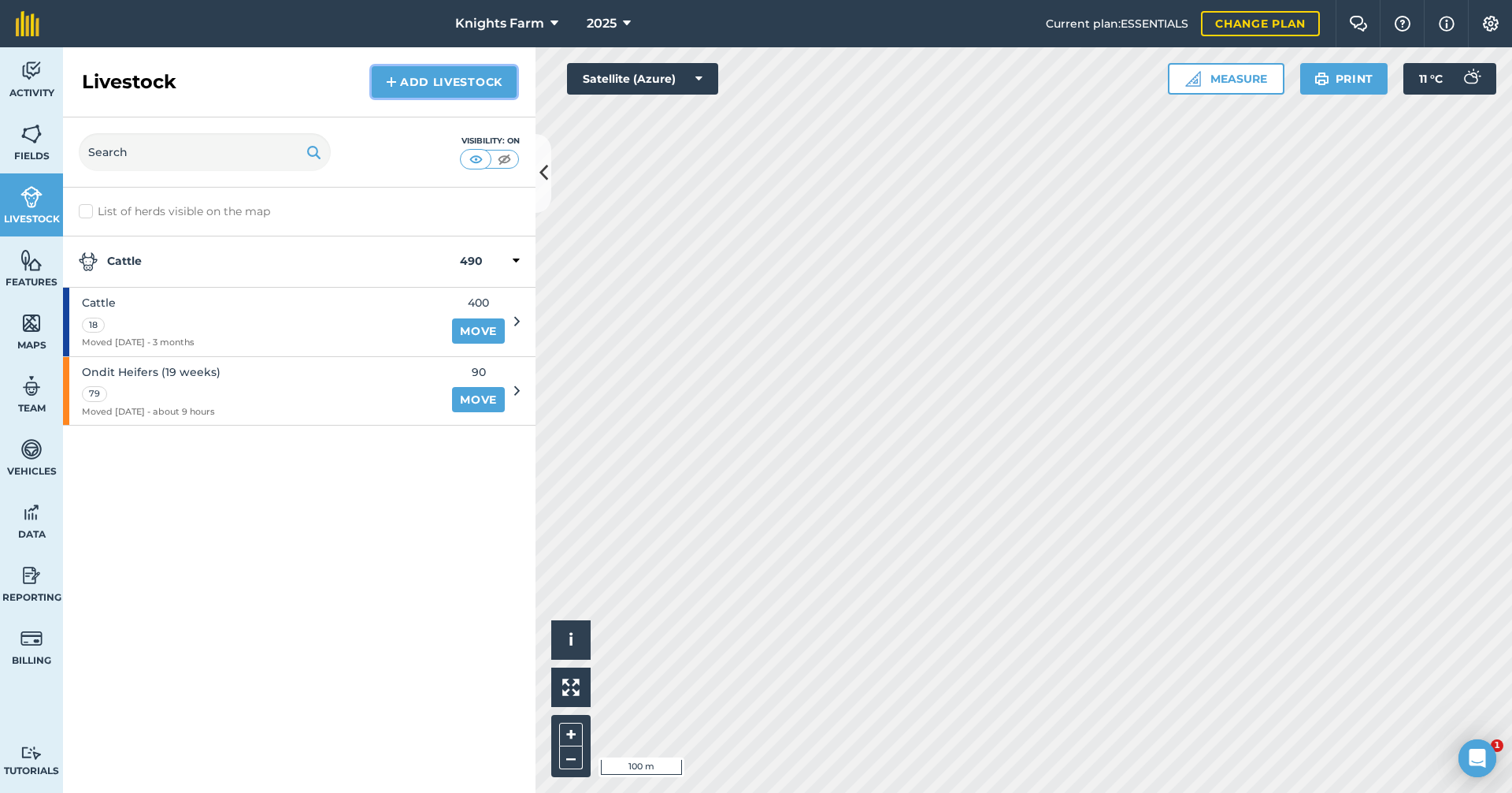
click at [449, 84] on link "Add Livestock" at bounding box center [444, 81] width 145 height 31
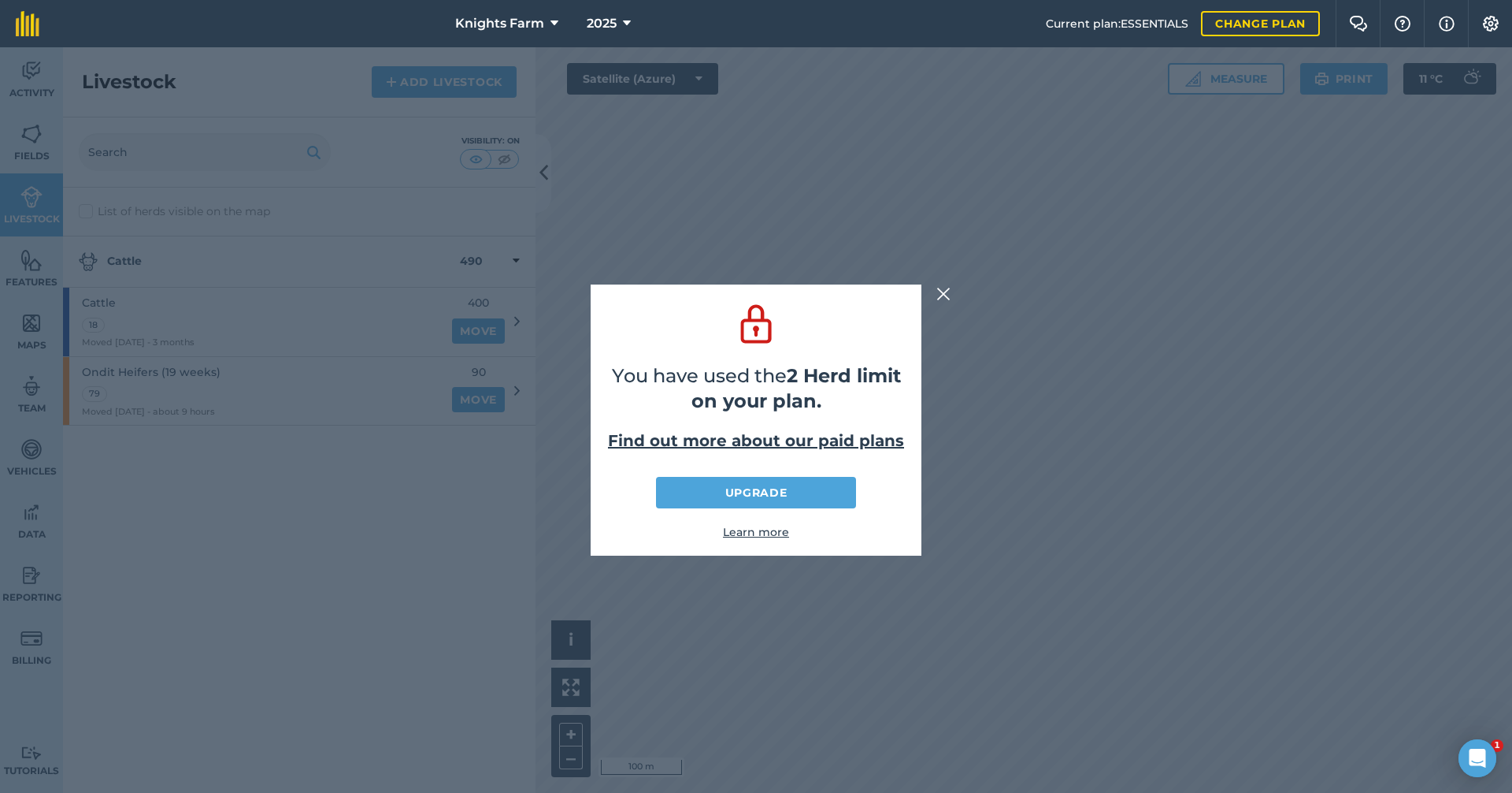
click at [945, 296] on img at bounding box center [943, 294] width 14 height 19
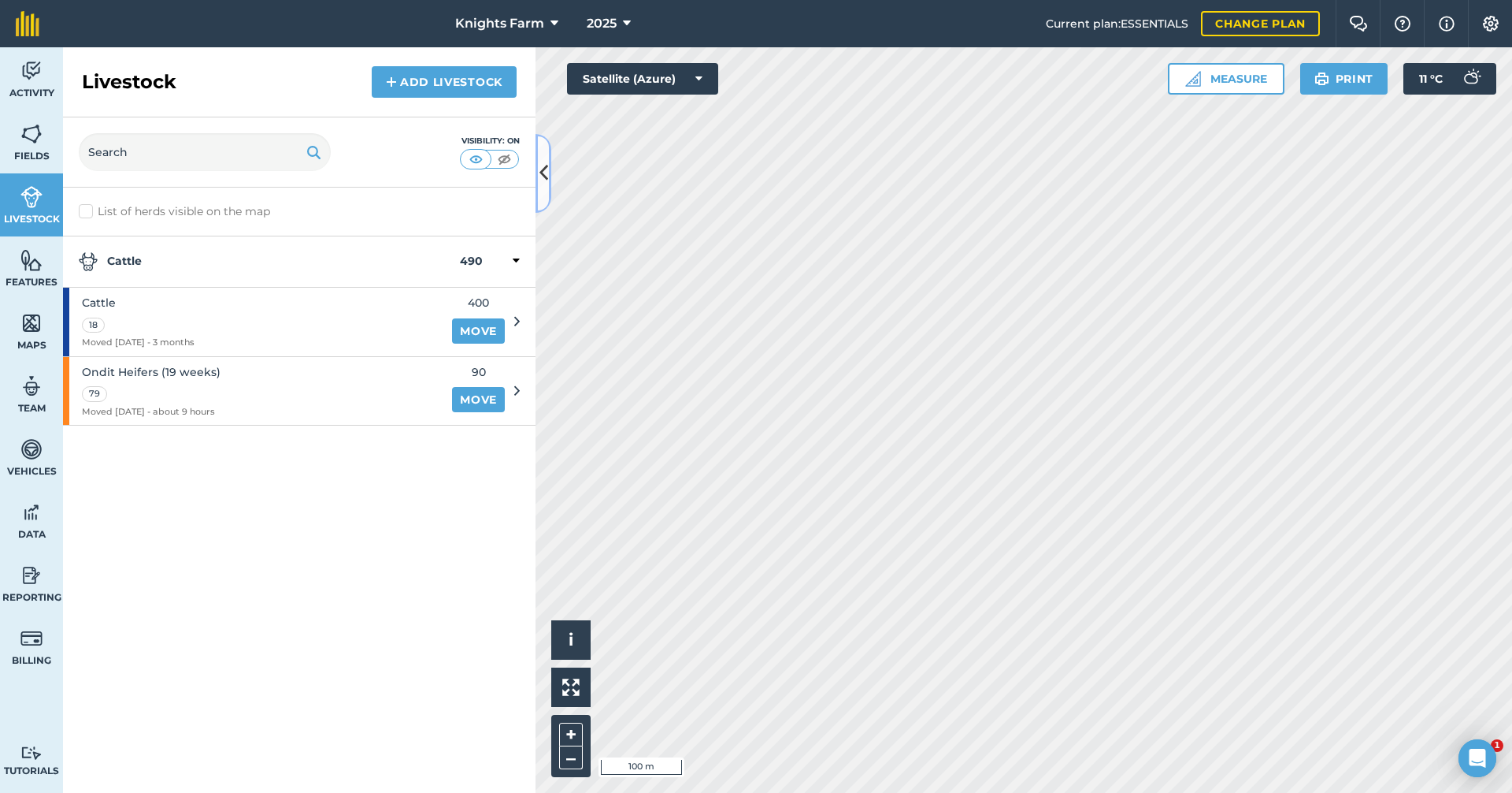
click at [546, 174] on icon at bounding box center [543, 172] width 8 height 27
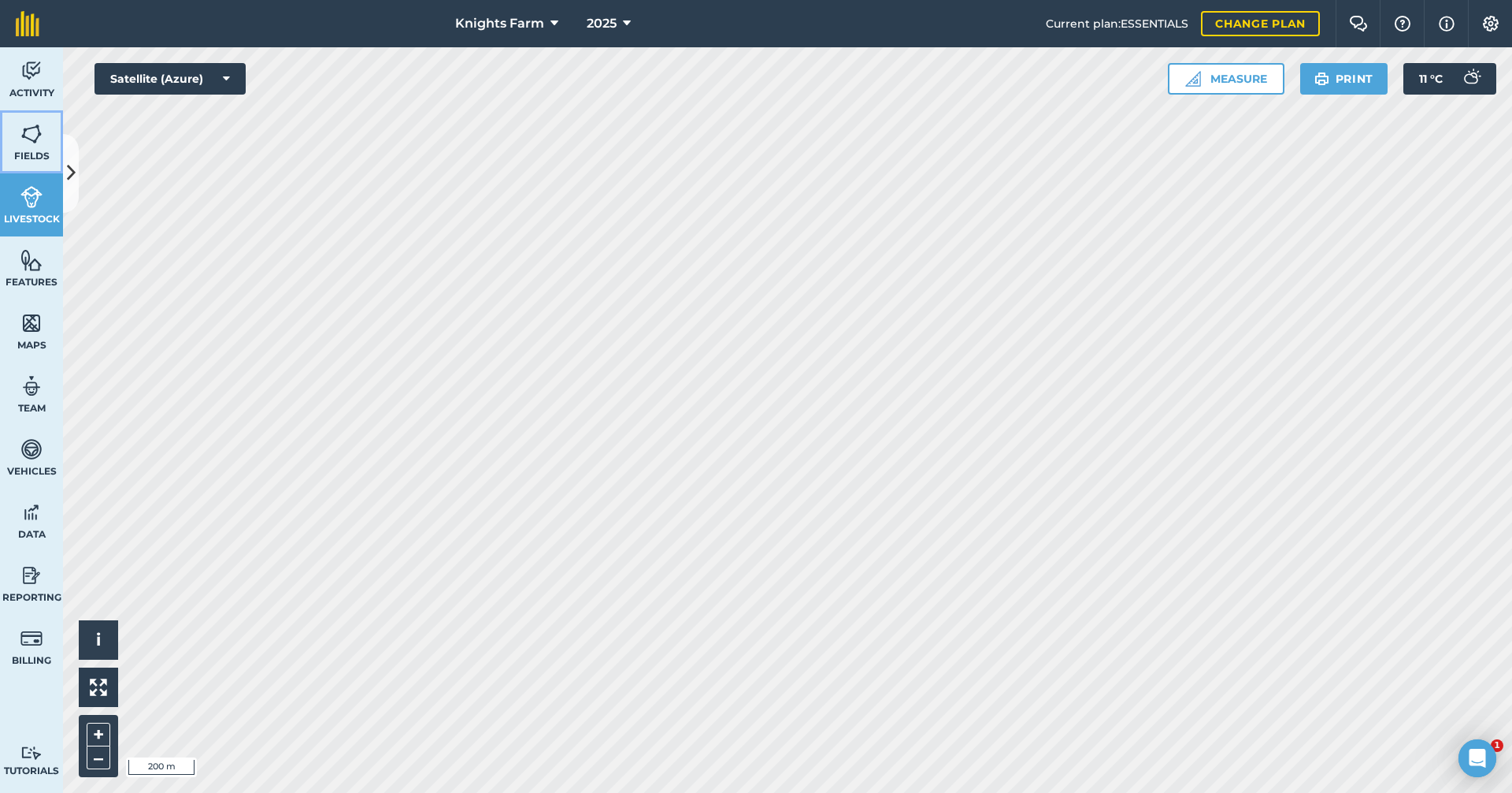
click at [41, 150] on span "Fields" at bounding box center [31, 155] width 63 height 12
click at [74, 176] on icon at bounding box center [71, 172] width 8 height 27
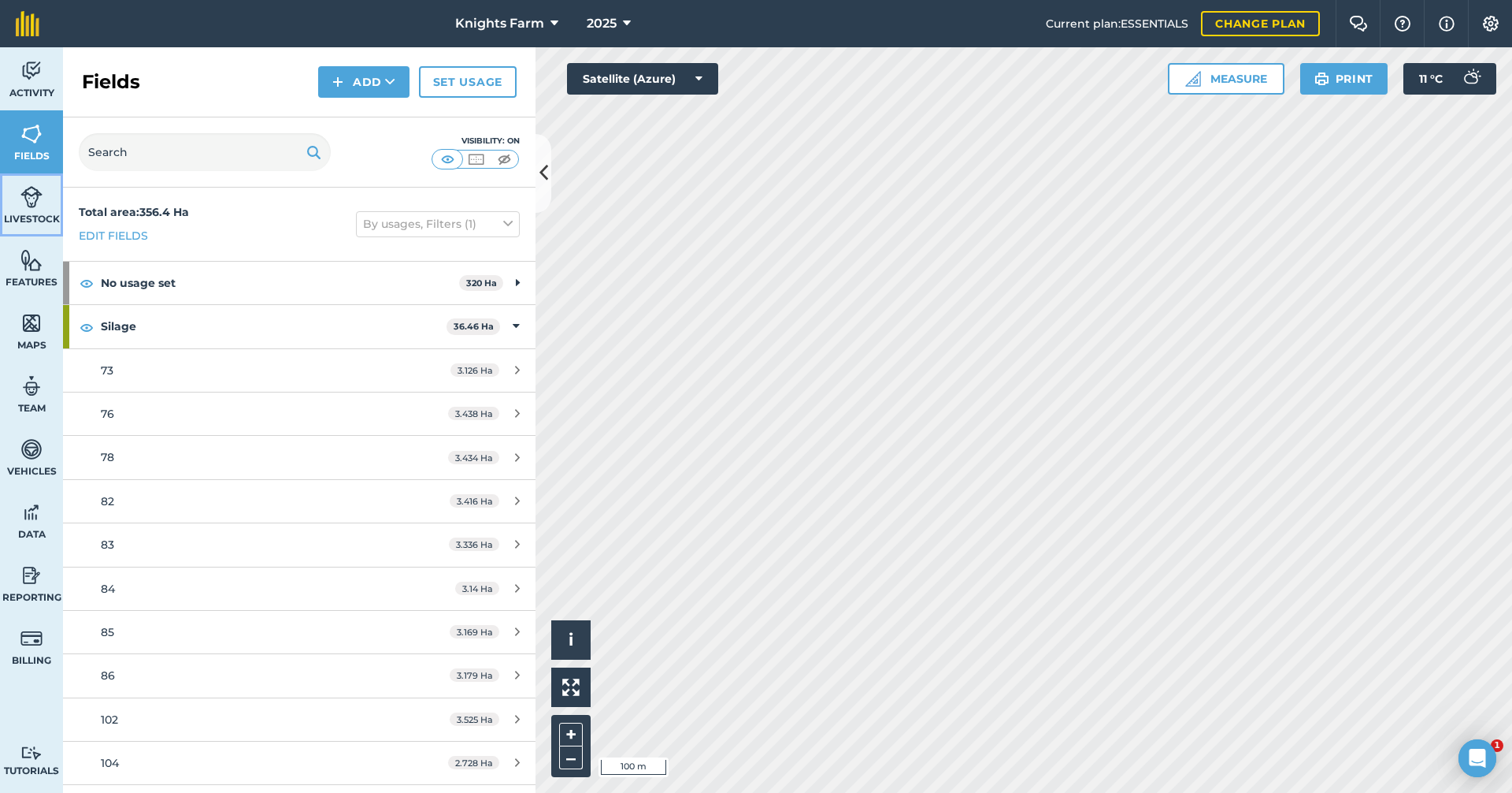
click at [39, 186] on img at bounding box center [31, 197] width 22 height 24
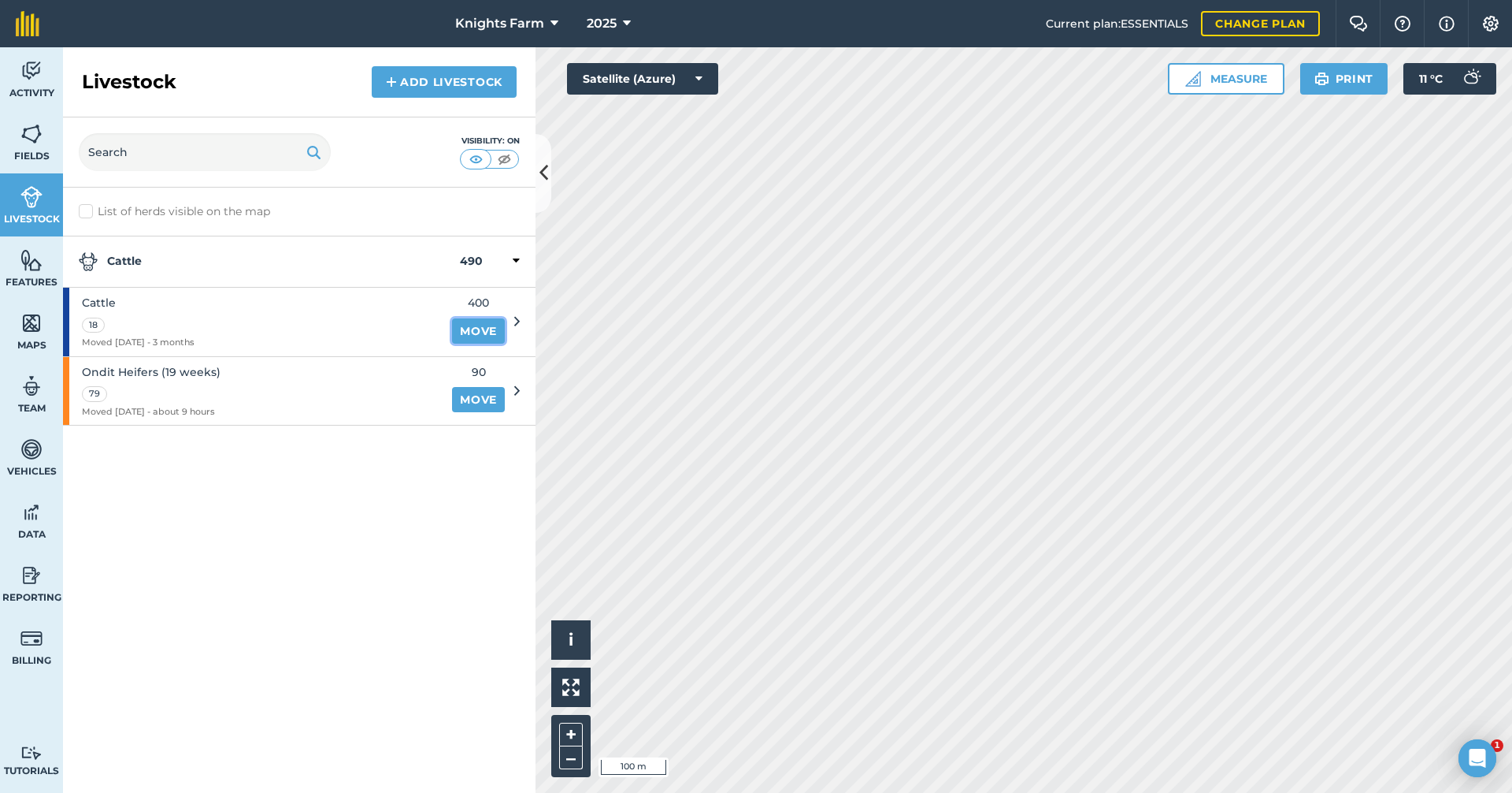
click at [484, 321] on link "Move" at bounding box center [478, 331] width 53 height 25
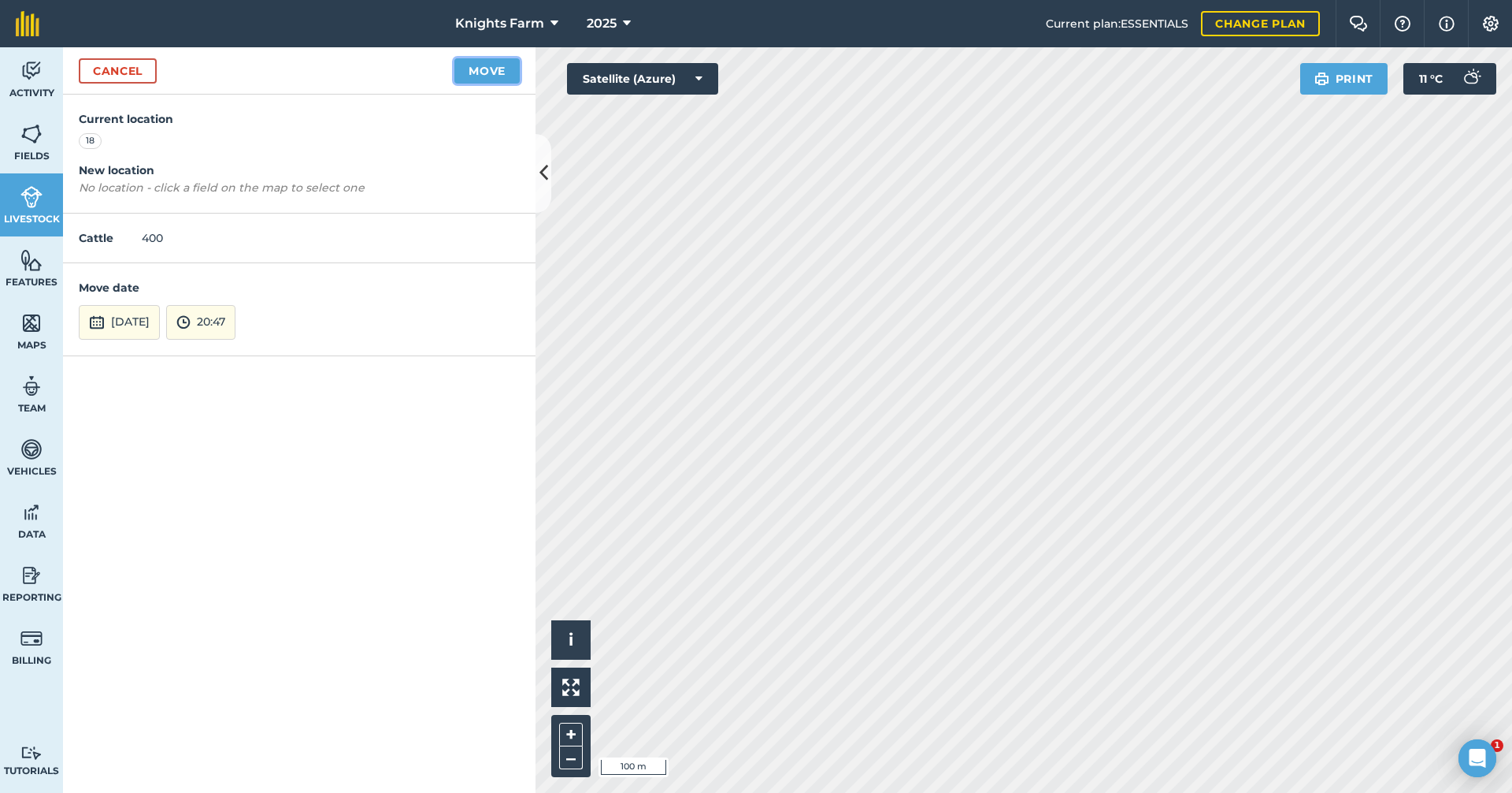
click at [474, 66] on button "Move" at bounding box center [487, 71] width 65 height 25
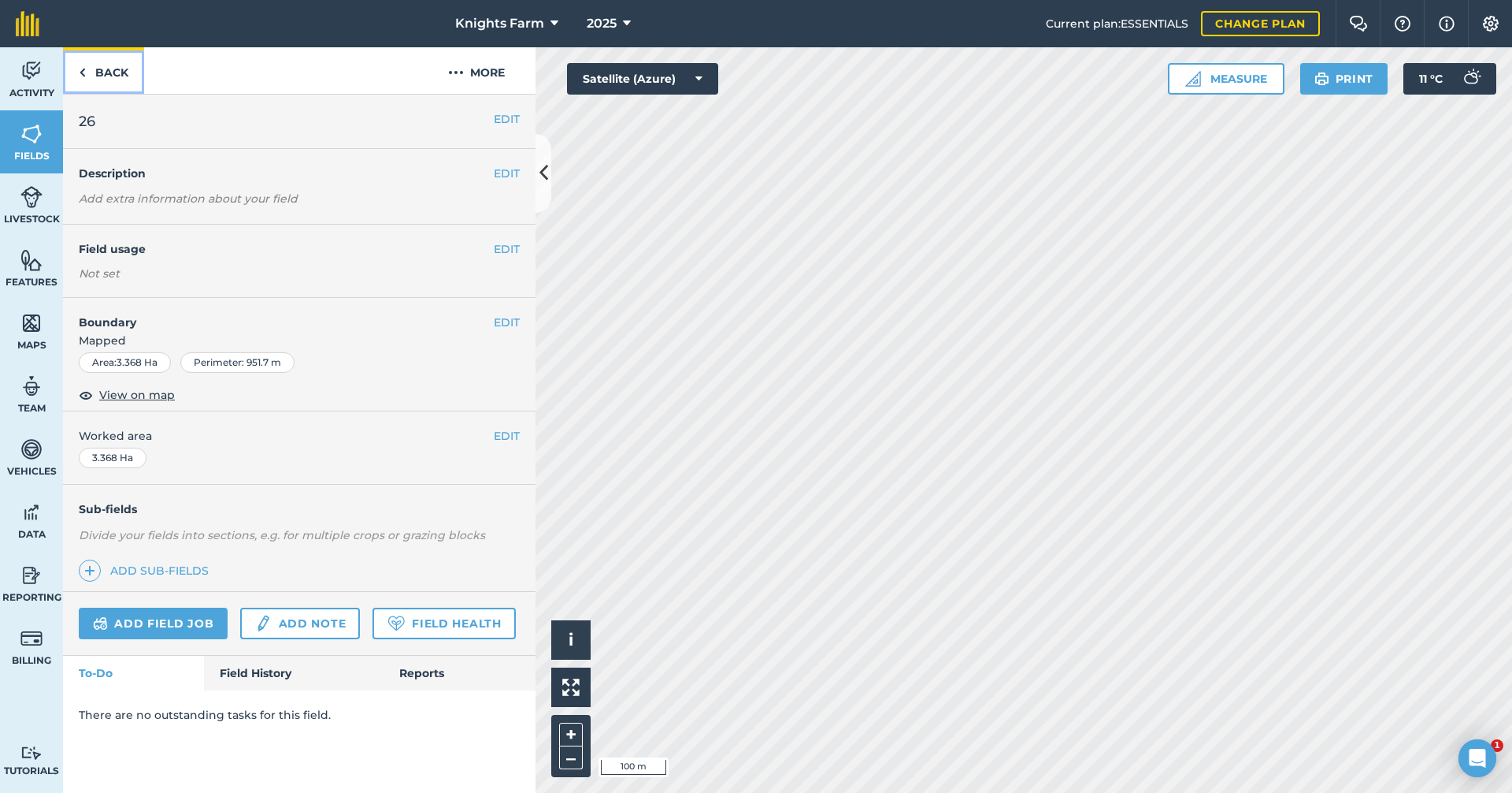
click at [106, 61] on link "Back" at bounding box center [104, 70] width 81 height 46
click at [116, 72] on link "Back" at bounding box center [104, 70] width 81 height 46
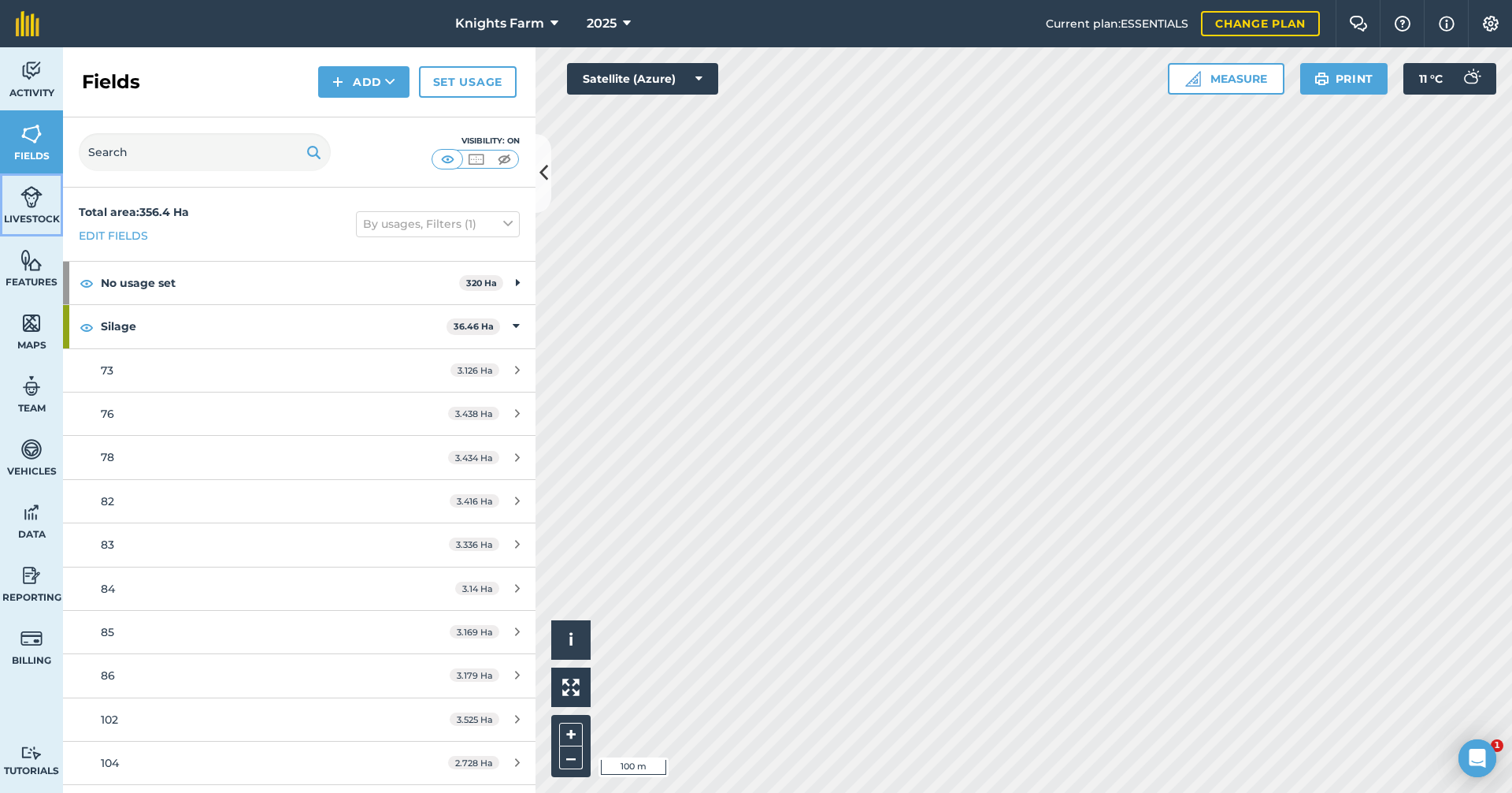
click at [44, 206] on link "Livestock" at bounding box center [31, 204] width 63 height 63
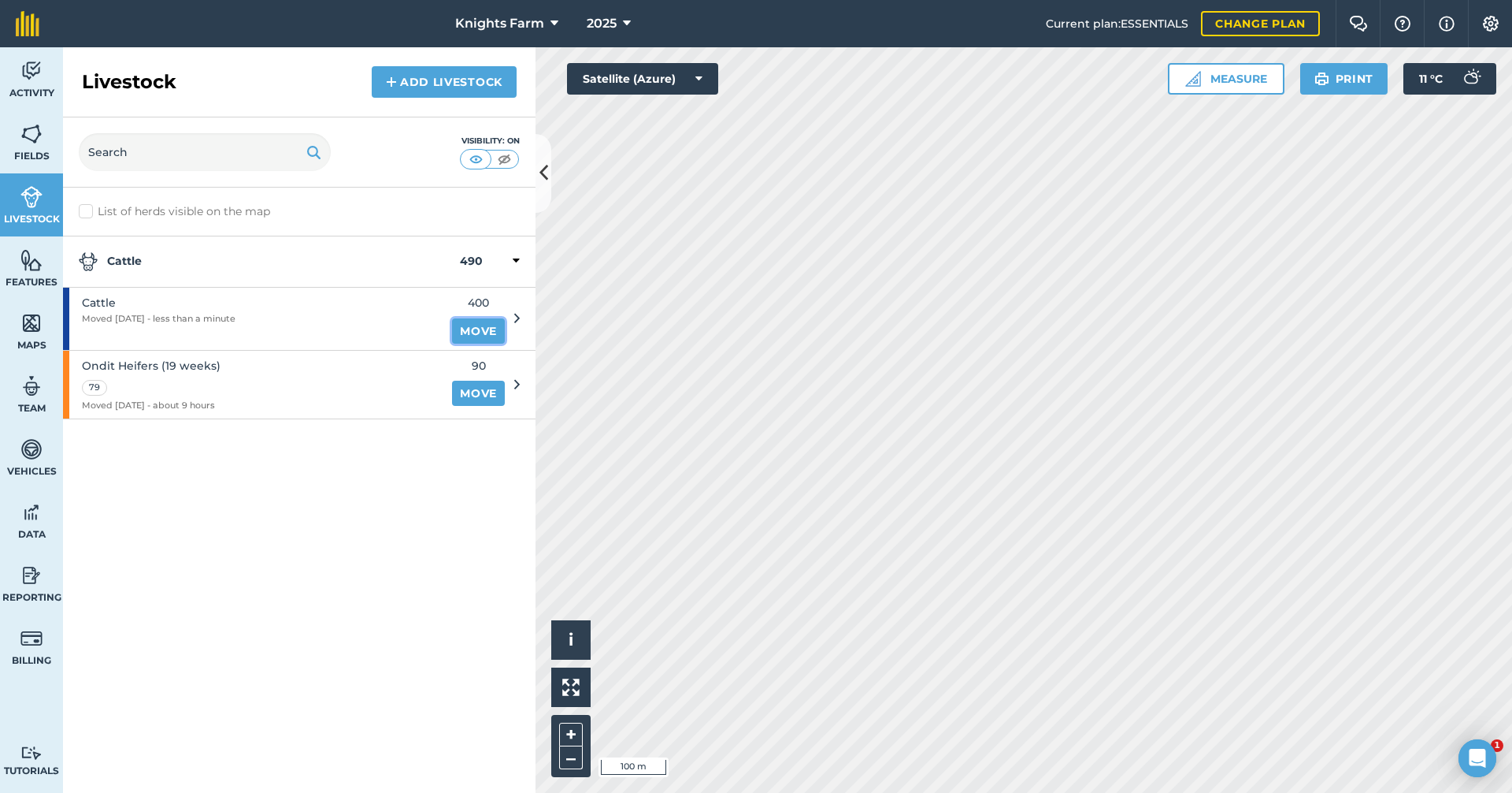
click at [479, 333] on link "Move" at bounding box center [478, 331] width 53 height 25
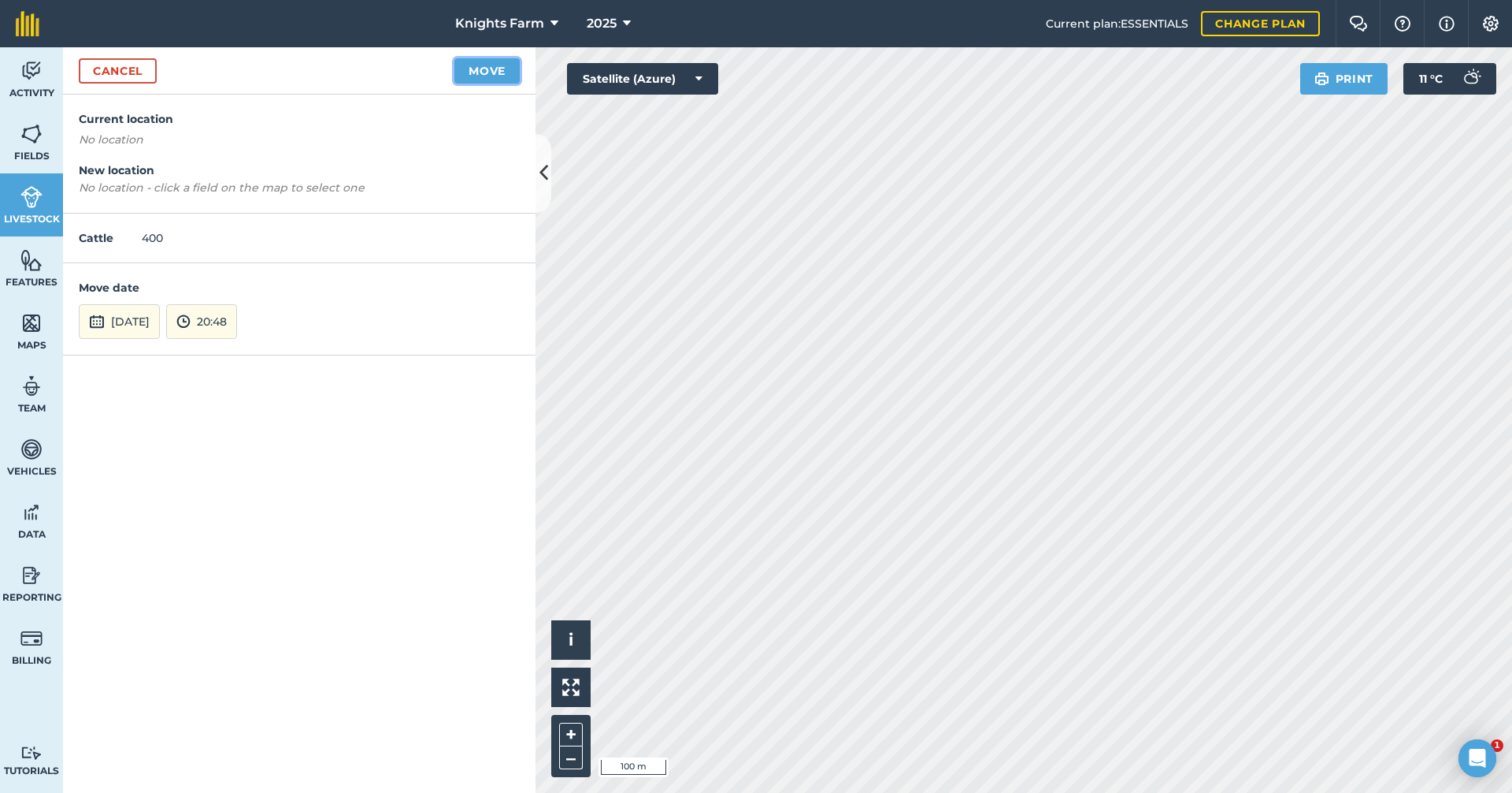
click at [460, 73] on button "Move" at bounding box center [487, 71] width 65 height 25
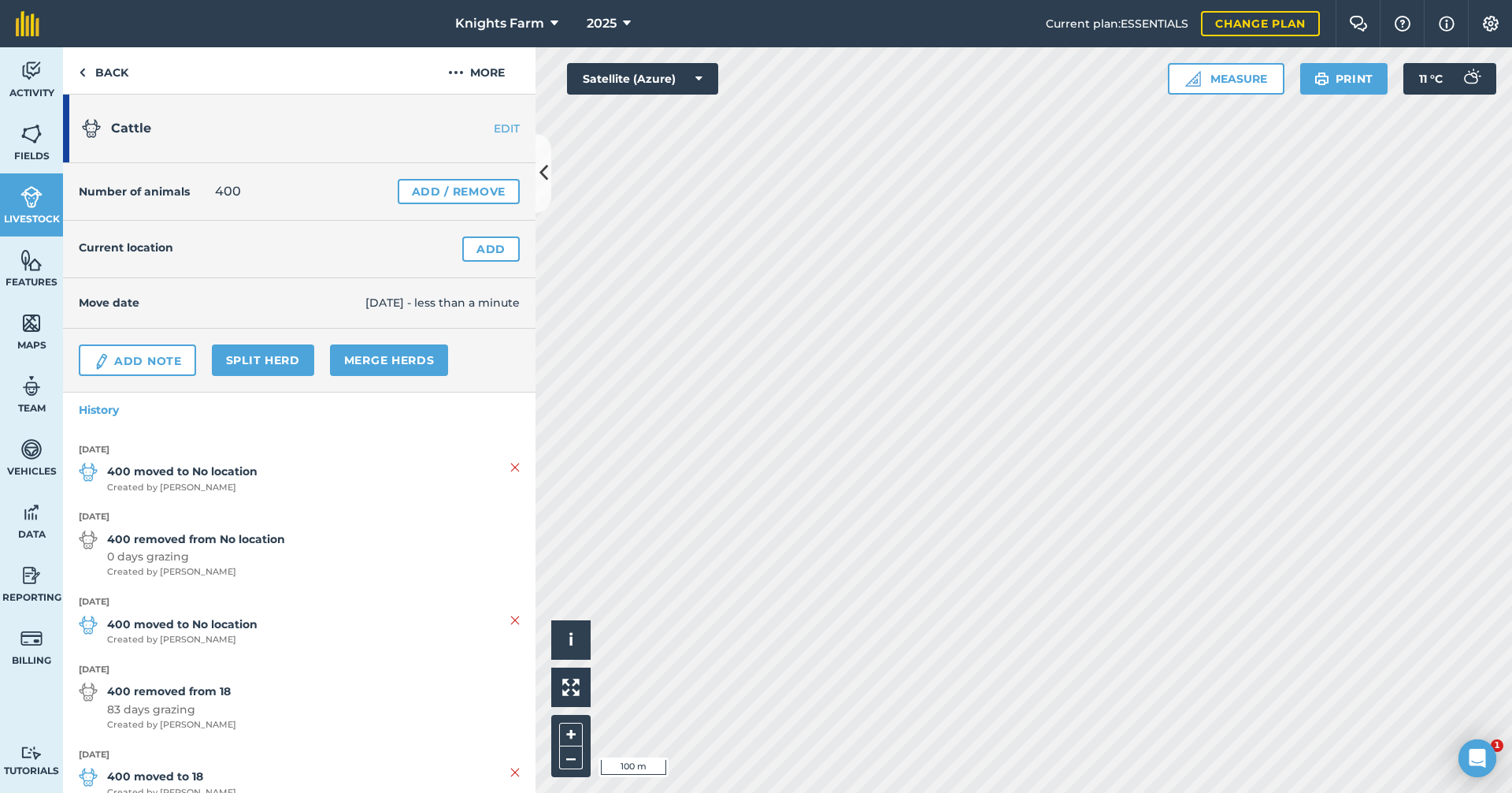
drag, startPoint x: 381, startPoint y: 509, endPoint x: 343, endPoint y: 475, distance: 51.0
click at [343, 470] on ul "[DATE] 400 moved to No location Created by [PERSON_NAME] [DATE] 400 removed fro…" at bounding box center [299, 628] width 473 height 404
click at [510, 612] on img at bounding box center [515, 620] width 9 height 19
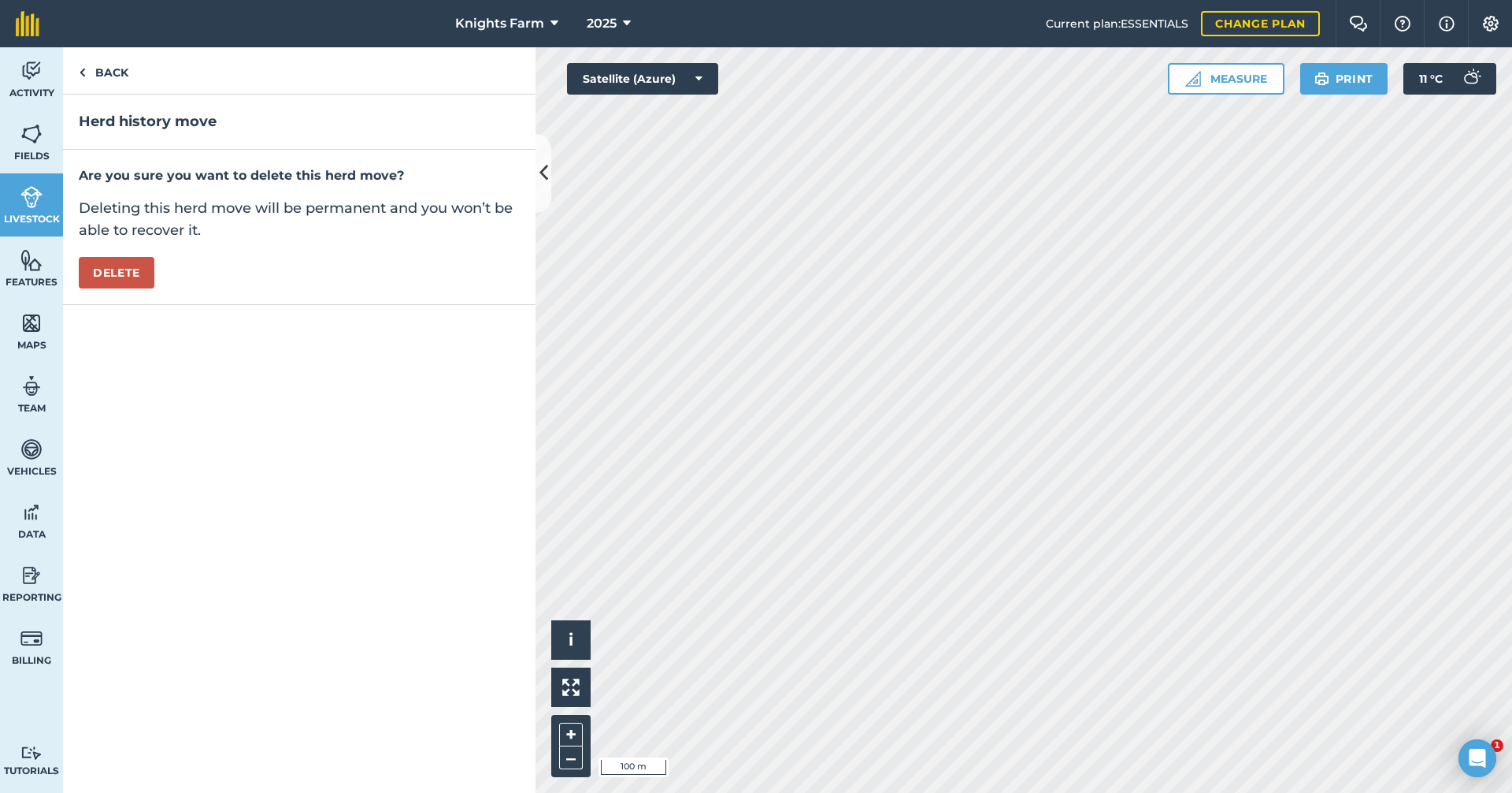
click at [154, 257] on div "Are you sure you want to delete this herd move? Deleting this herd move will be…" at bounding box center [299, 228] width 473 height 156
drag, startPoint x: 143, startPoint y: 262, endPoint x: 212, endPoint y: 247, distance: 70.6
click at [212, 247] on div "Are you sure you want to delete this herd move? Deleting this herd move will be…" at bounding box center [299, 228] width 473 height 156
click at [146, 266] on button "Delete" at bounding box center [117, 272] width 75 height 31
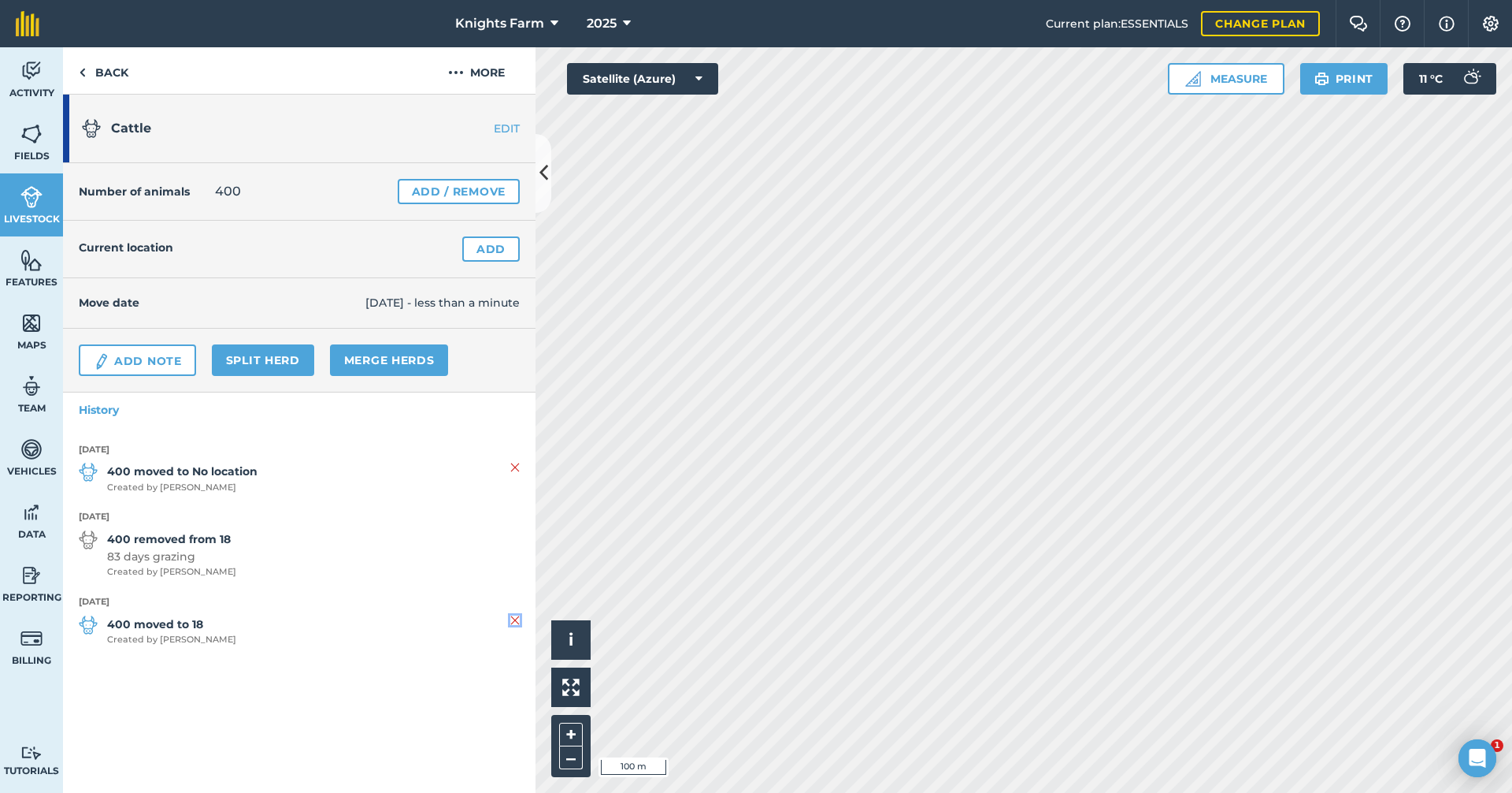
click at [511, 615] on img at bounding box center [515, 620] width 9 height 19
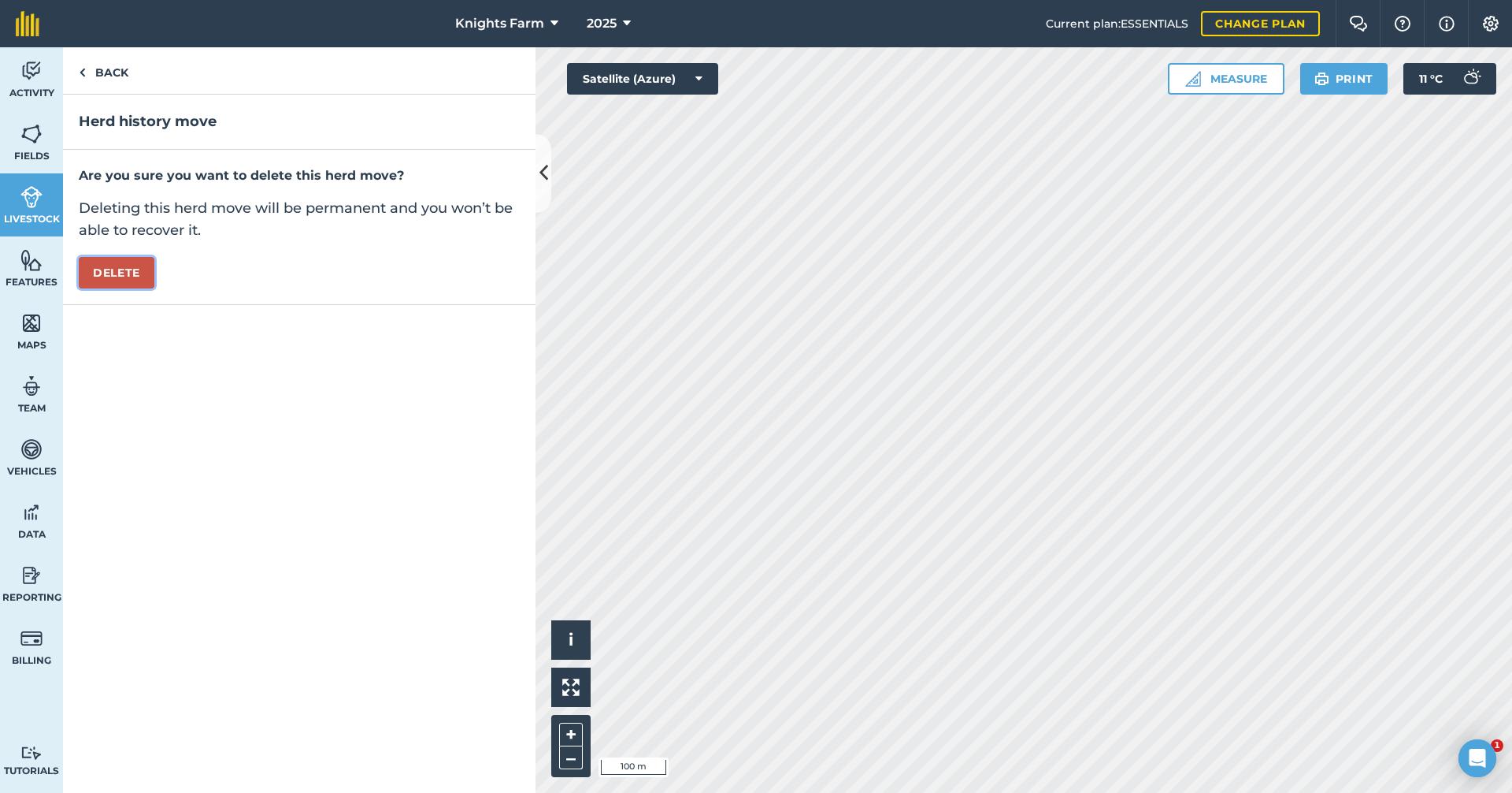
click at [138, 268] on button "Delete" at bounding box center [117, 272] width 75 height 31
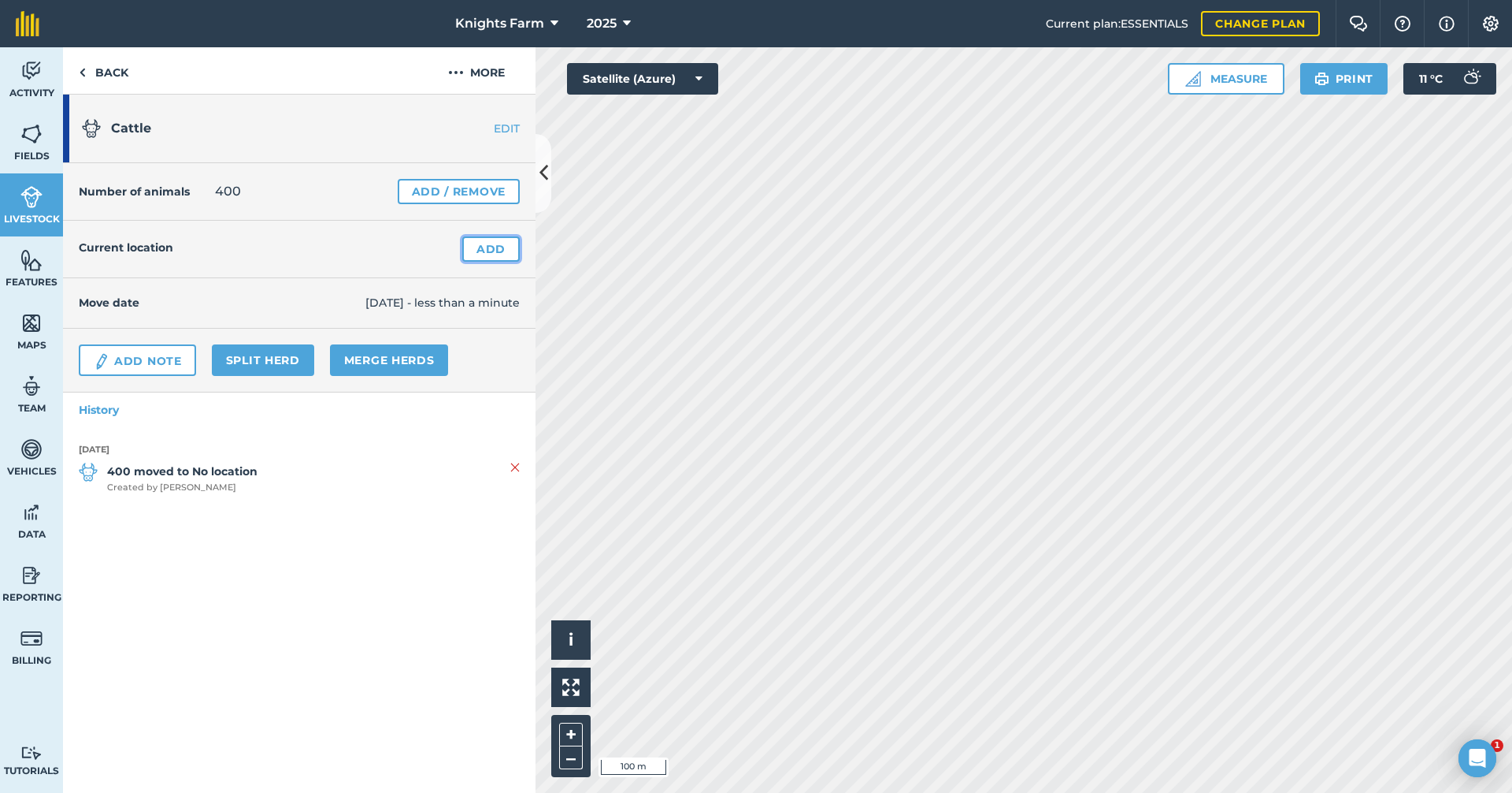
click at [485, 253] on link "Add" at bounding box center [491, 249] width 57 height 25
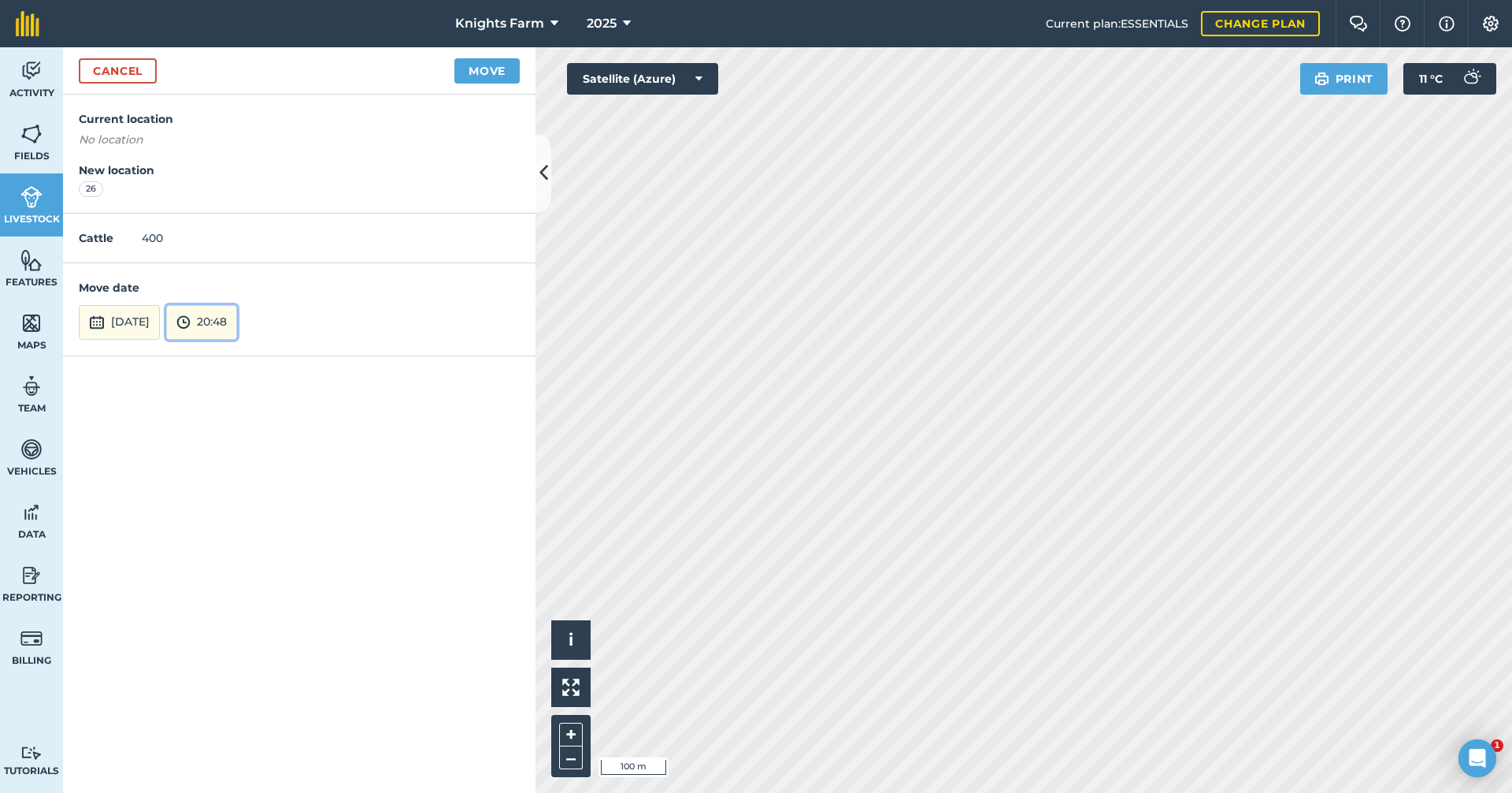
click at [234, 317] on button "20:48" at bounding box center [201, 322] width 71 height 35
click at [234, 190] on button "16:00" at bounding box center [203, 198] width 74 height 25
click at [491, 61] on button "Move" at bounding box center [487, 71] width 65 height 25
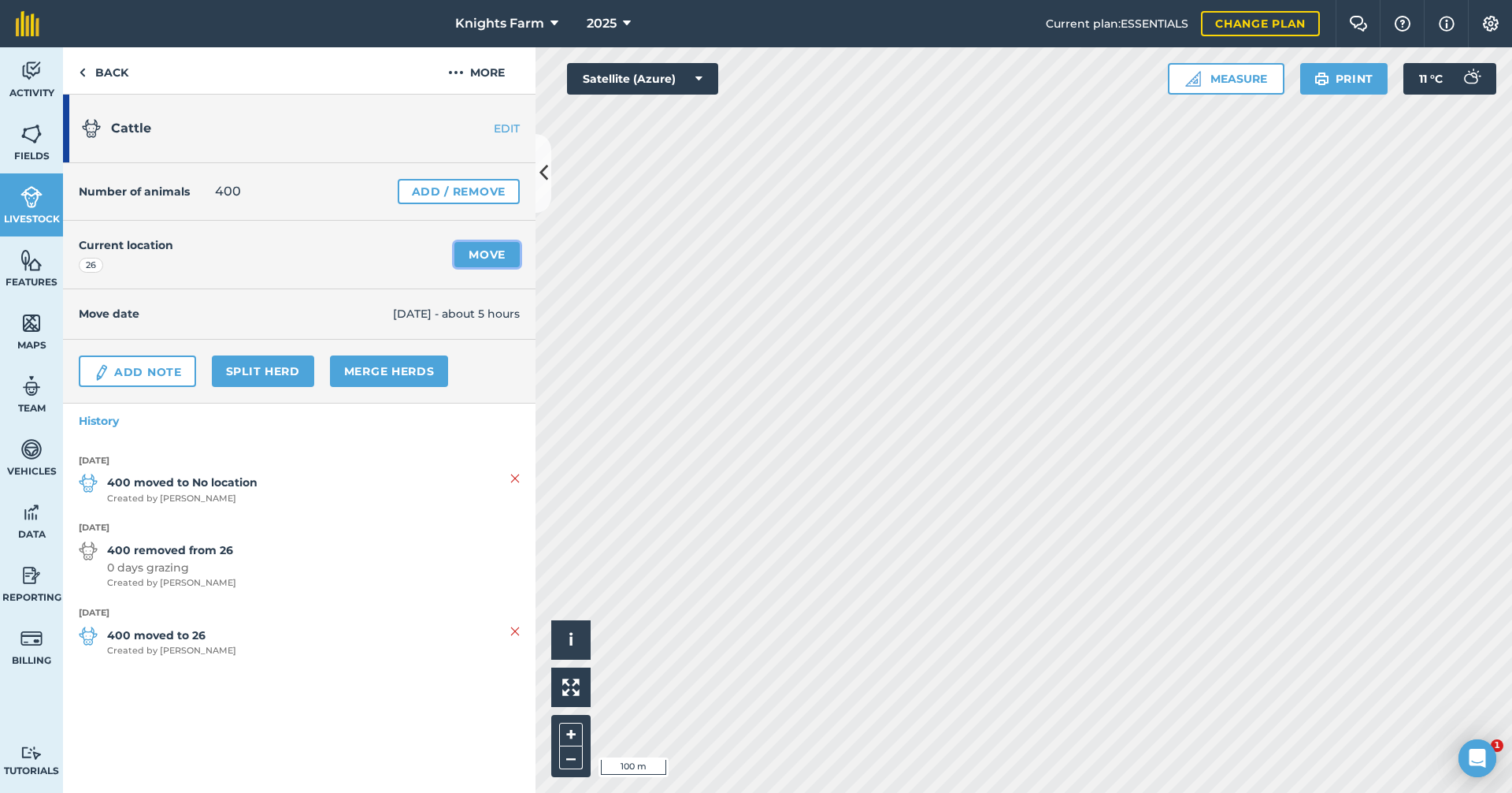
click at [489, 251] on link "Move" at bounding box center [487, 254] width 65 height 25
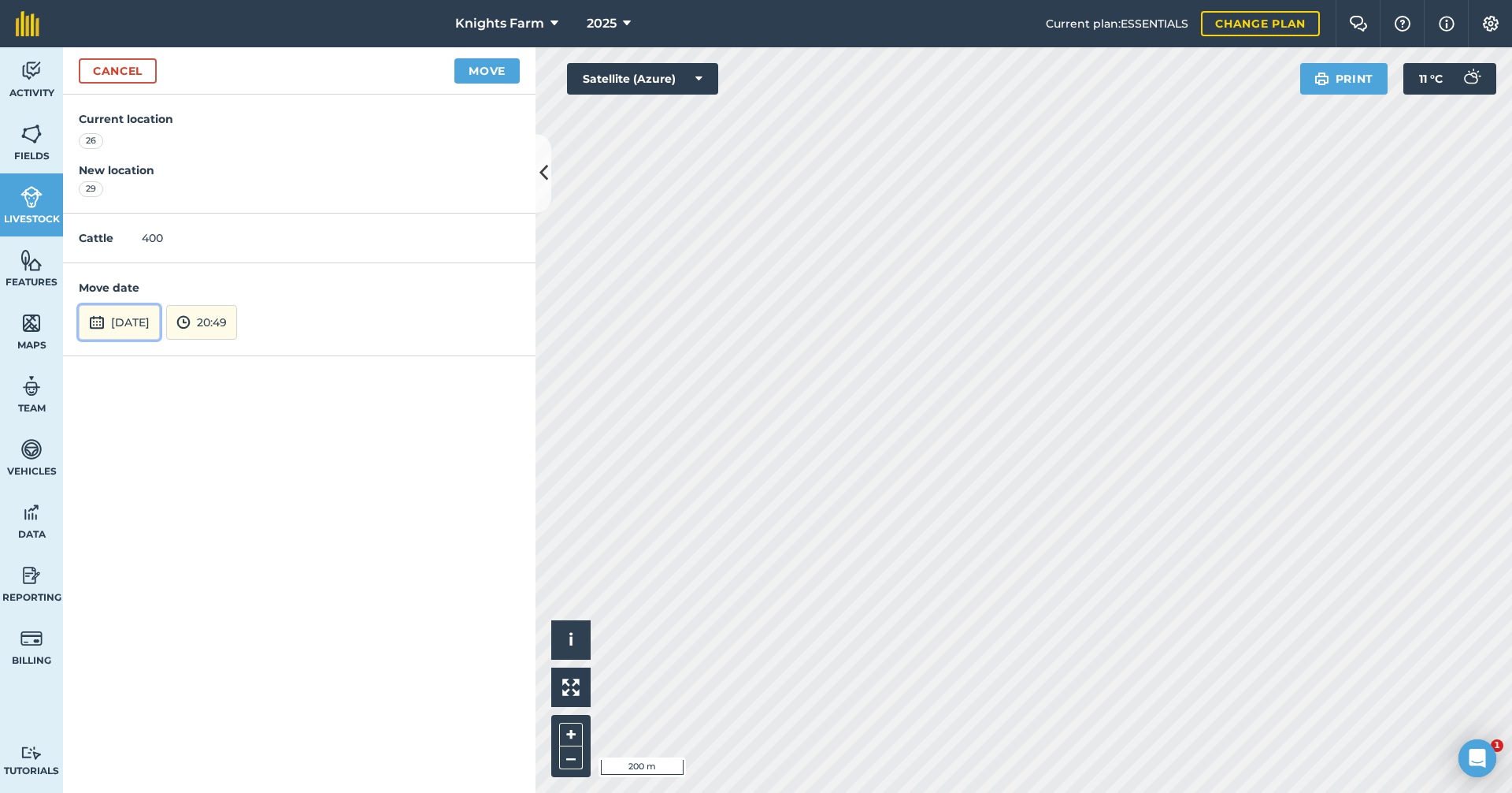
click at [153, 308] on button "[DATE]" at bounding box center [120, 322] width 81 height 35
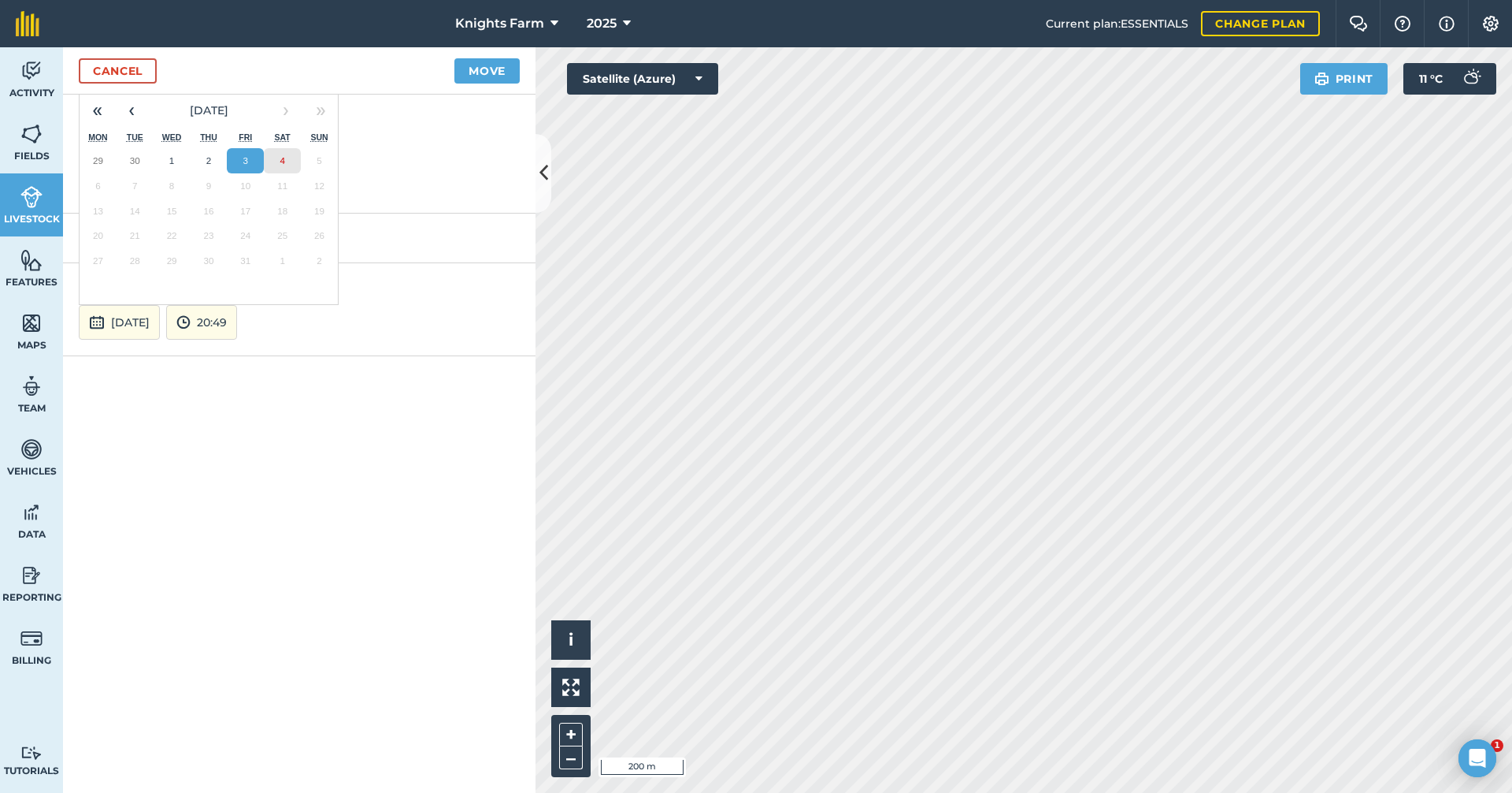
click at [290, 158] on button "4" at bounding box center [281, 160] width 37 height 25
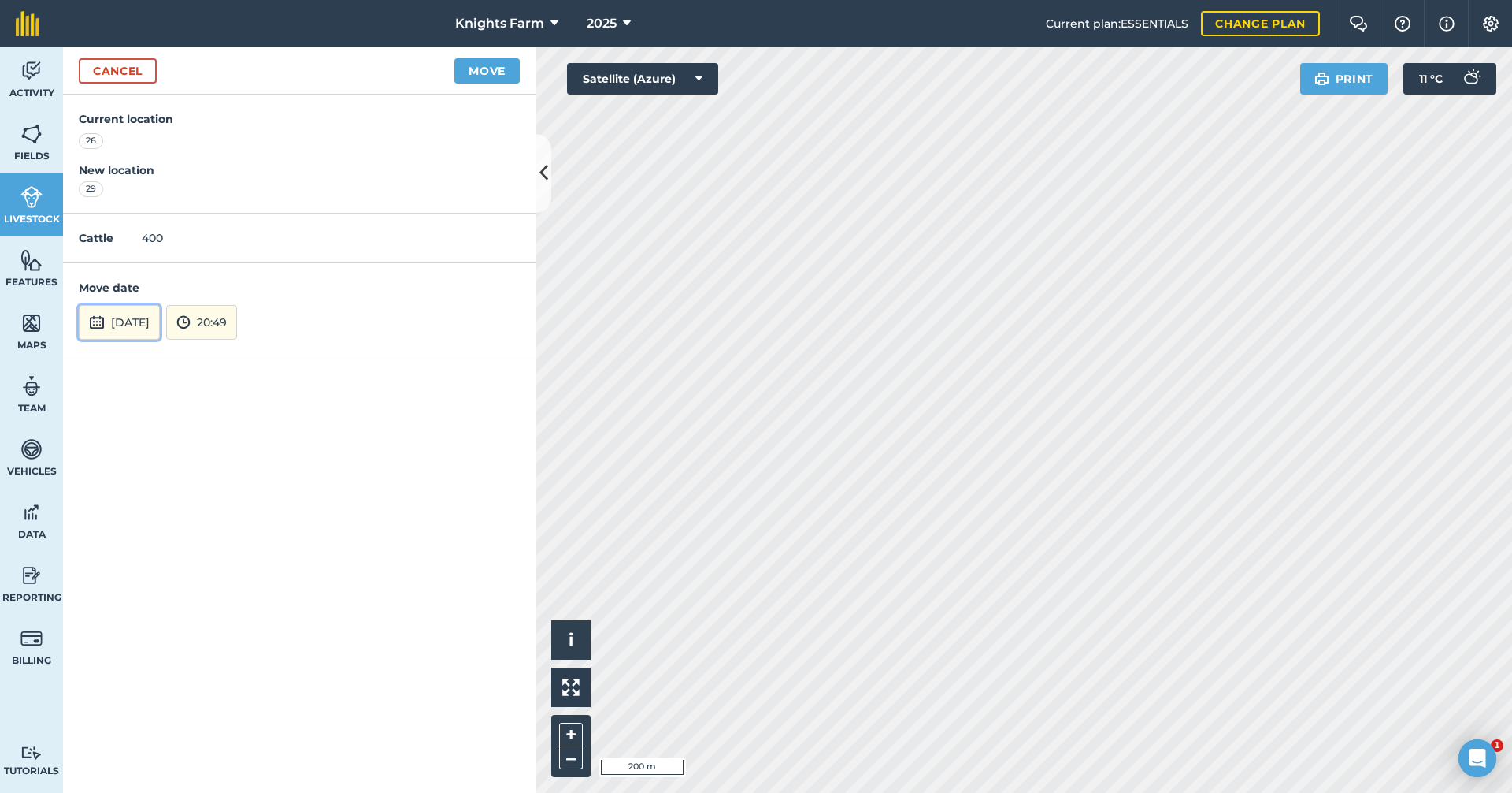
click at [156, 320] on button "[DATE]" at bounding box center [120, 322] width 81 height 35
click at [287, 154] on button "4" at bounding box center [281, 160] width 37 height 25
click at [237, 325] on button "20:49" at bounding box center [201, 322] width 71 height 35
click at [236, 224] on button "06:00" at bounding box center [203, 228] width 74 height 25
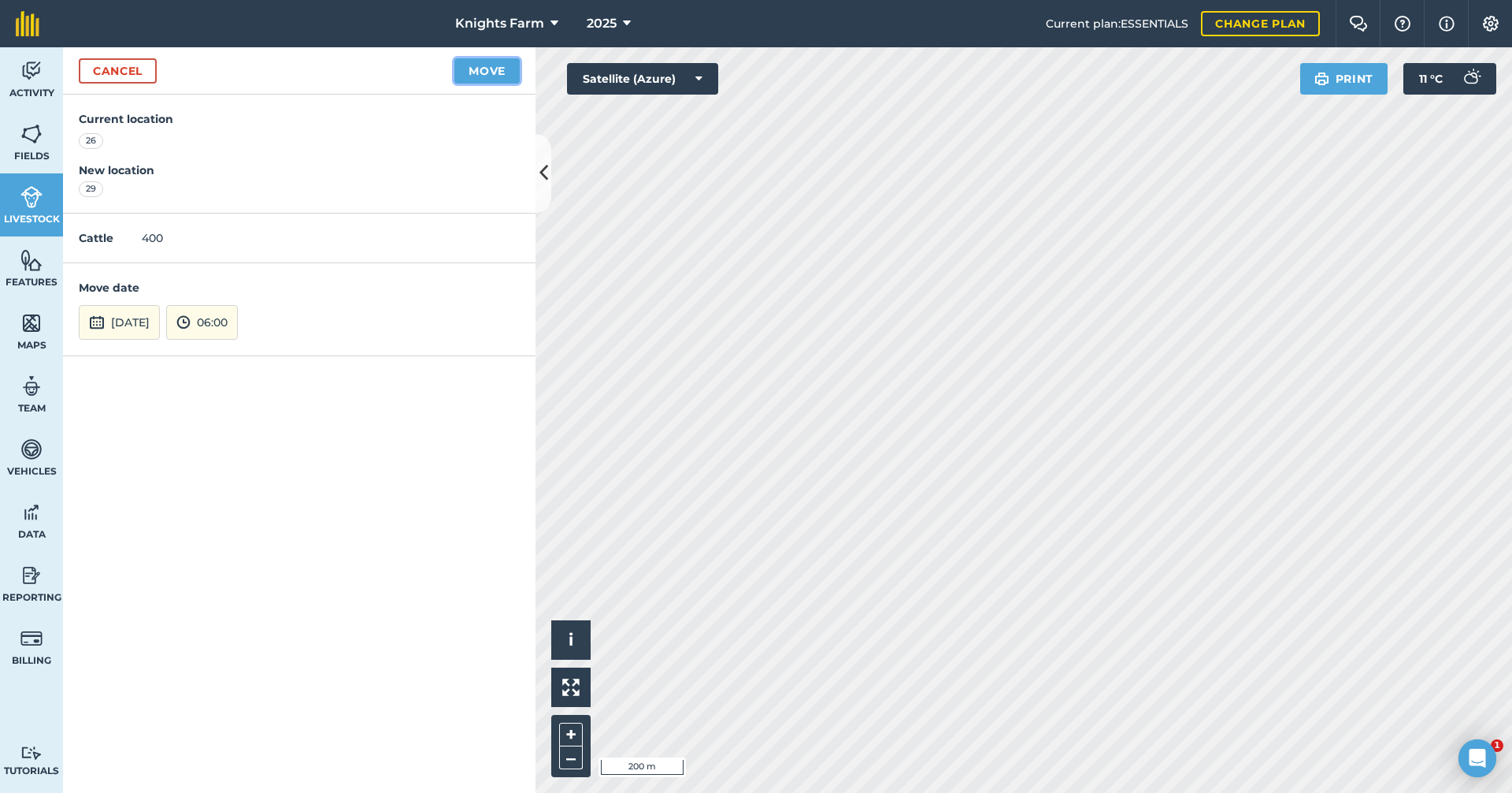
click at [494, 72] on button "Move" at bounding box center [487, 71] width 65 height 25
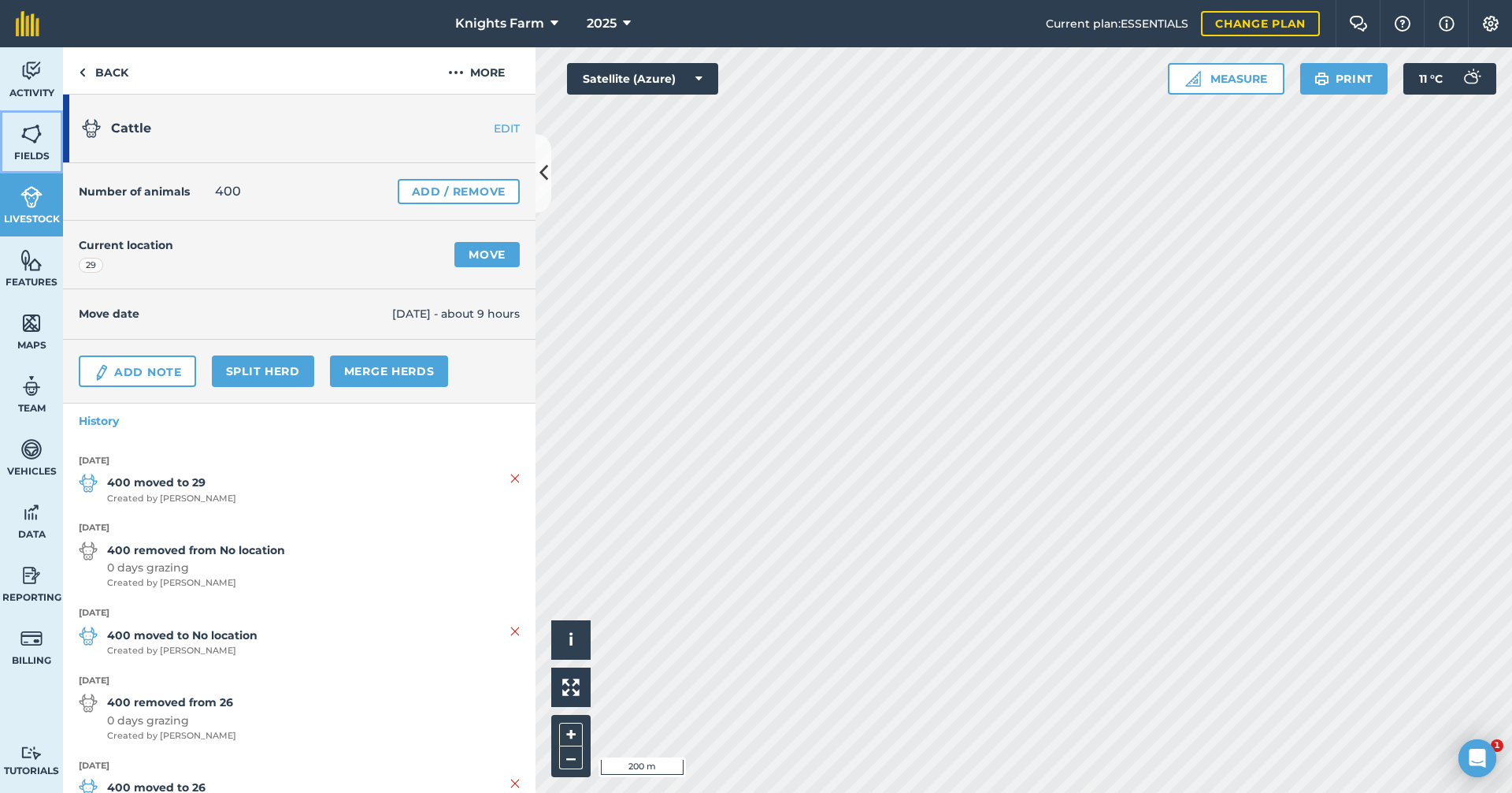
click at [42, 147] on link "Fields" at bounding box center [31, 141] width 63 height 63
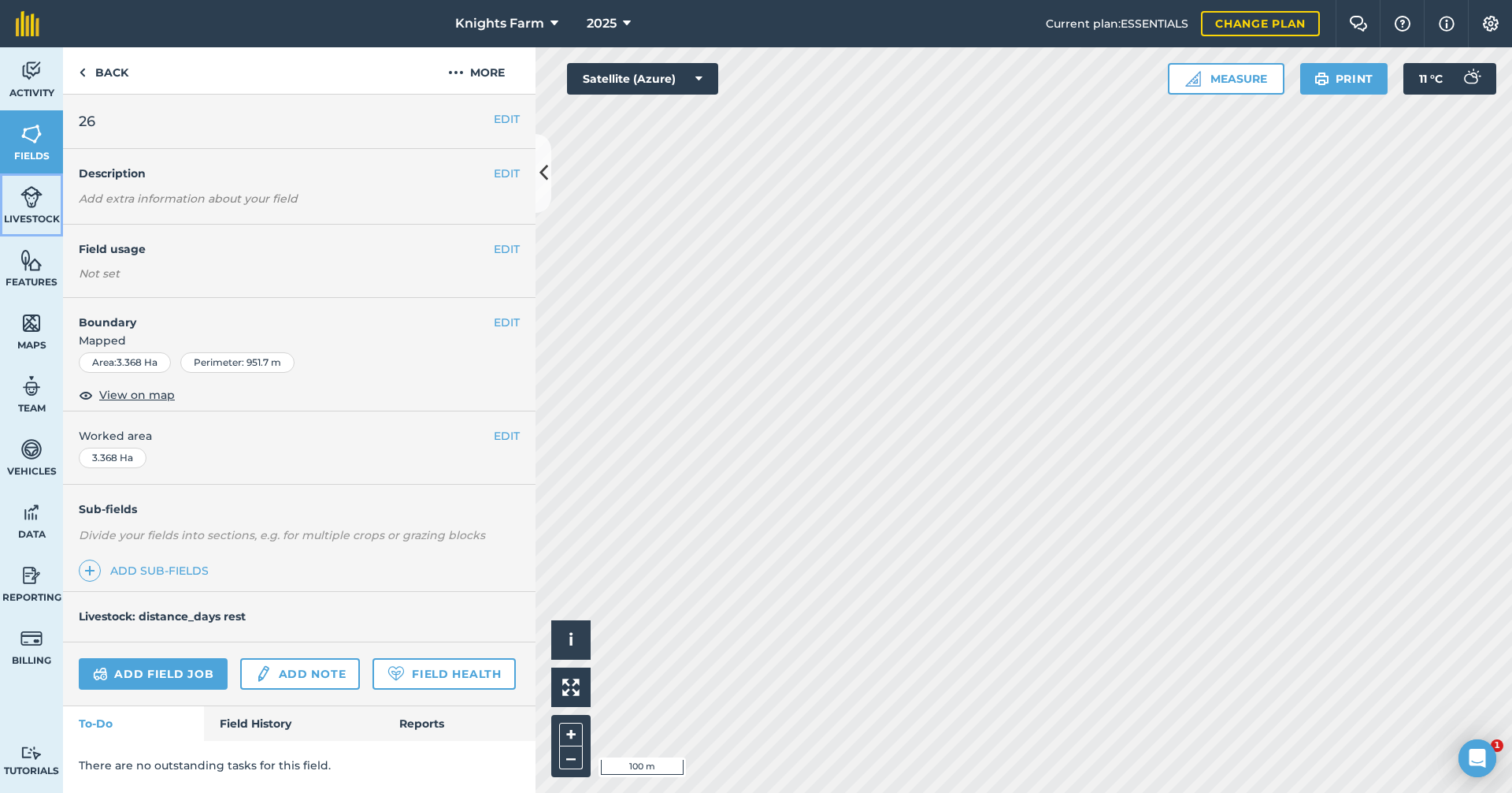
click at [48, 189] on link "Livestock" at bounding box center [31, 204] width 63 height 63
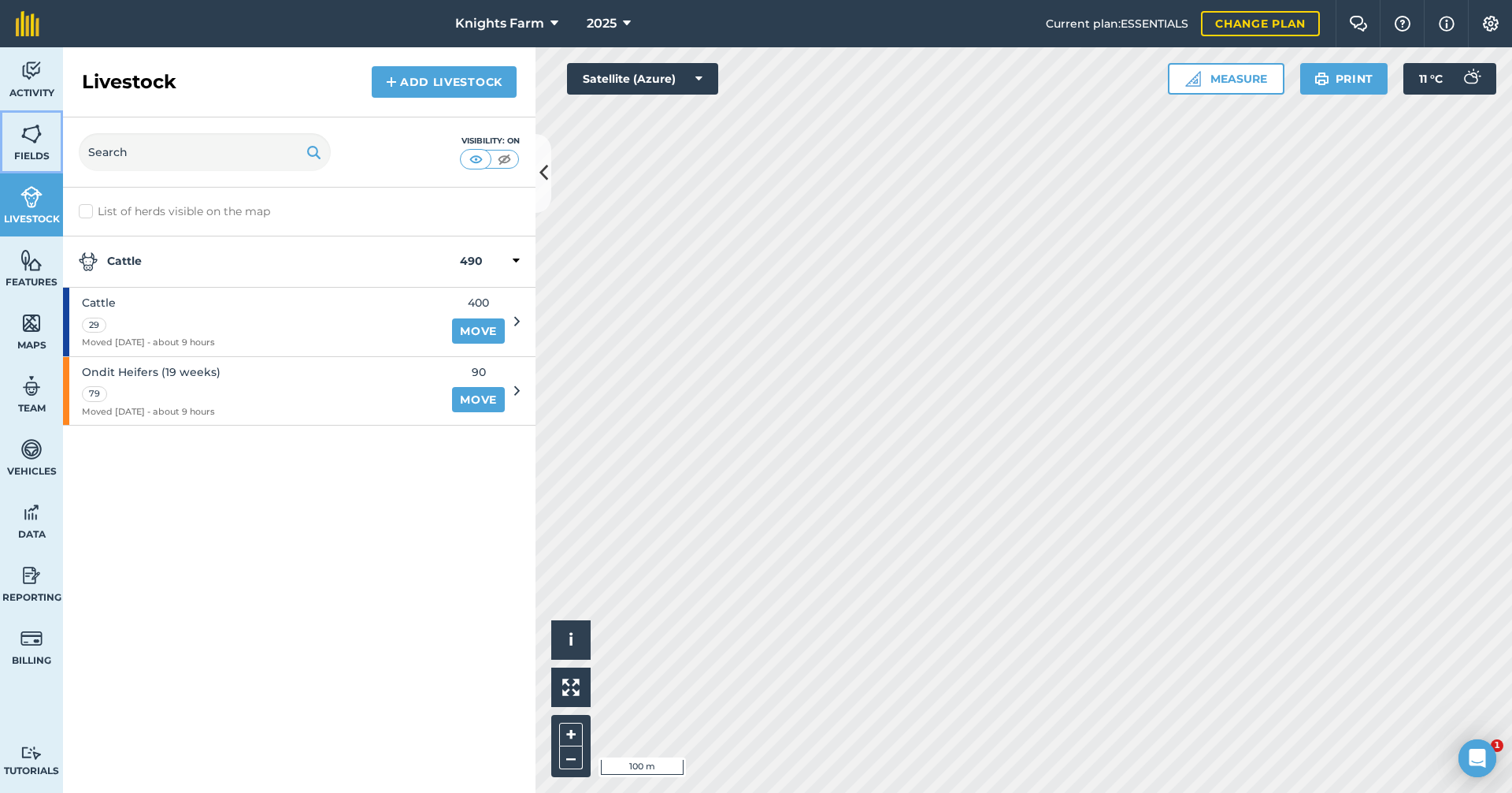
click at [18, 137] on link "Fields" at bounding box center [31, 141] width 63 height 63
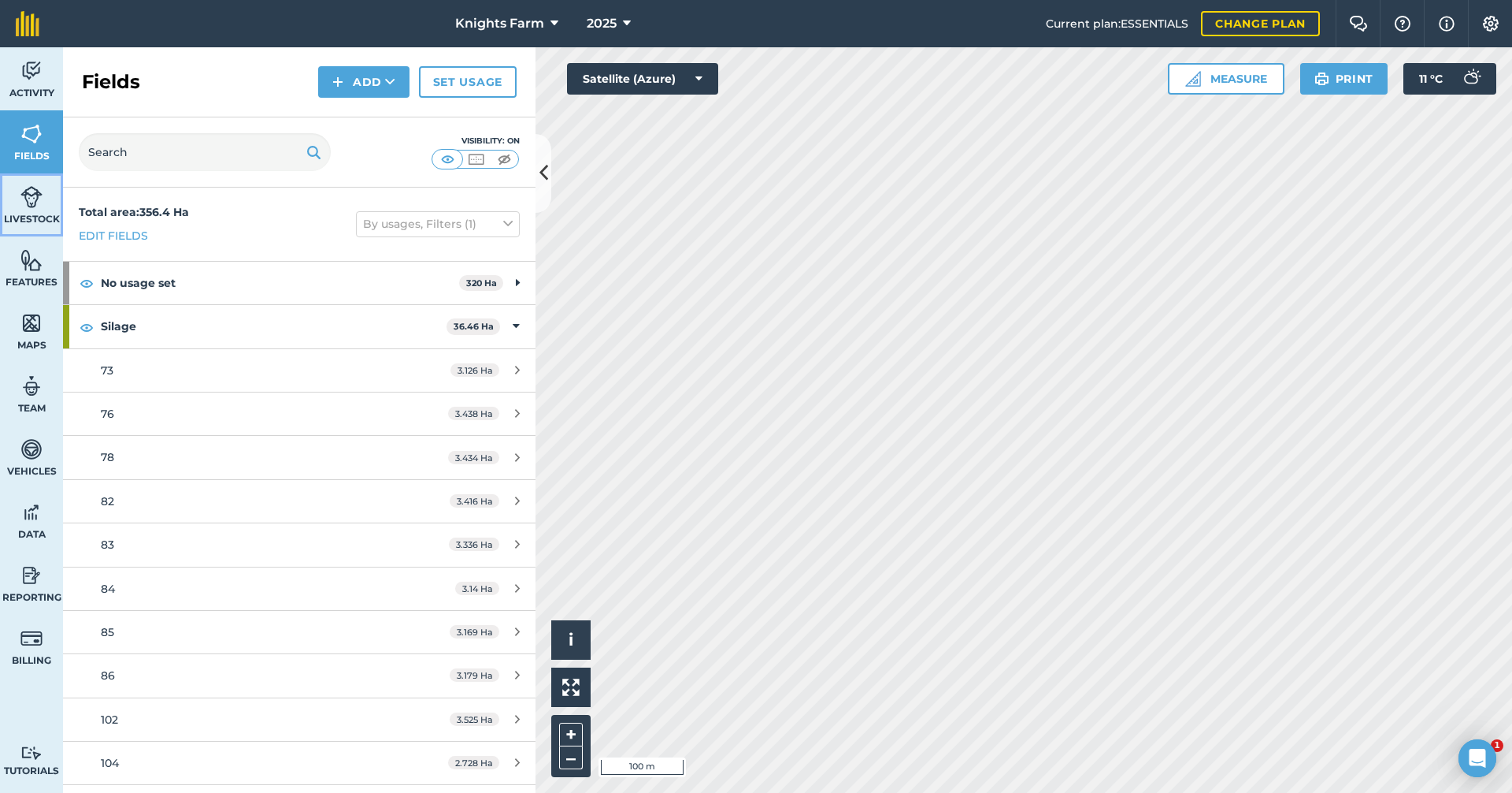
drag, startPoint x: 38, startPoint y: 196, endPoint x: 96, endPoint y: 292, distance: 112.2
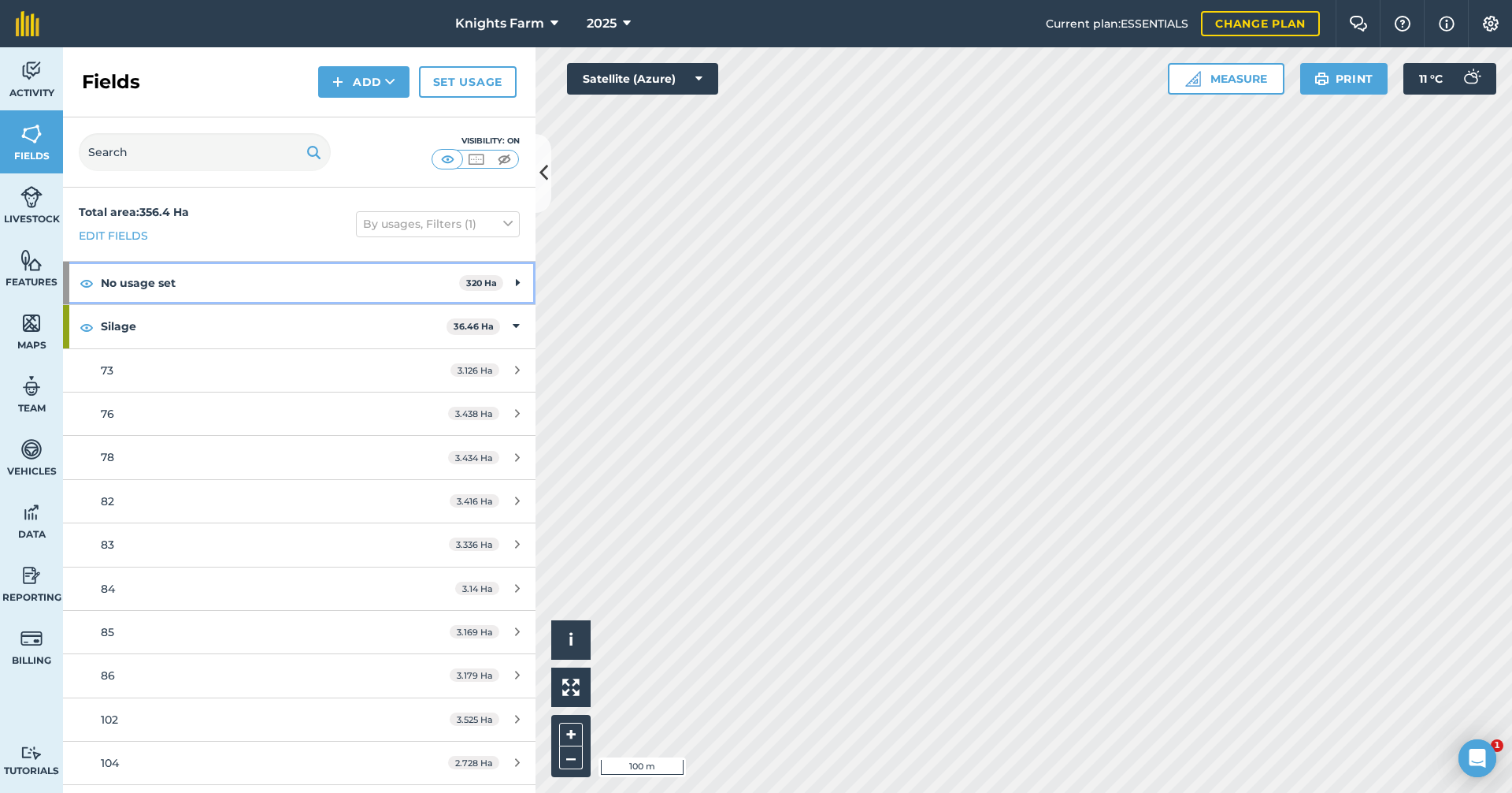
drag, startPoint x: 96, startPoint y: 292, endPoint x: 85, endPoint y: 337, distance: 46.3
click at [115, 298] on div "No usage set 320 Ha" at bounding box center [299, 283] width 473 height 42
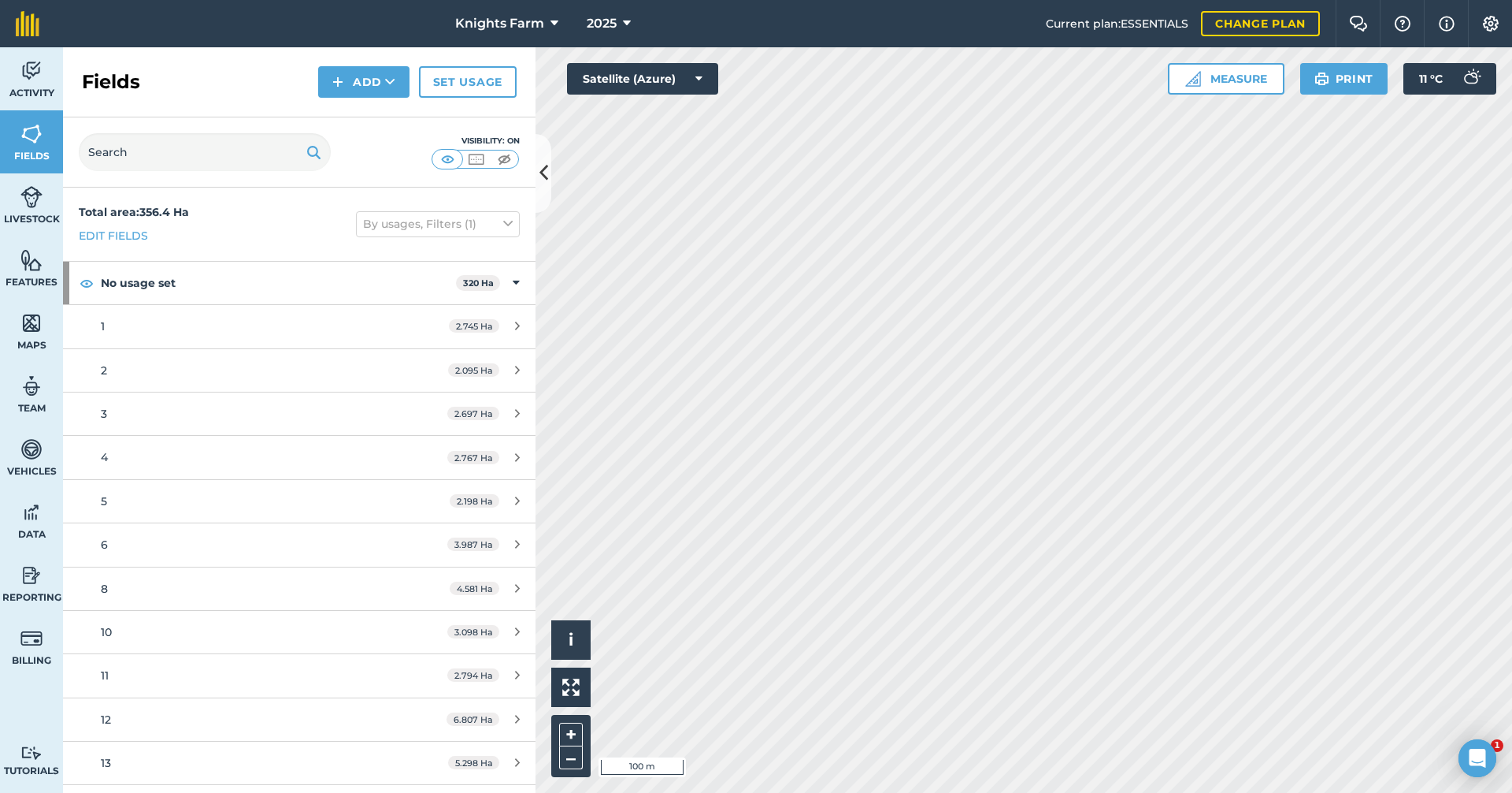
click at [254, 227] on div "Total area : 356.4 Ha Edit fields By usages, Filters (1)" at bounding box center [299, 224] width 473 height 73
click at [551, 182] on button at bounding box center [543, 173] width 16 height 79
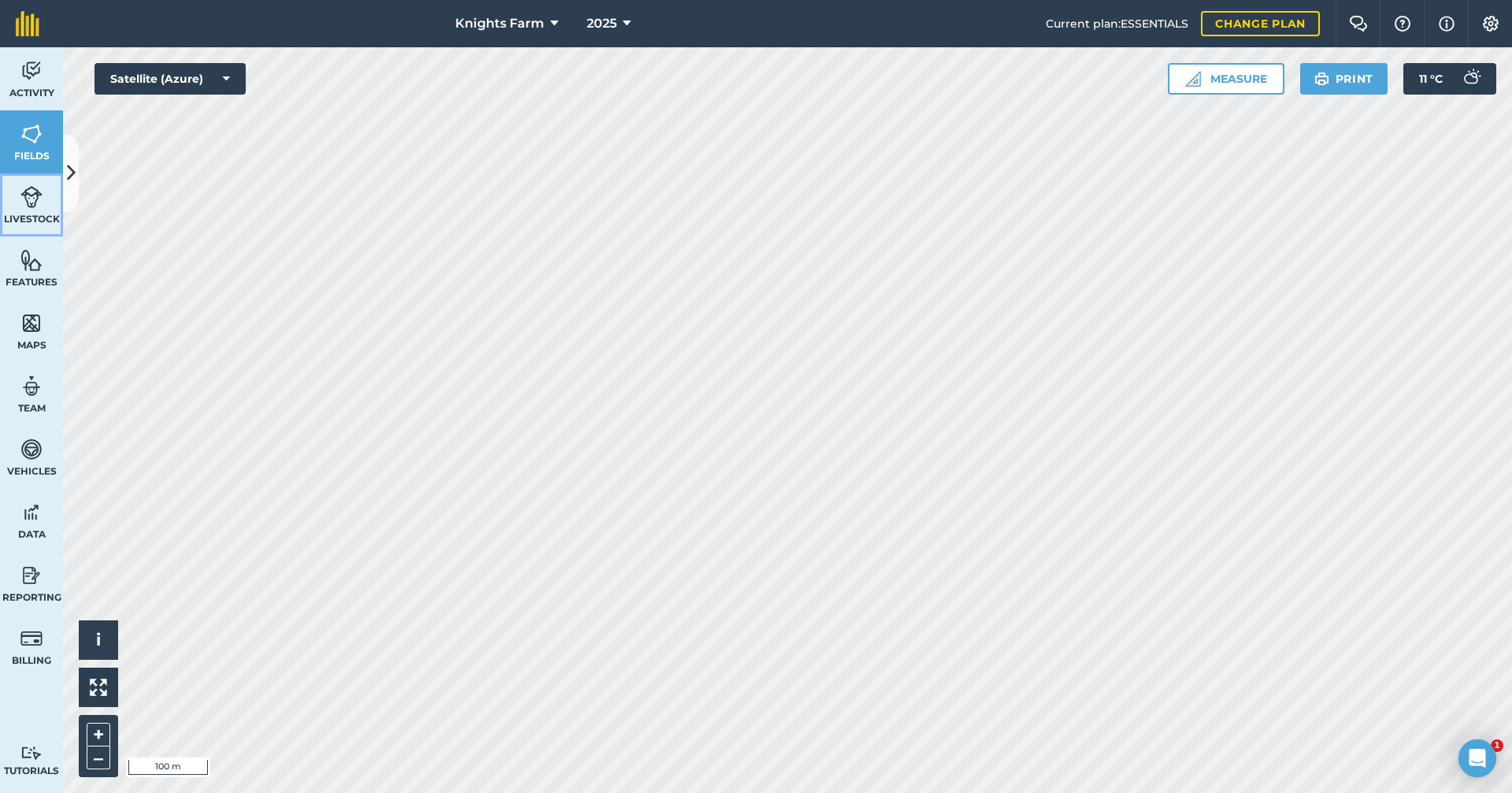
click at [44, 207] on link "Livestock" at bounding box center [31, 204] width 63 height 63
click at [74, 175] on icon at bounding box center [71, 172] width 8 height 27
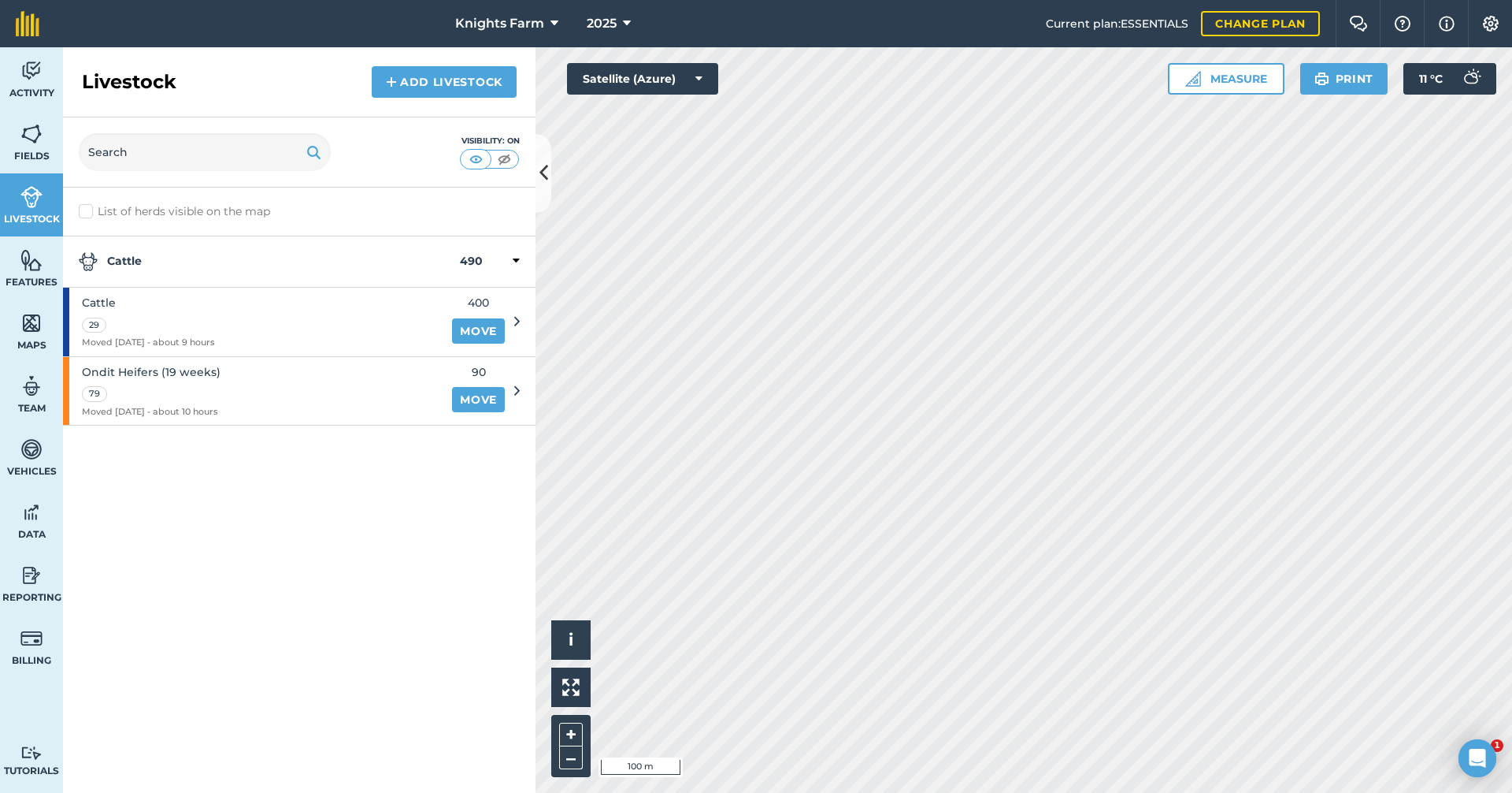
click at [519, 324] on icon at bounding box center [517, 321] width 6 height 14
click at [513, 316] on div "Cattle 29 Moved [DATE] - about 9 hours 400 Move" at bounding box center [291, 321] width 457 height 69
click at [487, 325] on link "Move" at bounding box center [478, 331] width 53 height 25
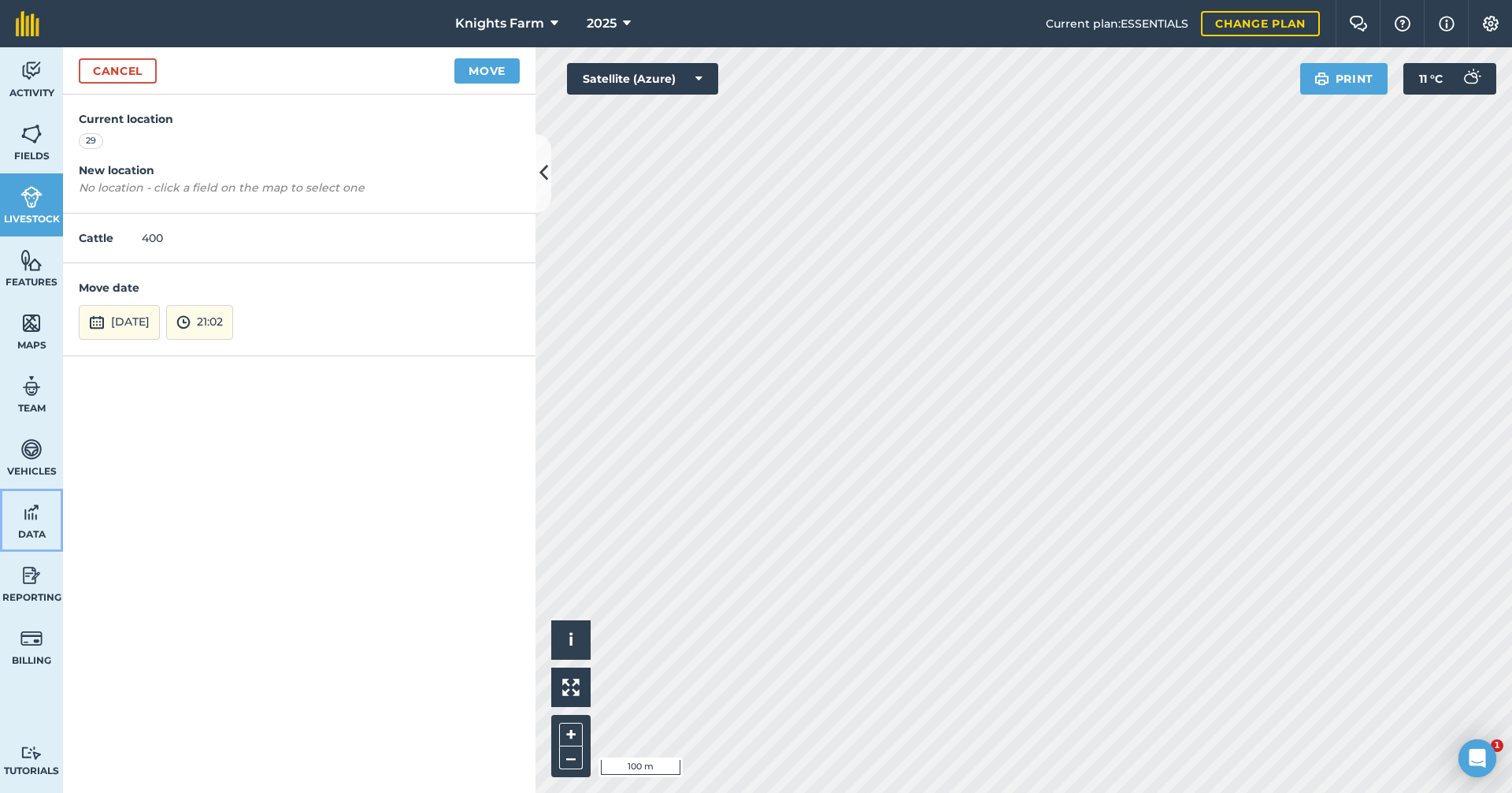
click at [47, 508] on link "Data" at bounding box center [31, 520] width 63 height 63
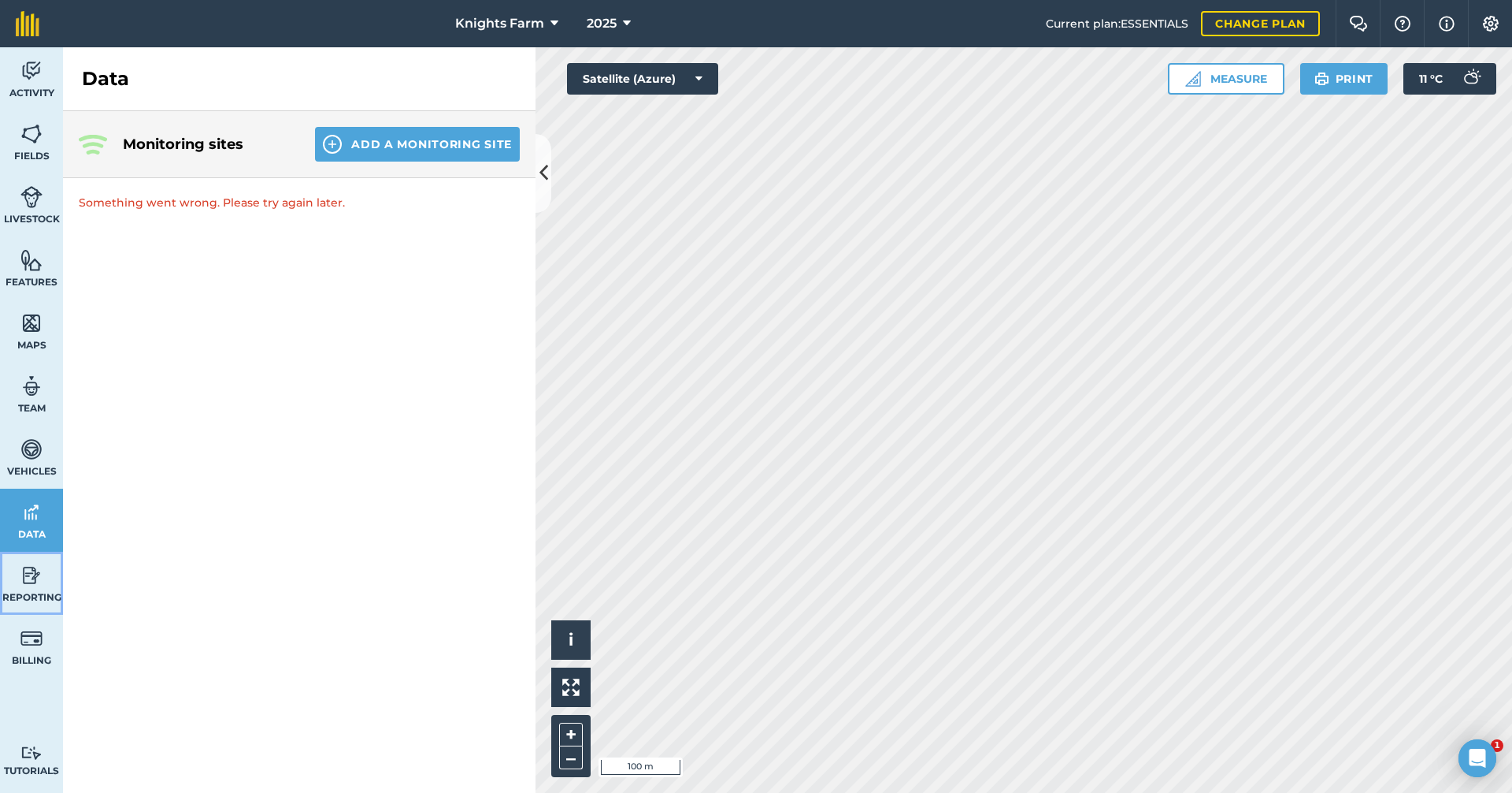
click at [38, 581] on img at bounding box center [31, 575] width 22 height 24
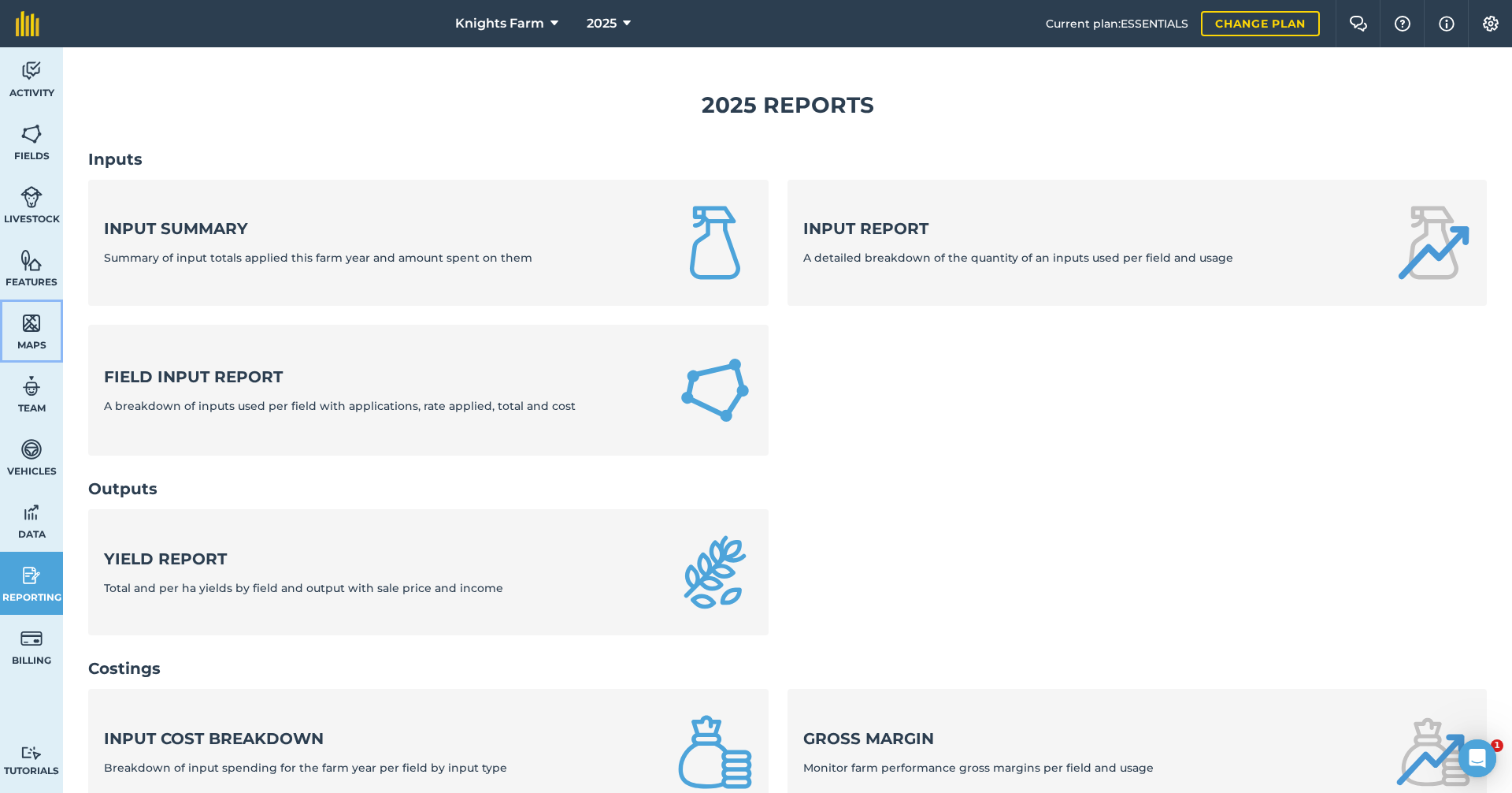
click at [36, 337] on link "Maps" at bounding box center [31, 331] width 63 height 63
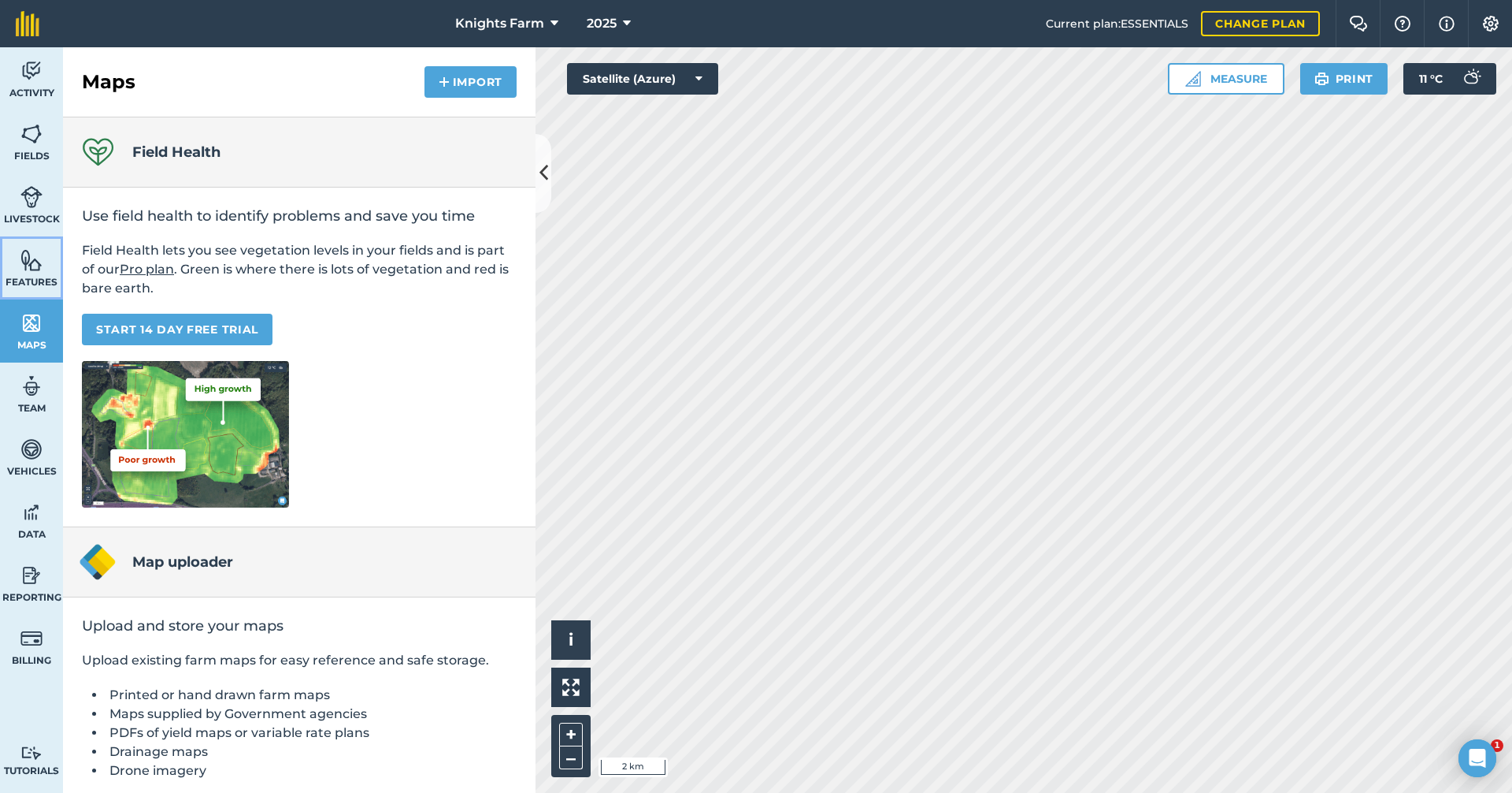
click at [34, 265] on img at bounding box center [31, 260] width 22 height 24
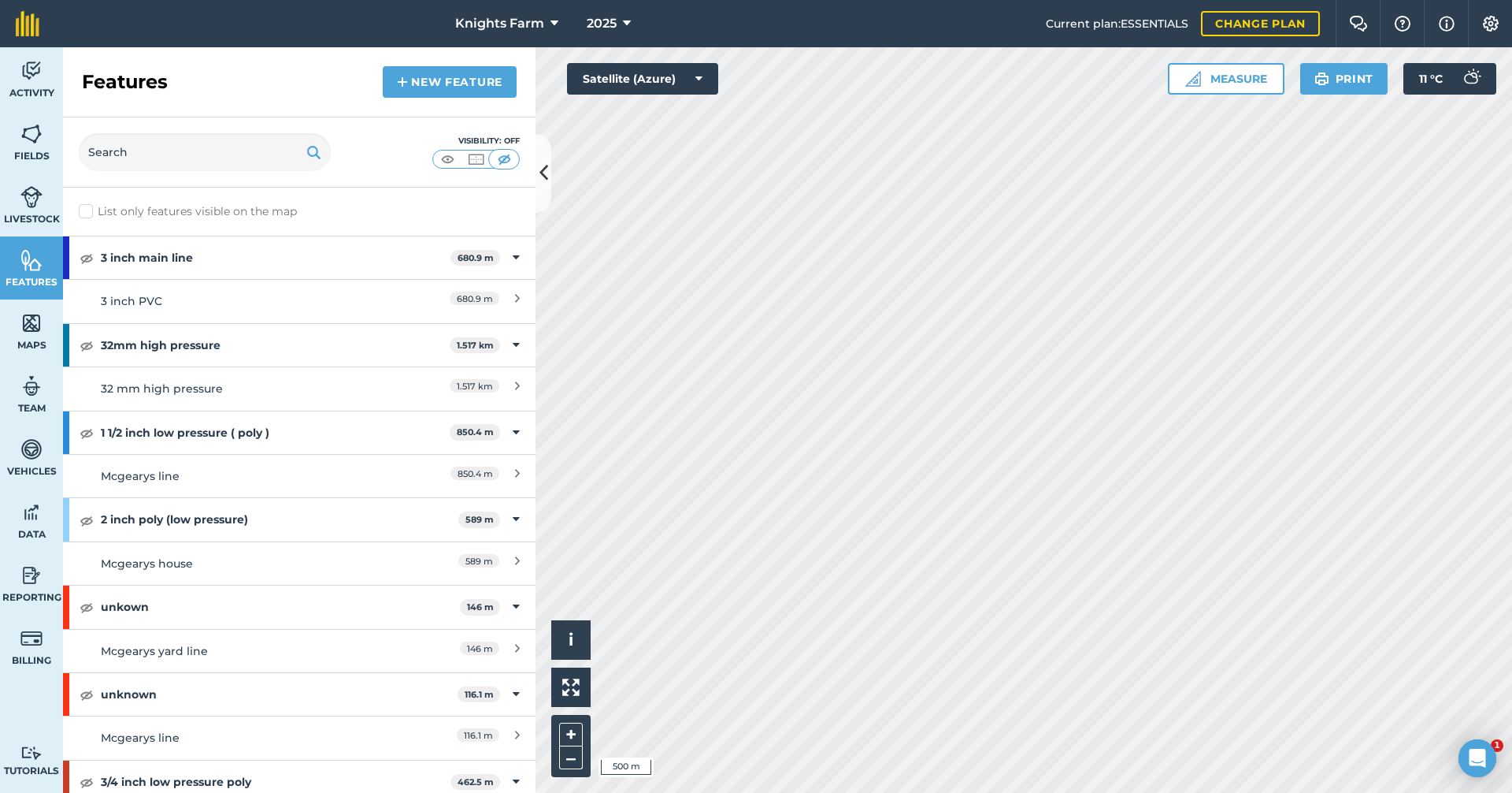
click at [570, 10] on div "Knights Farm 2025 Current plan : ESSENTIALS Change plan Farm Chat Help Info Set…" at bounding box center [756, 396] width 1512 height 793
click at [453, 160] on img at bounding box center [447, 159] width 20 height 16
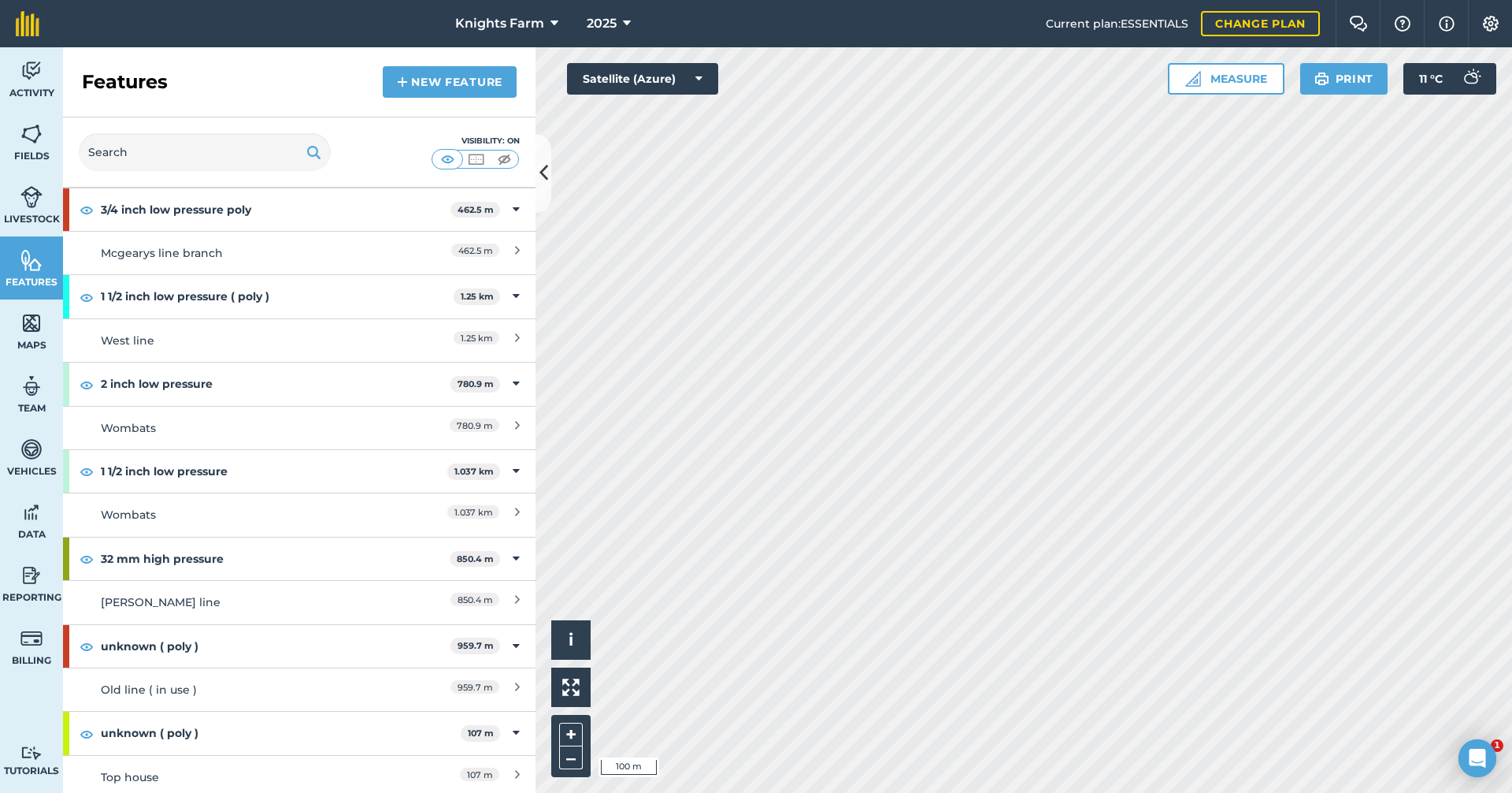
scroll to position [577, 0]
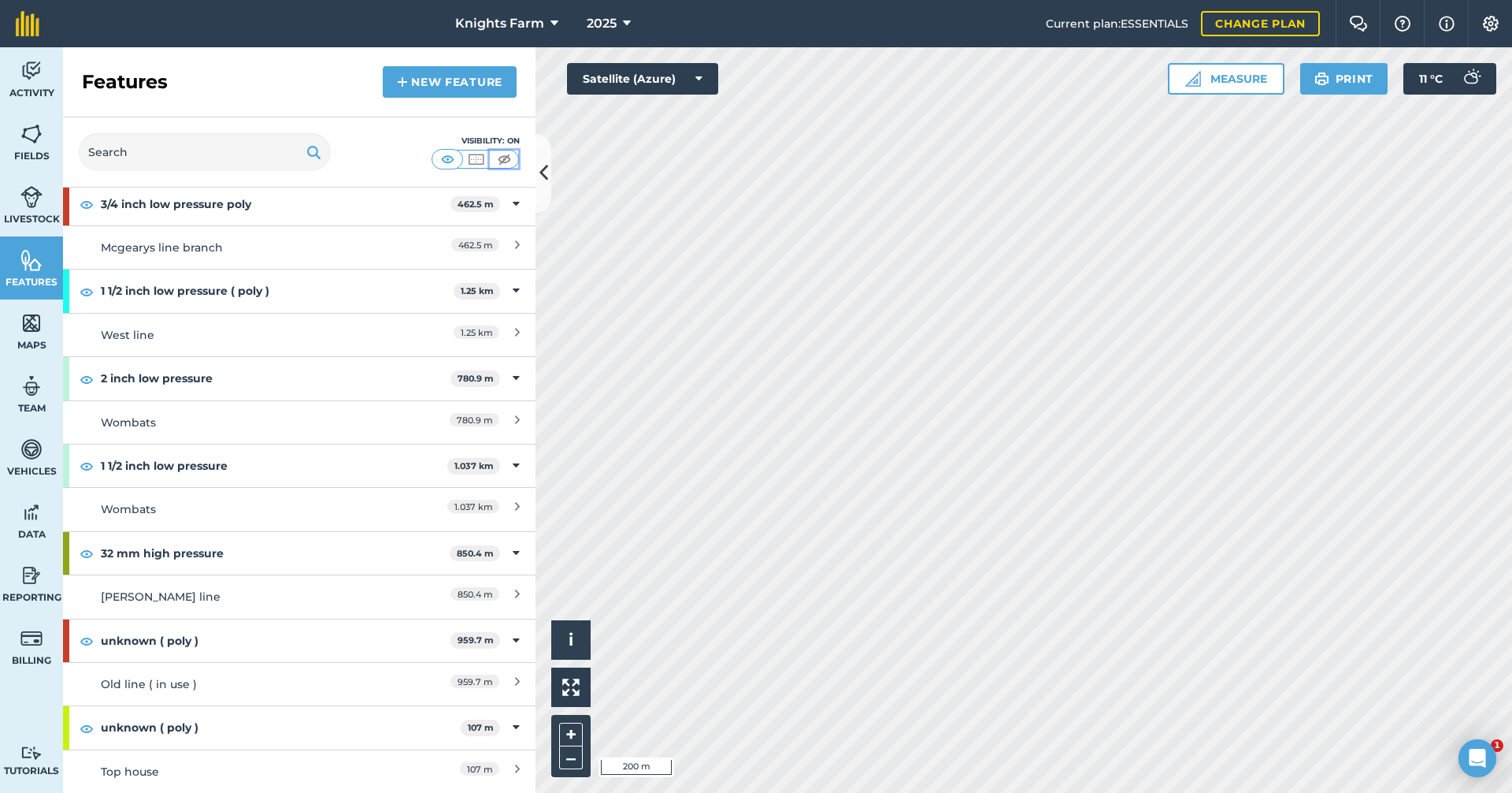
click at [495, 153] on img at bounding box center [504, 159] width 20 height 16
click at [539, 155] on button at bounding box center [543, 173] width 16 height 79
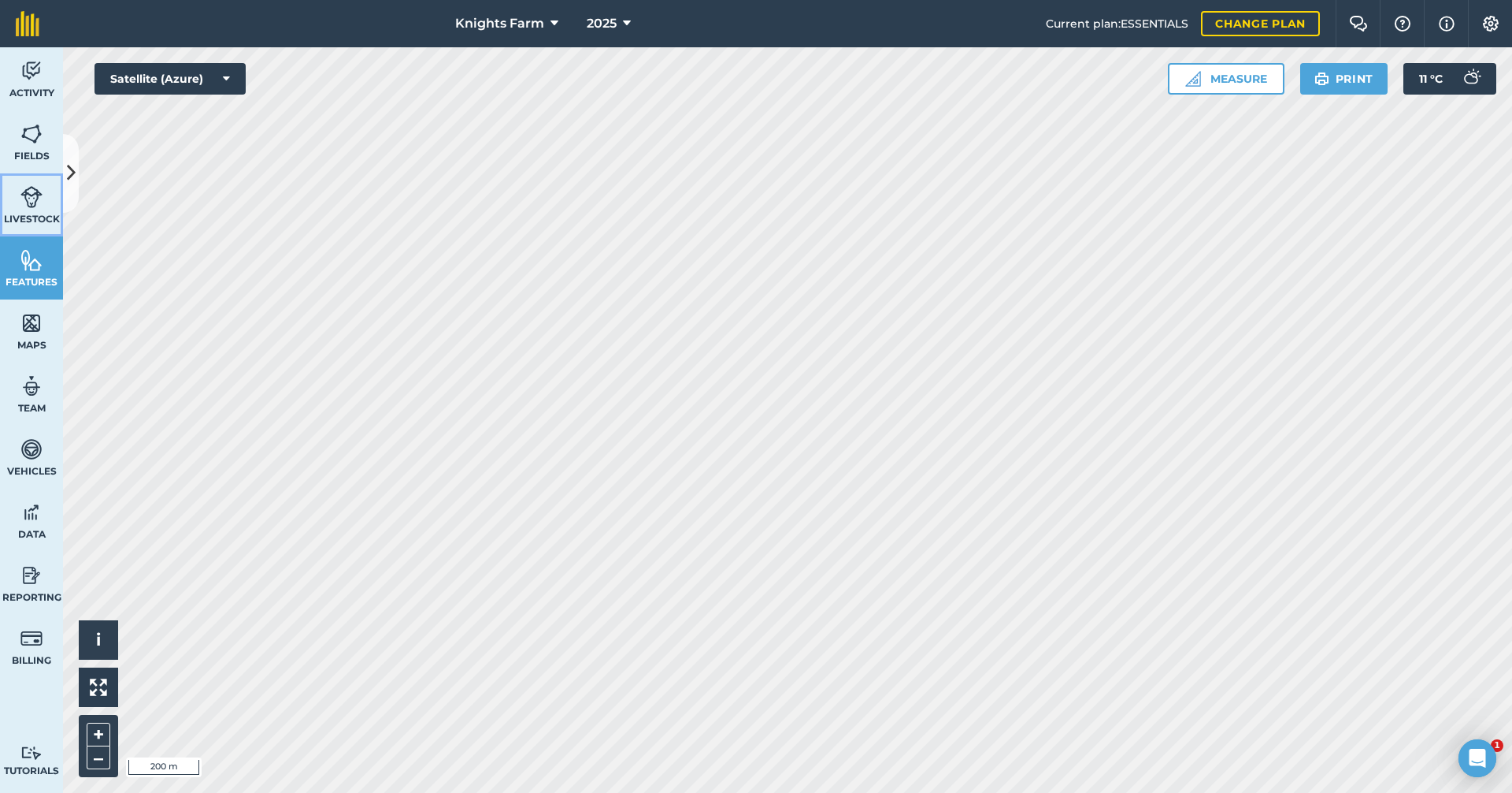
click at [36, 209] on link "Livestock" at bounding box center [31, 204] width 63 height 63
click at [68, 198] on button at bounding box center [71, 173] width 16 height 79
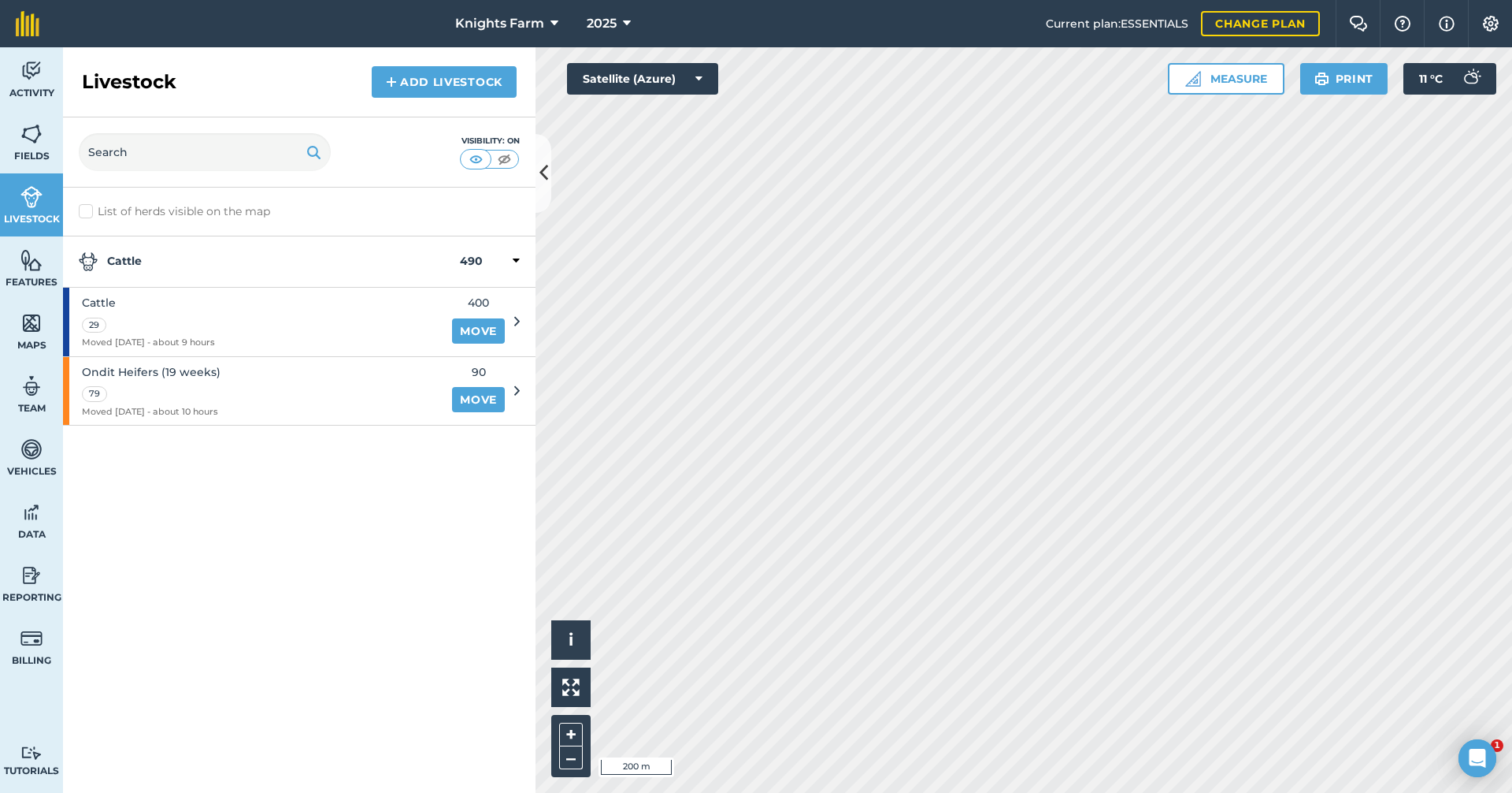
click at [86, 203] on label "List of herds visible on the map" at bounding box center [299, 212] width 441 height 17
click at [86, 203] on input "List of herds visible on the map" at bounding box center [84, 208] width 10 height 10
click at [93, 210] on label "List of herds visible on the map" at bounding box center [299, 212] width 441 height 17
click at [89, 210] on input "List of herds visible on the map" at bounding box center [84, 208] width 10 height 10
click at [93, 210] on label "List of herds visible on the map" at bounding box center [299, 212] width 441 height 17
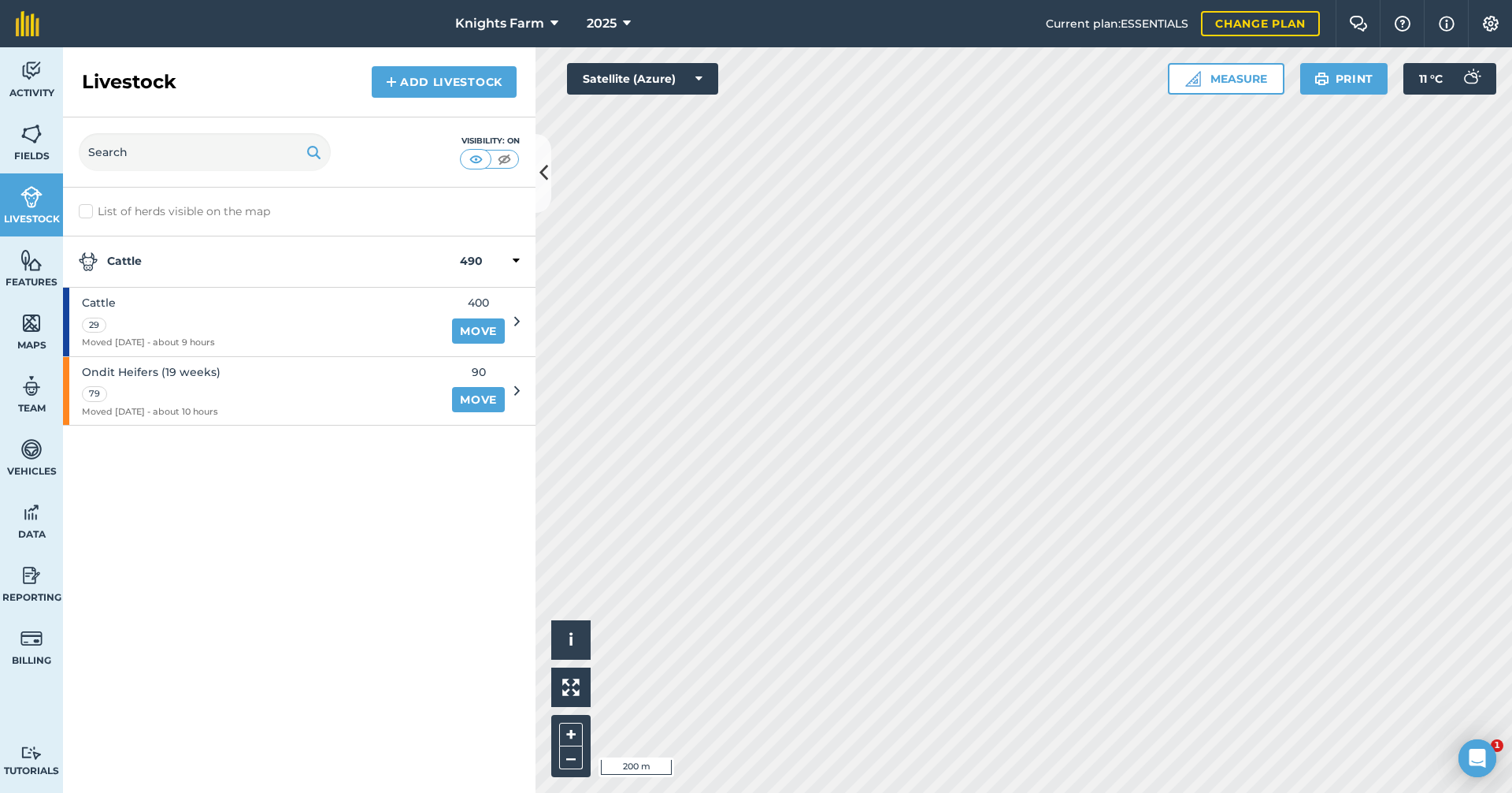
click at [89, 210] on input "List of herds visible on the map" at bounding box center [84, 208] width 10 height 10
click at [93, 210] on label "List of herds visible on the map" at bounding box center [299, 212] width 441 height 17
click at [89, 210] on input "List of herds visible on the map" at bounding box center [84, 208] width 10 height 10
click at [93, 210] on label "List of herds visible on the map" at bounding box center [299, 212] width 441 height 17
click at [89, 210] on input "List of herds visible on the map" at bounding box center [84, 208] width 10 height 10
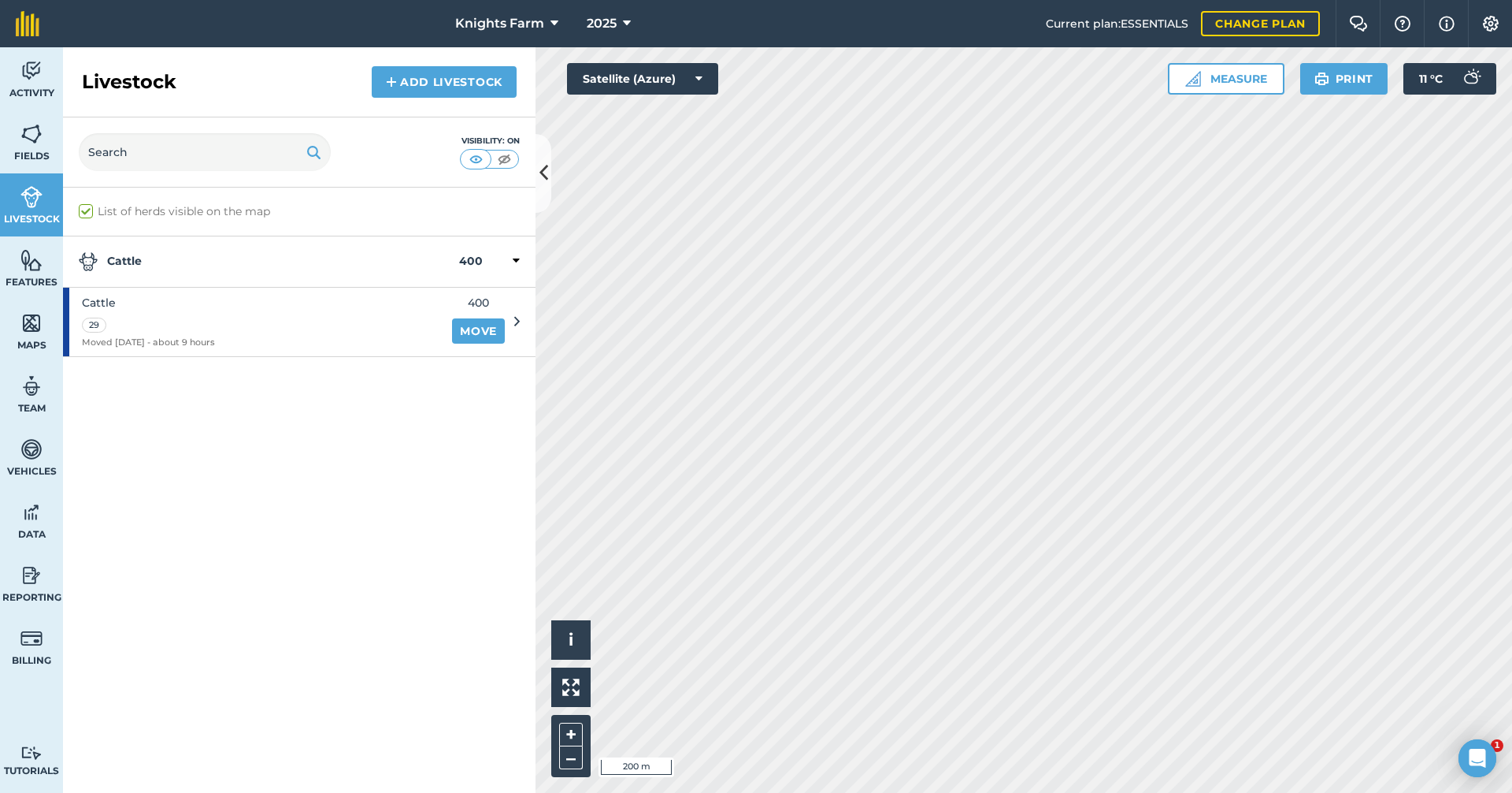
click at [88, 207] on label "List of herds visible on the map" at bounding box center [299, 212] width 441 height 17
click at [88, 207] on input "List of herds visible on the map" at bounding box center [84, 208] width 10 height 10
checkbox input "false"
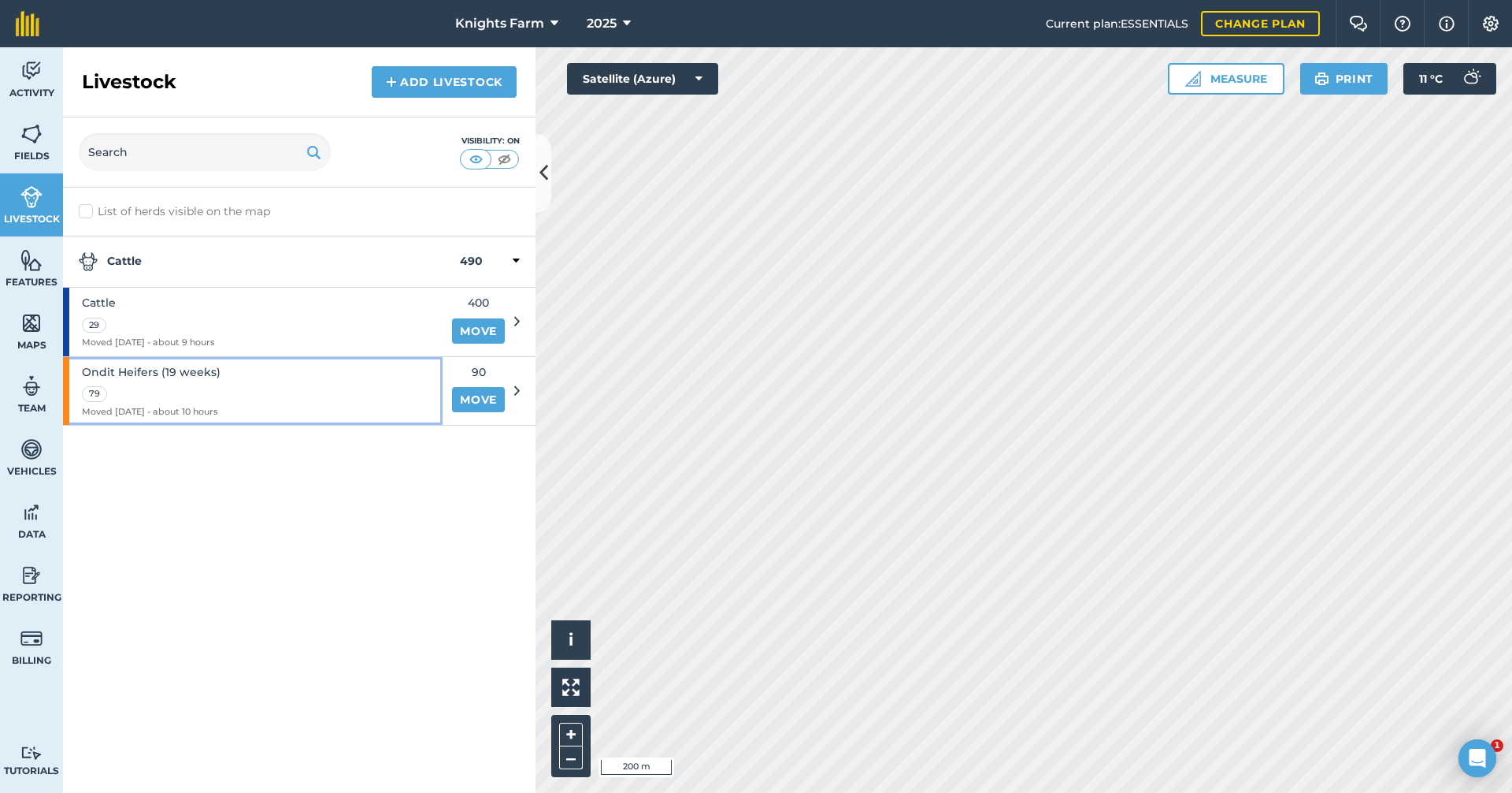
click at [254, 402] on div "Ondit Heifers (19 weeks) 79 Moved [DATE] - about 10 hours" at bounding box center [252, 391] width 379 height 69
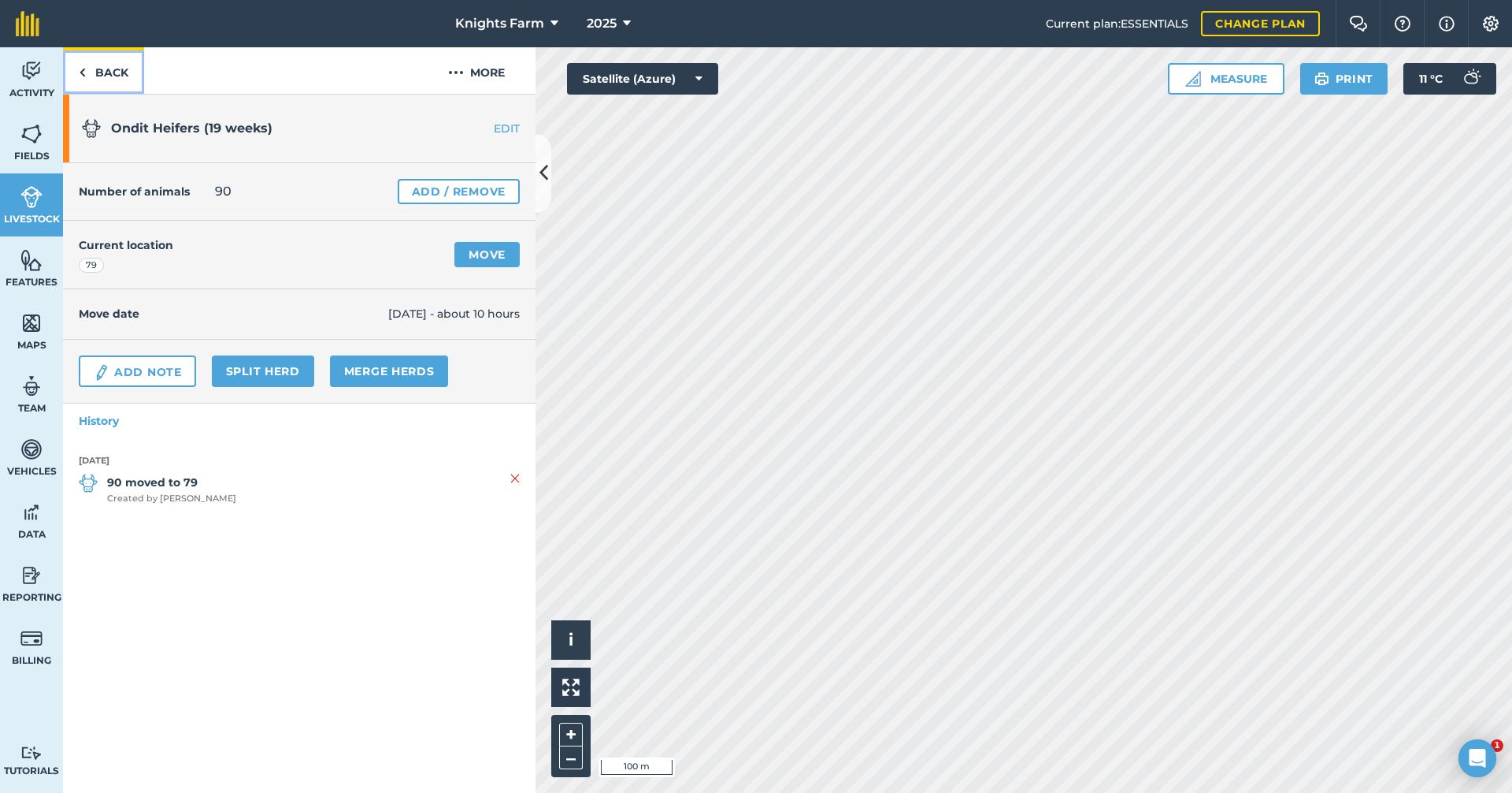
click at [102, 59] on link "Back" at bounding box center [104, 70] width 81 height 46
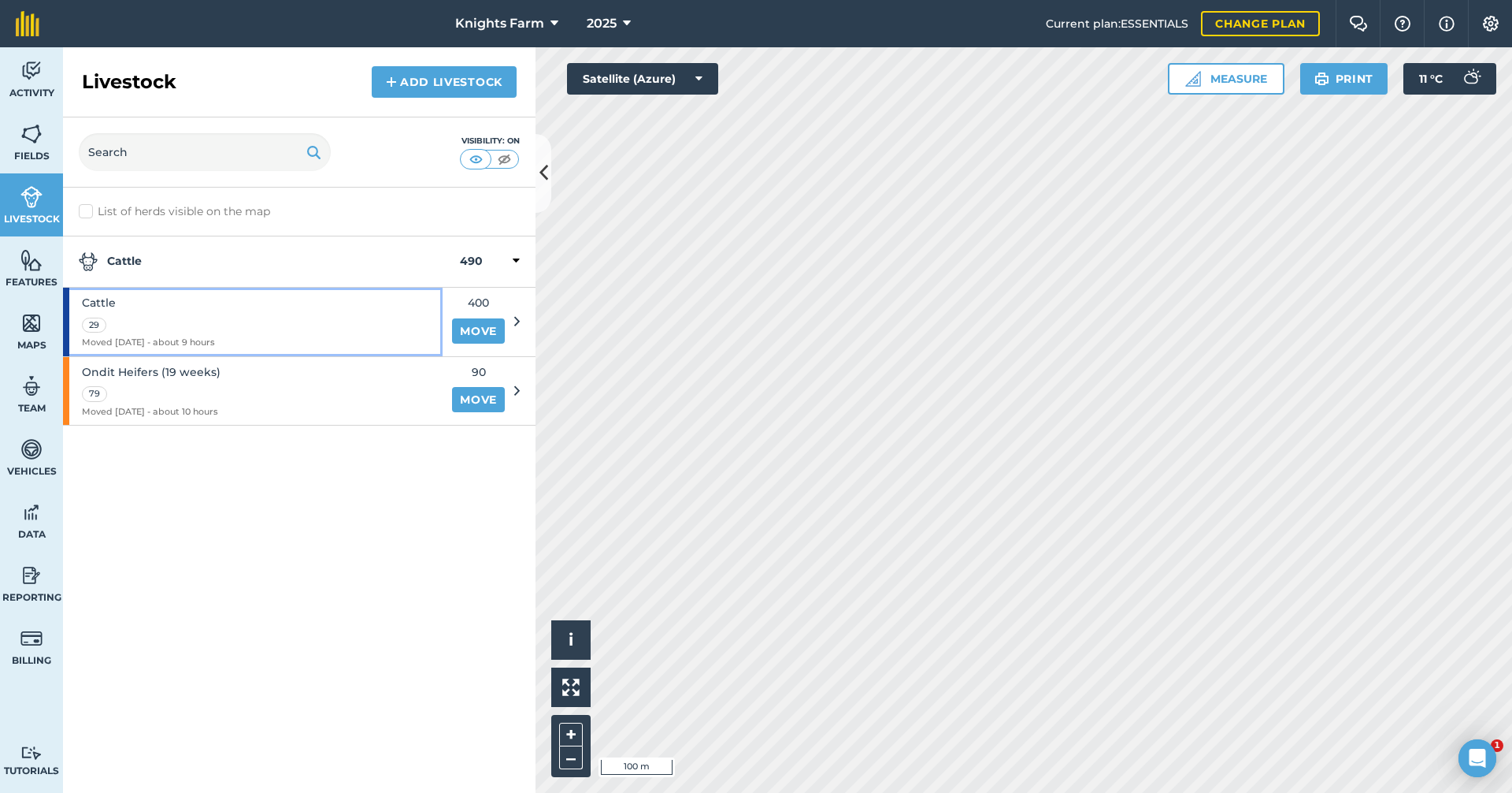
click at [185, 292] on div "Cattle 29 Moved [DATE] - about 9 hours" at bounding box center [148, 321] width 133 height 69
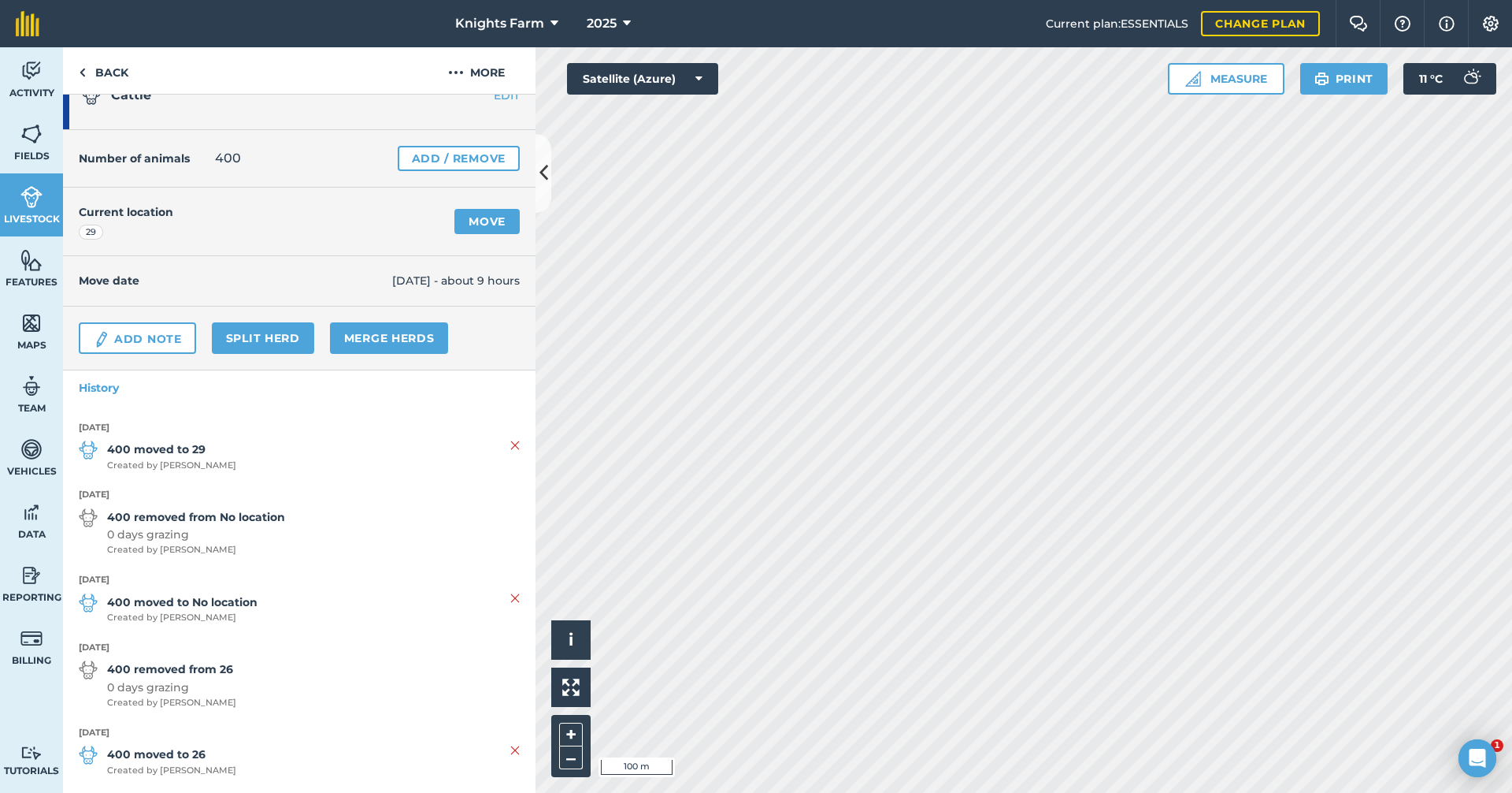
scroll to position [49, 0]
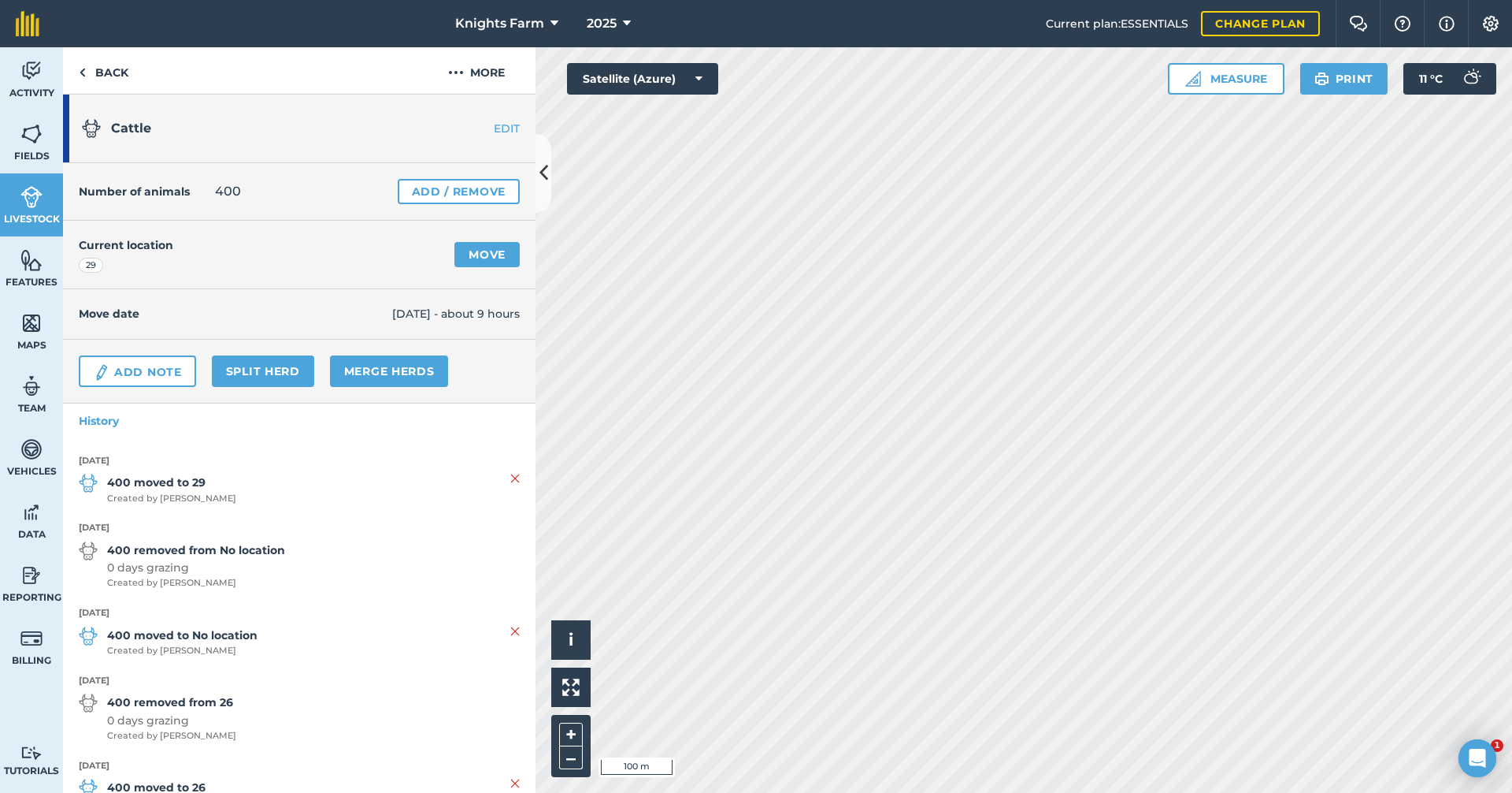
click at [510, 622] on img at bounding box center [515, 631] width 9 height 19
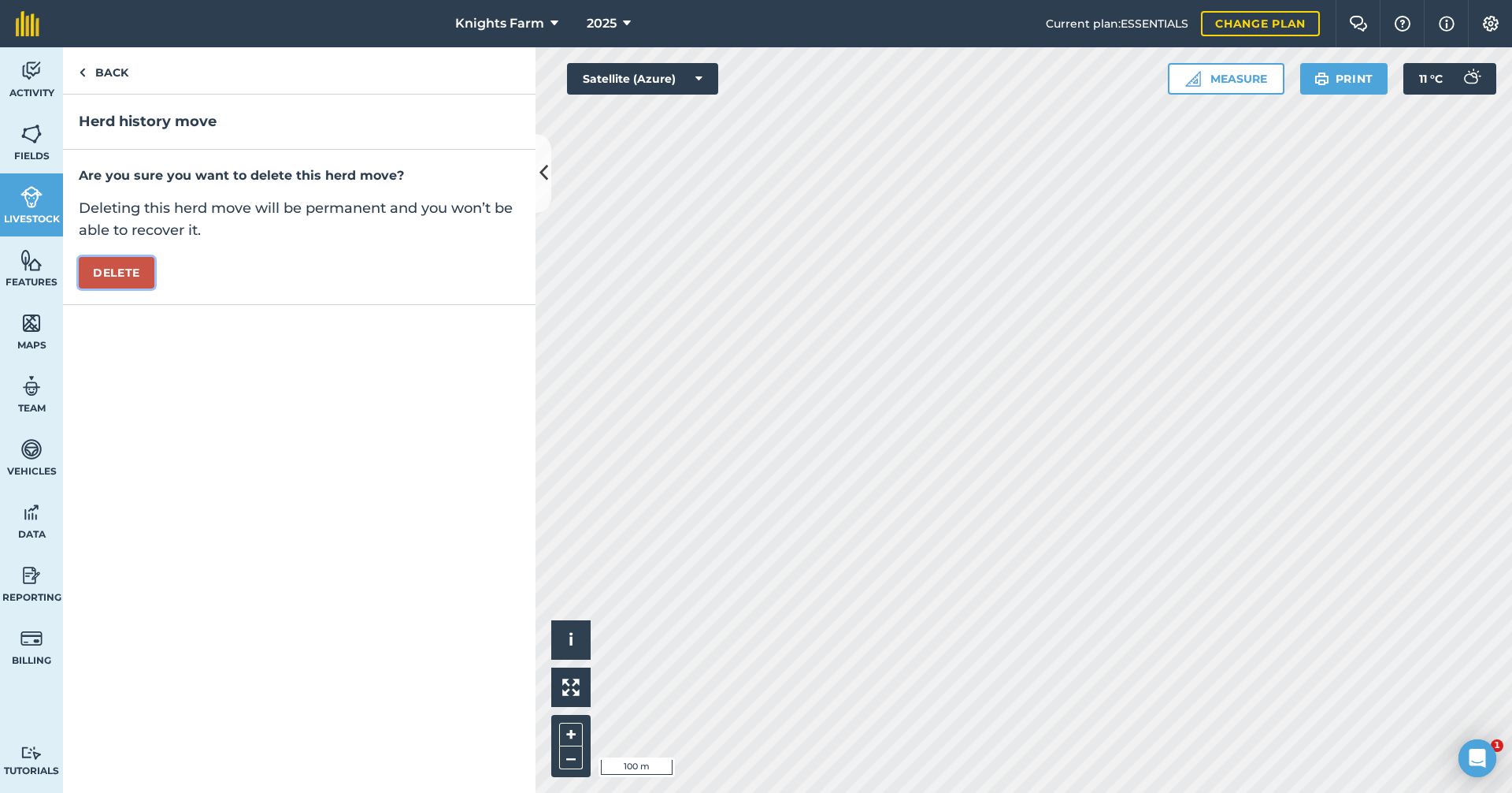
click at [113, 270] on button "Delete" at bounding box center [117, 272] width 75 height 31
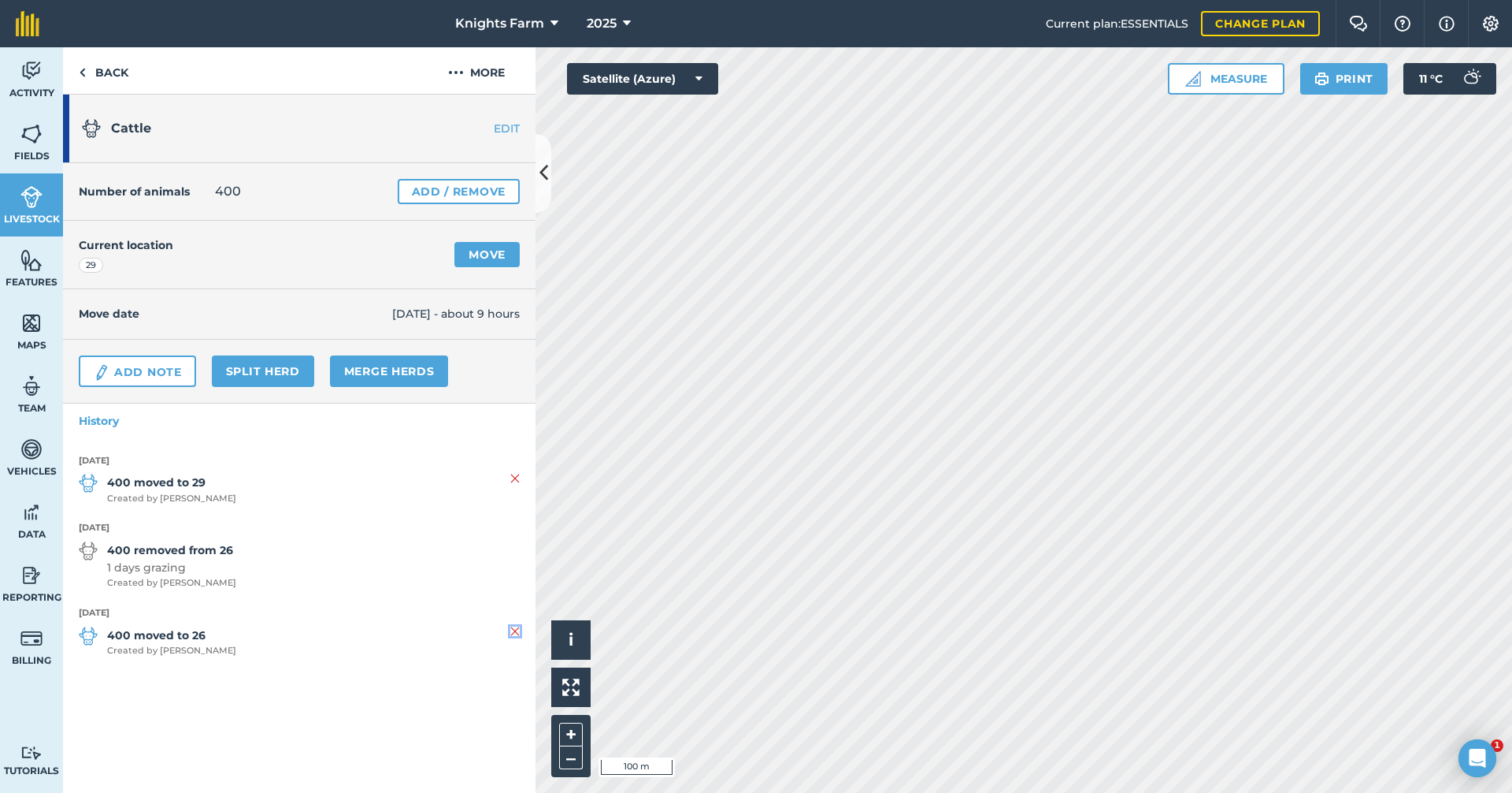
click at [517, 628] on img at bounding box center [515, 631] width 9 height 19
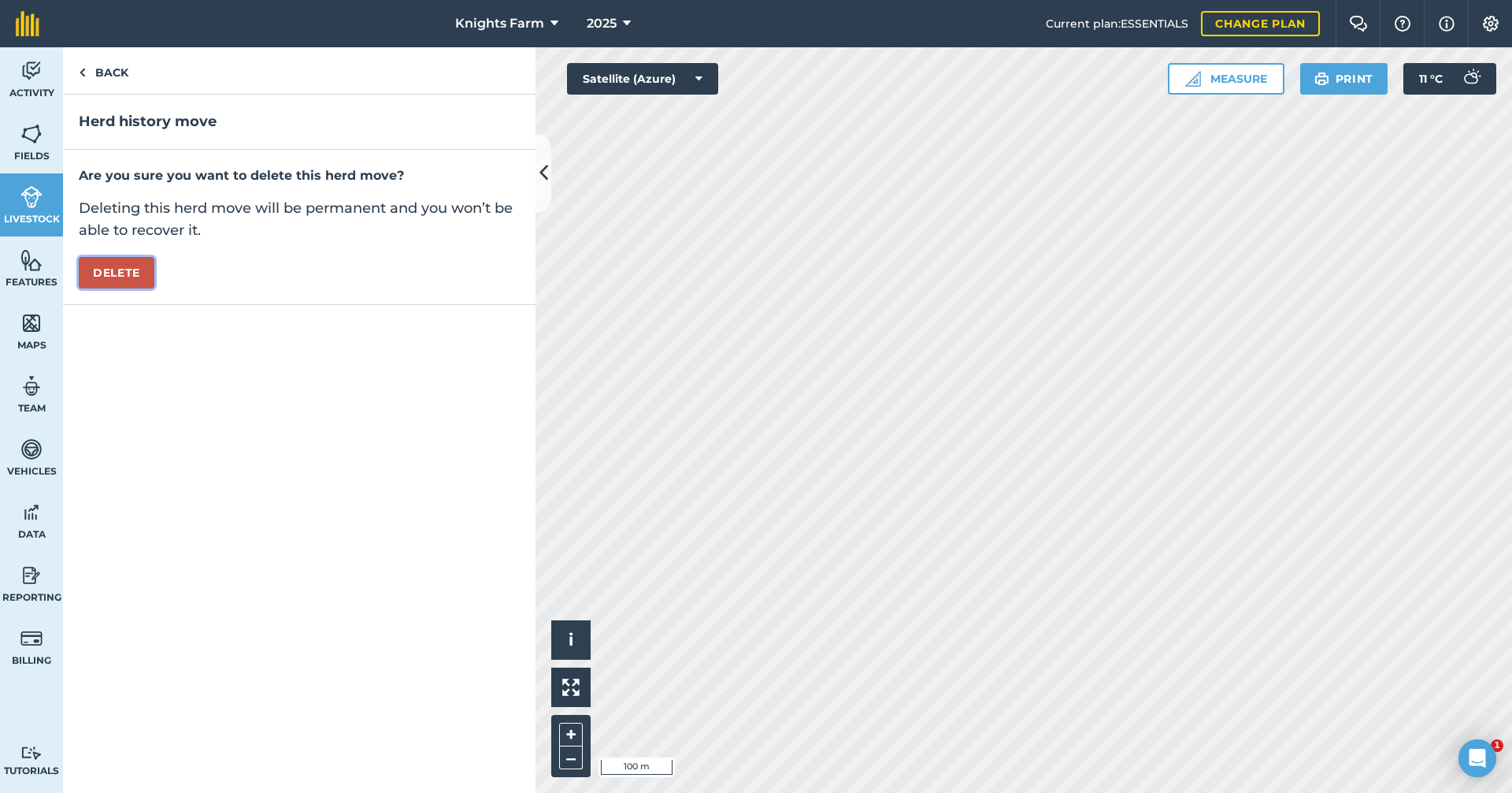
click at [119, 272] on button "Delete" at bounding box center [117, 272] width 75 height 31
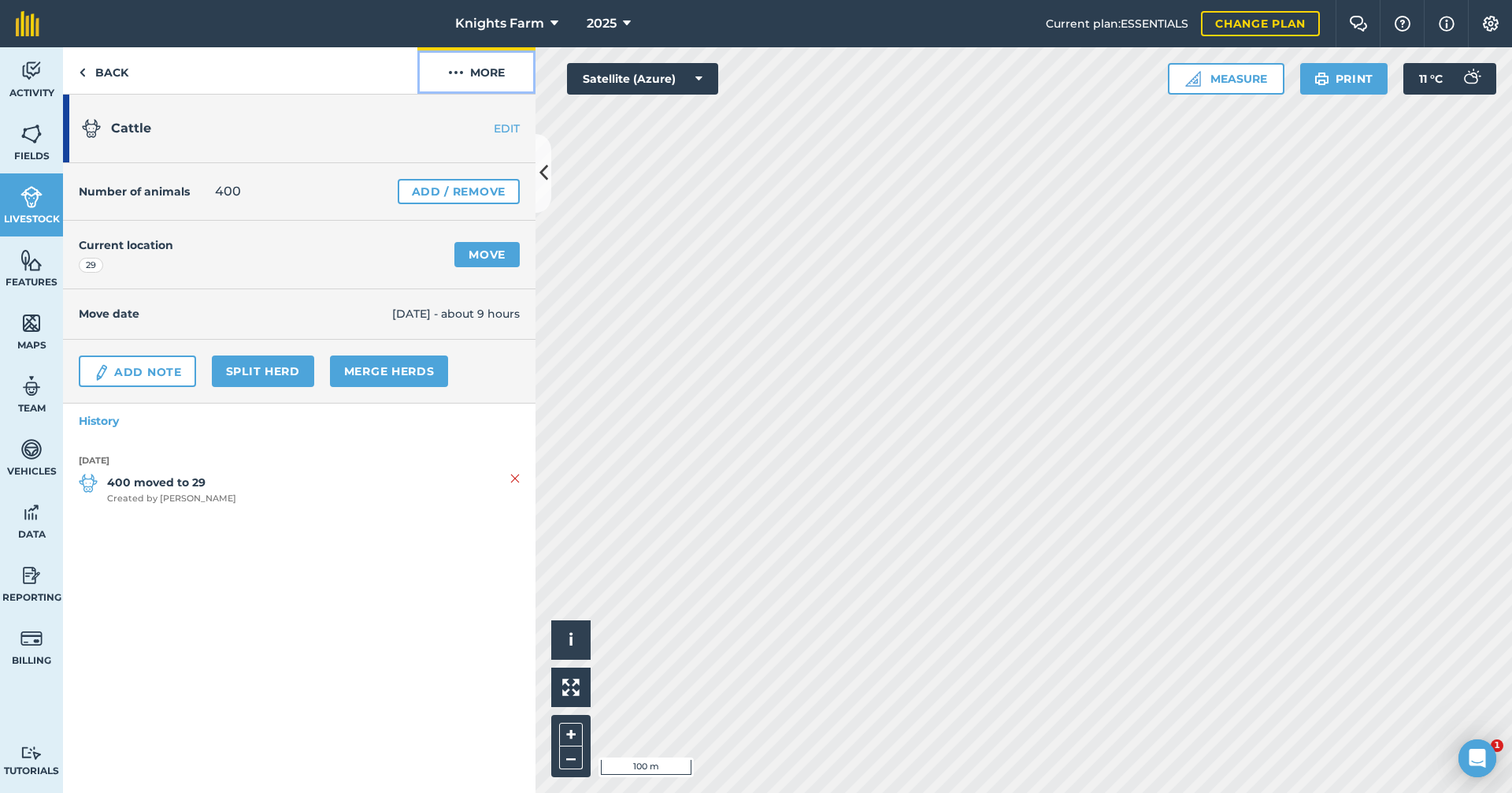
click at [479, 84] on button "More" at bounding box center [475, 70] width 118 height 46
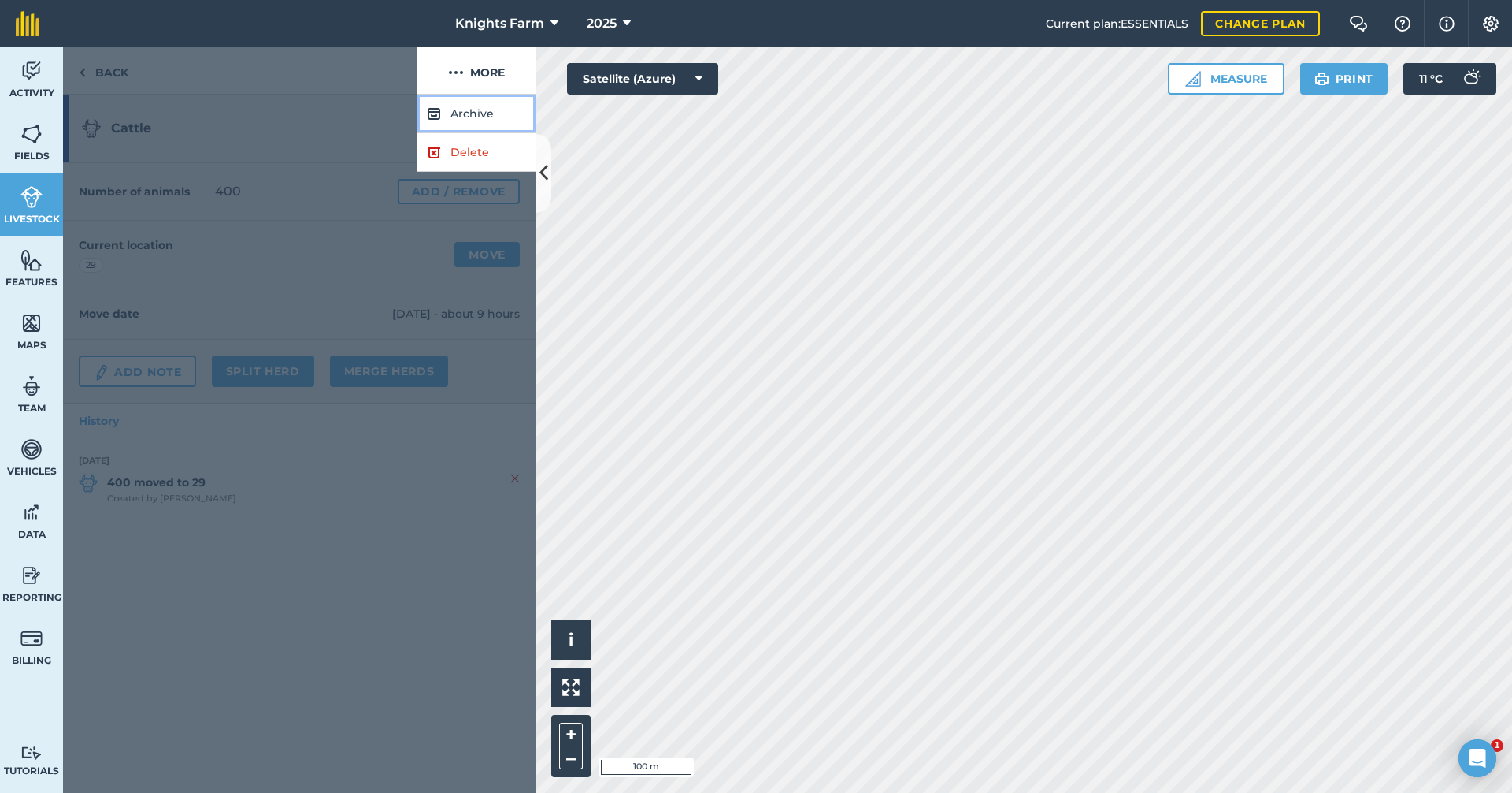
click at [475, 104] on button "Archive" at bounding box center [475, 113] width 118 height 39
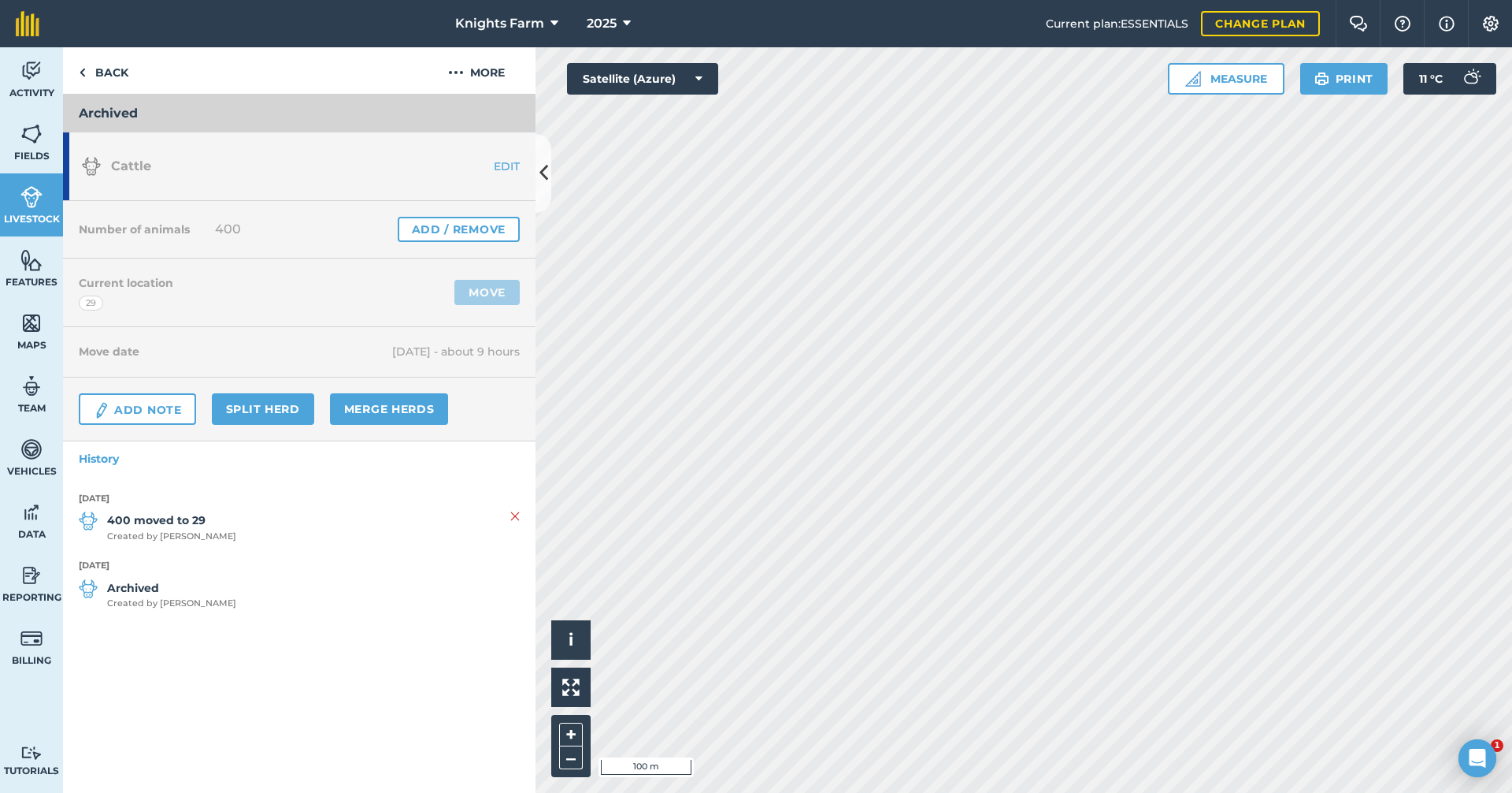
click at [369, 595] on span "Archived Created by Jacob K" at bounding box center [299, 594] width 441 height 31
click at [373, 575] on li "3rd October 2025 Archived Created by Jacob K" at bounding box center [299, 592] width 441 height 68
click at [484, 70] on button "More" at bounding box center [475, 70] width 118 height 46
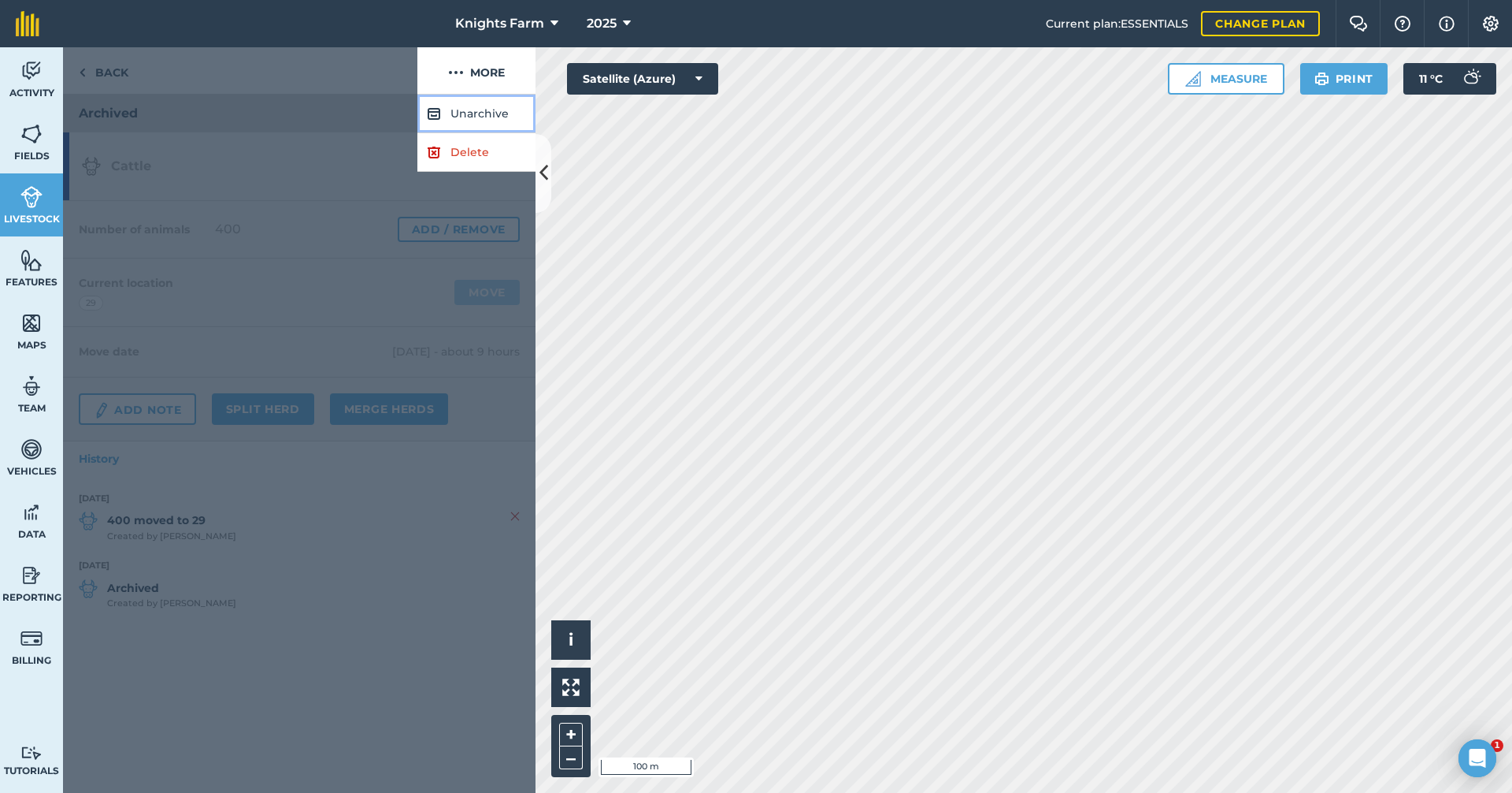
click at [479, 117] on button "Unarchive" at bounding box center [475, 113] width 118 height 39
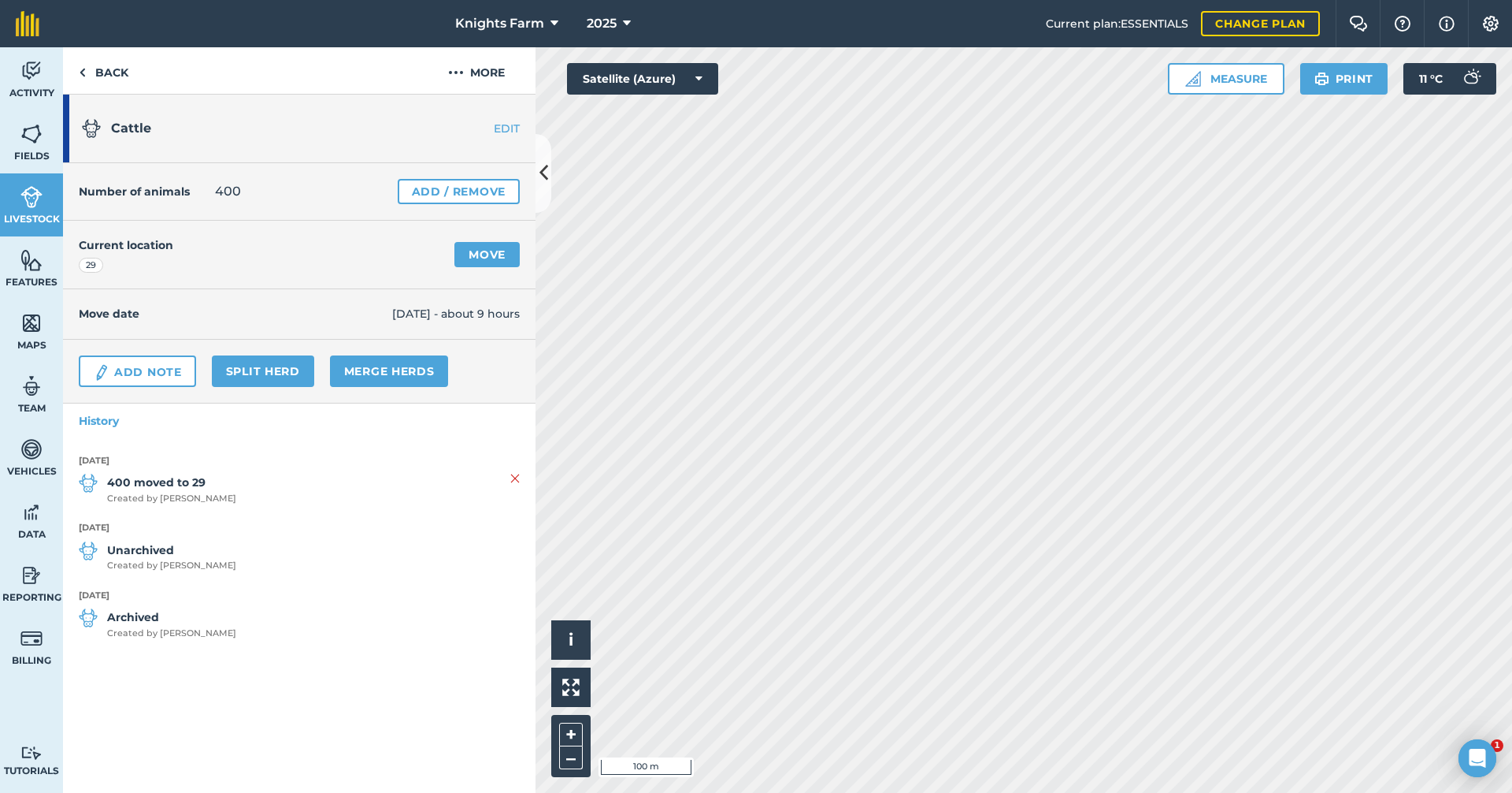
click at [508, 473] on li "4th October 2025 400 moved to 29 Created by Jacob K" at bounding box center [299, 488] width 441 height 68
click at [517, 472] on img at bounding box center [515, 478] width 9 height 19
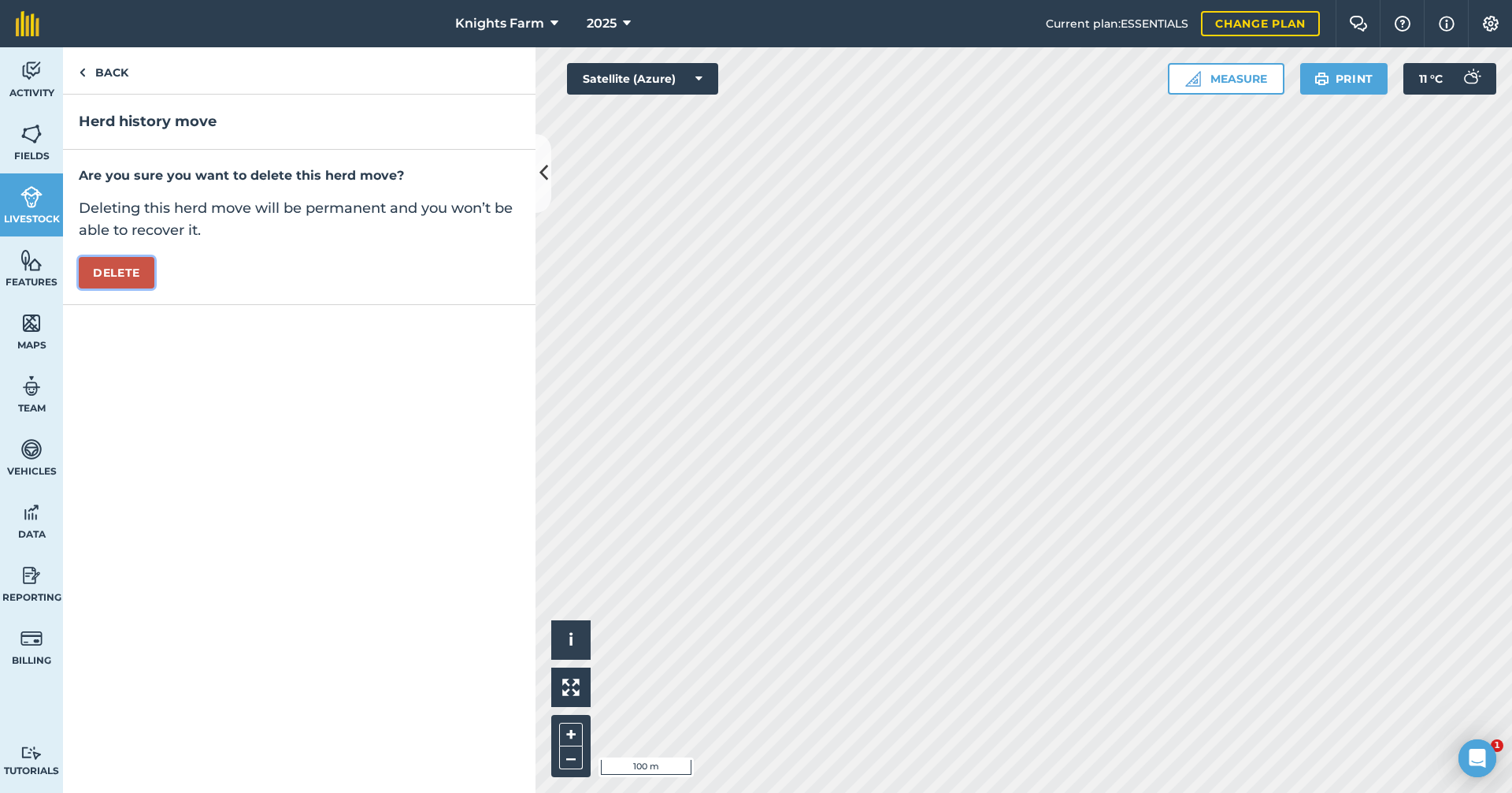
click at [128, 264] on button "Delete" at bounding box center [117, 272] width 75 height 31
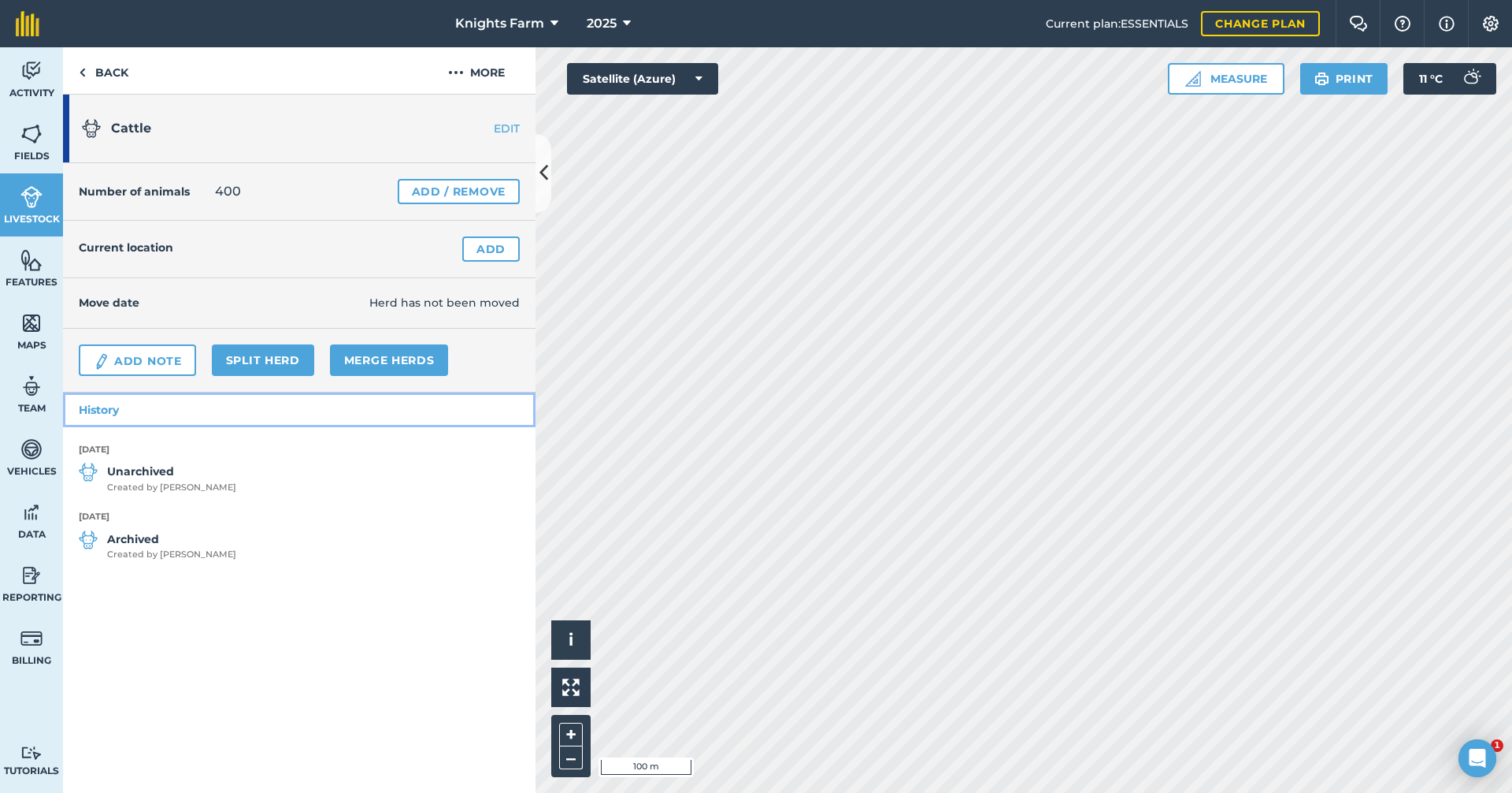
click at [104, 411] on link "History" at bounding box center [299, 410] width 473 height 35
click at [298, 461] on li "3rd October 2025 Unarchived Created by Jacob K" at bounding box center [299, 477] width 441 height 68
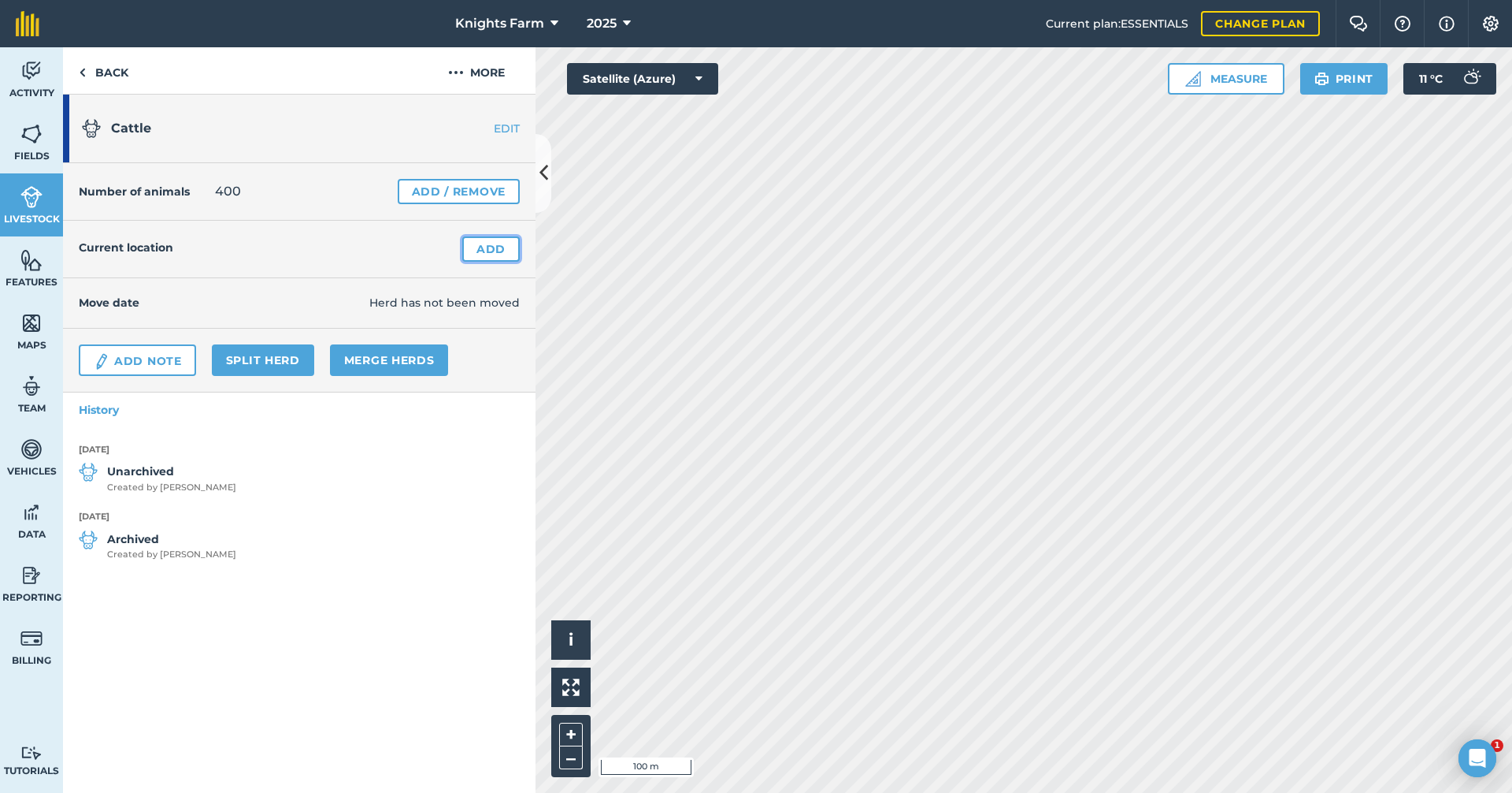
click at [496, 241] on link "Add" at bounding box center [491, 249] width 57 height 25
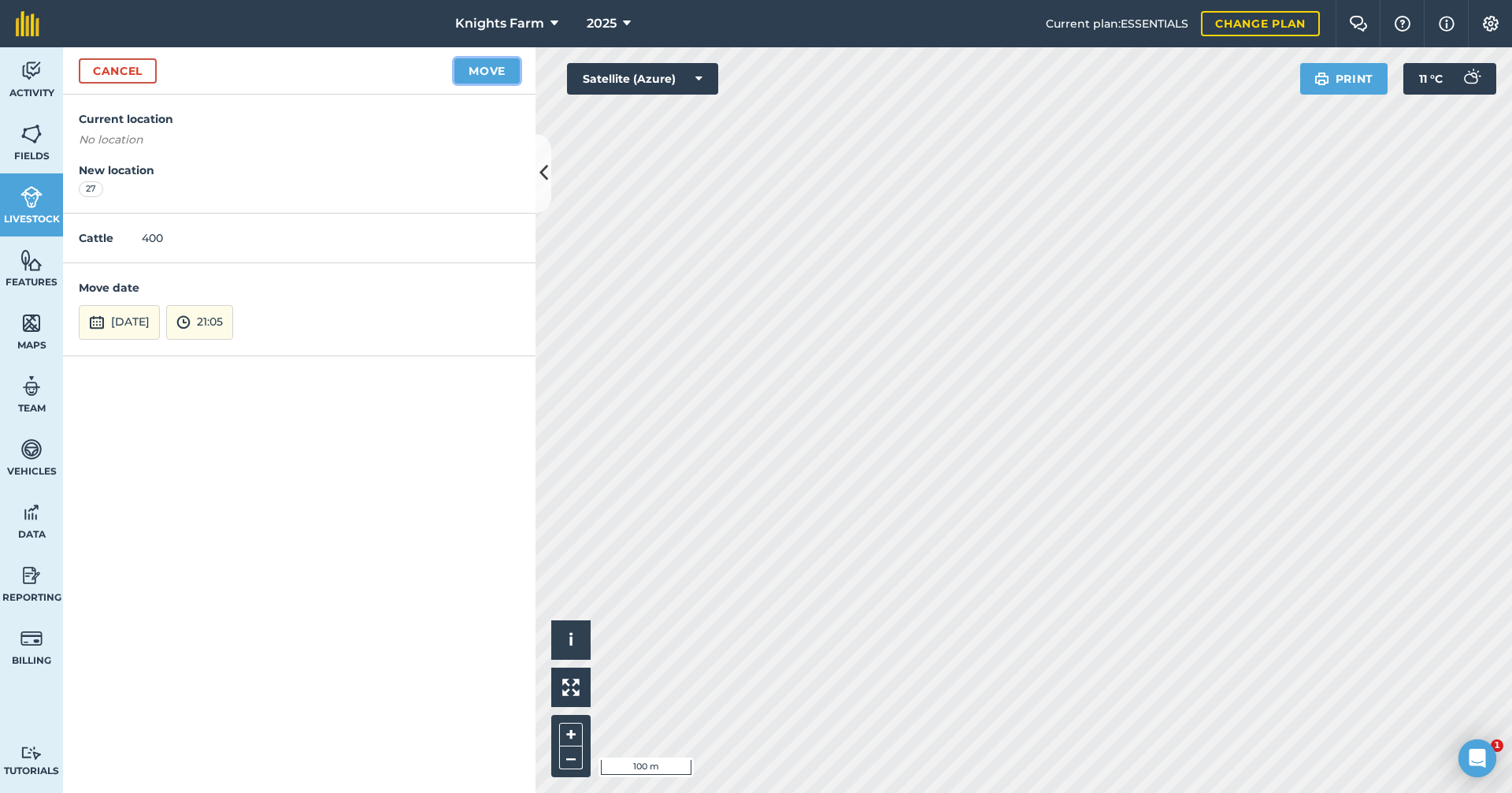
click at [478, 75] on button "Move" at bounding box center [487, 71] width 65 height 25
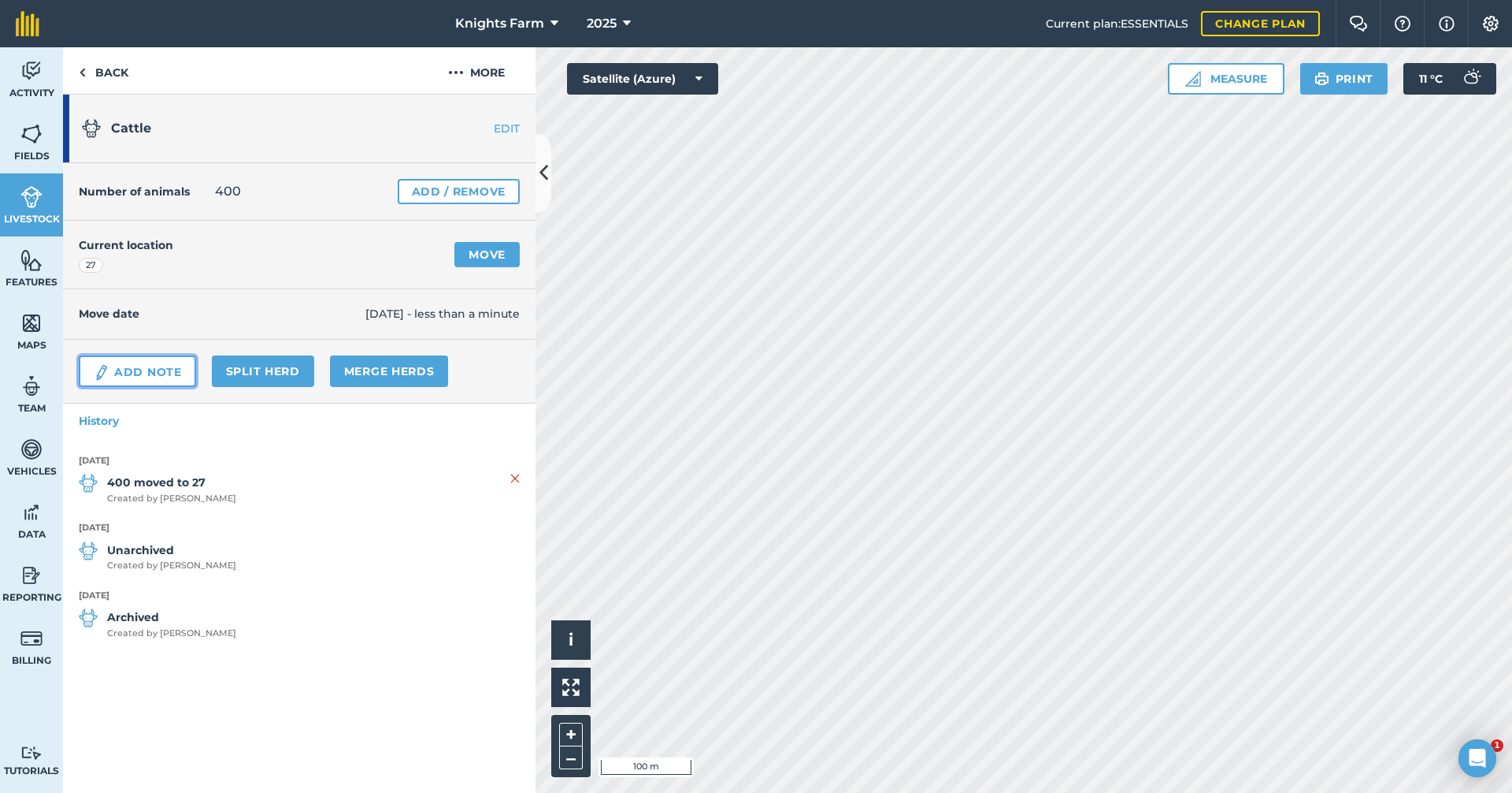
click at [180, 362] on link "Add Note" at bounding box center [137, 370] width 118 height 31
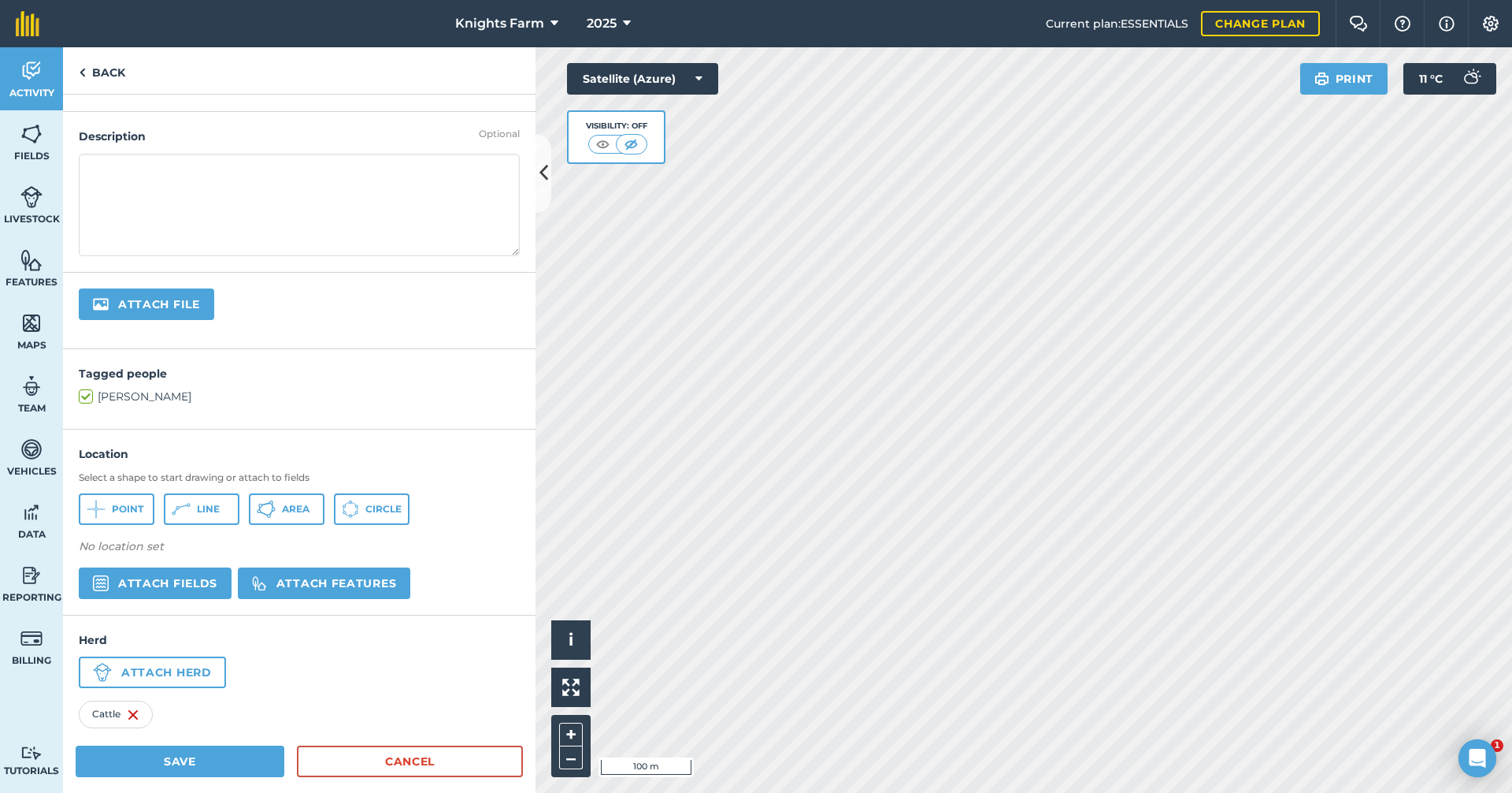
scroll to position [143, 0]
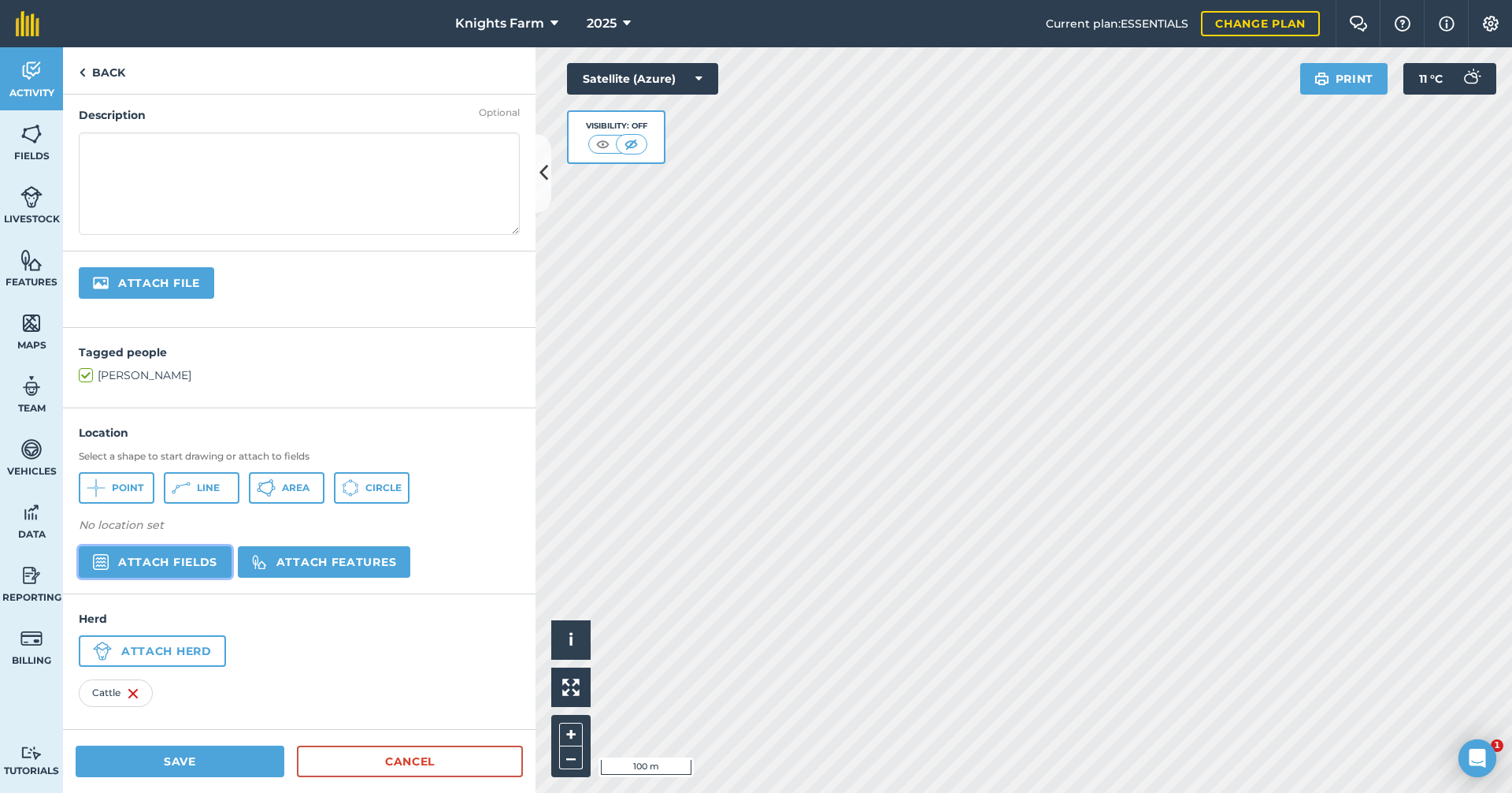
click at [176, 554] on button "Attach fields" at bounding box center [155, 561] width 153 height 31
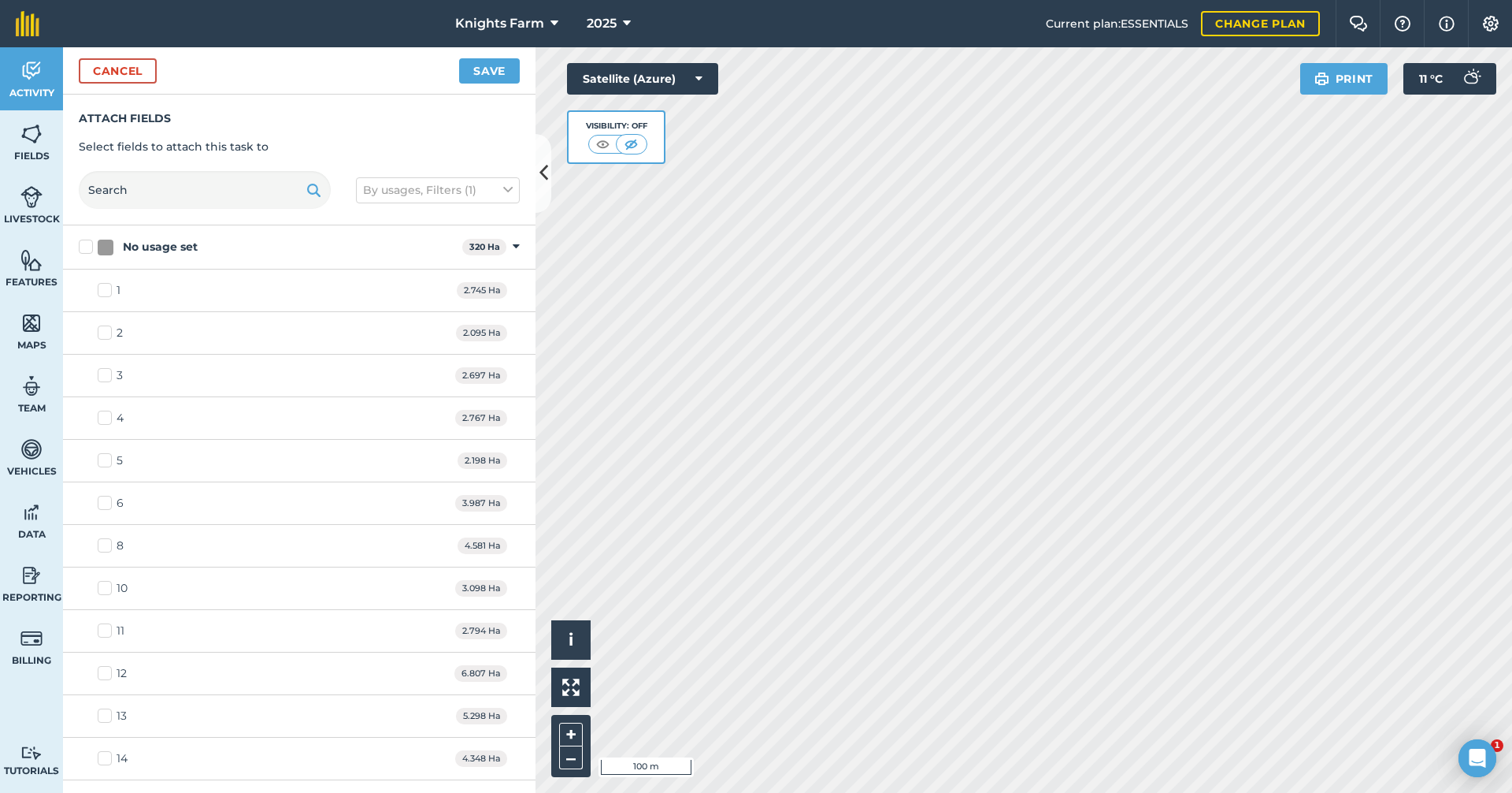
checkbox input "true"
click at [288, 184] on input "text" at bounding box center [205, 190] width 252 height 38
click at [315, 188] on img at bounding box center [314, 190] width 15 height 19
click at [289, 192] on input "text" at bounding box center [205, 190] width 252 height 38
click at [476, 188] on button "By usages, Filters (1)" at bounding box center [438, 189] width 164 height 25
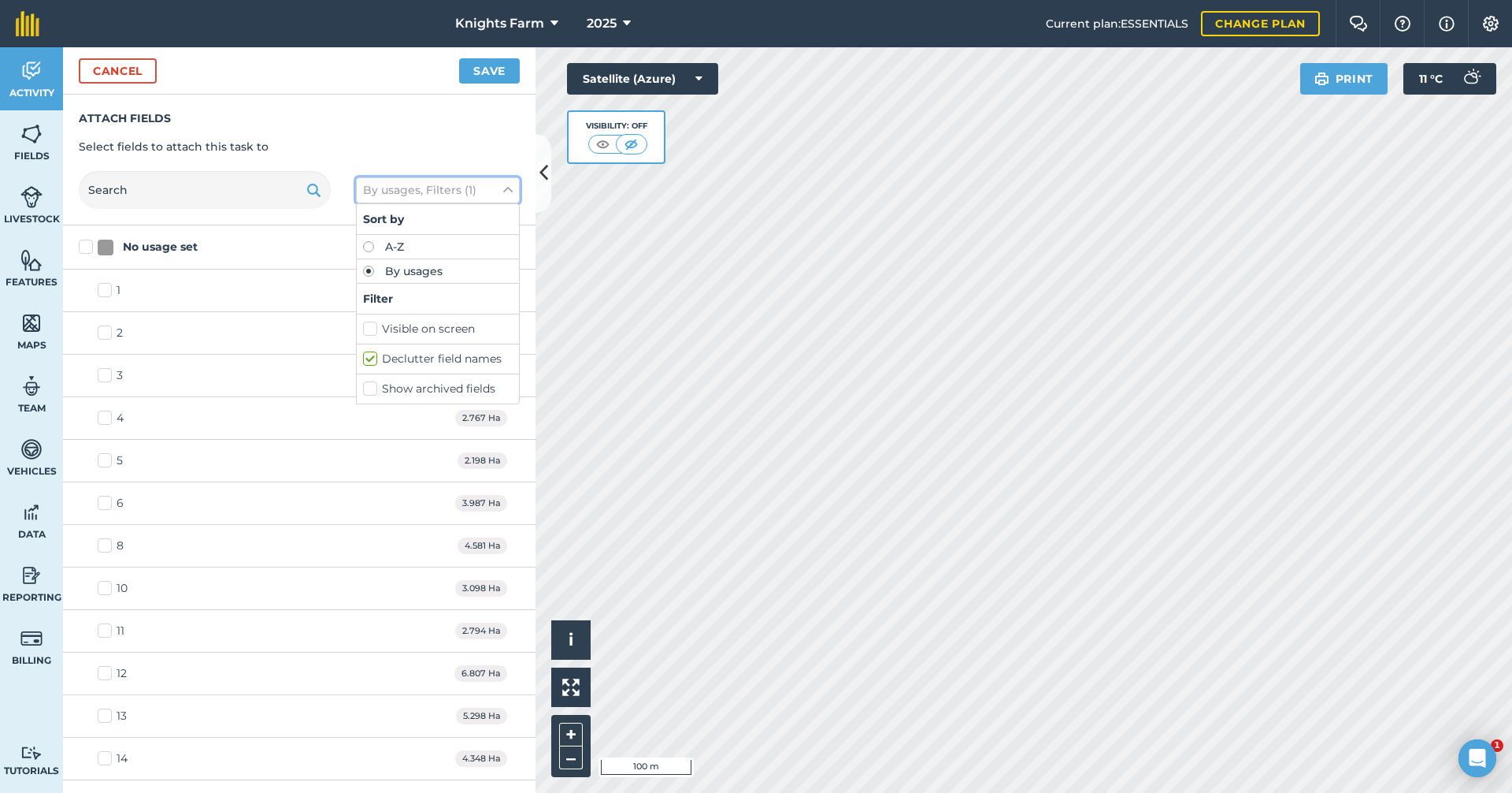
click at [451, 188] on button "By usages, Filters (1)" at bounding box center [438, 189] width 164 height 25
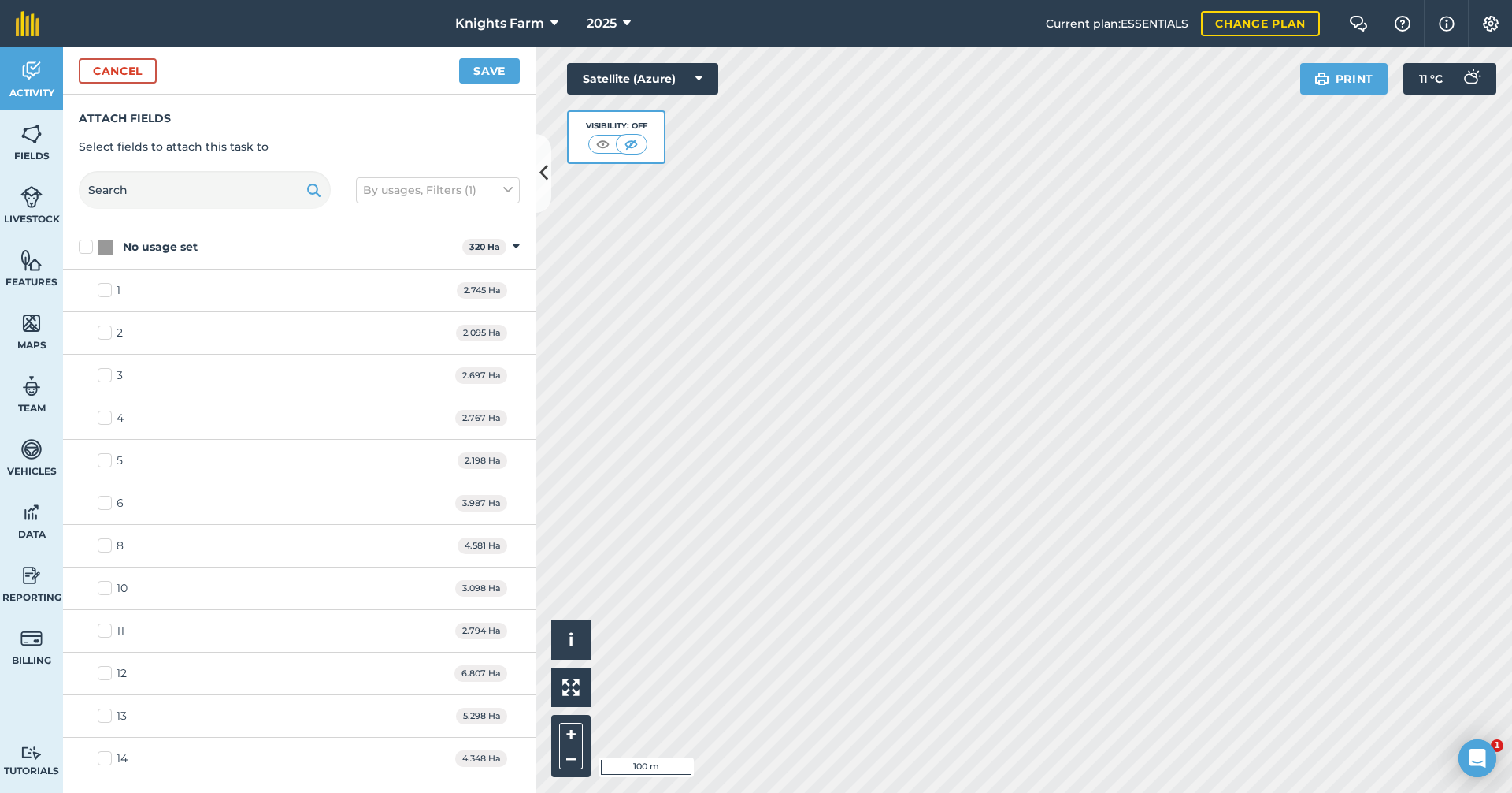
click at [498, 240] on div "No usage set 320 Ha Toggle showing No usage set fields" at bounding box center [299, 247] width 473 height 43
click at [513, 243] on icon at bounding box center [517, 246] width 8 height 14
click at [516, 241] on icon at bounding box center [518, 246] width 4 height 14
click at [475, 77] on button "Save" at bounding box center [490, 71] width 60 height 25
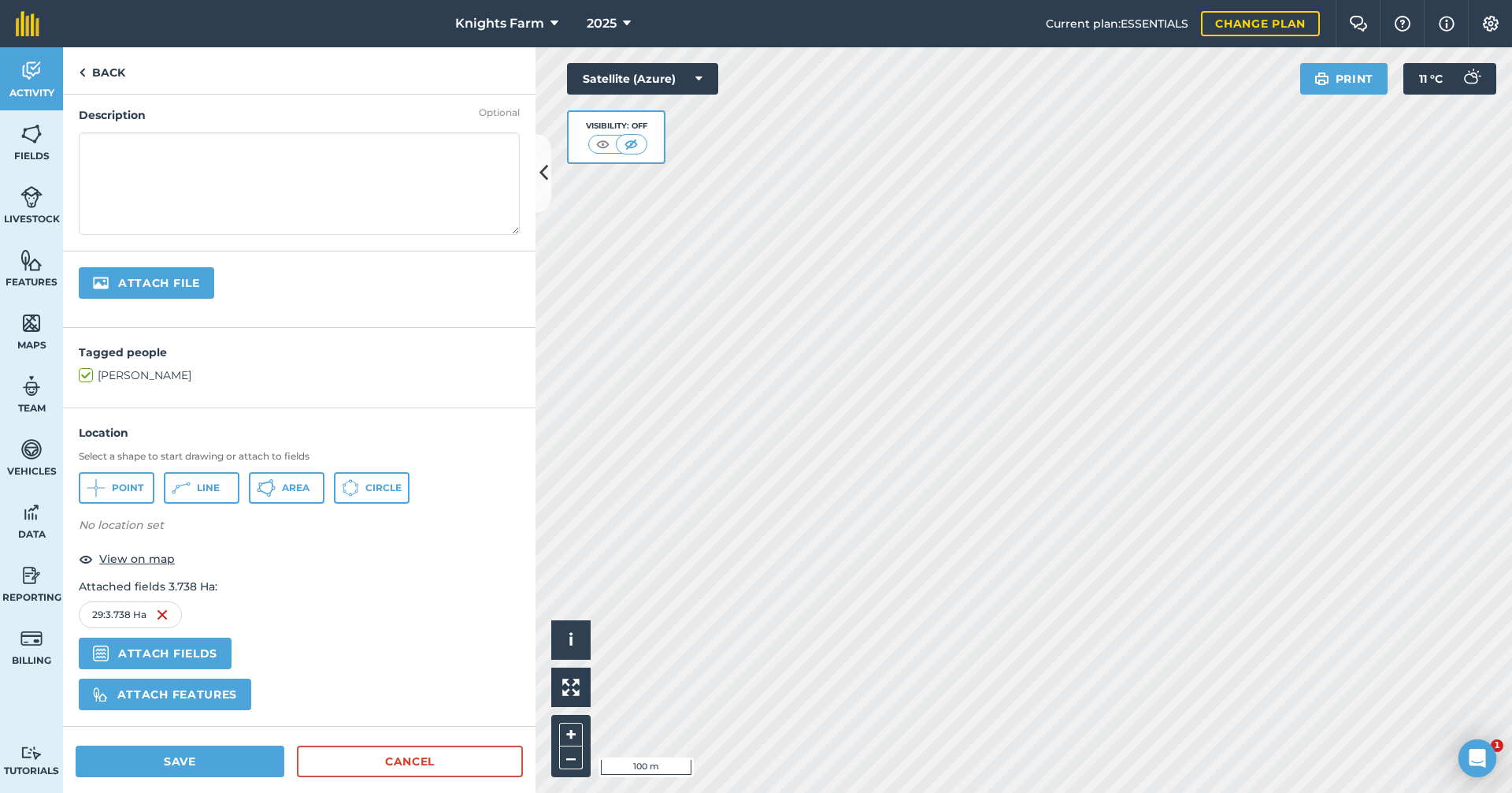
click at [261, 185] on textarea at bounding box center [299, 184] width 441 height 103
type textarea "move too"
click at [229, 763] on button "Save" at bounding box center [180, 760] width 209 height 31
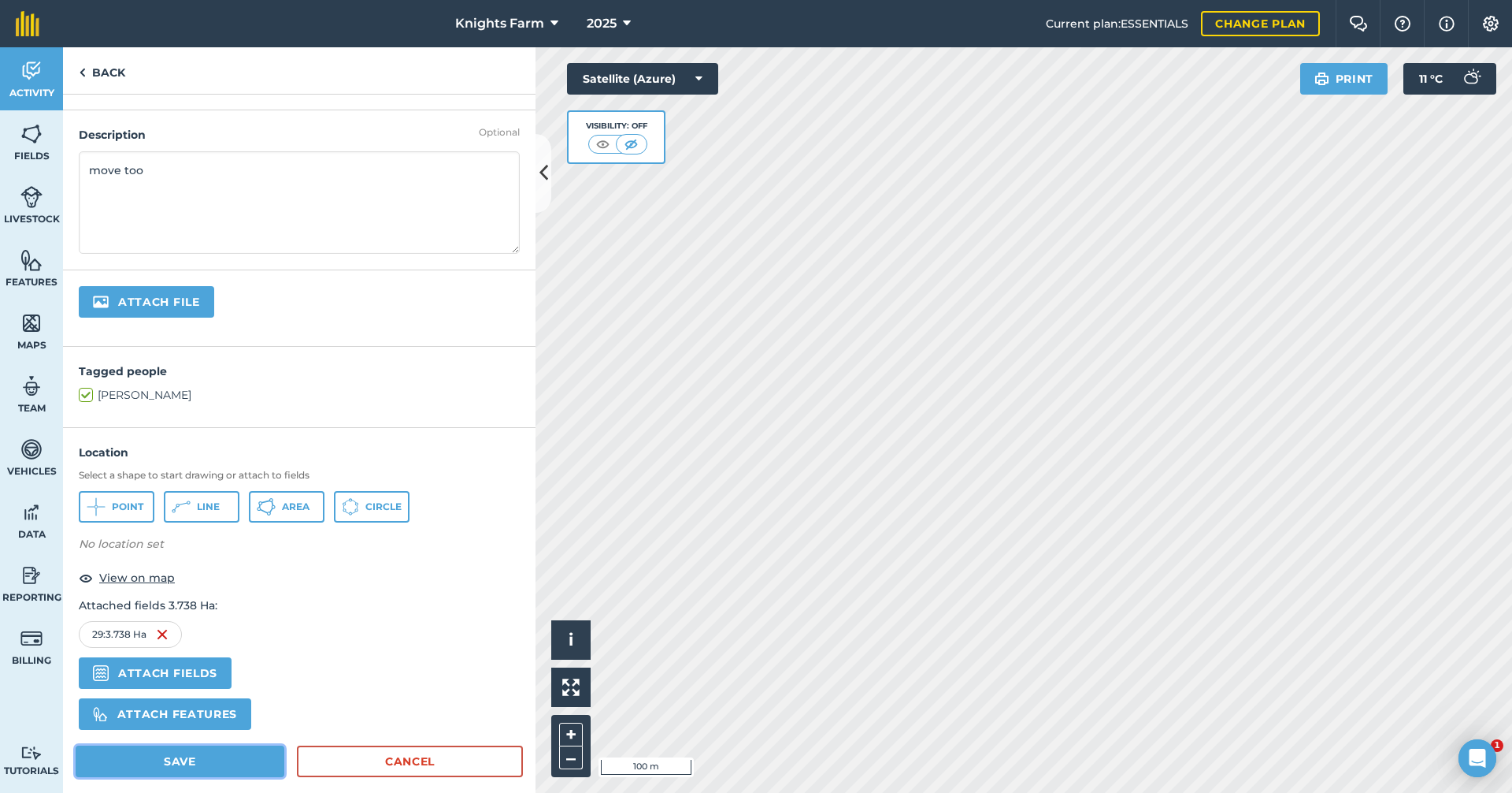
scroll to position [163, 0]
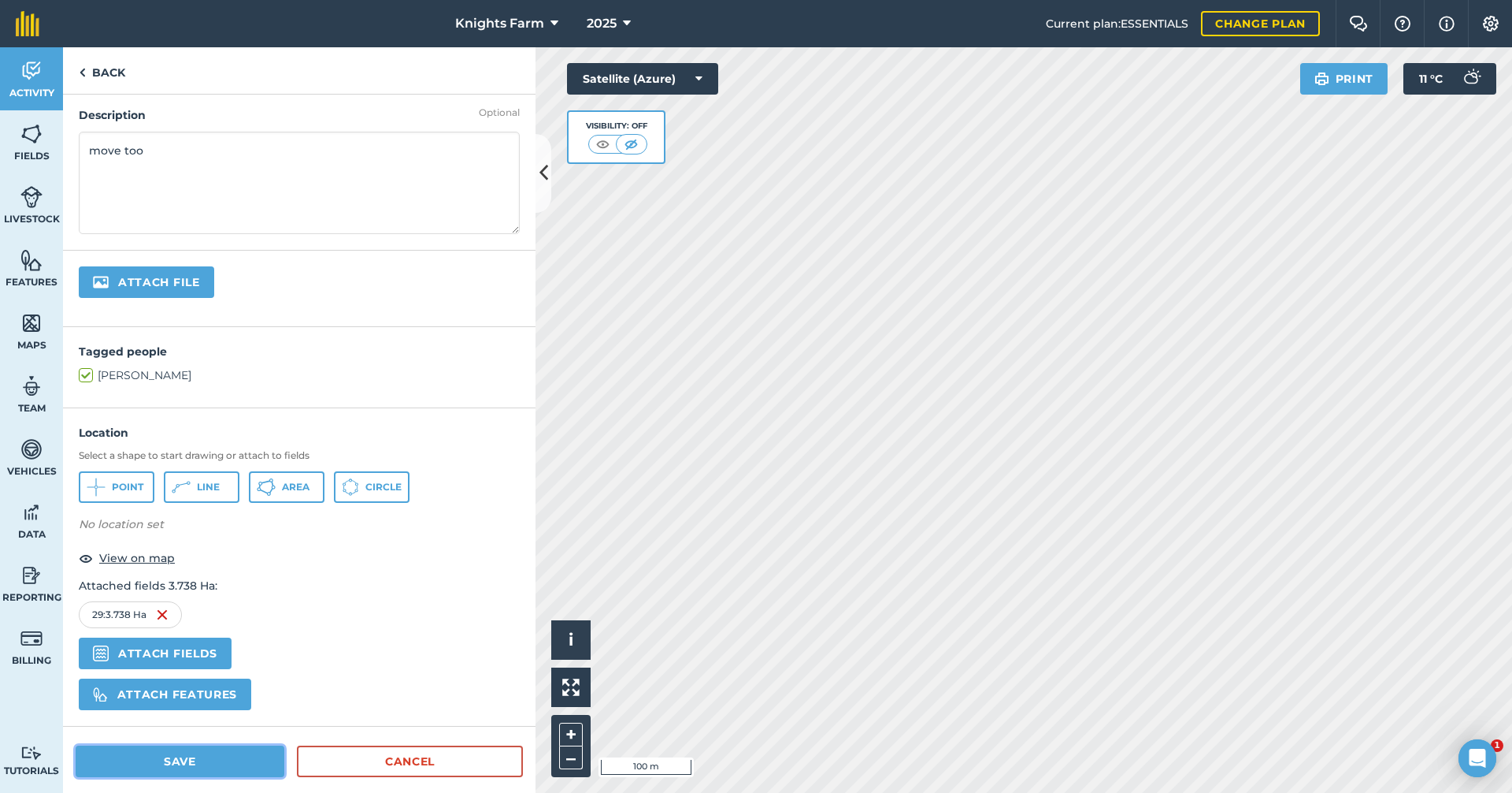
click at [146, 762] on button "Save" at bounding box center [180, 760] width 209 height 31
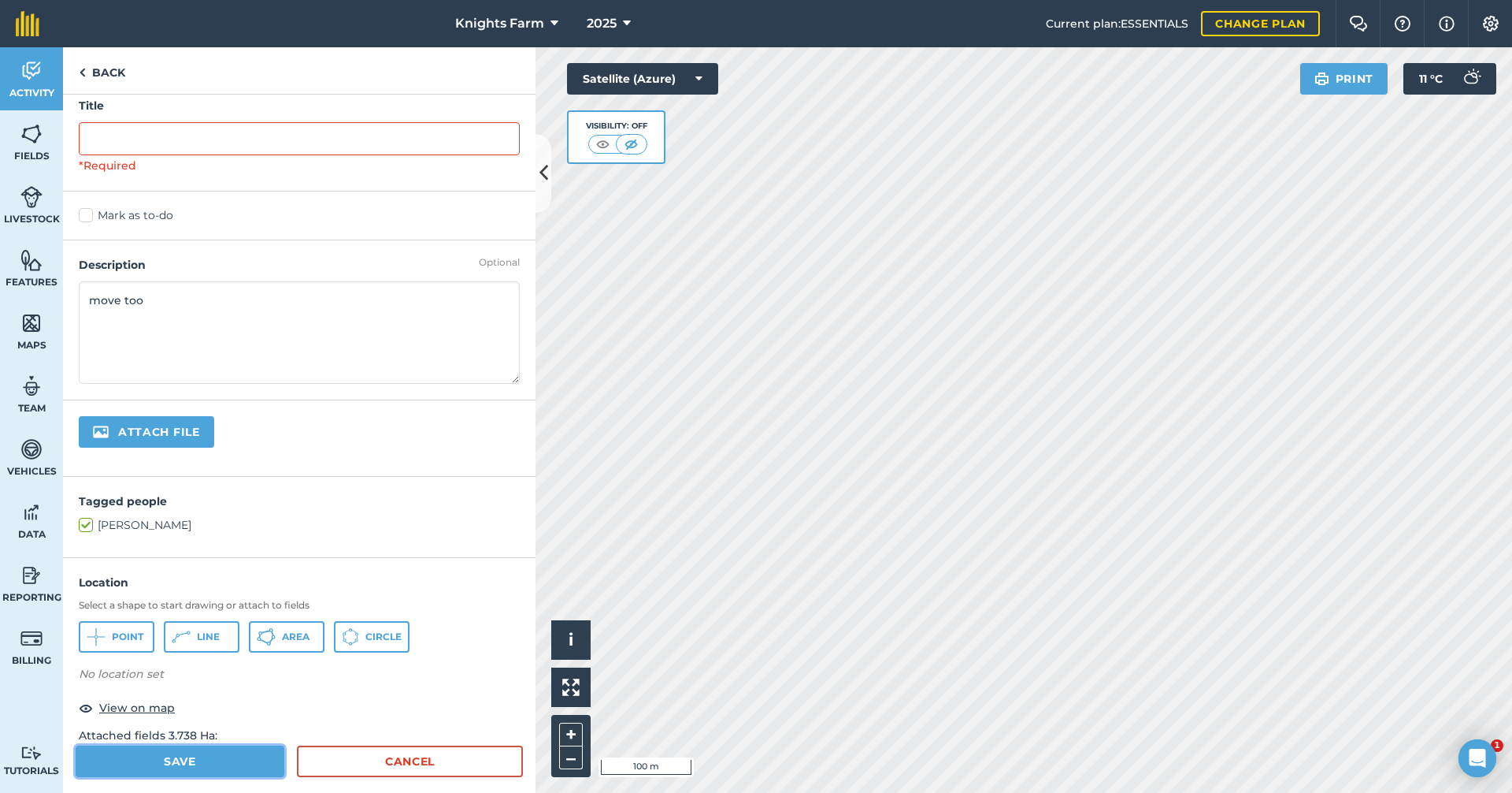
scroll to position [0, 0]
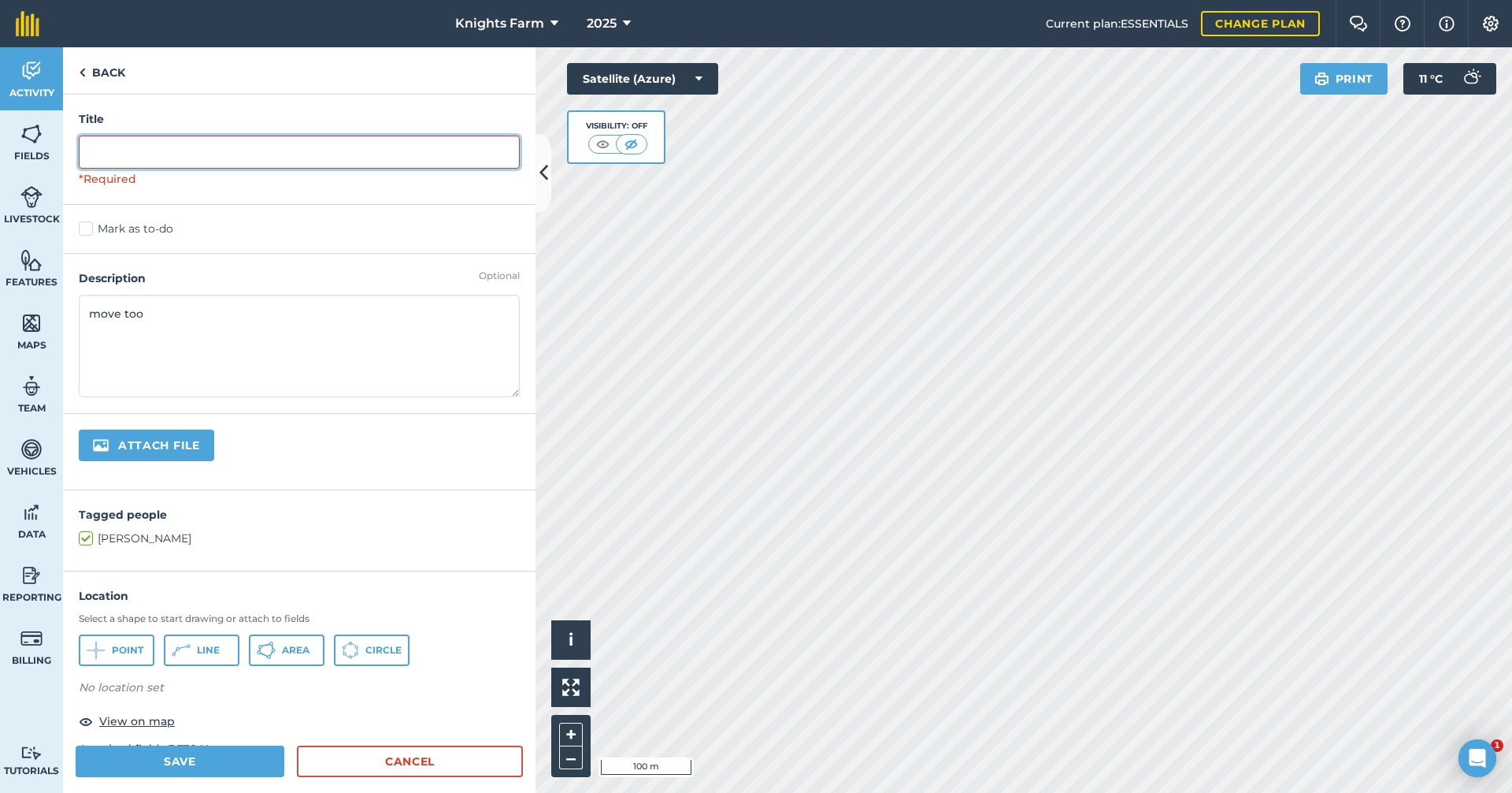
click at [192, 158] on input "text" at bounding box center [299, 152] width 441 height 33
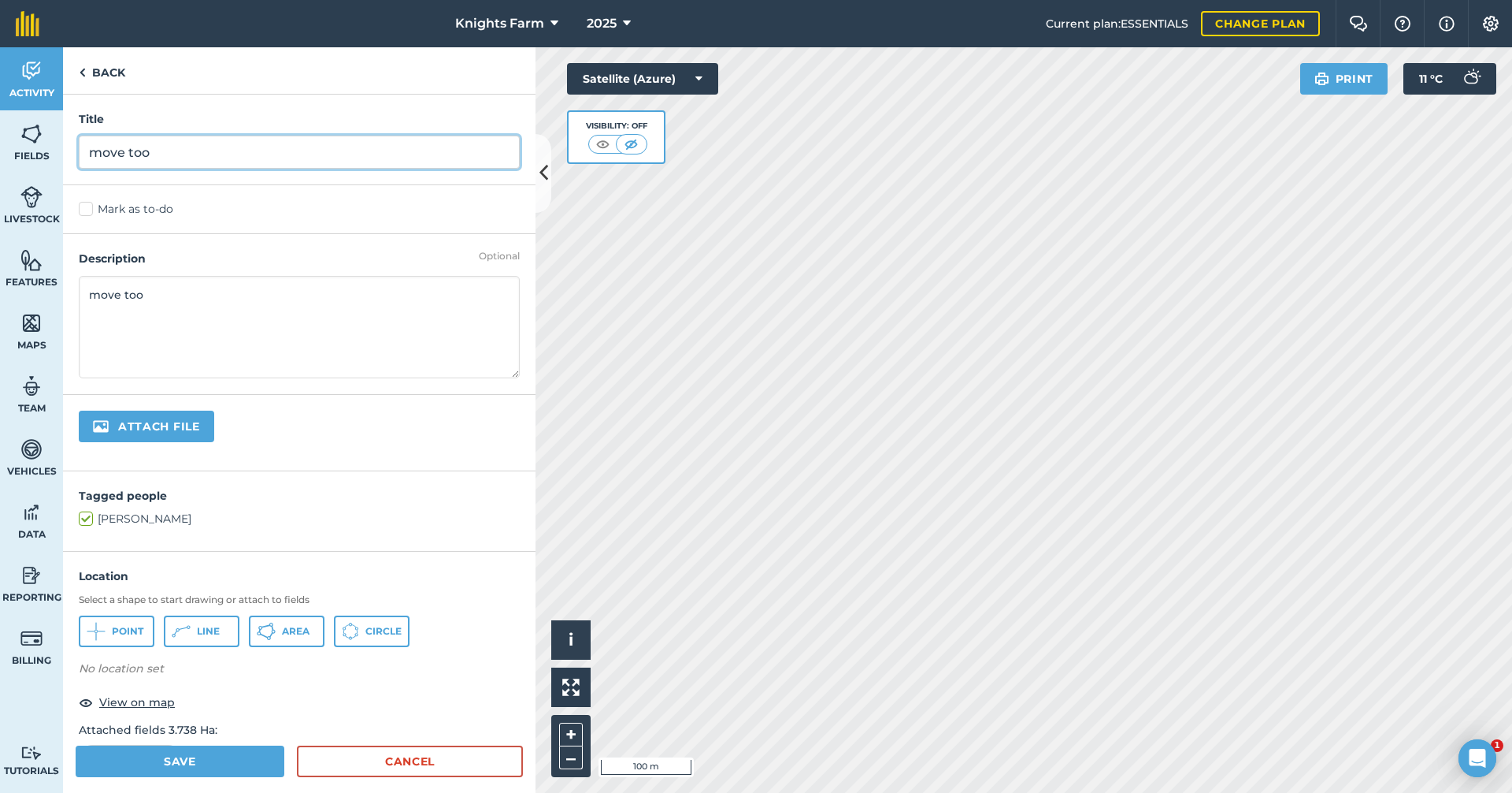
type input "move too"
click at [89, 206] on label "Mark as to-do" at bounding box center [299, 209] width 441 height 17
click at [89, 206] on input "Mark as to-do" at bounding box center [84, 205] width 10 height 10
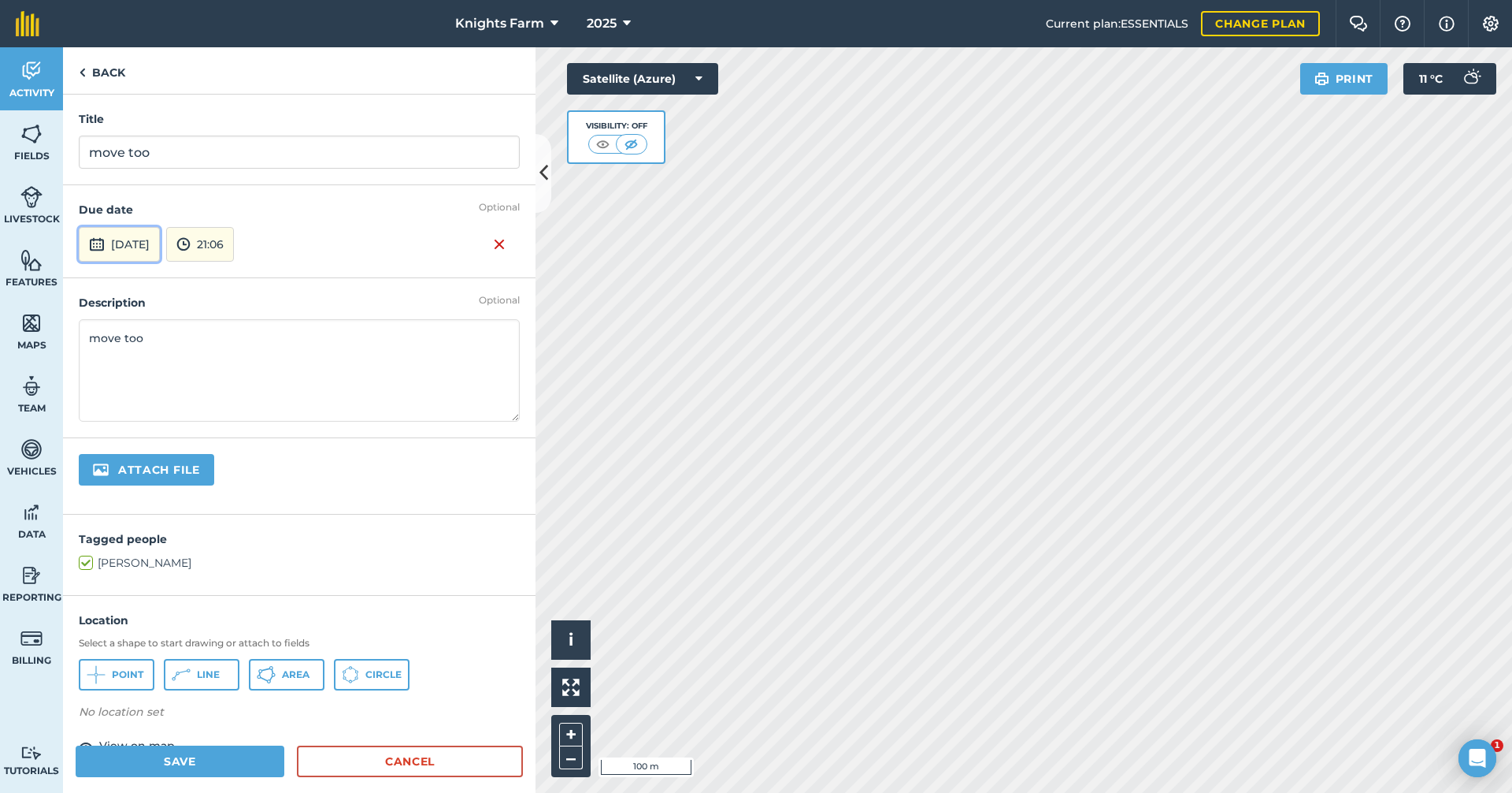
click at [160, 243] on button "[DATE]" at bounding box center [120, 244] width 81 height 35
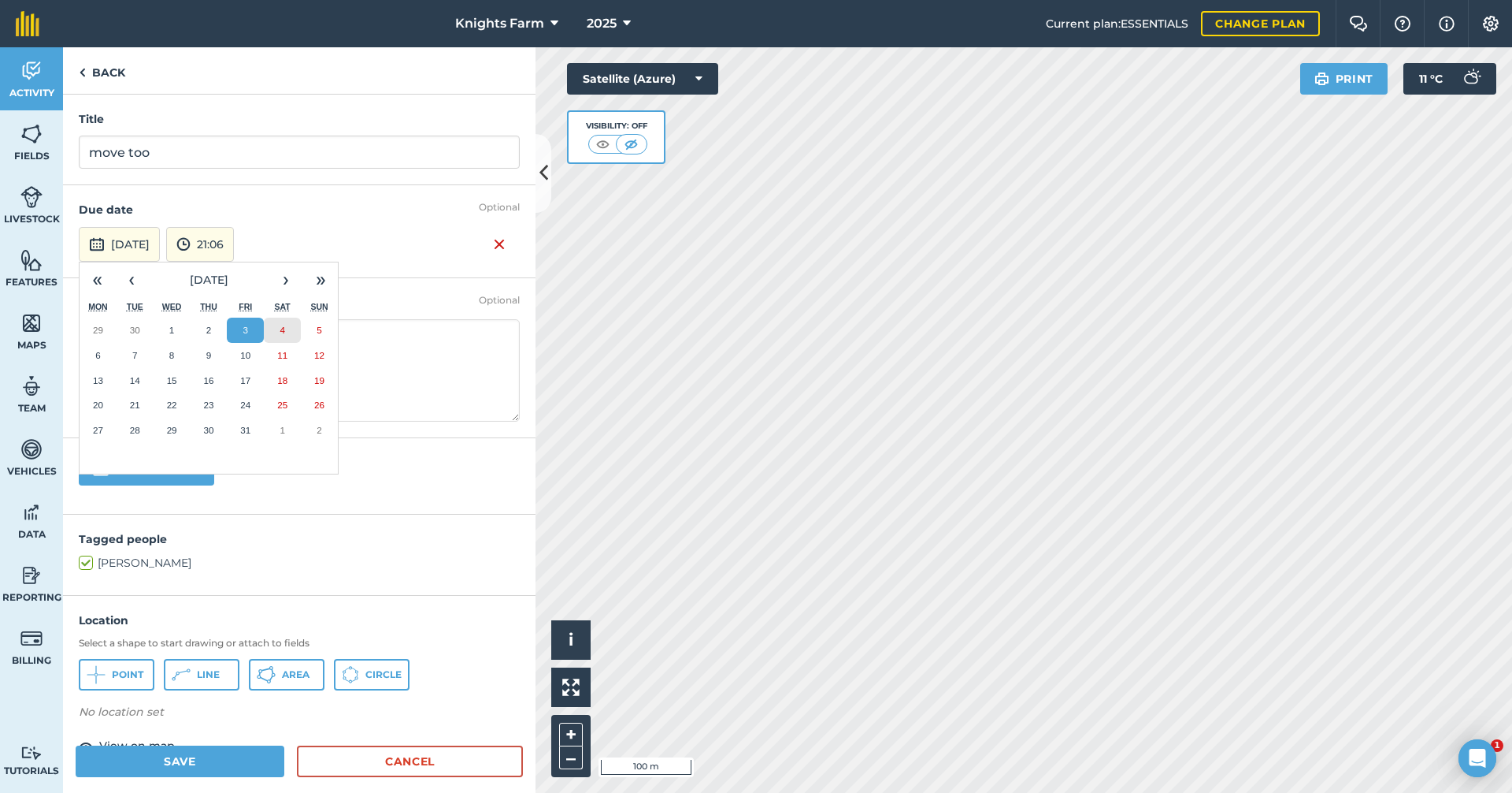
click at [286, 329] on button "4" at bounding box center [281, 330] width 37 height 25
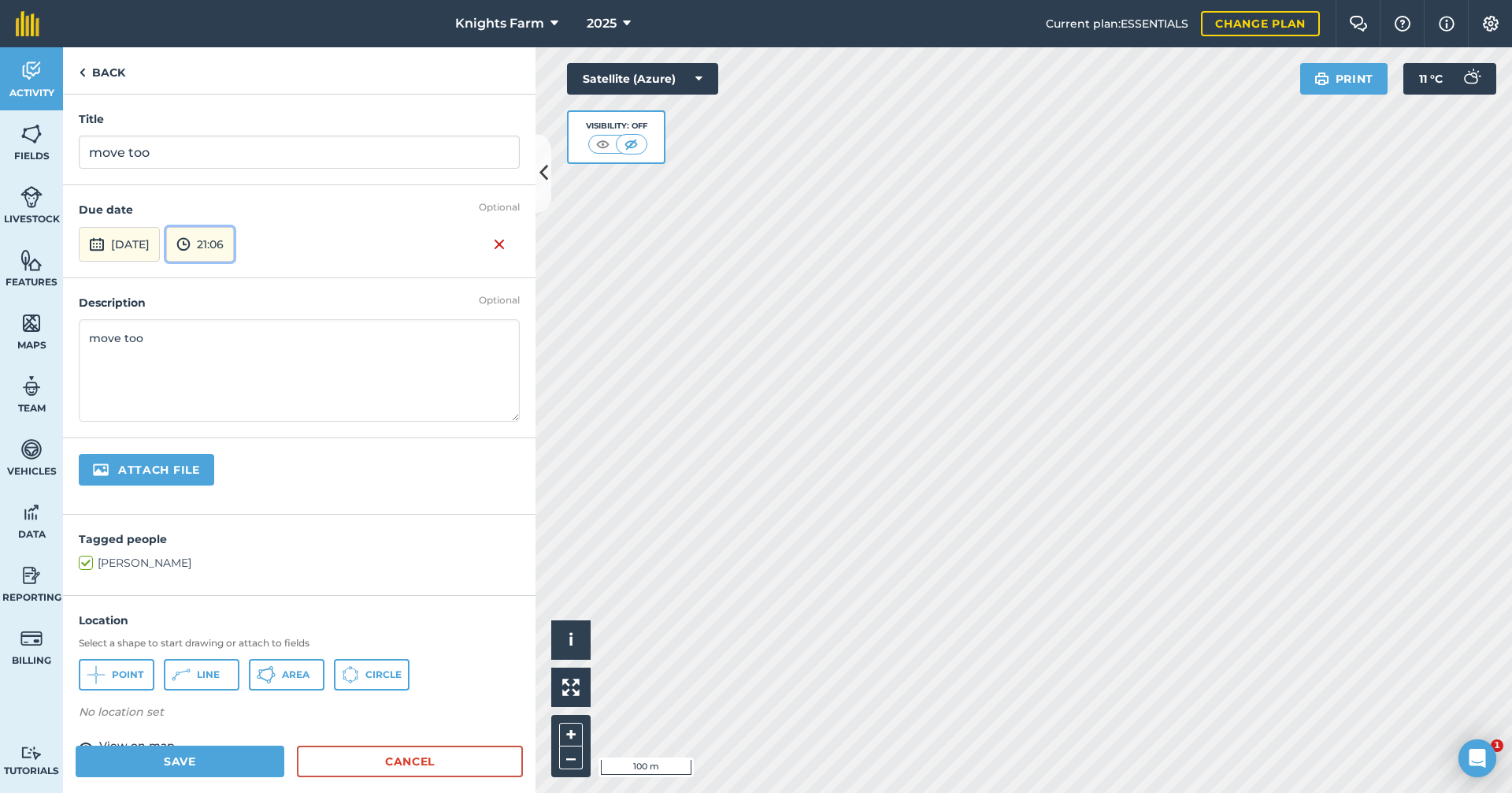
click at [233, 248] on button "21:06" at bounding box center [201, 244] width 68 height 35
click at [238, 312] on button "06:00" at bounding box center [203, 317] width 74 height 25
click at [197, 754] on button "Save" at bounding box center [180, 760] width 209 height 31
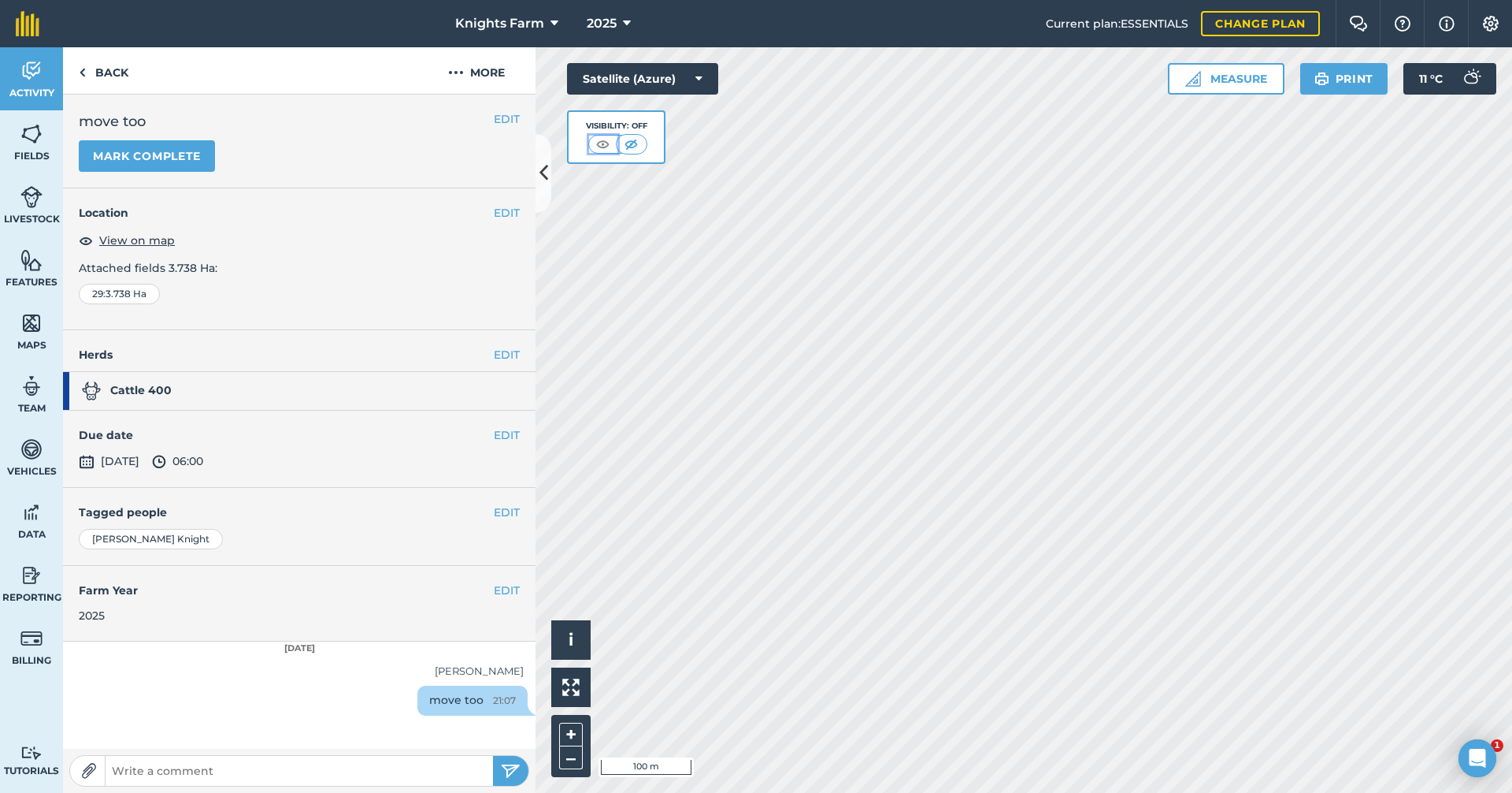
click at [601, 141] on img at bounding box center [603, 144] width 20 height 16
click at [113, 74] on link "Back" at bounding box center [104, 70] width 81 height 46
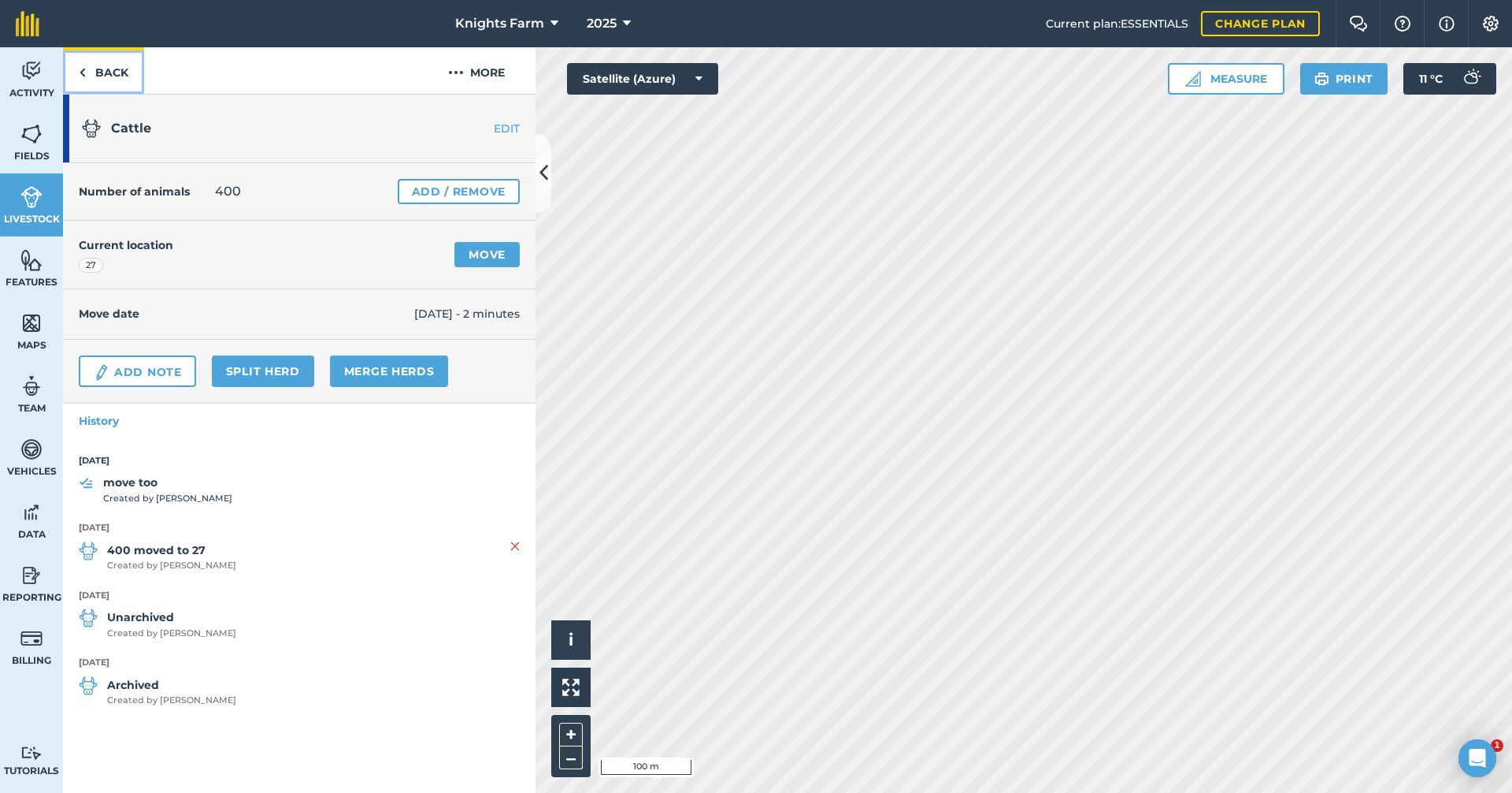
click at [89, 67] on link "Back" at bounding box center [104, 70] width 81 height 46
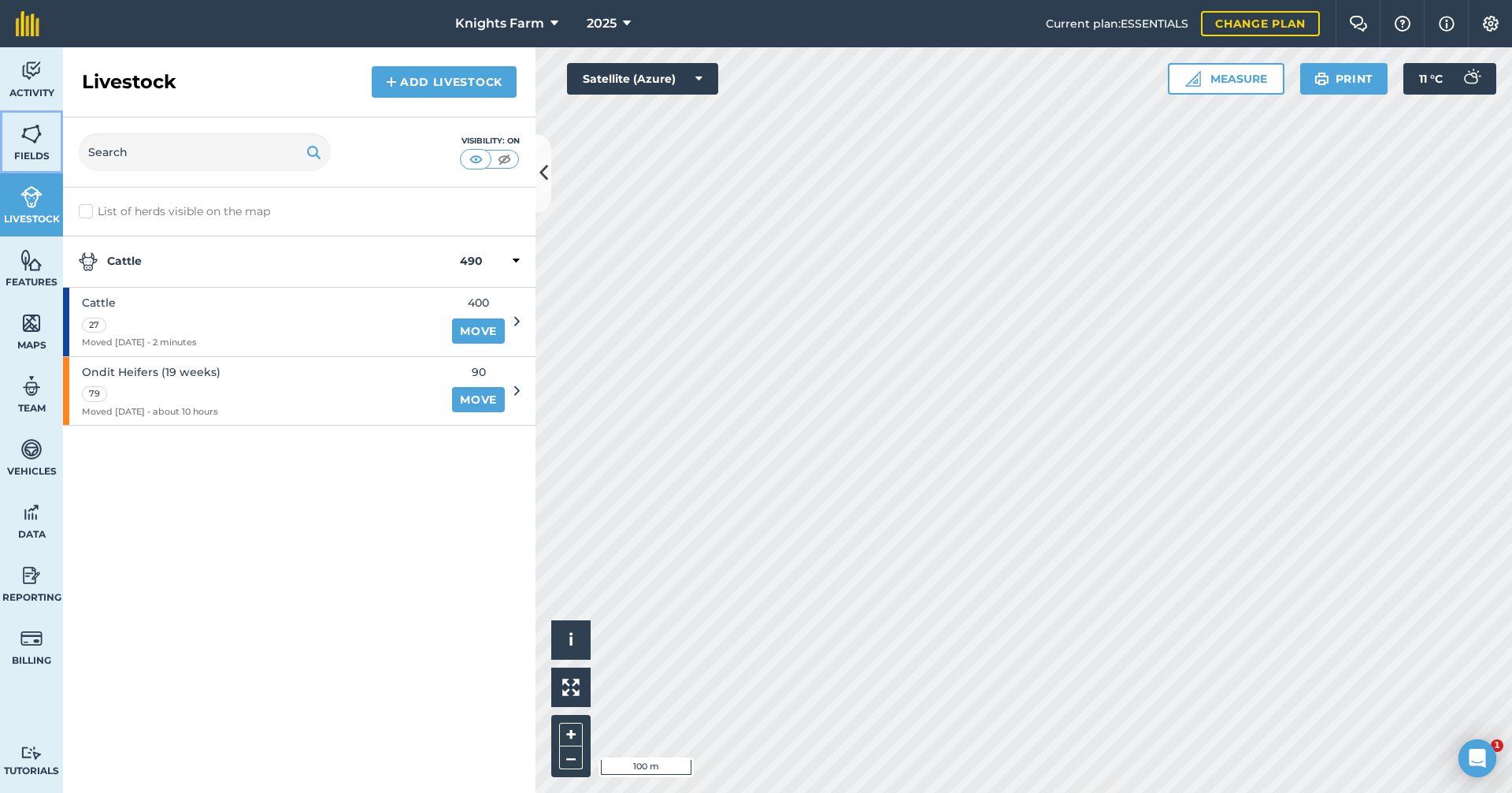
click at [41, 133] on img at bounding box center [31, 134] width 22 height 24
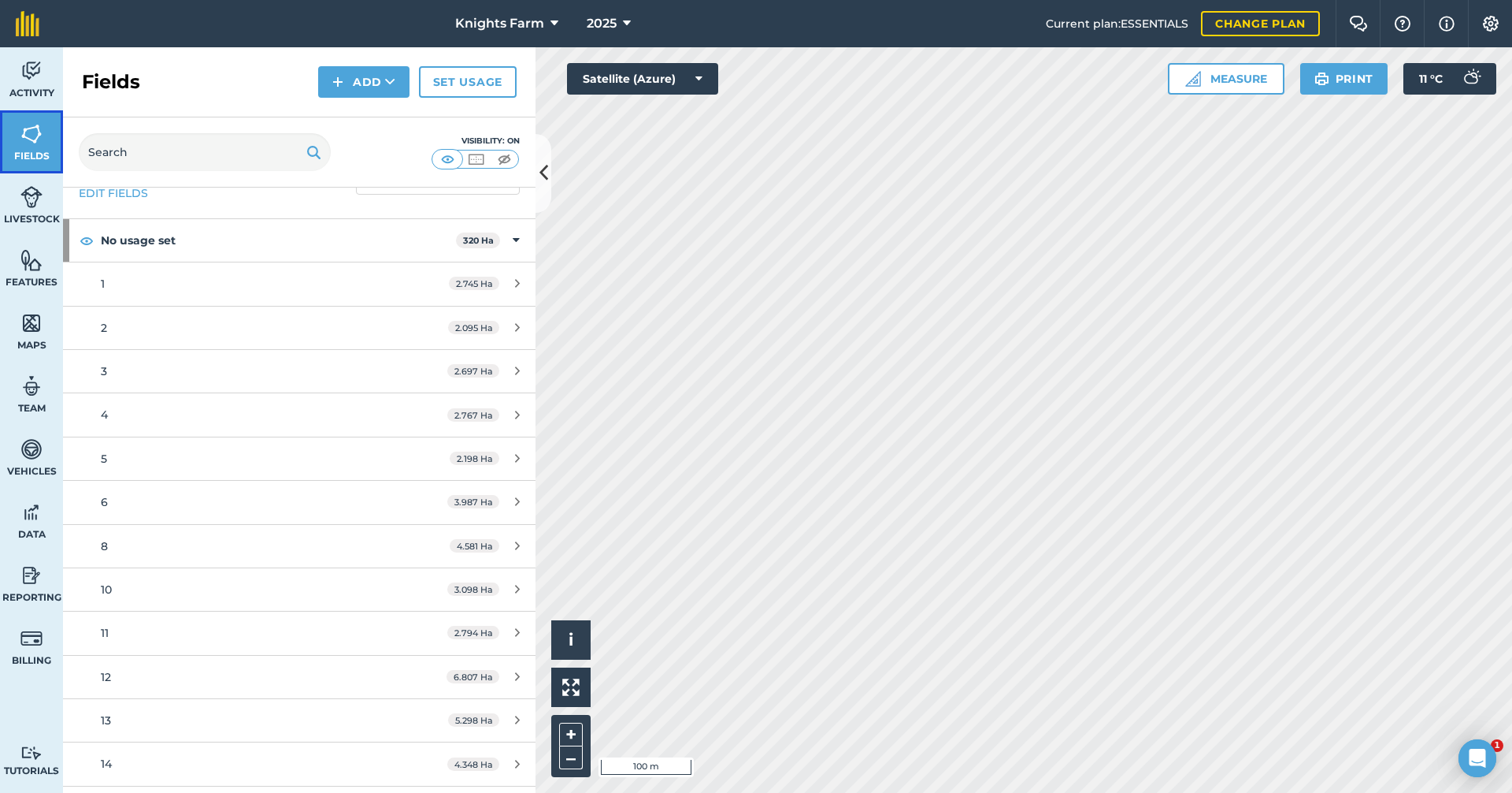
scroll to position [79, 0]
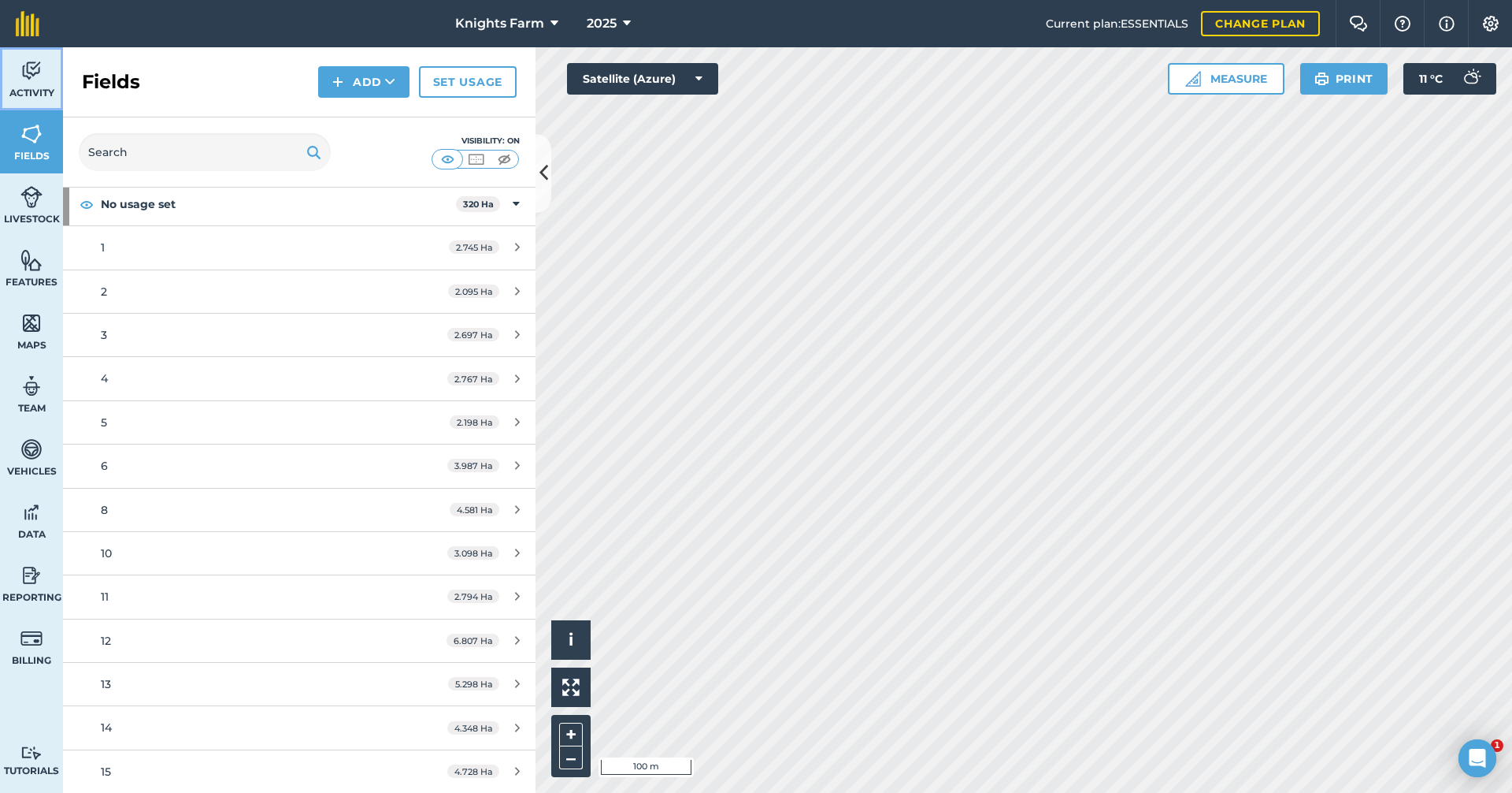
click at [31, 91] on span "Activity" at bounding box center [31, 92] width 63 height 12
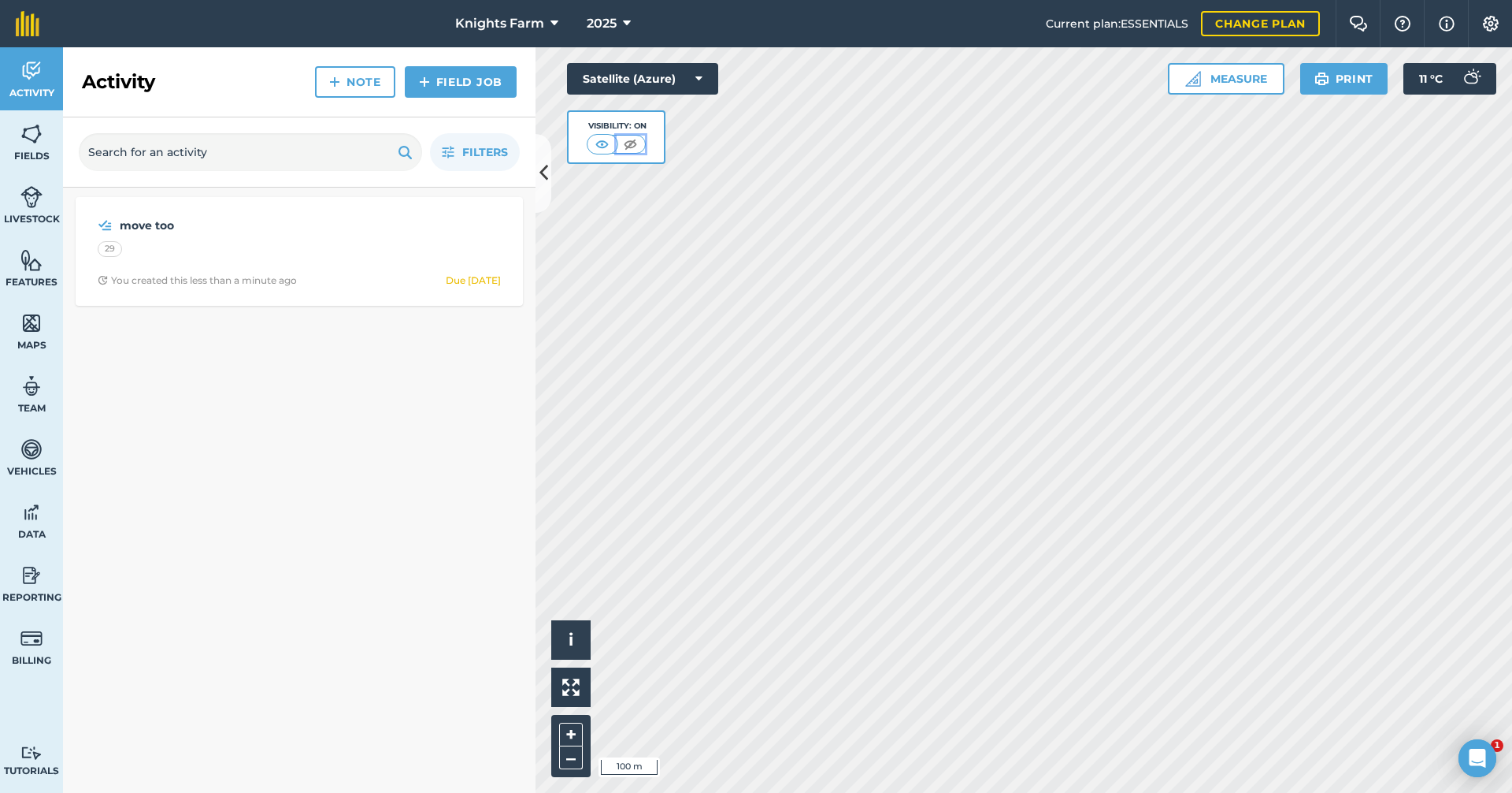
click at [629, 143] on img at bounding box center [630, 144] width 20 height 16
click at [601, 143] on img at bounding box center [603, 144] width 20 height 16
click at [453, 157] on icon "button" at bounding box center [447, 152] width 12 height 12
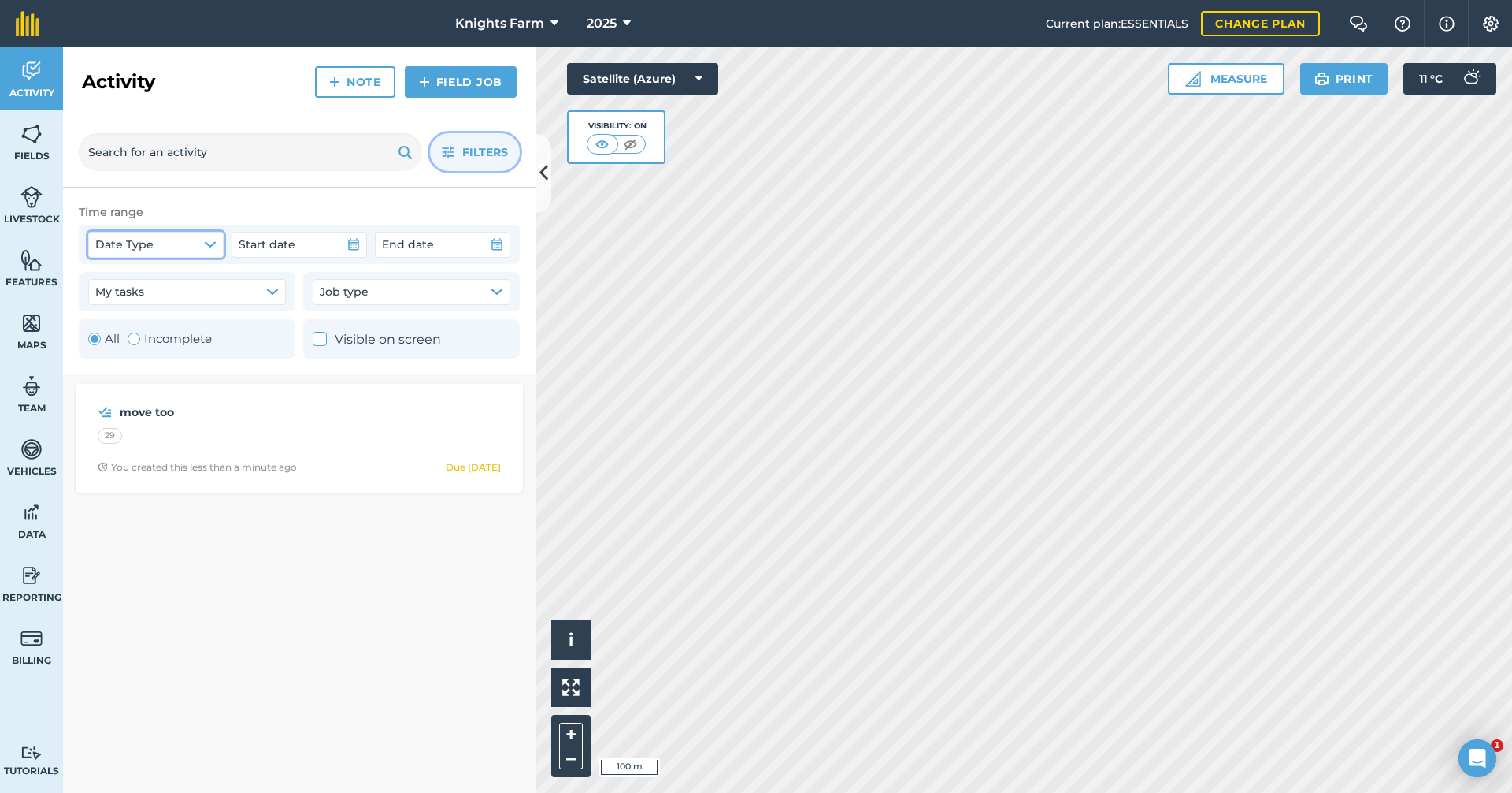
click at [186, 243] on button "Date Type" at bounding box center [156, 244] width 136 height 25
click at [393, 289] on button "Job type" at bounding box center [411, 291] width 198 height 25
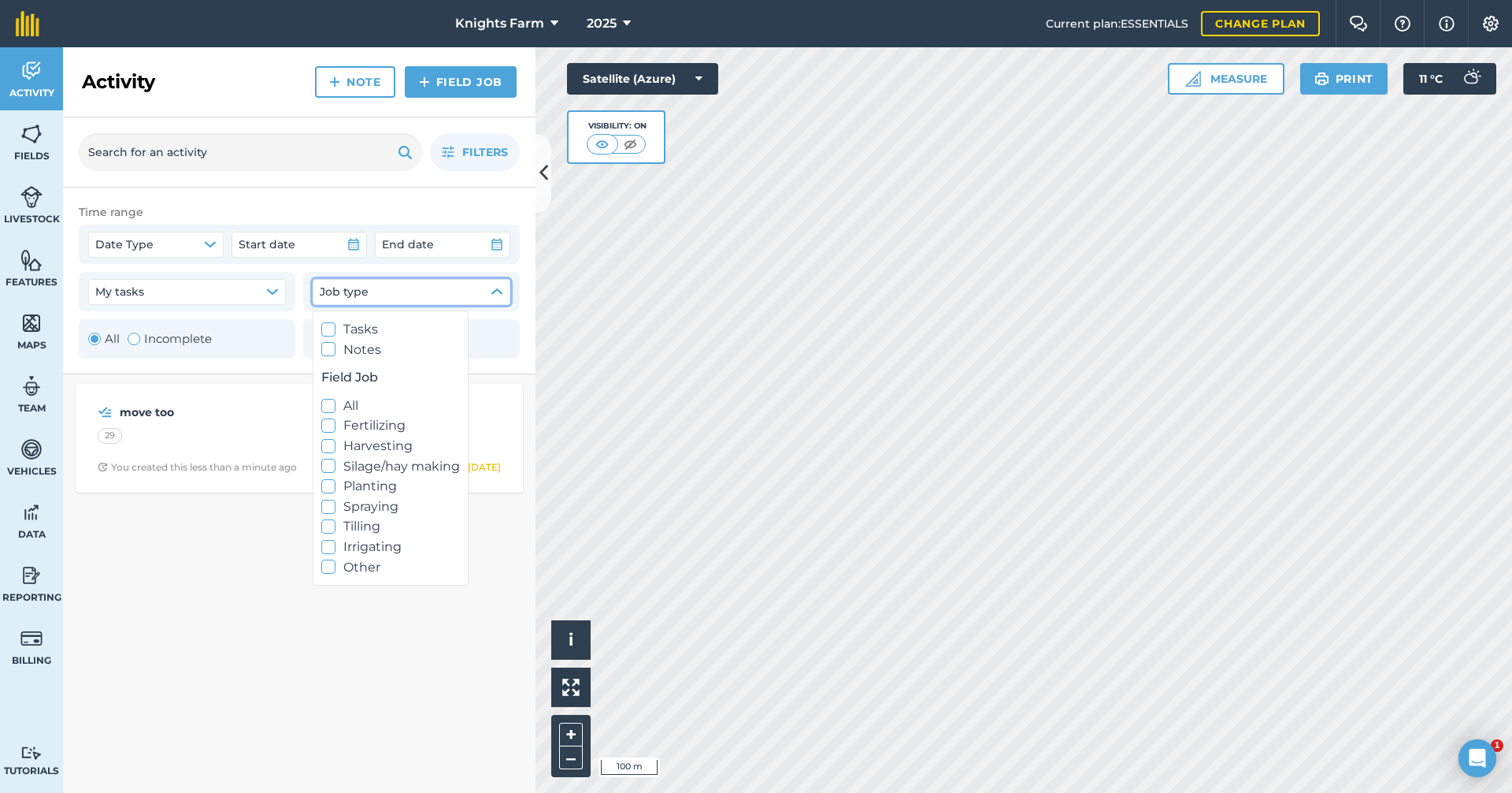
click at [328, 563] on icon at bounding box center [329, 566] width 10 height 10
checkbox input "true"
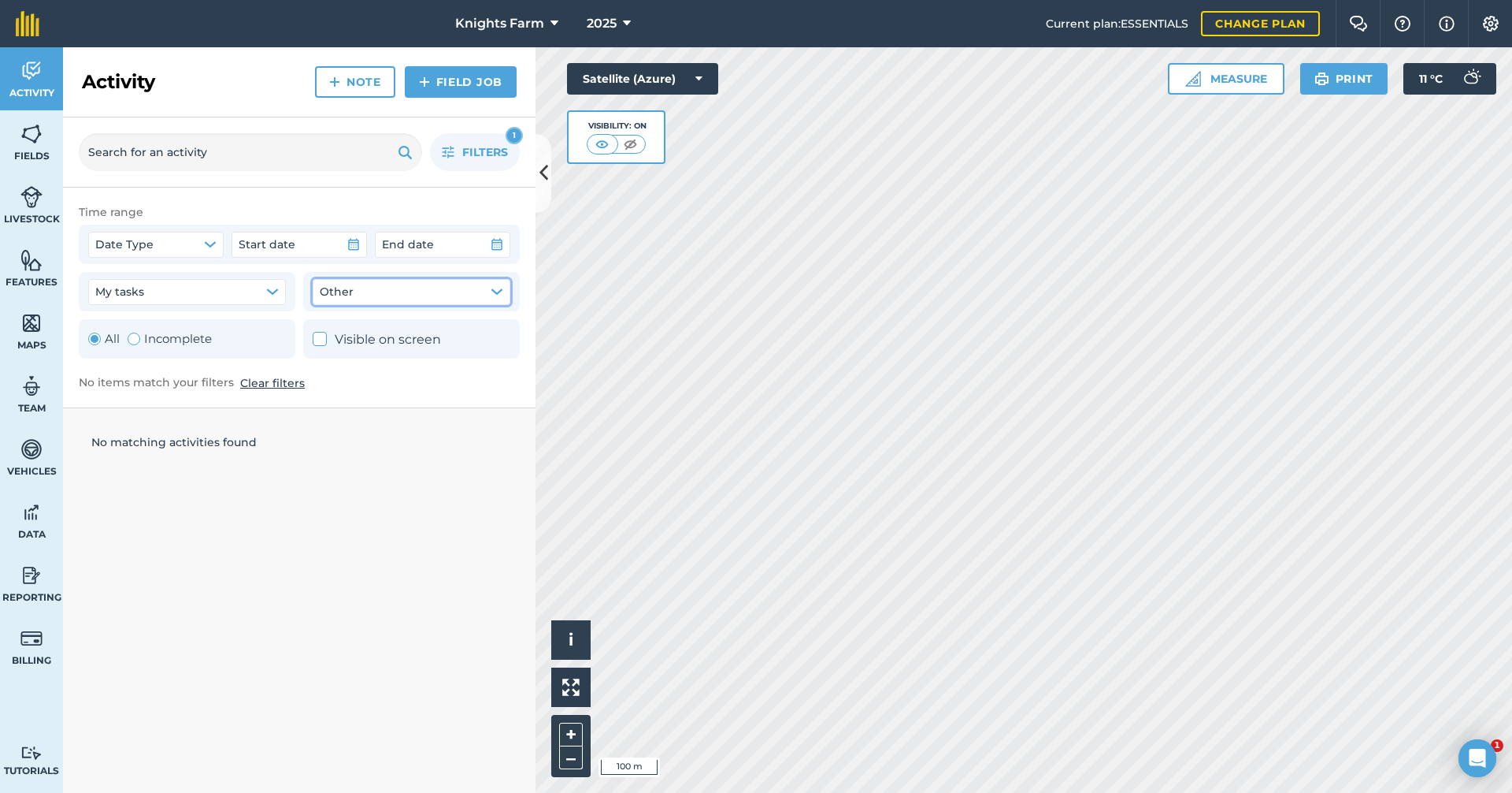
click at [320, 335] on icon at bounding box center [320, 339] width 10 height 10
checkbox input "true"
click at [452, 67] on link "Field Job" at bounding box center [460, 81] width 112 height 31
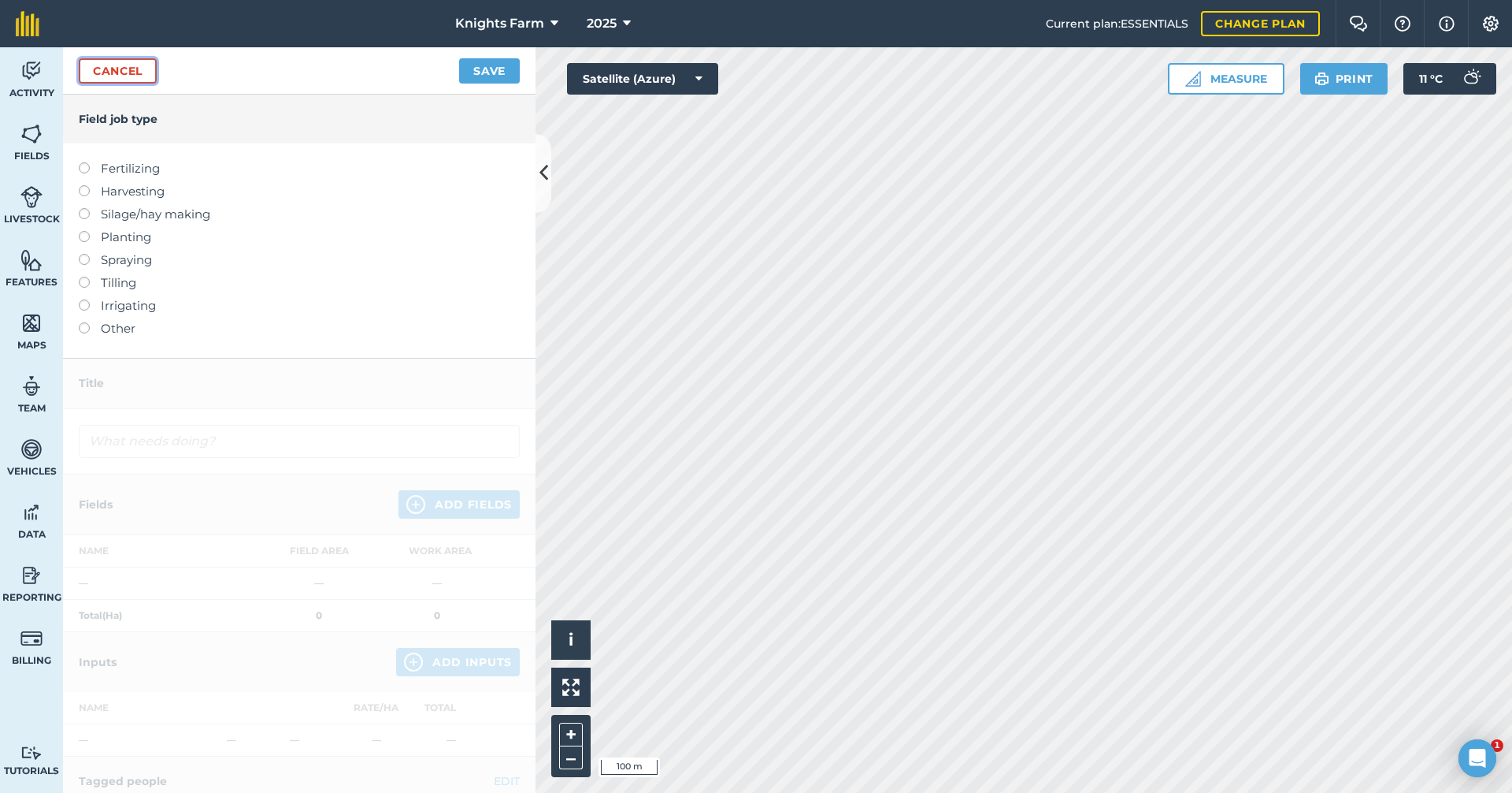
click at [131, 73] on link "Cancel" at bounding box center [118, 71] width 78 height 25
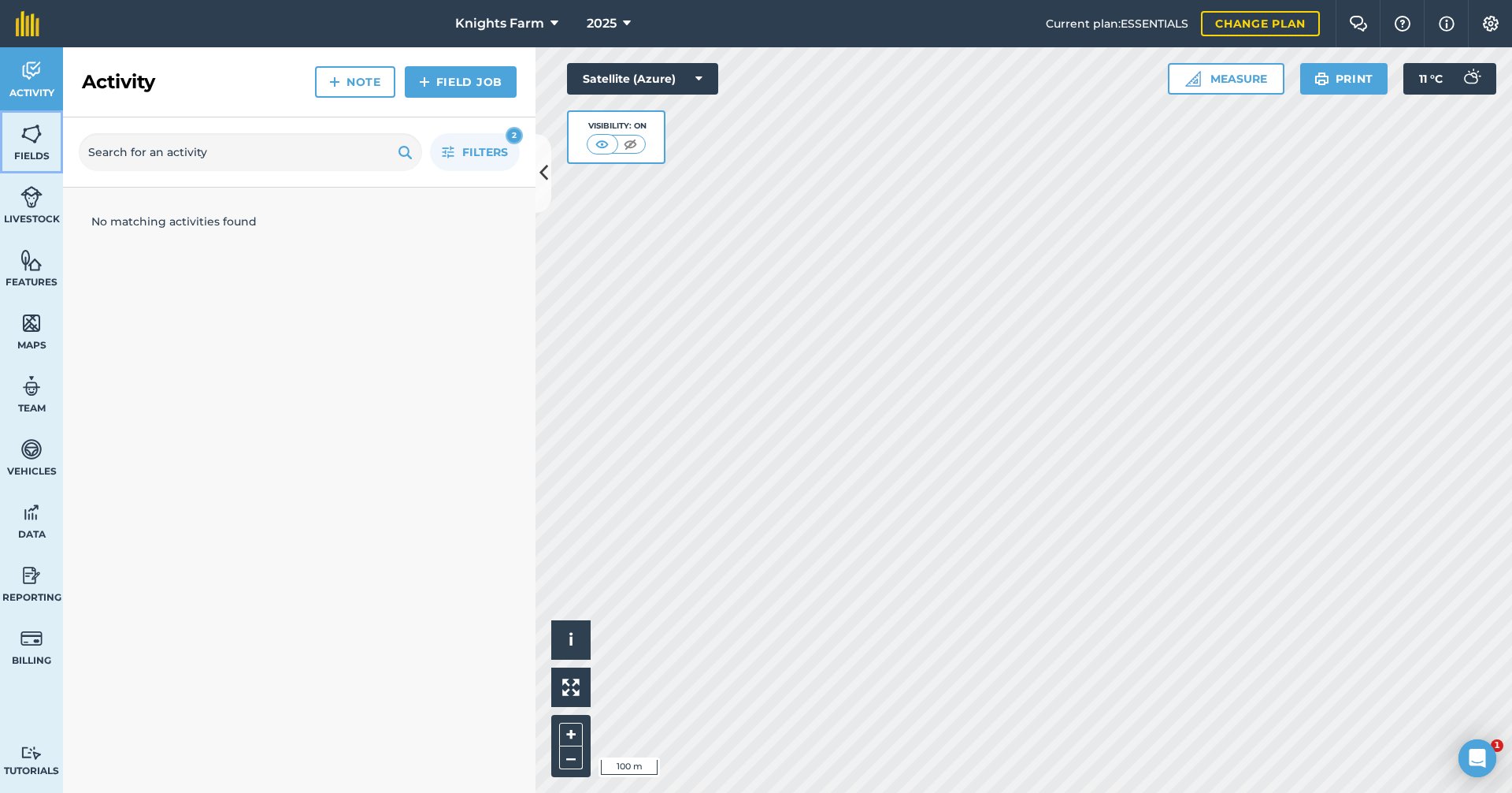
click at [37, 134] on img at bounding box center [31, 134] width 22 height 24
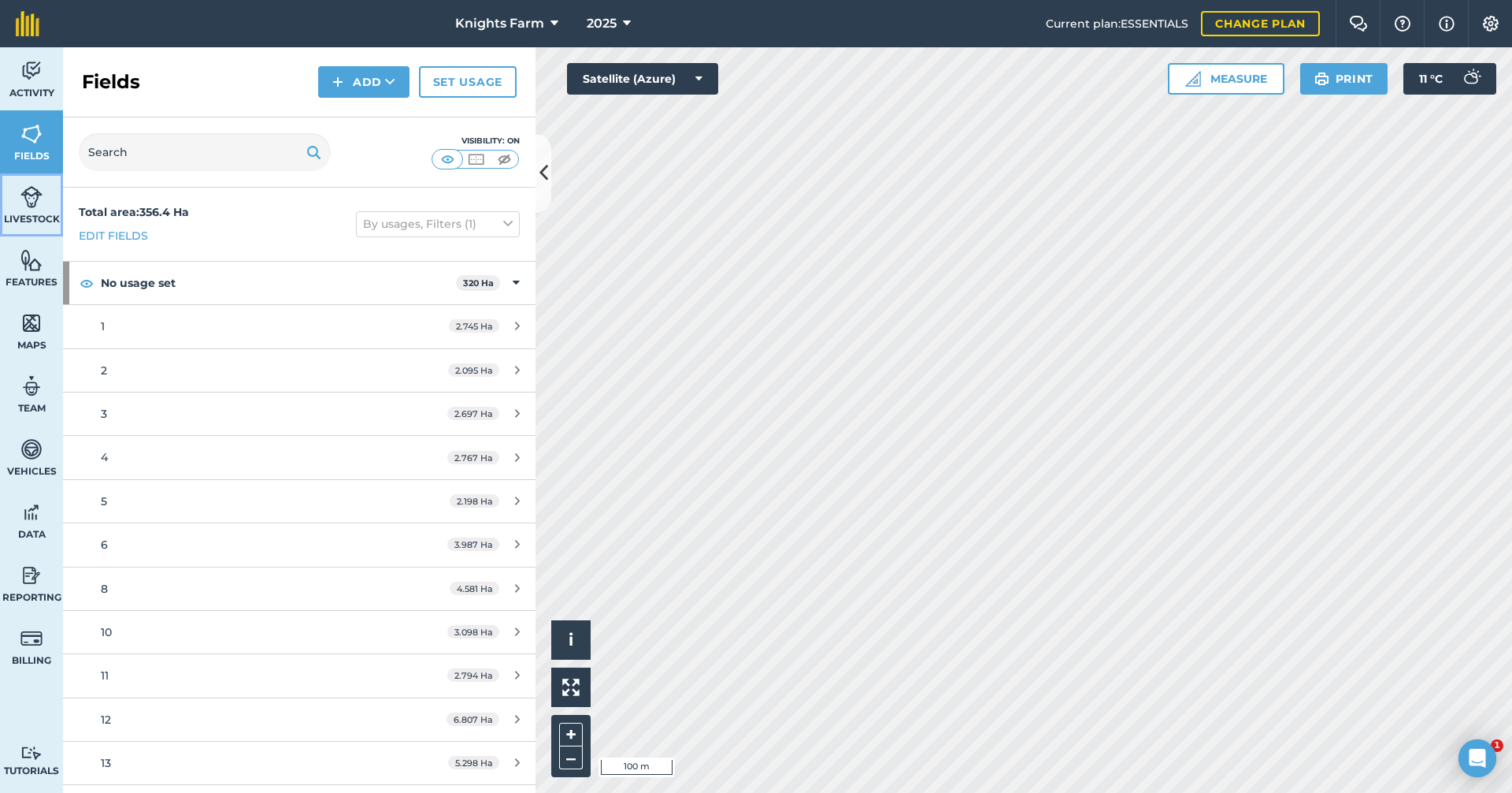
click at [40, 204] on img at bounding box center [31, 197] width 22 height 24
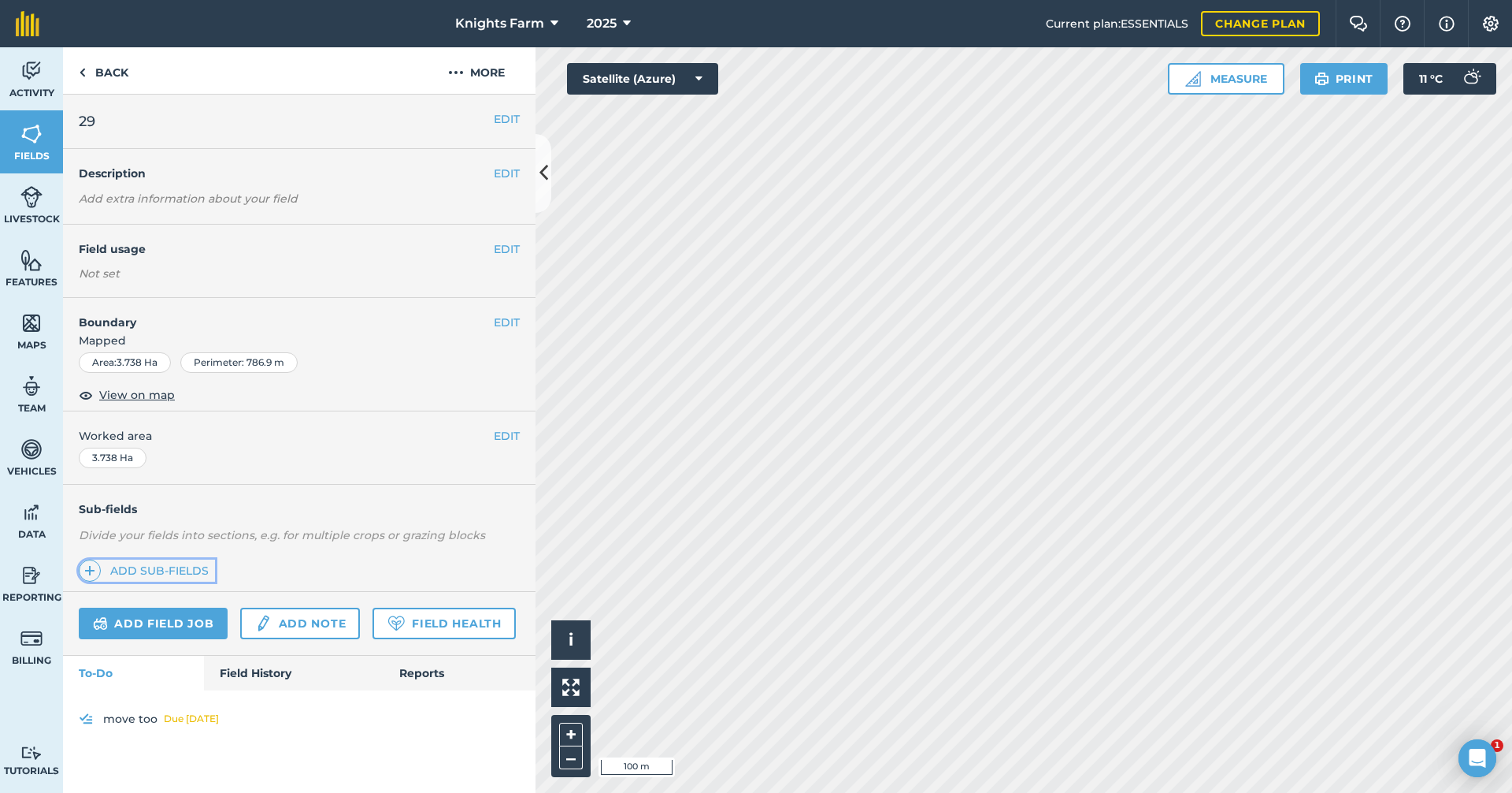
click at [96, 571] on span at bounding box center [89, 570] width 22 height 22
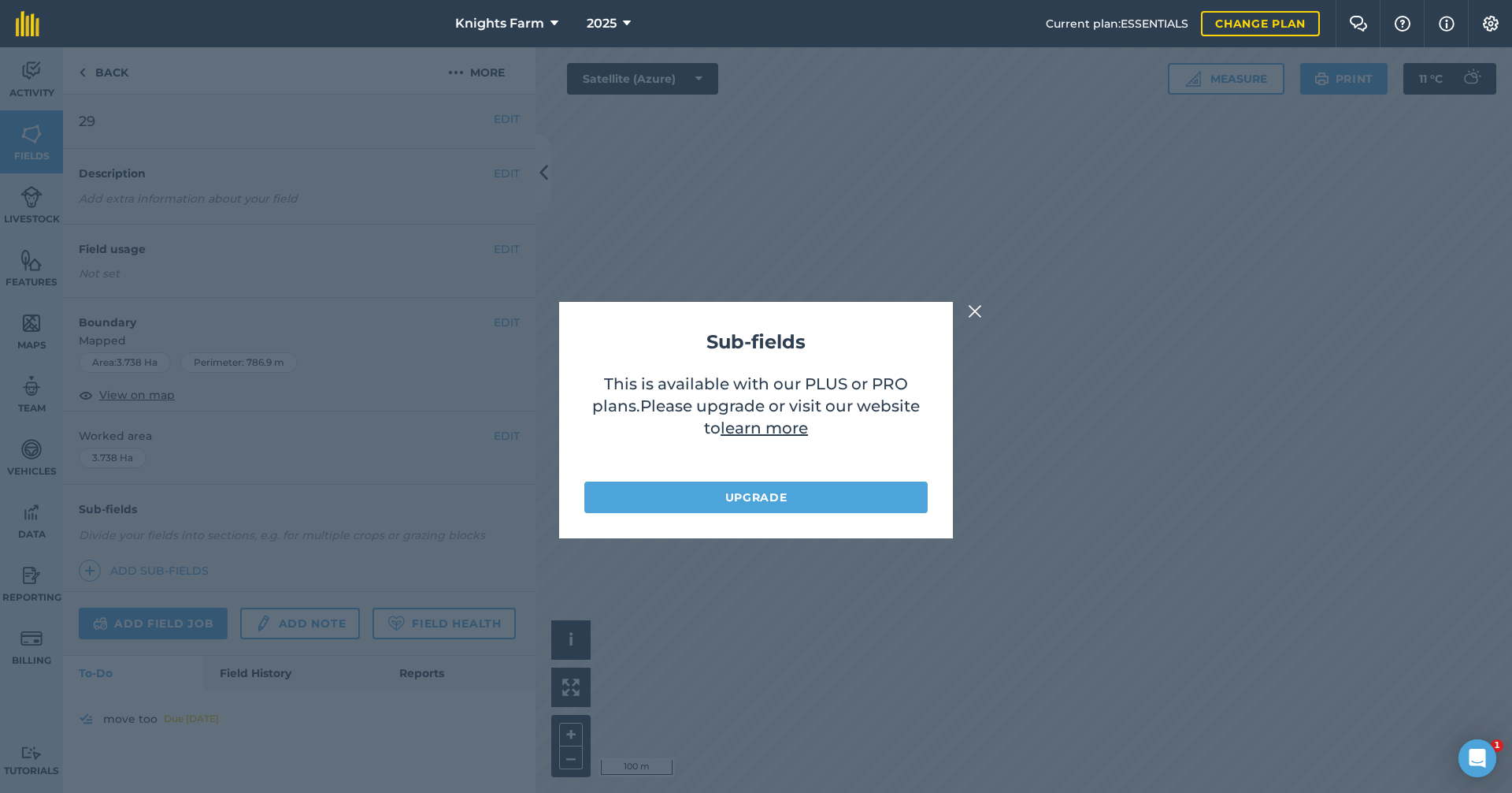
click at [971, 301] on div "Sub-fields This is available with our PLUS or PRO plans . Please upgrade or vis…" at bounding box center [756, 419] width 1512 height 745
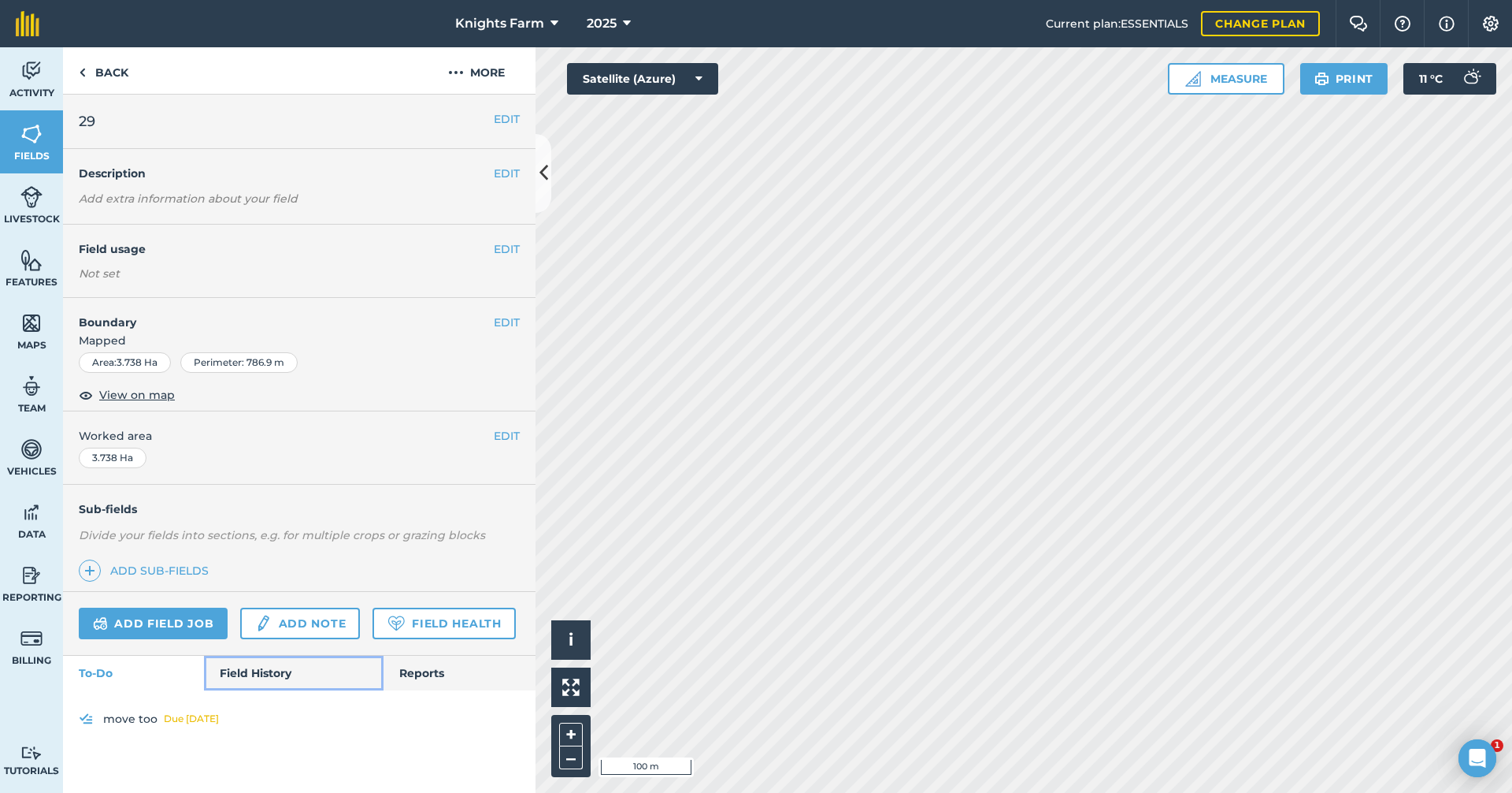
click at [299, 677] on link "Field History" at bounding box center [294, 672] width 179 height 35
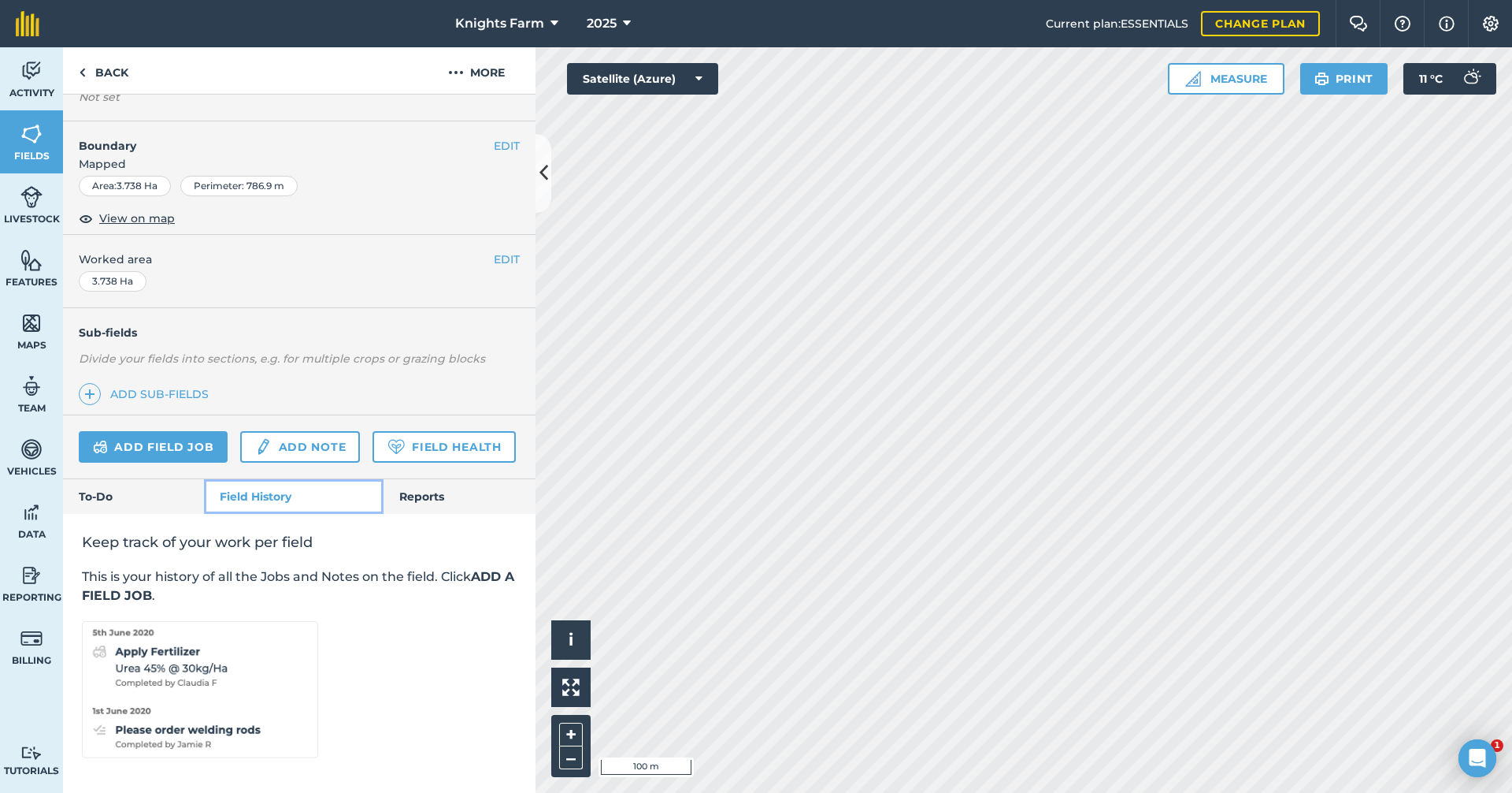
scroll to position [220, 0]
click at [141, 492] on link "To-Do" at bounding box center [134, 496] width 141 height 35
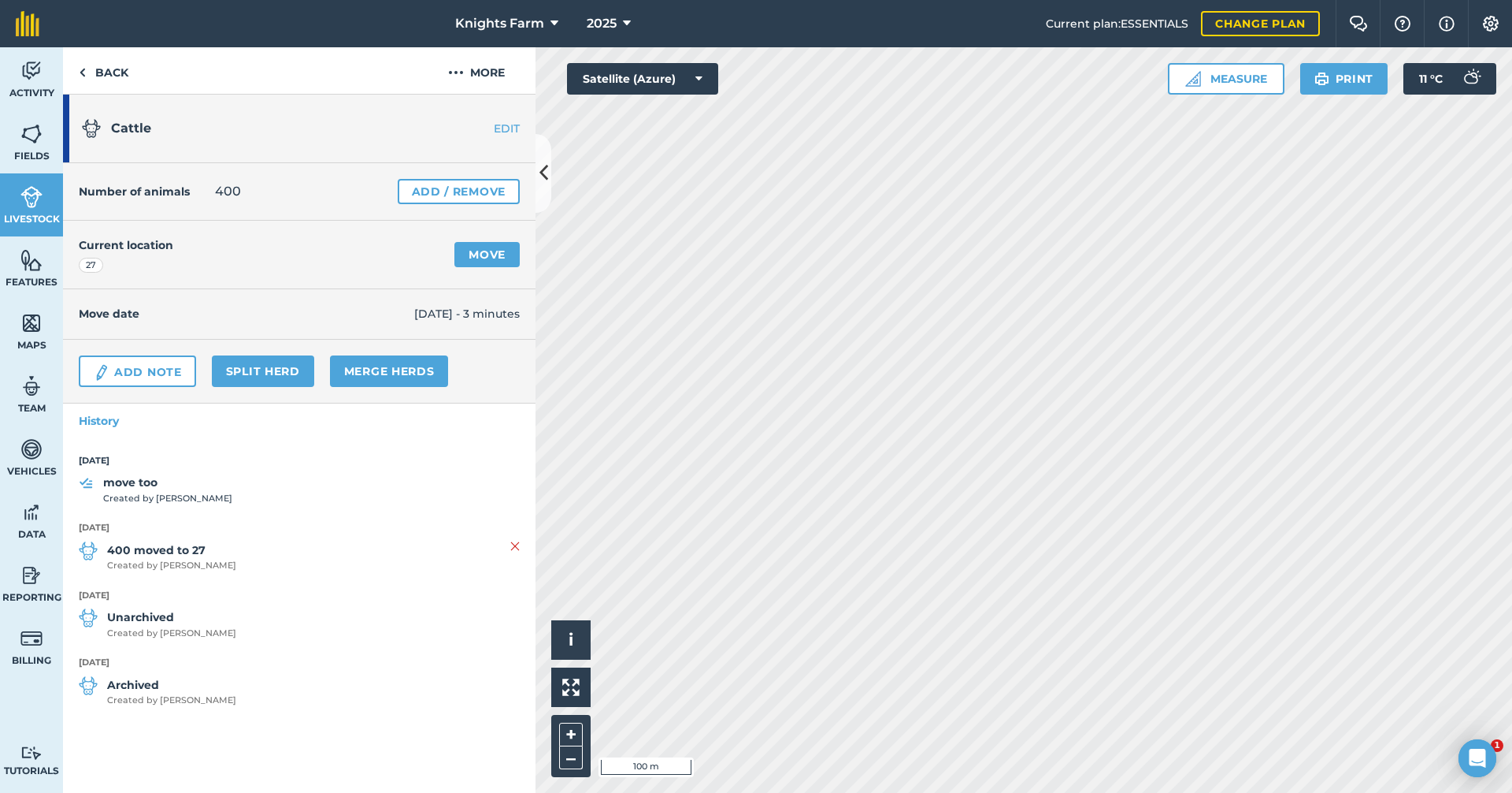
click at [135, 484] on strong "move too" at bounding box center [168, 482] width 129 height 17
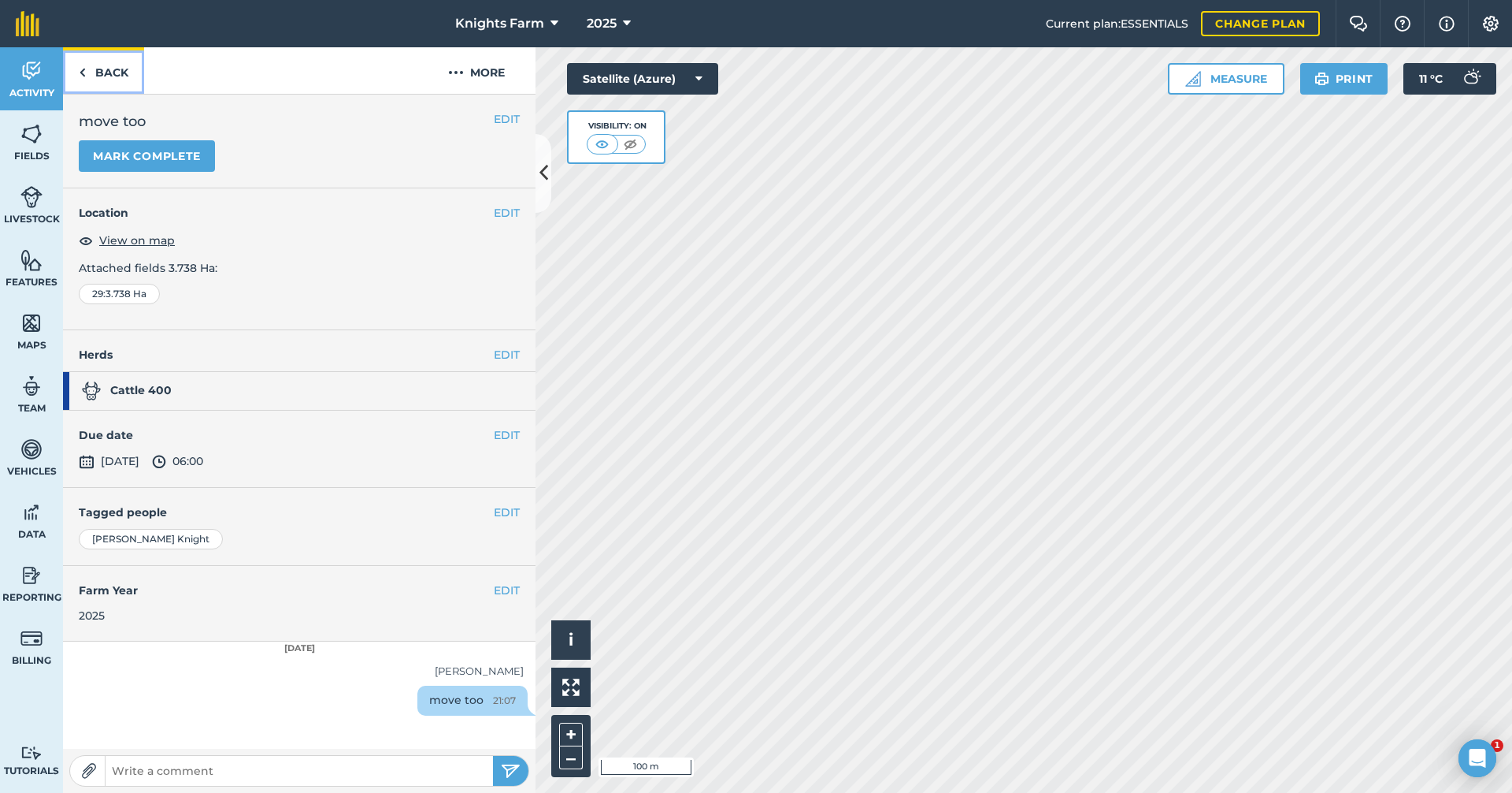
click at [120, 70] on link "Back" at bounding box center [104, 70] width 81 height 46
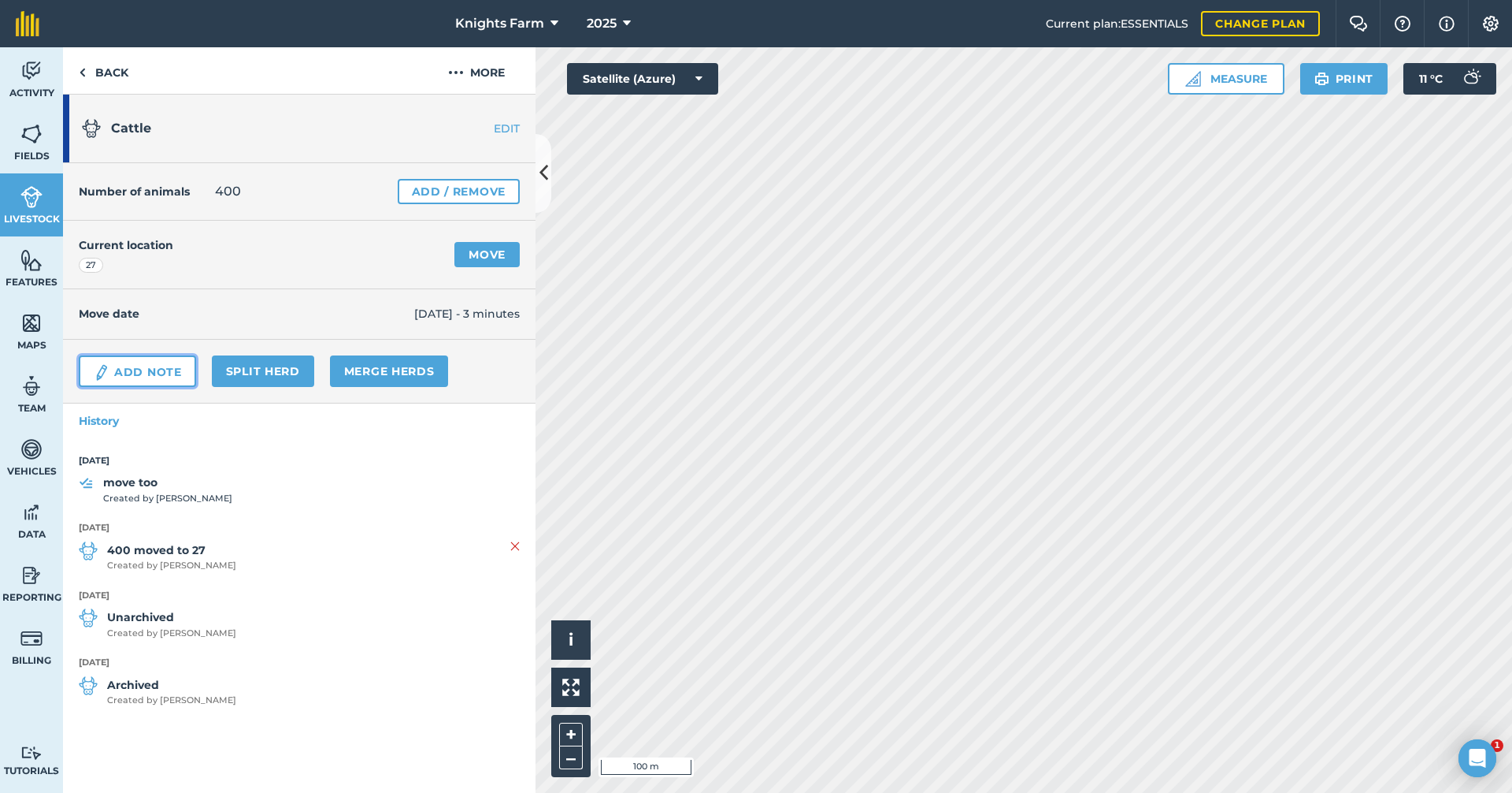
click at [170, 369] on link "Add Note" at bounding box center [137, 370] width 118 height 31
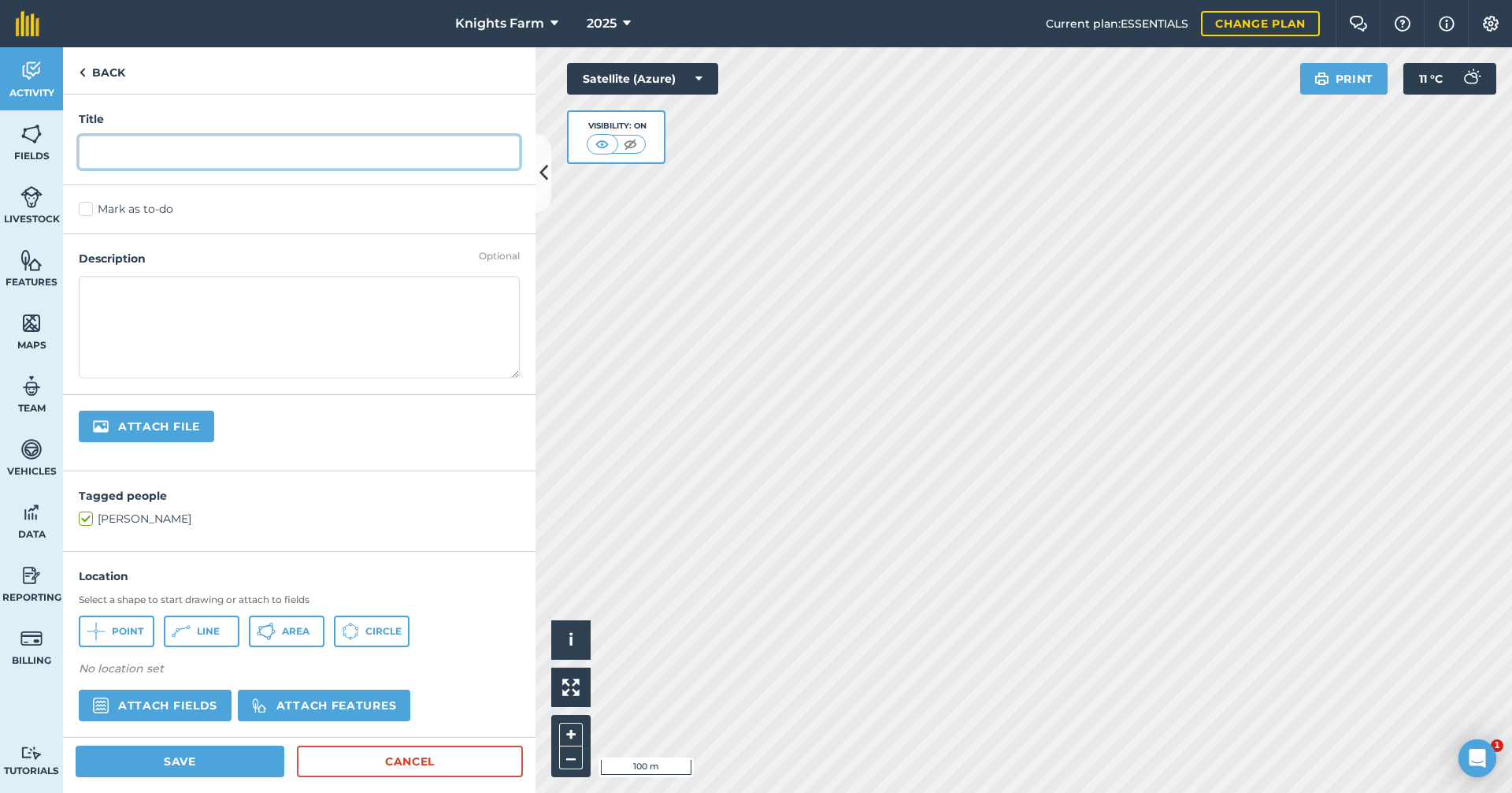
click at [226, 161] on input "text" at bounding box center [299, 152] width 441 height 33
type input "move too 29"
click at [86, 210] on label "Mark as to-do" at bounding box center [299, 209] width 441 height 17
click at [86, 210] on input "Mark as to-do" at bounding box center [84, 205] width 10 height 10
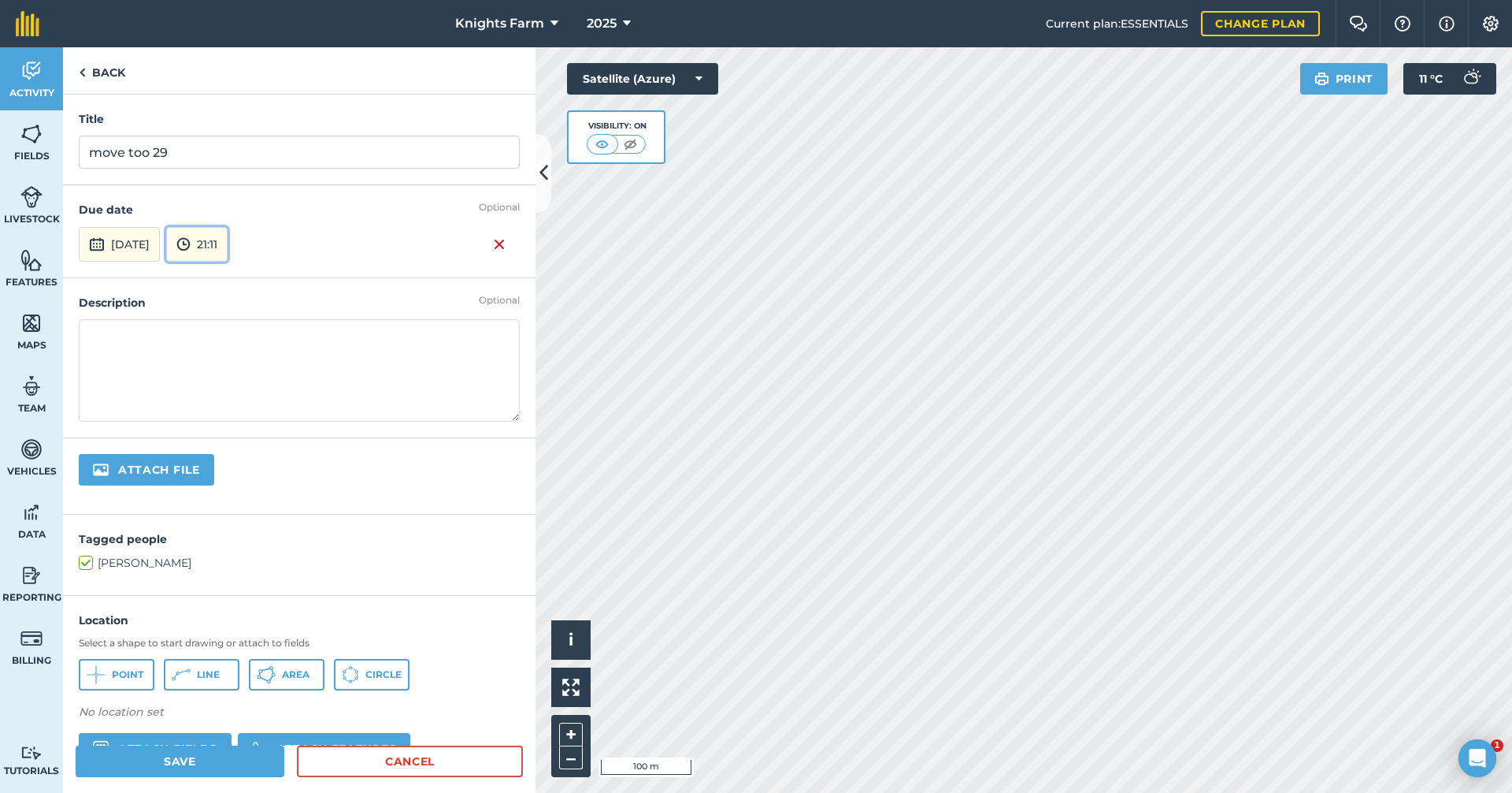
click at [227, 242] on button "21:11" at bounding box center [197, 244] width 61 height 35
click at [224, 316] on button "06:00" at bounding box center [203, 325] width 74 height 25
click at [160, 247] on button "[DATE]" at bounding box center [120, 244] width 81 height 35
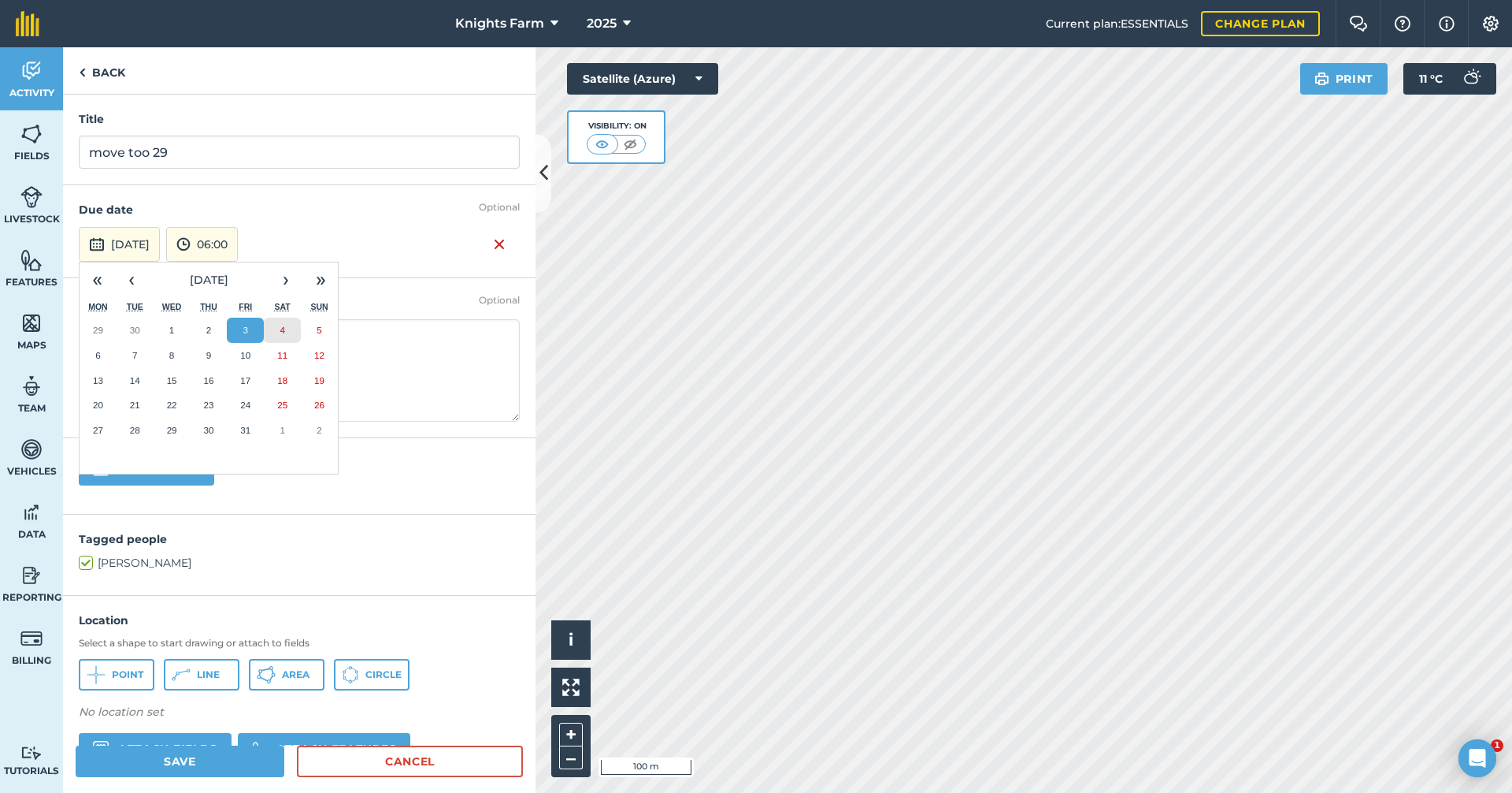
click at [291, 335] on button "4" at bounding box center [281, 330] width 37 height 25
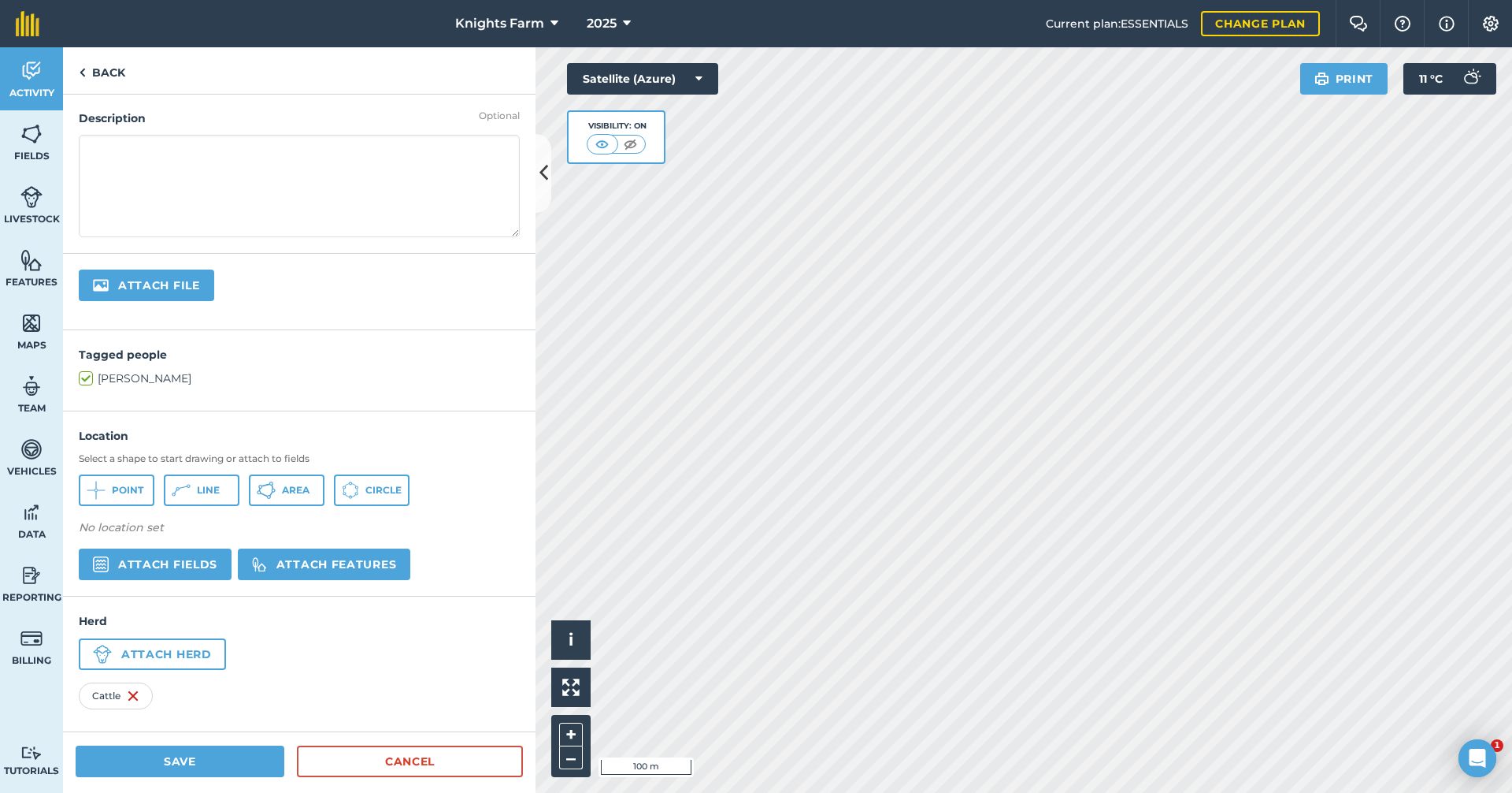
scroll to position [186, 0]
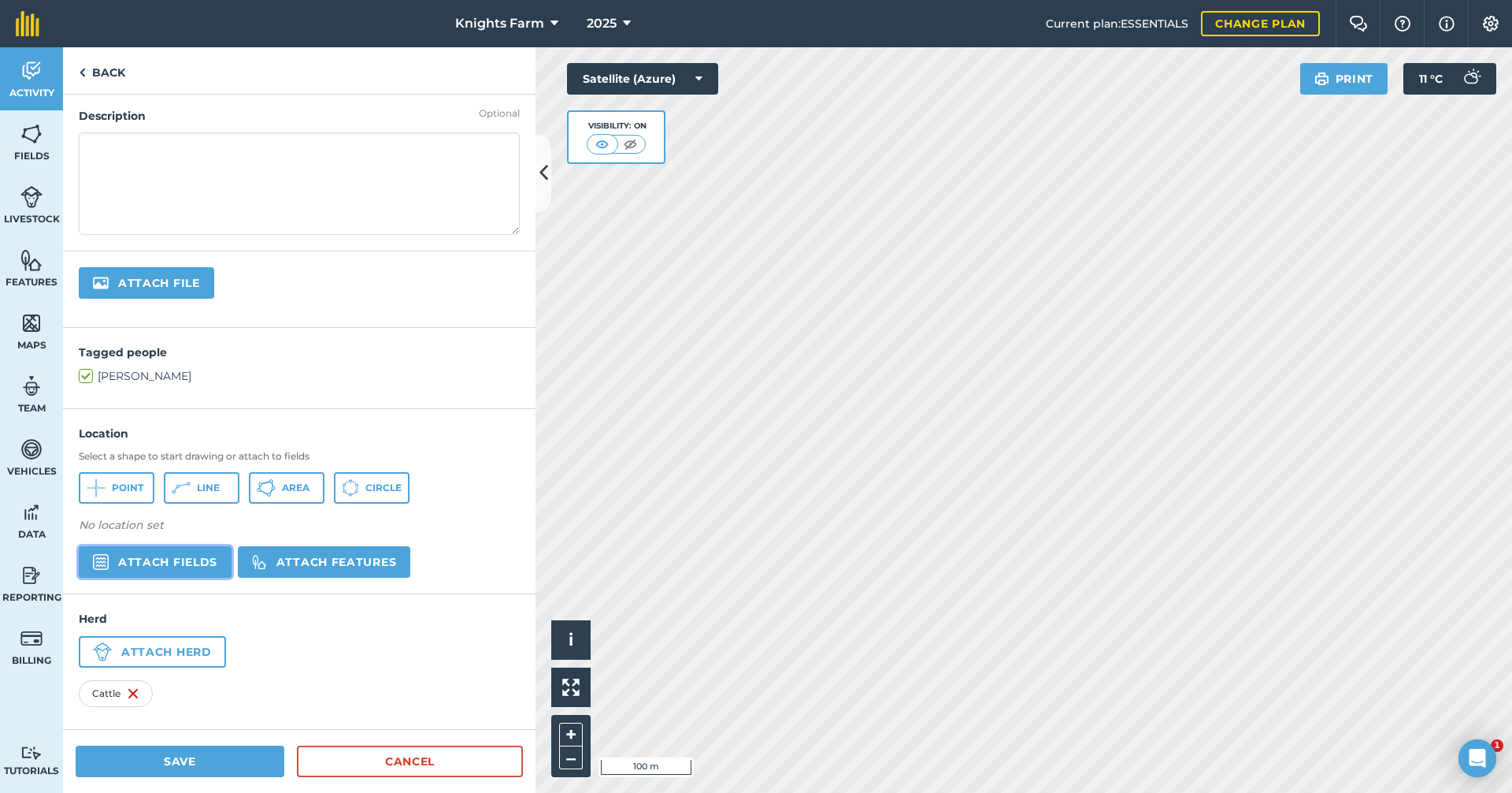
click at [186, 553] on button "Attach fields" at bounding box center [155, 561] width 153 height 31
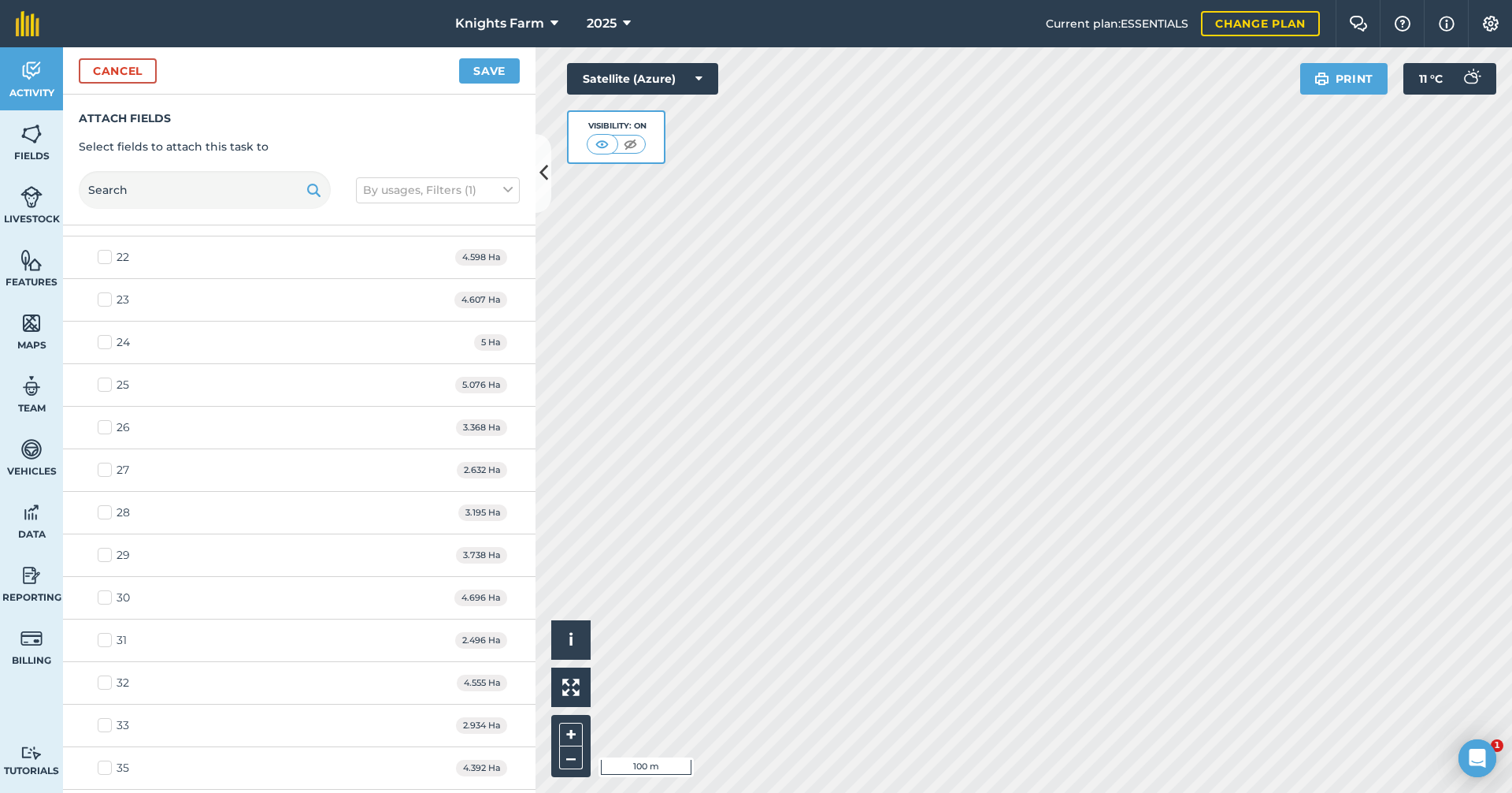
scroll to position [788, 0]
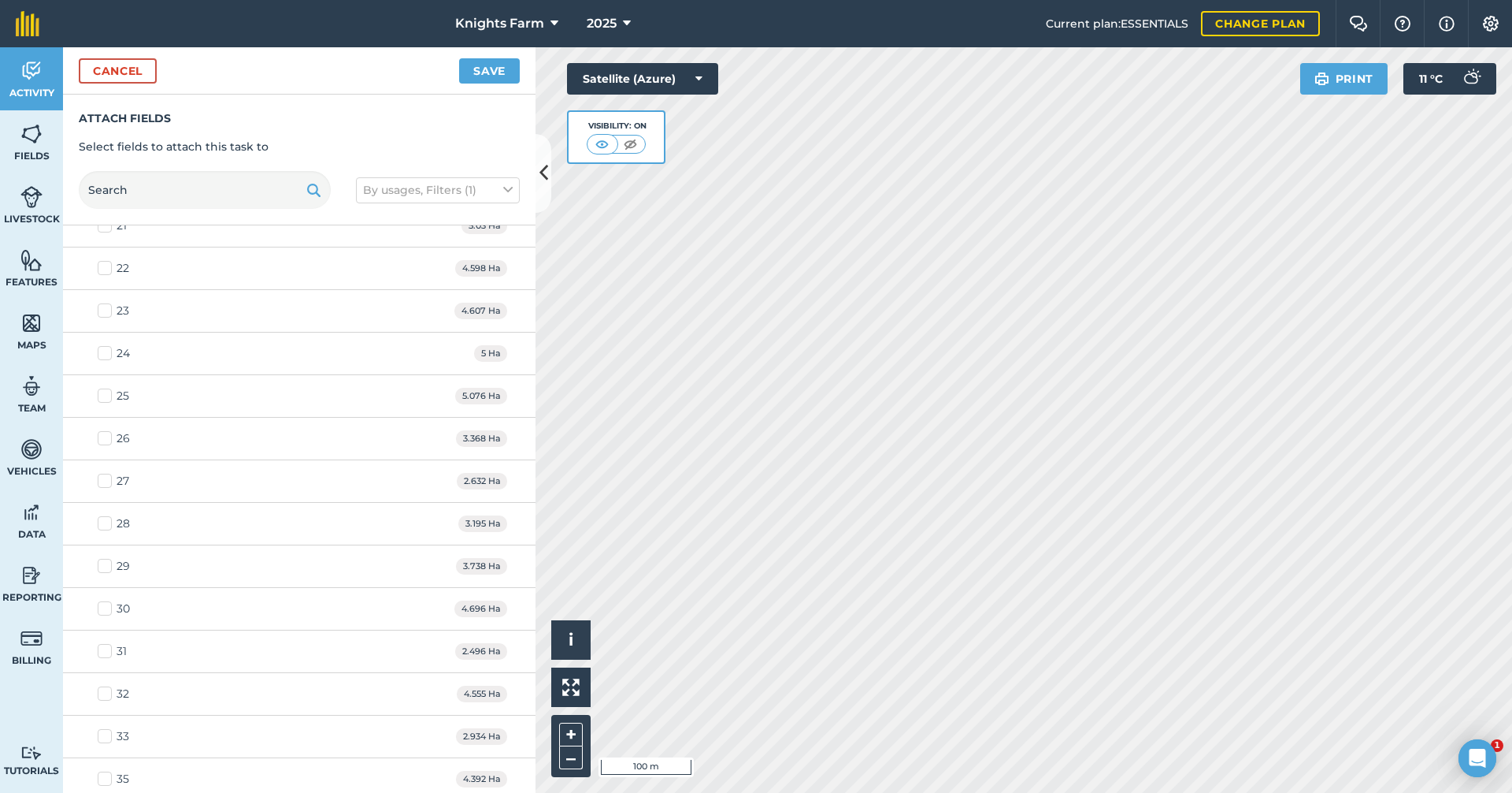
click at [104, 571] on label "29" at bounding box center [114, 566] width 32 height 17
click at [104, 568] on input "29" at bounding box center [103, 562] width 10 height 10
checkbox input "true"
click at [489, 62] on button "Save" at bounding box center [490, 71] width 60 height 25
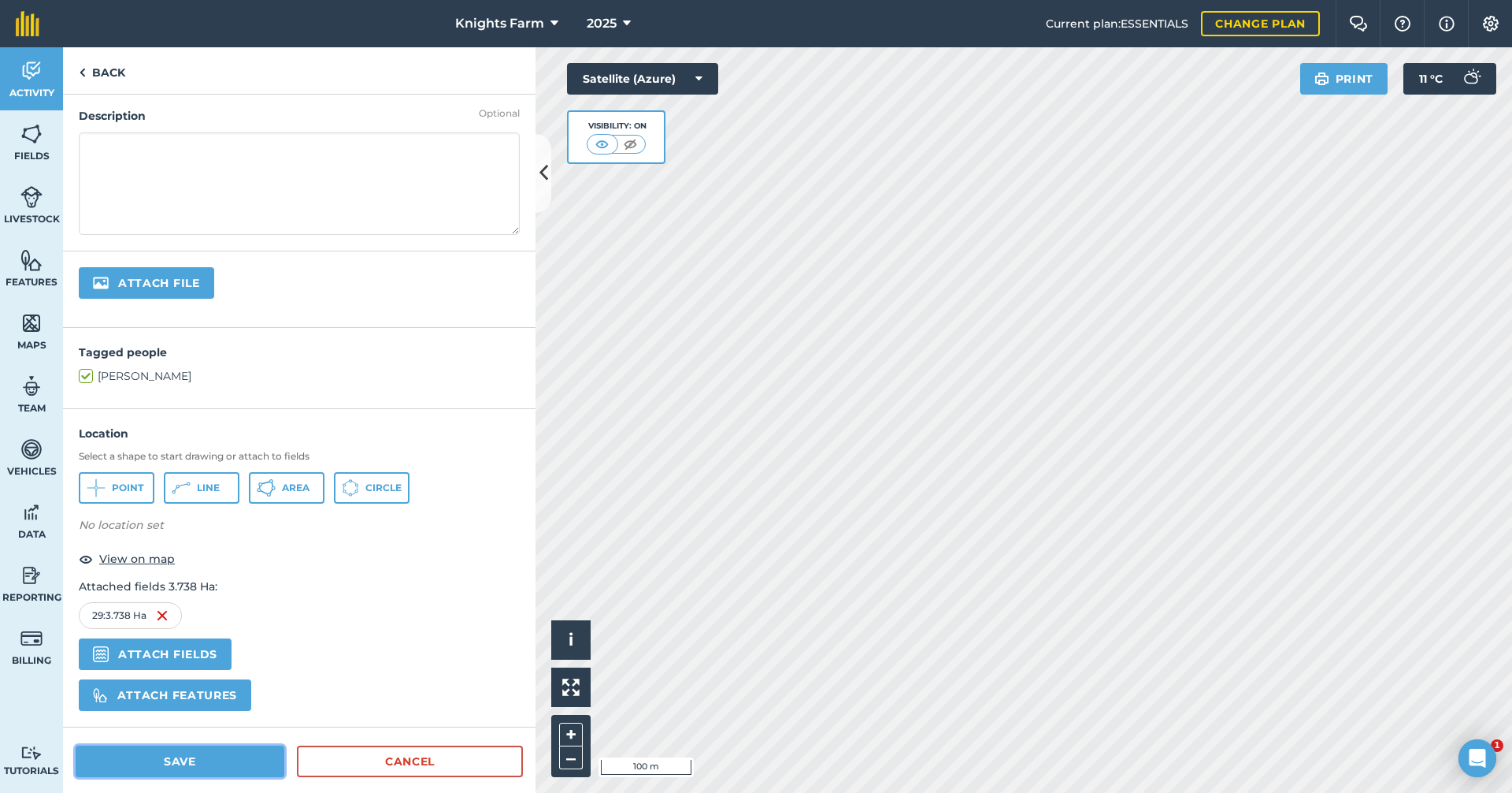
click at [125, 750] on button "Save" at bounding box center [180, 760] width 209 height 31
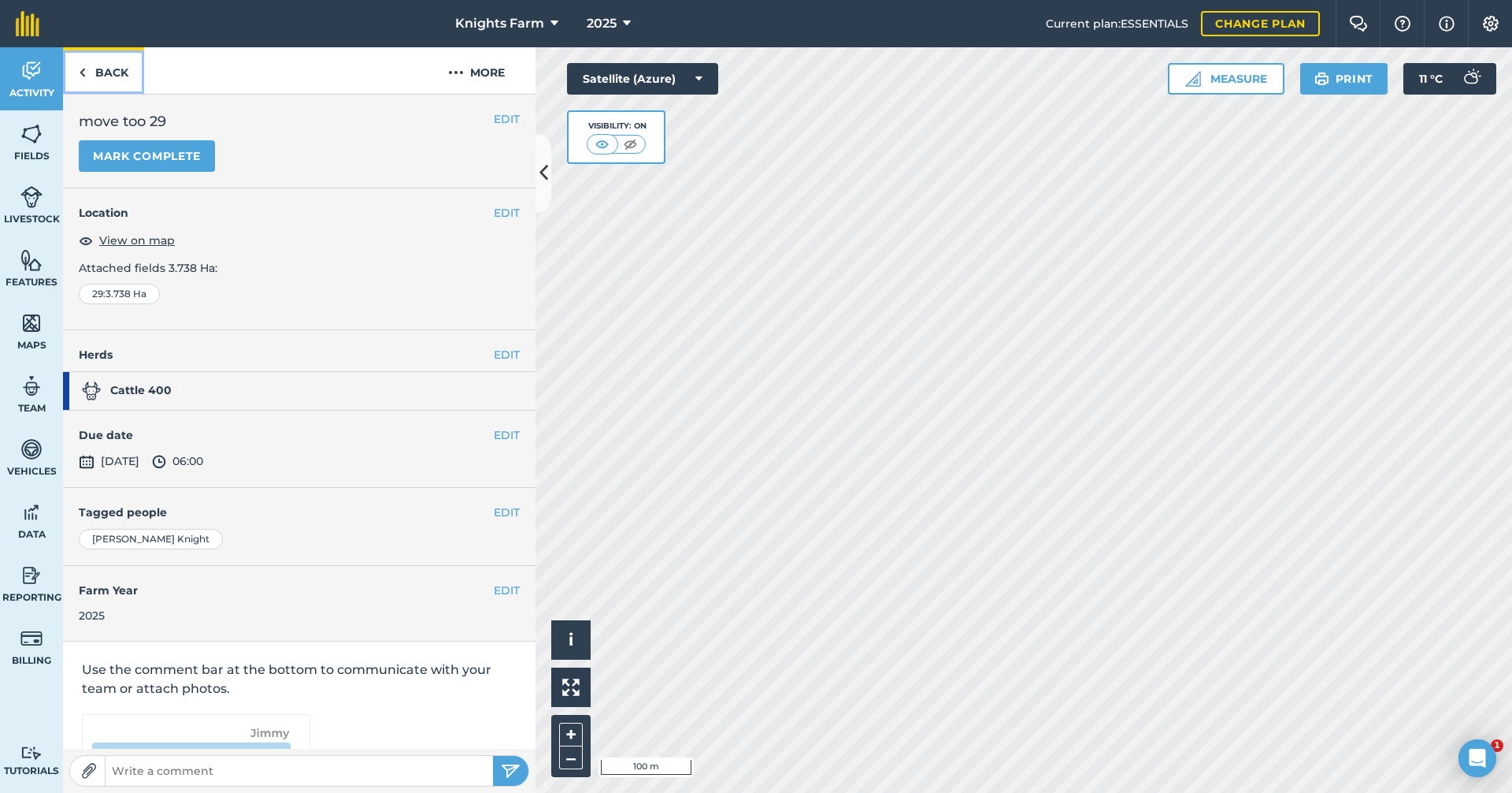
click at [108, 59] on link "Back" at bounding box center [104, 70] width 81 height 46
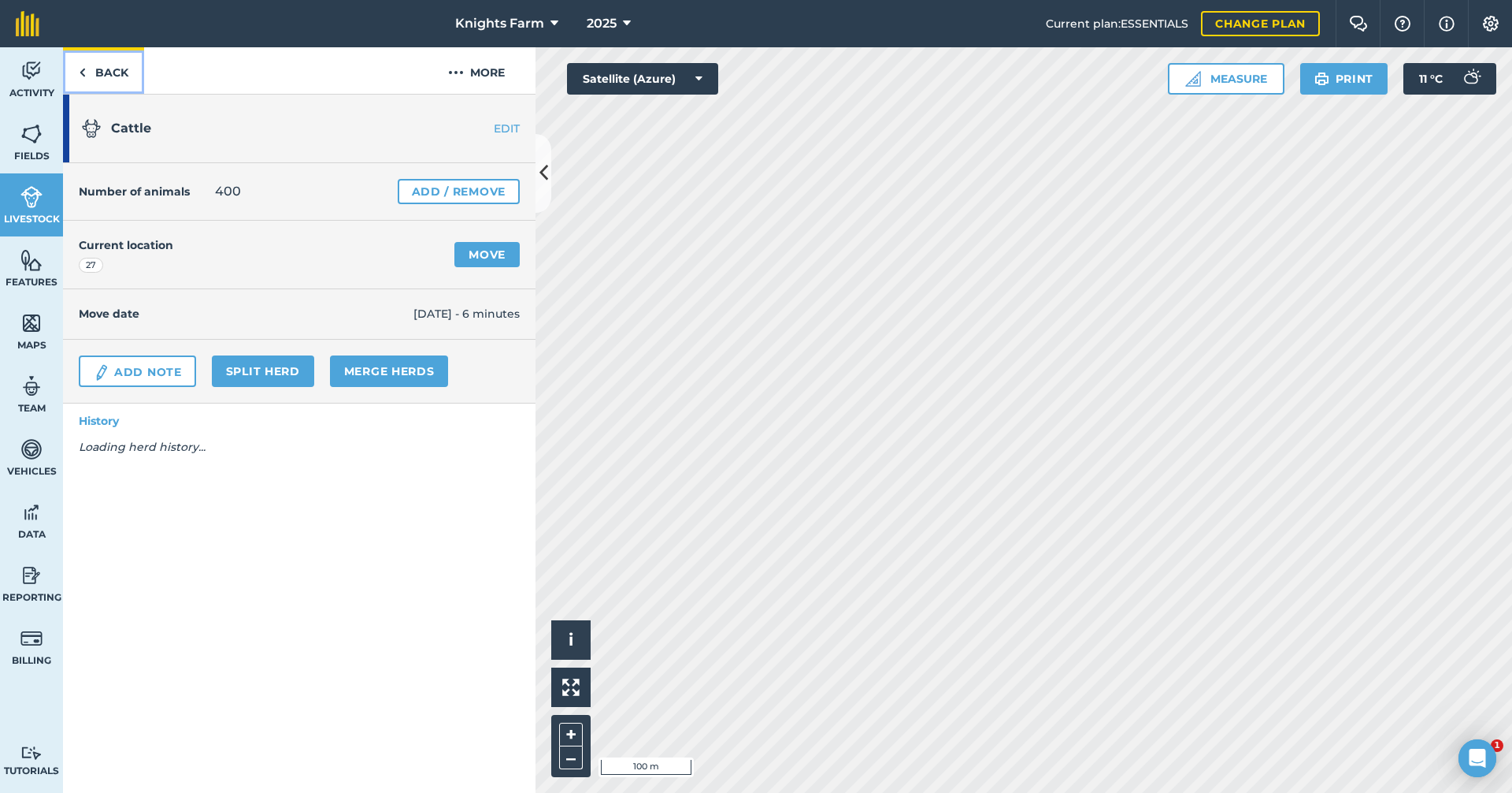
click at [108, 59] on link "Back" at bounding box center [104, 70] width 81 height 46
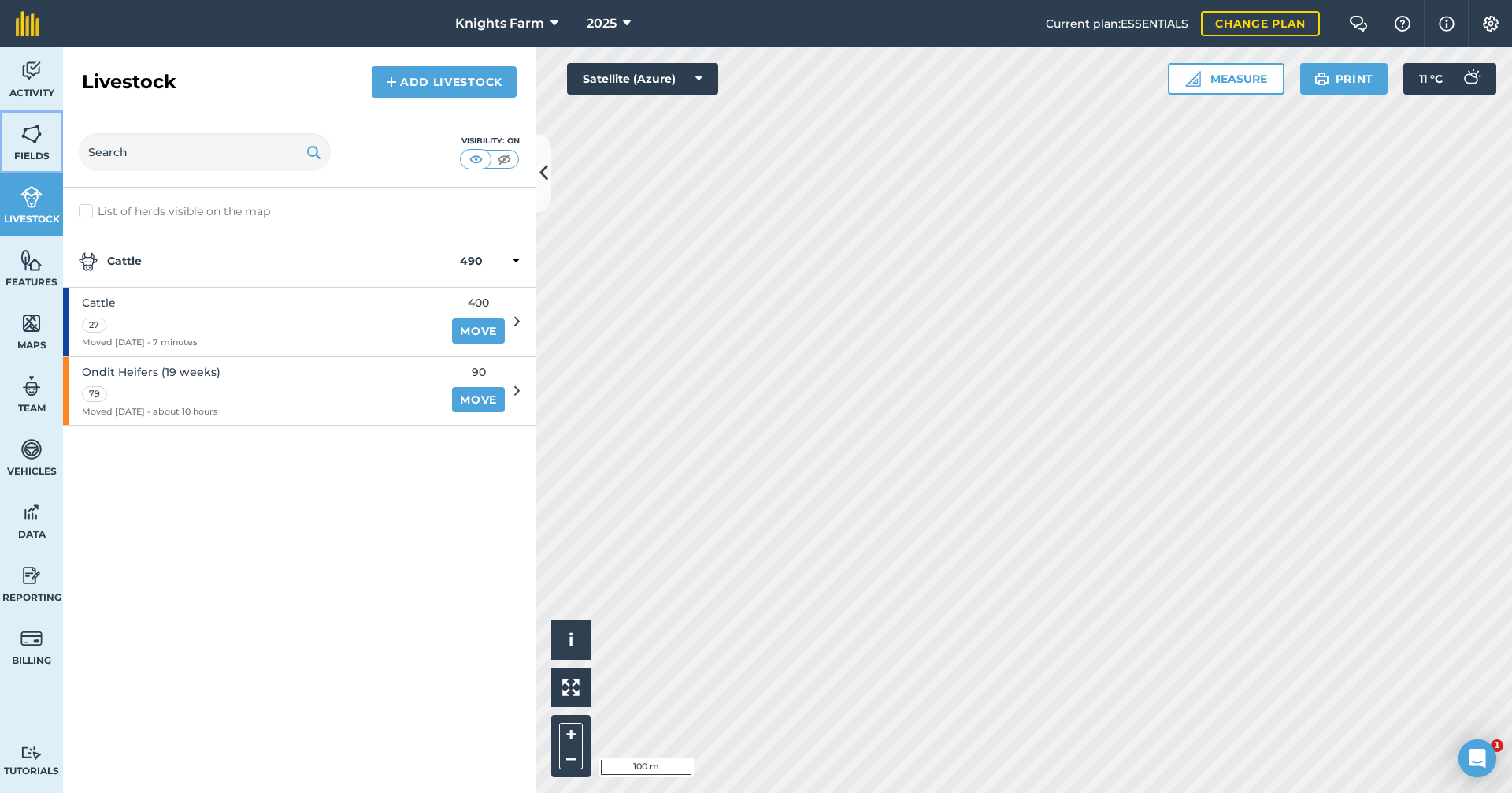
click at [40, 138] on img at bounding box center [31, 134] width 22 height 24
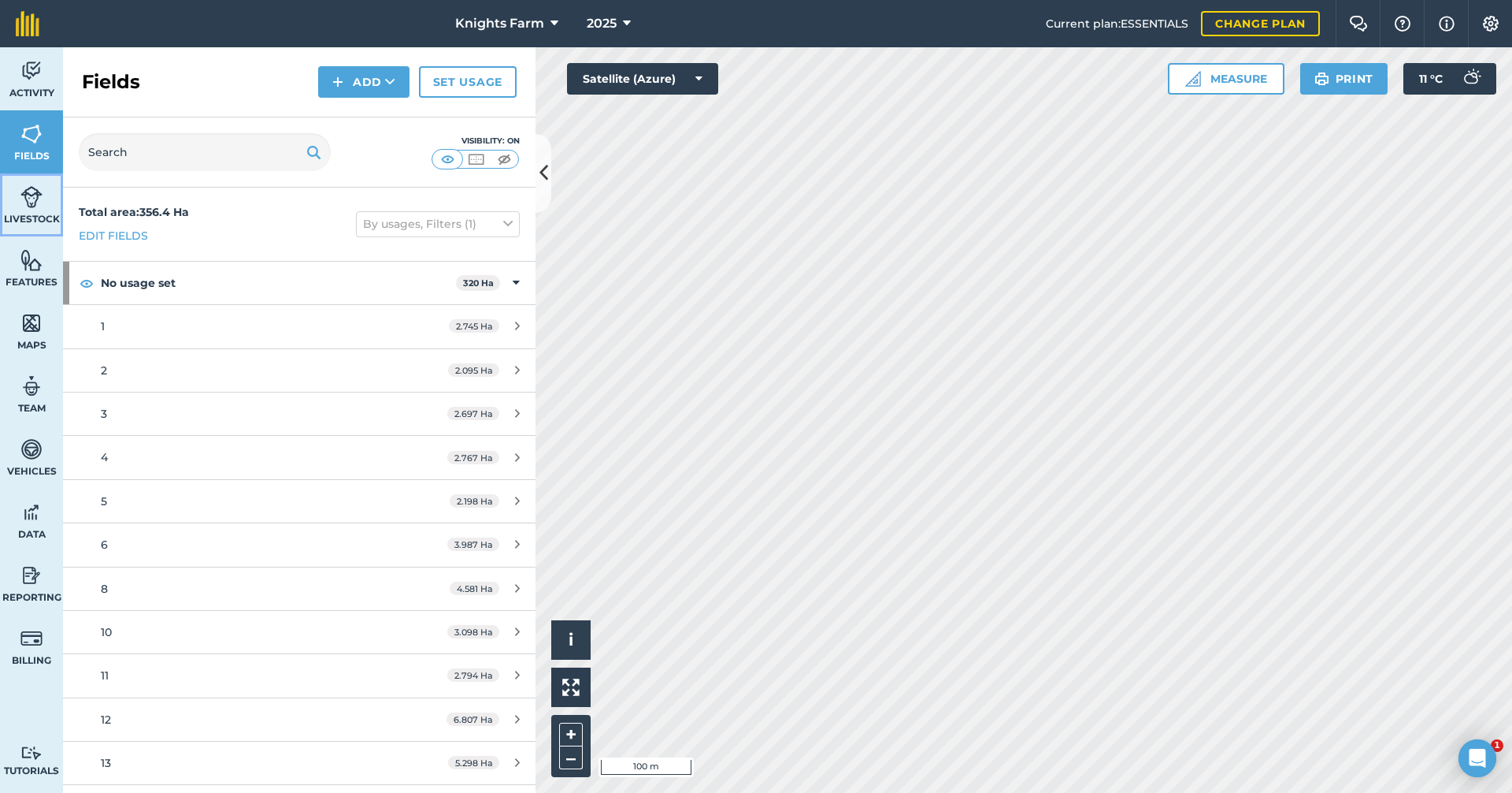
click at [41, 208] on img at bounding box center [31, 197] width 22 height 24
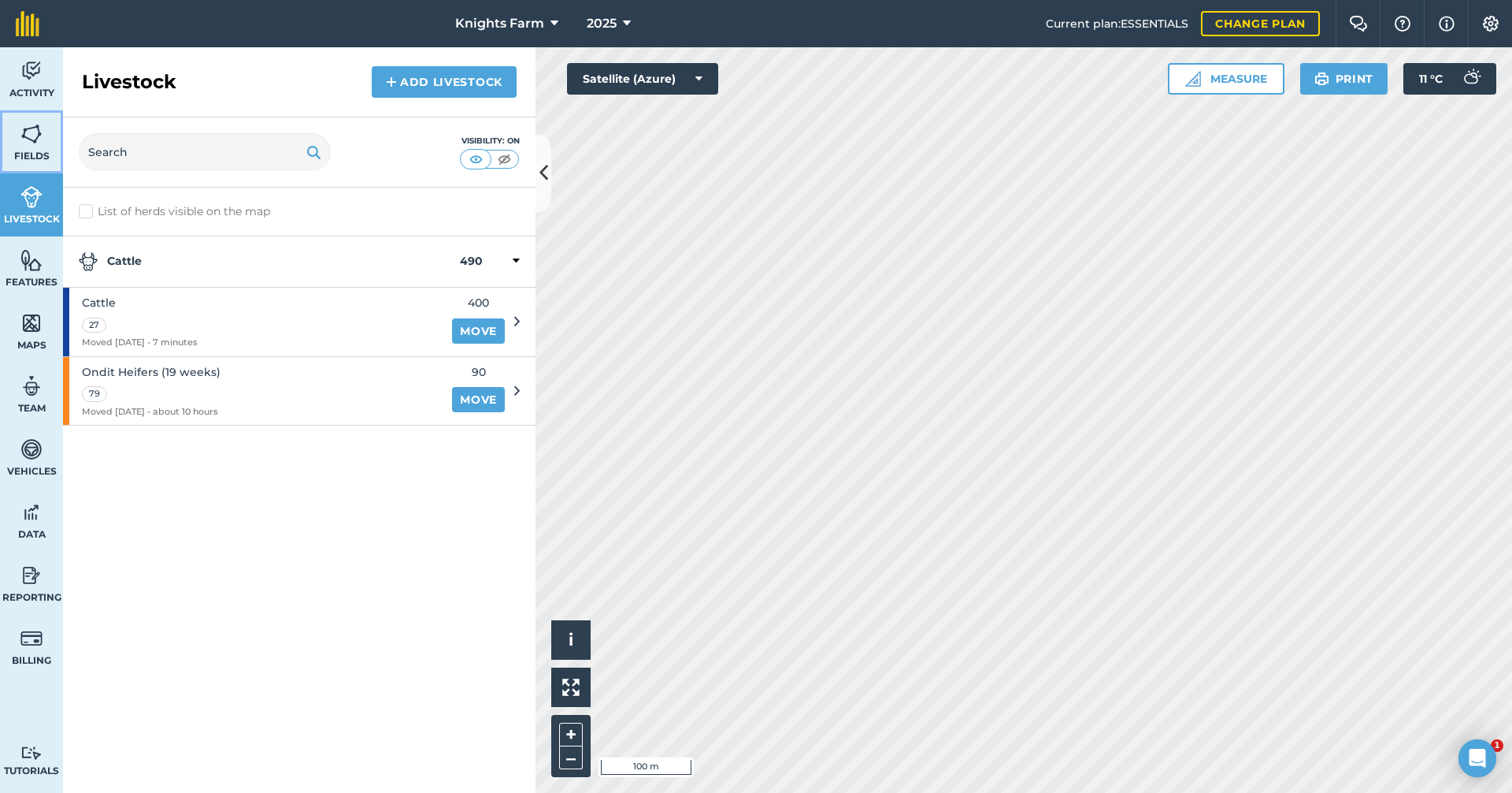
click at [37, 135] on img at bounding box center [31, 134] width 22 height 24
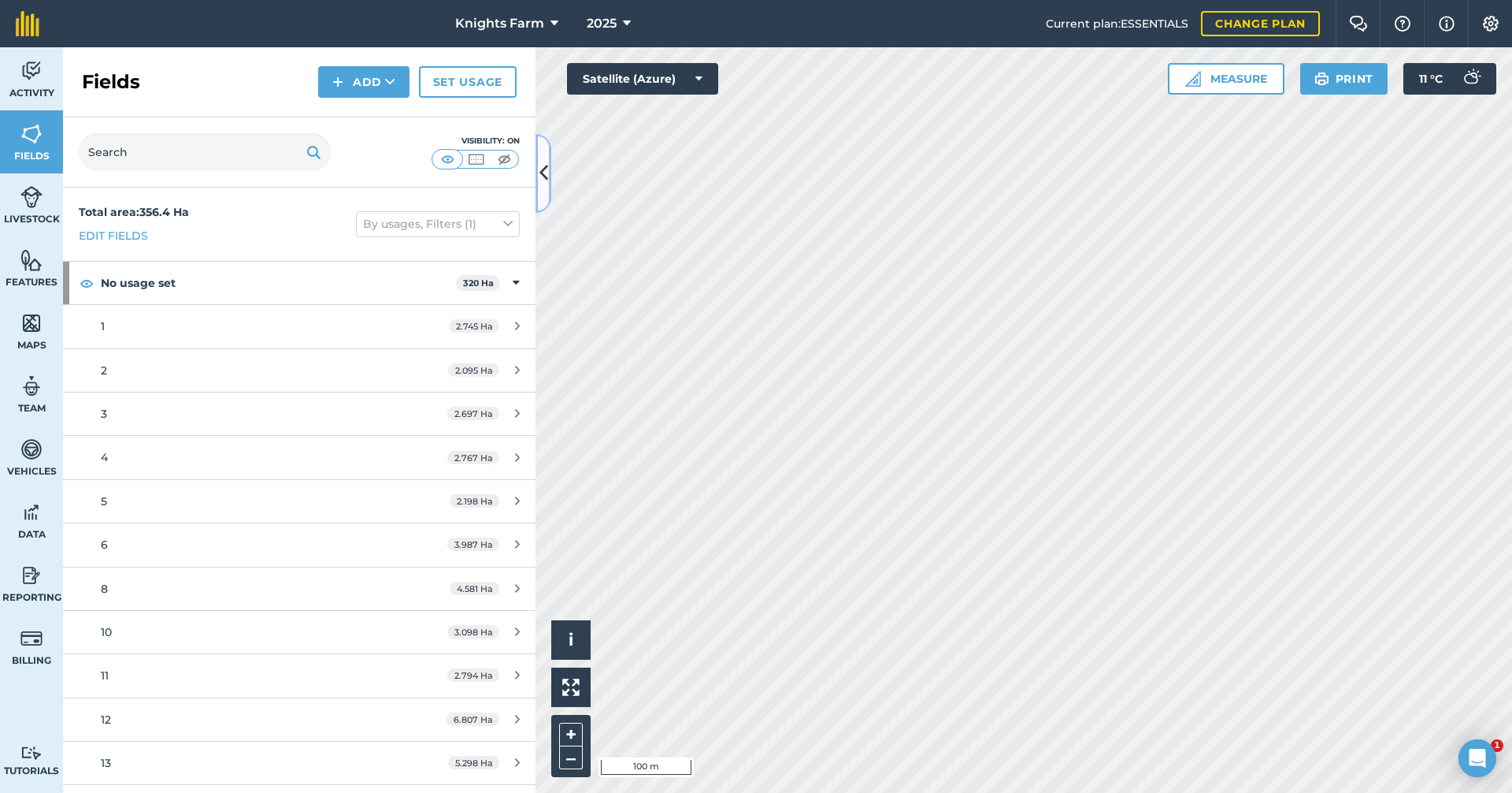
click at [543, 153] on button at bounding box center [543, 173] width 16 height 79
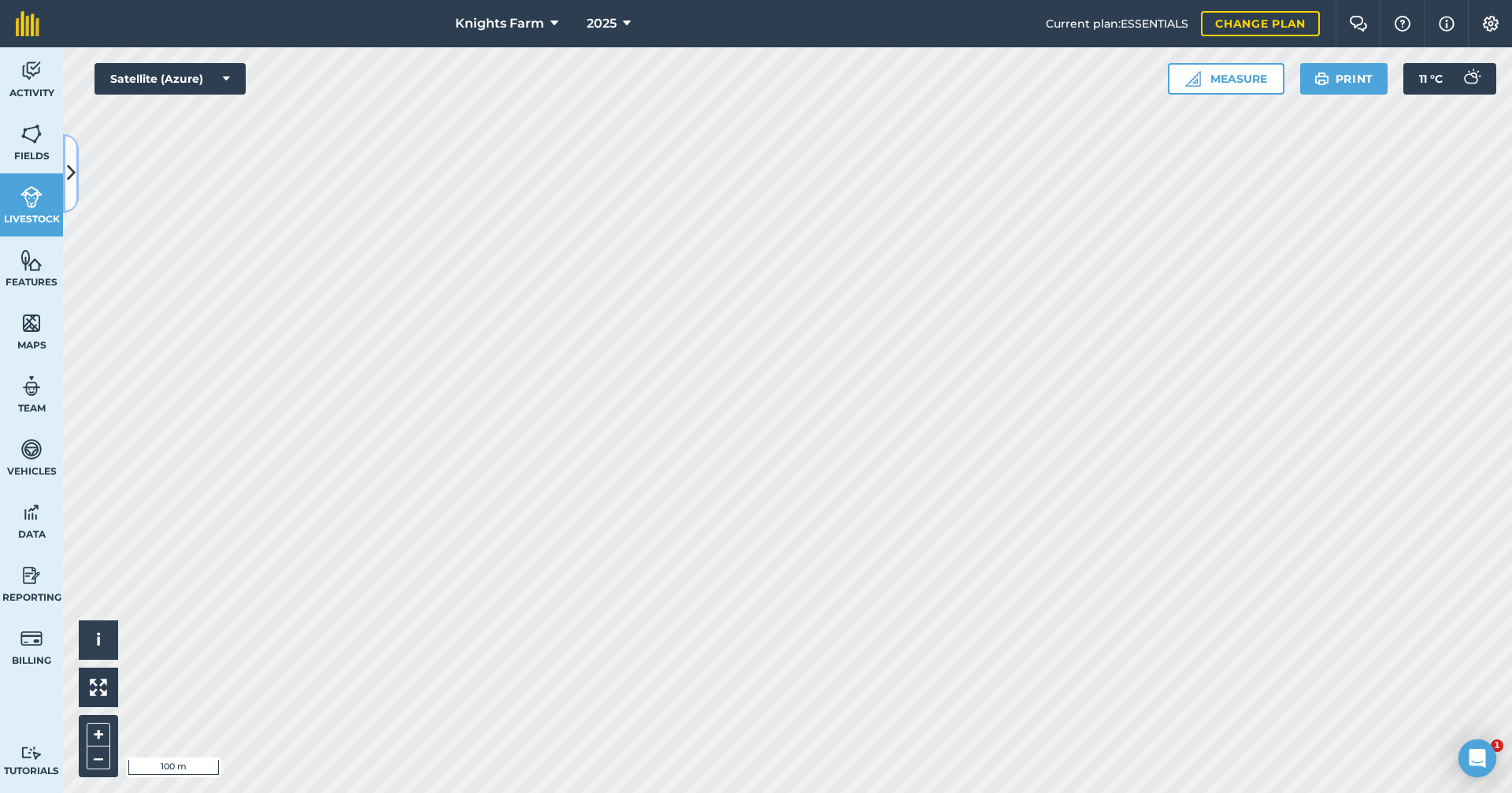
click at [72, 182] on icon at bounding box center [71, 172] width 8 height 27
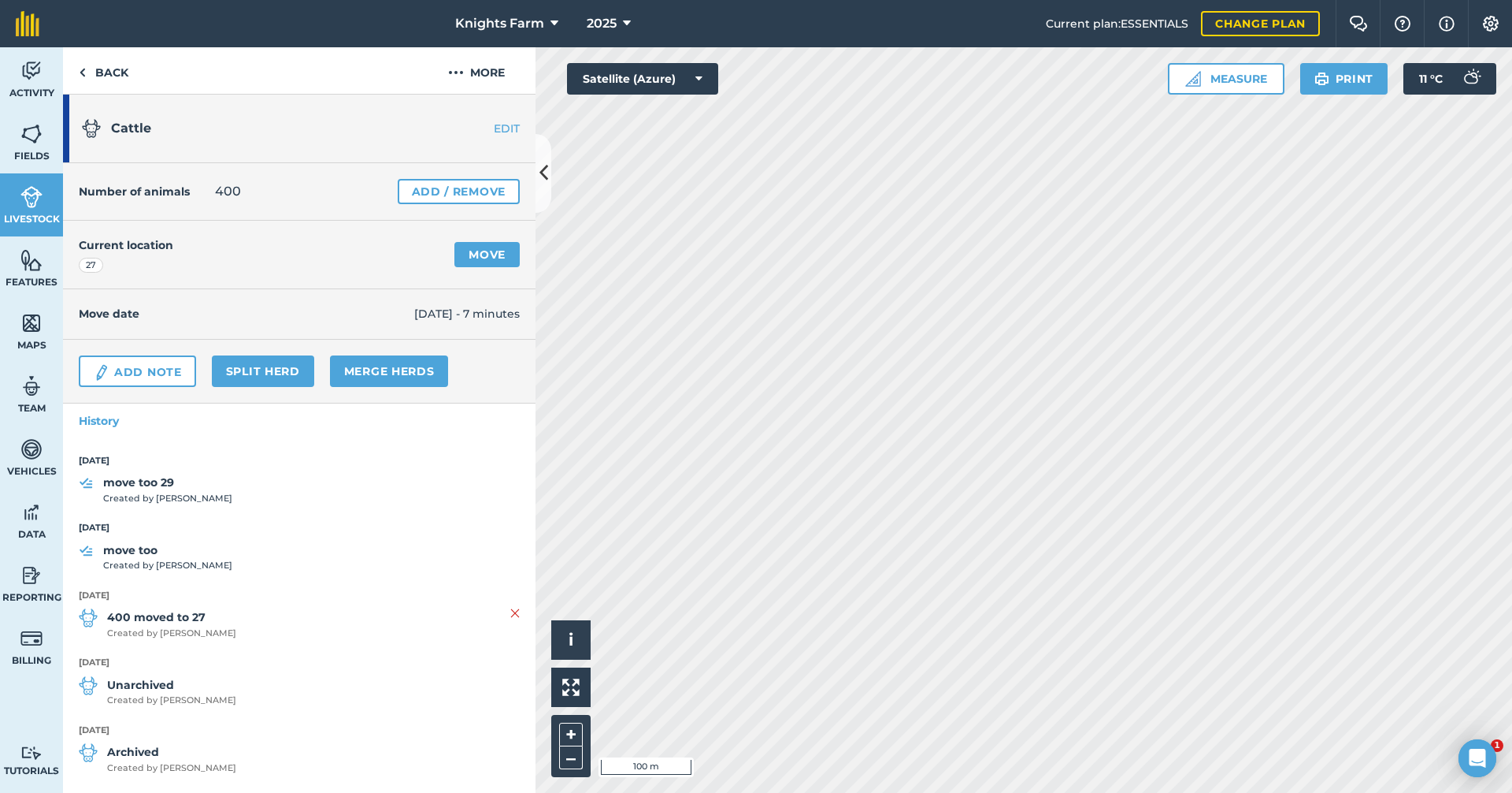
click at [220, 552] on span "move too Created by Jacob K" at bounding box center [299, 557] width 441 height 31
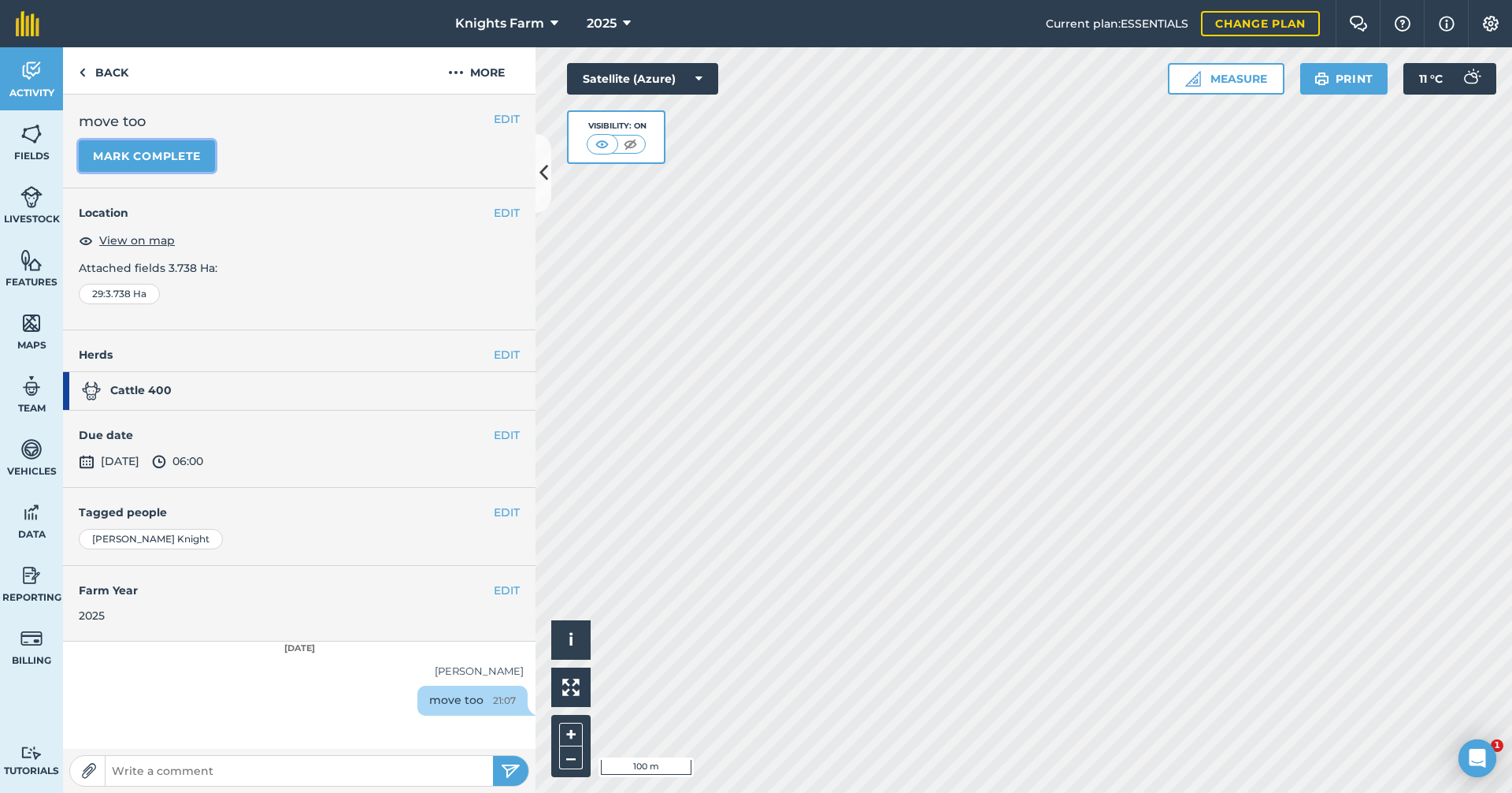
click at [169, 161] on button "Mark complete" at bounding box center [147, 155] width 137 height 31
click at [107, 69] on link "Back" at bounding box center [104, 70] width 81 height 46
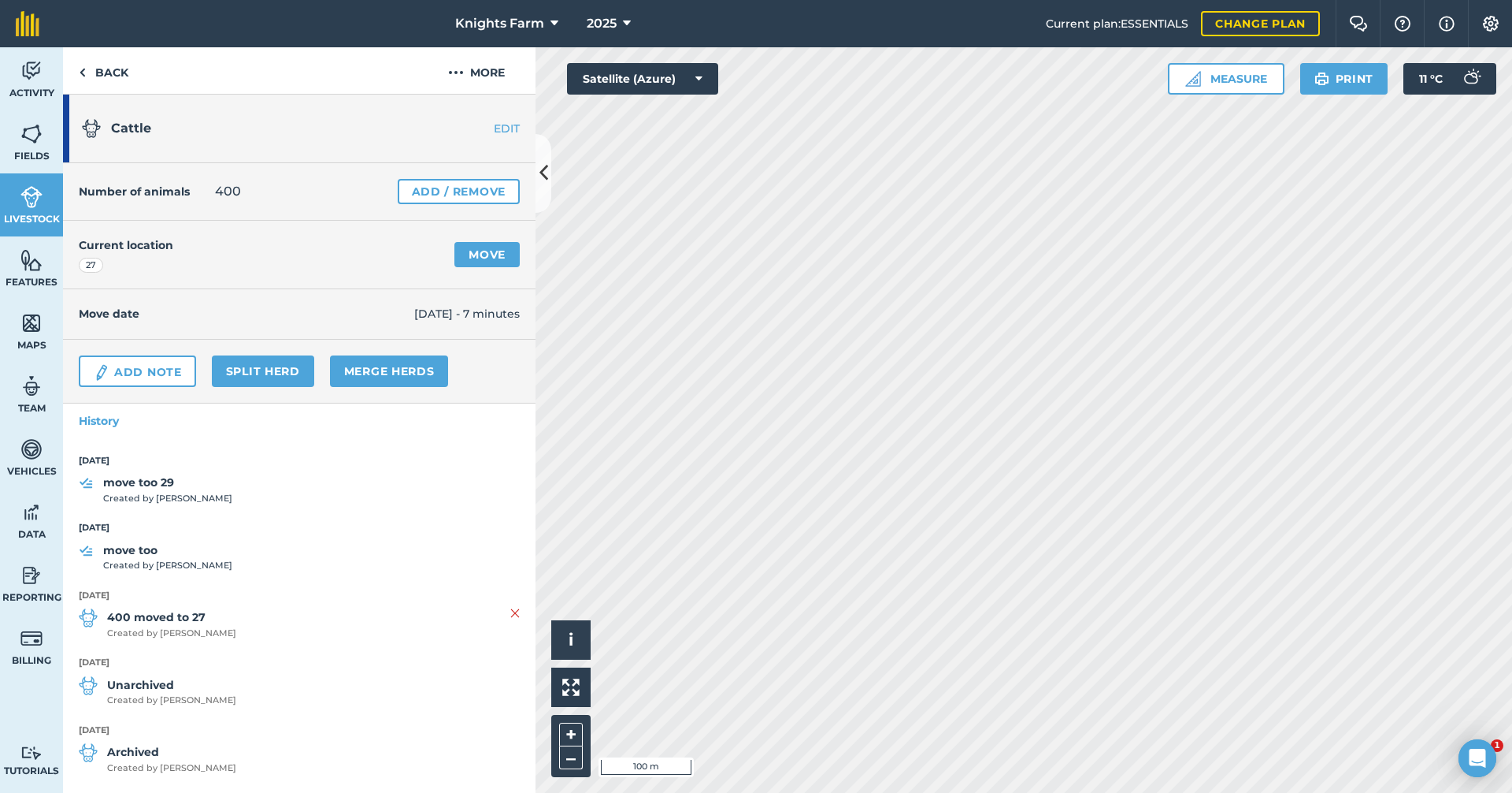
scroll to position [13, 0]
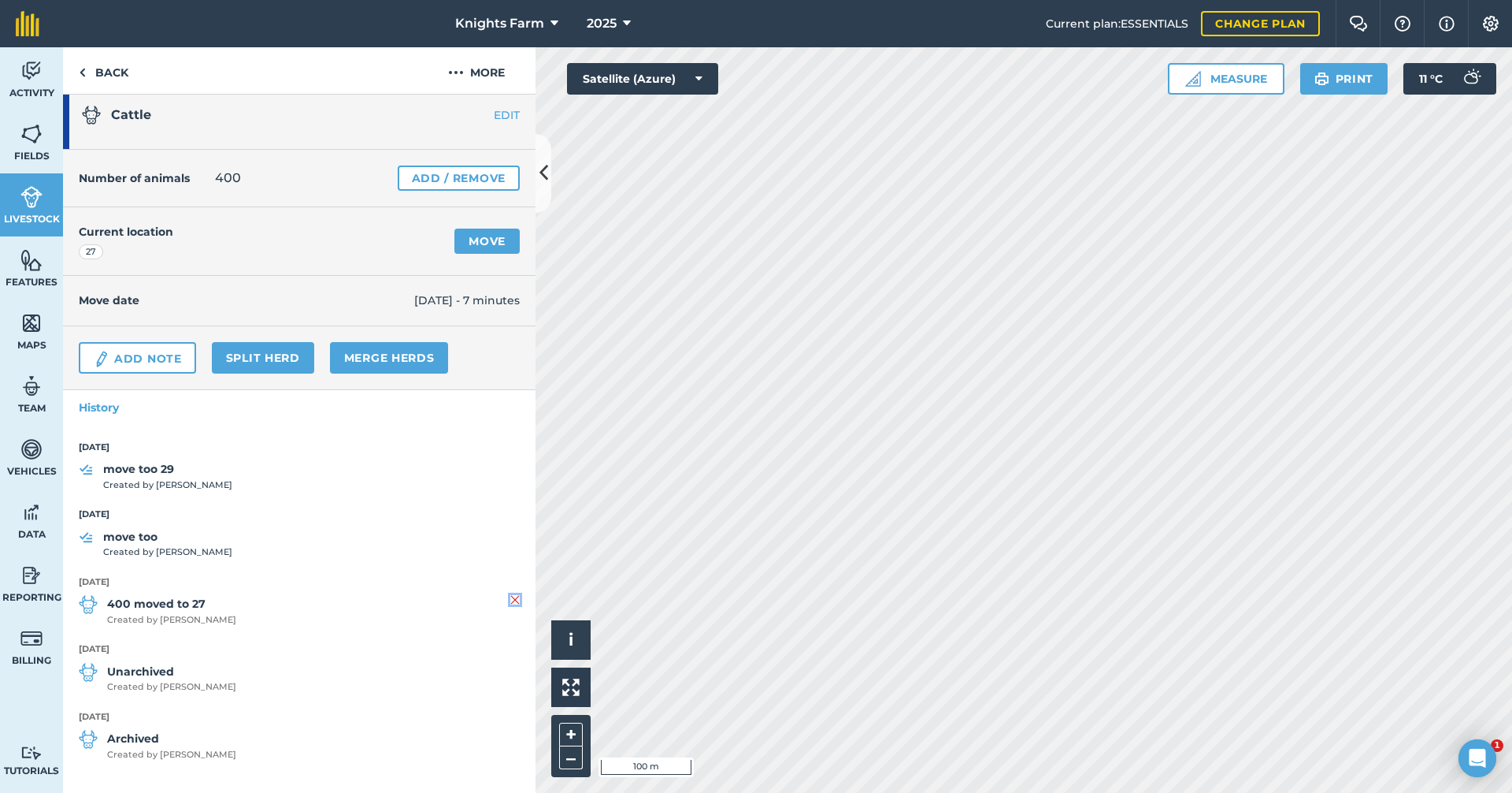
click at [510, 593] on img at bounding box center [515, 600] width 9 height 19
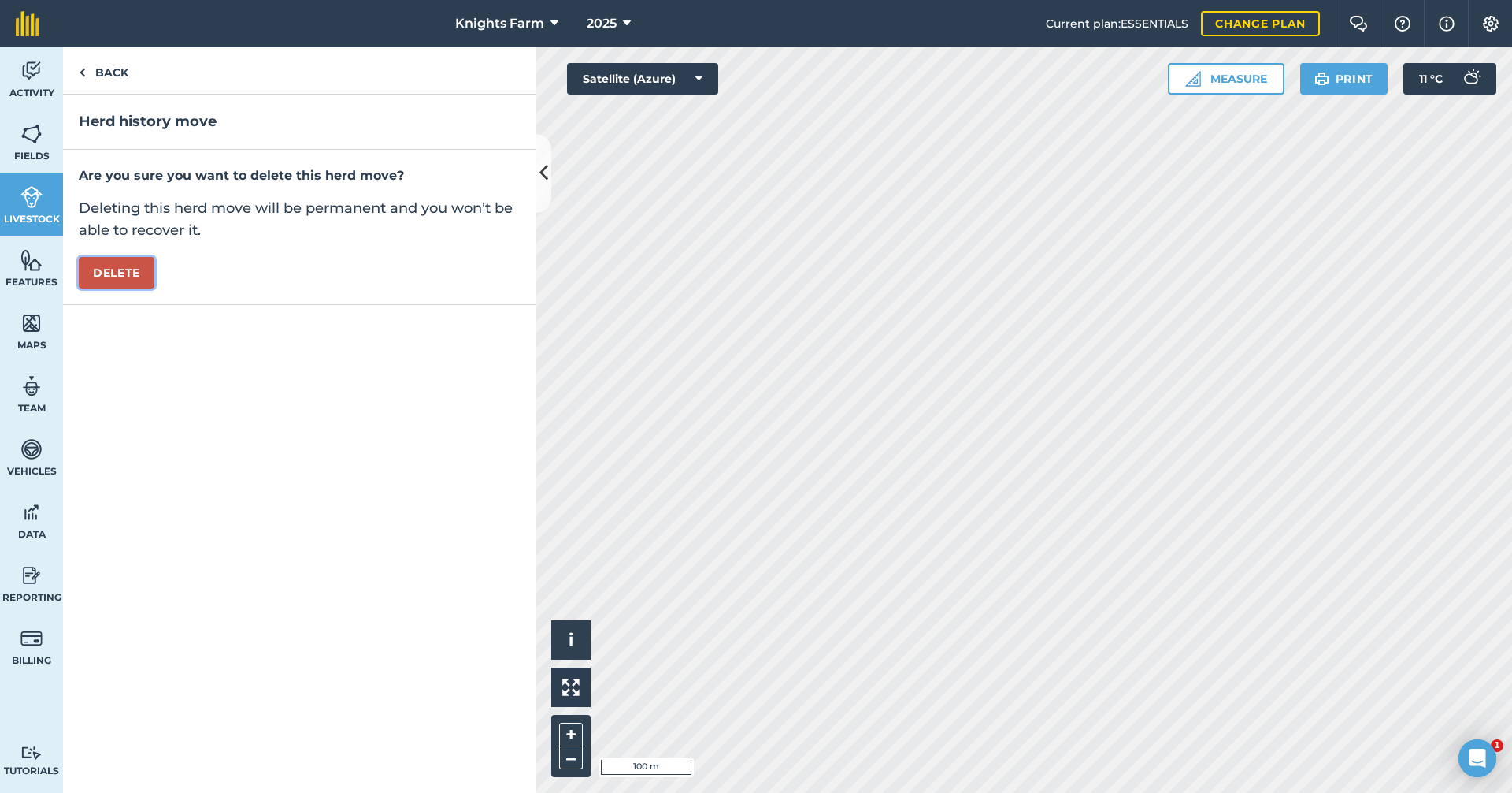
click at [131, 282] on button "Delete" at bounding box center [117, 272] width 75 height 31
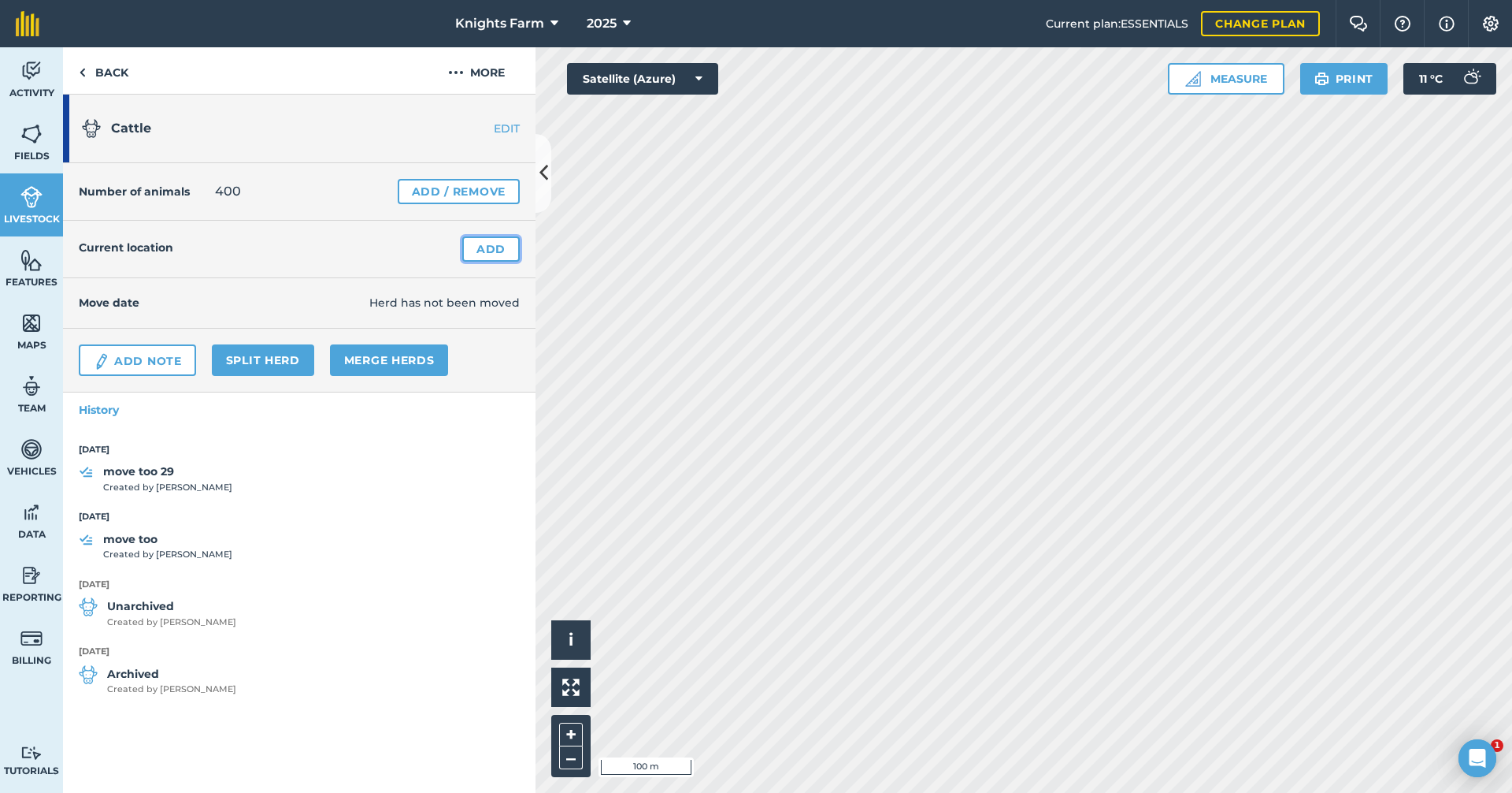
click at [482, 241] on link "Add" at bounding box center [491, 249] width 57 height 25
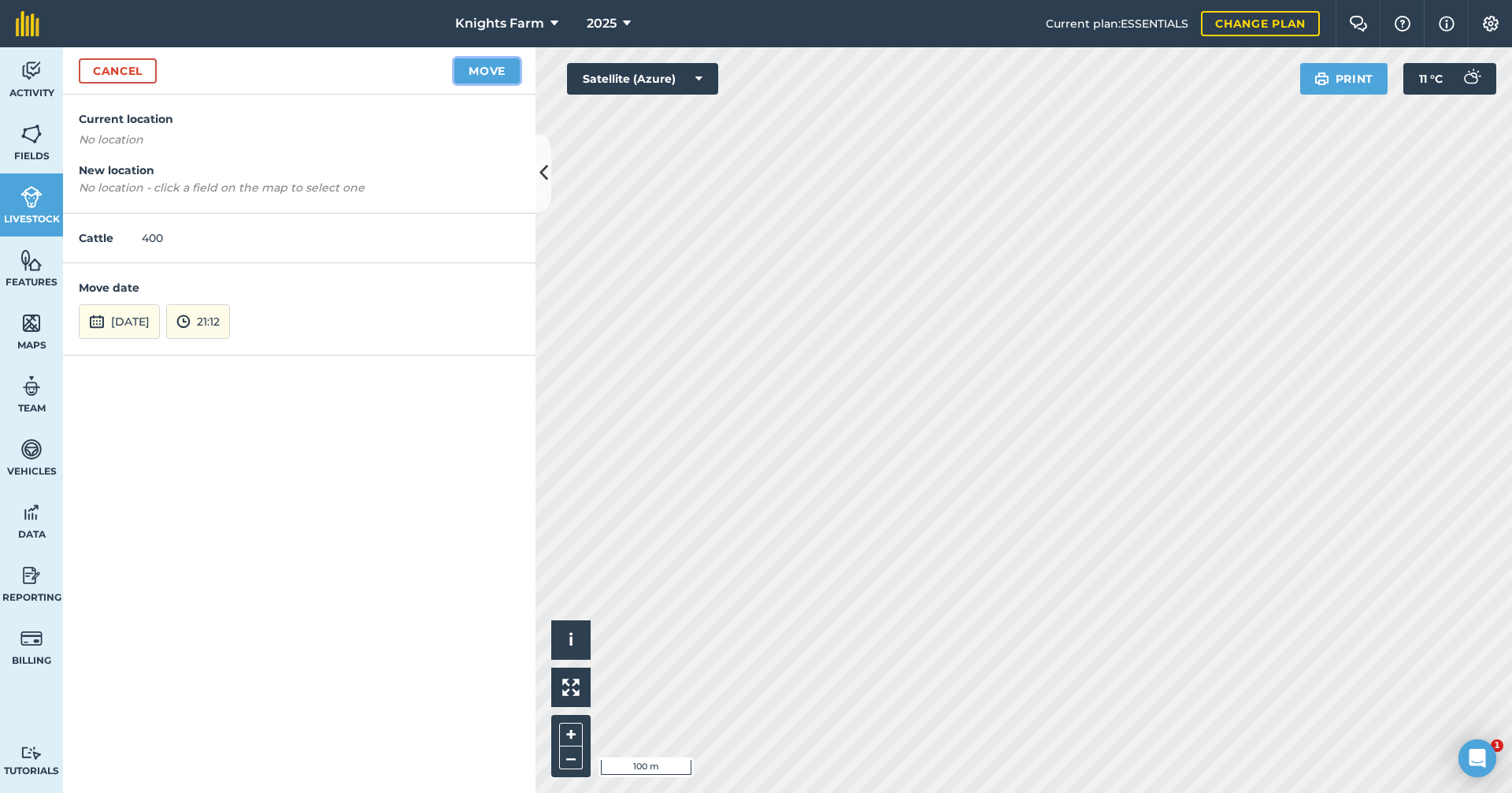
click at [507, 63] on button "Move" at bounding box center [487, 71] width 65 height 25
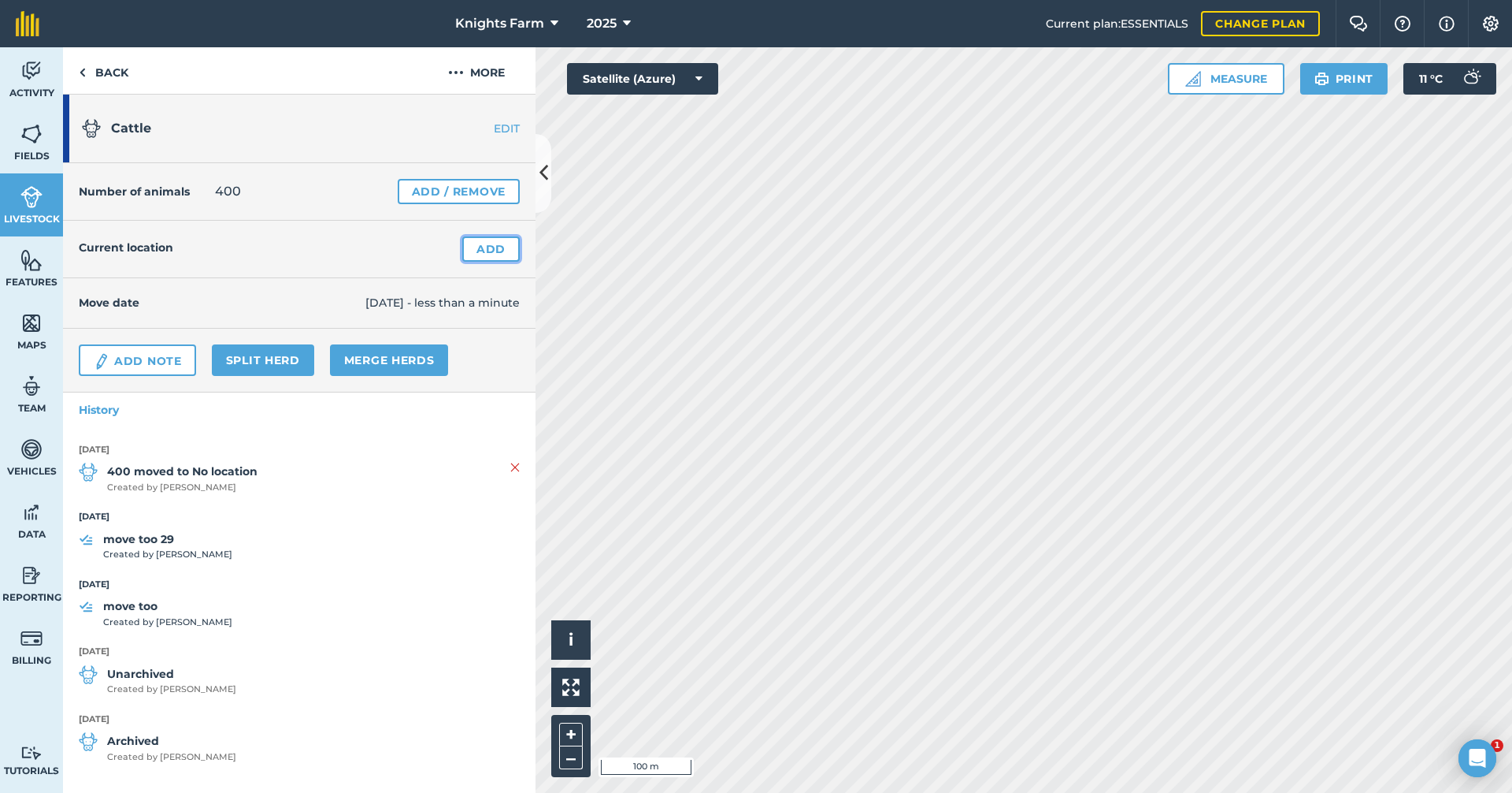
click at [476, 249] on link "Add" at bounding box center [491, 249] width 57 height 25
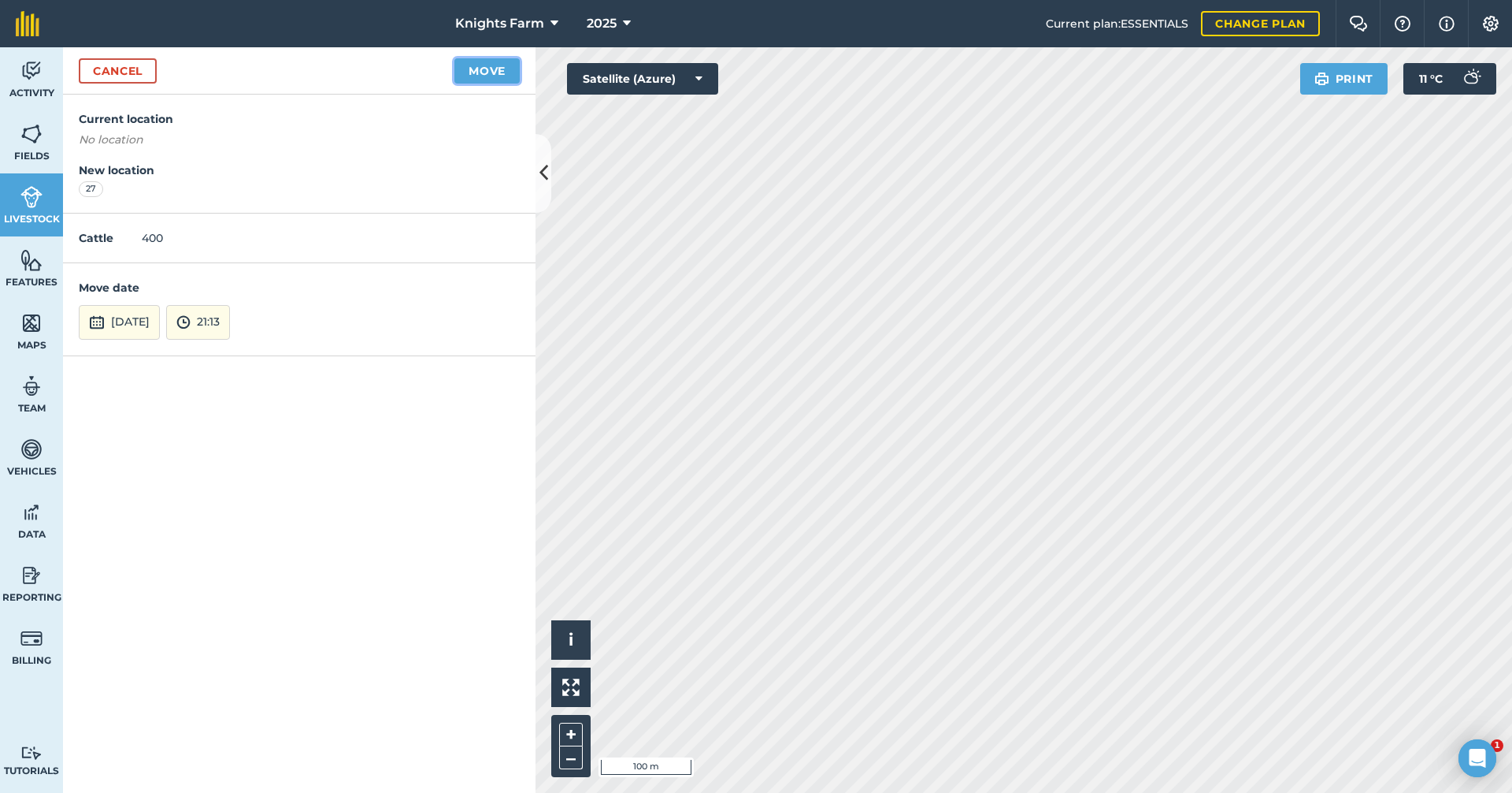
click at [465, 67] on button "Move" at bounding box center [487, 71] width 65 height 25
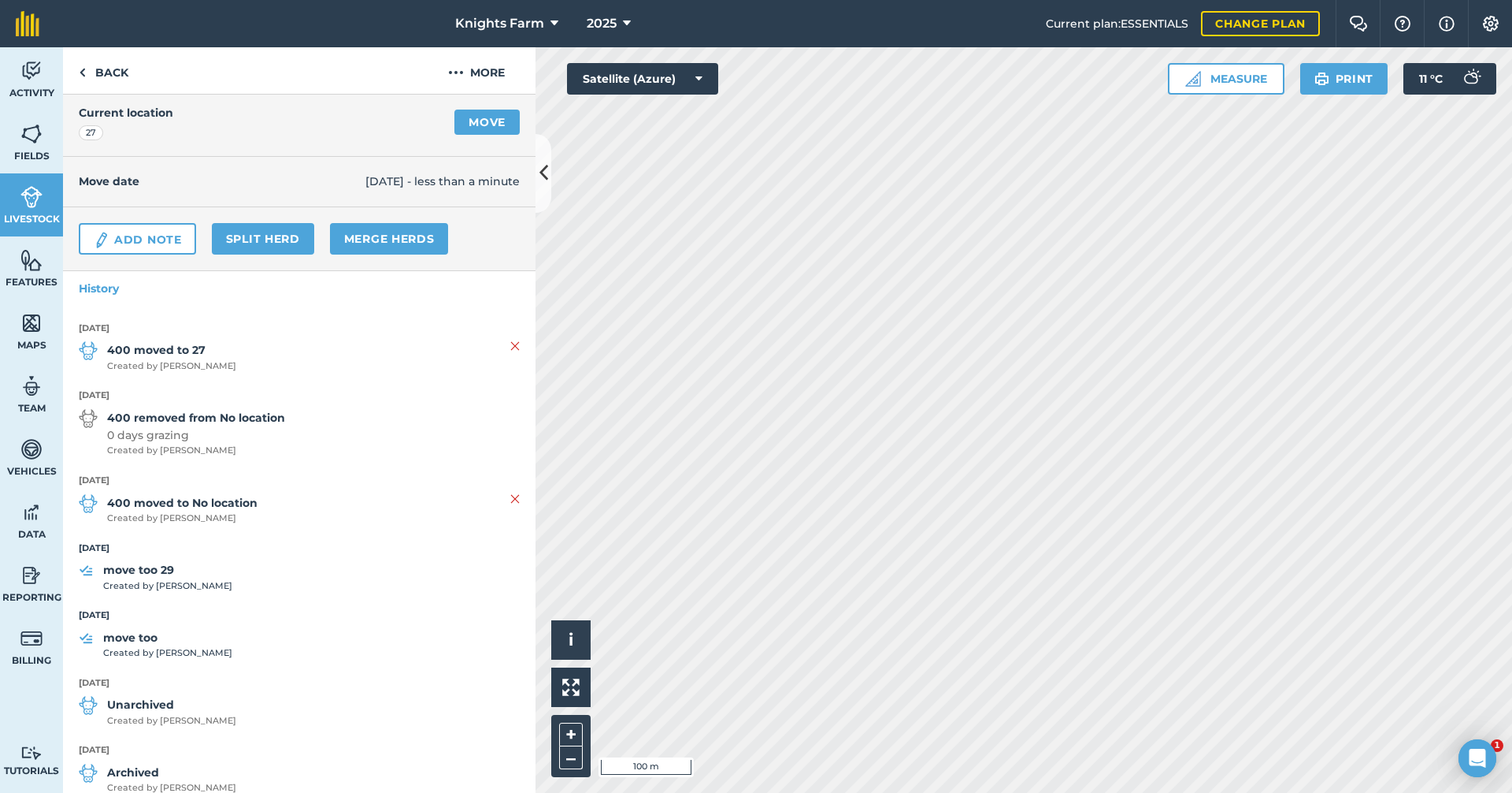
scroll to position [157, 0]
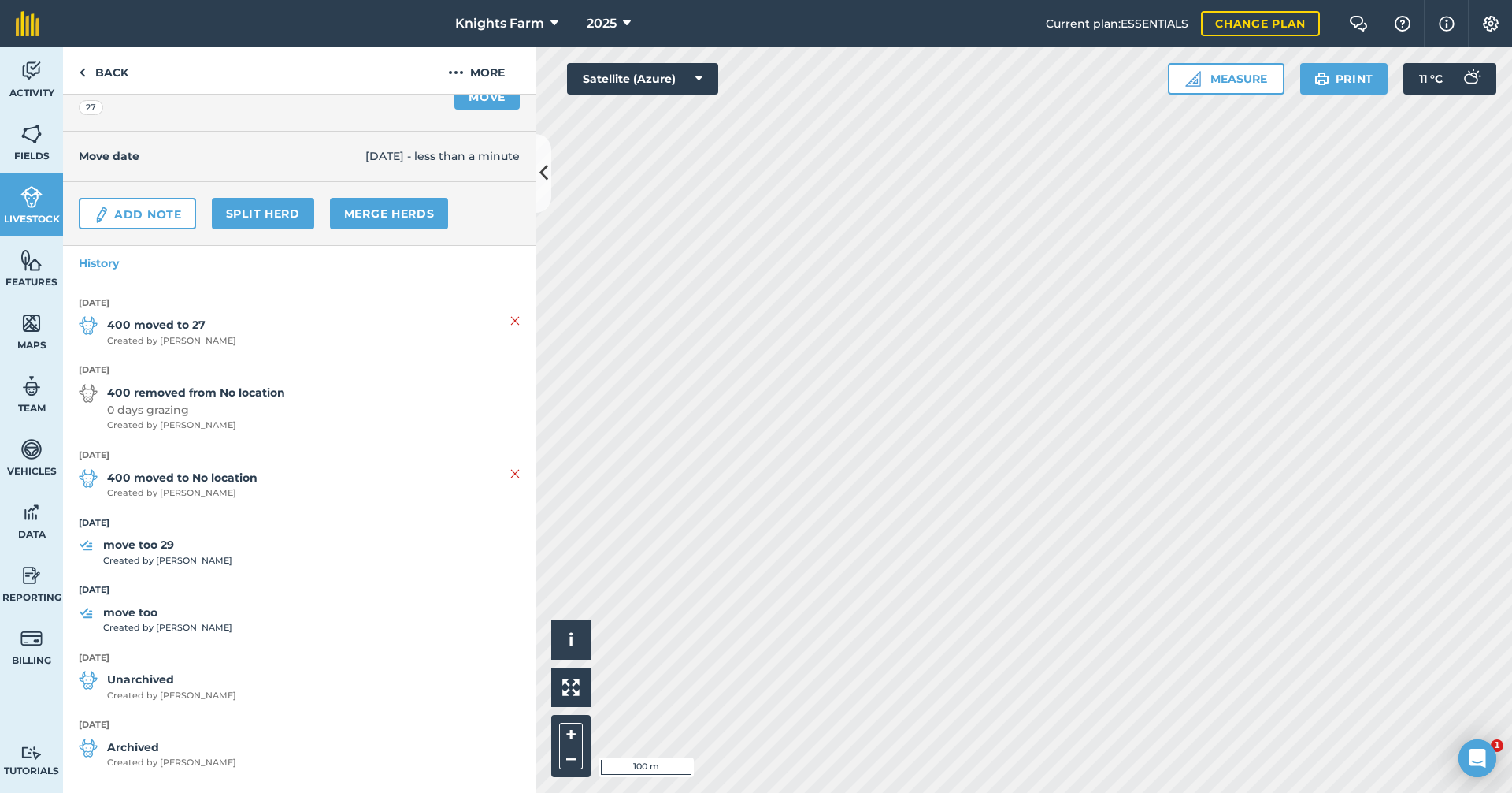
click at [511, 477] on ul "3rd October 2025 400 moved to 27 Created by Jacob K 3rd October 2025 400 remove…" at bounding box center [299, 541] width 473 height 521
click at [510, 476] on img at bounding box center [515, 474] width 9 height 19
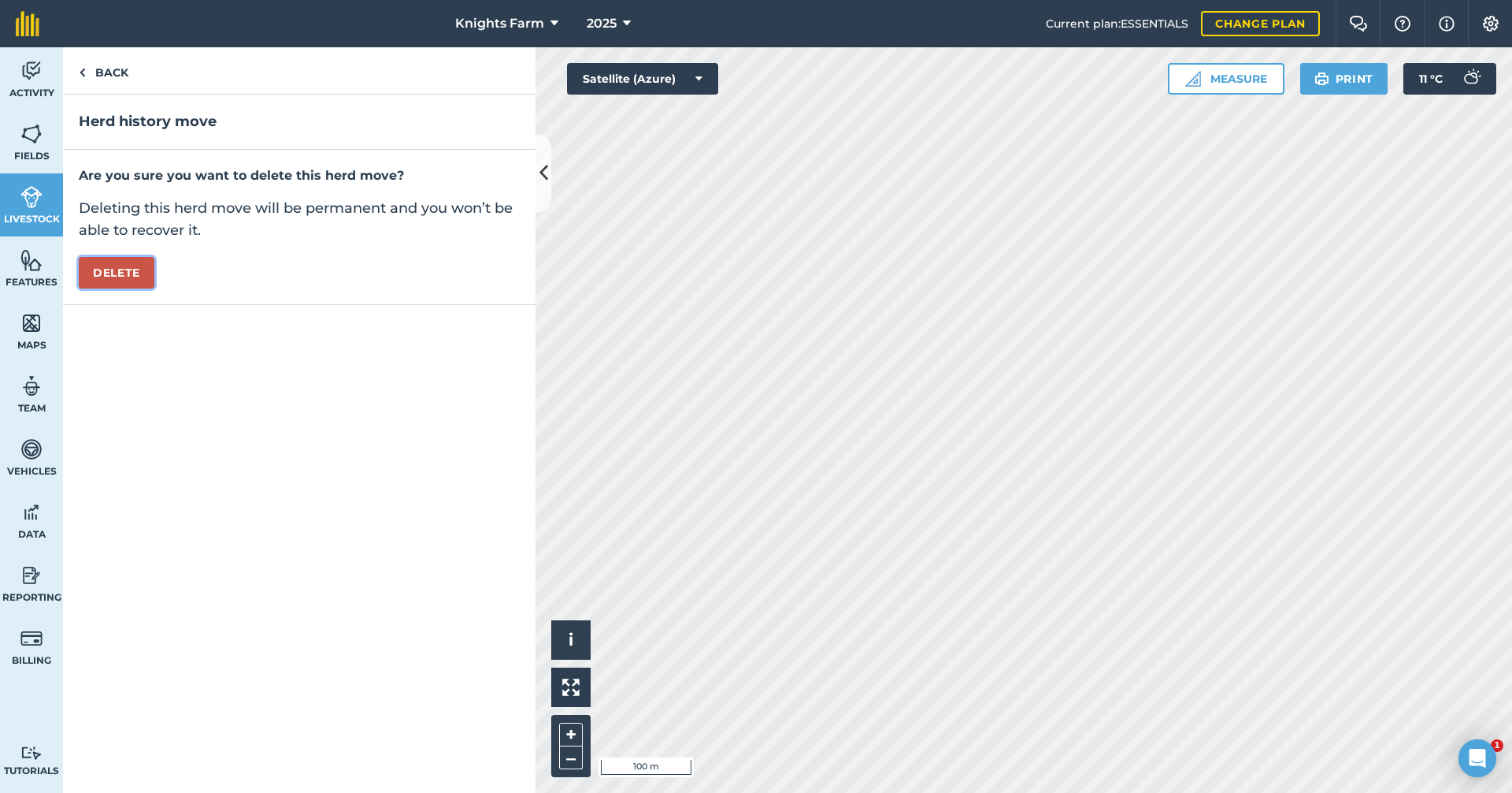
click at [133, 272] on button "Delete" at bounding box center [117, 272] width 75 height 31
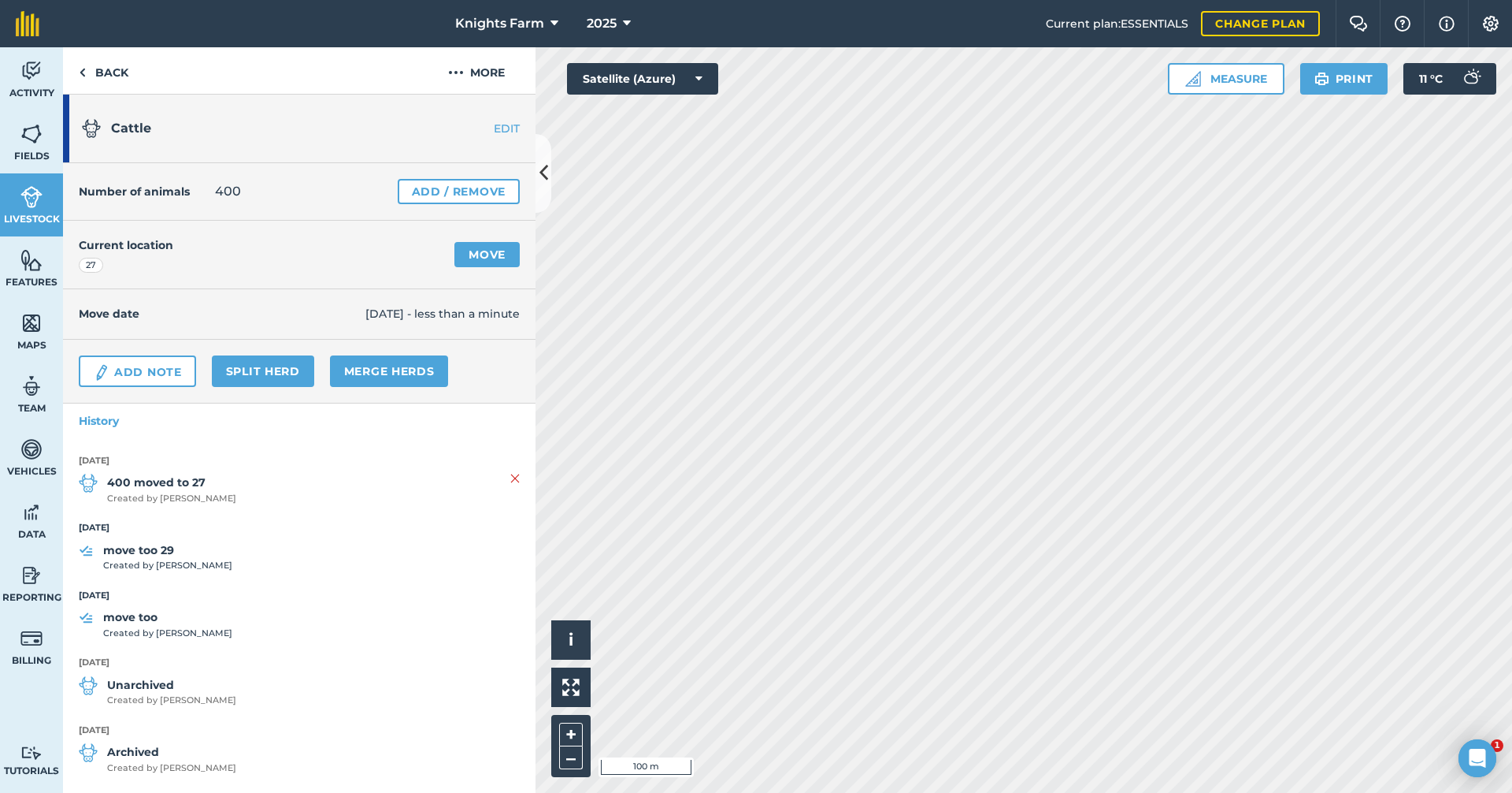
scroll to position [13, 0]
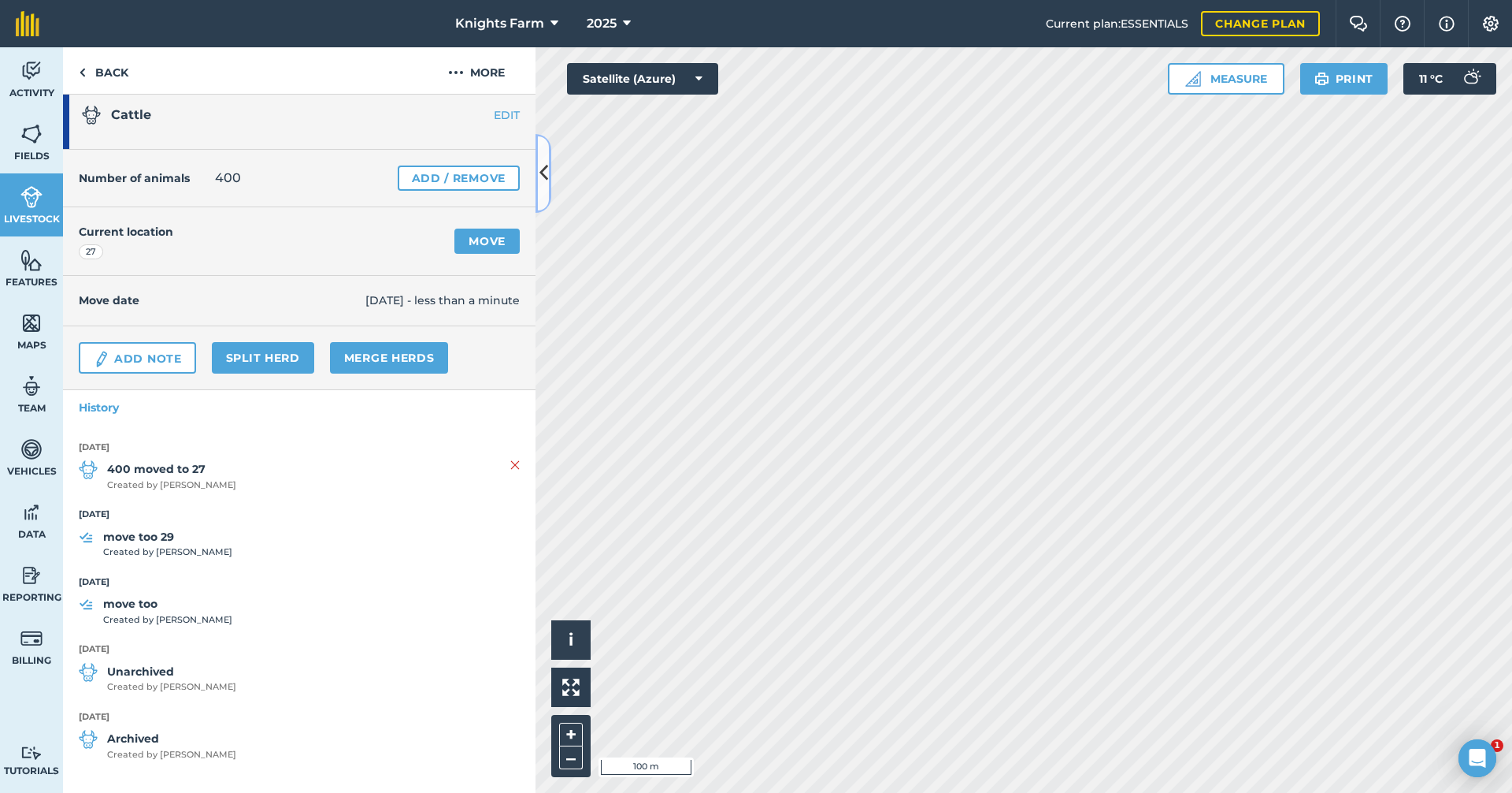
click at [548, 190] on button at bounding box center [543, 173] width 16 height 79
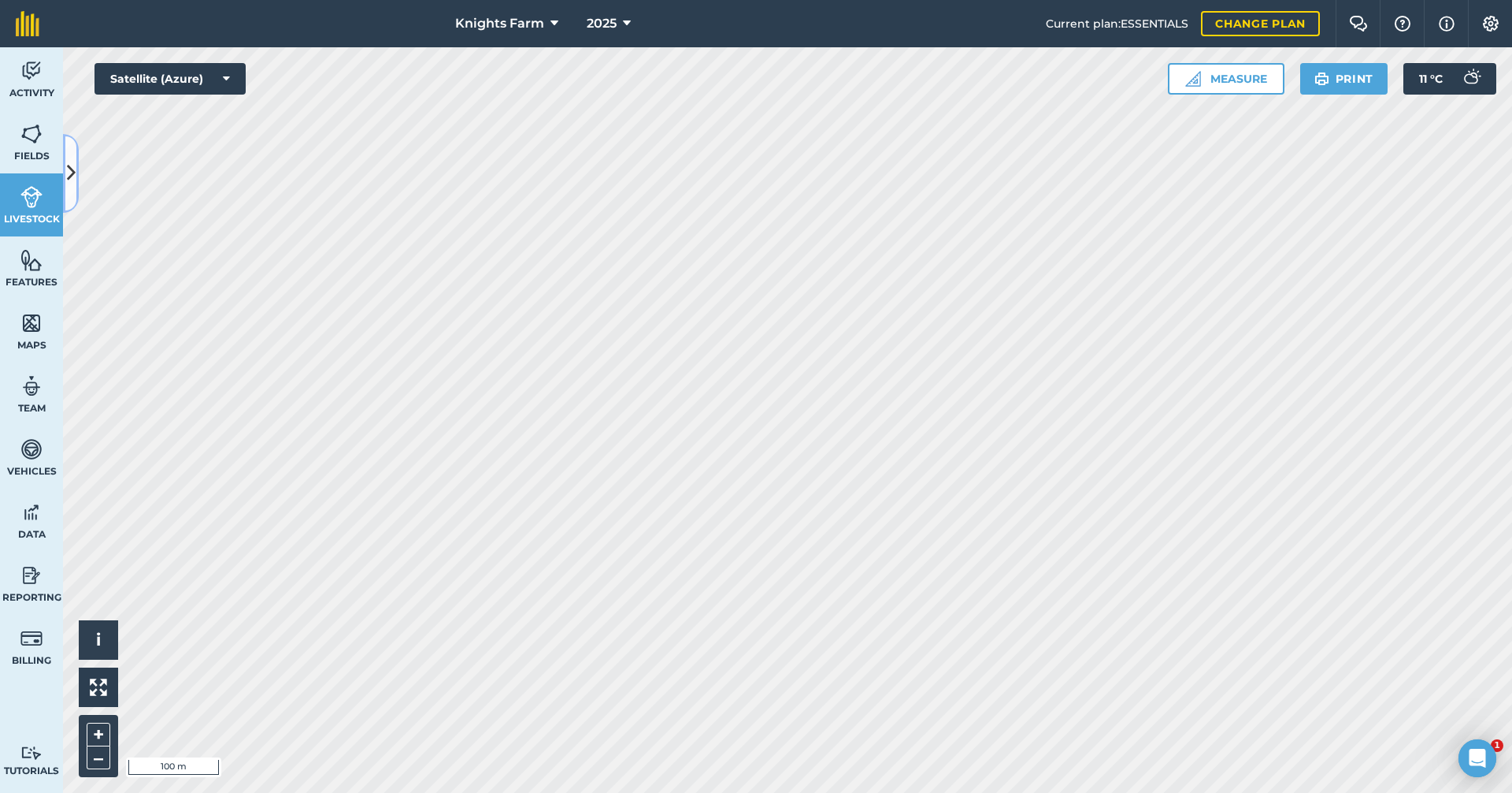
click at [76, 185] on button at bounding box center [71, 173] width 16 height 79
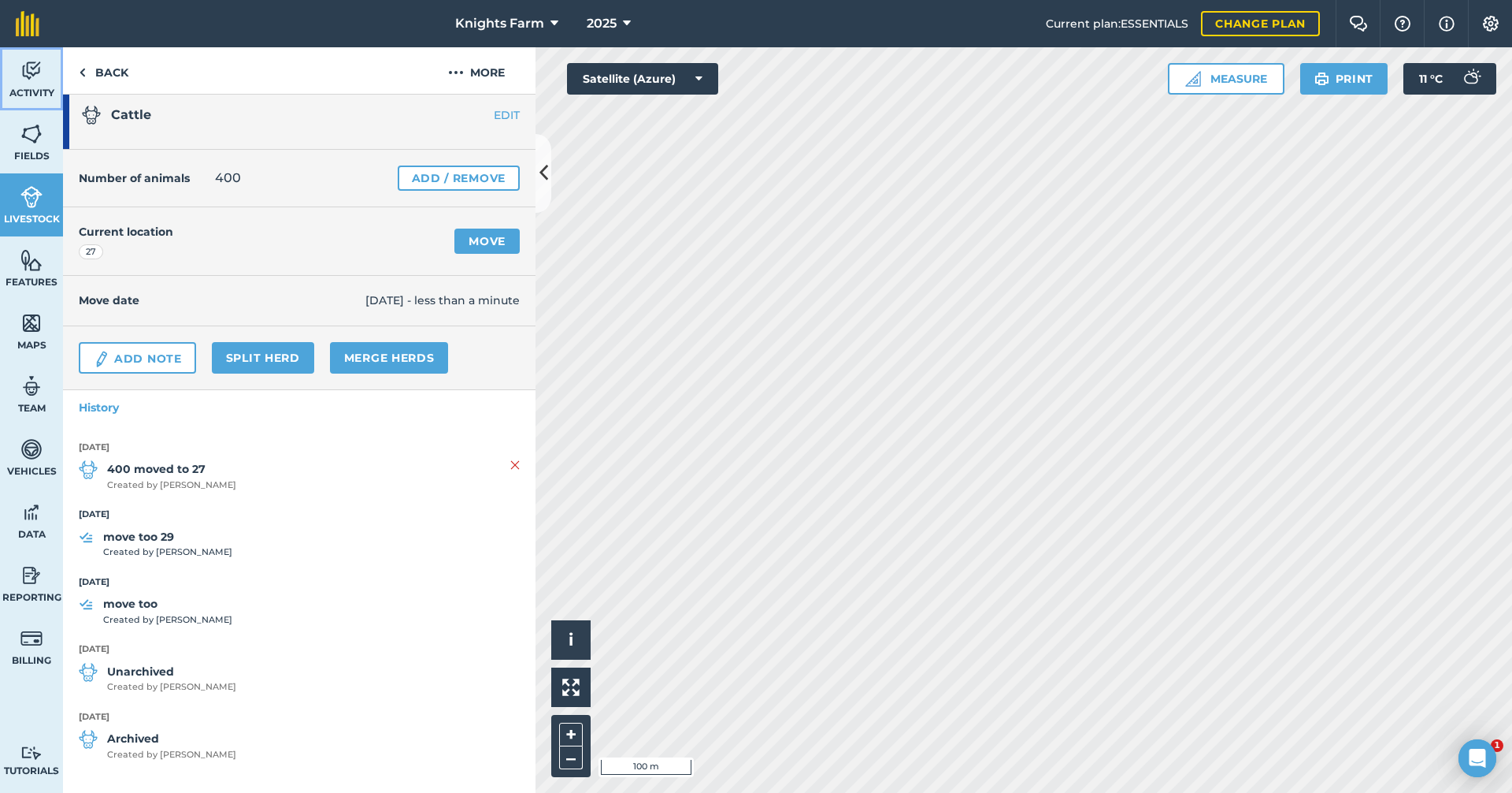
click at [43, 85] on link "Activity" at bounding box center [31, 78] width 63 height 63
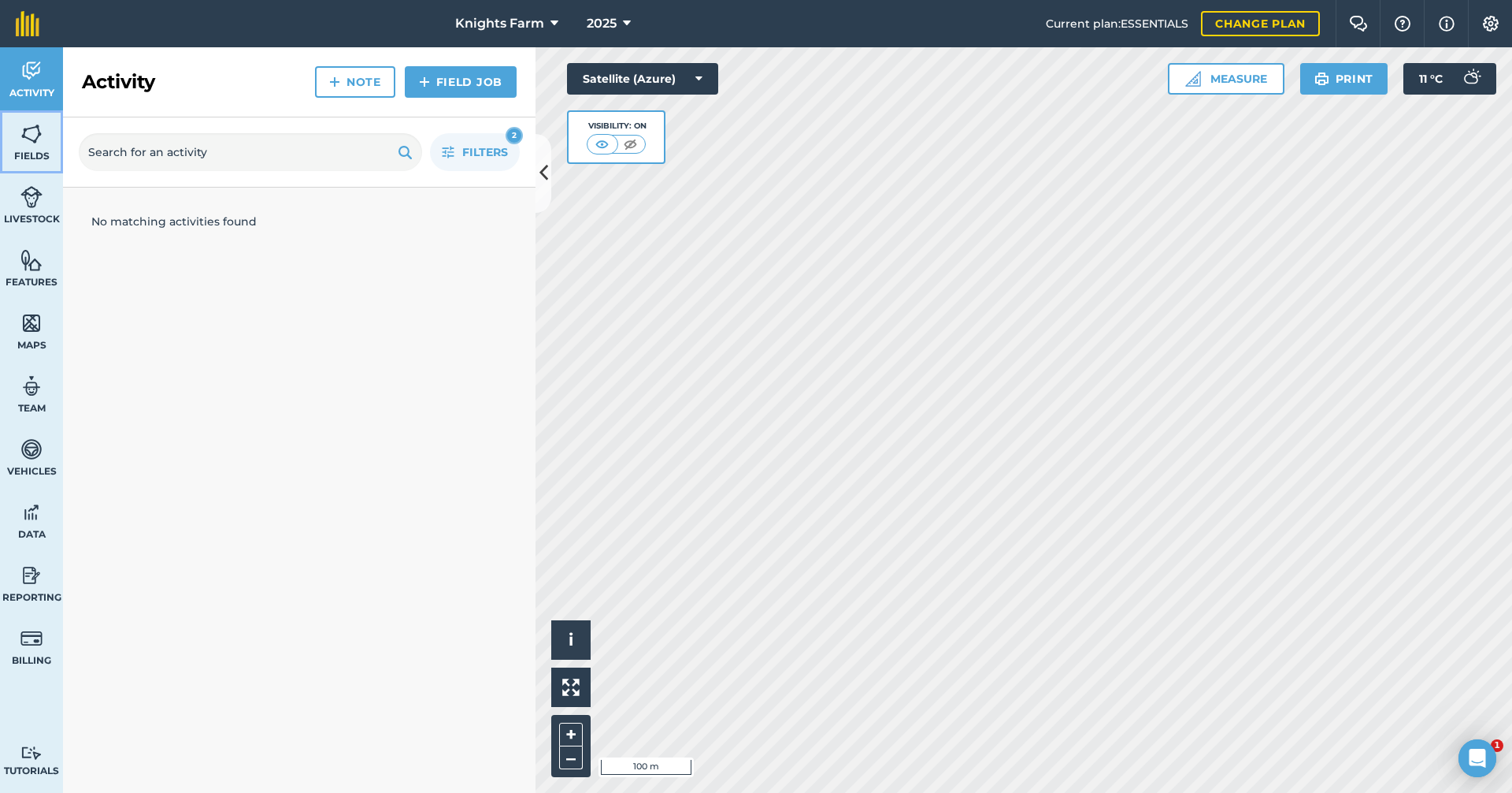
click at [33, 142] on img at bounding box center [31, 134] width 22 height 24
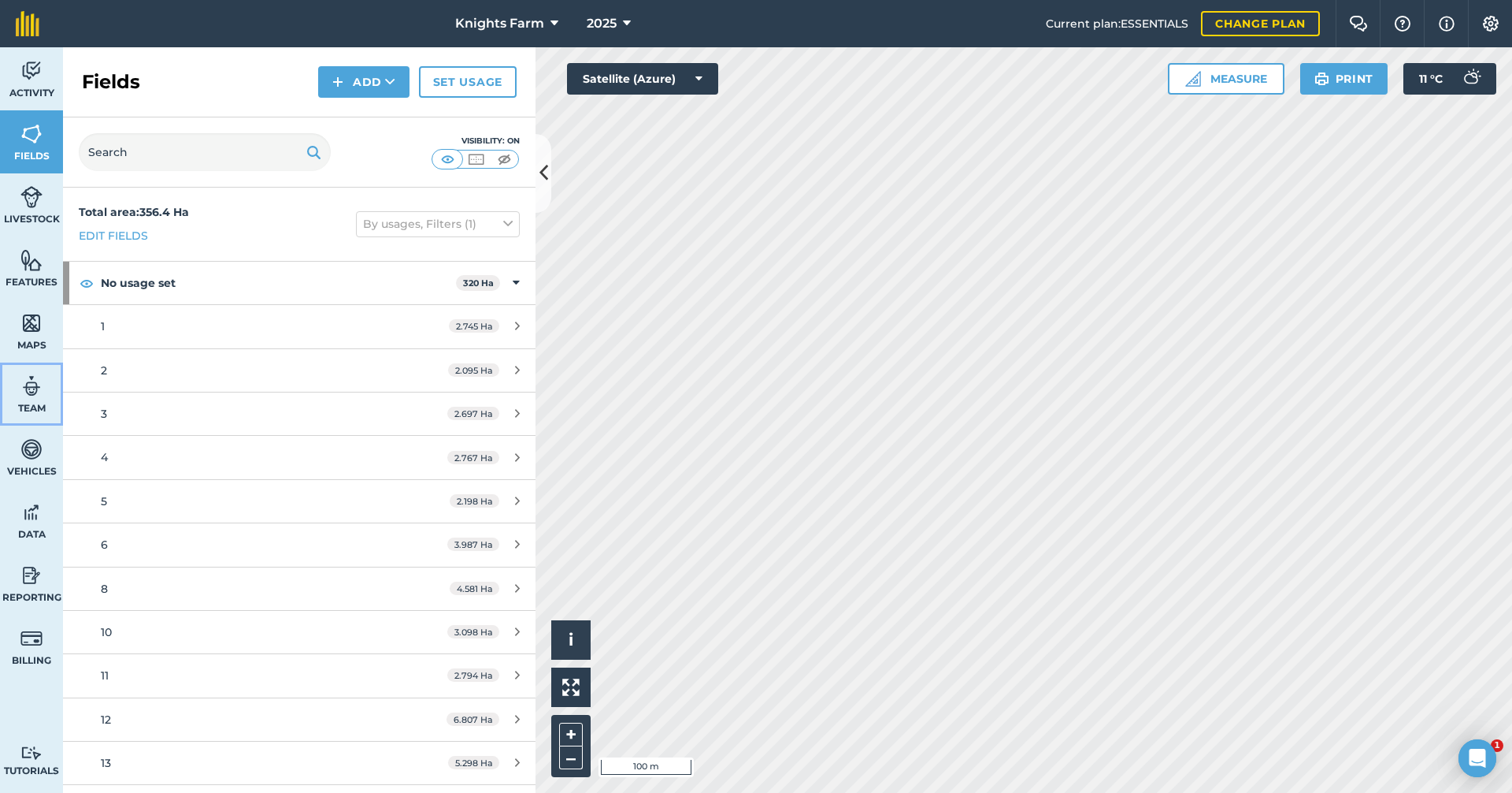
click at [46, 396] on link "Team" at bounding box center [31, 394] width 63 height 63
select select "MEMBER"
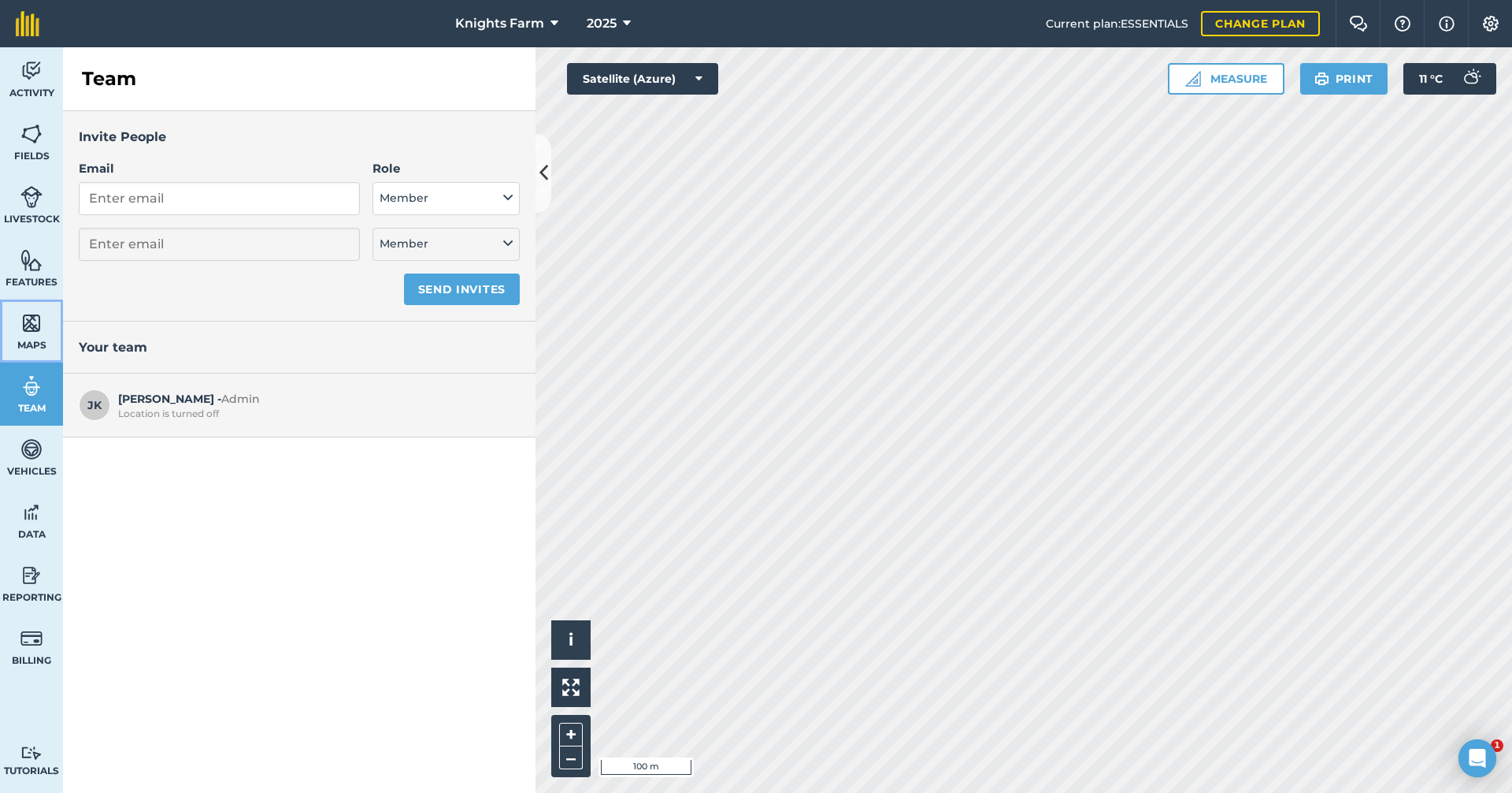
click at [29, 341] on span "Maps" at bounding box center [31, 345] width 63 height 12
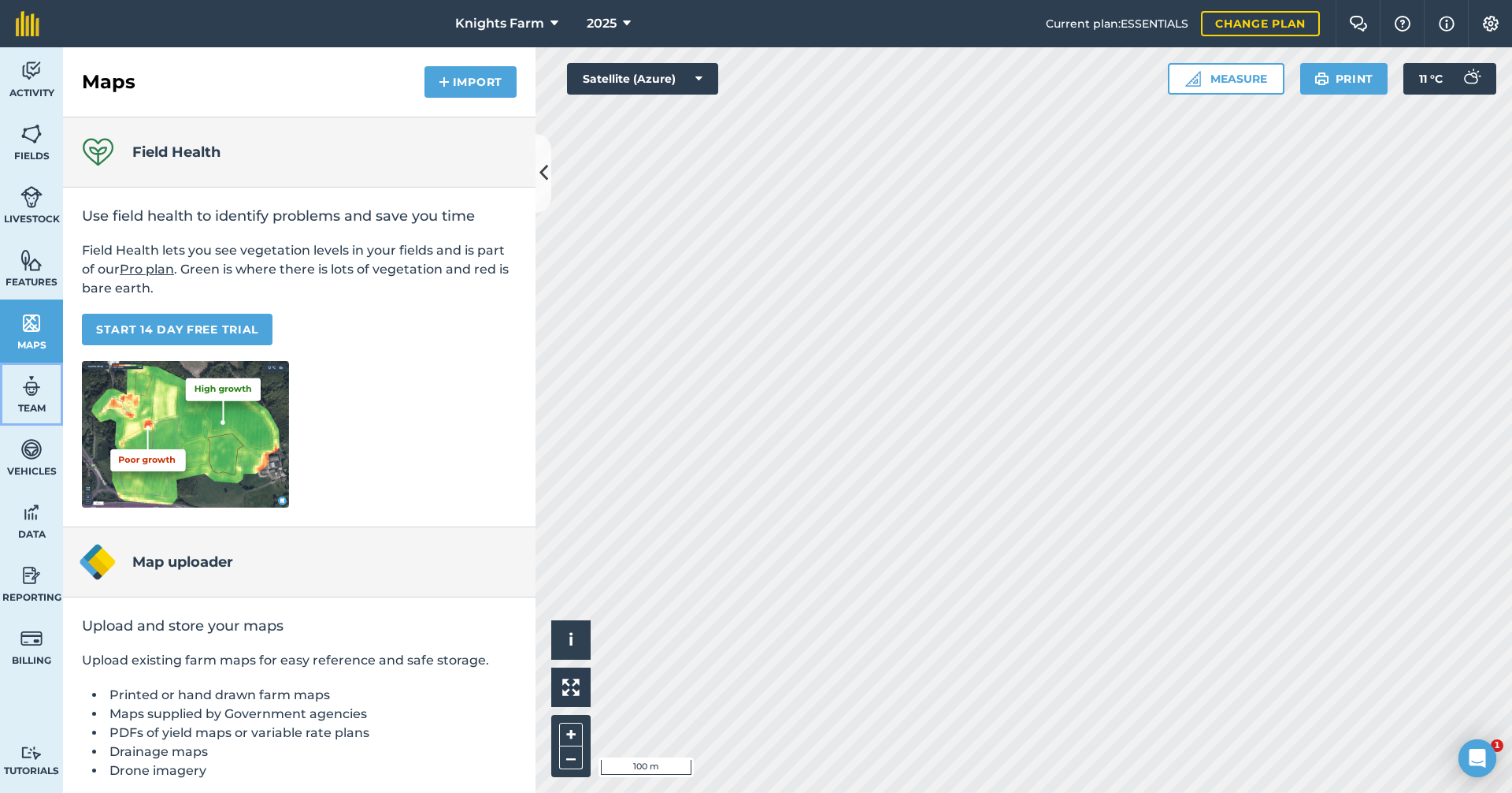
click at [35, 383] on img at bounding box center [31, 385] width 22 height 24
select select "MEMBER"
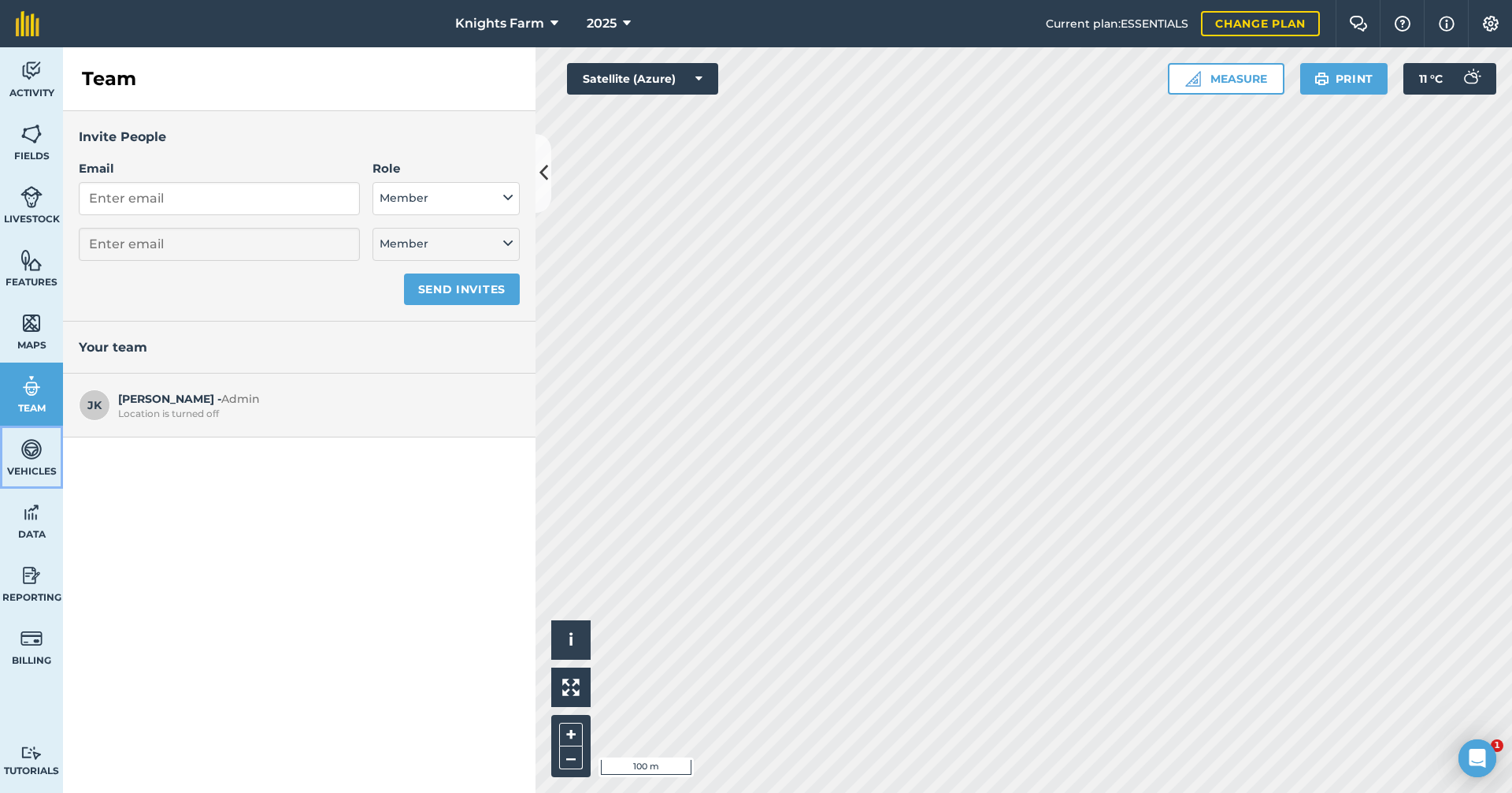
click at [34, 448] on img at bounding box center [31, 448] width 22 height 24
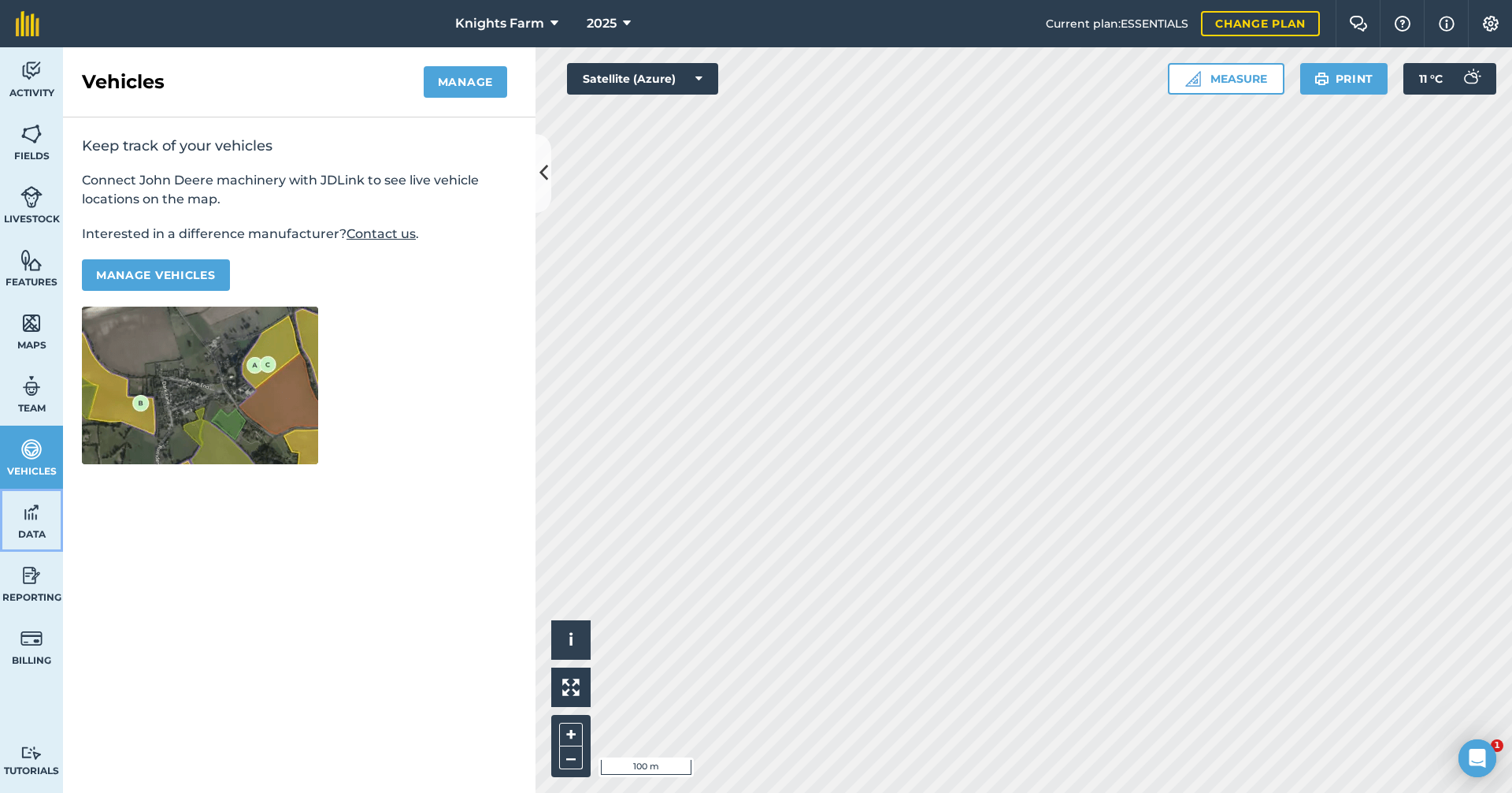
click at [36, 495] on link "Data" at bounding box center [31, 520] width 63 height 63
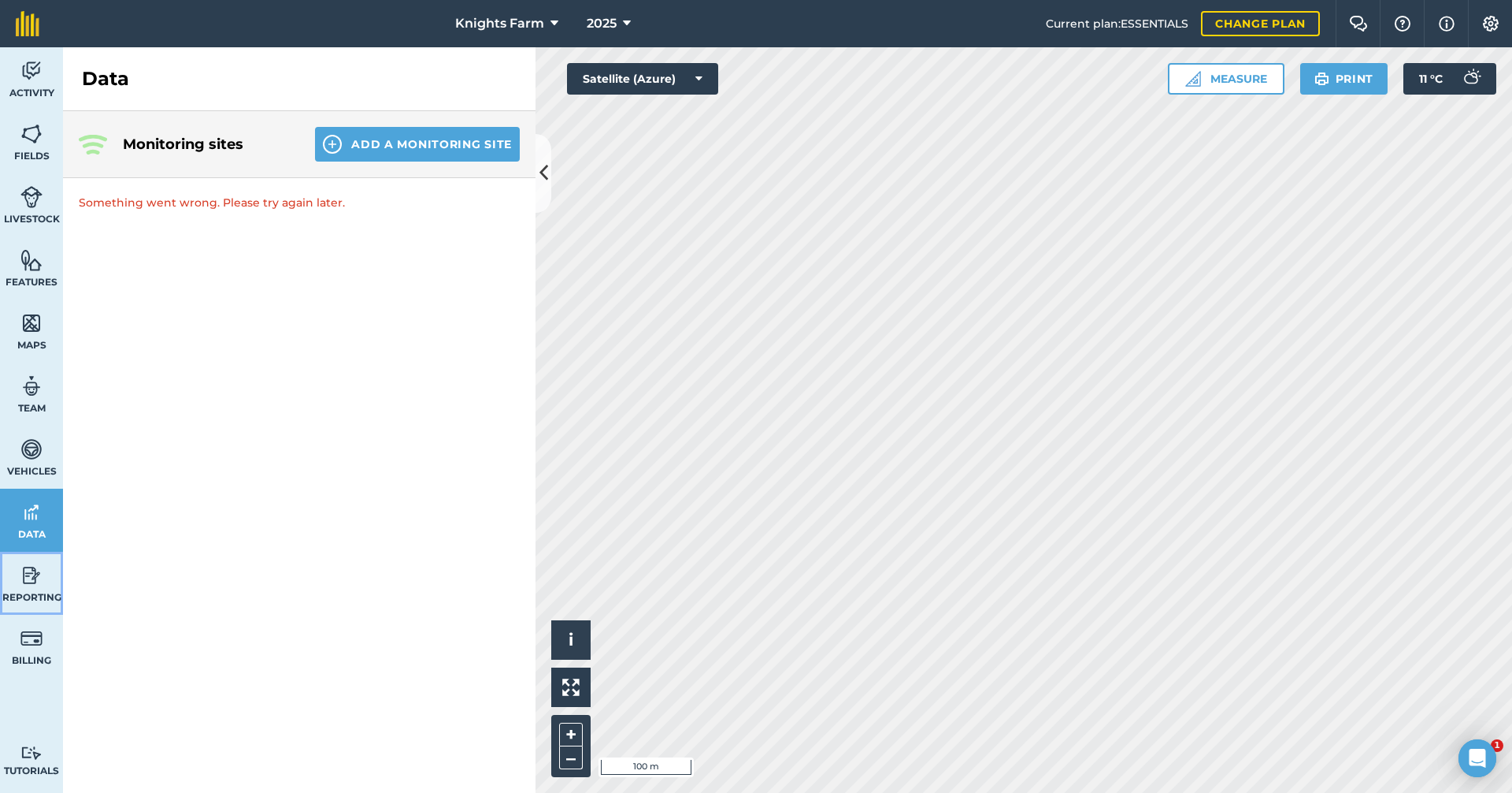
click at [36, 575] on img at bounding box center [31, 575] width 22 height 24
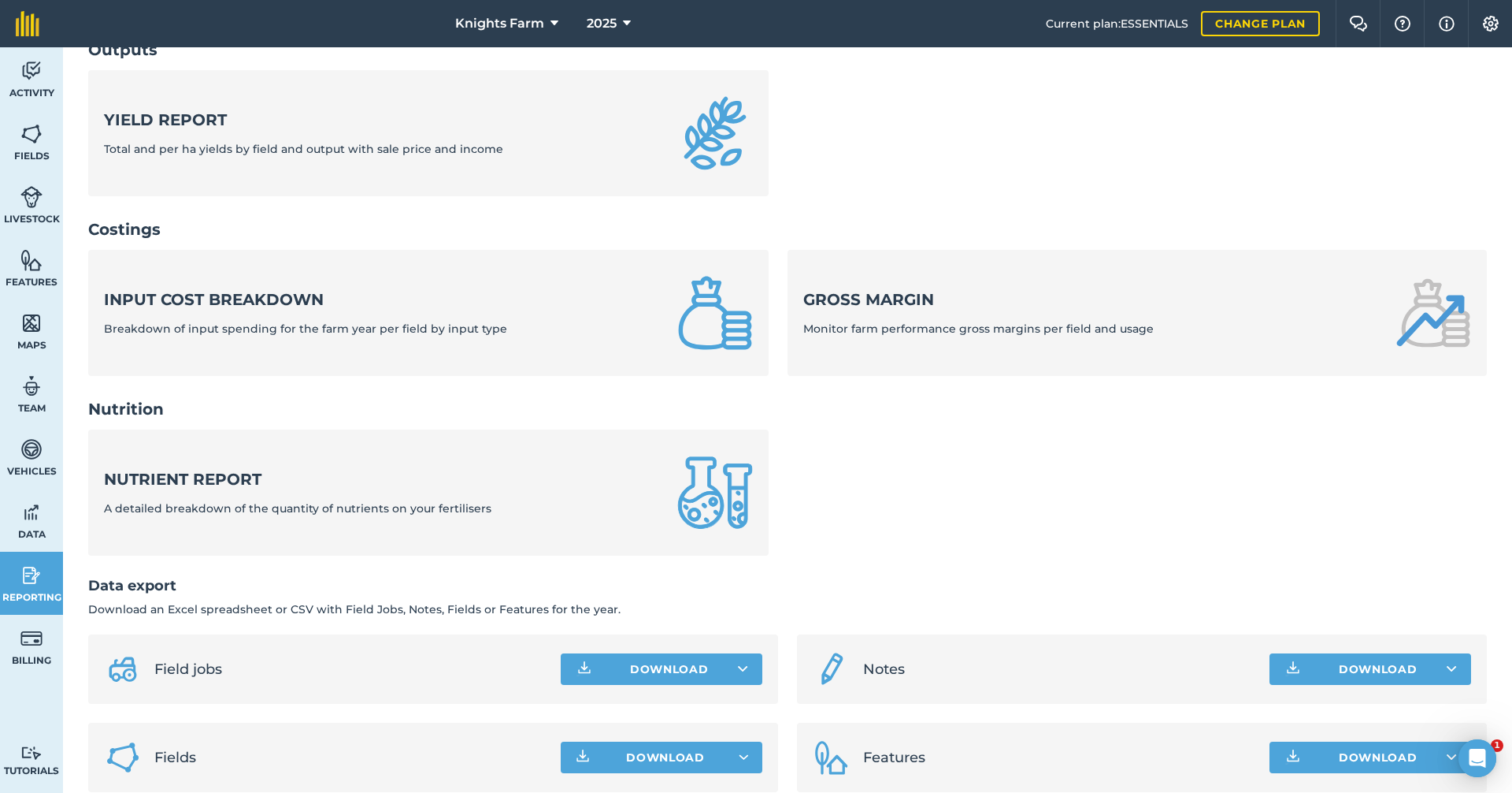
scroll to position [463, 0]
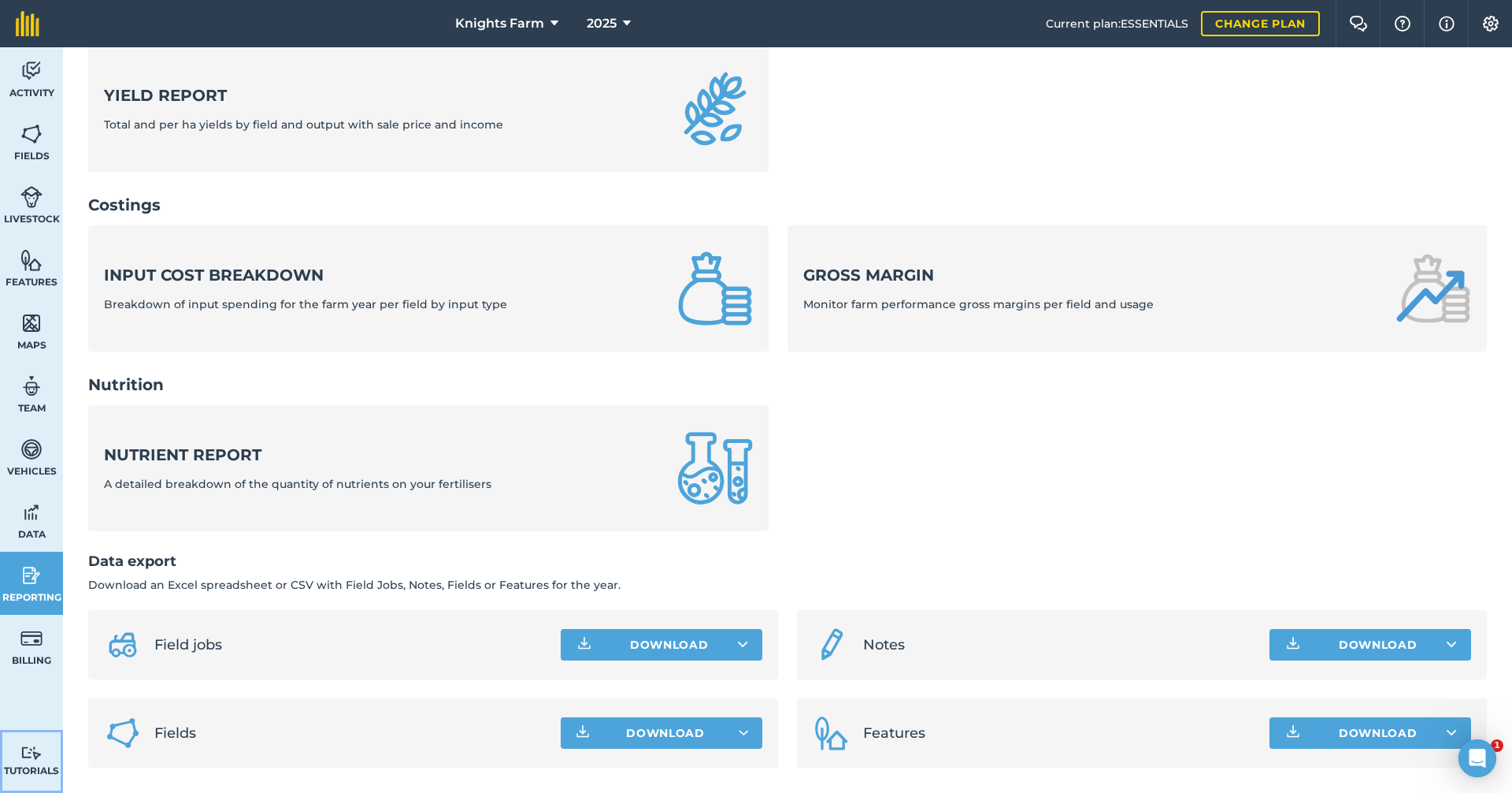
click at [7, 753] on link "Tutorials Tutorials" at bounding box center [31, 761] width 63 height 63
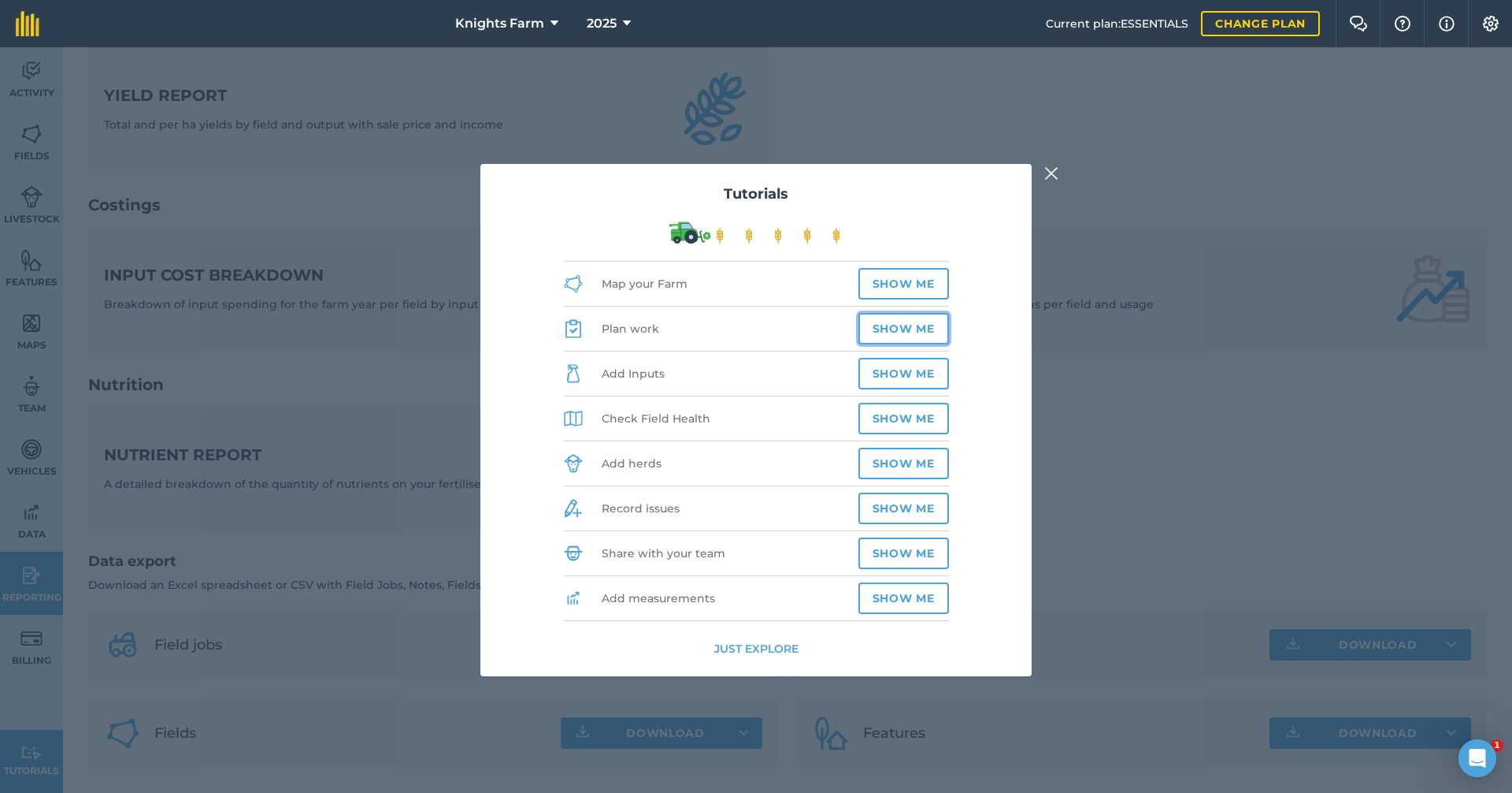
click at [900, 328] on button "Show me" at bounding box center [904, 328] width 90 height 31
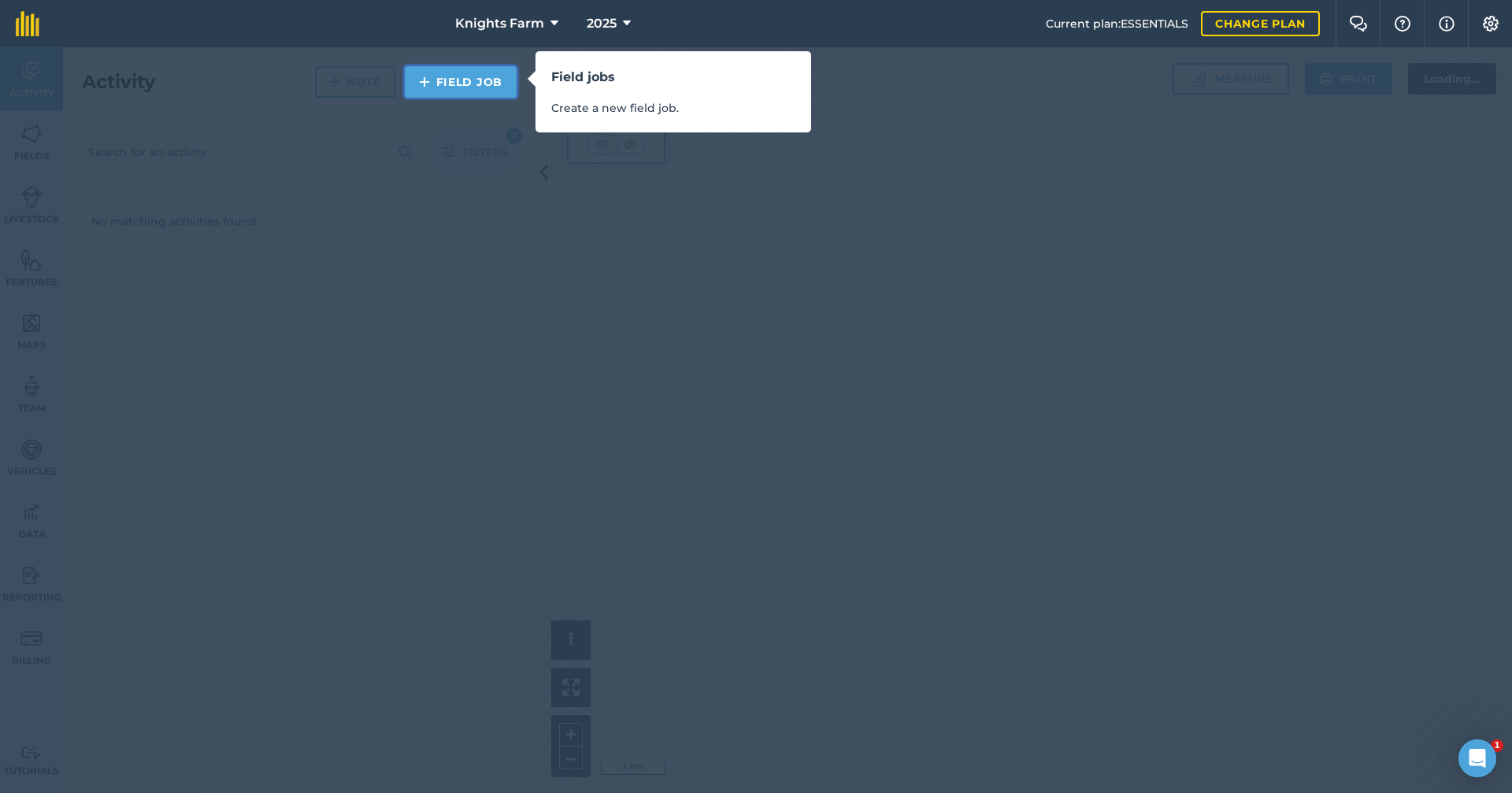
click at [495, 85] on link "Field Job" at bounding box center [460, 81] width 112 height 31
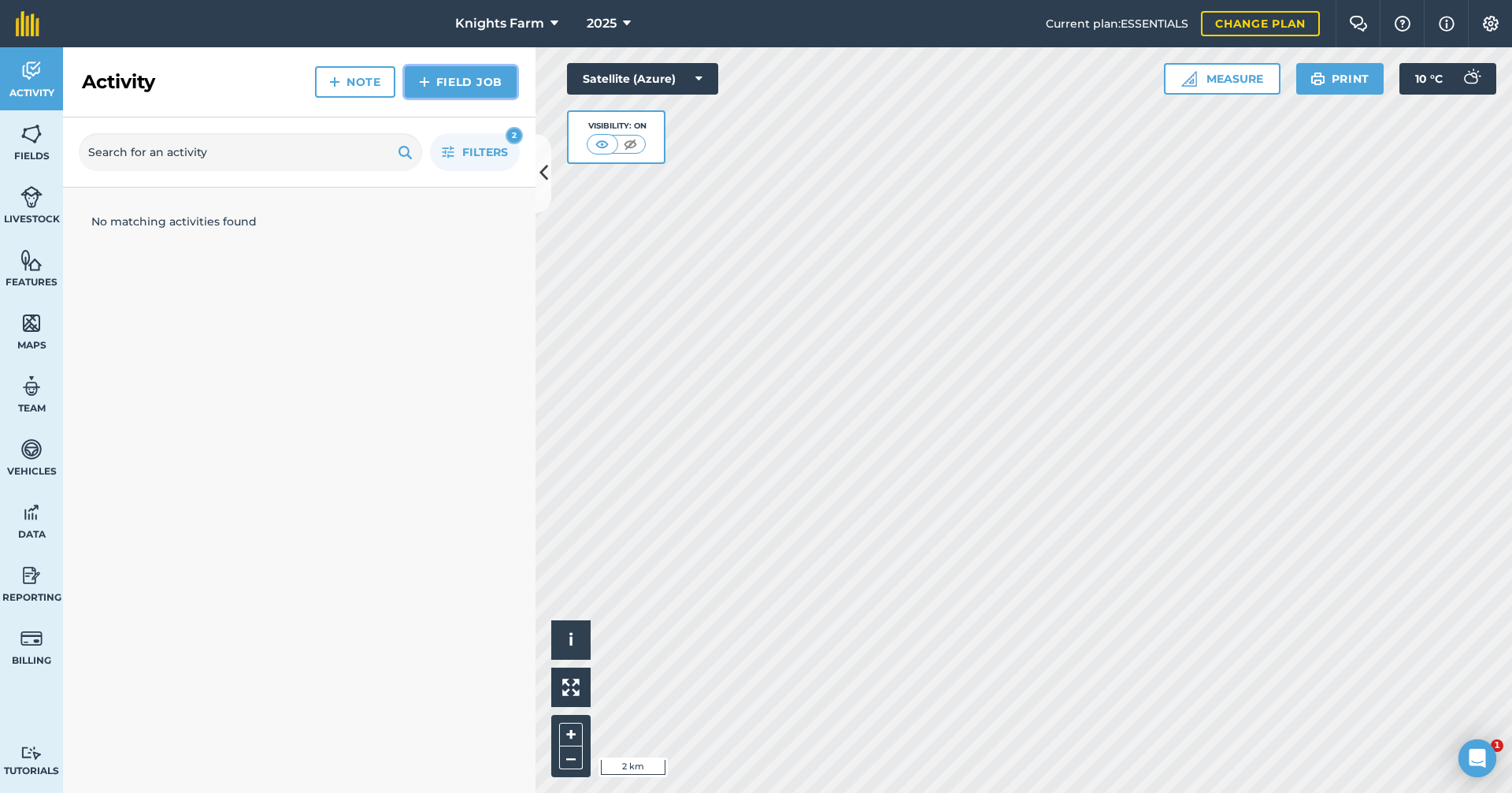
click at [433, 79] on link "Field Job" at bounding box center [460, 81] width 112 height 31
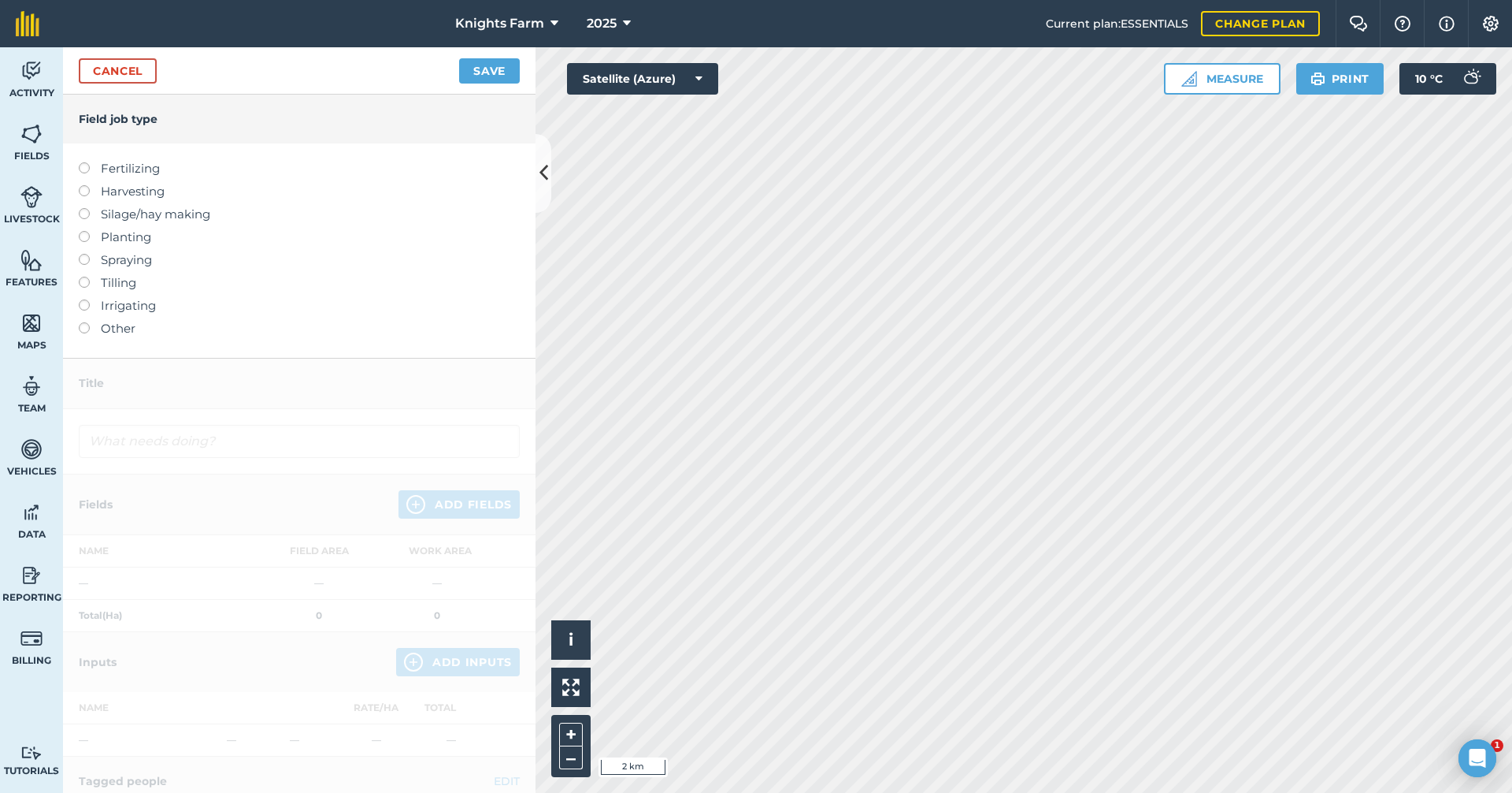
click at [80, 322] on label at bounding box center [89, 322] width 22 height 0
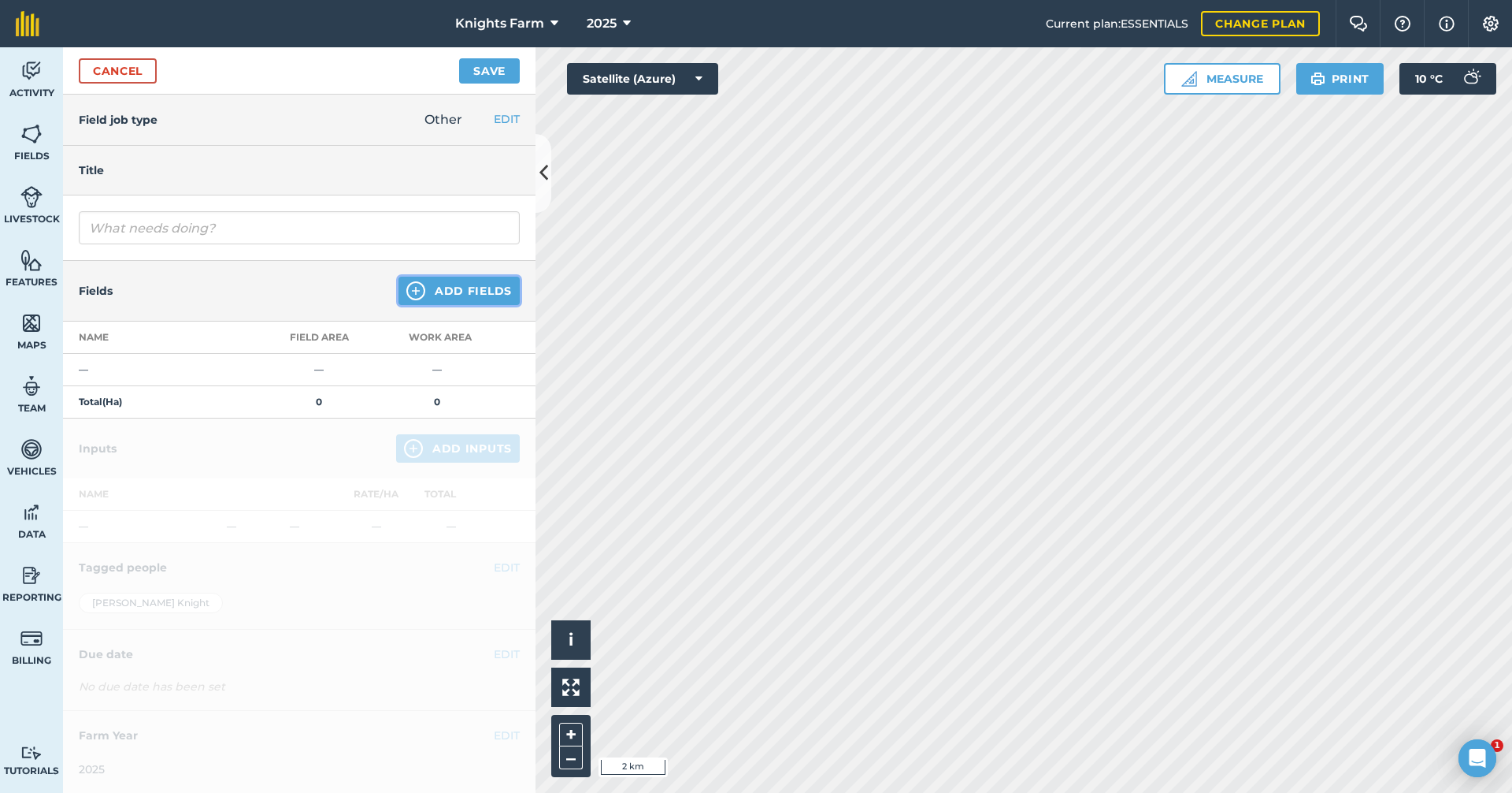
click at [427, 288] on button "Add Fields" at bounding box center [458, 291] width 121 height 28
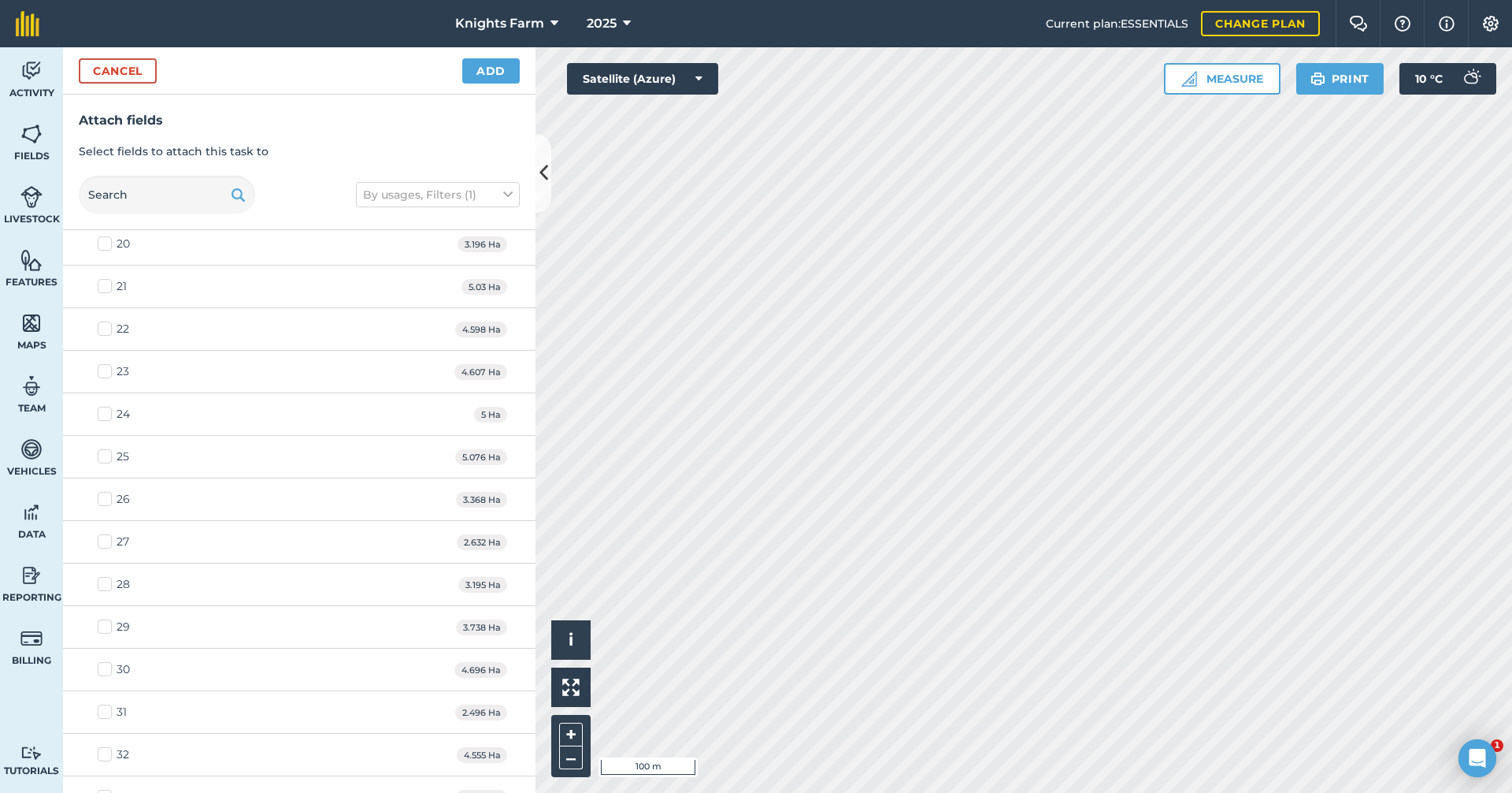
scroll to position [866, 0]
click at [108, 410] on label "27" at bounding box center [113, 406] width 31 height 17
click at [108, 408] on input "27" at bounding box center [103, 402] width 10 height 10
checkbox input "true"
click at [106, 488] on label "29" at bounding box center [114, 492] width 32 height 17
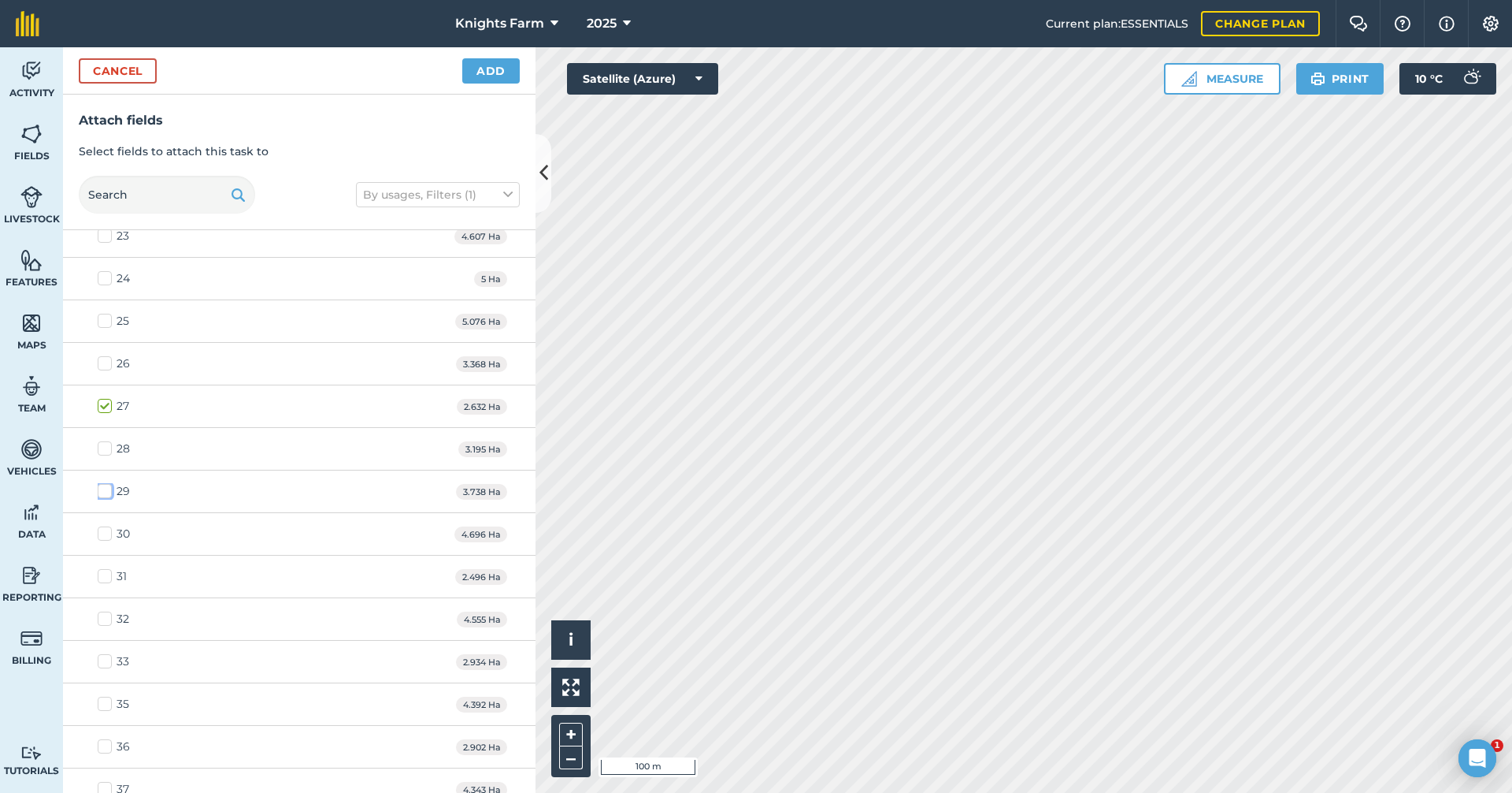
click at [106, 488] on input "29" at bounding box center [103, 488] width 10 height 10
checkbox input "true"
click at [105, 406] on label "27" at bounding box center [113, 406] width 31 height 17
click at [105, 406] on input "27" at bounding box center [103, 402] width 10 height 10
checkbox input "false"
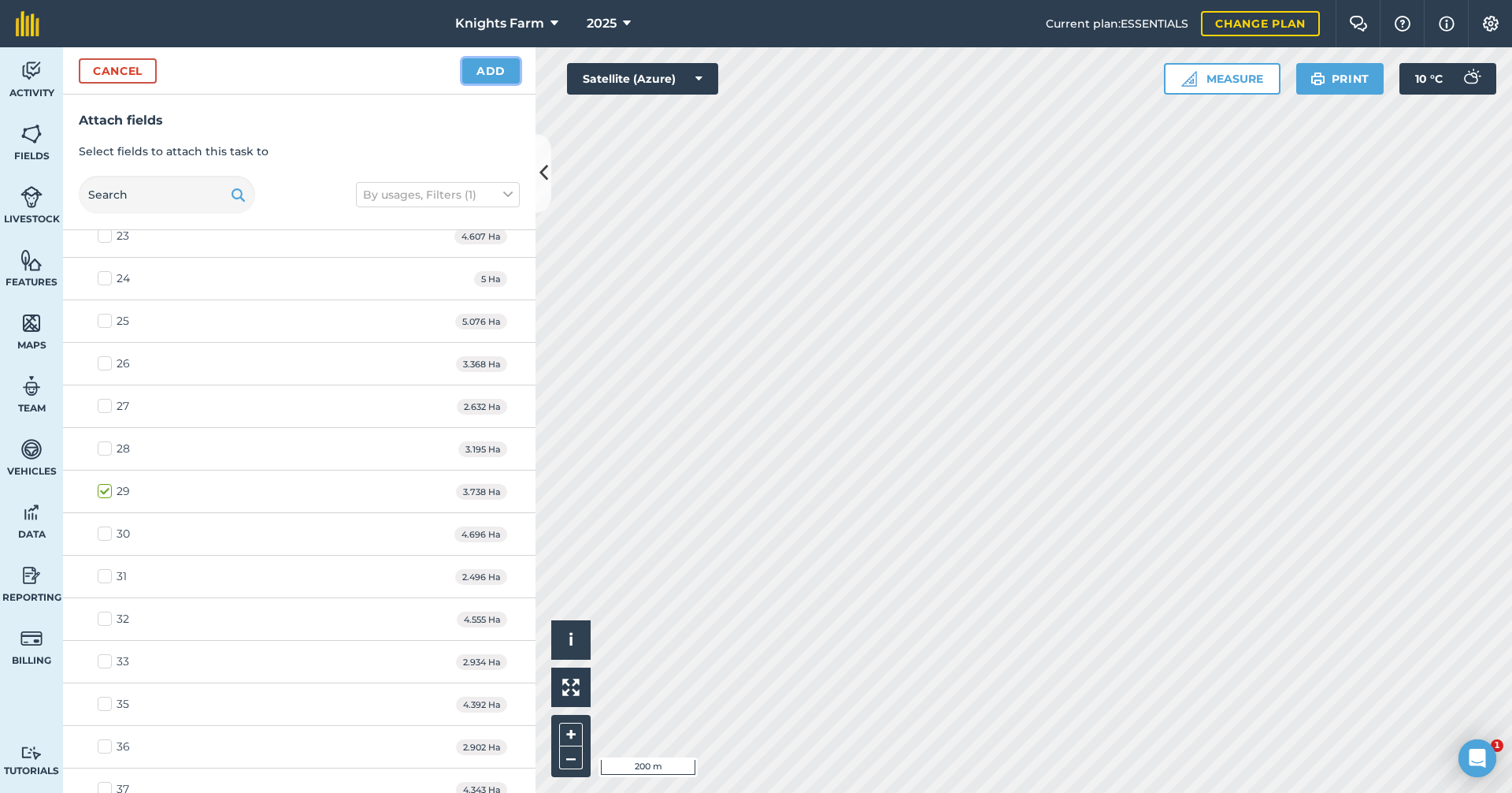
click at [489, 73] on button "Add" at bounding box center [491, 71] width 57 height 25
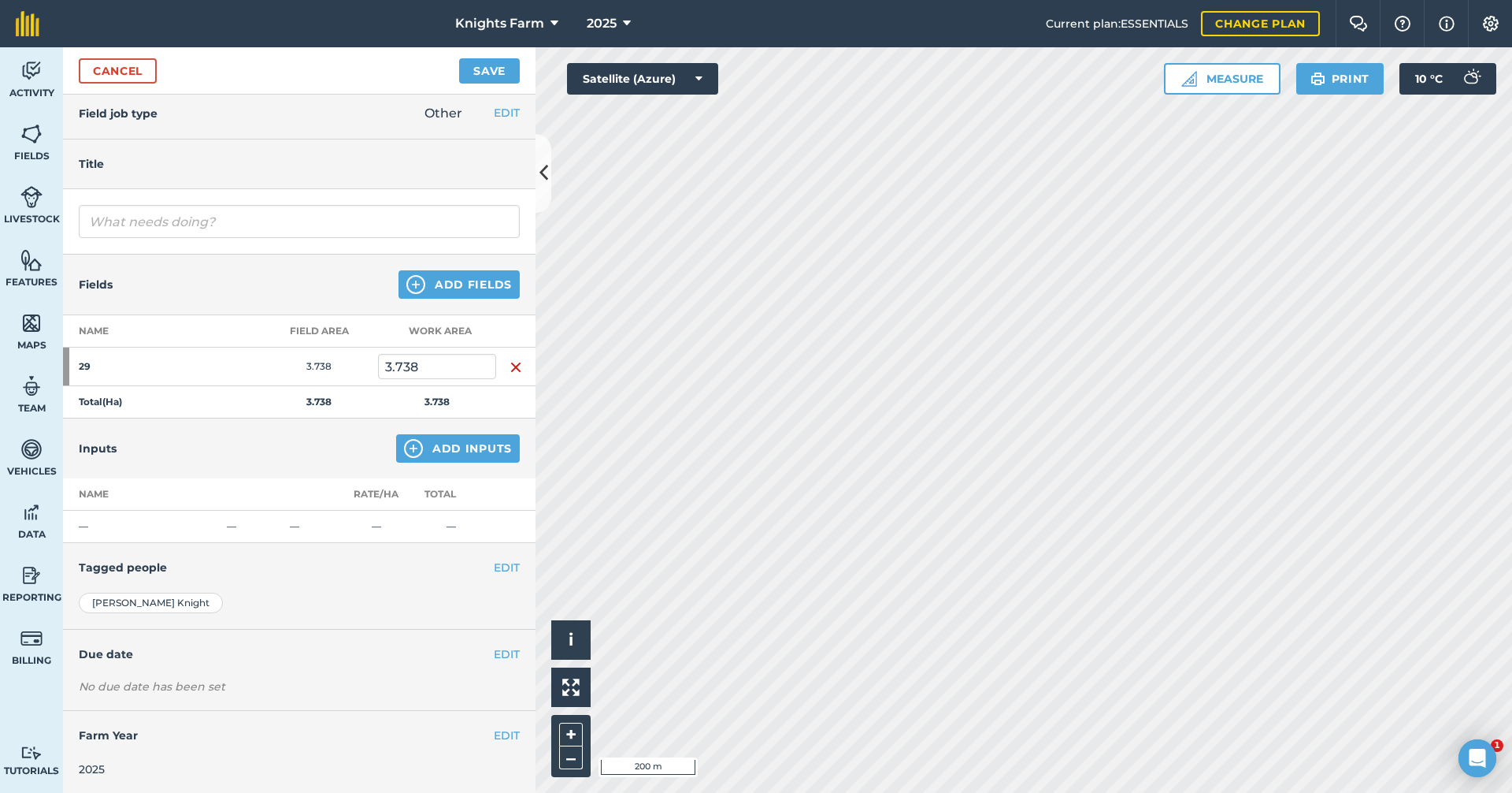
scroll to position [8, 0]
click at [277, 230] on input "text" at bounding box center [299, 219] width 441 height 33
type input "m"
type input "next paddock"
click at [489, 60] on button "Save" at bounding box center [490, 71] width 60 height 25
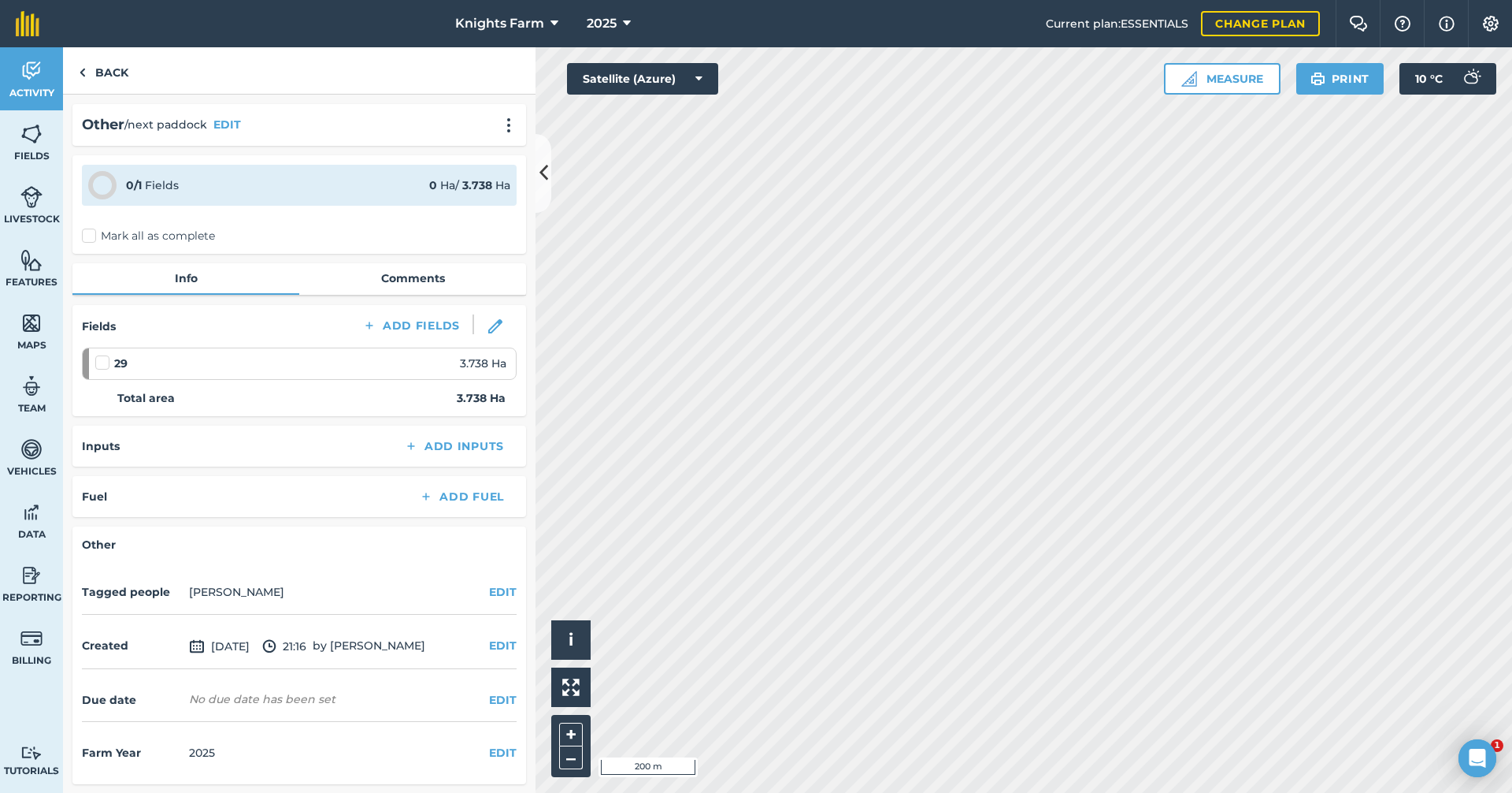
scroll to position [1, 0]
click at [118, 73] on link "Back" at bounding box center [104, 70] width 81 height 46
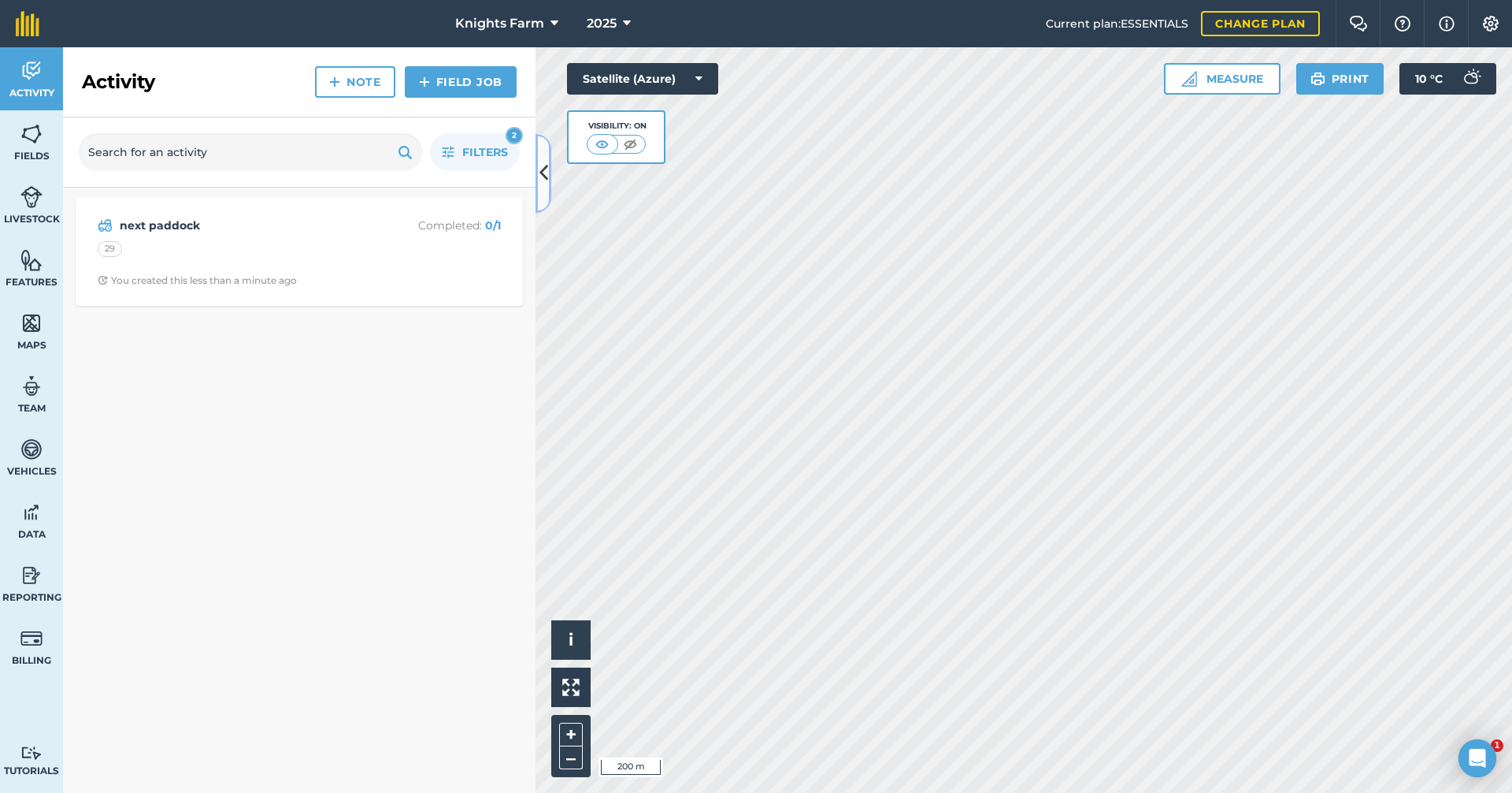
click at [547, 181] on icon at bounding box center [543, 172] width 8 height 27
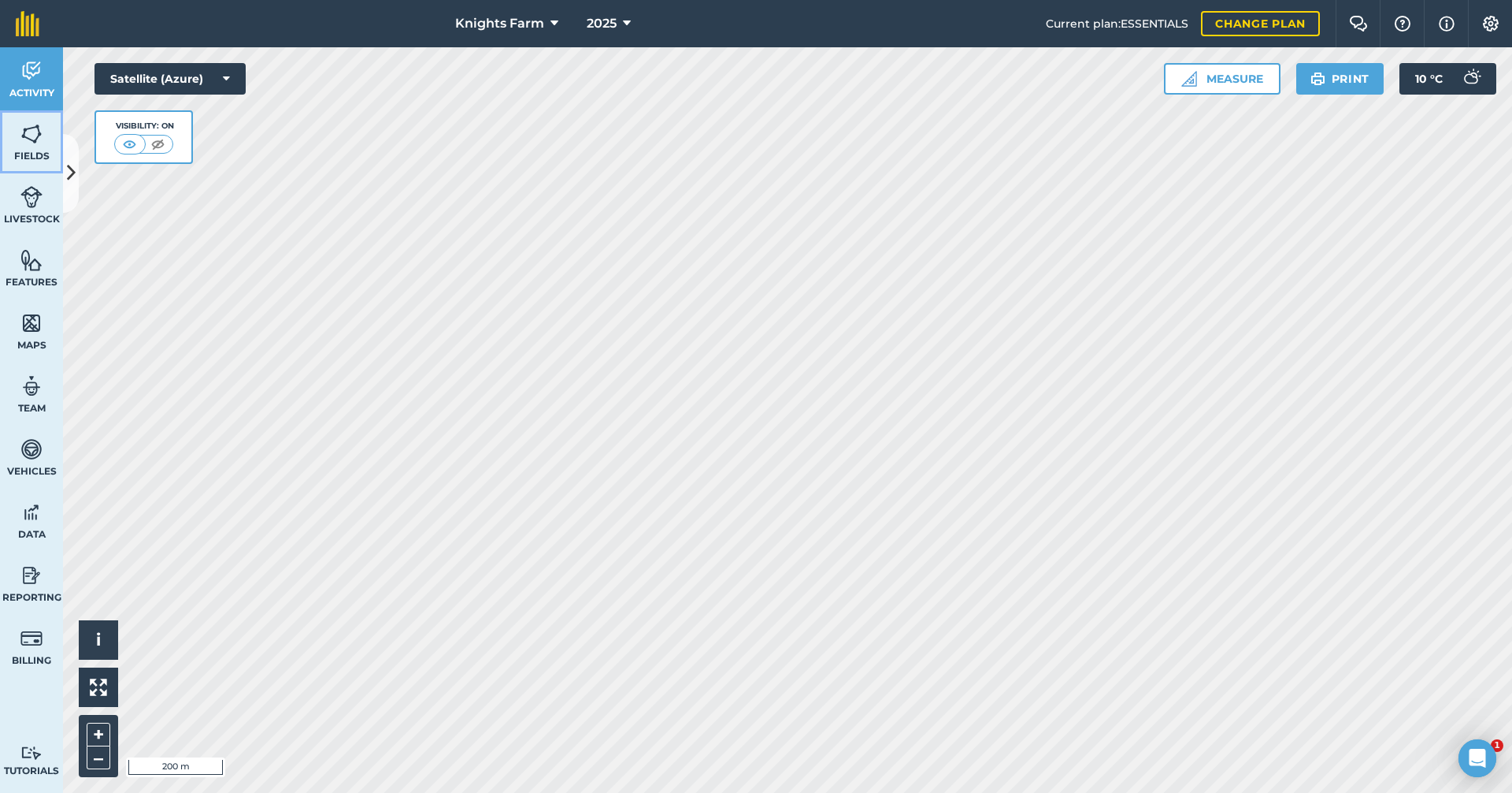
click at [40, 147] on link "Fields" at bounding box center [31, 141] width 63 height 63
click at [35, 65] on img at bounding box center [31, 71] width 22 height 24
click at [75, 150] on button at bounding box center [71, 173] width 16 height 79
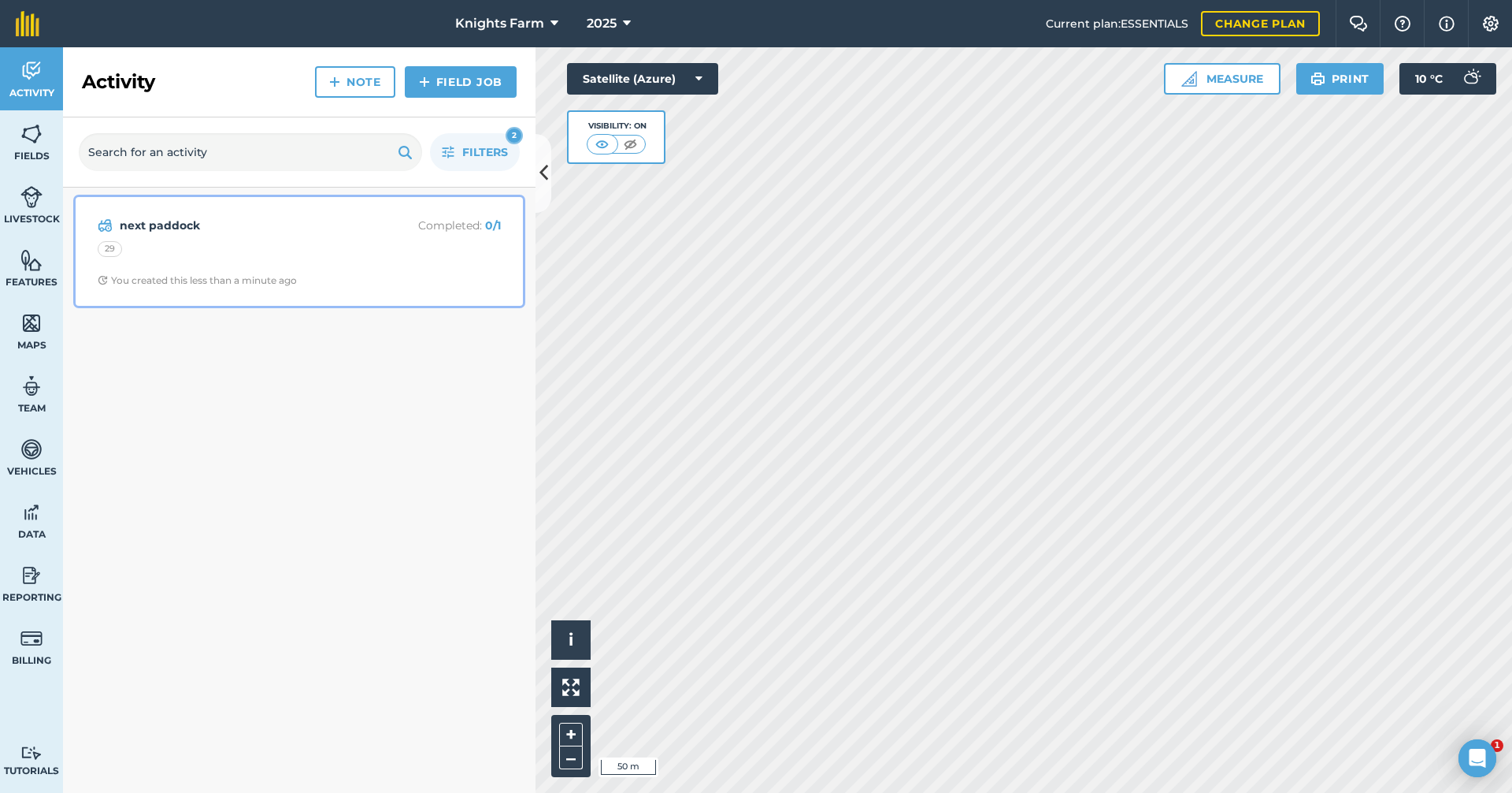
click at [440, 242] on div "29" at bounding box center [299, 251] width 403 height 21
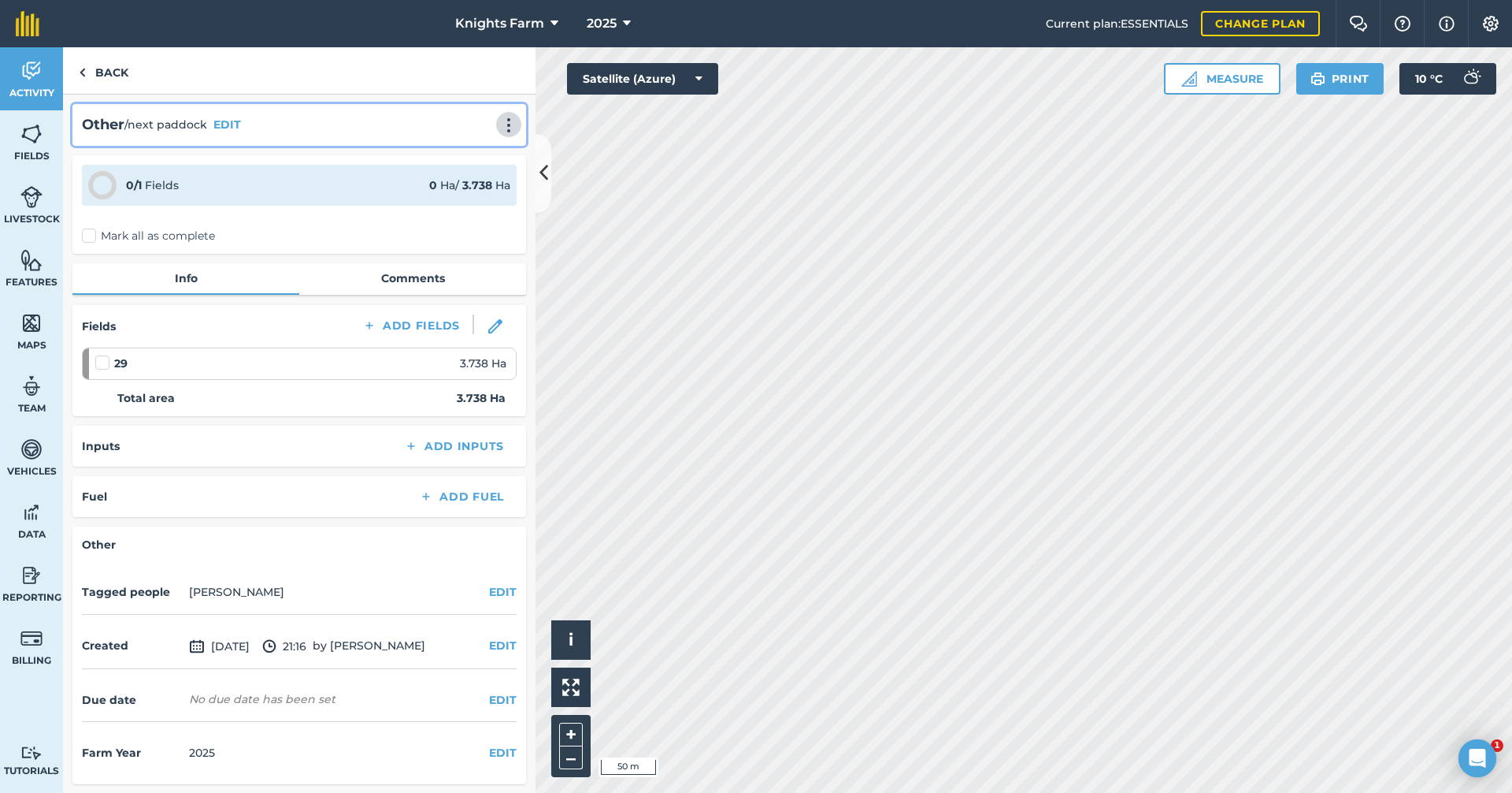
click at [499, 123] on img at bounding box center [508, 125] width 19 height 16
click at [452, 186] on link "Delete" at bounding box center [475, 196] width 101 height 31
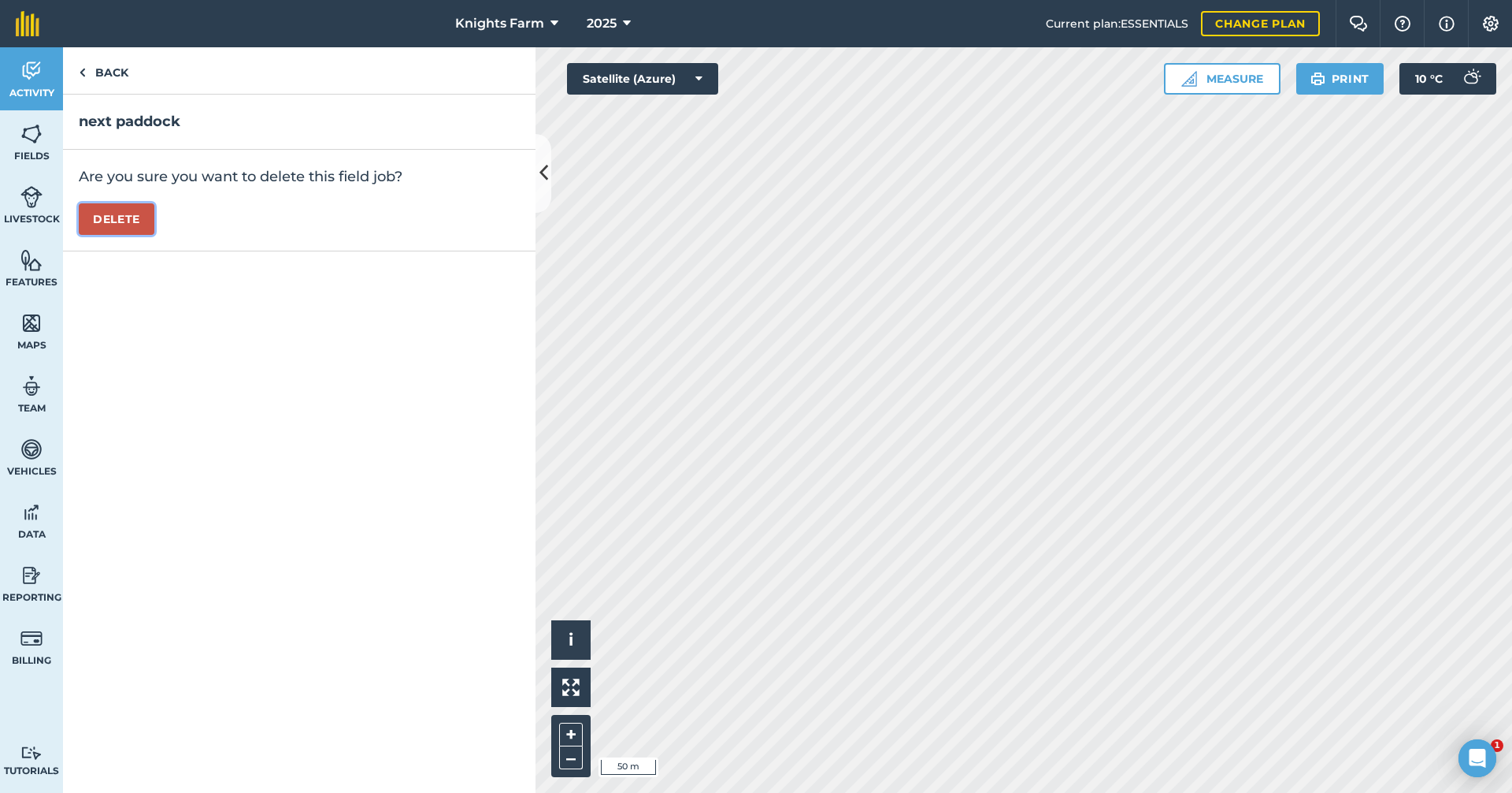
click at [111, 209] on button "Delete" at bounding box center [117, 218] width 75 height 31
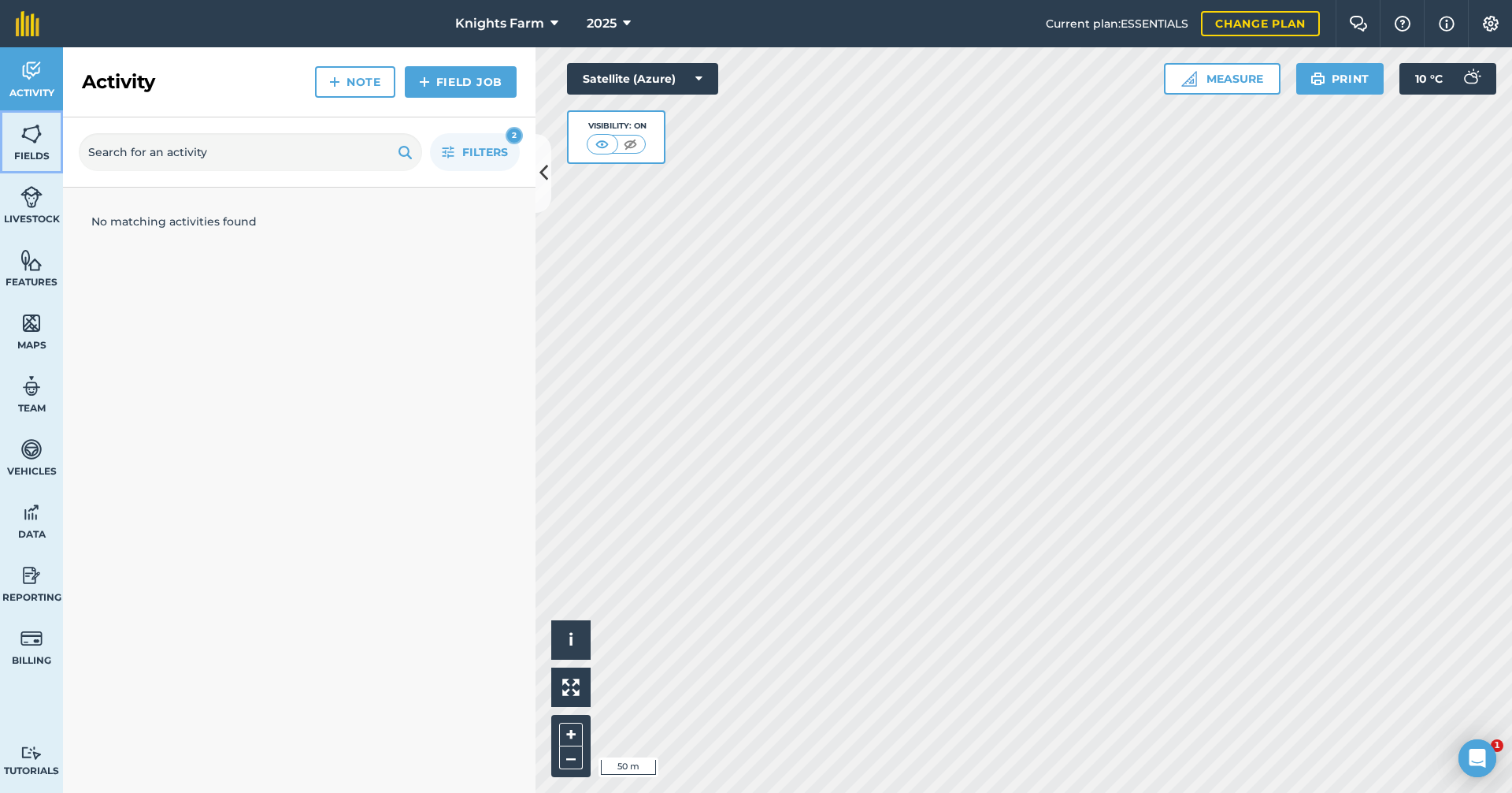
click at [24, 123] on img at bounding box center [31, 134] width 22 height 24
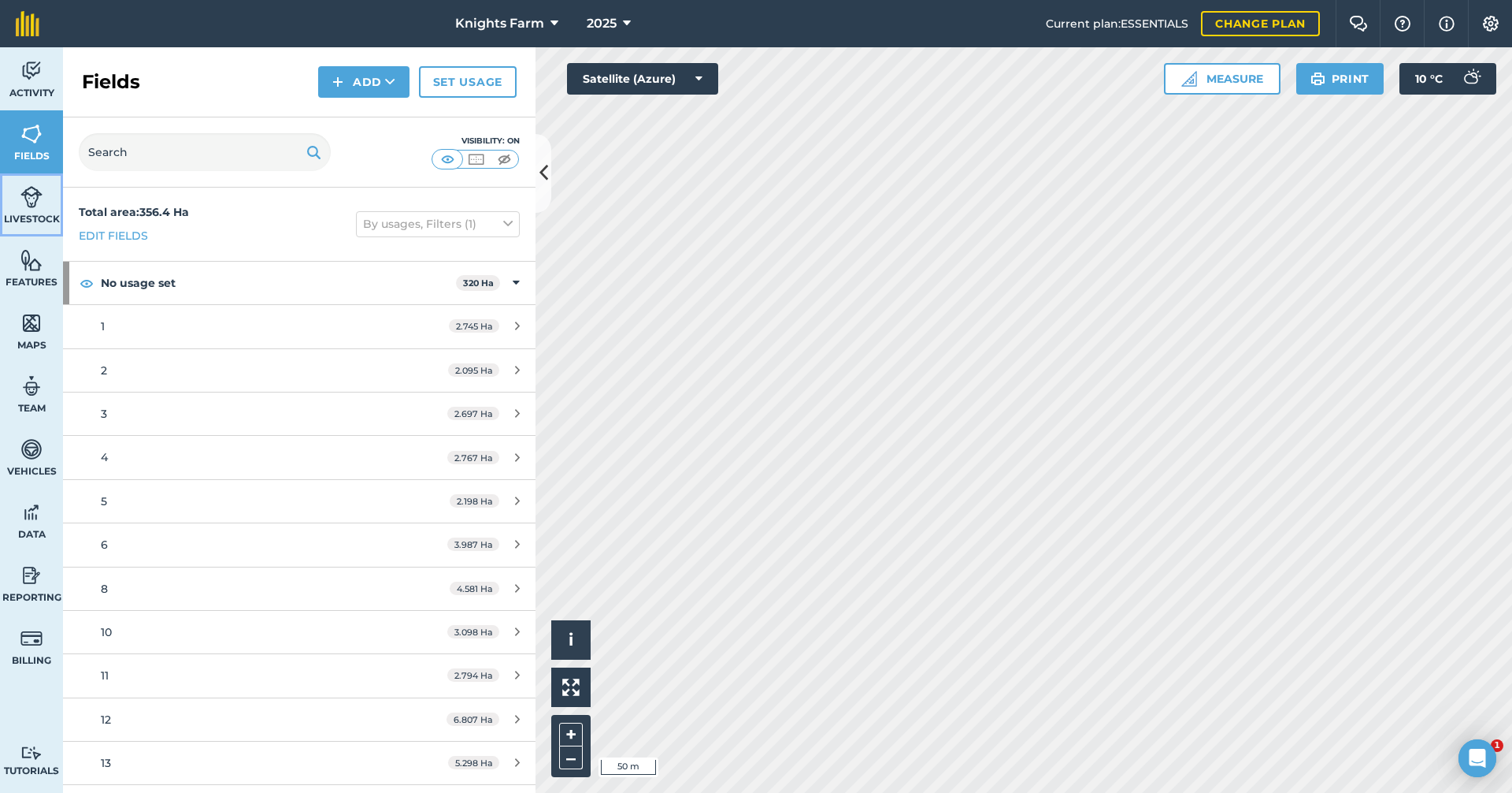
click at [39, 216] on span "Livestock" at bounding box center [31, 218] width 63 height 12
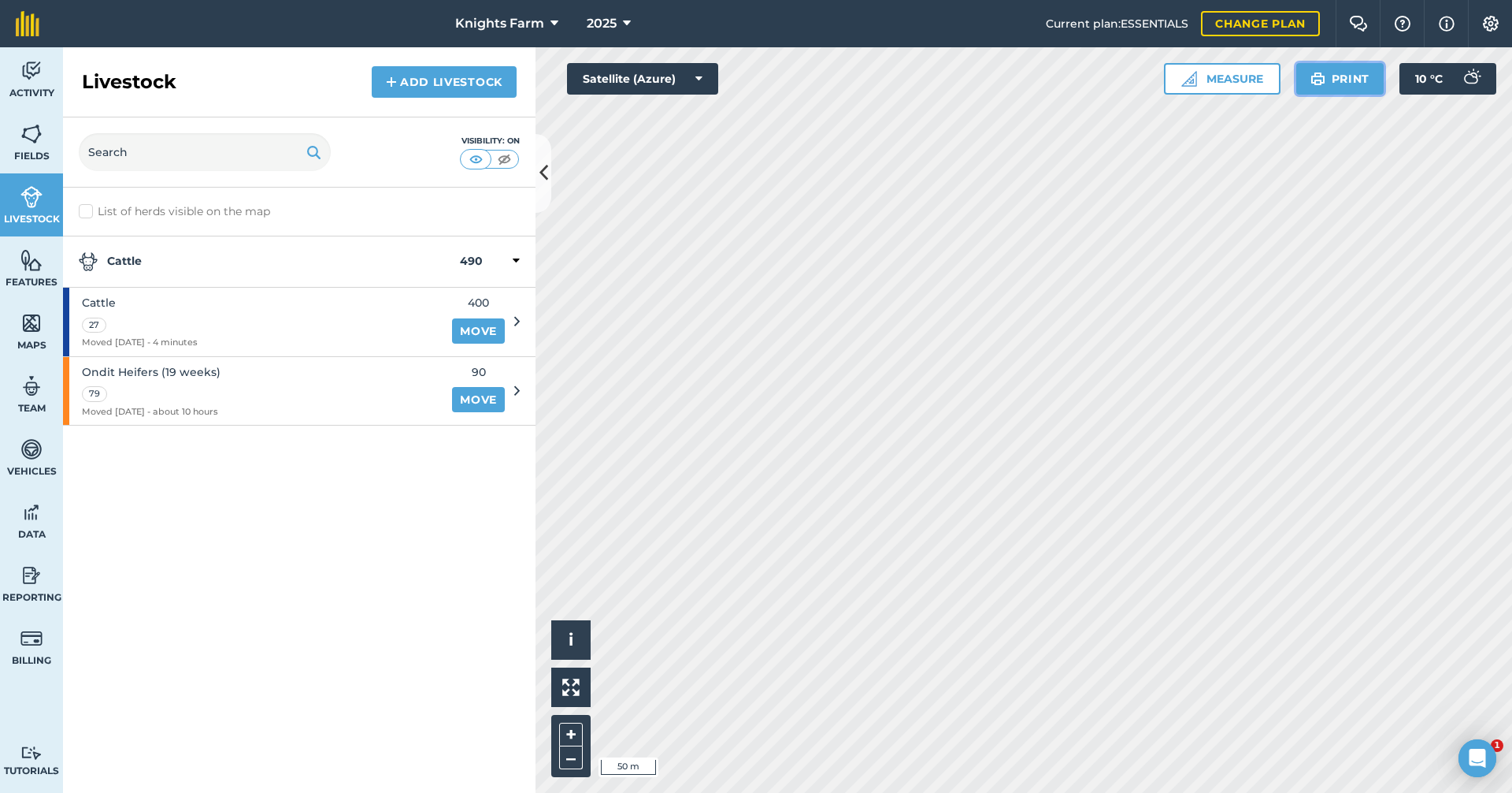
click at [1357, 88] on button "Print" at bounding box center [1341, 78] width 88 height 31
click at [407, 322] on div "Cattle 27 Moved 03/10/25 - 4 minutes" at bounding box center [252, 321] width 379 height 69
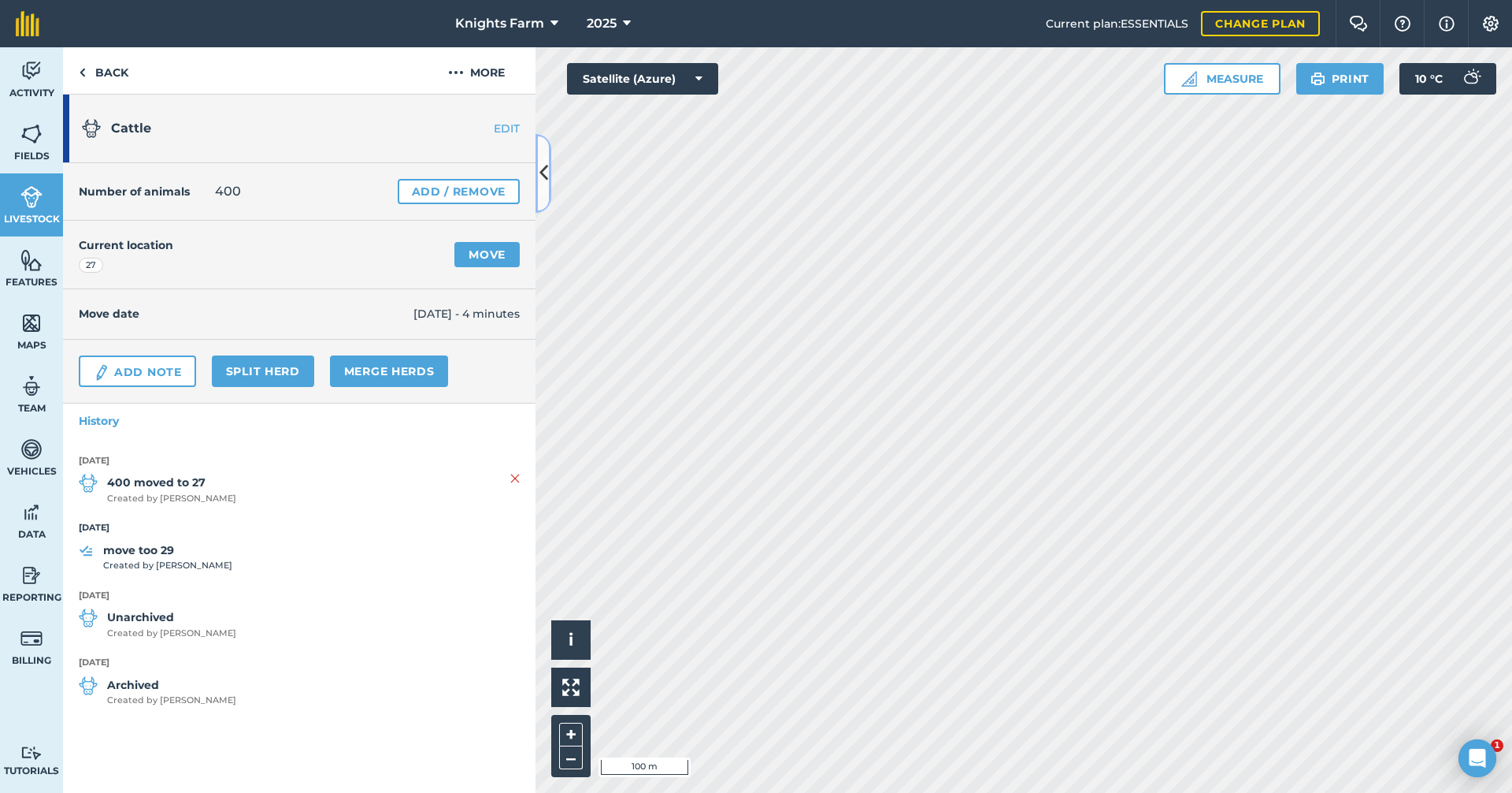
click at [537, 187] on button at bounding box center [543, 173] width 16 height 79
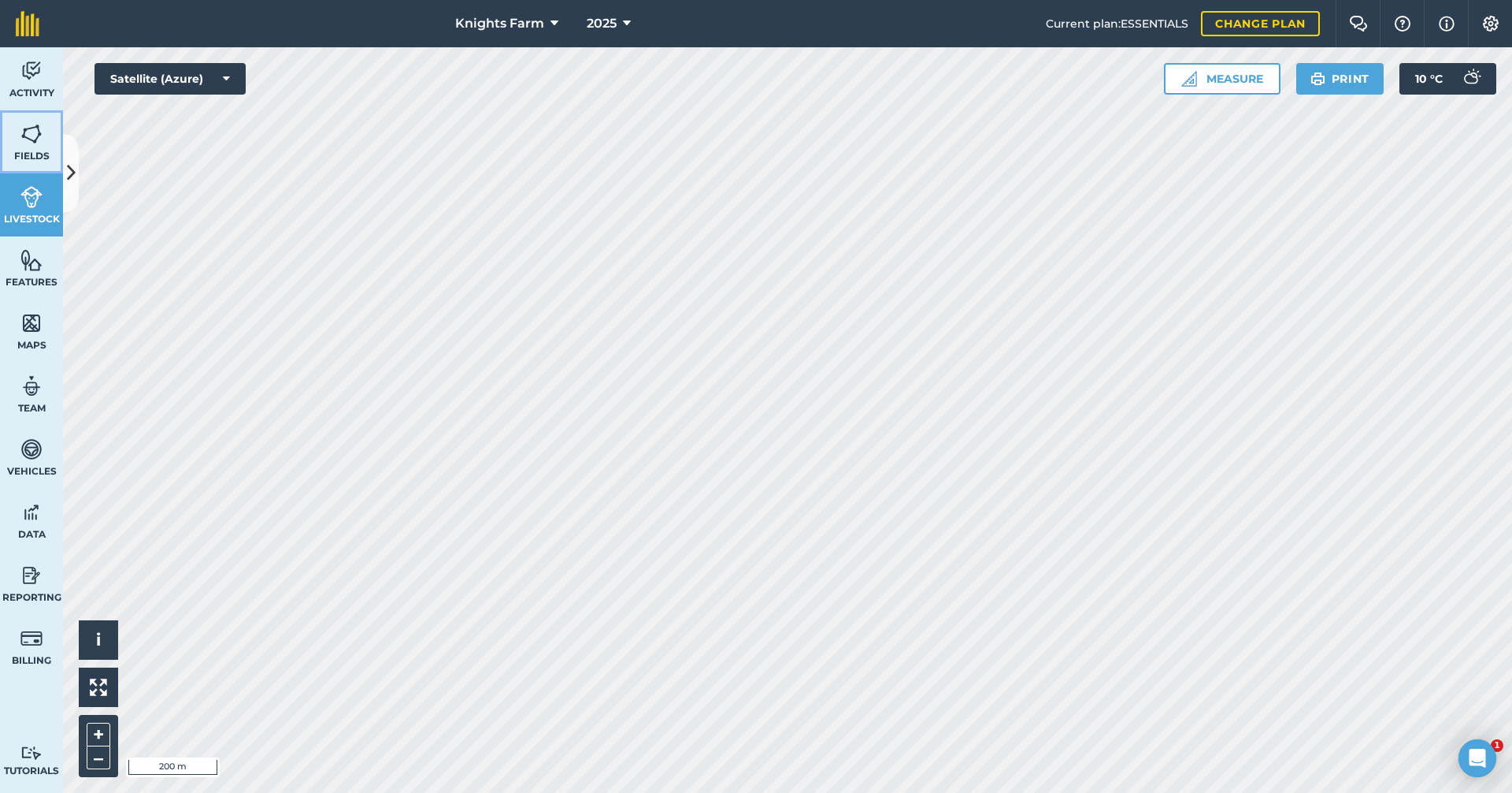
click at [36, 159] on span "Fields" at bounding box center [31, 155] width 63 height 12
click at [18, 203] on link "Livestock" at bounding box center [31, 204] width 63 height 63
click at [67, 167] on icon at bounding box center [71, 172] width 8 height 27
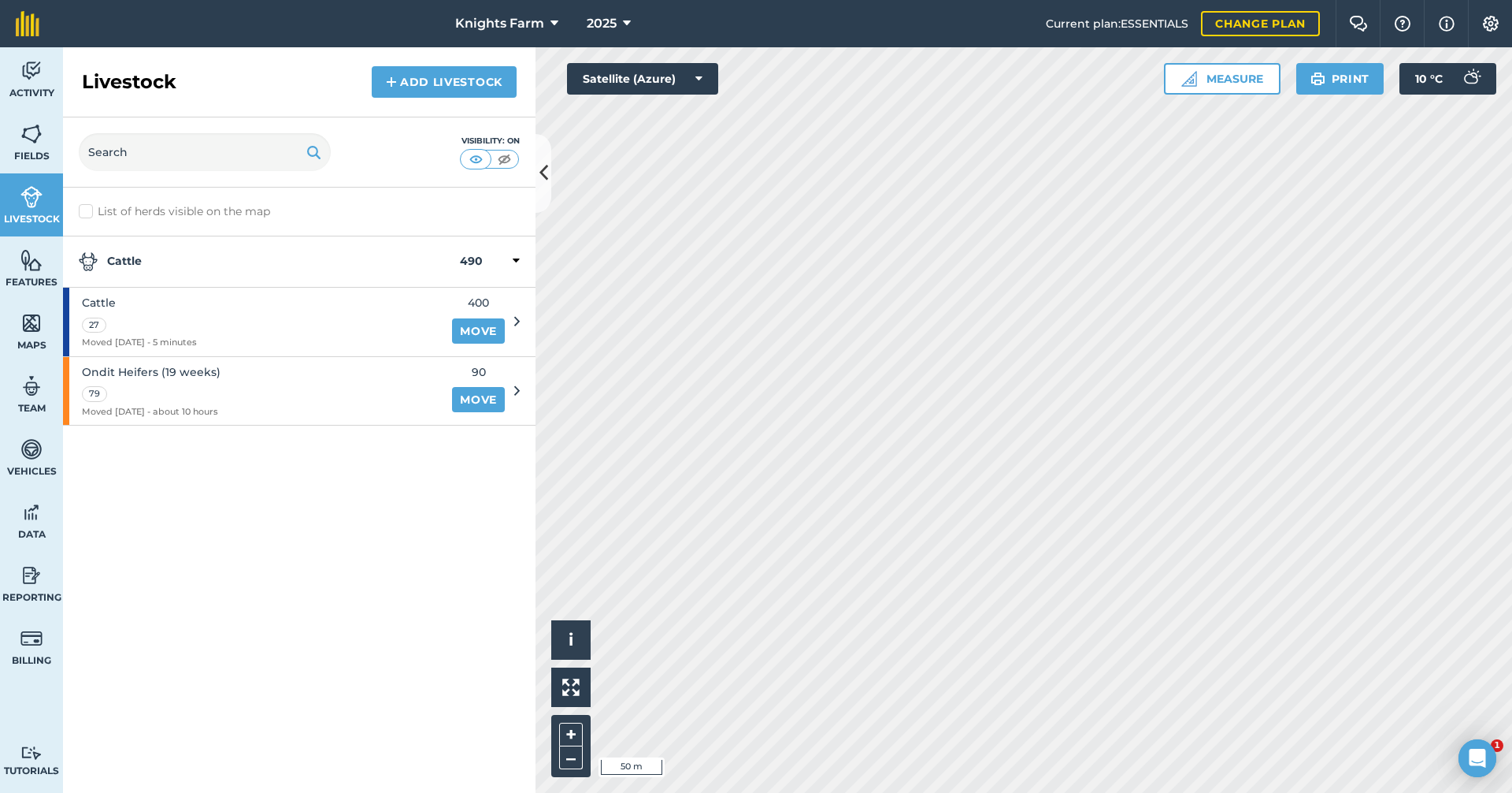
click at [510, 387] on div "Ondit Heifers (19 weeks) 79 Moved 03/10/25 - about 10 hours 90 Move" at bounding box center [291, 391] width 457 height 69
click at [516, 382] on div at bounding box center [517, 391] width 6 height 17
click at [184, 366] on span "Ondit Heifers (19 weeks)" at bounding box center [151, 372] width 138 height 17
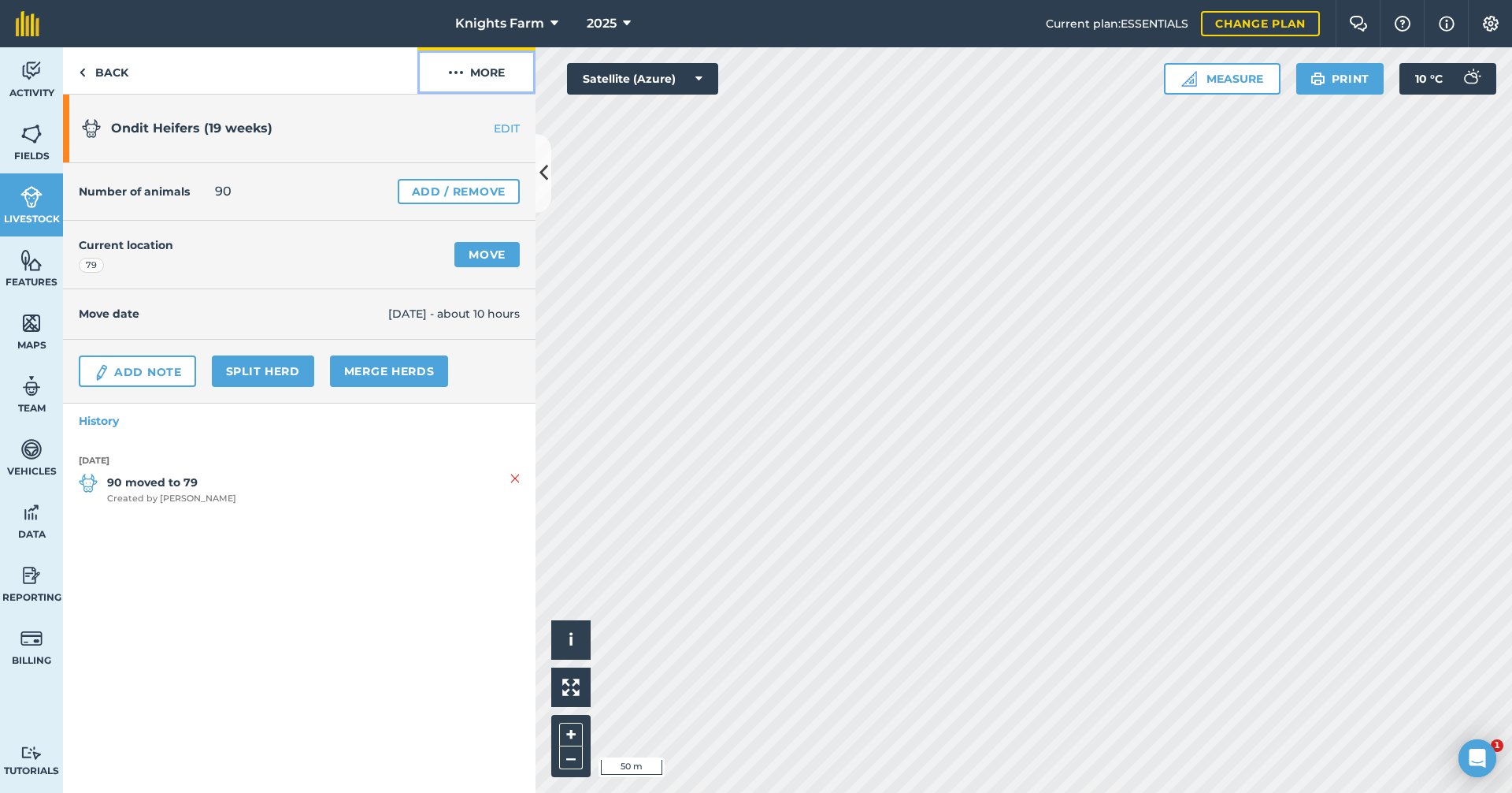
click at [487, 57] on button "More" at bounding box center [475, 70] width 118 height 46
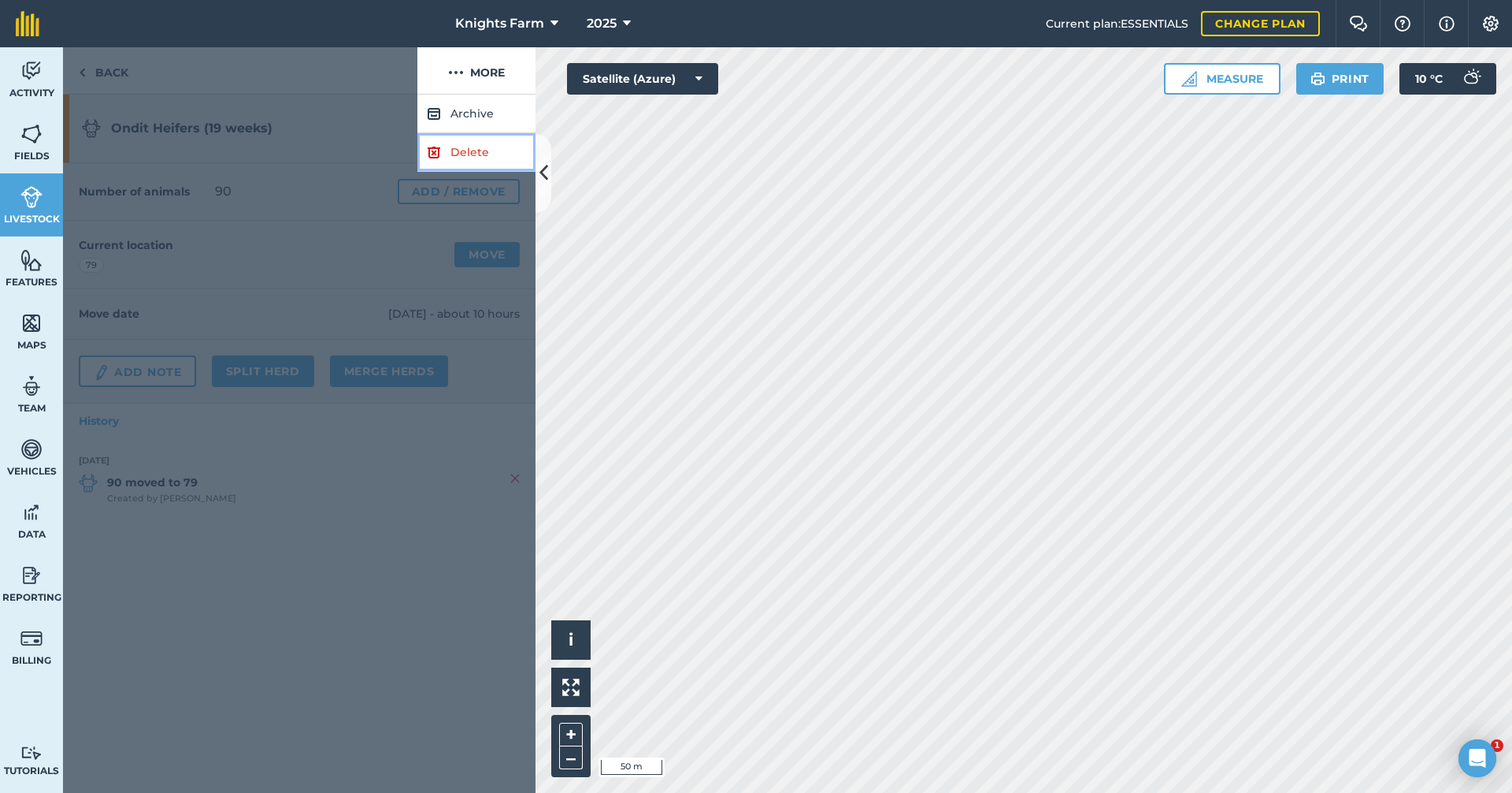
click at [463, 143] on link "Delete" at bounding box center [475, 152] width 118 height 39
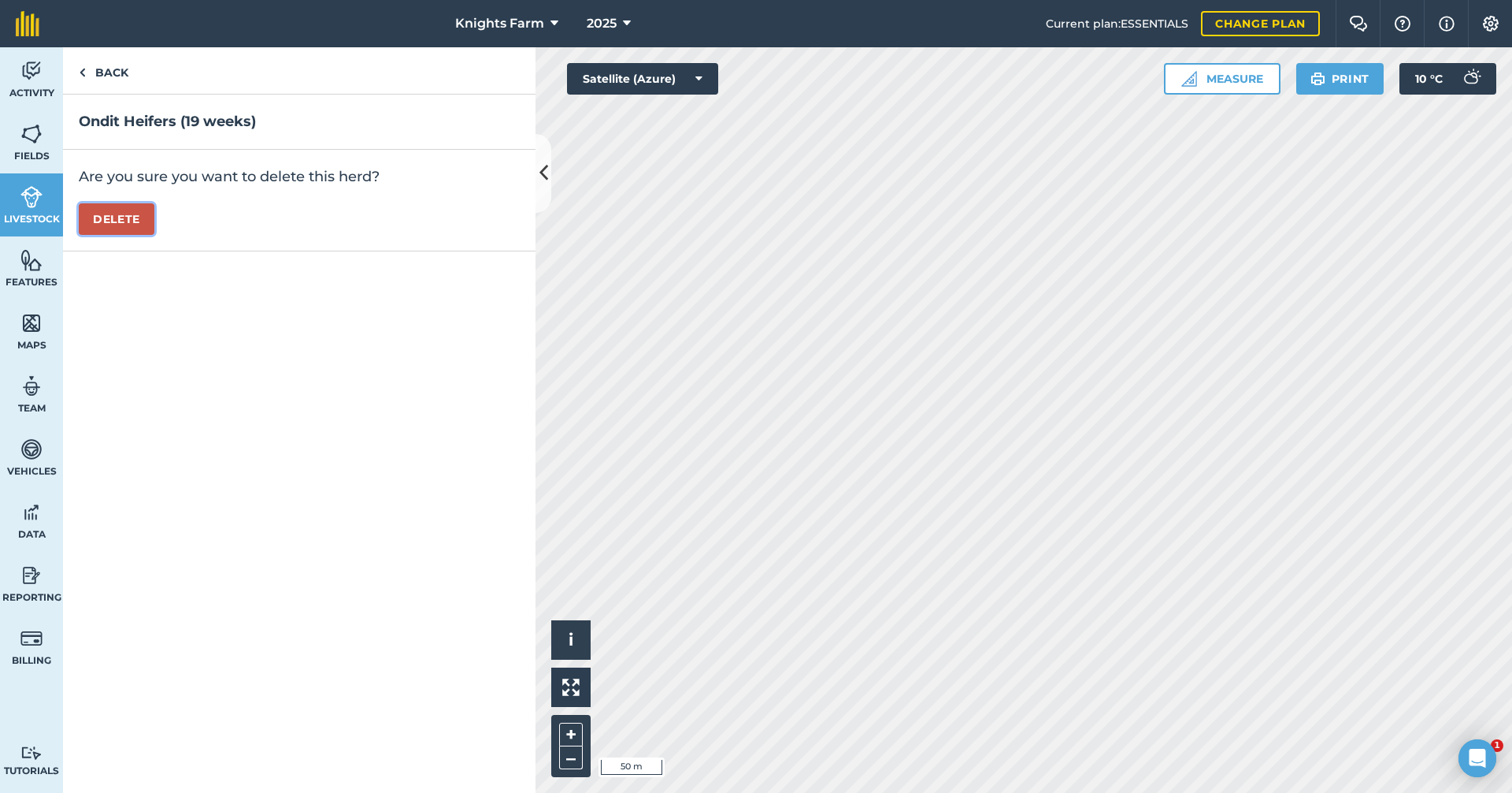
click at [122, 234] on button "Delete" at bounding box center [117, 218] width 75 height 31
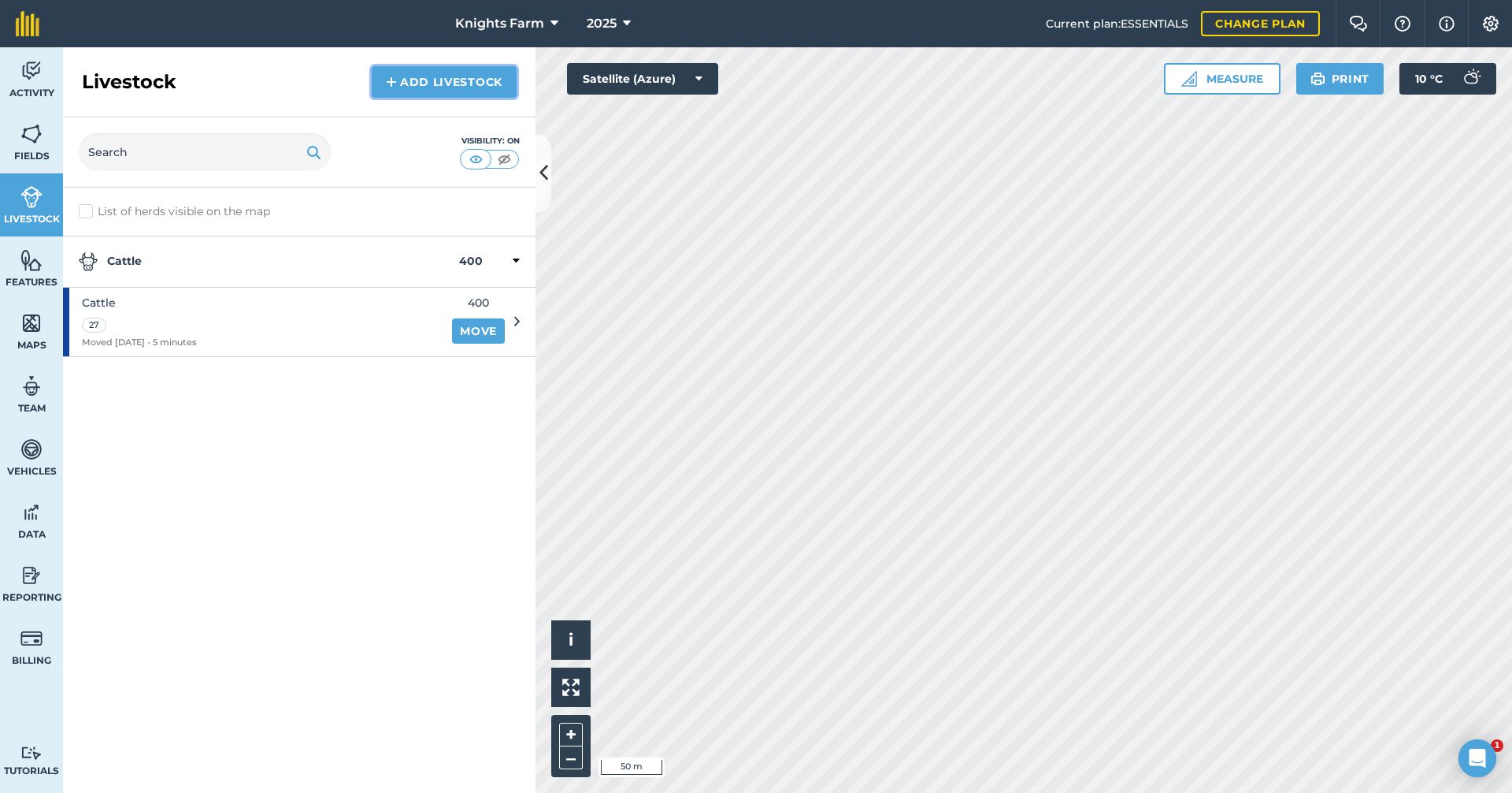
click at [469, 81] on link "Add Livestock" at bounding box center [444, 81] width 145 height 31
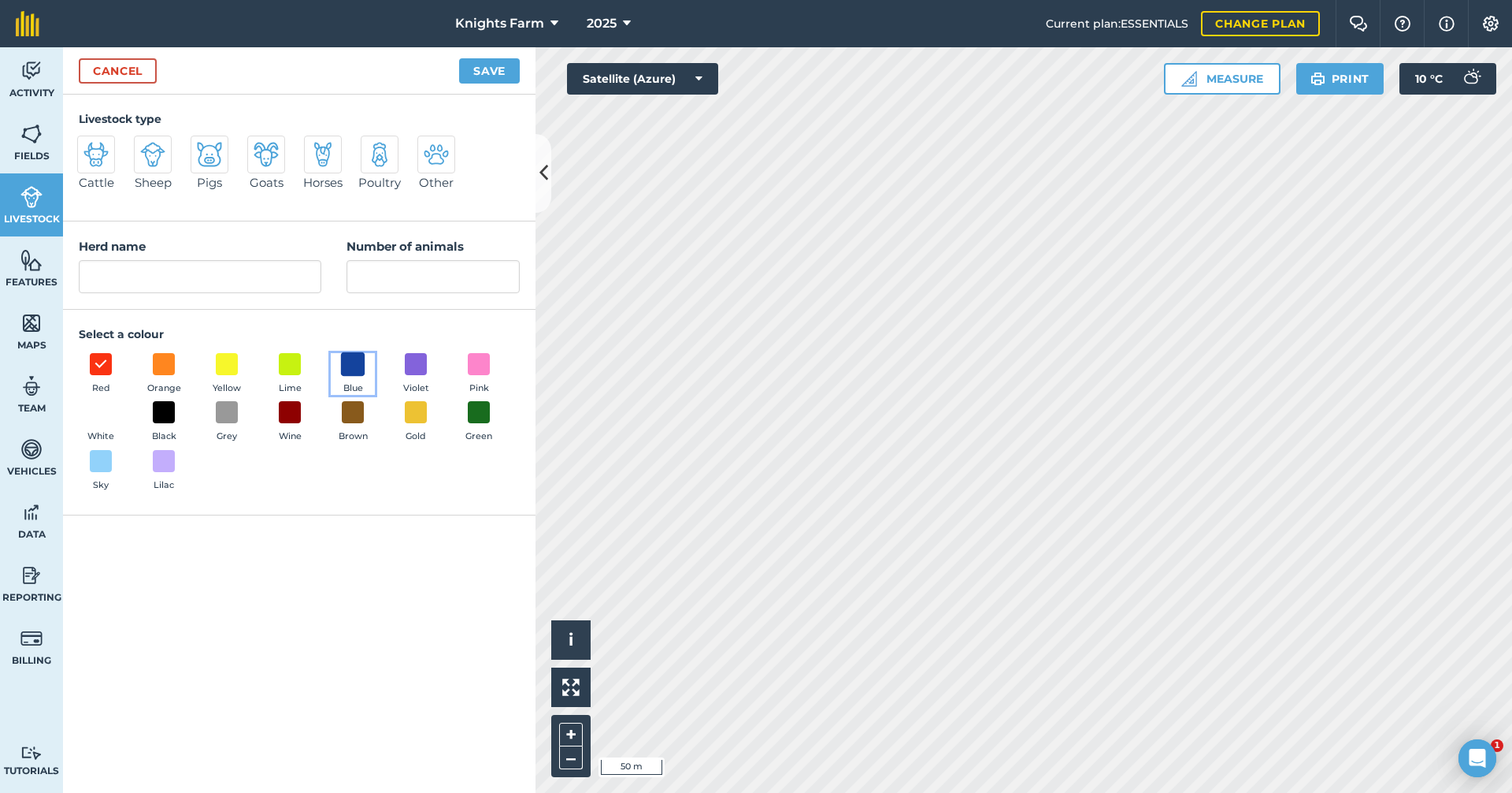
click at [358, 358] on span at bounding box center [353, 364] width 24 height 24
click at [241, 270] on input "Herd name" at bounding box center [201, 276] width 243 height 33
type input "move too"
click at [473, 277] on input "Number of animals" at bounding box center [433, 276] width 173 height 33
type input "400"
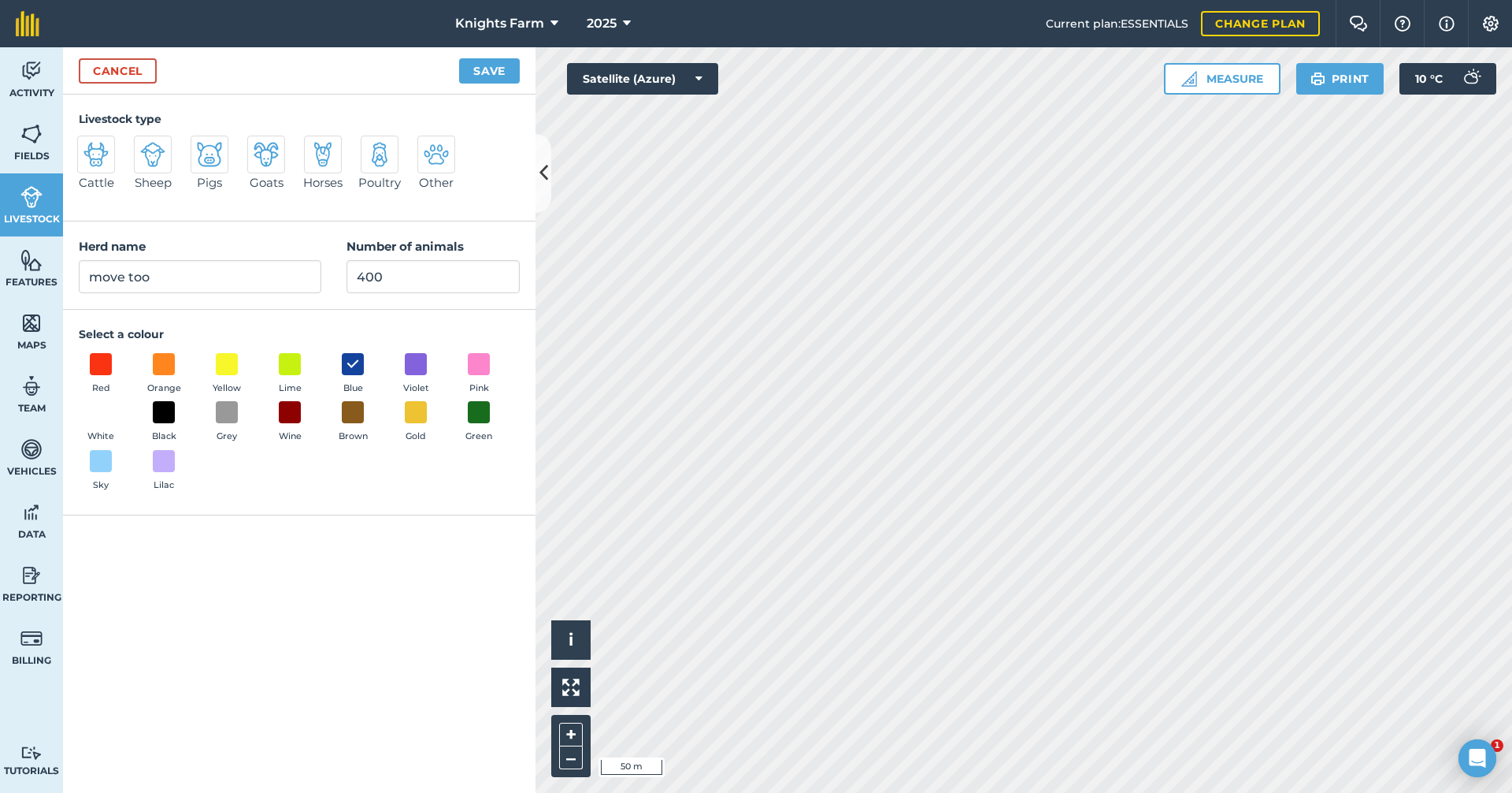
click at [95, 155] on img at bounding box center [96, 154] width 25 height 25
click at [89, 146] on input "Cattle" at bounding box center [84, 140] width 10 height 10
radio input "true"
click at [500, 71] on button "Save" at bounding box center [490, 71] width 60 height 25
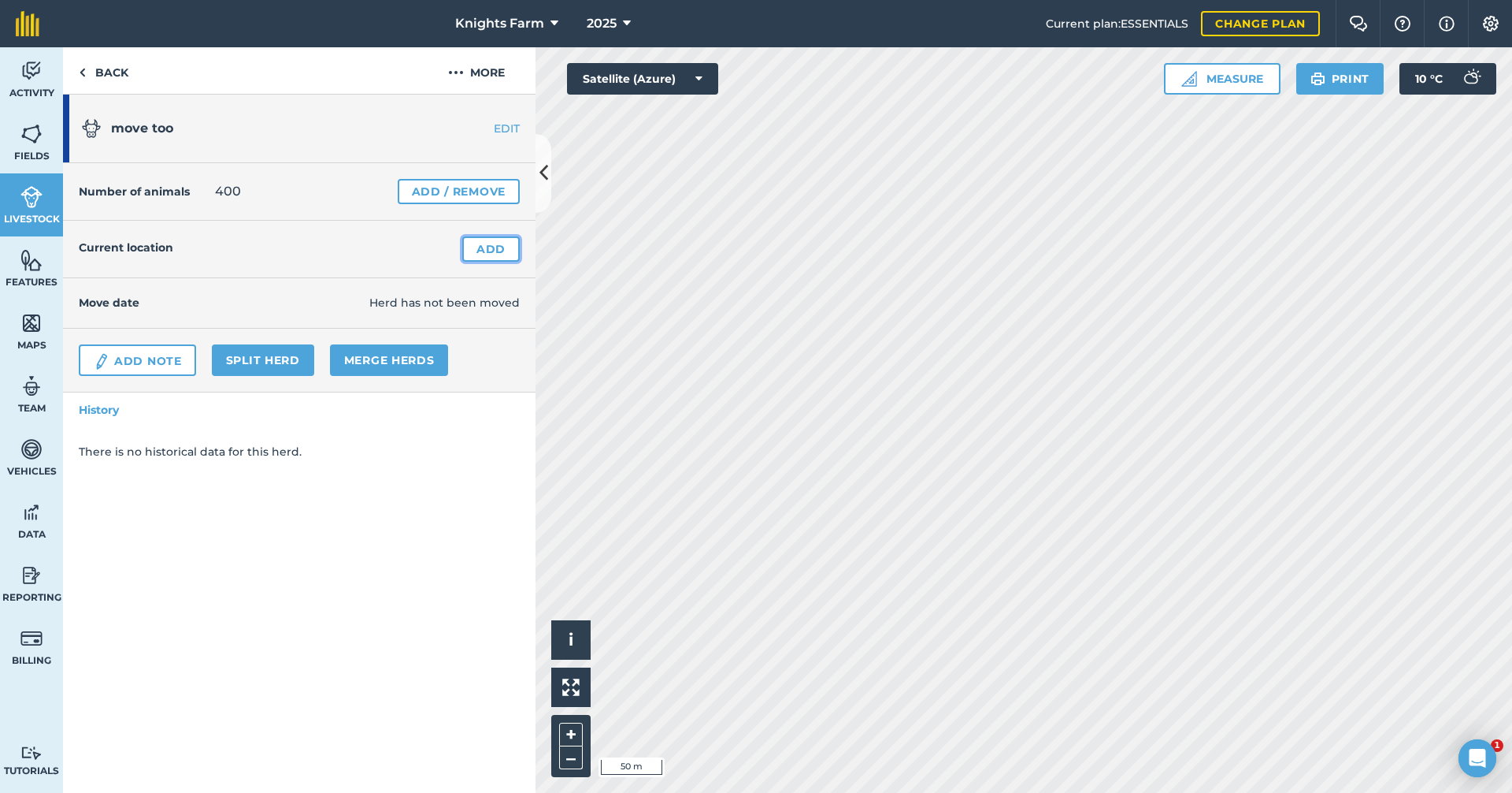
click at [475, 249] on link "Add" at bounding box center [491, 249] width 57 height 25
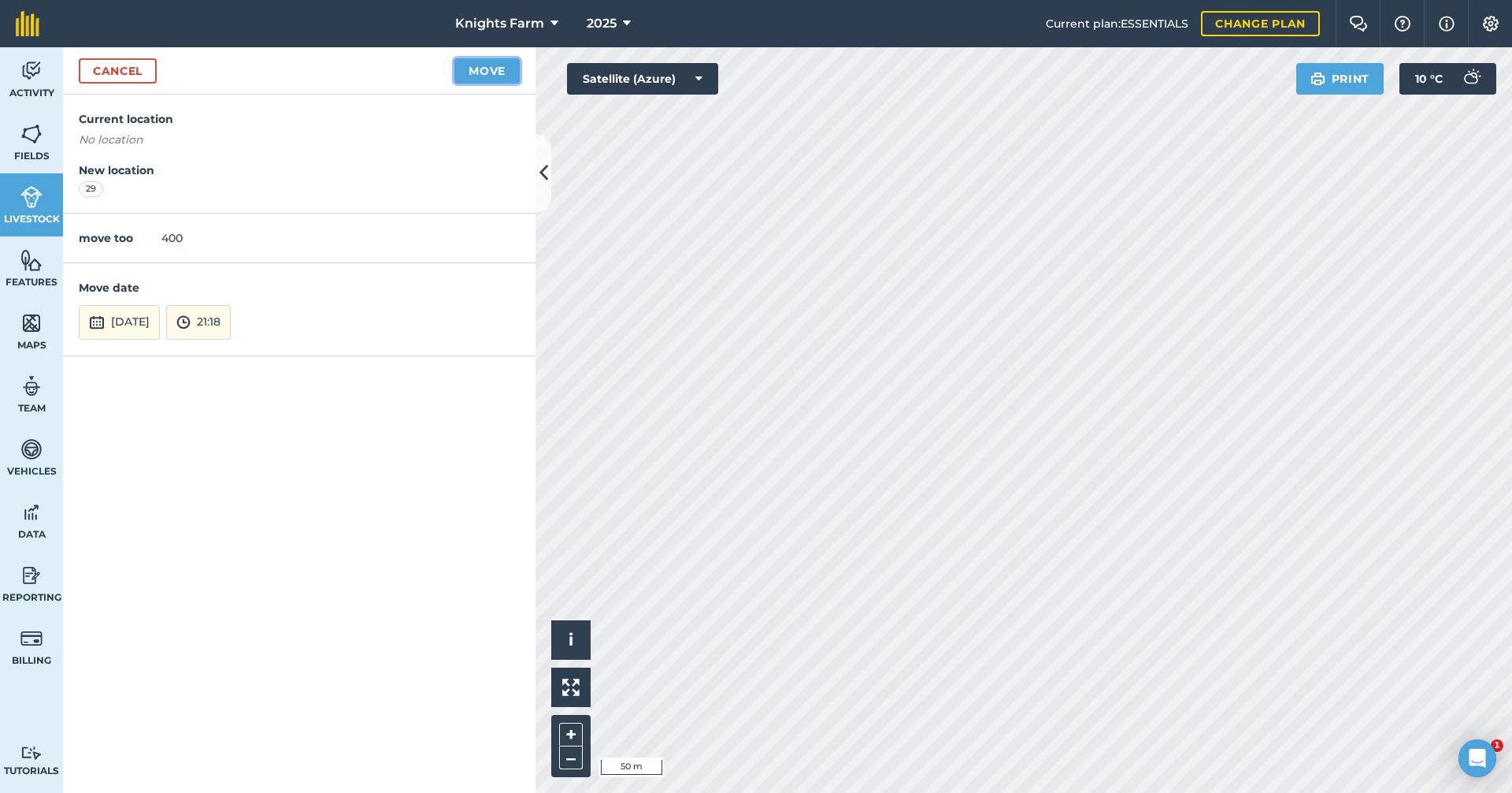
click at [489, 70] on button "Move" at bounding box center [487, 71] width 65 height 25
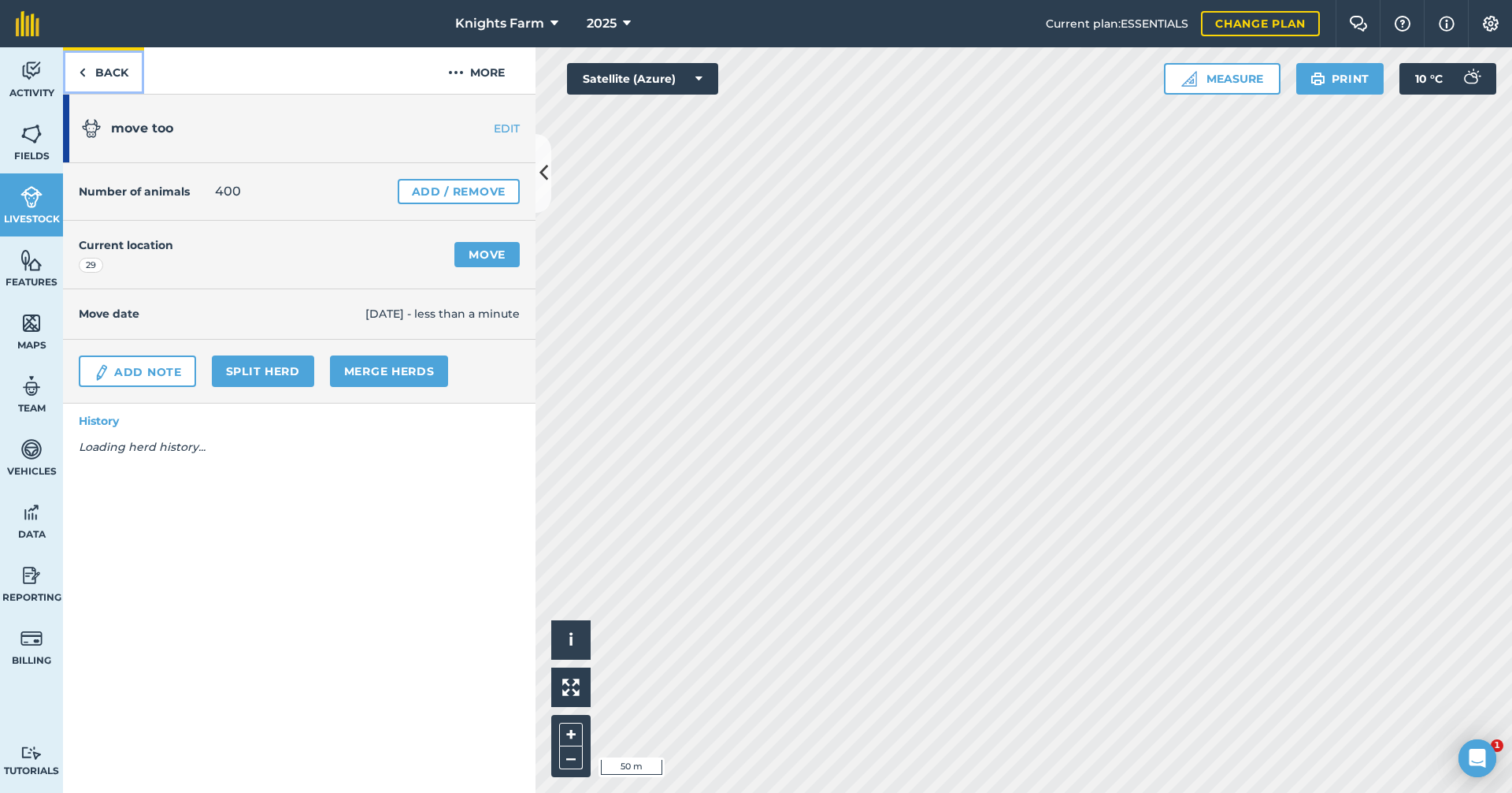
click at [124, 64] on link "Back" at bounding box center [104, 70] width 81 height 46
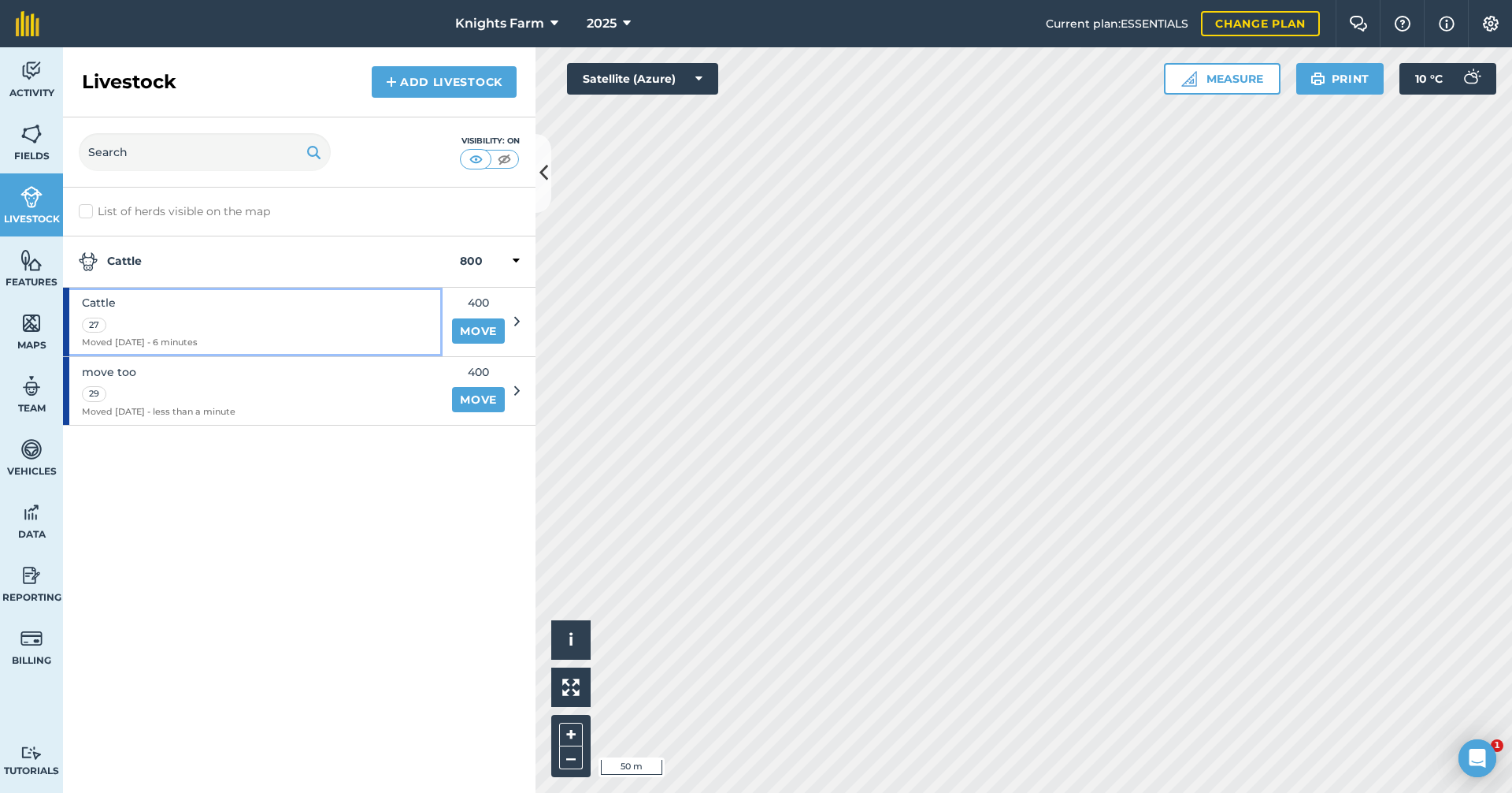
click at [272, 313] on div "Cattle 27 Moved 03/10/25 - 6 minutes" at bounding box center [252, 321] width 379 height 69
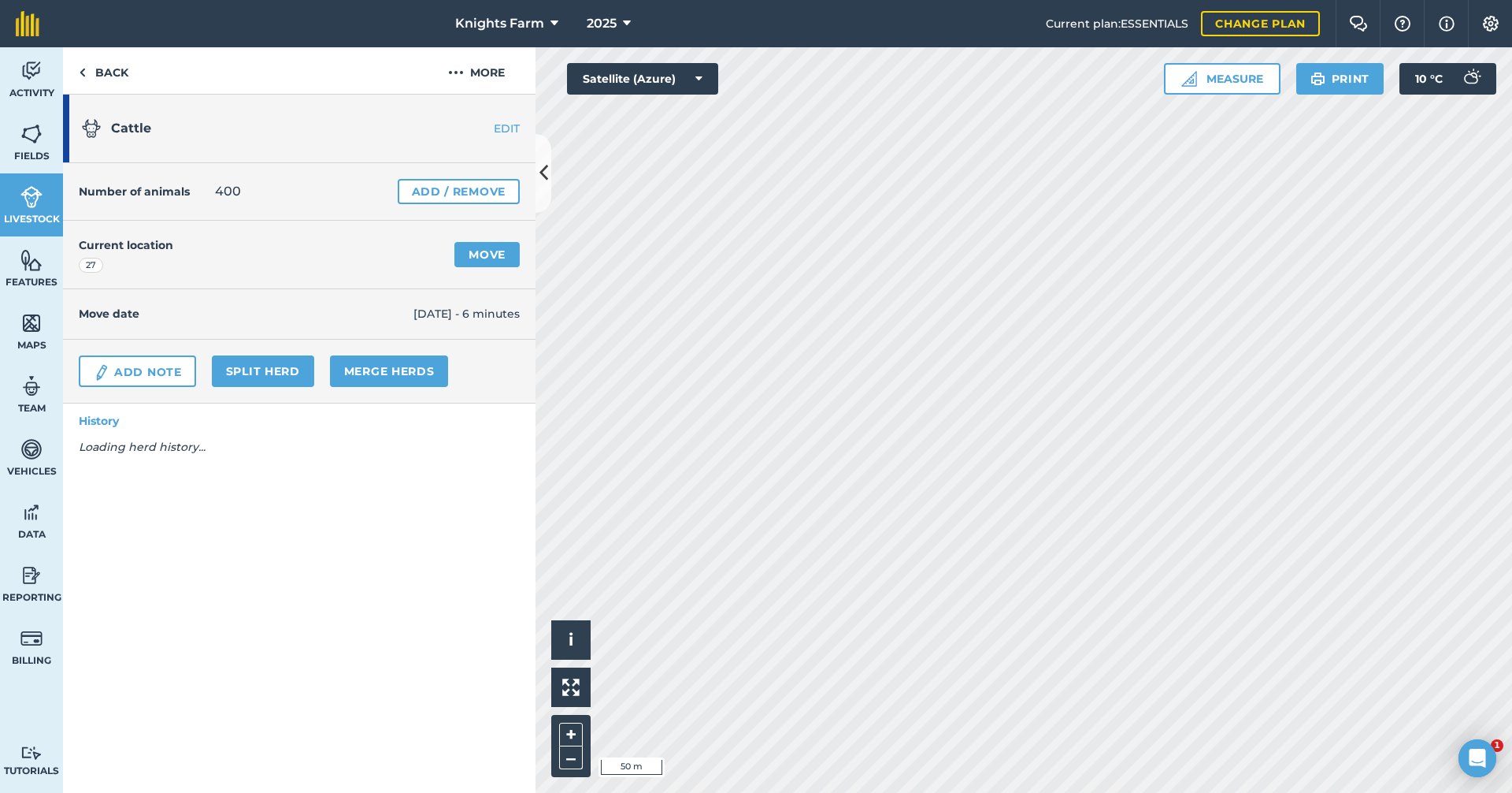
click at [507, 120] on div "Cattle EDIT" at bounding box center [299, 128] width 473 height 69
click at [507, 122] on link "EDIT" at bounding box center [485, 128] width 99 height 16
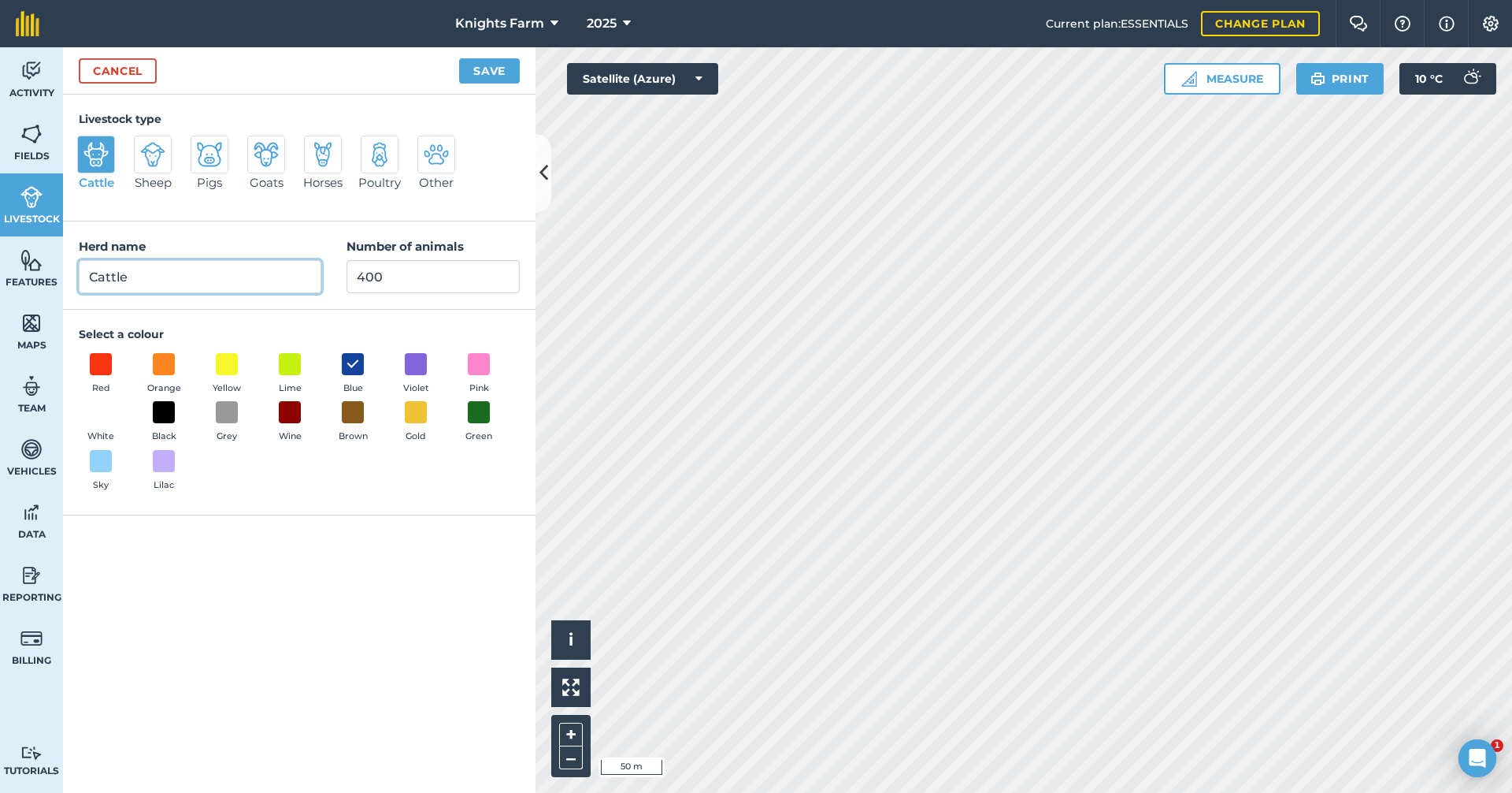
click at [295, 275] on input "Cattle" at bounding box center [201, 276] width 243 height 33
type input "C"
click at [96, 278] on input "current location" at bounding box center [201, 276] width 243 height 33
type input "Current location"
click at [103, 461] on span at bounding box center [102, 461] width 24 height 24
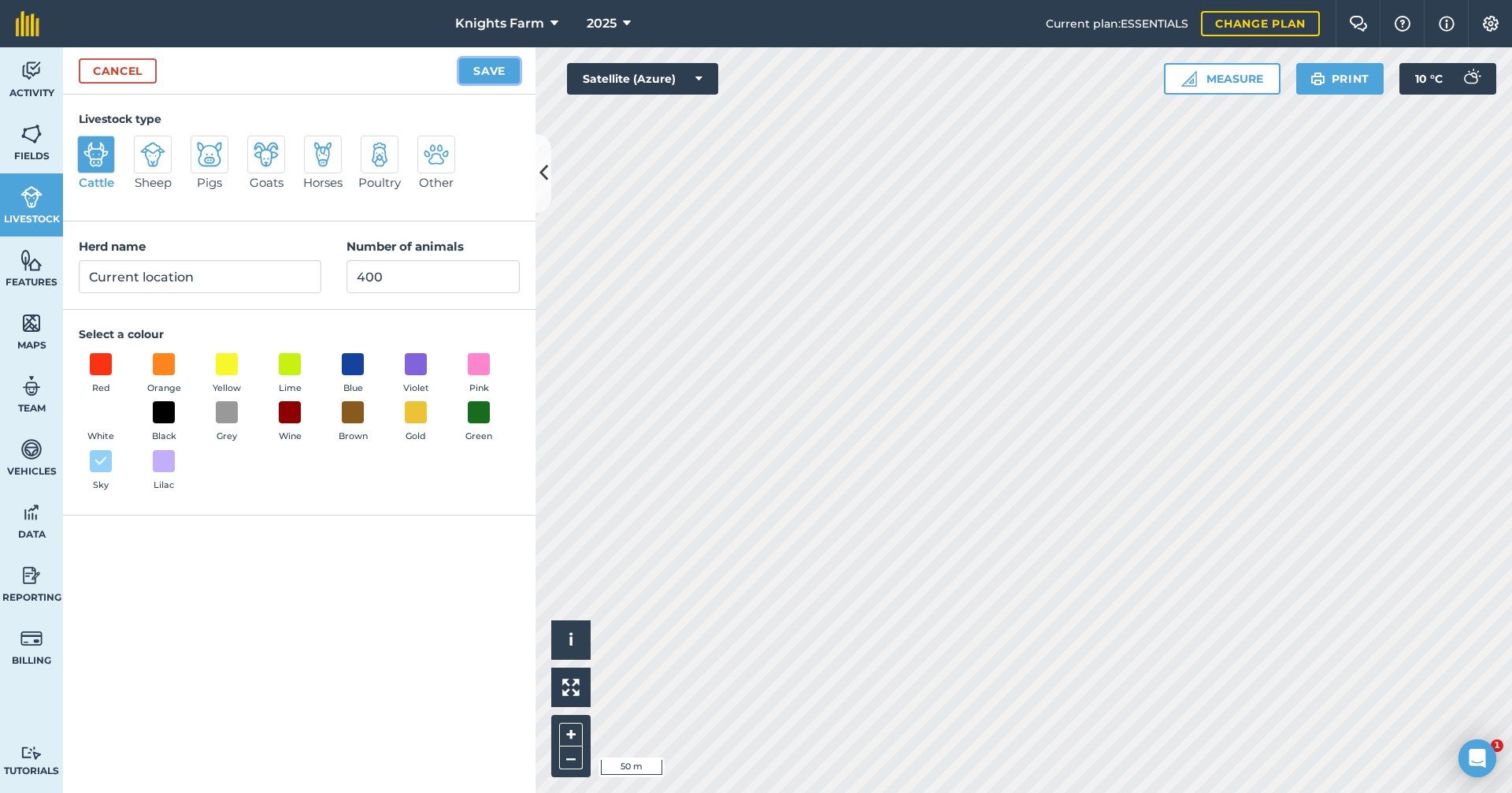
click at [504, 73] on button "Save" at bounding box center [490, 71] width 60 height 25
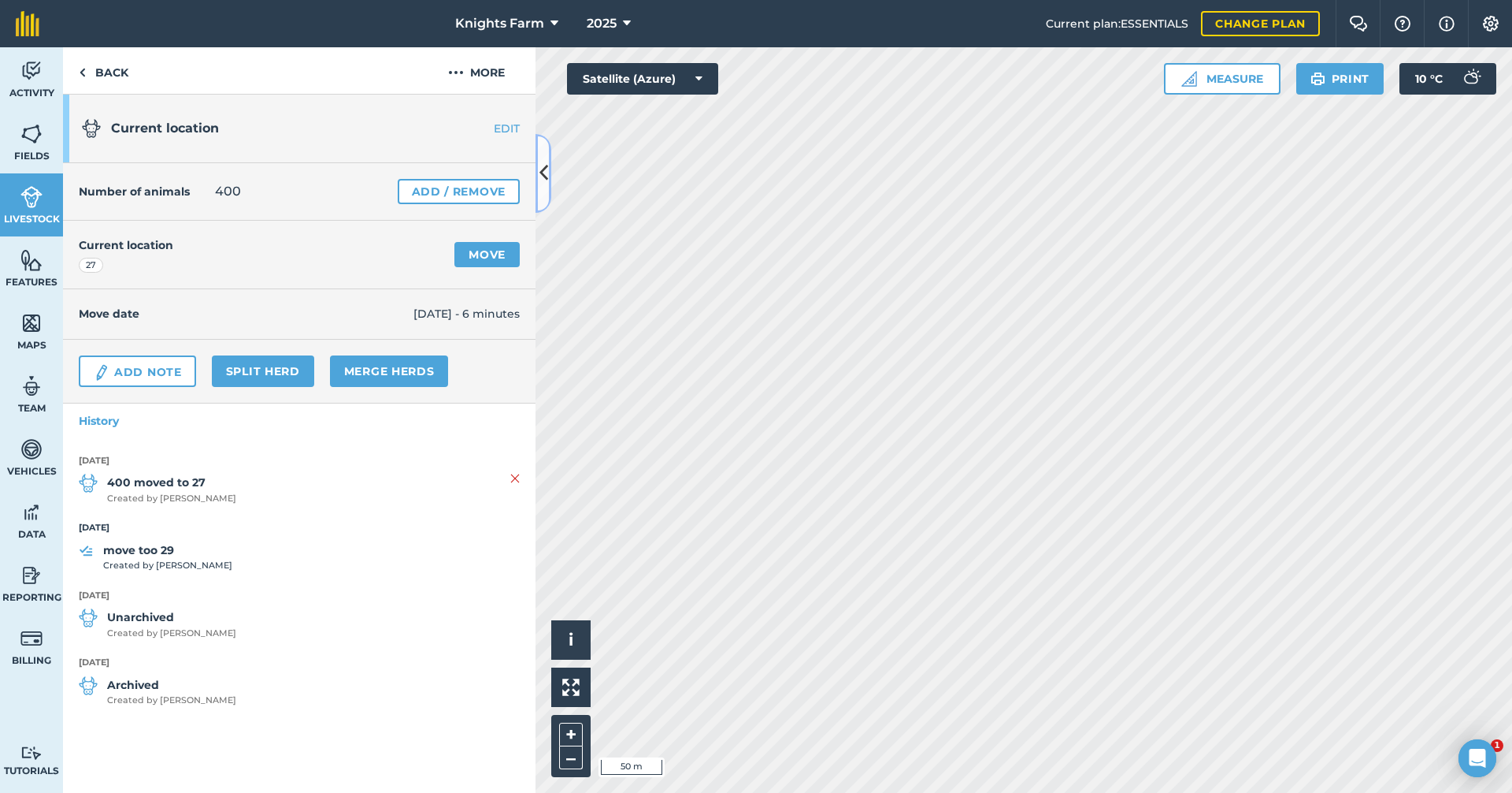
click at [550, 178] on button at bounding box center [543, 173] width 16 height 79
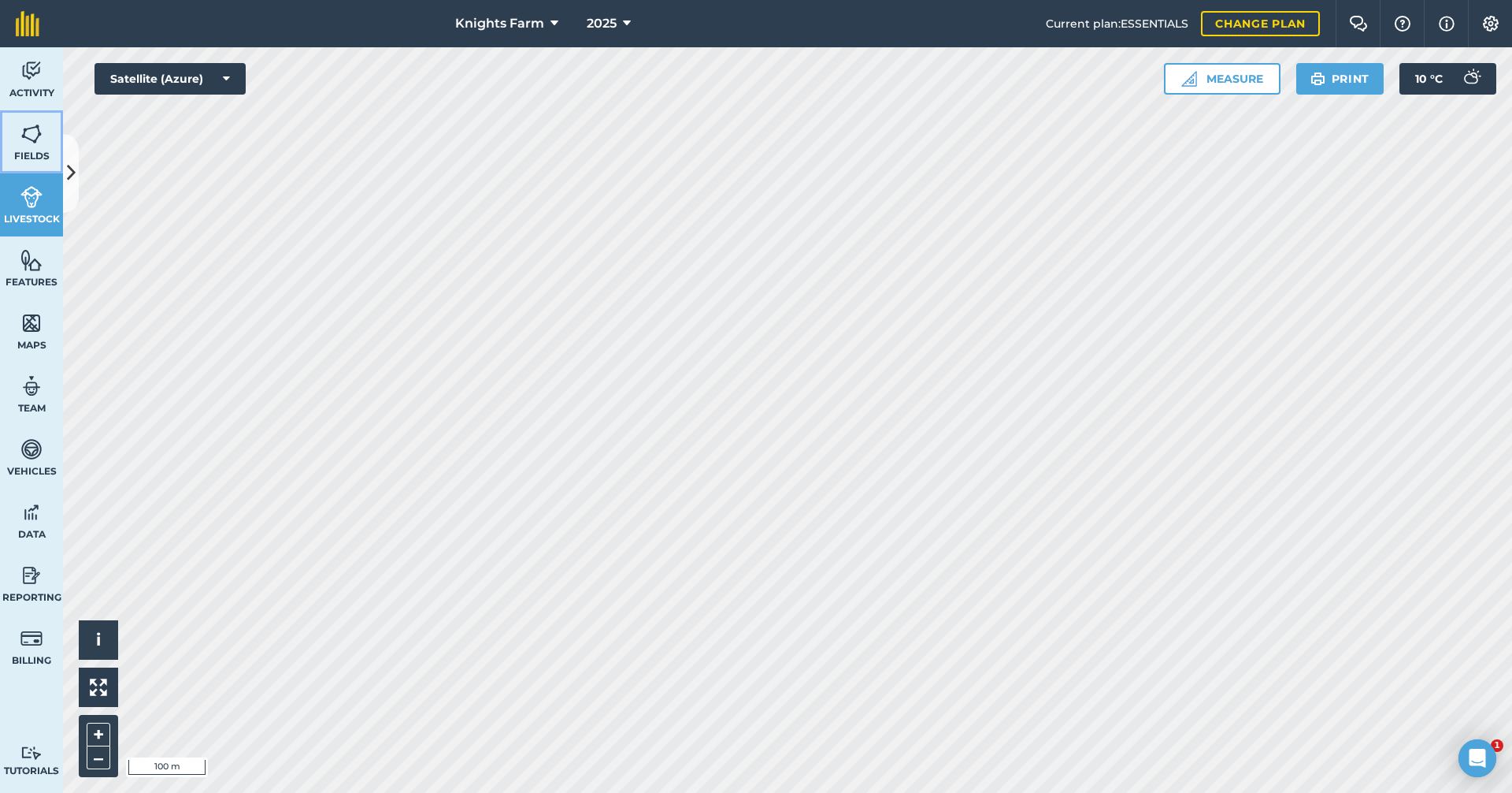
click at [38, 138] on img at bounding box center [31, 134] width 22 height 24
click at [74, 160] on icon at bounding box center [71, 172] width 8 height 27
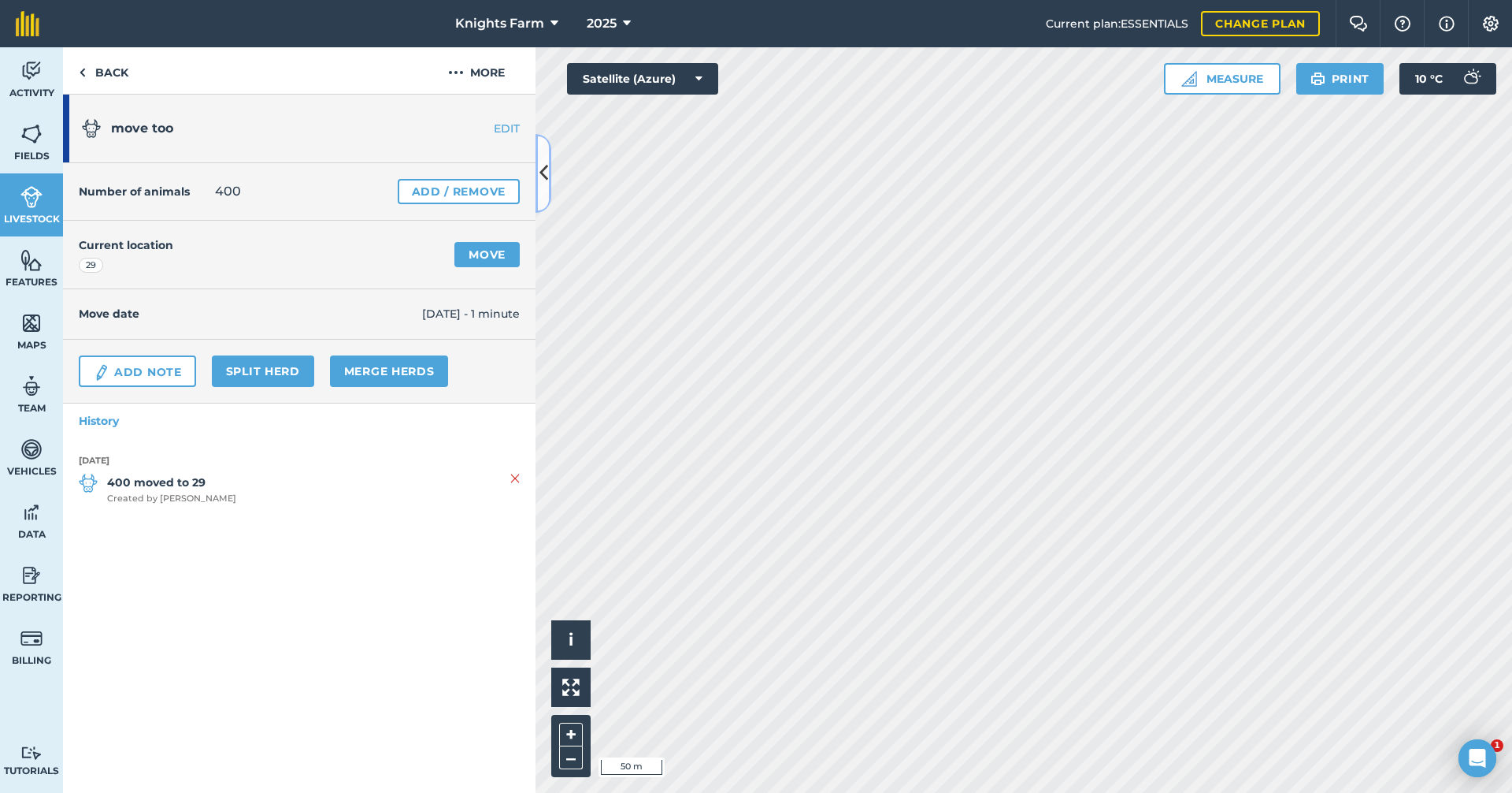
click at [543, 169] on icon at bounding box center [543, 172] width 8 height 27
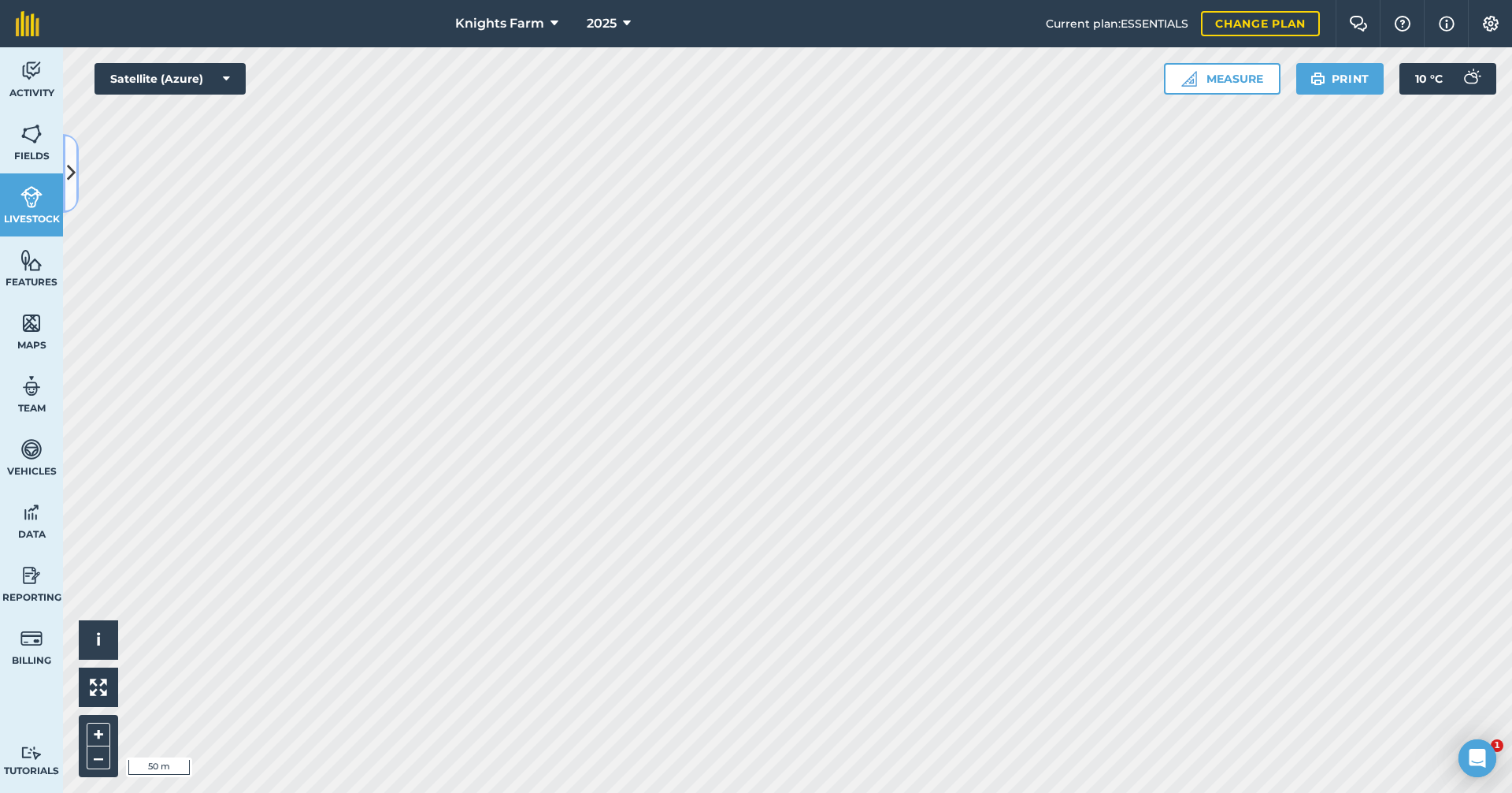
click at [74, 145] on button at bounding box center [71, 173] width 16 height 79
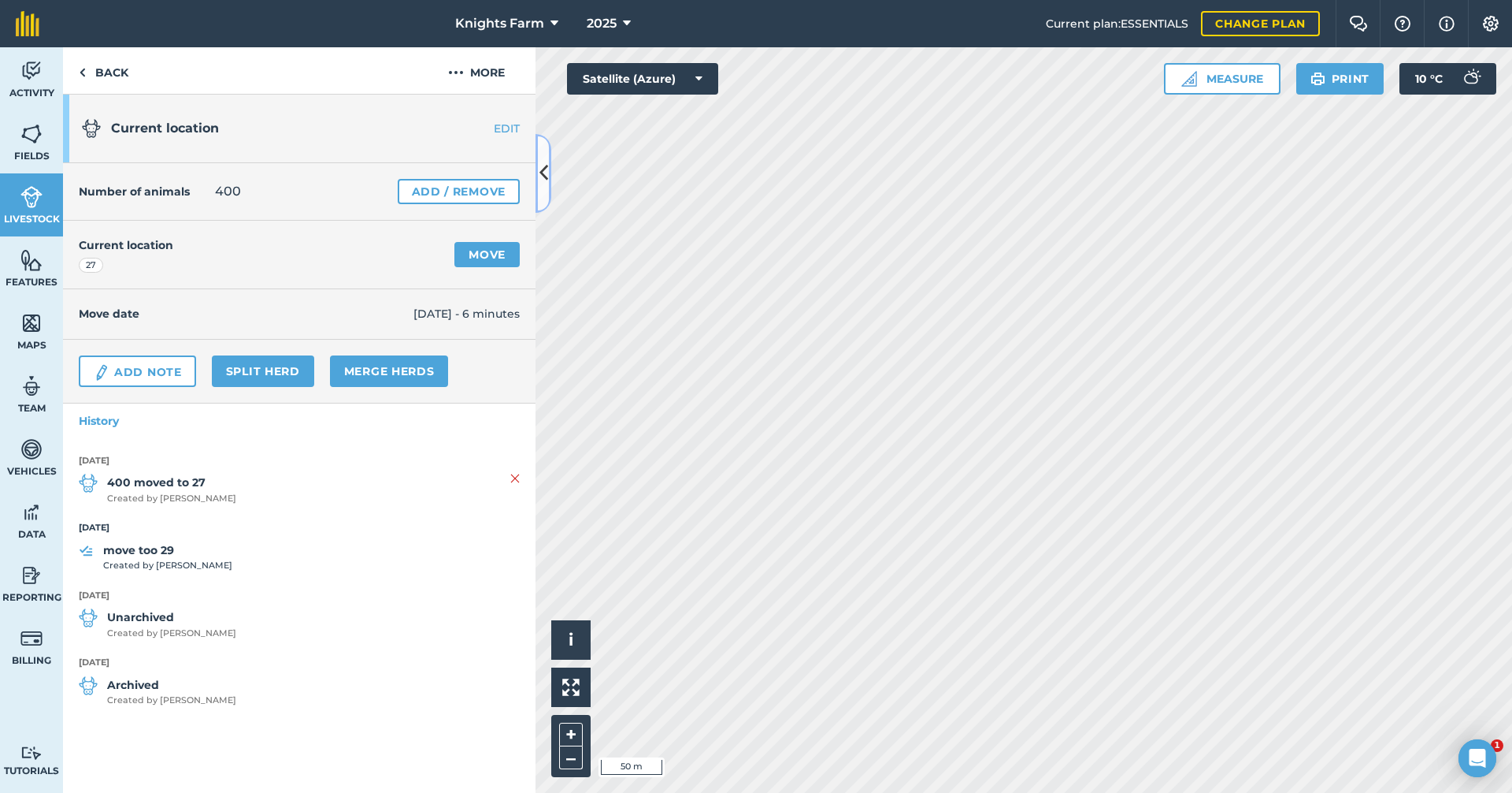
click at [539, 188] on button at bounding box center [543, 173] width 16 height 79
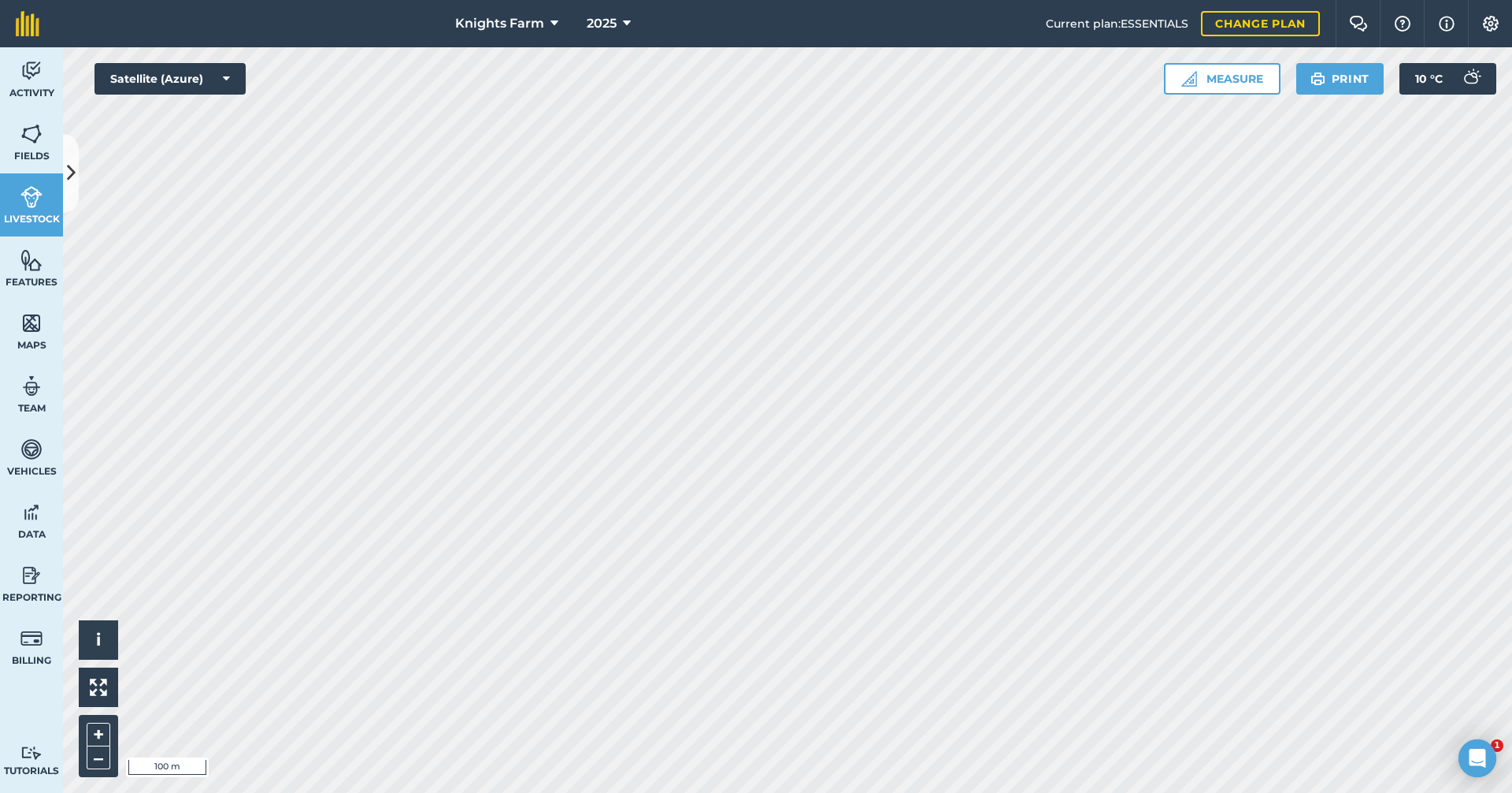
click at [1247, 8] on div "Current plan : ESSENTIALS Change plan" at bounding box center [1182, 24] width 274 height 47
click at [1243, 16] on link "Change plan" at bounding box center [1261, 24] width 119 height 25
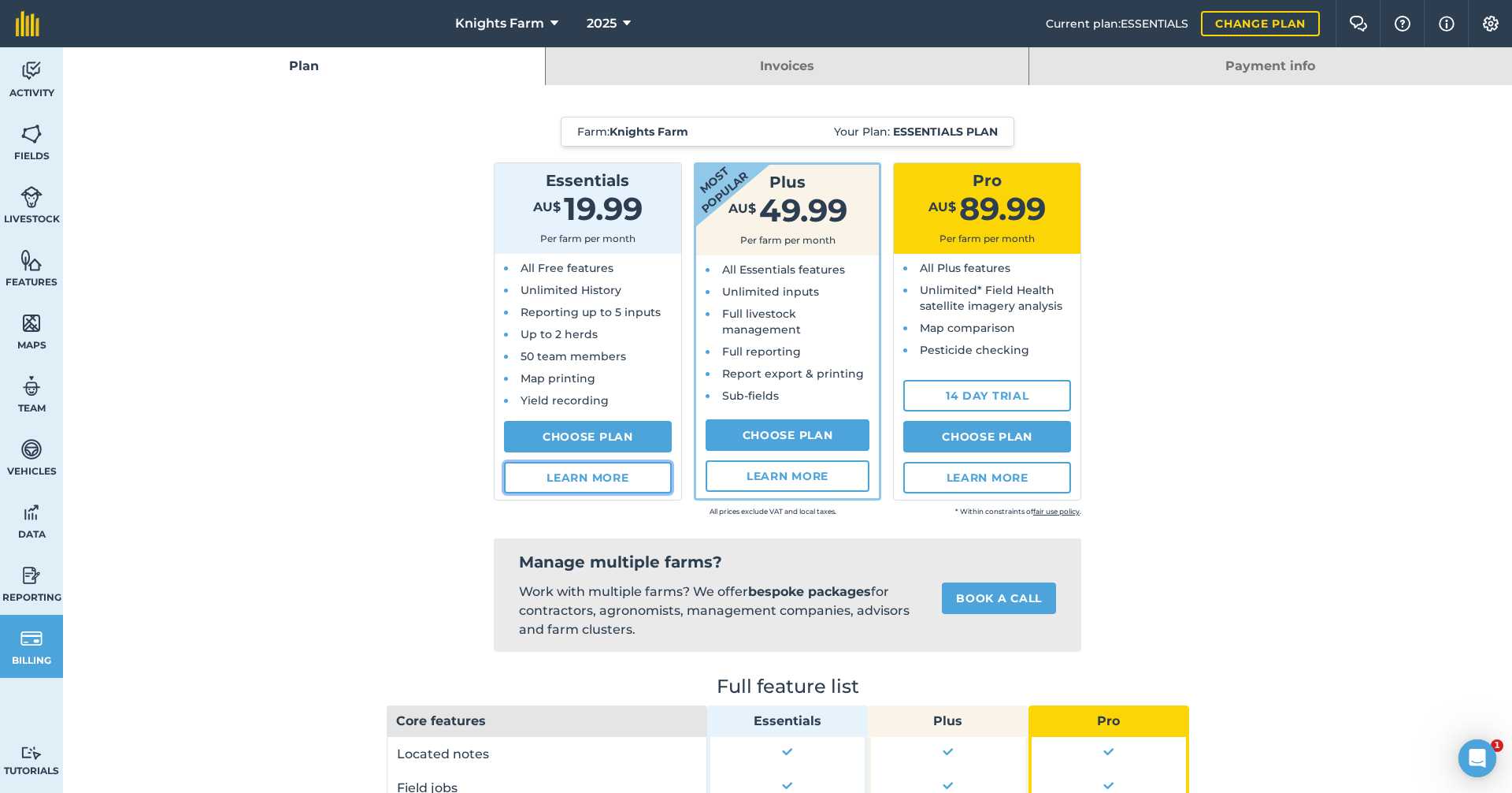
click at [639, 465] on link "Learn more" at bounding box center [587, 477] width 168 height 31
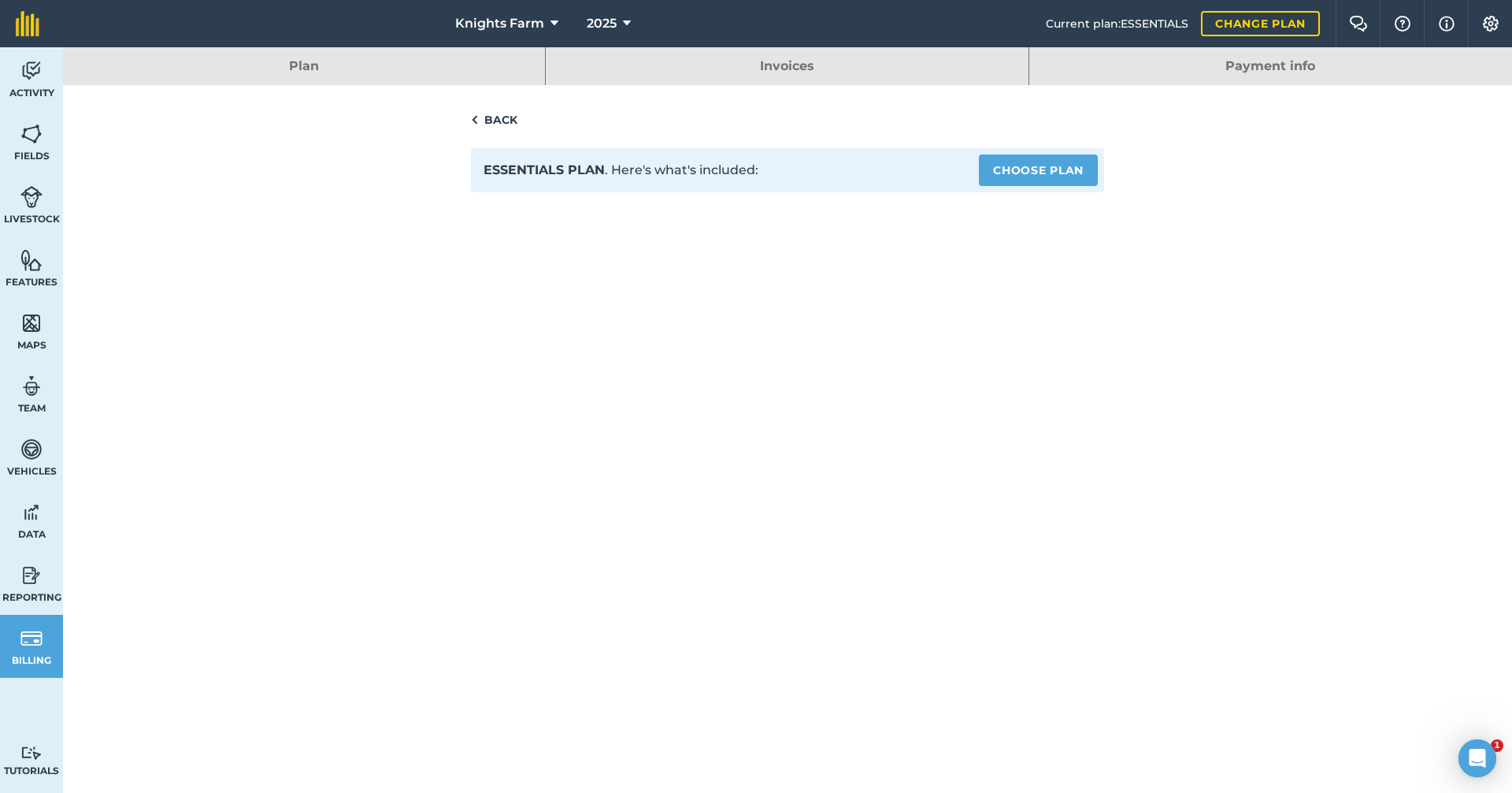
click at [509, 117] on link "Back" at bounding box center [787, 120] width 634 height 19
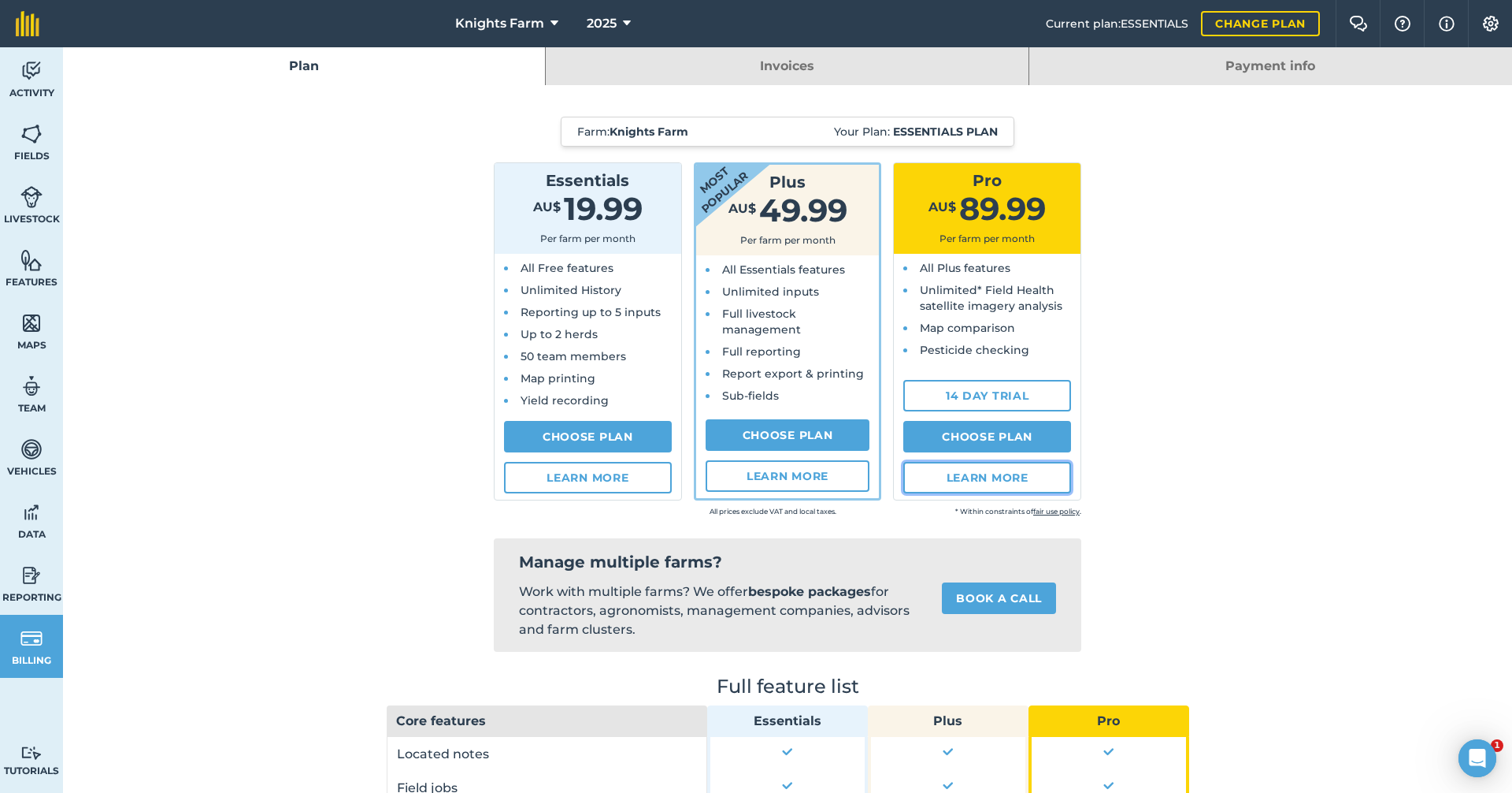
click at [975, 481] on link "Learn more" at bounding box center [988, 477] width 168 height 31
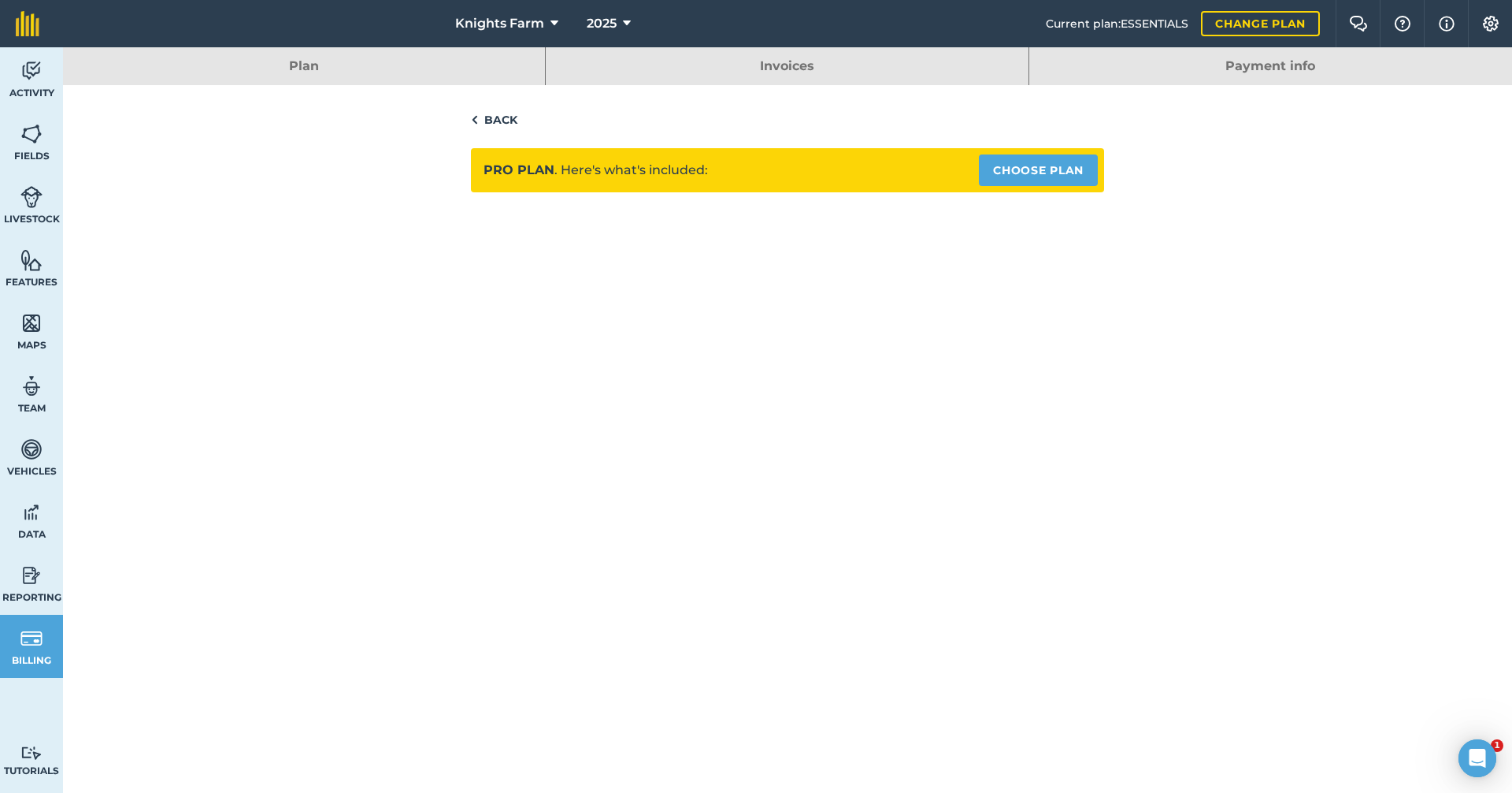
click at [477, 123] on link "Back" at bounding box center [787, 120] width 634 height 19
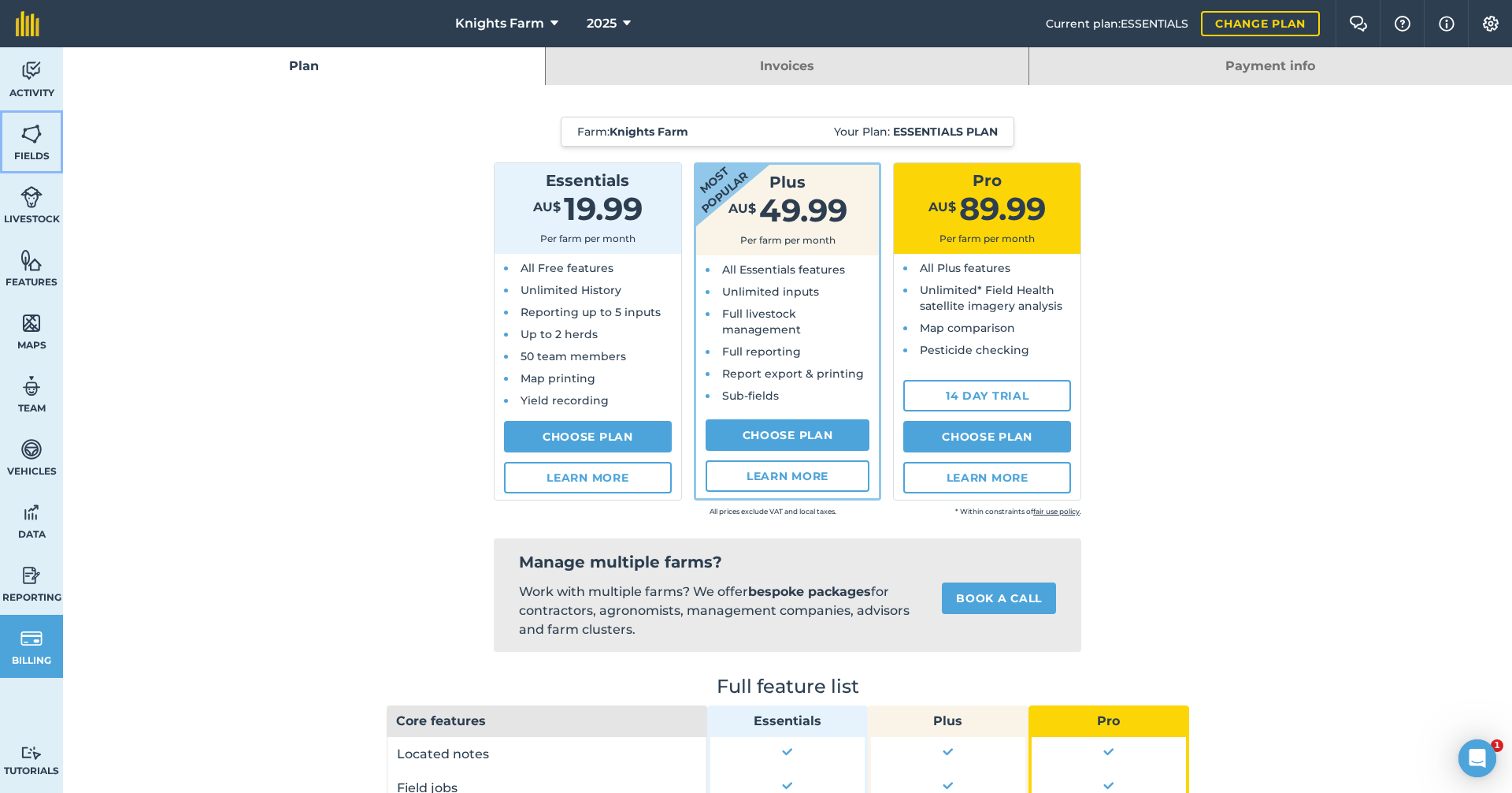
click at [39, 128] on img at bounding box center [31, 134] width 22 height 24
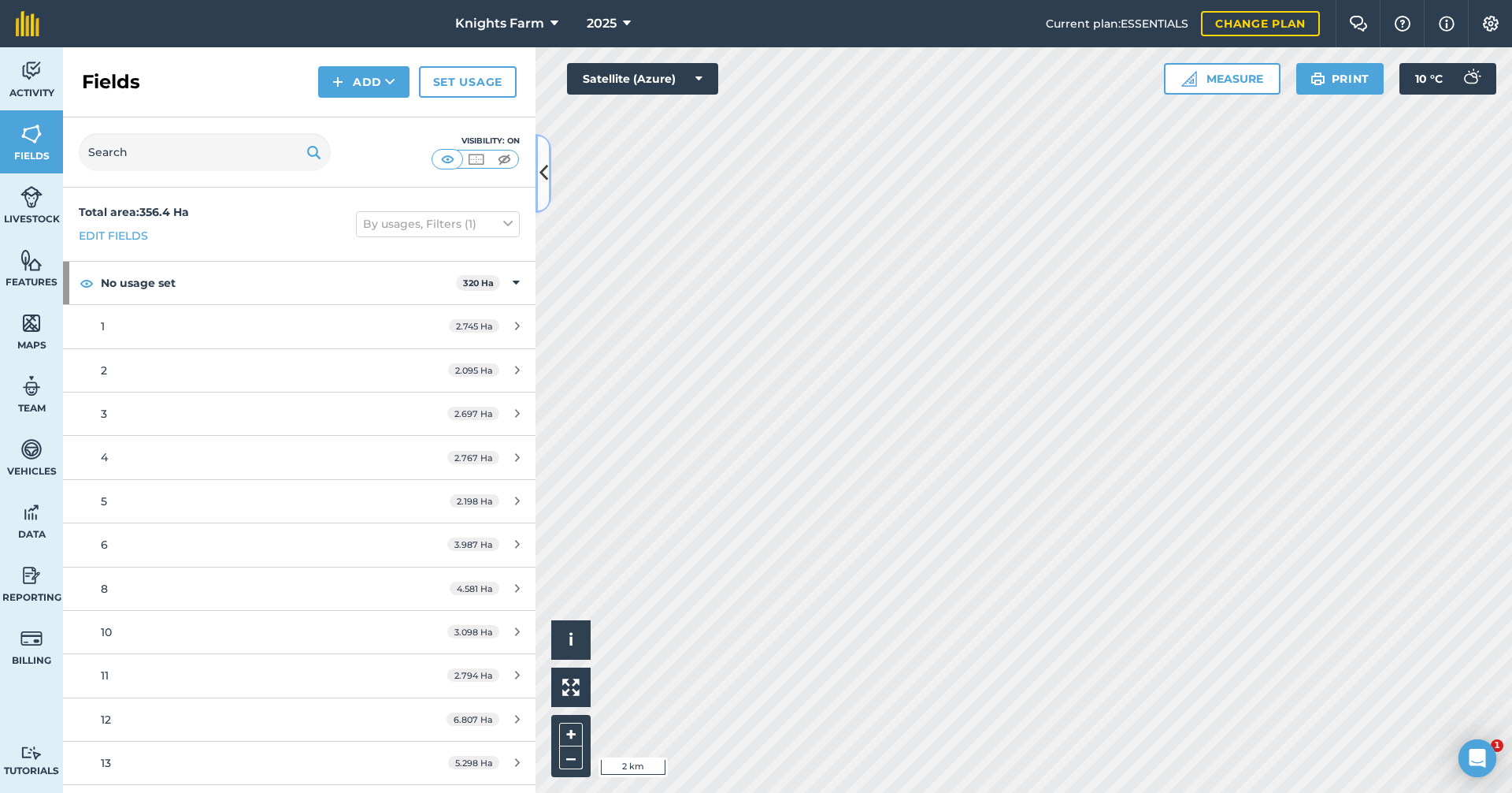
click at [548, 186] on button at bounding box center [543, 173] width 16 height 79
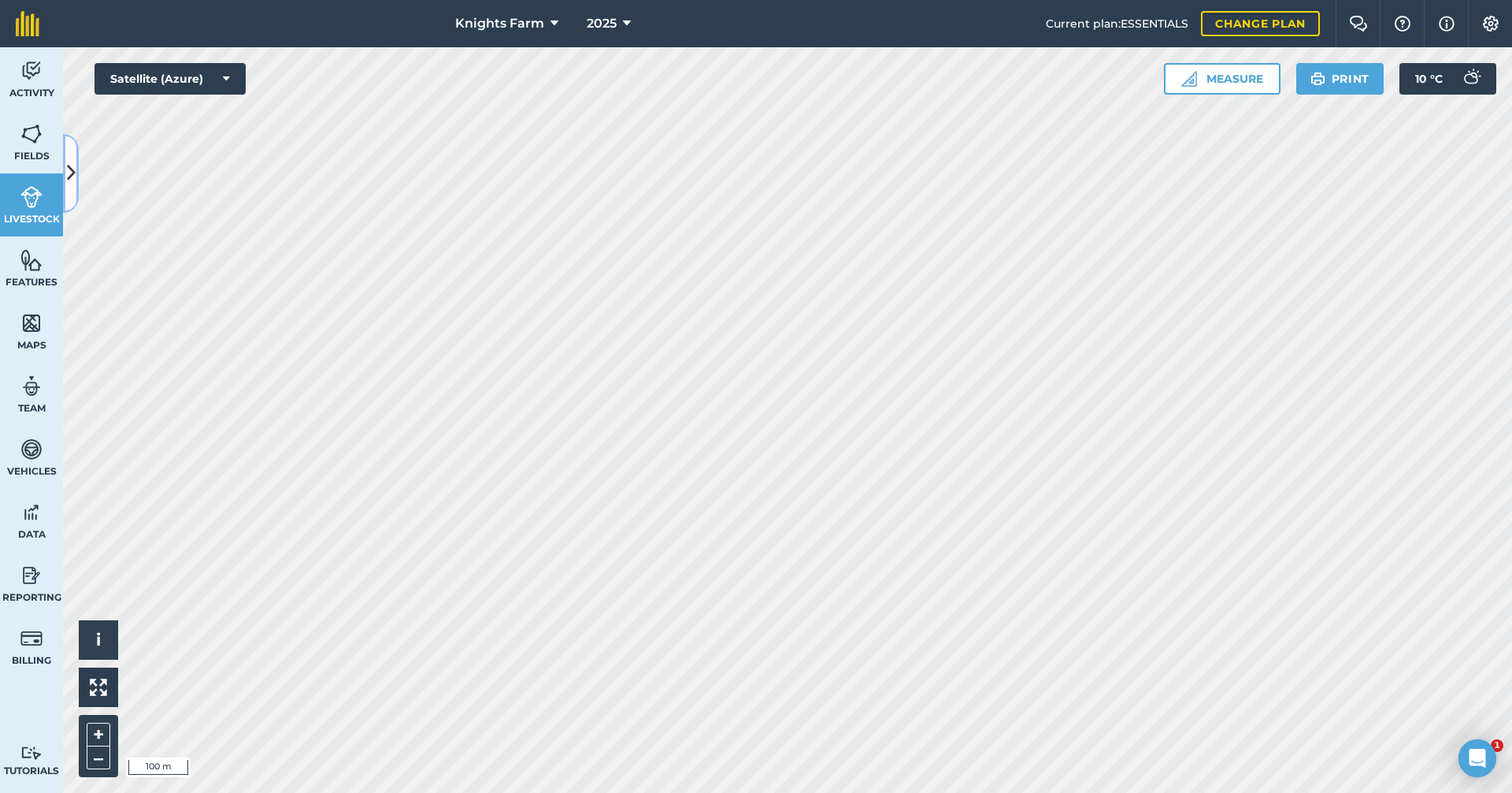
click at [71, 167] on icon at bounding box center [71, 172] width 8 height 27
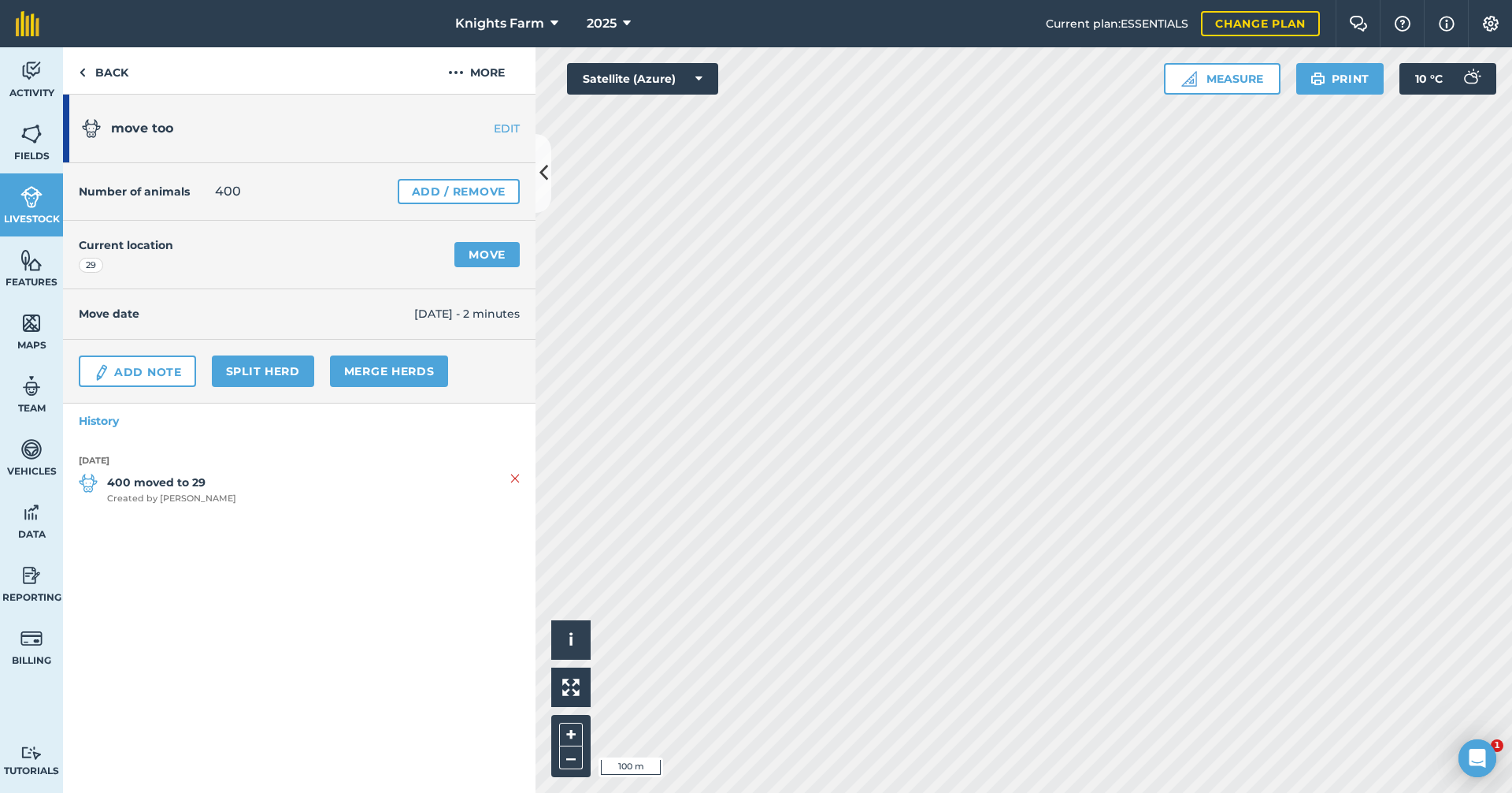
click at [507, 123] on link "EDIT" at bounding box center [485, 128] width 99 height 16
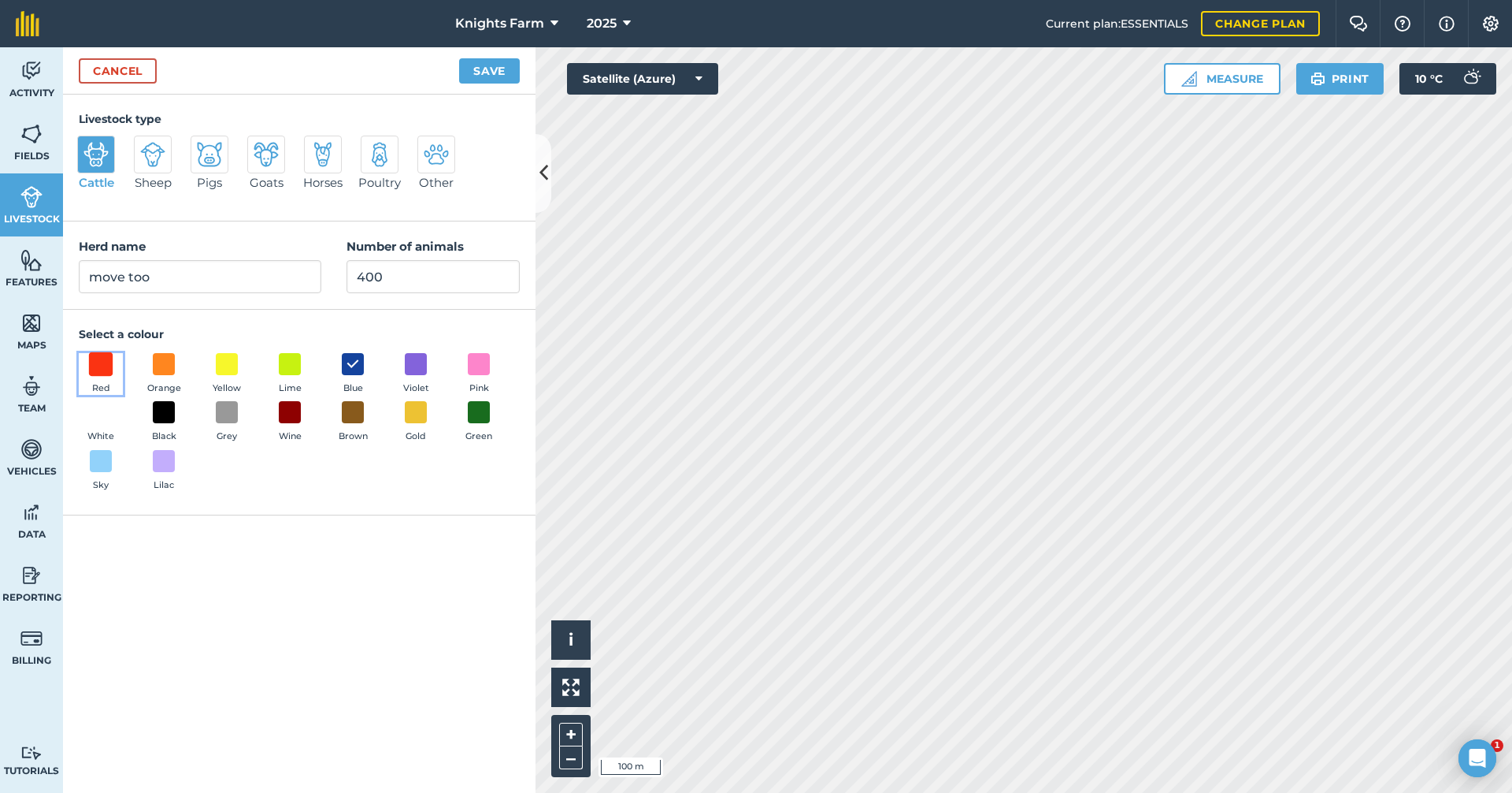
click at [104, 362] on span at bounding box center [102, 364] width 24 height 24
click at [492, 67] on button "Save" at bounding box center [490, 71] width 60 height 25
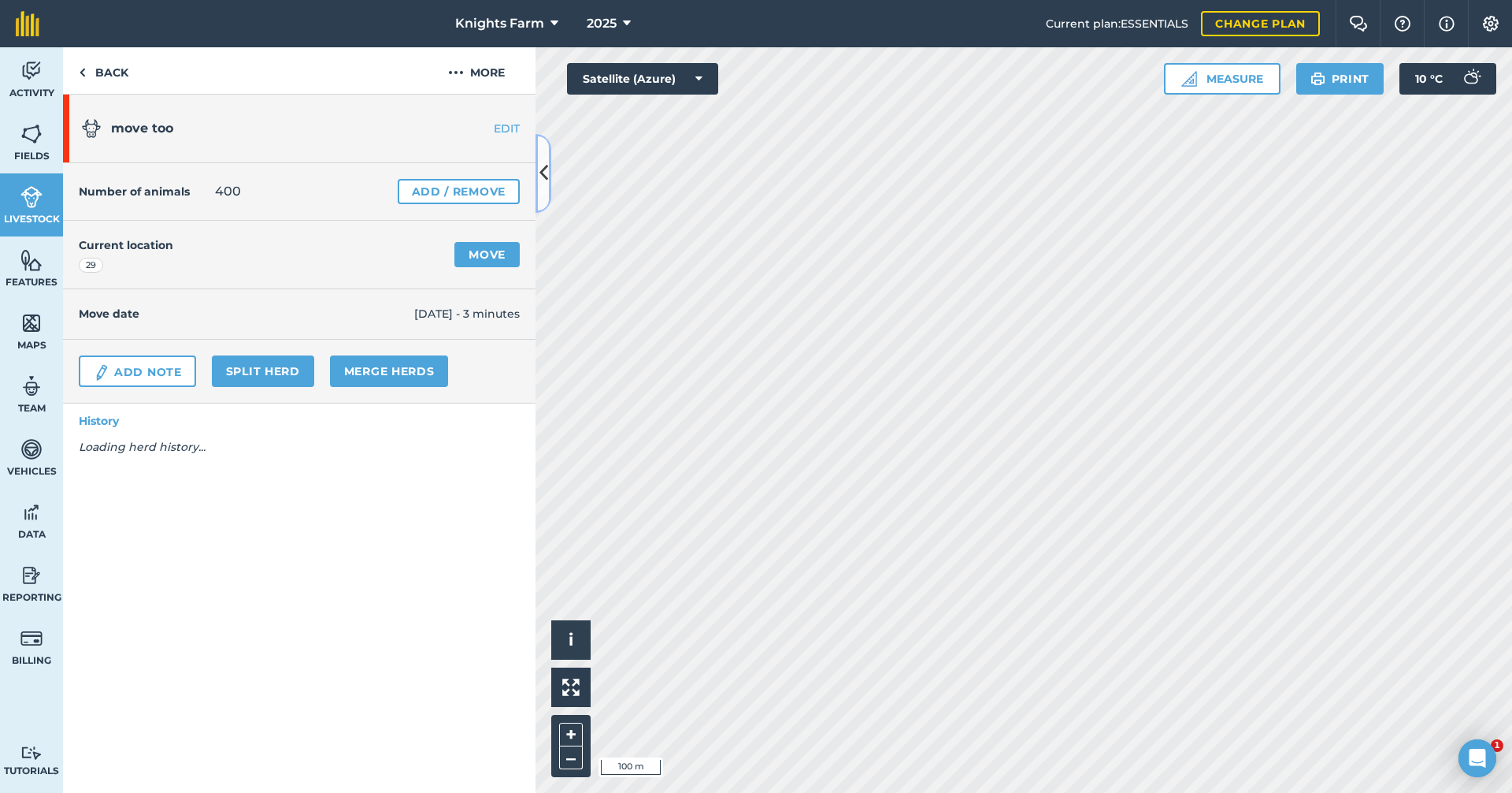
click at [547, 186] on icon at bounding box center [543, 172] width 8 height 27
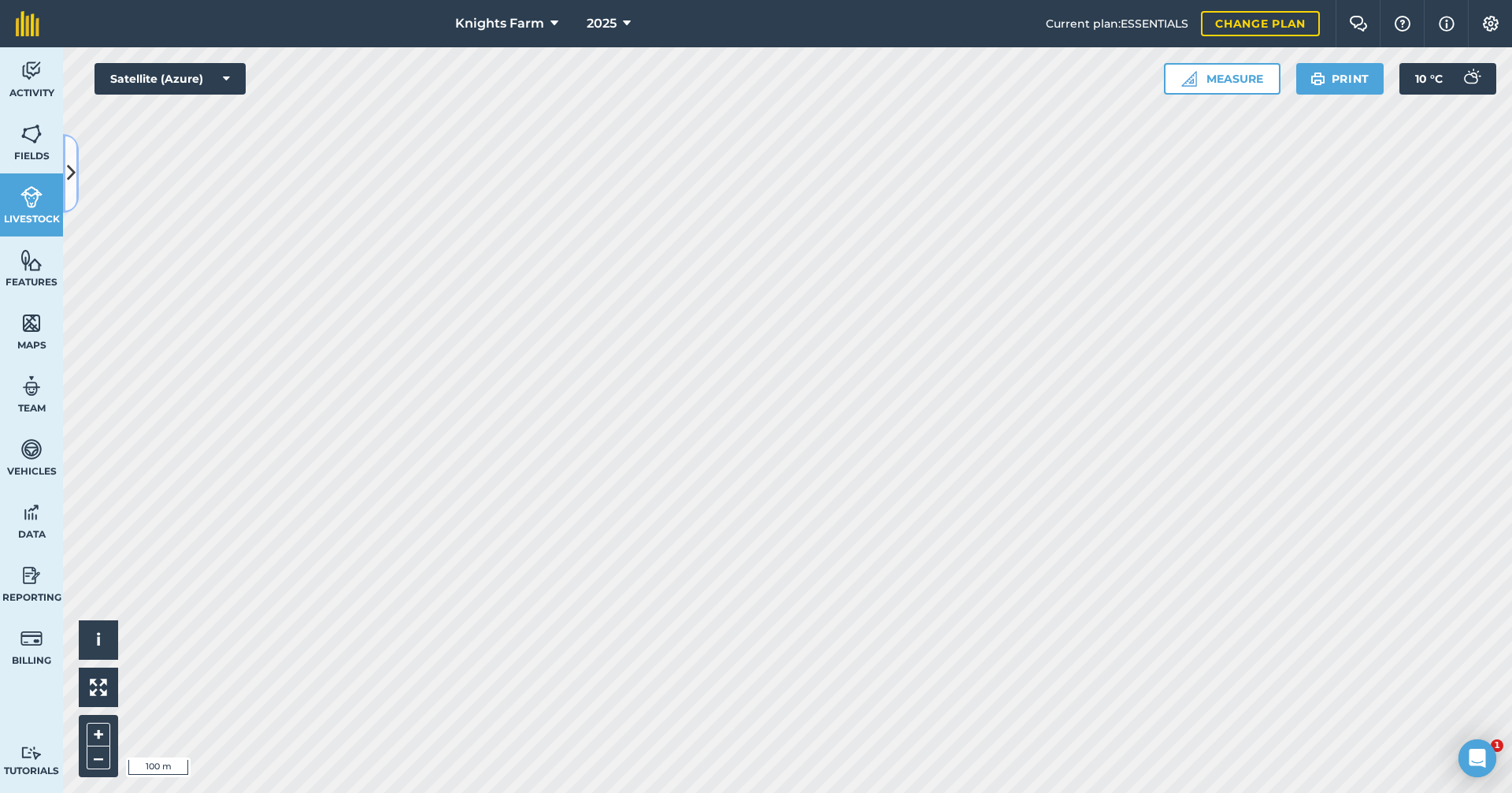
click at [71, 156] on button at bounding box center [71, 173] width 16 height 79
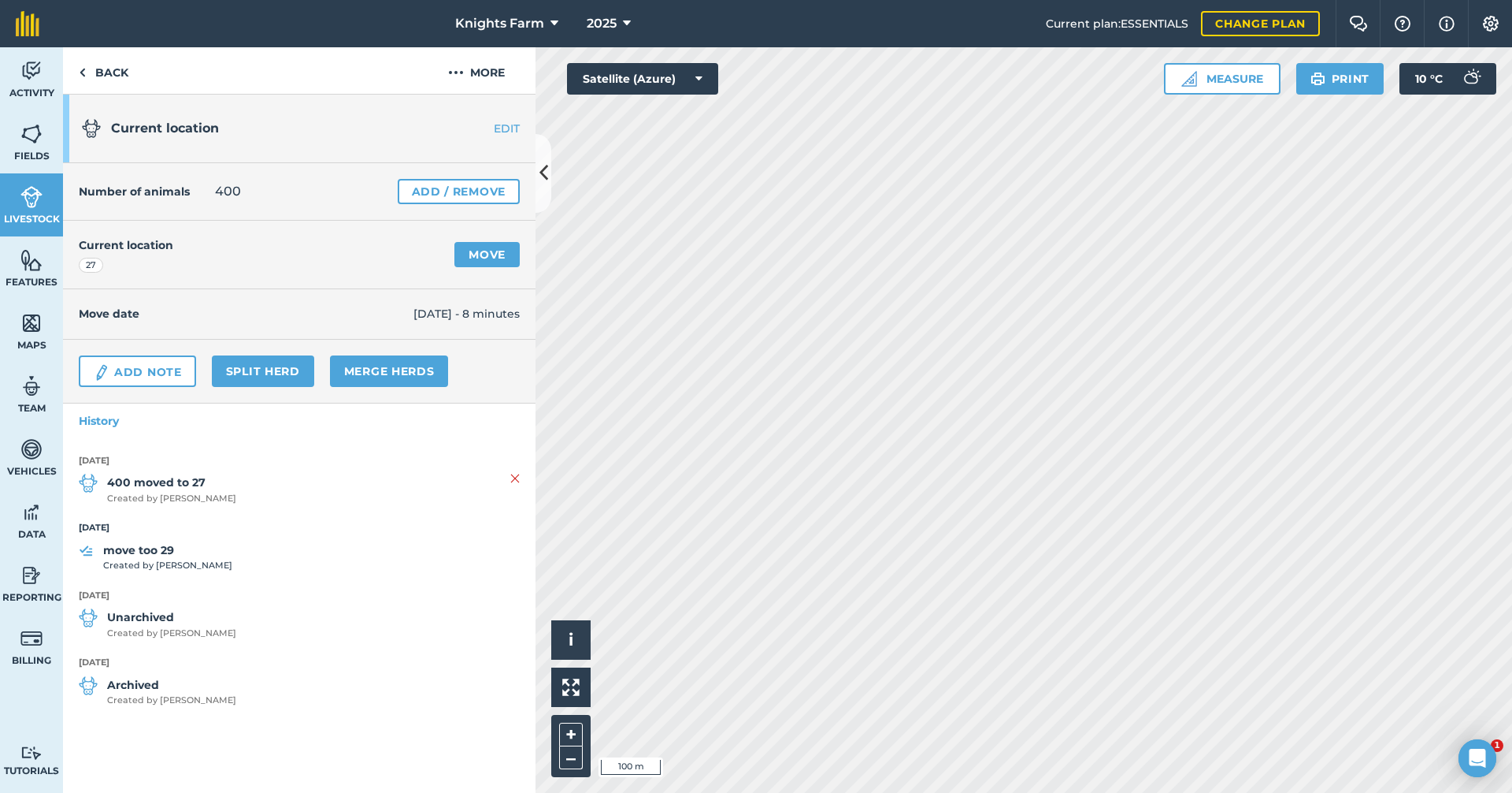
click at [502, 124] on link "EDIT" at bounding box center [485, 128] width 99 height 16
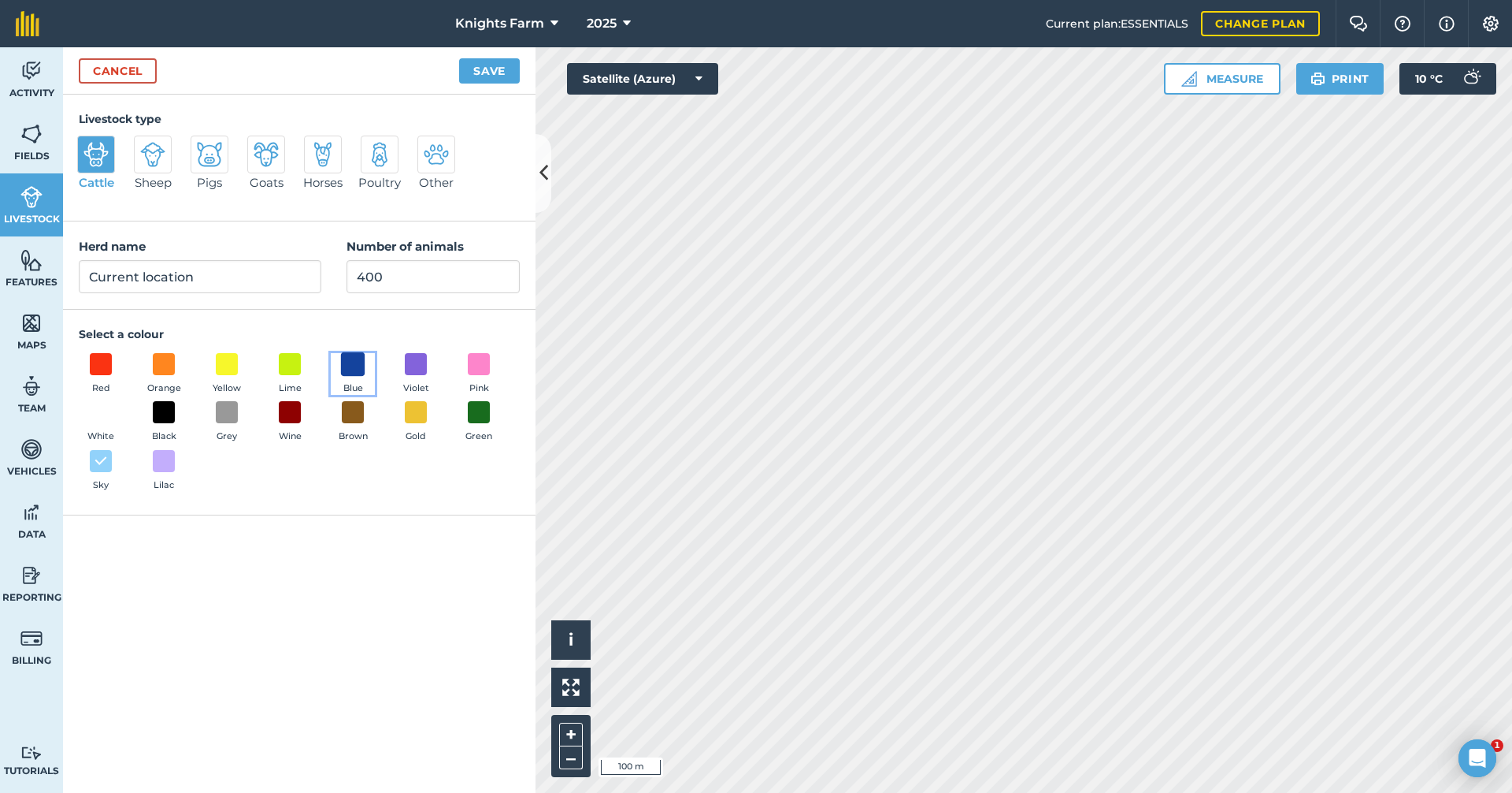
click at [349, 359] on span at bounding box center [353, 364] width 24 height 24
click at [489, 62] on button "Save" at bounding box center [490, 71] width 60 height 25
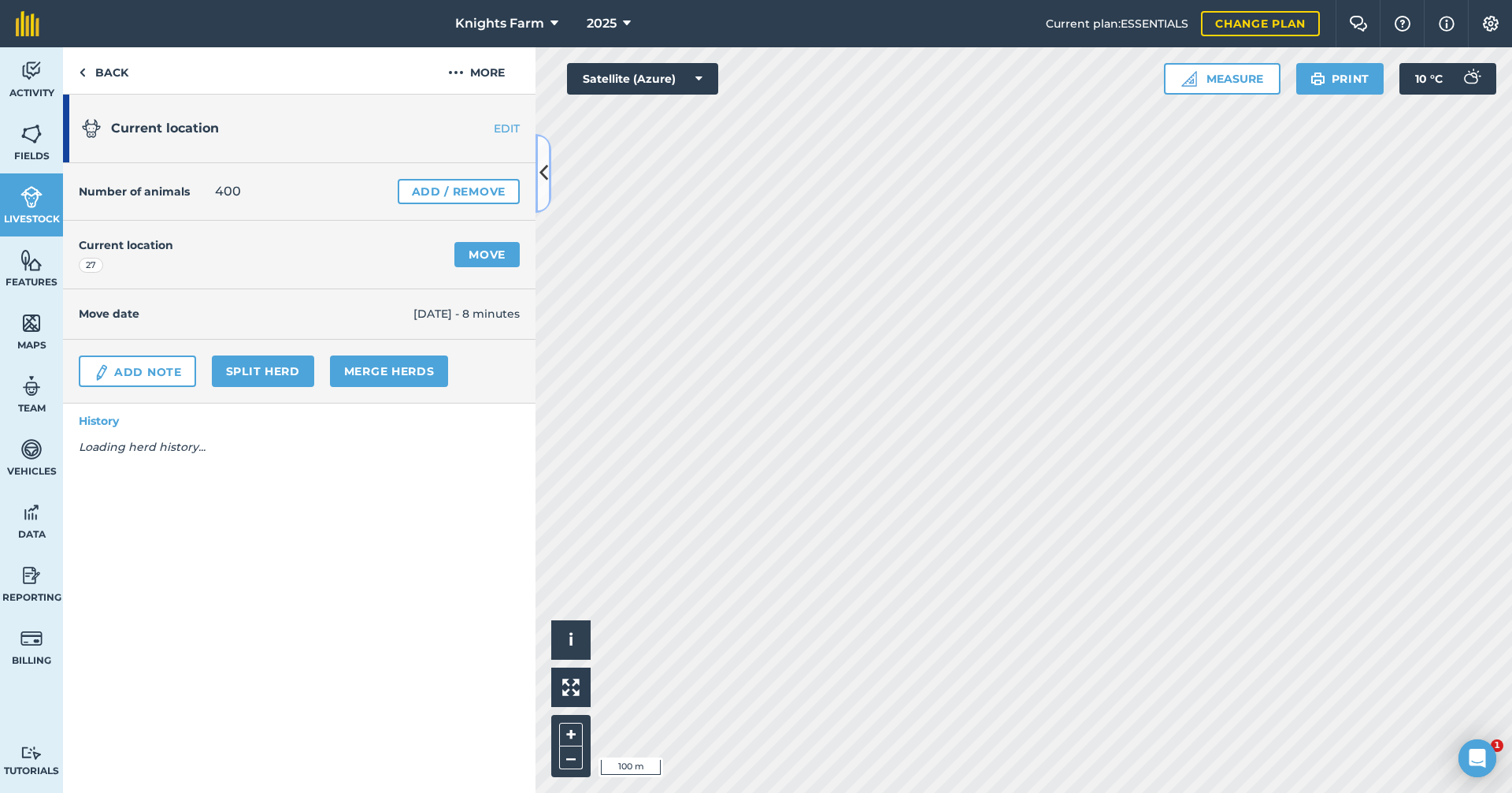
click at [542, 196] on button at bounding box center [543, 173] width 16 height 79
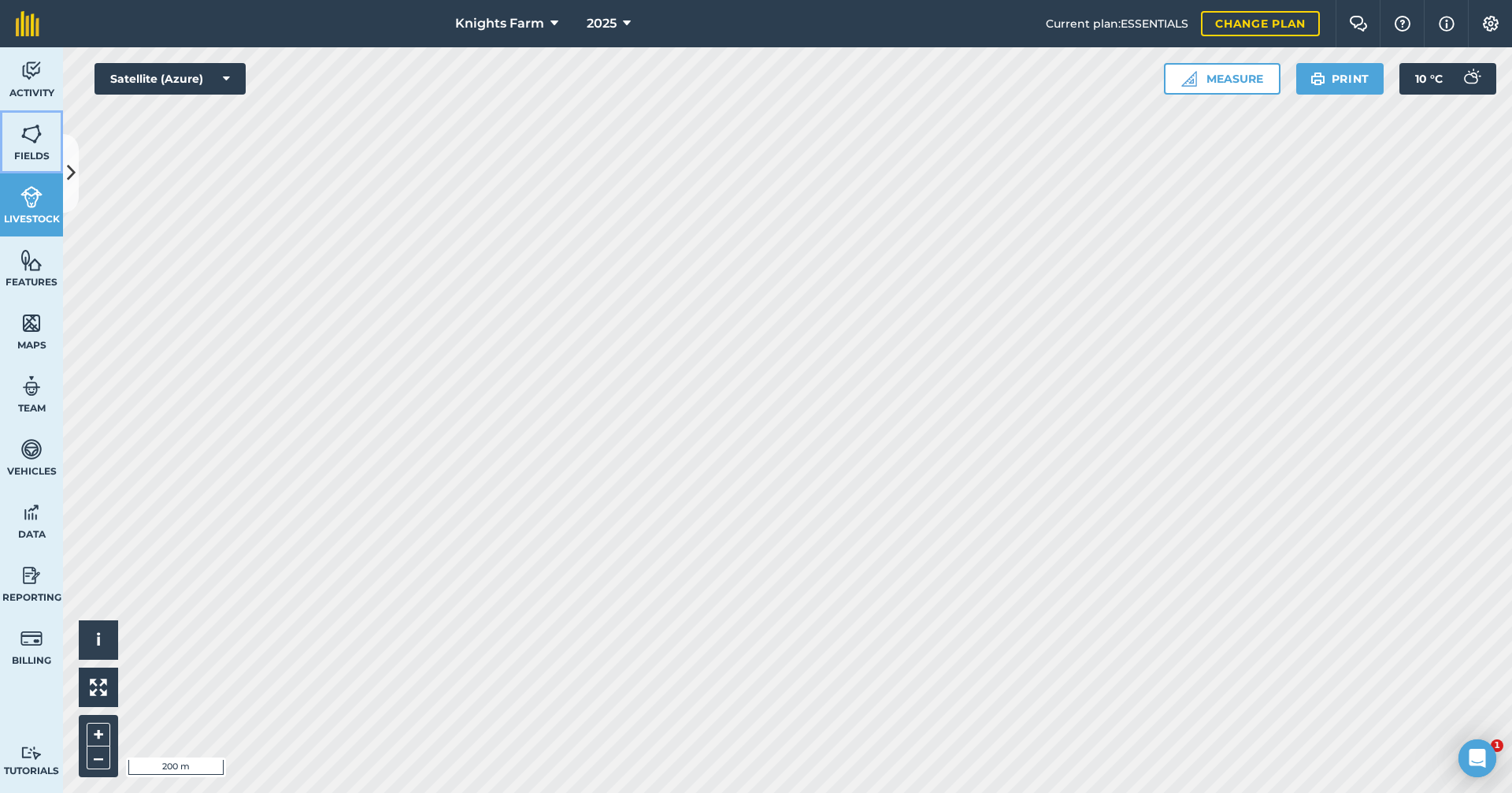
click at [48, 142] on link "Fields" at bounding box center [31, 141] width 63 height 63
click at [36, 259] on img at bounding box center [31, 260] width 22 height 24
click at [47, 140] on link "Fields" at bounding box center [31, 141] width 63 height 63
click at [74, 153] on button at bounding box center [71, 173] width 16 height 79
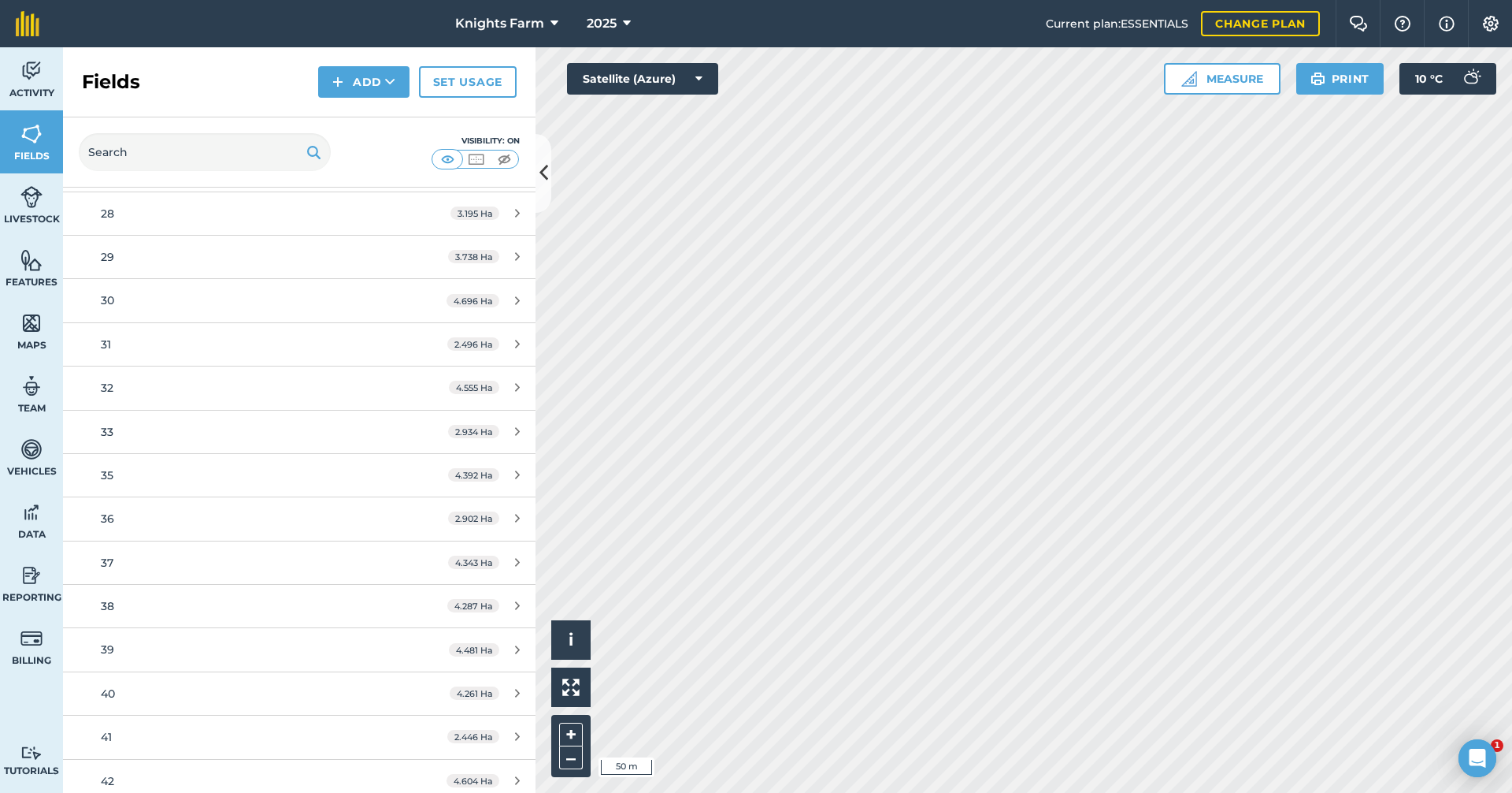
scroll to position [1103, 0]
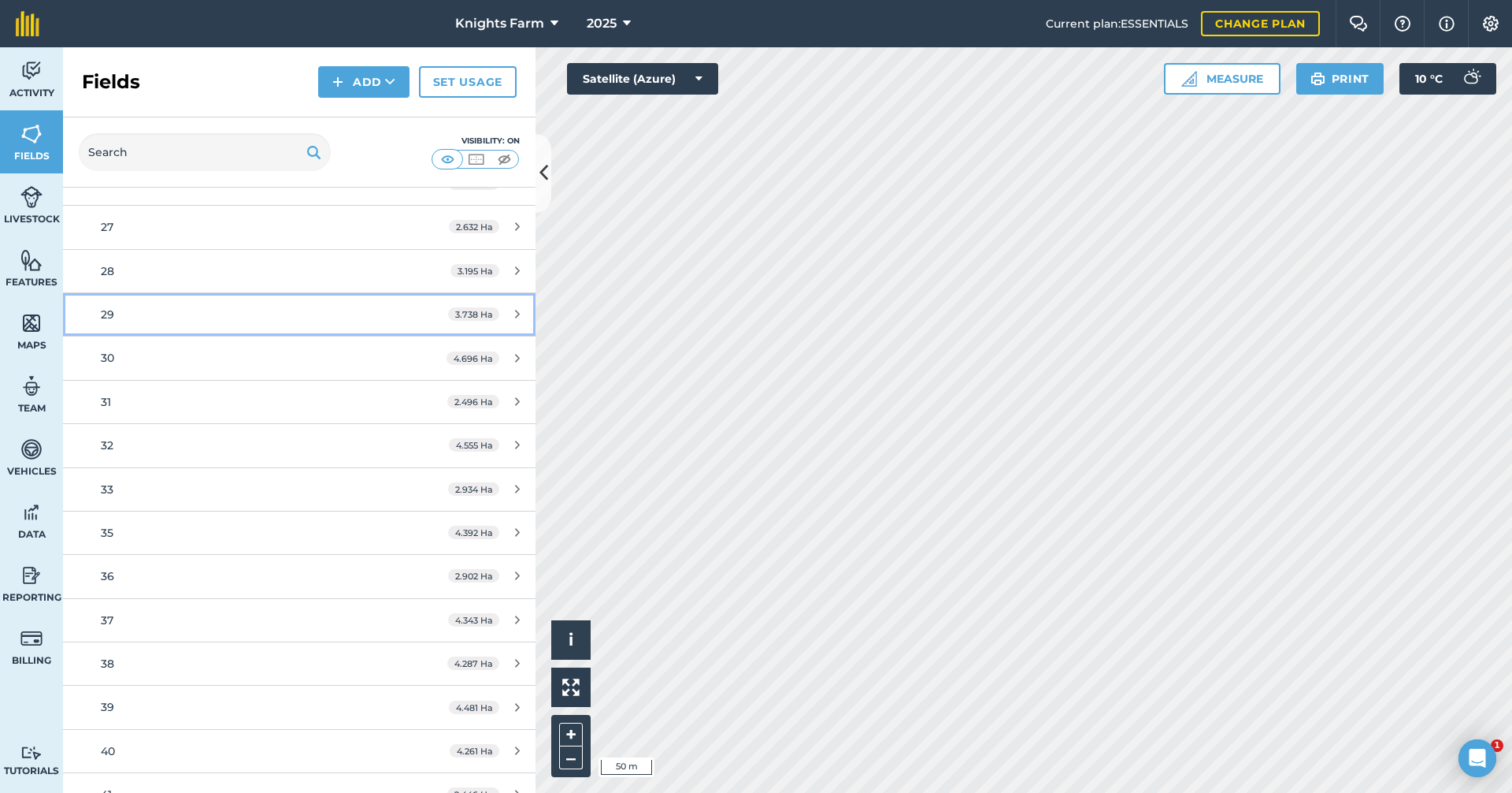
click at [509, 317] on div "3.738 Ha" at bounding box center [484, 314] width 104 height 12
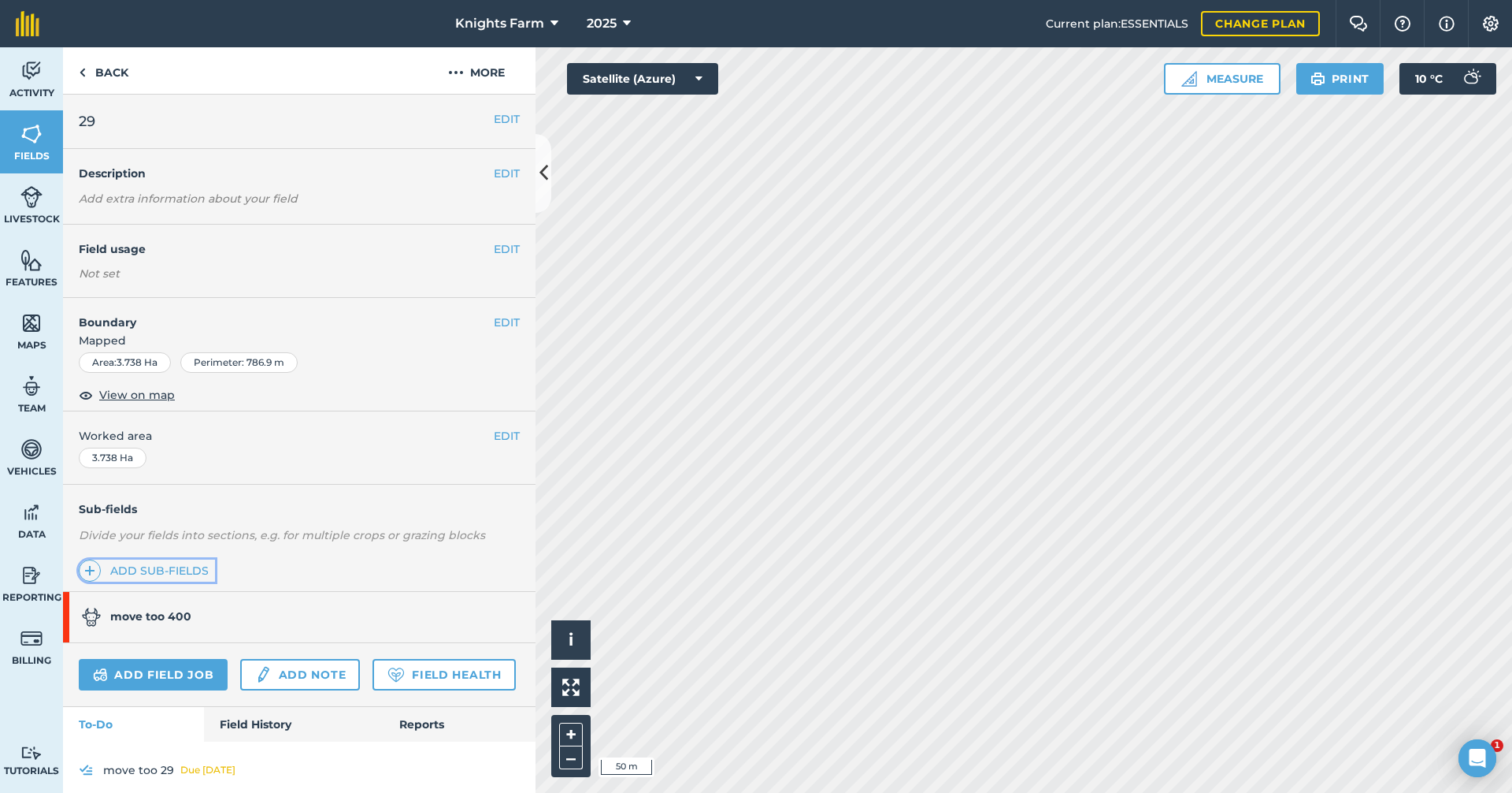
click at [86, 569] on img at bounding box center [90, 571] width 11 height 19
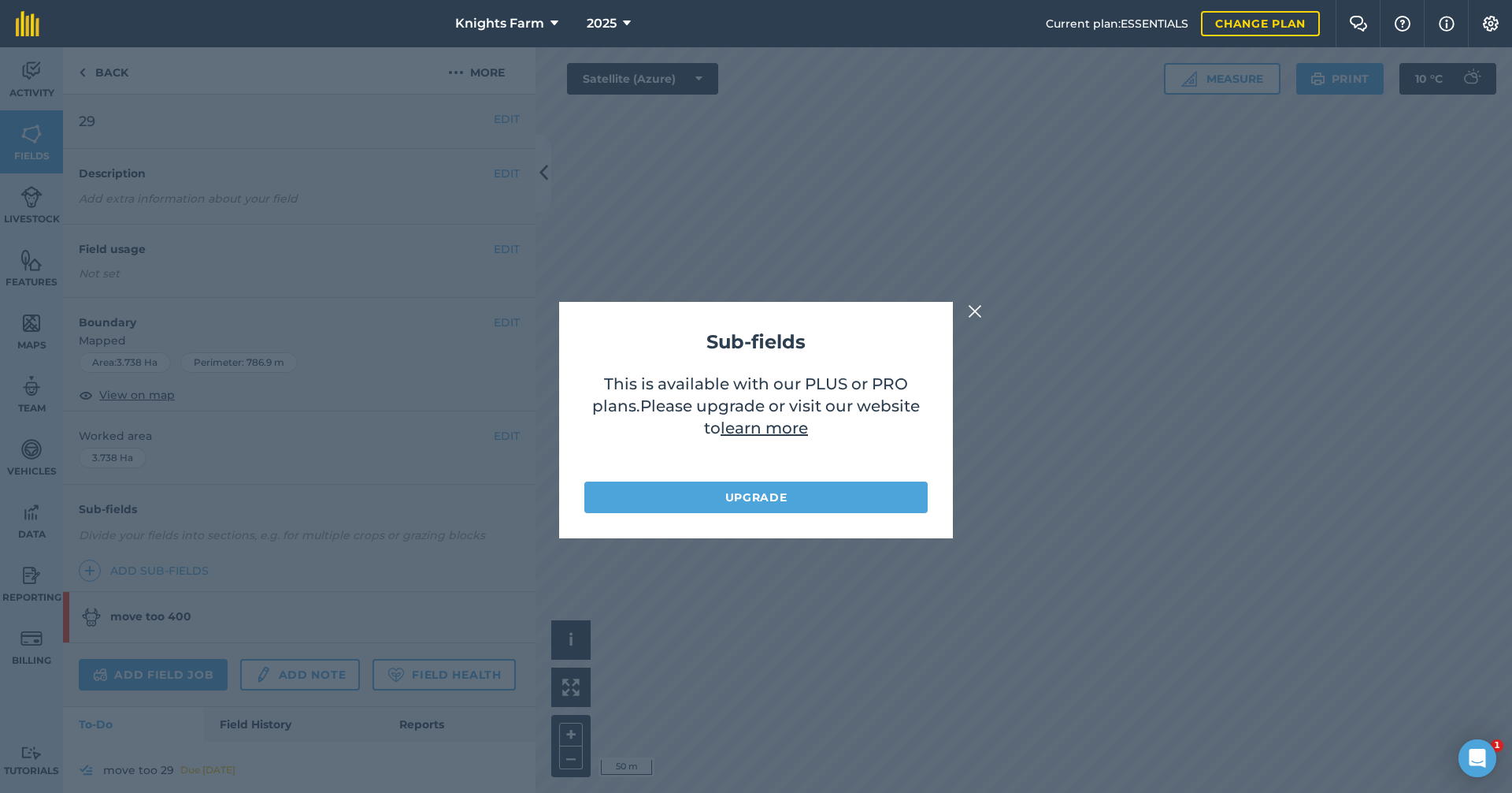
click at [972, 301] on div "Sub-fields This is available with our PLUS or PRO plans . Please upgrade or vis…" at bounding box center [756, 419] width 1512 height 745
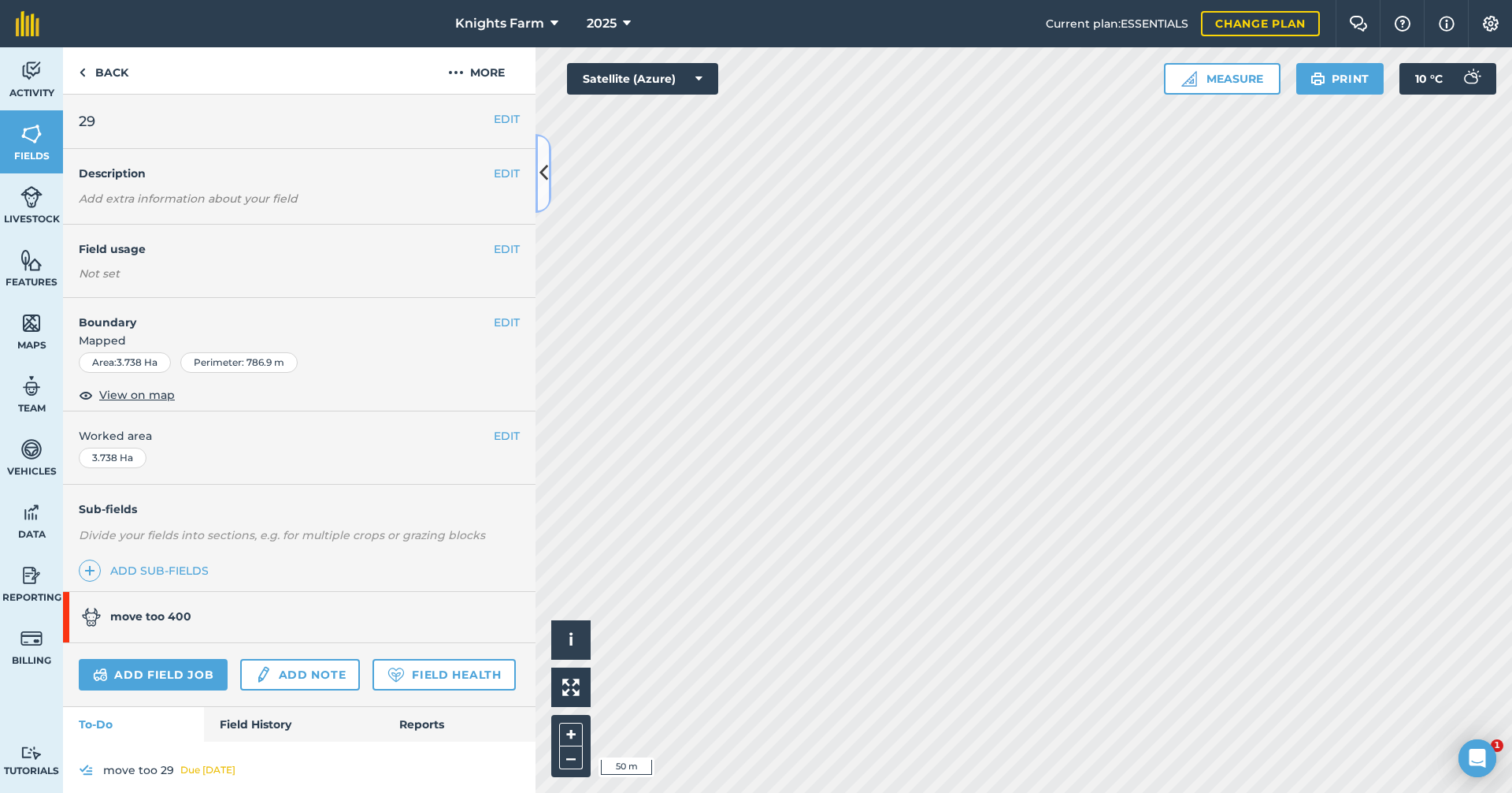
click at [548, 173] on button at bounding box center [543, 173] width 16 height 79
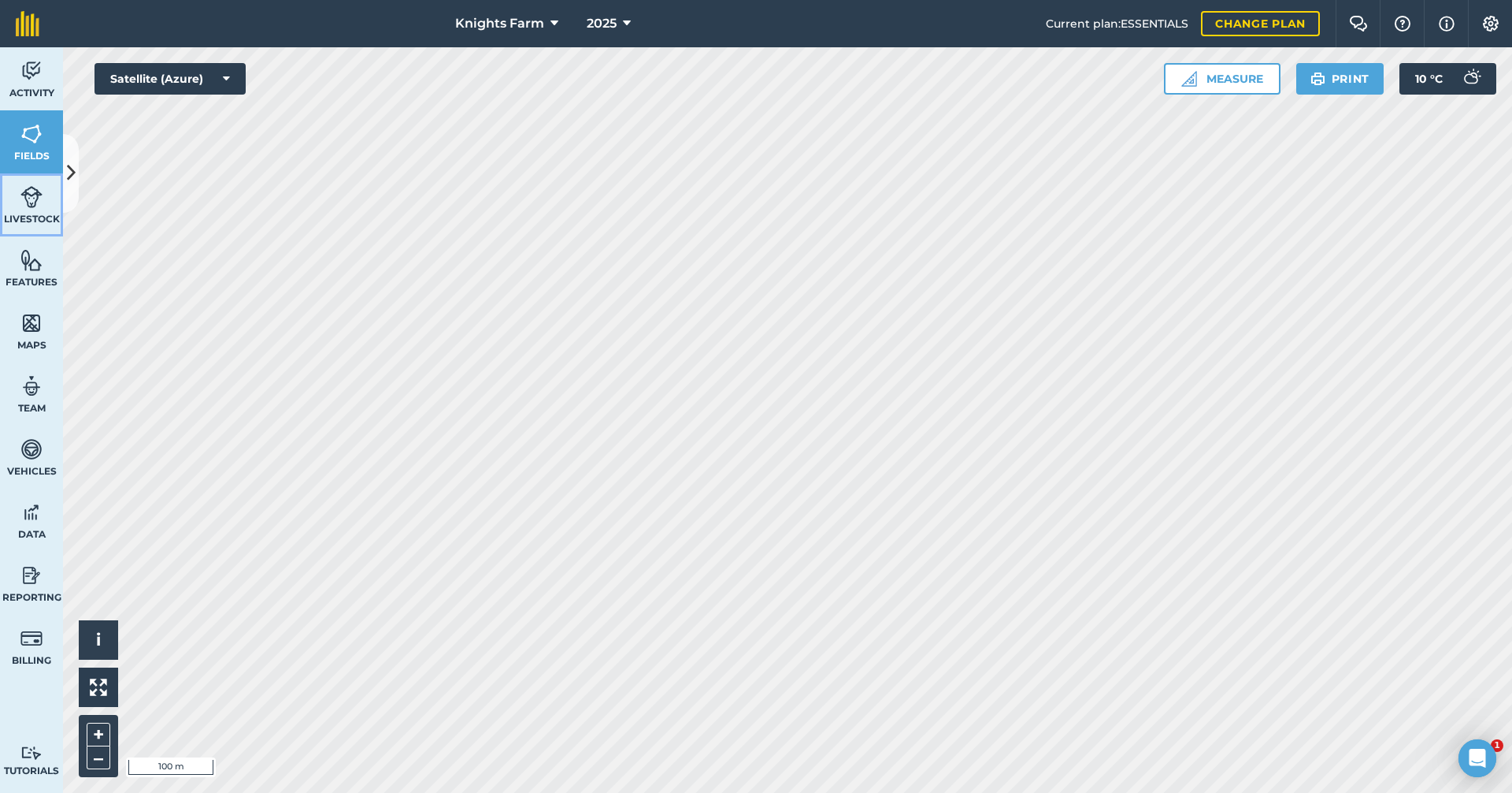
click at [28, 199] on img at bounding box center [31, 197] width 22 height 24
click at [74, 158] on button at bounding box center [71, 173] width 16 height 79
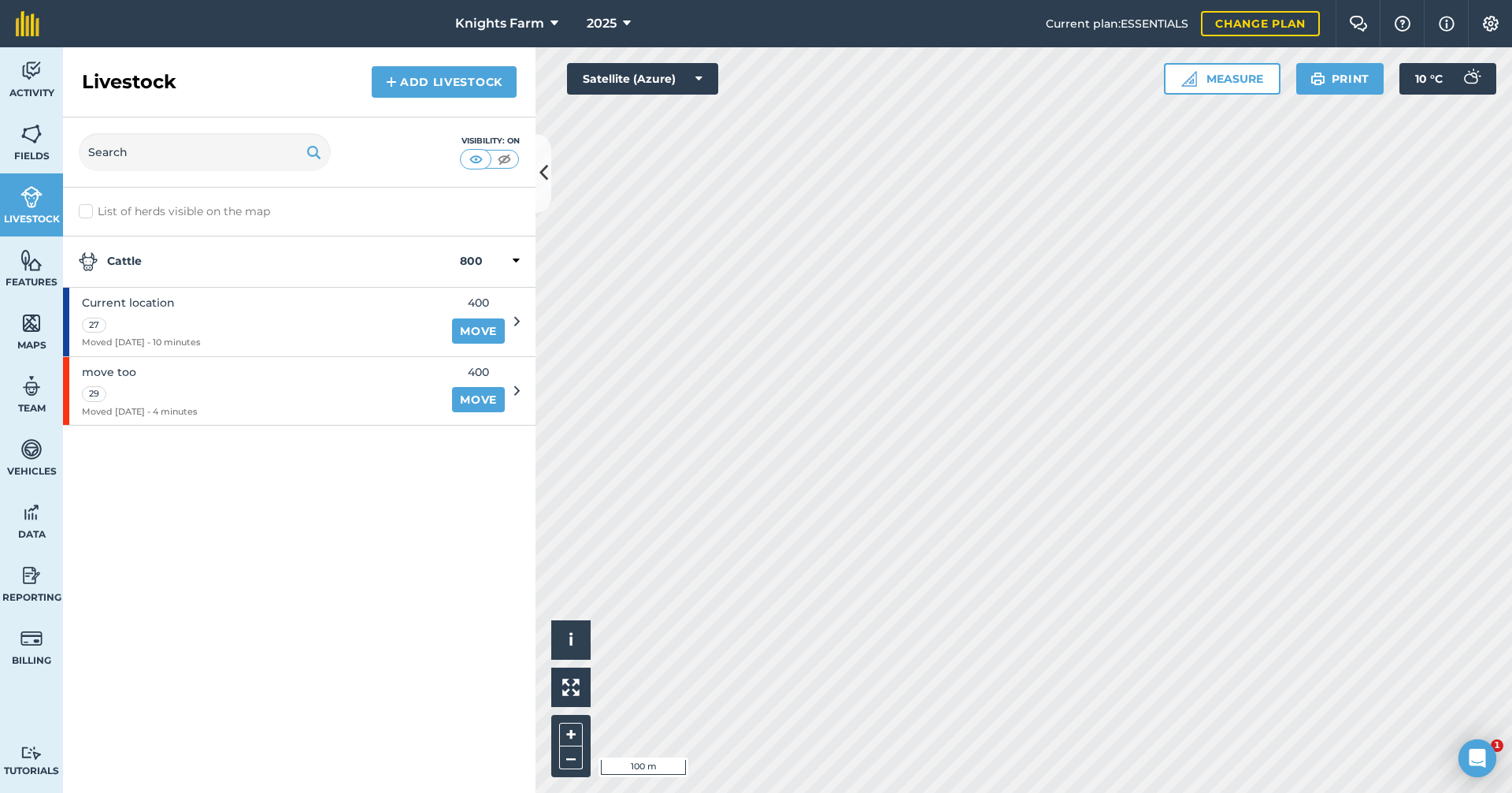
click at [518, 379] on div "move too 29 Moved 03/10/25 - 4 minutes 400 Move" at bounding box center [291, 391] width 457 height 69
click at [198, 387] on div "29" at bounding box center [139, 392] width 116 height 18
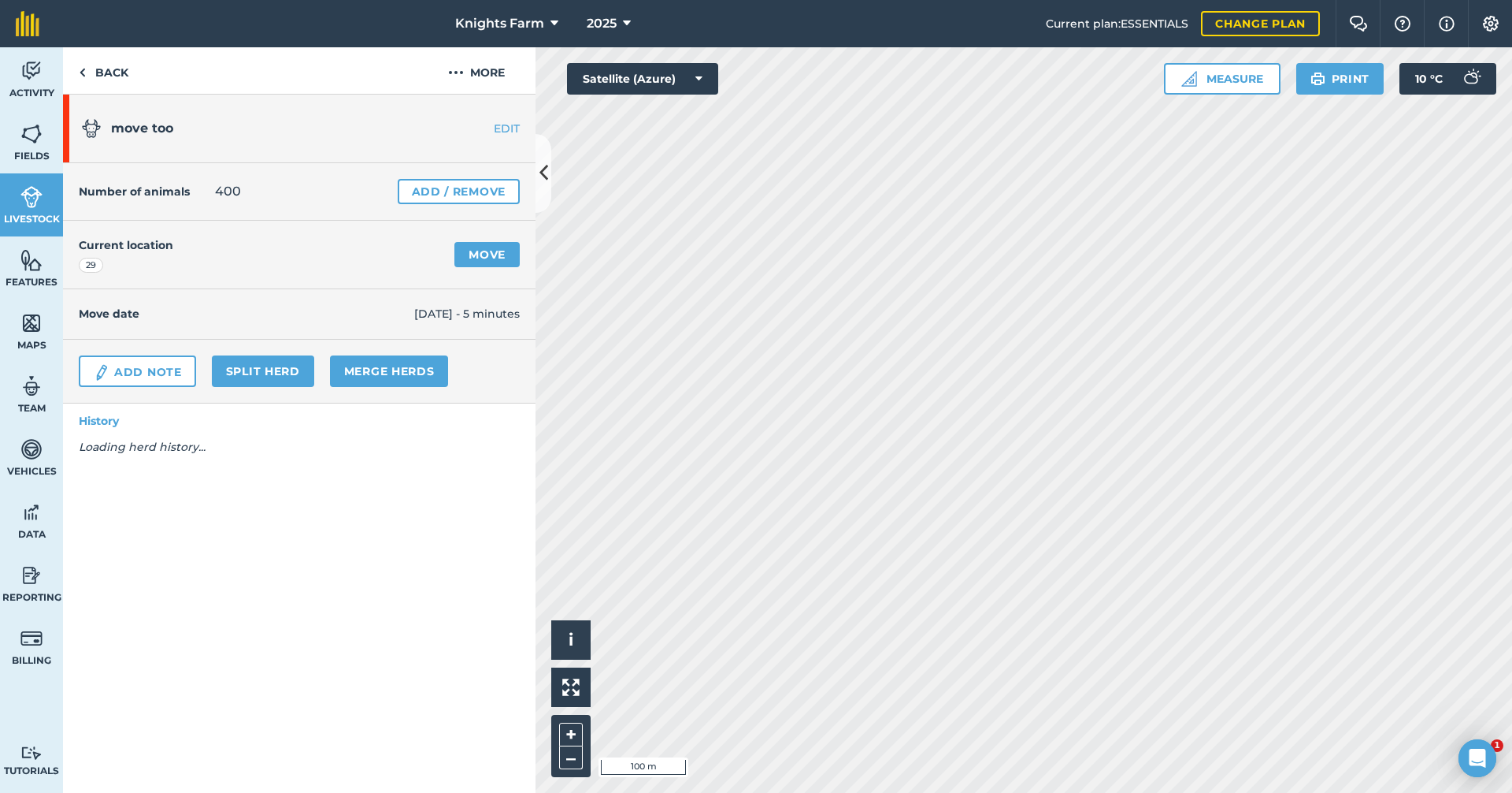
click at [506, 124] on link "EDIT" at bounding box center [485, 128] width 99 height 16
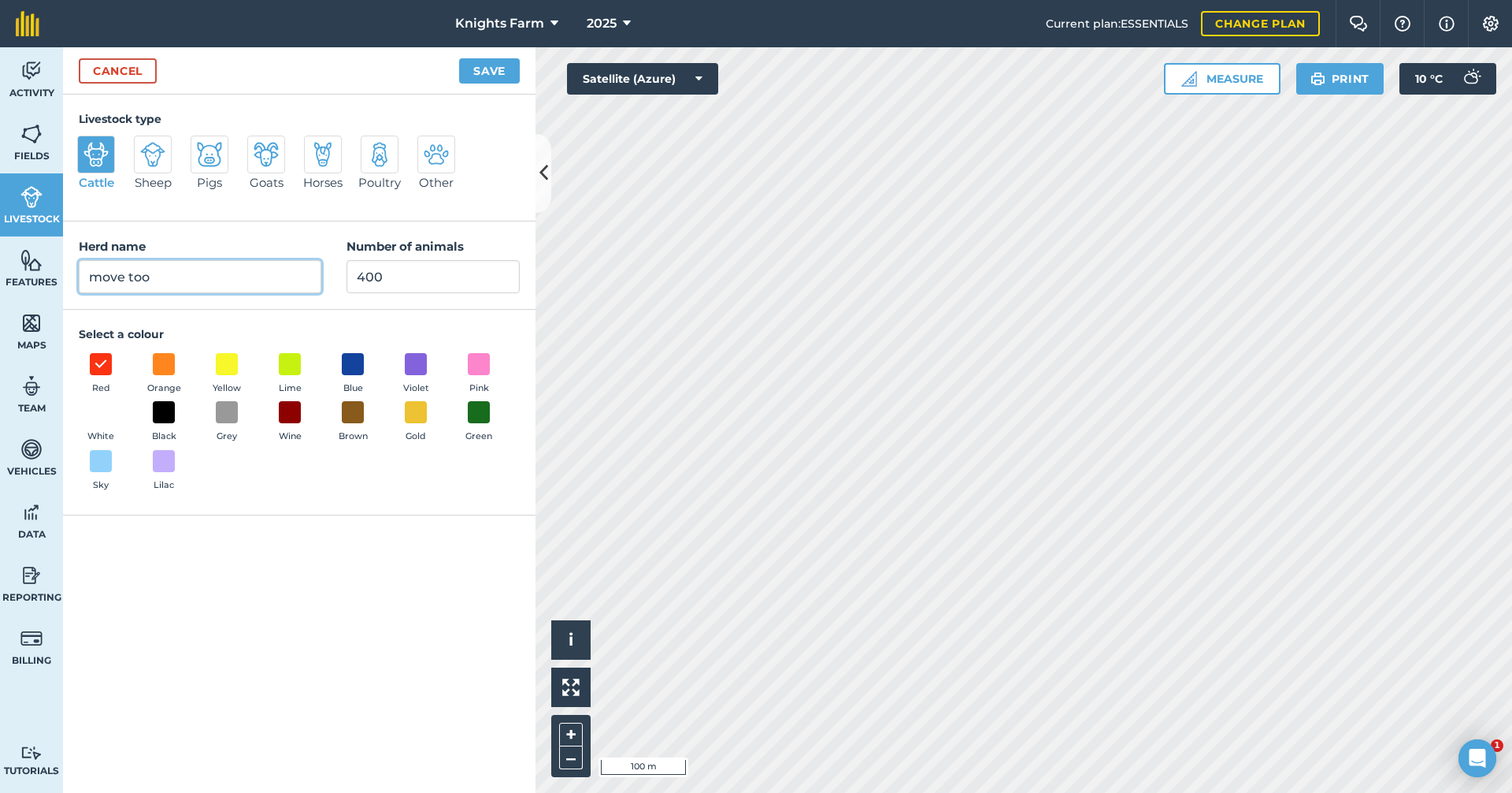
drag, startPoint x: 153, startPoint y: 269, endPoint x: 89, endPoint y: 262, distance: 64.4
click at [89, 262] on input "move too" at bounding box center [201, 276] width 243 height 33
type input "Future location"
click at [477, 59] on button "Save" at bounding box center [490, 71] width 60 height 25
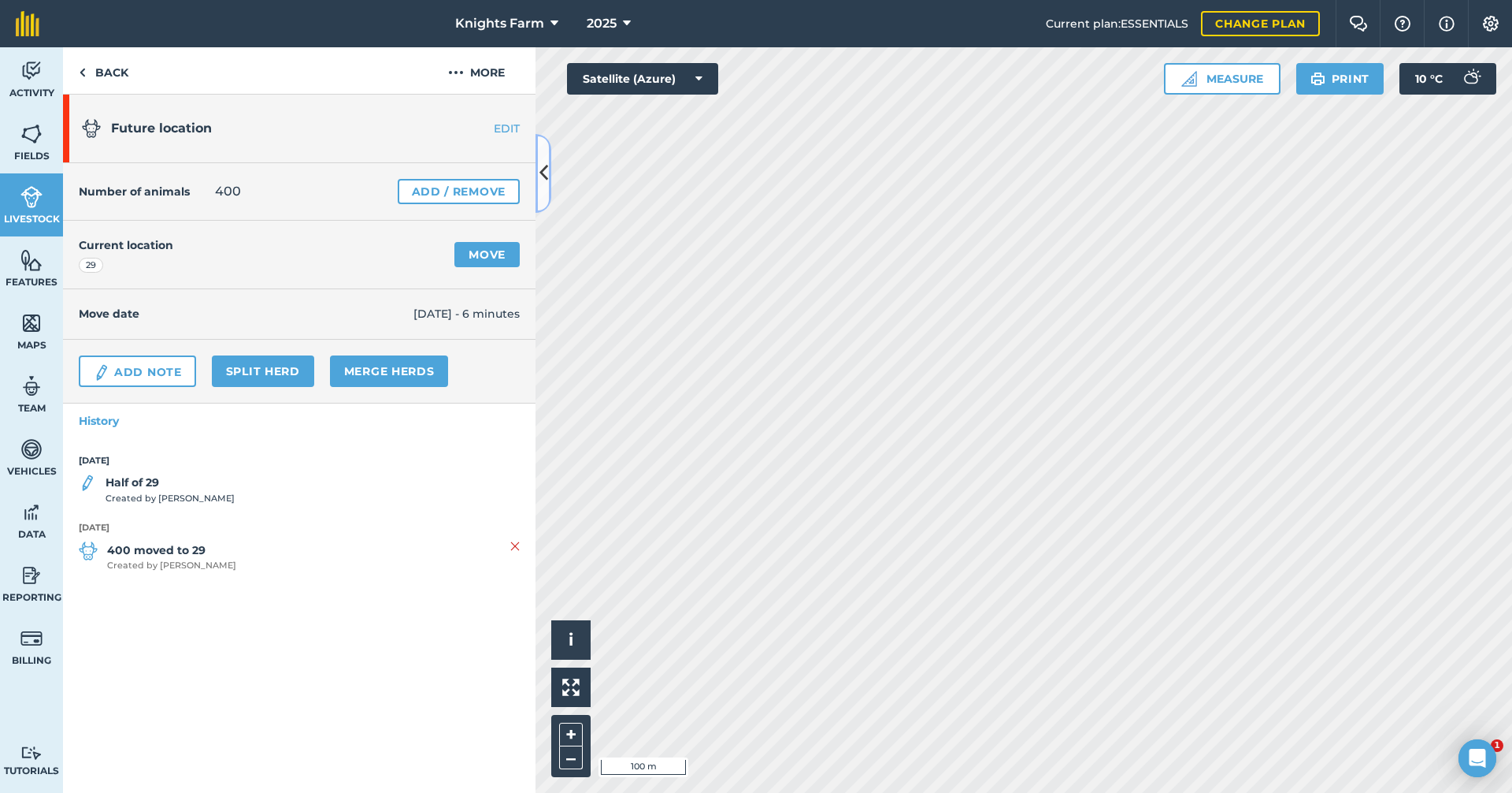
click at [545, 190] on button at bounding box center [543, 173] width 16 height 79
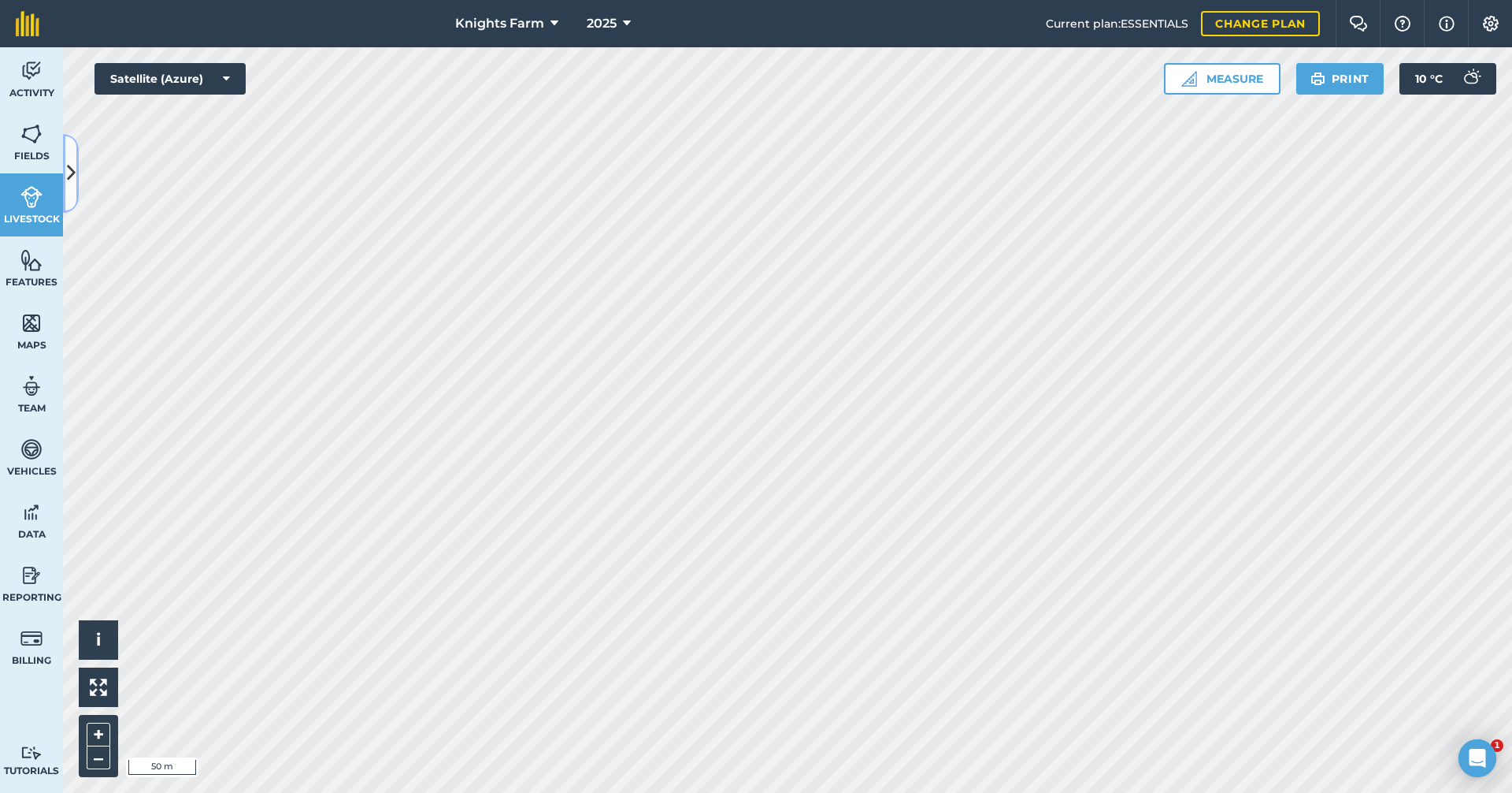
click at [73, 167] on icon at bounding box center [71, 172] width 8 height 27
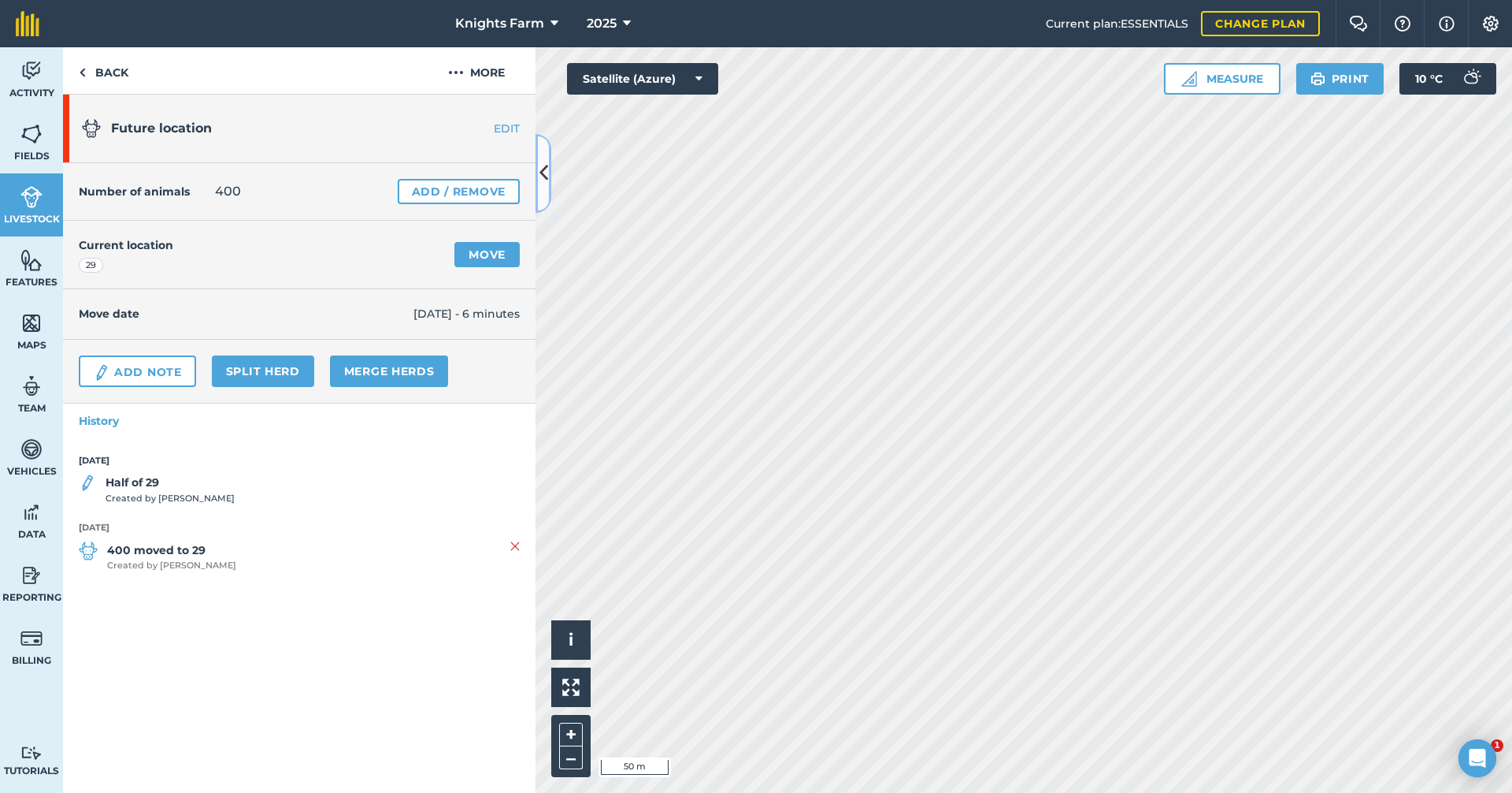
click at [539, 161] on icon at bounding box center [543, 172] width 8 height 27
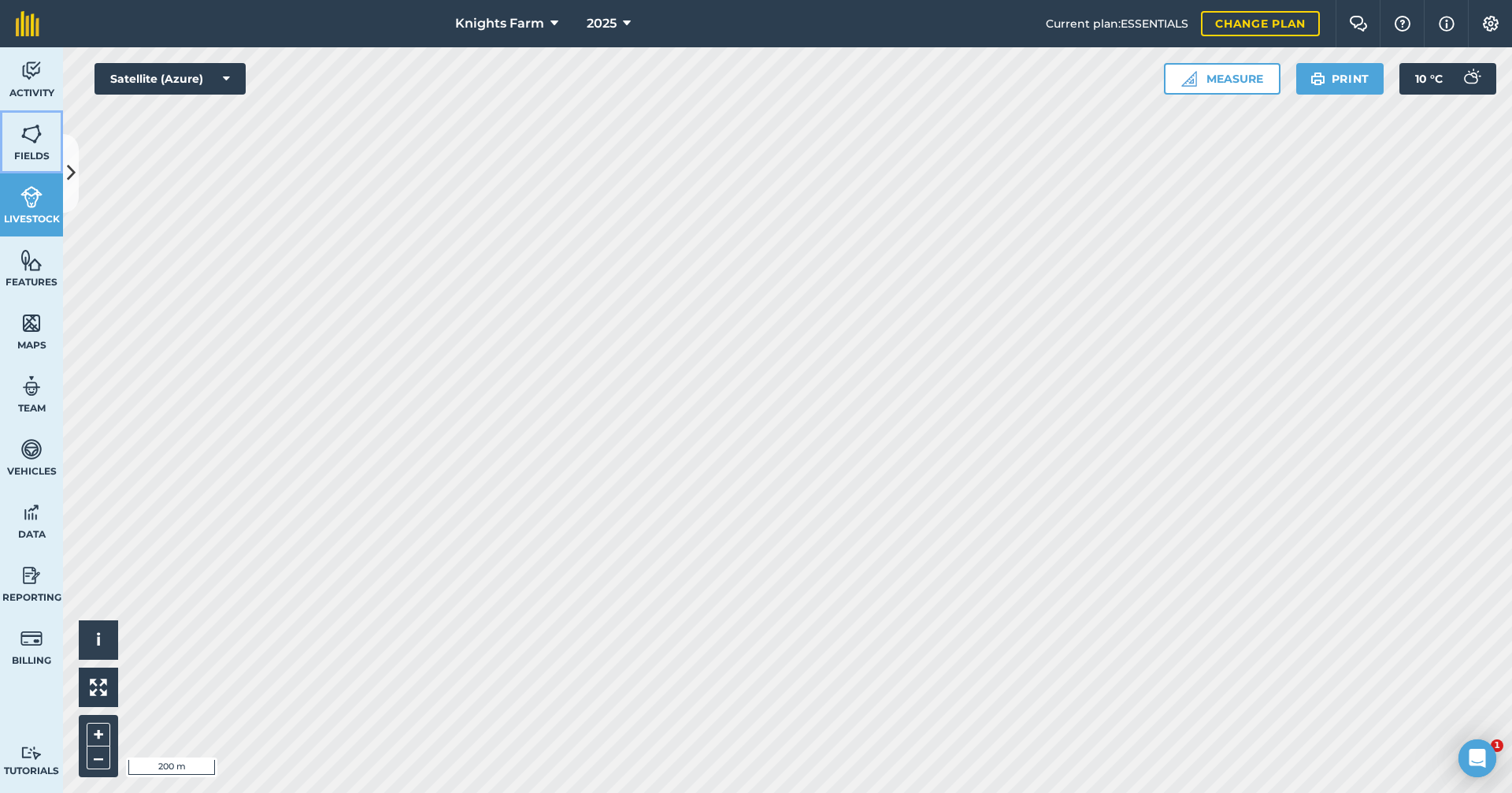
click at [26, 133] on img at bounding box center [31, 134] width 22 height 24
click at [38, 324] on img at bounding box center [31, 322] width 22 height 24
click at [32, 282] on span "Features" at bounding box center [31, 282] width 63 height 12
click at [24, 213] on span "Livestock" at bounding box center [31, 218] width 63 height 12
click at [36, 139] on img at bounding box center [31, 134] width 22 height 24
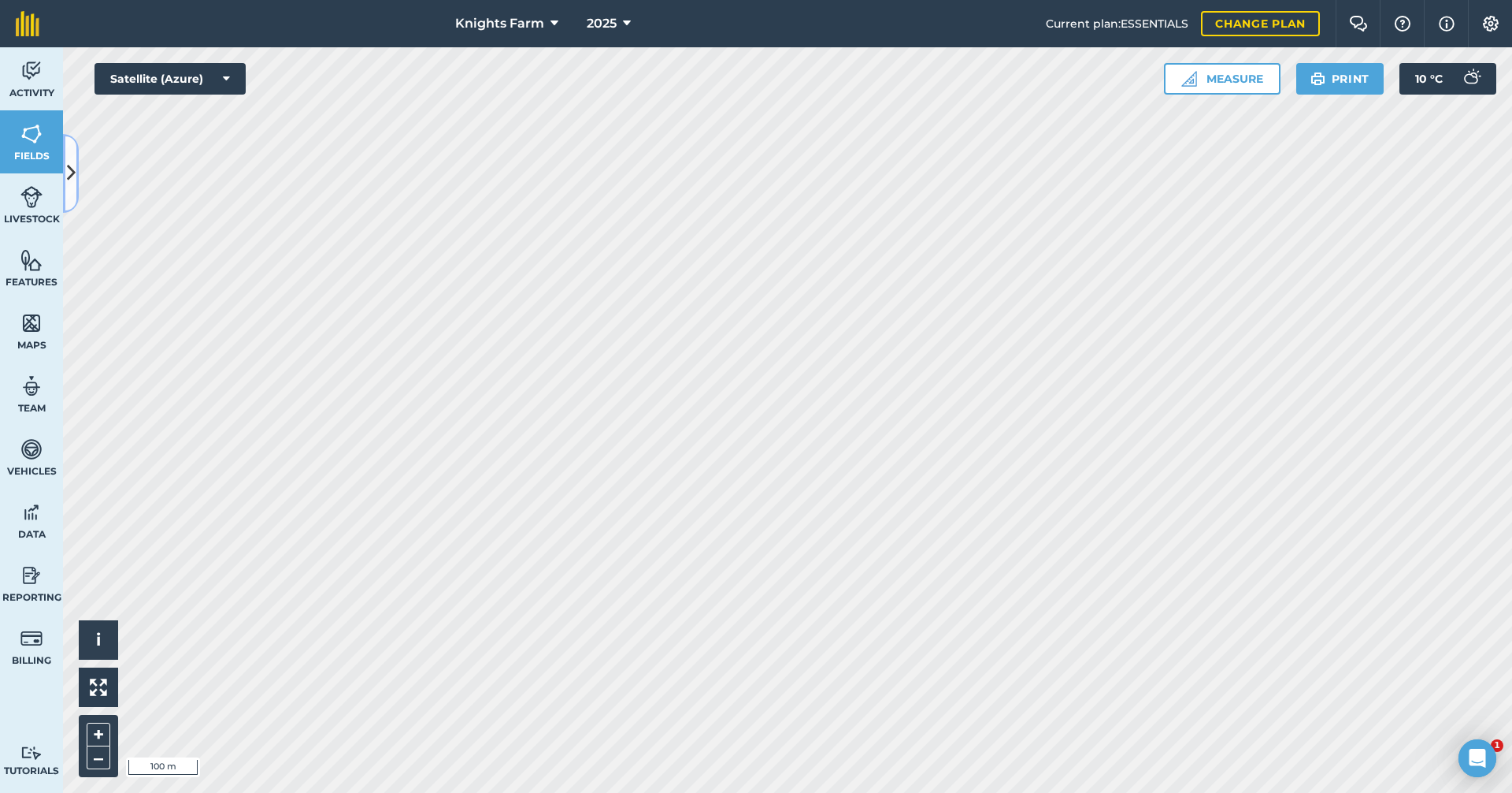
click at [74, 163] on icon at bounding box center [71, 172] width 8 height 27
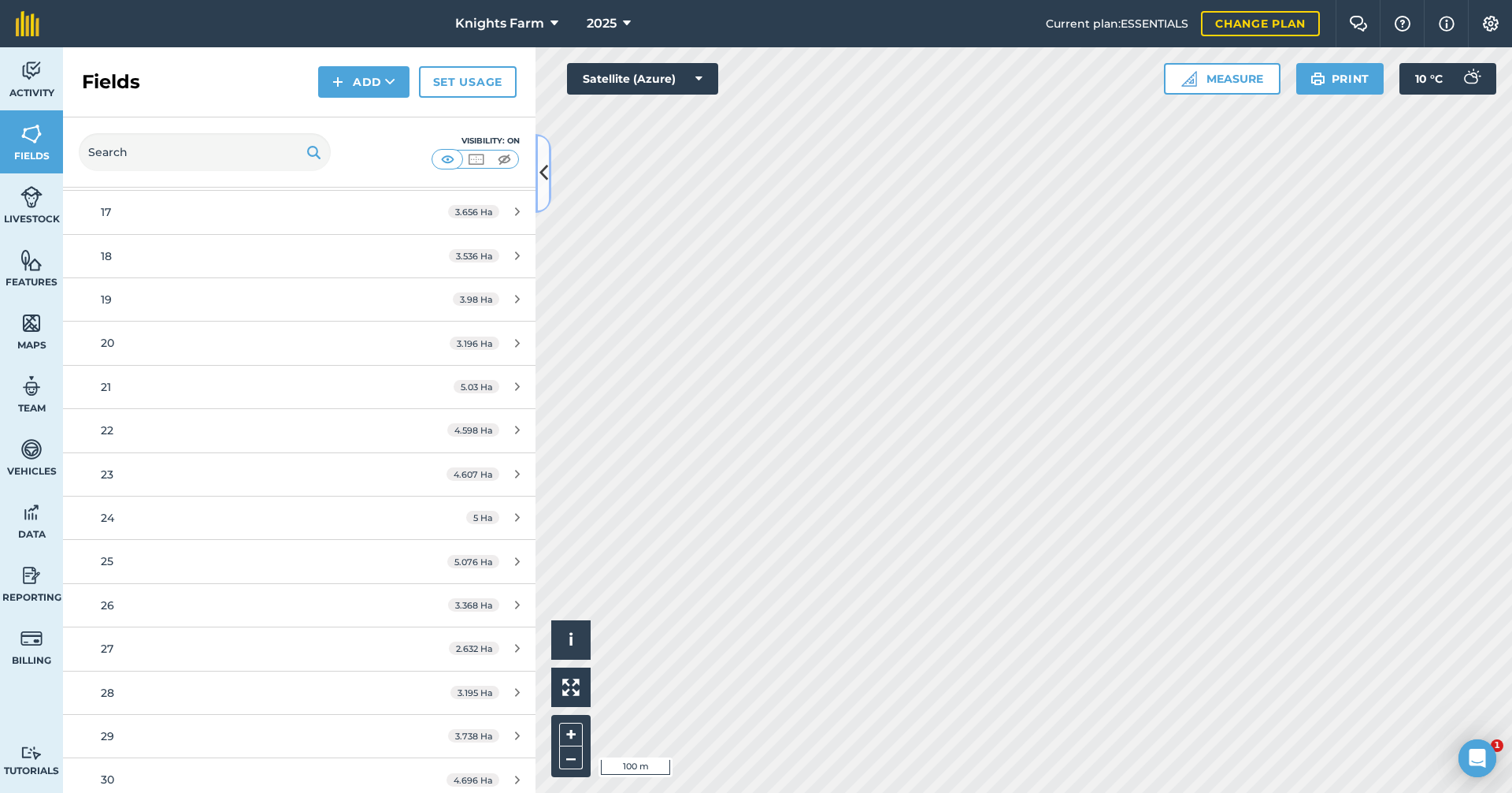
scroll to position [709, 0]
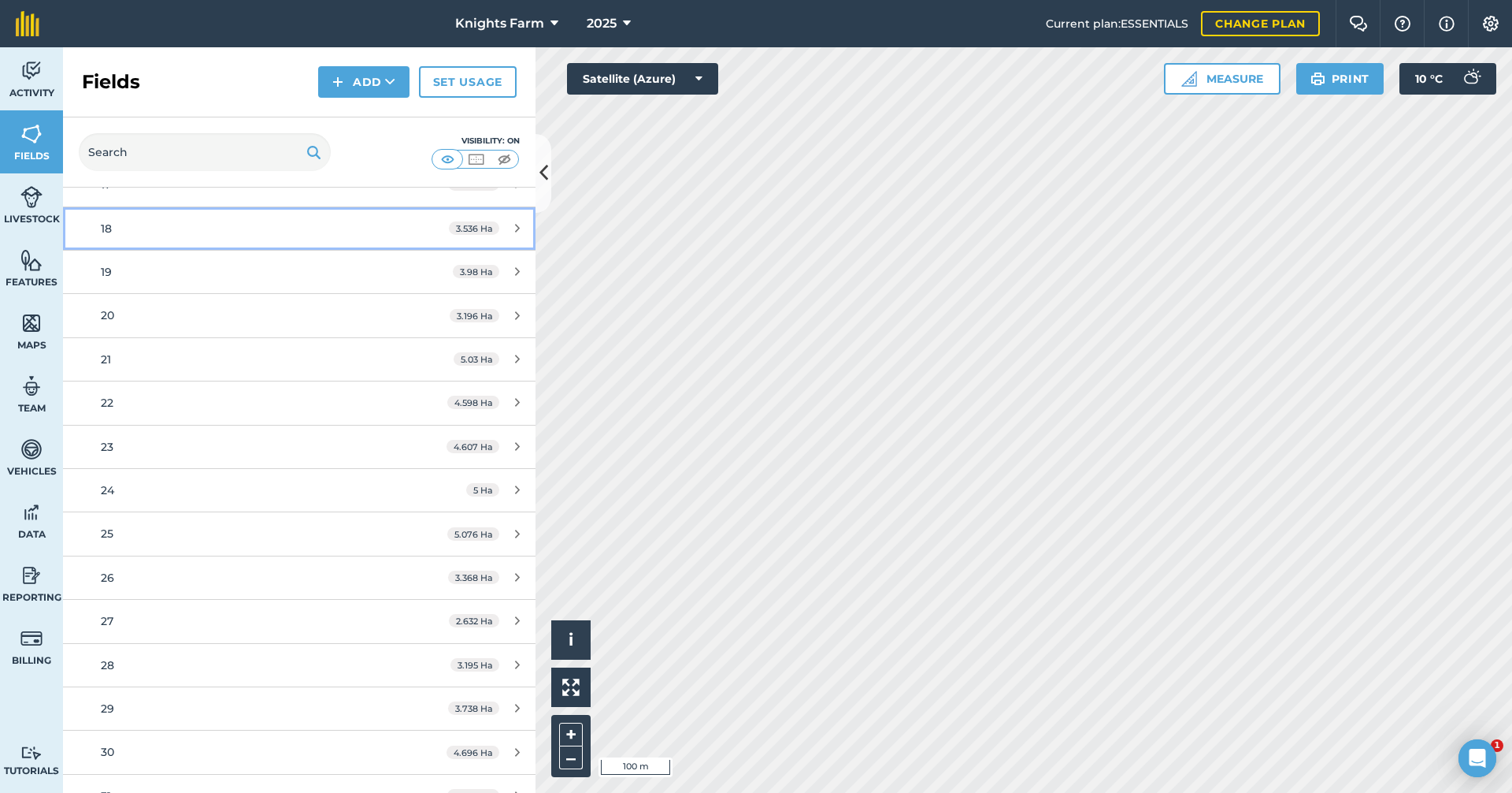
click at [498, 228] on div "3.536 Ha" at bounding box center [484, 228] width 103 height 12
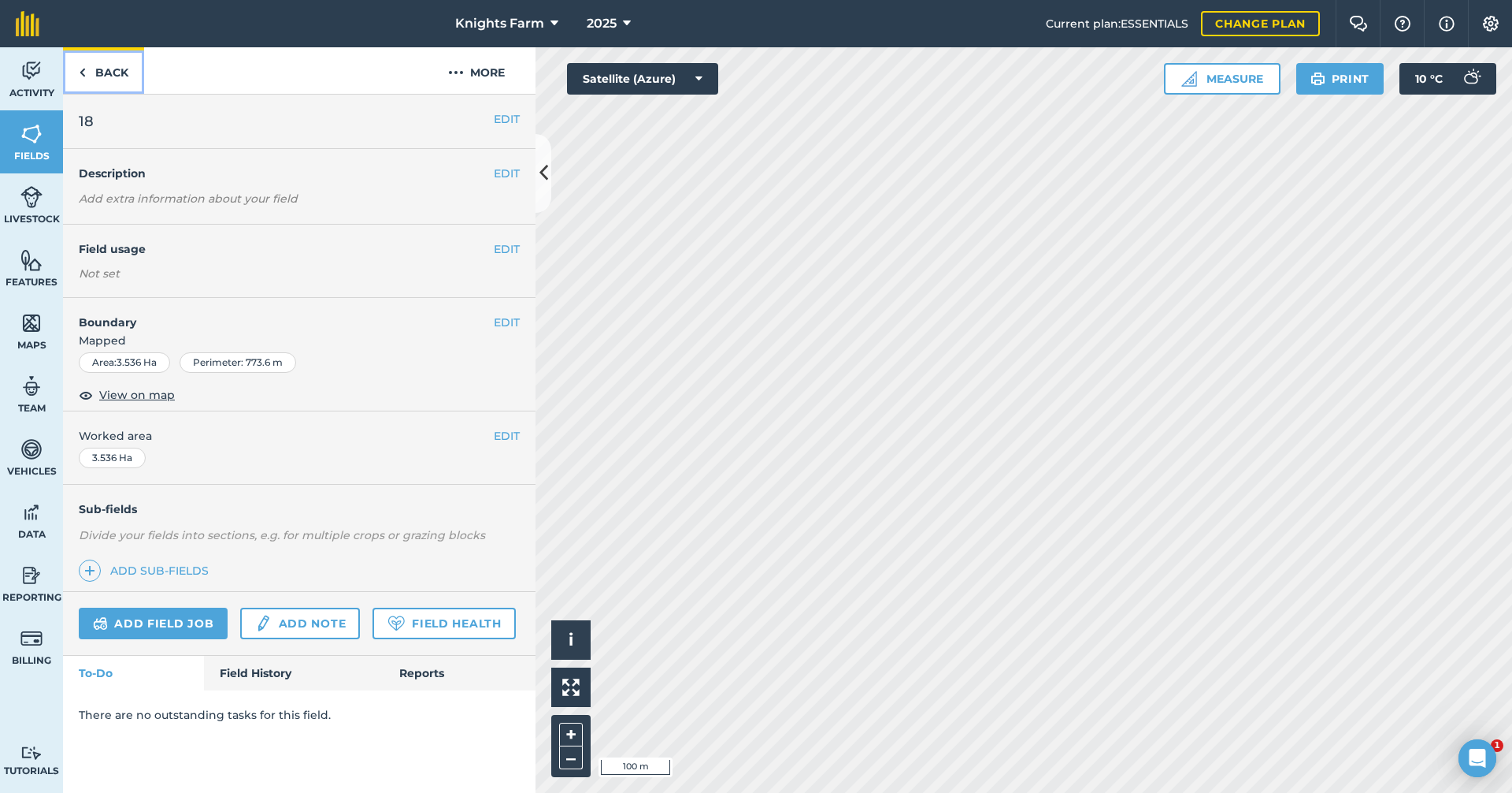
click at [103, 77] on link "Back" at bounding box center [104, 70] width 81 height 46
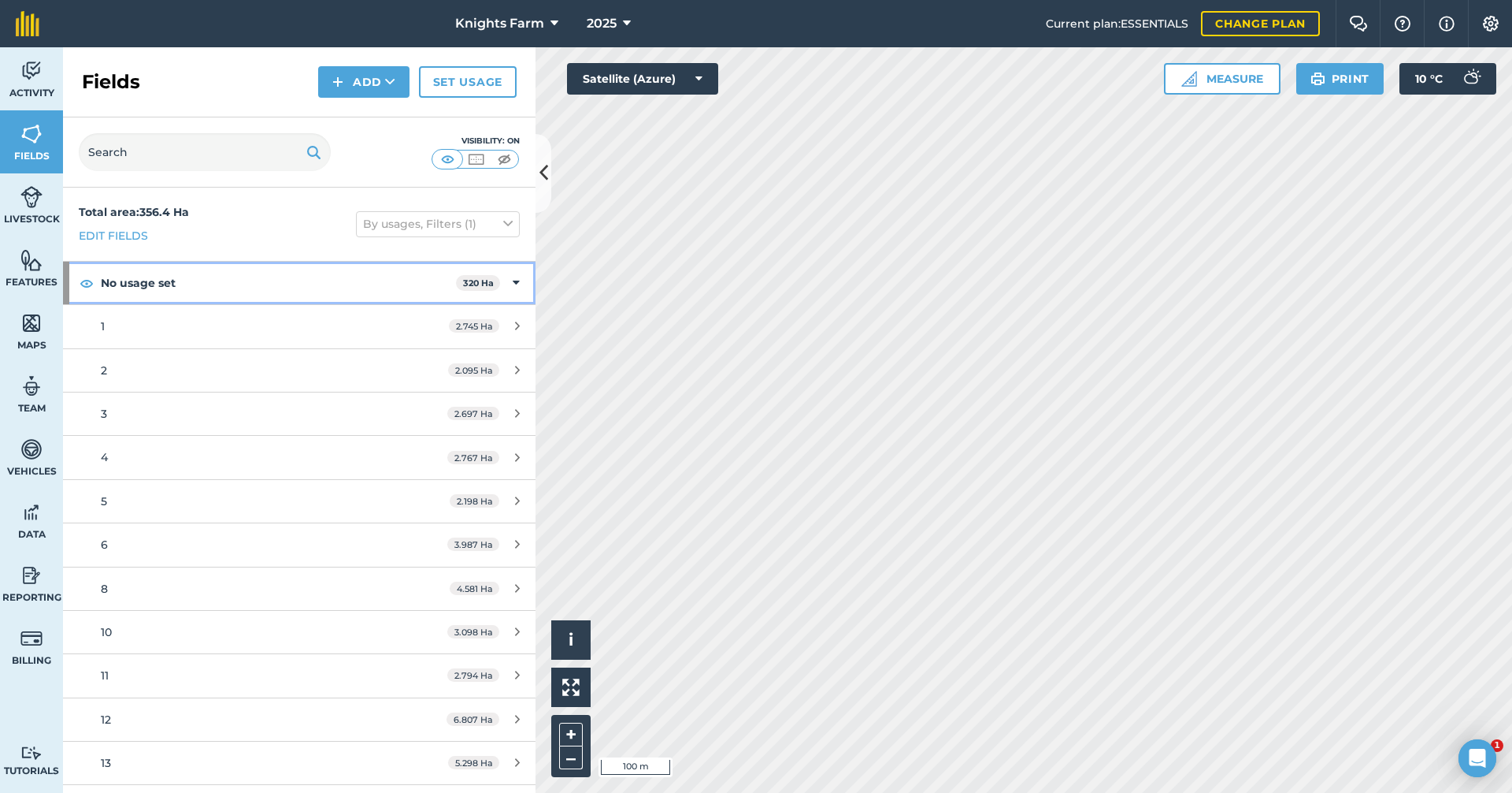
click at [493, 281] on div "No usage set 320 Ha" at bounding box center [299, 283] width 473 height 42
click at [500, 279] on div "No usage set 320 Ha" at bounding box center [299, 283] width 473 height 42
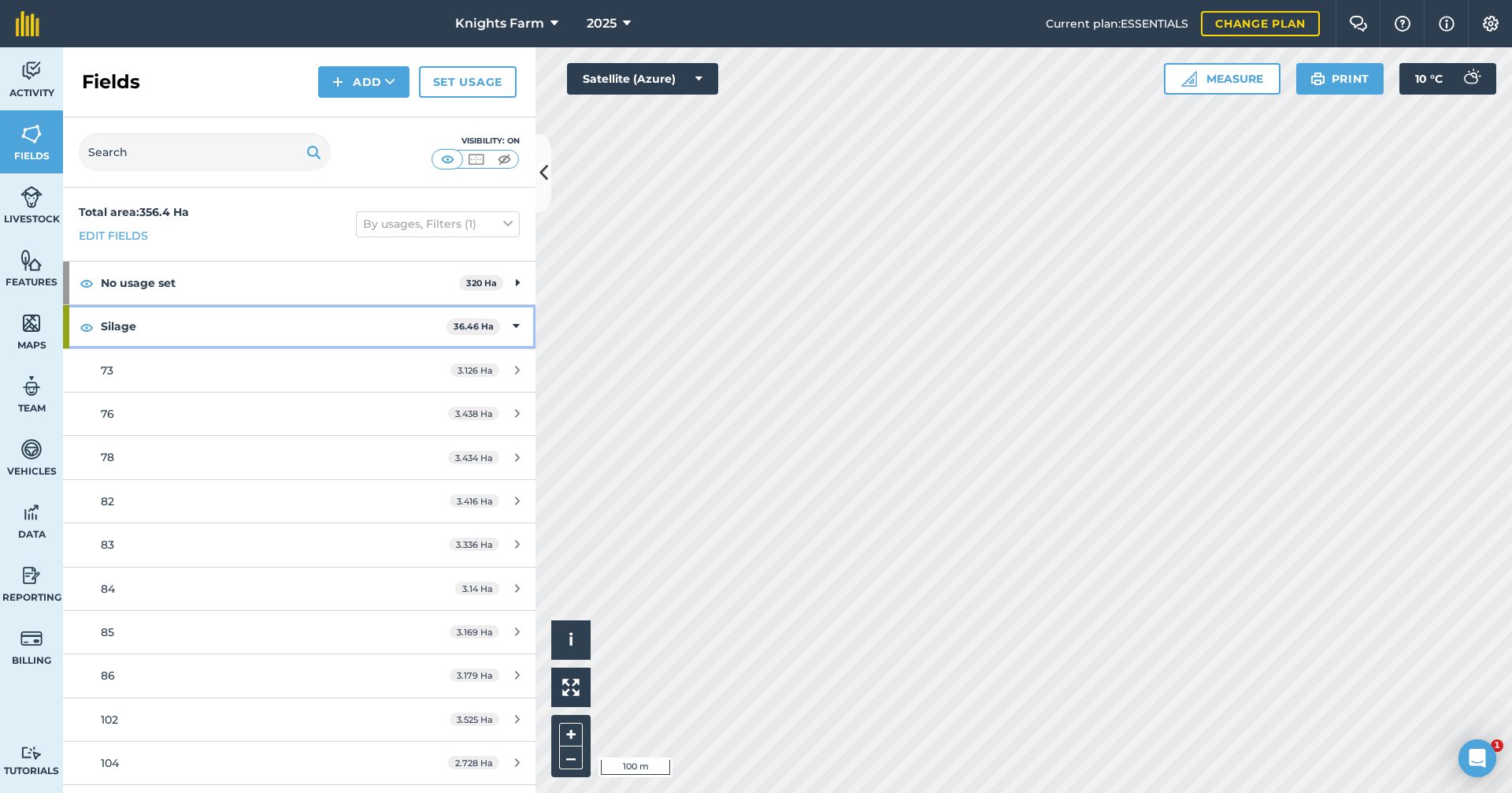
click at [284, 320] on strong "Silage" at bounding box center [273, 326] width 346 height 42
click at [284, 320] on strong "Silage" at bounding box center [275, 326] width 349 height 42
click at [284, 320] on strong "Silage" at bounding box center [273, 326] width 346 height 42
click at [284, 320] on strong "Silage" at bounding box center [275, 326] width 349 height 42
click at [284, 320] on strong "Silage" at bounding box center [273, 326] width 346 height 42
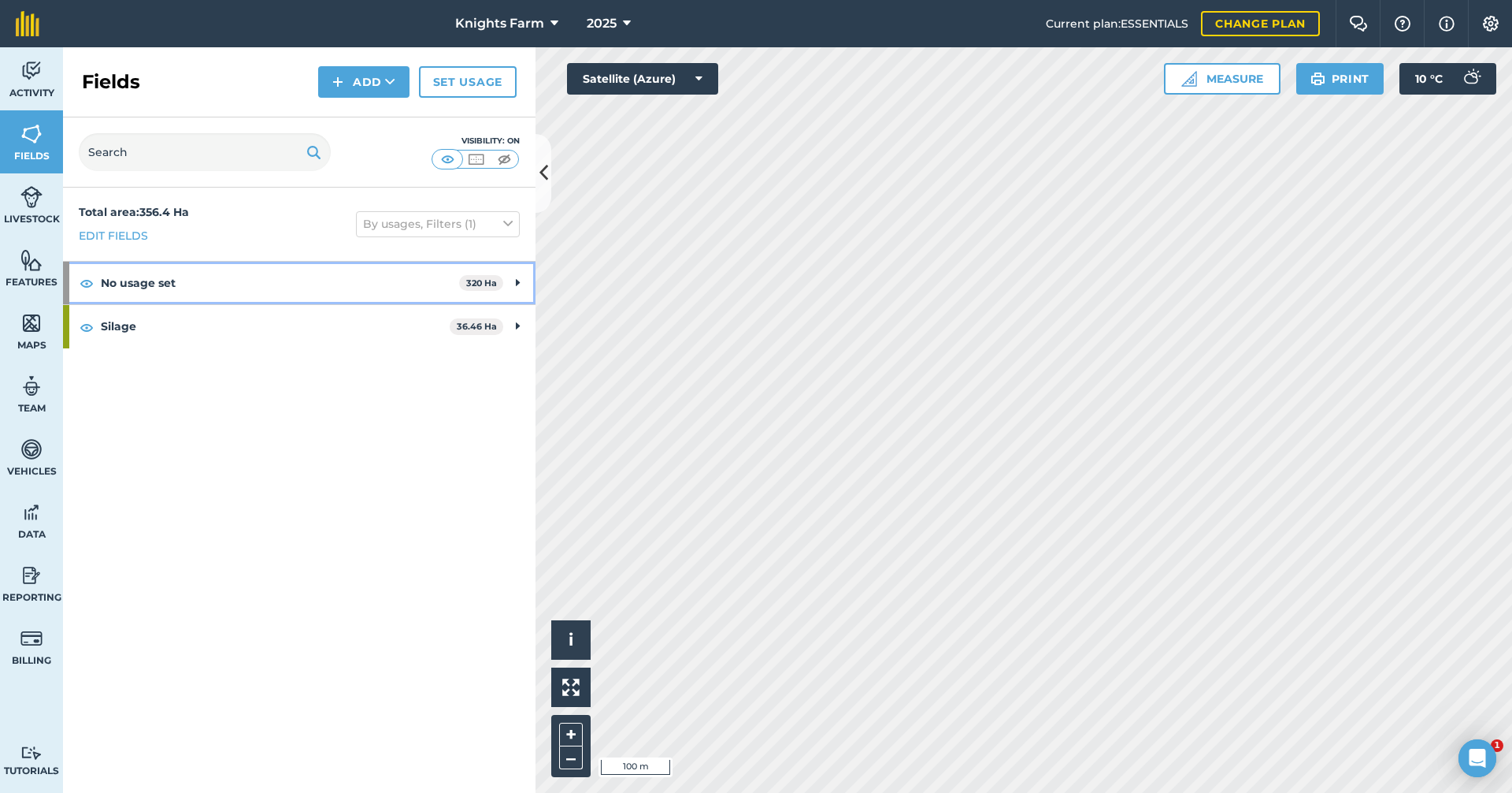
click at [318, 302] on strong "No usage set" at bounding box center [280, 283] width 359 height 42
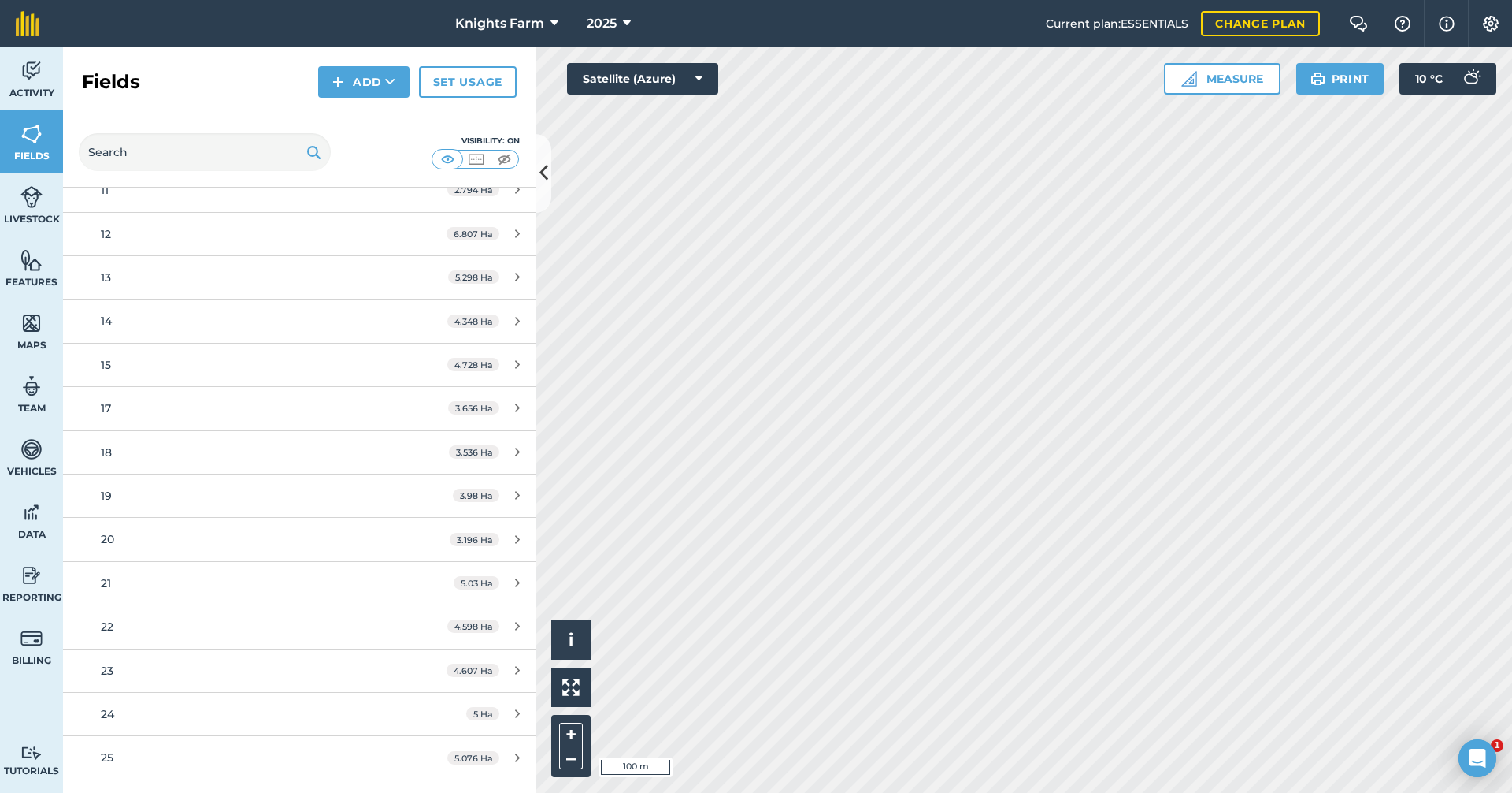
scroll to position [473, 0]
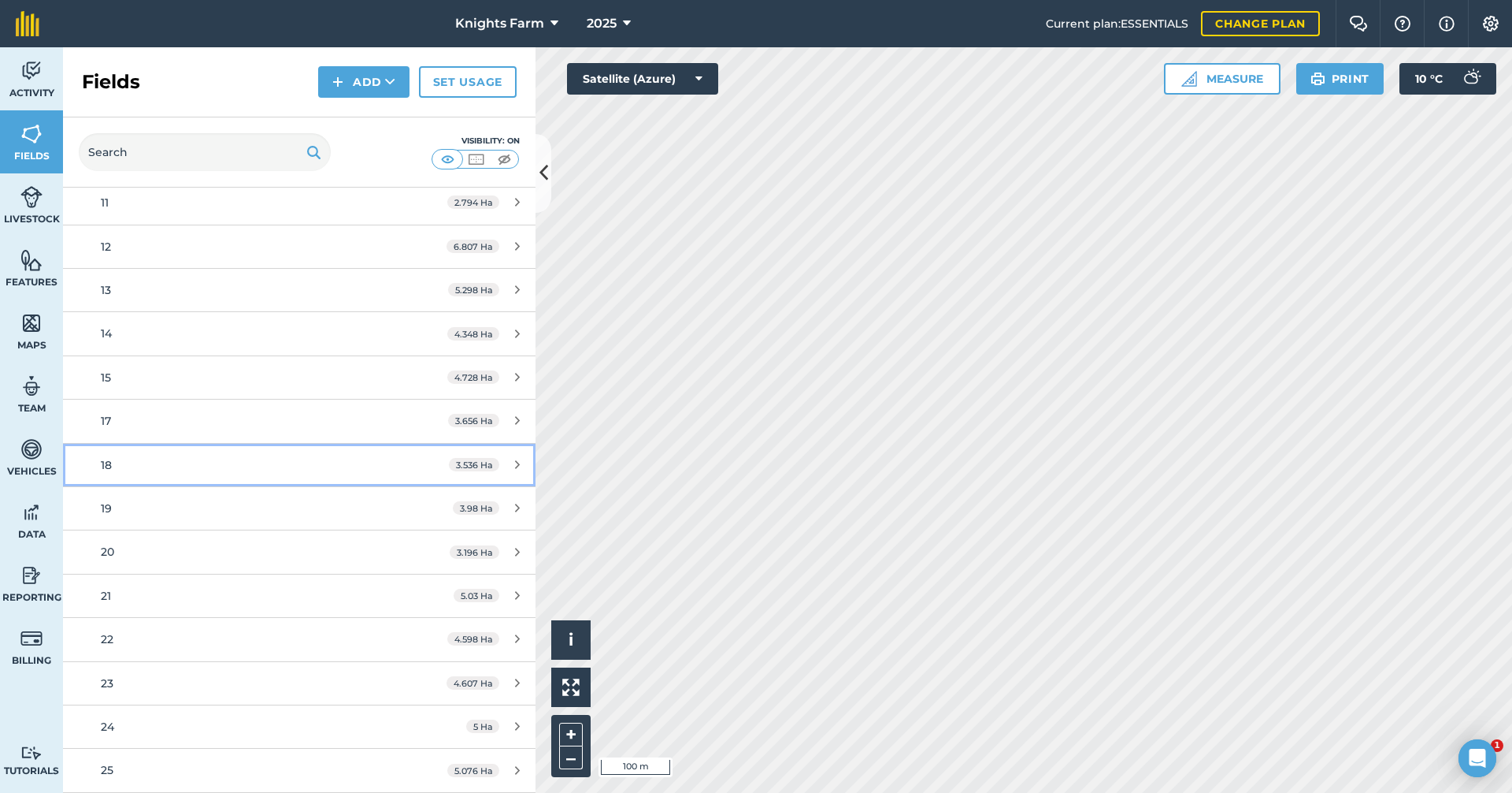
click at [433, 464] on div "3.536 Ha" at bounding box center [484, 464] width 103 height 12
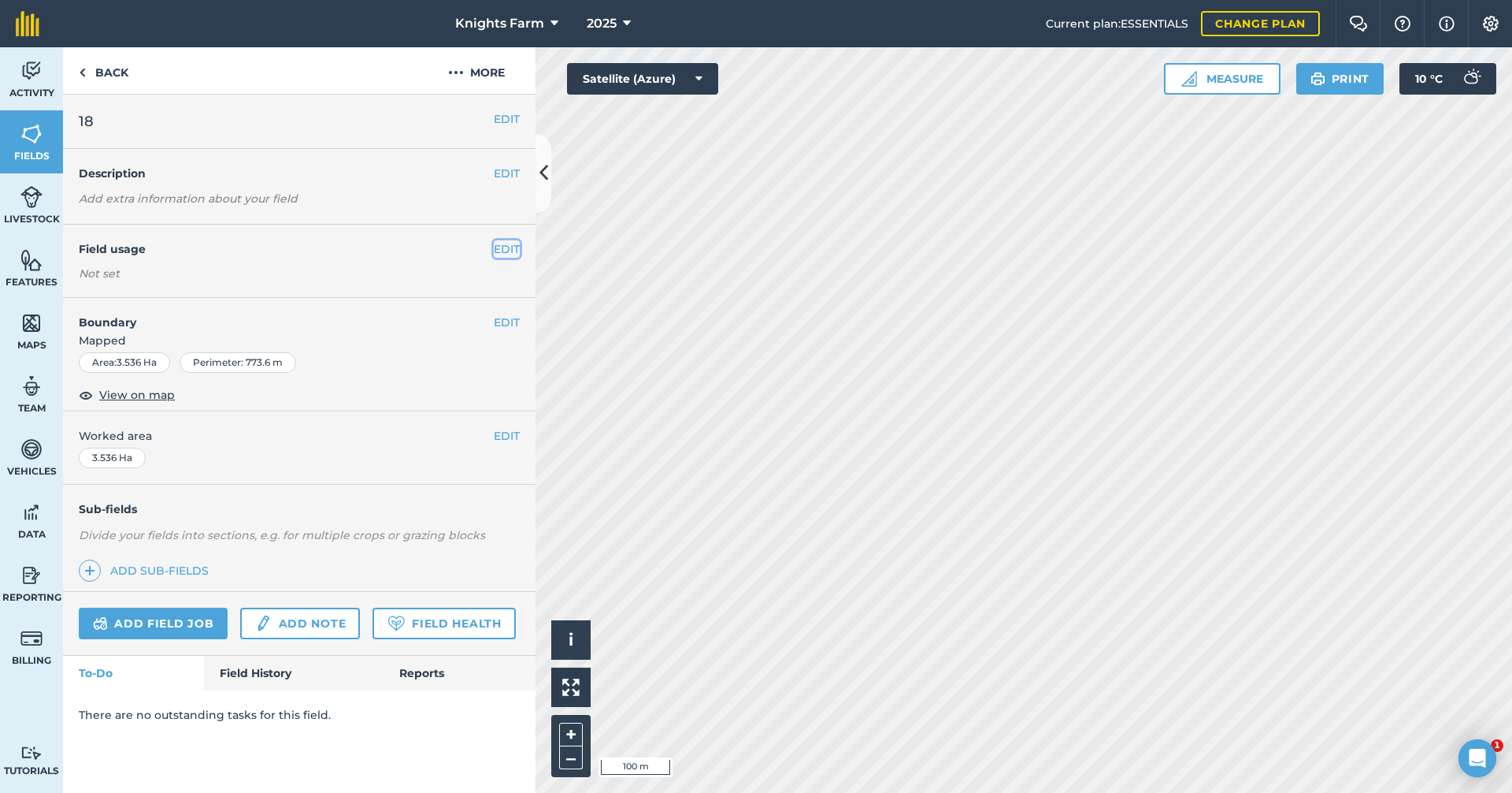
click at [514, 250] on button "EDIT" at bounding box center [507, 249] width 26 height 17
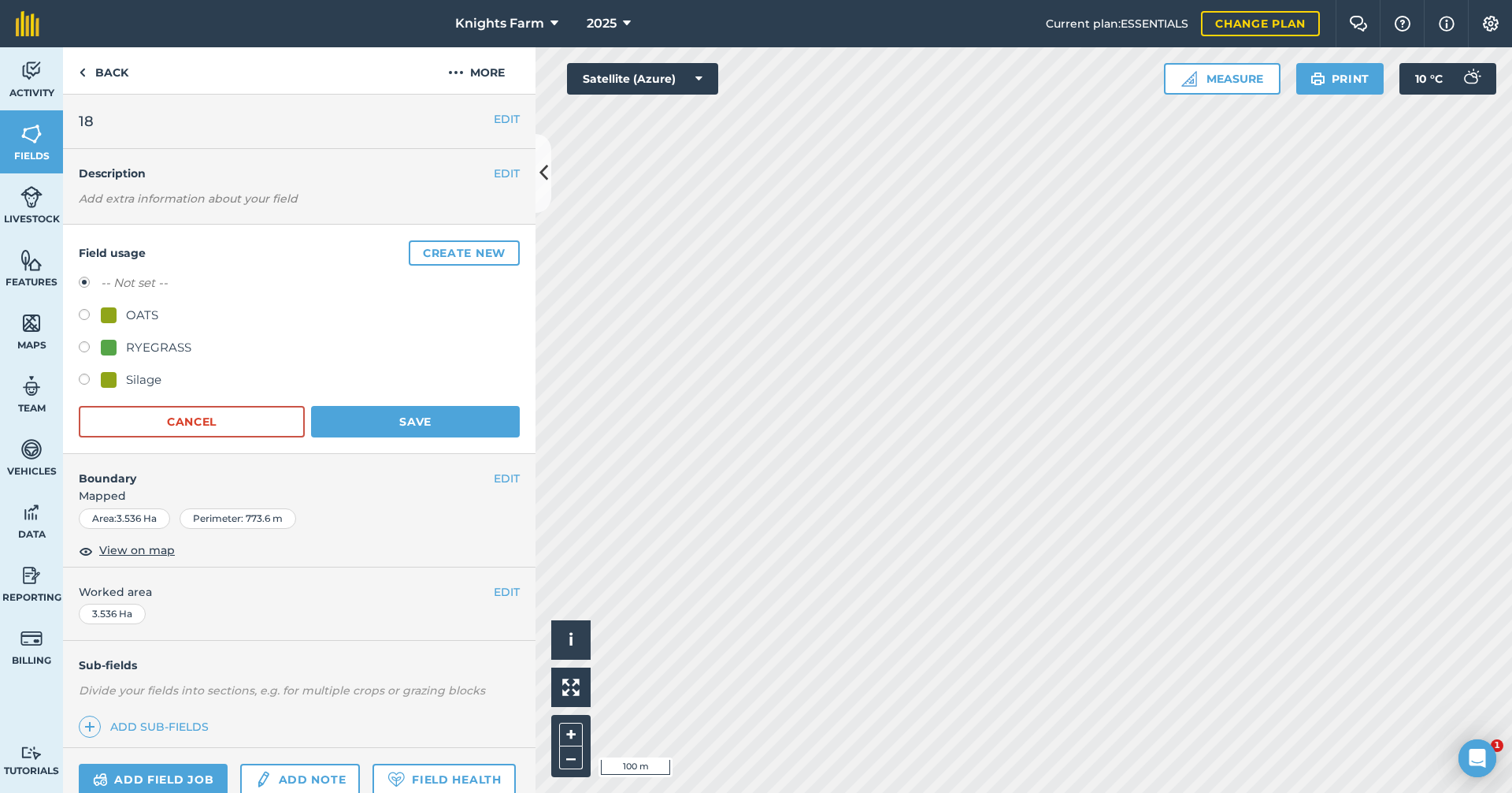
click at [85, 375] on label at bounding box center [89, 381] width 22 height 16
radio input "true"
radio input "false"
click at [456, 432] on button "Save" at bounding box center [415, 421] width 209 height 31
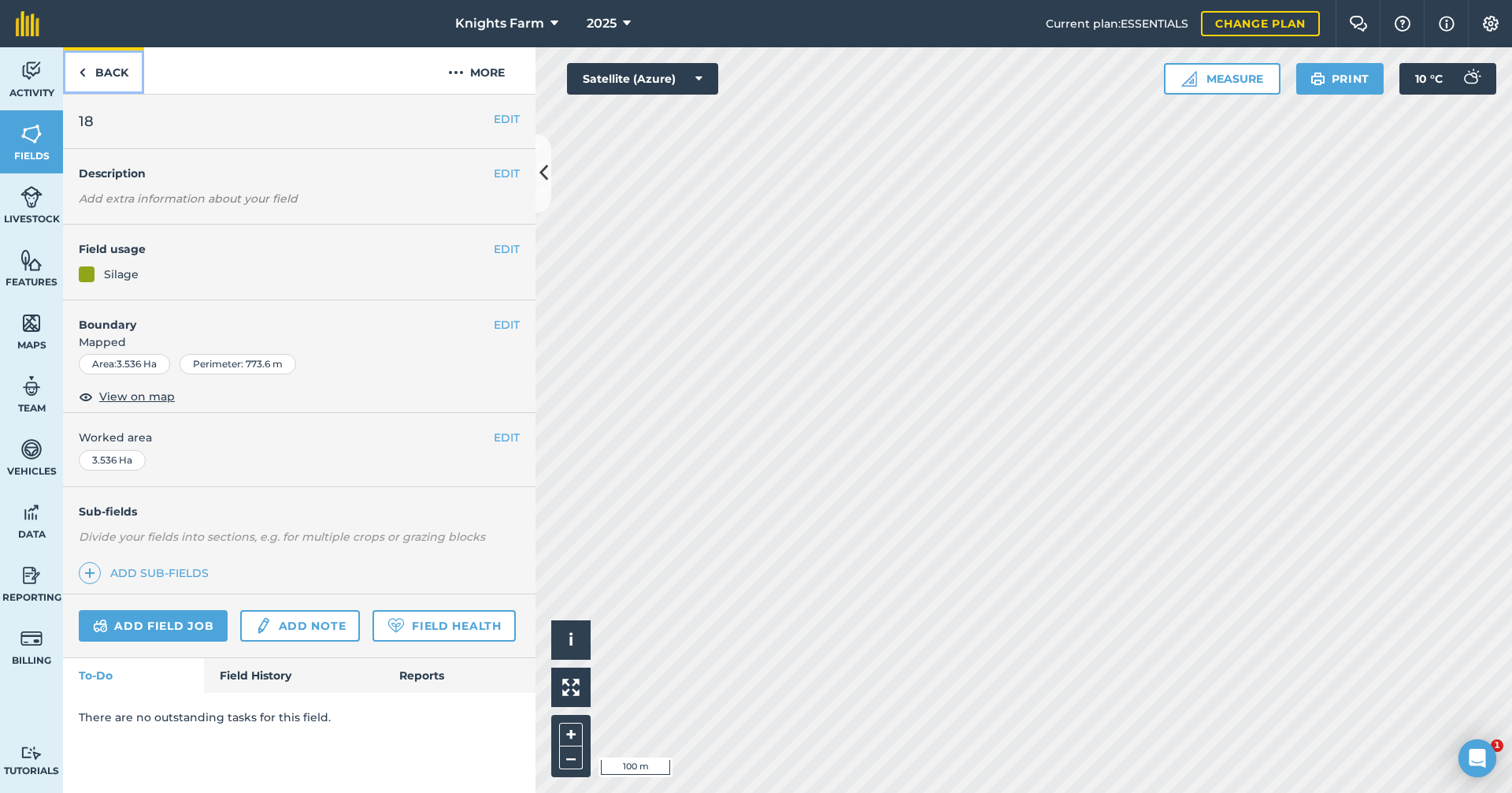
click at [104, 86] on link "Back" at bounding box center [104, 70] width 81 height 46
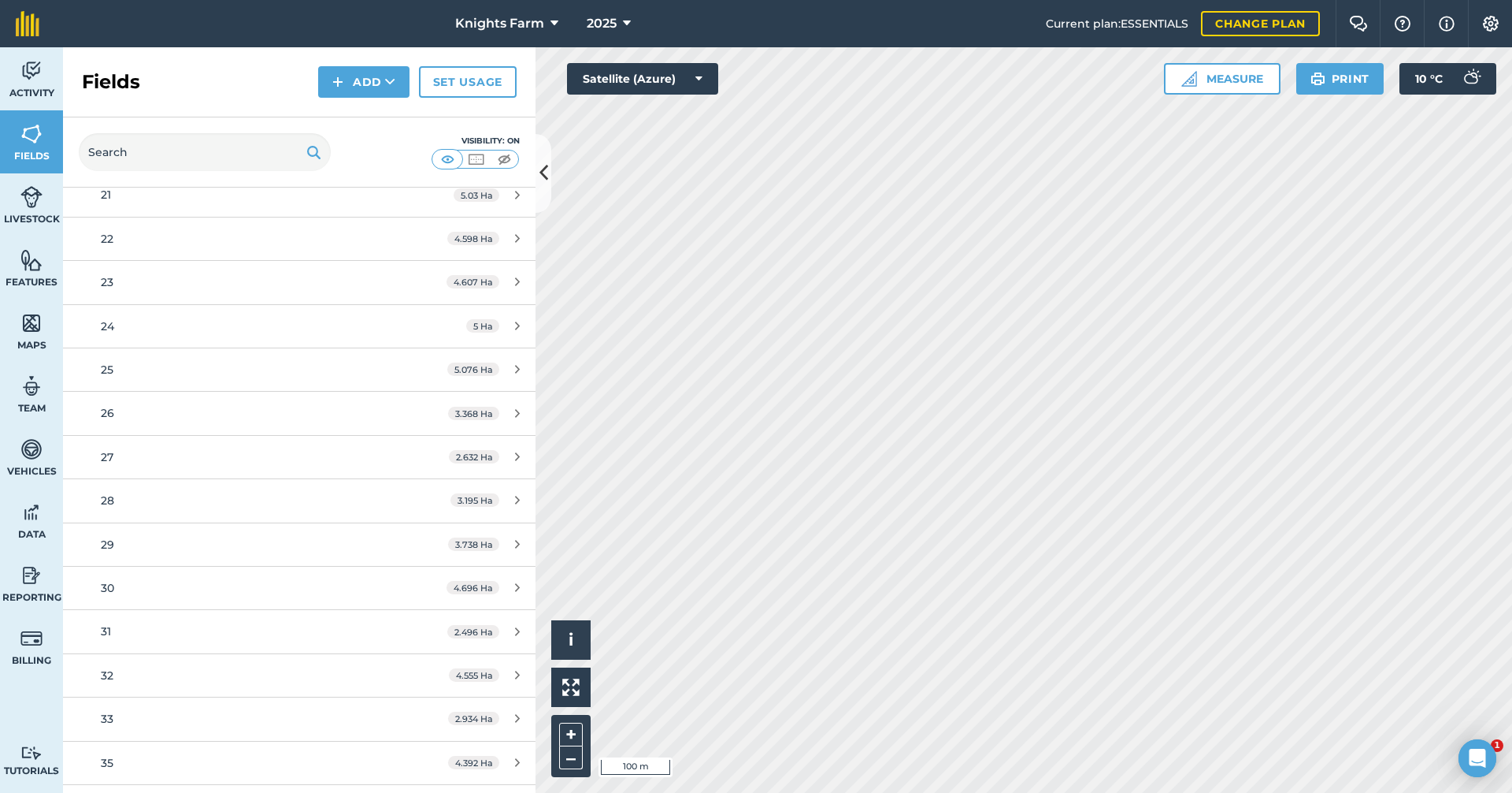
scroll to position [788, 0]
click at [498, 321] on div "4.607 Ha" at bounding box center [483, 323] width 105 height 12
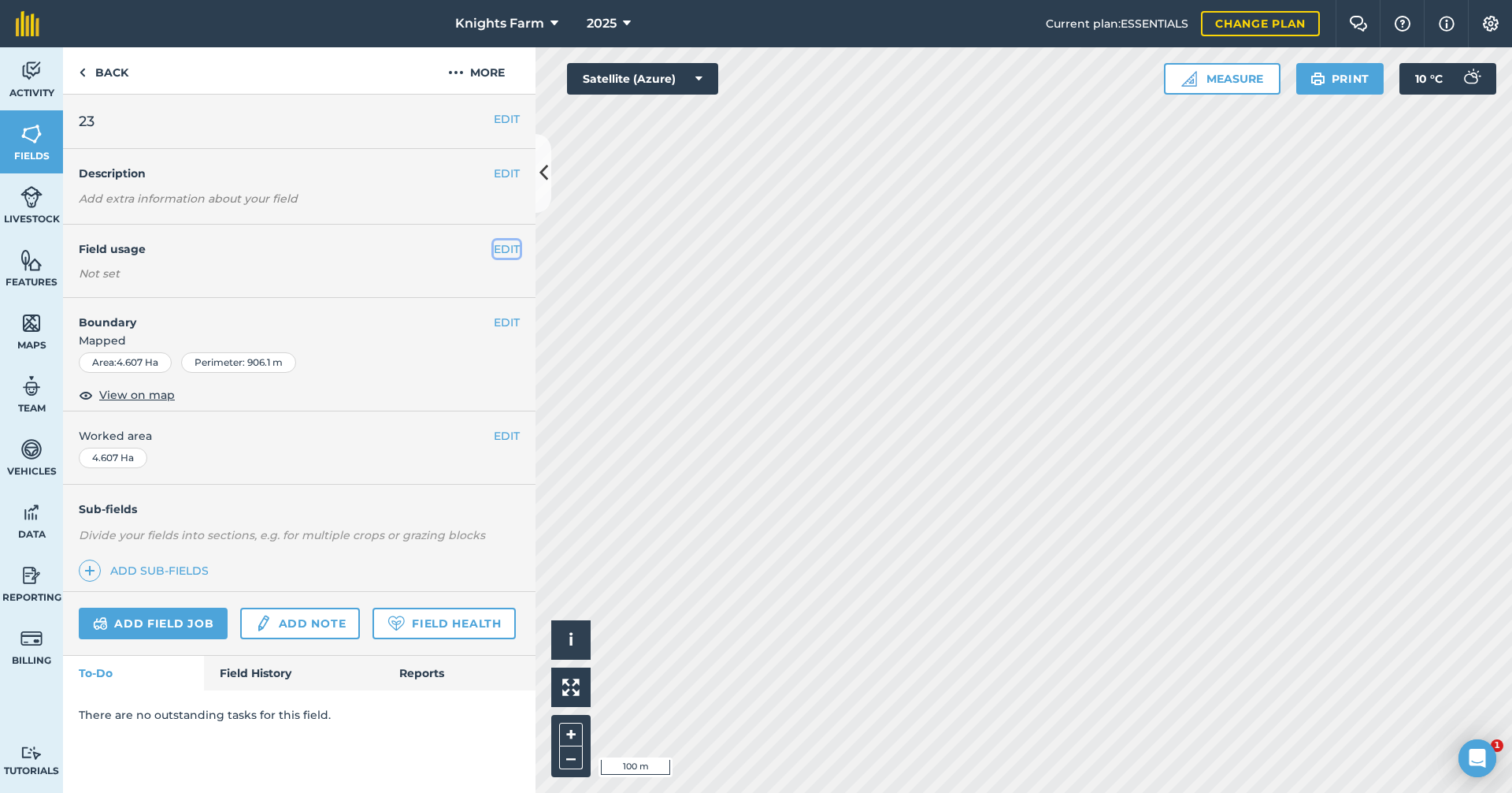
click at [508, 248] on button "EDIT" at bounding box center [507, 249] width 26 height 17
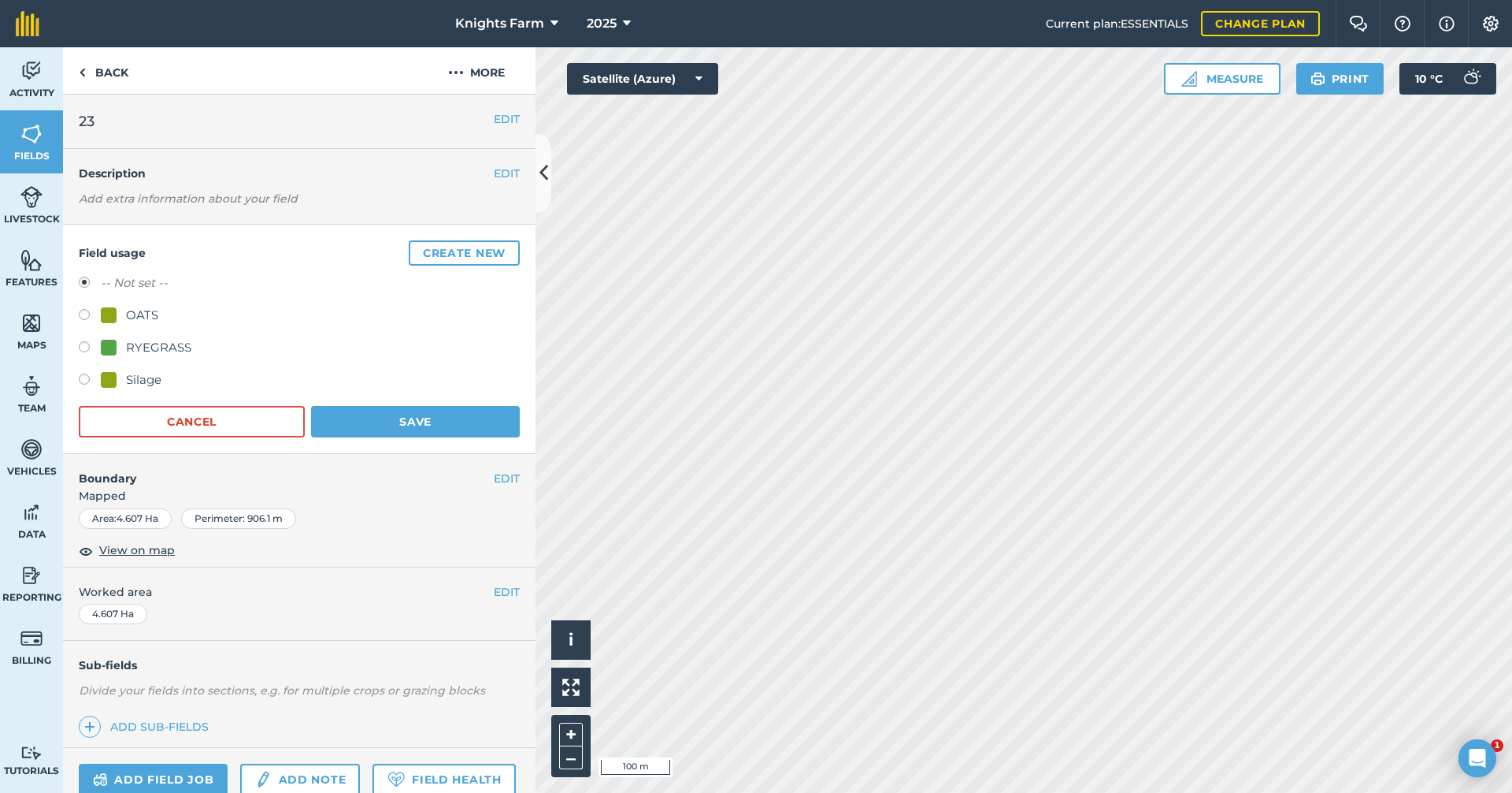
click at [85, 374] on label at bounding box center [89, 381] width 22 height 16
radio input "true"
radio input "false"
click at [400, 427] on button "Save" at bounding box center [415, 421] width 209 height 31
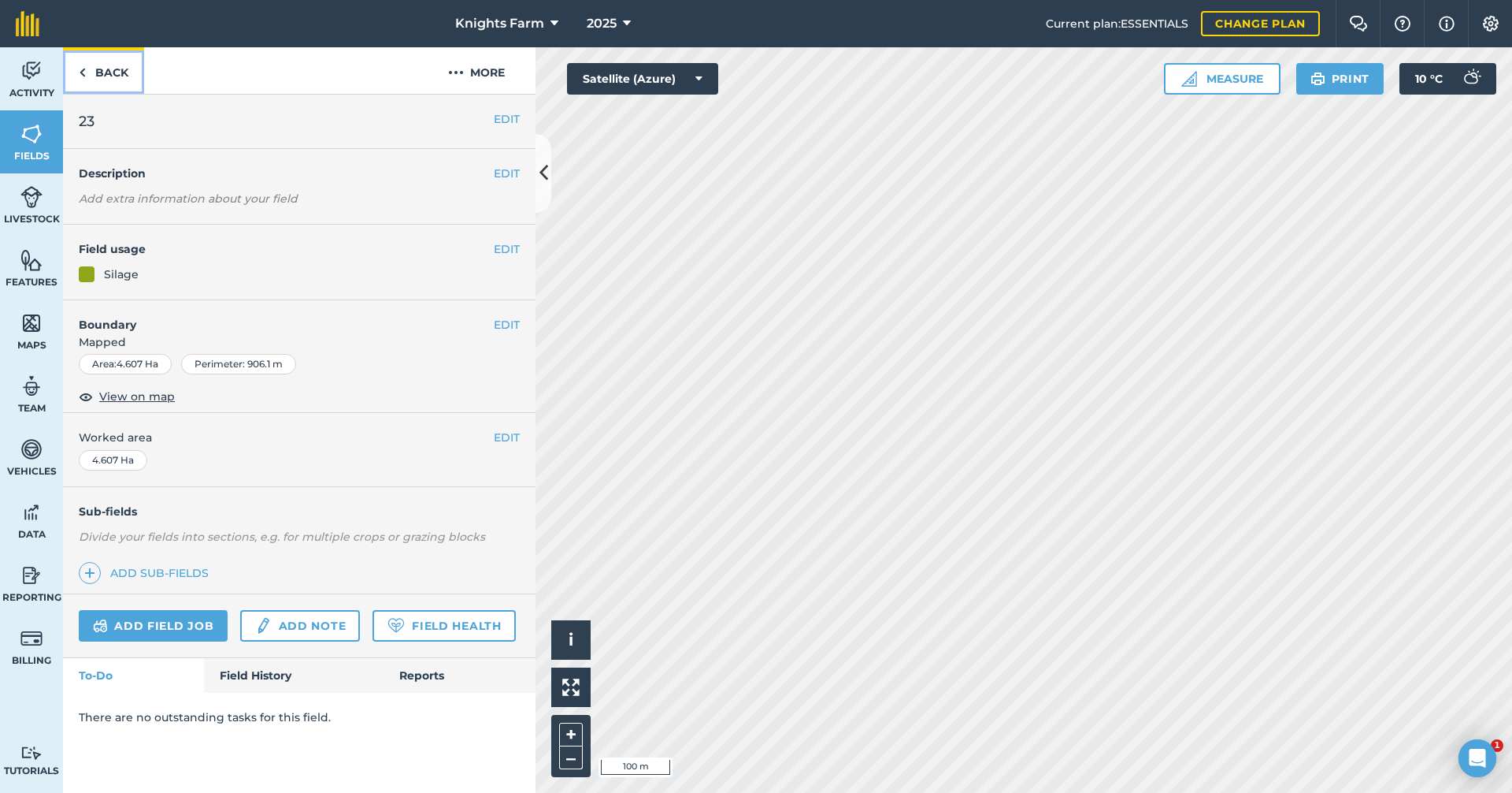
click at [104, 62] on link "Back" at bounding box center [104, 70] width 81 height 46
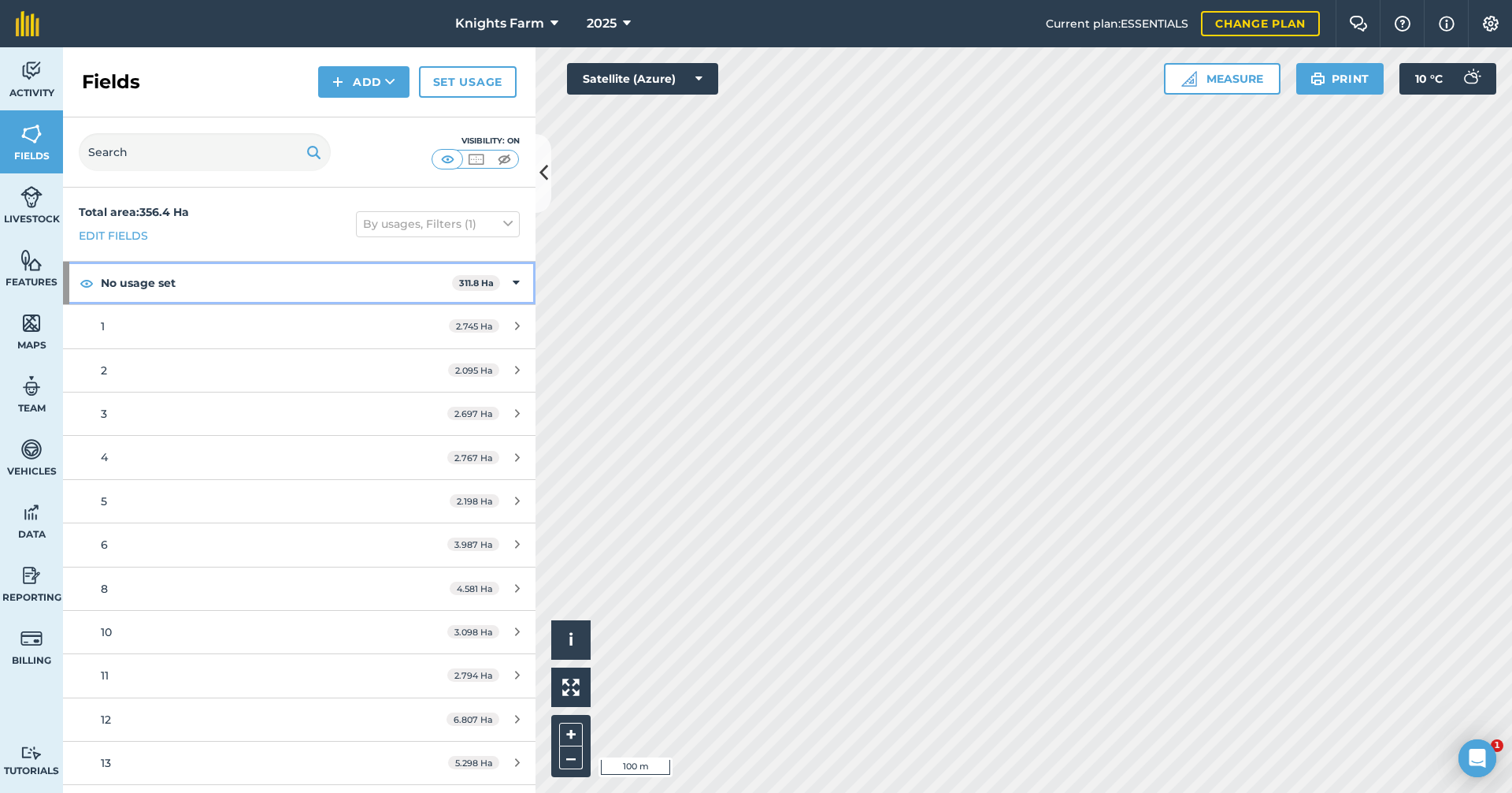
click at [508, 280] on div "No usage set 311.8 Ha" at bounding box center [299, 283] width 473 height 42
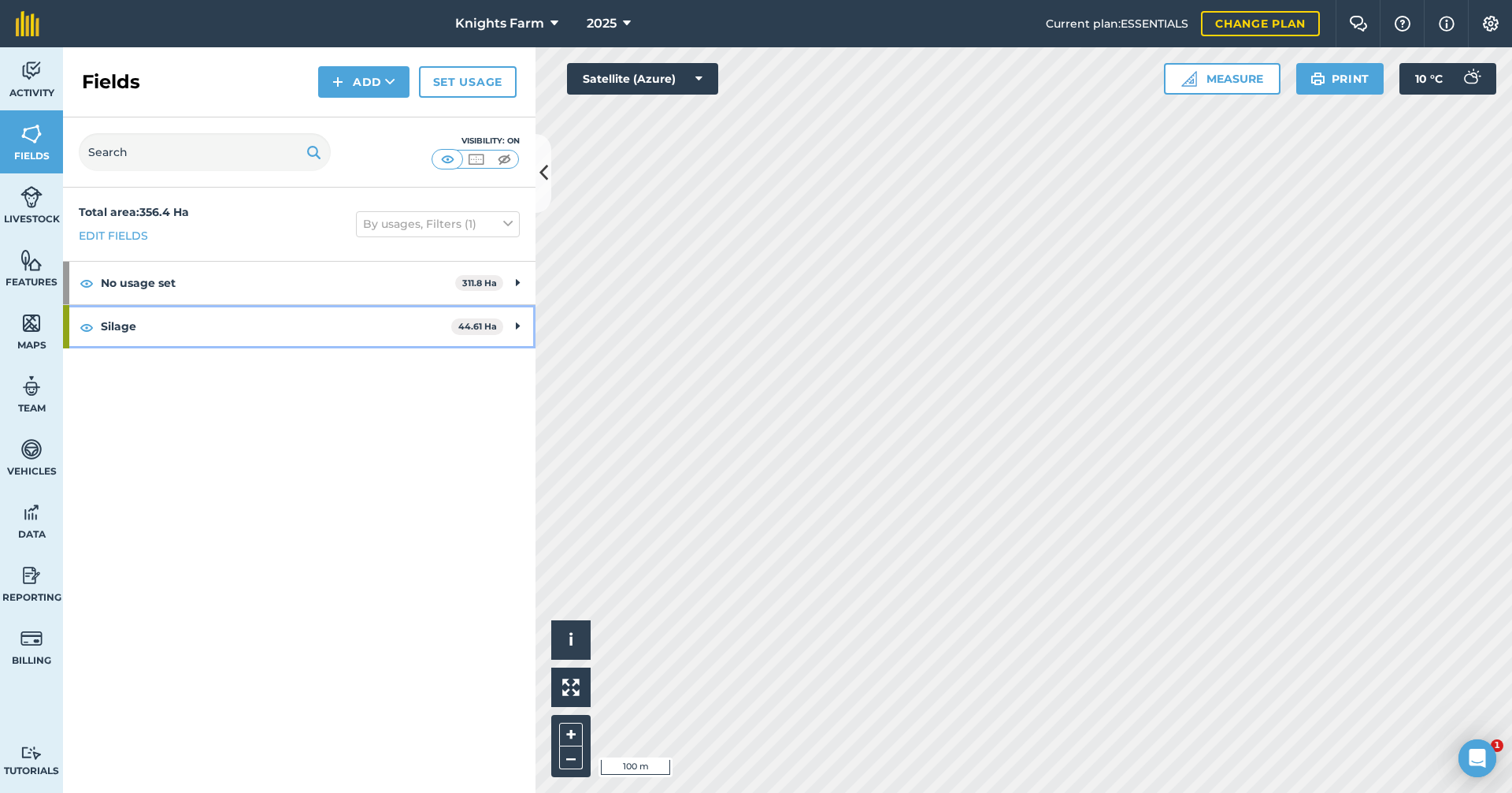
click at [499, 322] on span "44.61 Ha" at bounding box center [476, 327] width 52 height 17
click at [510, 317] on div "Silage 44.61 Ha" at bounding box center [299, 326] width 473 height 42
click at [540, 181] on icon at bounding box center [543, 172] width 8 height 27
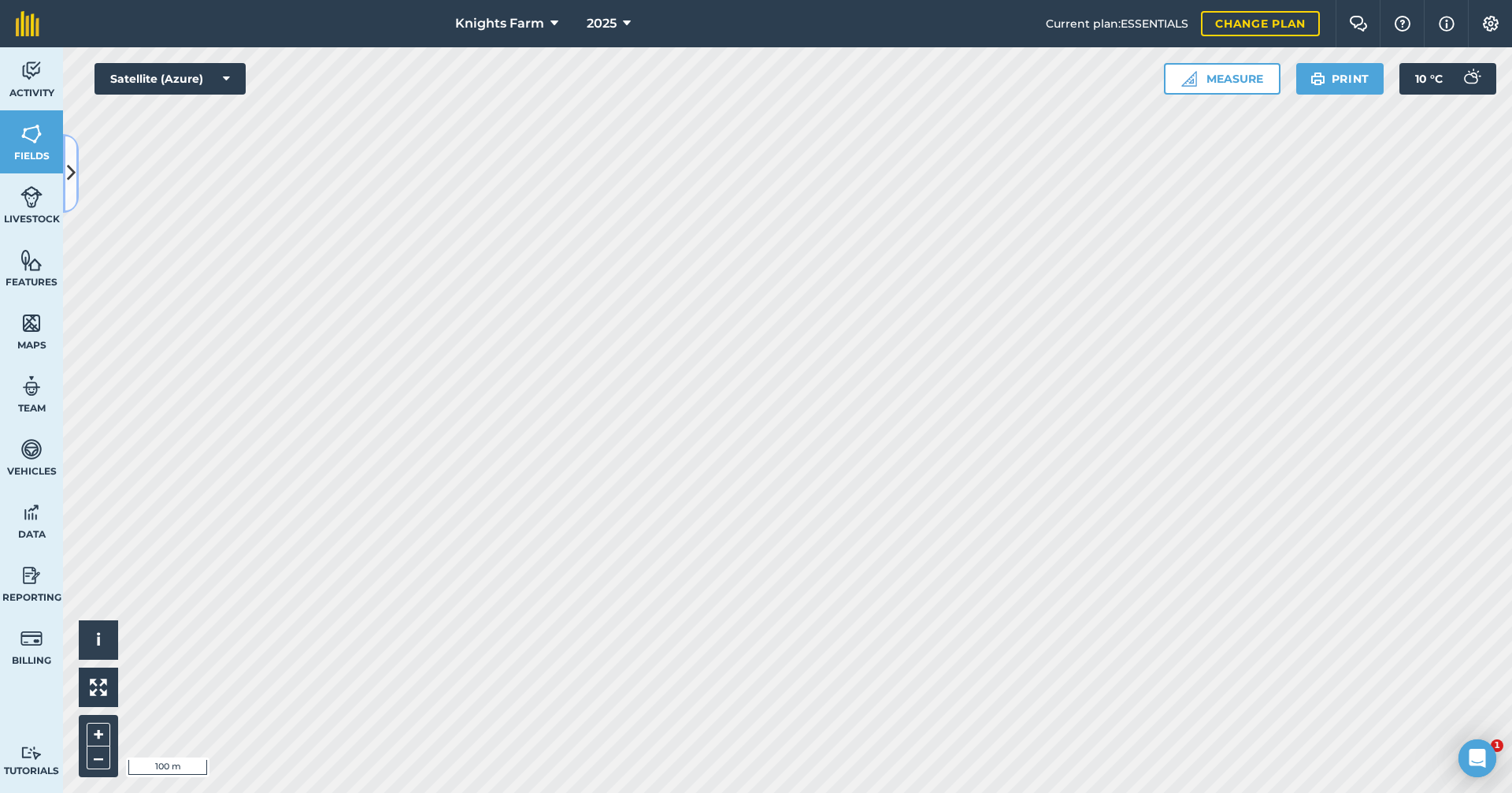
click at [74, 152] on button at bounding box center [71, 173] width 16 height 79
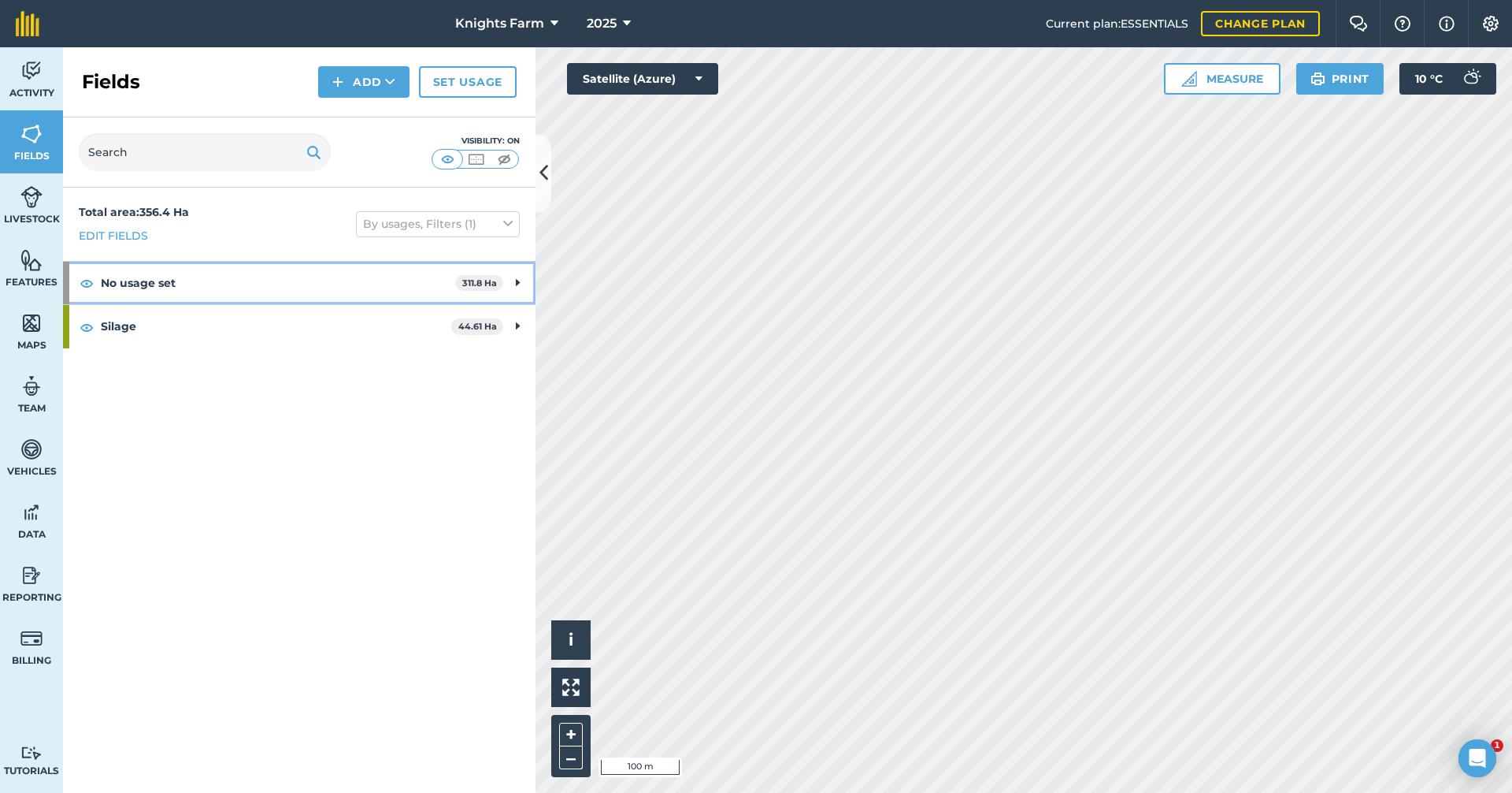
click at [402, 283] on strong "No usage set" at bounding box center [278, 283] width 354 height 42
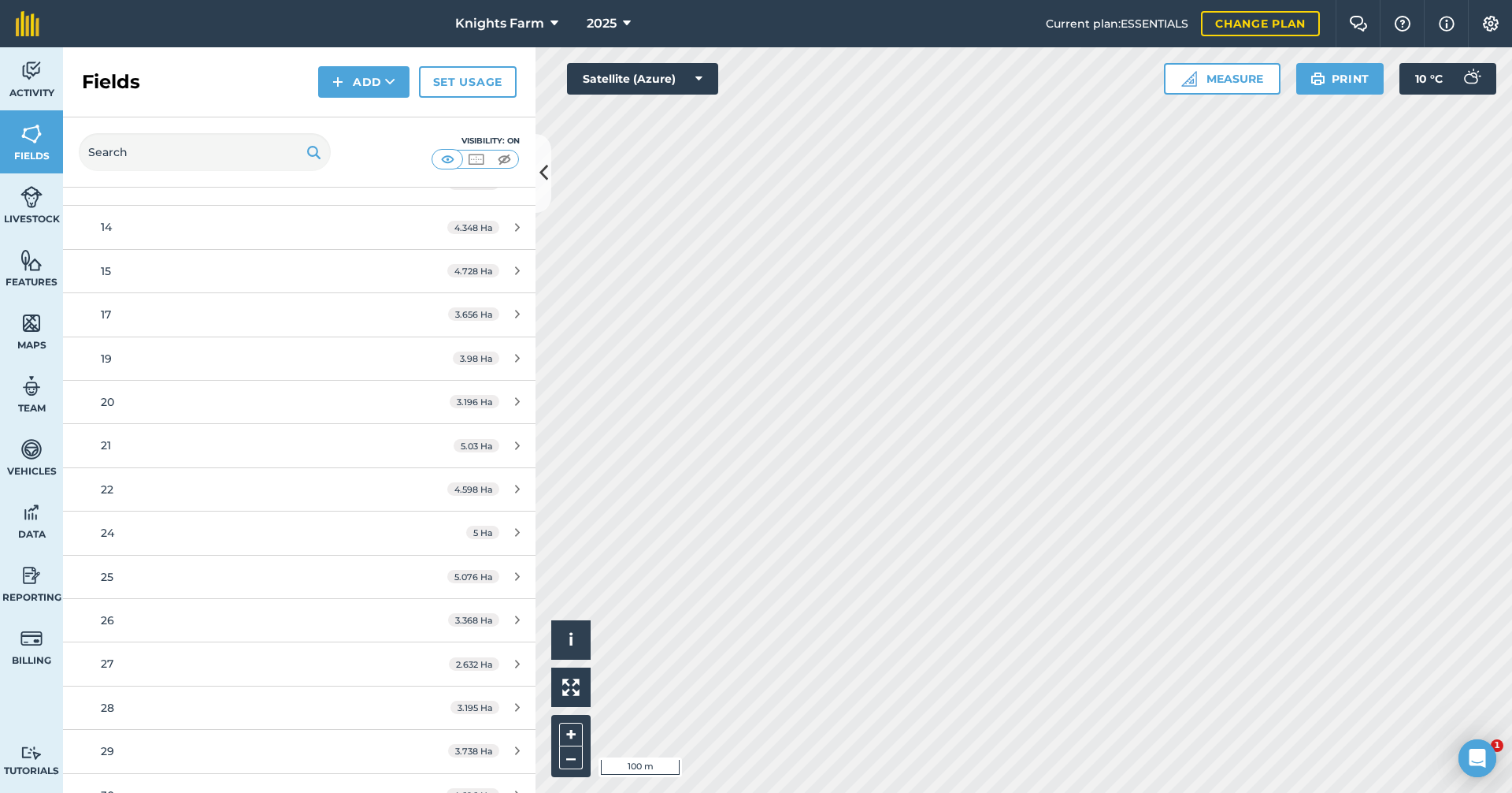
scroll to position [552, 0]
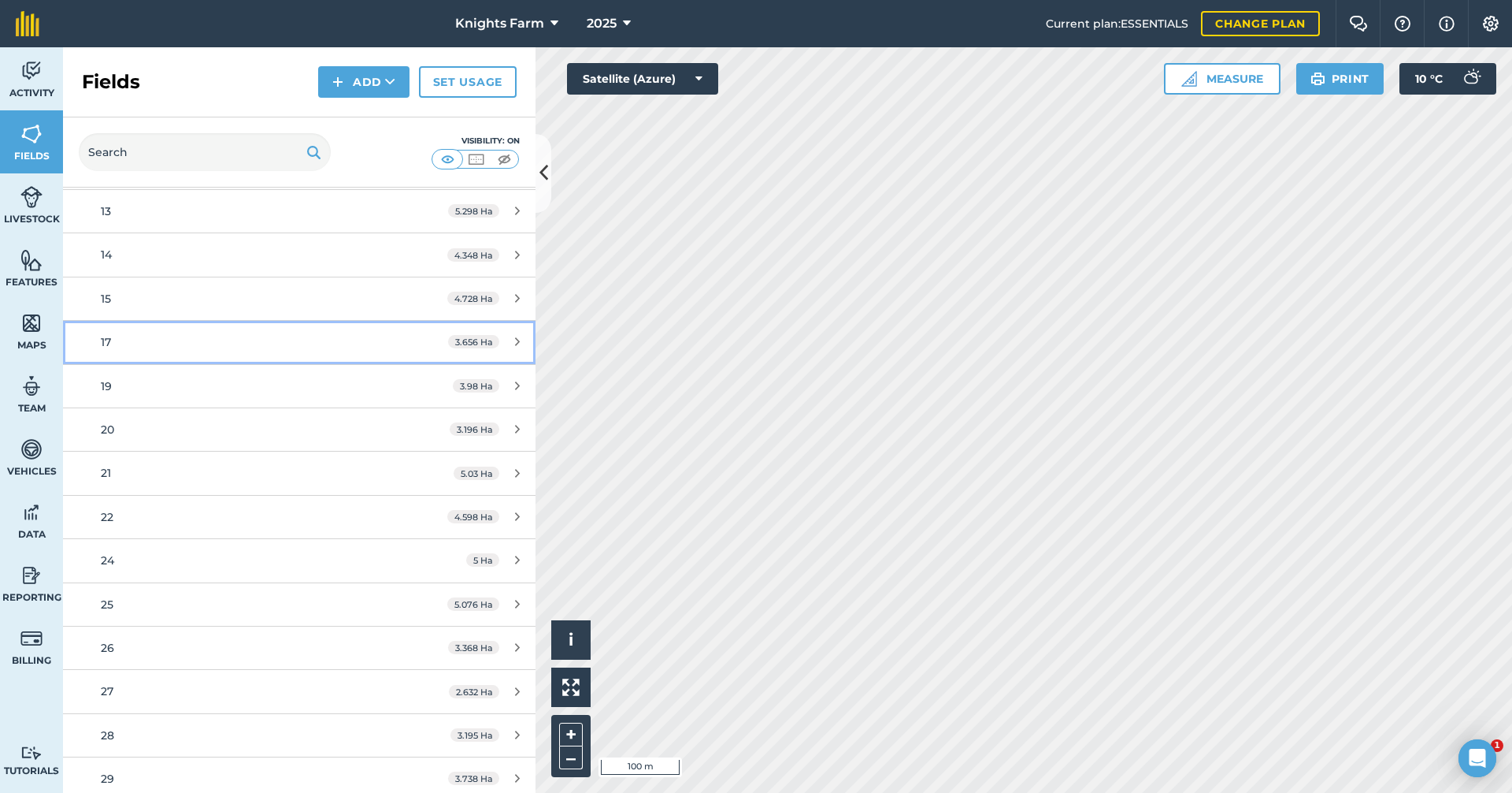
click at [515, 345] on icon at bounding box center [517, 341] width 5 height 12
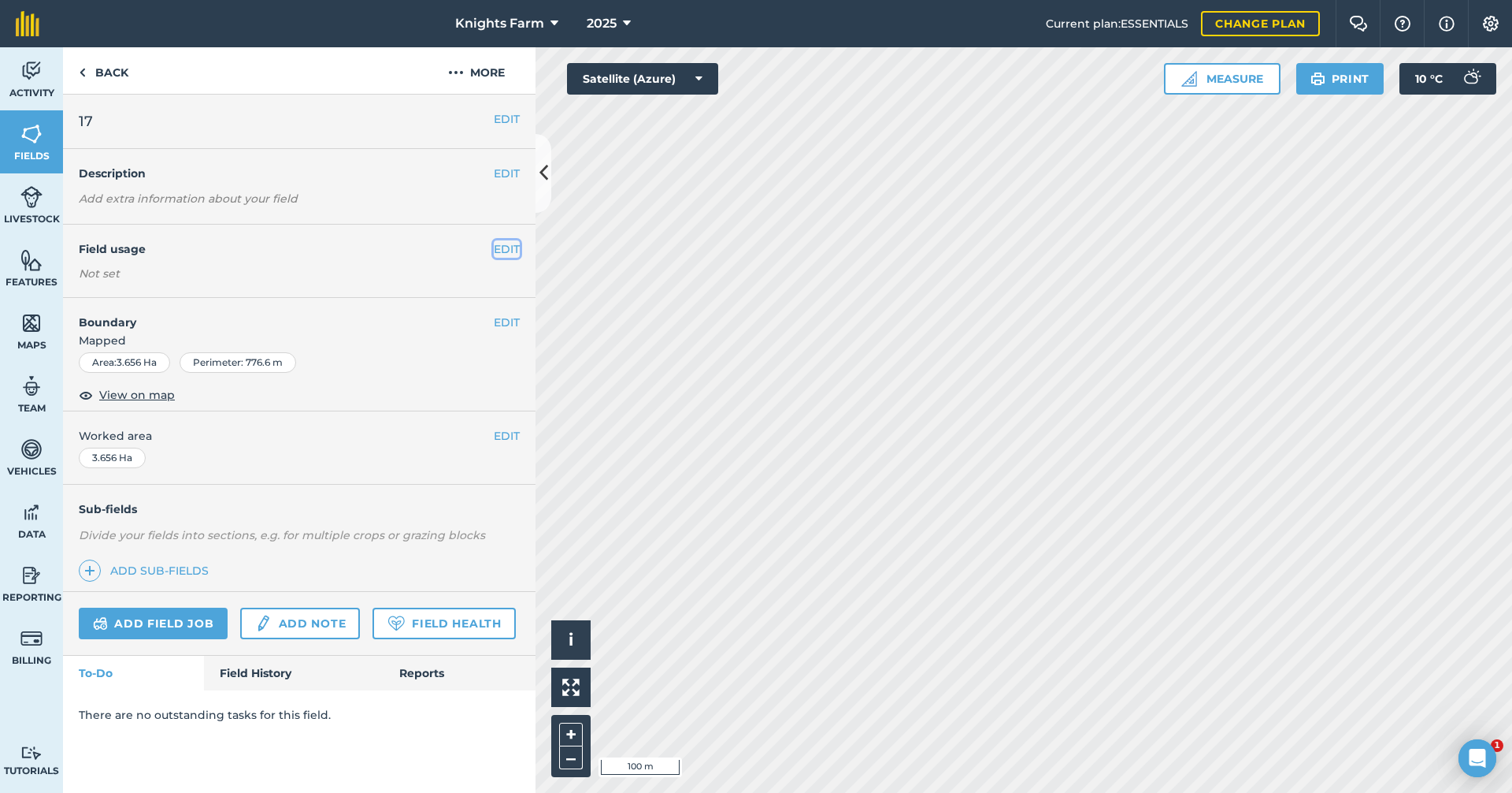
click at [501, 249] on button "EDIT" at bounding box center [507, 249] width 26 height 17
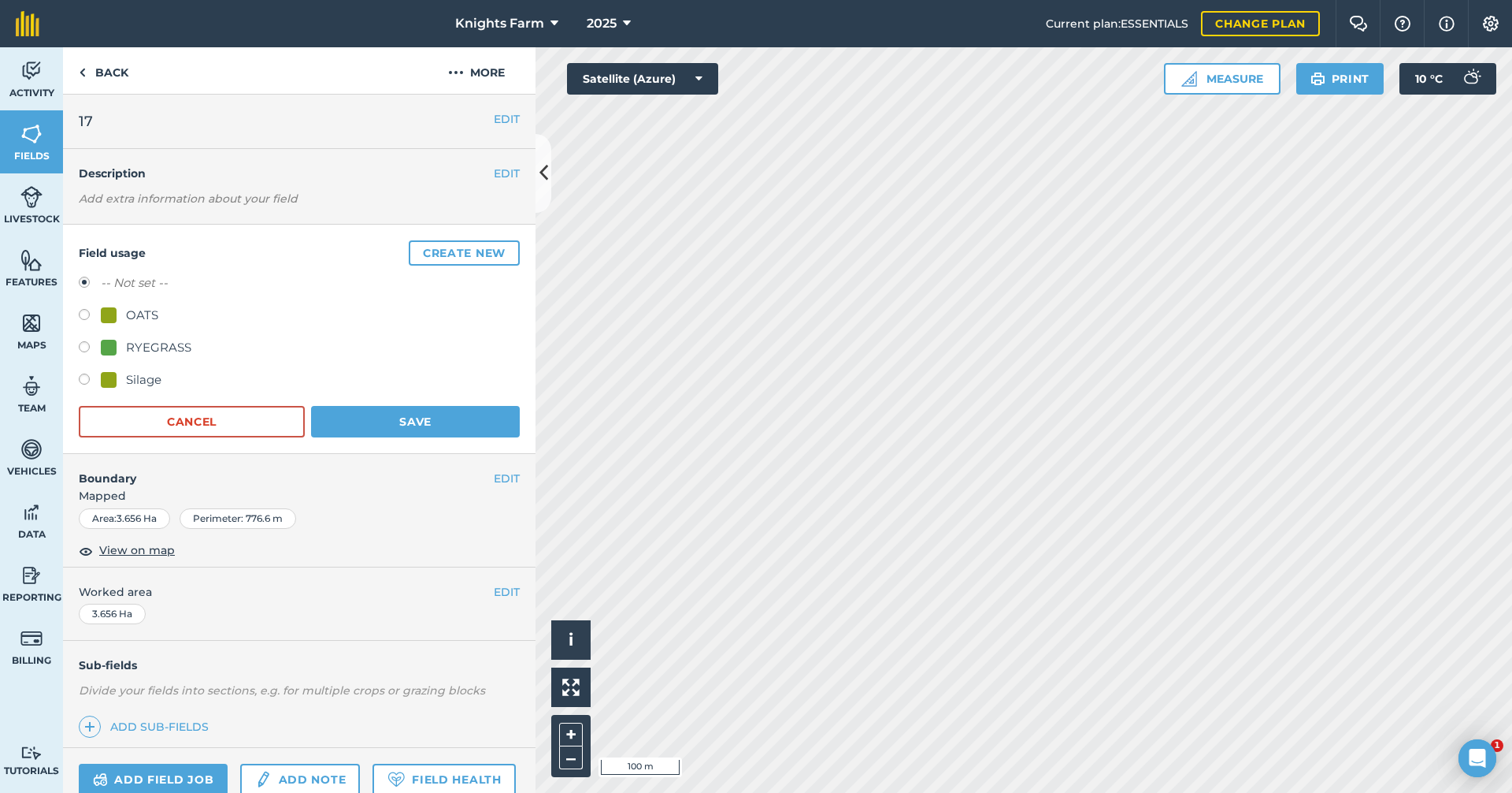
click at [94, 374] on label at bounding box center [89, 381] width 22 height 16
radio input "true"
radio input "false"
click at [396, 420] on button "Save" at bounding box center [415, 421] width 209 height 31
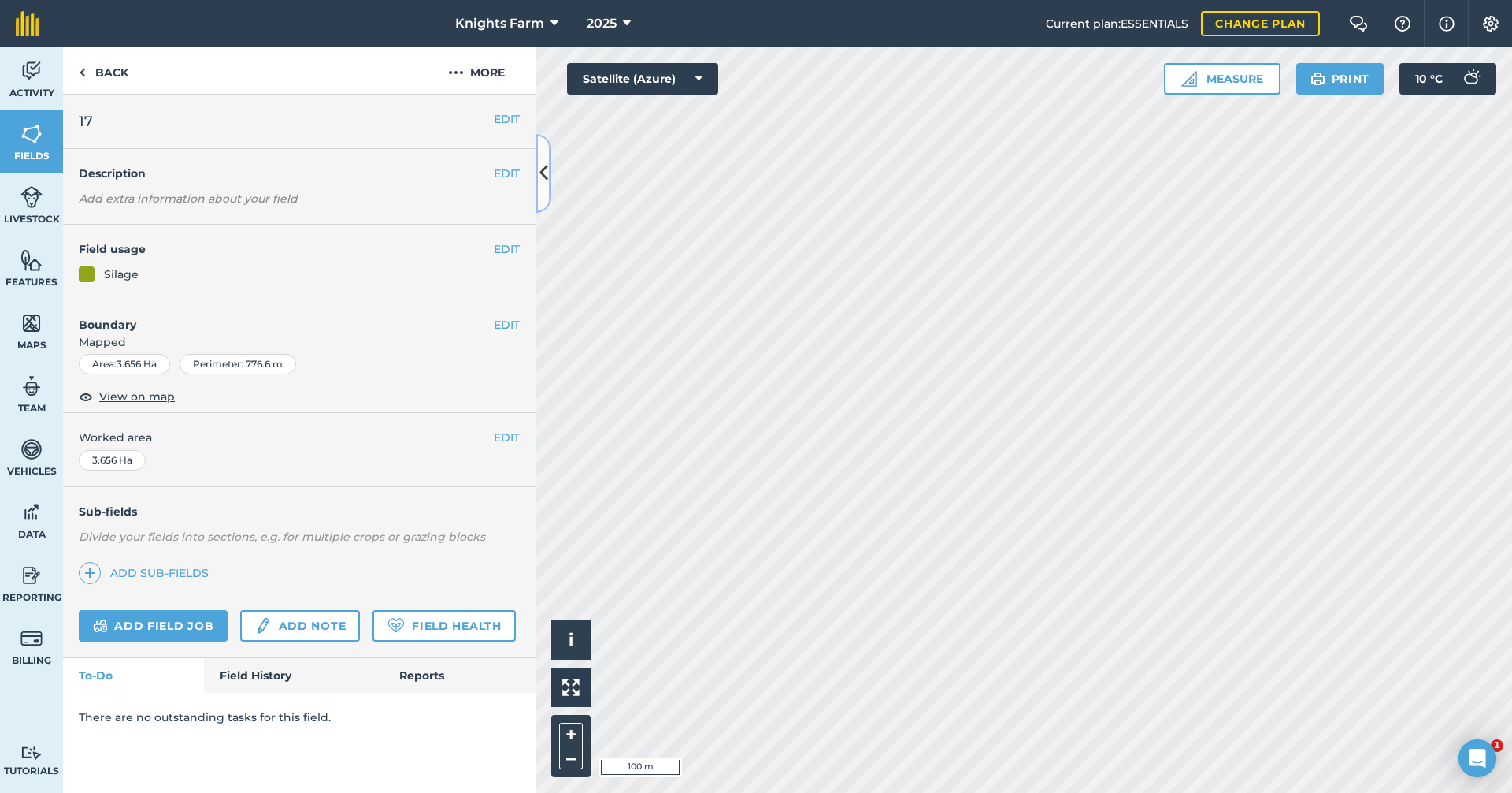
click at [544, 177] on icon at bounding box center [543, 172] width 8 height 27
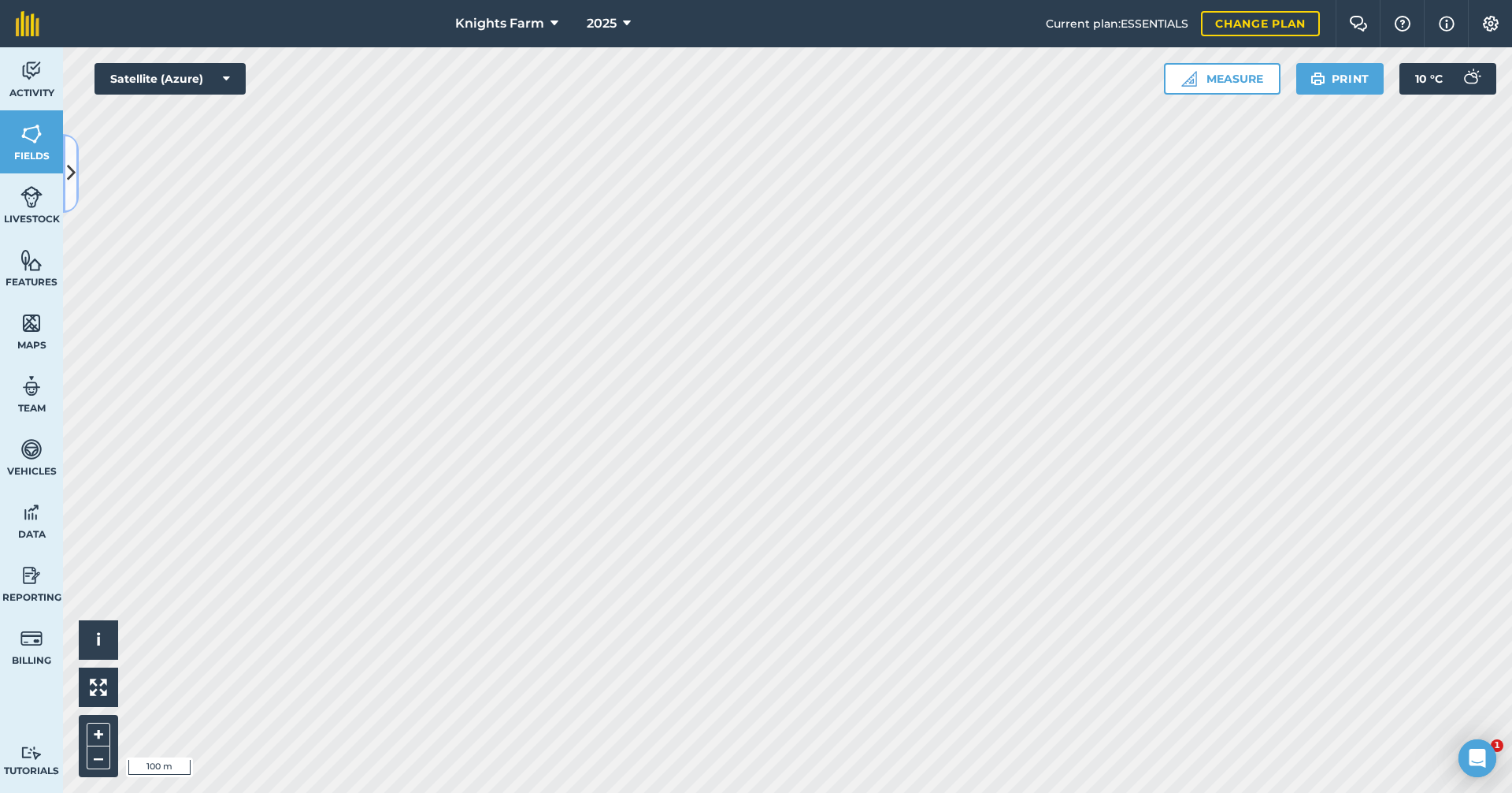
click at [77, 161] on button at bounding box center [71, 173] width 16 height 79
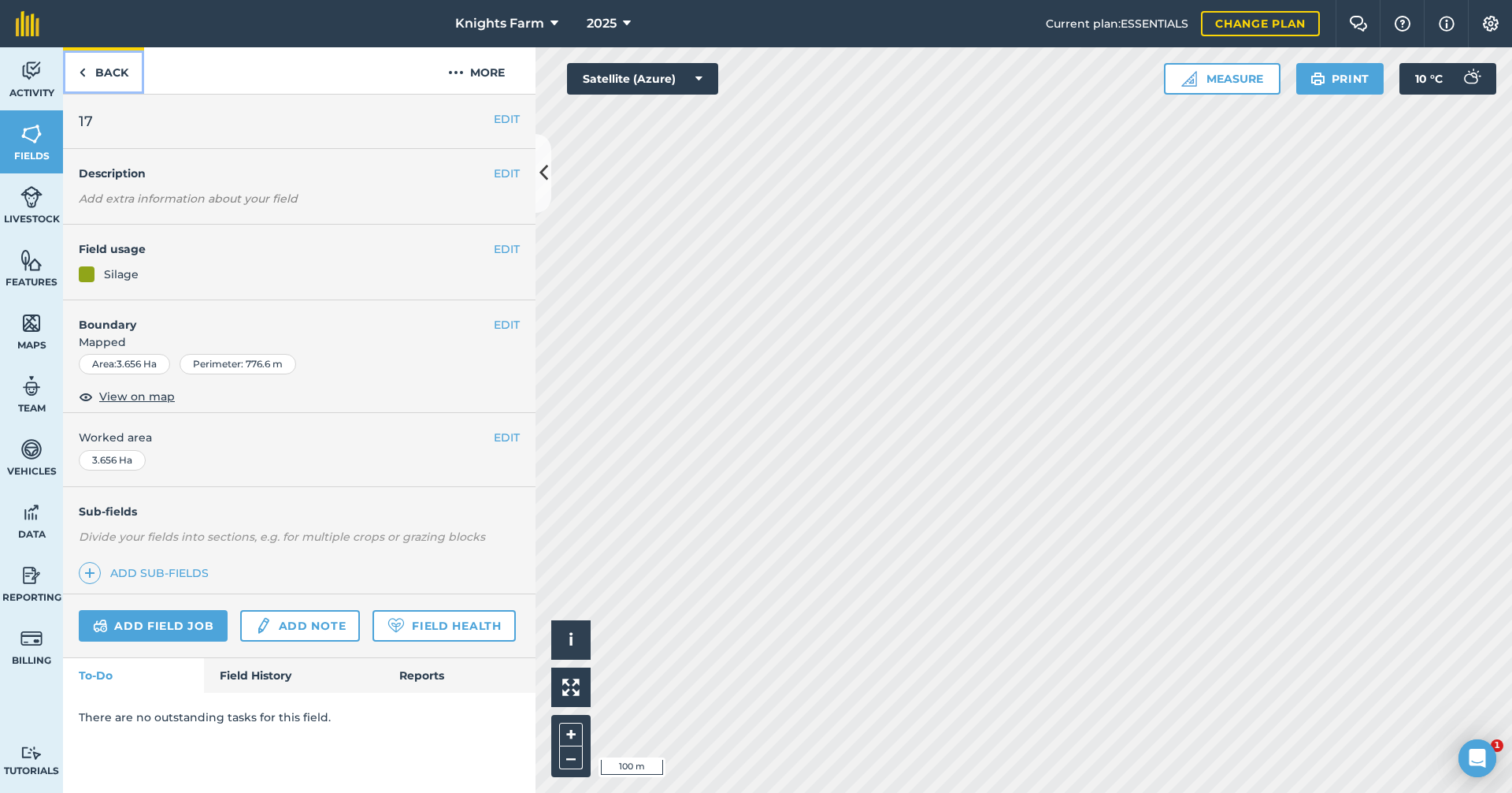
click at [96, 59] on link "Back" at bounding box center [104, 70] width 81 height 46
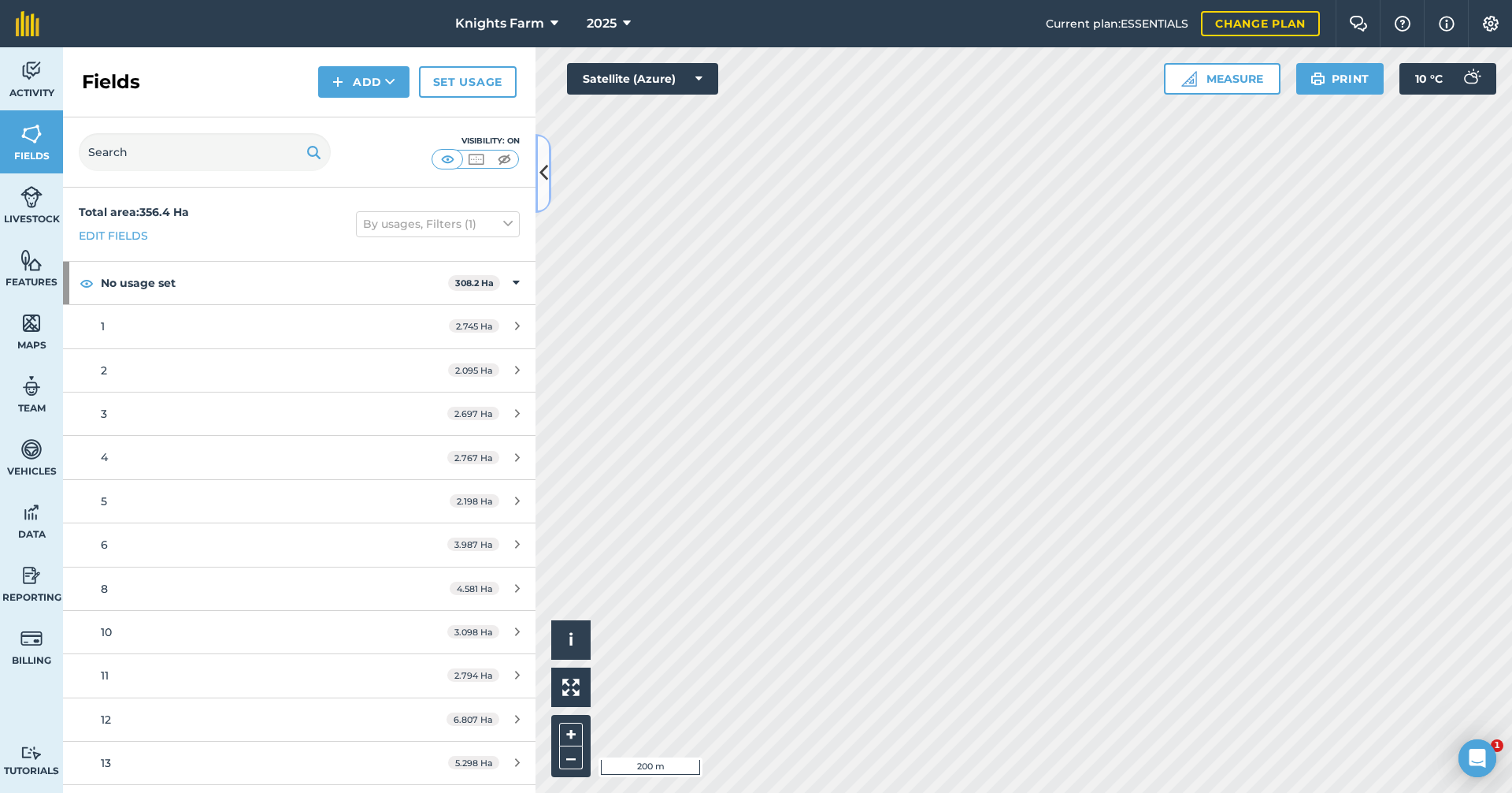
click at [547, 173] on icon at bounding box center [543, 172] width 8 height 27
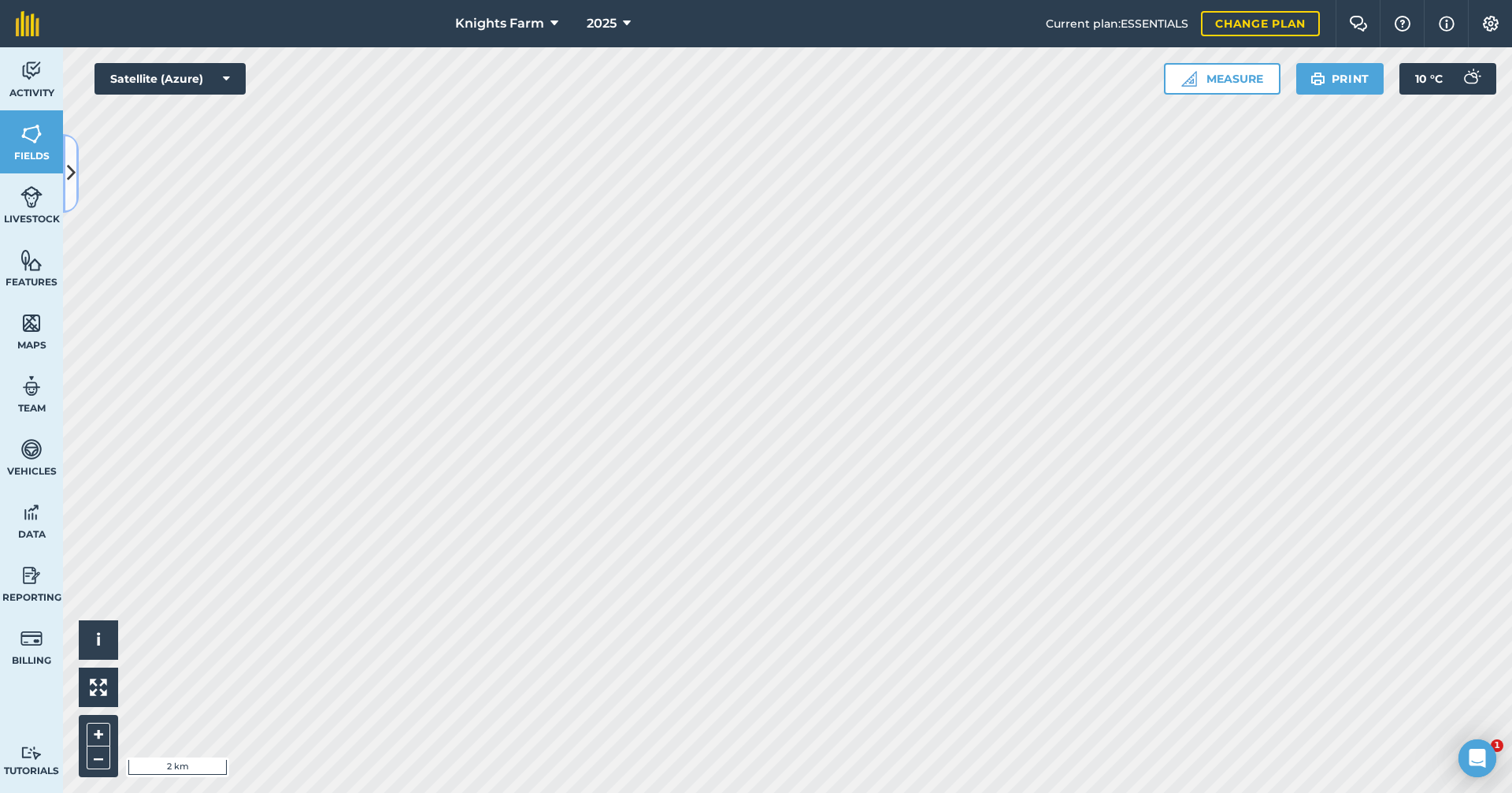
click at [76, 154] on button at bounding box center [71, 173] width 16 height 79
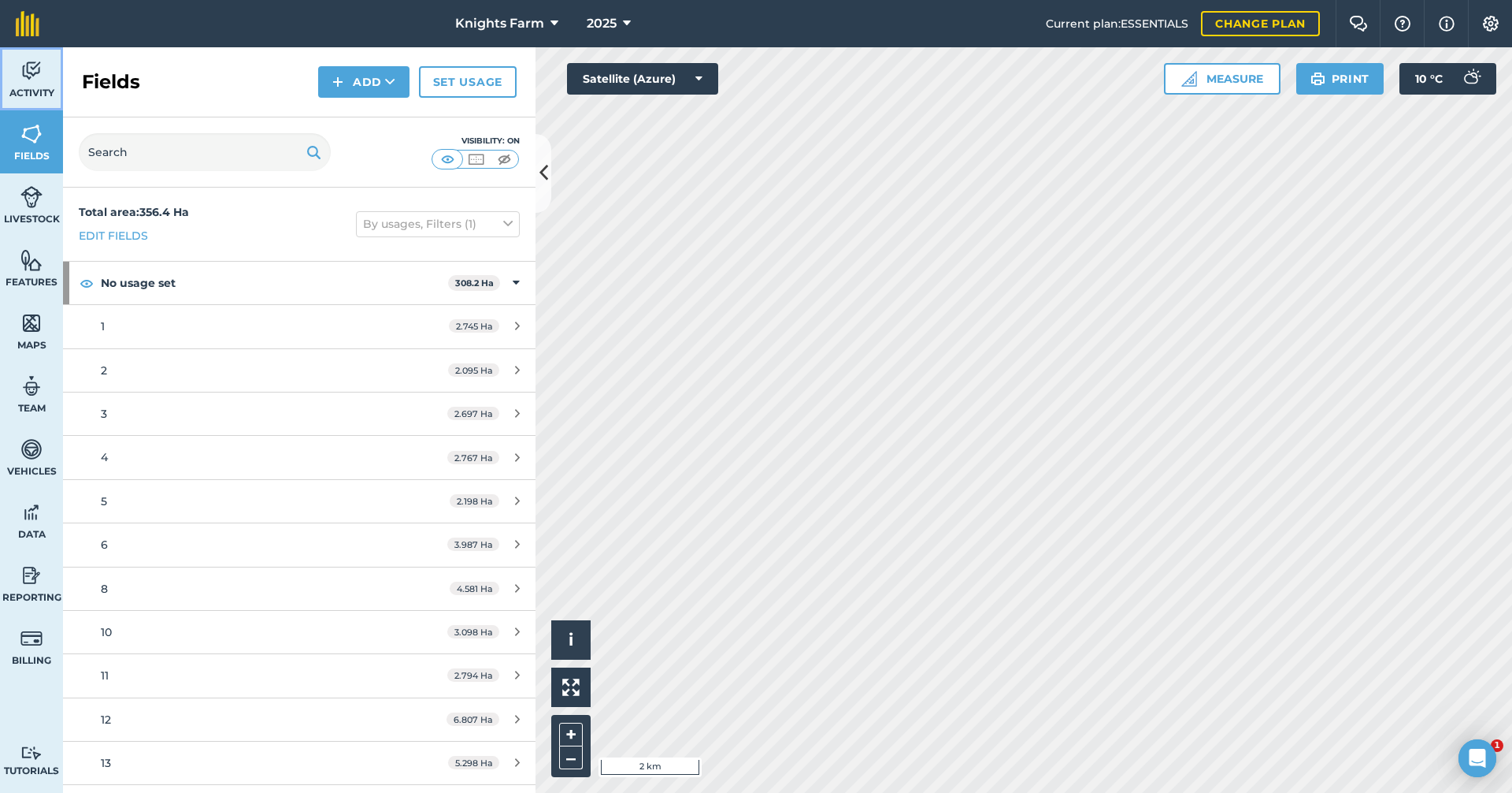
click at [46, 90] on span "Activity" at bounding box center [31, 92] width 63 height 12
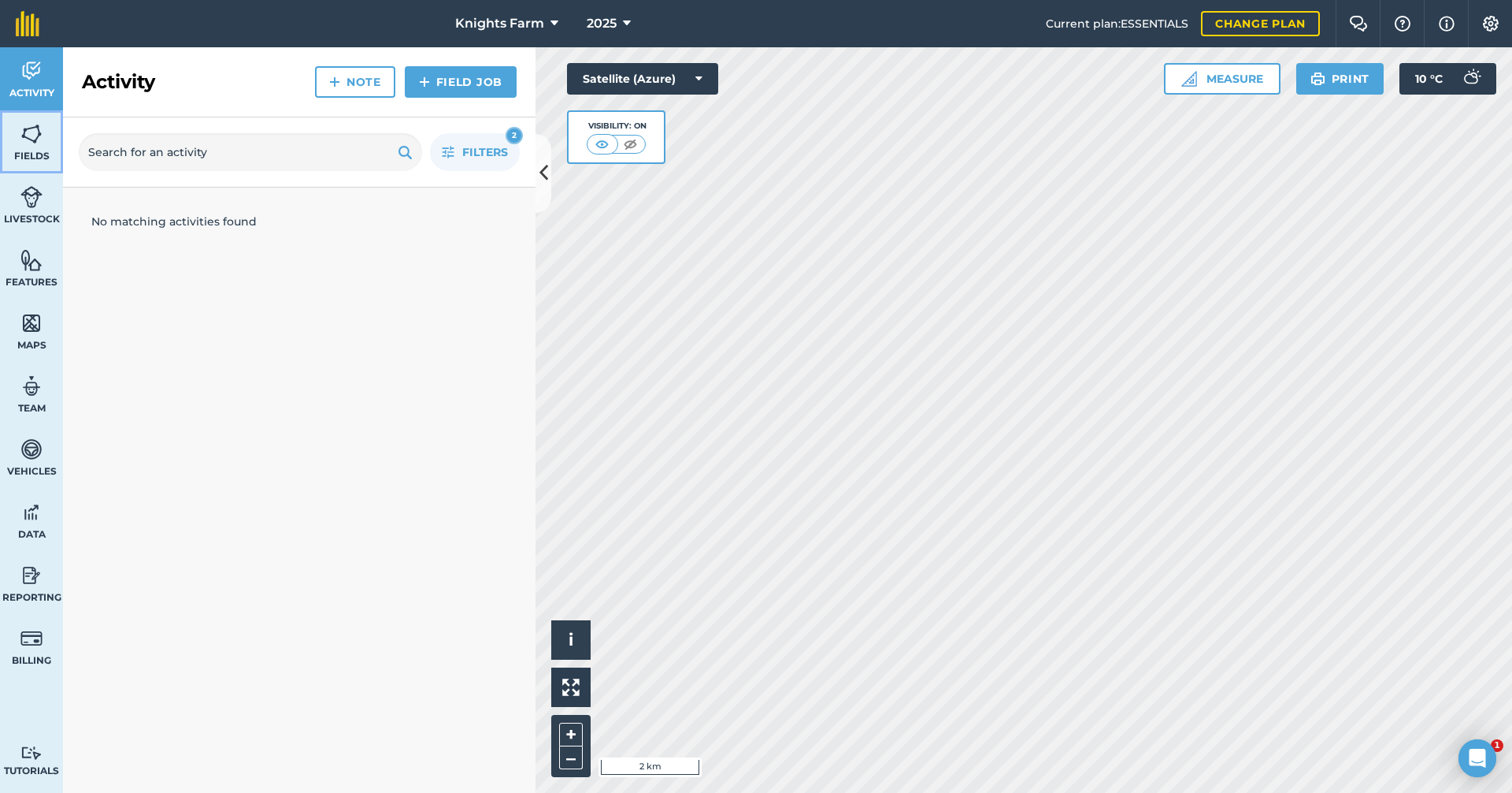
click at [33, 120] on link "Fields" at bounding box center [31, 141] width 63 height 63
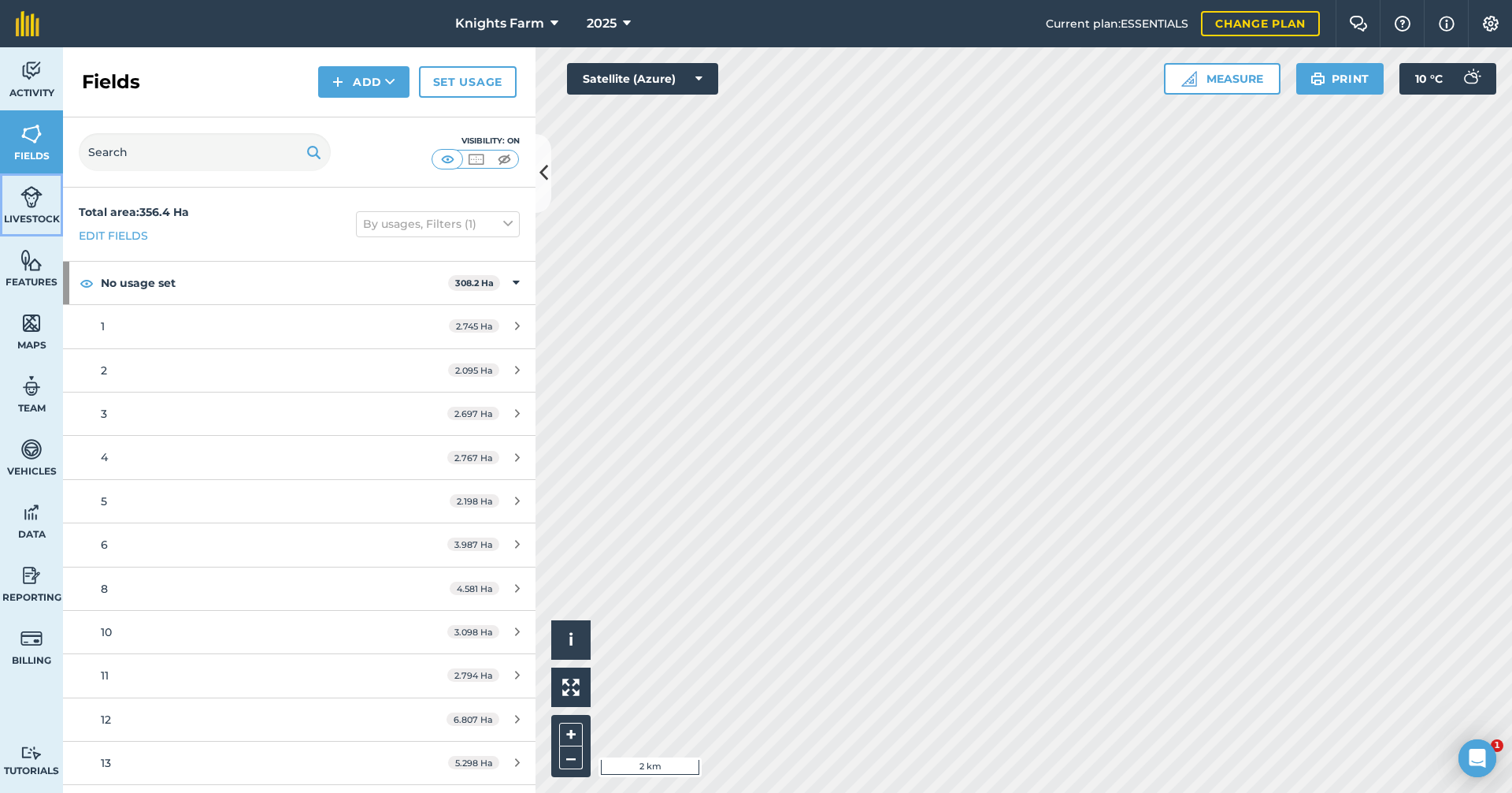
click at [33, 186] on img at bounding box center [31, 197] width 22 height 24
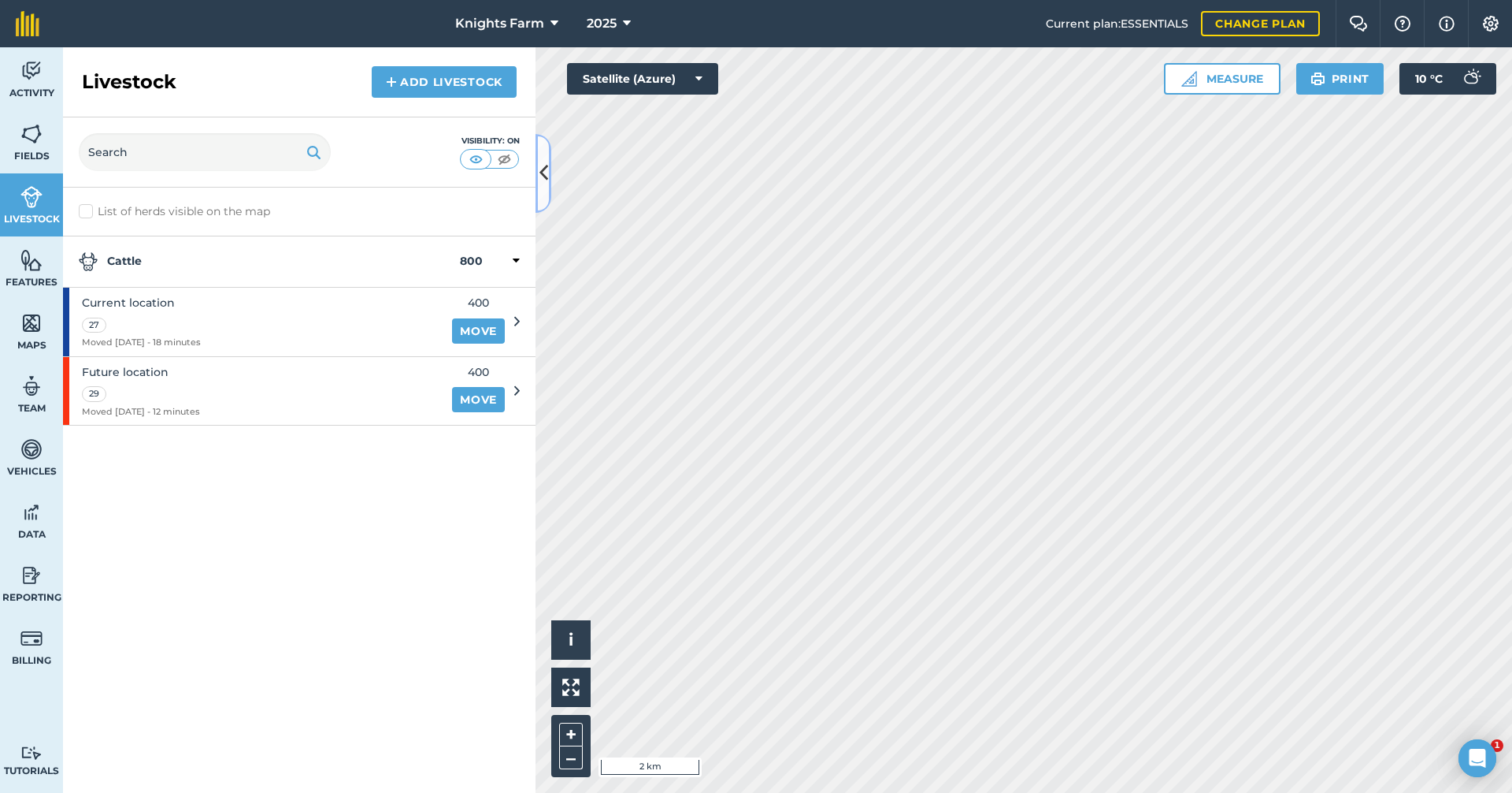
click at [545, 166] on icon at bounding box center [543, 172] width 8 height 27
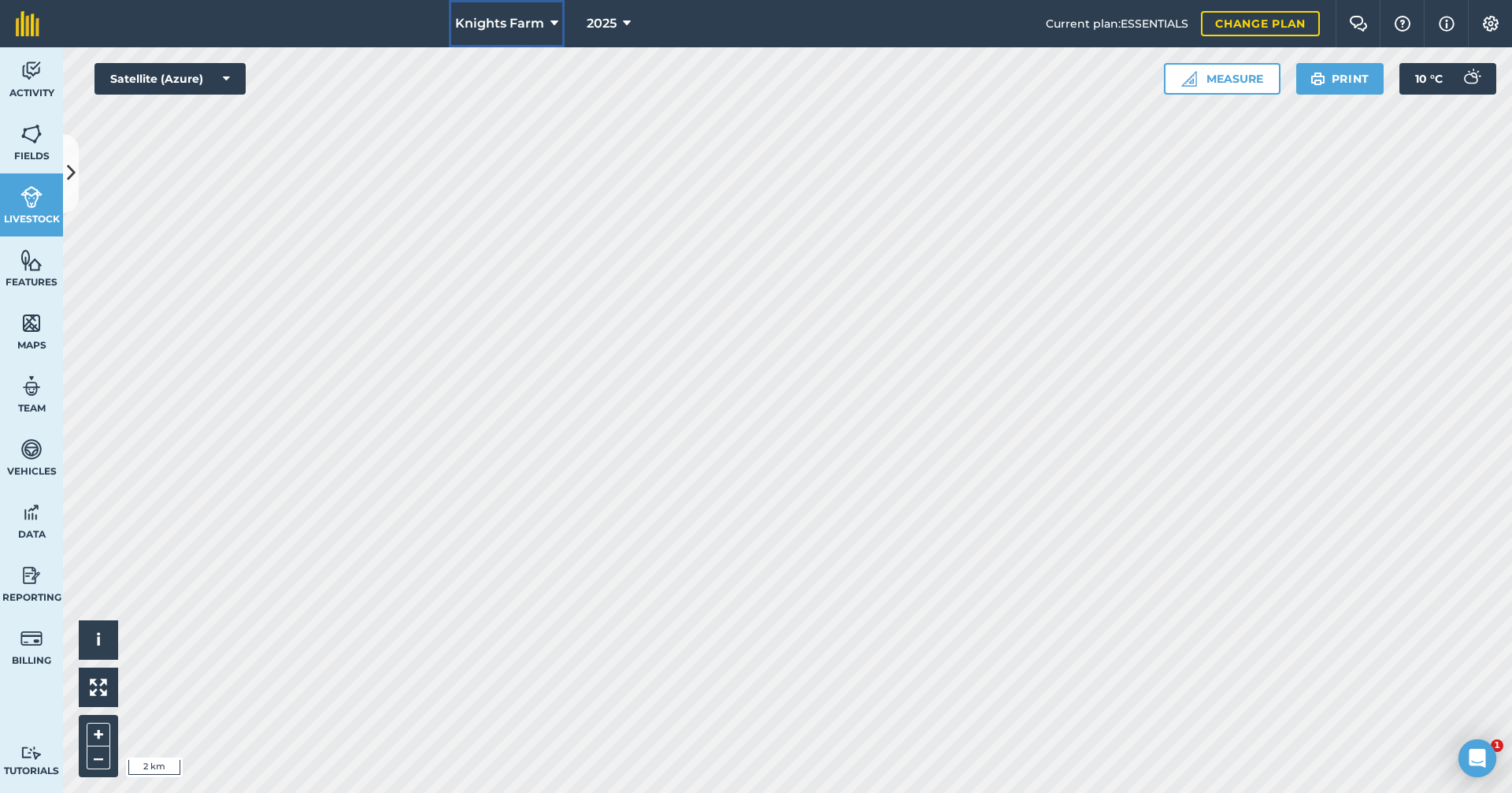
click at [552, 21] on icon at bounding box center [555, 24] width 8 height 19
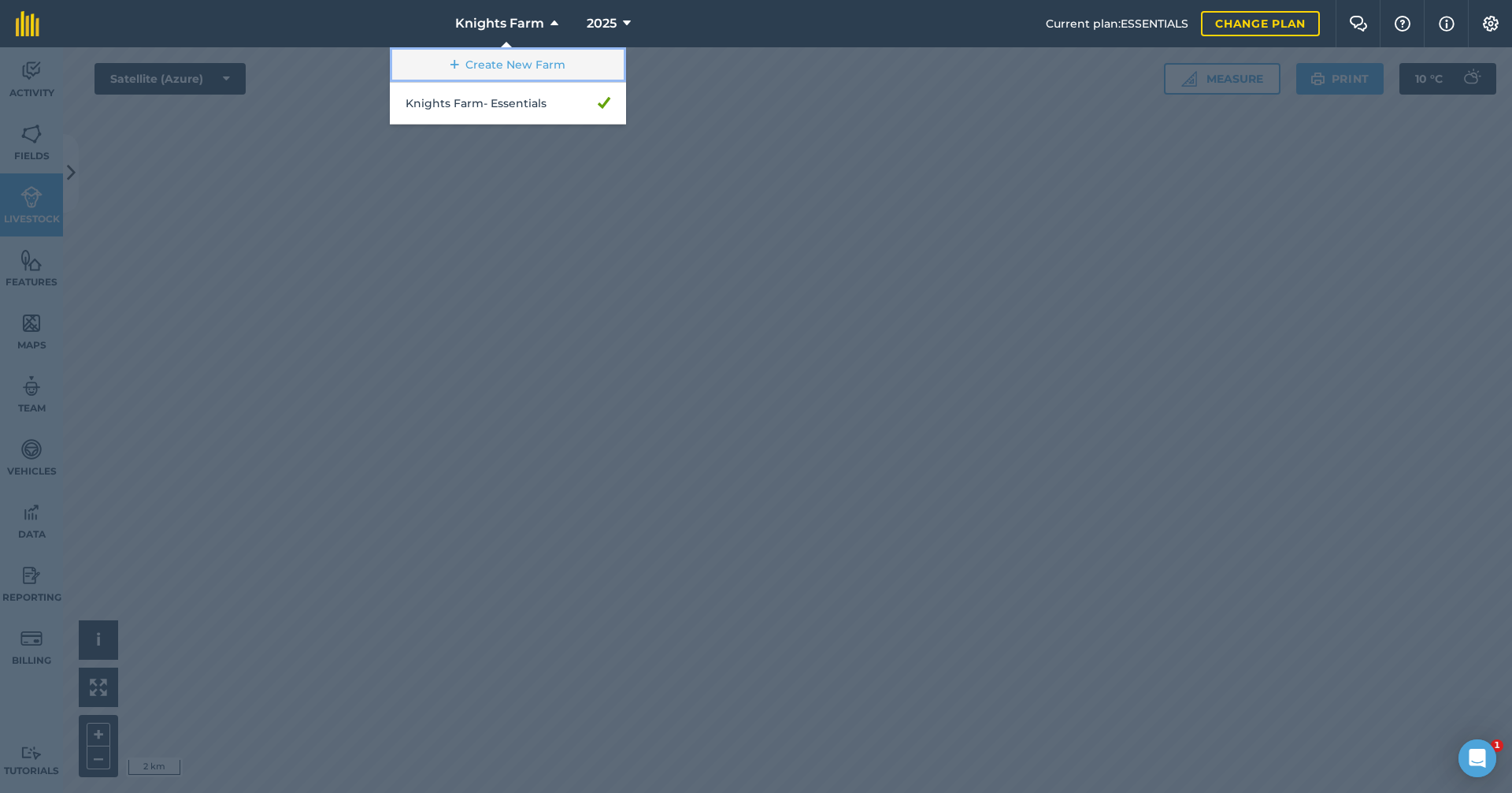
click at [537, 64] on link "Create New Farm" at bounding box center [507, 65] width 236 height 36
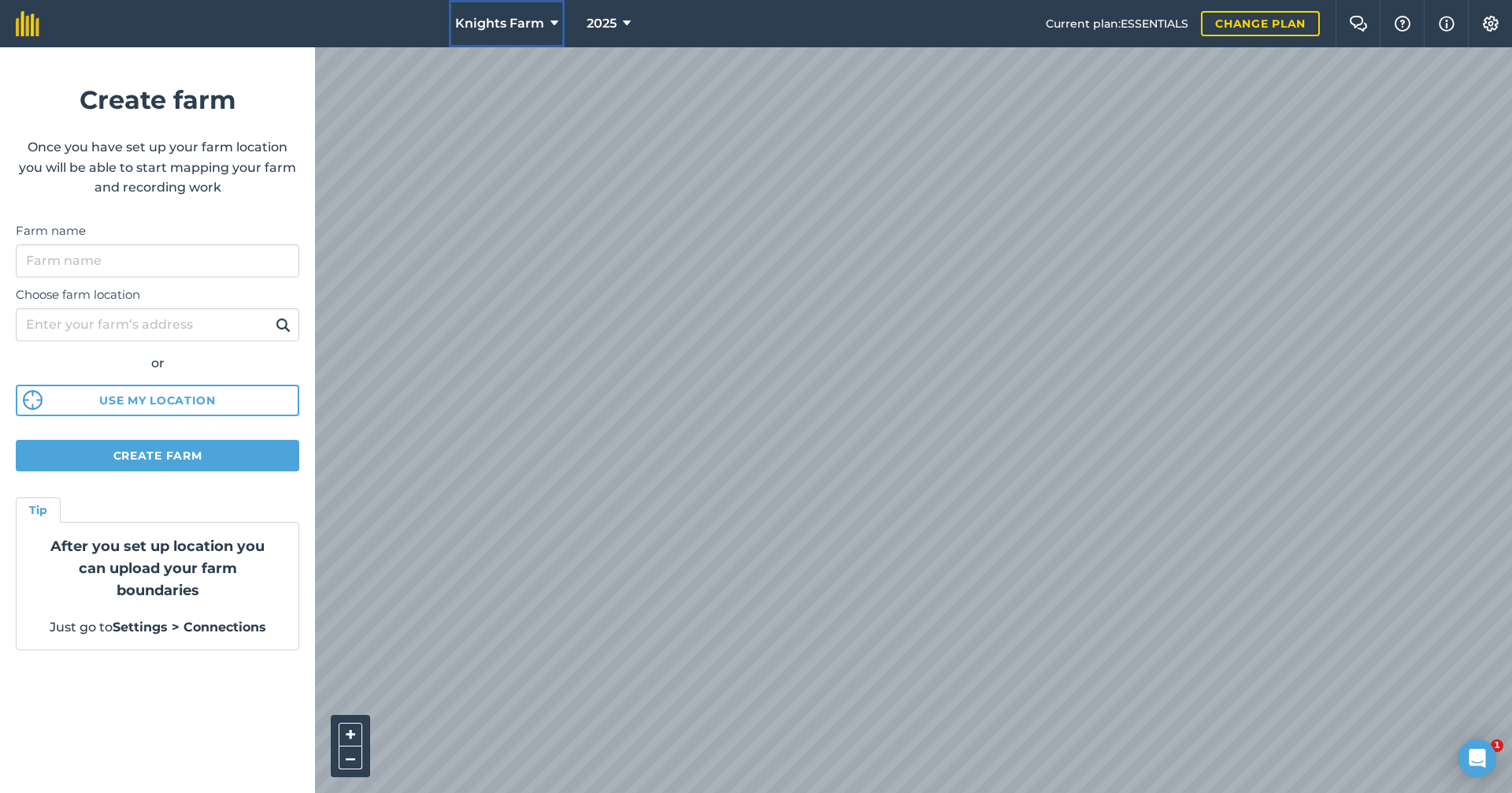
click at [542, 8] on button "Knights Farm" at bounding box center [507, 24] width 116 height 47
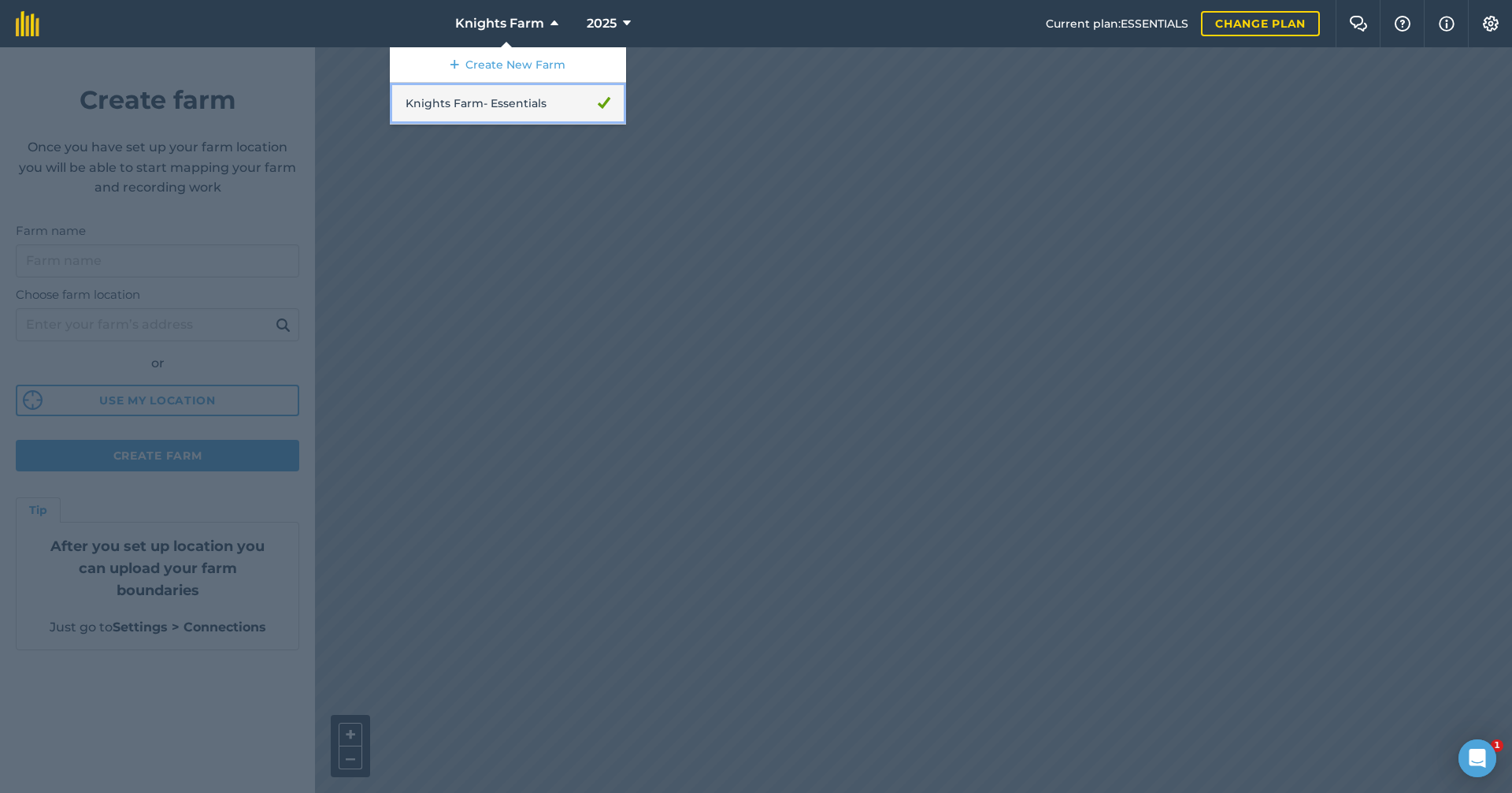
click at [507, 100] on link "Knights Farm - Essentials" at bounding box center [507, 104] width 236 height 41
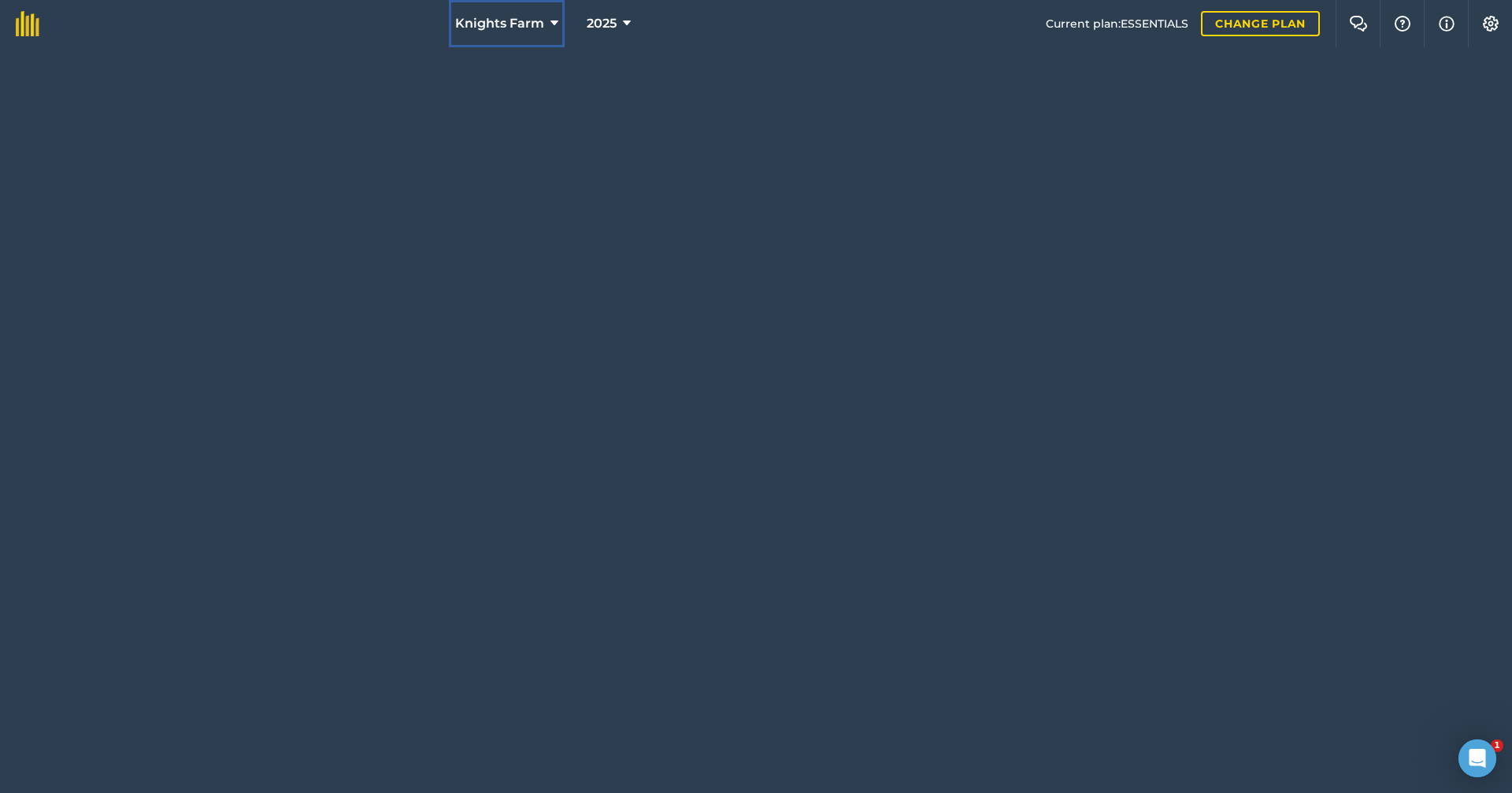
click at [535, 27] on span "Knights Farm" at bounding box center [500, 24] width 89 height 19
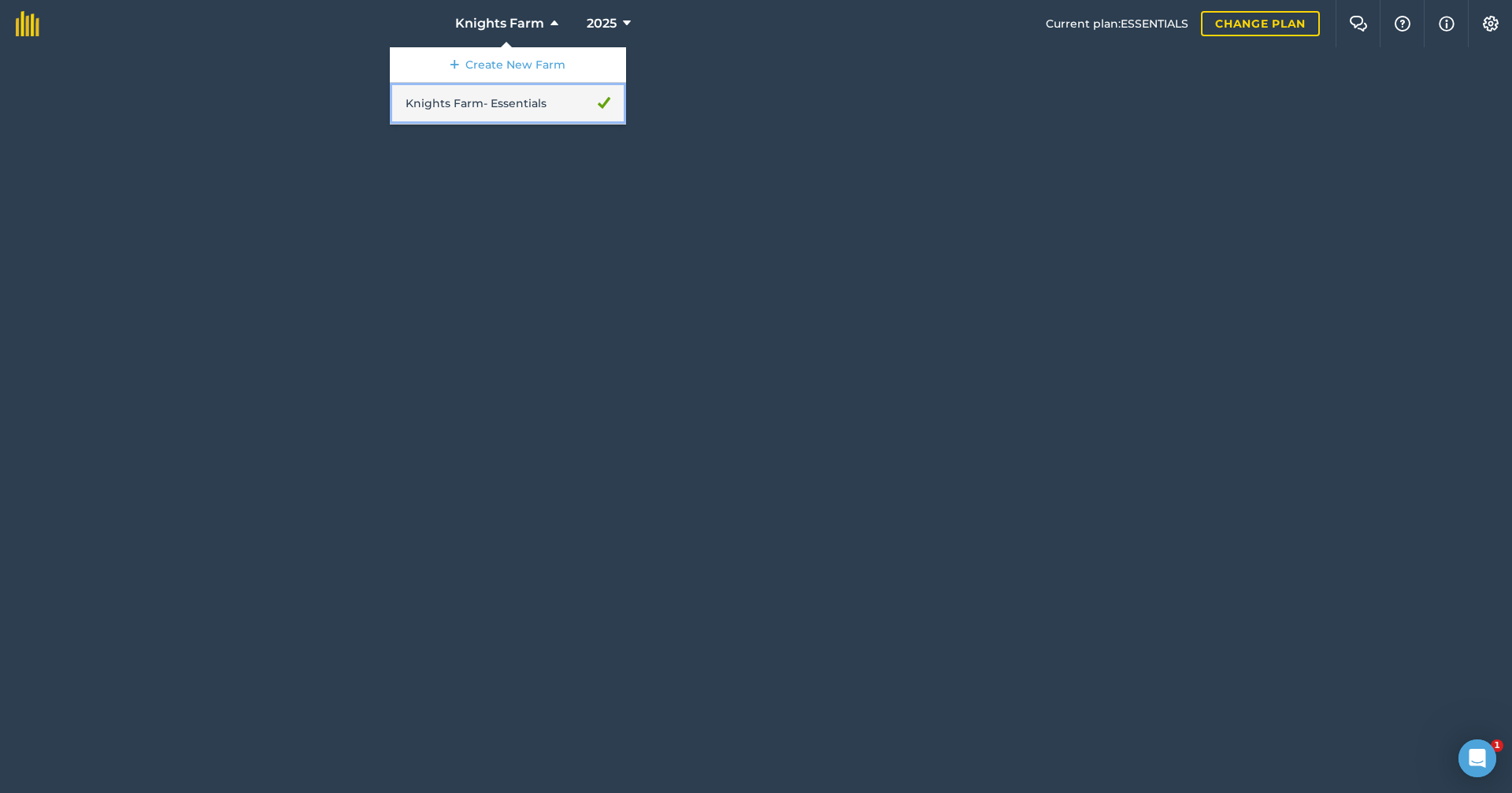
click at [440, 99] on link "Knights Farm - Essentials" at bounding box center [507, 104] width 236 height 41
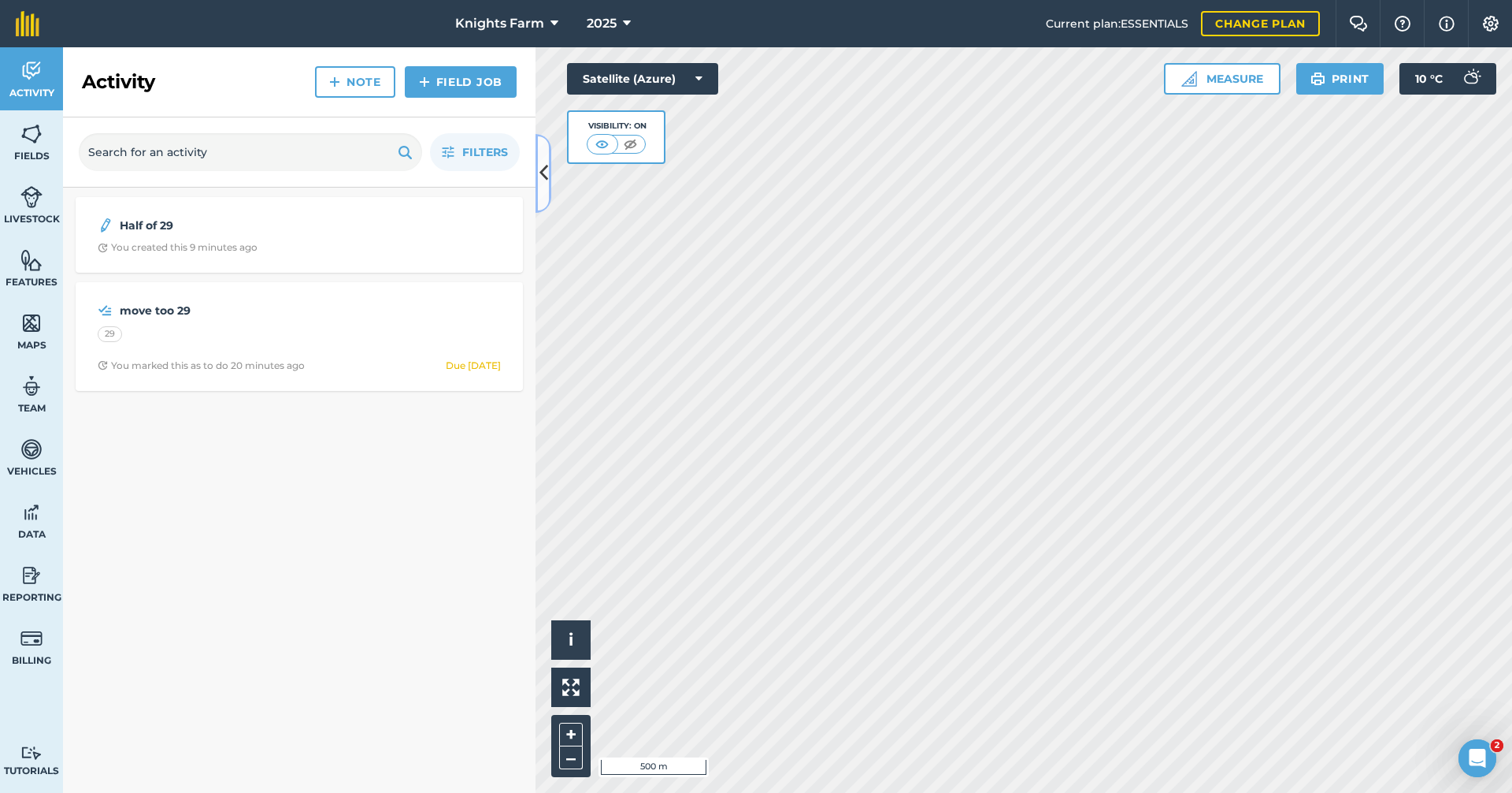
click at [540, 176] on icon at bounding box center [543, 172] width 8 height 27
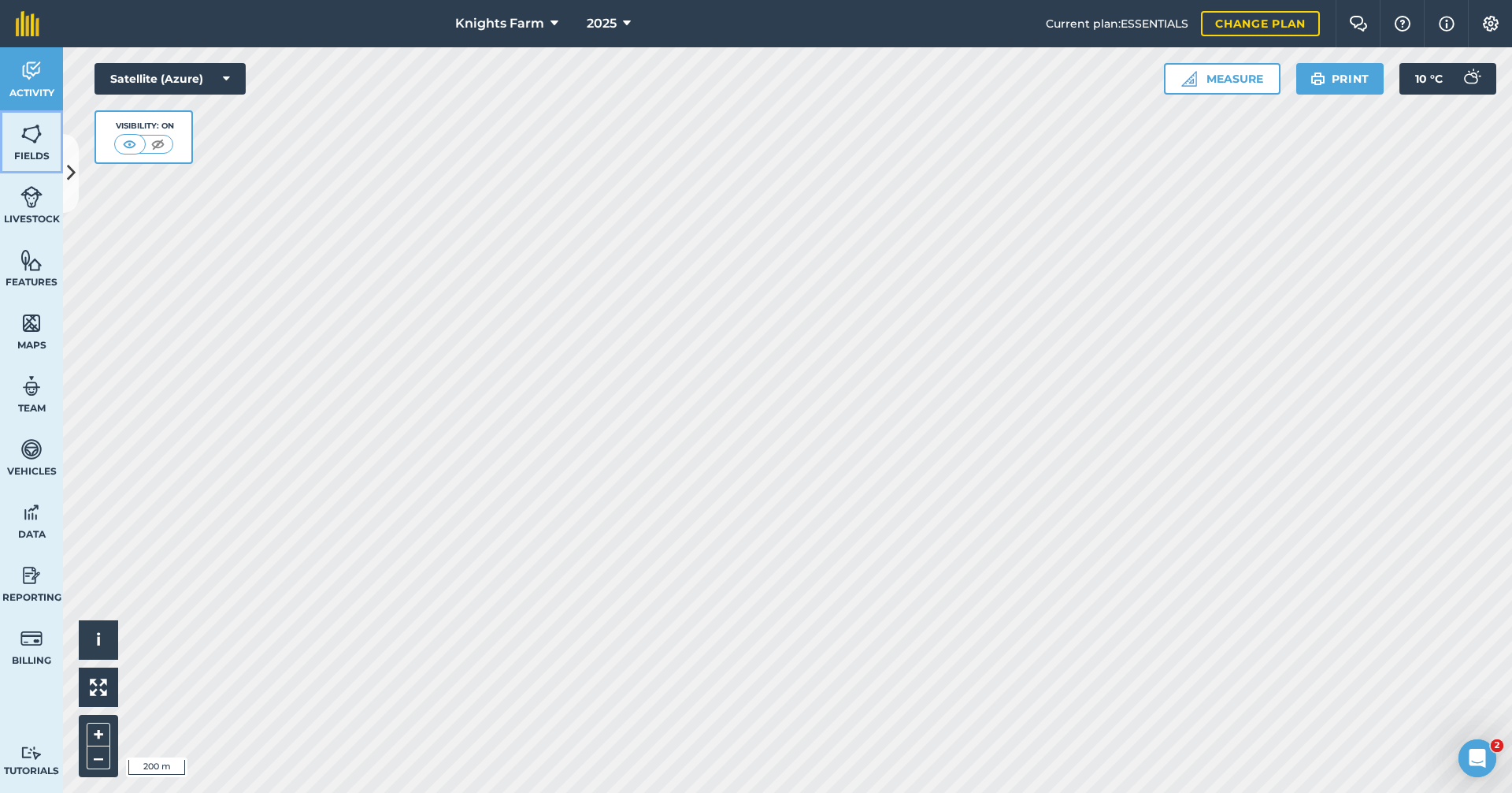
click at [48, 137] on link "Fields" at bounding box center [31, 141] width 63 height 63
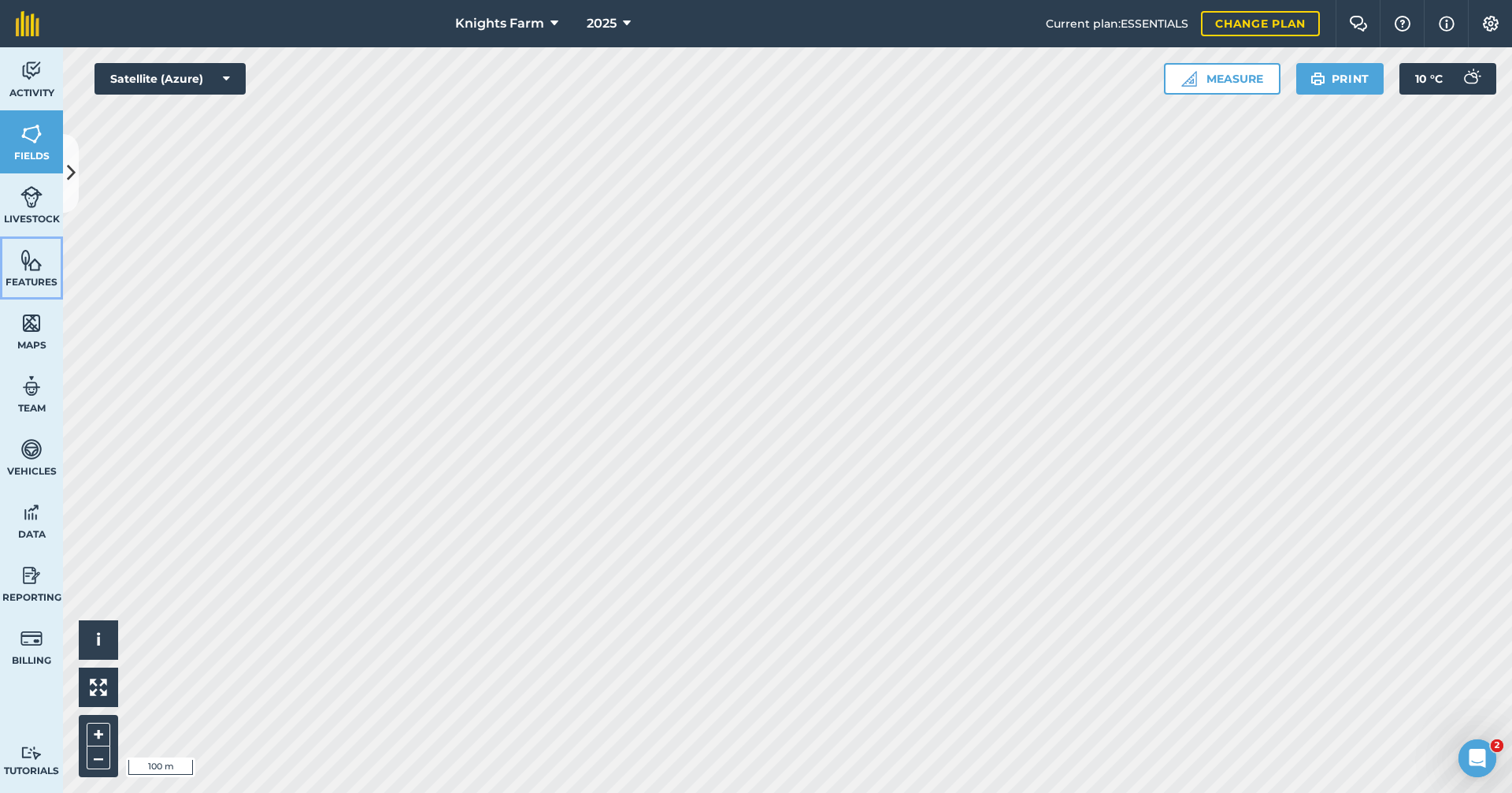
click at [43, 266] on link "Features" at bounding box center [31, 267] width 63 height 63
click at [75, 174] on div "Activity Fields Livestock Features Maps Team Vehicles Data Reporting Billing Tu…" at bounding box center [756, 419] width 1512 height 745
click at [75, 174] on button at bounding box center [71, 173] width 16 height 79
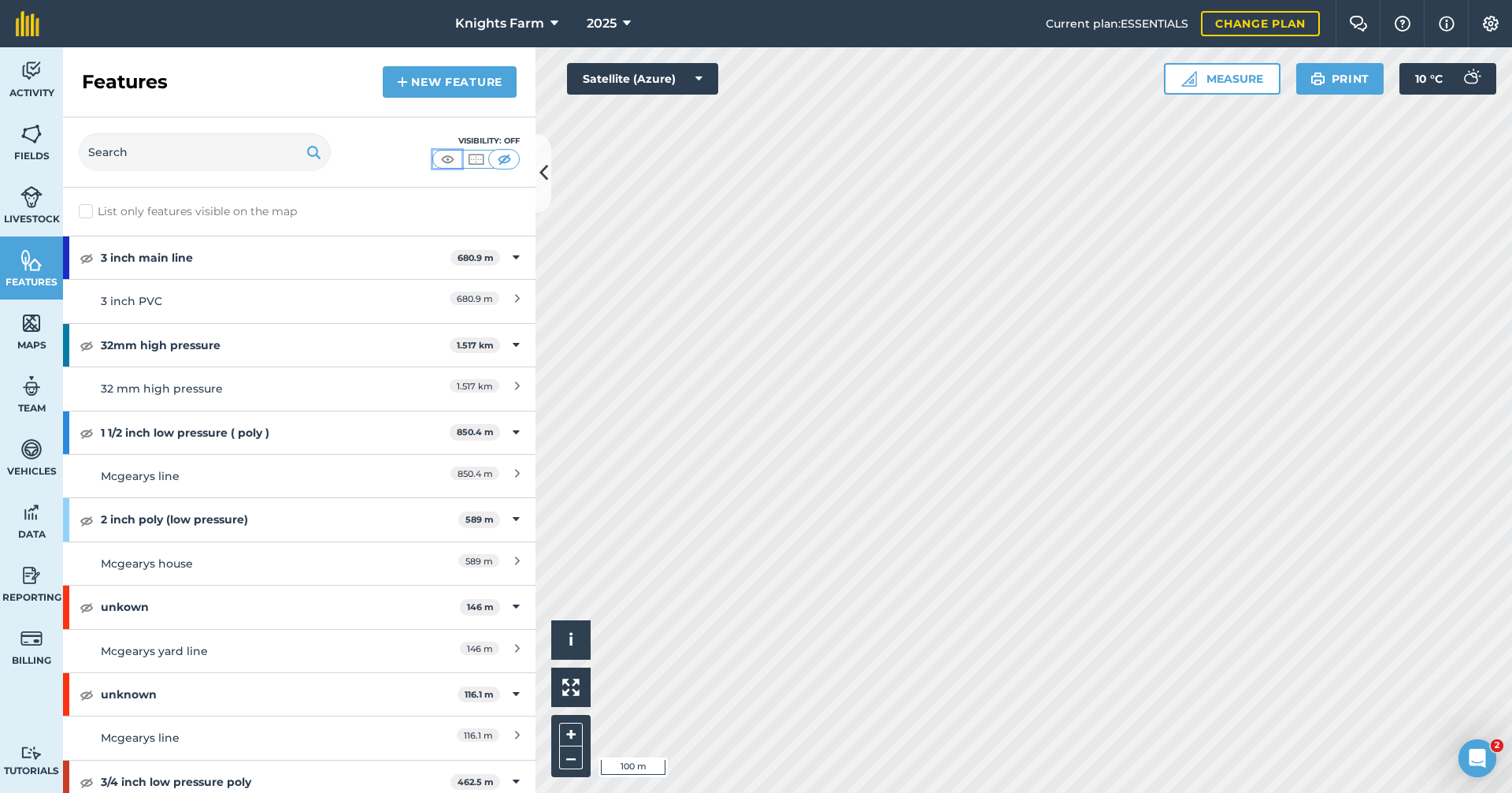
click at [454, 159] on img at bounding box center [447, 159] width 20 height 16
click at [485, 161] on img at bounding box center [475, 159] width 20 height 16
click at [502, 155] on img at bounding box center [504, 159] width 20 height 16
click at [537, 157] on button at bounding box center [543, 173] width 16 height 79
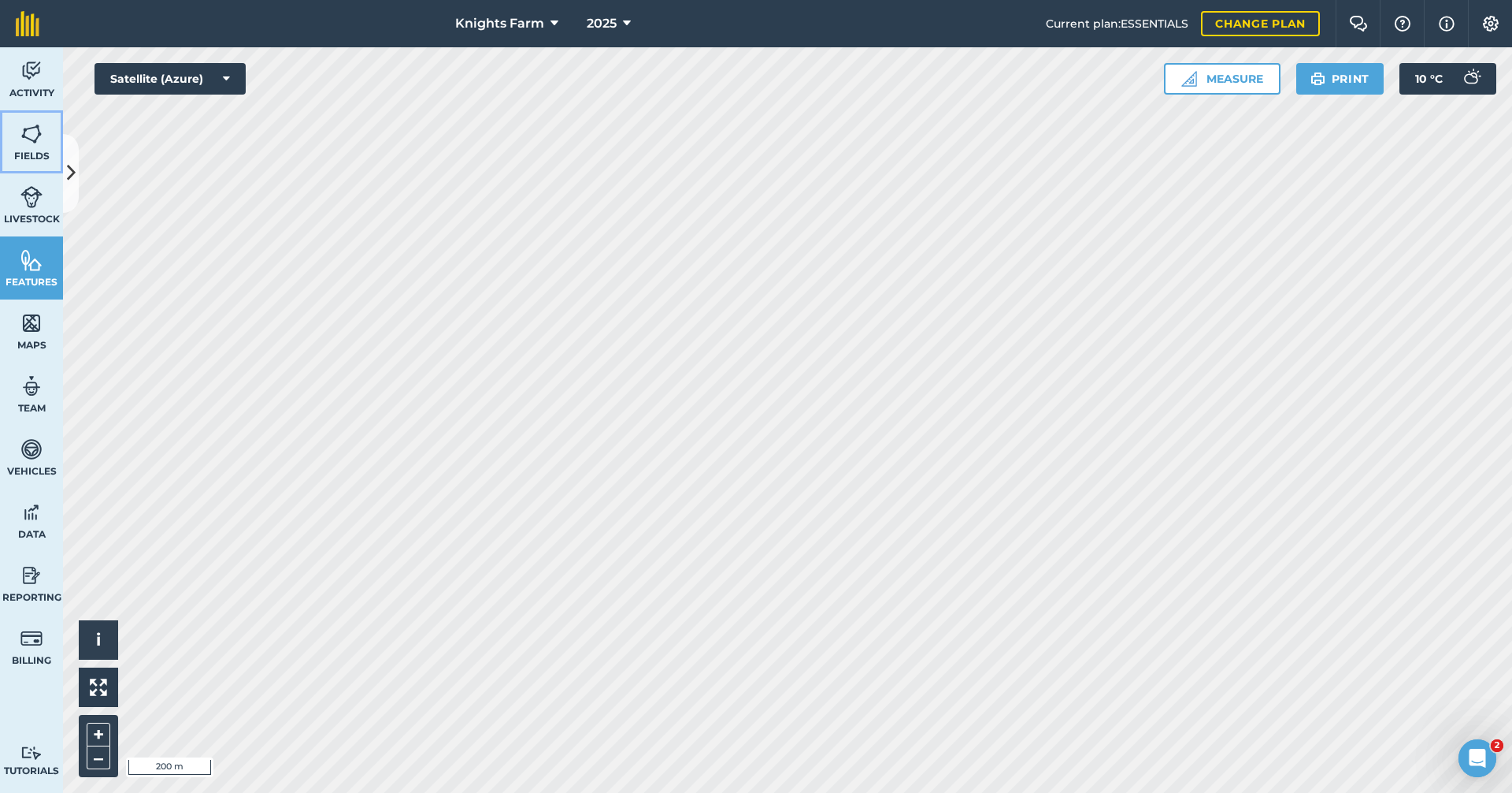
click at [44, 154] on span "Fields" at bounding box center [31, 155] width 63 height 12
click at [12, 196] on link "Livestock" at bounding box center [31, 204] width 63 height 63
click at [44, 153] on span "Fields" at bounding box center [31, 155] width 63 height 12
click at [1332, 79] on button "Print" at bounding box center [1341, 78] width 88 height 31
click at [1334, 71] on button "Print" at bounding box center [1341, 78] width 88 height 31
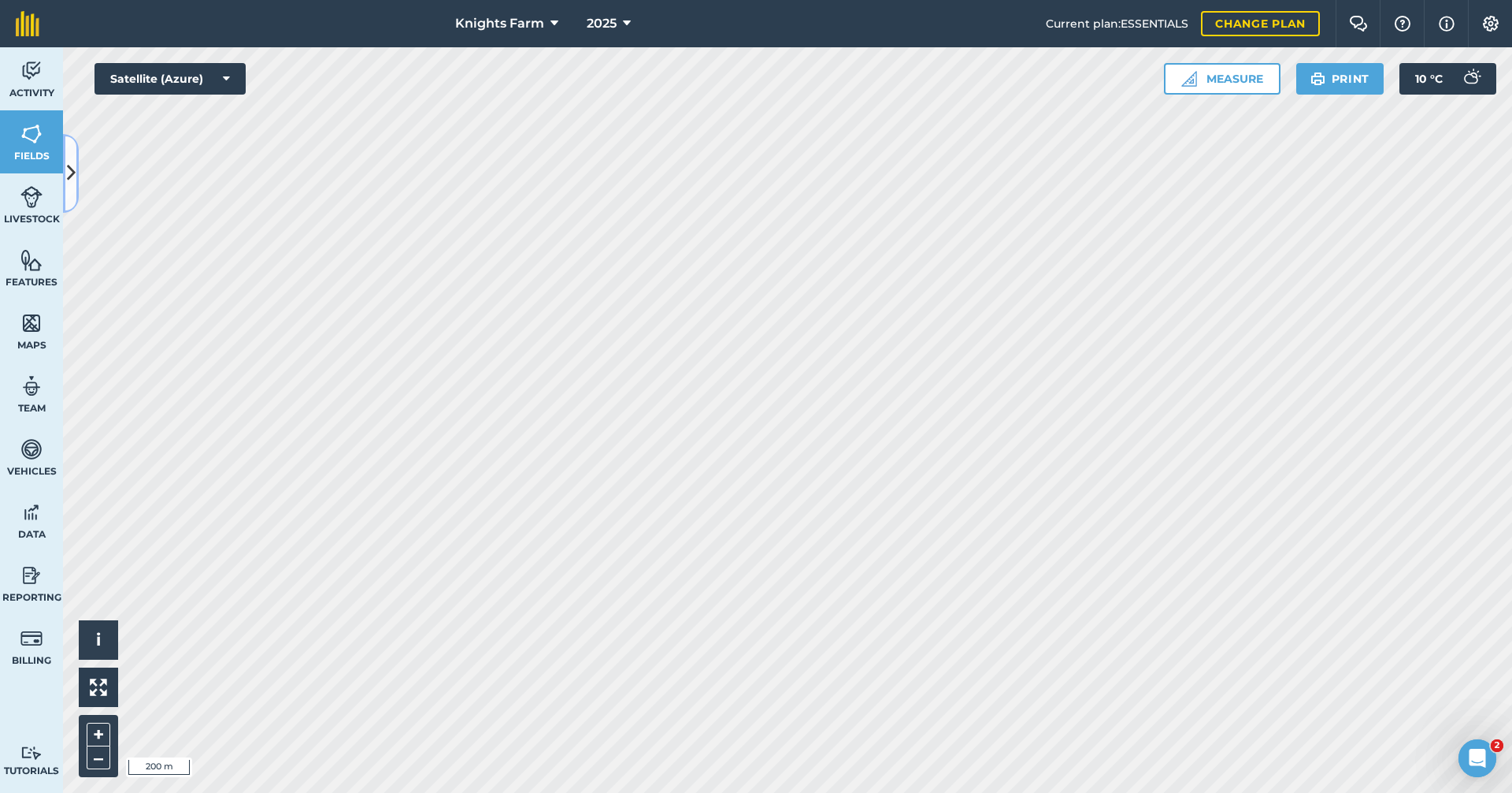
click at [70, 171] on icon at bounding box center [71, 172] width 8 height 27
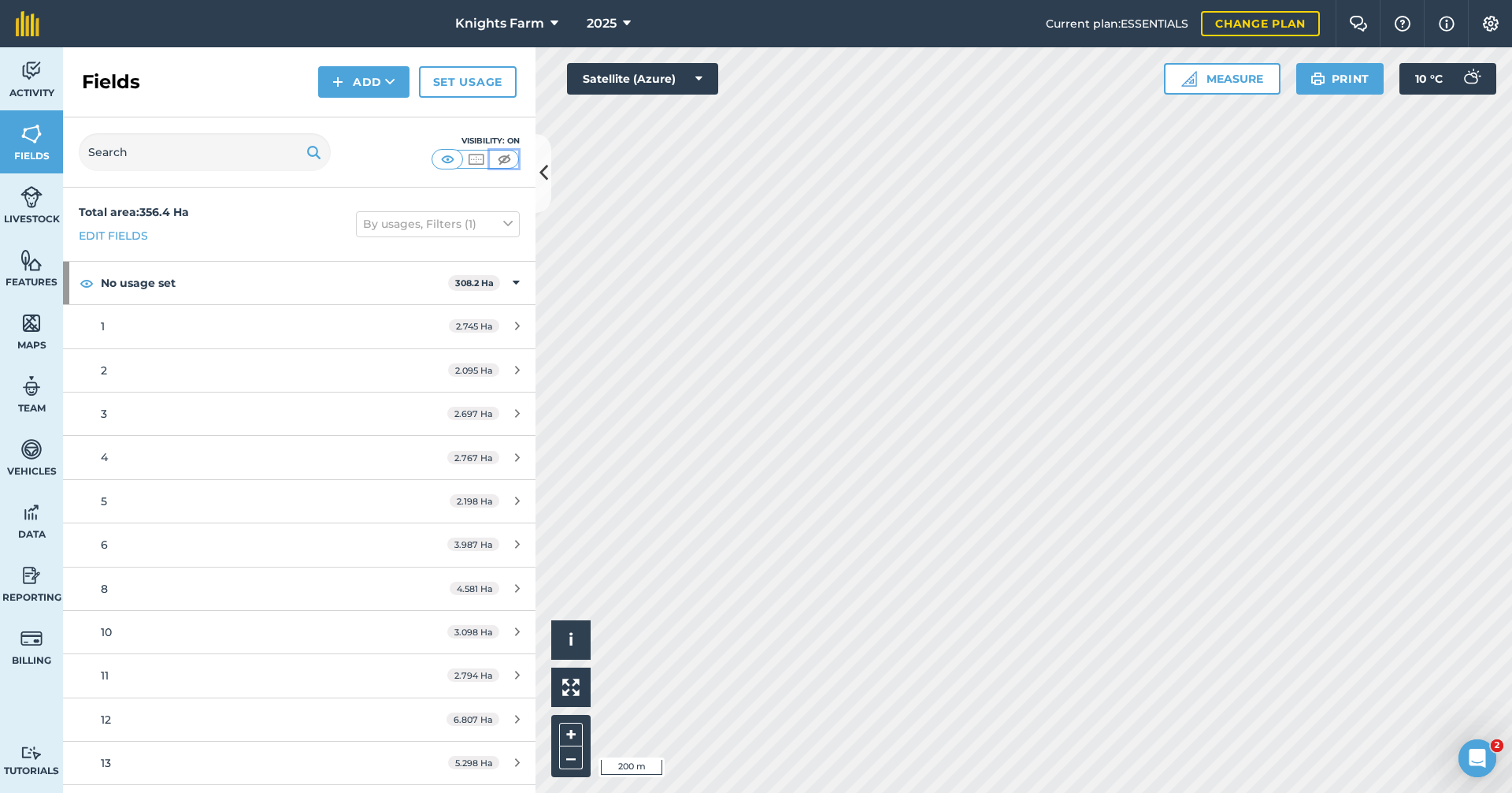
click at [499, 152] on img at bounding box center [504, 159] width 20 height 16
click at [470, 156] on img at bounding box center [475, 159] width 20 height 16
click at [544, 174] on icon at bounding box center [543, 172] width 8 height 27
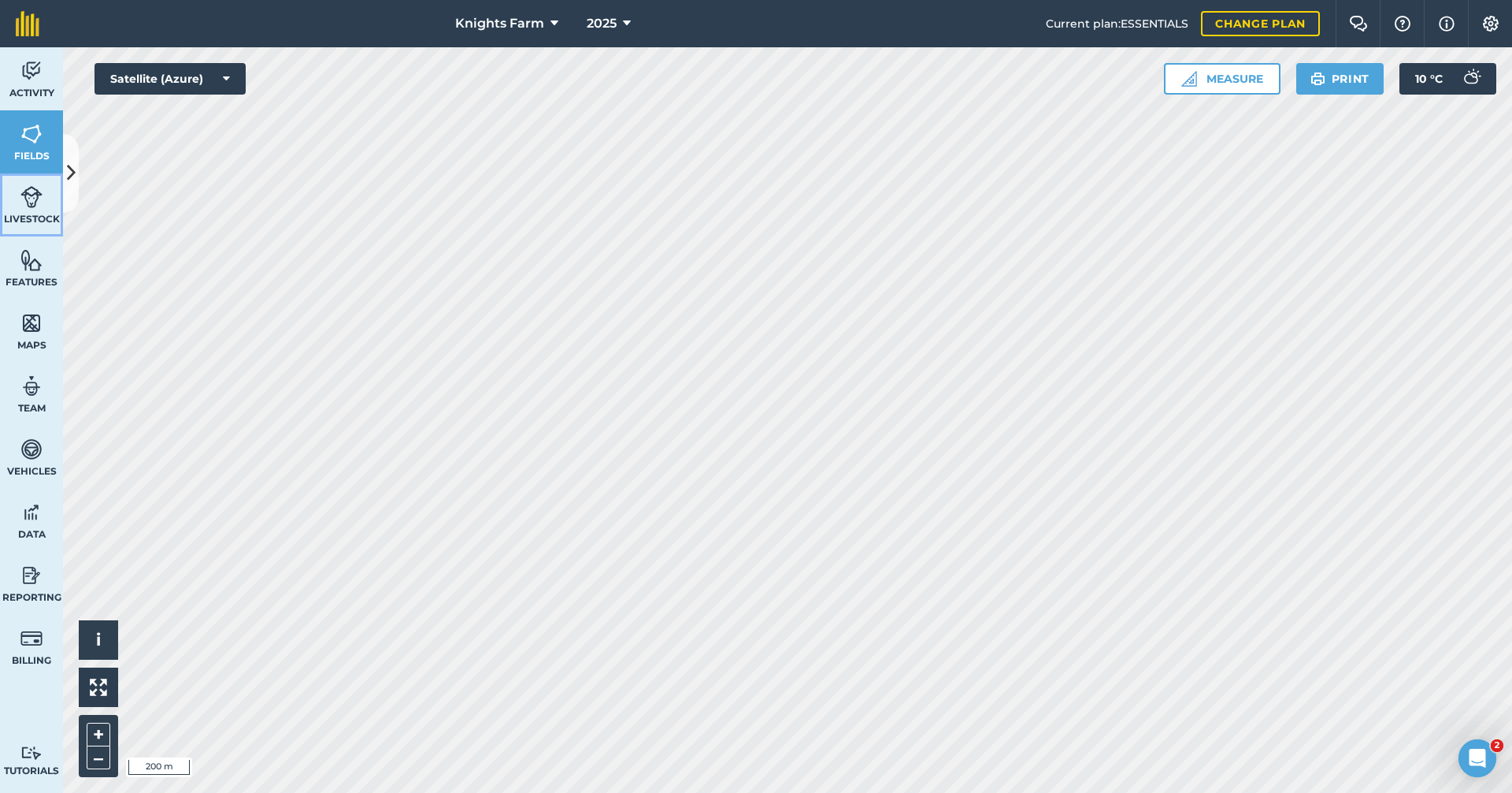
click at [52, 213] on span "Livestock" at bounding box center [31, 218] width 63 height 12
click at [68, 178] on icon at bounding box center [71, 172] width 8 height 27
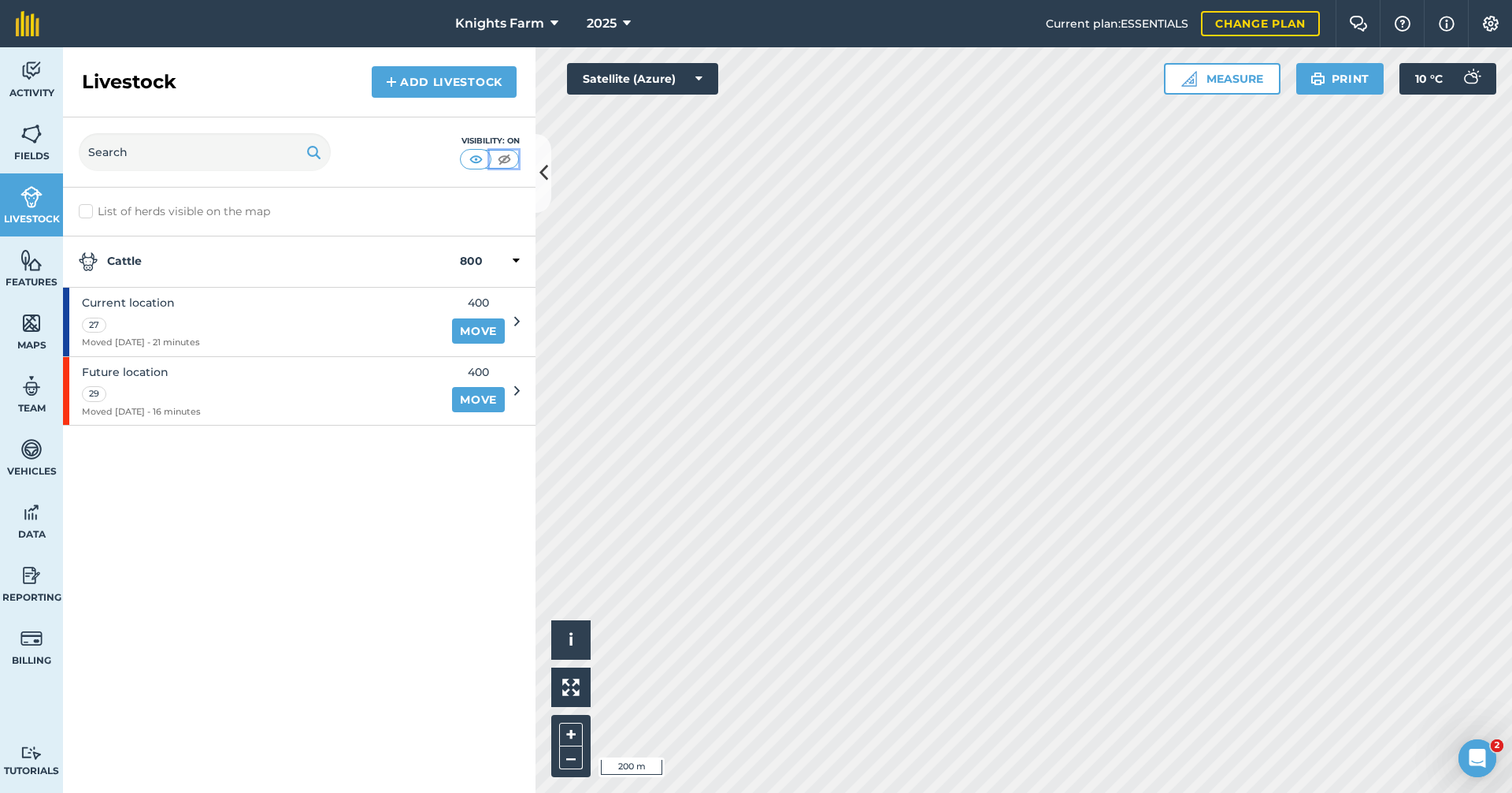
click at [513, 160] on img at bounding box center [504, 159] width 20 height 16
click at [547, 161] on icon at bounding box center [543, 172] width 8 height 27
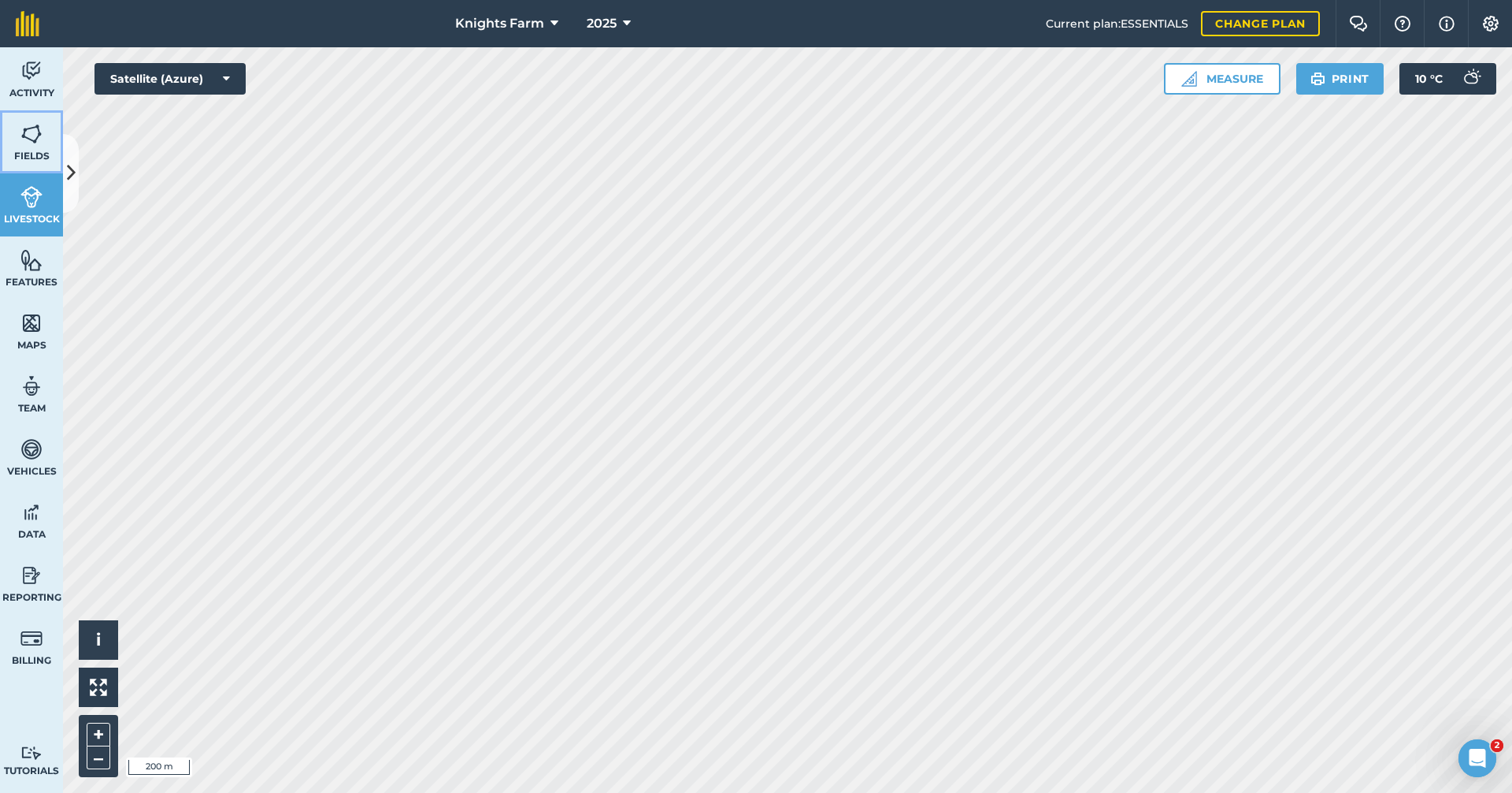
click at [24, 135] on img at bounding box center [31, 134] width 22 height 24
click at [1356, 81] on button "Print" at bounding box center [1341, 78] width 88 height 31
click at [104, 750] on button "–" at bounding box center [98, 757] width 24 height 23
click at [105, 738] on button "+" at bounding box center [98, 734] width 24 height 24
click at [108, 686] on button at bounding box center [99, 688] width 40 height 40
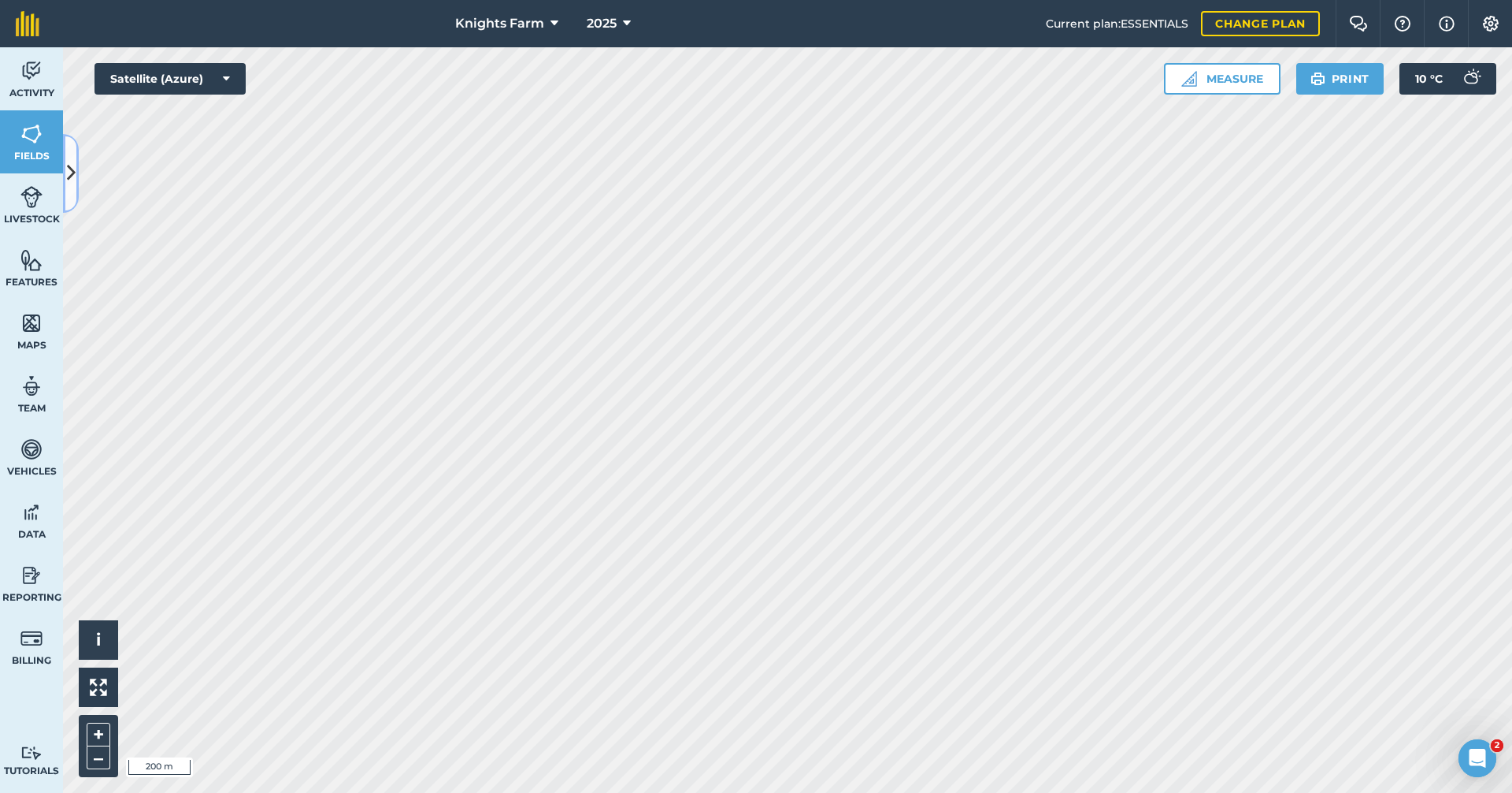
click at [72, 168] on icon at bounding box center [71, 172] width 8 height 27
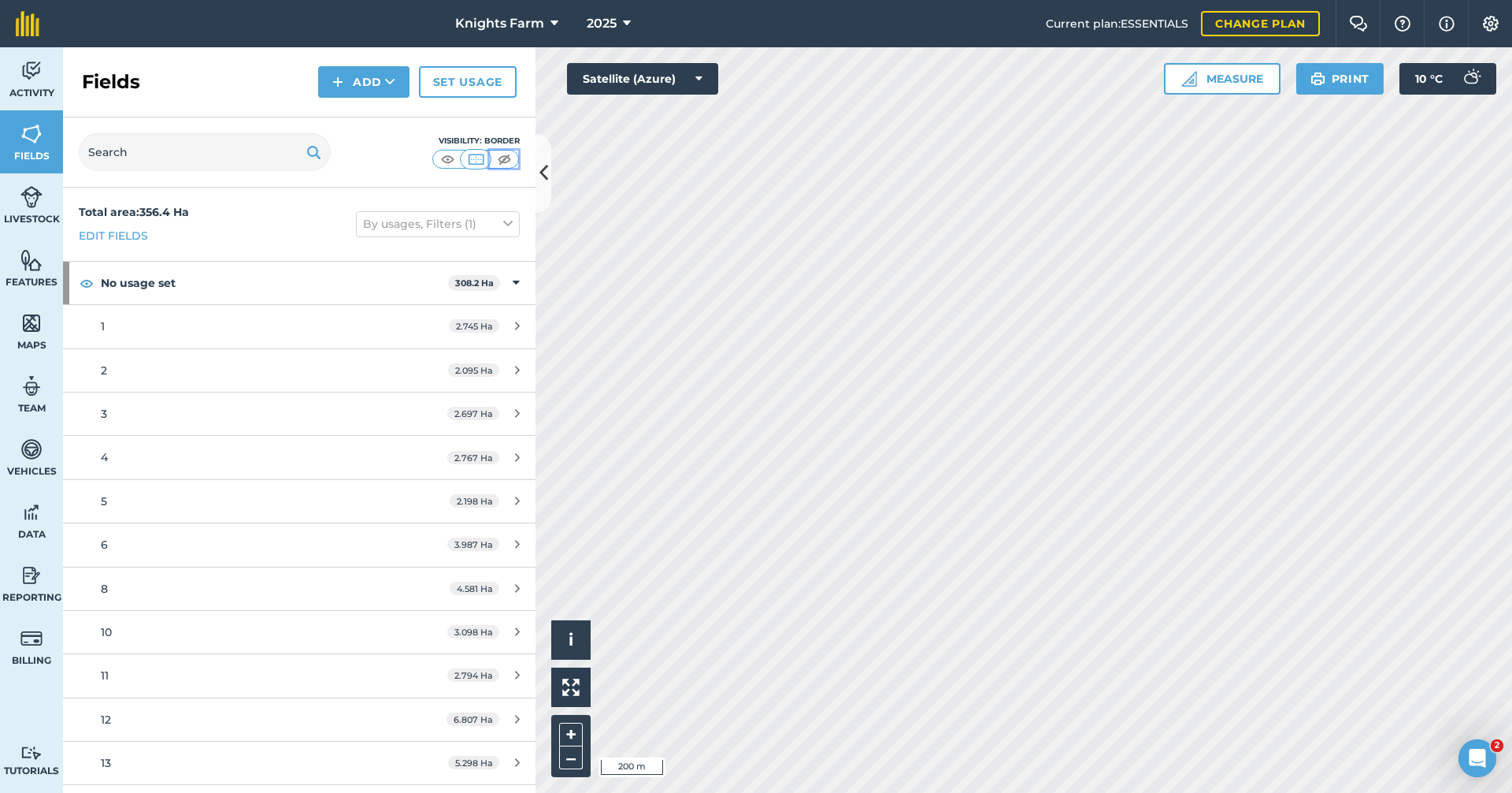
click at [505, 158] on img at bounding box center [504, 159] width 20 height 16
click at [475, 158] on img at bounding box center [475, 159] width 20 height 16
click at [447, 157] on img at bounding box center [447, 159] width 20 height 16
click at [471, 157] on img at bounding box center [475, 159] width 20 height 16
click at [506, 156] on img at bounding box center [504, 159] width 20 height 16
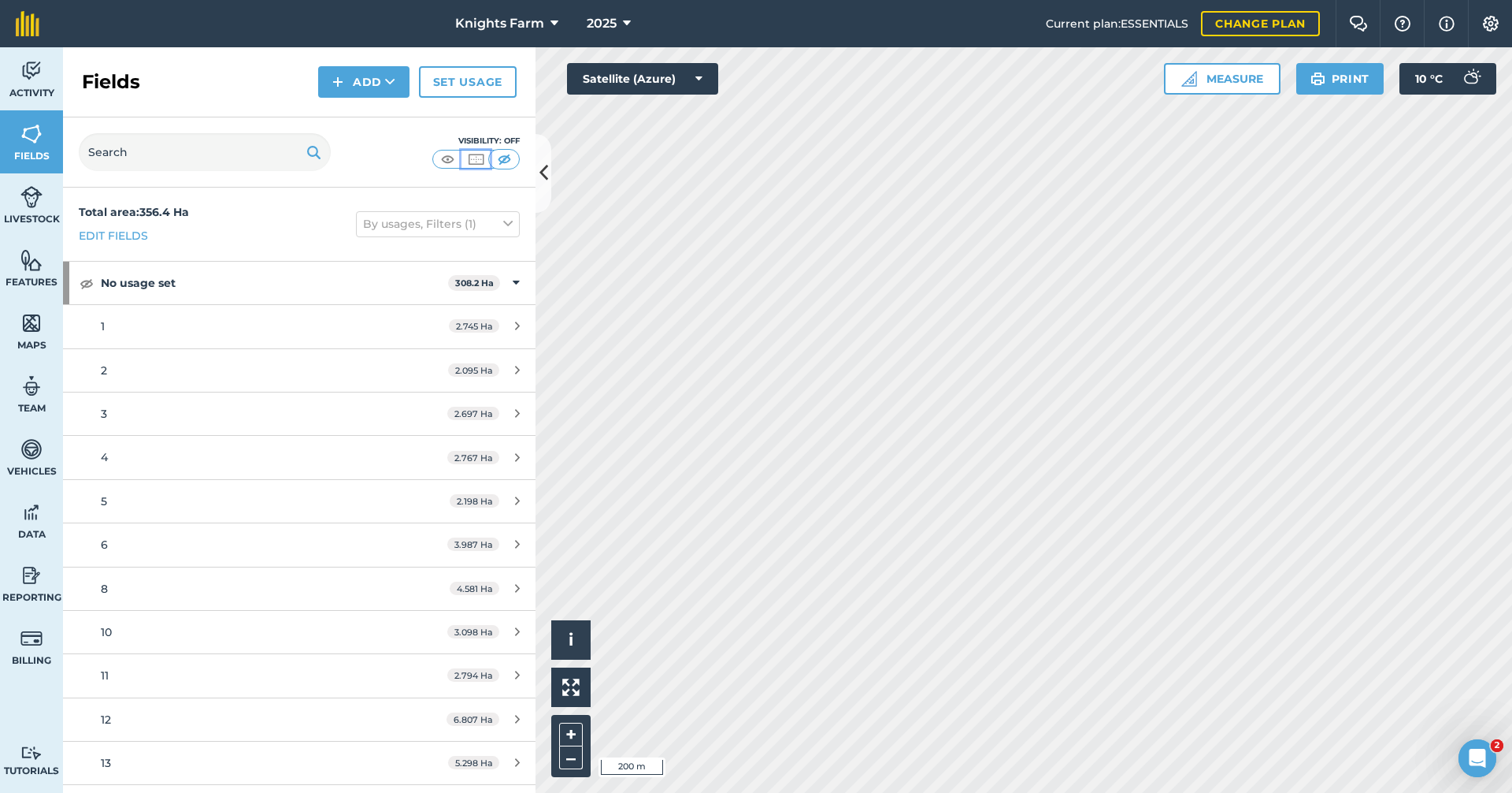
click at [479, 161] on img at bounding box center [475, 159] width 20 height 16
click at [45, 200] on link "Livestock" at bounding box center [31, 204] width 63 height 63
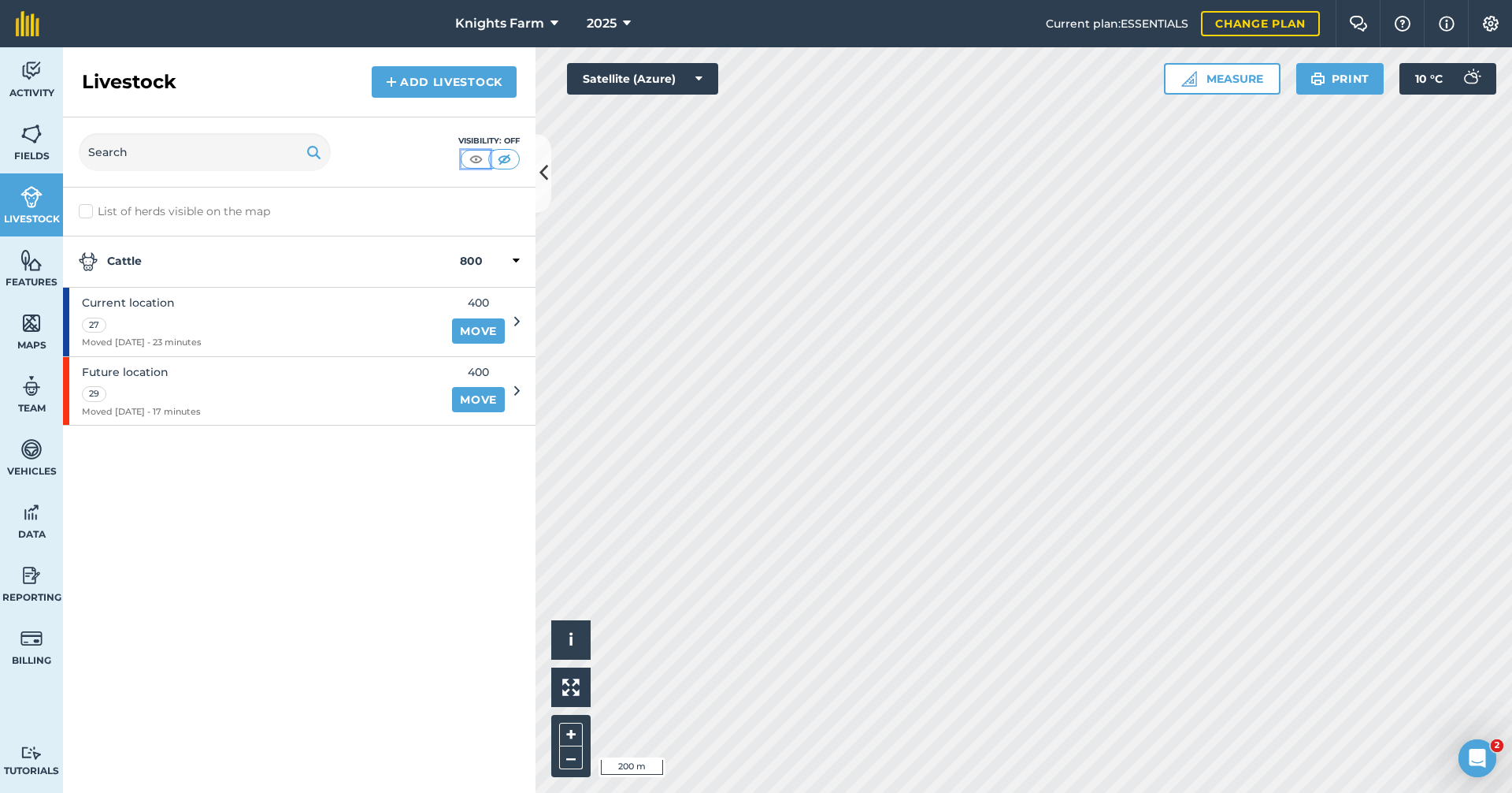
click at [473, 160] on img at bounding box center [475, 159] width 20 height 16
click at [42, 143] on link "Fields" at bounding box center [31, 141] width 63 height 63
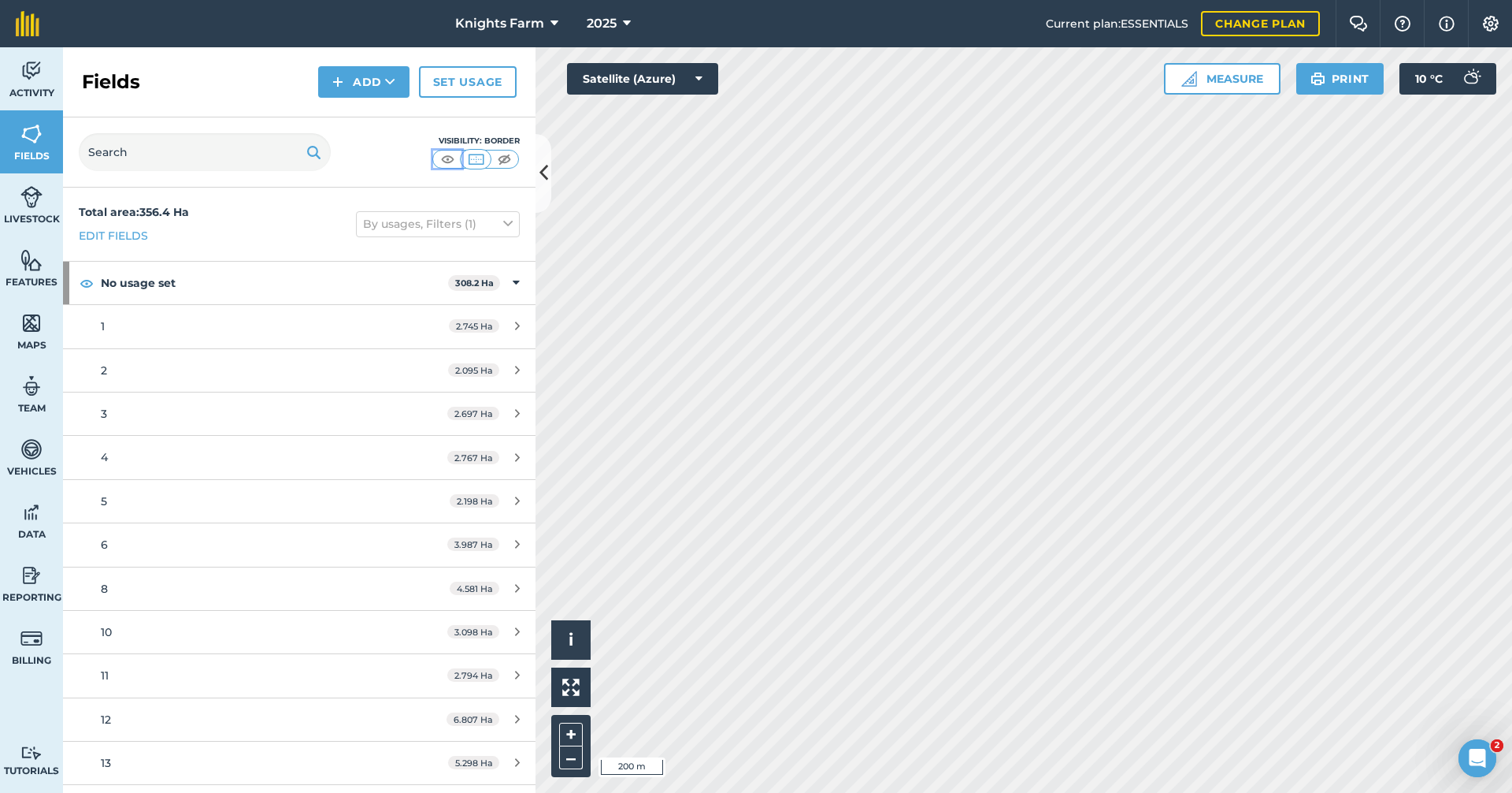
click at [455, 159] on img at bounding box center [447, 159] width 20 height 16
click at [549, 172] on button at bounding box center [543, 173] width 16 height 79
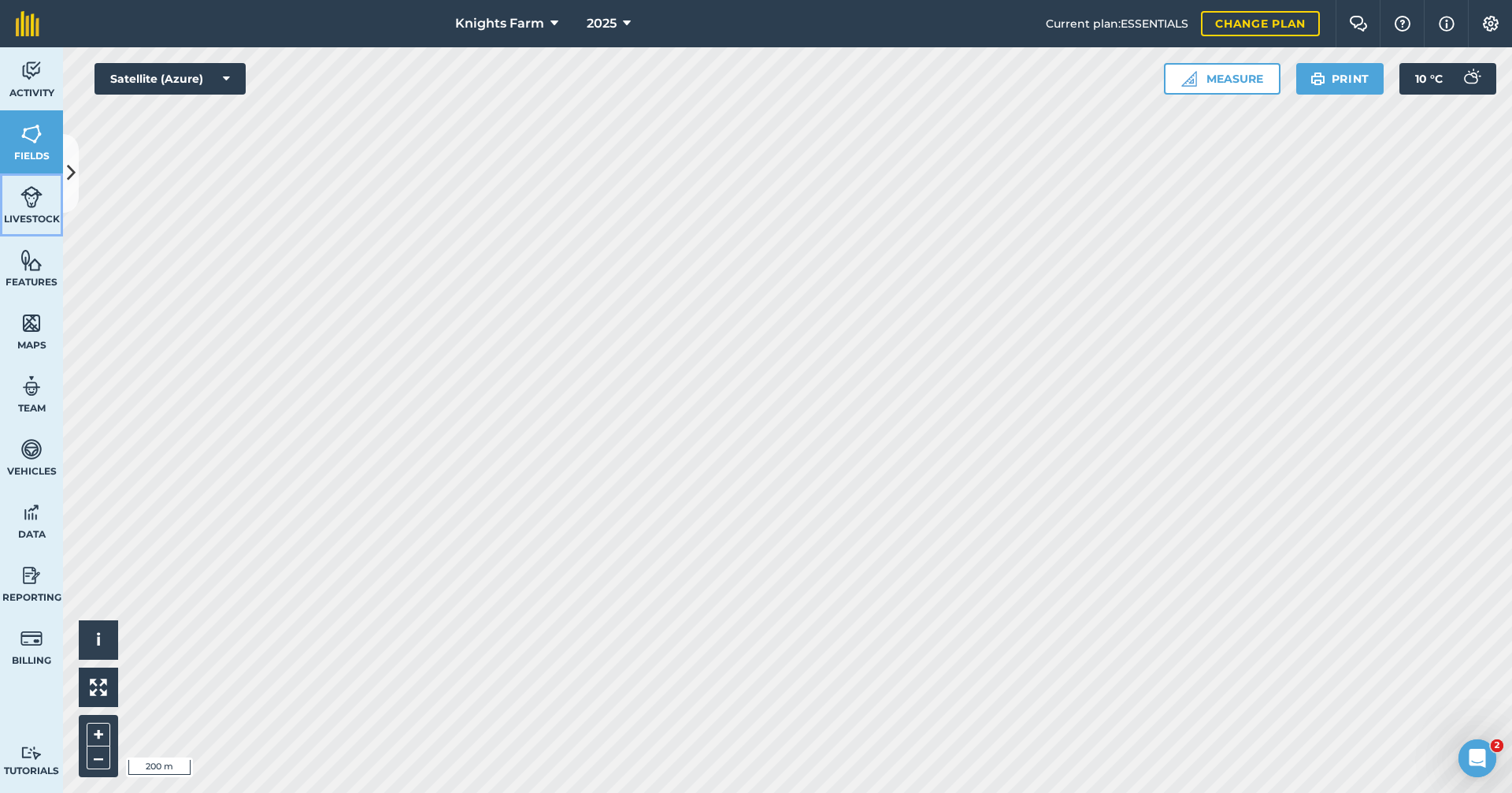
click at [48, 192] on link "Livestock" at bounding box center [31, 204] width 63 height 63
click at [77, 172] on button at bounding box center [71, 173] width 16 height 79
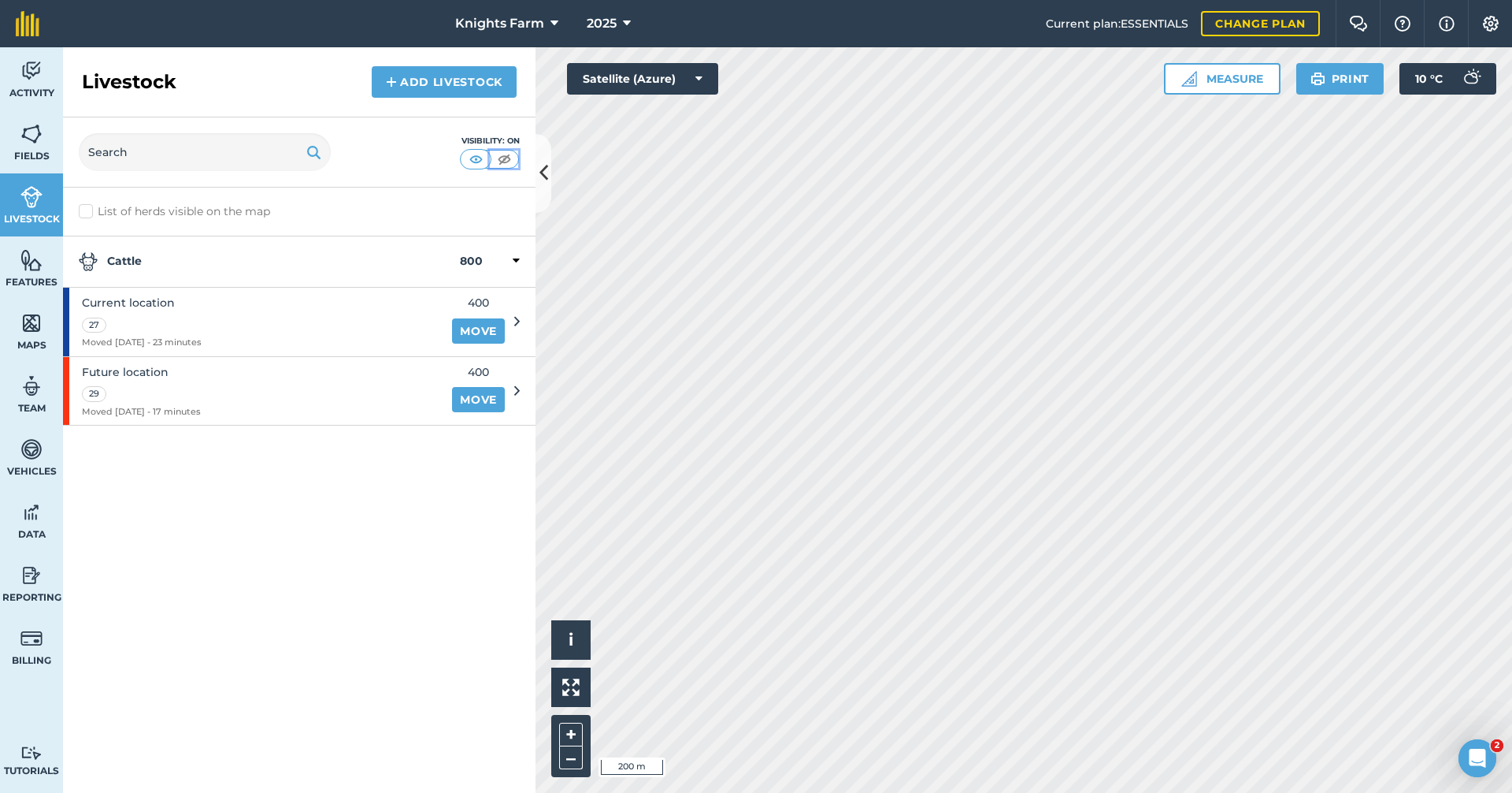
click at [512, 162] on img at bounding box center [504, 159] width 20 height 16
click at [533, 152] on div "Visibility: Off" at bounding box center [299, 153] width 473 height 70
click at [541, 152] on button at bounding box center [543, 173] width 16 height 79
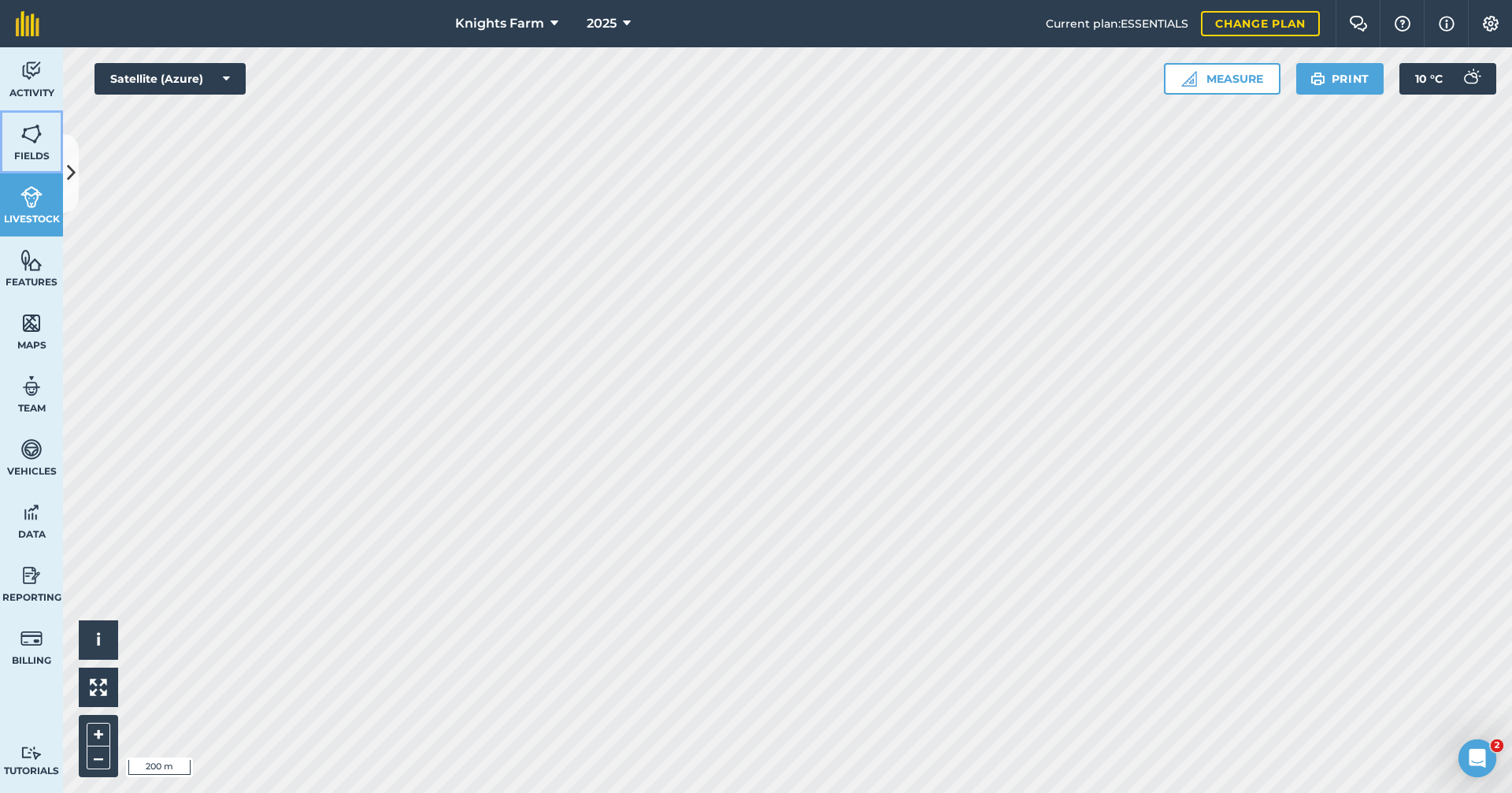
click at [42, 152] on span "Fields" at bounding box center [31, 155] width 63 height 12
click at [66, 152] on button at bounding box center [71, 173] width 16 height 79
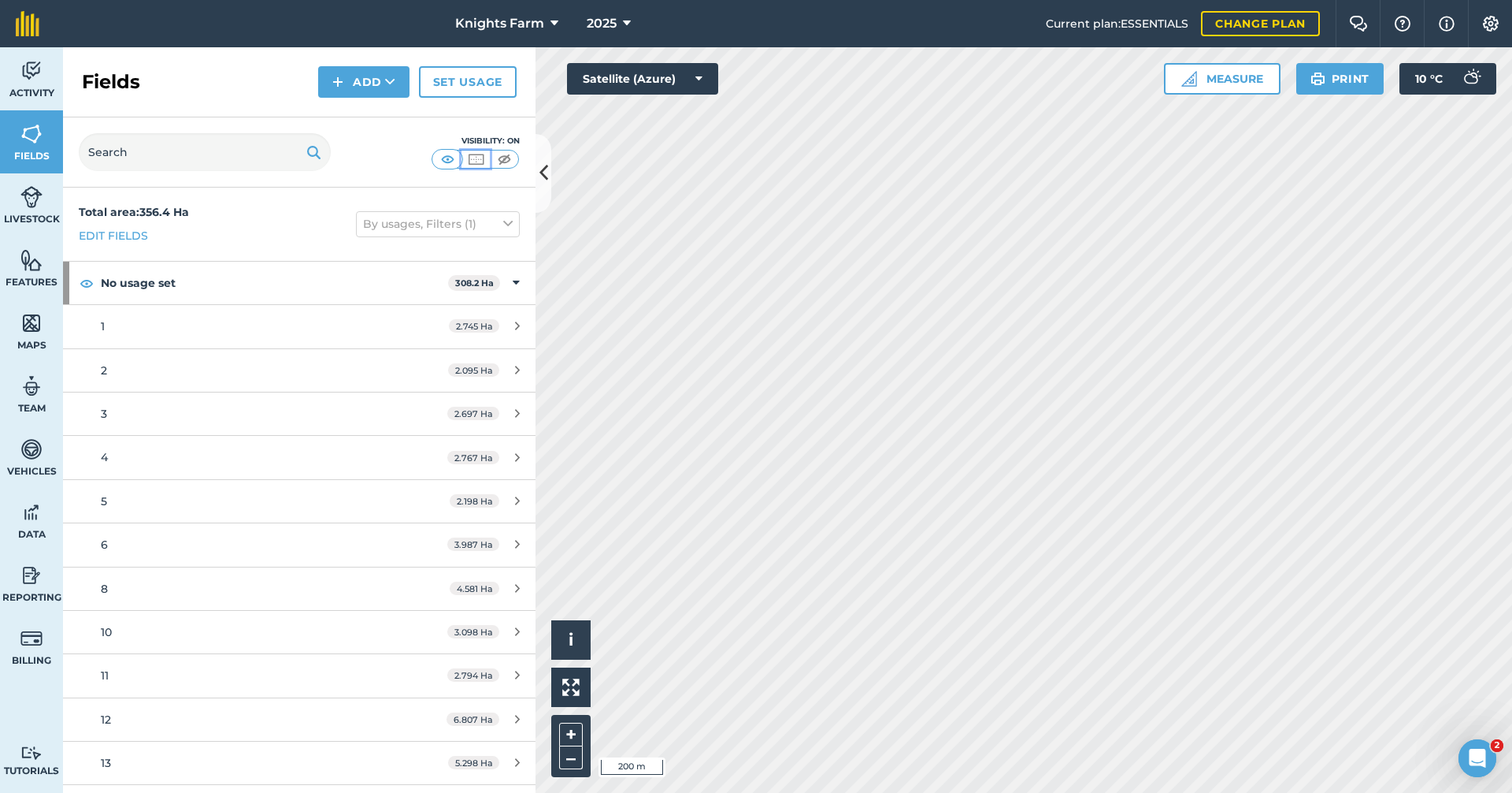
click at [475, 156] on img at bounding box center [475, 159] width 20 height 16
click at [499, 152] on img at bounding box center [504, 159] width 20 height 16
click at [435, 156] on button at bounding box center [447, 159] width 28 height 17
click at [542, 158] on button at bounding box center [543, 173] width 16 height 79
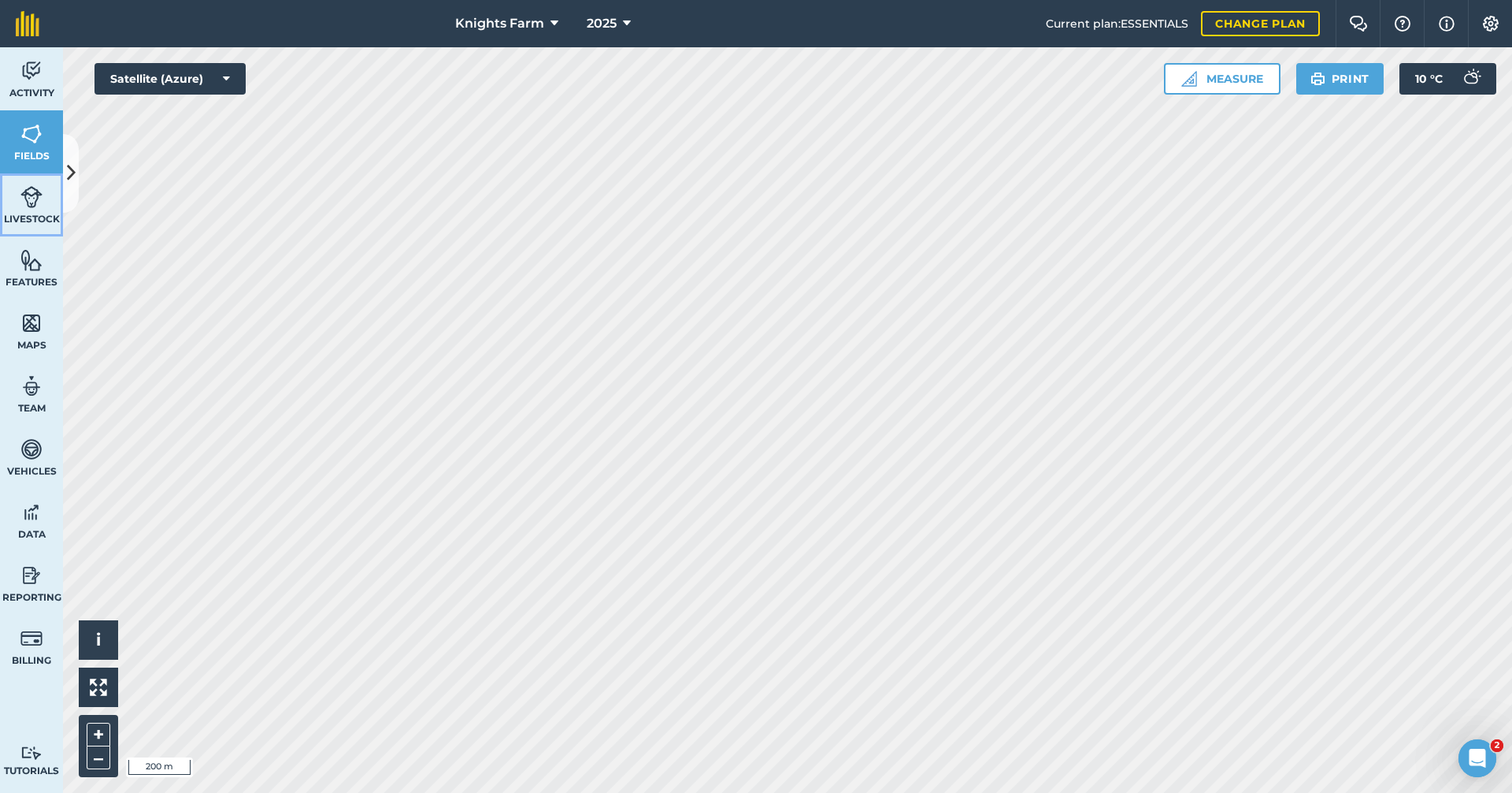
click at [40, 203] on img at bounding box center [31, 197] width 22 height 24
click at [75, 185] on button at bounding box center [71, 173] width 16 height 79
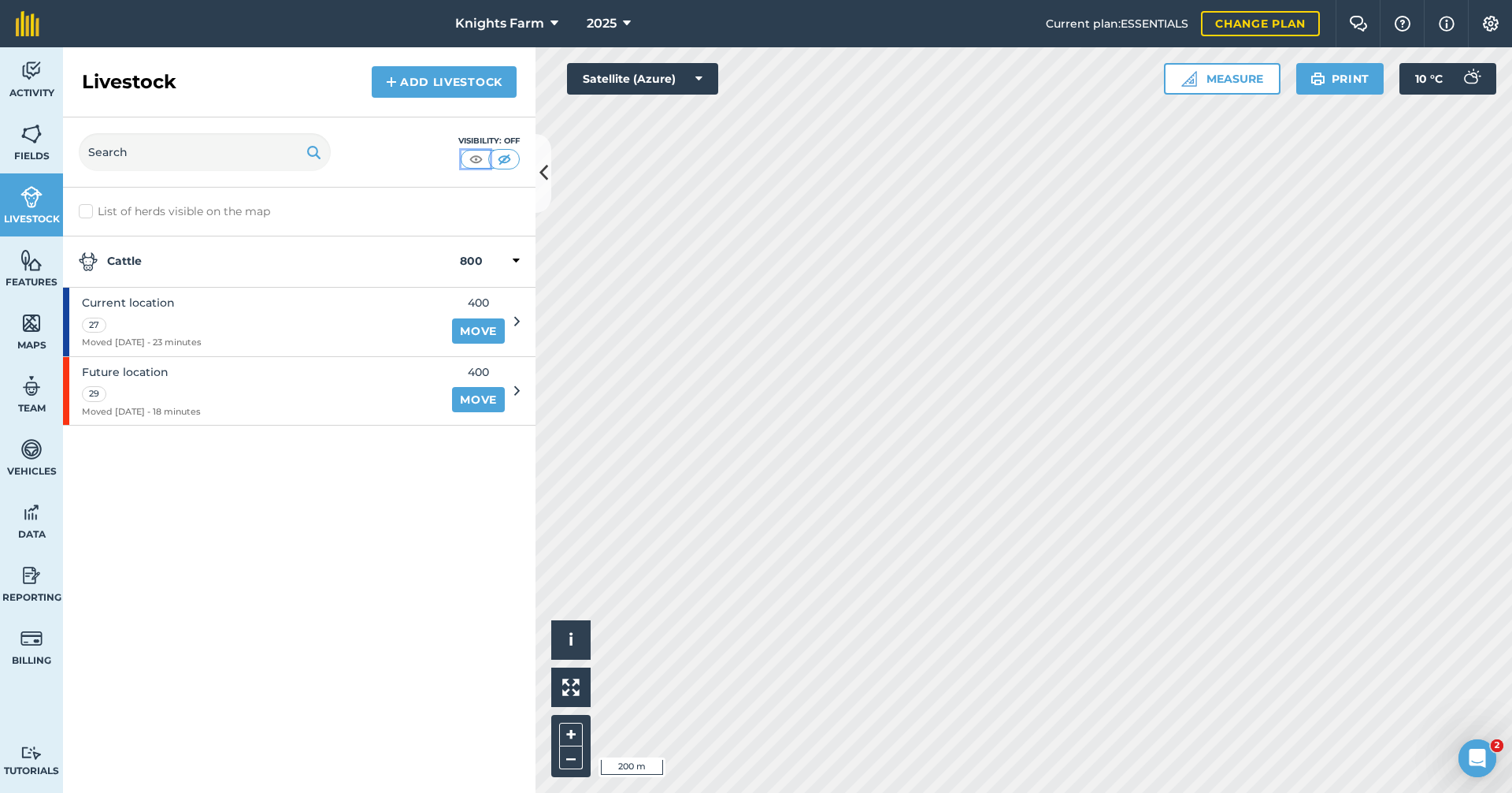
click at [479, 166] on img at bounding box center [475, 159] width 20 height 16
click at [529, 154] on div "Visibility: On" at bounding box center [299, 153] width 473 height 70
click at [533, 154] on div "Visibility: On" at bounding box center [299, 153] width 473 height 70
click at [539, 153] on button at bounding box center [543, 173] width 16 height 79
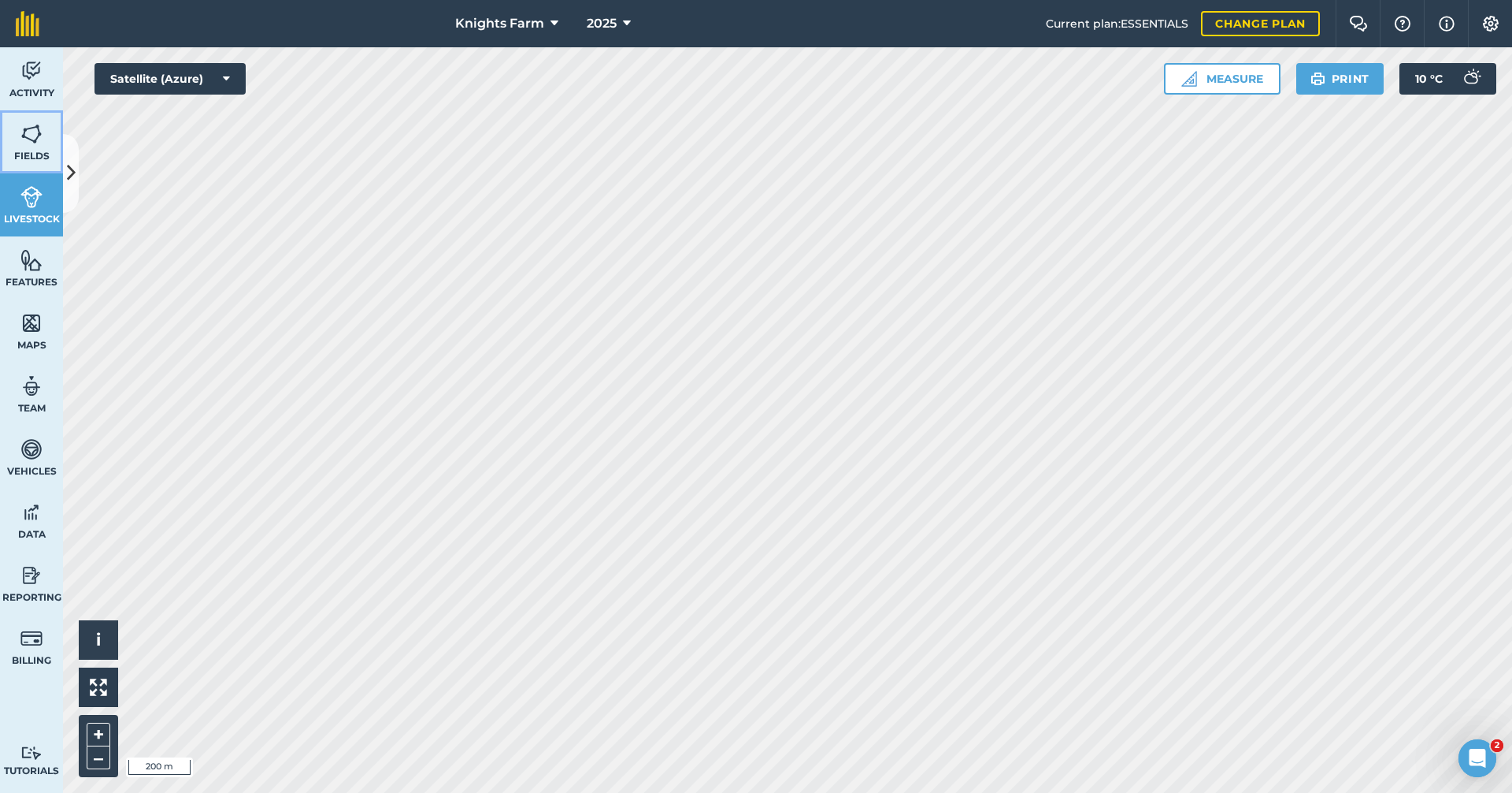
click at [19, 115] on link "Fields" at bounding box center [31, 141] width 63 height 63
click at [522, 792] on html "Knights Farm 2025 Current plan : ESSENTIALS Change plan Farm Chat Help Info Set…" at bounding box center [756, 396] width 1512 height 793
click at [480, 0] on html "Knights Farm 2025 Current plan : ESSENTIALS Change plan Farm Chat Help Info Set…" at bounding box center [756, 396] width 1512 height 793
click at [47, 688] on div "Activity Fields Livestock Features Maps Team Vehicles Data Reporting Billing Tu…" at bounding box center [756, 419] width 1512 height 745
click at [31, 579] on div "Activity Fields Livestock Features Maps Team Vehicles Data Reporting Billing Tu…" at bounding box center [756, 419] width 1512 height 745
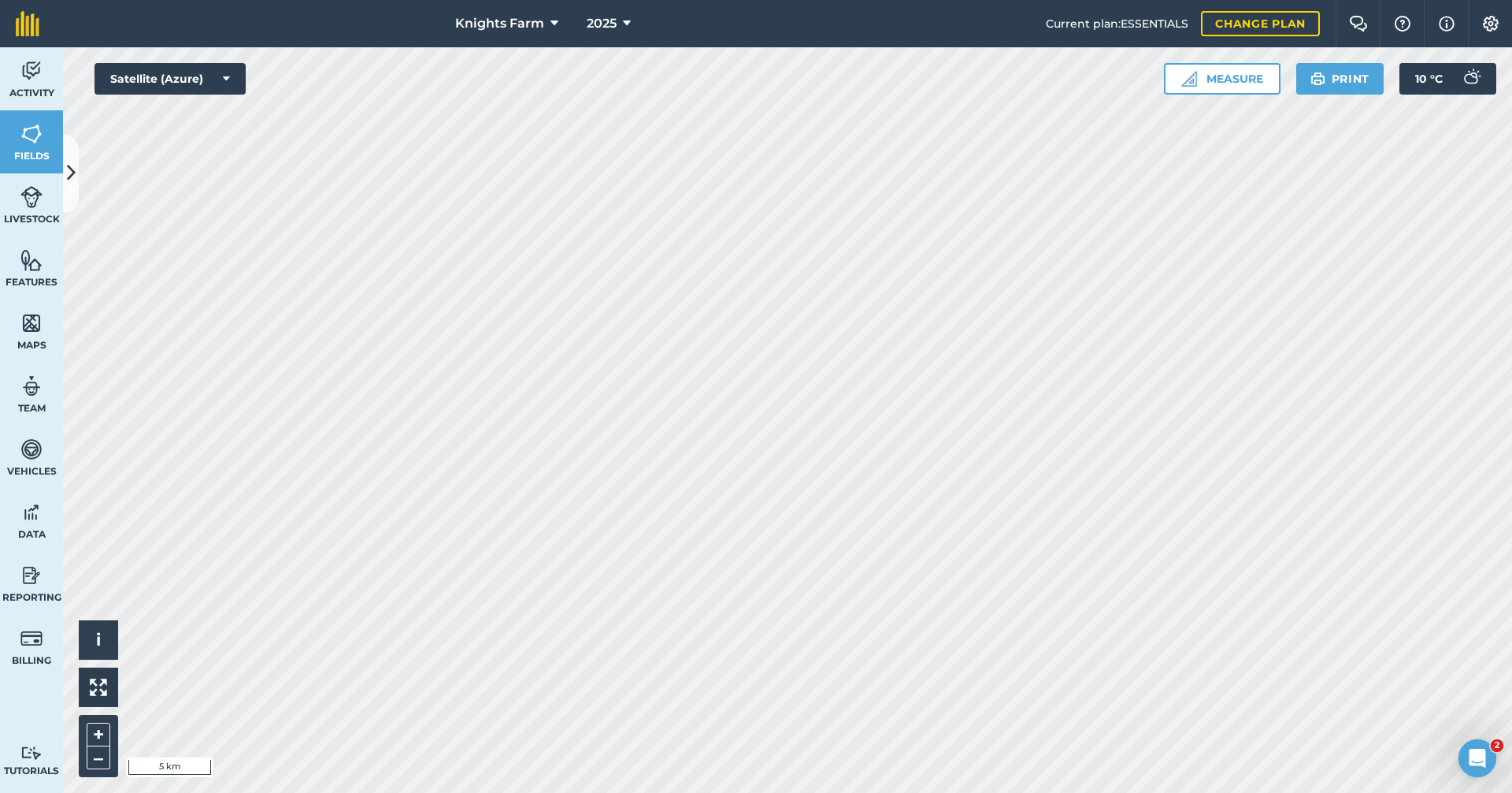
click at [510, 39] on div "Knights Farm 2025 Current plan : ESSENTIALS Change plan Farm Chat Help Info Set…" at bounding box center [756, 396] width 1512 height 793
click at [0, 792] on html "Knights Farm 2025 Current plan : ESSENTIALS Change plan Farm Chat Help Info Set…" at bounding box center [756, 396] width 1512 height 793
click at [65, 172] on button at bounding box center [71, 173] width 16 height 79
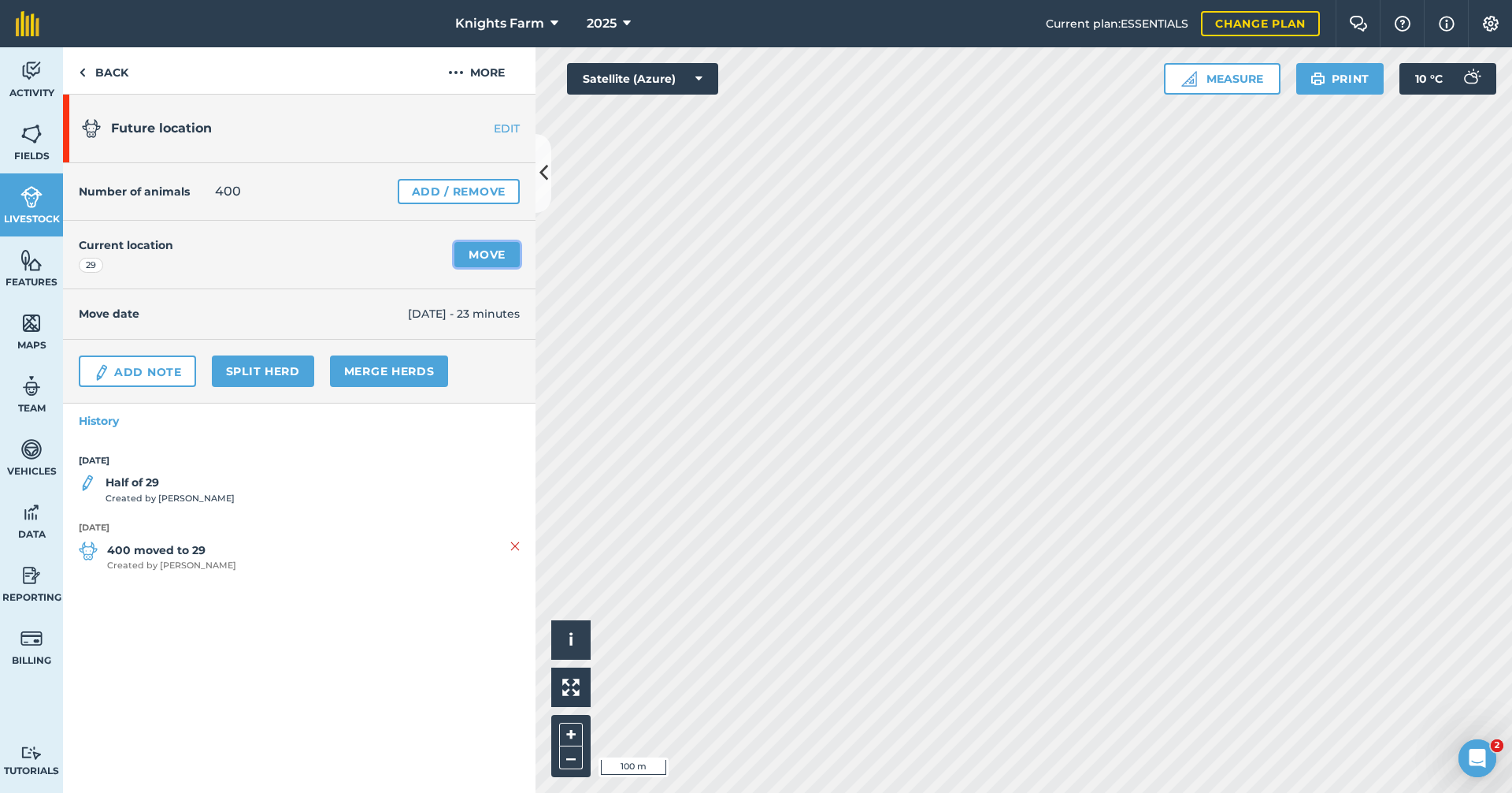
click at [493, 254] on link "Move" at bounding box center [487, 254] width 65 height 25
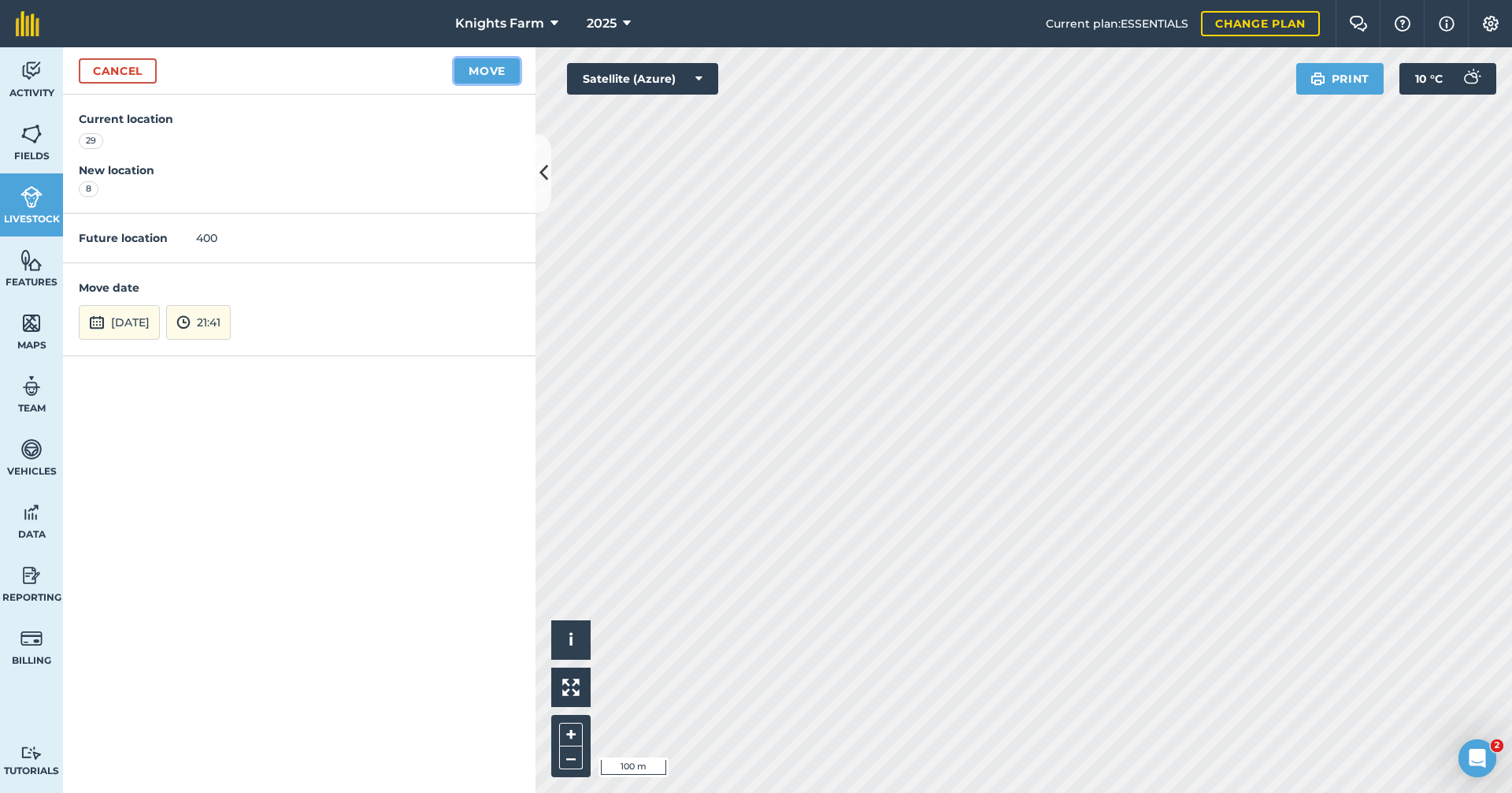
click at [471, 65] on button "Move" at bounding box center [487, 71] width 65 height 25
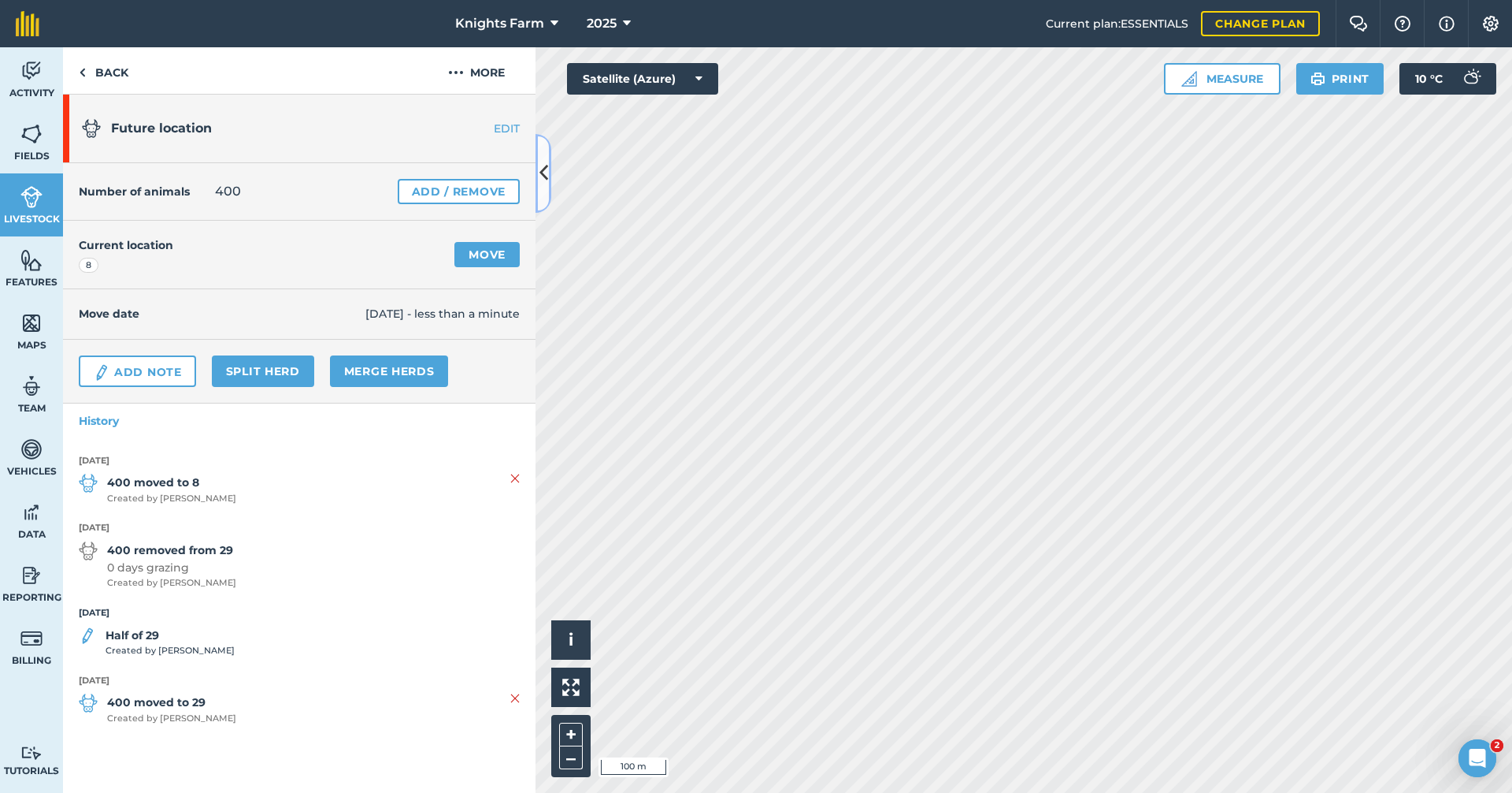
click at [542, 171] on icon at bounding box center [543, 172] width 8 height 27
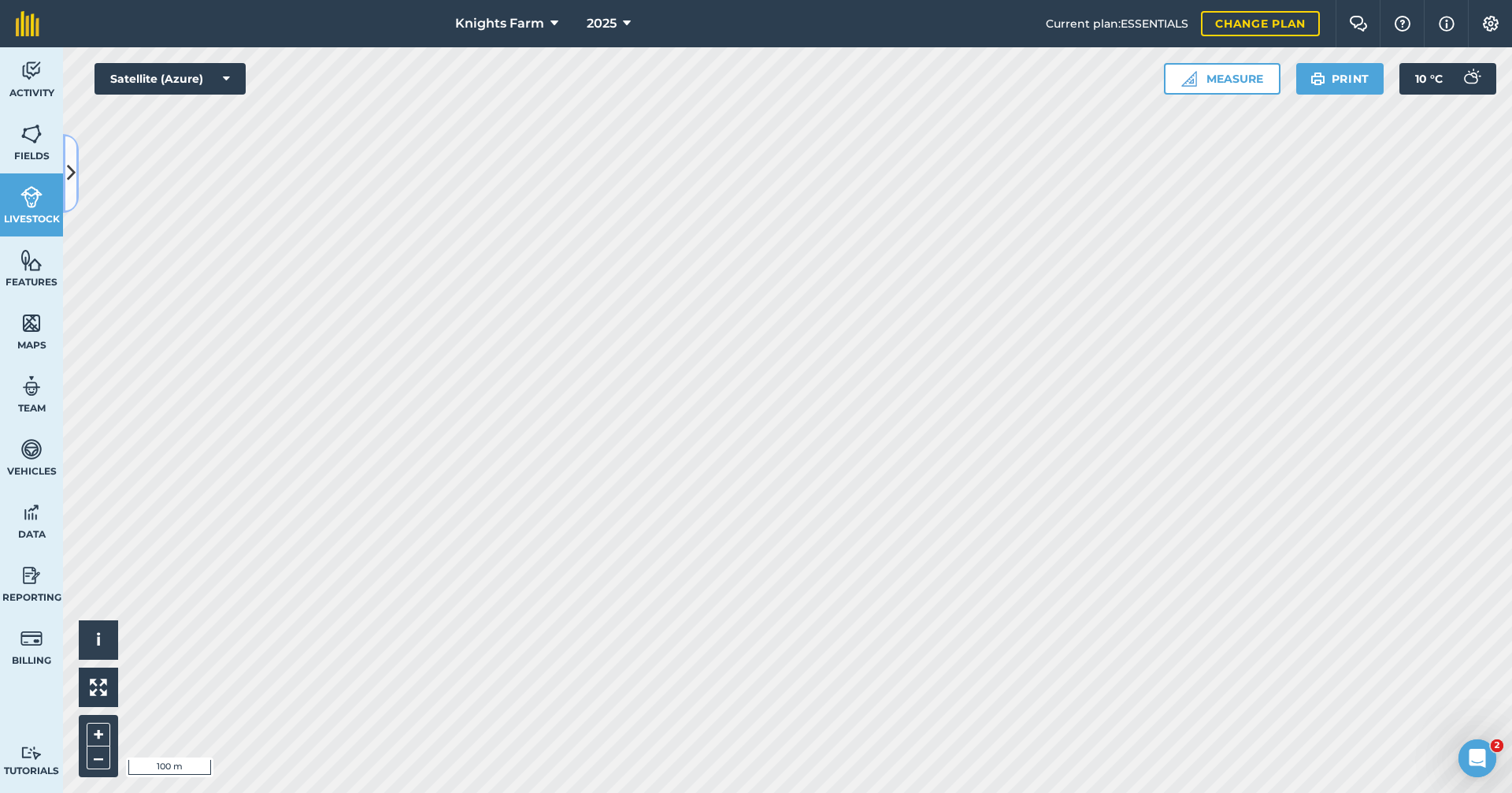
click at [72, 182] on icon at bounding box center [71, 172] width 8 height 27
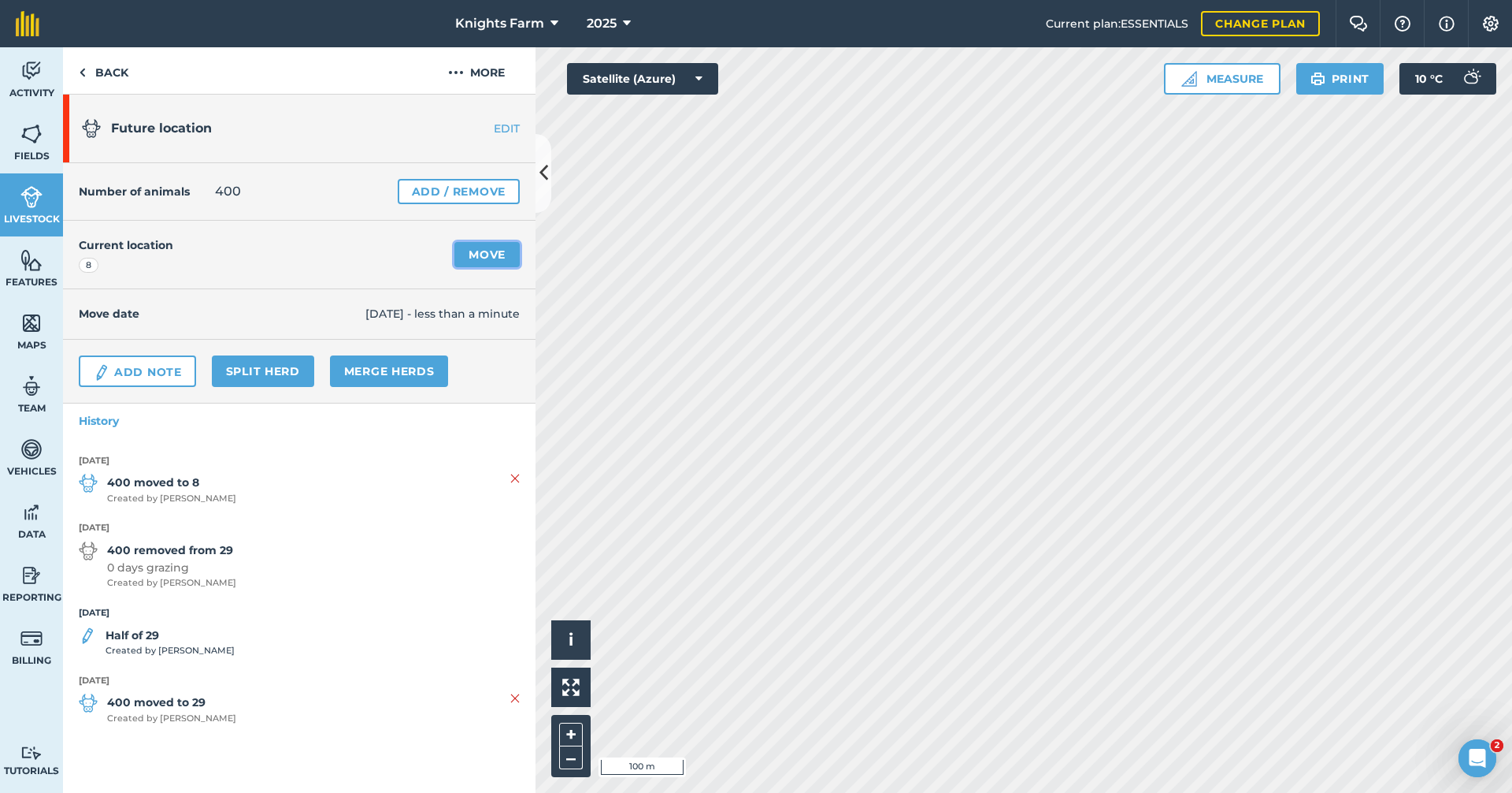
click at [493, 251] on link "Move" at bounding box center [487, 254] width 65 height 25
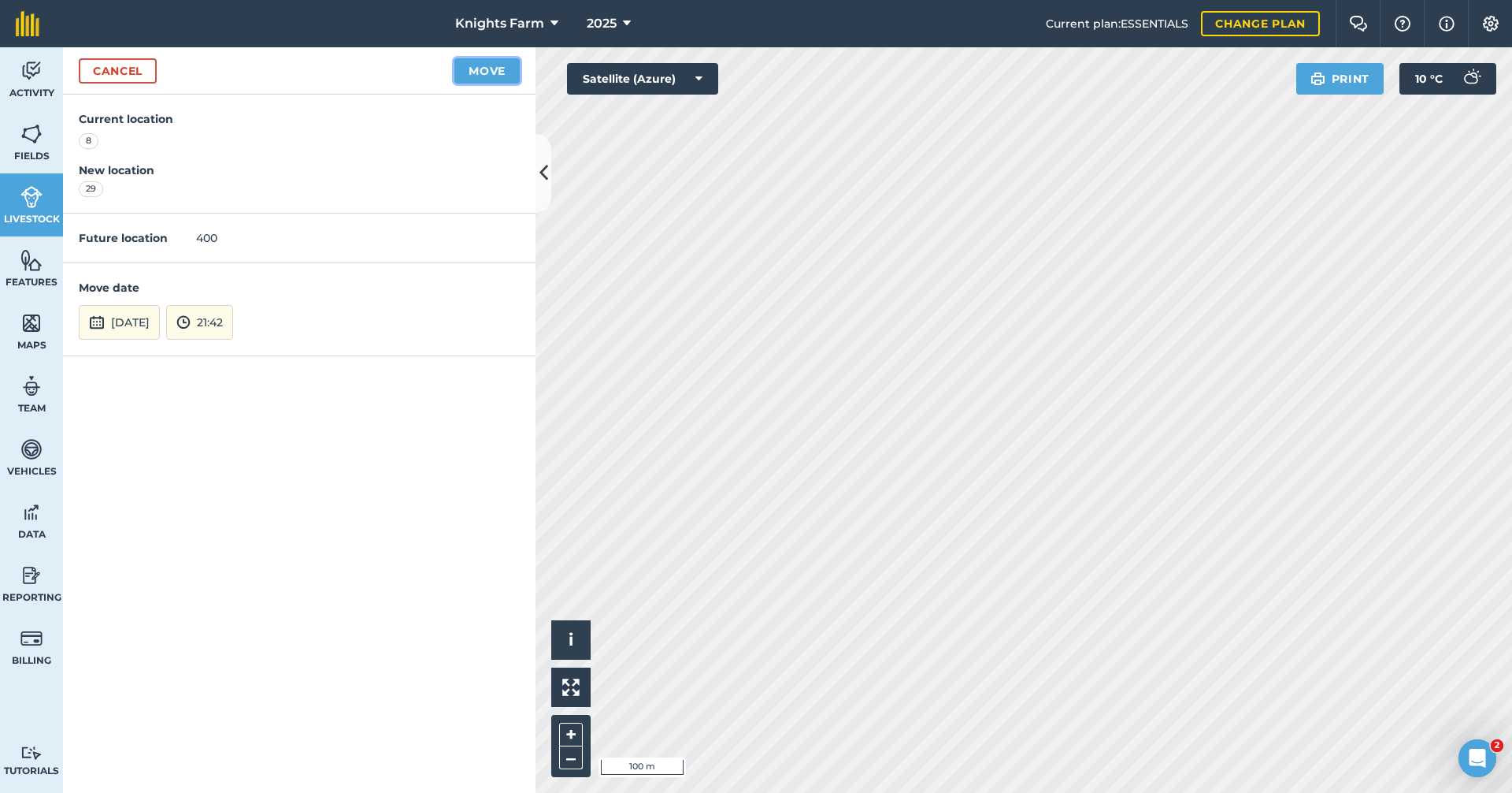
click at [460, 63] on button "Move" at bounding box center [487, 71] width 65 height 25
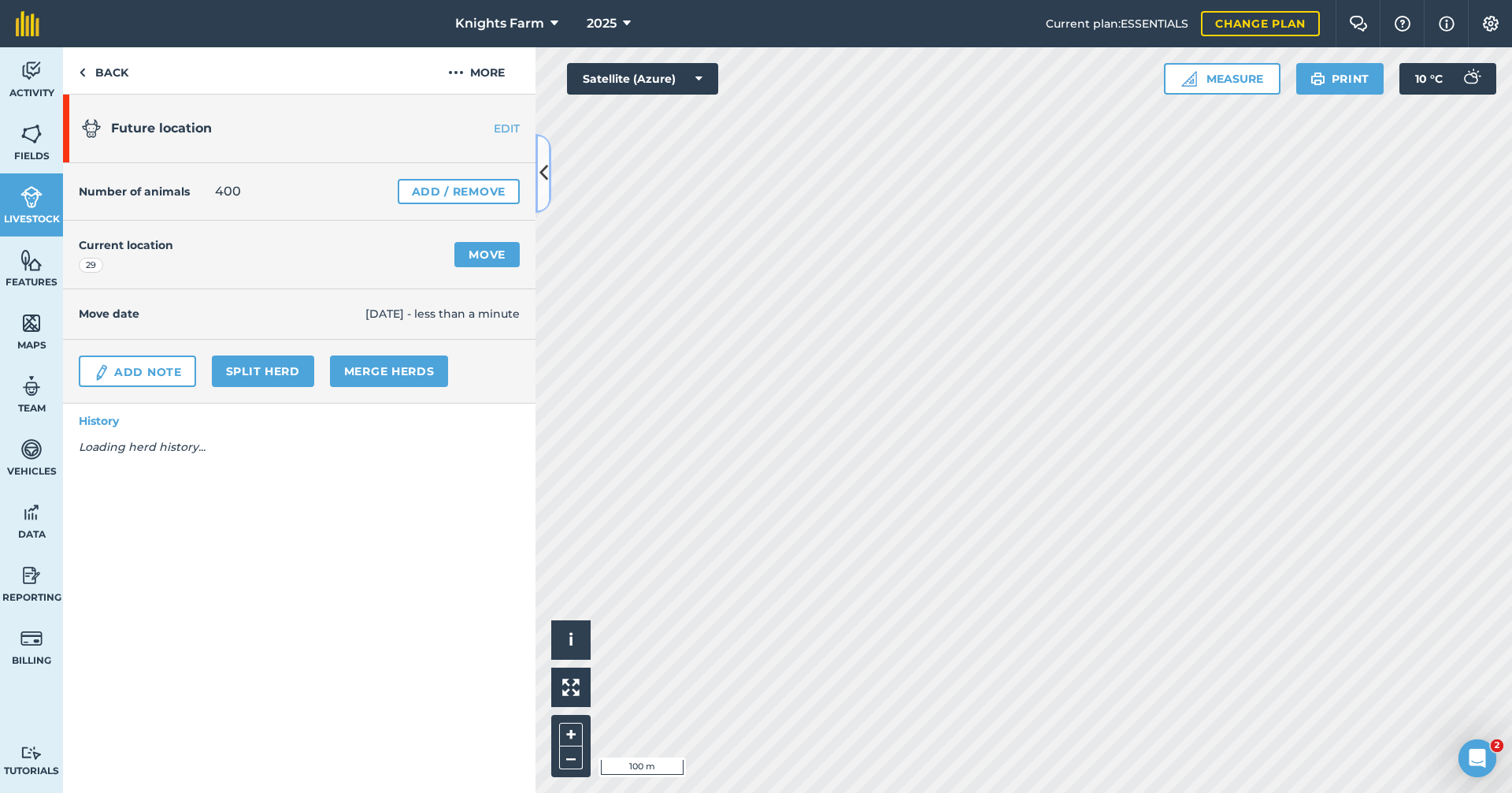
click at [548, 181] on button at bounding box center [543, 173] width 16 height 79
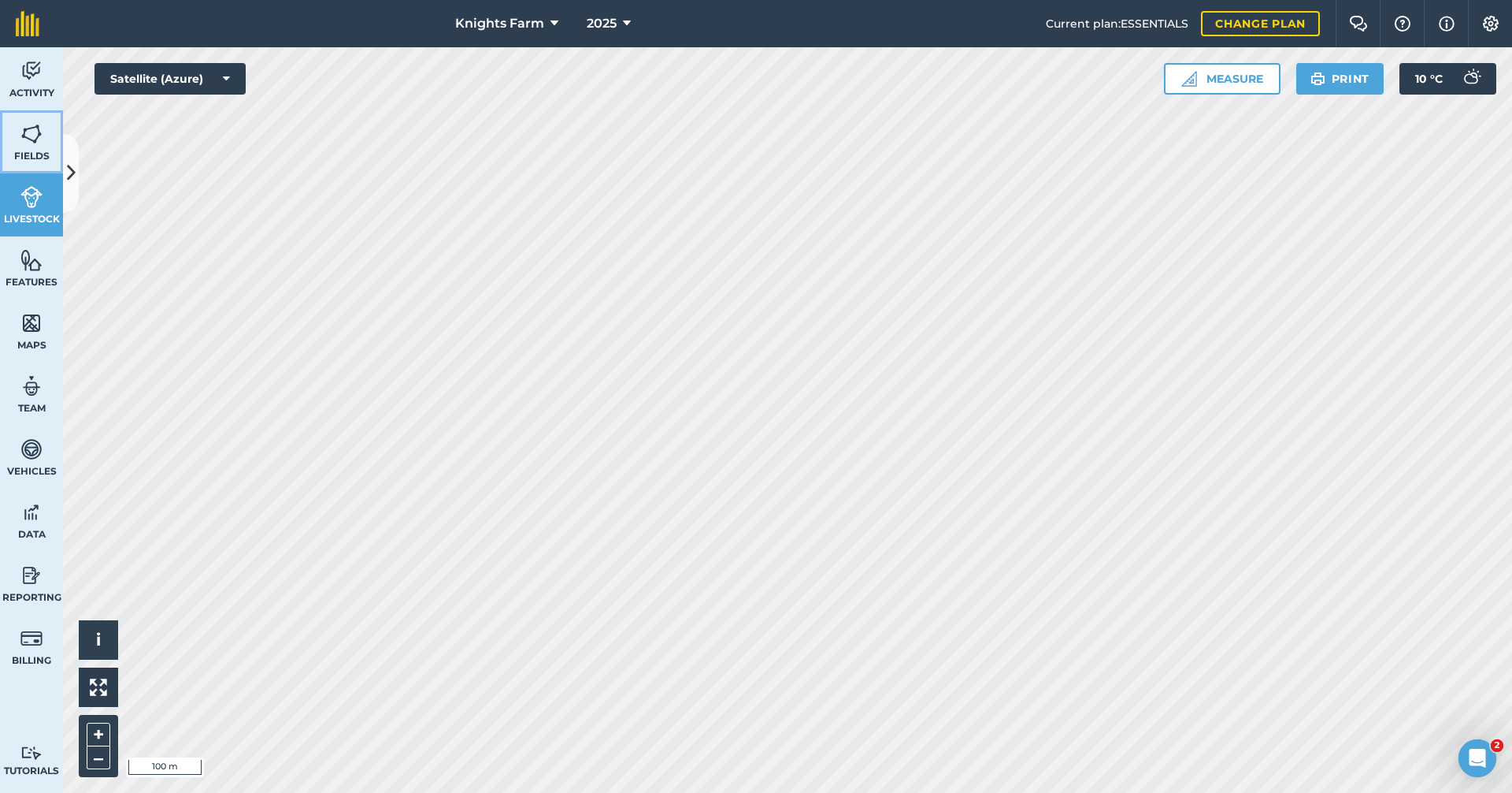
click at [26, 152] on span "Fields" at bounding box center [31, 155] width 63 height 12
click at [62, 180] on link "Livestock" at bounding box center [31, 204] width 63 height 63
click at [55, 161] on link "Fields" at bounding box center [31, 141] width 63 height 63
click at [65, 160] on button at bounding box center [71, 173] width 16 height 79
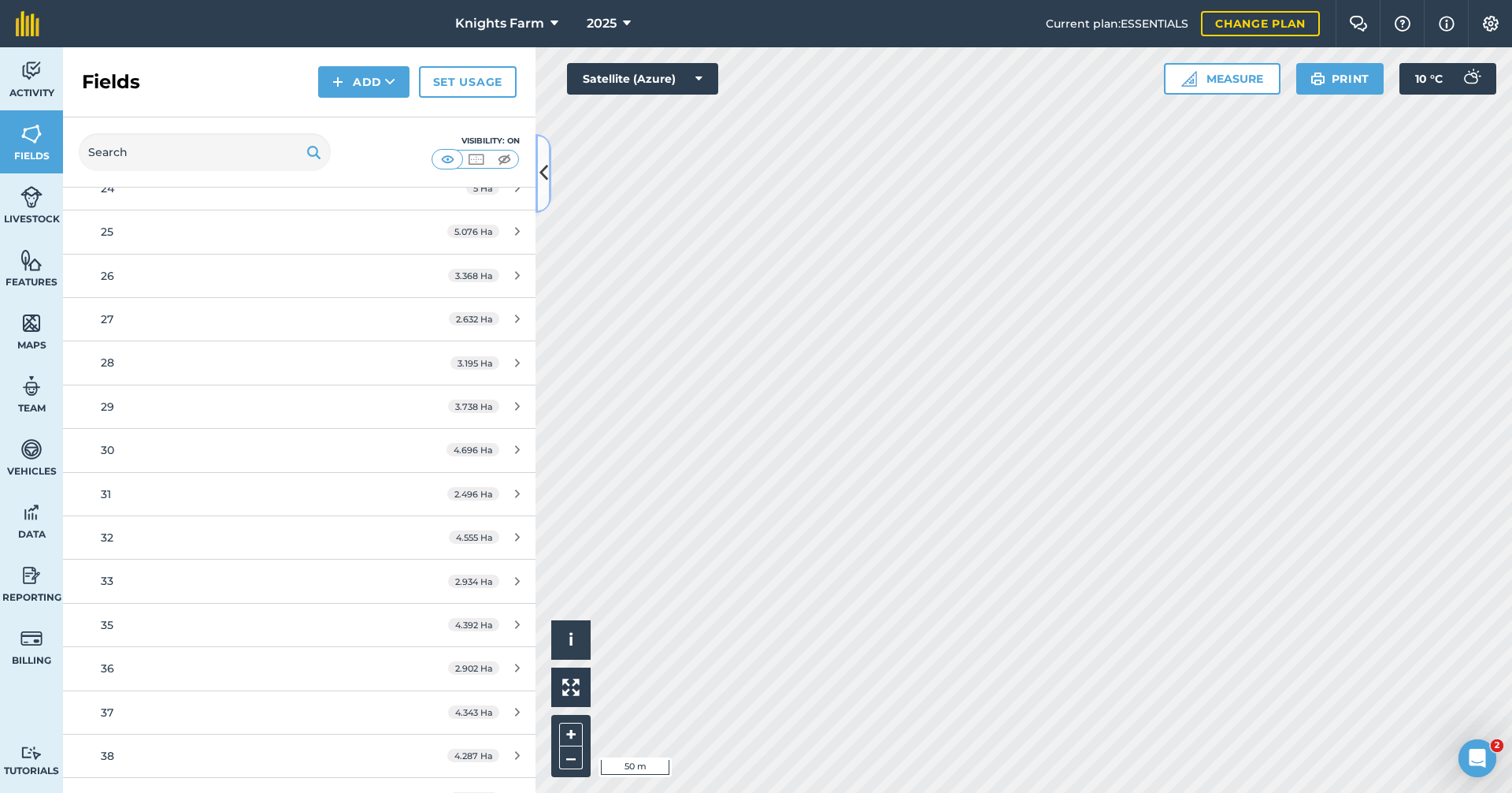
scroll to position [866, 0]
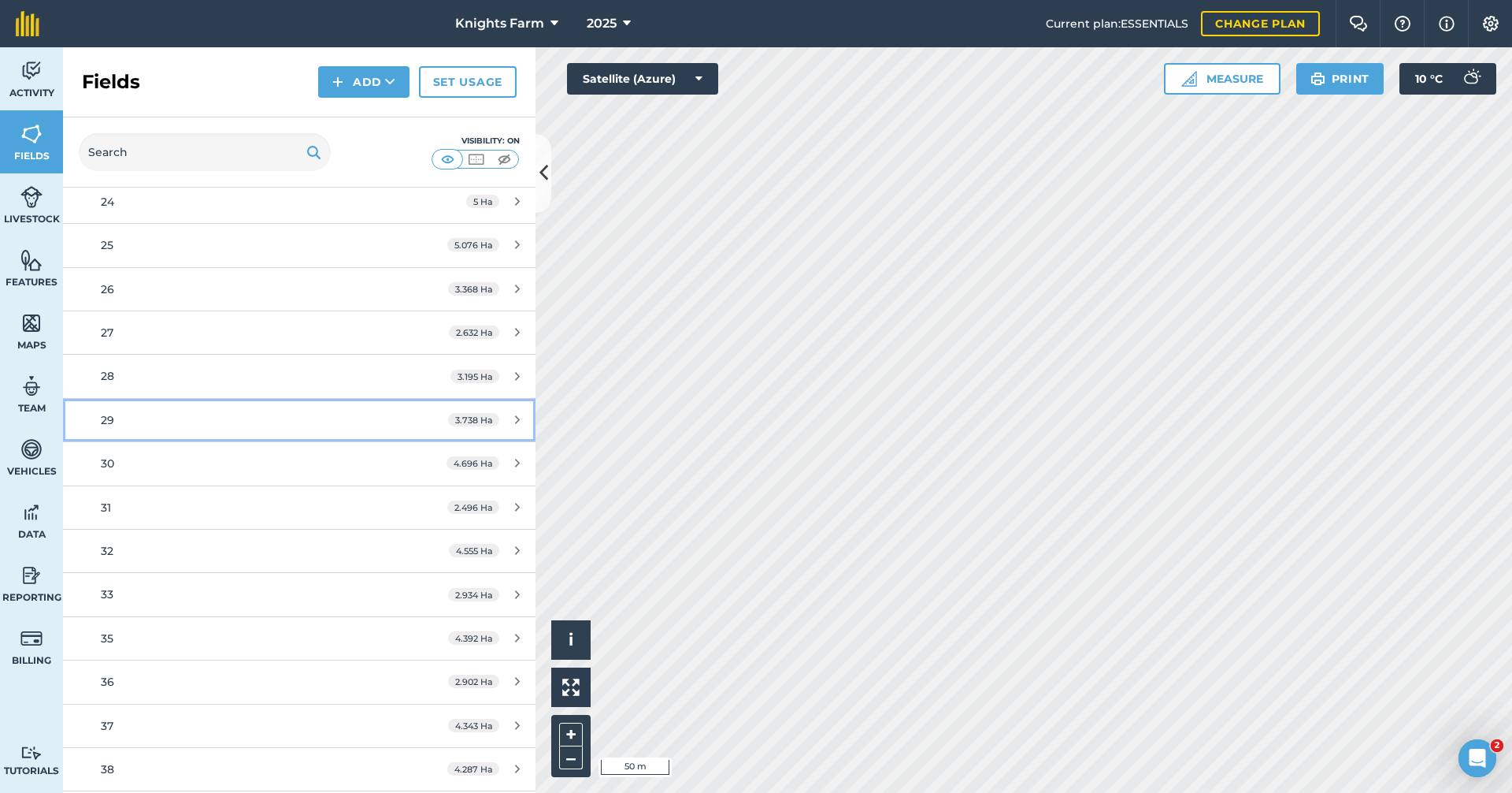
click at [122, 406] on link "29 3.738 Ha" at bounding box center [299, 419] width 473 height 42
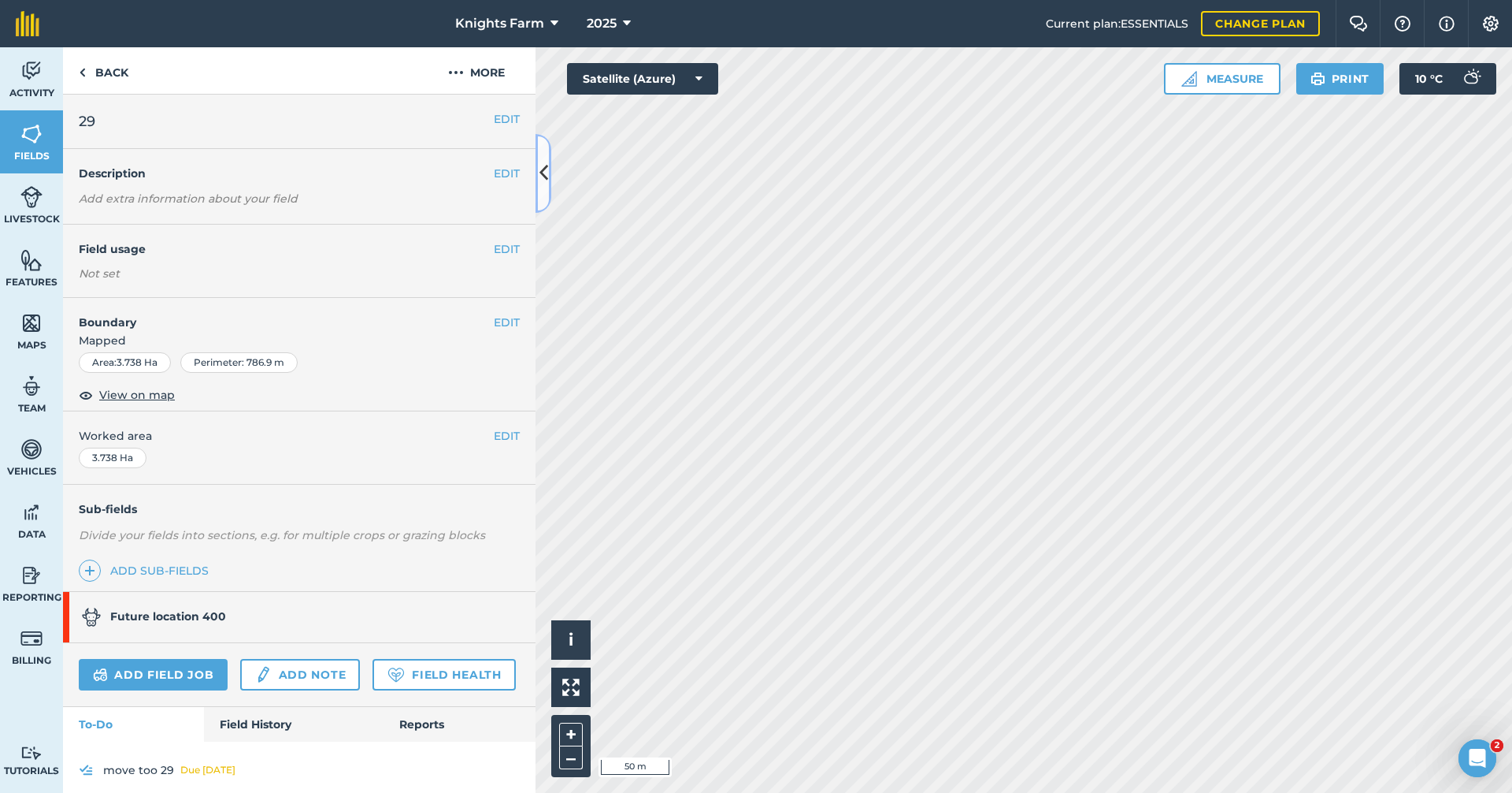
click at [544, 161] on icon at bounding box center [543, 172] width 8 height 27
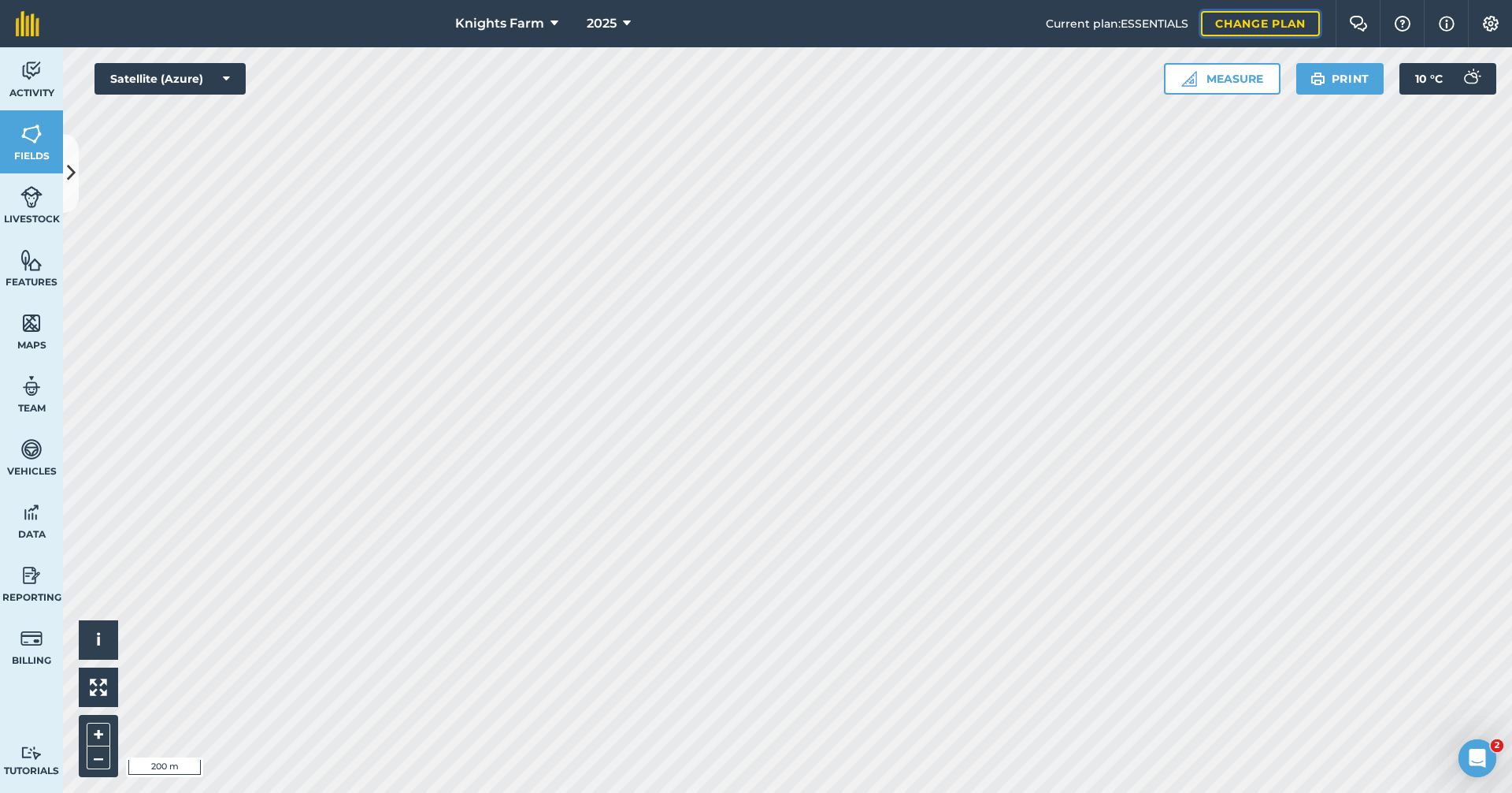
click at [1253, 27] on link "Change plan" at bounding box center [1261, 24] width 119 height 25
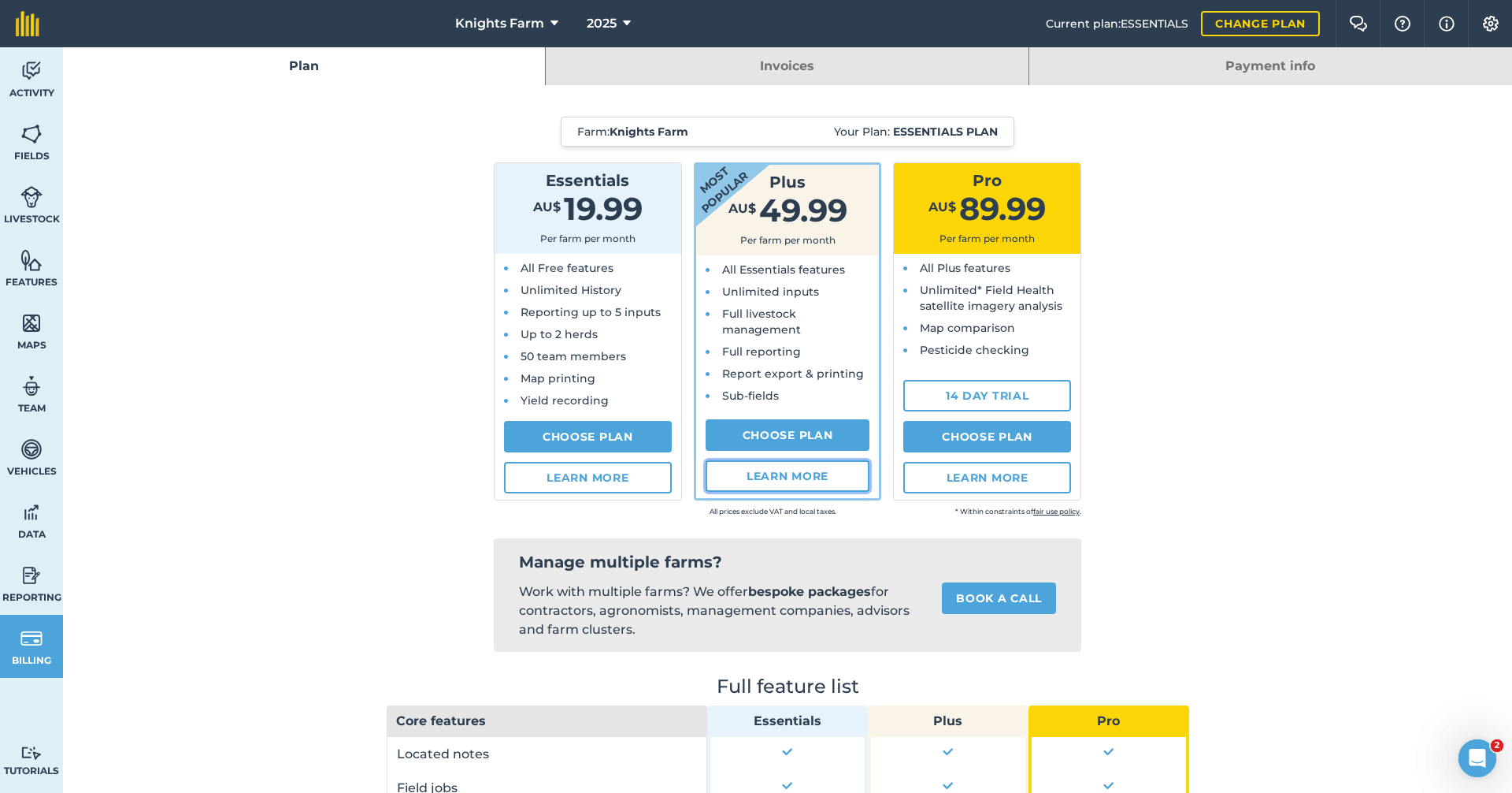
click at [823, 477] on link "Learn more" at bounding box center [788, 476] width 165 height 31
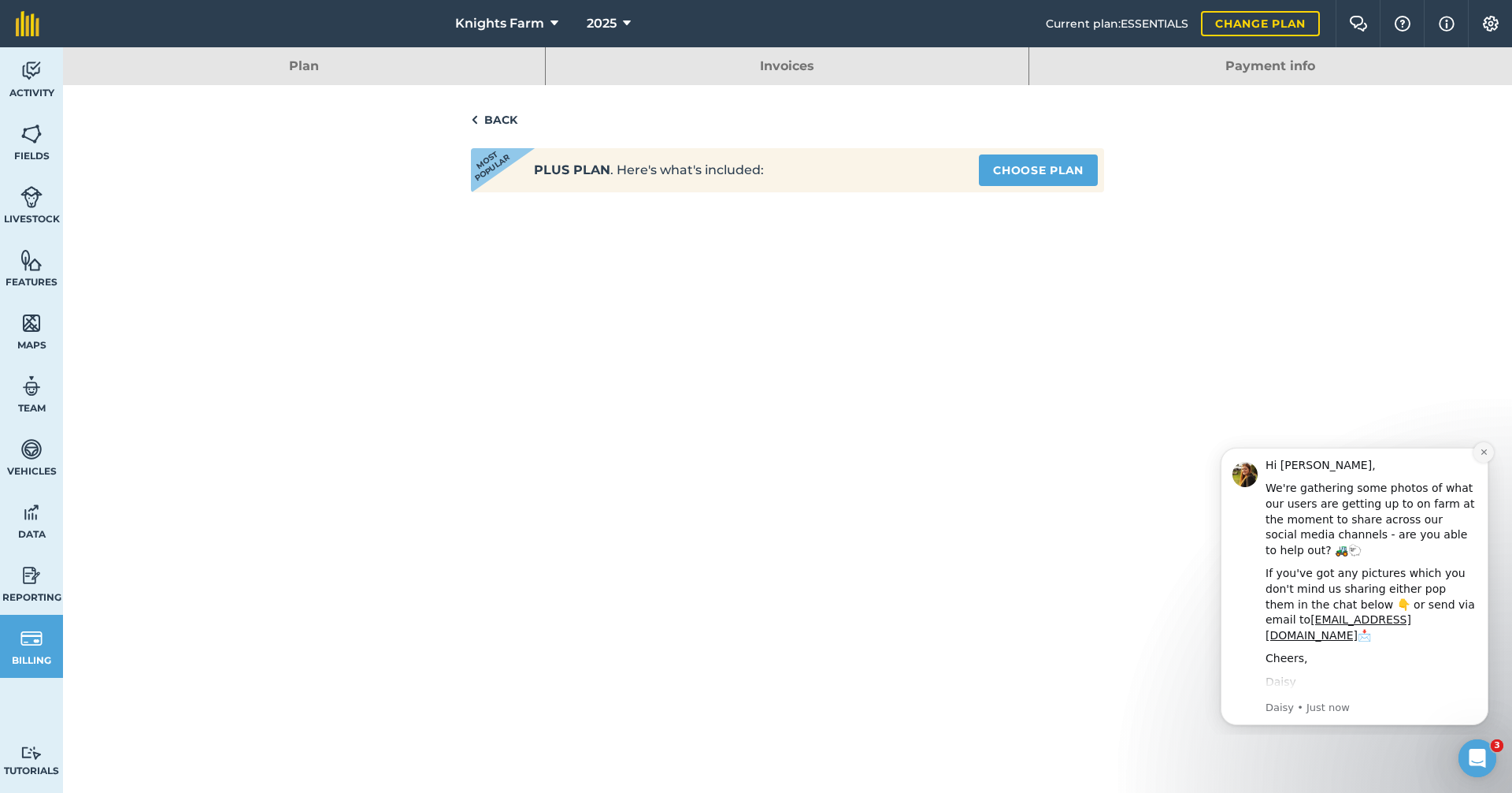
click at [1479, 446] on button "Dismiss notification" at bounding box center [1484, 452] width 21 height 21
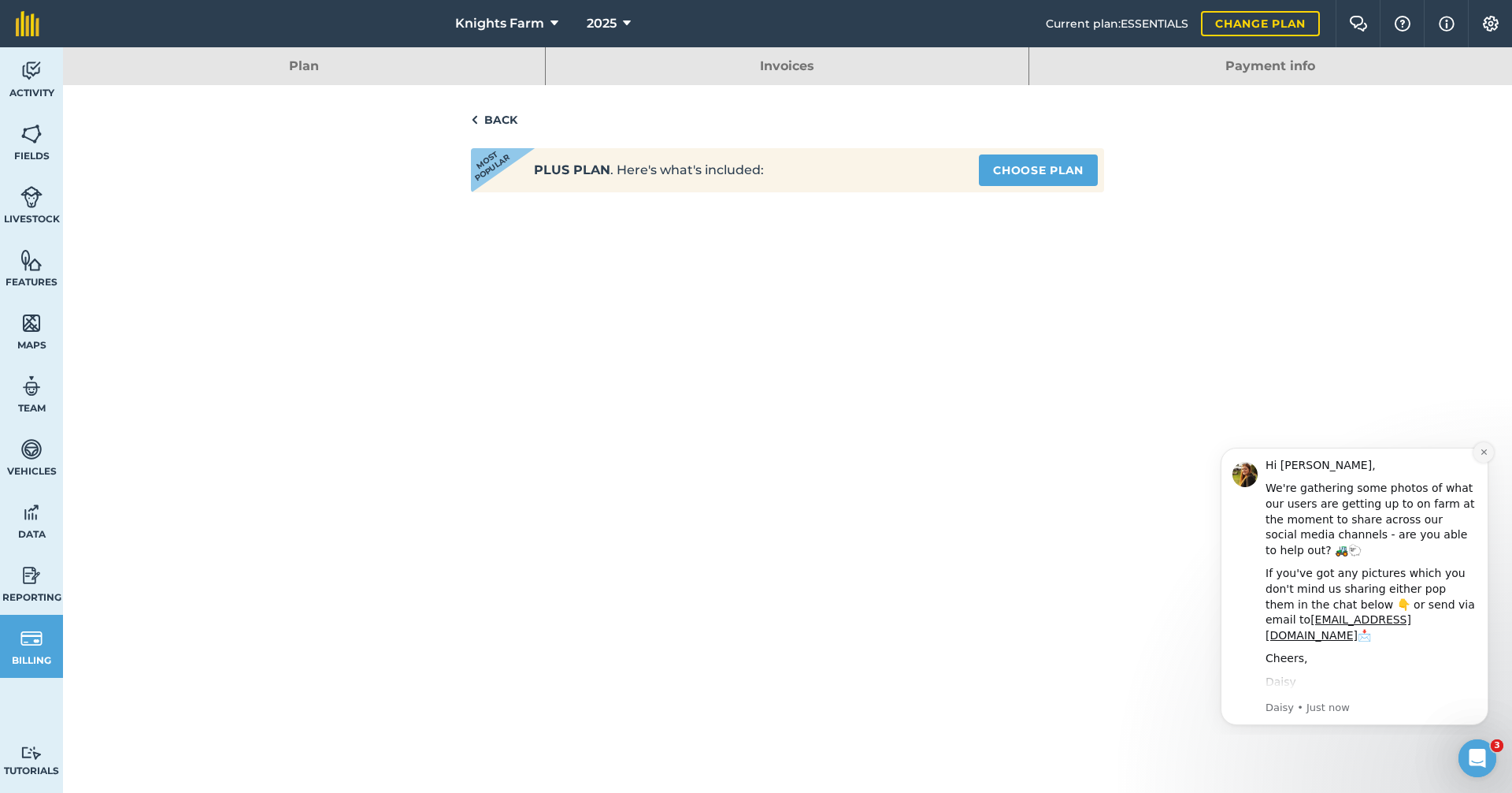
click at [1487, 452] on icon "Dismiss notification" at bounding box center [1484, 451] width 8 height 8
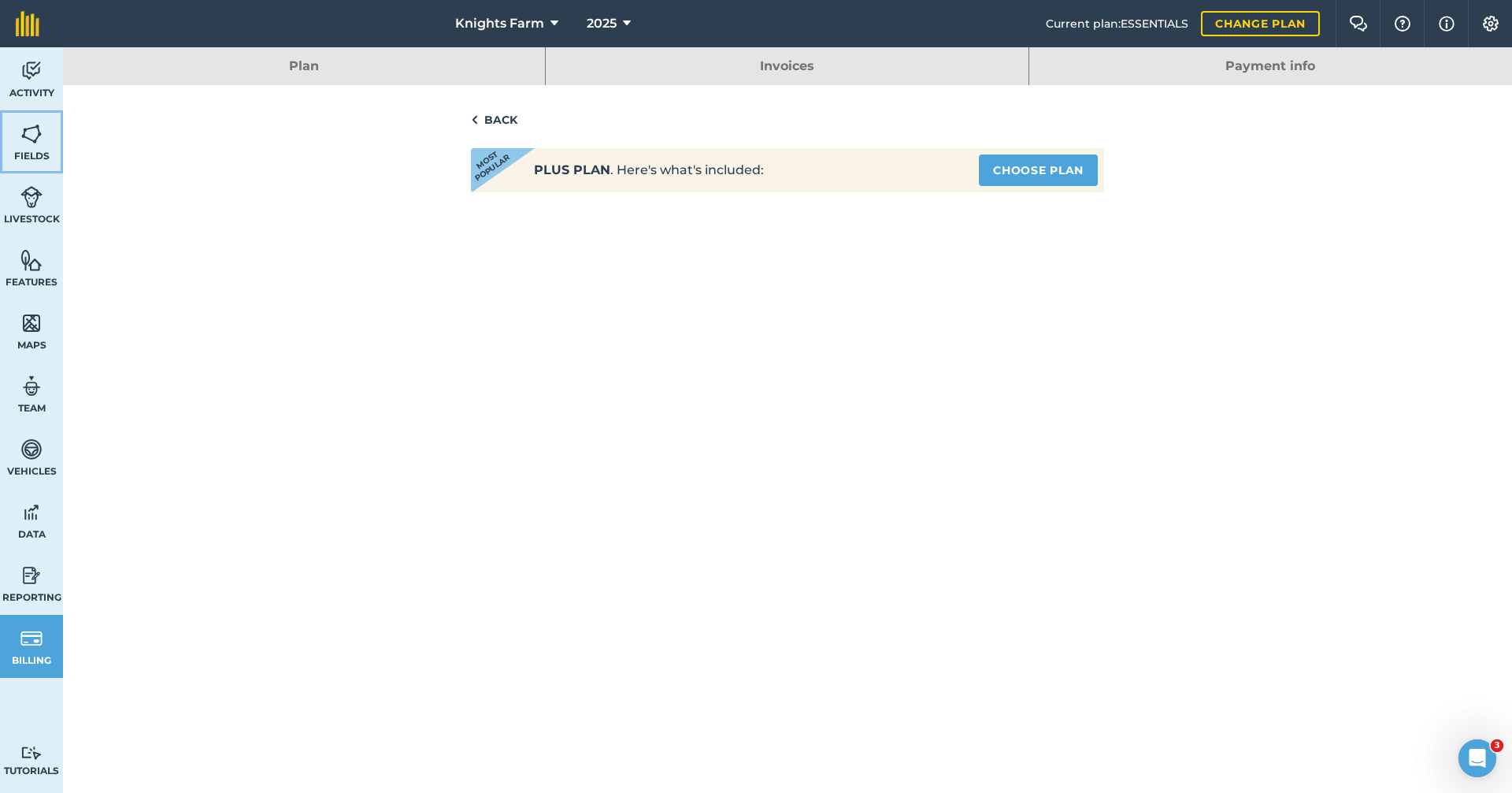
click at [32, 148] on link "Fields" at bounding box center [31, 141] width 63 height 63
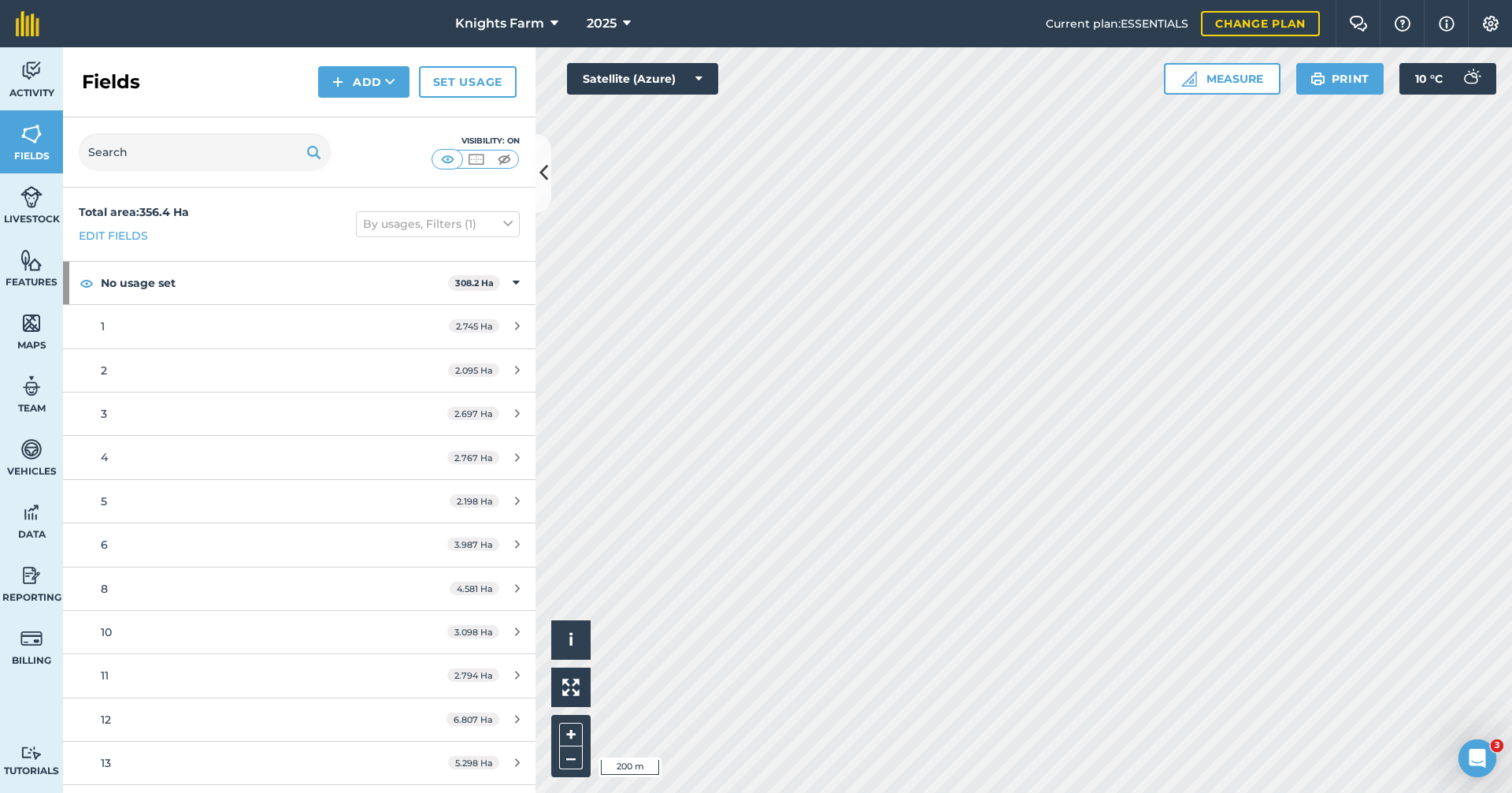
click at [534, 169] on div "Visibility: On" at bounding box center [299, 153] width 473 height 70
click at [549, 163] on button at bounding box center [543, 173] width 16 height 79
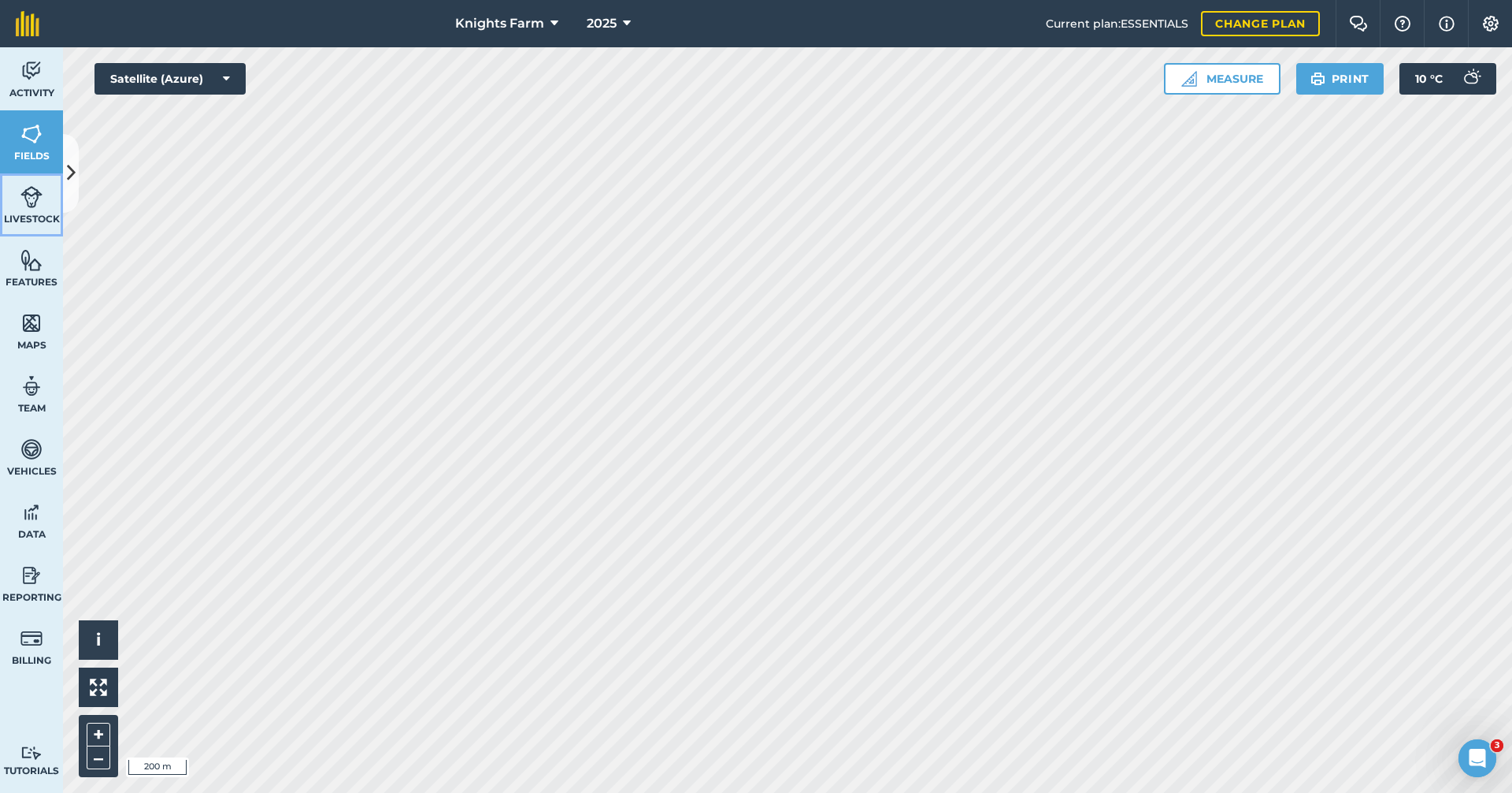
click at [10, 192] on link "Livestock" at bounding box center [31, 204] width 63 height 63
click at [72, 143] on button at bounding box center [71, 173] width 16 height 79
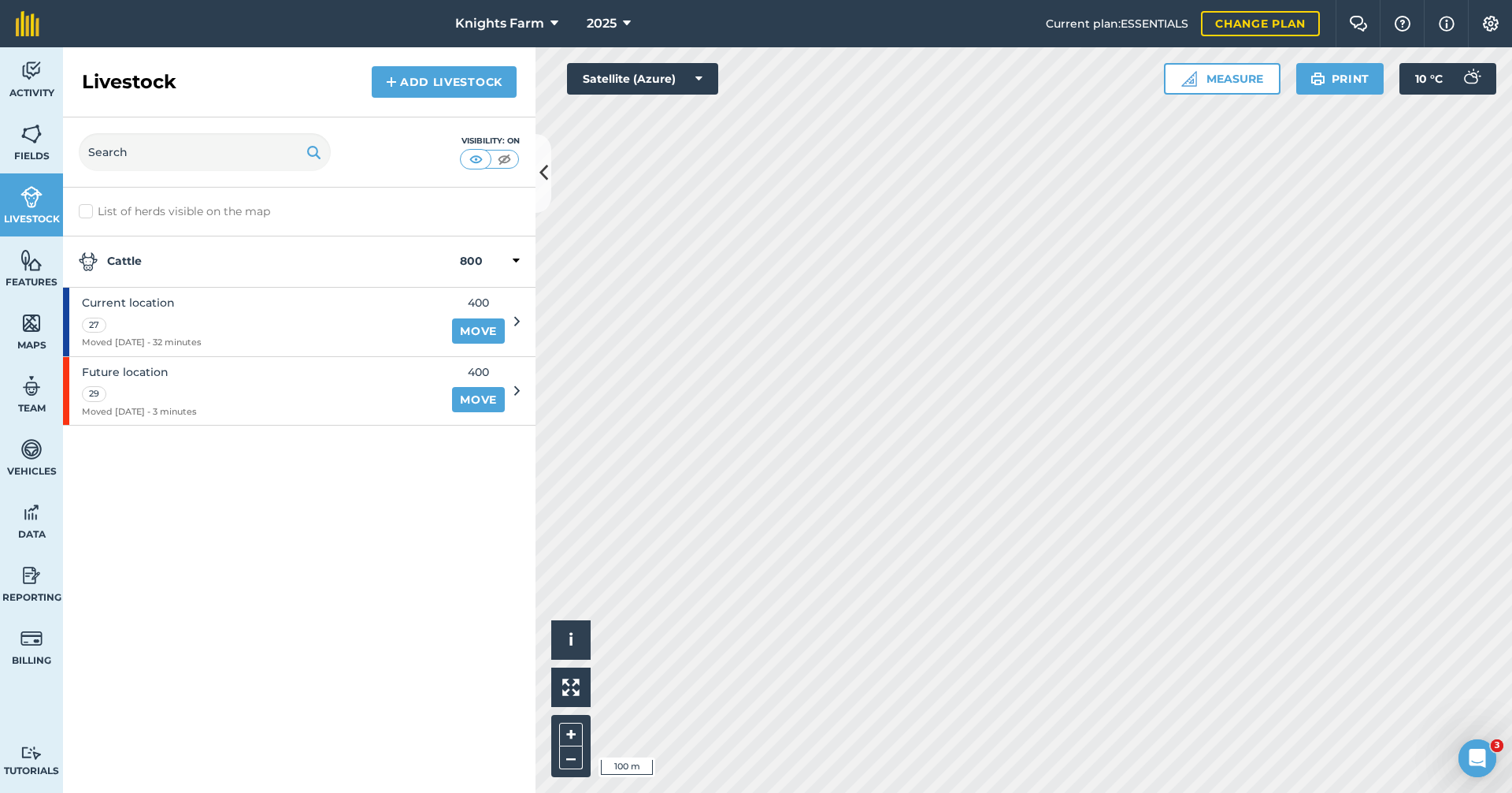
click at [516, 386] on icon at bounding box center [517, 390] width 6 height 14
click at [298, 378] on div "Future location 29 Moved 03/10/25 - 3 minutes" at bounding box center [252, 391] width 379 height 69
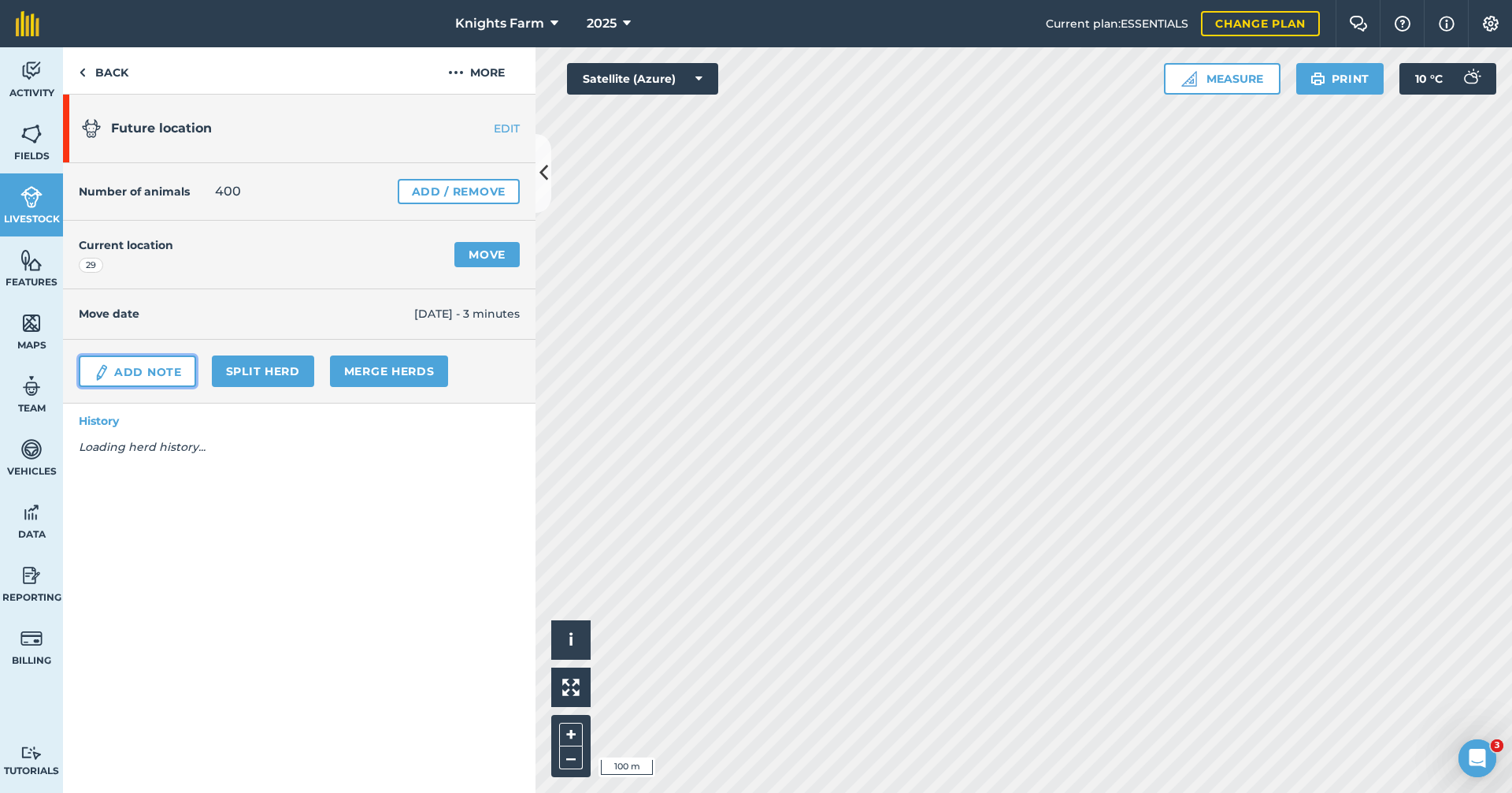
click at [162, 360] on link "Add Note" at bounding box center [137, 370] width 118 height 31
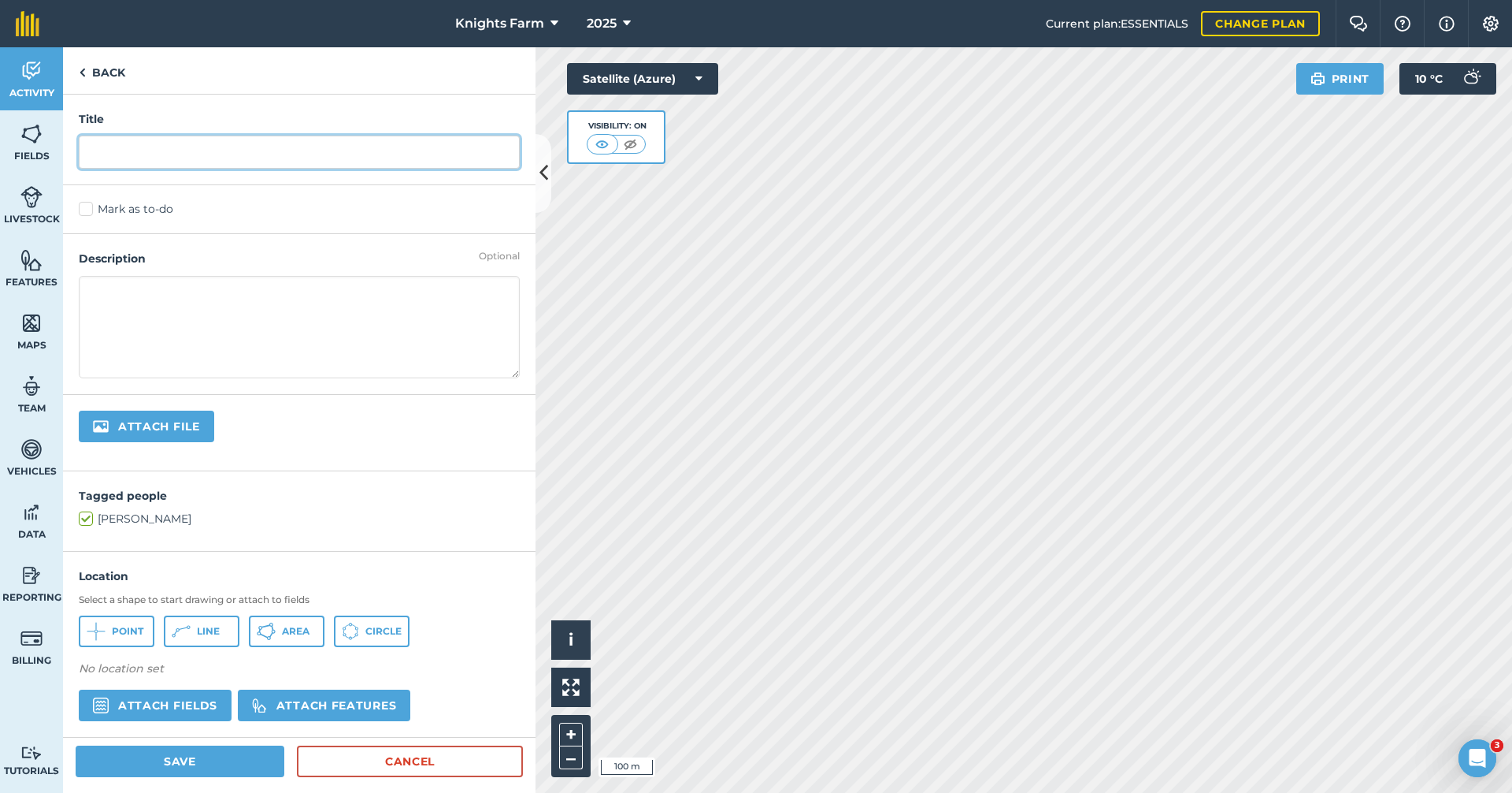
click at [336, 152] on input "text" at bounding box center [299, 152] width 441 height 33
type input "g"
type input "f"
click at [88, 211] on label "Mark as to-do" at bounding box center [299, 209] width 441 height 17
click at [88, 211] on input "Mark as to-do" at bounding box center [84, 205] width 10 height 10
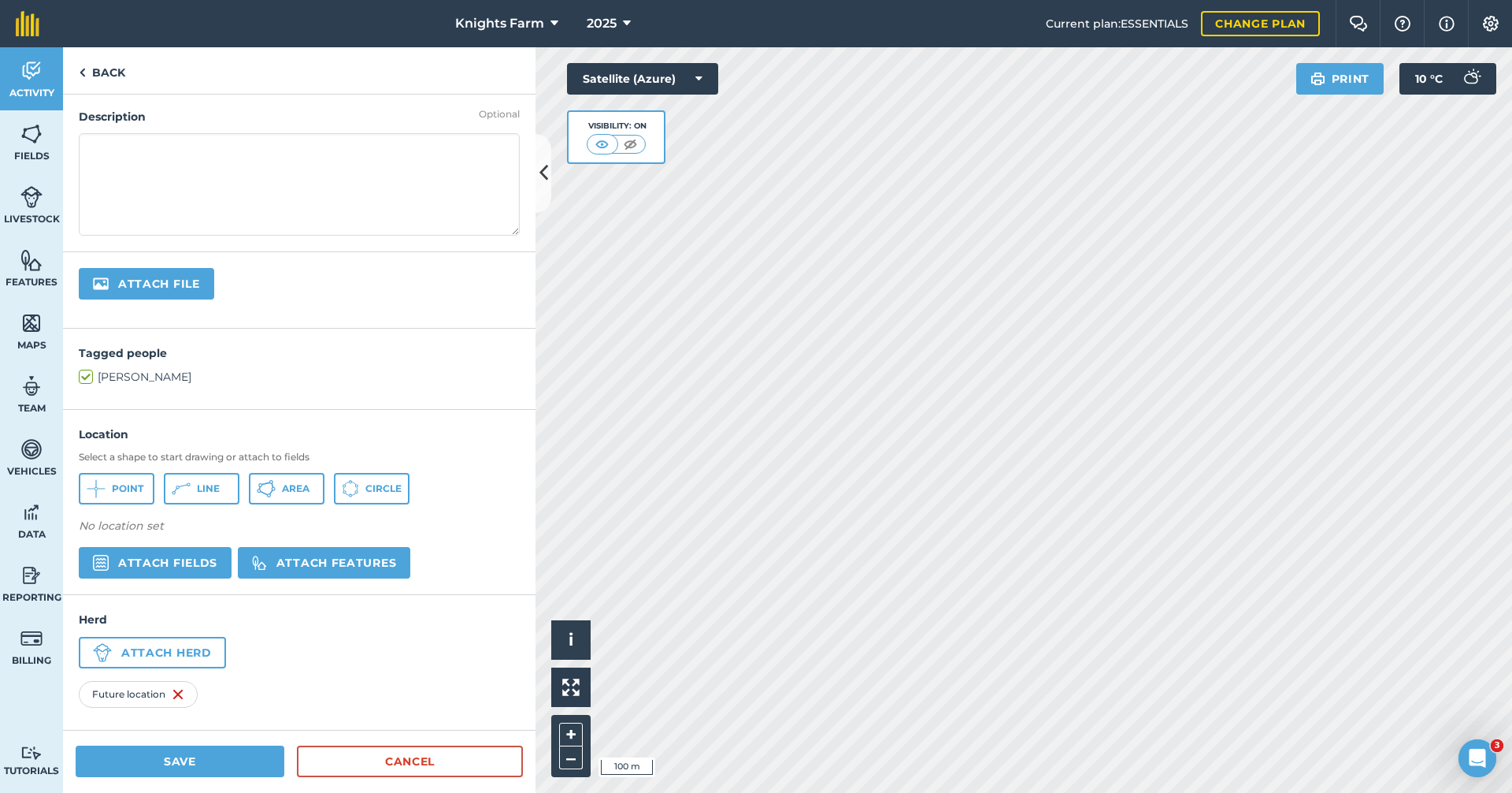
scroll to position [186, 0]
click at [118, 483] on span "Point" at bounding box center [127, 487] width 31 height 12
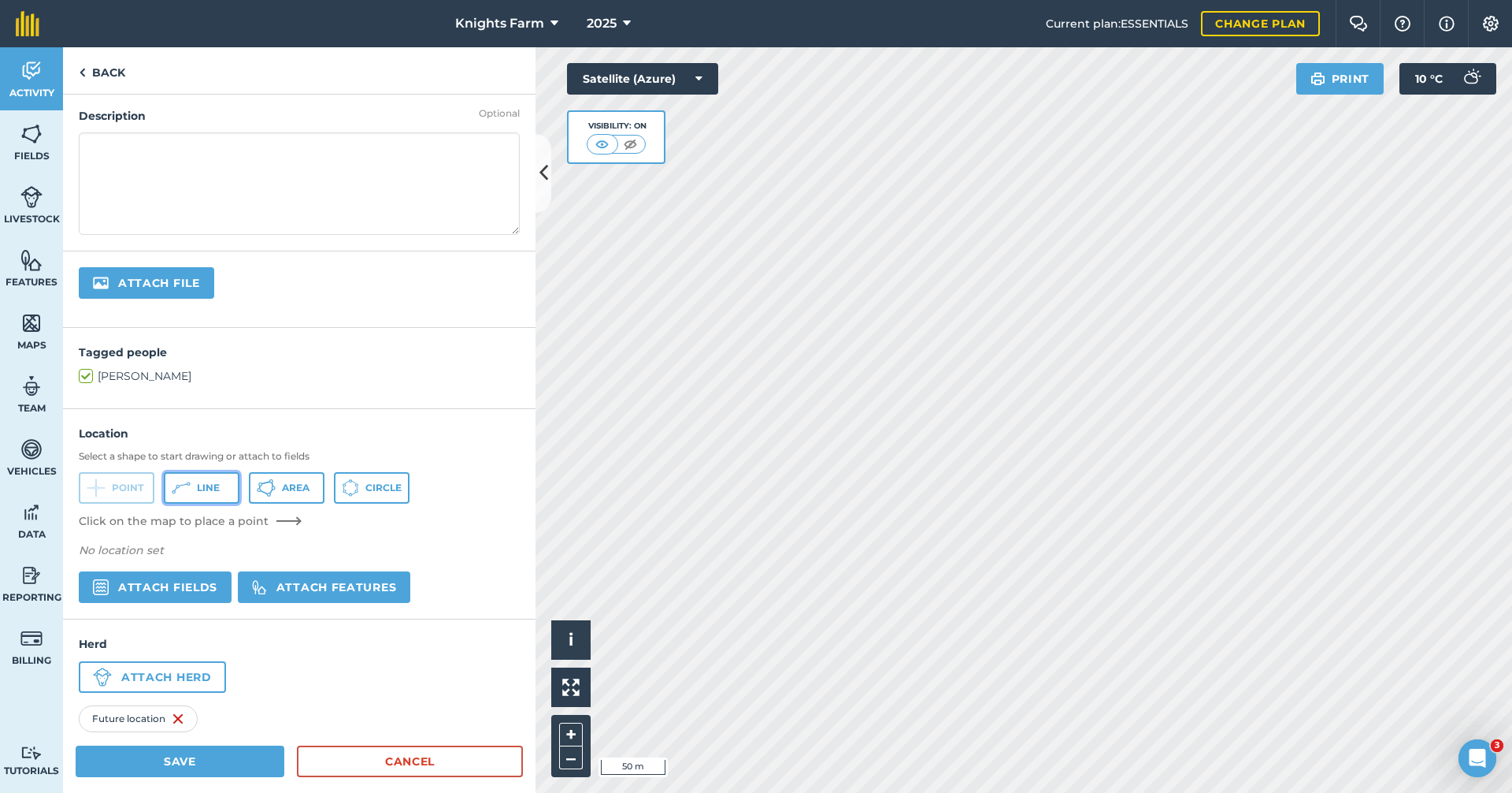
click at [219, 487] on span "Line" at bounding box center [208, 487] width 23 height 12
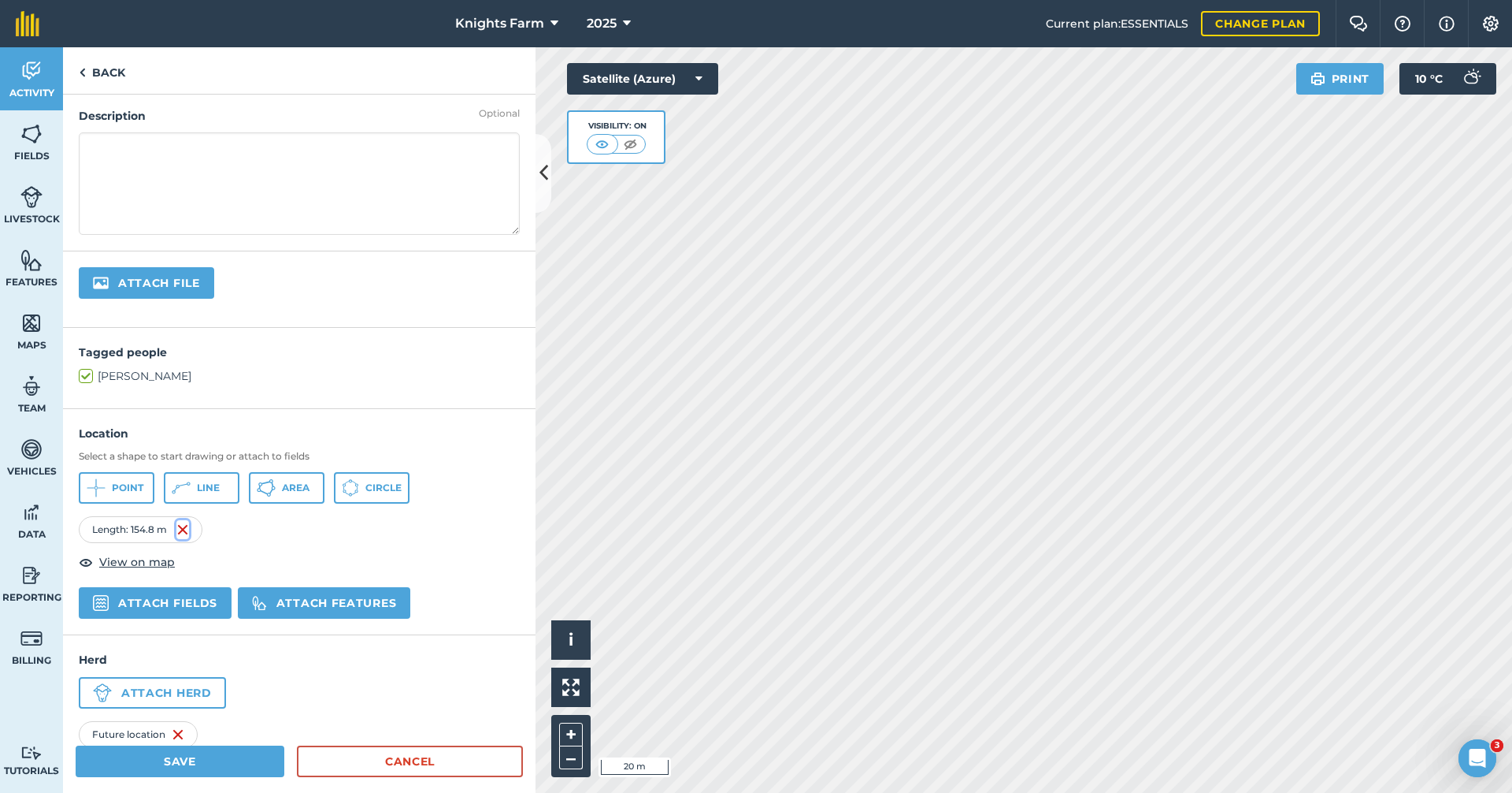
click at [189, 532] on img at bounding box center [182, 529] width 12 height 19
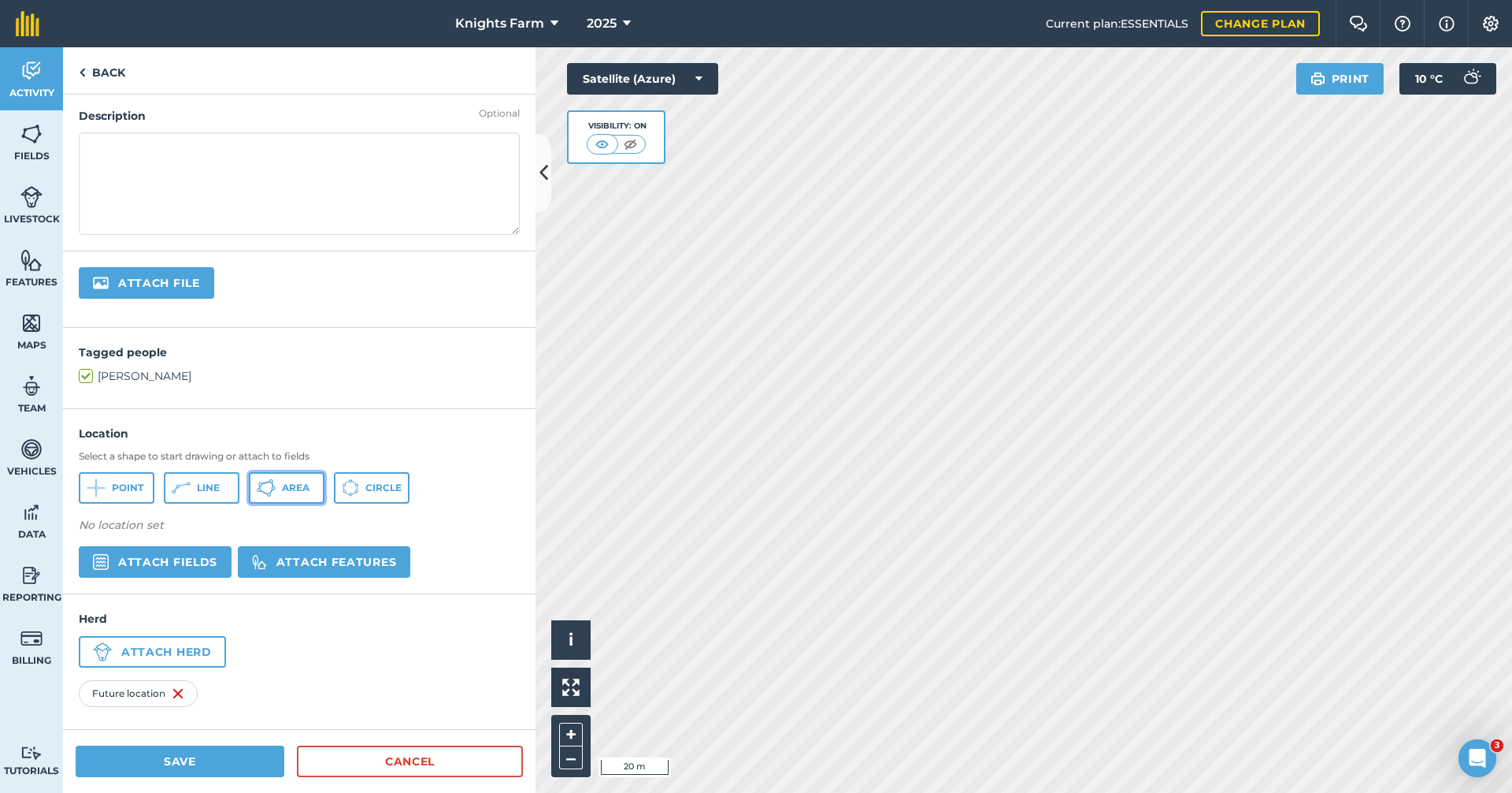
click at [296, 487] on span "Area" at bounding box center [295, 487] width 27 height 12
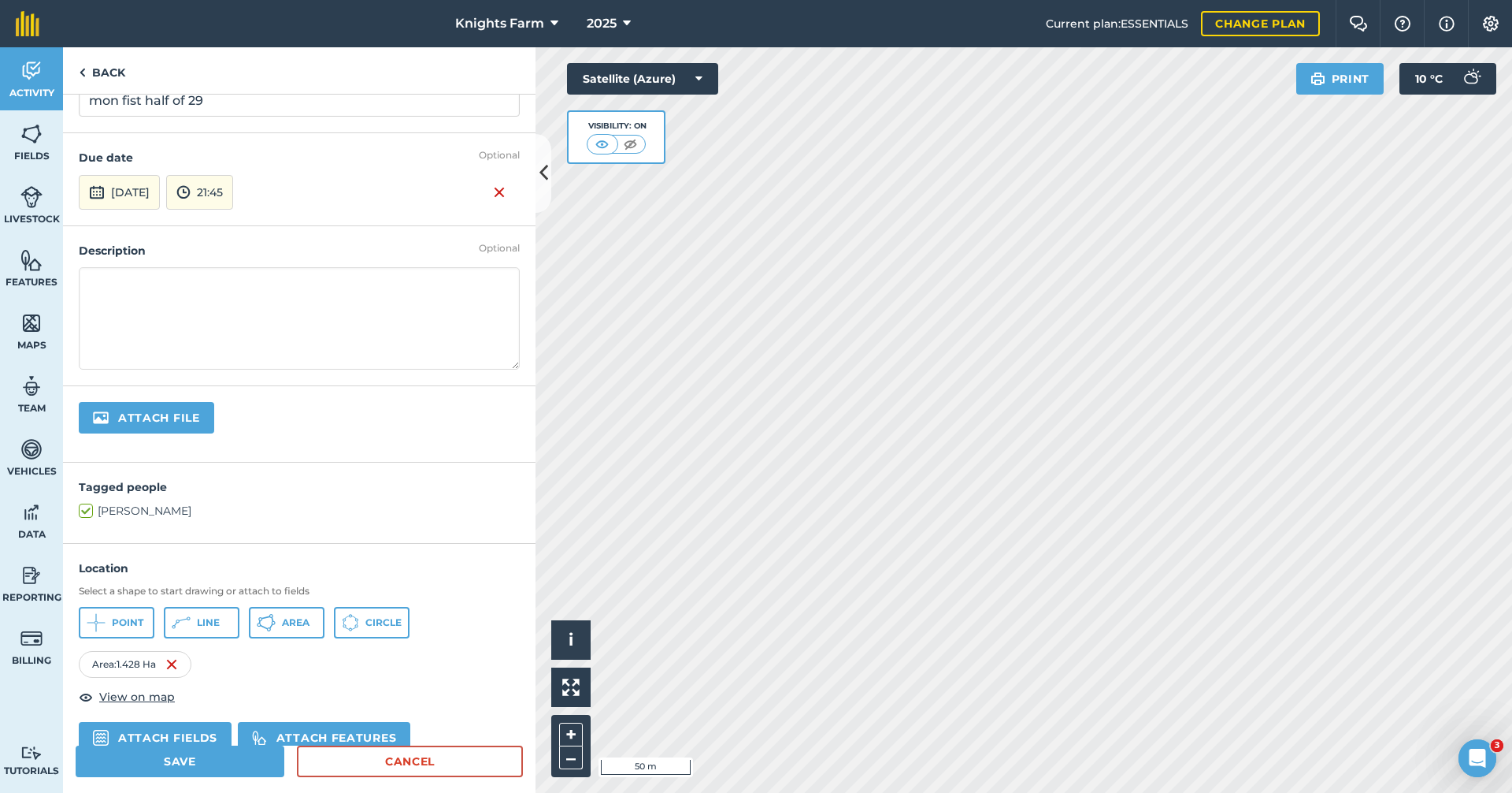
scroll to position [0, 0]
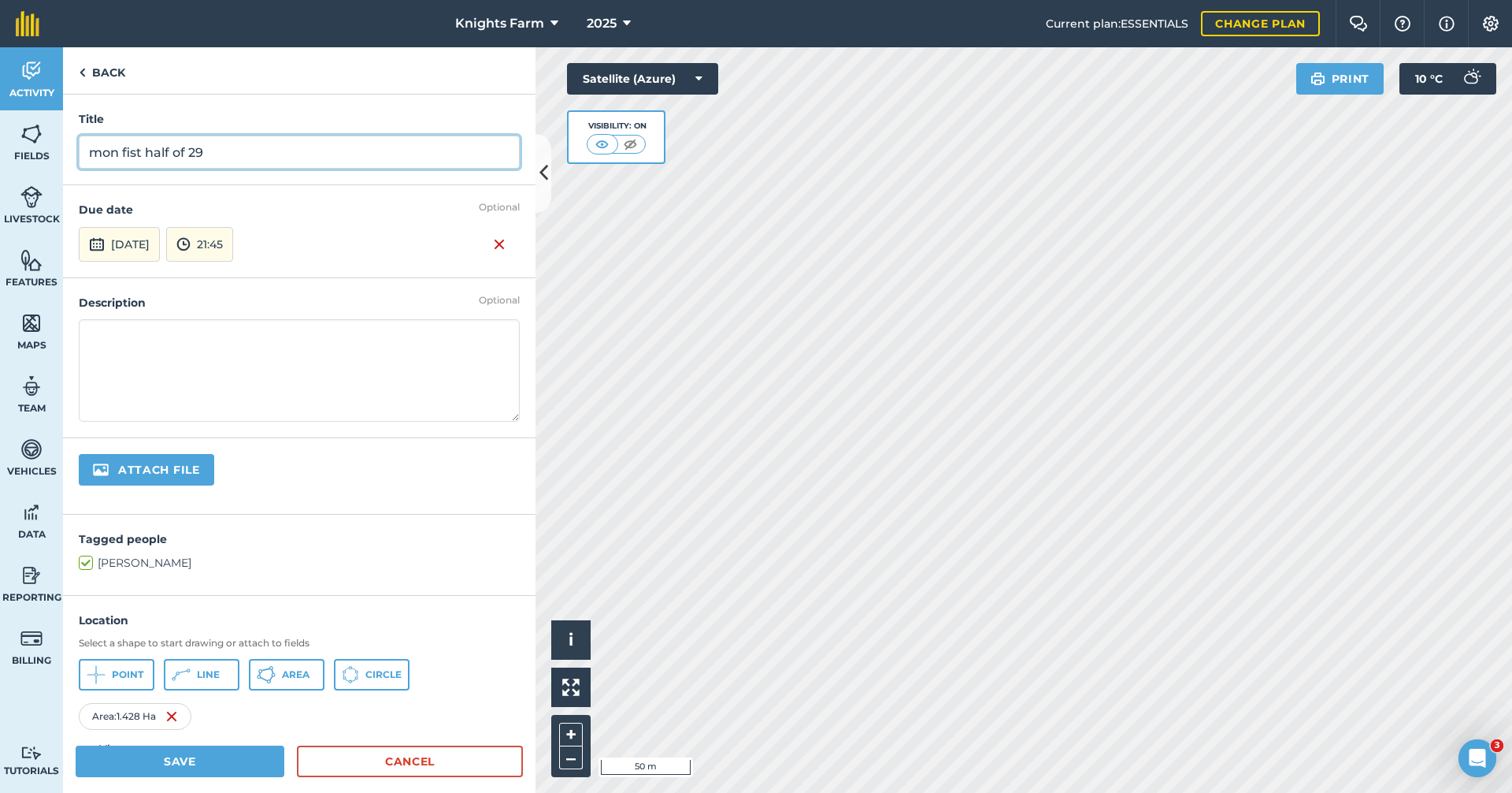
click at [146, 152] on input "mon fist half of 29" at bounding box center [299, 152] width 441 height 33
type input "mon frist half of 29"
click at [237, 757] on button "Save" at bounding box center [180, 760] width 209 height 31
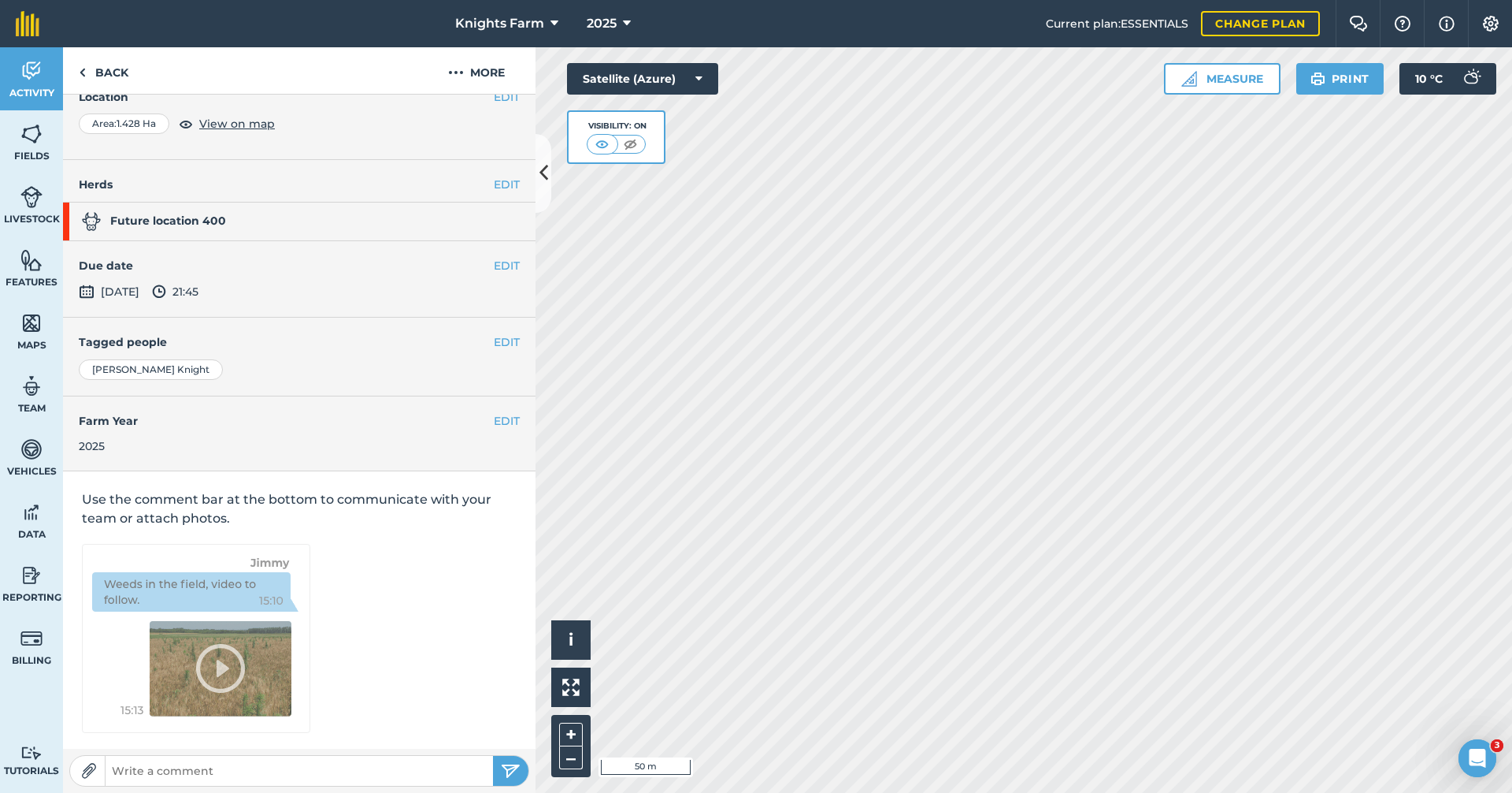
scroll to position [119, 0]
click at [27, 402] on span "Team" at bounding box center [31, 408] width 63 height 12
select select "MEMBER"
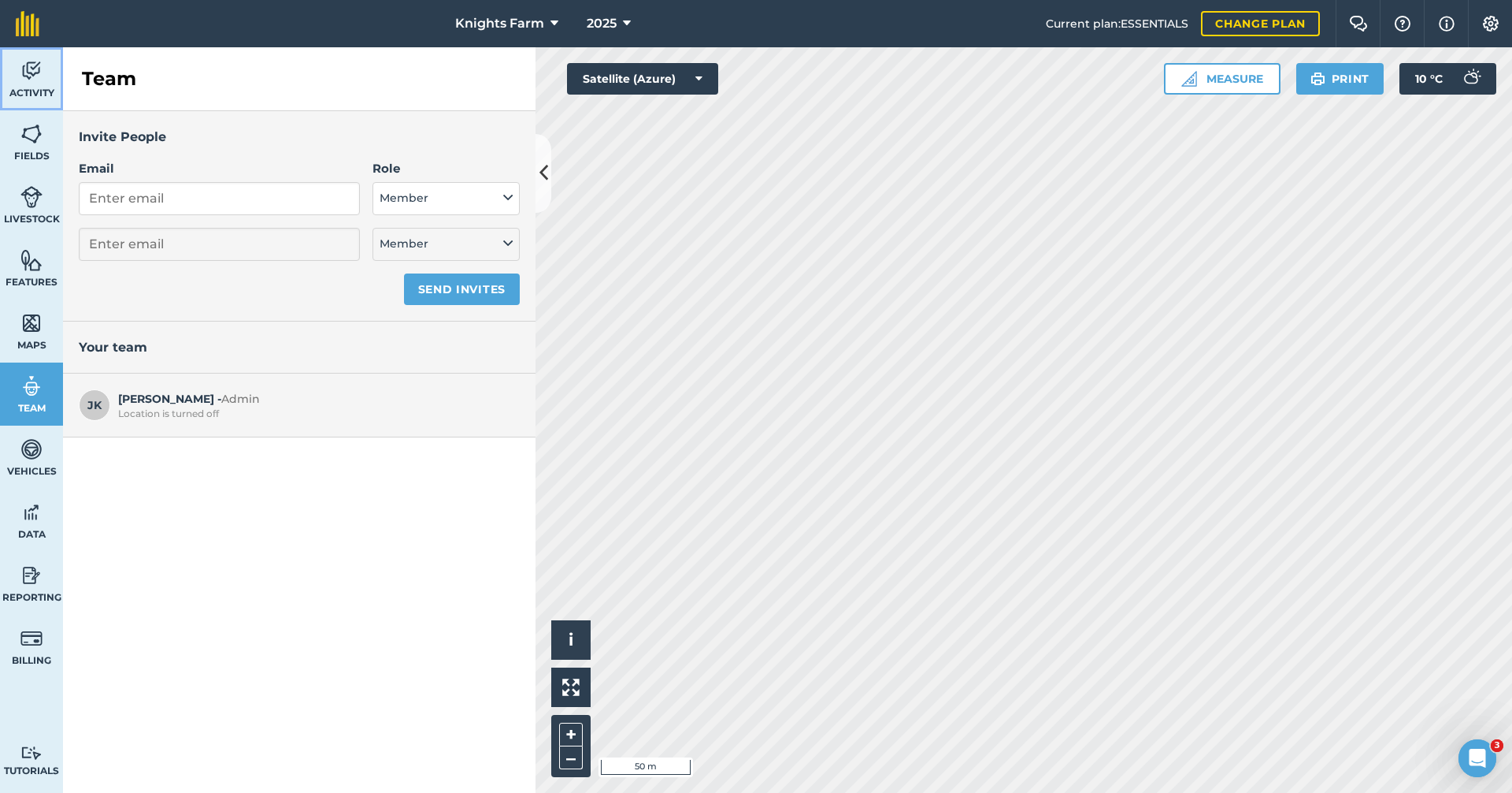
click at [26, 84] on link "Activity" at bounding box center [31, 78] width 63 height 63
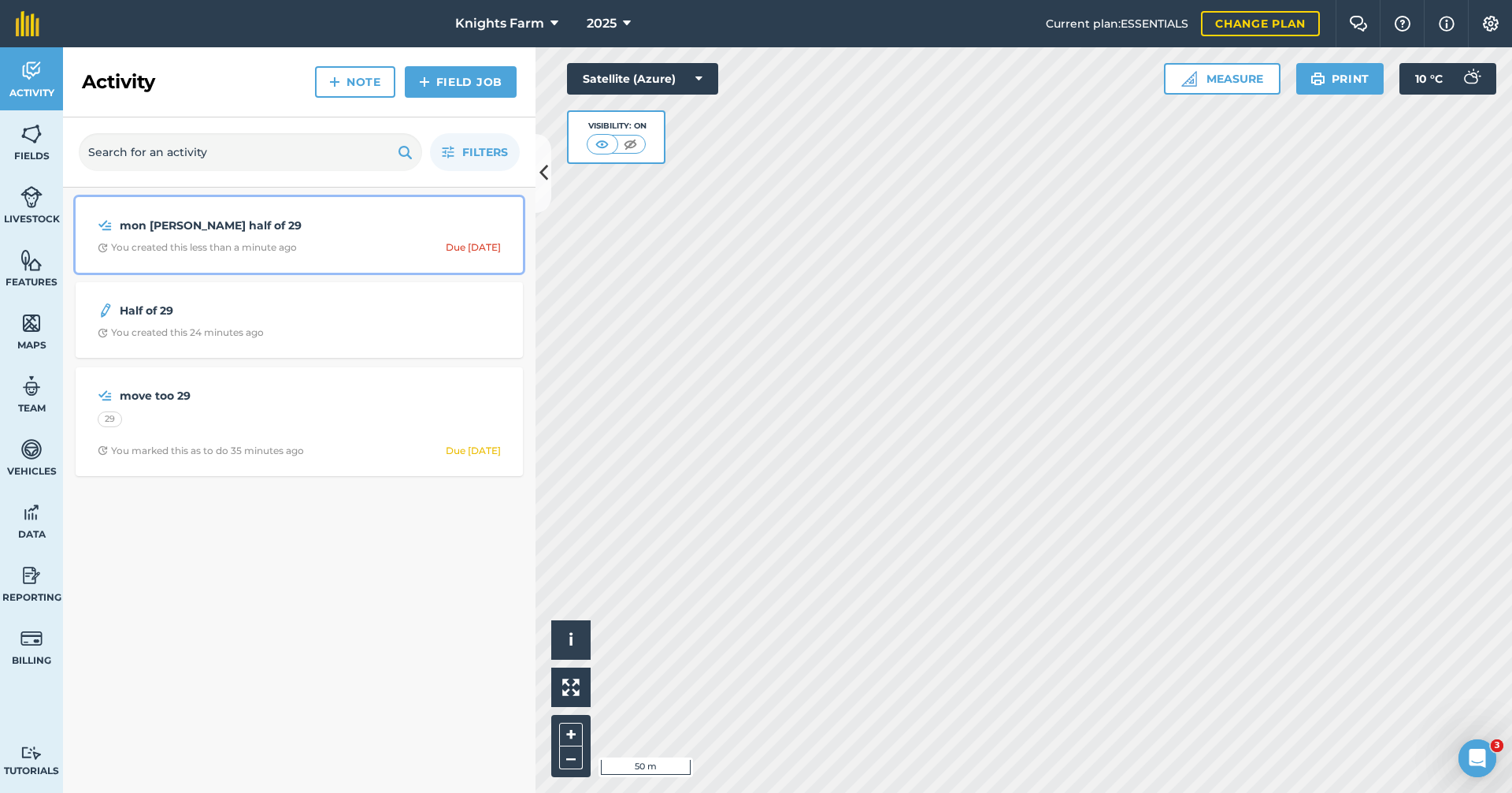
click at [392, 250] on span "You created this less than a minute ago Due today" at bounding box center [299, 247] width 403 height 12
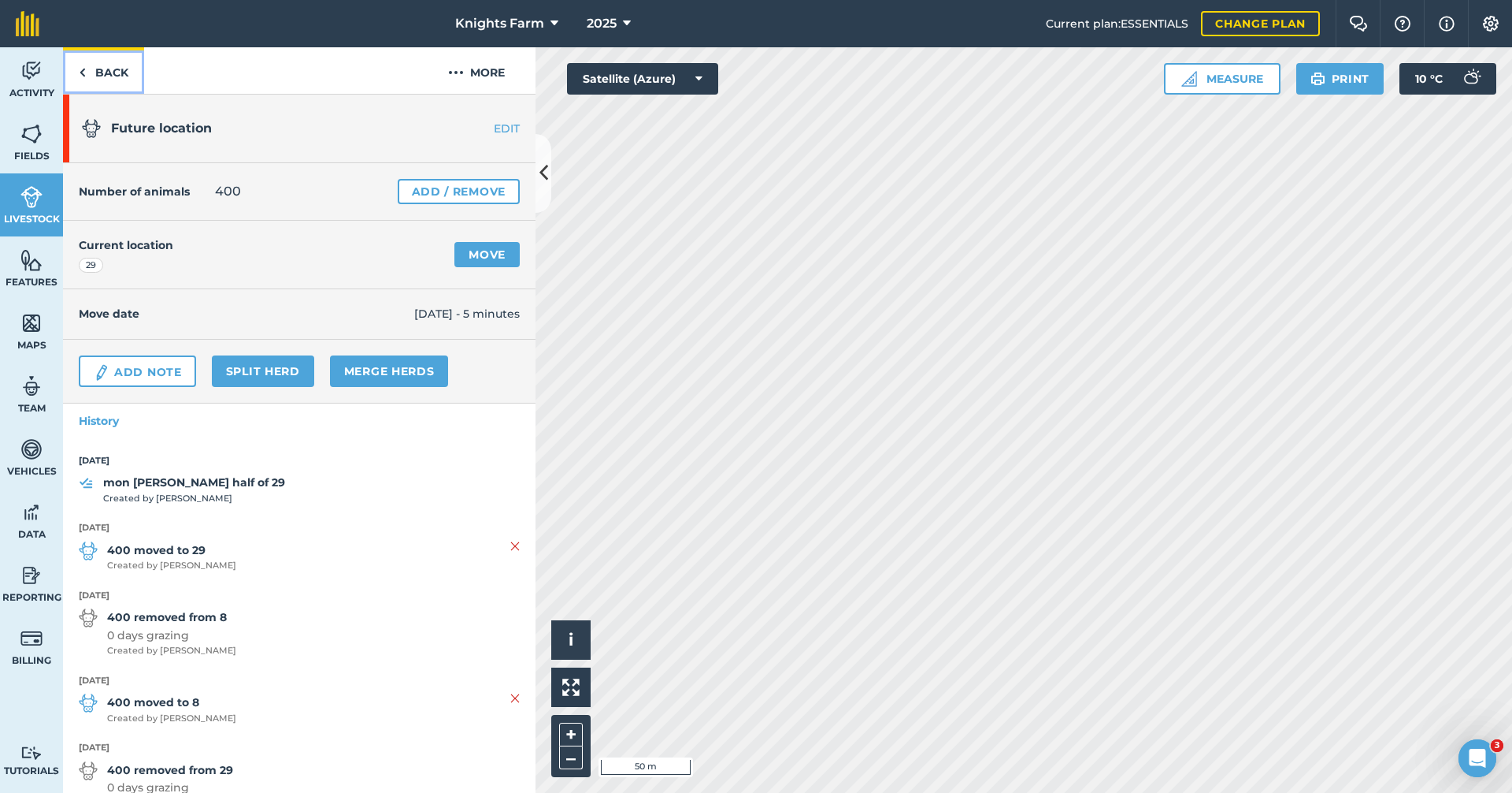
click at [111, 73] on link "Back" at bounding box center [104, 70] width 81 height 46
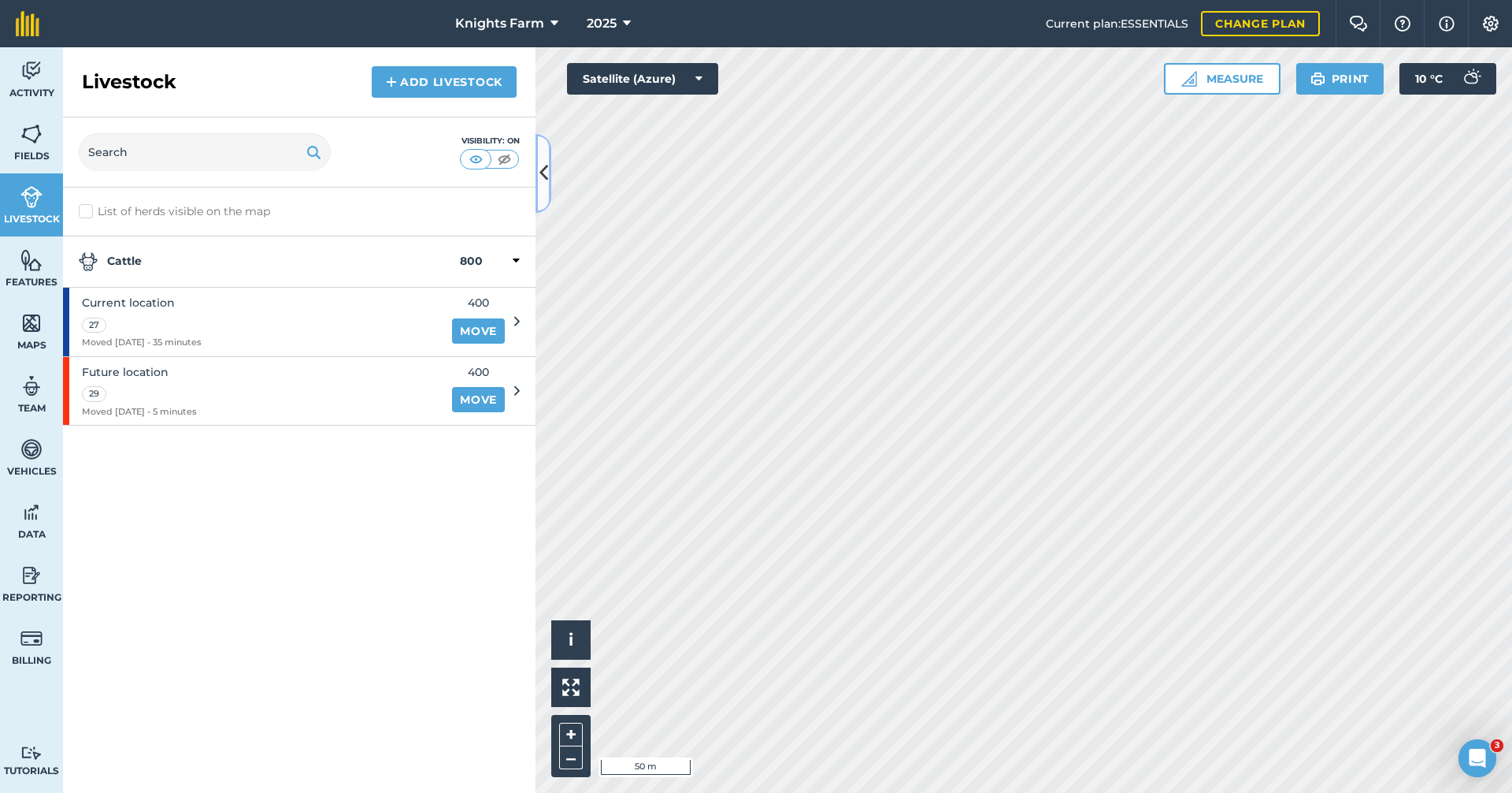
click at [539, 164] on icon at bounding box center [543, 172] width 8 height 27
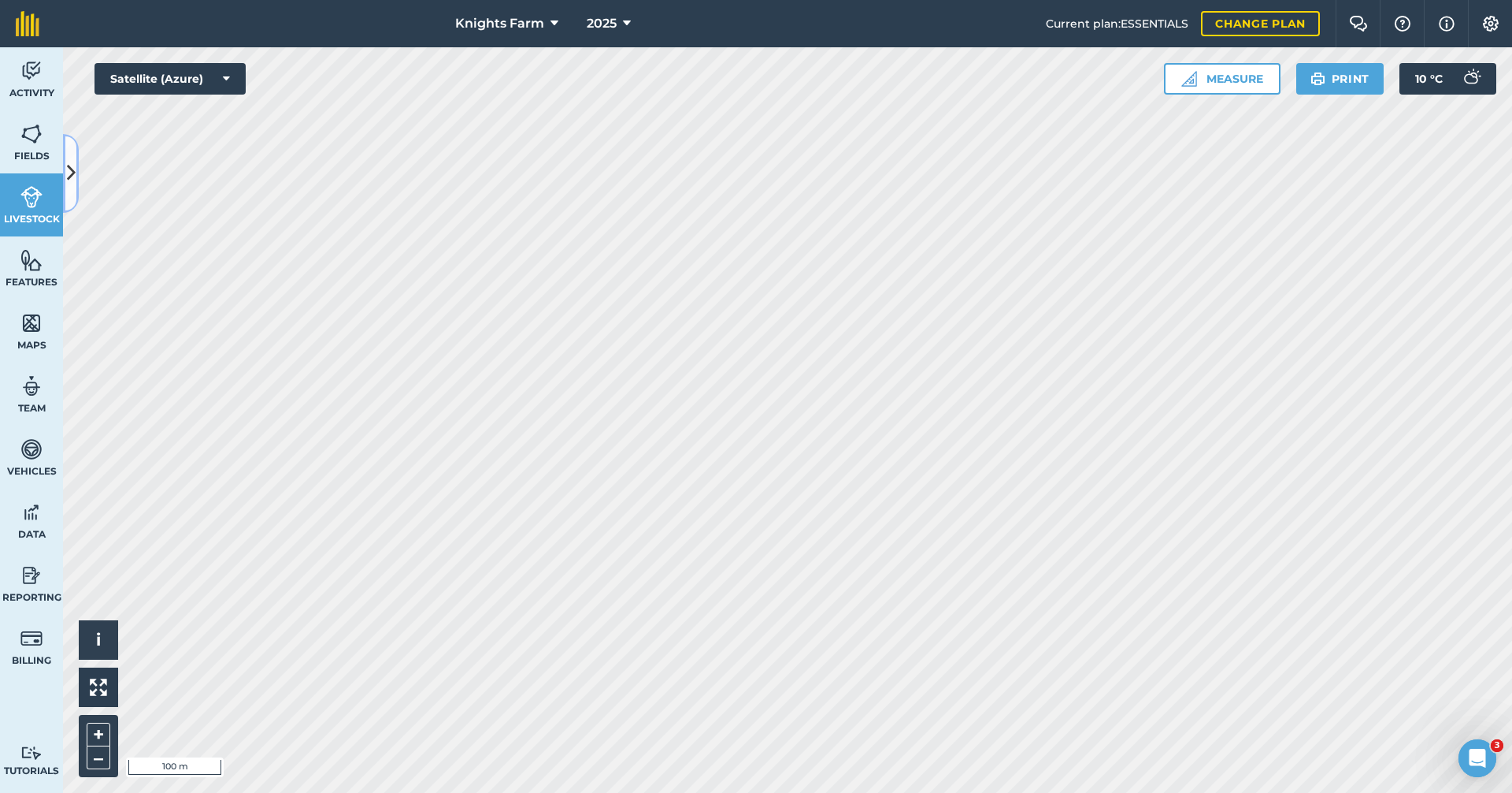
click at [70, 171] on icon at bounding box center [71, 172] width 8 height 27
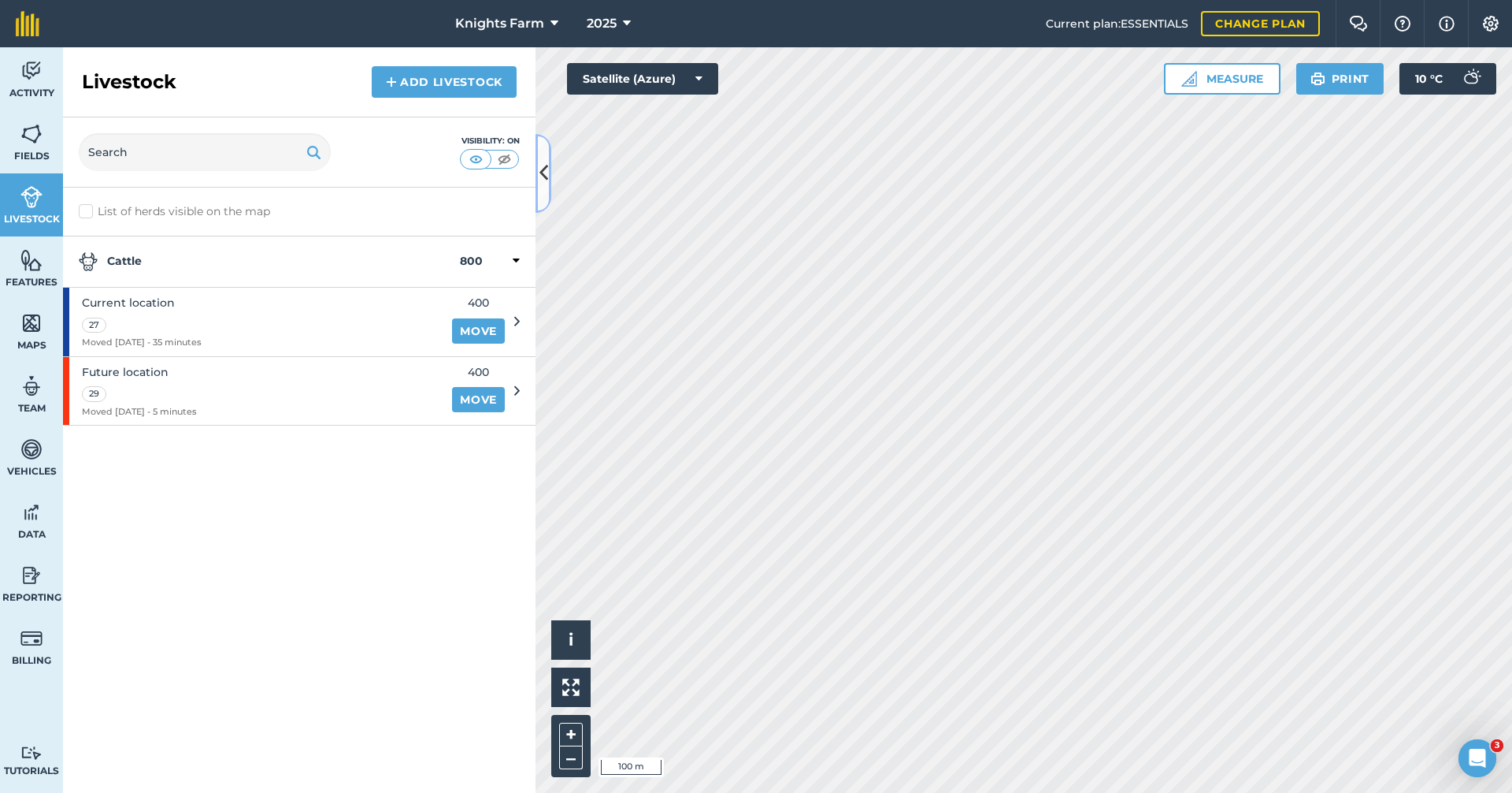
click at [546, 177] on icon at bounding box center [543, 172] width 8 height 27
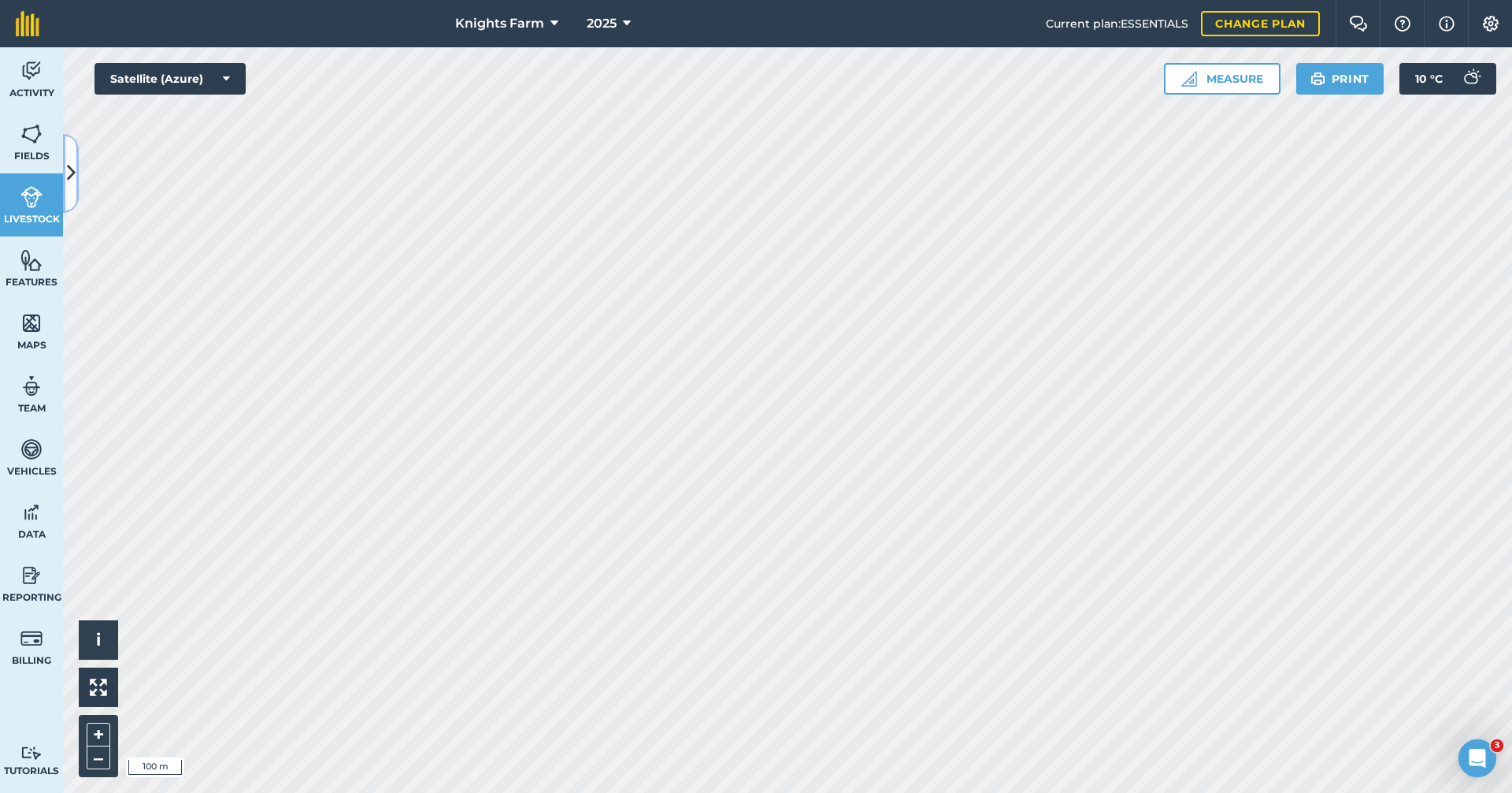
click at [77, 169] on button at bounding box center [71, 173] width 16 height 79
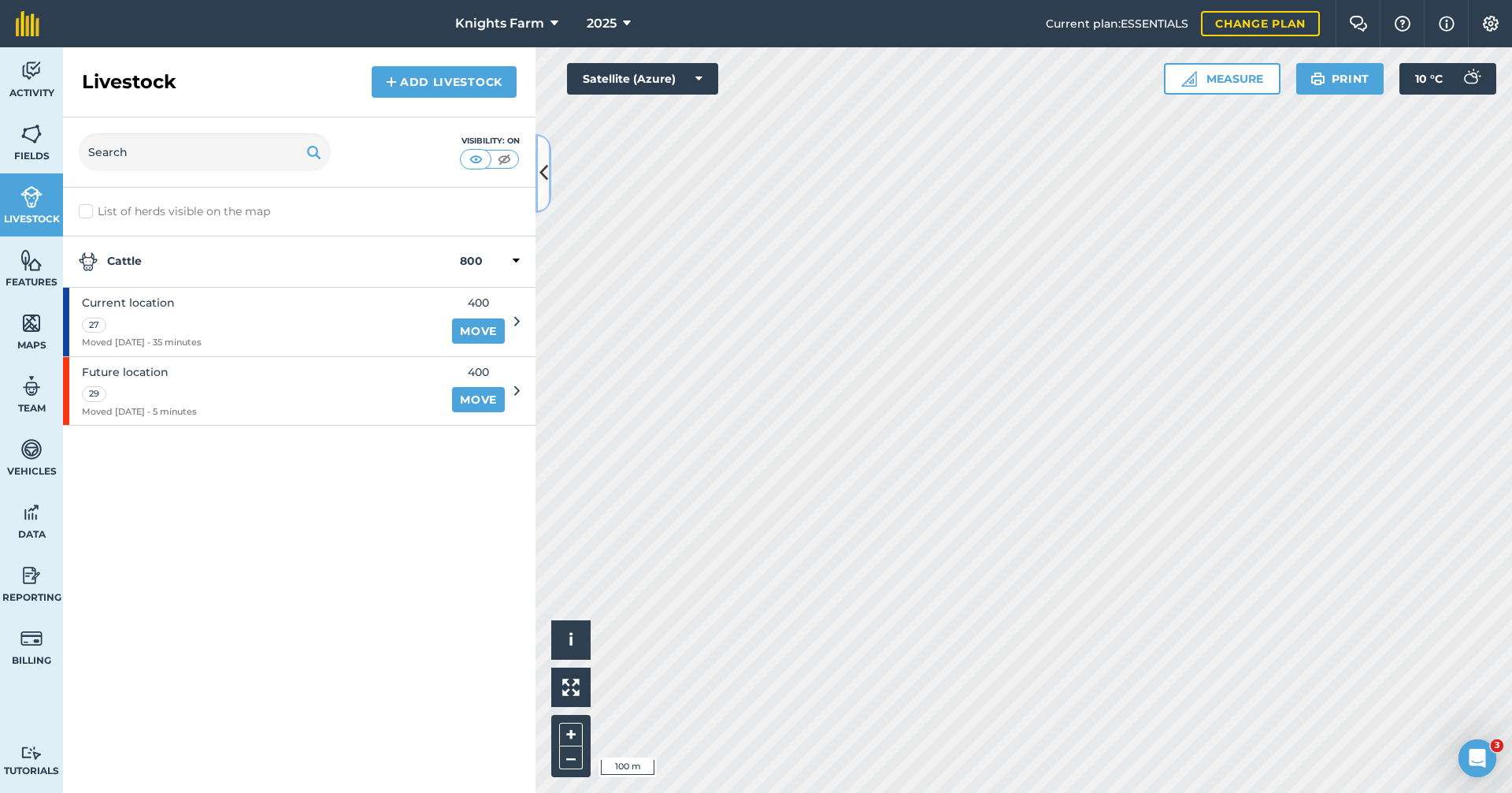
click at [543, 199] on button at bounding box center [543, 173] width 16 height 79
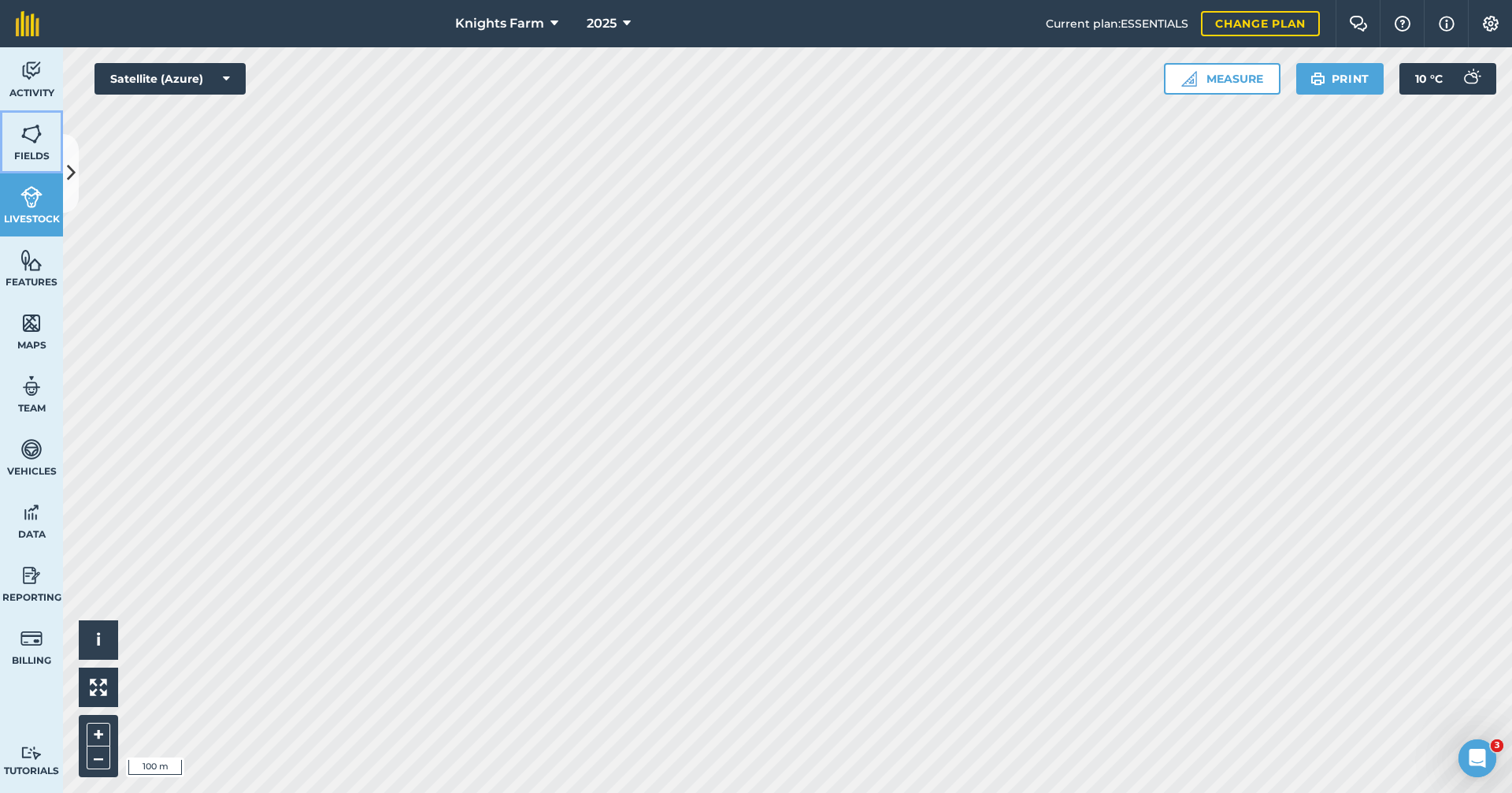
click at [27, 141] on img at bounding box center [31, 134] width 22 height 24
click at [64, 176] on button at bounding box center [71, 173] width 16 height 79
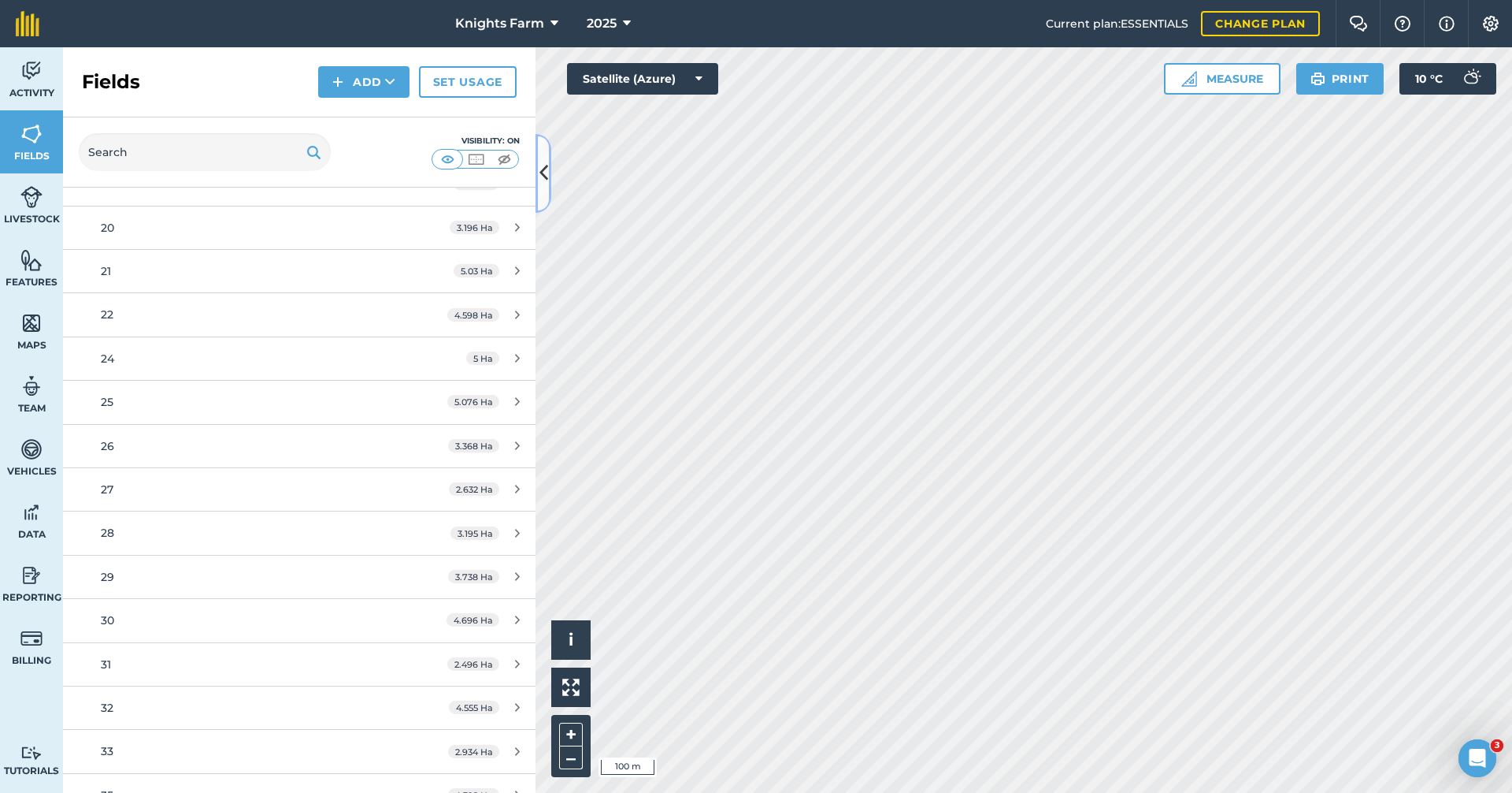
scroll to position [709, 0]
click at [503, 355] on div "5 Ha" at bounding box center [493, 359] width 85 height 12
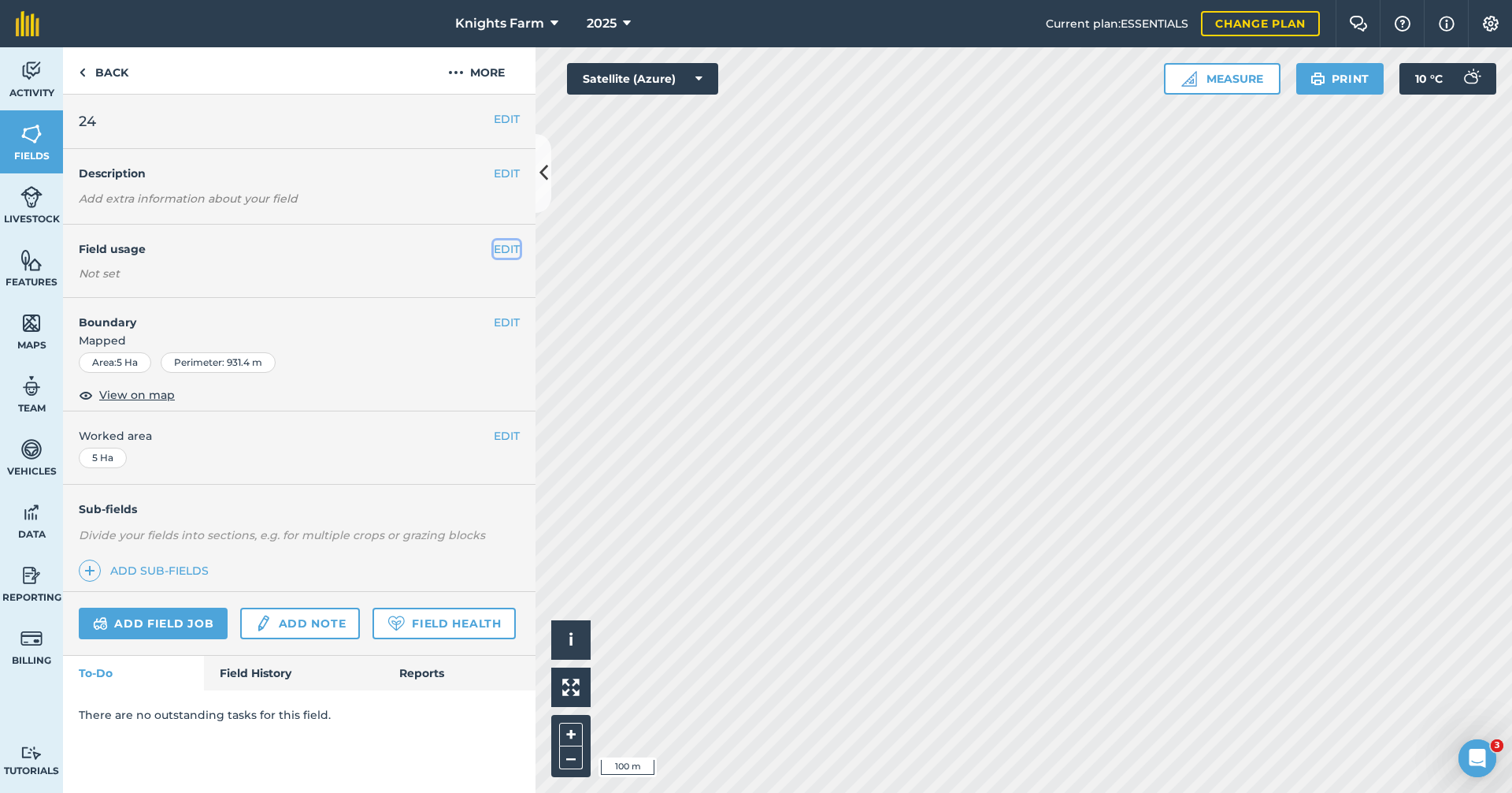
click at [507, 246] on button "EDIT" at bounding box center [507, 249] width 26 height 17
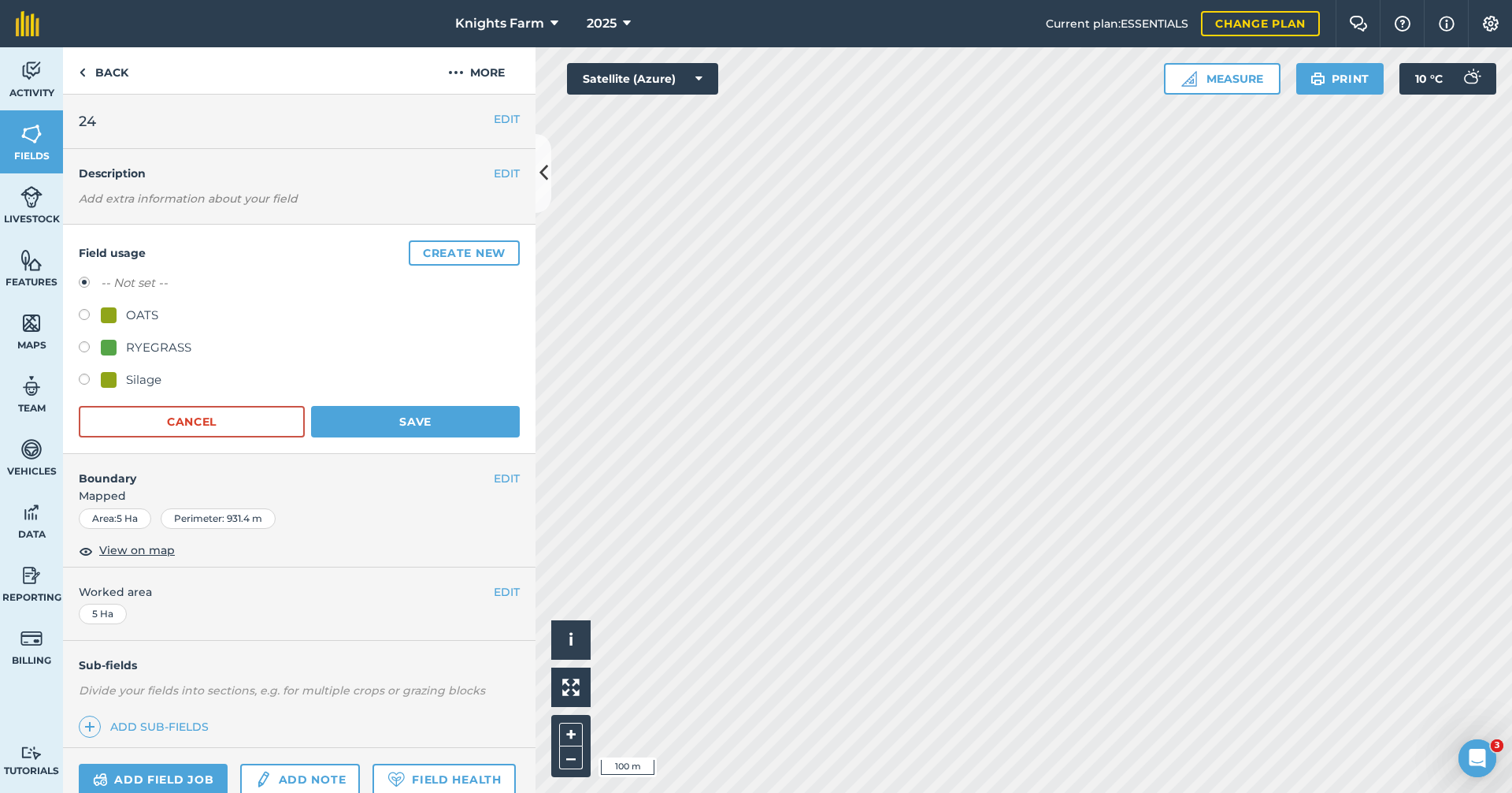
click at [89, 375] on label at bounding box center [89, 381] width 22 height 16
radio input "true"
radio input "false"
click at [432, 423] on button "Save" at bounding box center [415, 421] width 209 height 31
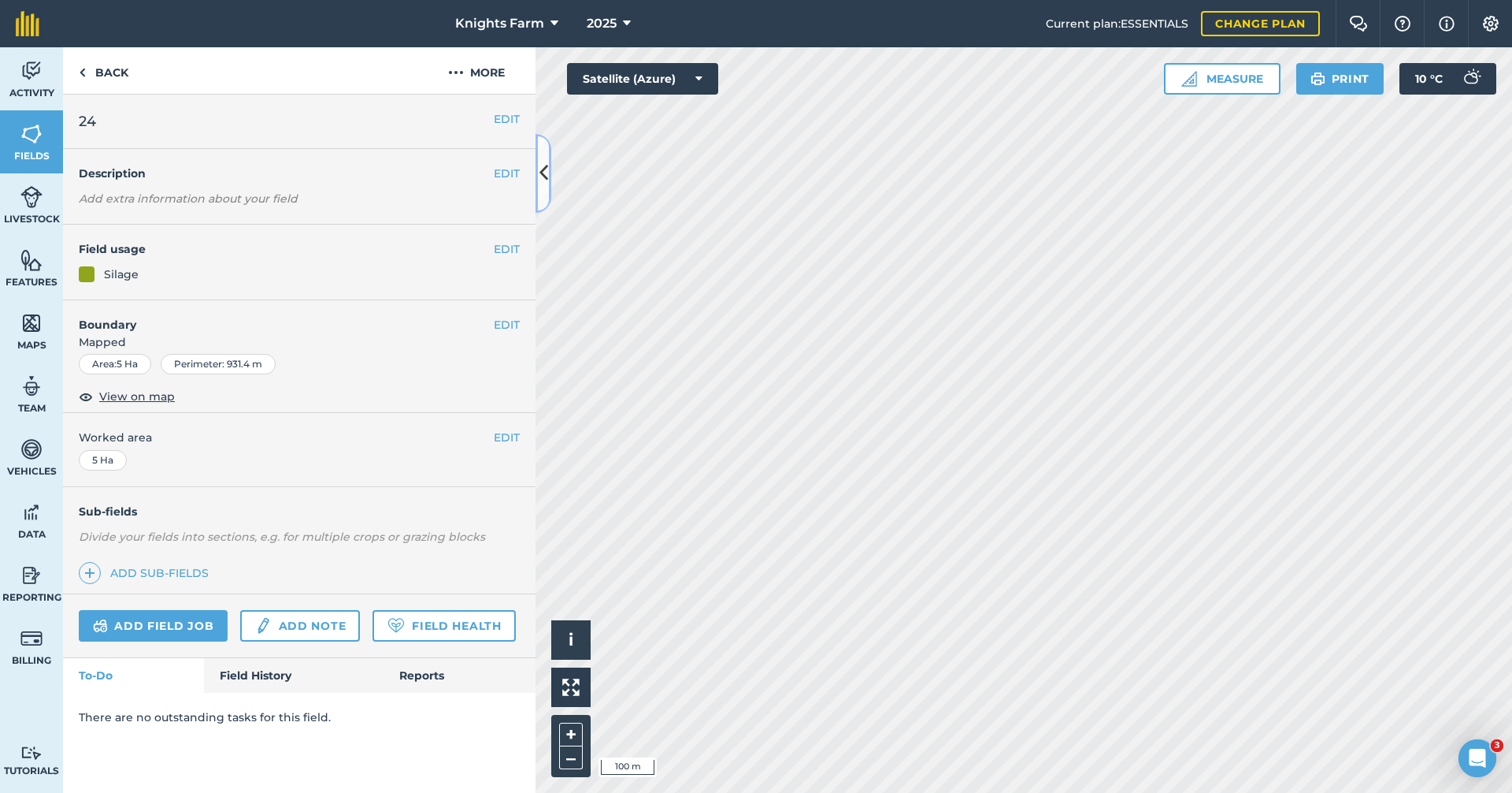
click at [542, 186] on icon at bounding box center [543, 172] width 8 height 27
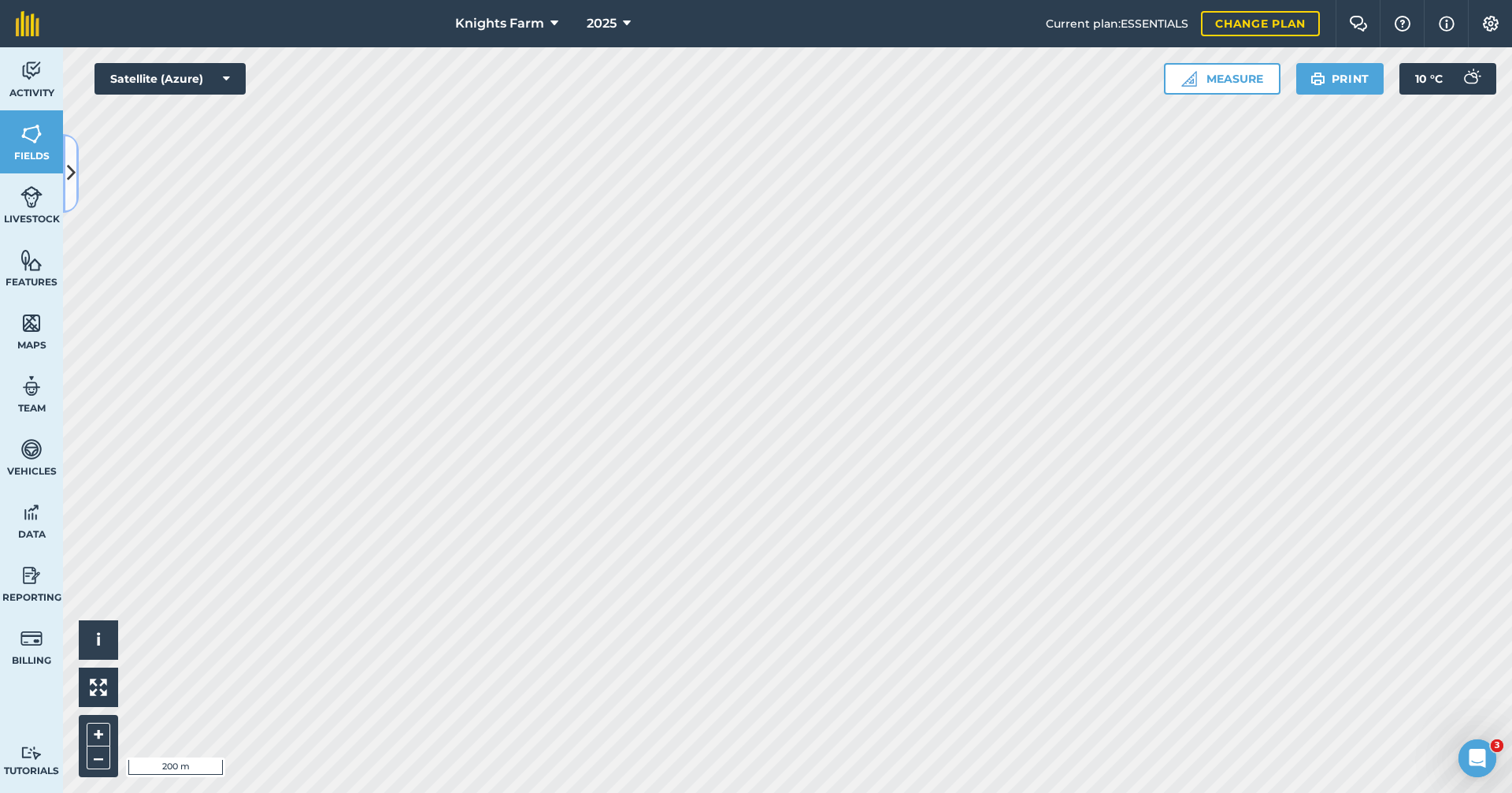
click at [67, 186] on icon at bounding box center [71, 172] width 8 height 27
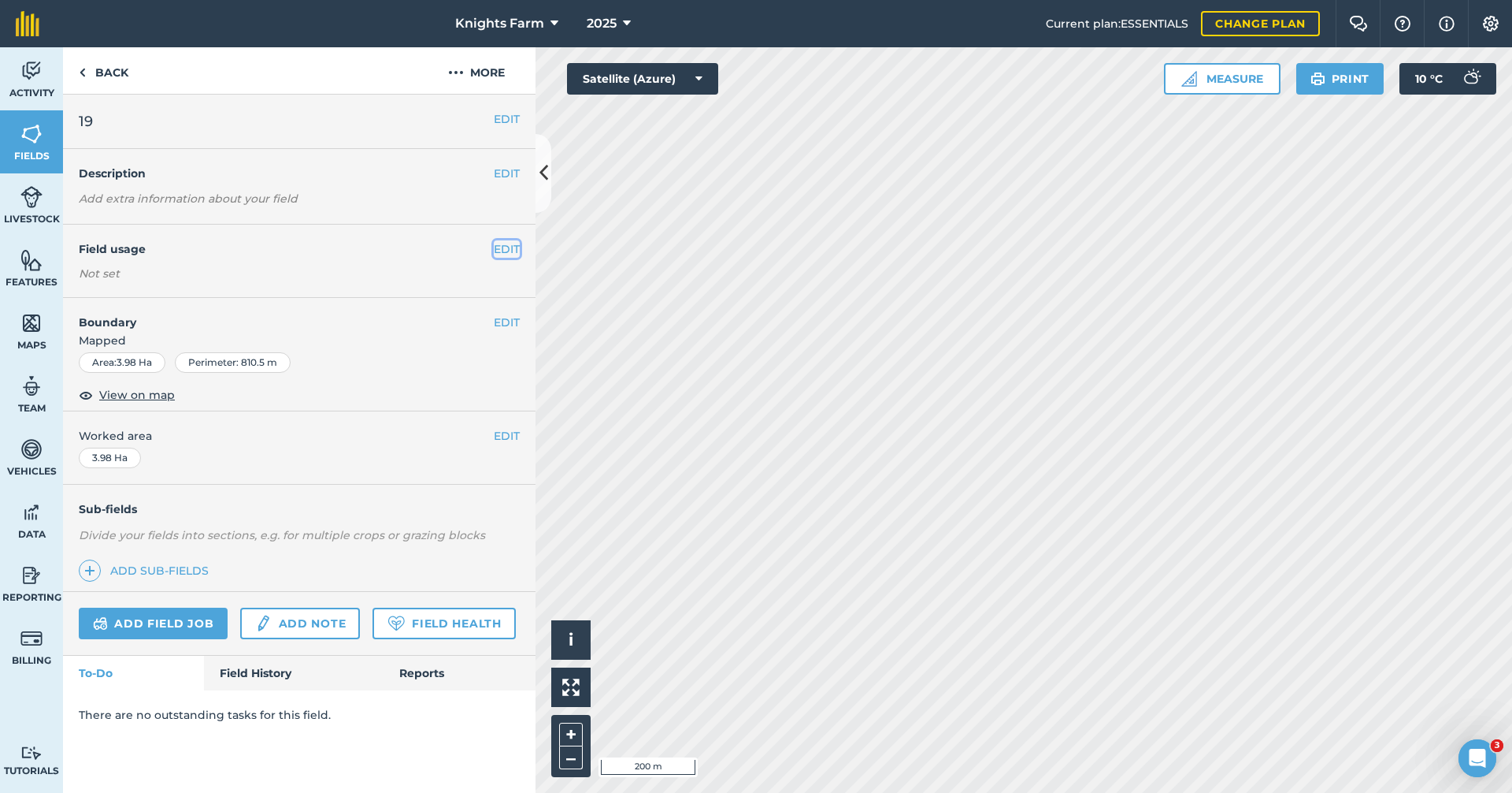
click at [507, 249] on button "EDIT" at bounding box center [507, 249] width 26 height 17
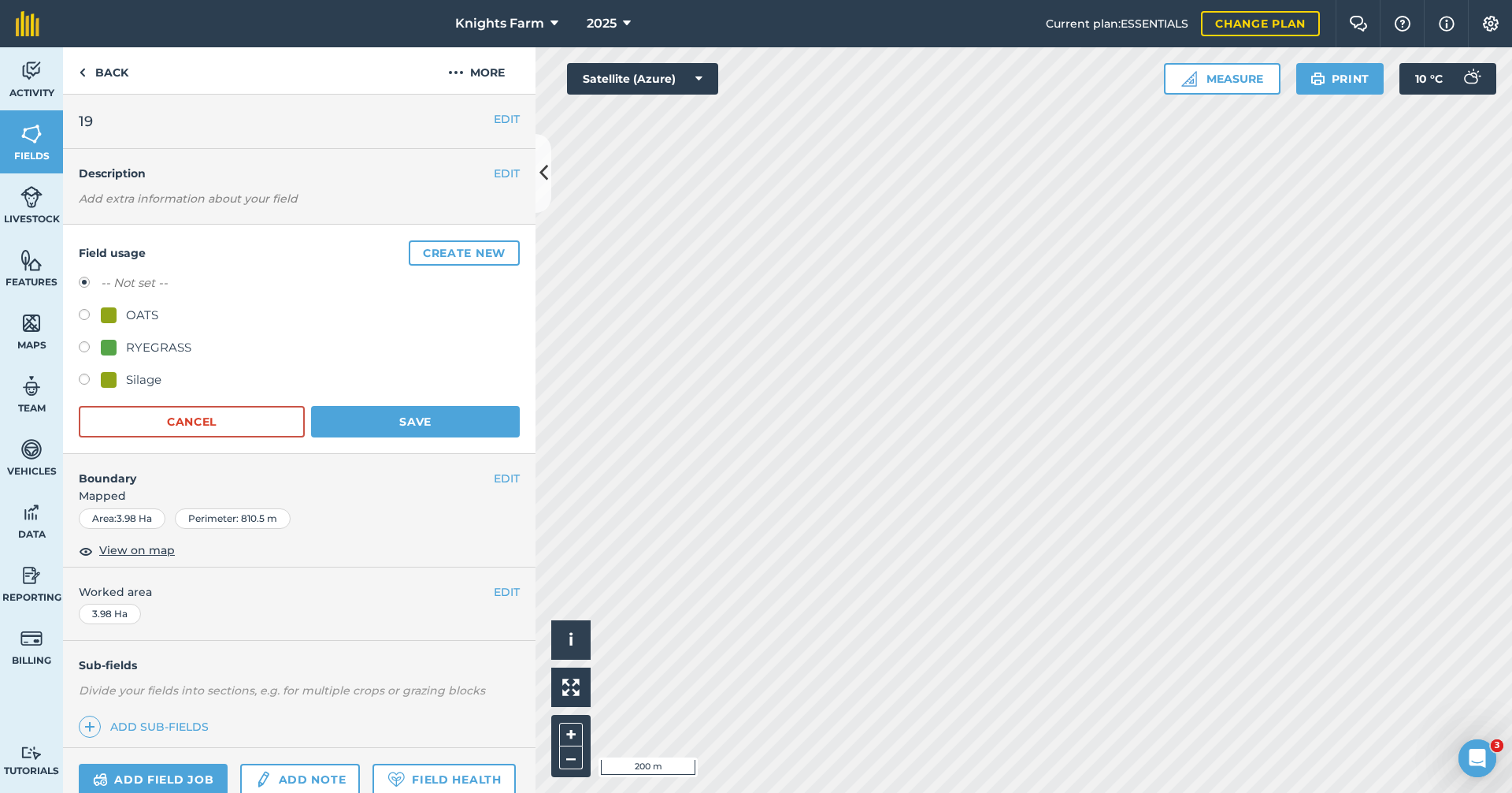
click at [88, 374] on label at bounding box center [89, 381] width 22 height 16
radio input "true"
radio input "false"
click at [354, 420] on button "Save" at bounding box center [415, 421] width 209 height 31
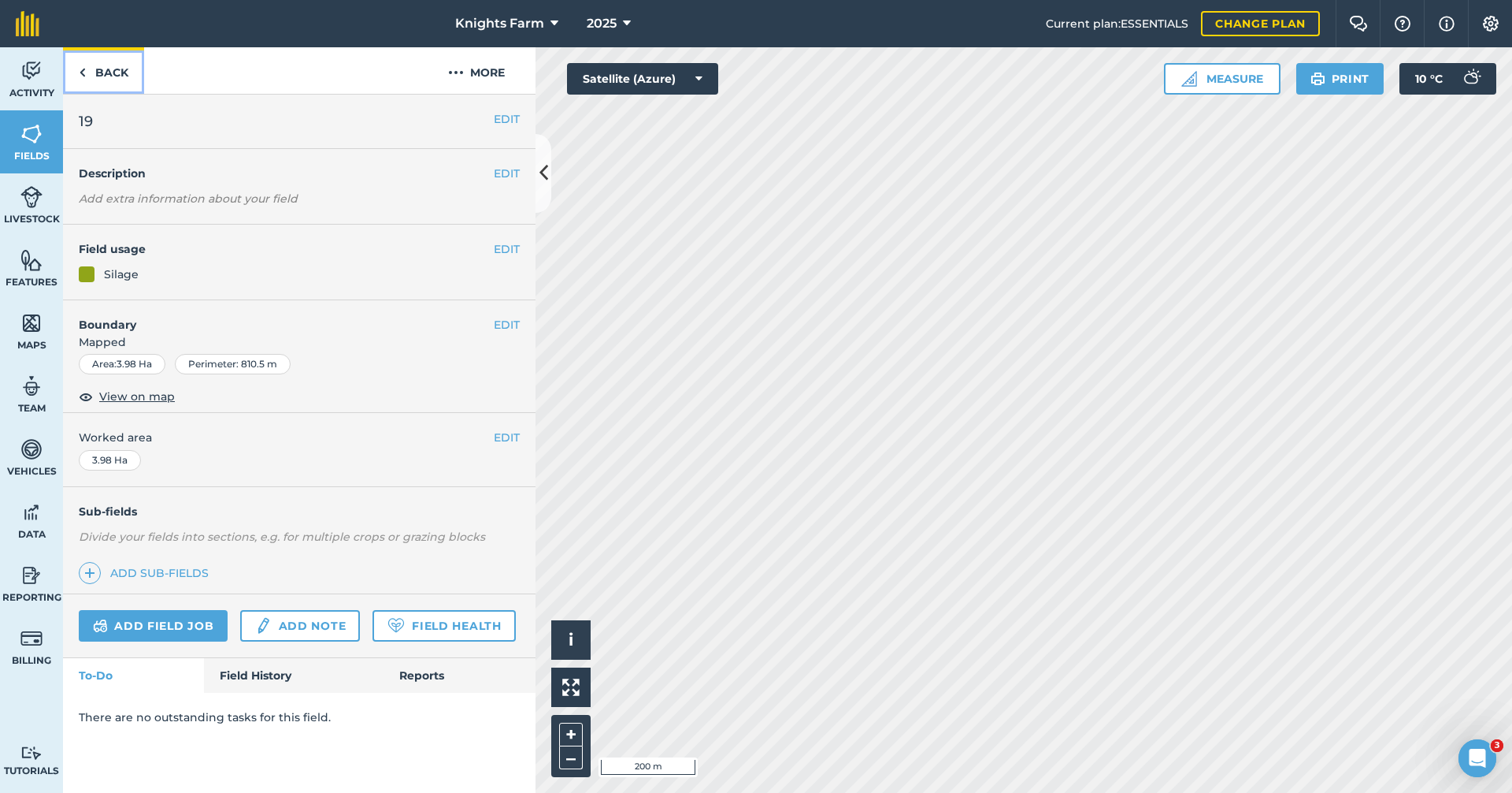
click at [95, 65] on link "Back" at bounding box center [104, 70] width 81 height 46
click at [498, 235] on div "EDIT Field usage Not set" at bounding box center [299, 261] width 473 height 73
click at [499, 249] on button "EDIT" at bounding box center [507, 249] width 26 height 17
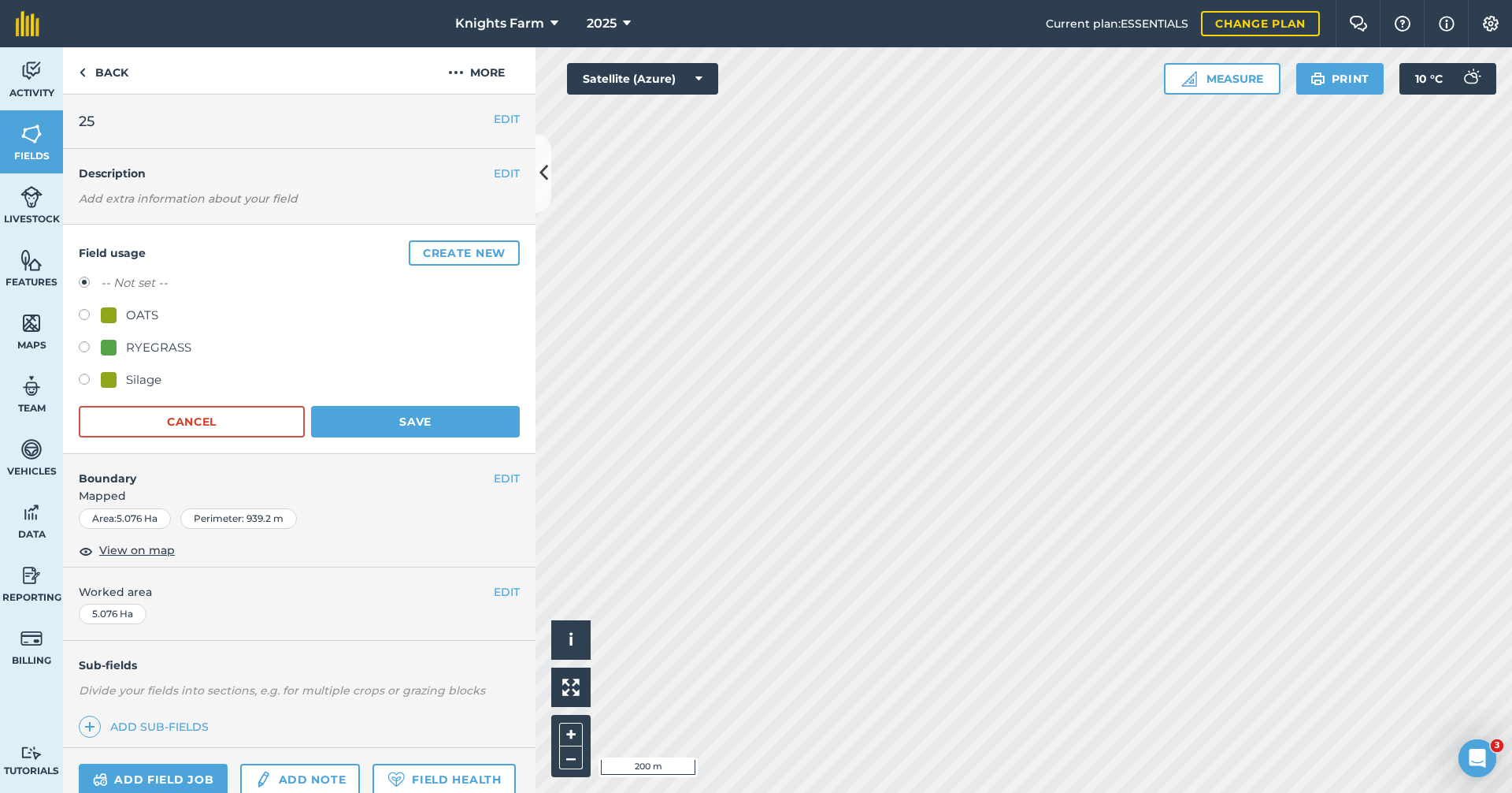
click at [85, 376] on label at bounding box center [89, 381] width 22 height 16
radio input "true"
radio input "false"
click at [361, 406] on button "Save" at bounding box center [415, 421] width 209 height 31
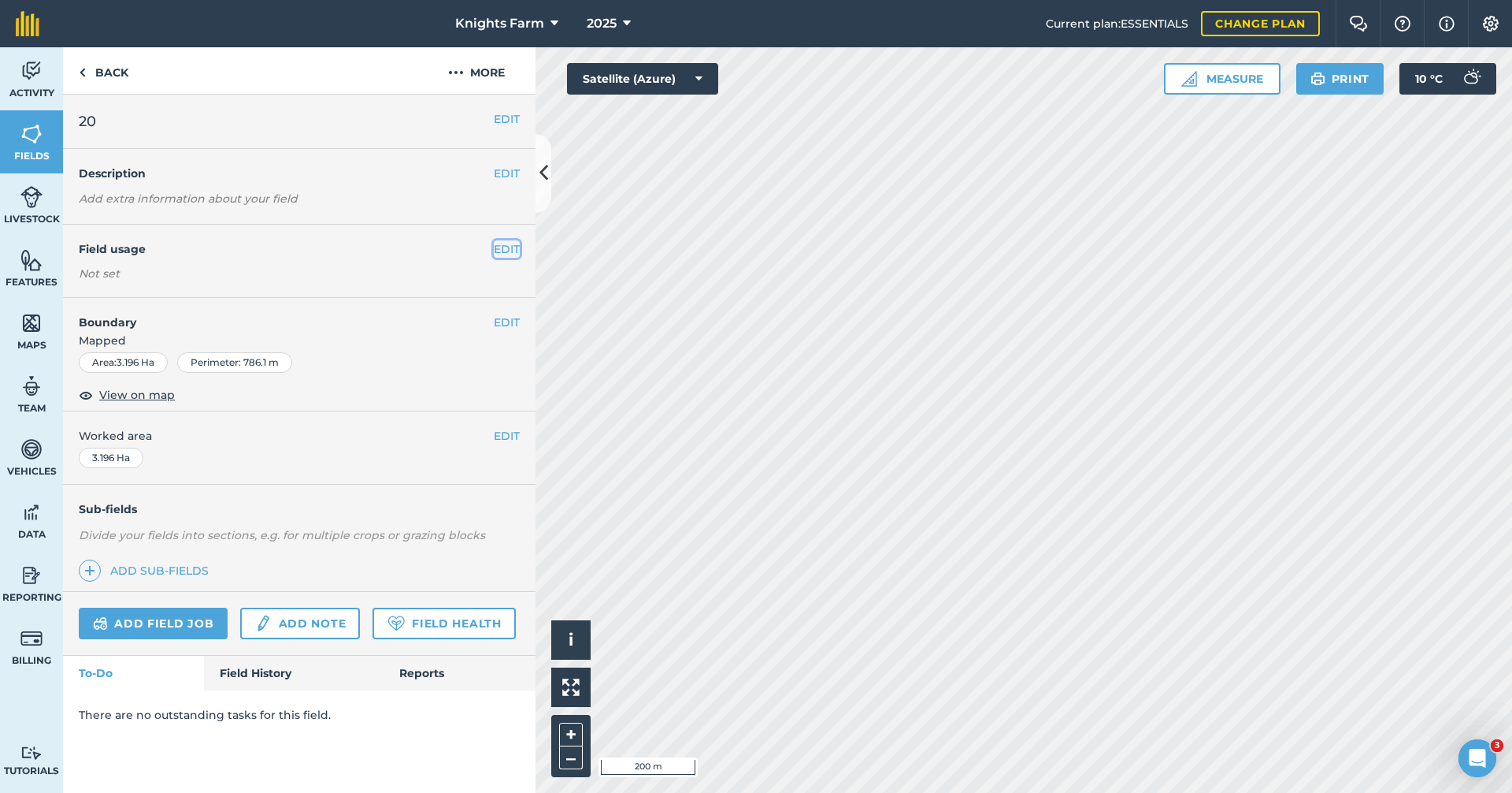
click at [494, 243] on button "EDIT" at bounding box center [507, 249] width 26 height 17
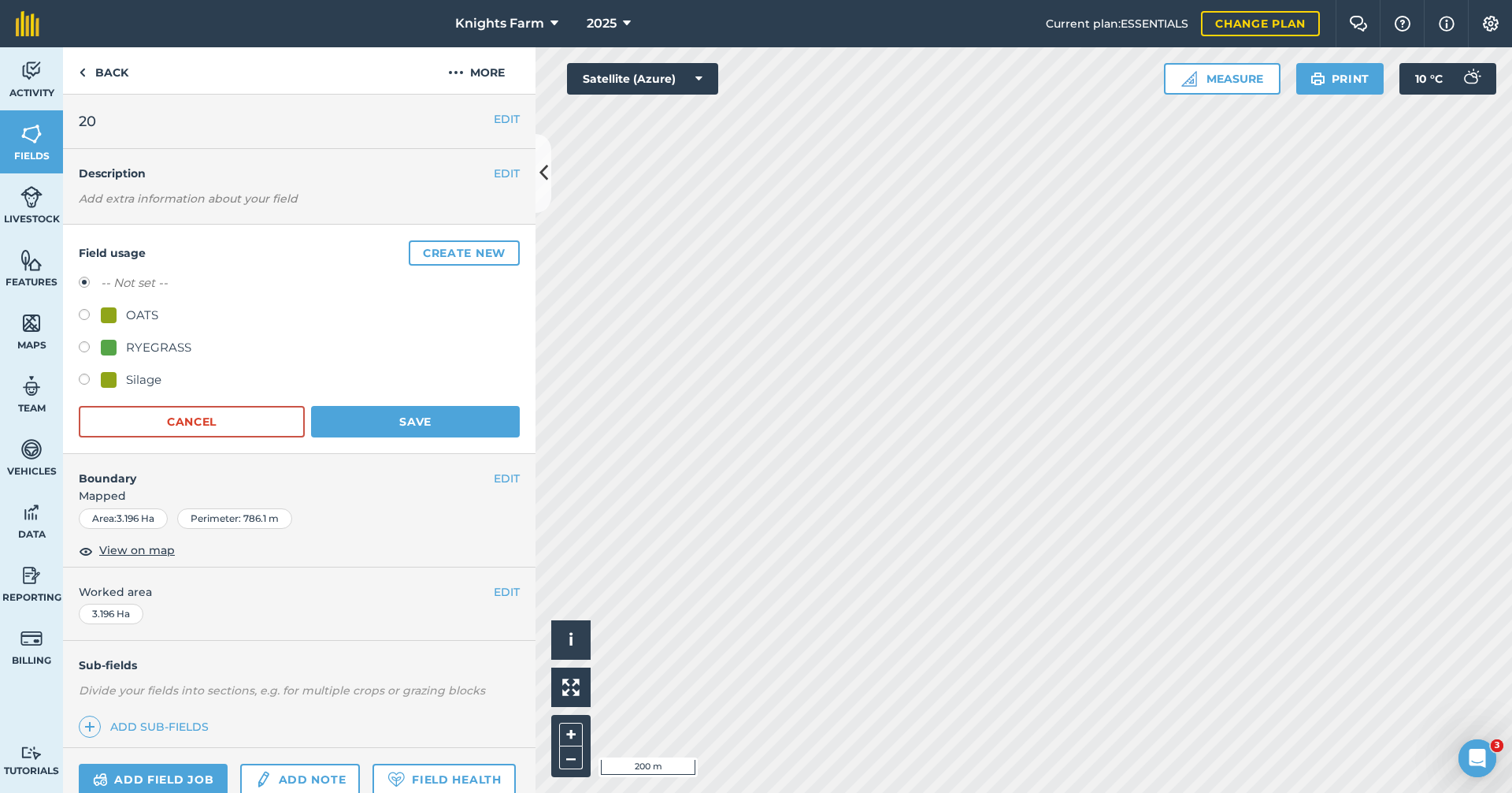
click at [84, 381] on label at bounding box center [89, 381] width 22 height 16
radio input "true"
radio input "false"
click at [384, 413] on button "Save" at bounding box center [415, 421] width 209 height 31
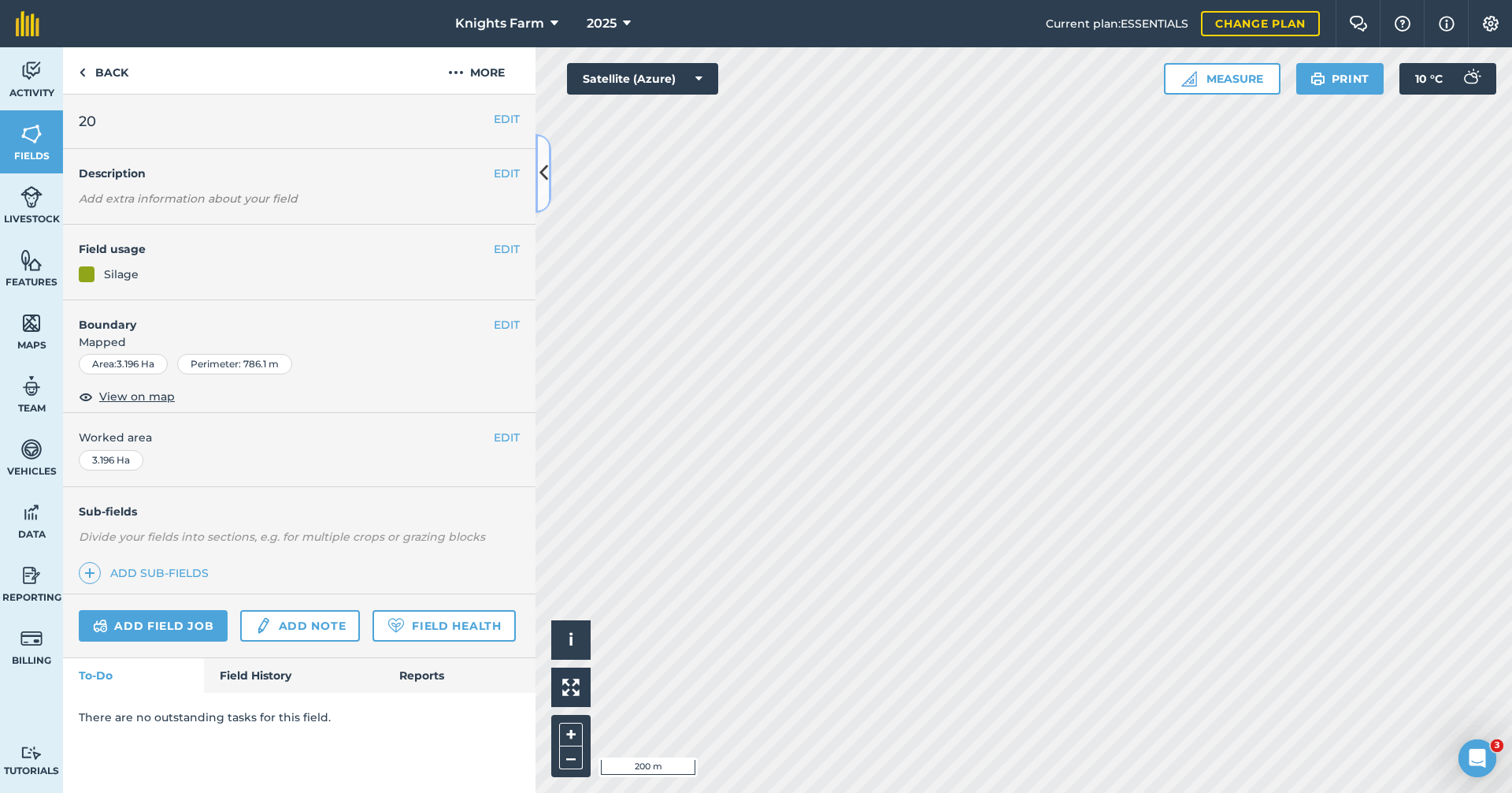
click at [541, 186] on icon at bounding box center [543, 172] width 8 height 27
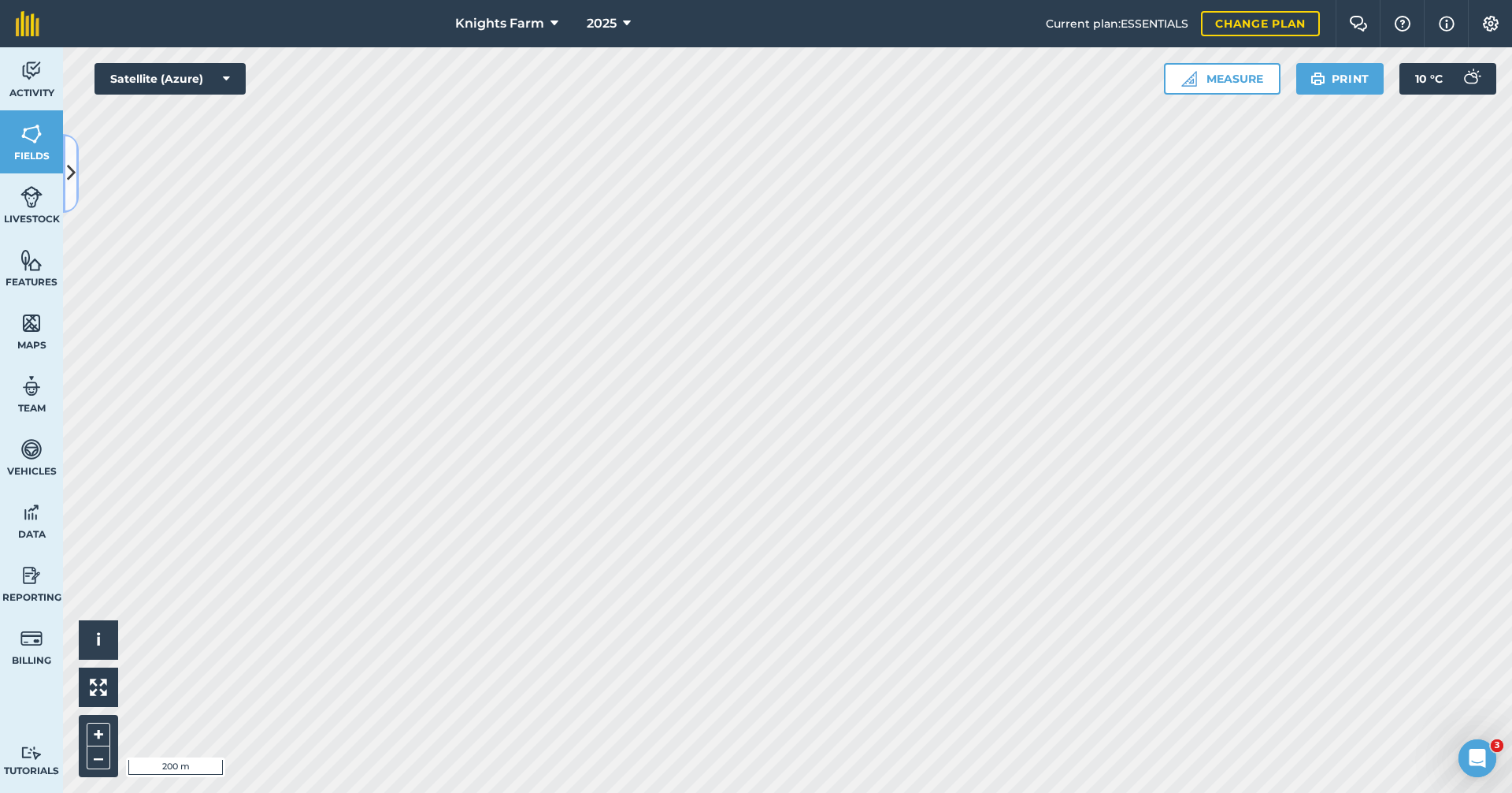
click at [74, 182] on icon at bounding box center [71, 172] width 8 height 27
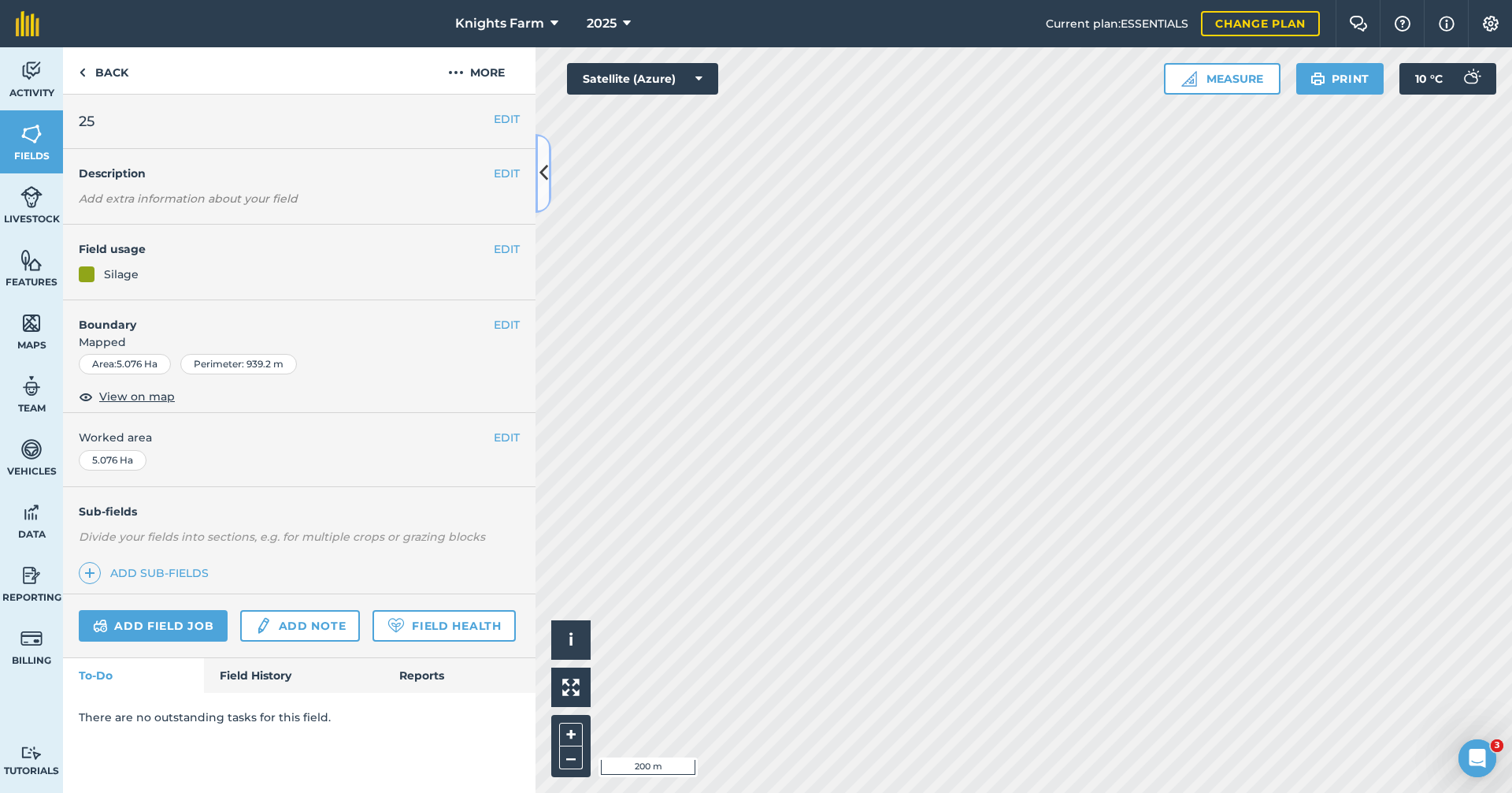
click at [548, 159] on button at bounding box center [543, 173] width 16 height 79
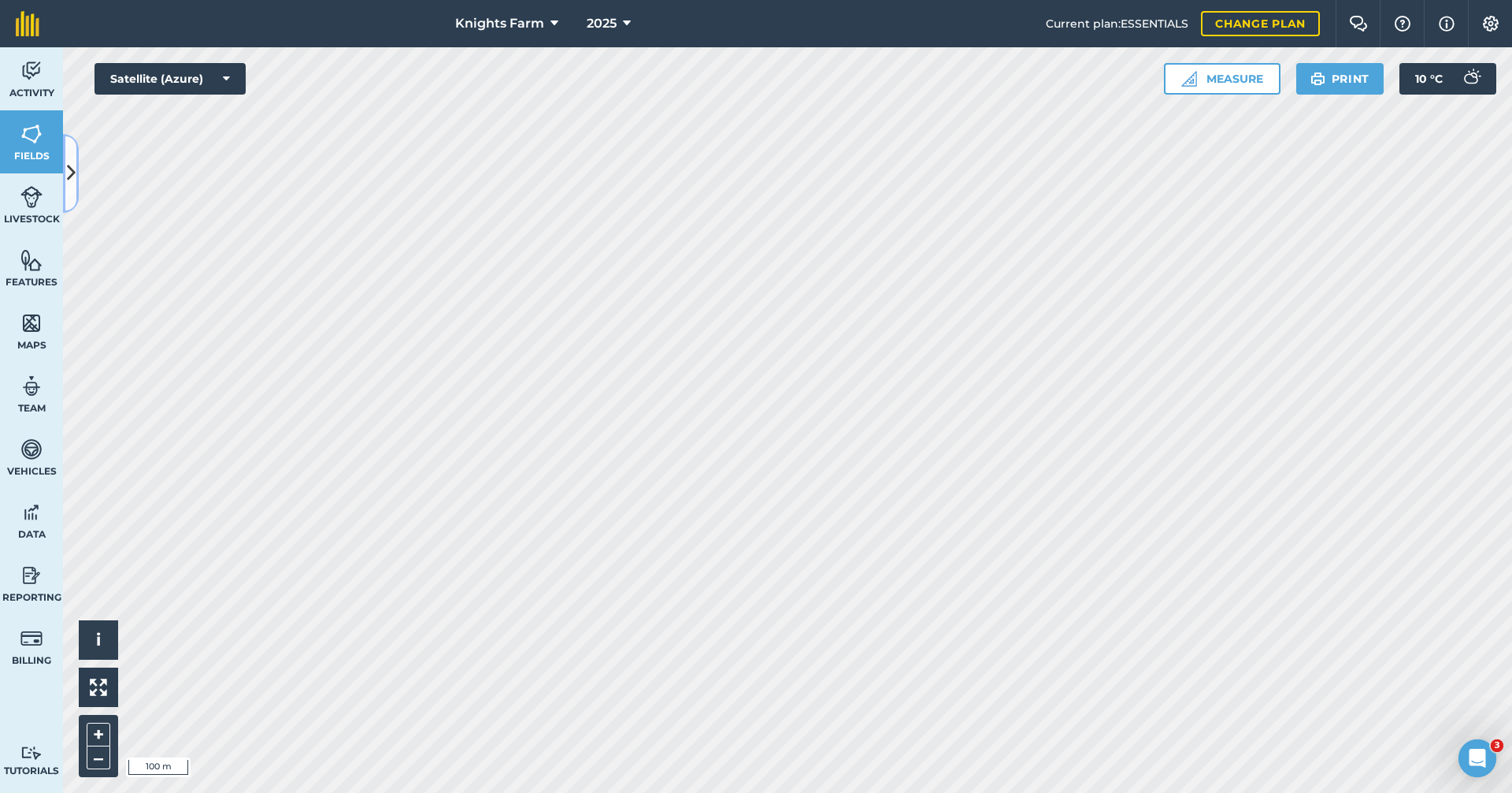
click at [73, 154] on button at bounding box center [71, 173] width 16 height 79
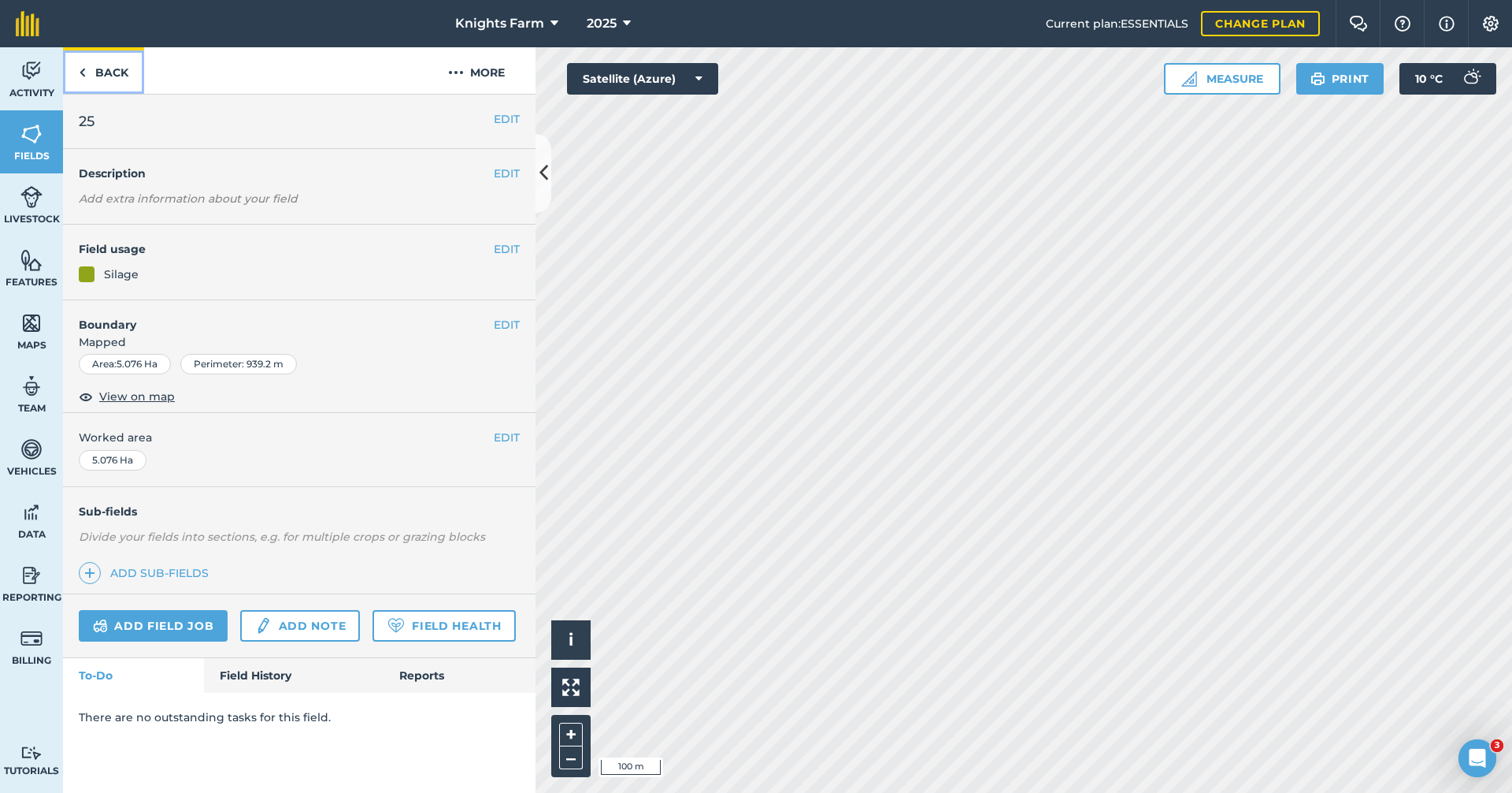
click at [134, 65] on link "Back" at bounding box center [104, 70] width 81 height 46
click at [128, 70] on link "Back" at bounding box center [104, 70] width 81 height 46
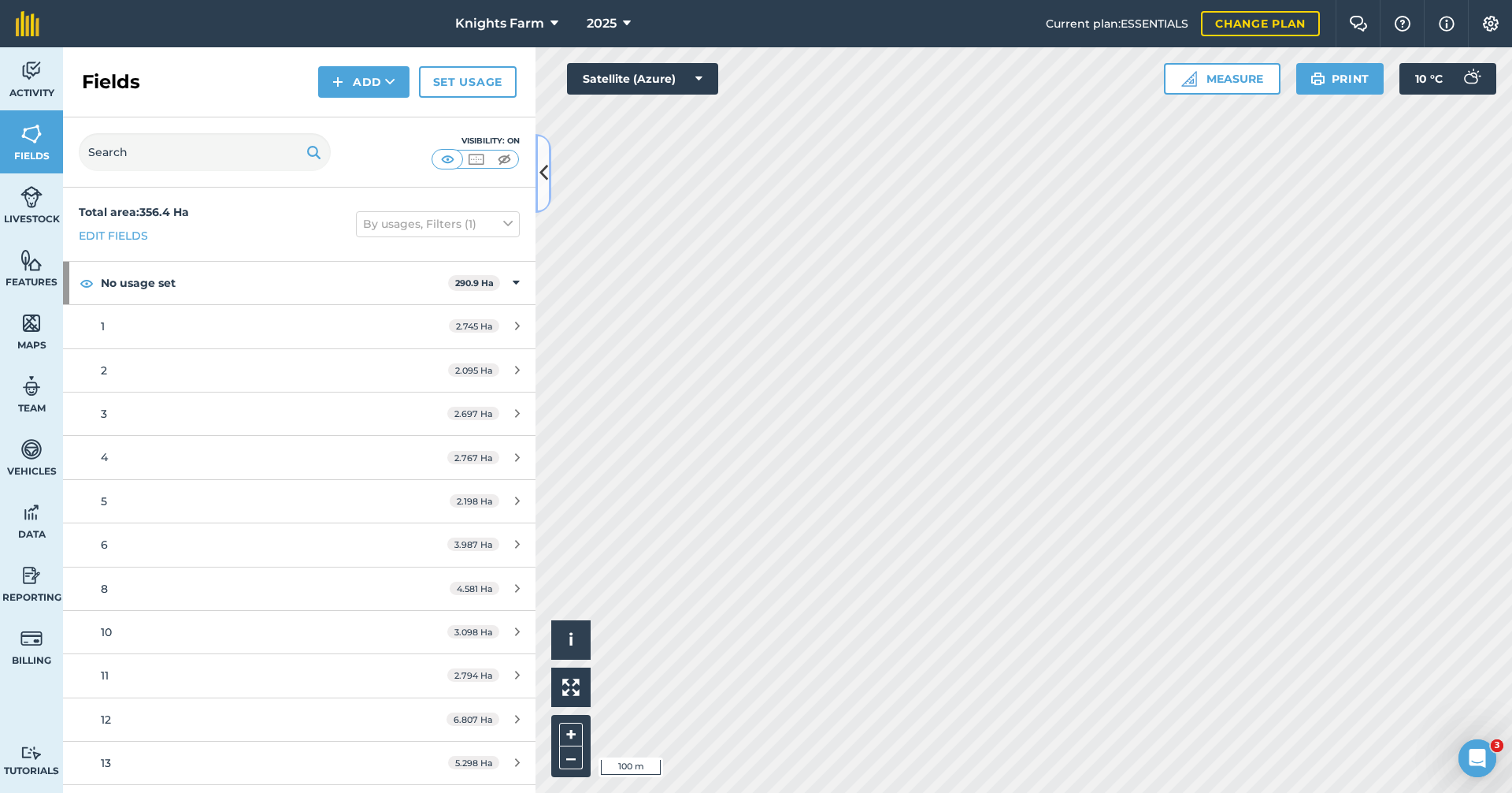
click at [544, 188] on button at bounding box center [543, 173] width 16 height 79
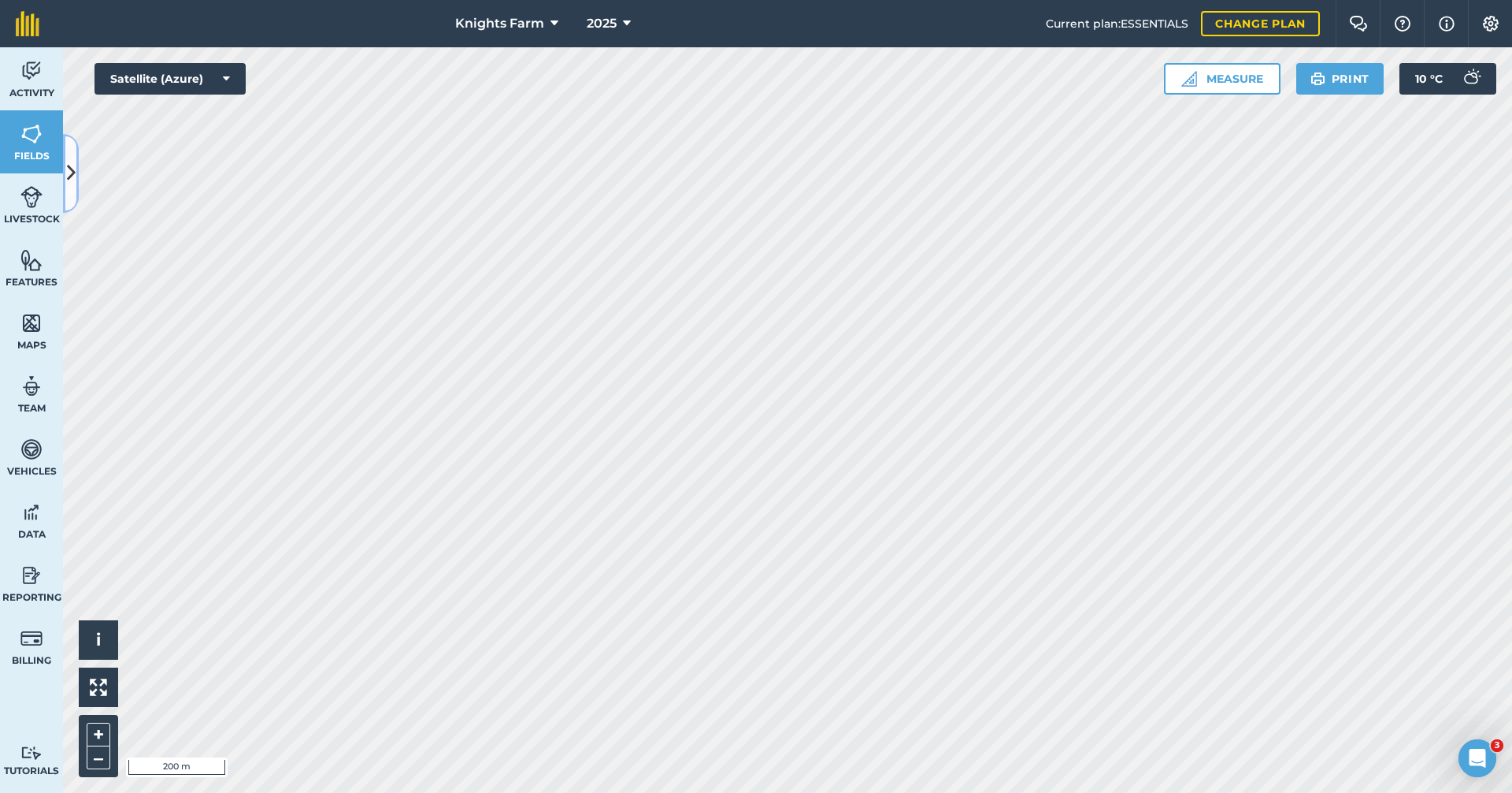
click at [75, 176] on button at bounding box center [71, 173] width 16 height 79
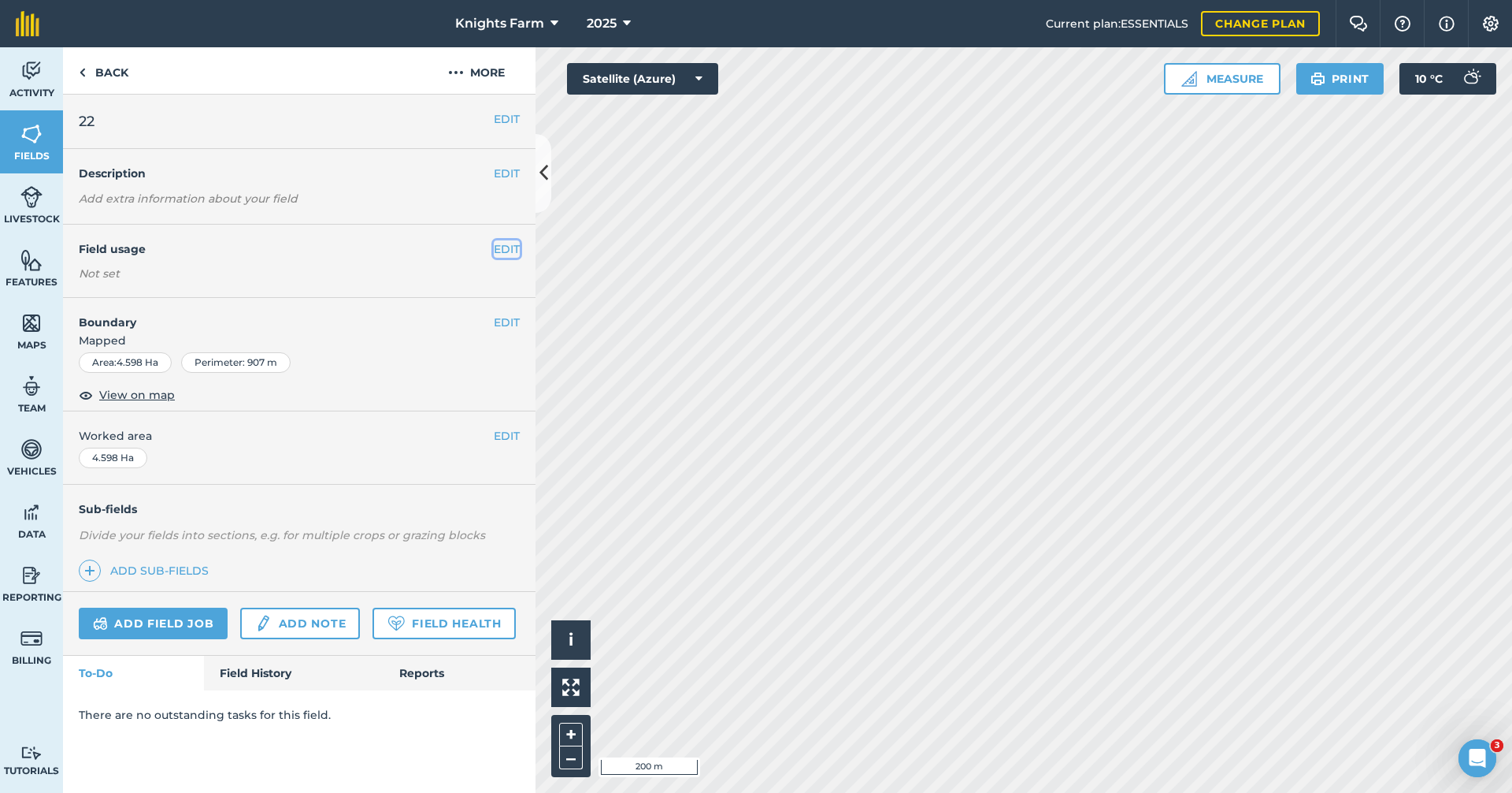
click at [505, 245] on button "EDIT" at bounding box center [507, 249] width 26 height 17
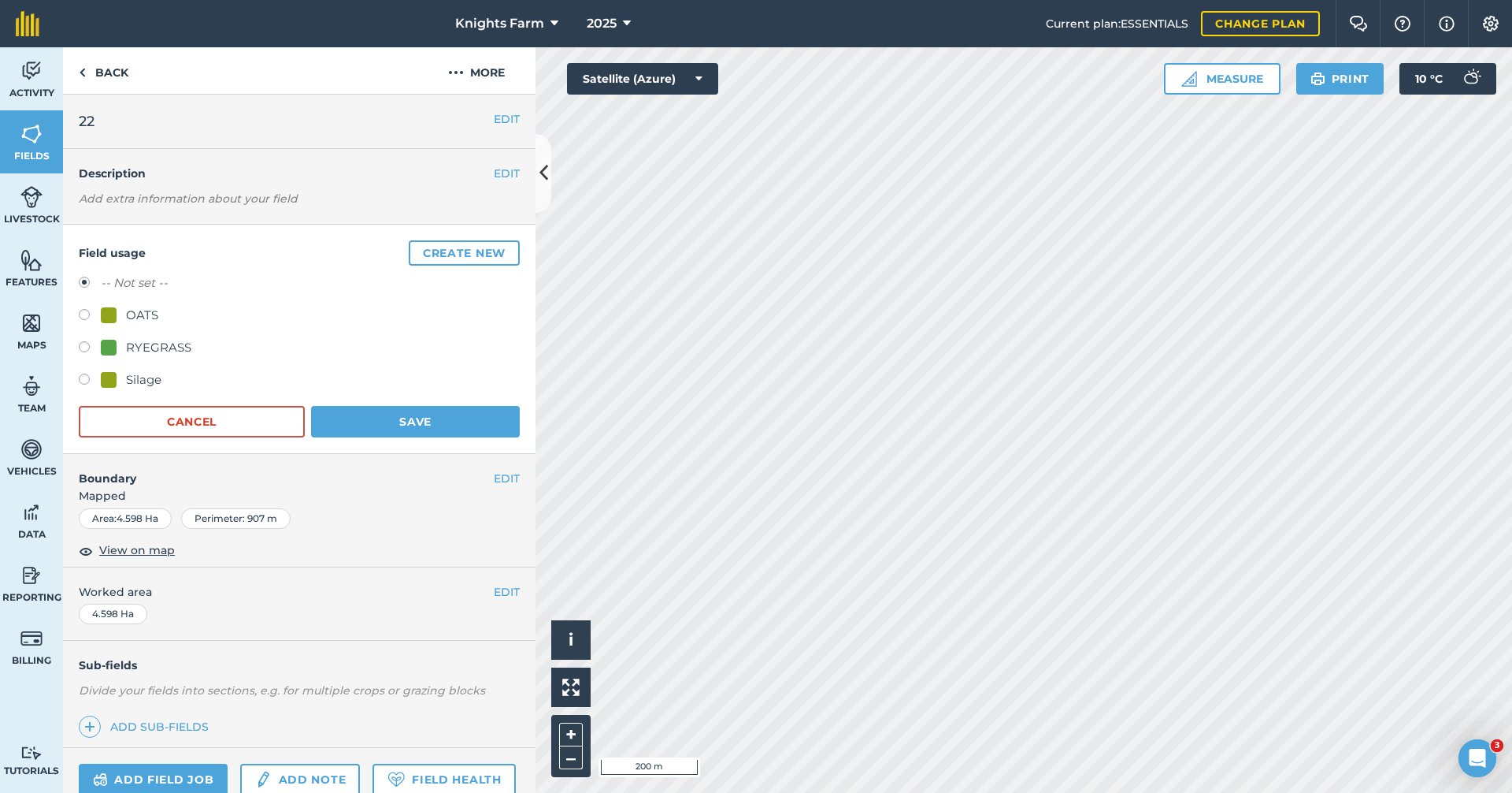
click at [81, 385] on label at bounding box center [89, 381] width 22 height 16
radio input "true"
radio input "false"
drag, startPoint x: 365, startPoint y: 442, endPoint x: 378, endPoint y: 413, distance: 31.8
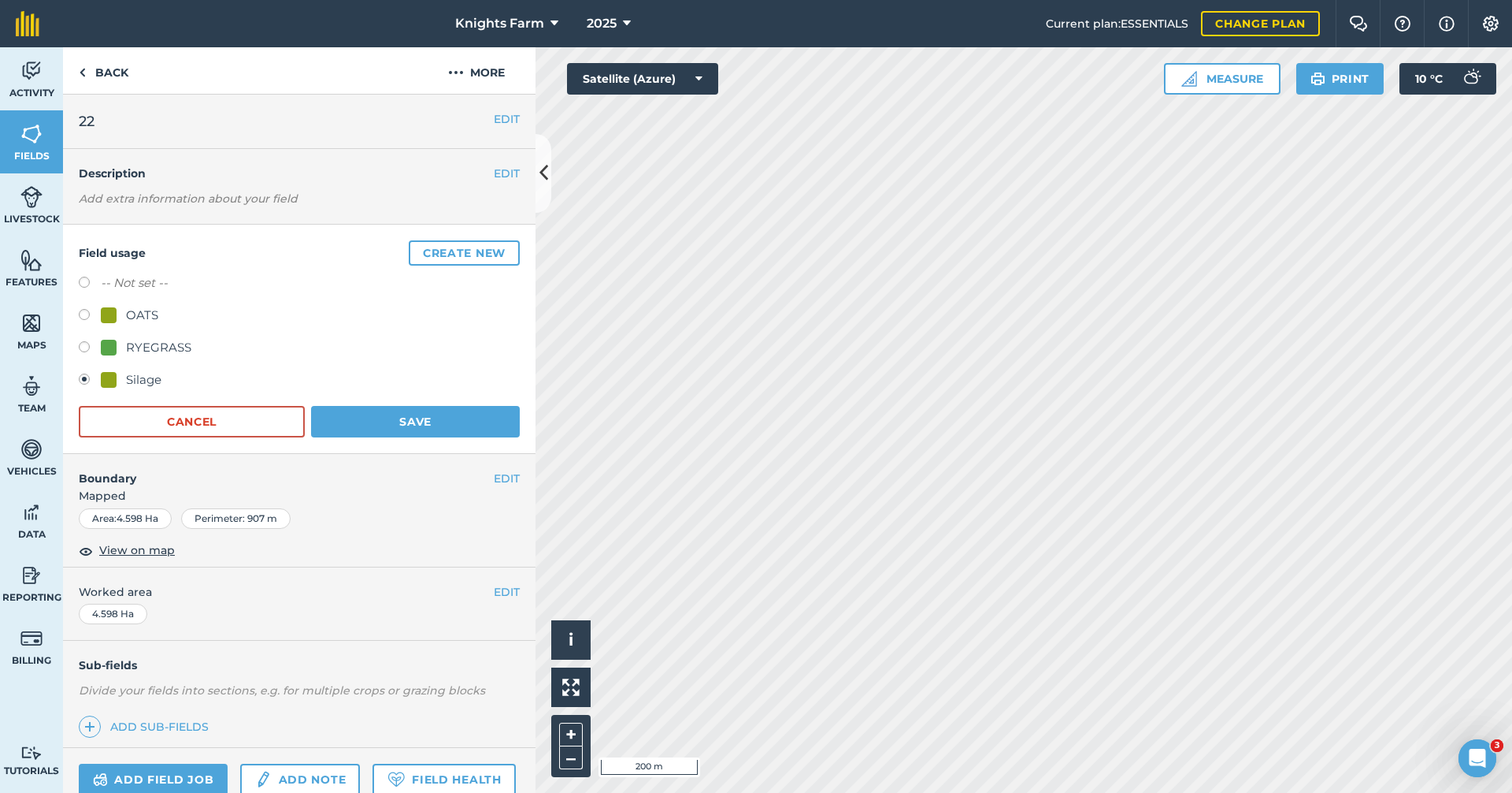
click at [366, 442] on div "Field usage Create new -- Not set -- OATS RYEGRASS Silage Cancel Save" at bounding box center [299, 338] width 473 height 229
click at [378, 413] on button "Save" at bounding box center [415, 421] width 209 height 31
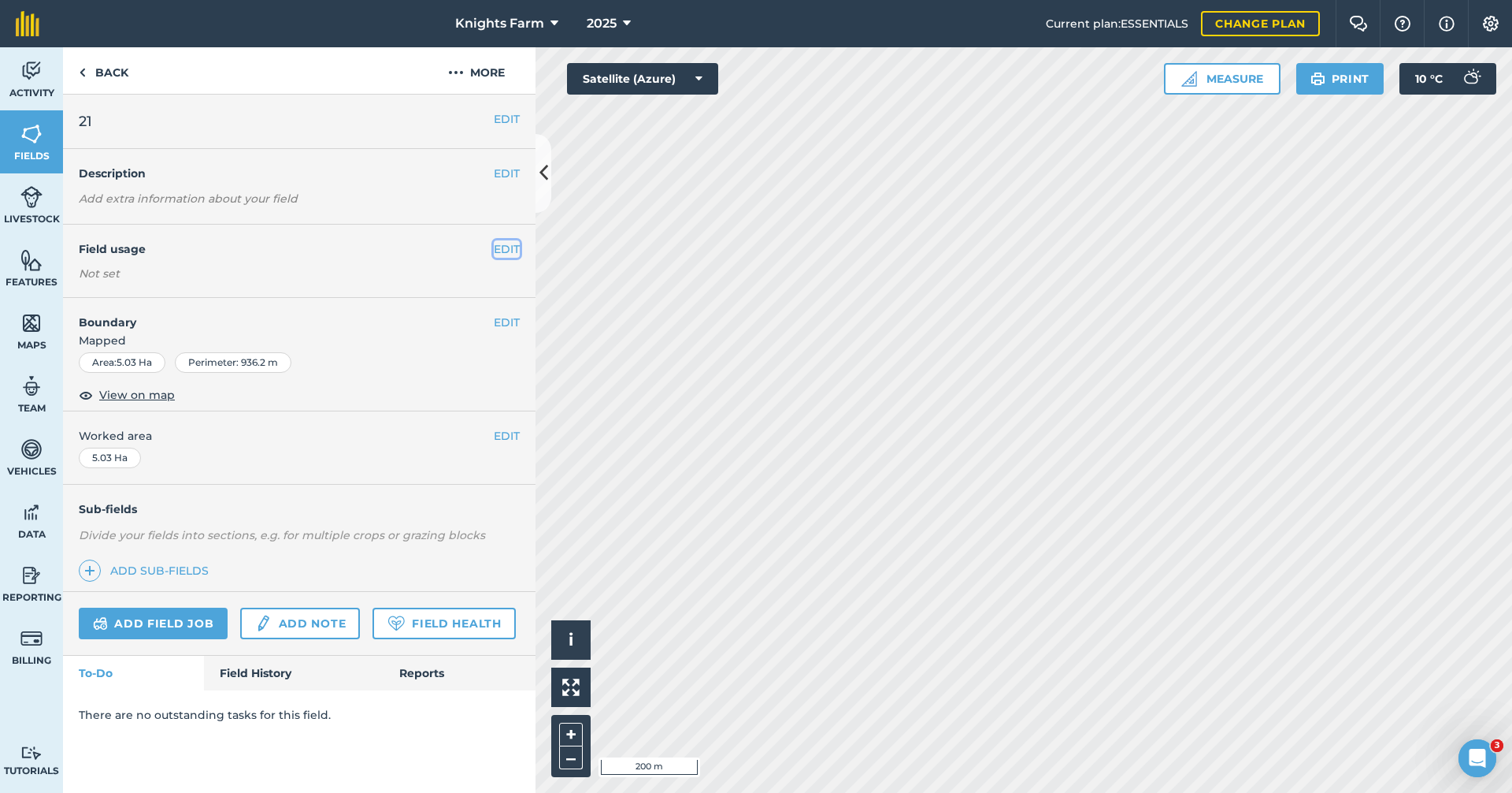
click at [517, 245] on button "EDIT" at bounding box center [507, 249] width 26 height 17
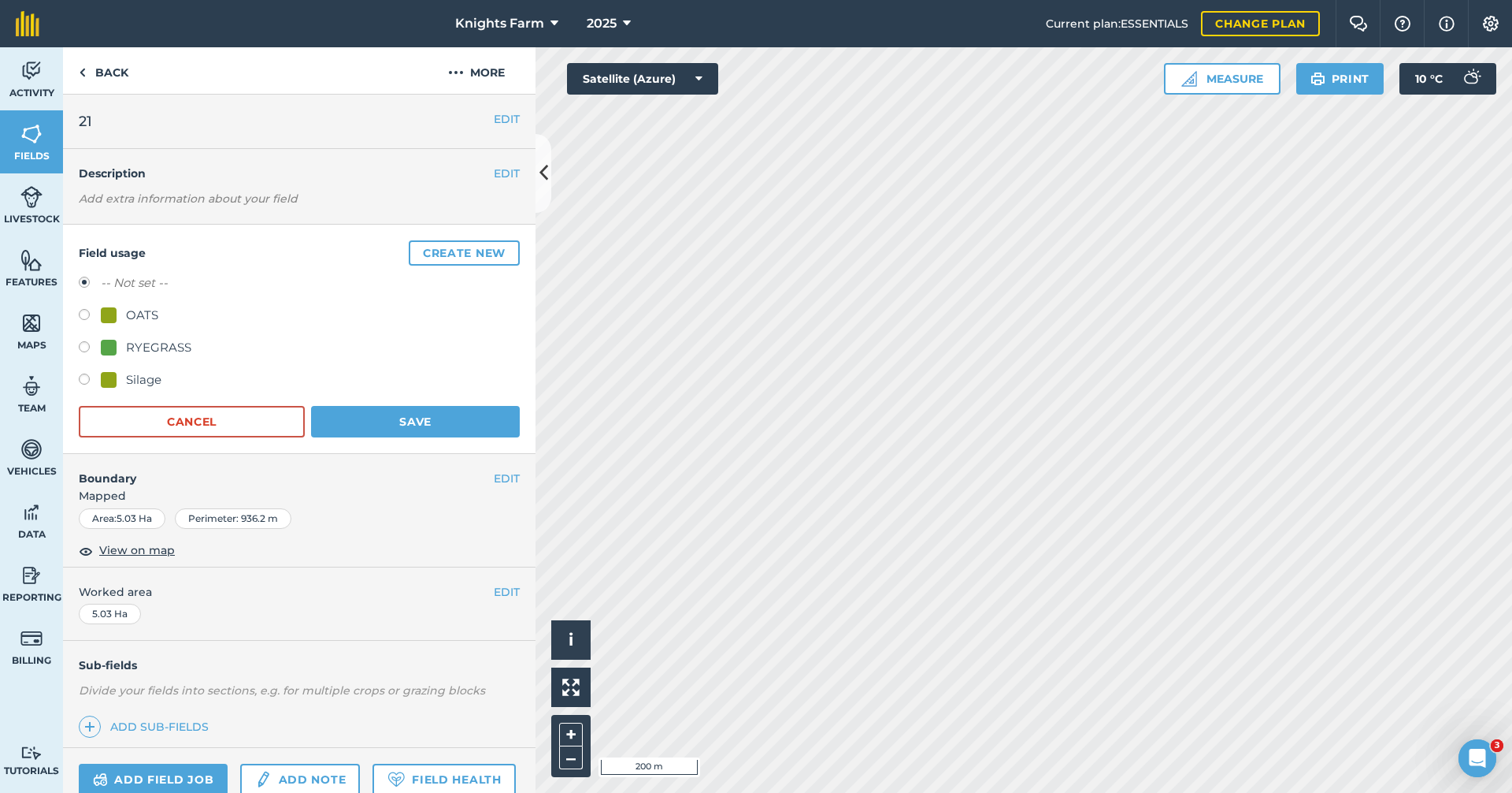
click at [79, 378] on label at bounding box center [89, 381] width 22 height 16
radio input "true"
radio input "false"
click at [369, 433] on button "Save" at bounding box center [415, 421] width 209 height 31
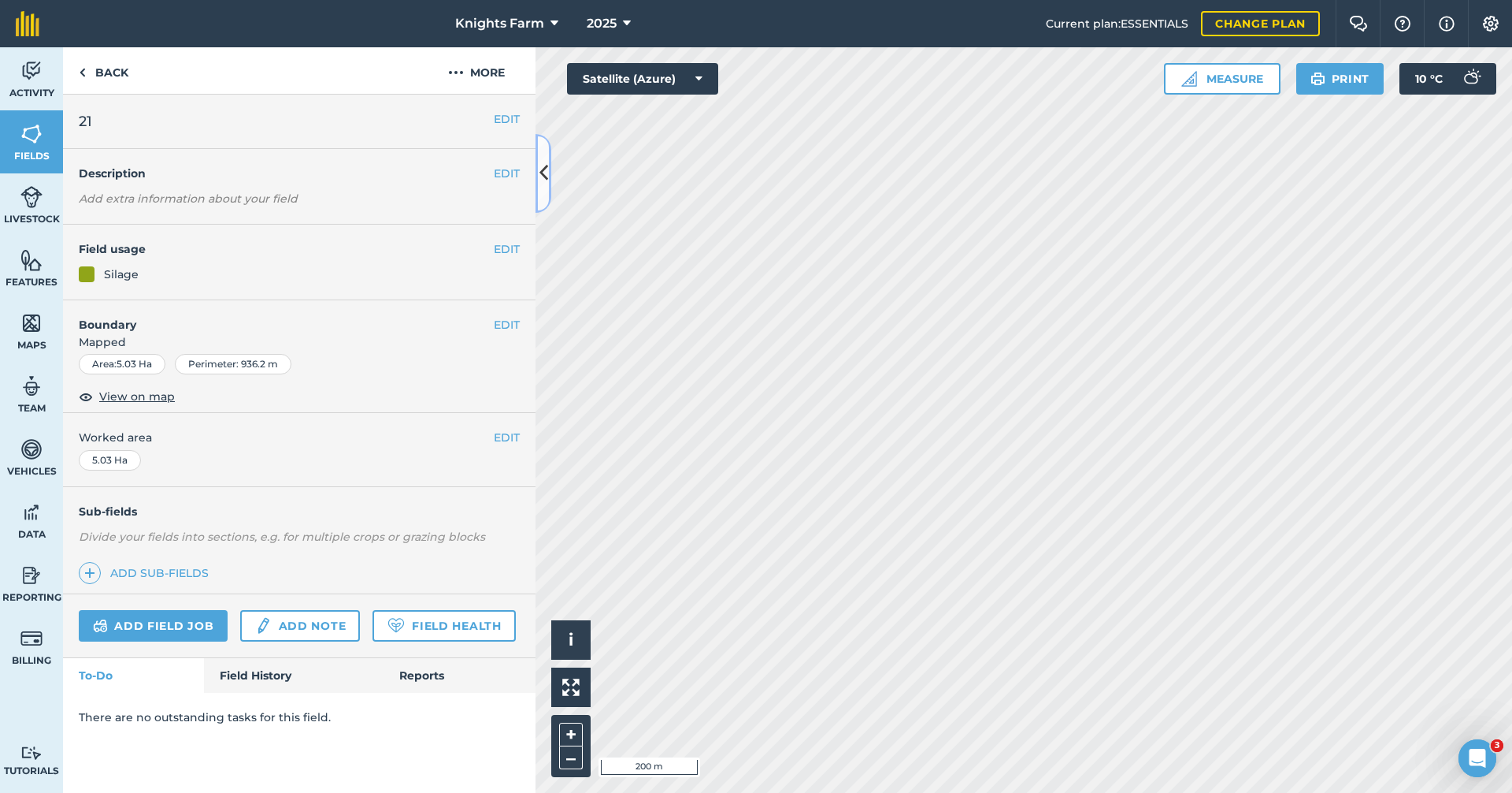
click at [543, 150] on button at bounding box center [543, 173] width 16 height 79
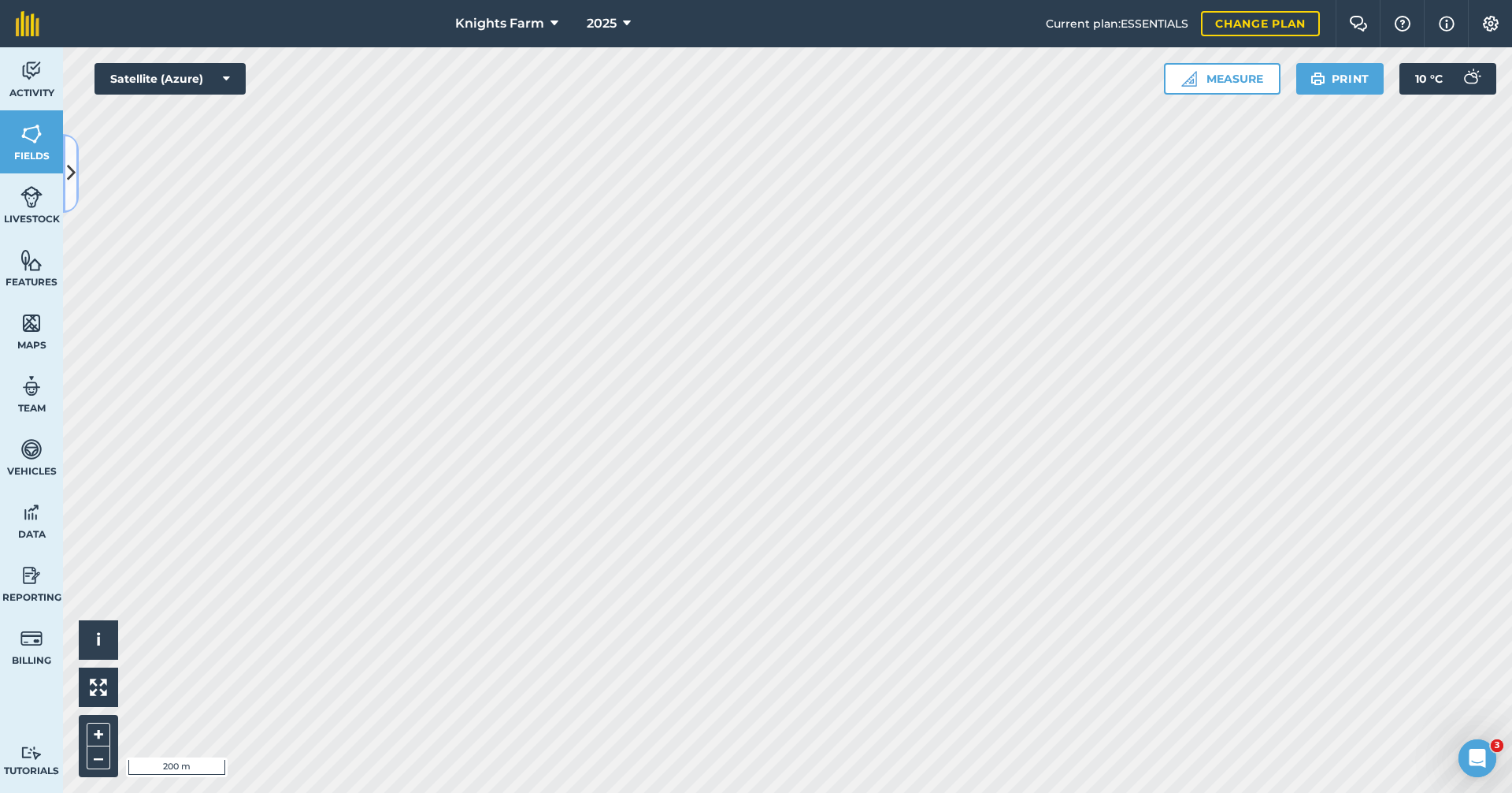
click at [74, 176] on icon at bounding box center [71, 172] width 8 height 27
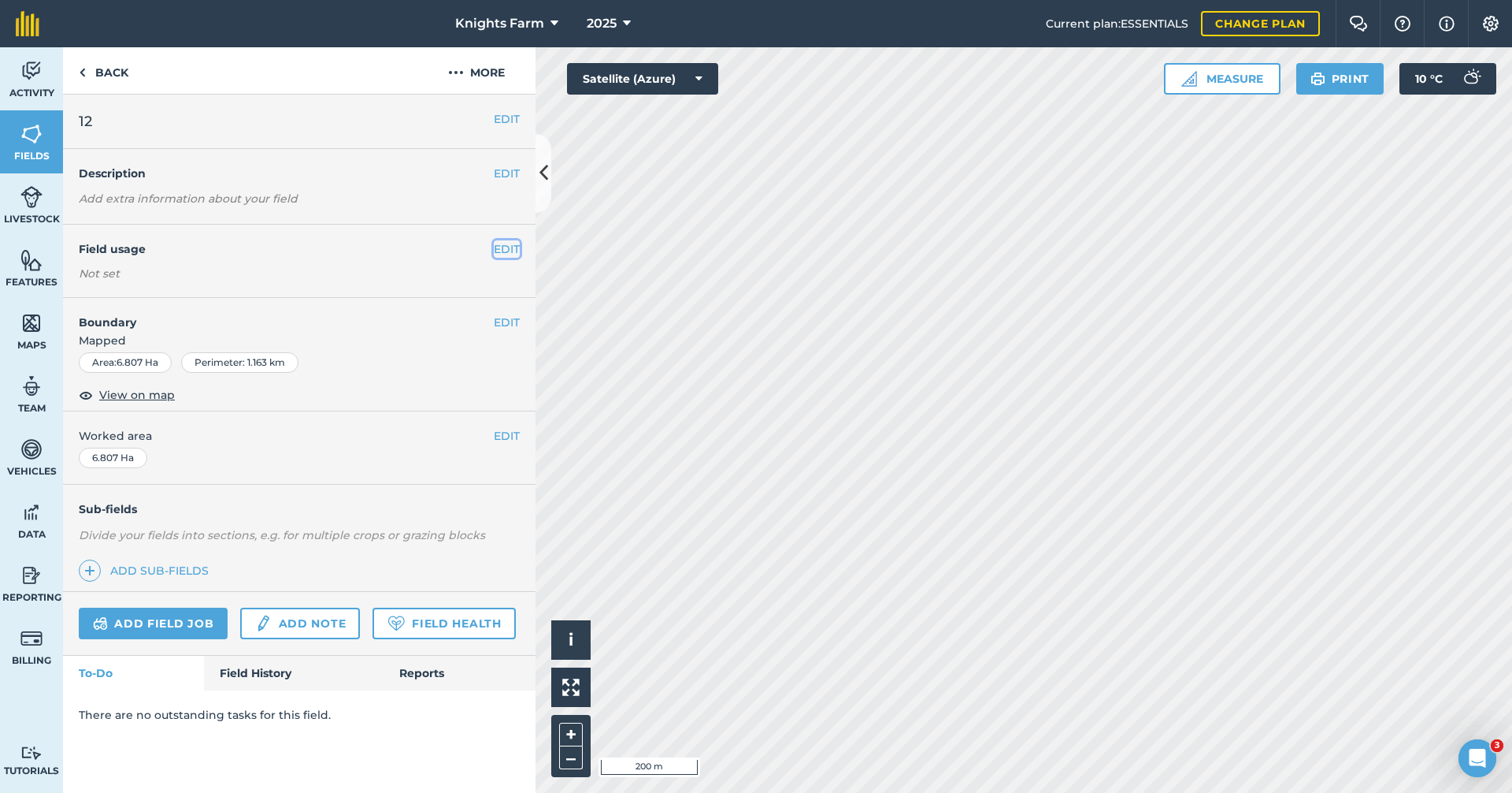
click at [508, 250] on button "EDIT" at bounding box center [507, 249] width 26 height 17
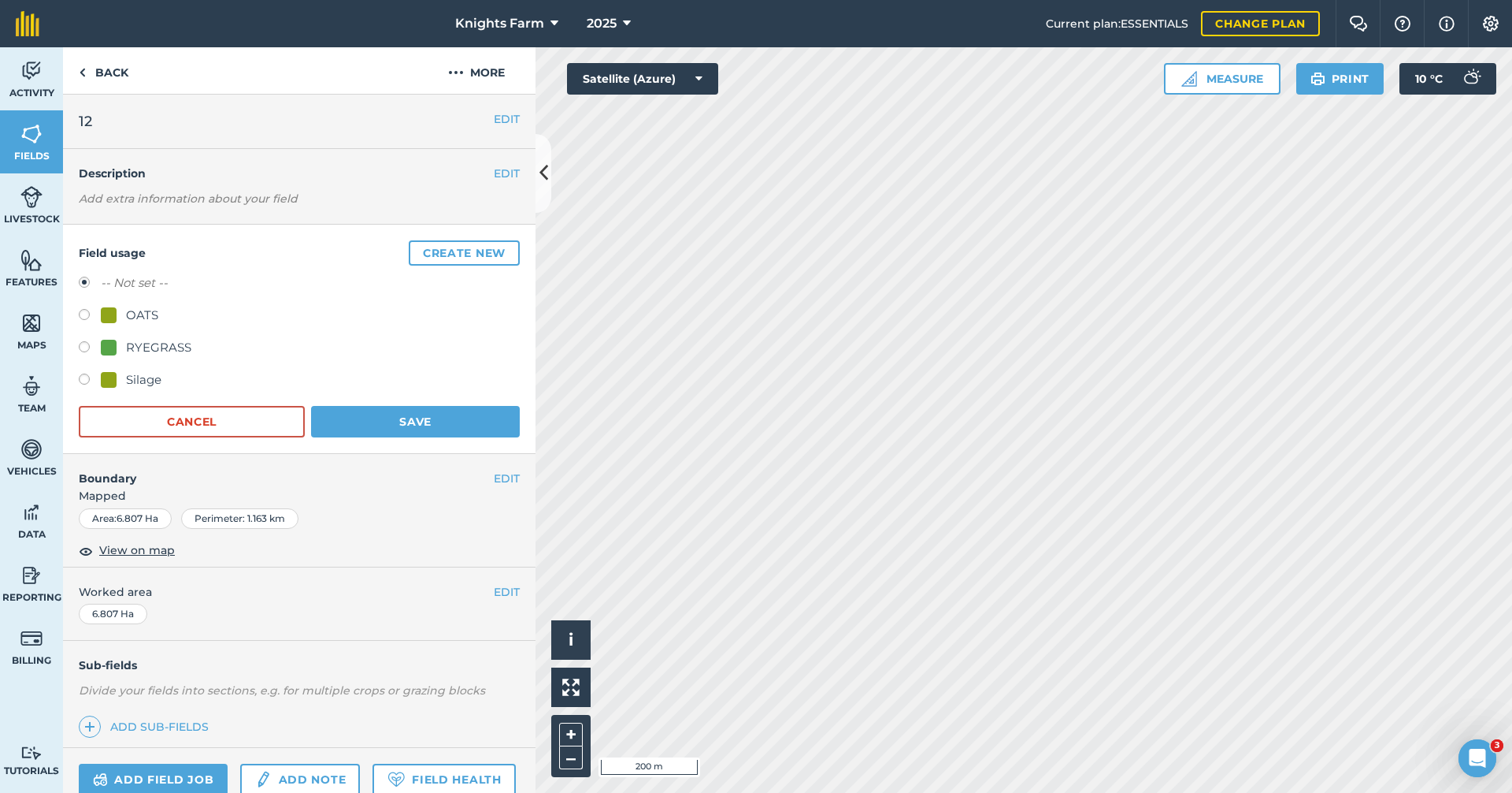
click at [93, 378] on label at bounding box center [89, 381] width 22 height 16
radio input "true"
radio input "false"
click at [457, 427] on button "Save" at bounding box center [415, 421] width 209 height 31
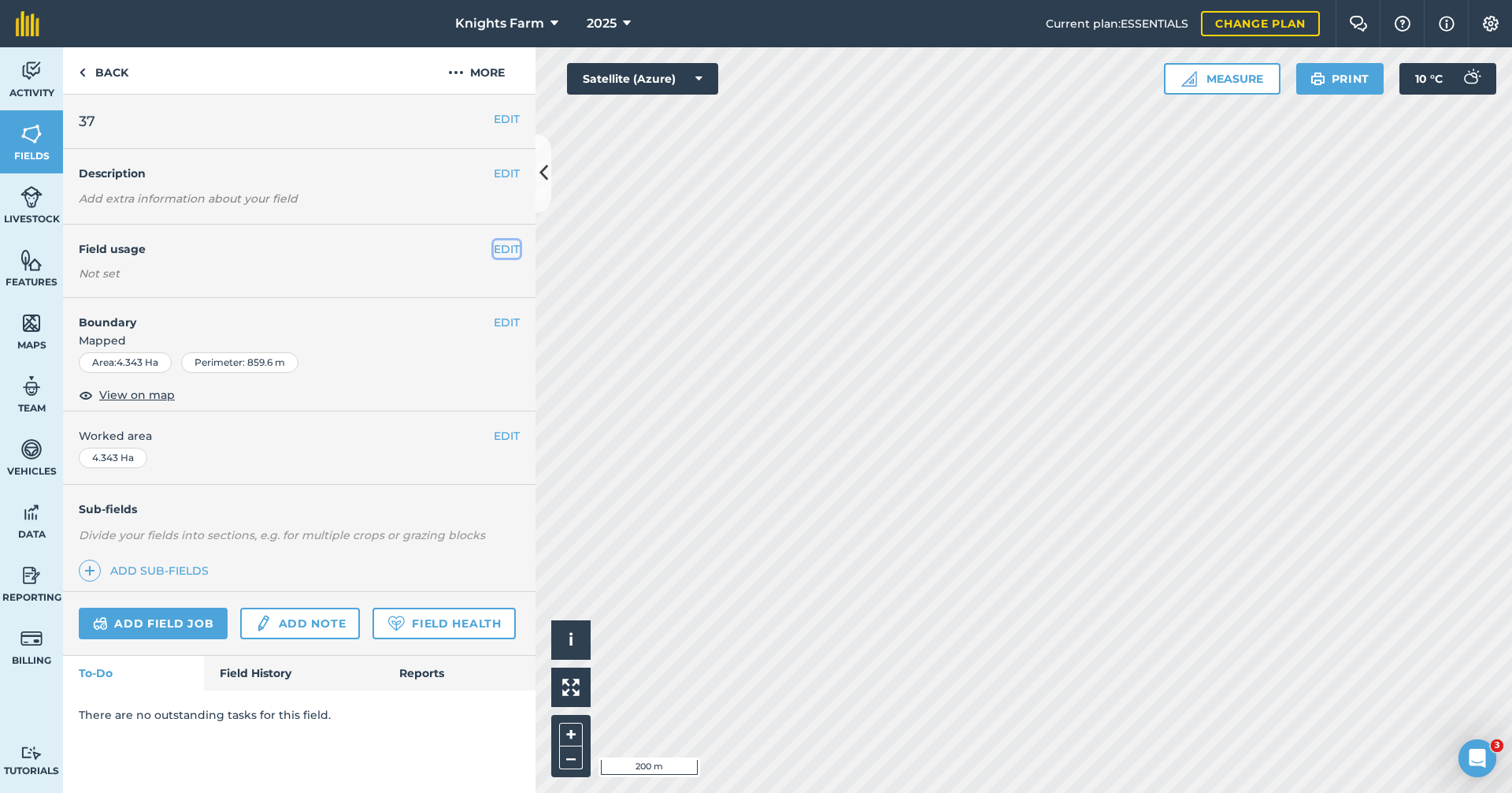
click at [501, 240] on button "EDIT" at bounding box center [507, 249] width 26 height 17
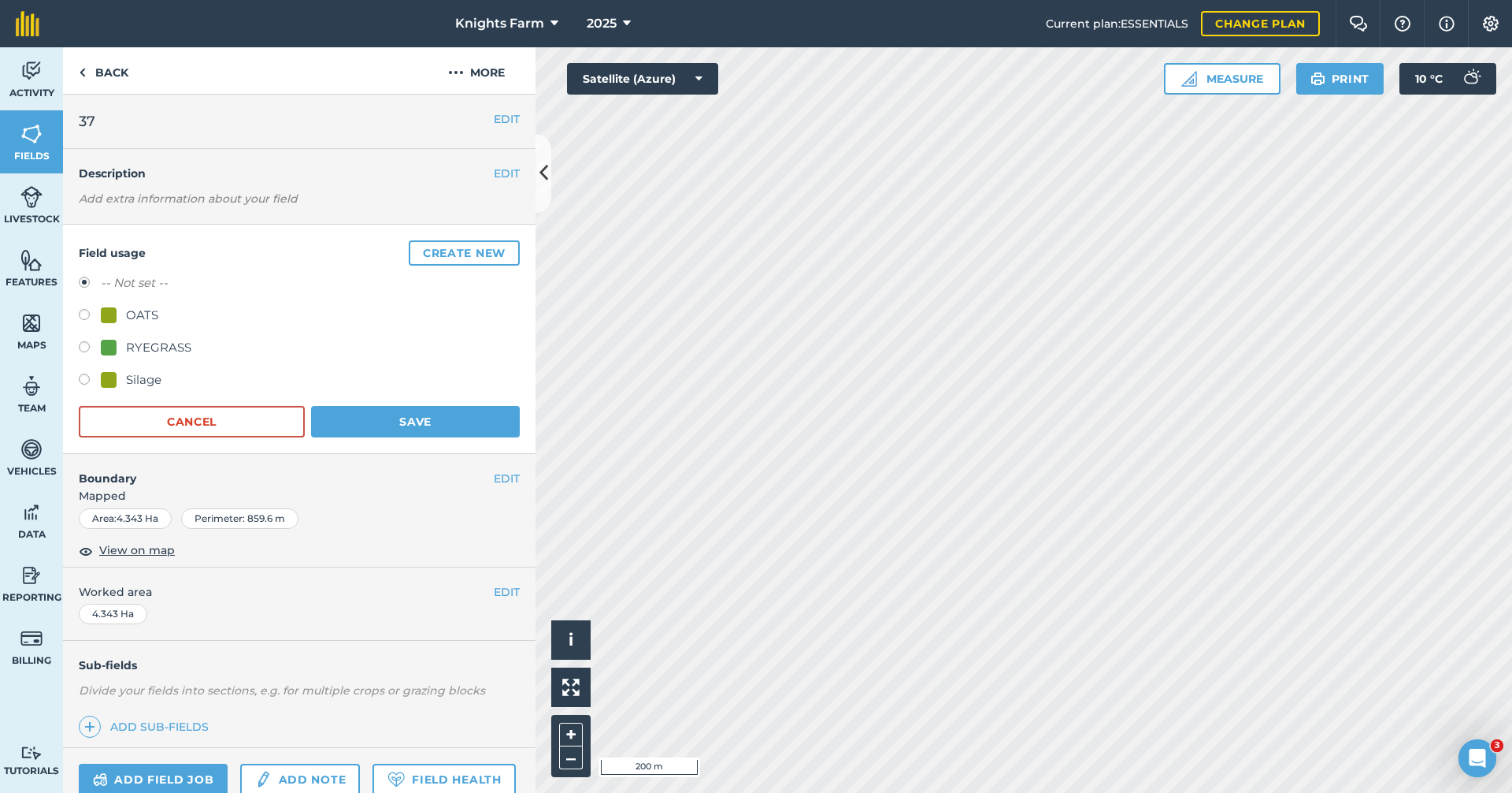
click at [79, 375] on label at bounding box center [89, 381] width 22 height 16
radio input "true"
radio input "false"
click at [362, 419] on button "Save" at bounding box center [415, 421] width 209 height 31
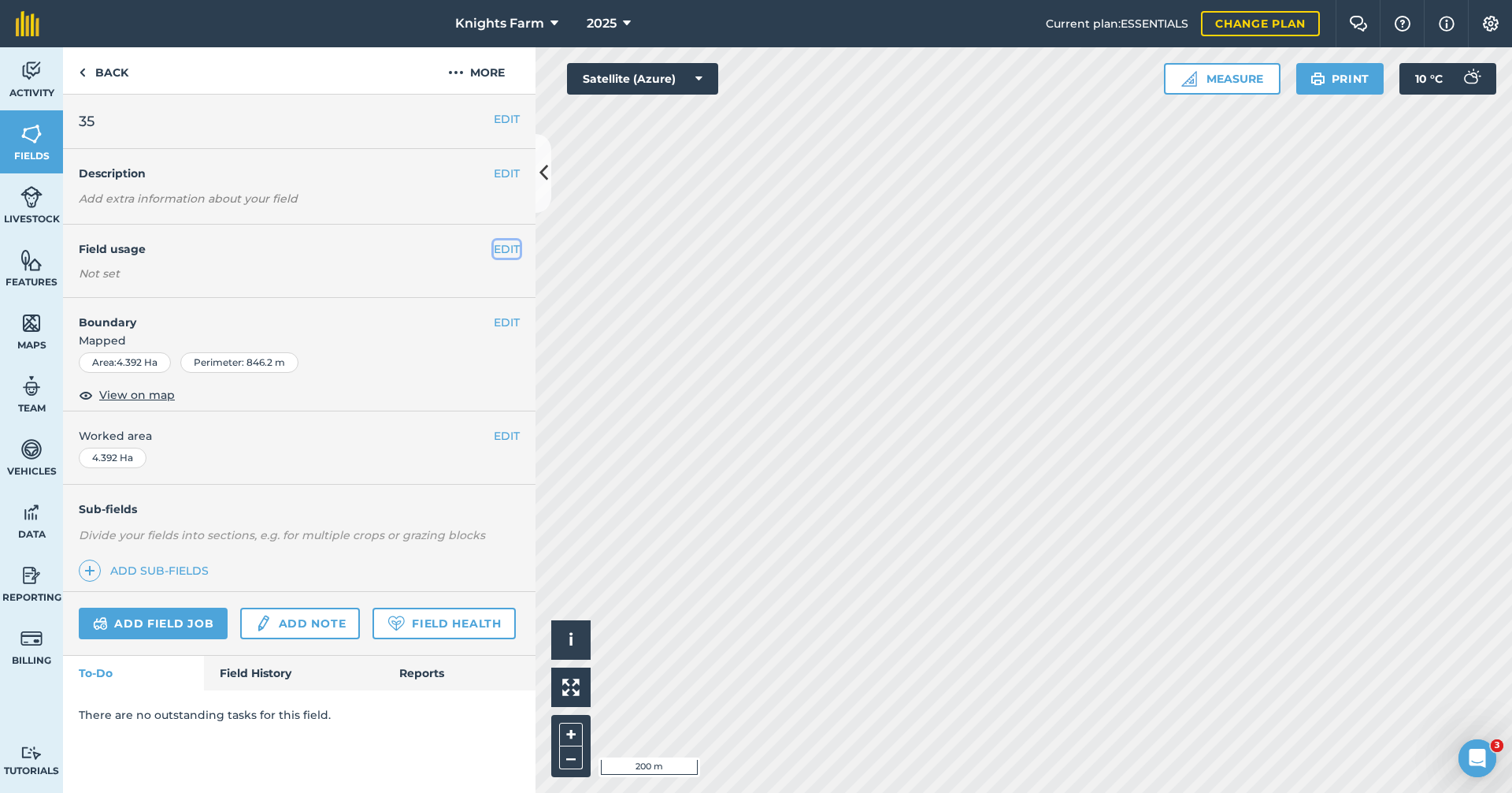
click at [509, 246] on button "EDIT" at bounding box center [507, 249] width 26 height 17
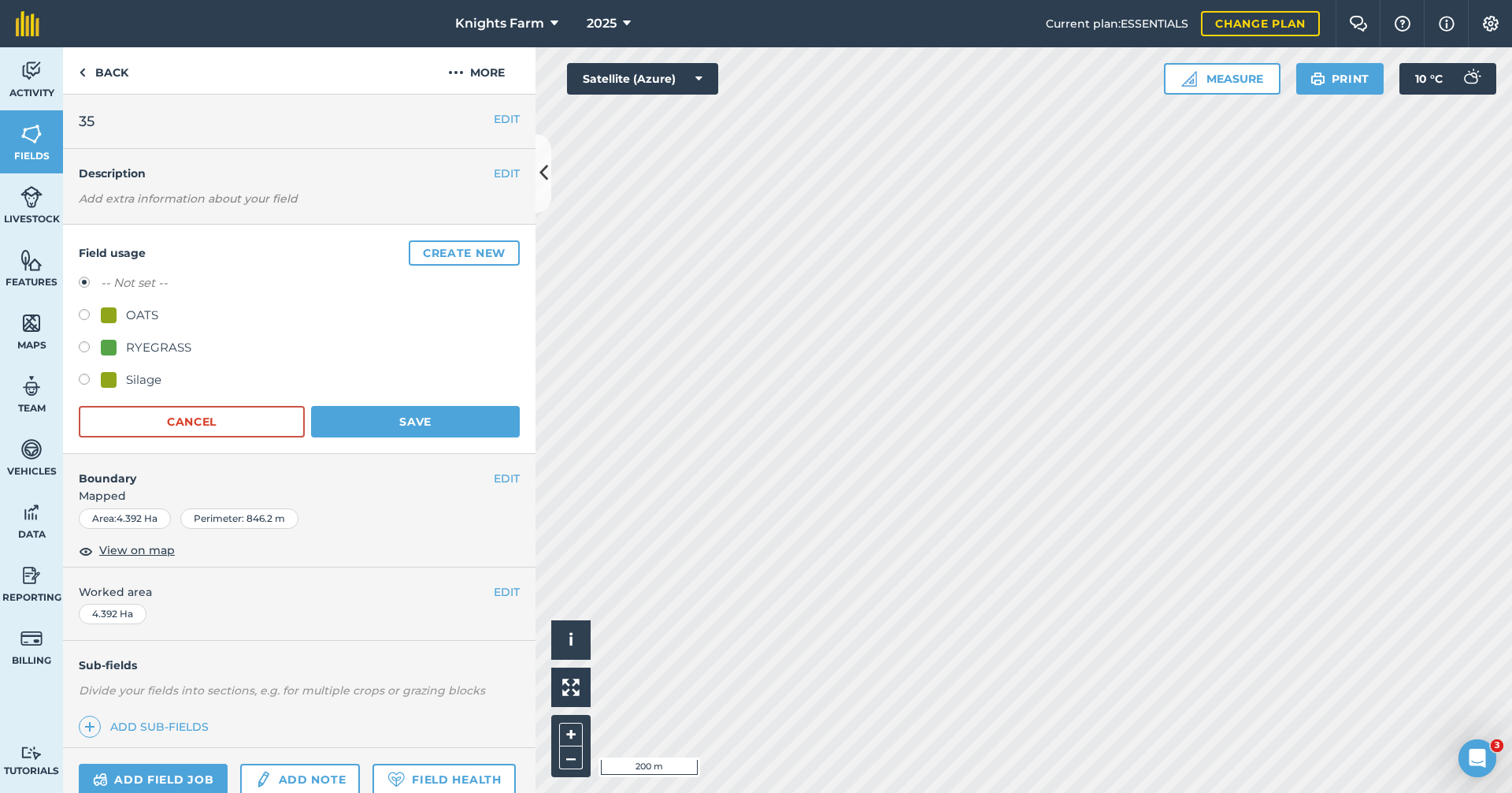
click at [85, 380] on label at bounding box center [89, 381] width 22 height 16
radio input "true"
radio input "false"
click at [429, 409] on button "Save" at bounding box center [415, 421] width 209 height 31
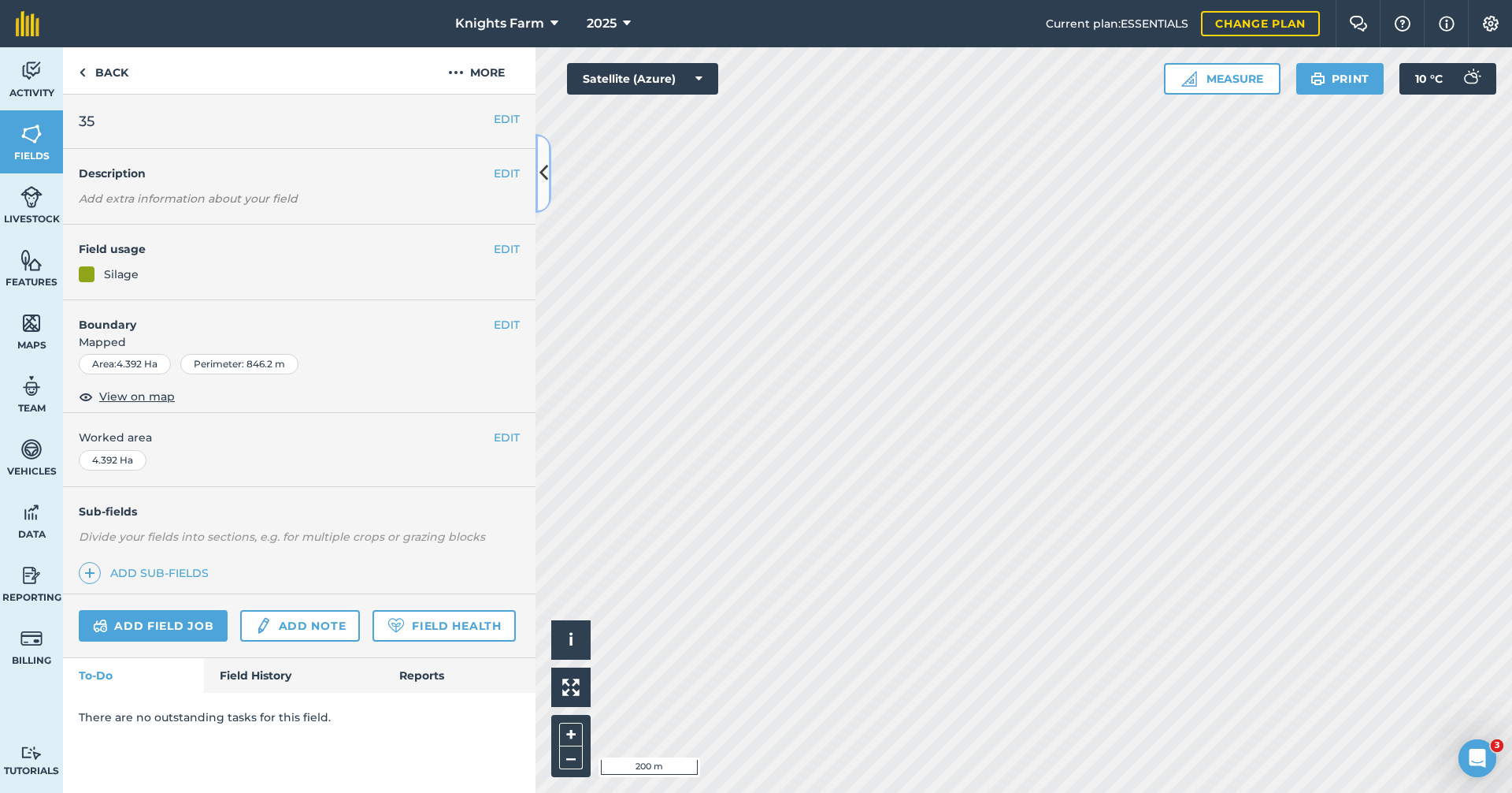
click at [547, 188] on button at bounding box center [543, 173] width 16 height 79
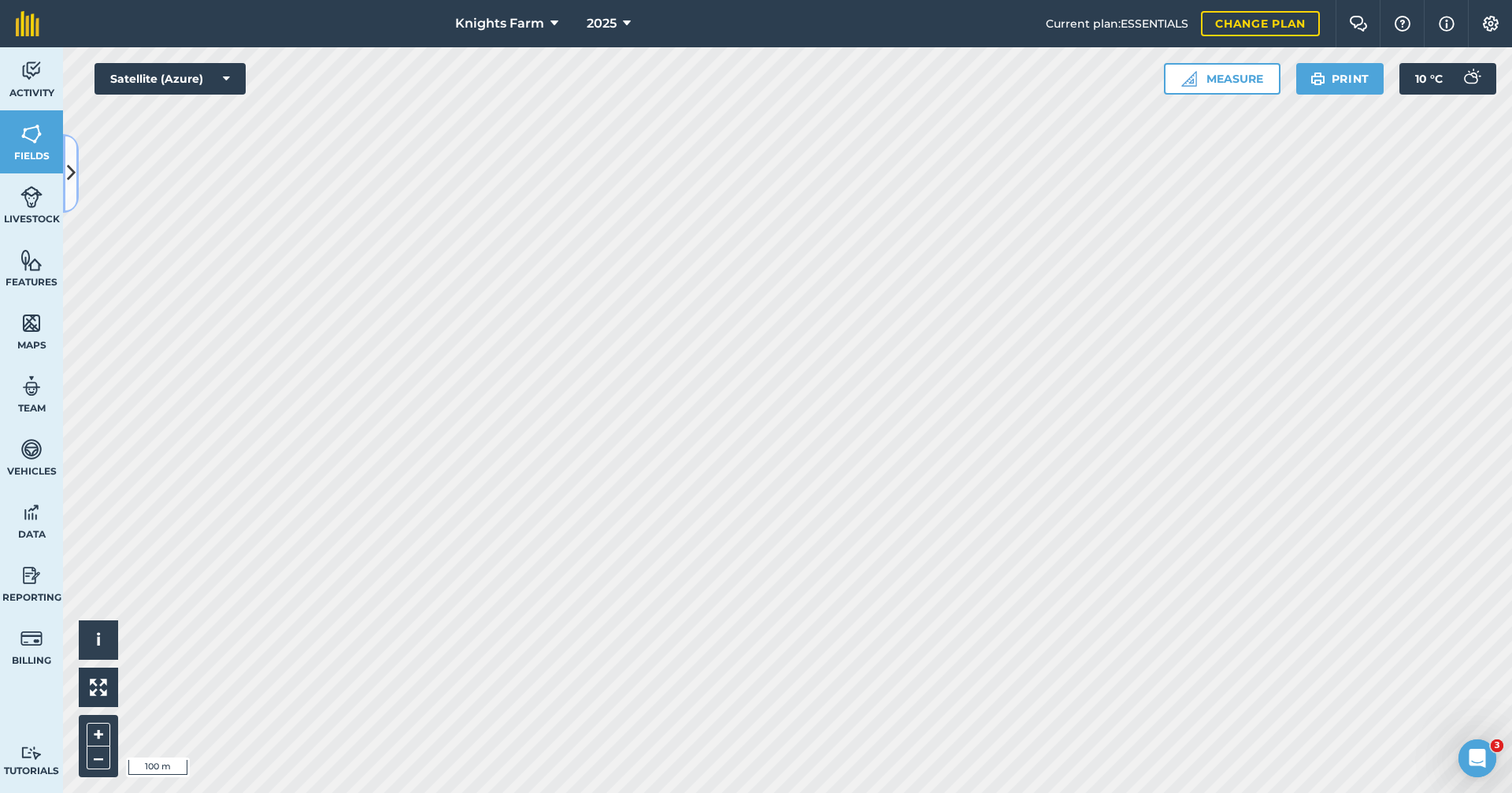
click at [70, 193] on button at bounding box center [71, 173] width 16 height 79
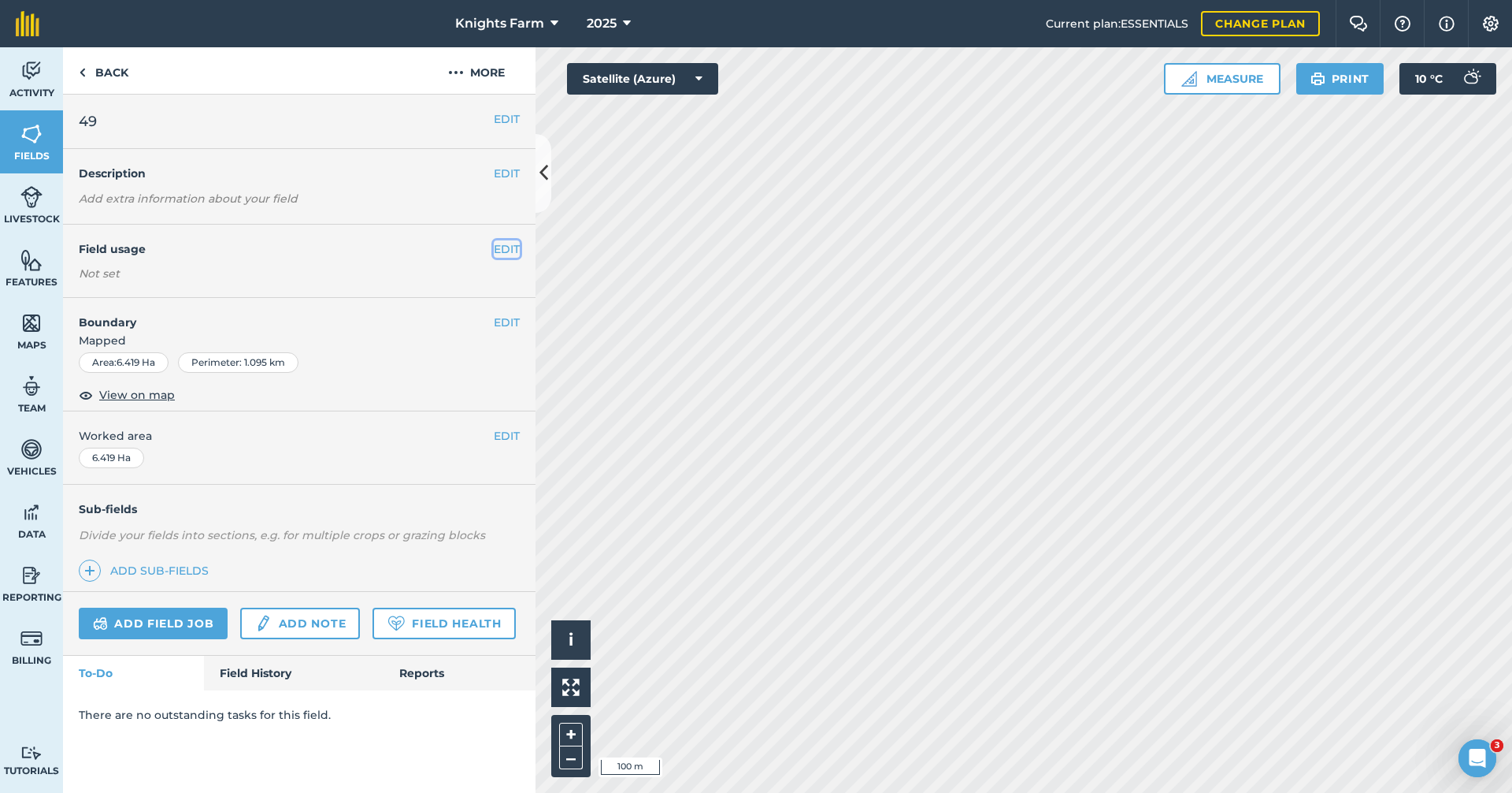
click at [504, 253] on button "EDIT" at bounding box center [507, 249] width 26 height 17
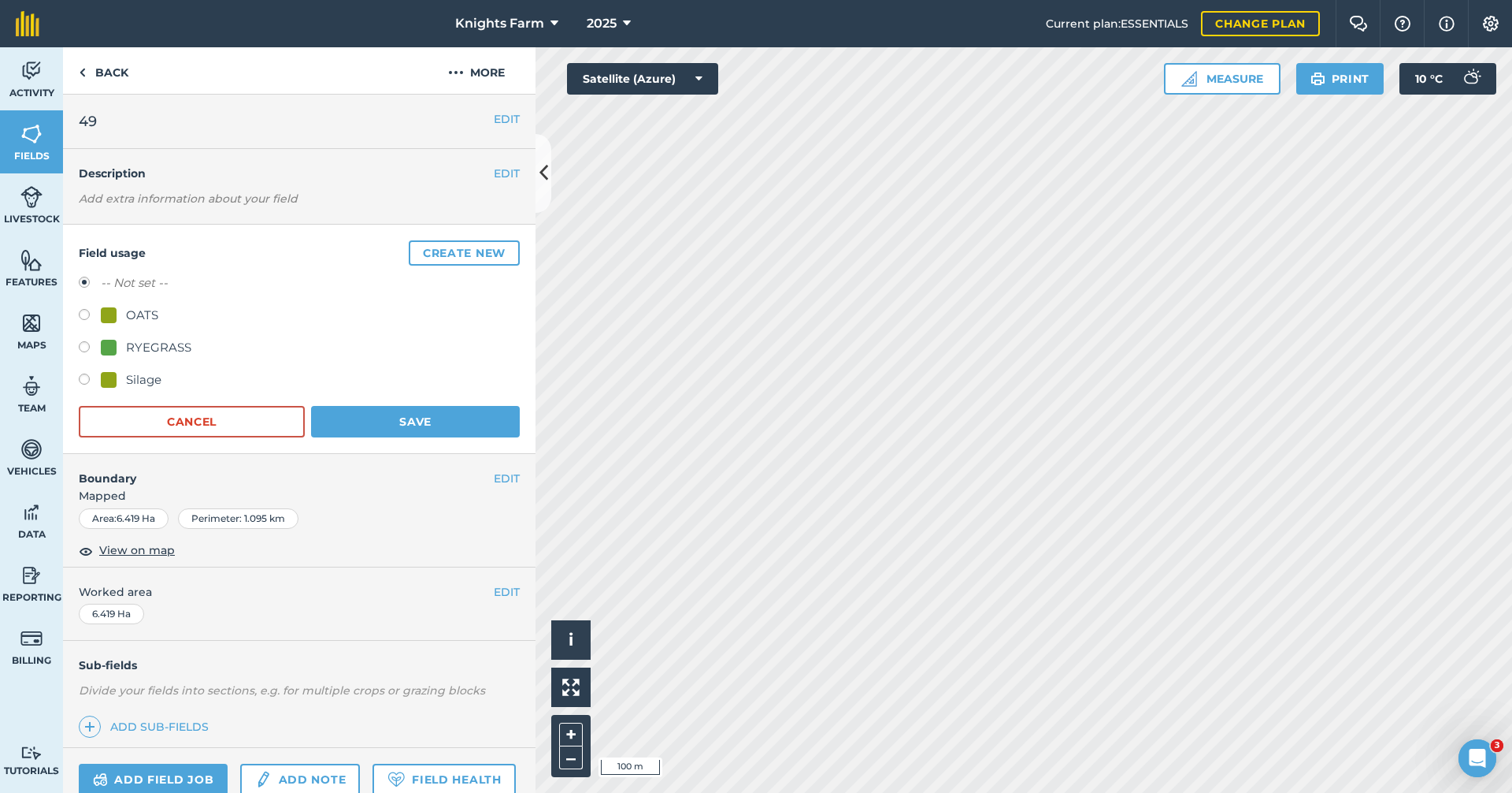
click at [91, 380] on label at bounding box center [89, 381] width 22 height 16
radio input "true"
radio input "false"
click at [393, 421] on button "Save" at bounding box center [415, 421] width 209 height 31
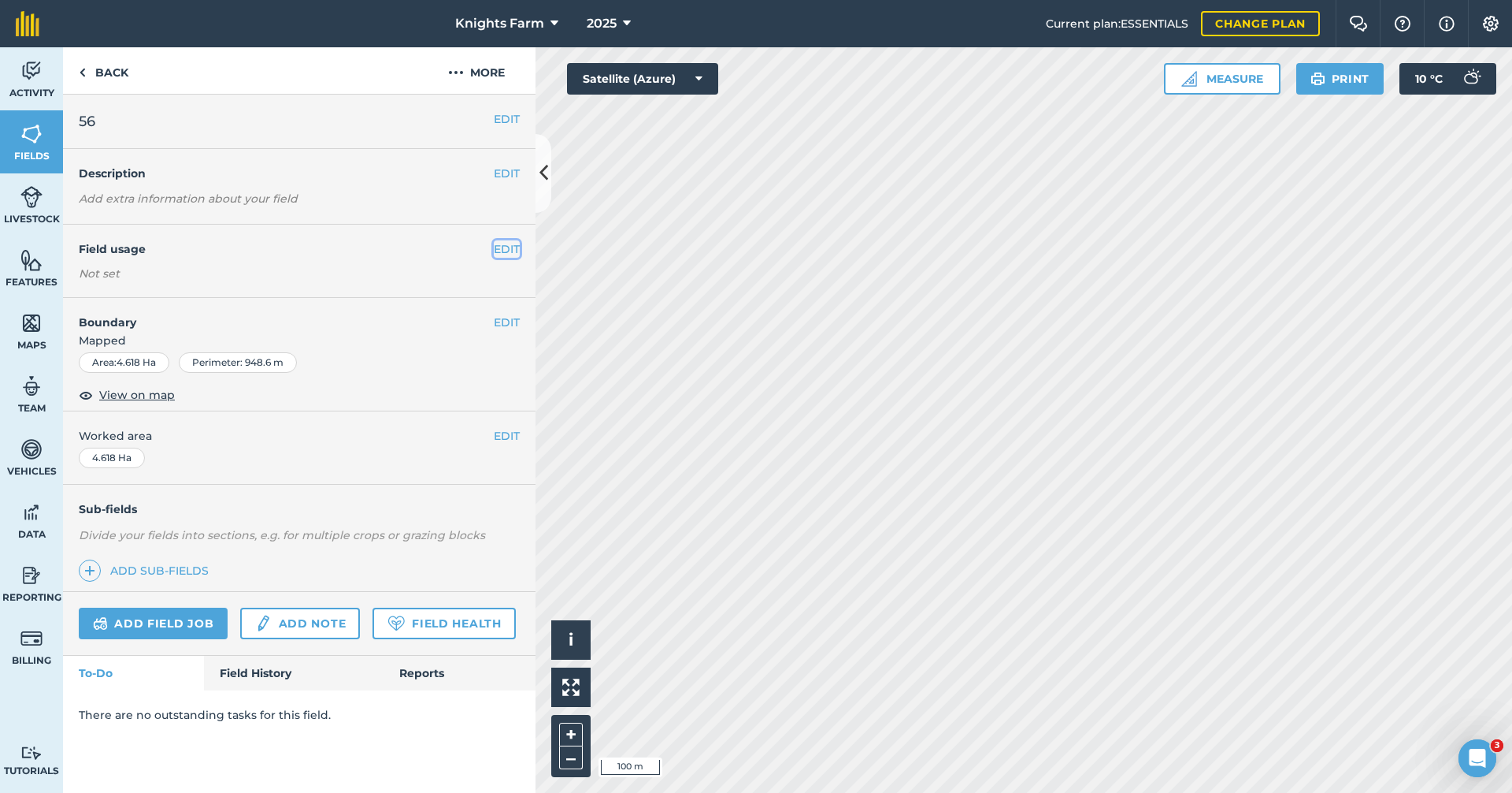
click at [509, 250] on button "EDIT" at bounding box center [507, 249] width 26 height 17
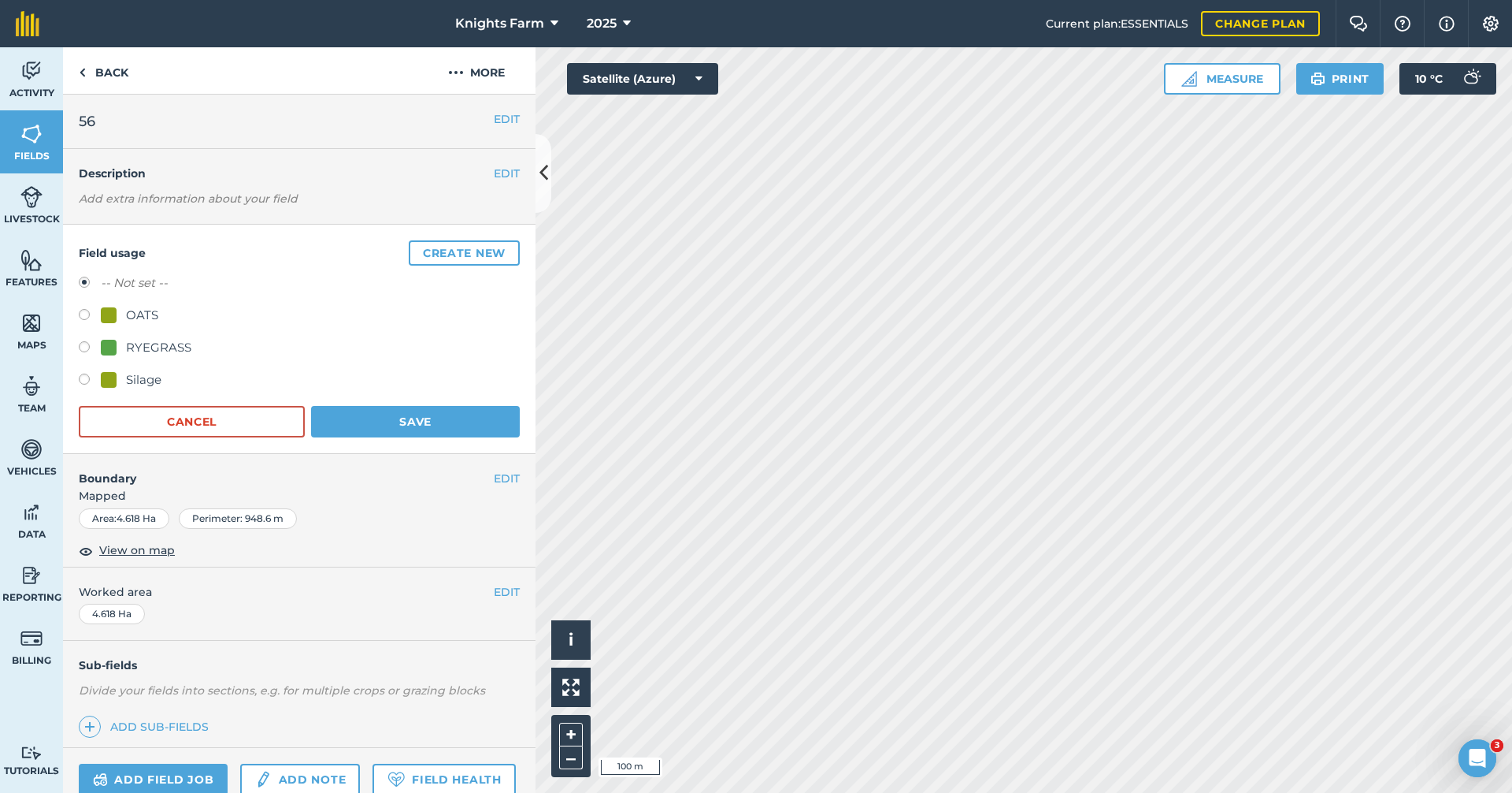
click at [74, 374] on div "Field usage Create new -- Not set -- OATS RYEGRASS Silage Cancel Save" at bounding box center [299, 338] width 473 height 229
click at [86, 379] on label at bounding box center [89, 381] width 22 height 16
radio input "true"
radio input "false"
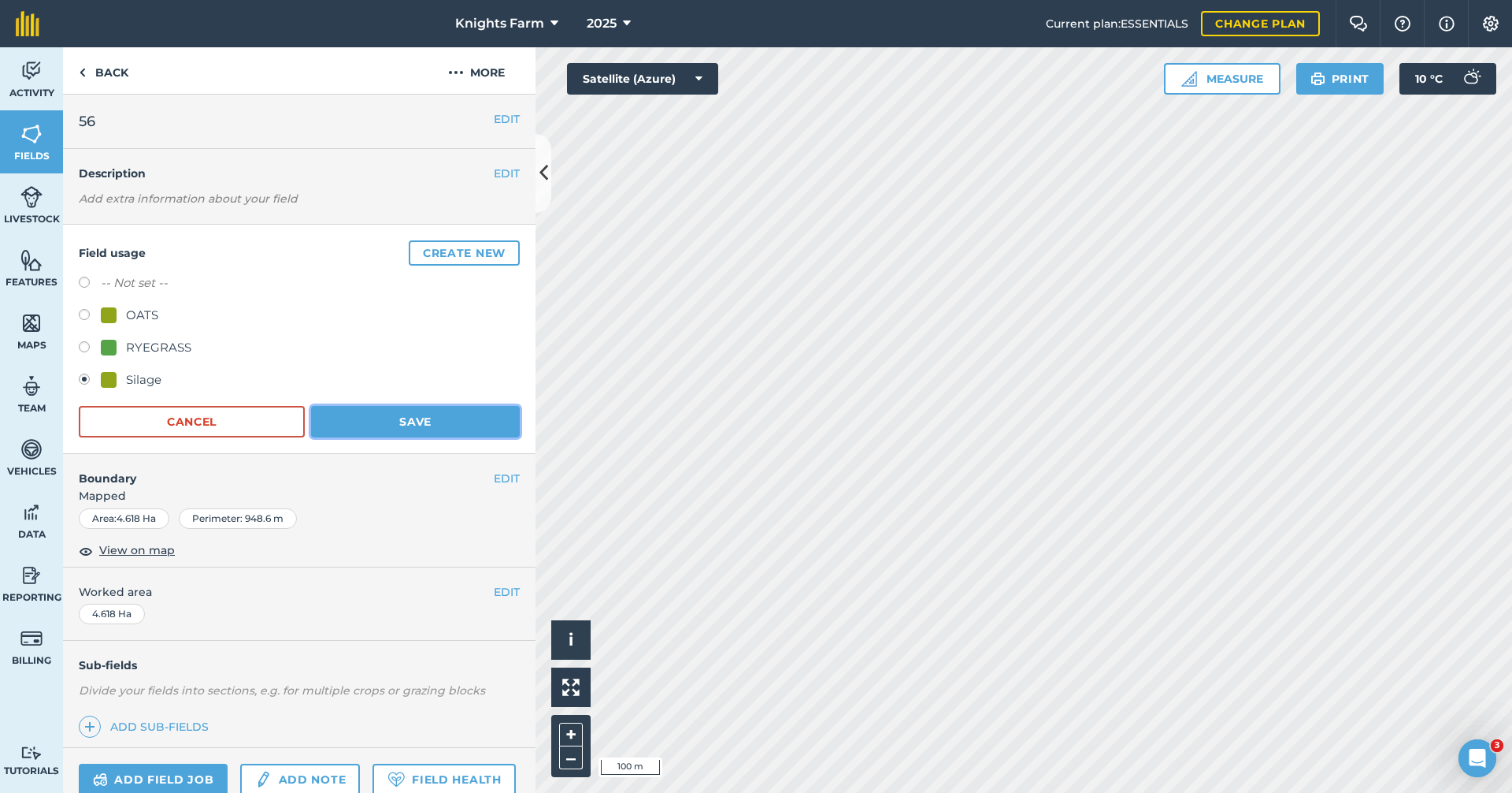
click at [331, 413] on button "Save" at bounding box center [415, 421] width 209 height 31
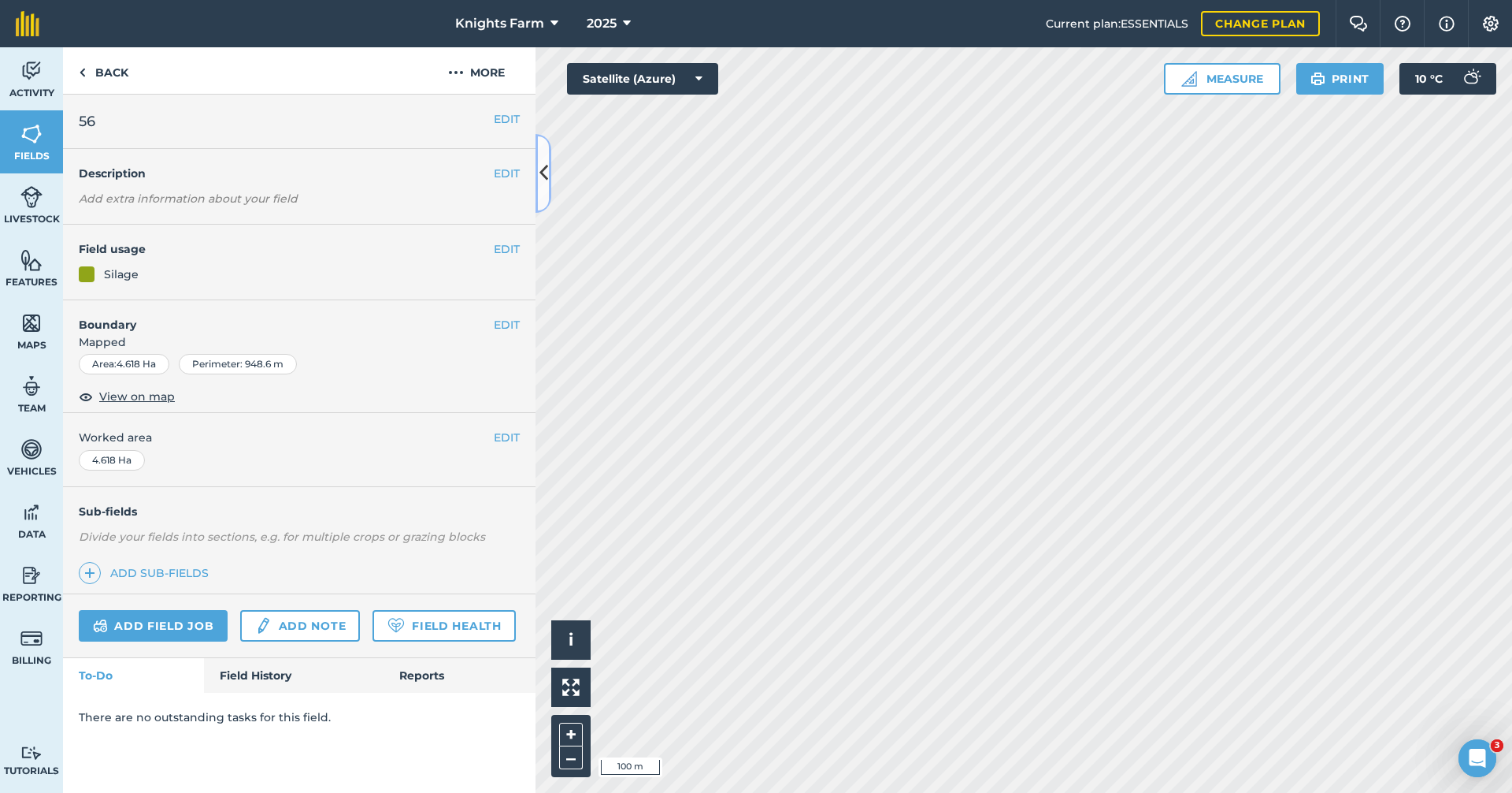
click at [547, 179] on icon at bounding box center [543, 172] width 8 height 27
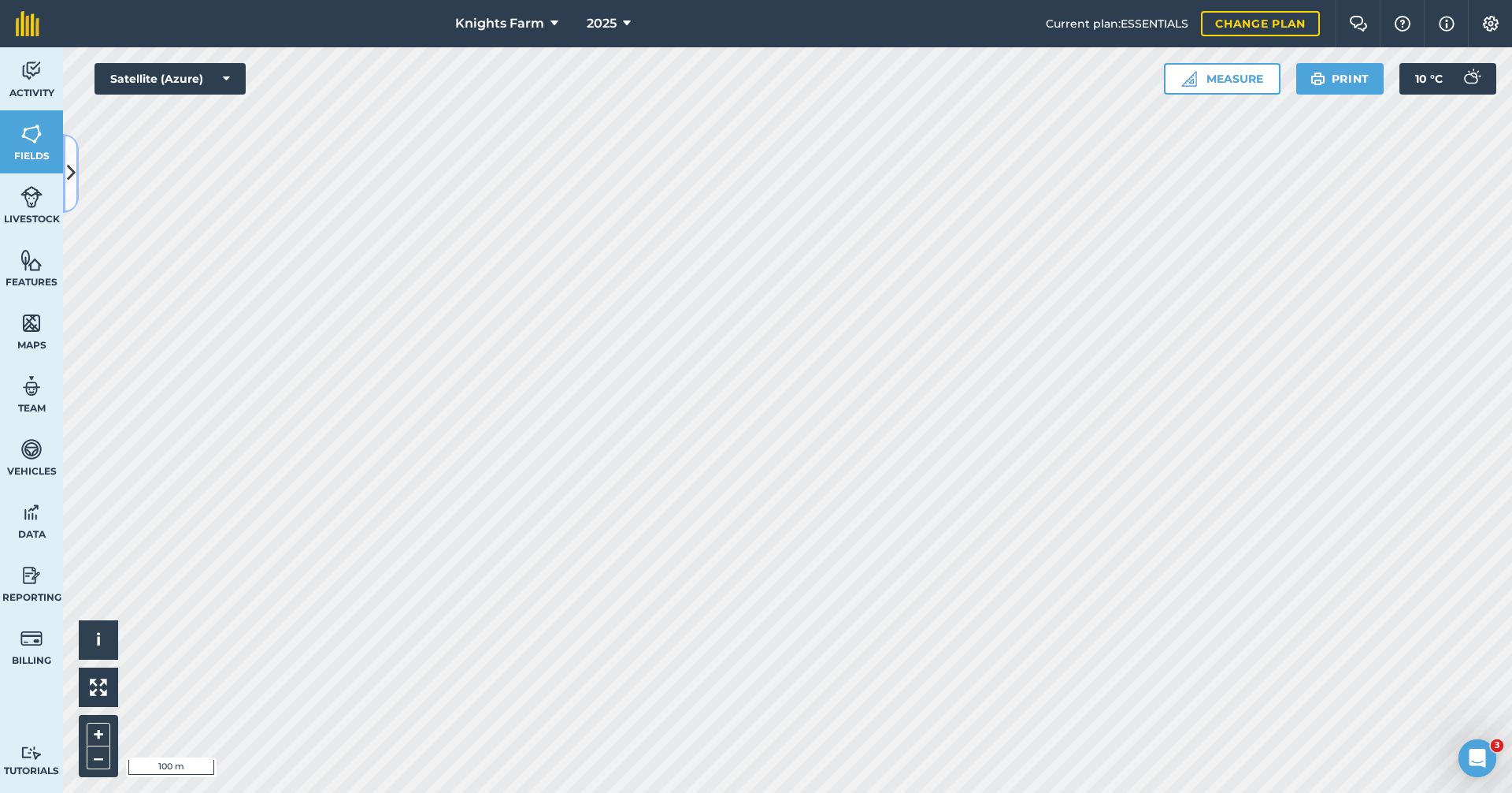
click at [76, 177] on button at bounding box center [71, 173] width 16 height 79
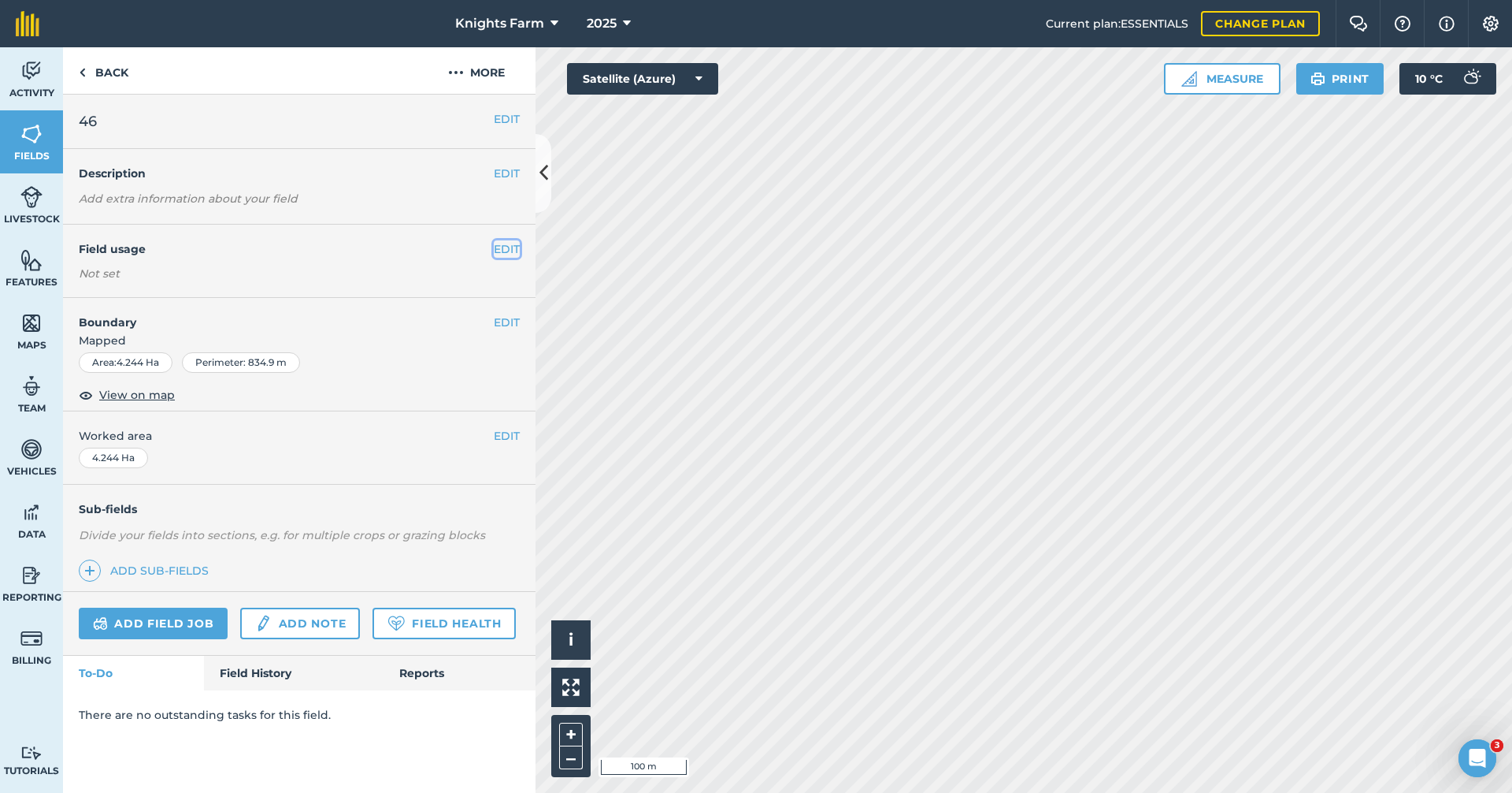
click at [511, 244] on button "EDIT" at bounding box center [507, 249] width 26 height 17
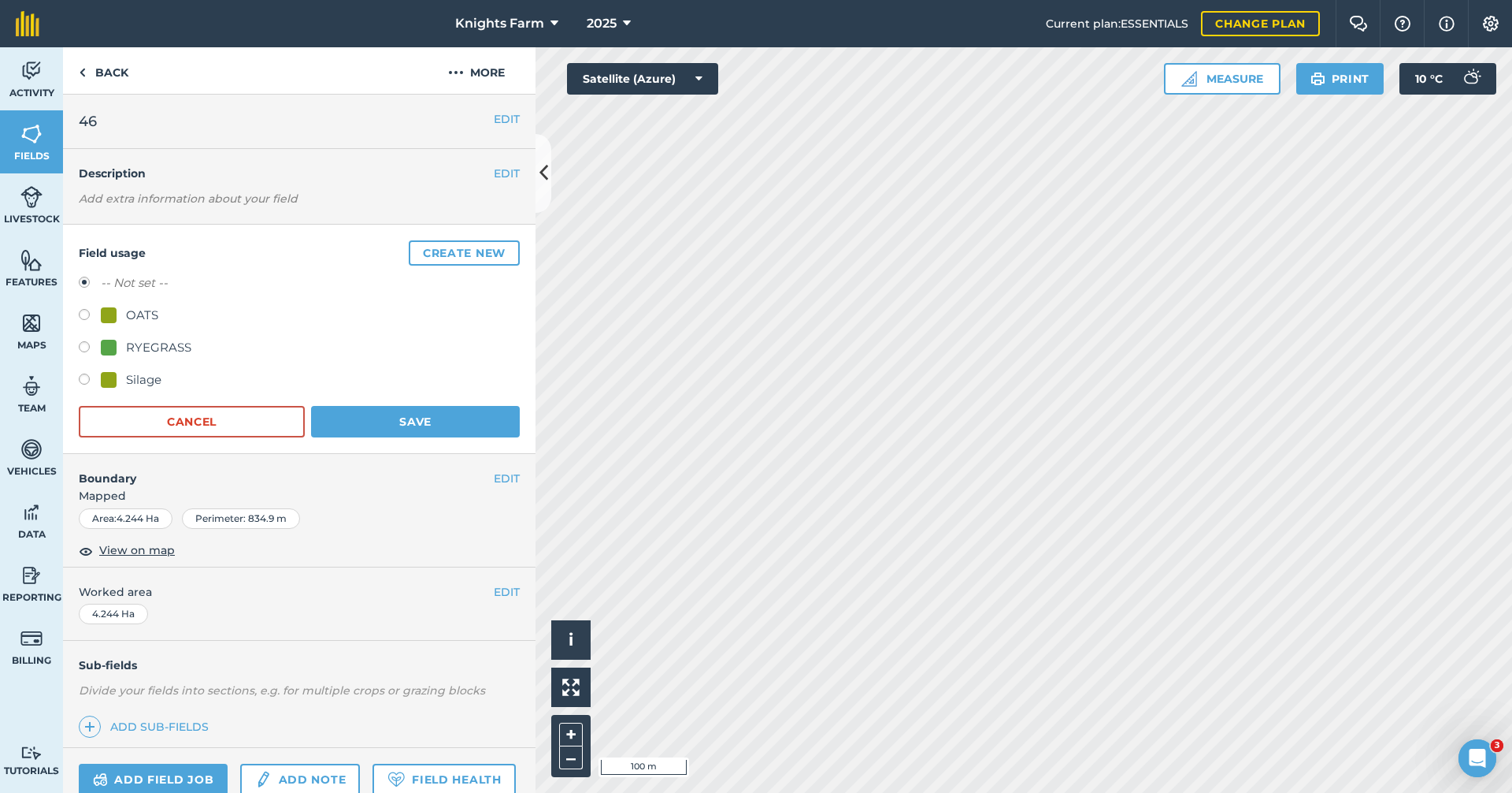
click at [89, 371] on div "Silage" at bounding box center [299, 381] width 441 height 23
click at [85, 378] on label at bounding box center [89, 381] width 22 height 16
radio input "true"
radio input "false"
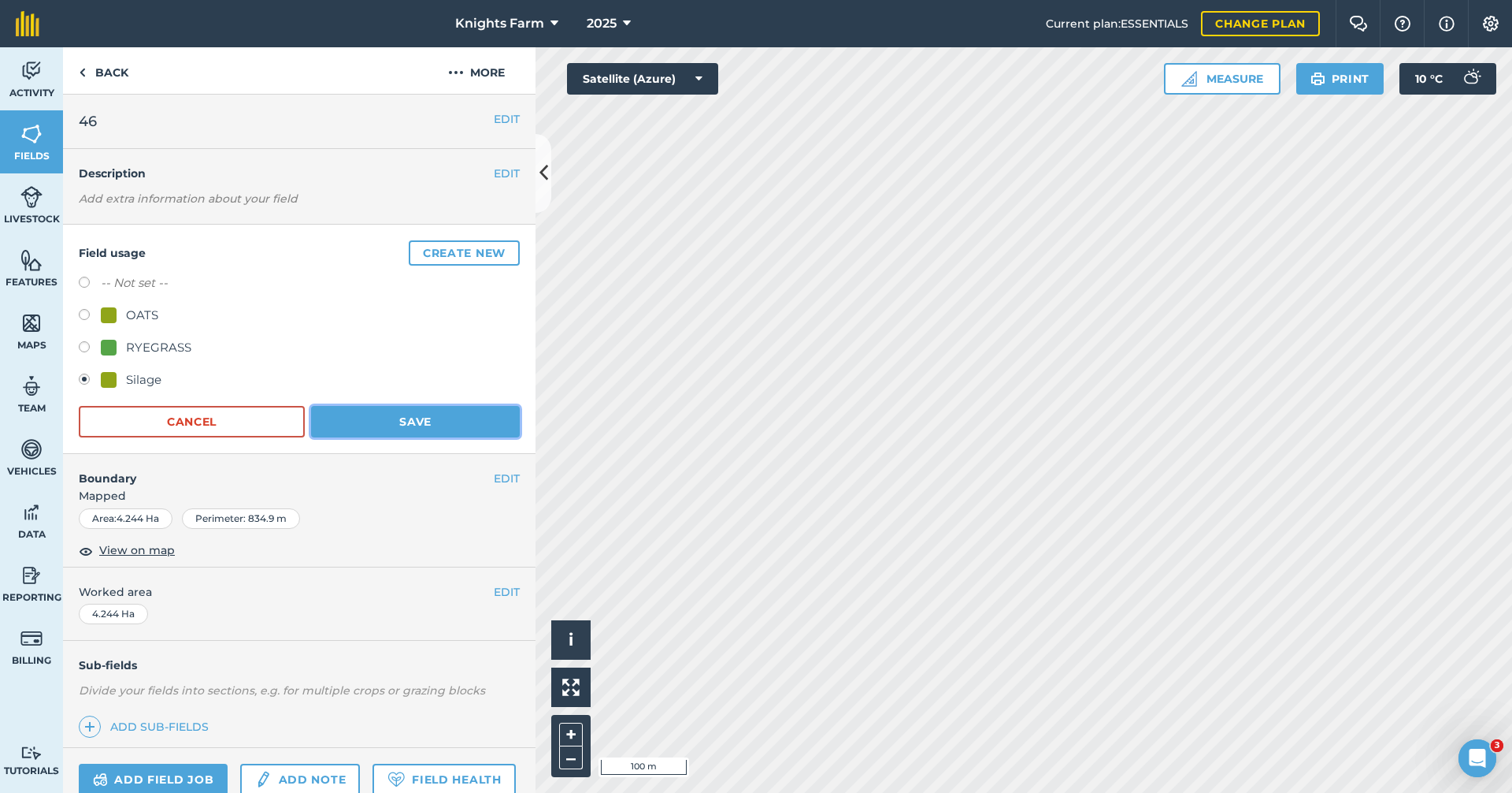
click at [402, 411] on button "Save" at bounding box center [415, 421] width 209 height 31
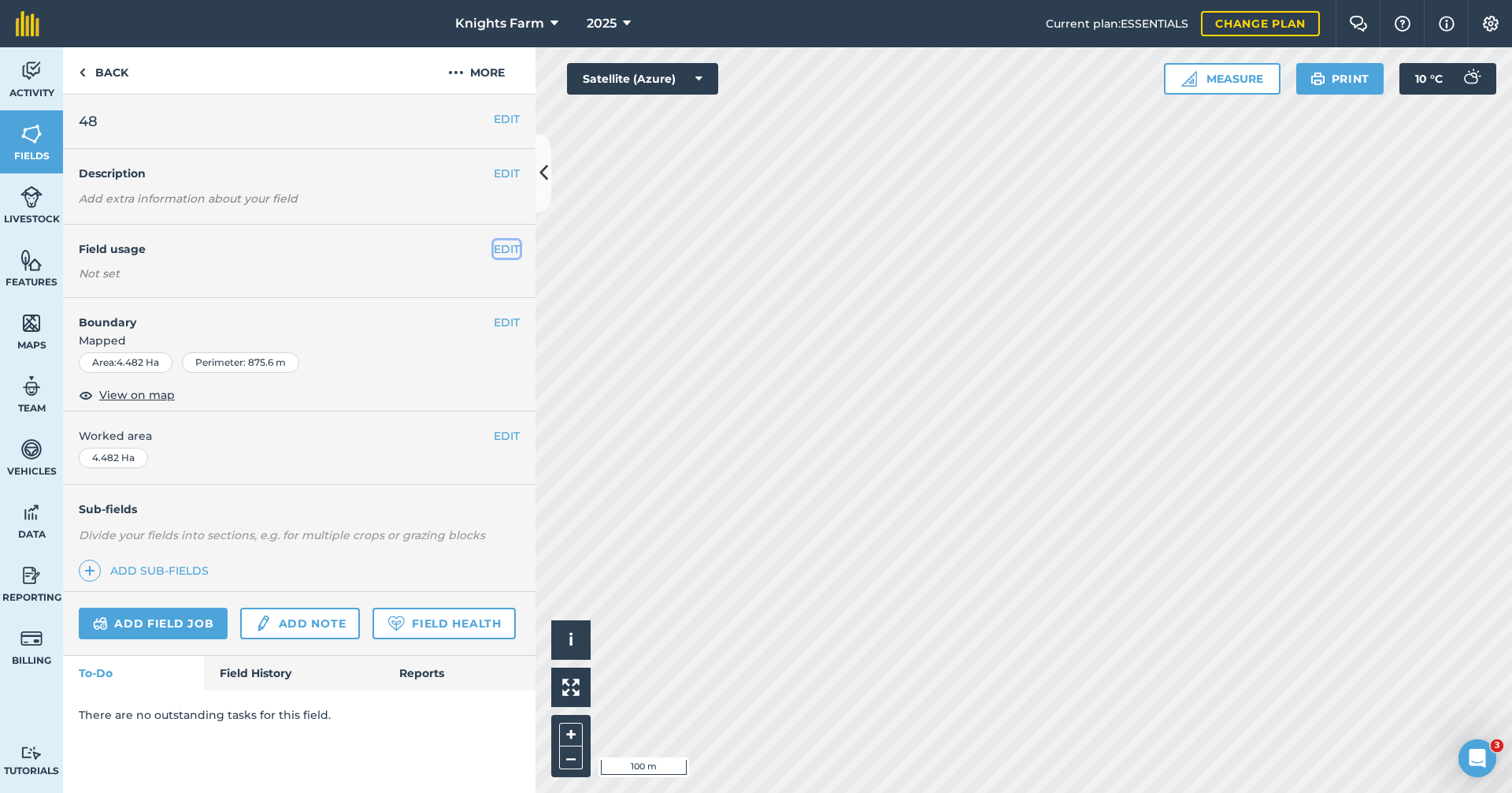
click at [500, 252] on button "EDIT" at bounding box center [507, 249] width 26 height 17
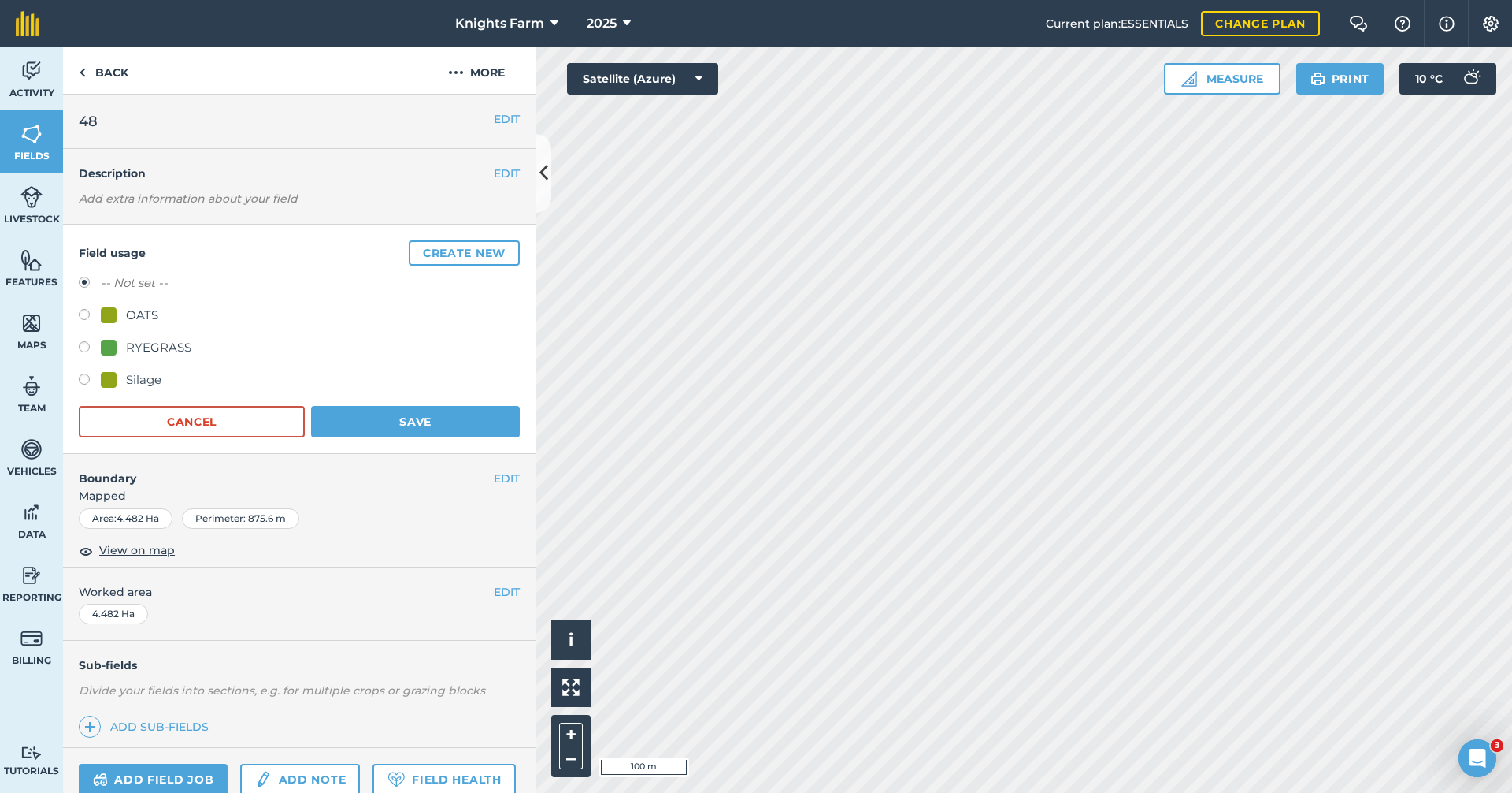
click at [85, 376] on label at bounding box center [89, 381] width 22 height 16
radio input "true"
radio input "false"
click at [428, 419] on button "Save" at bounding box center [415, 421] width 209 height 31
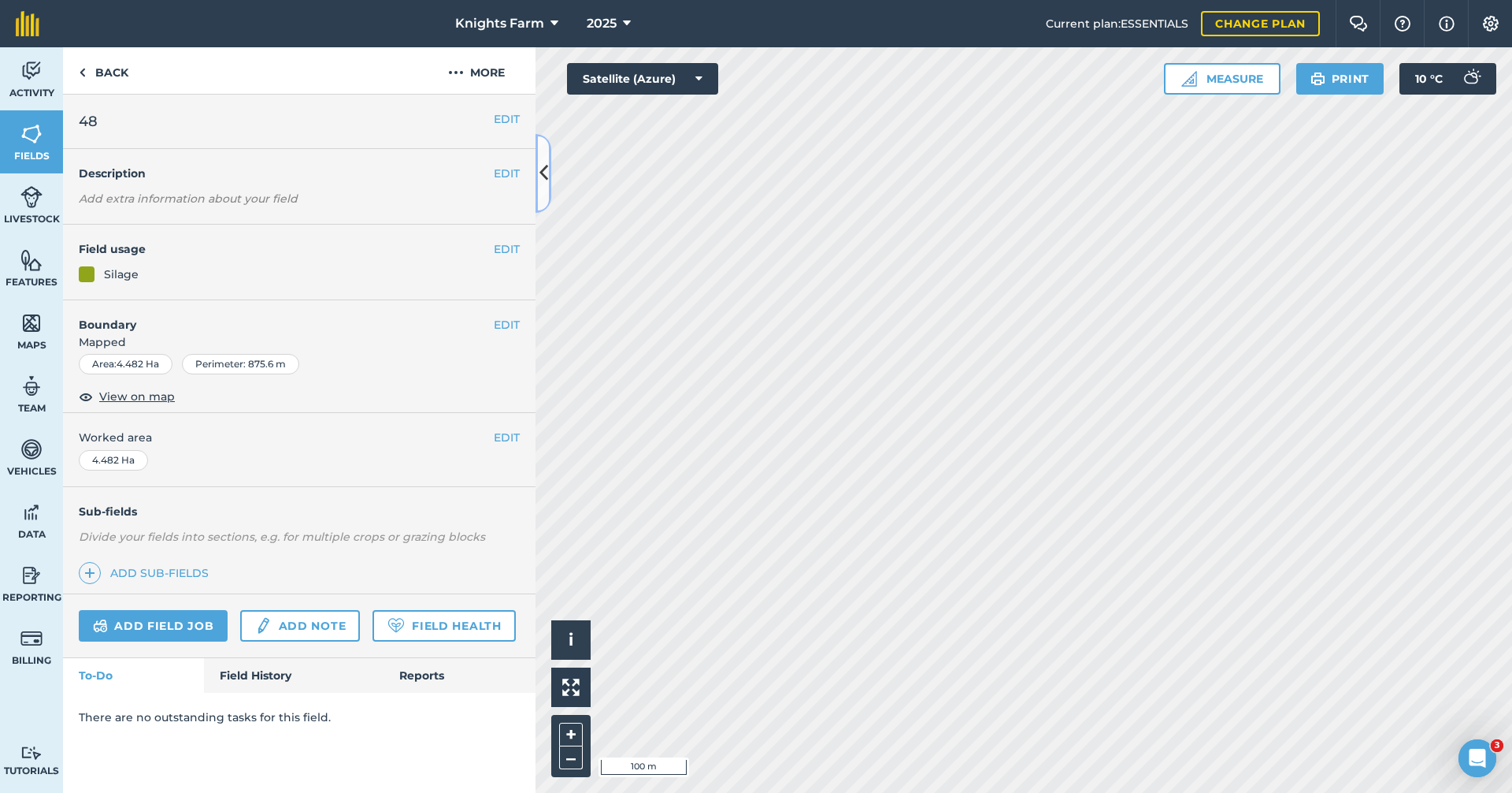
click at [543, 186] on button at bounding box center [543, 173] width 16 height 79
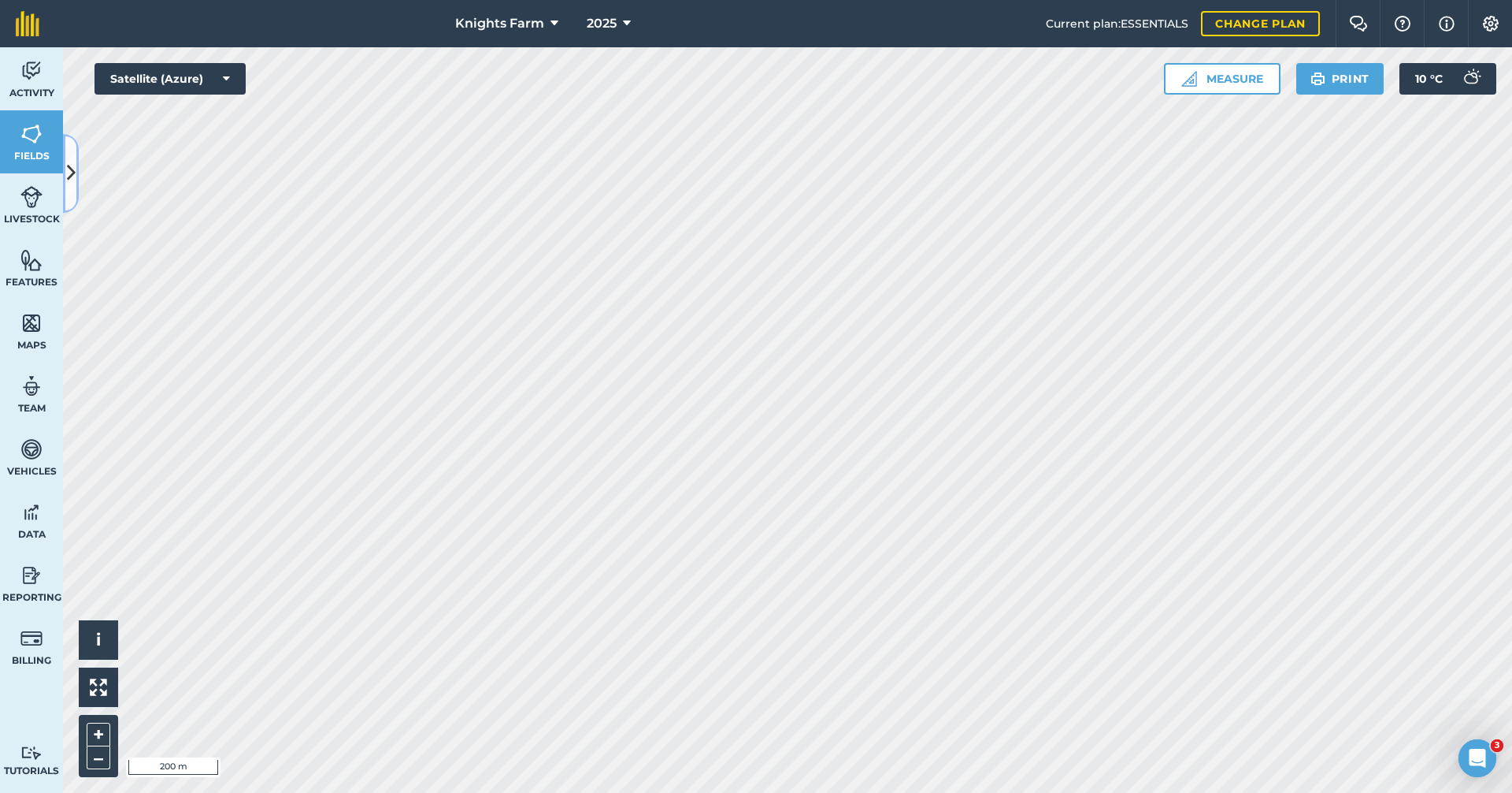
click at [70, 154] on button at bounding box center [71, 173] width 16 height 79
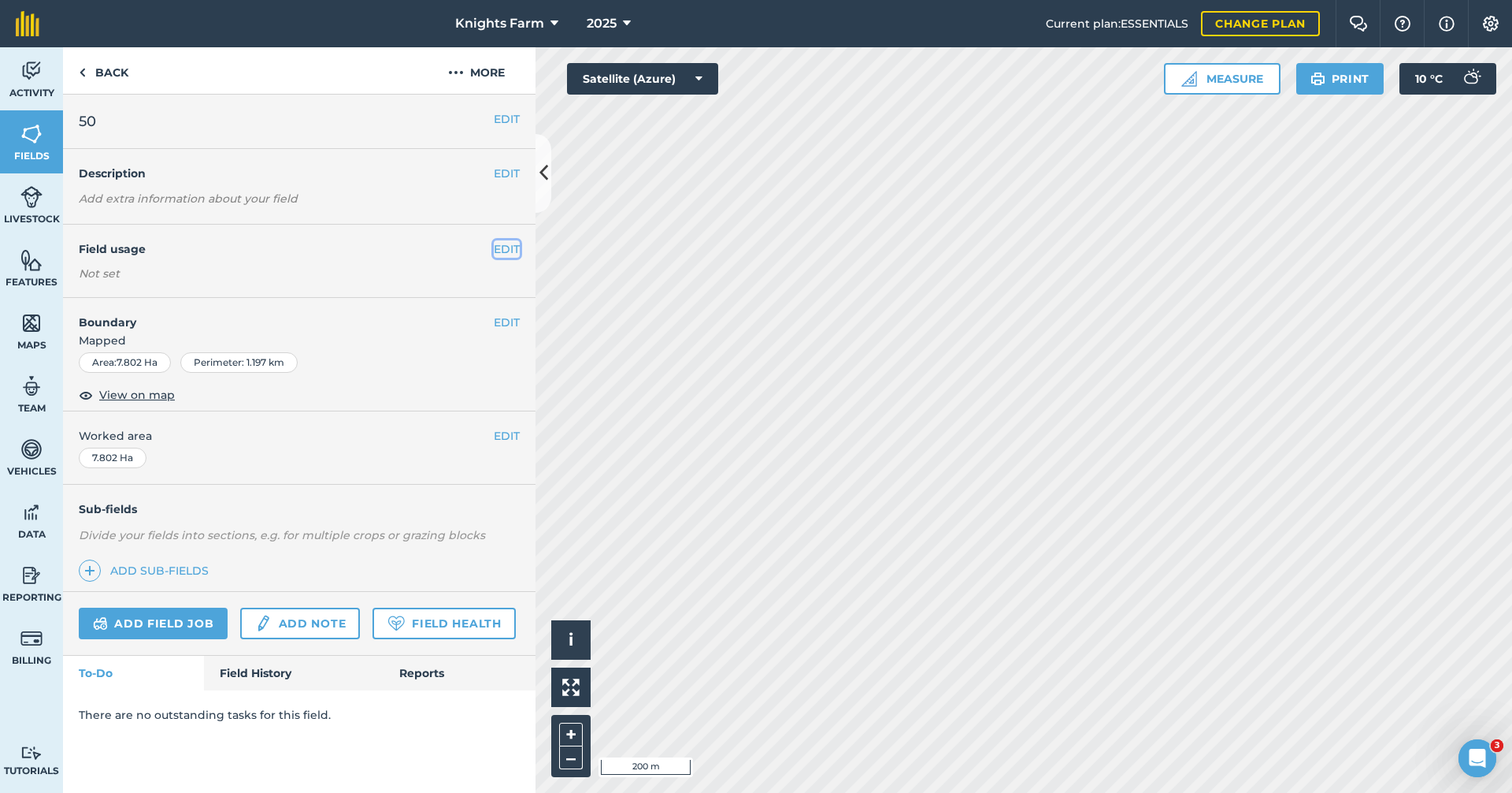
click at [502, 247] on button "EDIT" at bounding box center [507, 249] width 26 height 17
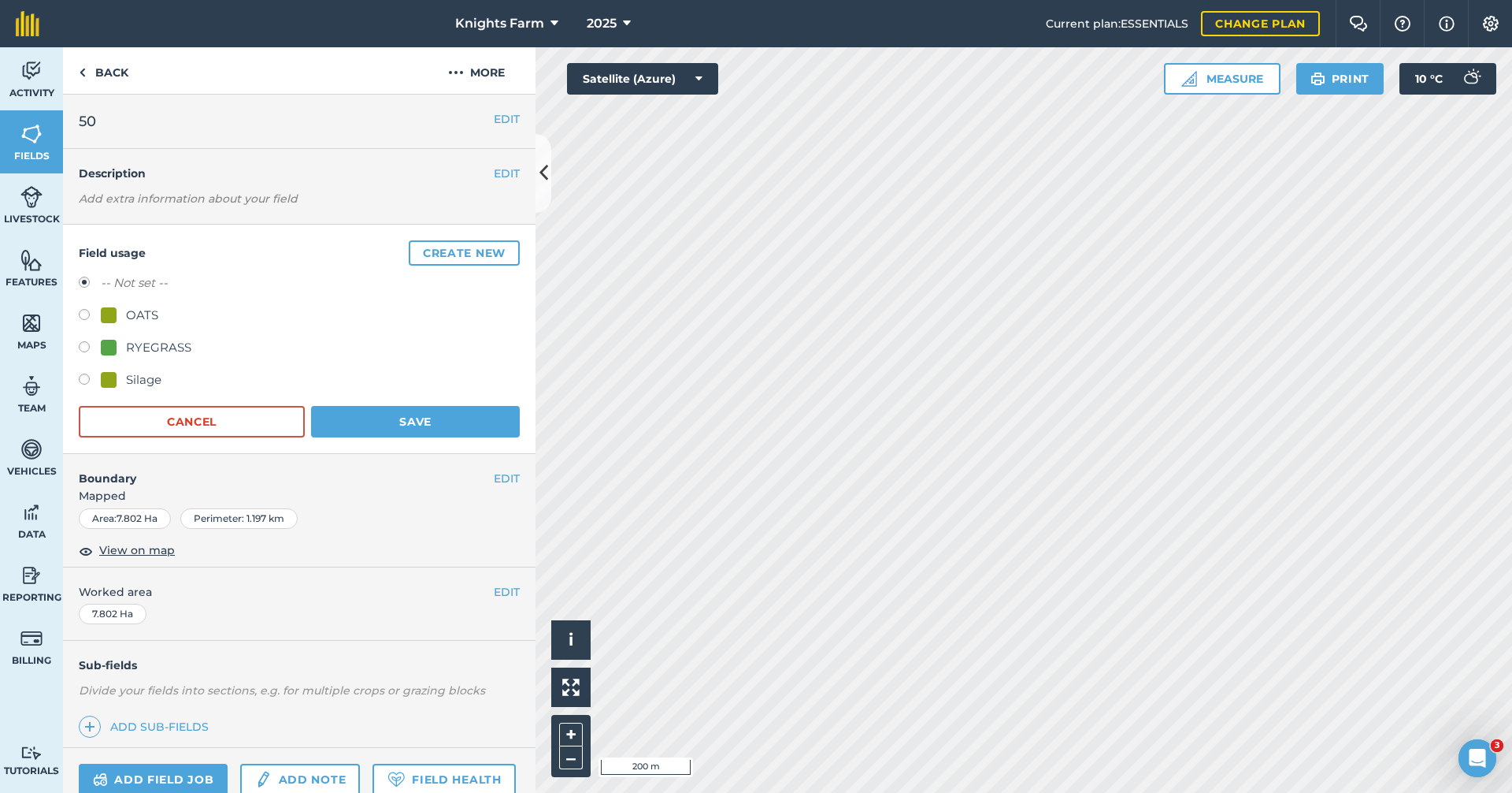
click at [88, 371] on div "Silage" at bounding box center [299, 381] width 441 height 23
click at [85, 377] on label at bounding box center [89, 381] width 22 height 16
radio input "true"
radio input "false"
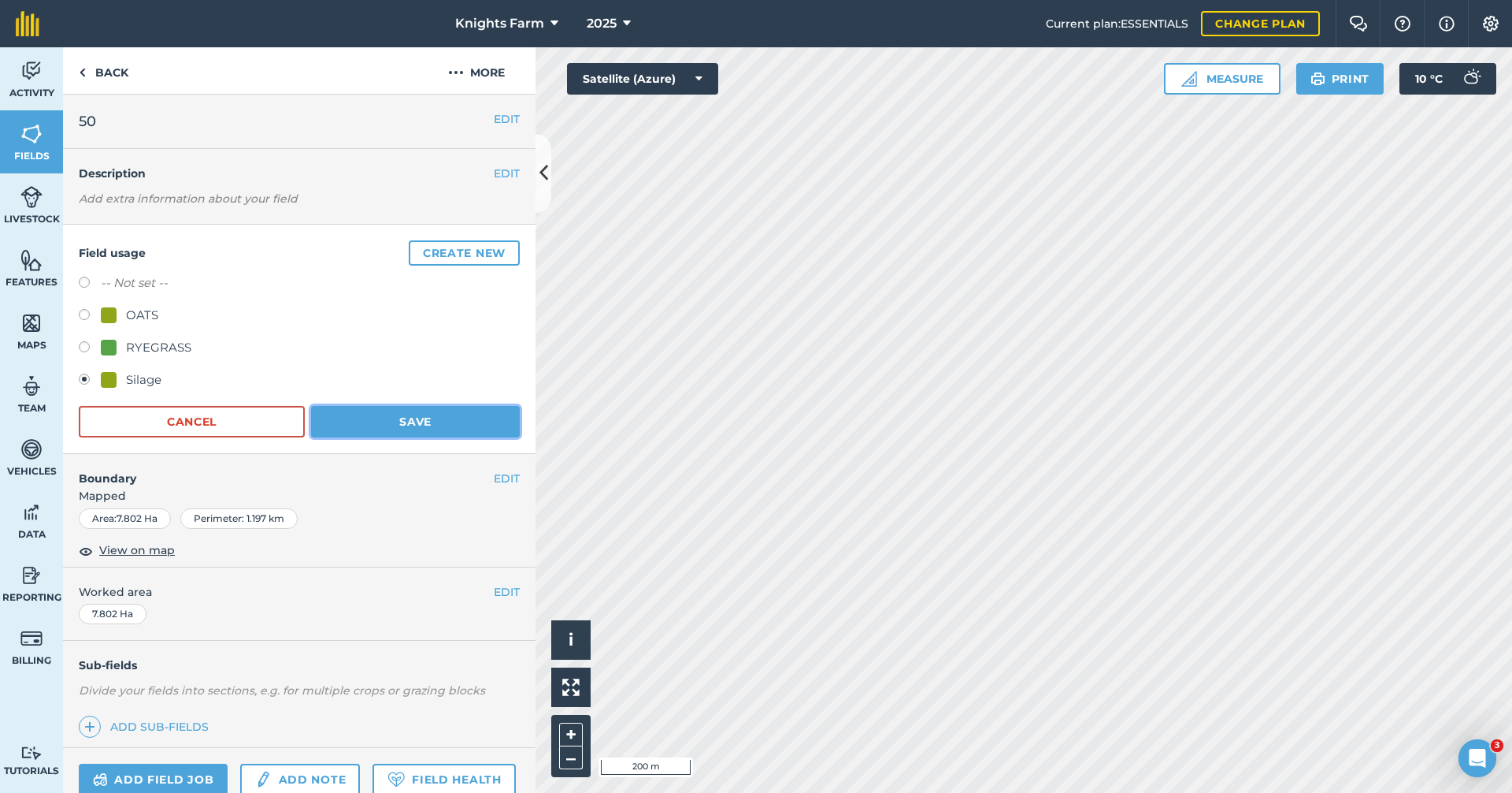
click at [443, 411] on button "Save" at bounding box center [415, 421] width 209 height 31
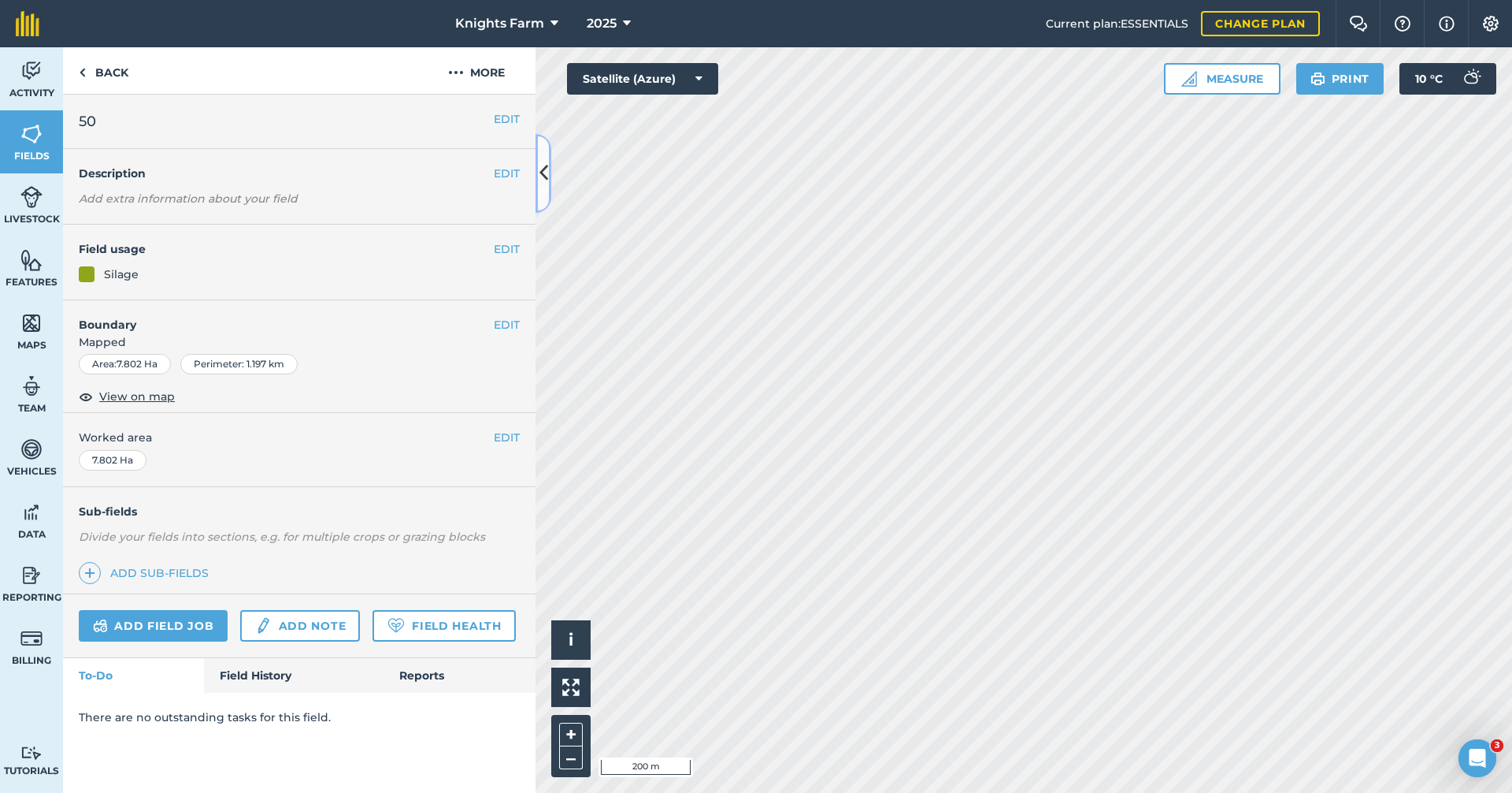
click at [542, 173] on icon at bounding box center [543, 172] width 8 height 27
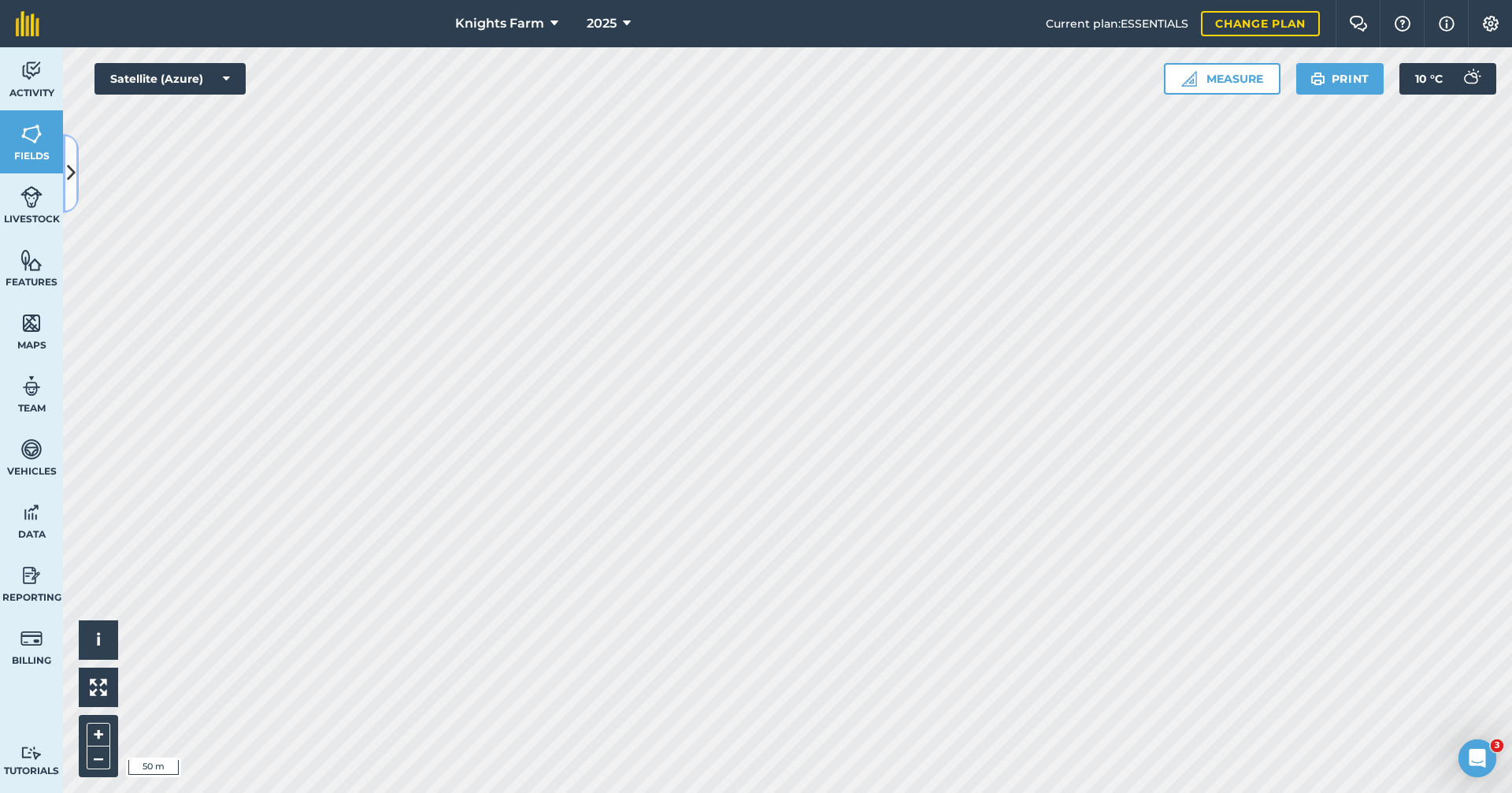
click at [70, 168] on icon at bounding box center [71, 172] width 8 height 27
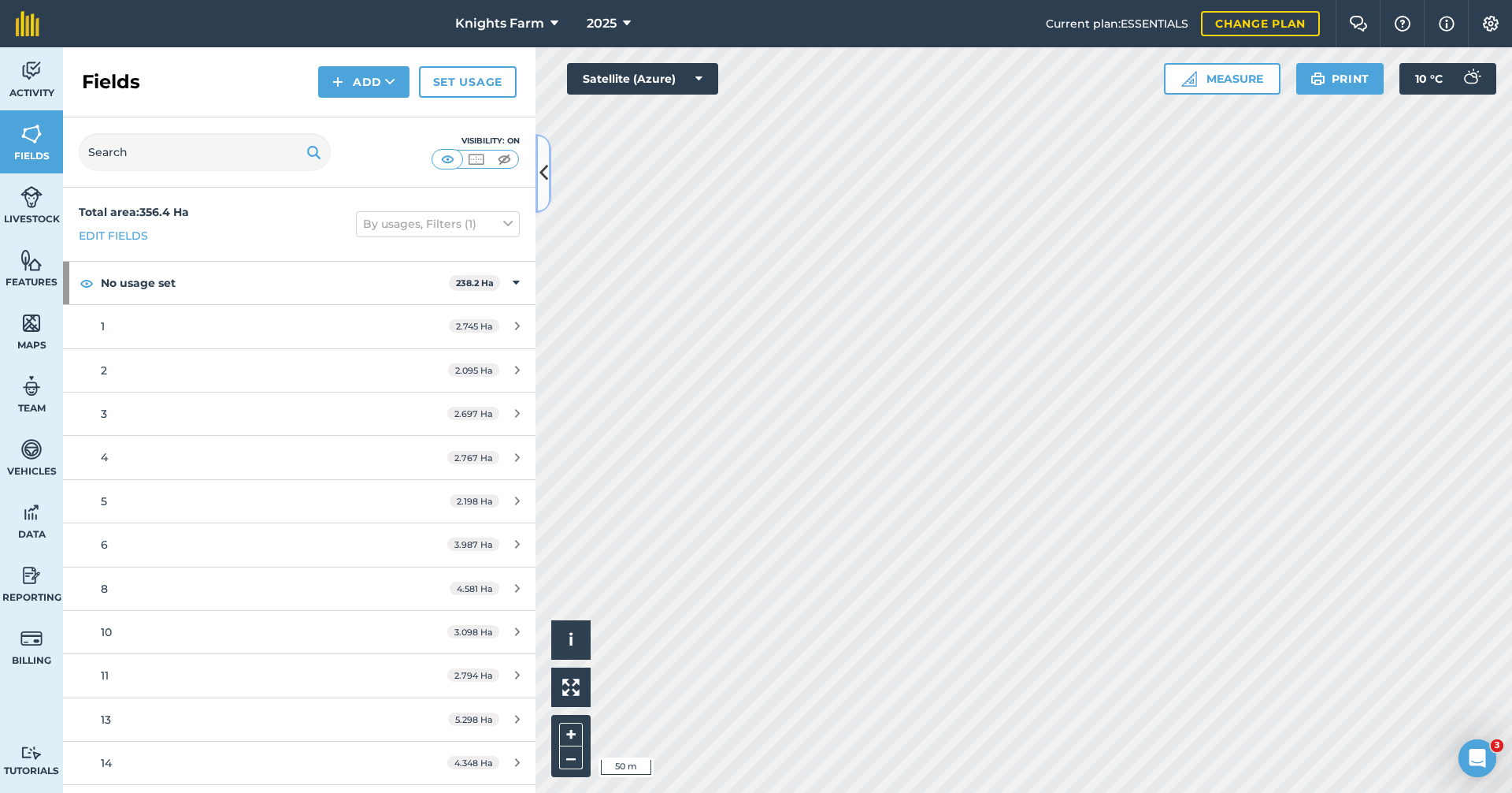
click at [547, 161] on icon at bounding box center [543, 172] width 8 height 27
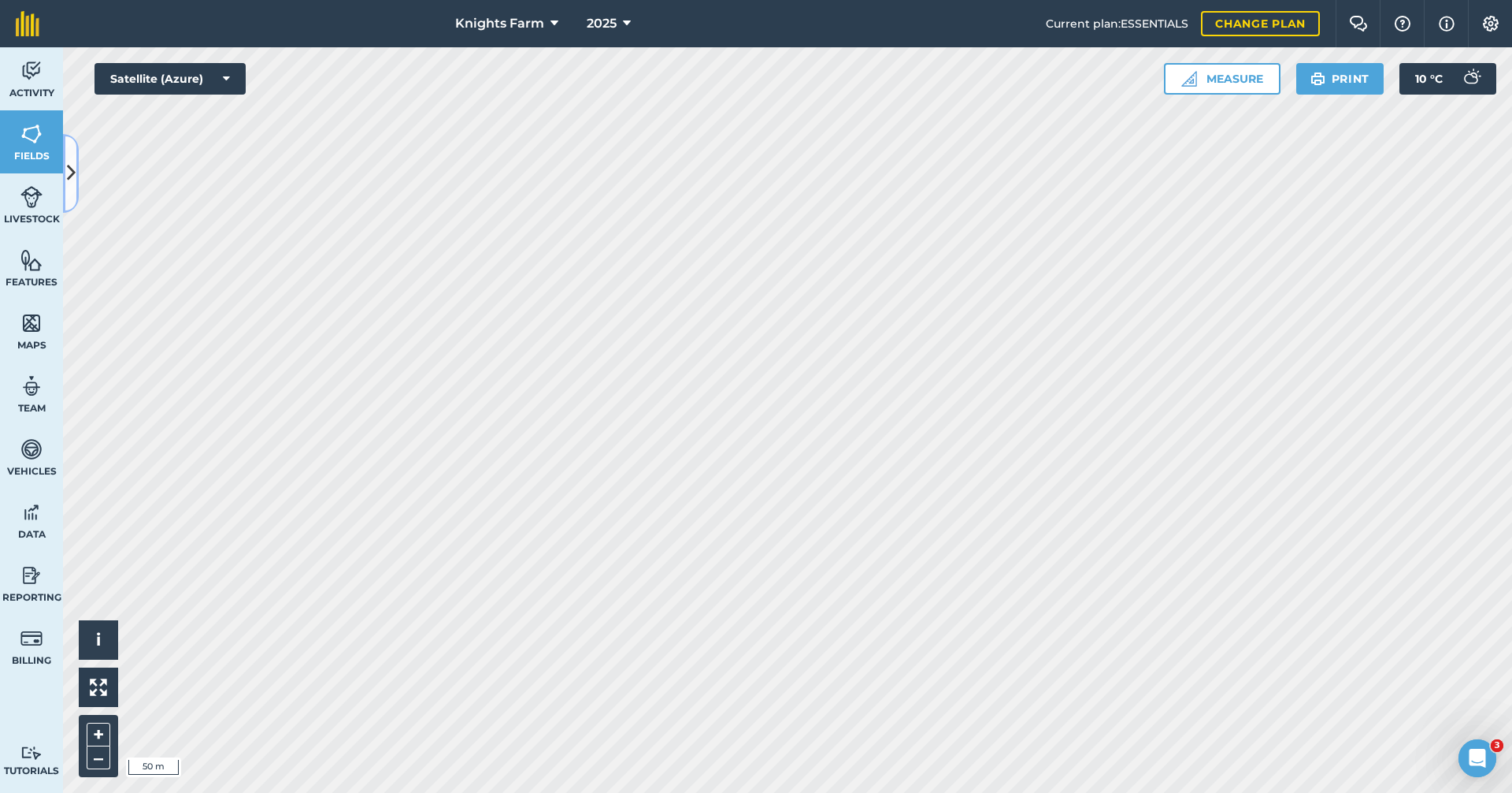
click at [74, 147] on button at bounding box center [71, 173] width 16 height 79
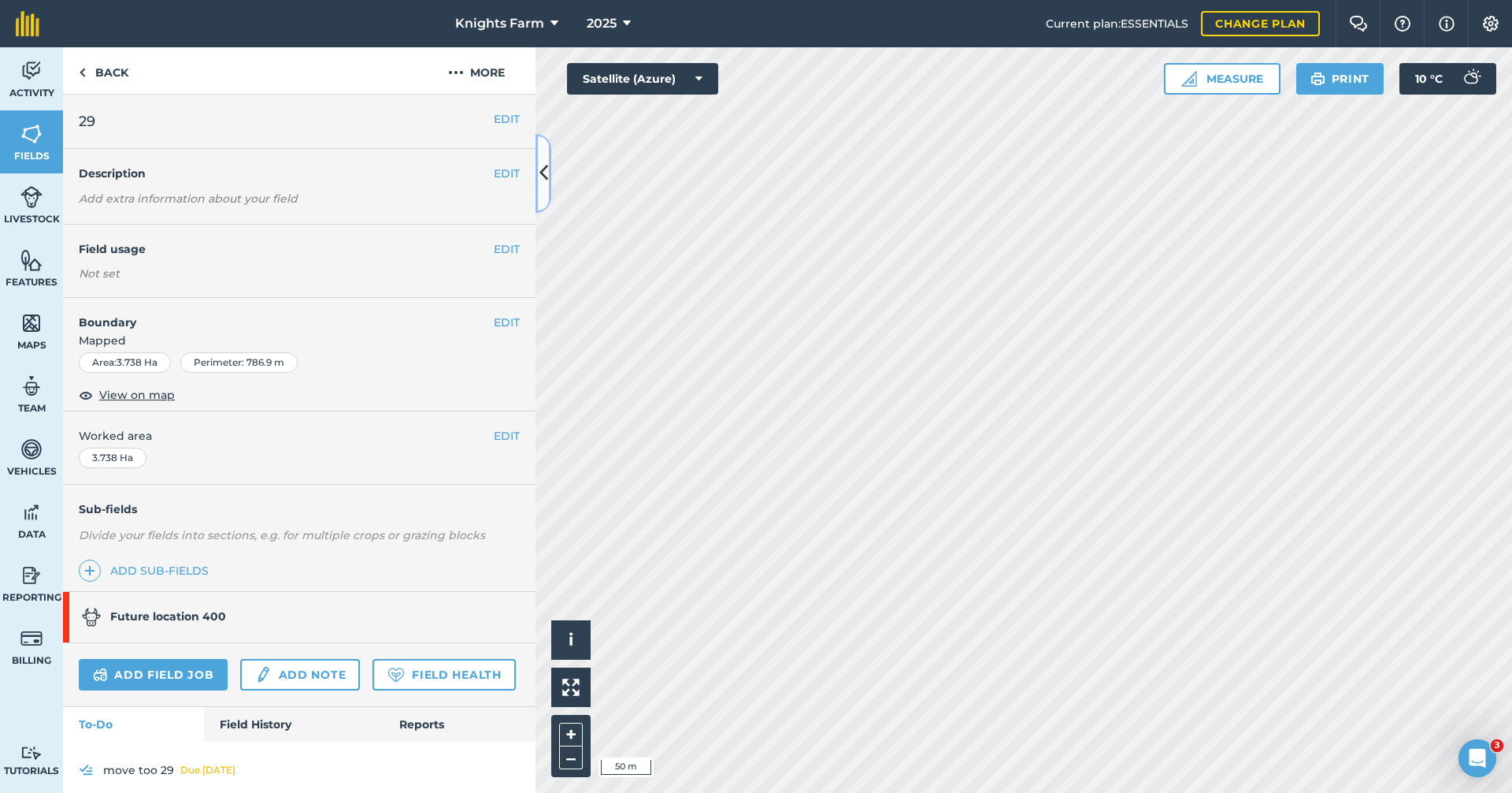
scroll to position [56, 0]
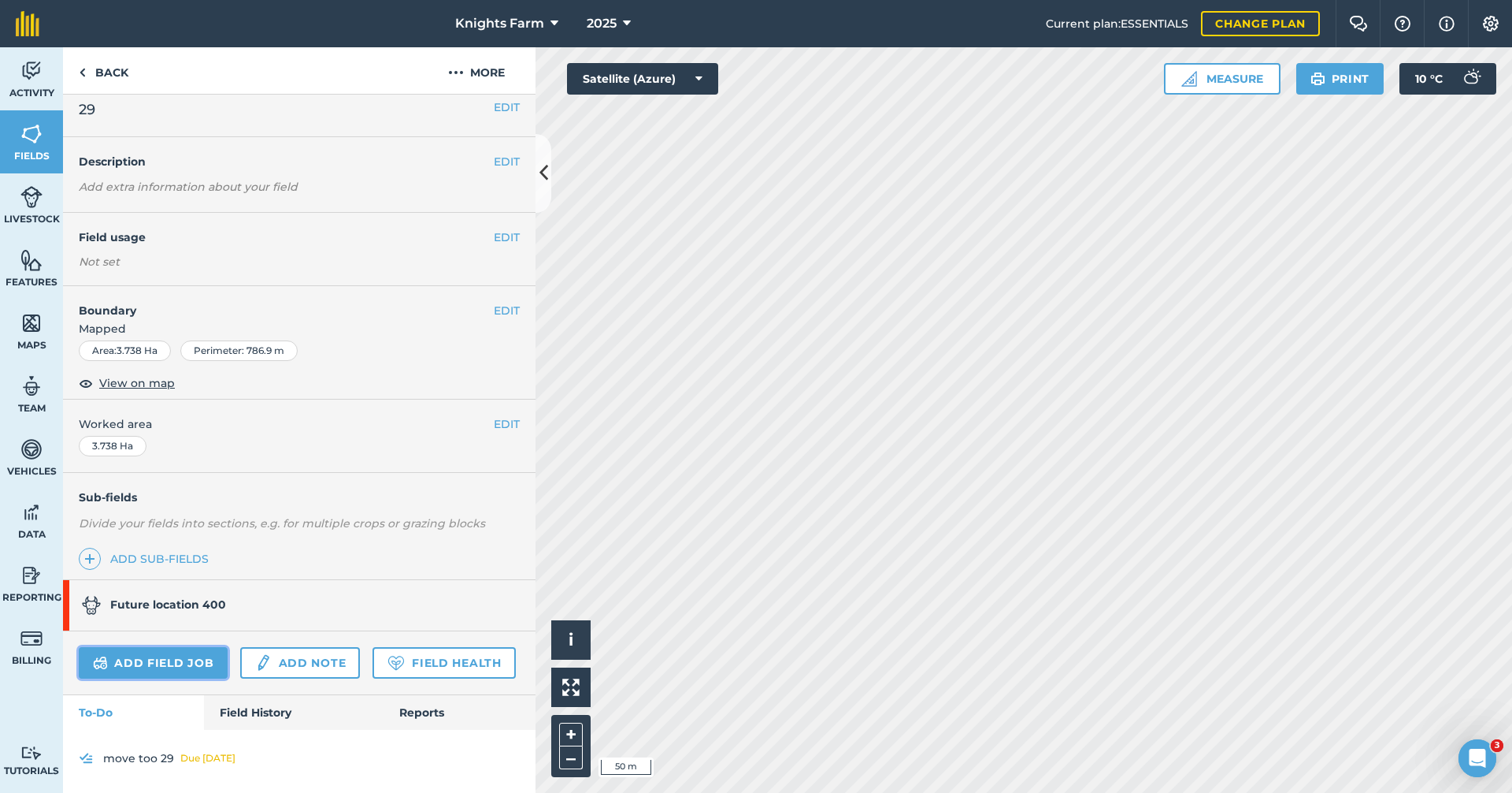
click at [204, 647] on link "Add field job" at bounding box center [153, 662] width 149 height 31
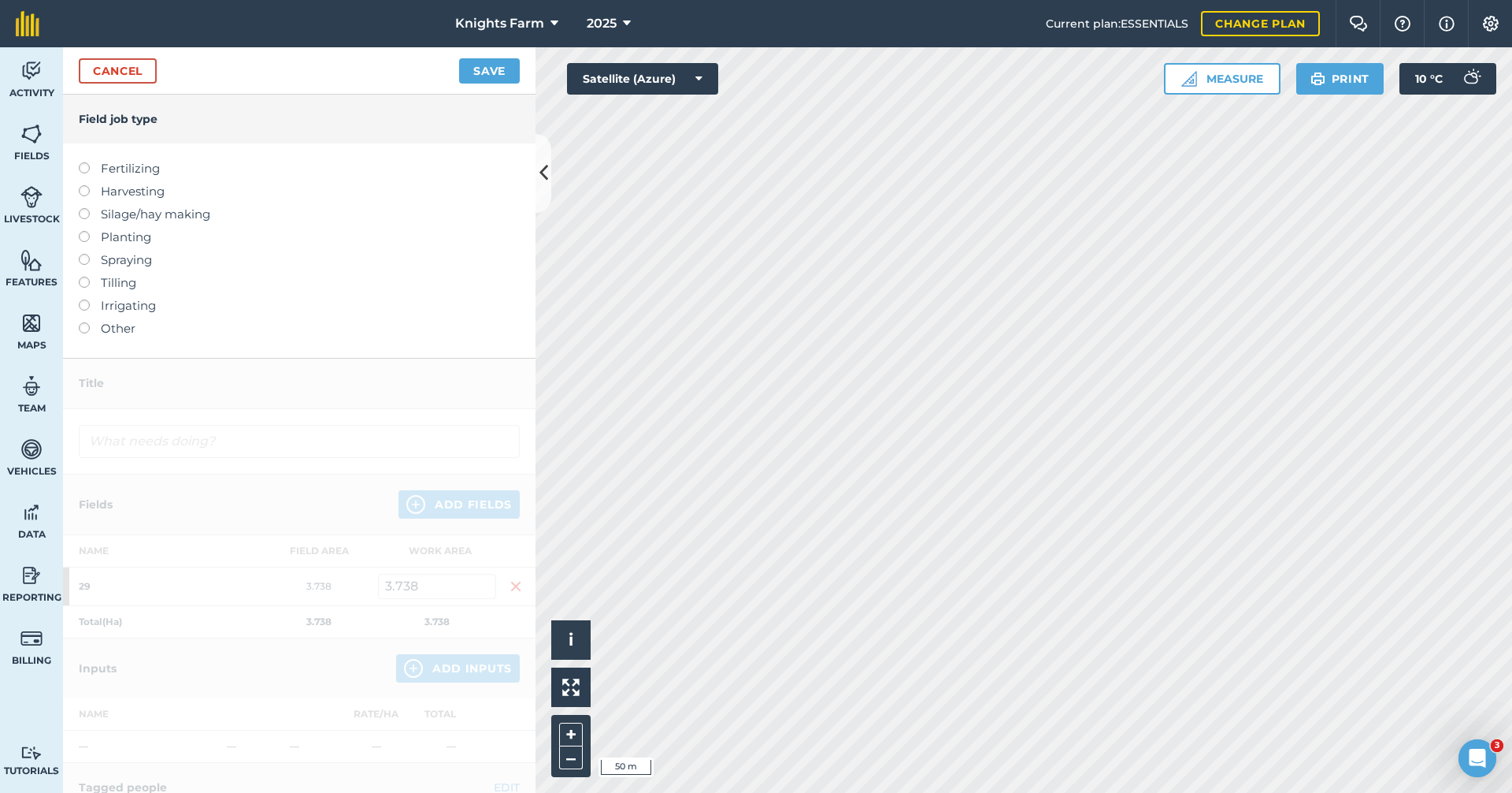
click at [79, 324] on label "Other" at bounding box center [299, 329] width 441 height 19
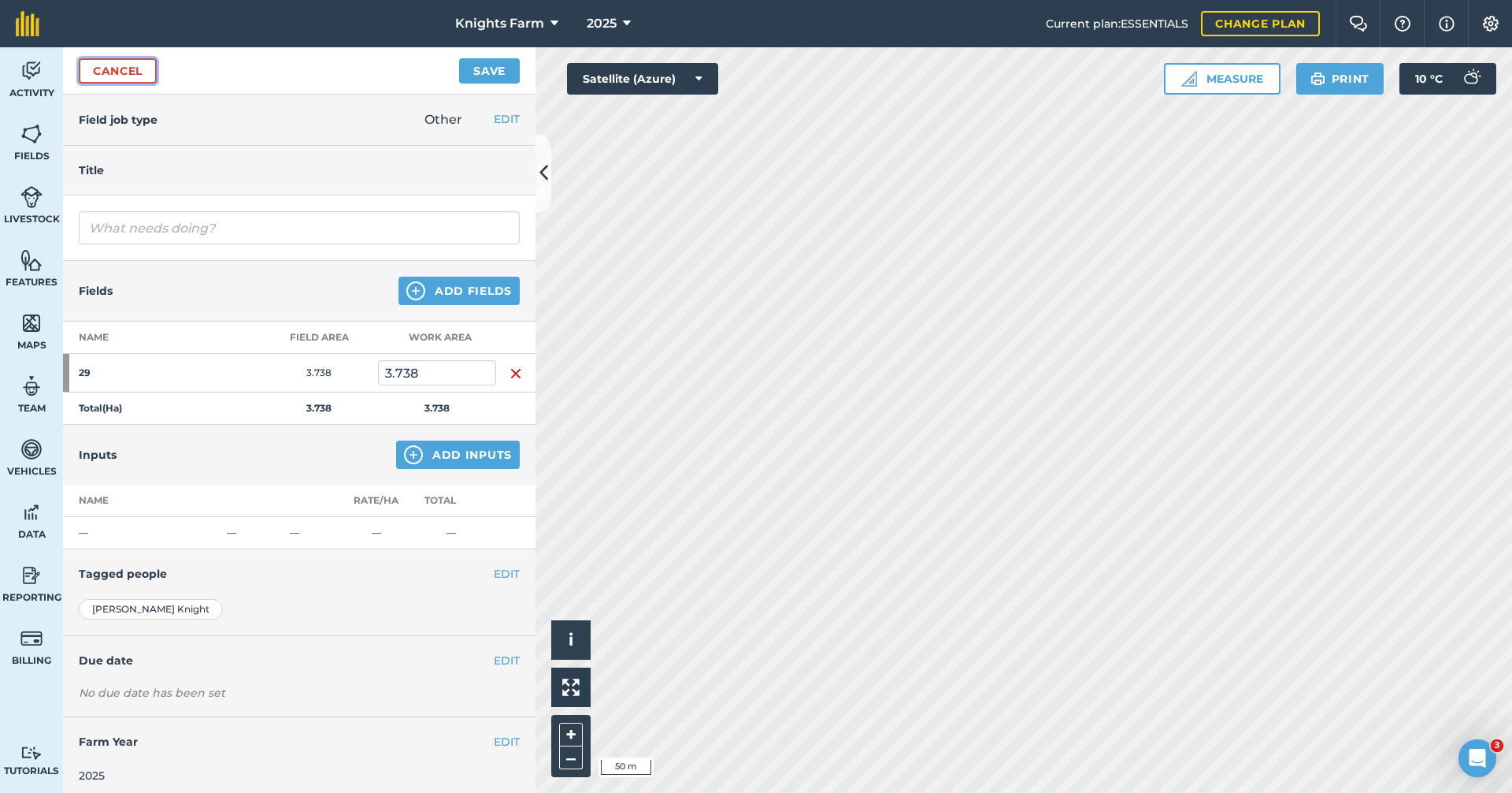
click at [153, 78] on link "Cancel" at bounding box center [118, 71] width 78 height 25
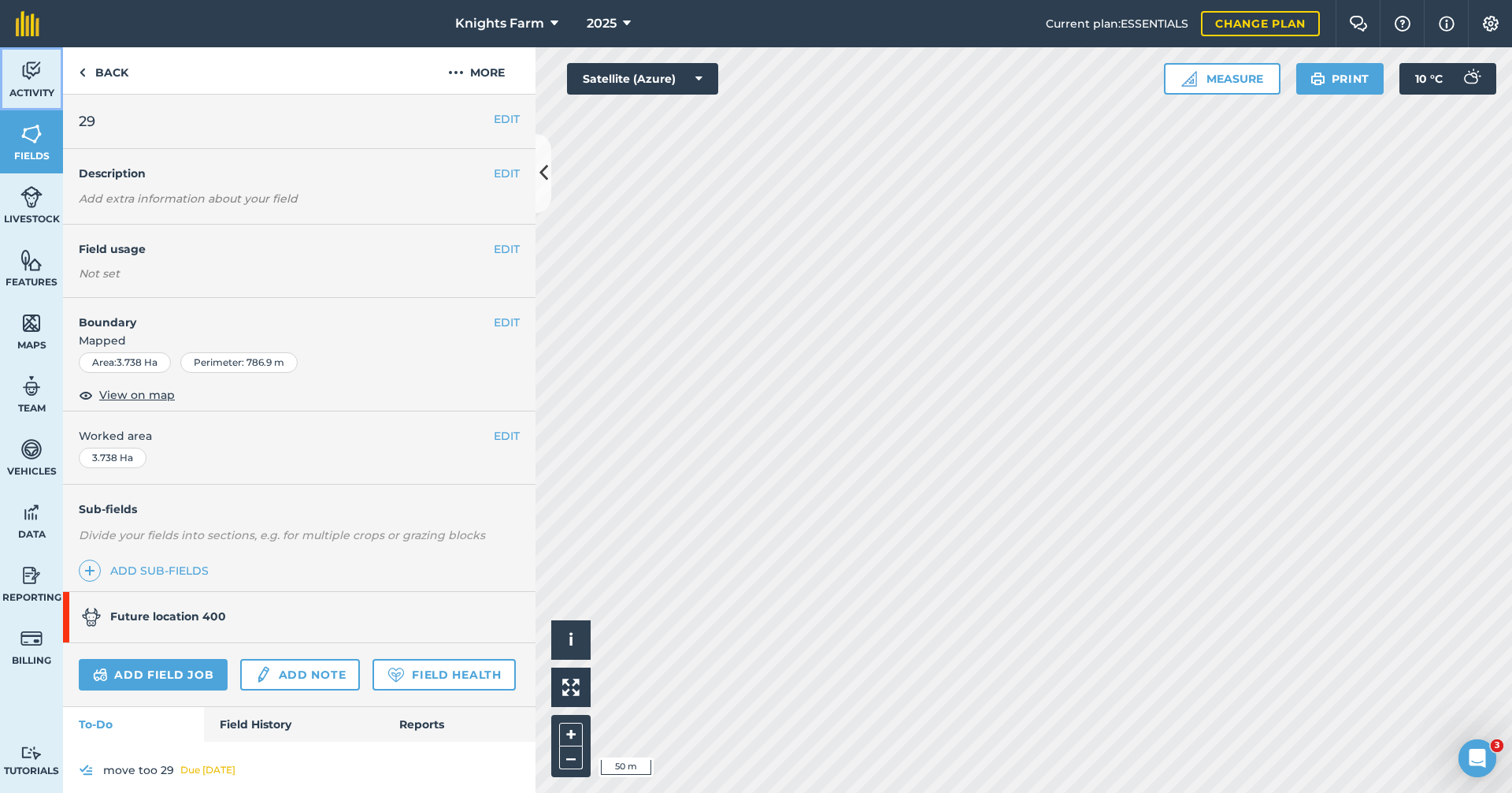
click at [32, 79] on img at bounding box center [31, 71] width 22 height 24
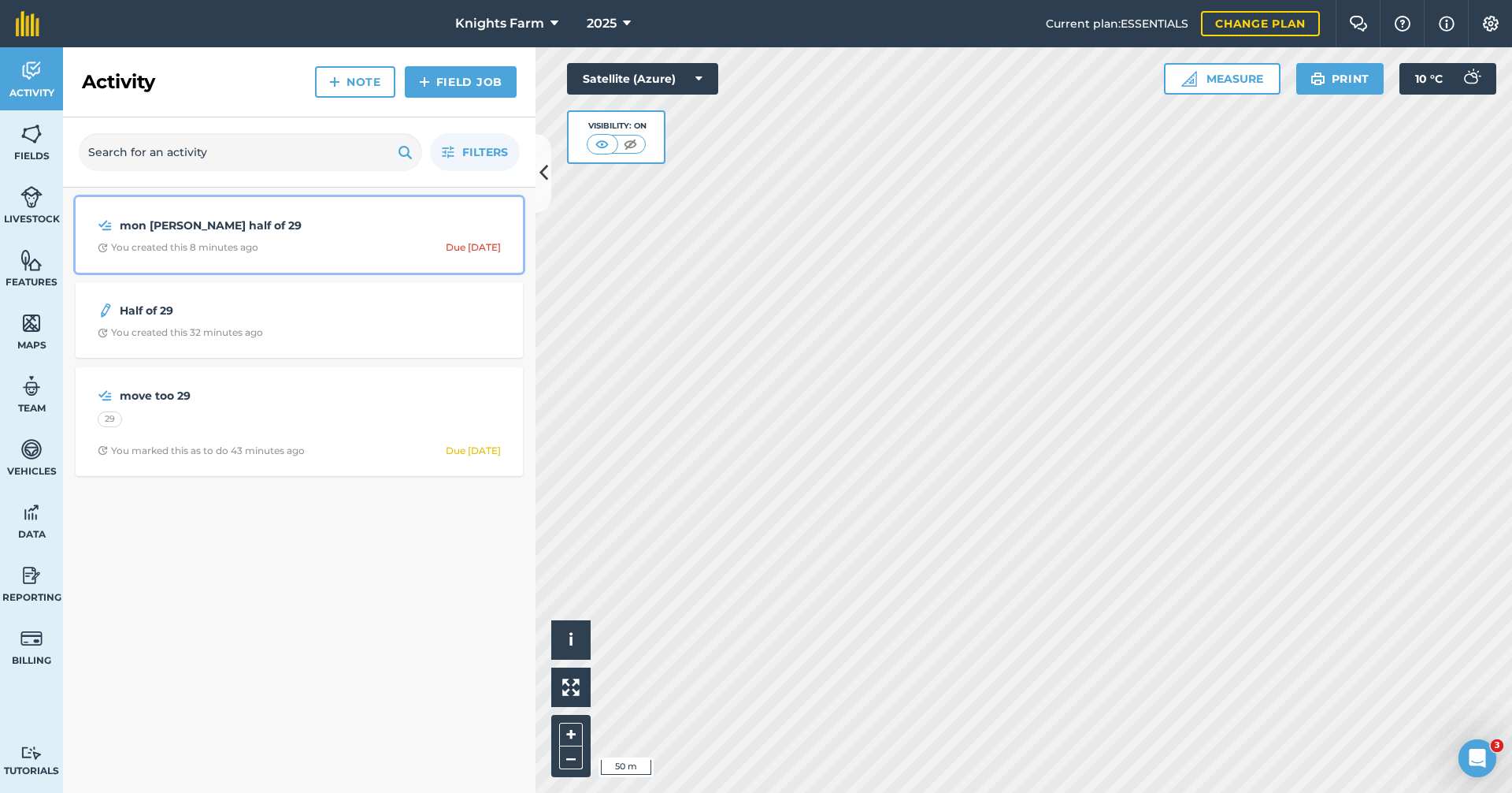
click at [249, 227] on strong "mon frist half of 29" at bounding box center [244, 225] width 249 height 17
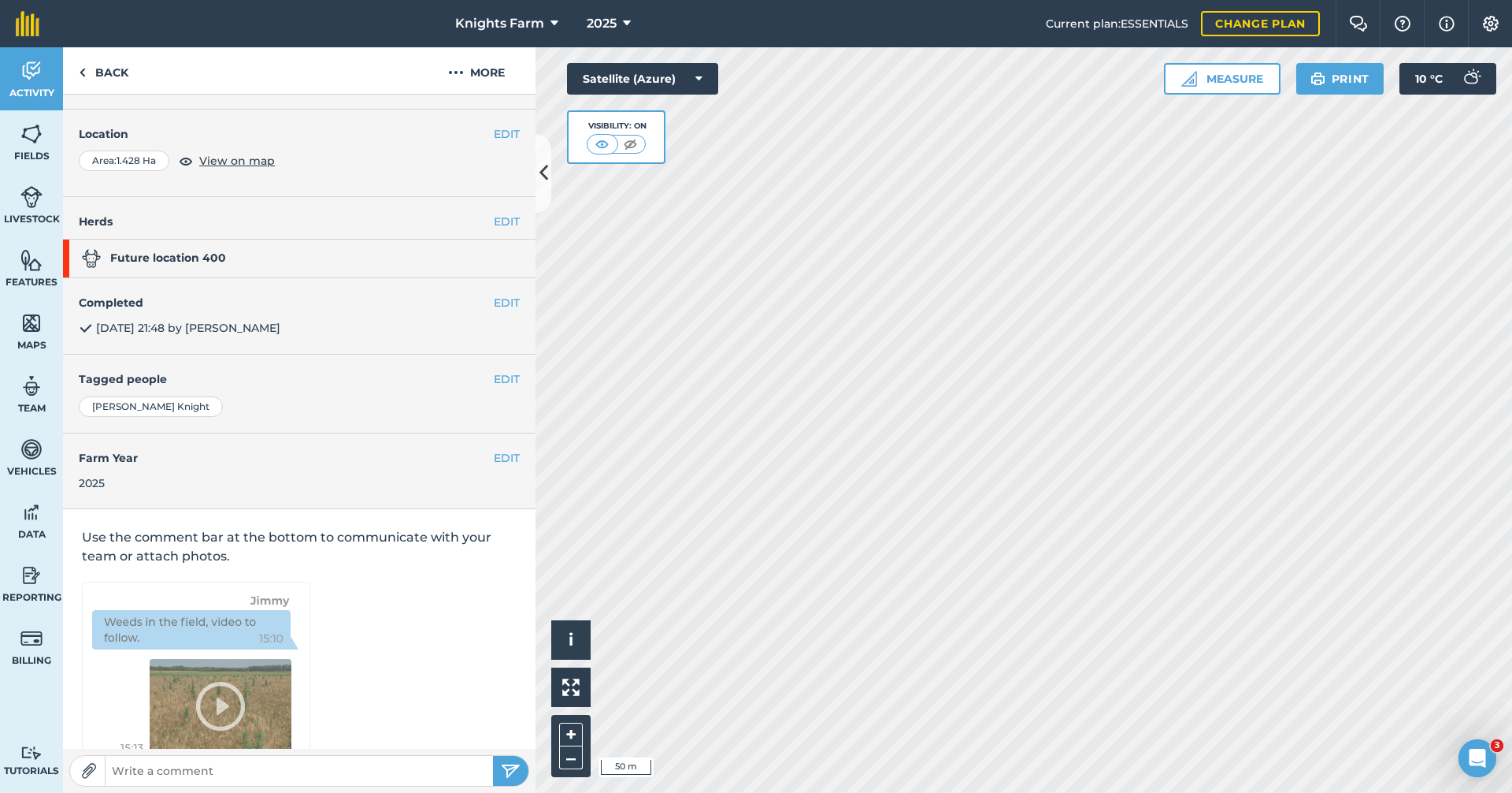
scroll to position [41, 0]
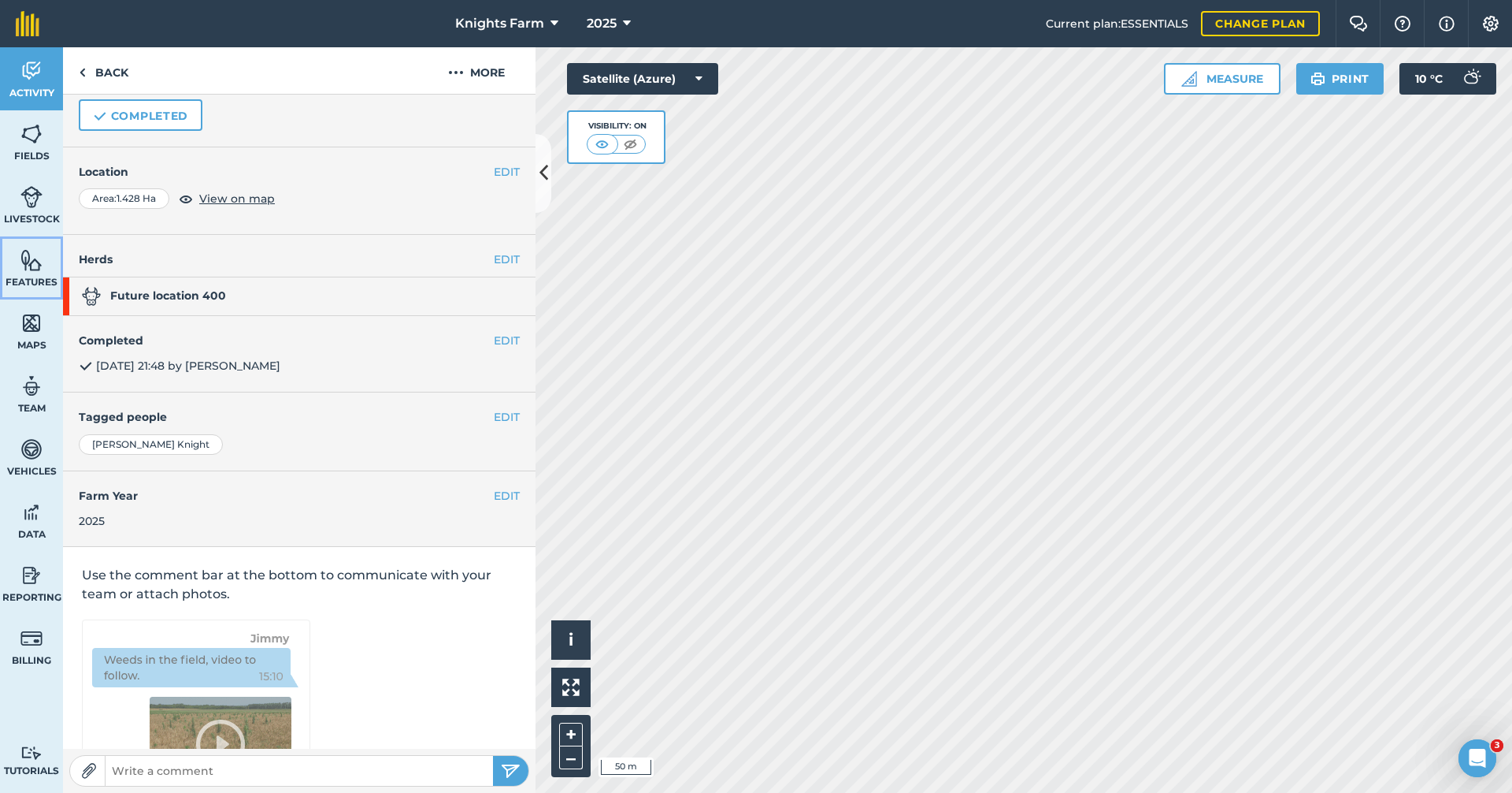
click at [43, 265] on link "Features" at bounding box center [31, 267] width 63 height 63
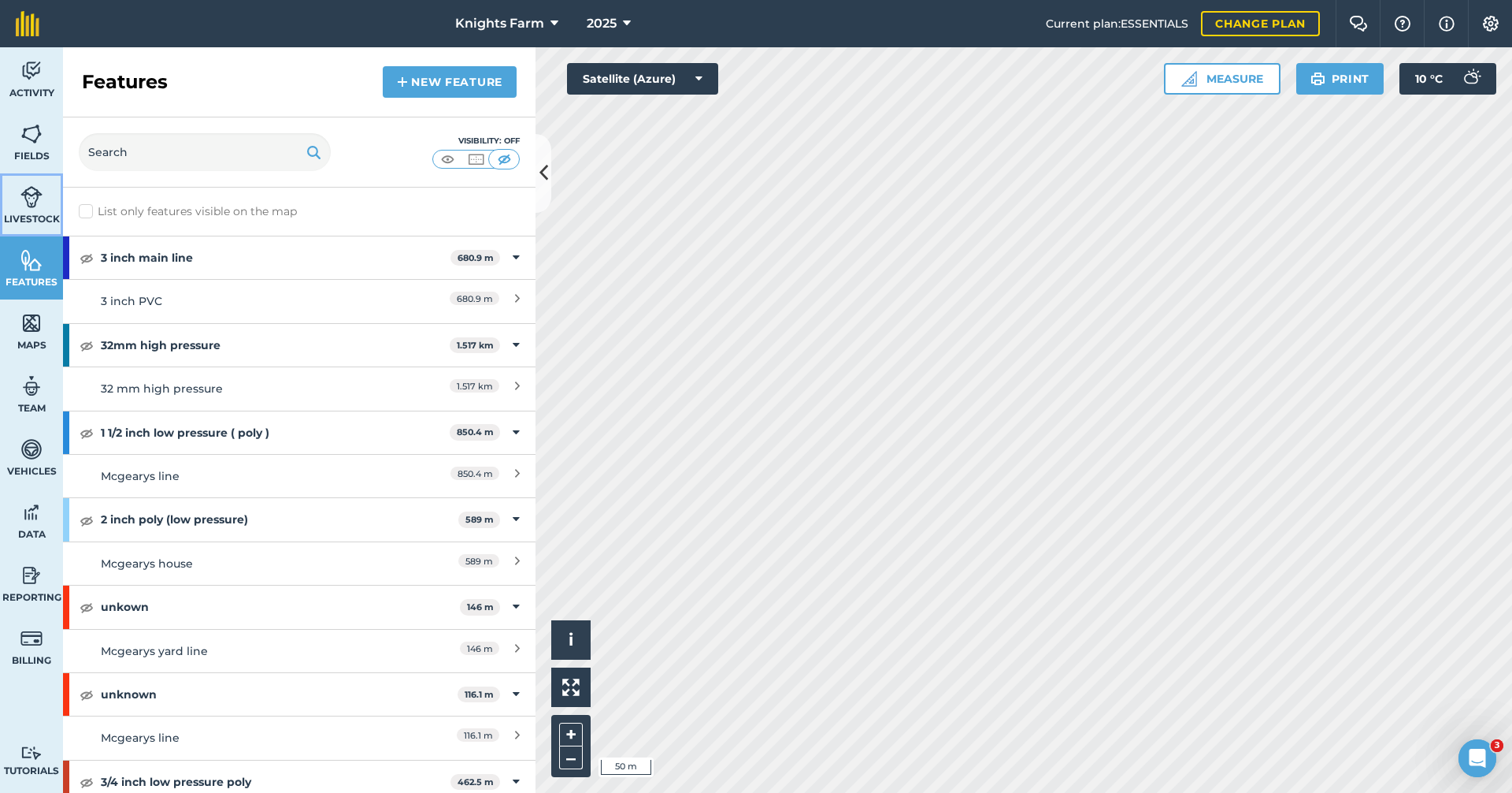
click at [36, 207] on img at bounding box center [31, 197] width 22 height 24
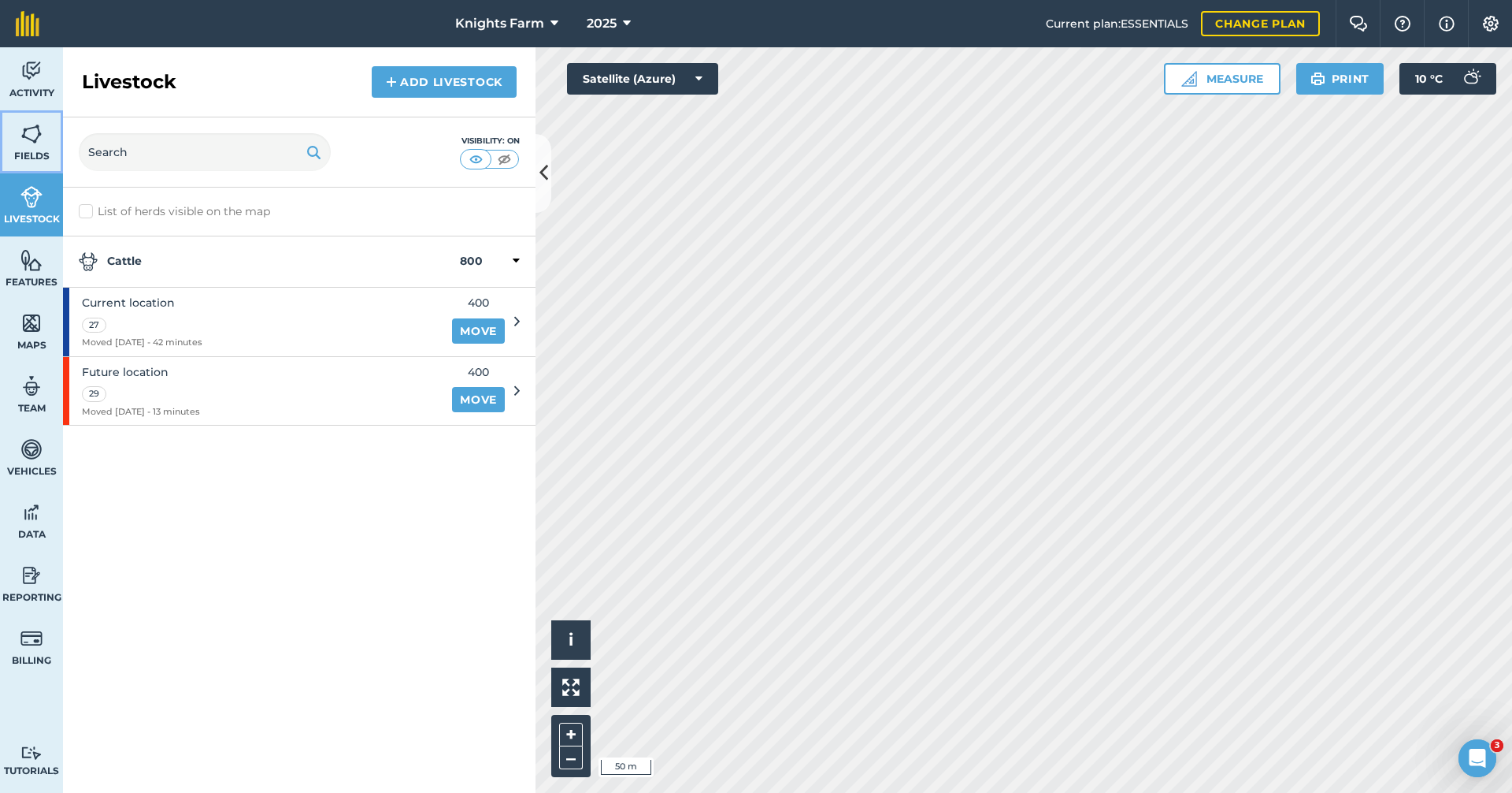
click at [41, 159] on span "Fields" at bounding box center [31, 155] width 63 height 12
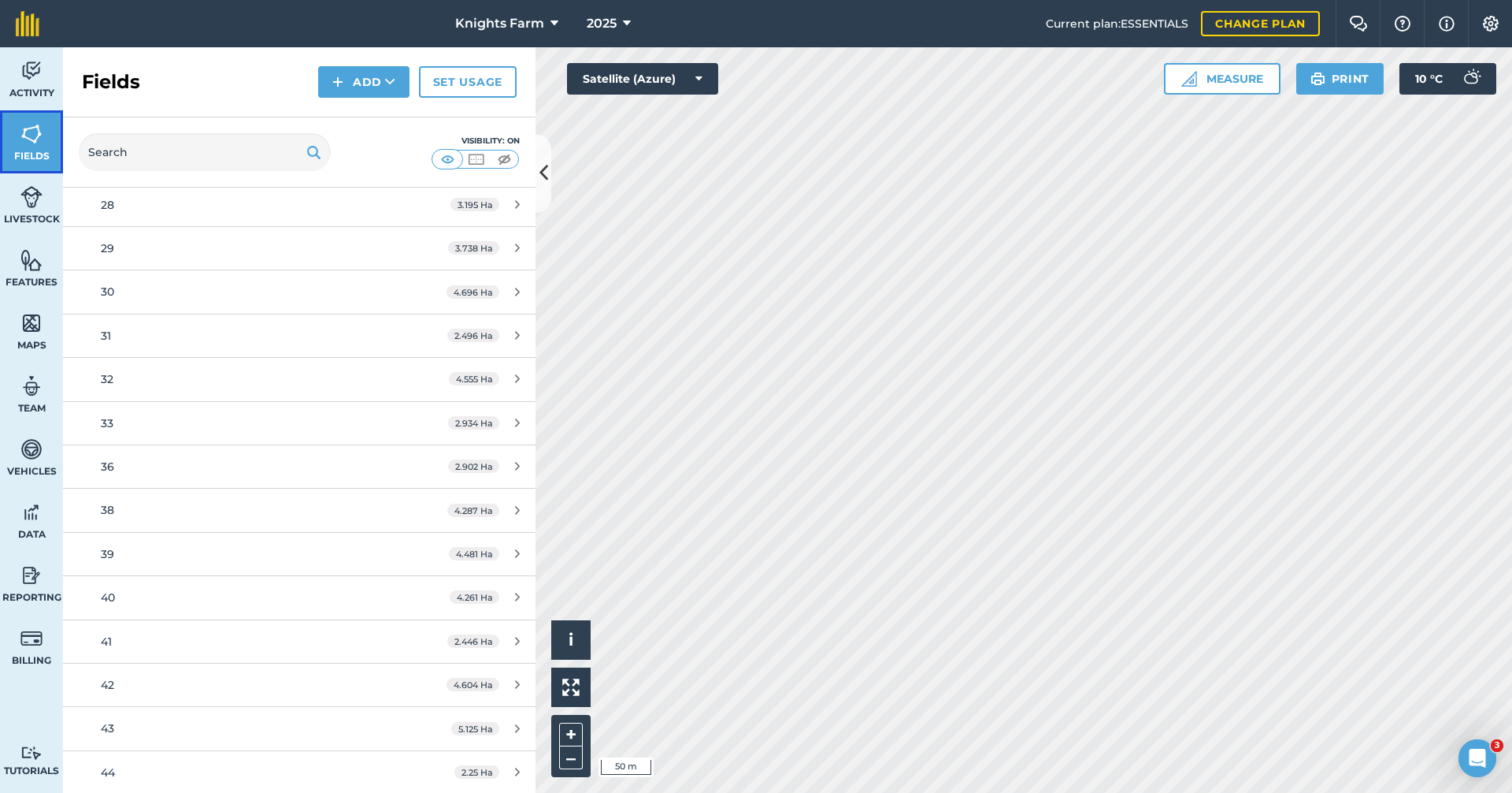
scroll to position [709, 0]
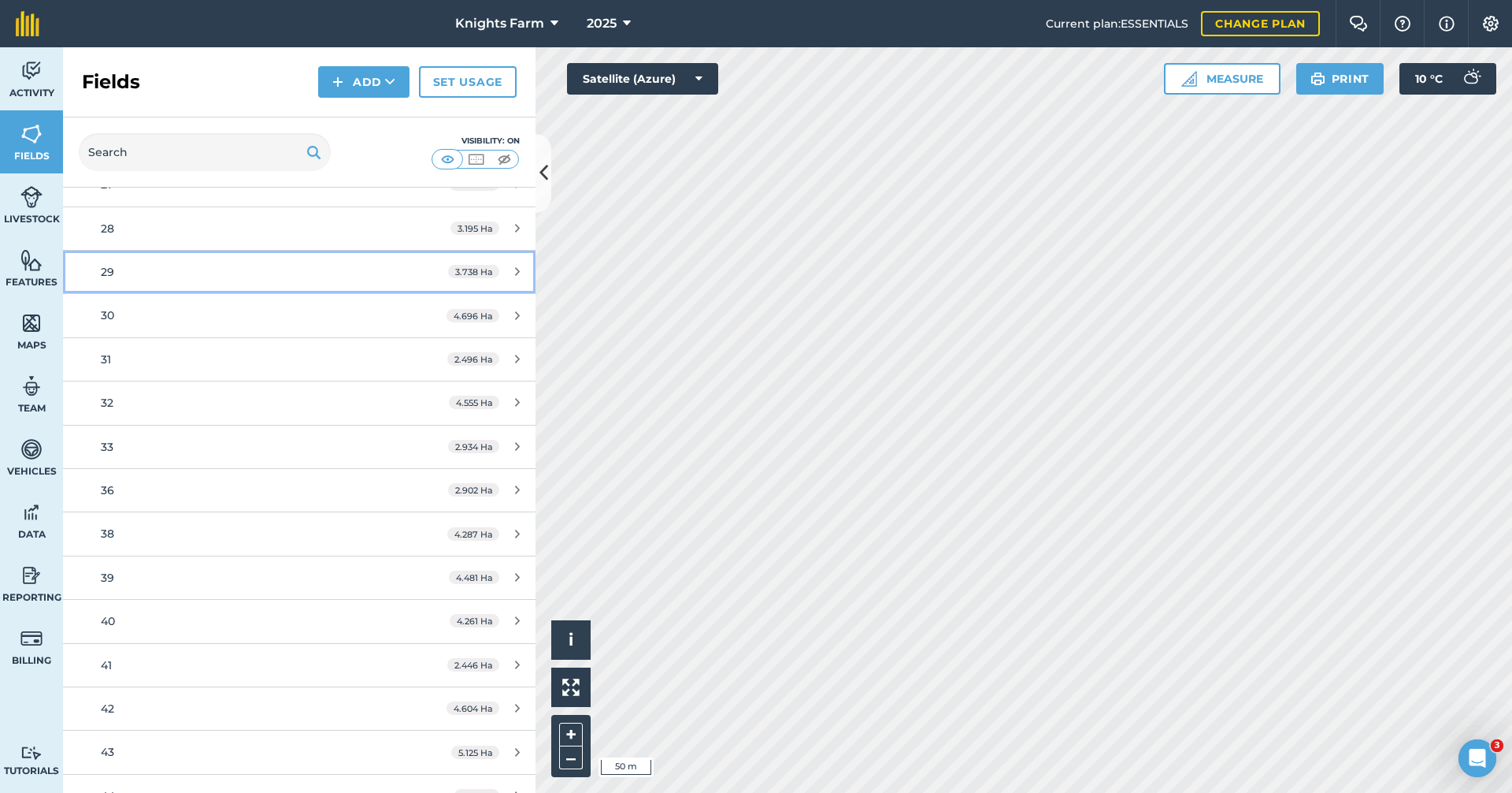
click at [502, 280] on link "29 3.738 Ha" at bounding box center [299, 271] width 473 height 42
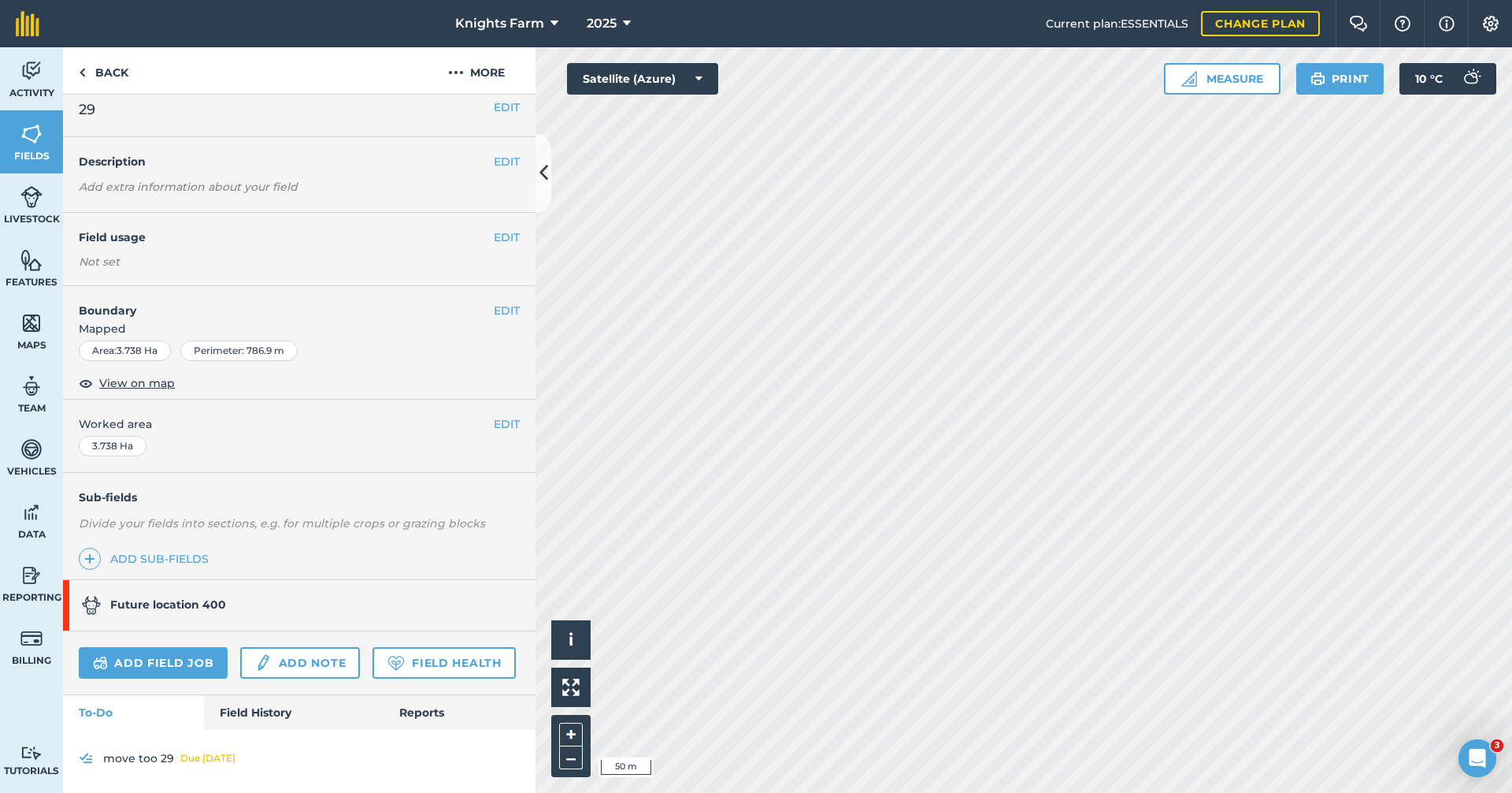
scroll to position [56, 0]
click at [302, 647] on link "Add note" at bounding box center [299, 662] width 120 height 31
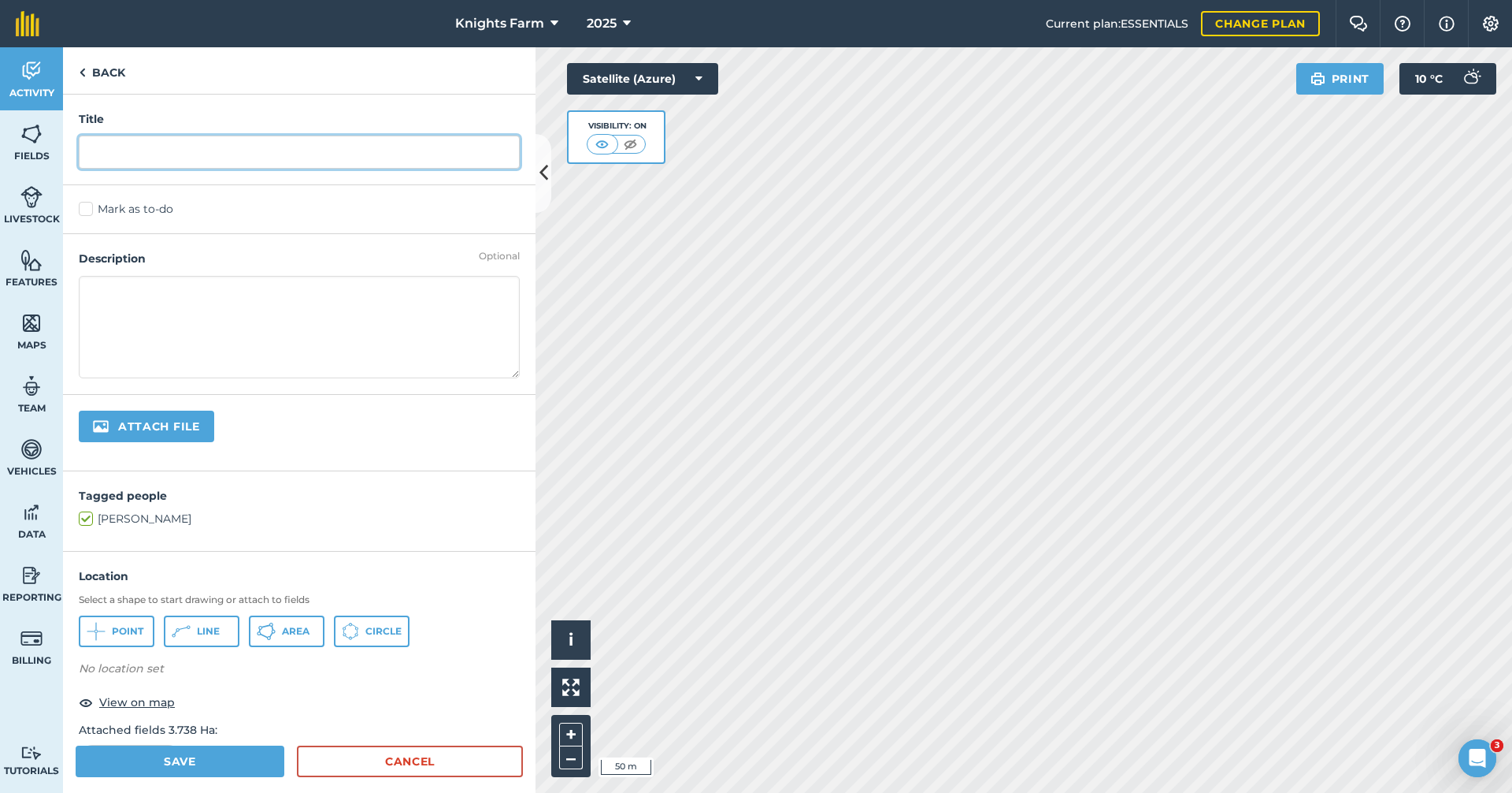
click at [395, 148] on input "text" at bounding box center [299, 152] width 441 height 33
type input "h"
click at [95, 152] on input "sat first half of 29" at bounding box center [299, 152] width 441 height 33
type input "Sat first half of 29"
click at [85, 206] on label "Mark as to-do" at bounding box center [299, 209] width 441 height 17
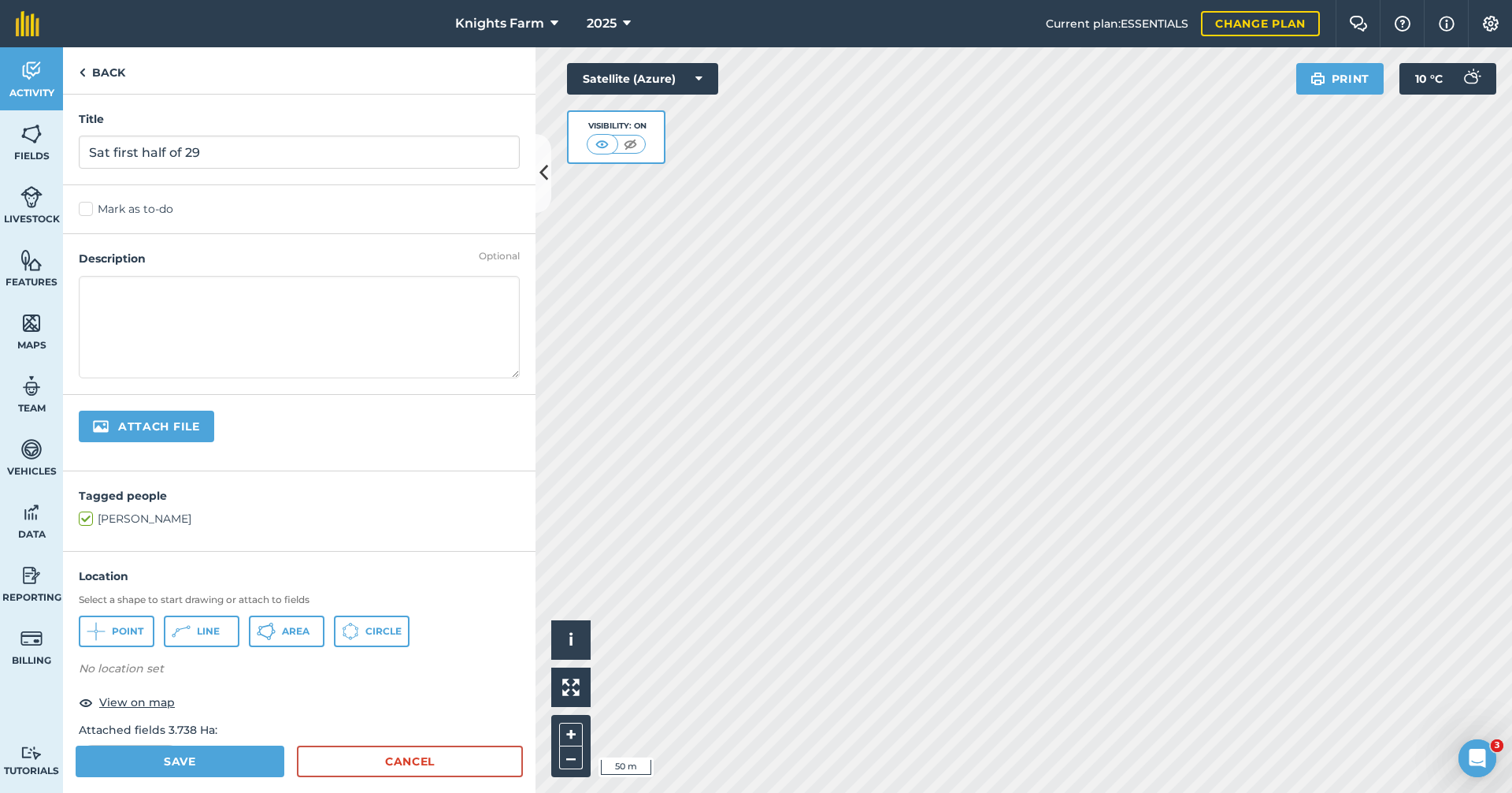
click at [85, 206] on input "Mark as to-do" at bounding box center [84, 205] width 10 height 10
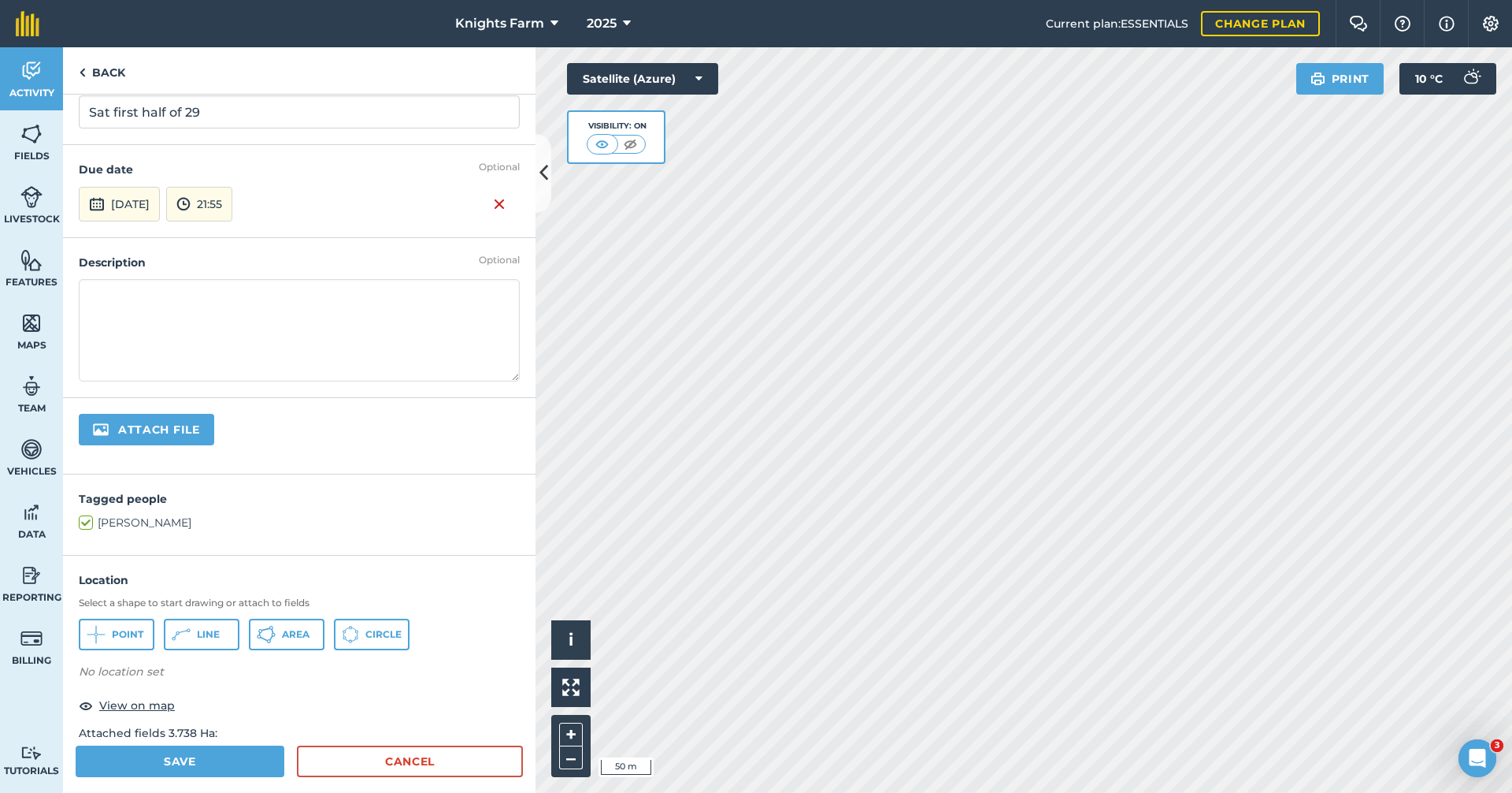
scroll to position [79, 0]
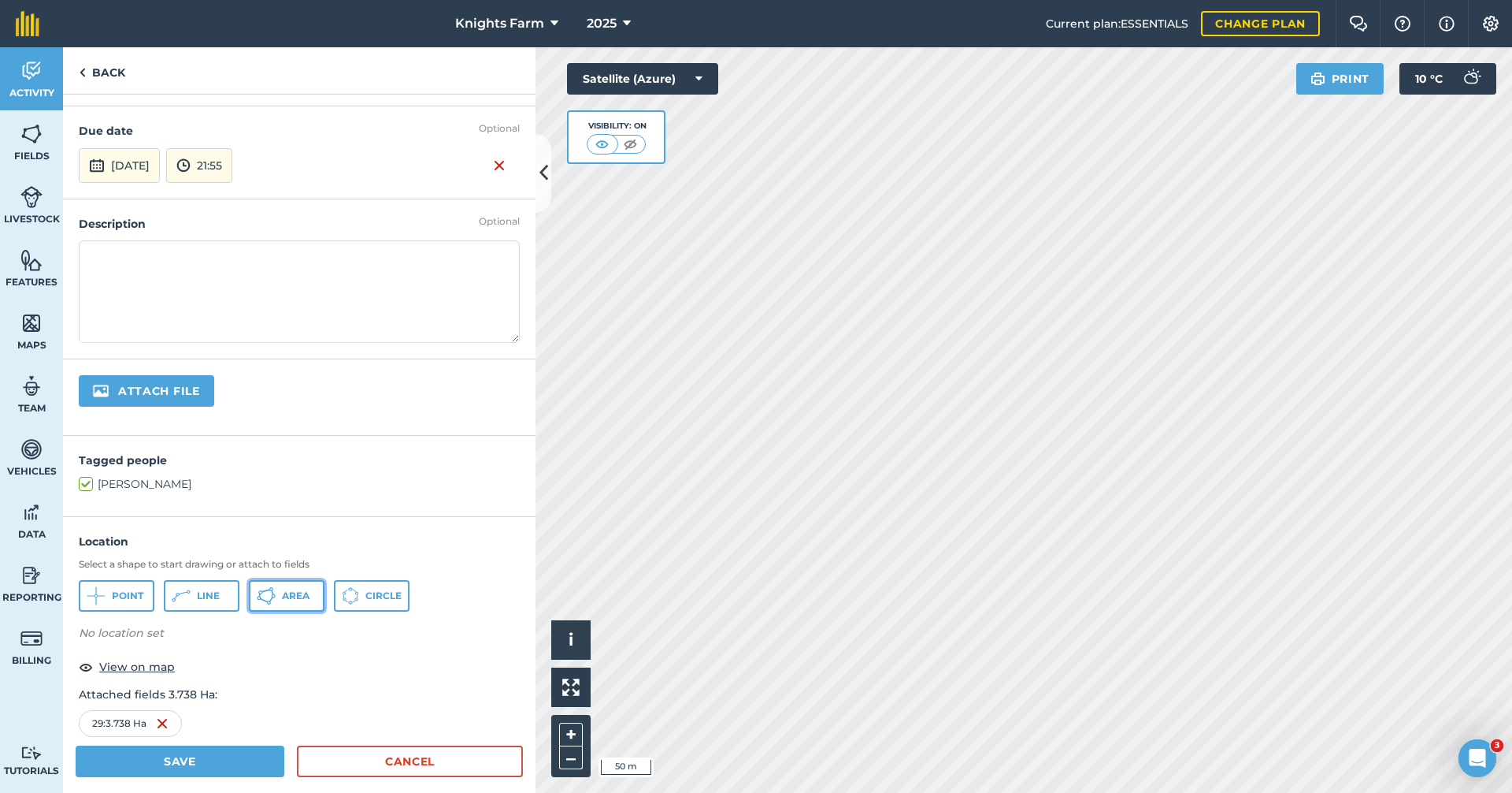
click at [297, 599] on span "Area" at bounding box center [295, 595] width 27 height 12
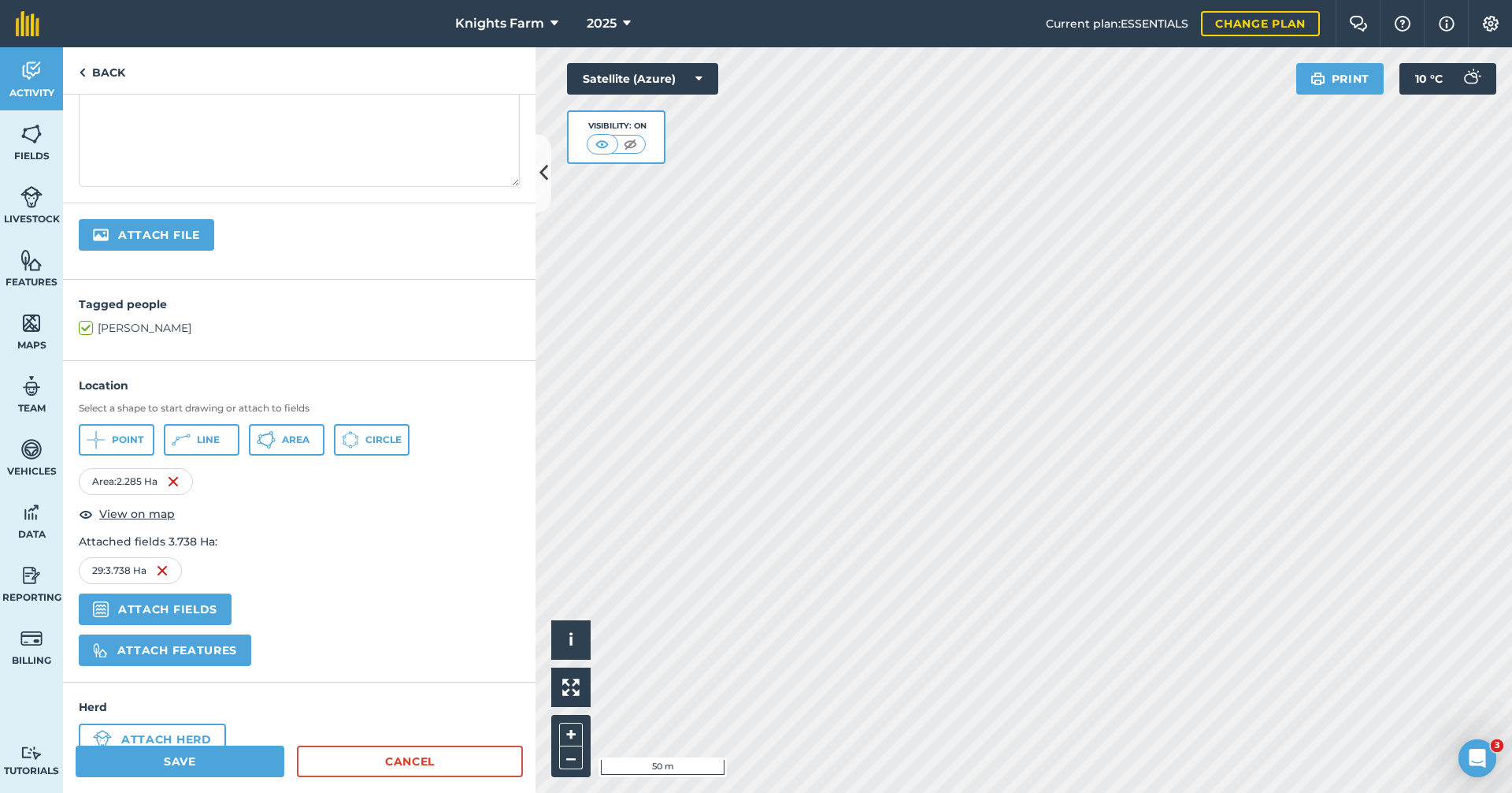
scroll to position [277, 0]
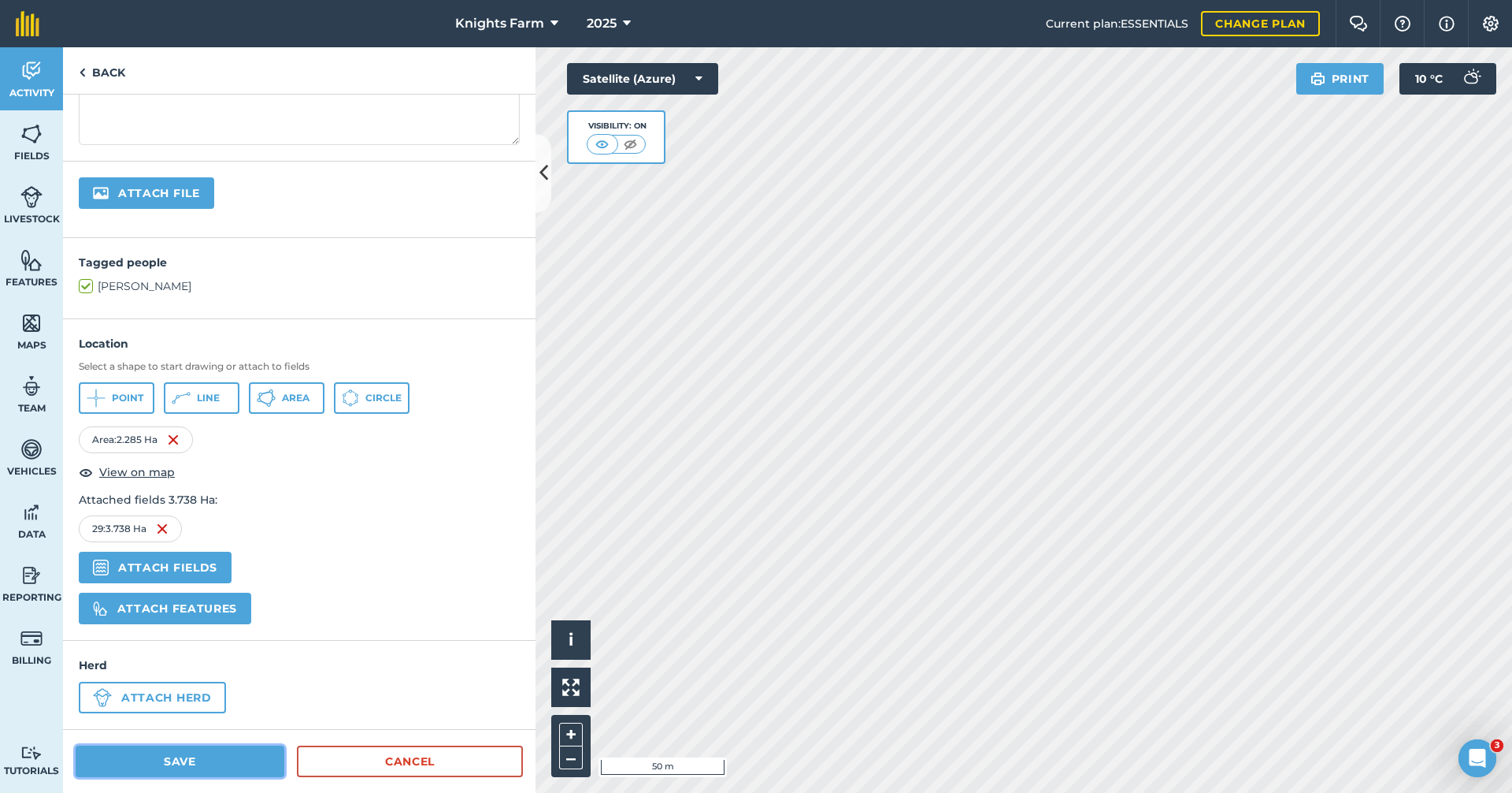
click at [231, 763] on button "Save" at bounding box center [180, 760] width 209 height 31
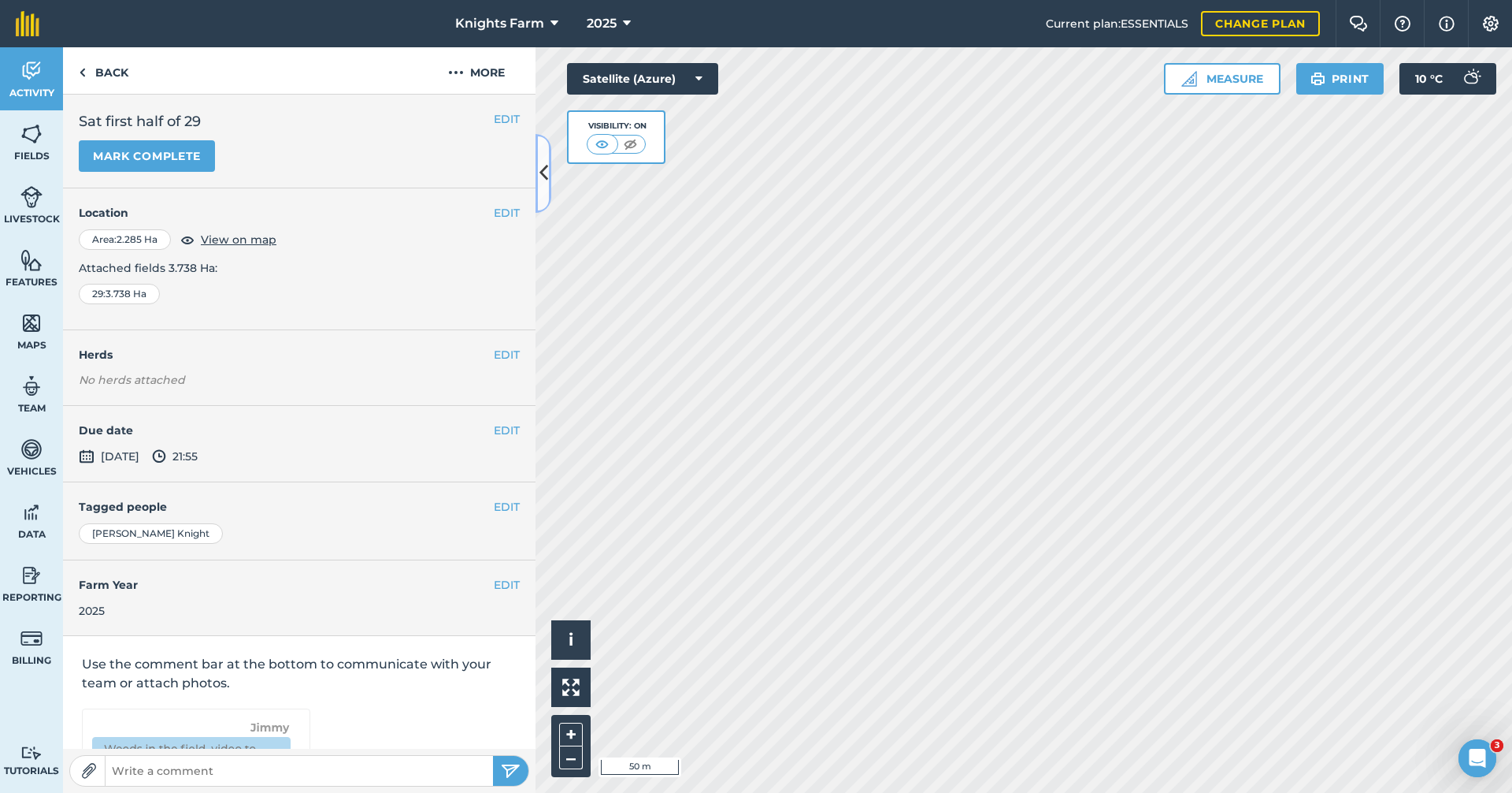
click at [544, 163] on icon at bounding box center [543, 172] width 8 height 27
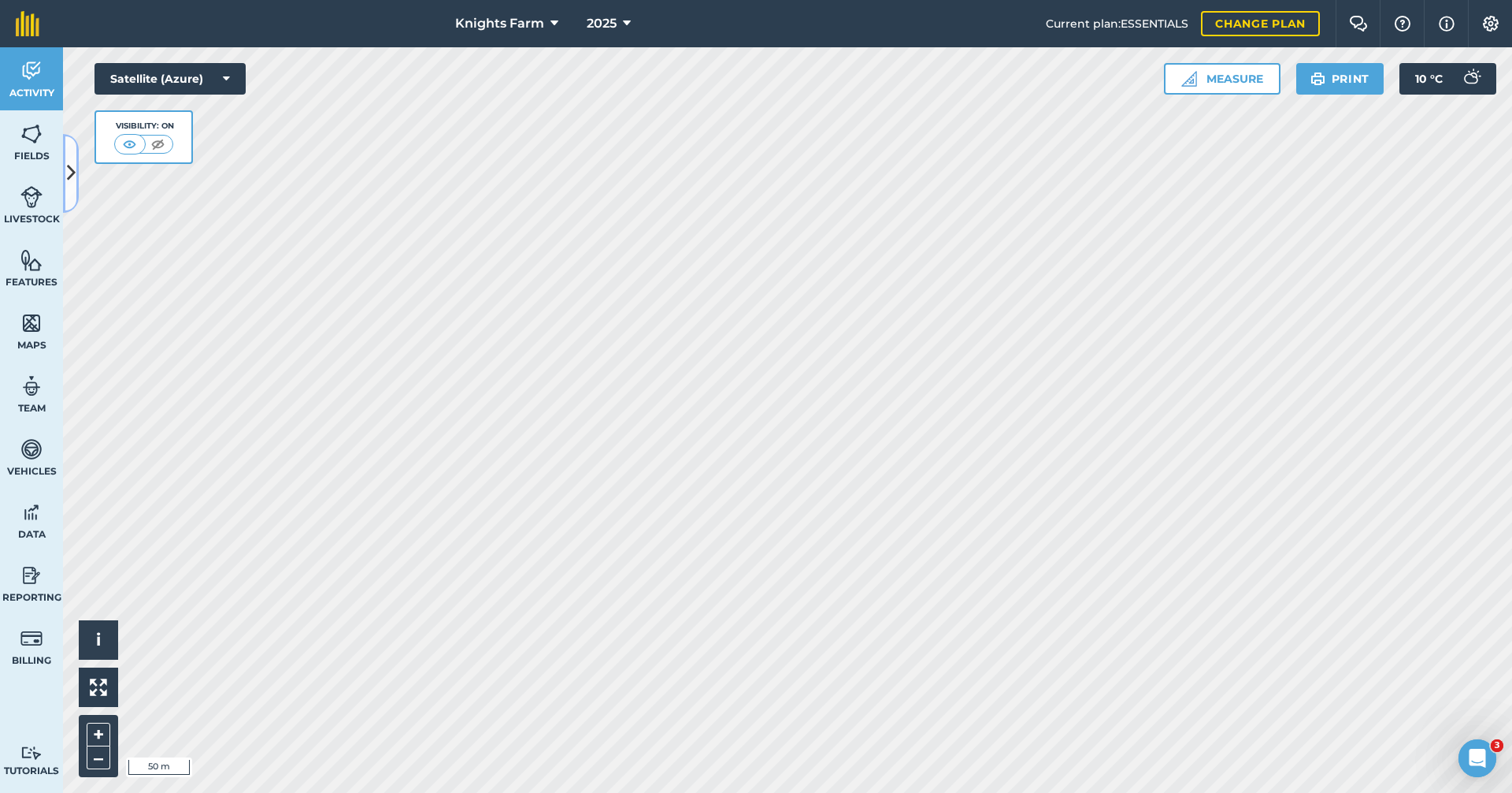
click at [72, 147] on button at bounding box center [71, 173] width 16 height 79
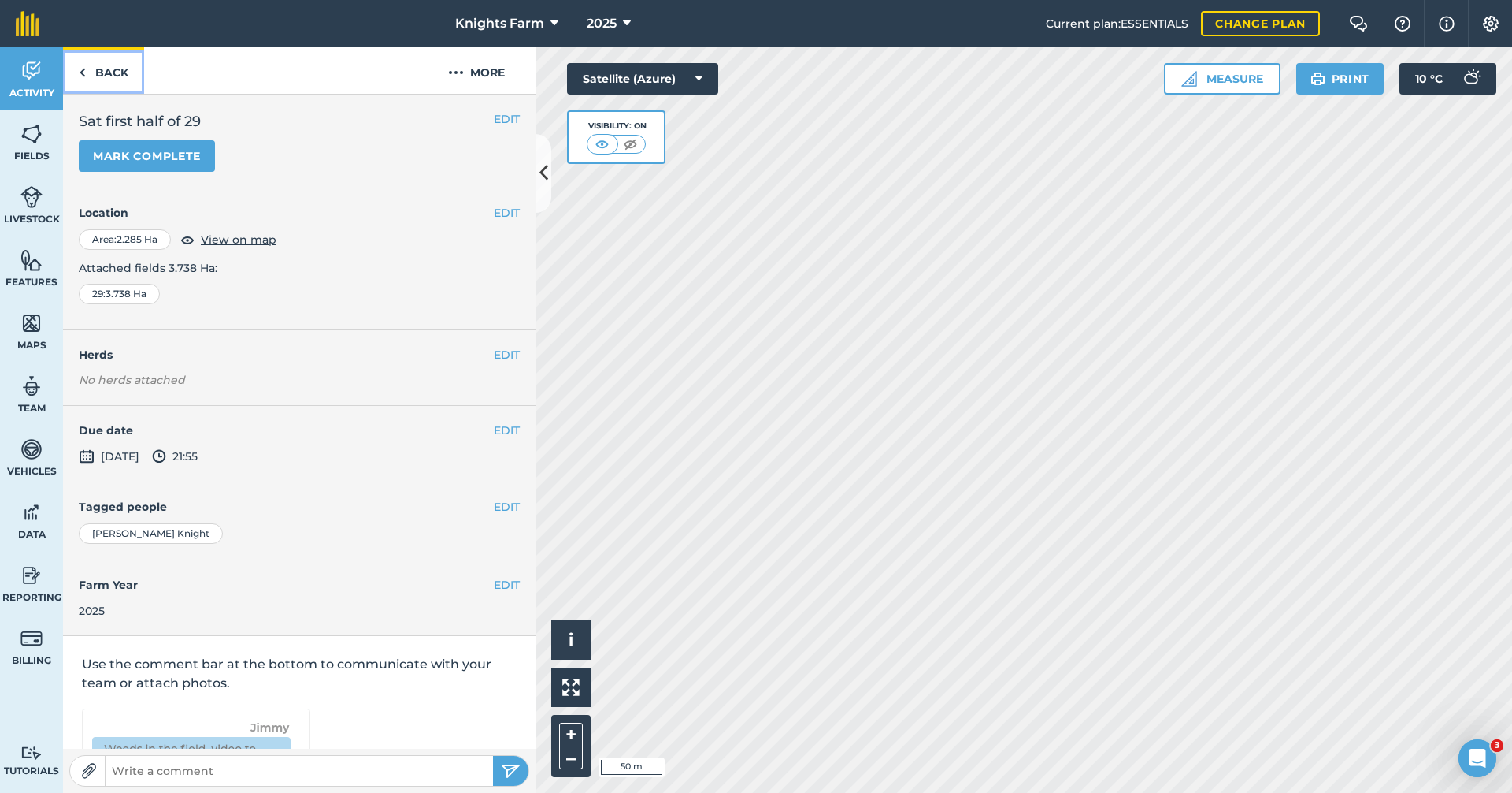
click at [132, 65] on link "Back" at bounding box center [104, 70] width 81 height 46
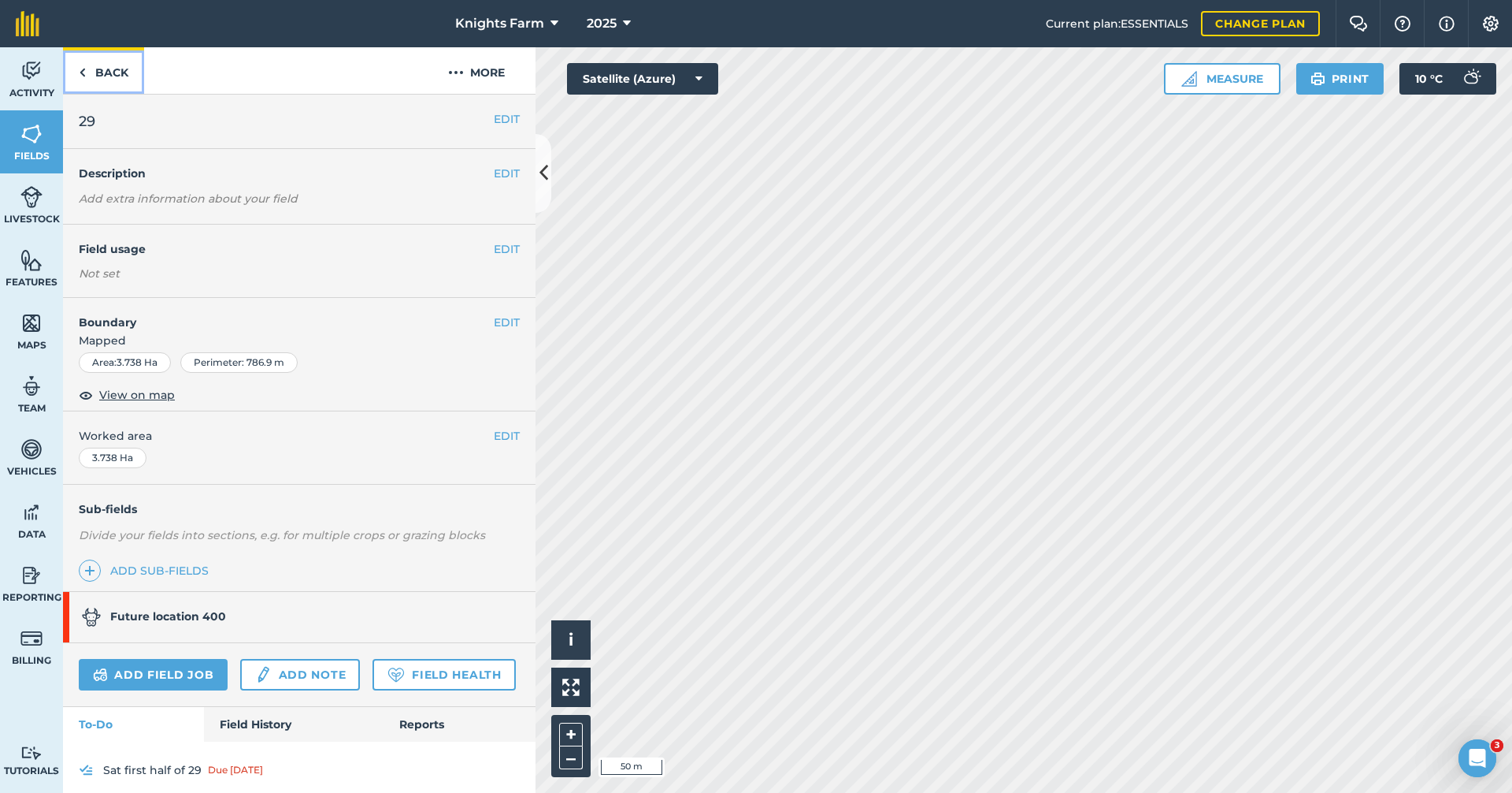
click at [132, 67] on link "Back" at bounding box center [104, 70] width 81 height 46
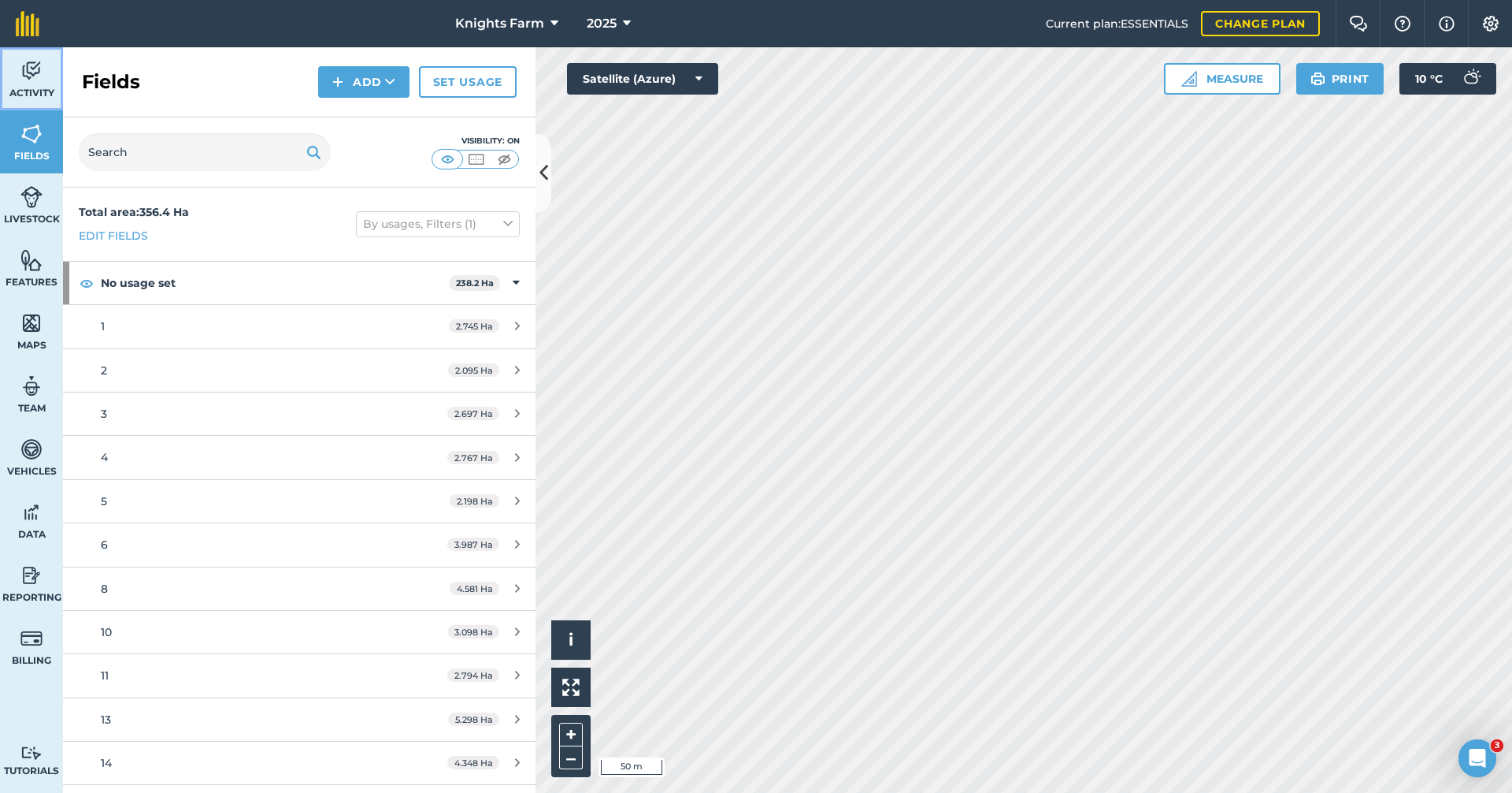
click at [19, 62] on link "Activity" at bounding box center [31, 78] width 63 height 63
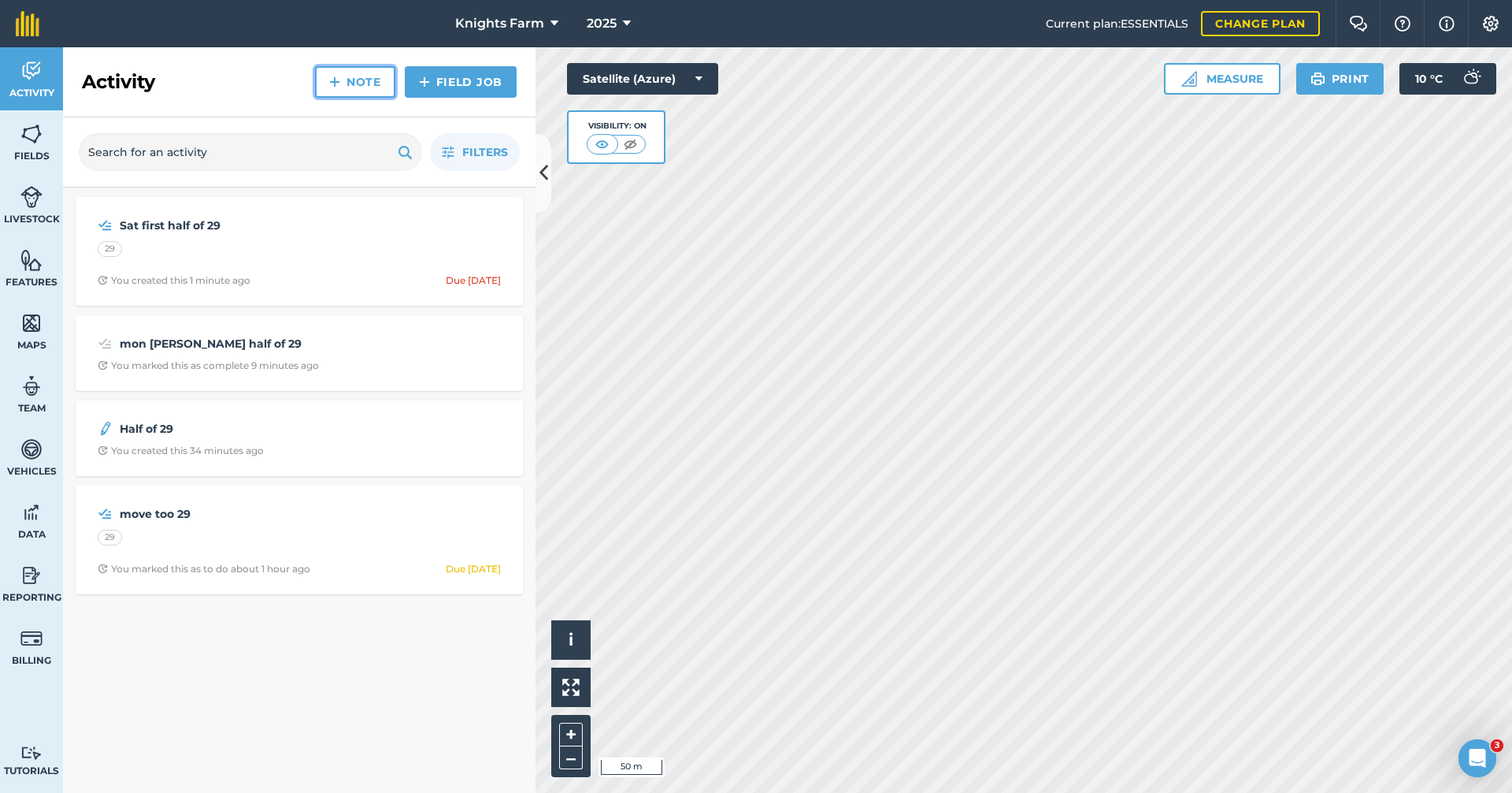
click at [354, 81] on link "Note" at bounding box center [355, 81] width 80 height 31
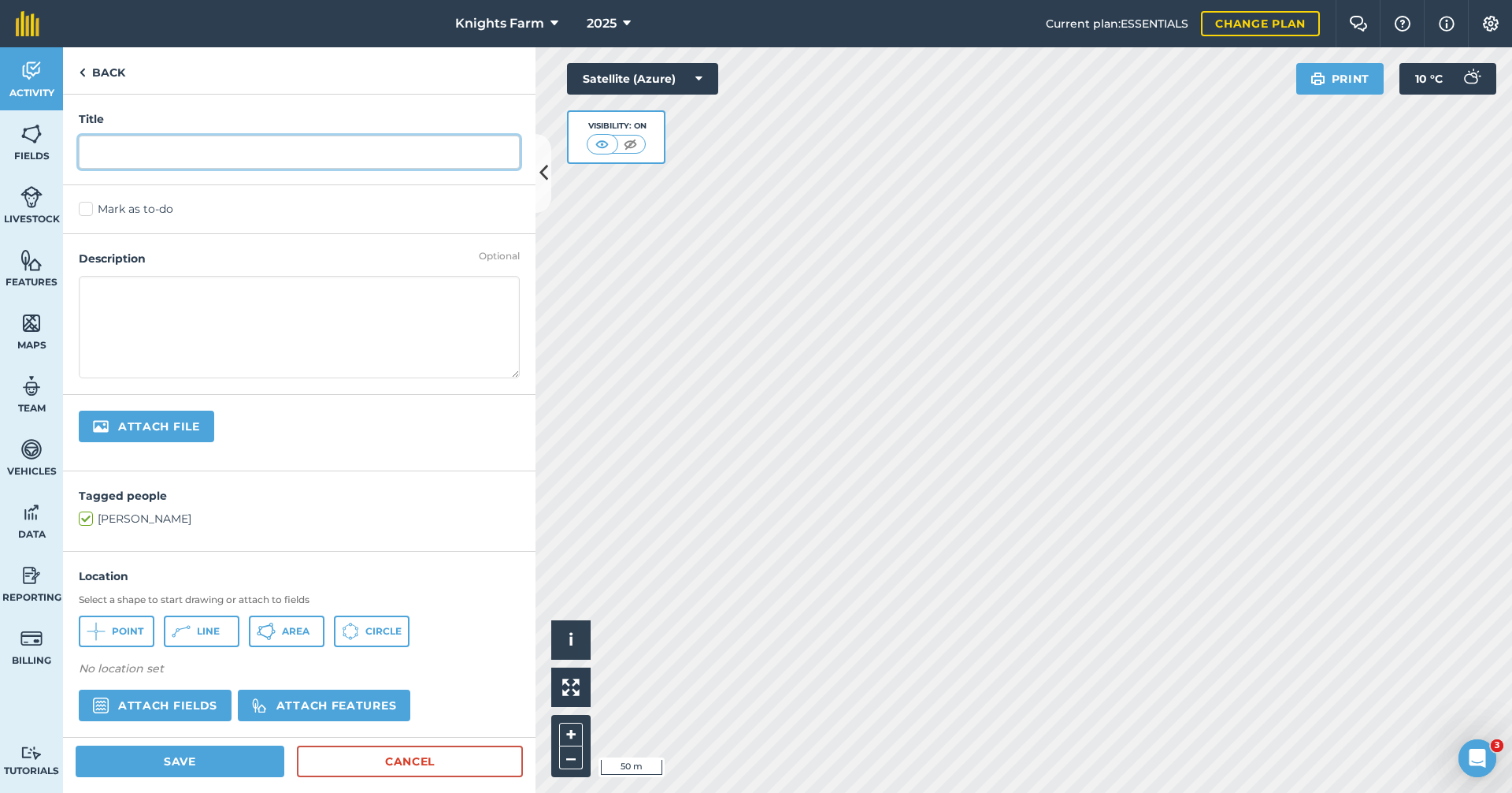
click at [255, 154] on input "text" at bounding box center [299, 152] width 441 height 33
type input "s"
type input "Sun second half of 29"
click at [81, 203] on label "Mark as to-do" at bounding box center [299, 209] width 441 height 17
click at [81, 203] on input "Mark as to-do" at bounding box center [84, 205] width 10 height 10
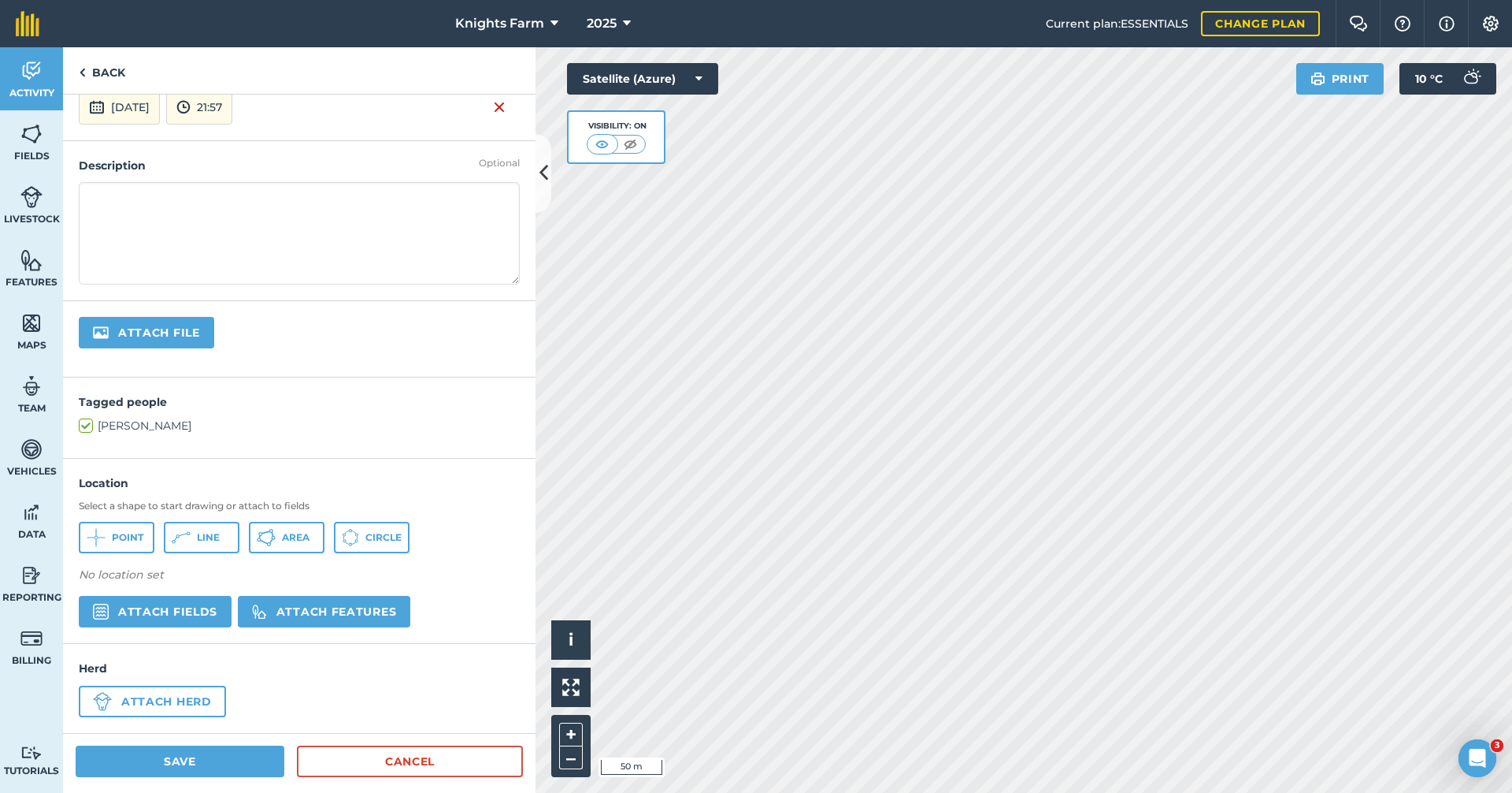
scroll to position [141, 0]
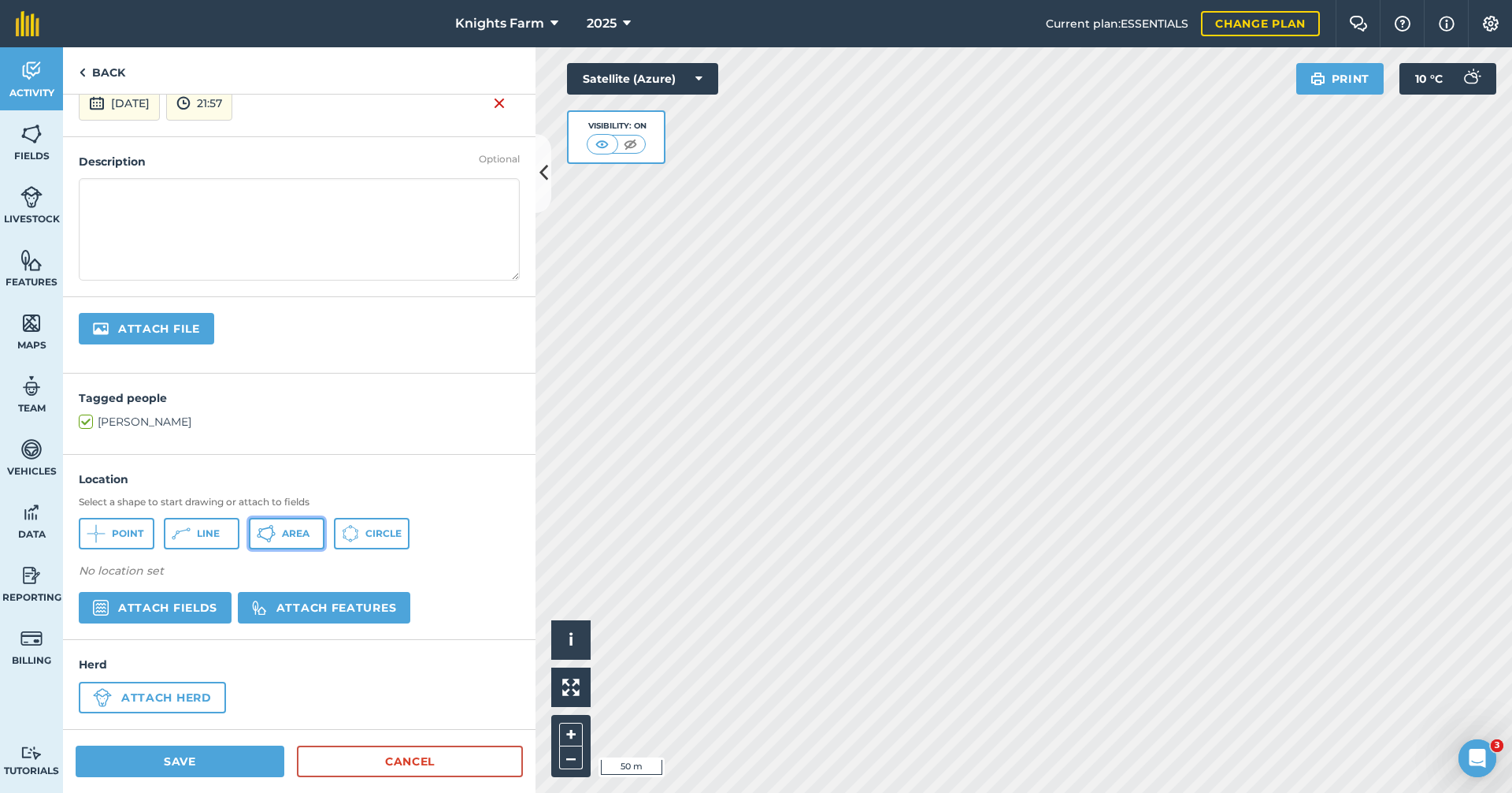
click at [290, 536] on span "Area" at bounding box center [295, 533] width 27 height 12
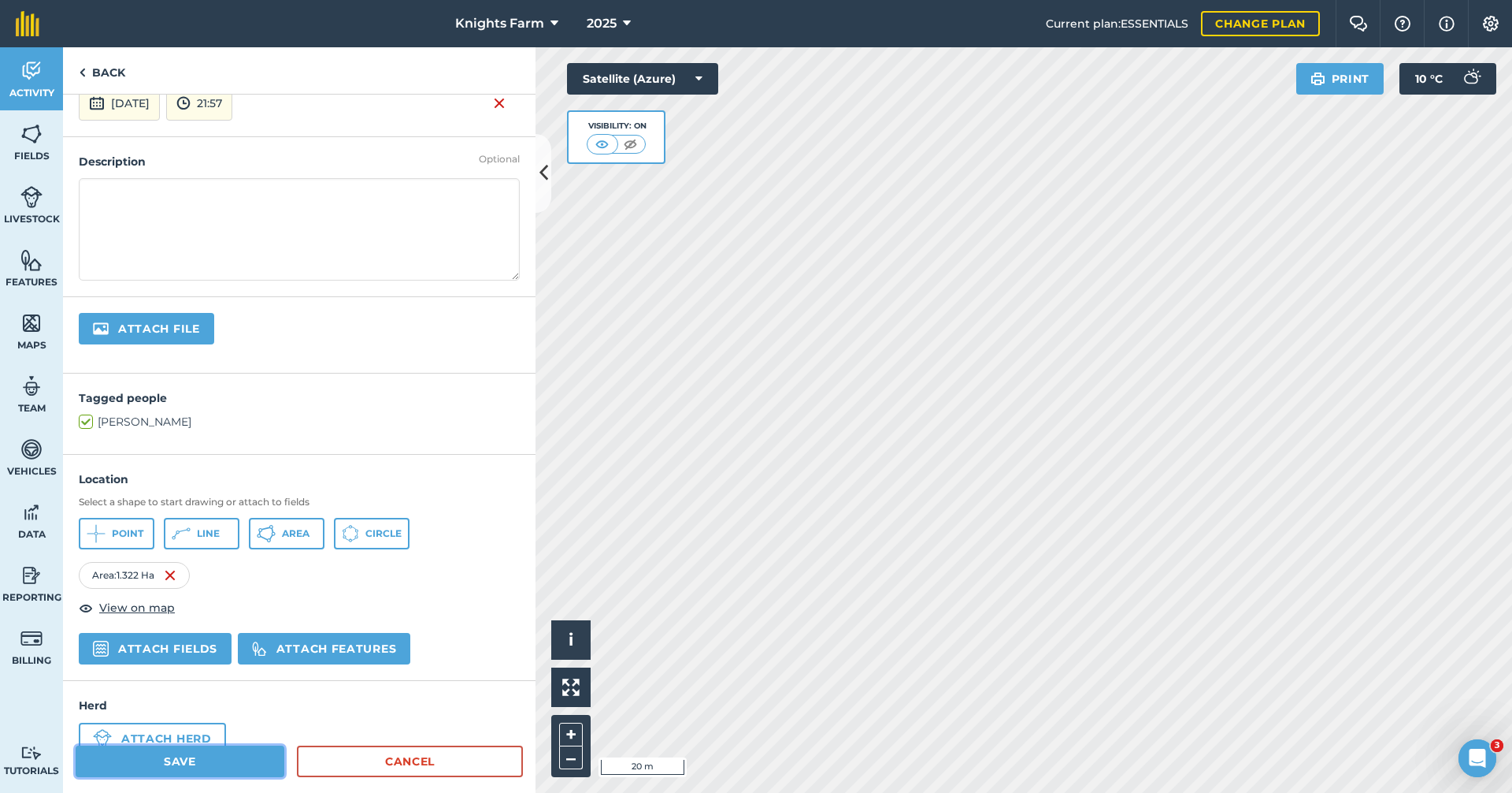
click at [249, 753] on button "Save" at bounding box center [180, 760] width 209 height 31
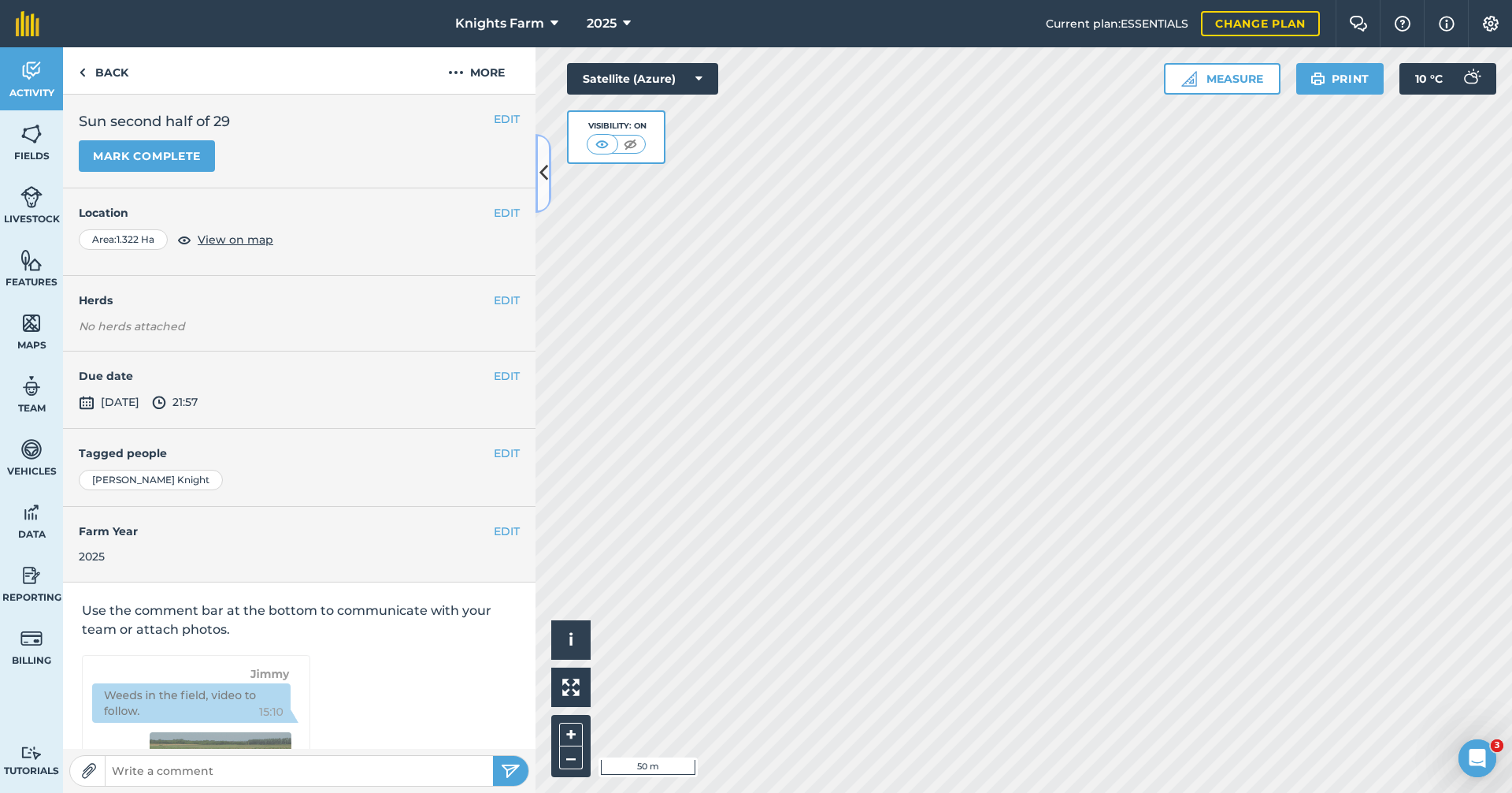
click at [541, 170] on icon at bounding box center [543, 172] width 8 height 27
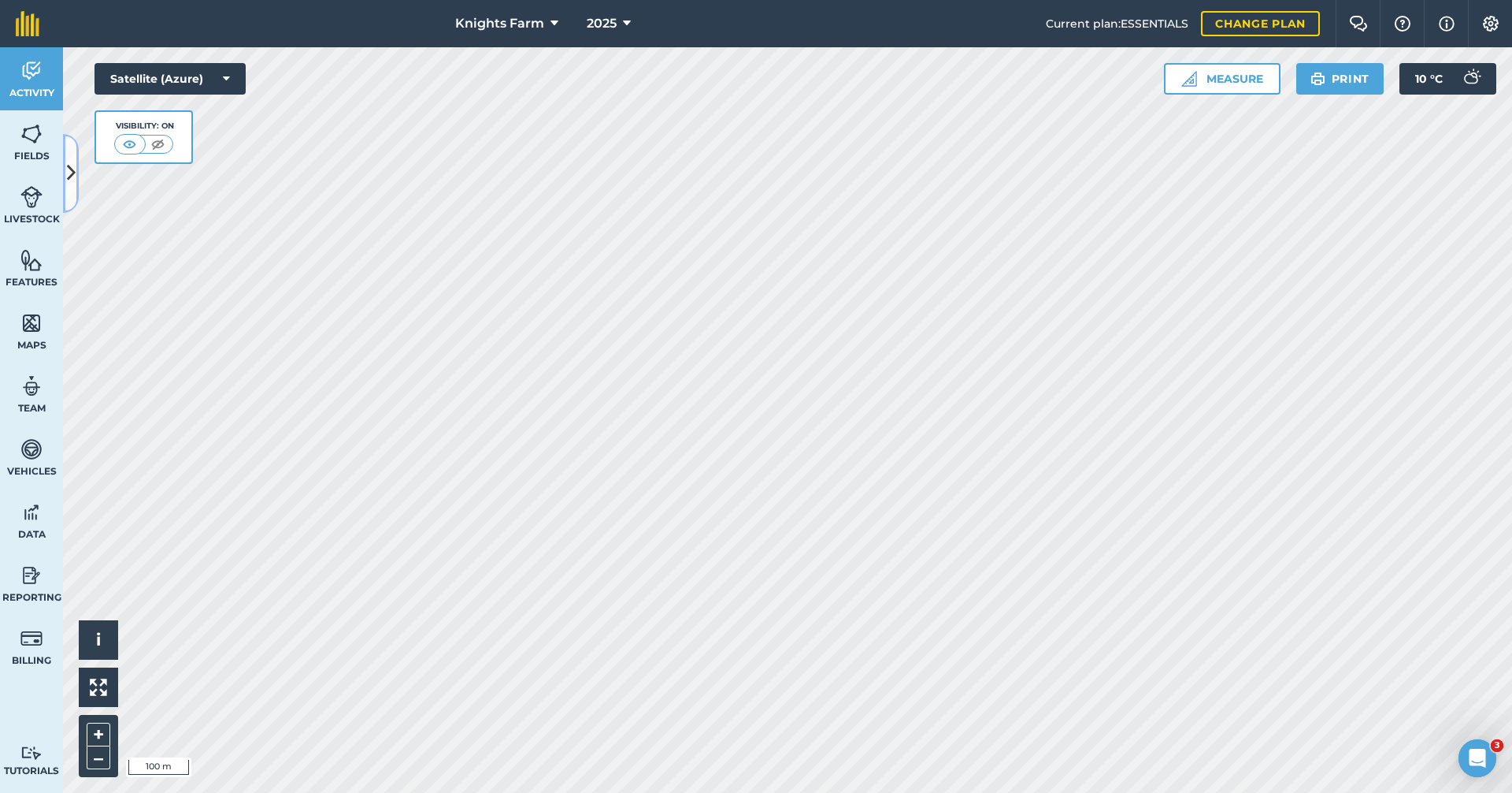
click at [72, 182] on icon at bounding box center [71, 172] width 8 height 27
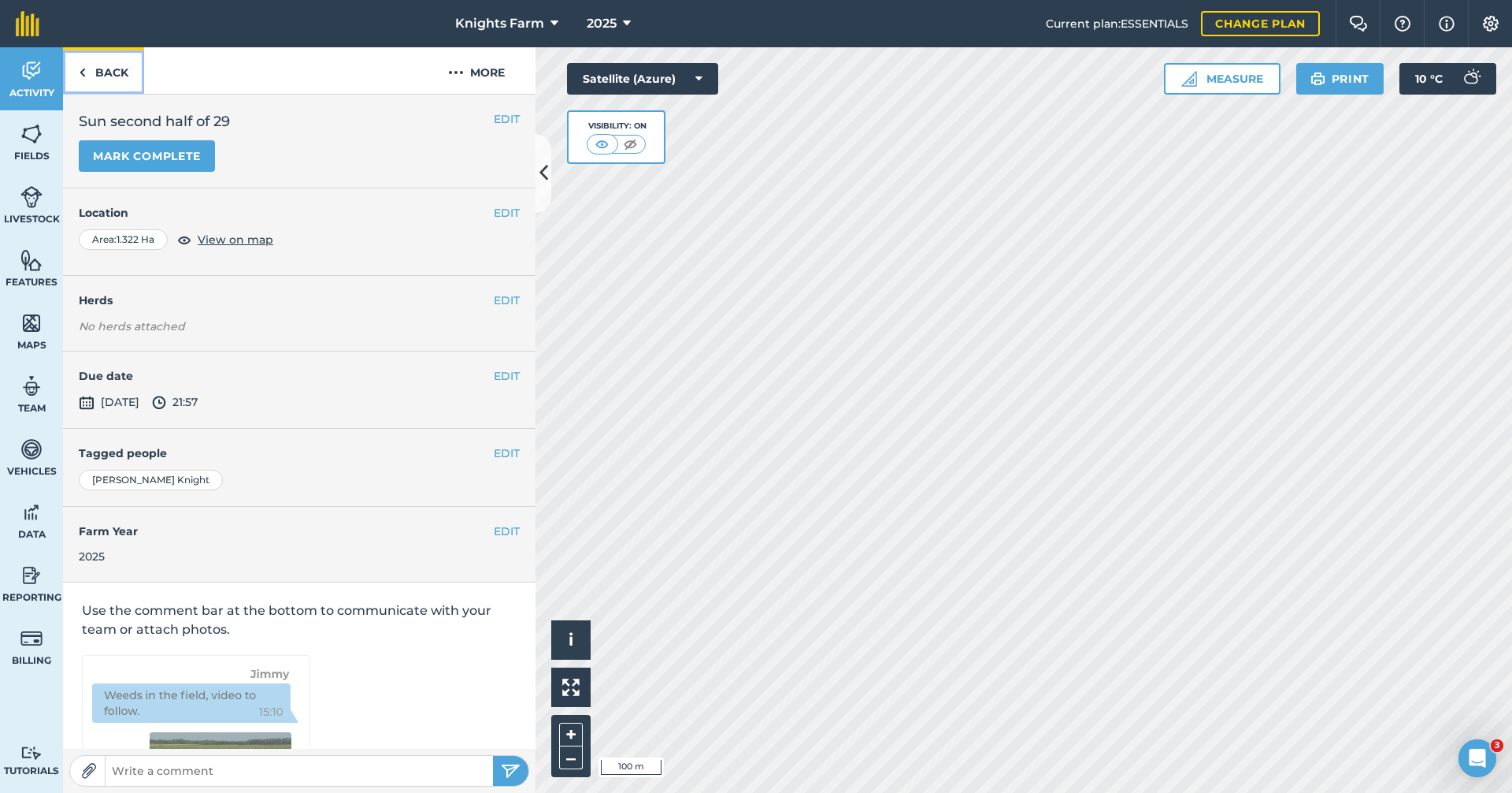
click at [93, 60] on link "Back" at bounding box center [104, 70] width 81 height 46
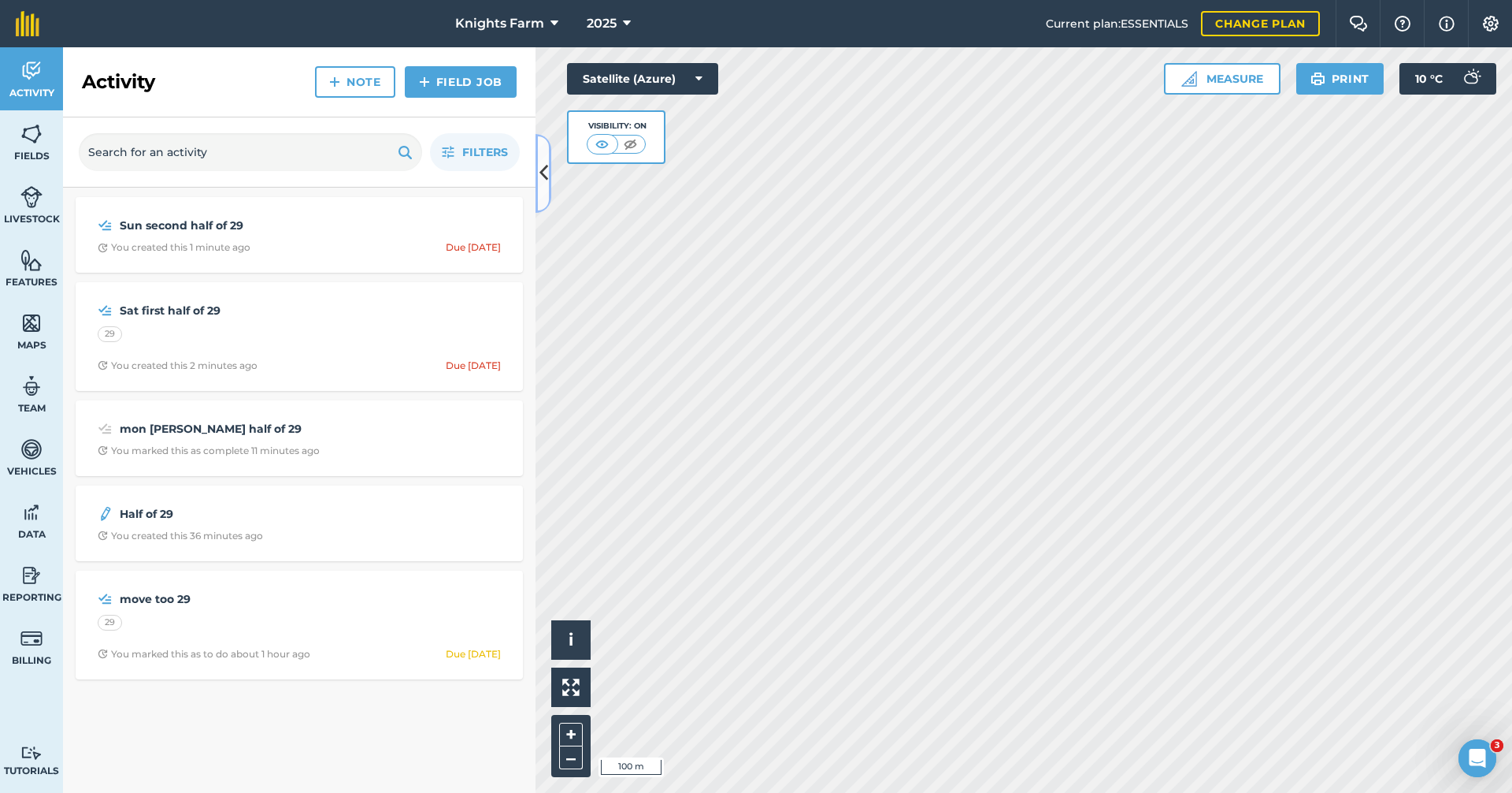
click at [539, 171] on icon at bounding box center [543, 172] width 8 height 27
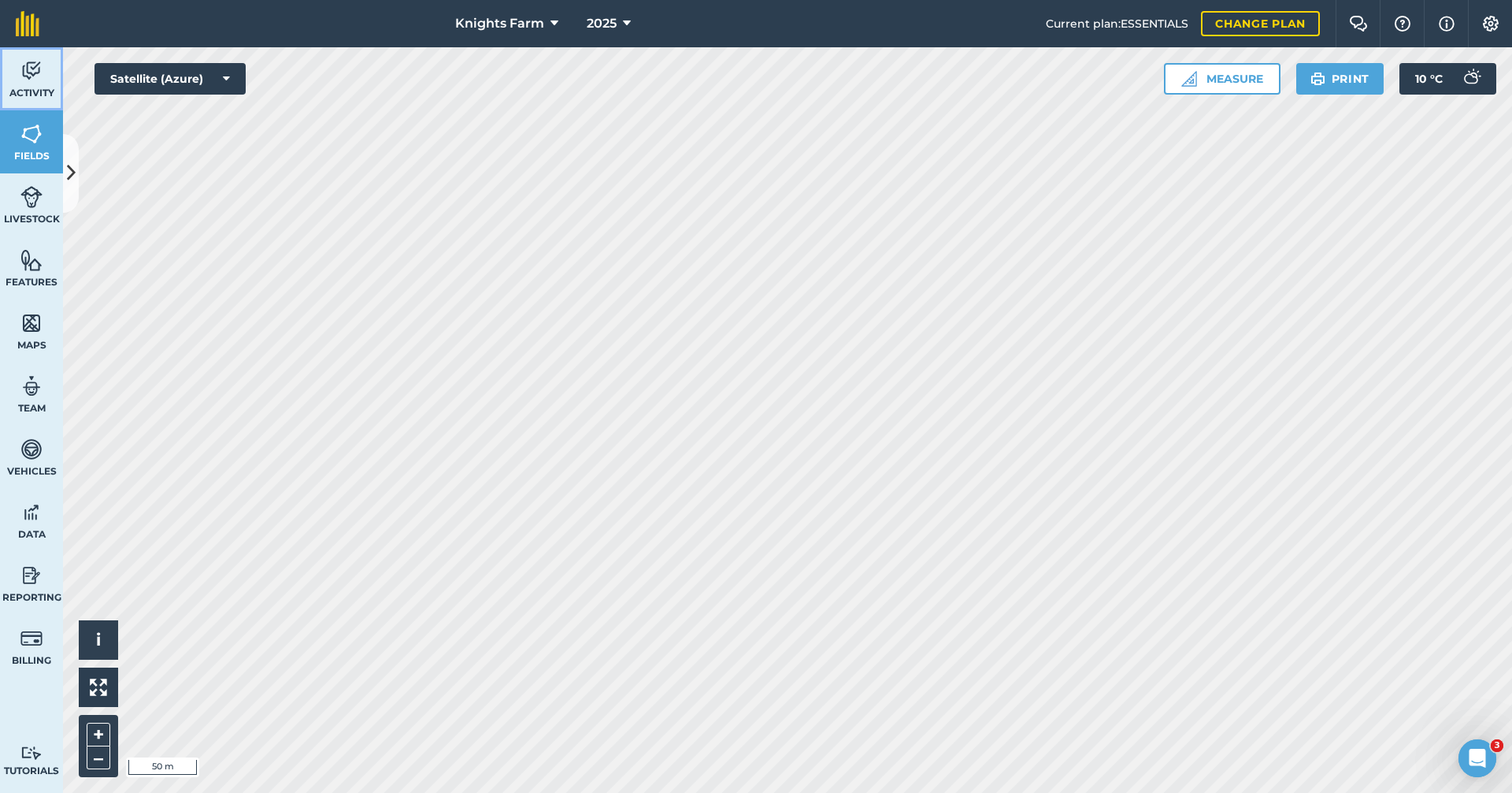
click at [37, 64] on img at bounding box center [31, 71] width 22 height 24
click at [78, 188] on button at bounding box center [71, 173] width 16 height 79
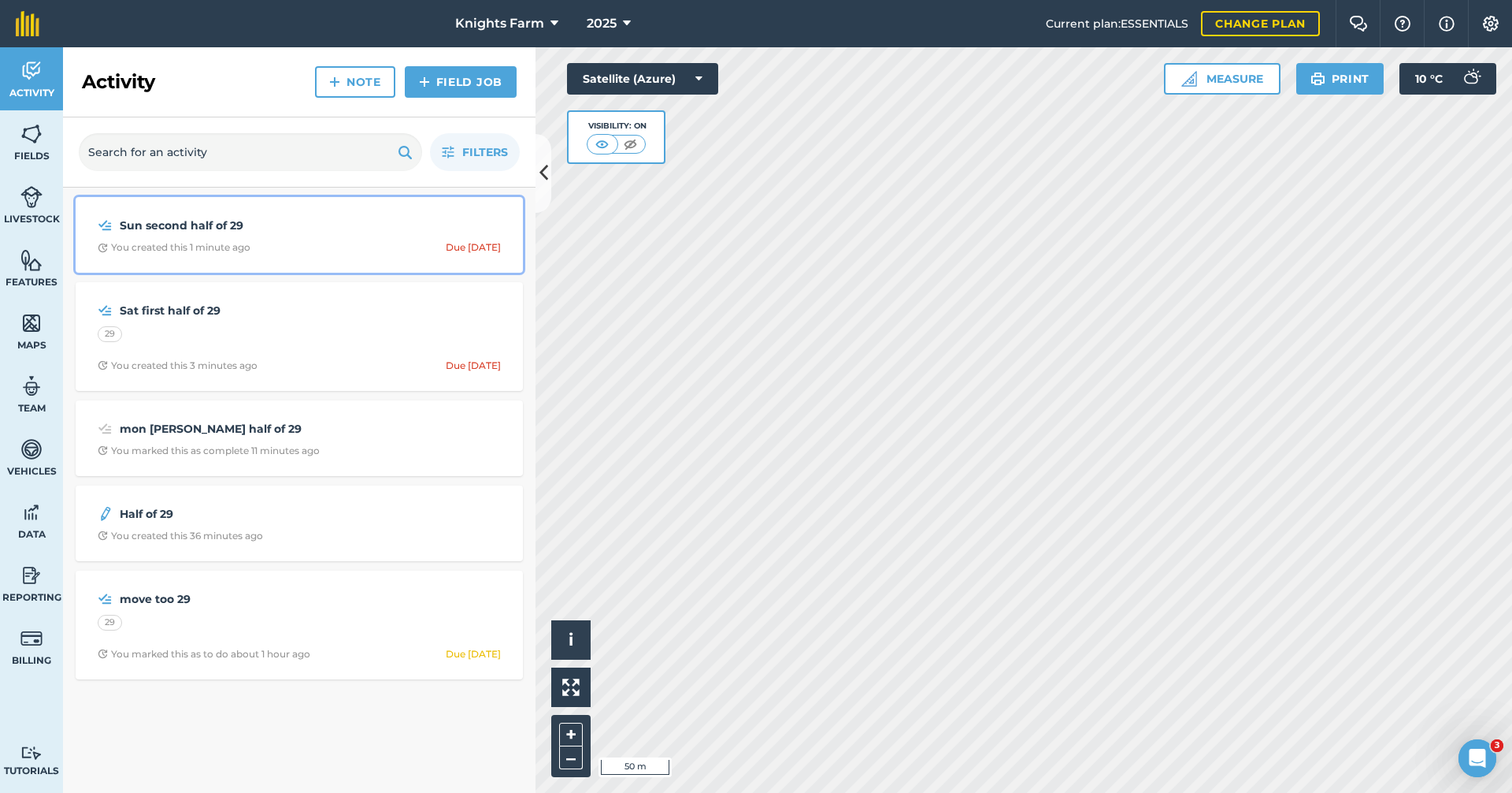
click at [302, 234] on strong "Sun second half of 29" at bounding box center [244, 225] width 249 height 17
click at [393, 233] on div "Sun second half of 29" at bounding box center [299, 225] width 403 height 19
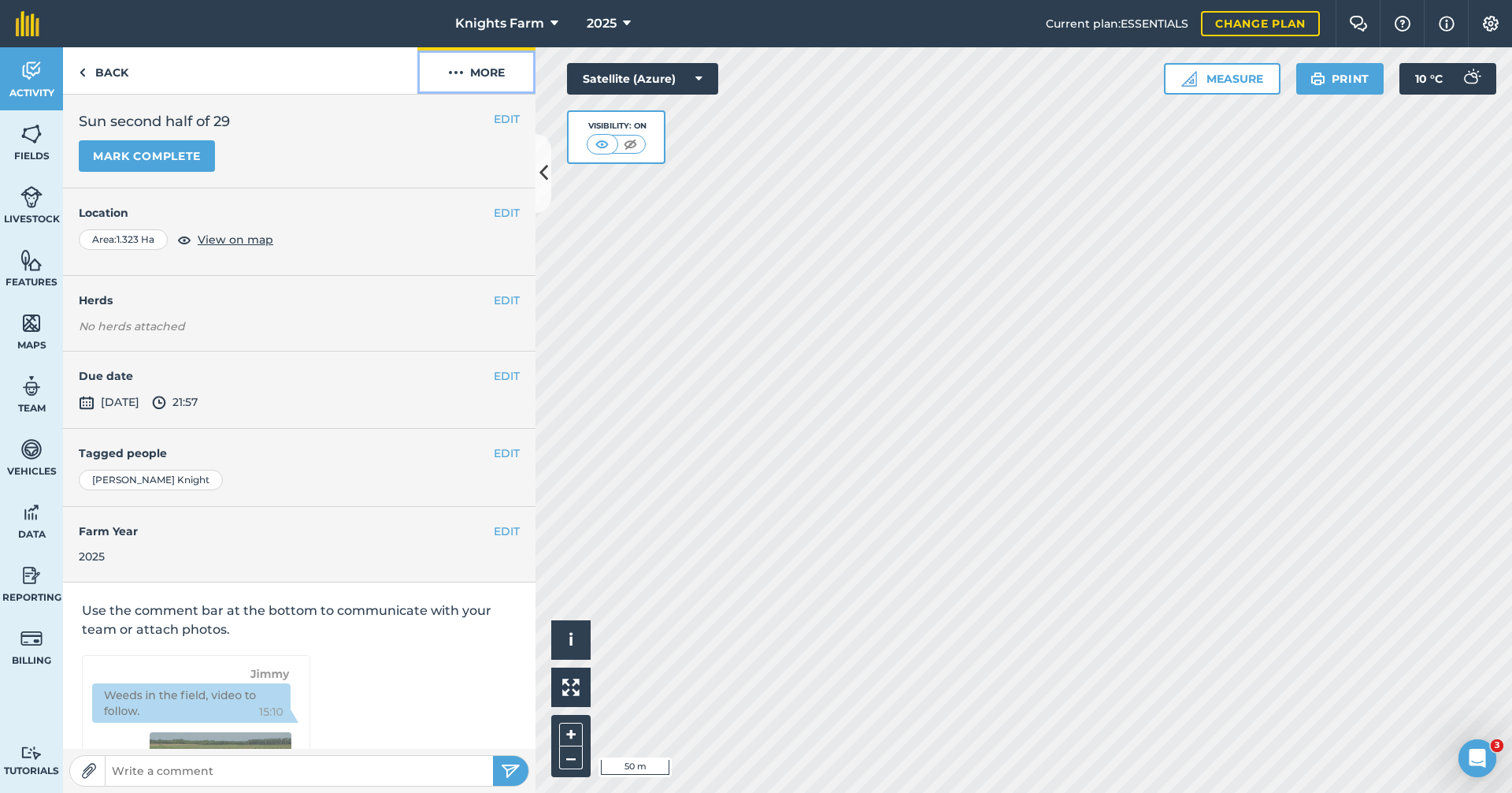
click at [491, 63] on button "More" at bounding box center [475, 70] width 118 height 46
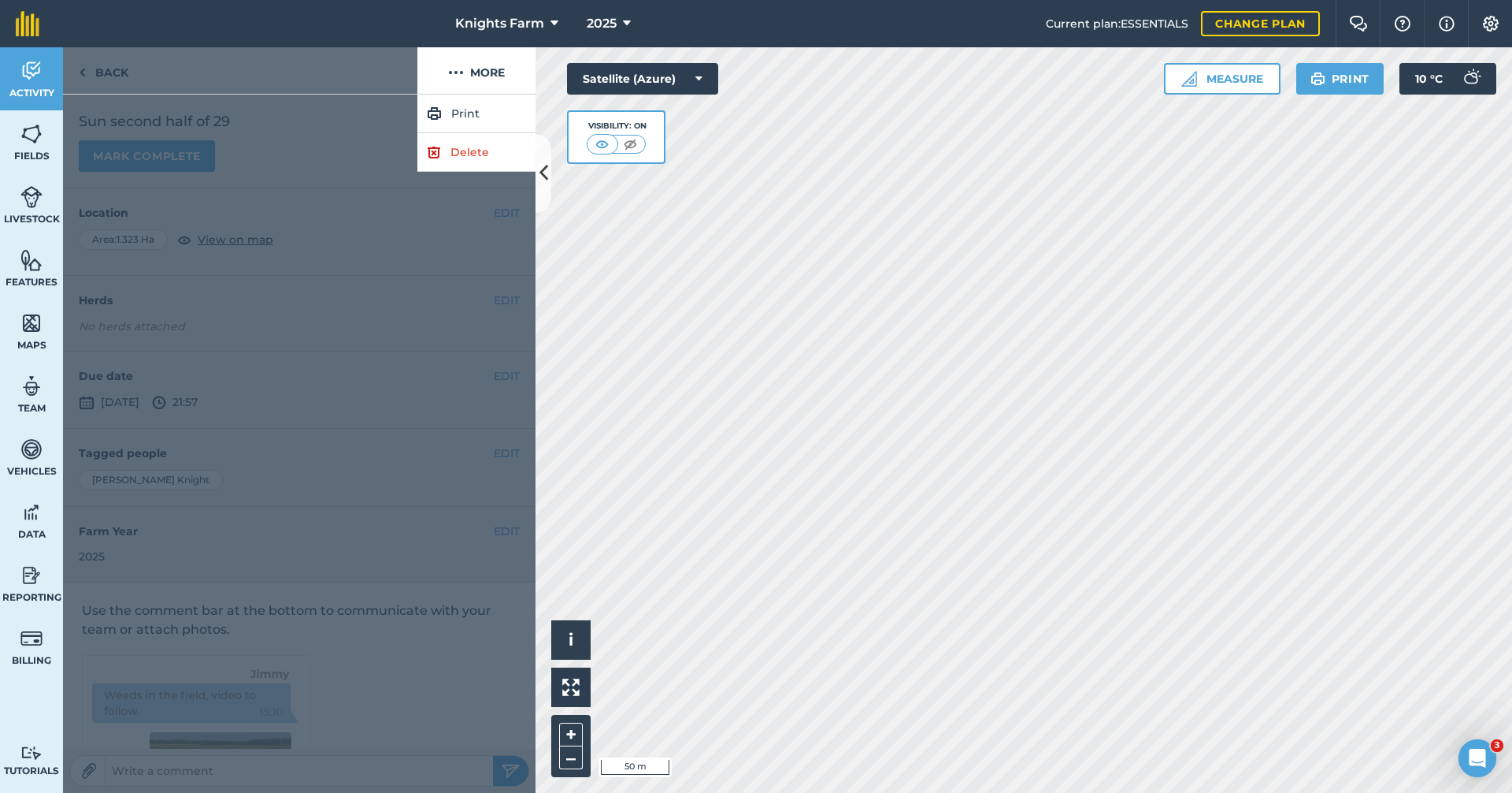
click at [352, 66] on div at bounding box center [240, 70] width 354 height 46
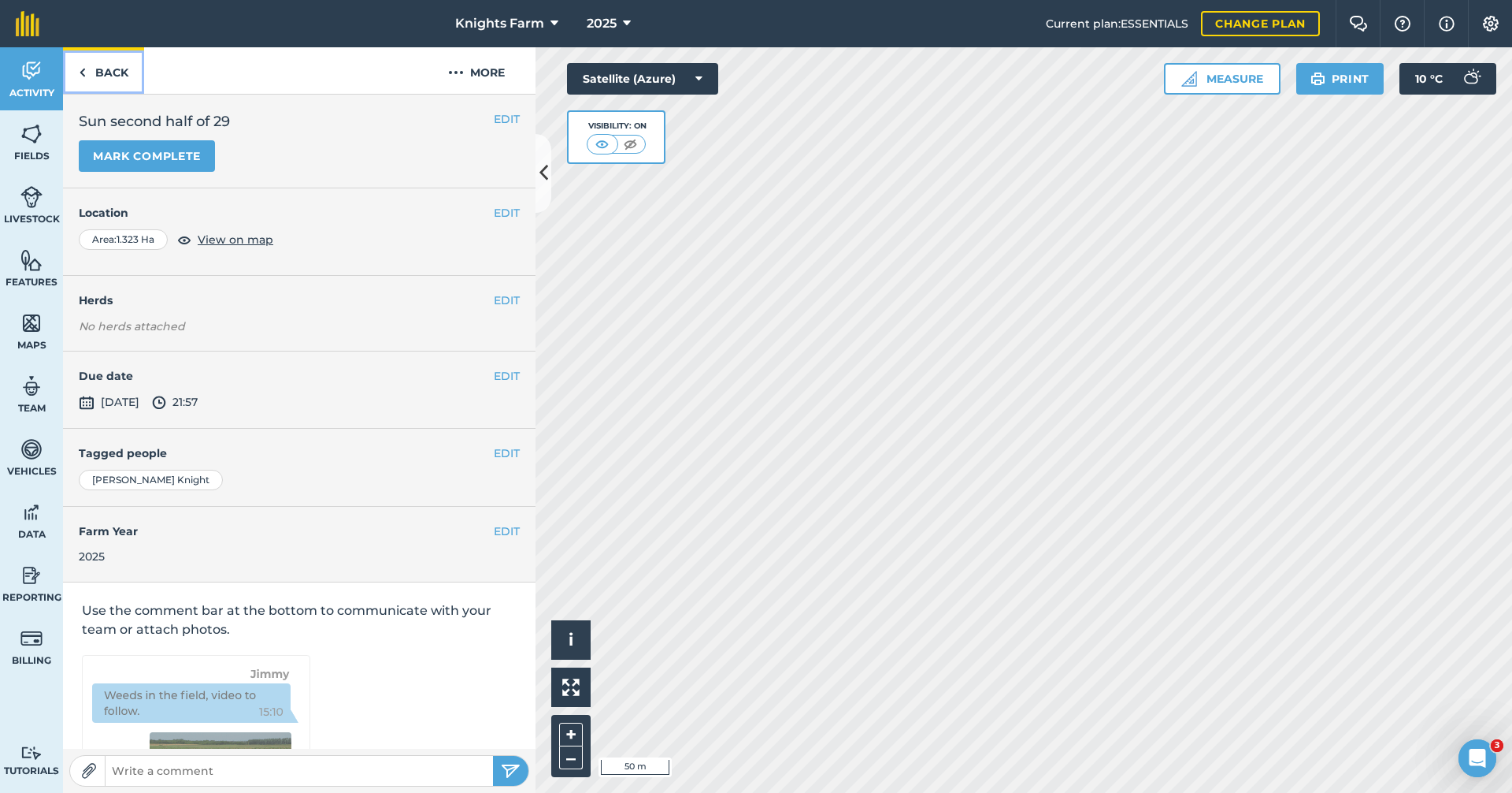
click at [121, 75] on link "Back" at bounding box center [104, 70] width 81 height 46
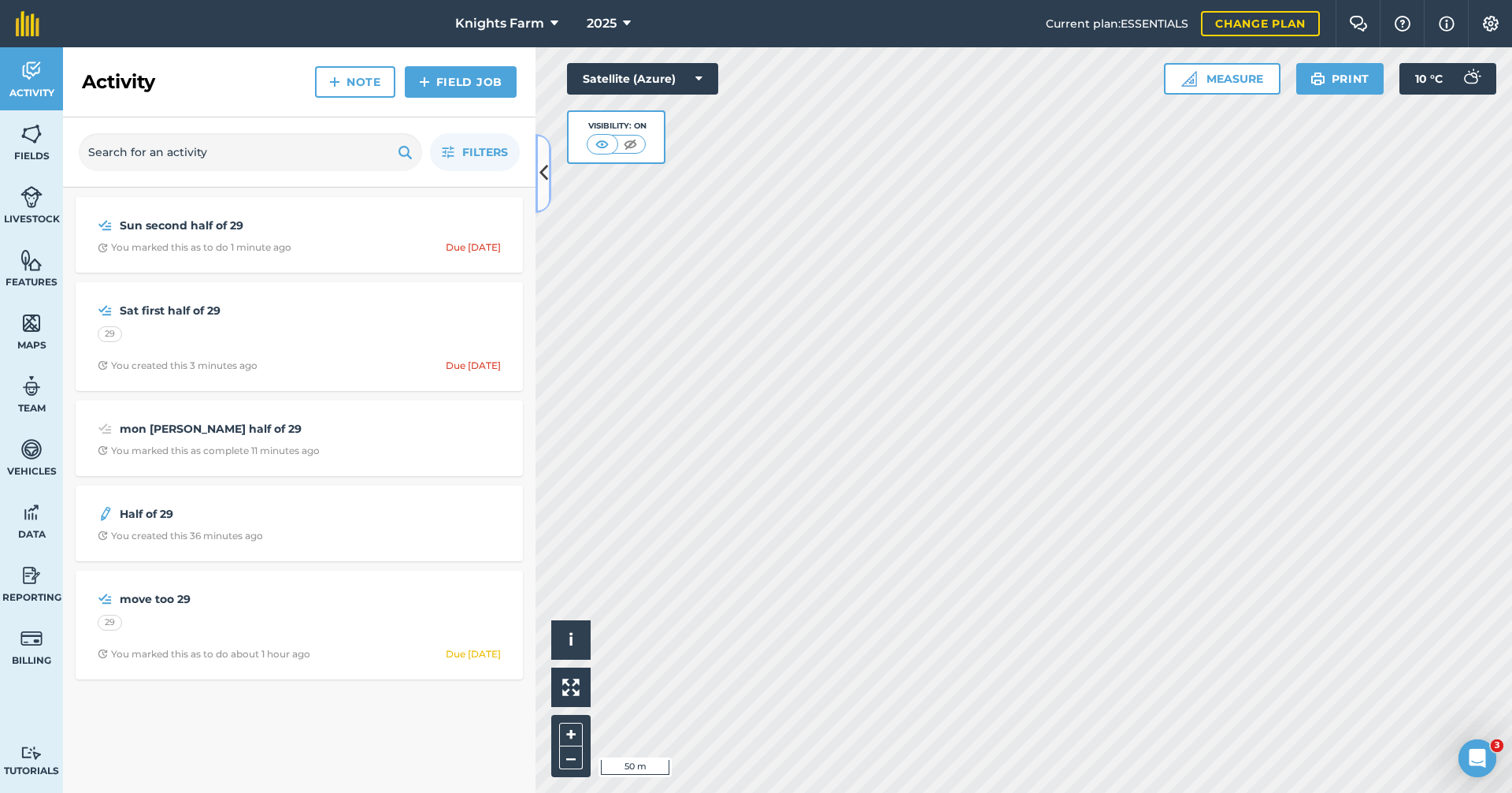
click at [539, 167] on button at bounding box center [543, 173] width 16 height 79
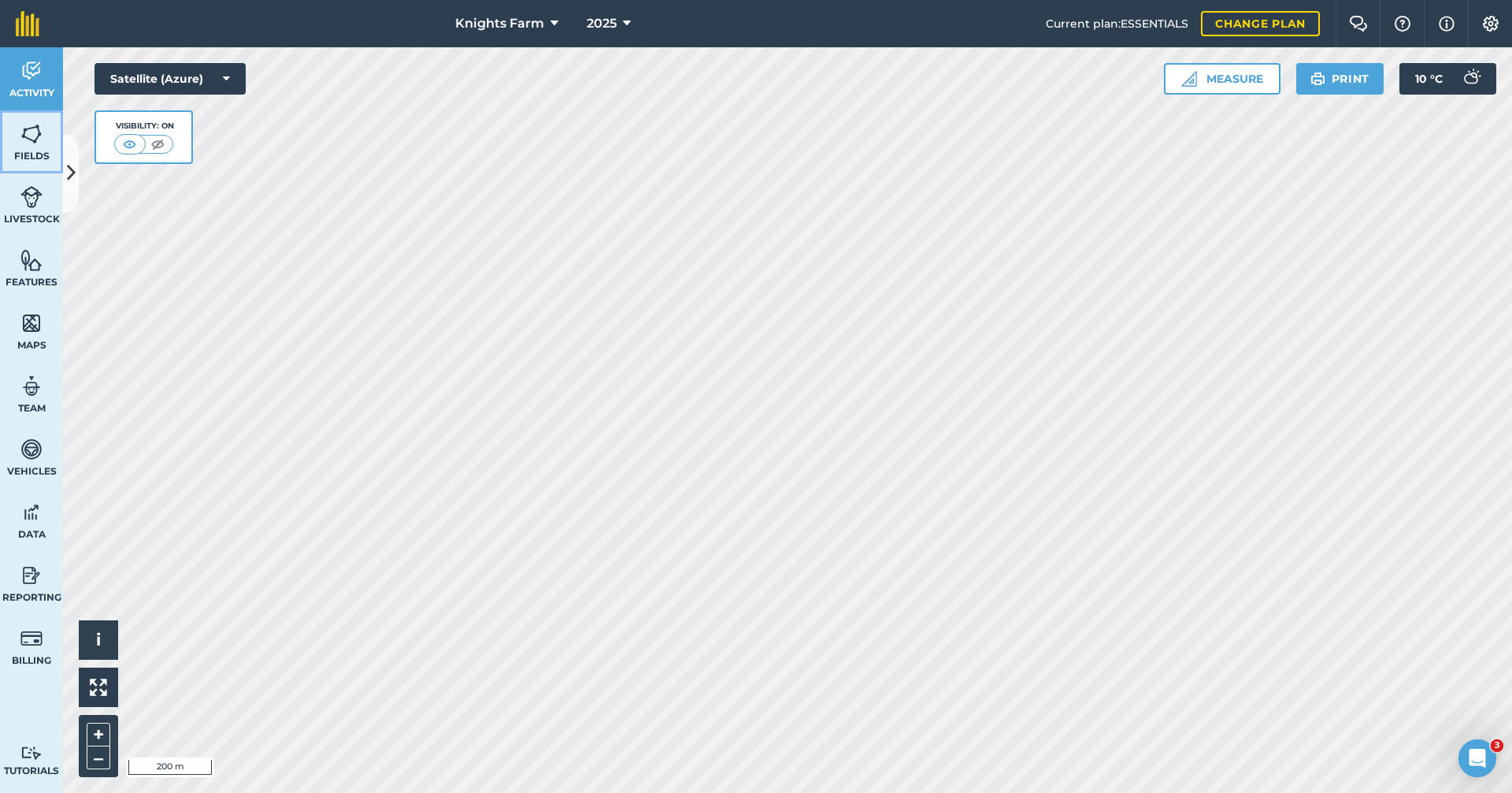
click at [41, 147] on link "Fields" at bounding box center [31, 141] width 63 height 63
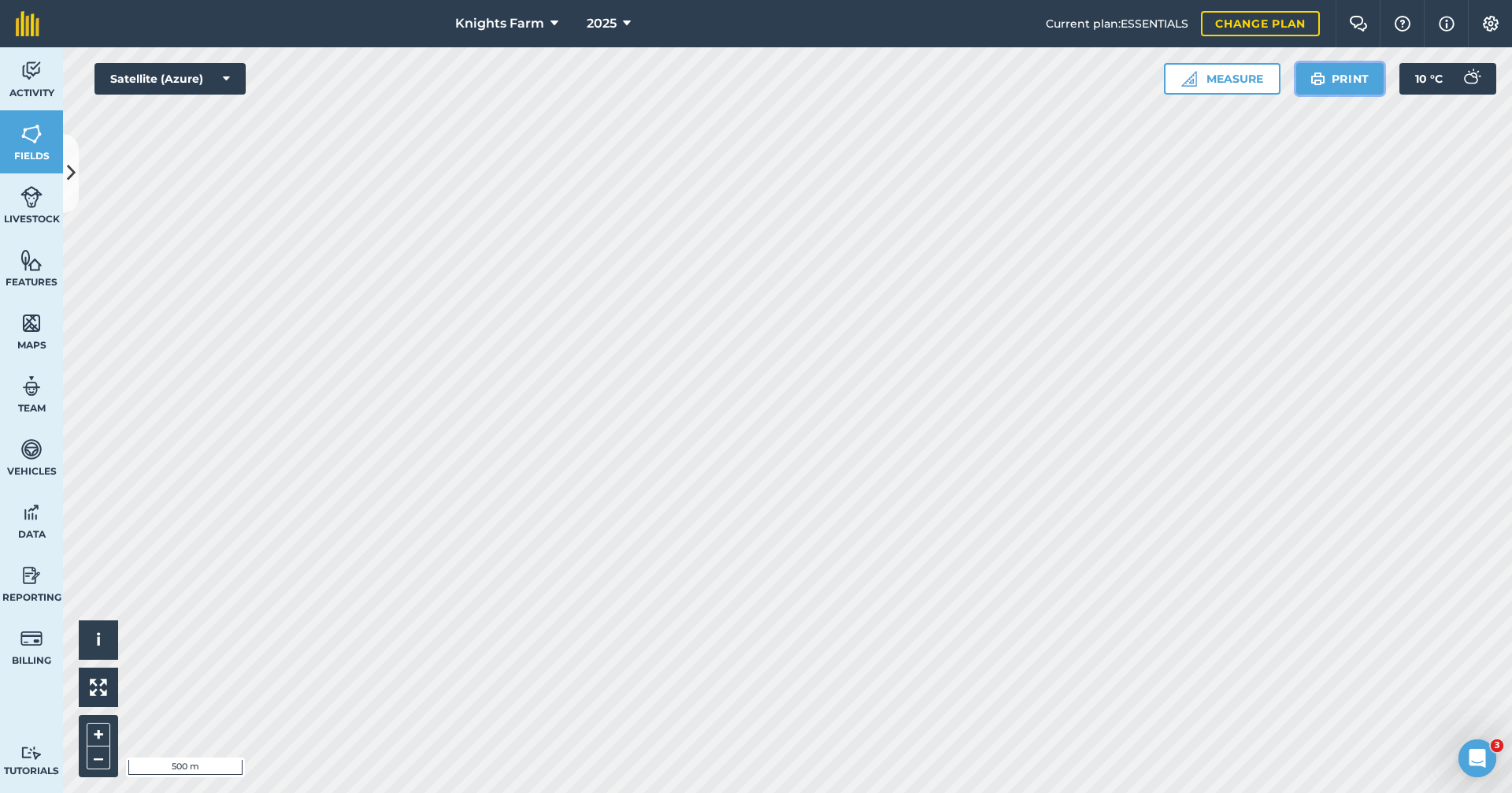
click at [1346, 76] on button "Print" at bounding box center [1341, 78] width 88 height 31
click at [1259, 78] on button "Measure" at bounding box center [1222, 78] width 117 height 31
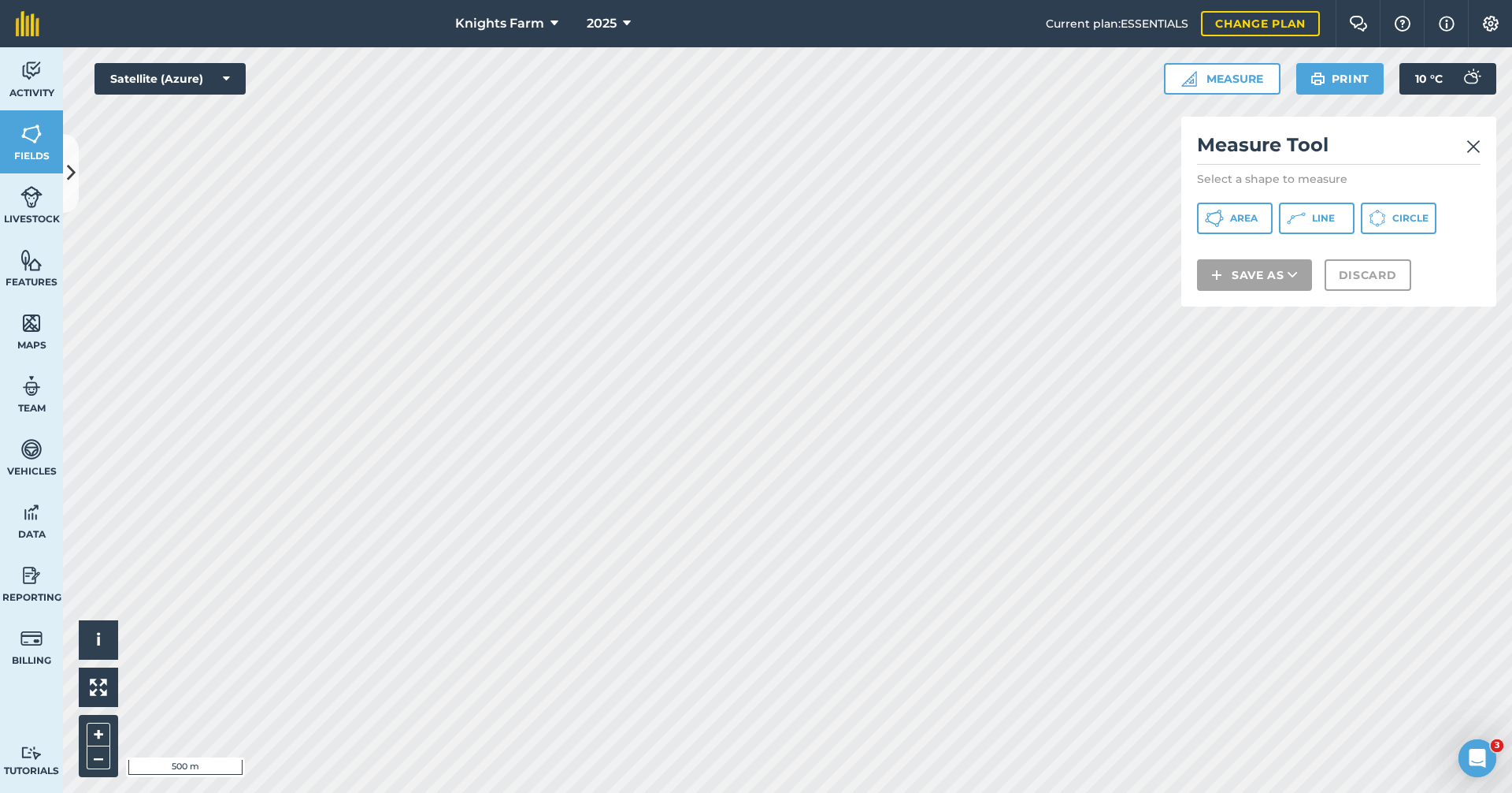
click at [1463, 140] on h2 "Measure Tool" at bounding box center [1339, 149] width 283 height 32
click at [1471, 138] on img at bounding box center [1473, 147] width 14 height 19
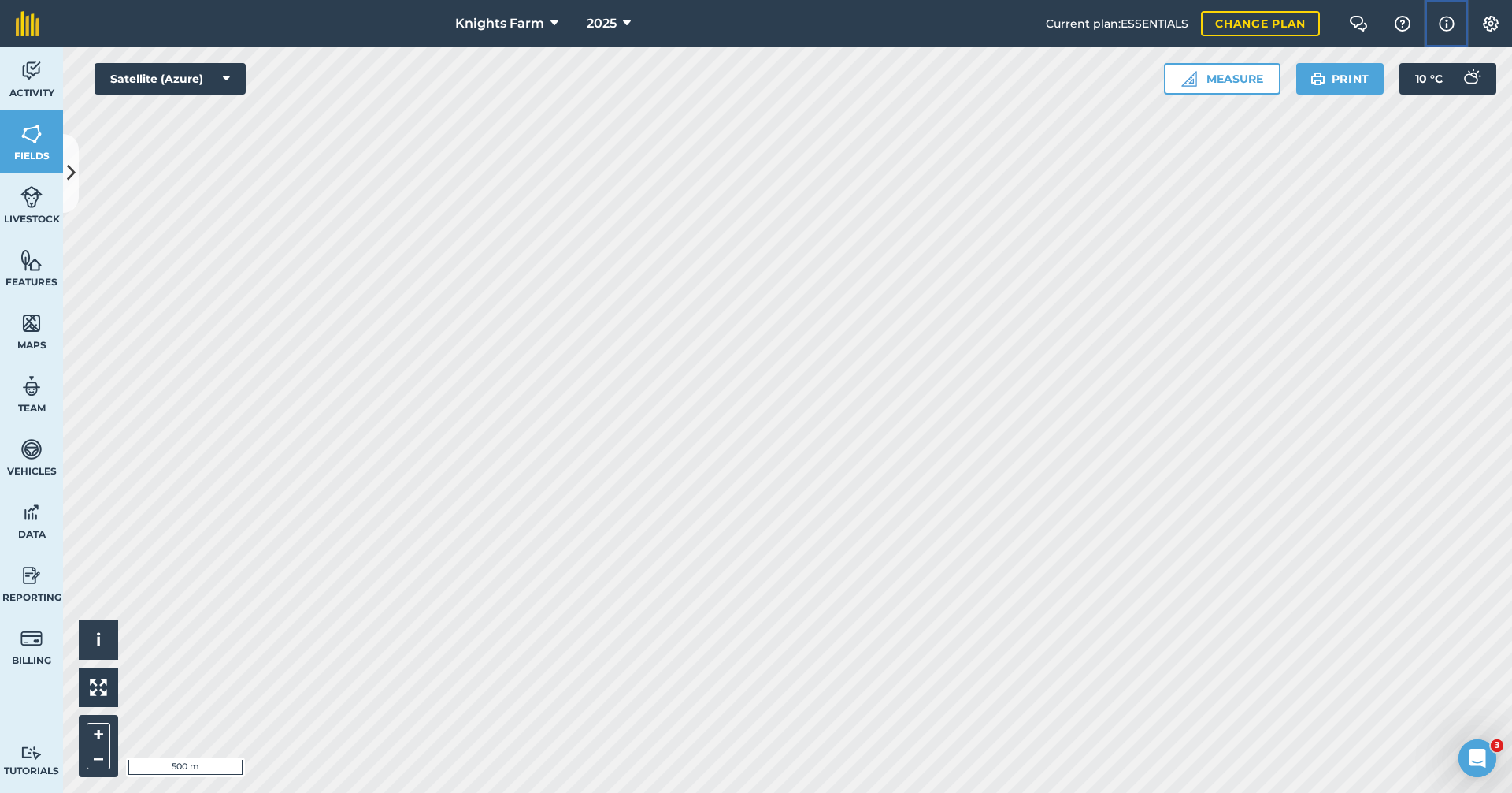
click at [1445, 18] on img at bounding box center [1446, 24] width 16 height 19
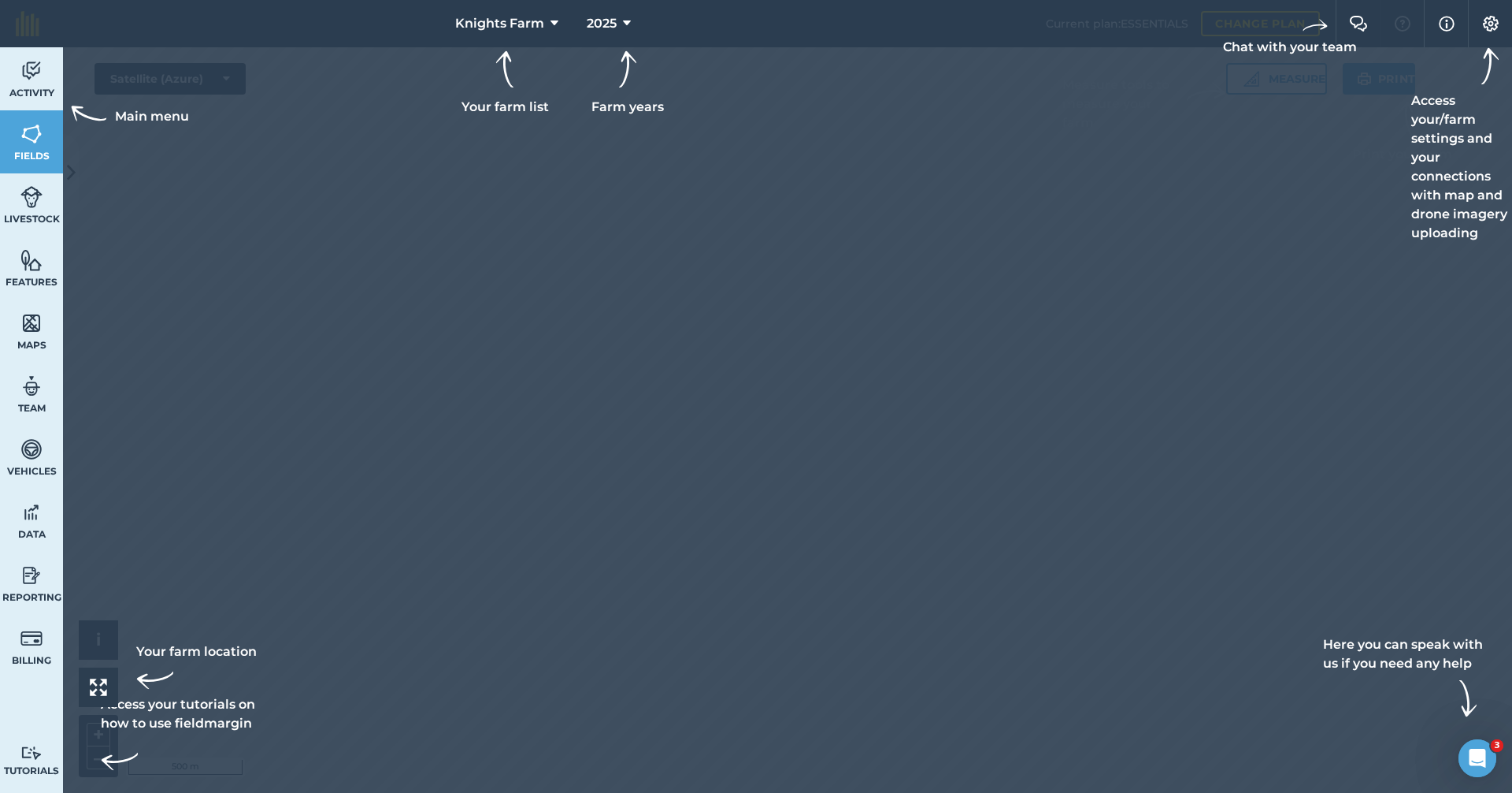
click at [1318, 243] on div at bounding box center [756, 396] width 1512 height 793
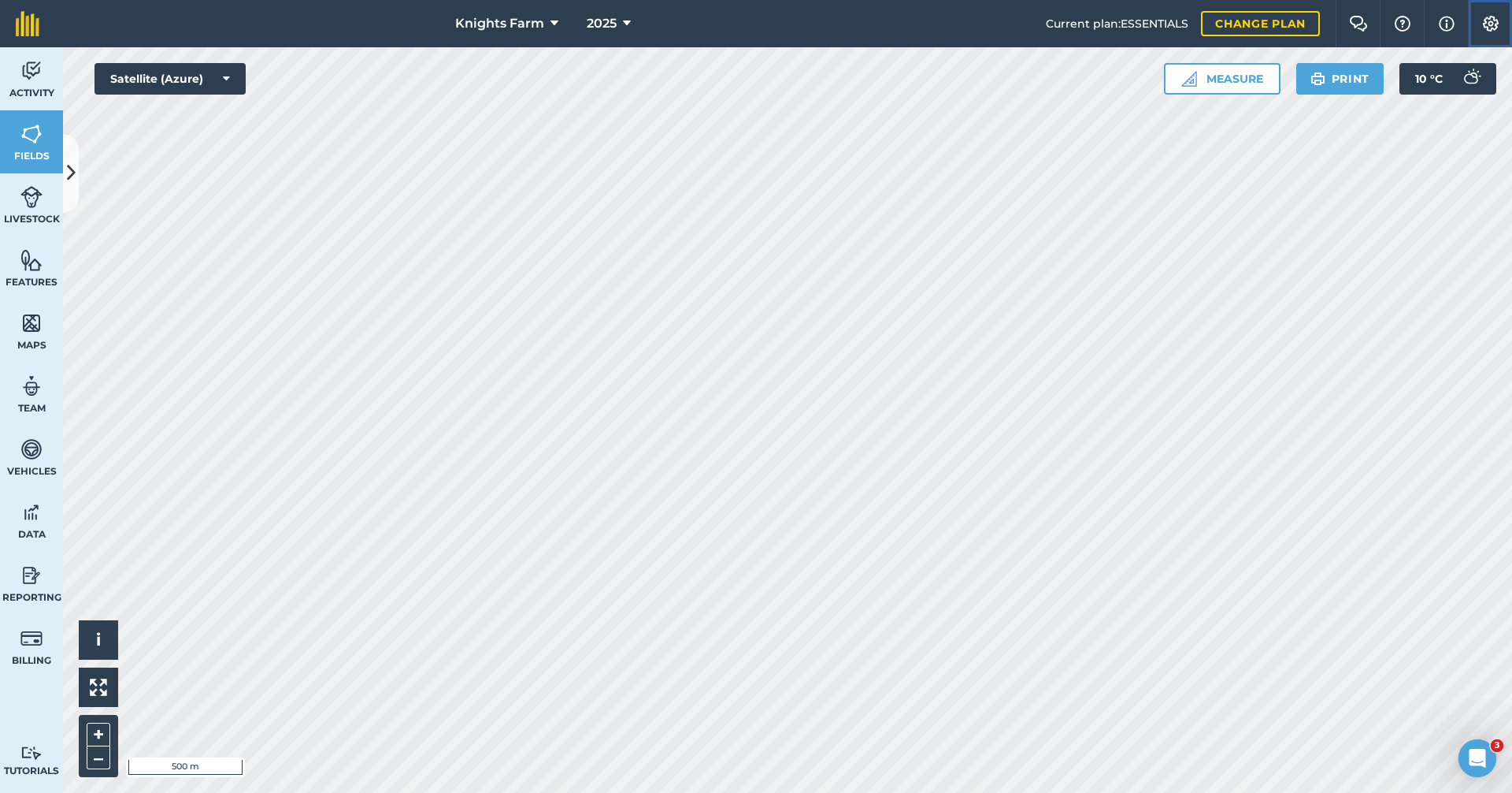
click at [1507, 21] on button "Settings" at bounding box center [1489, 24] width 44 height 47
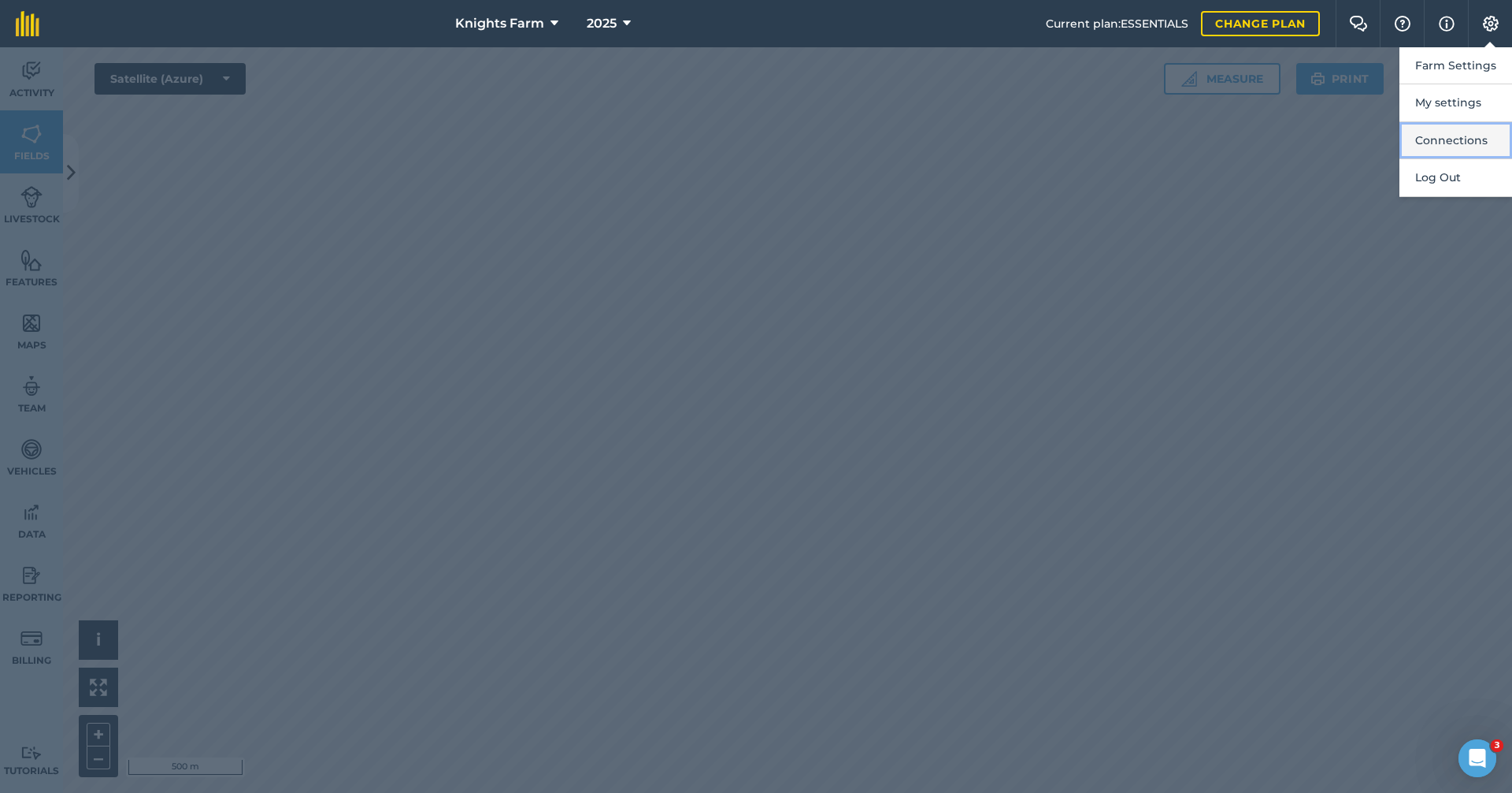
click at [1458, 135] on button "Connections" at bounding box center [1456, 140] width 113 height 37
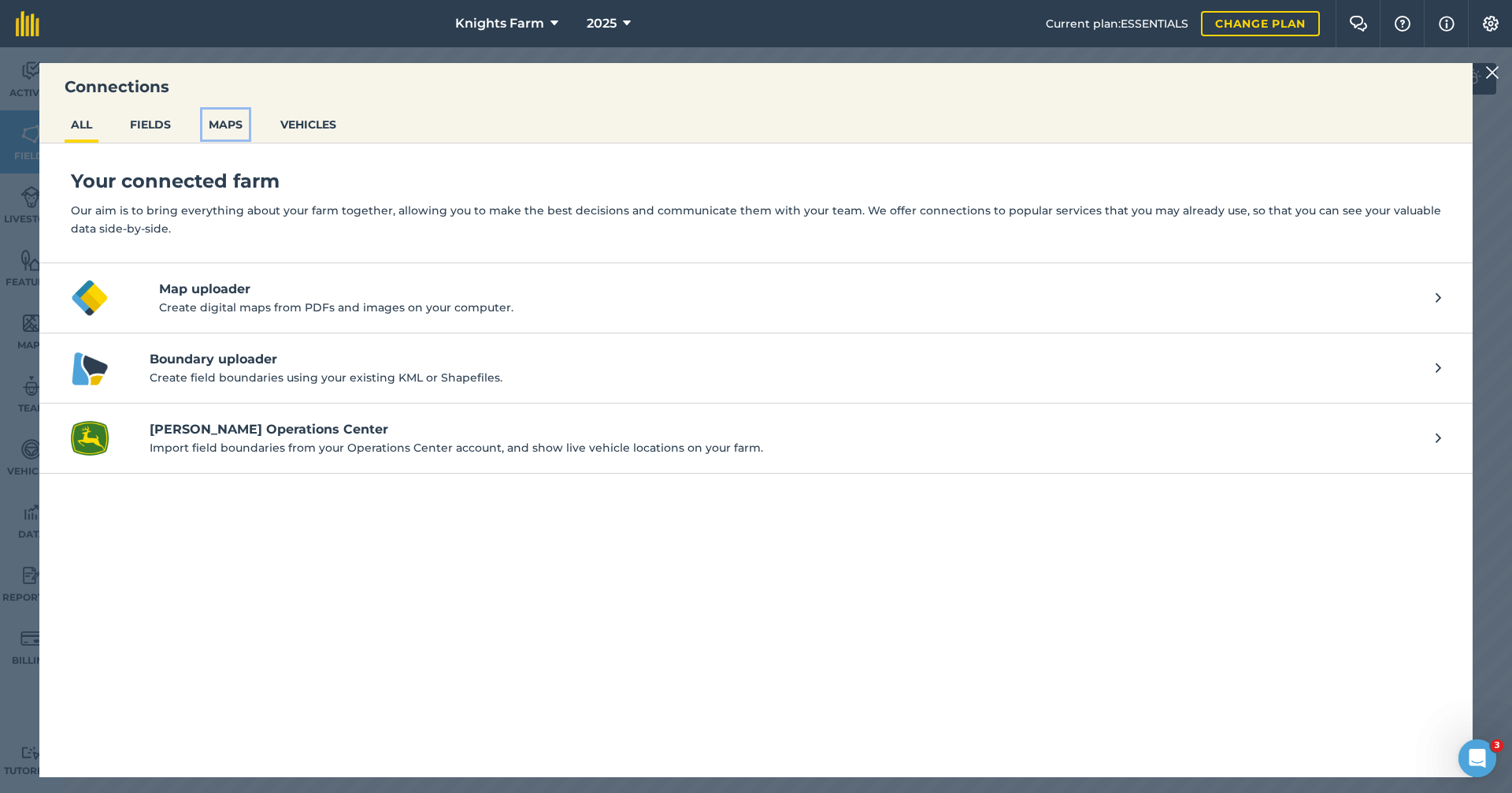
click at [218, 110] on button "MAPS" at bounding box center [225, 124] width 46 height 30
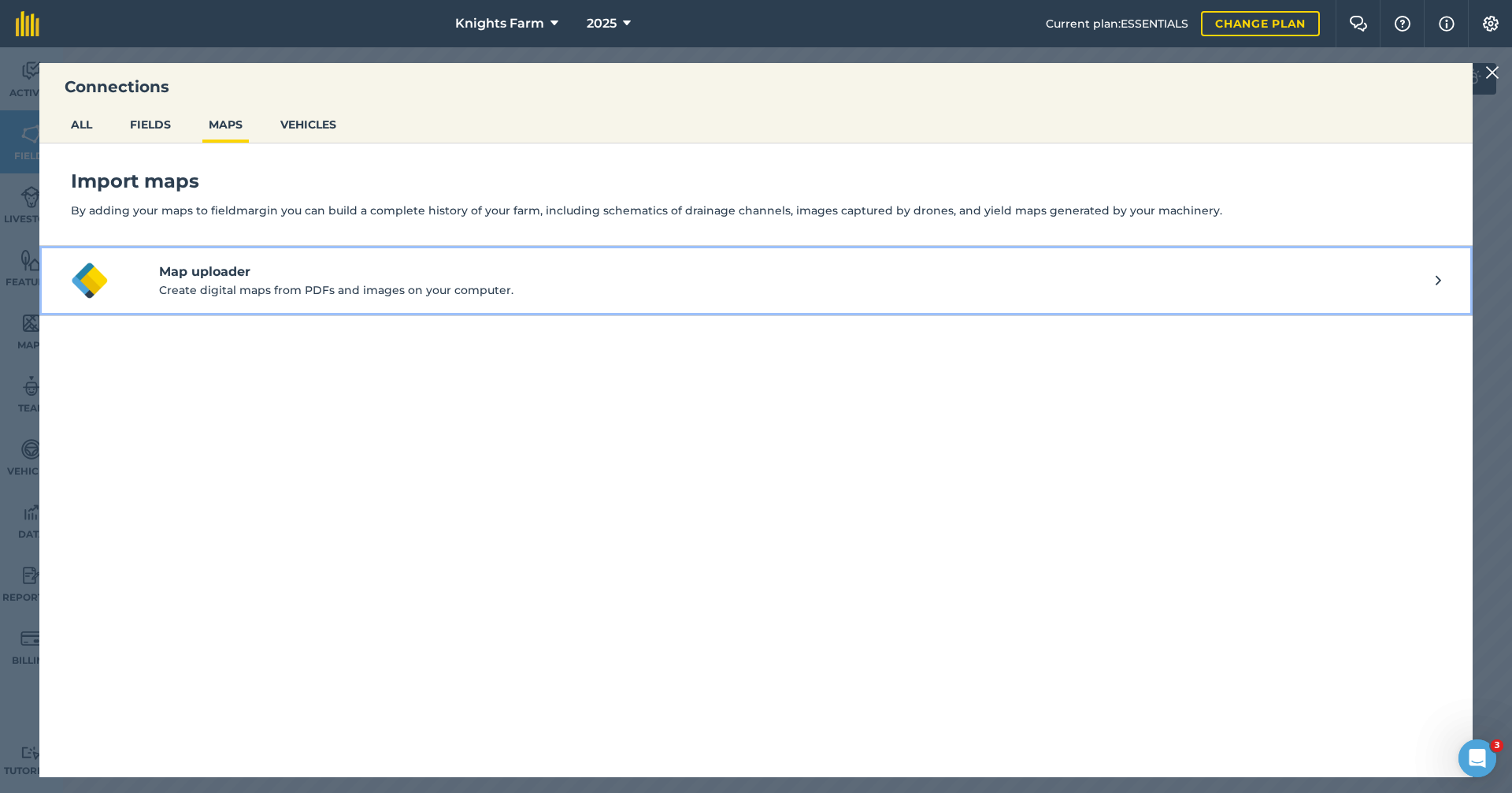
click at [357, 287] on p "Create digital maps from PDFs and images on your computer." at bounding box center [797, 290] width 1277 height 17
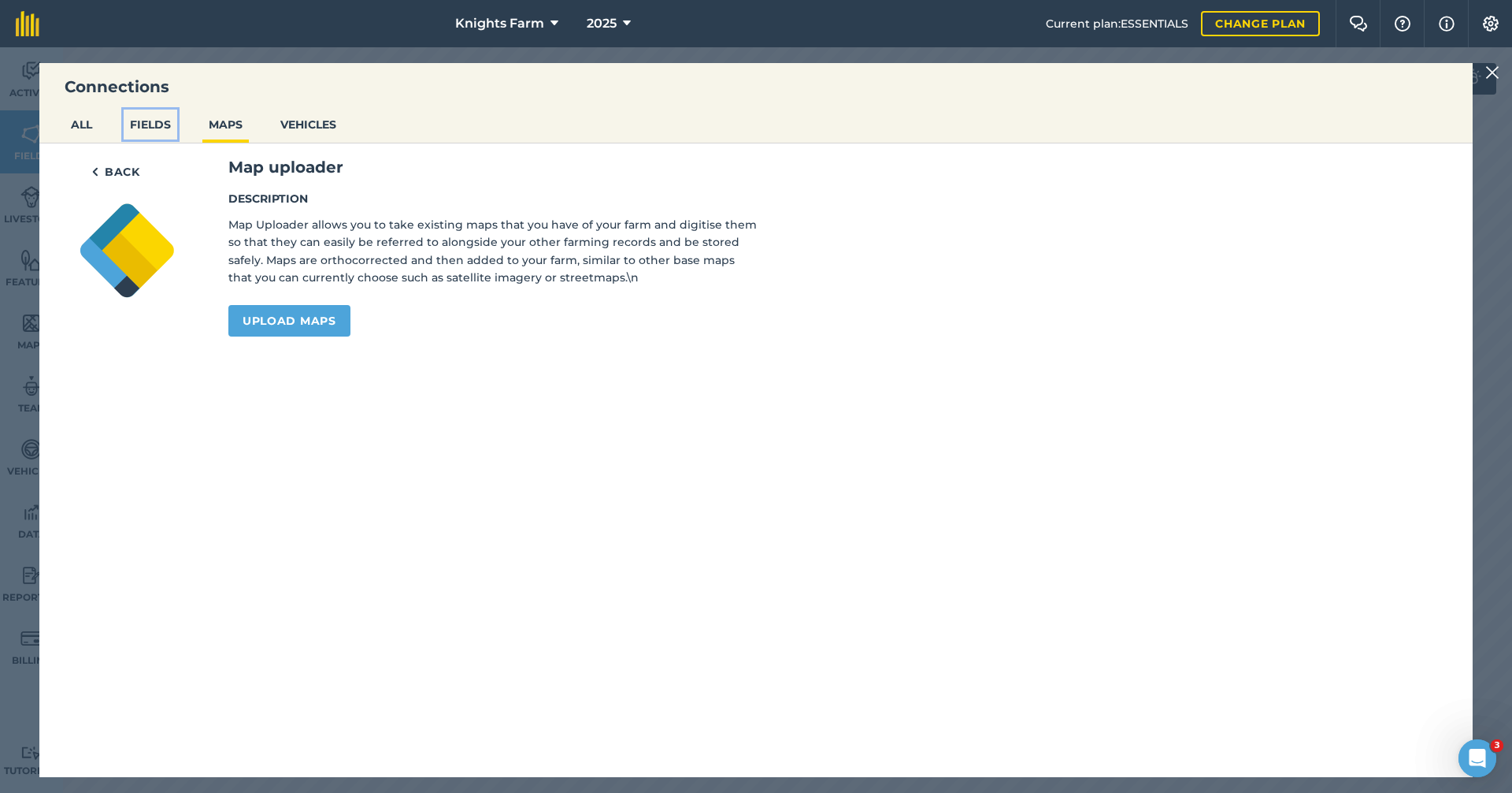
click at [137, 121] on button "FIELDS" at bounding box center [150, 124] width 54 height 30
click at [69, 124] on button "ALL" at bounding box center [82, 124] width 34 height 30
click at [88, 157] on button "Back" at bounding box center [116, 171] width 77 height 31
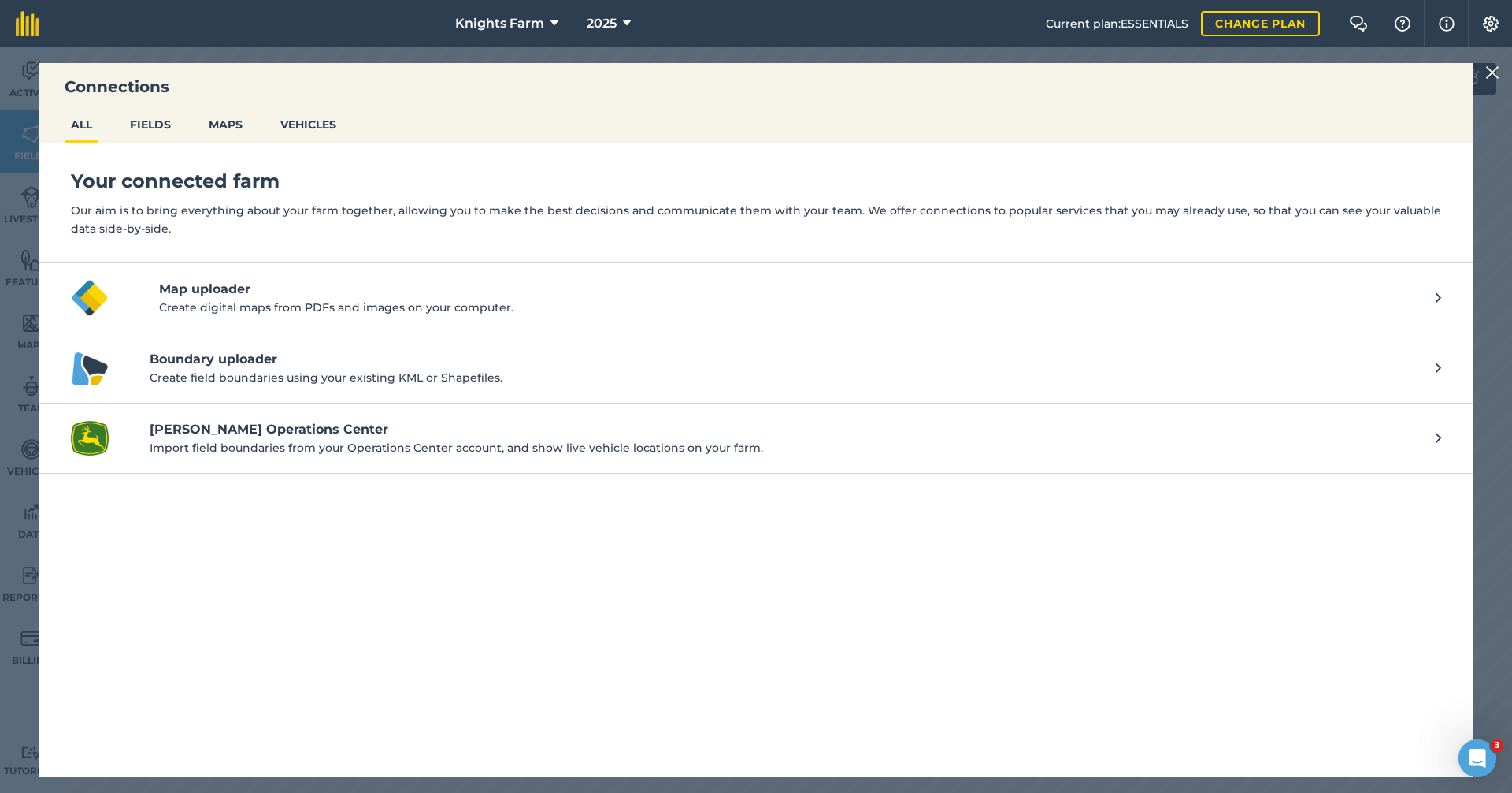
click at [97, 57] on div "Connections ALL FIELDS MAPS VEHICLES Your connected farm Our aim is to bring ev…" at bounding box center [756, 419] width 1512 height 745
